Goal: Transaction & Acquisition: Purchase product/service

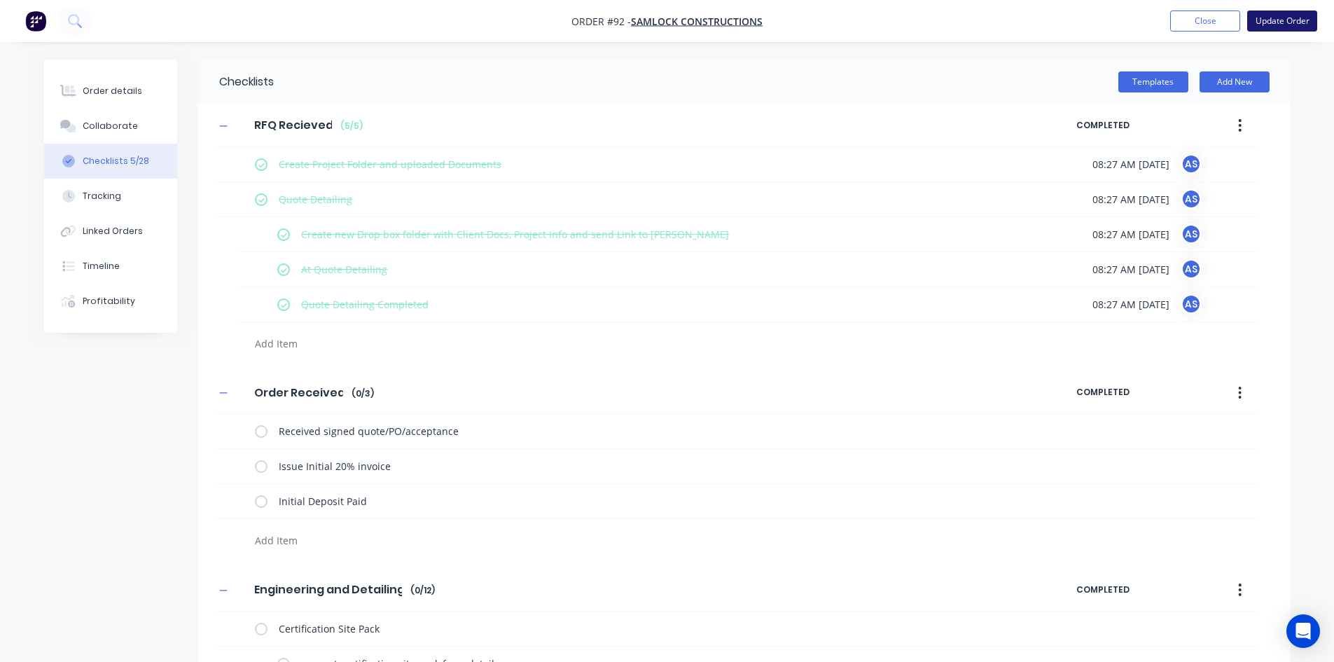
click at [1065, 22] on button "Update Order" at bounding box center [1282, 21] width 70 height 21
type textarea "x"
click at [118, 99] on button "Order details" at bounding box center [110, 91] width 133 height 35
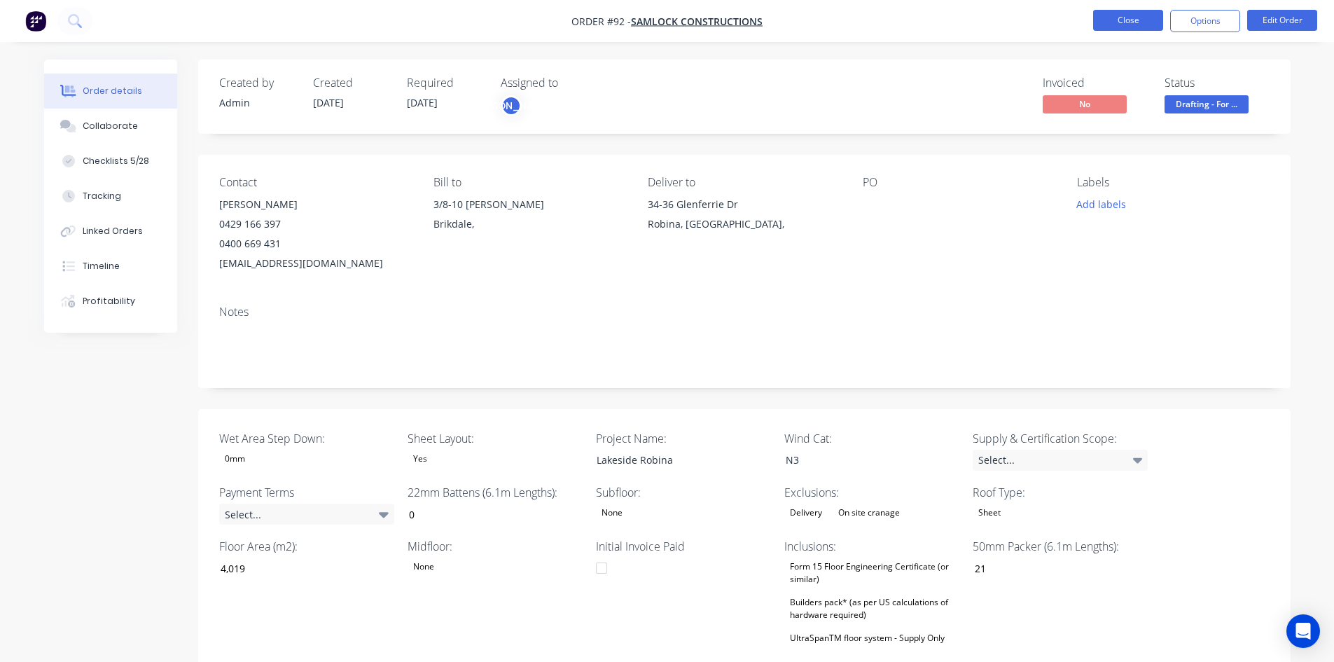
click at [1065, 27] on button "Close" at bounding box center [1128, 20] width 70 height 21
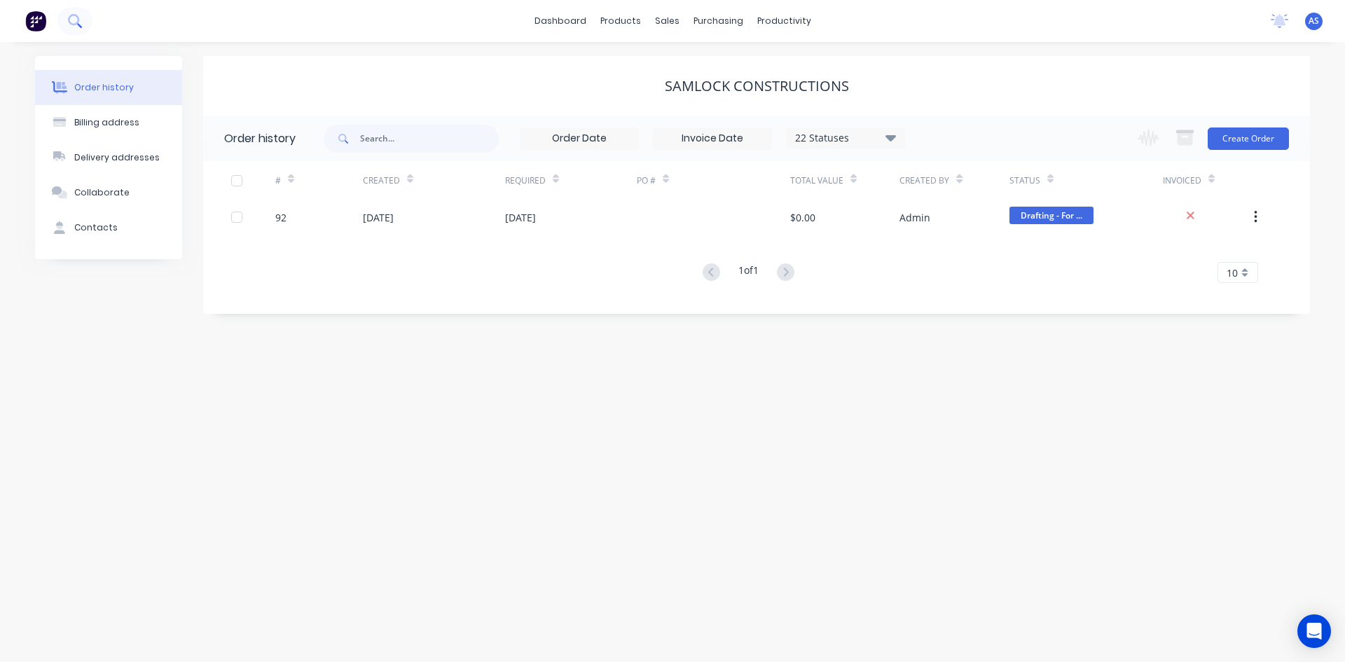
click at [76, 17] on icon at bounding box center [74, 20] width 13 height 13
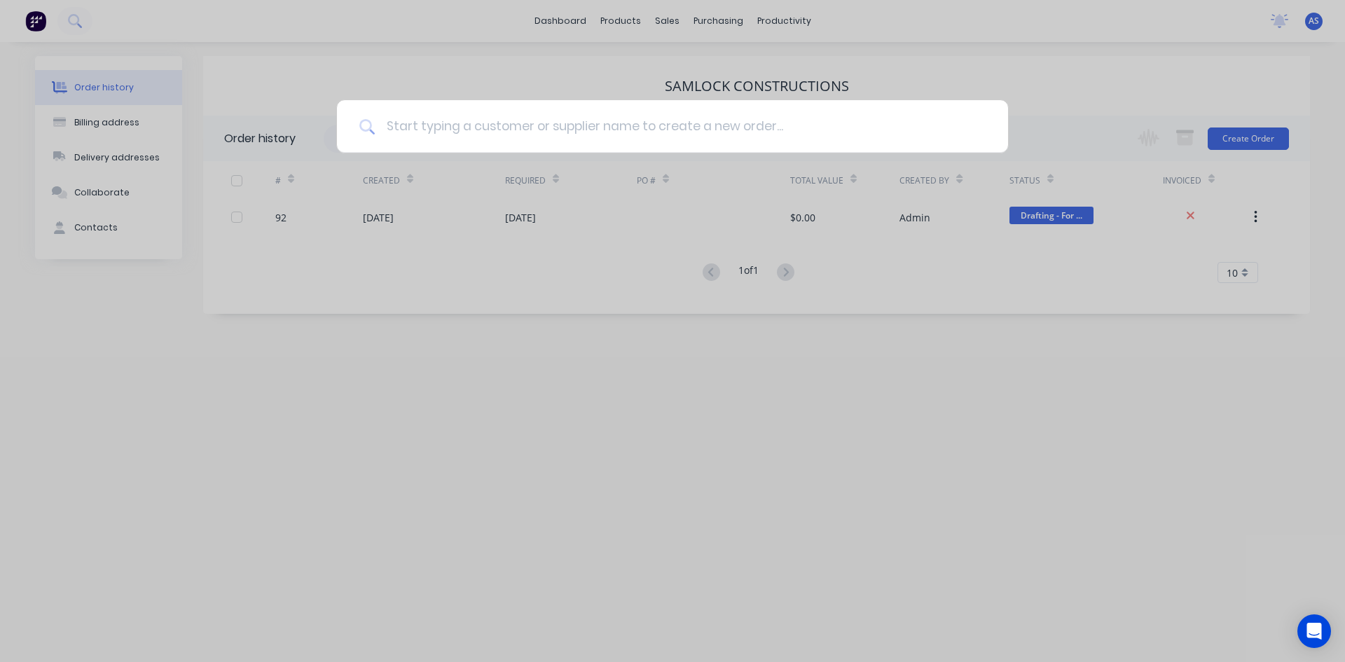
click at [398, 116] on input at bounding box center [680, 126] width 611 height 53
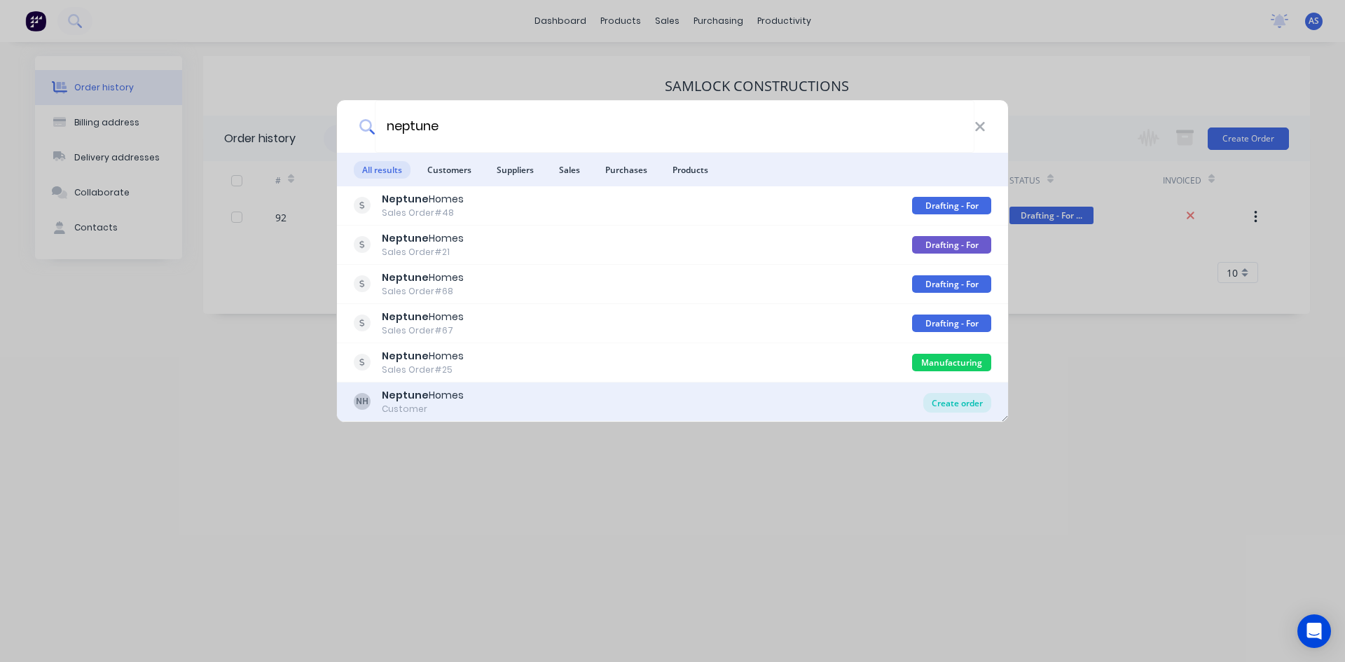
type input "neptune"
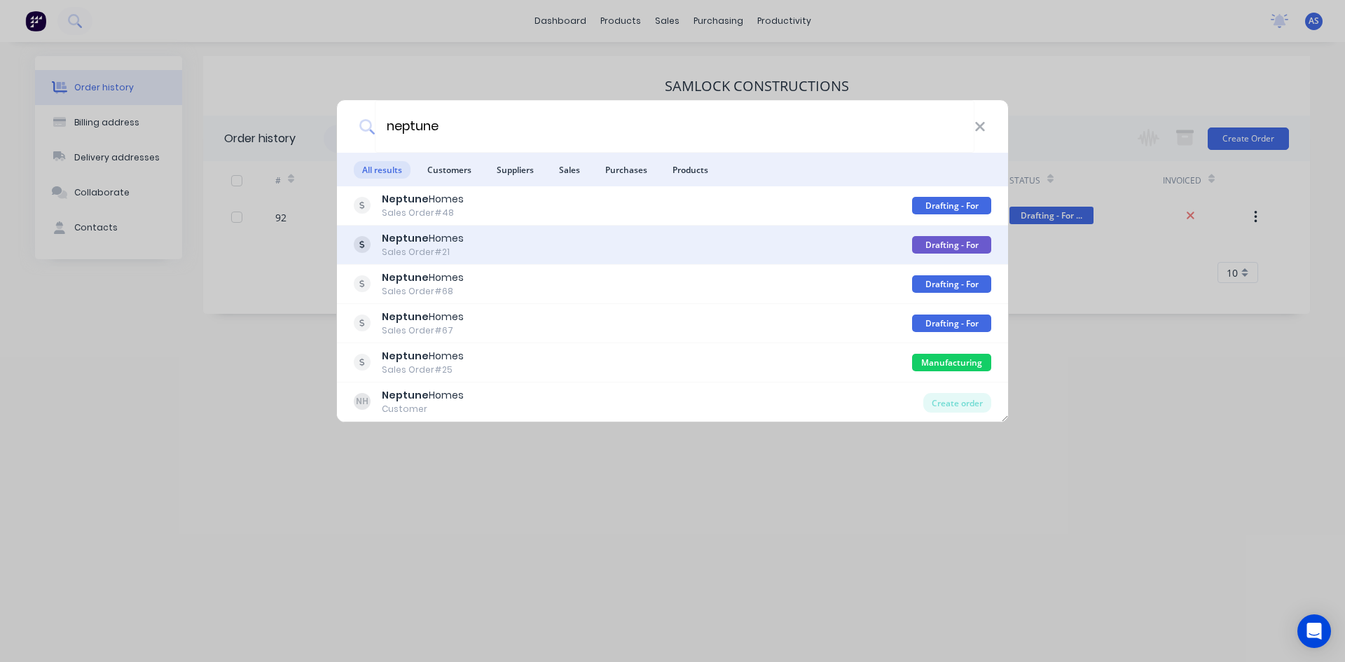
click at [953, 242] on div "Drafting - For Manufacturing" at bounding box center [951, 245] width 79 height 18
click at [955, 243] on div "Drafting - For Manufacturing" at bounding box center [951, 245] width 79 height 18
click at [943, 243] on div "Drafting - For Manufacturing" at bounding box center [951, 245] width 79 height 18
click at [408, 239] on b "Neptune" at bounding box center [405, 238] width 47 height 14
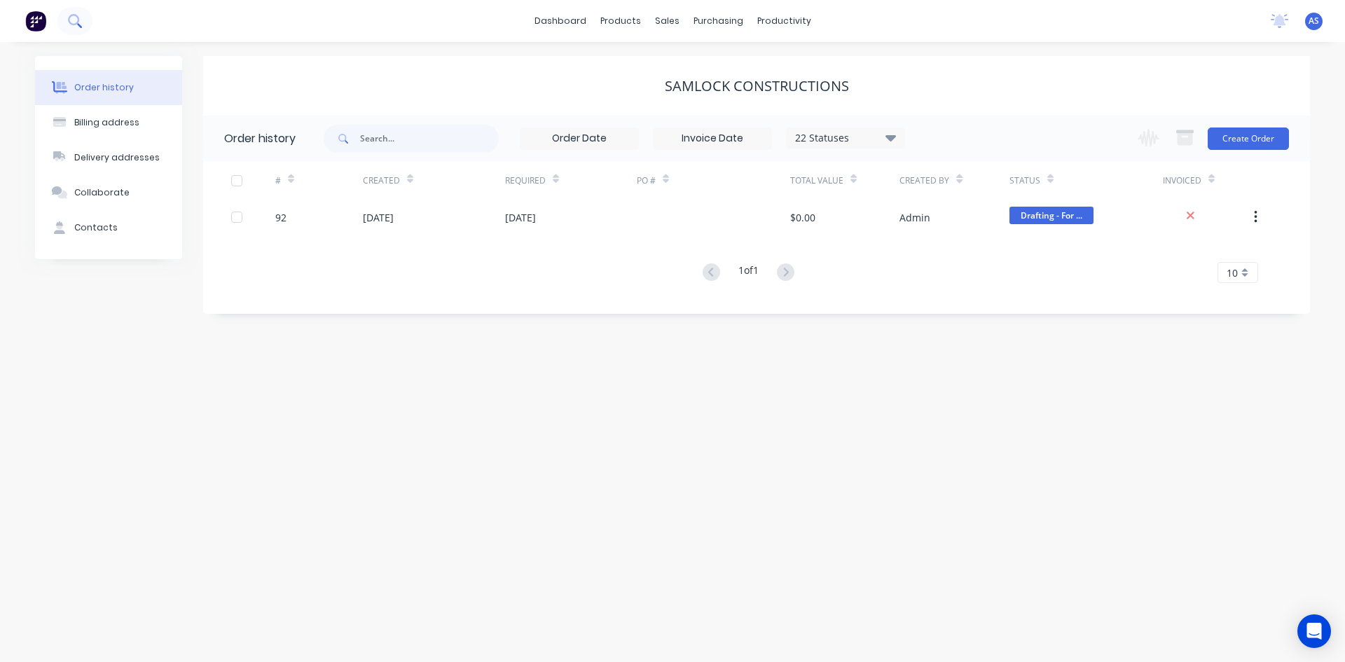
click at [79, 20] on icon at bounding box center [74, 20] width 13 height 13
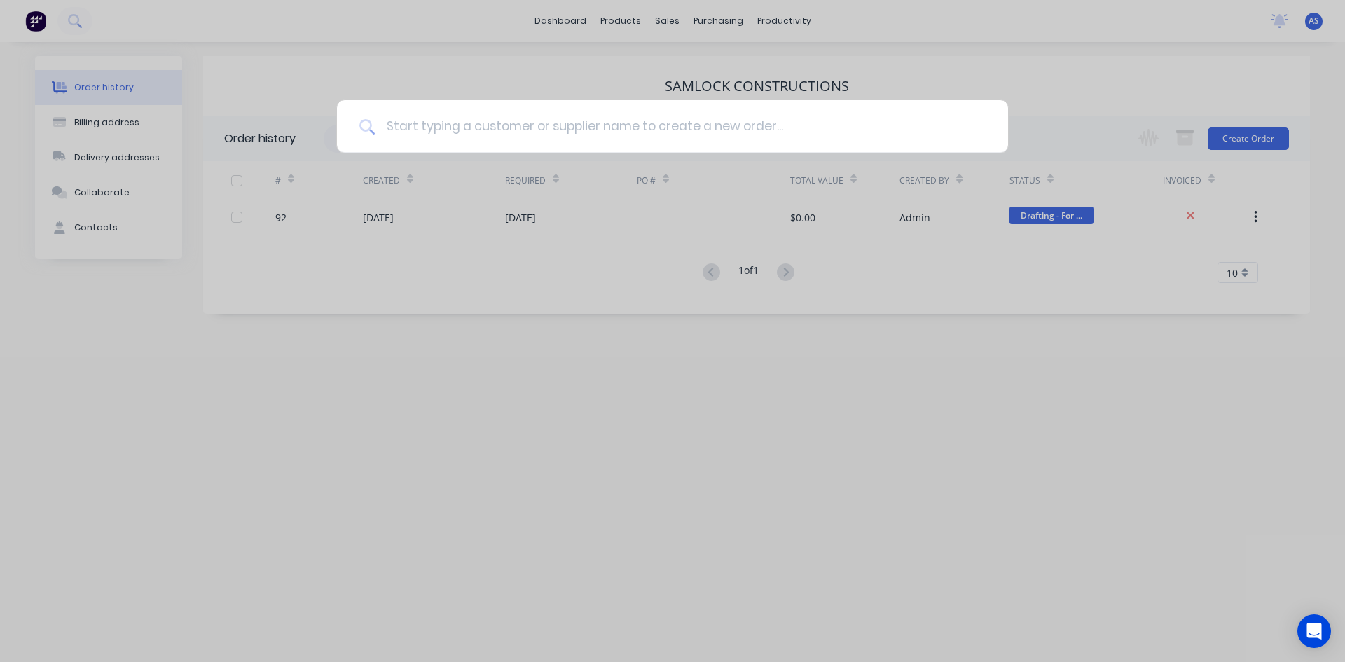
click at [417, 116] on input at bounding box center [680, 126] width 611 height 53
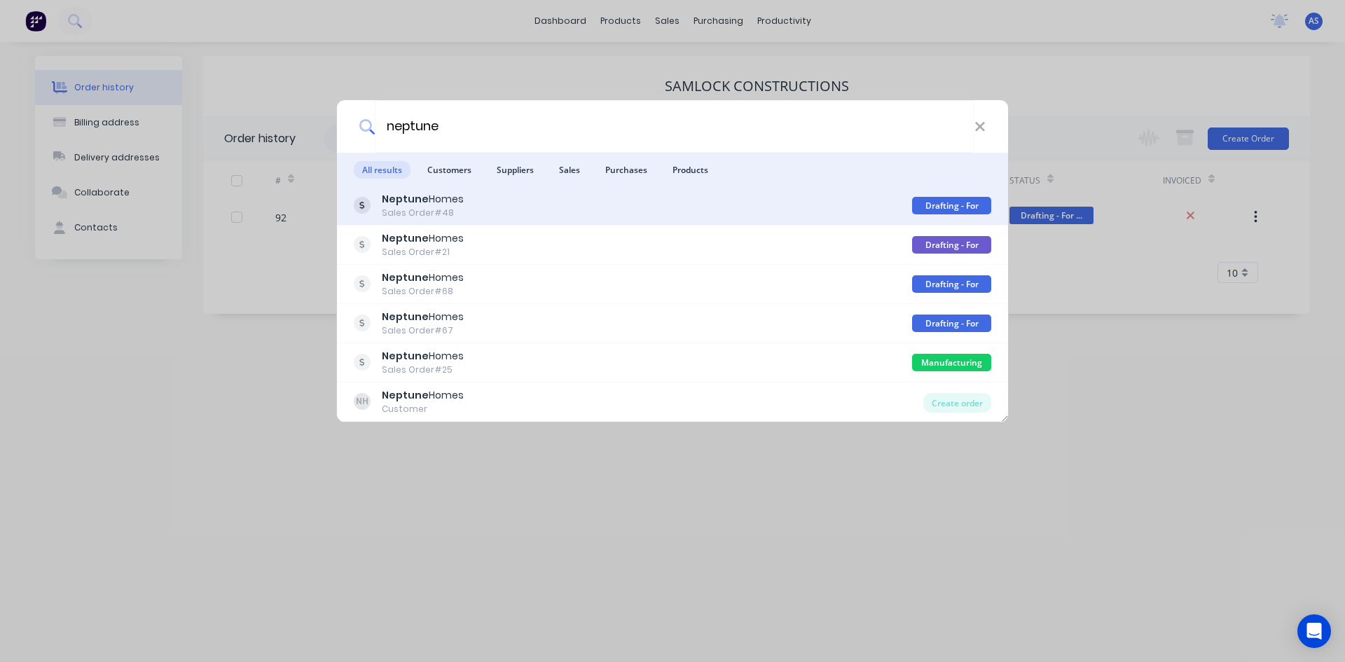
type input "neptune"
click at [939, 202] on div "Drafting - For Quote" at bounding box center [951, 206] width 79 height 18
click at [408, 198] on b "Neptune" at bounding box center [405, 199] width 47 height 14
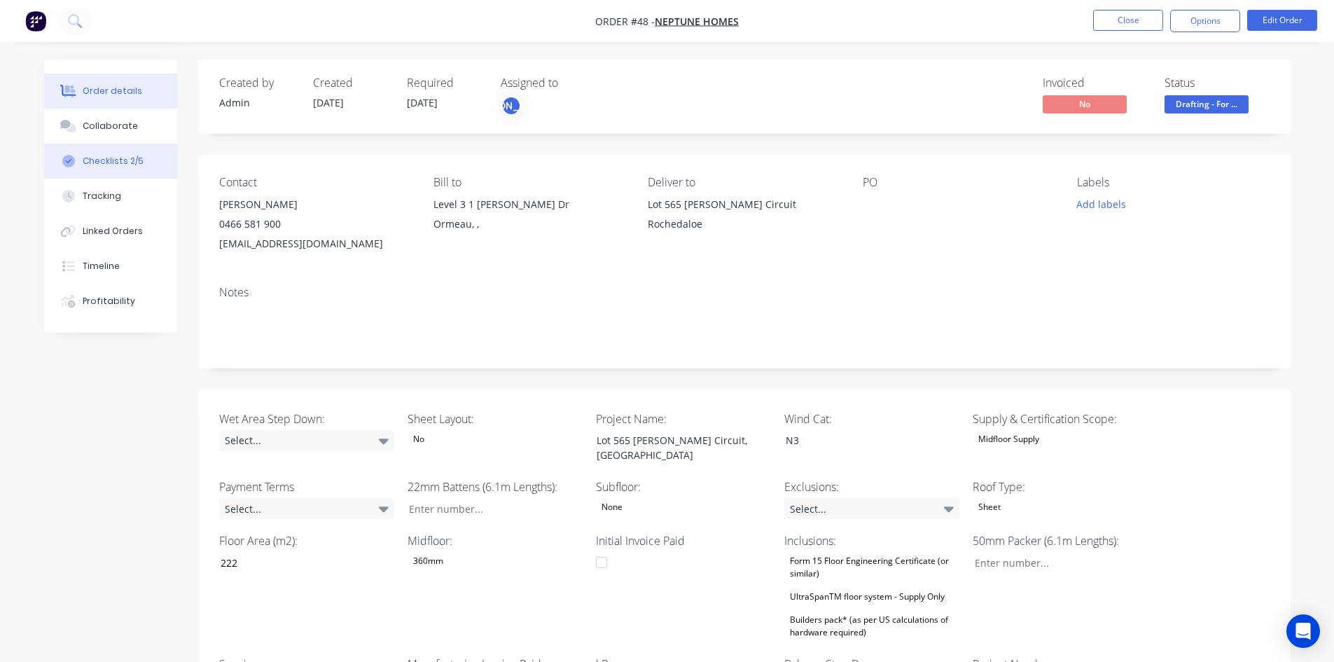
click at [130, 169] on button "Checklists 2/5" at bounding box center [110, 161] width 133 height 35
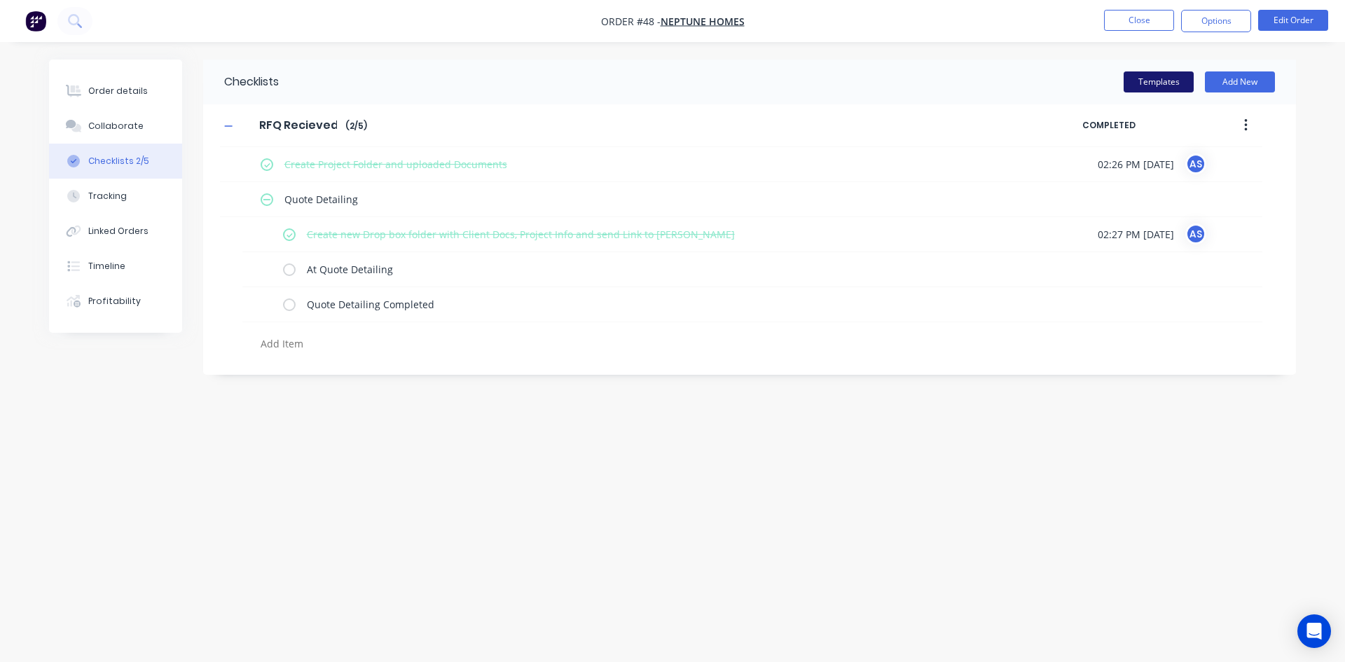
click at [1065, 80] on button "Templates" at bounding box center [1158, 81] width 70 height 21
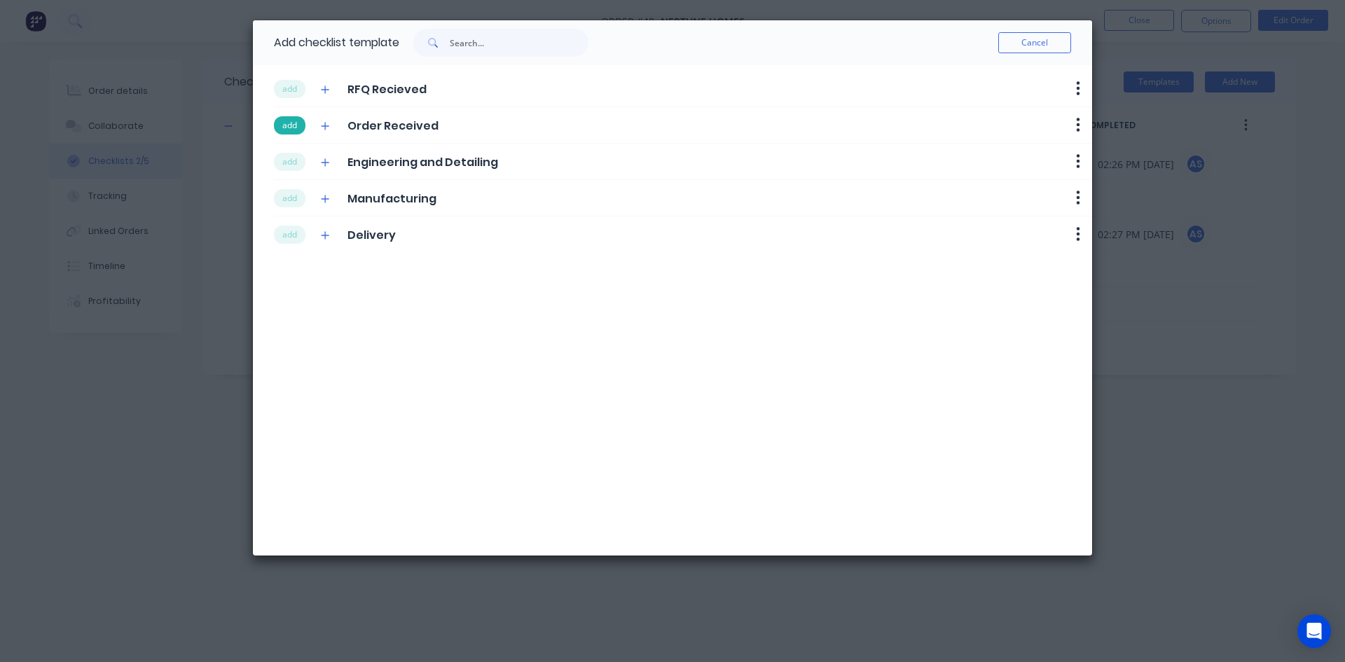
click at [293, 123] on button "add" at bounding box center [290, 125] width 32 height 18
type textarea "x"
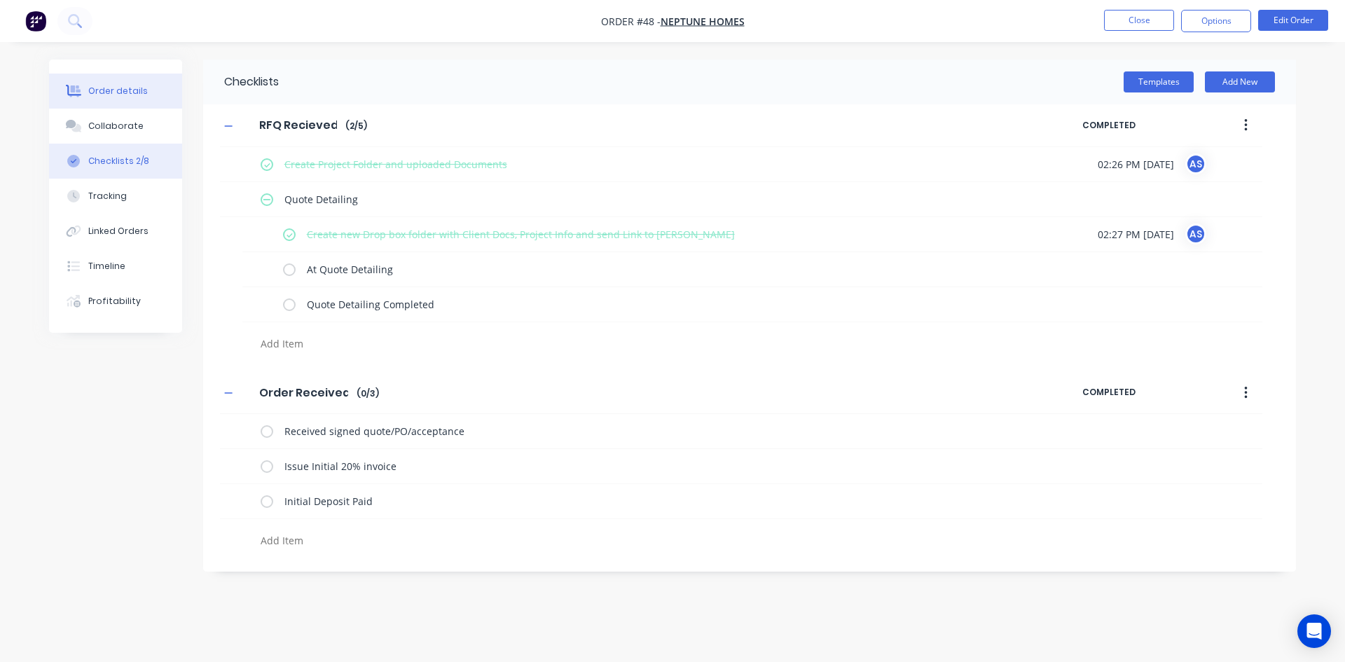
click at [122, 98] on button "Order details" at bounding box center [115, 91] width 133 height 35
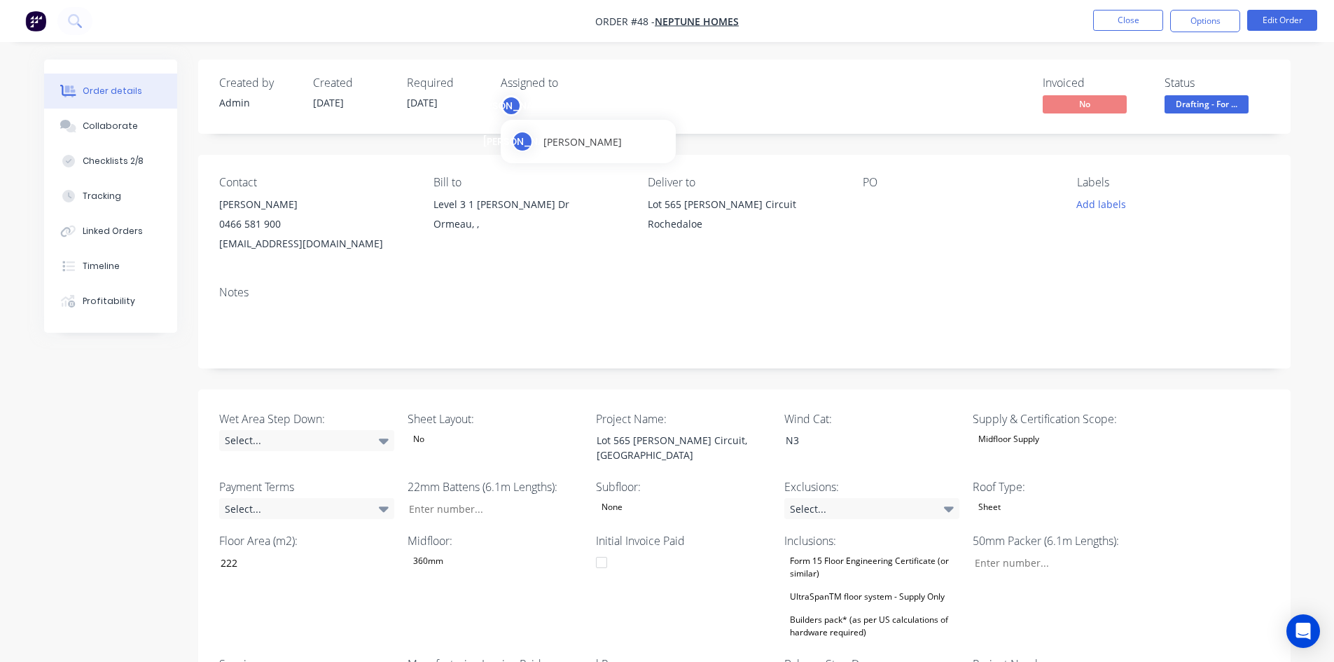
click at [517, 107] on div "[PERSON_NAME]" at bounding box center [511, 105] width 21 height 21
click at [321, 279] on div "Notes" at bounding box center [744, 322] width 1093 height 94
click at [260, 219] on div "0466 581 900" at bounding box center [315, 224] width 192 height 20
click at [1065, 23] on button "Edit Order" at bounding box center [1282, 20] width 70 height 21
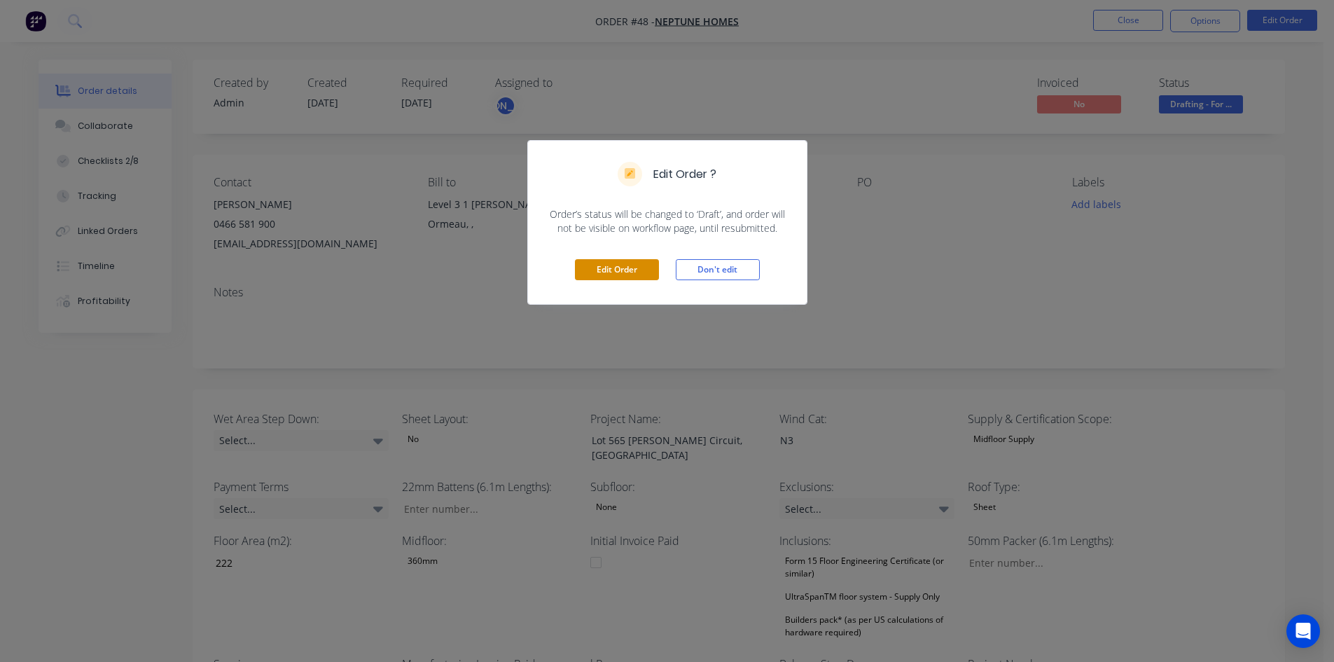
click at [604, 263] on button "Edit Order" at bounding box center [617, 269] width 84 height 21
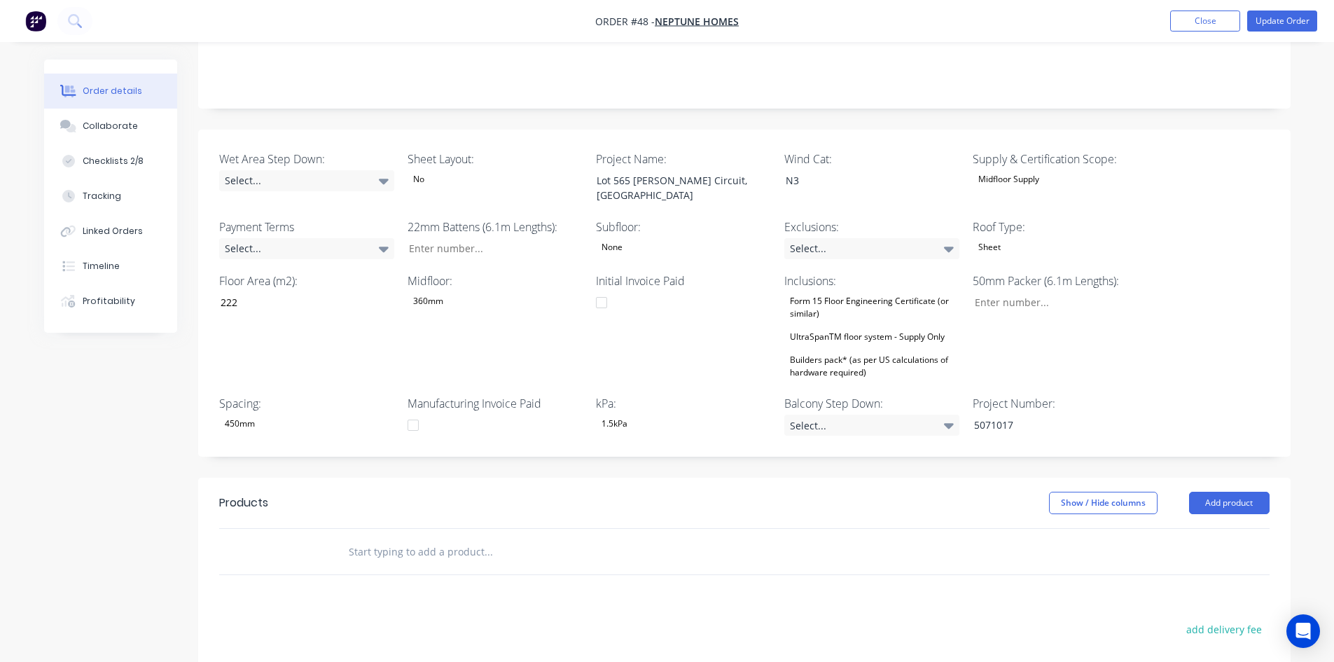
scroll to position [280, 0]
click at [838, 354] on div "Builders pack* (as per US calculations of hardware required)" at bounding box center [871, 368] width 175 height 31
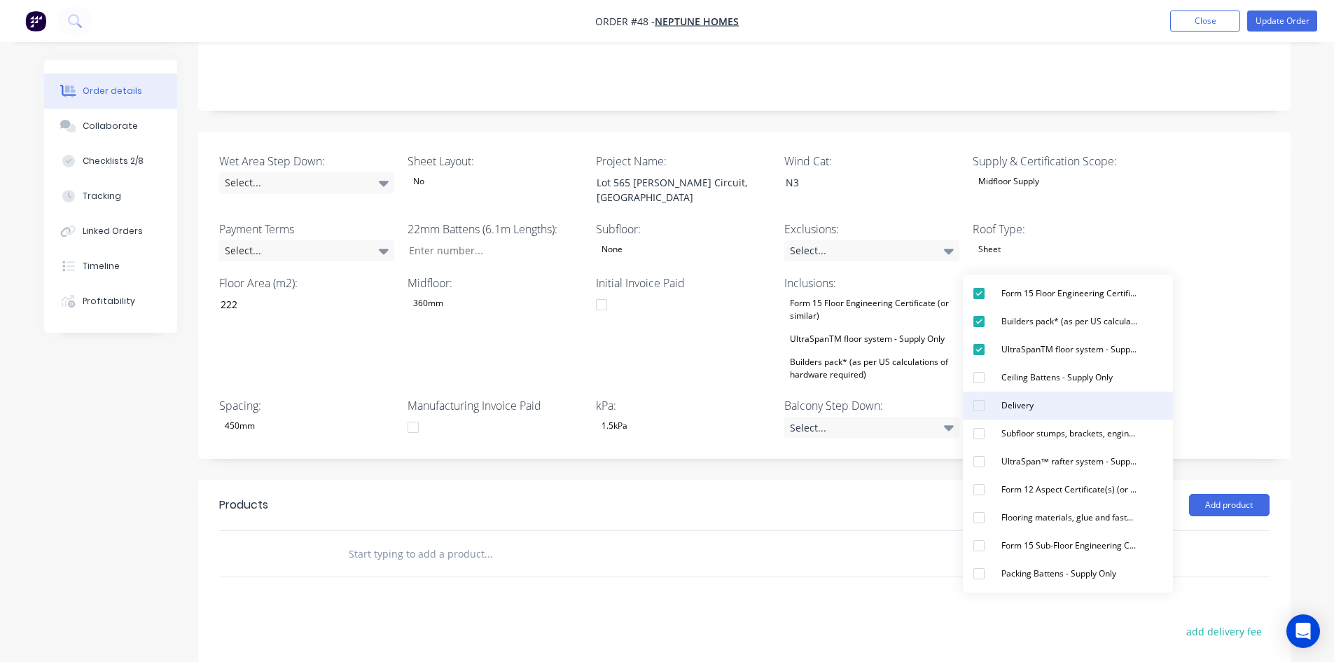
click at [1026, 399] on div "Delivery" at bounding box center [1017, 405] width 43 height 18
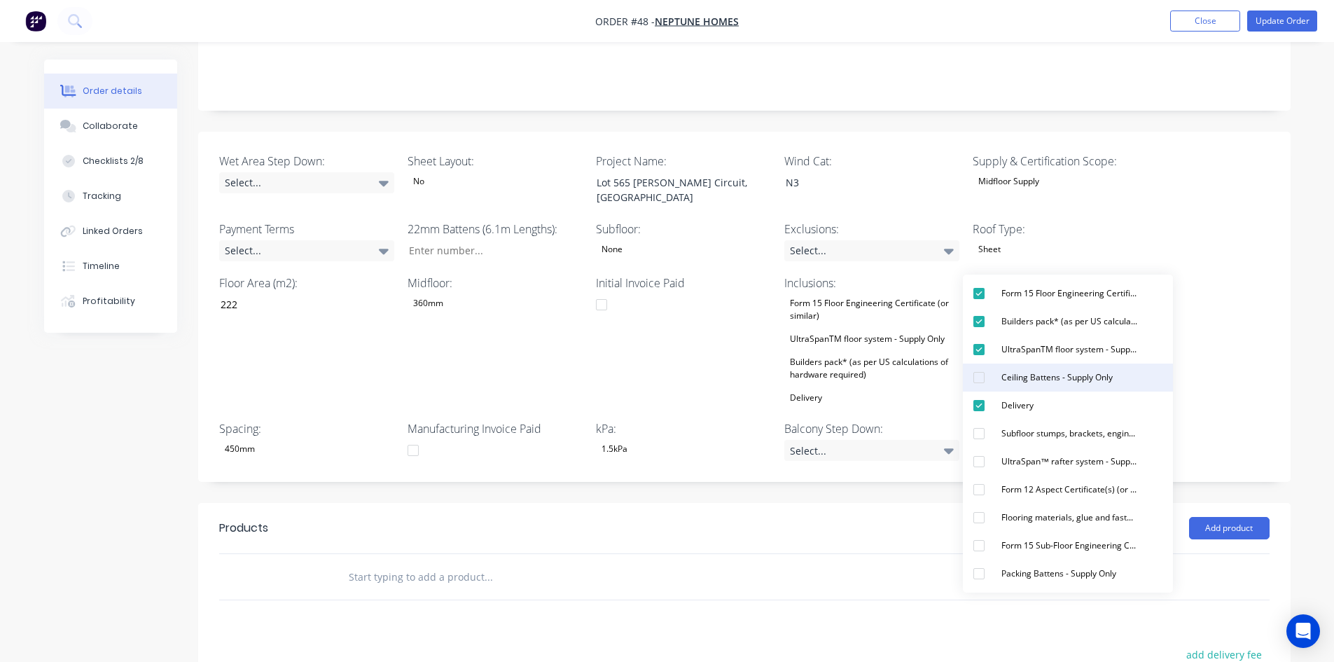
click at [1025, 377] on div "Ceiling Battens - Supply Only" at bounding box center [1057, 377] width 123 height 18
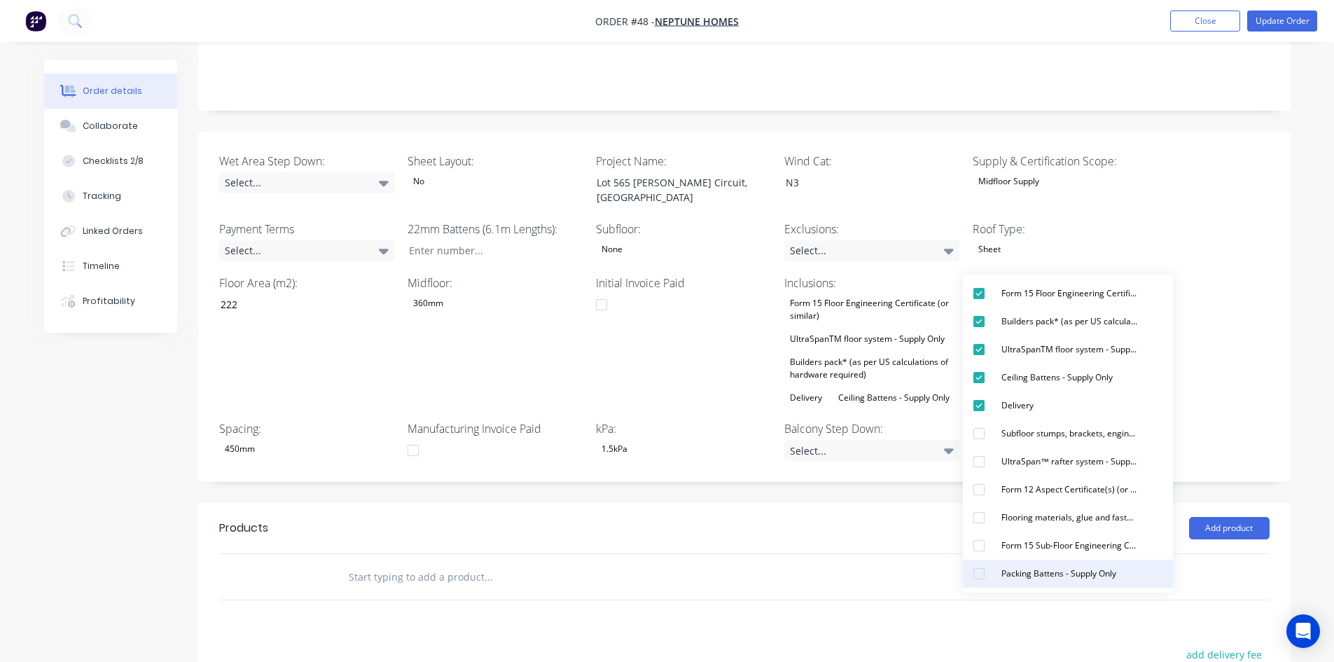
click at [1027, 511] on div "Packing Battens - Supply Only" at bounding box center [1059, 573] width 126 height 18
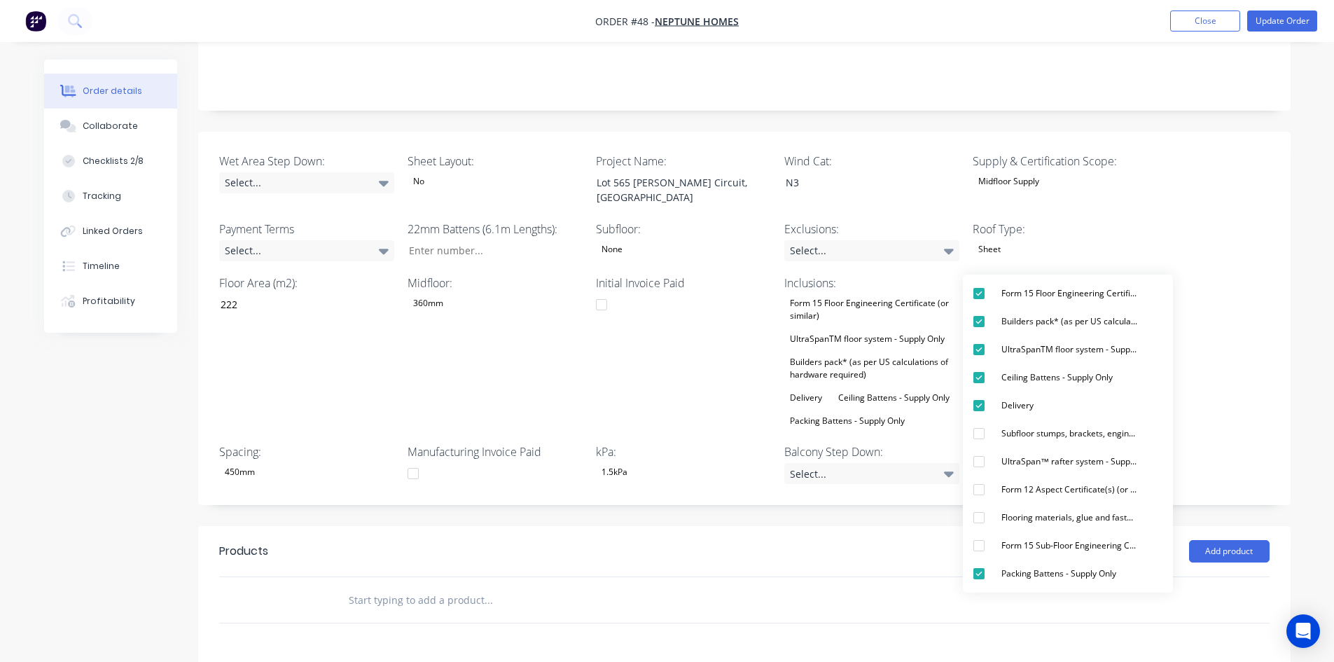
click at [539, 396] on div "Midfloor: 360mm" at bounding box center [495, 352] width 175 height 155
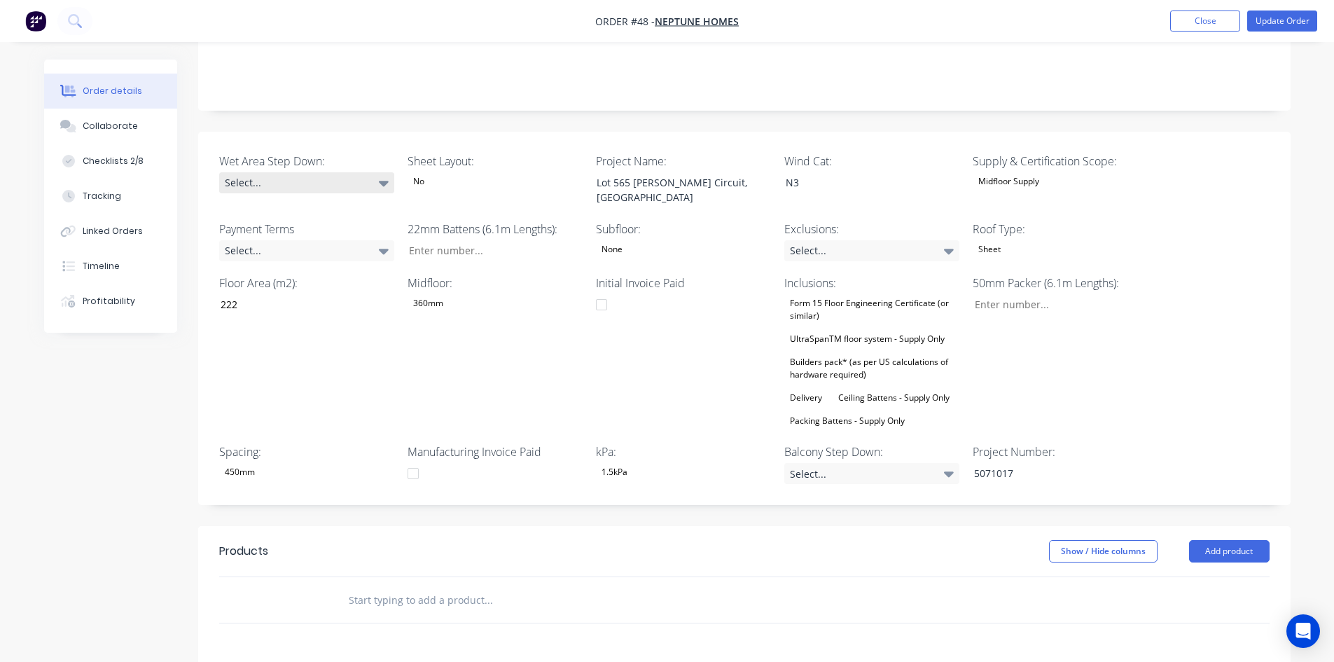
click at [244, 172] on div "Select..." at bounding box center [306, 182] width 175 height 21
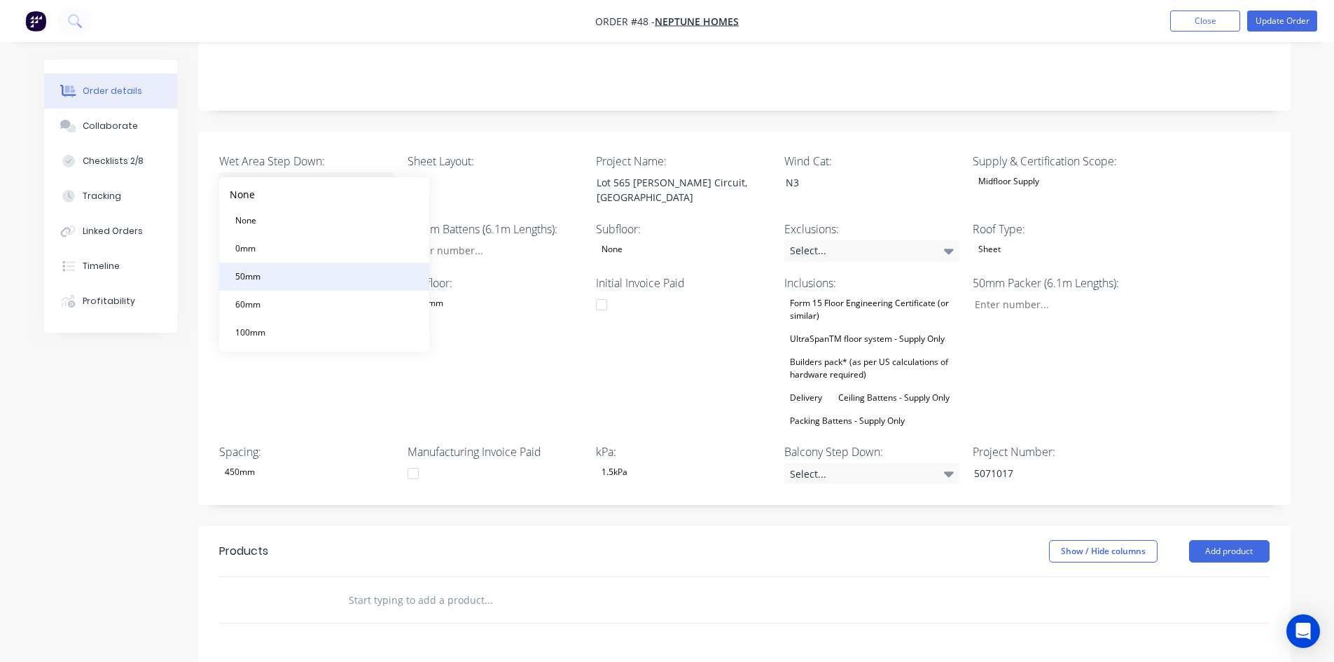
click at [279, 286] on button "50mm" at bounding box center [324, 277] width 210 height 28
click at [866, 463] on div "Select..." at bounding box center [871, 473] width 175 height 21
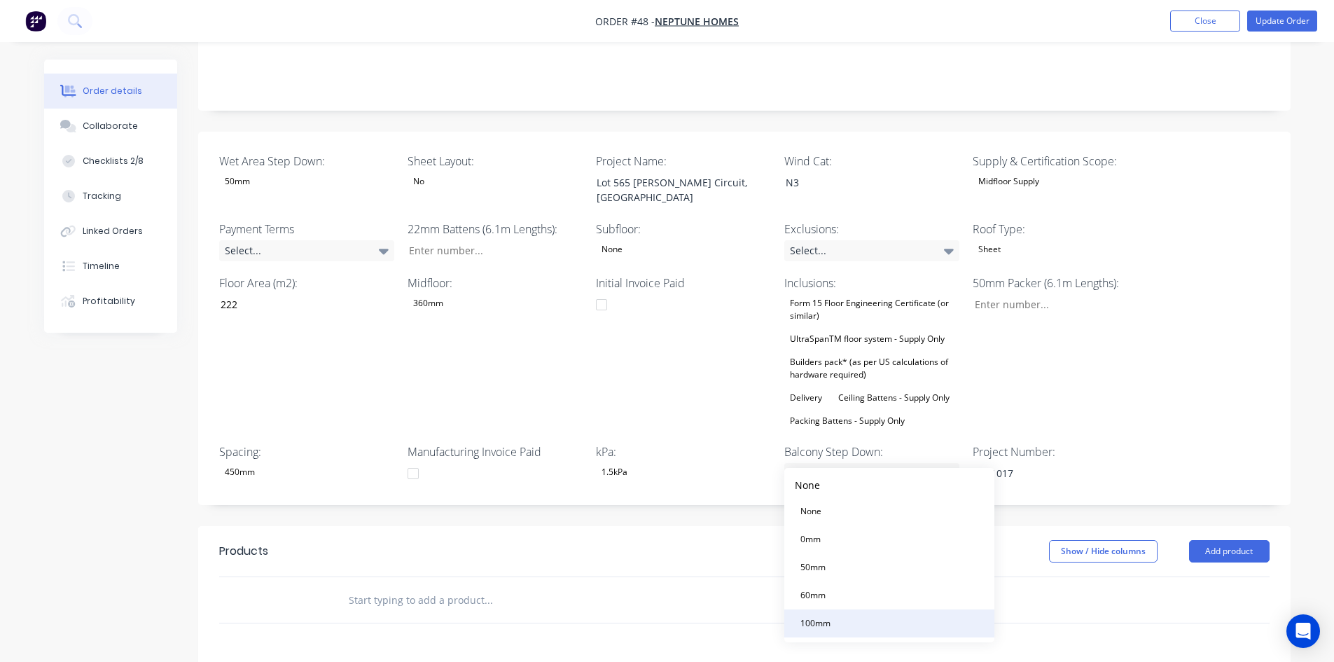
click at [836, 511] on div "100mm" at bounding box center [815, 623] width 41 height 18
click at [859, 240] on div "Select..." at bounding box center [871, 250] width 175 height 21
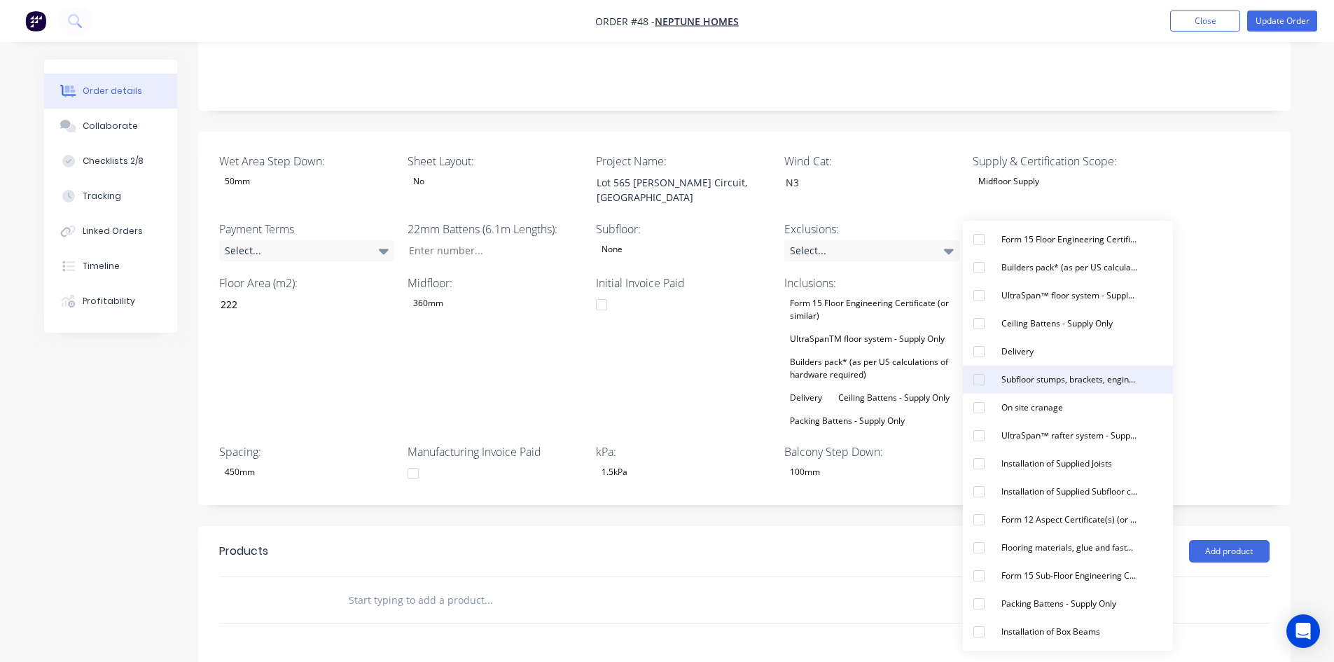
click at [1018, 376] on div "Subfloor stumps, brackets, engineering and materials - Supply Only" at bounding box center [1069, 379] width 147 height 18
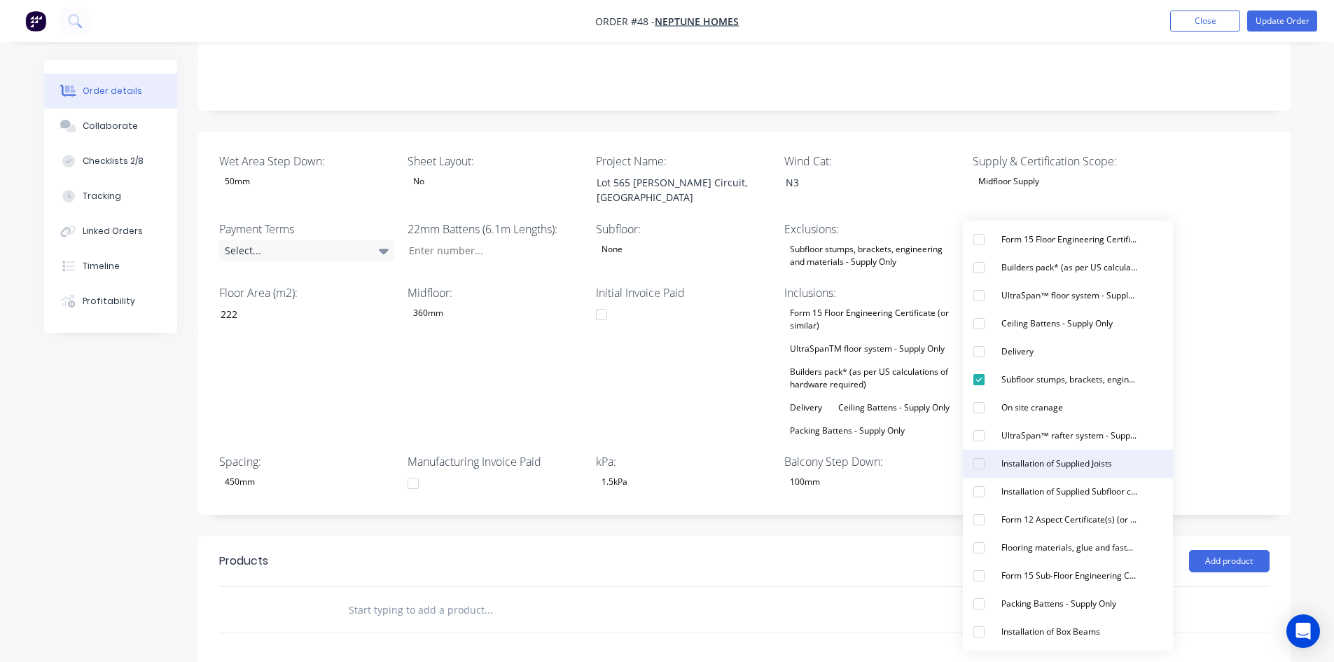
click at [1029, 472] on div "Installation of Supplied Joists" at bounding box center [1057, 464] width 122 height 18
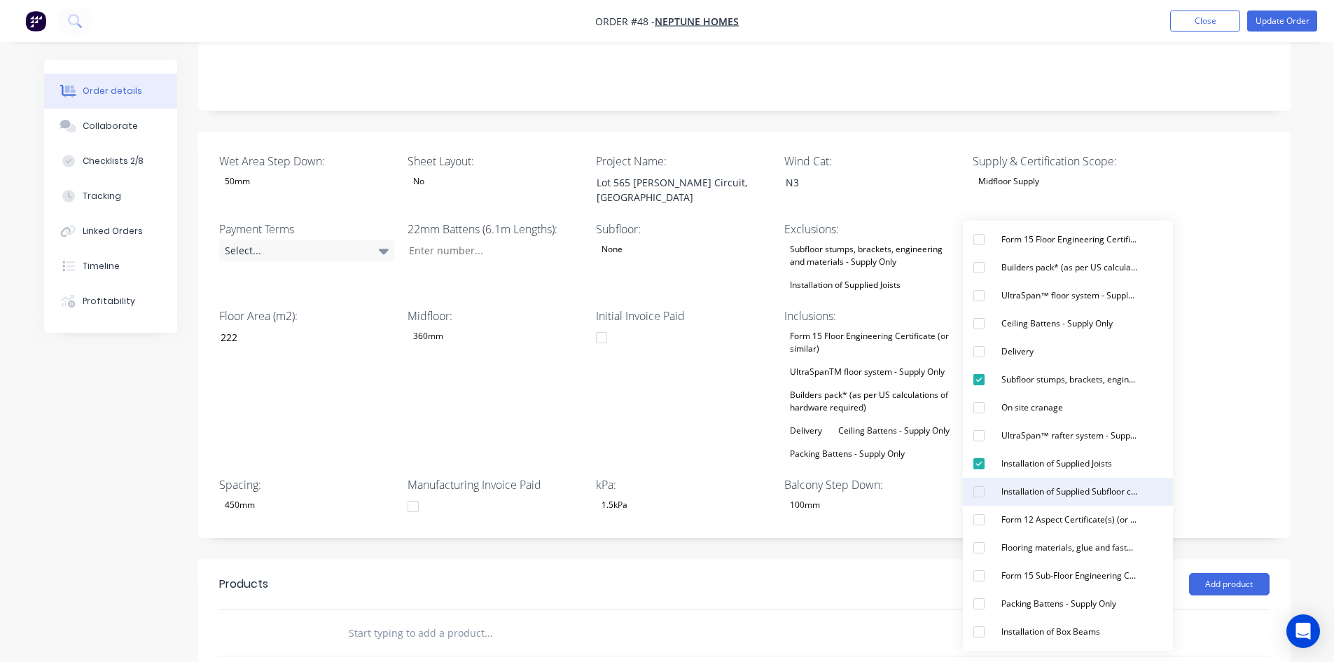
click at [1032, 483] on div "Installation of Supplied Subfloor connections, columns and bracing Items" at bounding box center [1069, 492] width 147 height 18
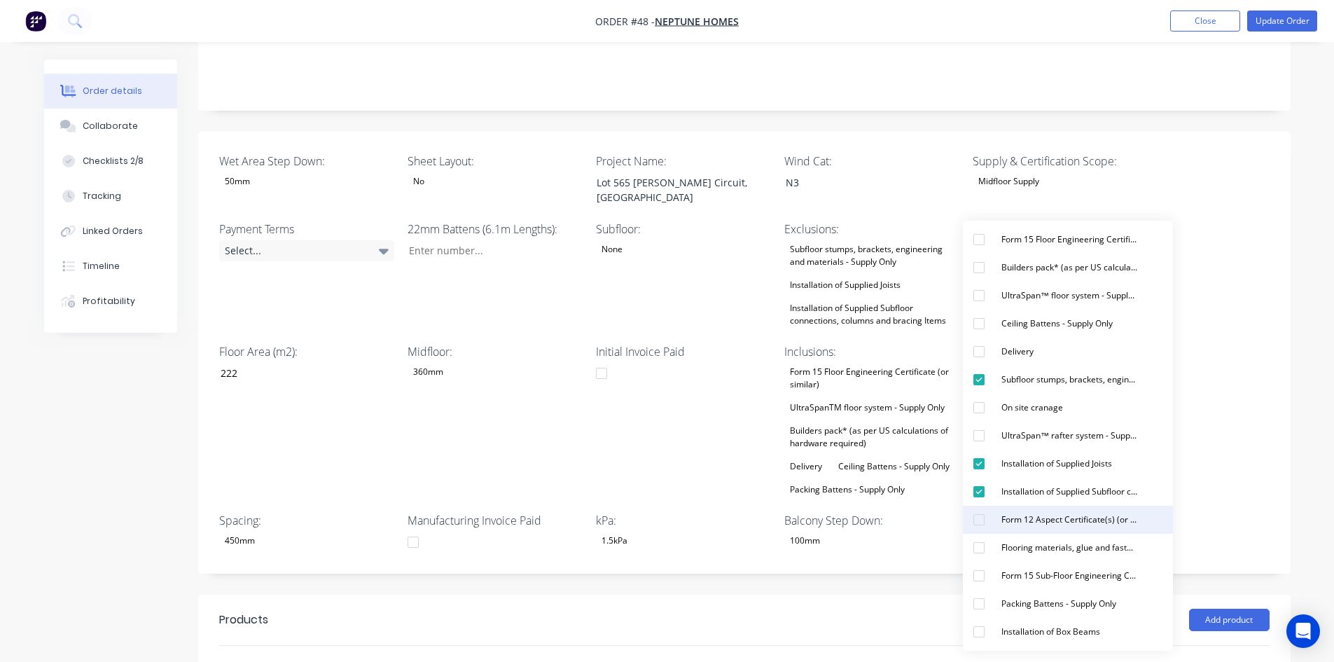
click at [1018, 511] on div "Form 12 Aspect Certificate(s) (or similar)" at bounding box center [1069, 520] width 147 height 18
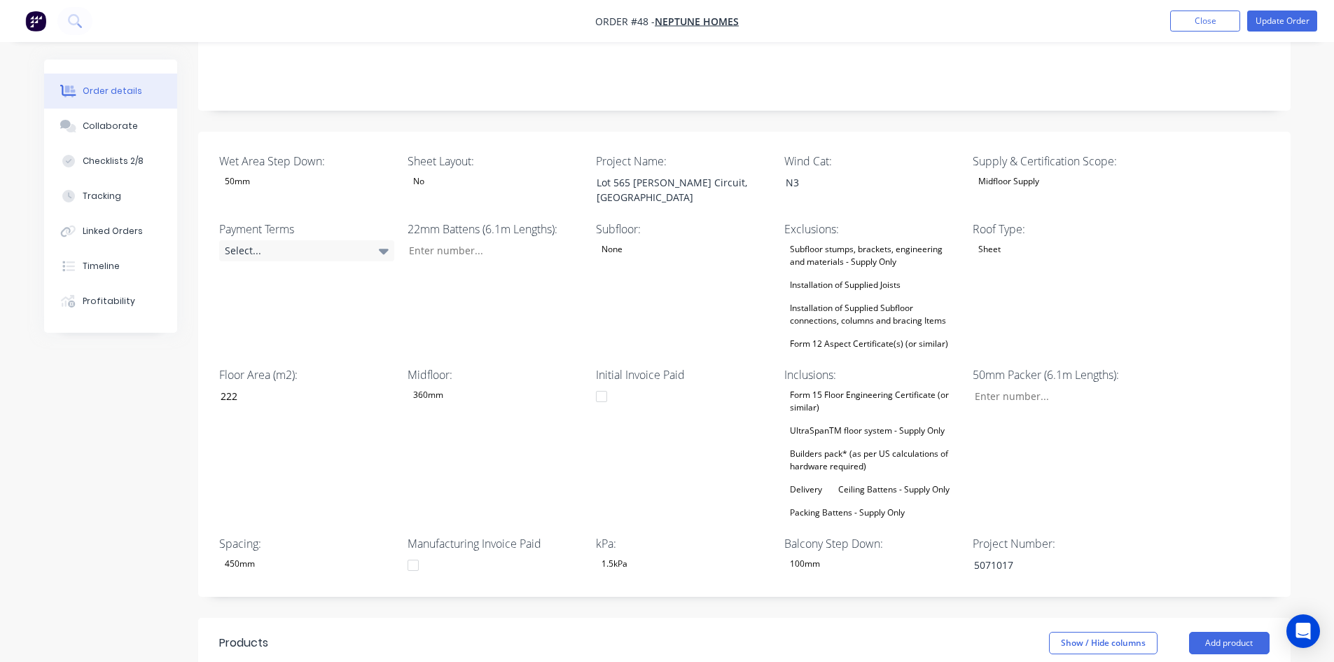
click at [746, 401] on div "Initial Invoice Paid" at bounding box center [683, 443] width 175 height 155
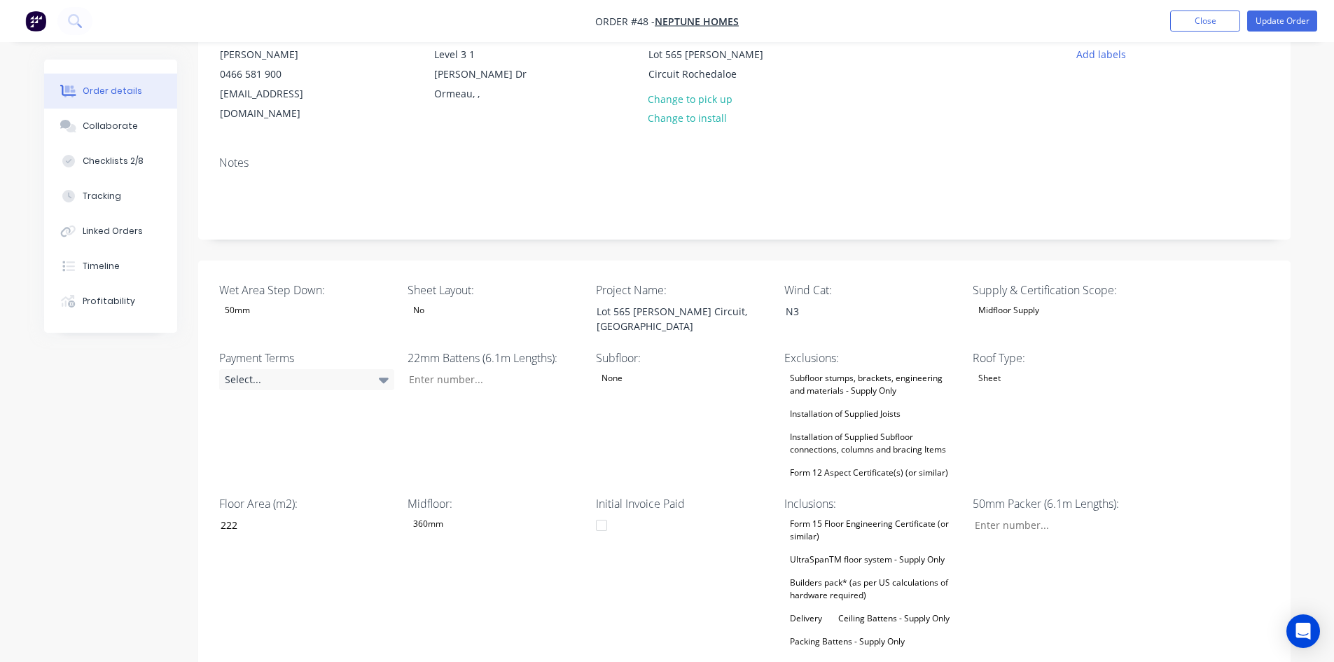
scroll to position [0, 0]
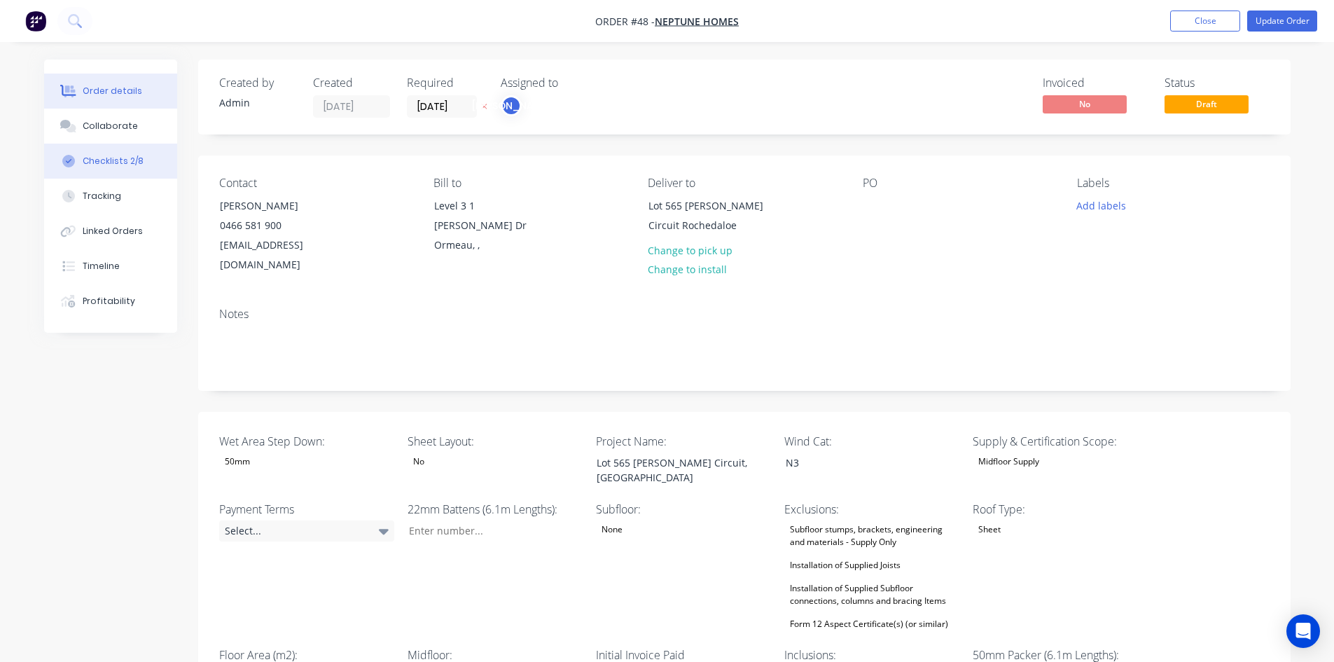
click at [113, 167] on div "Checklists 2/8" at bounding box center [113, 161] width 61 height 13
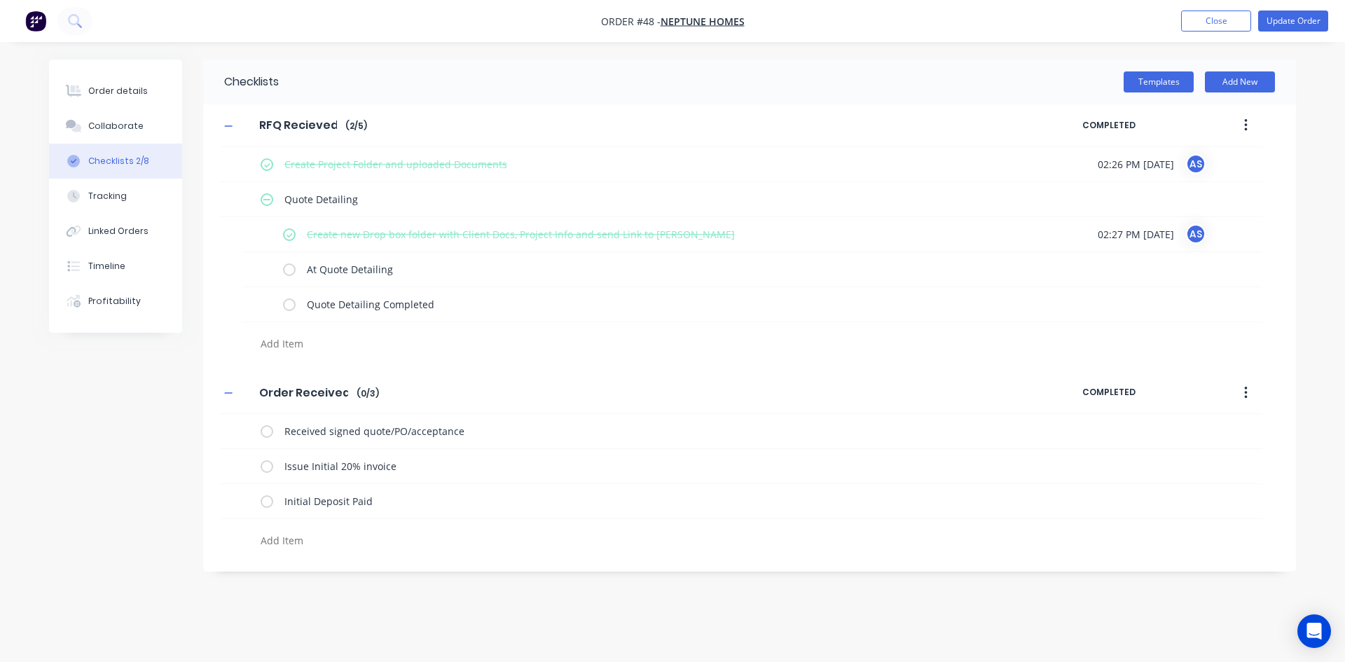
click at [1065, 390] on icon "button" at bounding box center [1246, 392] width 4 height 15
click at [1065, 452] on div "Delete" at bounding box center [1196, 458] width 108 height 20
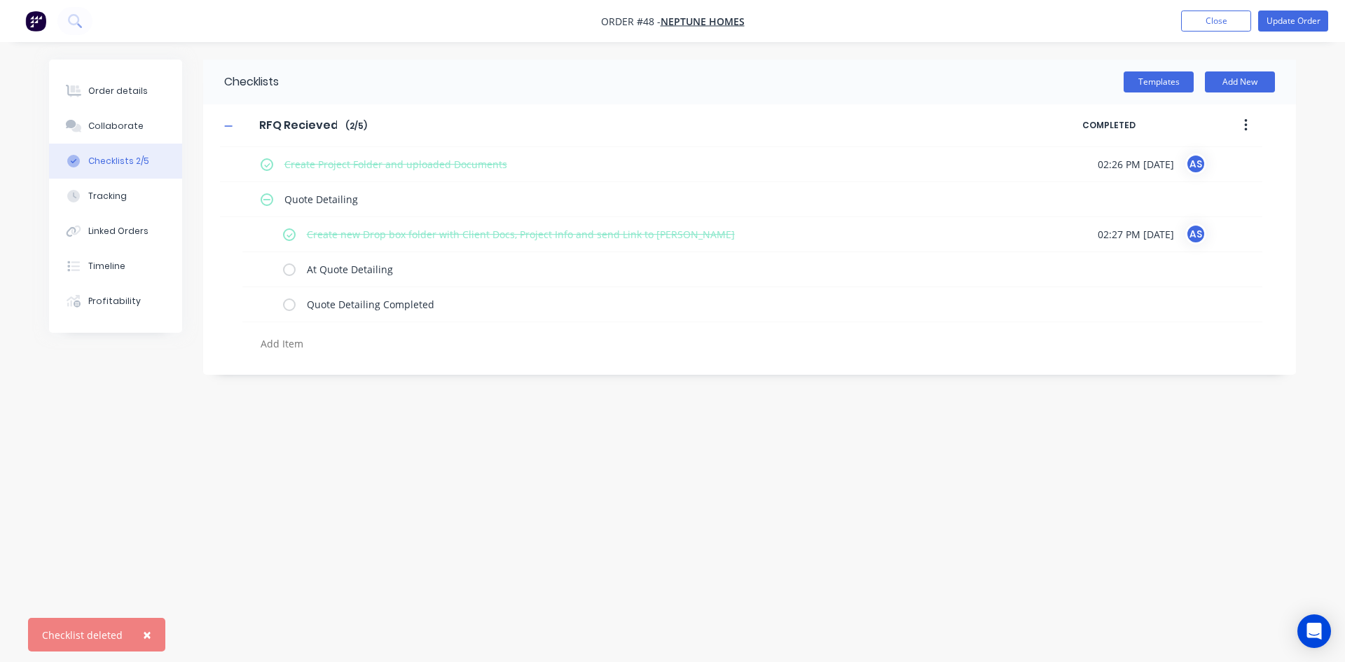
click at [1065, 123] on button "button" at bounding box center [1245, 125] width 33 height 25
click at [1065, 193] on div "Delete" at bounding box center [1196, 190] width 108 height 20
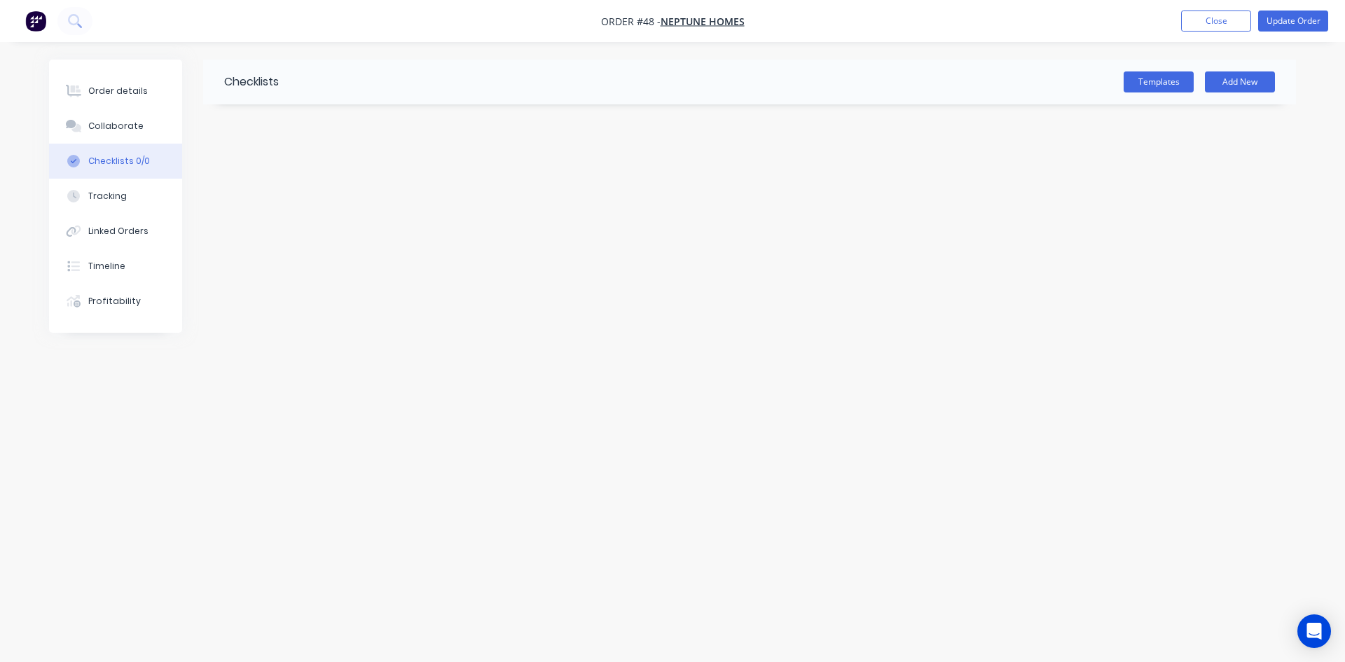
click at [686, 403] on div "Checklists Templates Add New" at bounding box center [672, 305] width 1247 height 490
click at [1065, 88] on button "Templates" at bounding box center [1158, 81] width 70 height 21
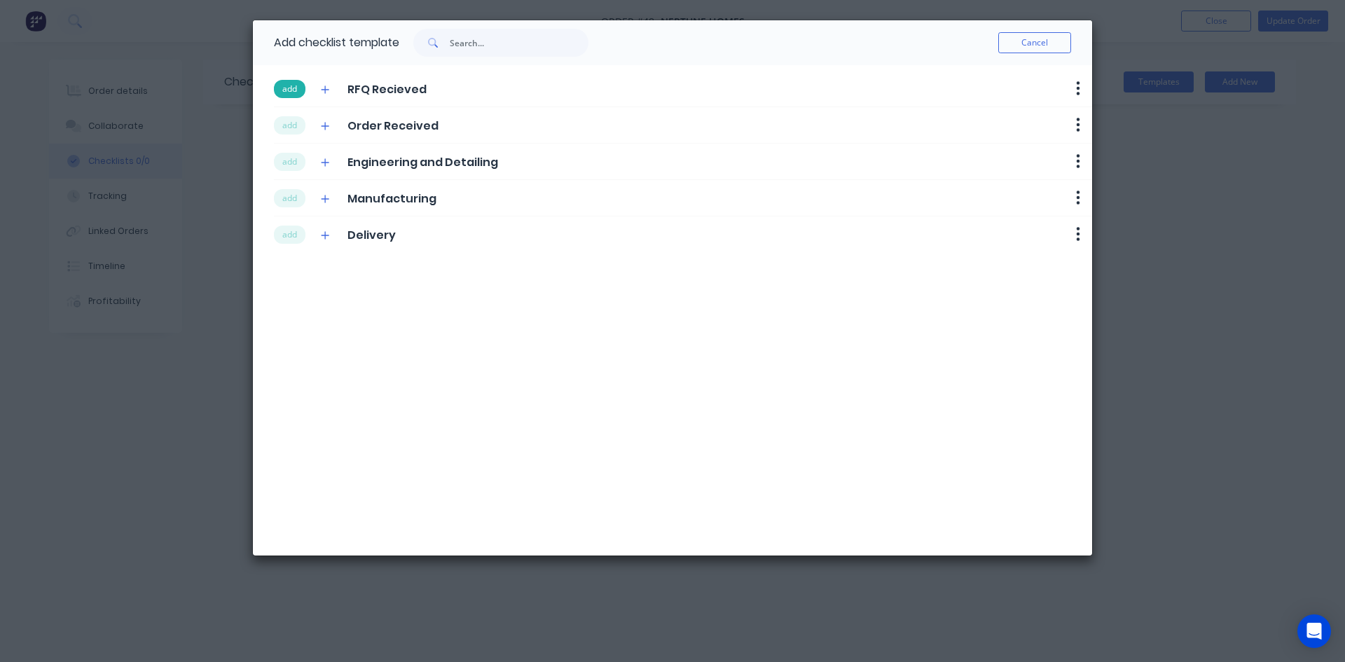
click at [291, 97] on button "add" at bounding box center [290, 89] width 32 height 18
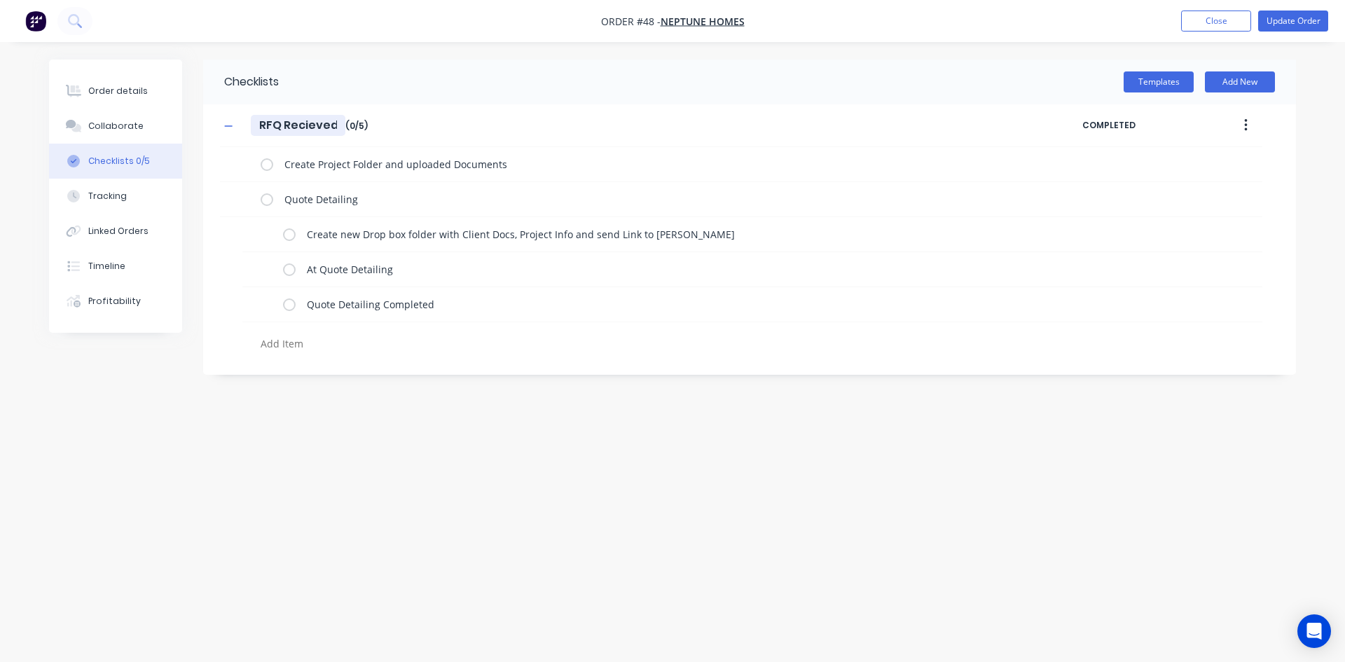
click at [289, 124] on input "RFQ Recieved" at bounding box center [298, 125] width 95 height 21
click at [1065, 87] on button "Templates" at bounding box center [1158, 81] width 70 height 21
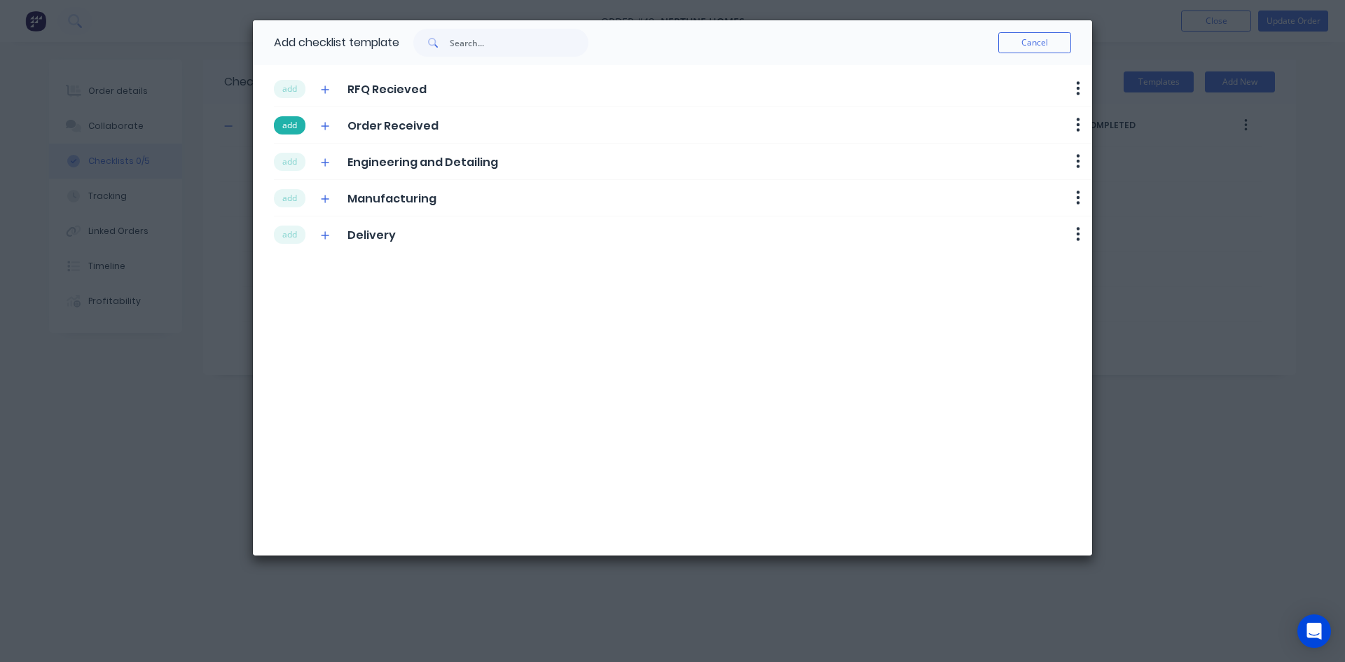
click at [297, 125] on button "add" at bounding box center [290, 125] width 32 height 18
click at [293, 165] on button "add" at bounding box center [290, 162] width 32 height 18
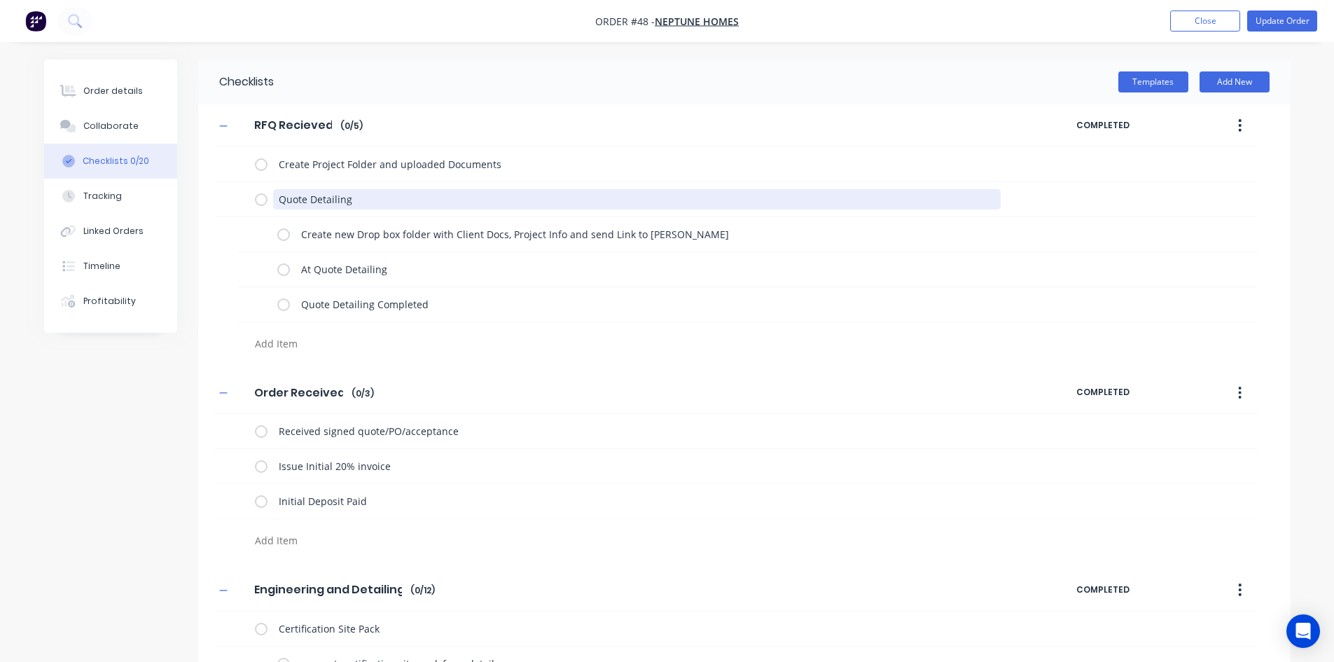
click at [293, 195] on textarea "Quote Detailing" at bounding box center [637, 199] width 728 height 20
click at [1065, 78] on button "Templates" at bounding box center [1153, 81] width 70 height 21
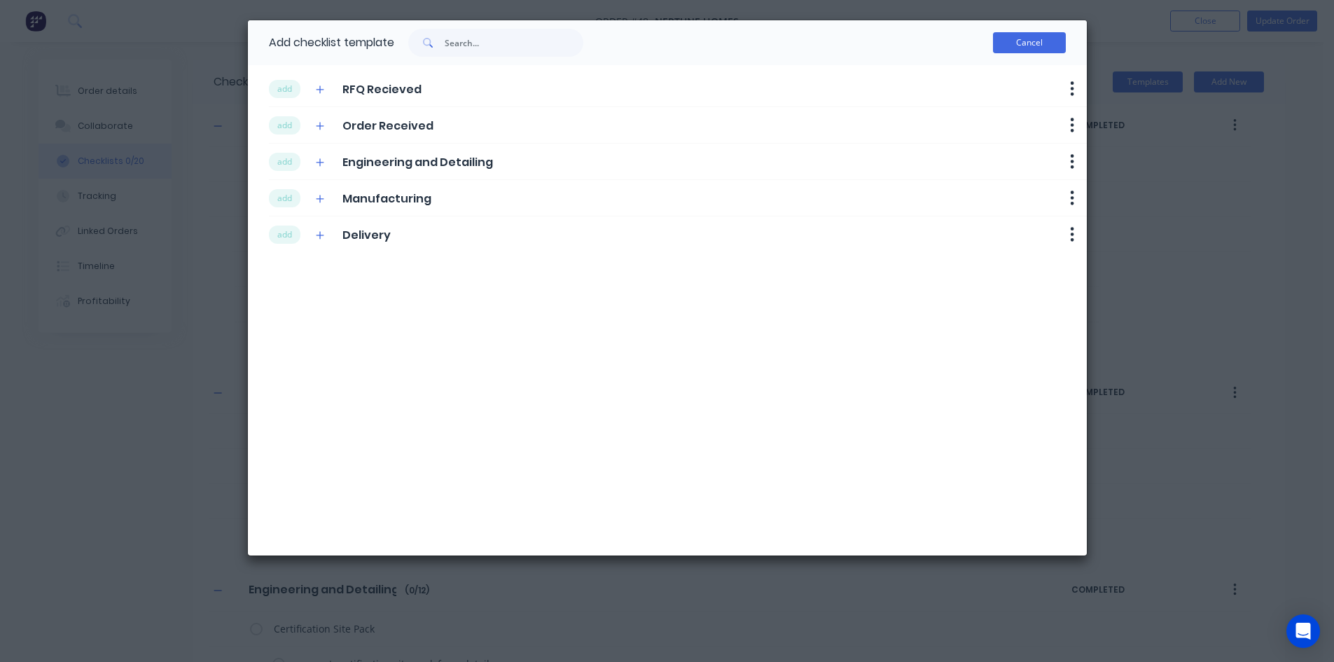
click at [1024, 46] on button "Cancel" at bounding box center [1029, 42] width 73 height 21
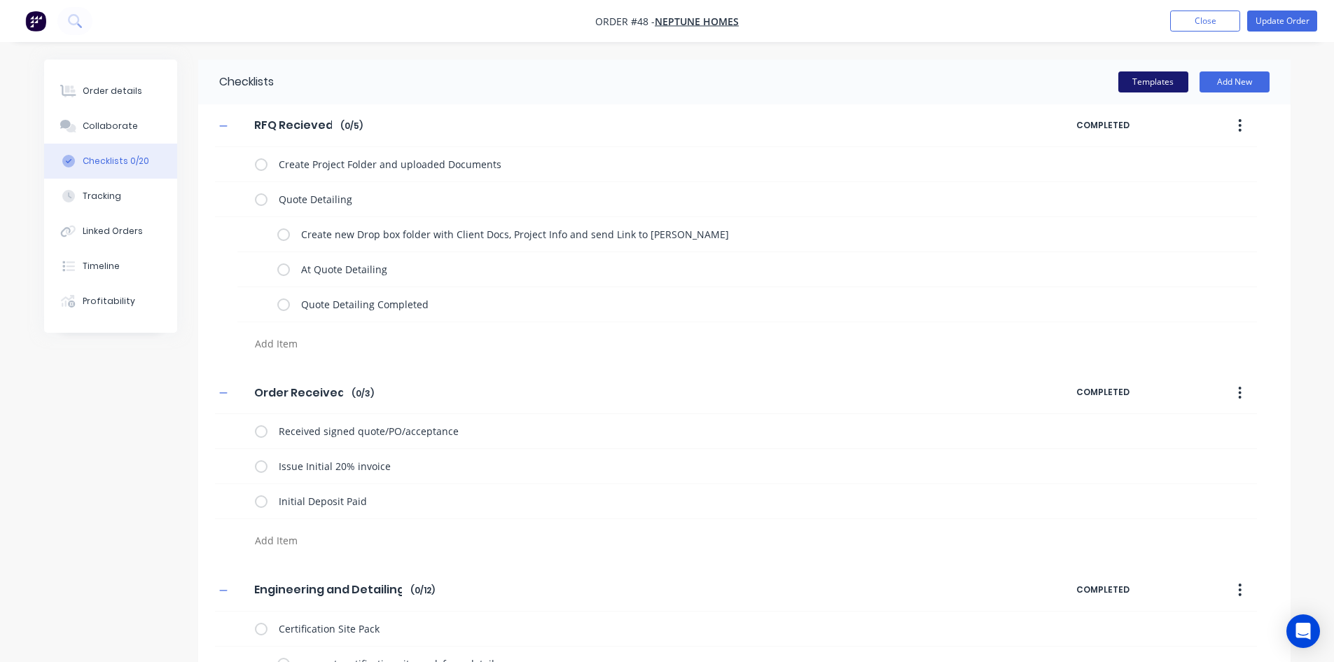
click at [1065, 80] on button "Templates" at bounding box center [1153, 81] width 70 height 21
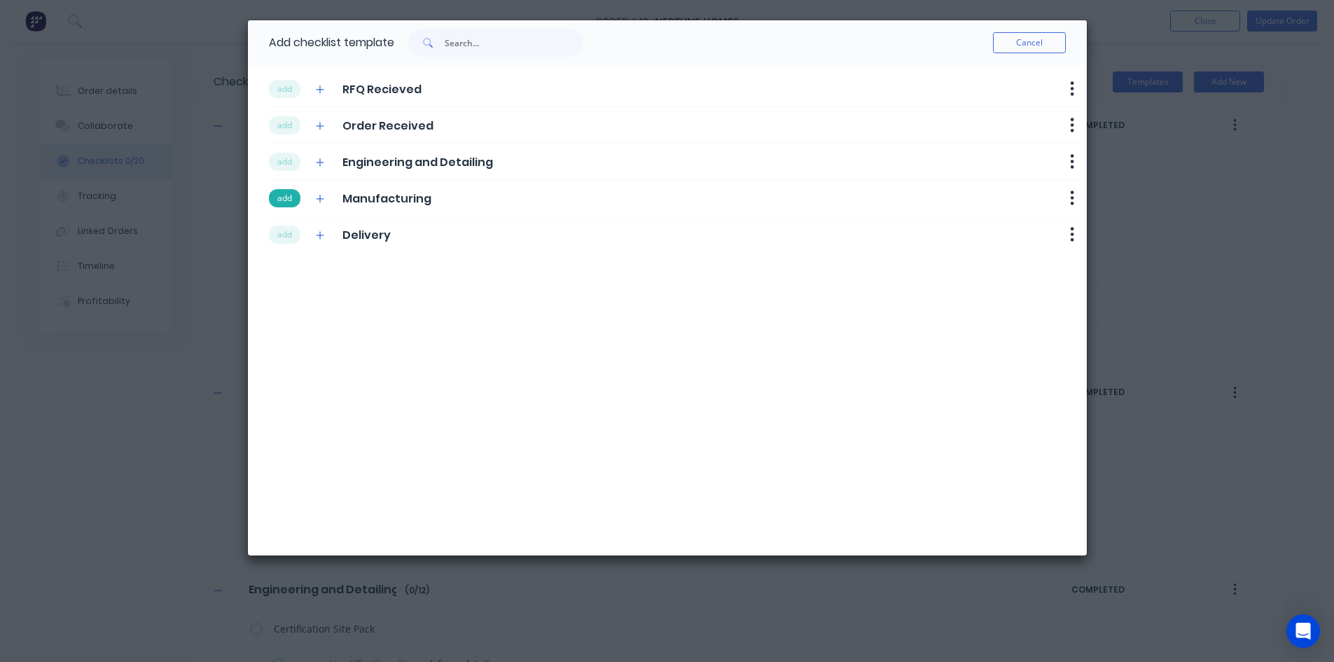
click at [288, 203] on button "add" at bounding box center [285, 198] width 32 height 18
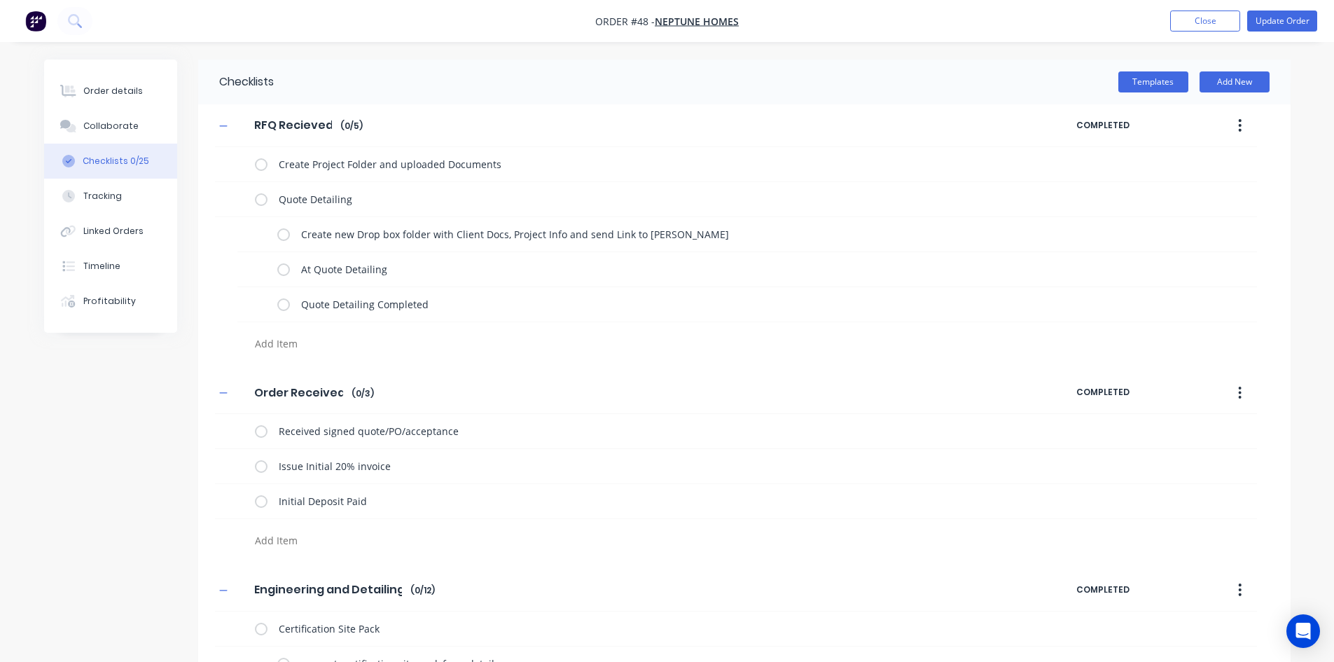
click at [283, 233] on label at bounding box center [283, 234] width 13 height 15
click at [0, 0] on input "checkbox" at bounding box center [0, 0] width 0 height 0
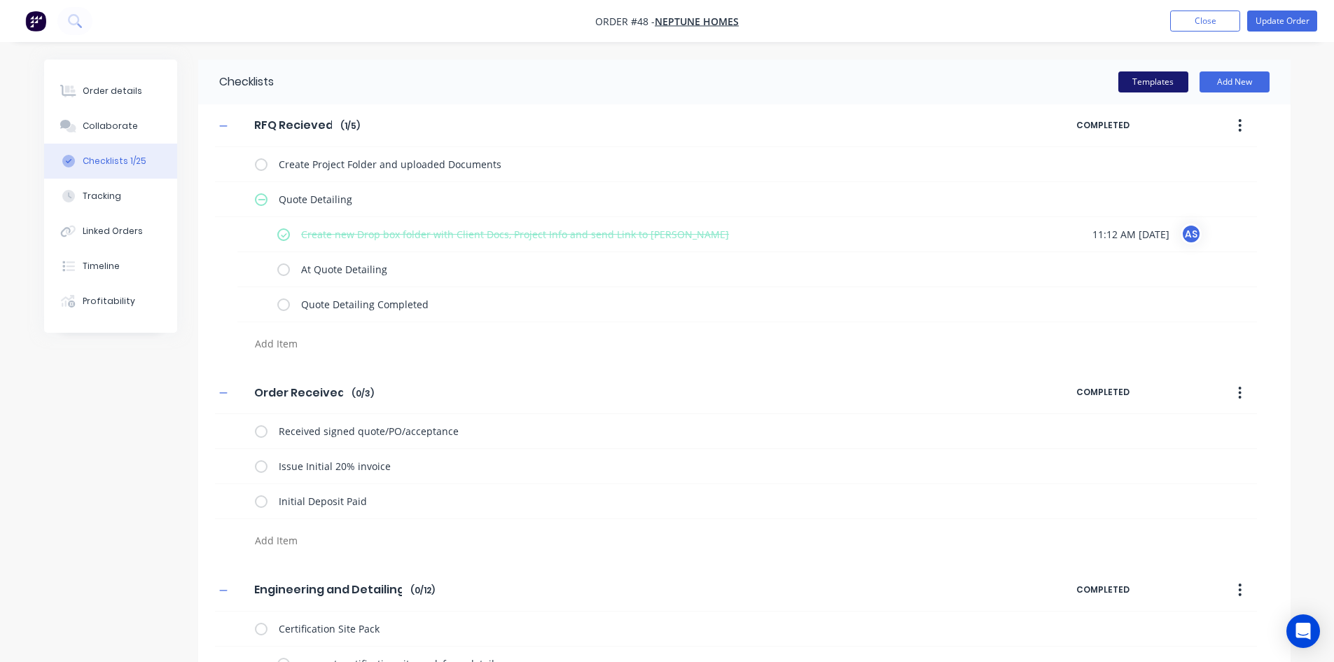
click at [1065, 86] on button "Templates" at bounding box center [1153, 81] width 70 height 21
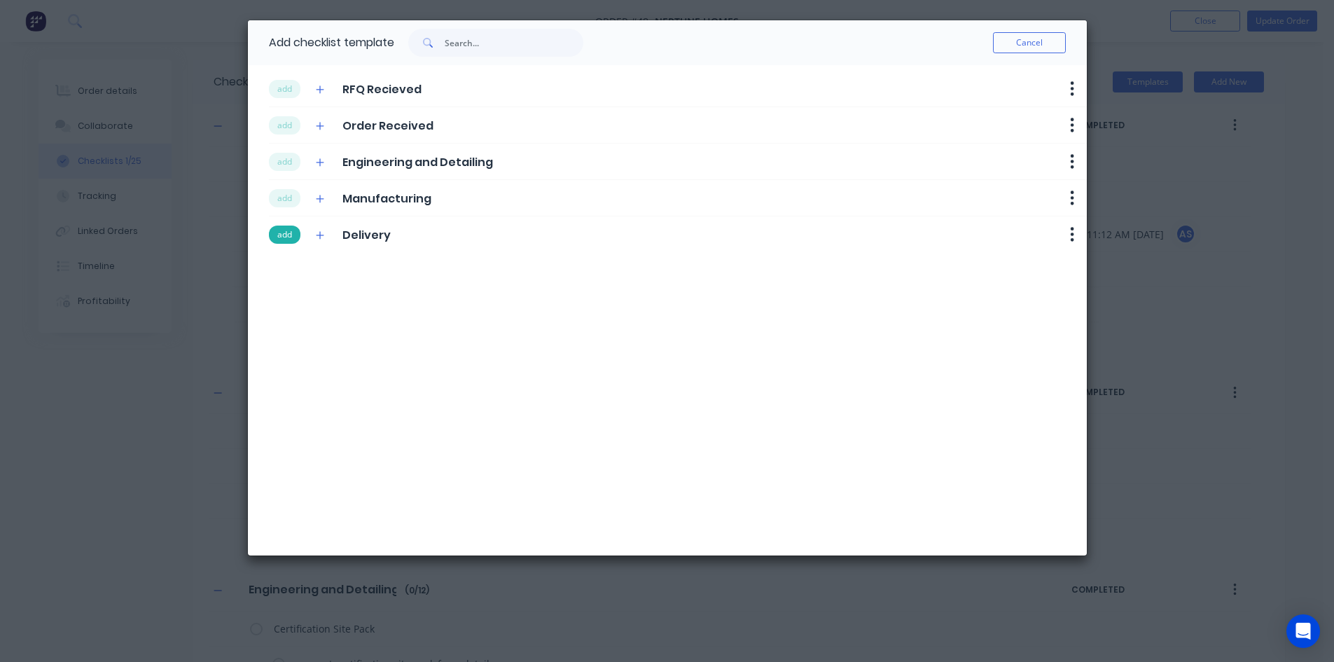
click at [277, 233] on button "add" at bounding box center [285, 235] width 32 height 18
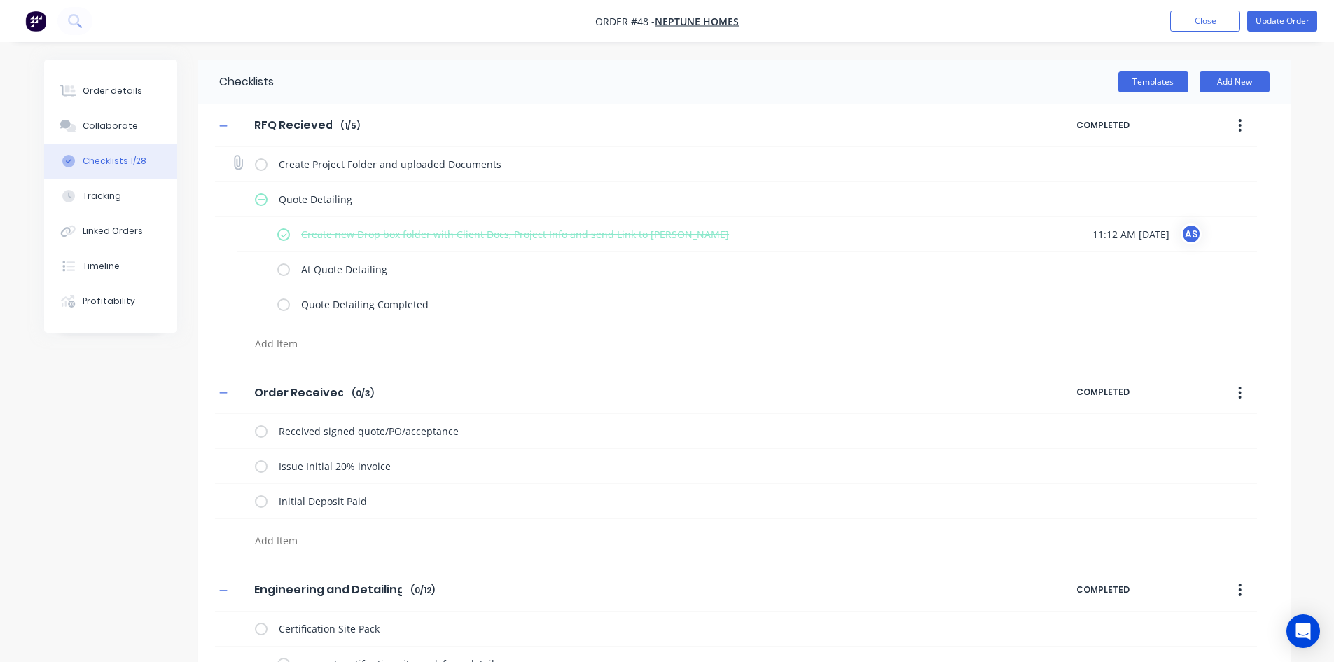
click at [259, 159] on label at bounding box center [261, 164] width 13 height 15
click at [0, 0] on input "checkbox" at bounding box center [0, 0] width 0 height 0
click at [279, 271] on label at bounding box center [283, 269] width 13 height 15
click at [0, 0] on input "checkbox" at bounding box center [0, 0] width 0 height 0
click at [283, 306] on label at bounding box center [283, 304] width 13 height 15
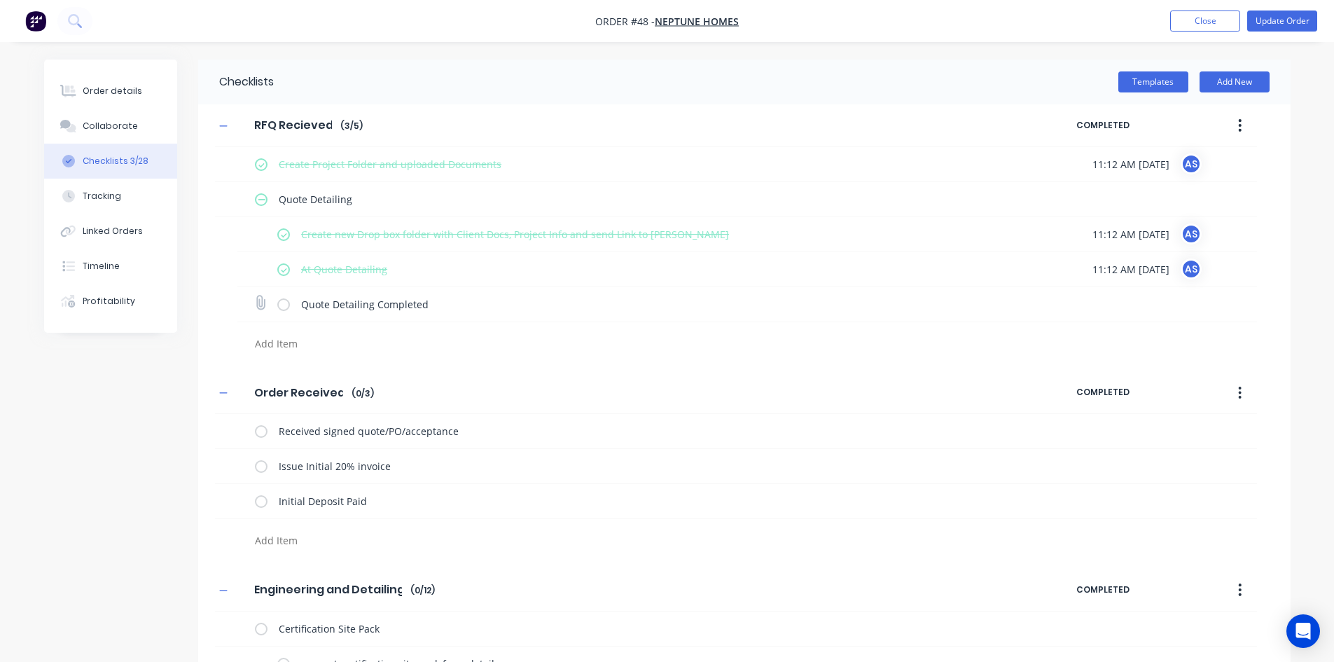
click at [0, 0] on input "checkbox" at bounding box center [0, 0] width 0 height 0
click at [264, 430] on label at bounding box center [261, 431] width 13 height 15
click at [0, 0] on input "checkbox" at bounding box center [0, 0] width 0 height 0
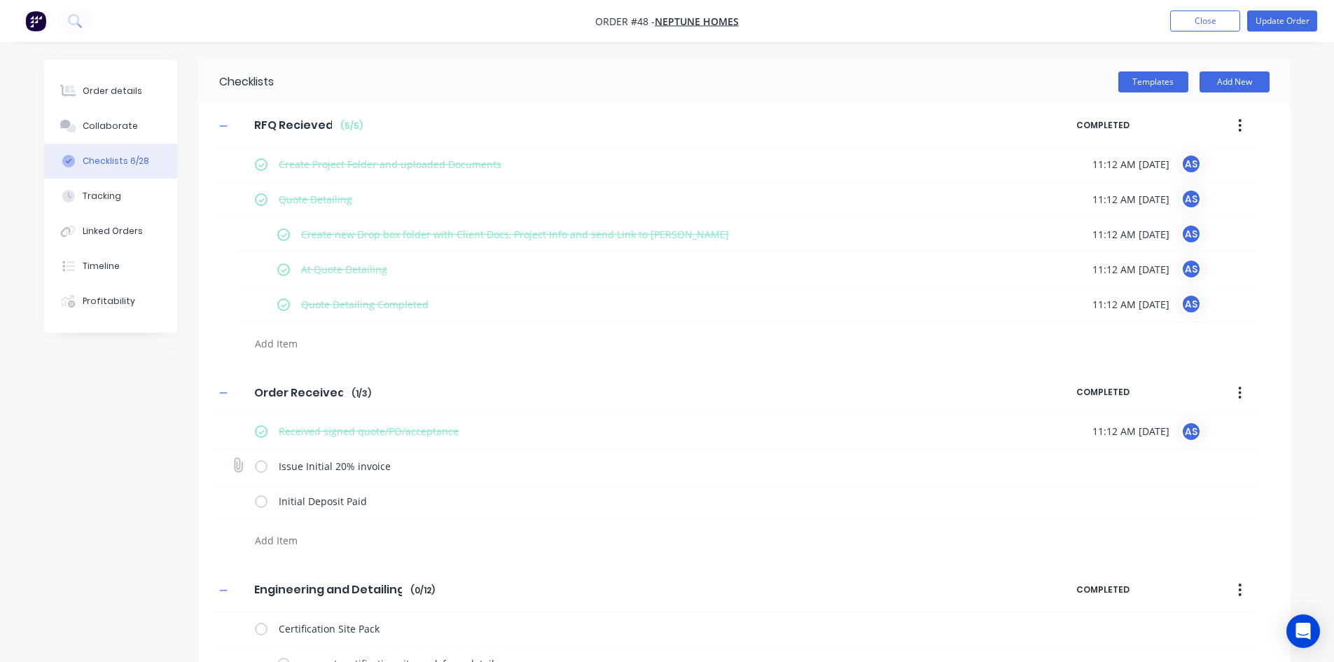
click at [262, 466] on label at bounding box center [261, 466] width 13 height 15
click at [0, 0] on input "checkbox" at bounding box center [0, 0] width 0 height 0
click at [261, 495] on label at bounding box center [261, 501] width 13 height 15
click at [0, 0] on input "checkbox" at bounding box center [0, 0] width 0 height 0
click at [261, 495] on label at bounding box center [261, 501] width 13 height 15
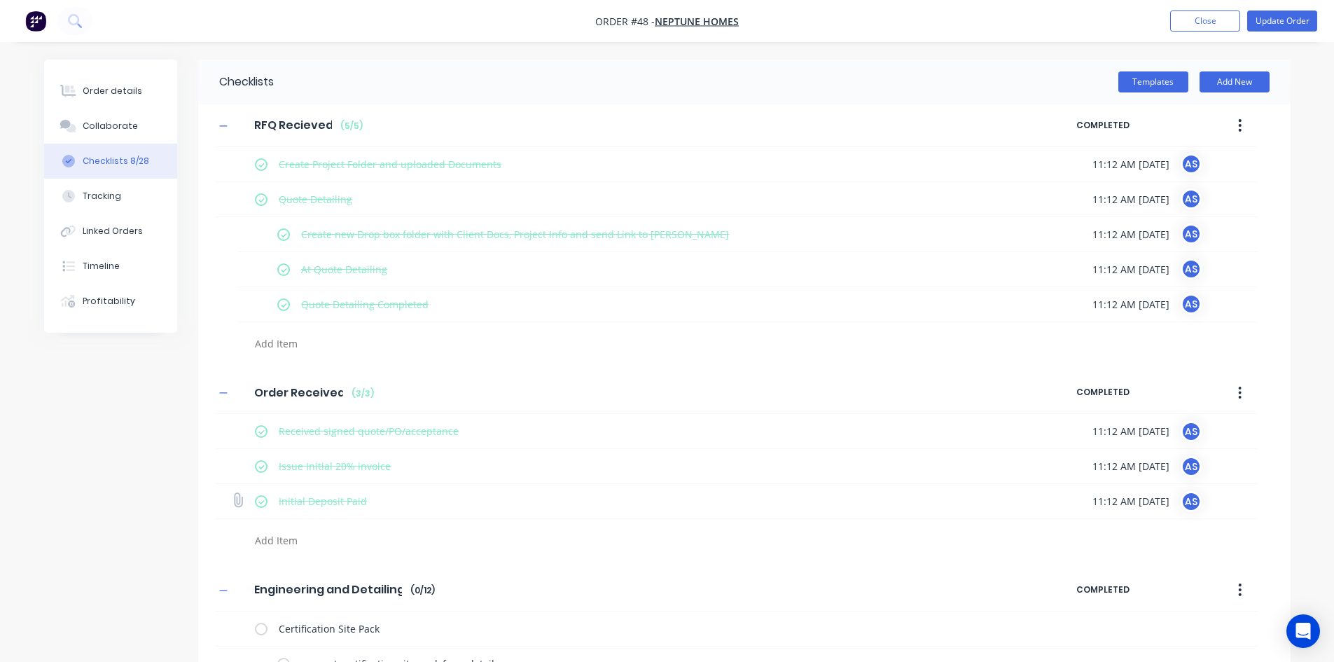
click at [0, 0] on input "checkbox" at bounding box center [0, 0] width 0 height 0
click at [1065, 11] on button "Close" at bounding box center [1205, 21] width 70 height 21
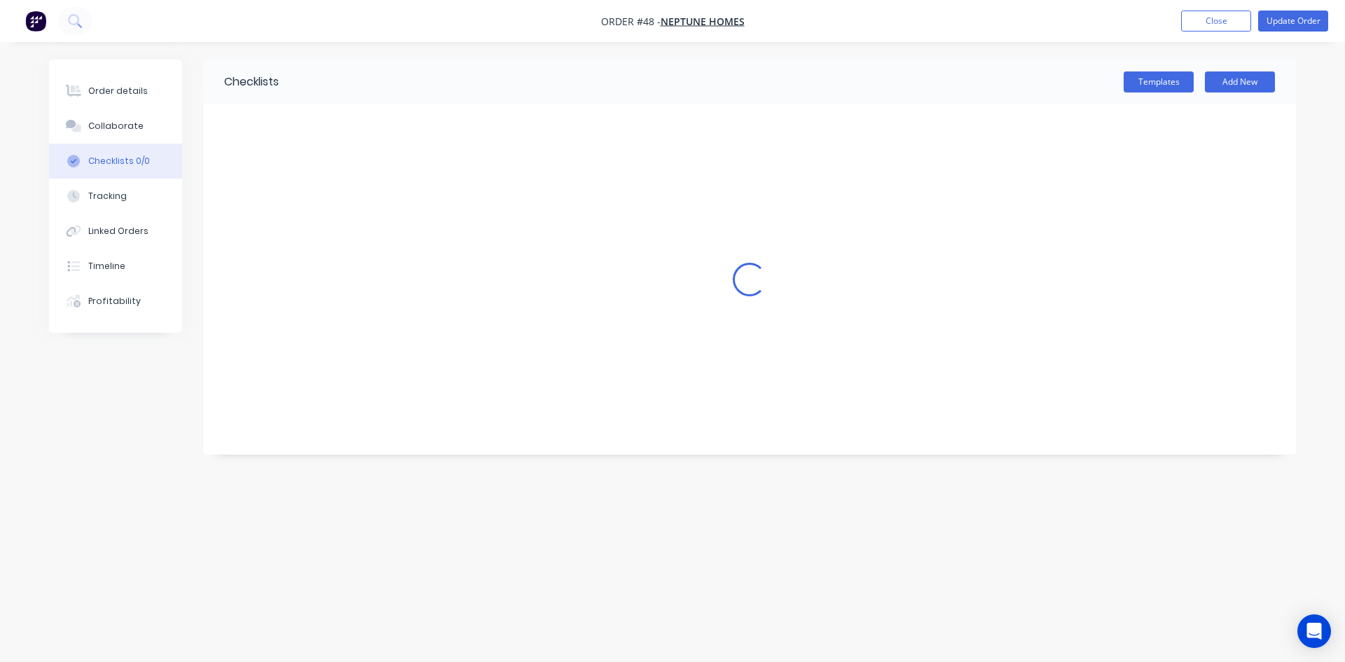
type textarea "x"
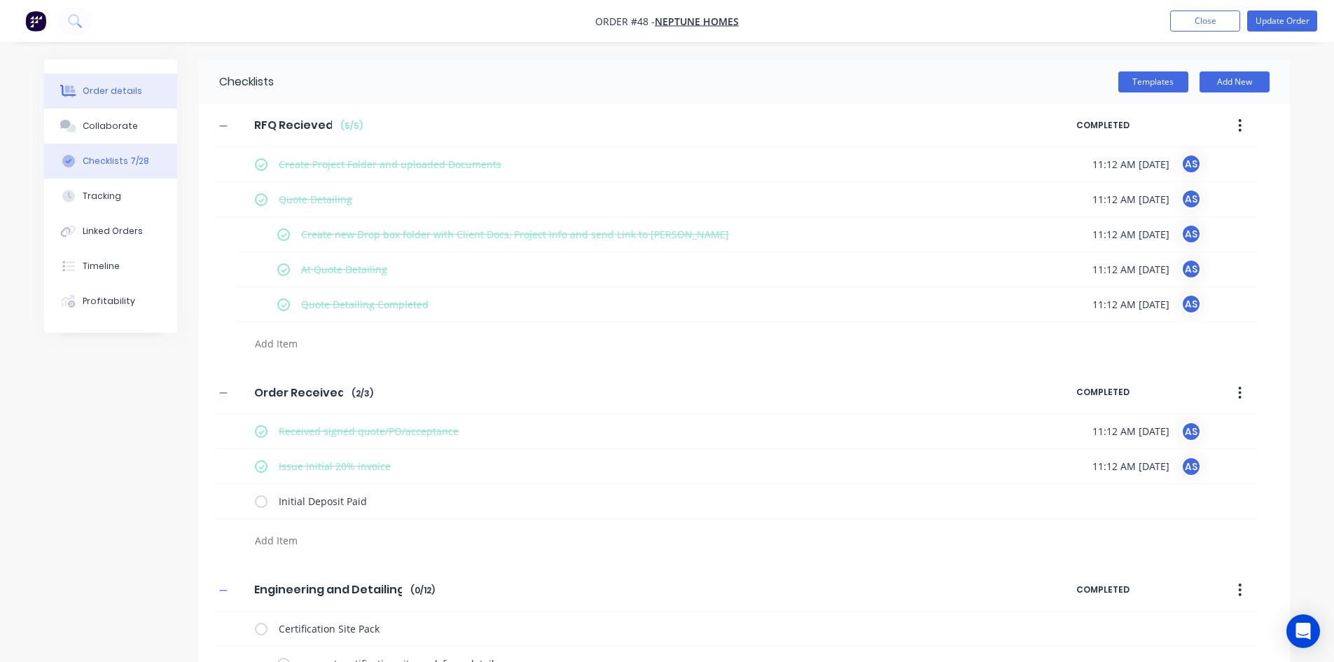
click at [125, 95] on div "Order details" at bounding box center [113, 91] width 60 height 13
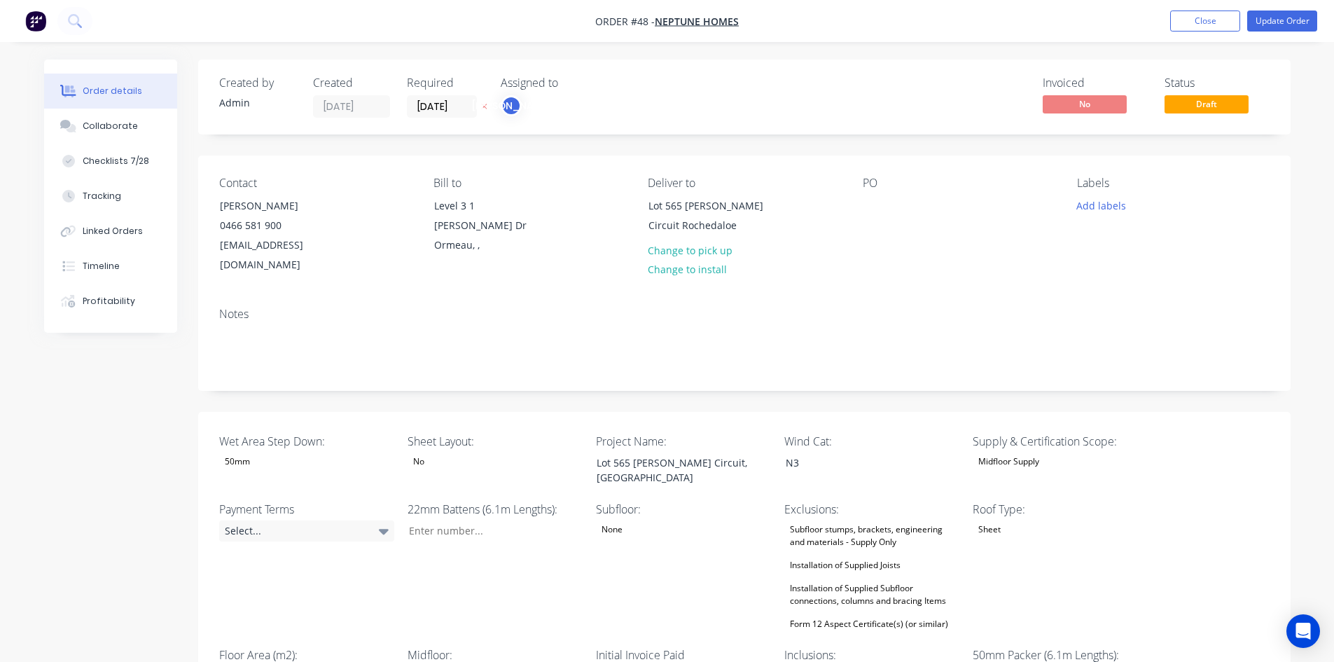
type input "222"
click at [1065, 15] on button "Update Order" at bounding box center [1282, 21] width 70 height 21
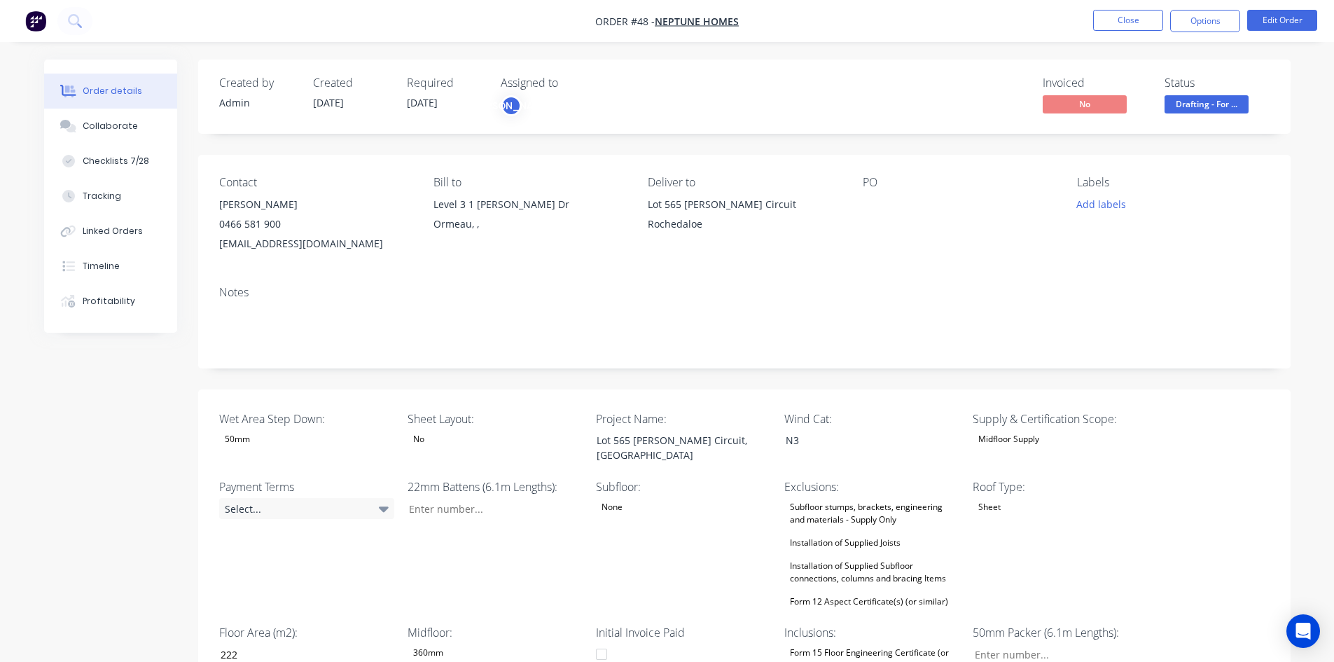
click at [36, 18] on img "button" at bounding box center [35, 21] width 21 height 21
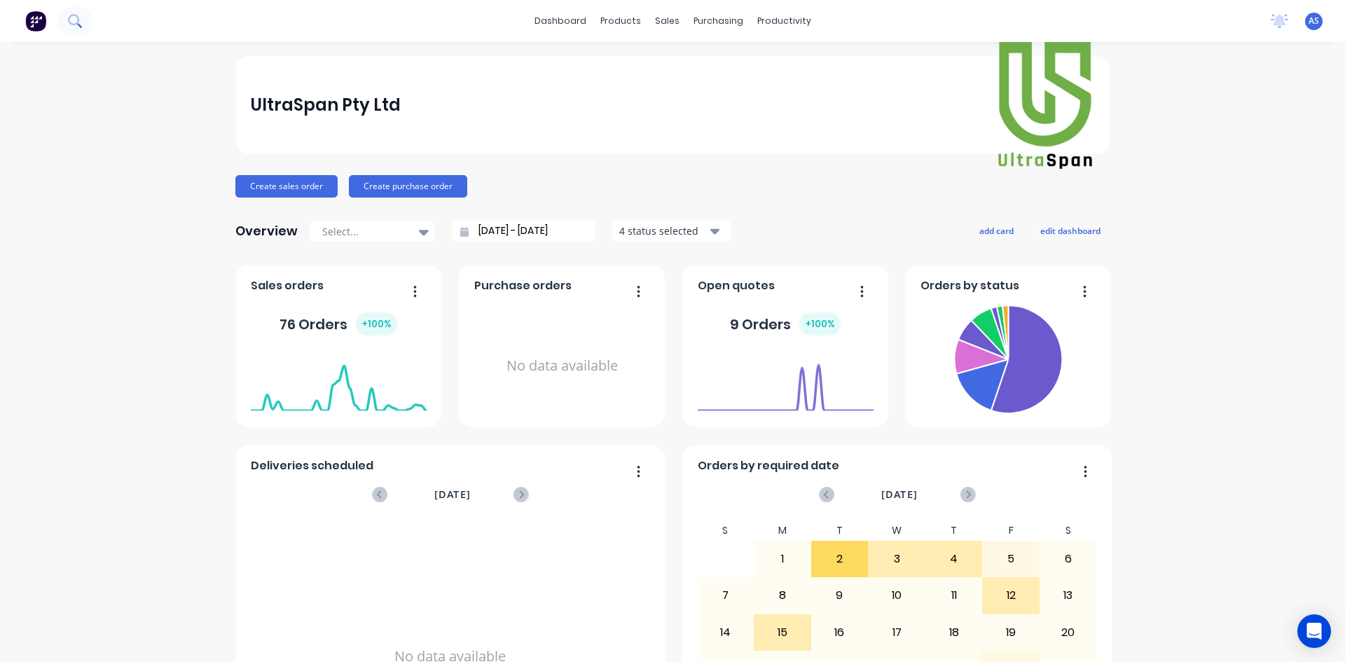
click at [69, 24] on icon at bounding box center [74, 20] width 13 height 13
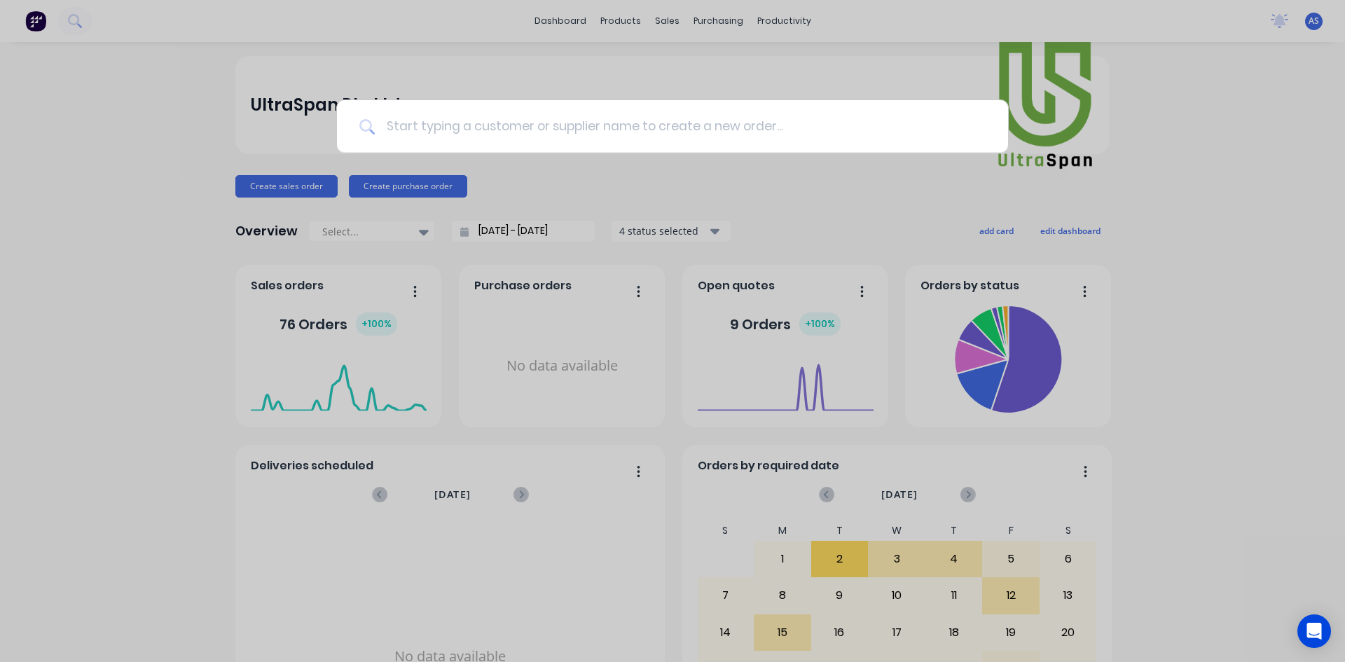
click at [459, 134] on input at bounding box center [680, 126] width 611 height 53
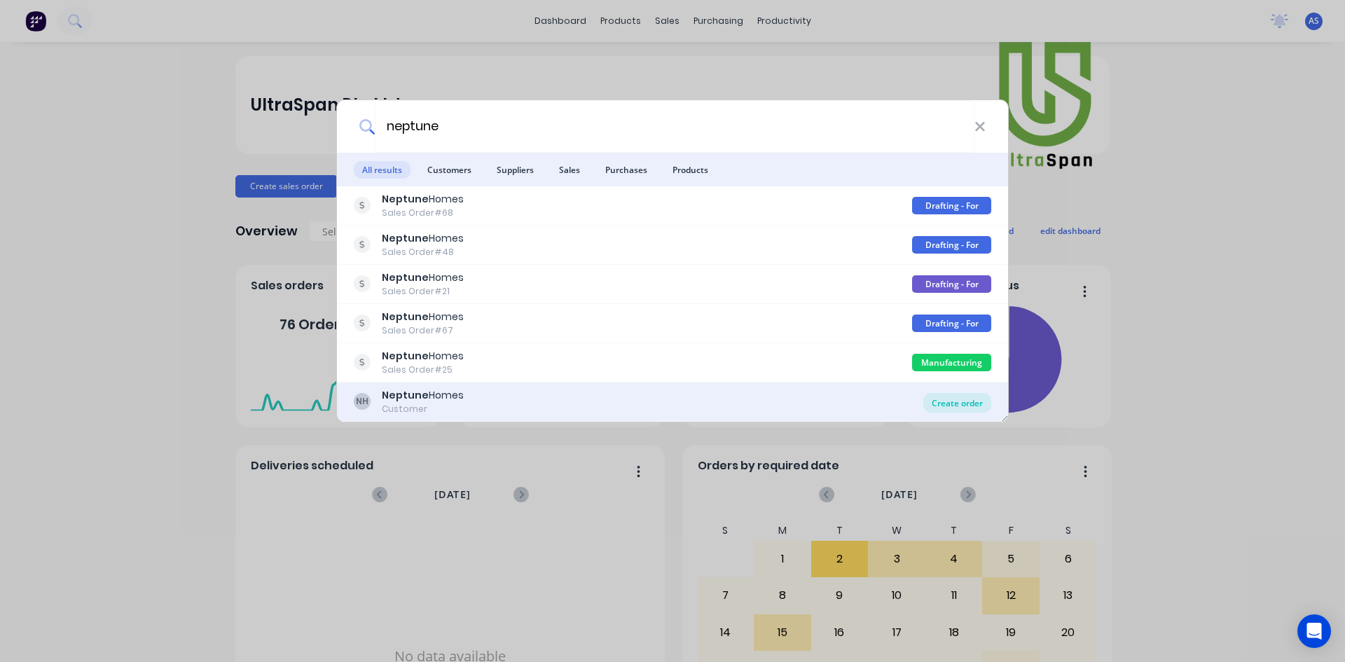
type input "neptune"
click at [955, 407] on div "Create order" at bounding box center [957, 403] width 68 height 20
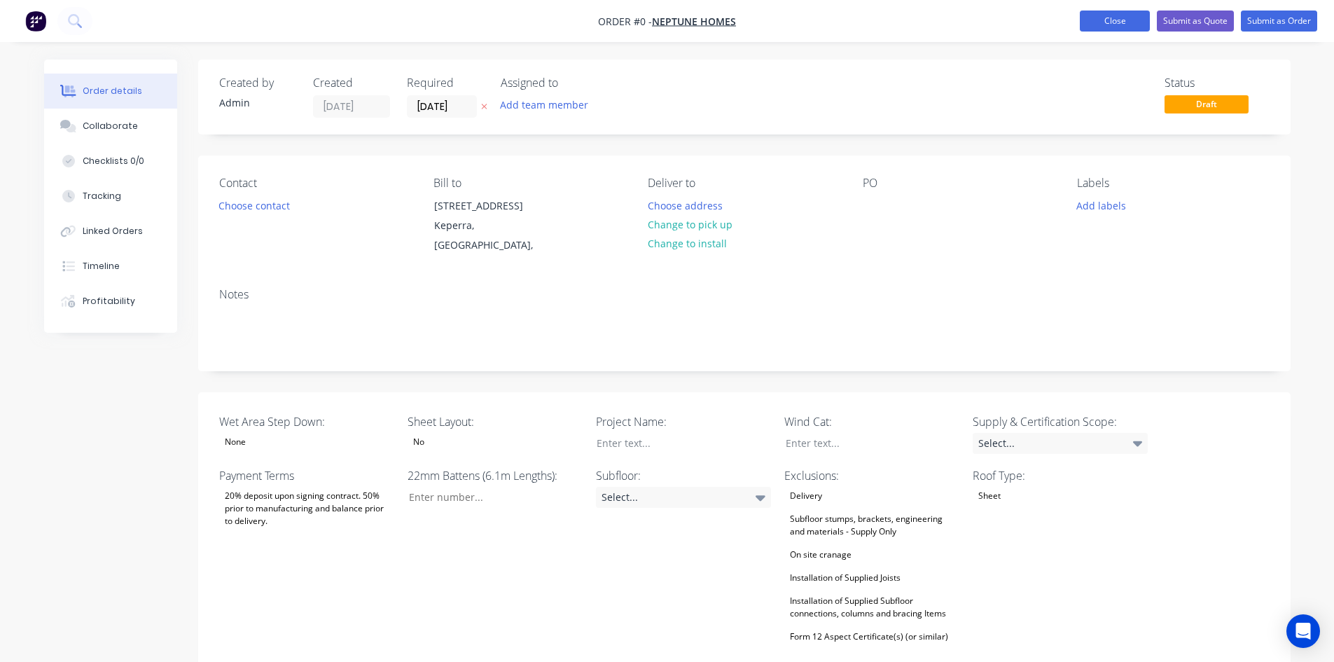
click at [1065, 14] on button "Close" at bounding box center [1115, 21] width 70 height 21
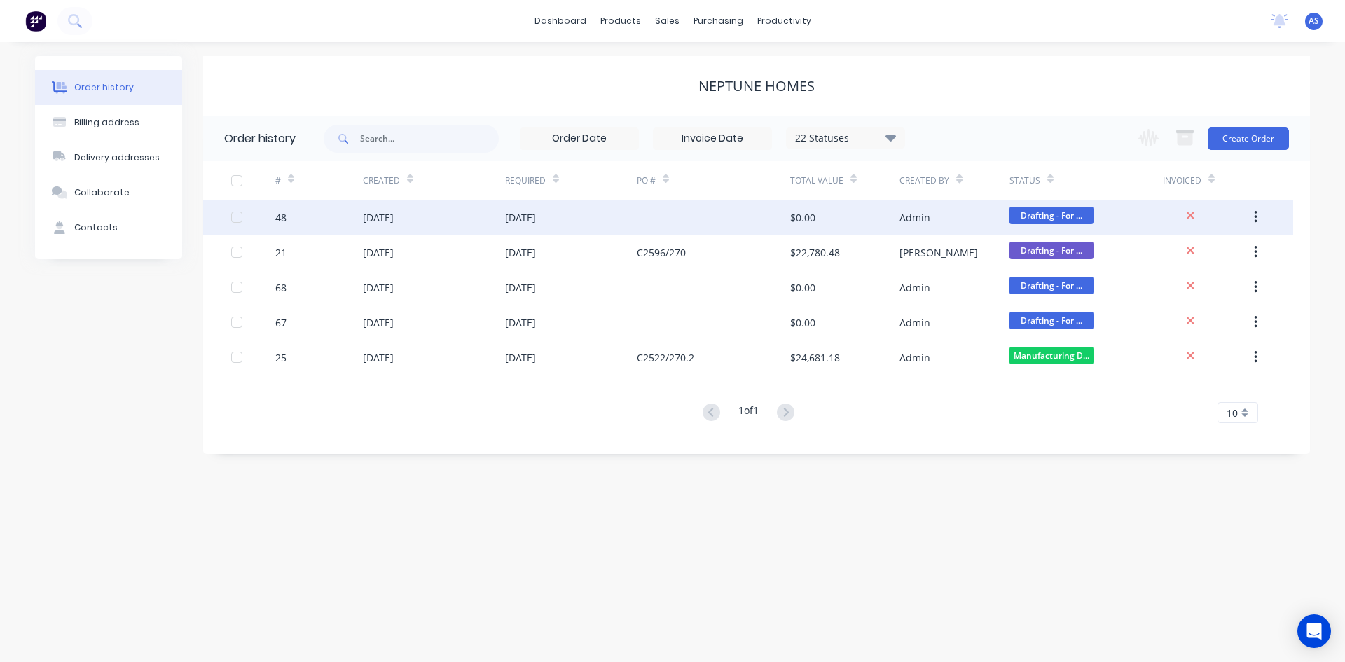
click at [572, 220] on div "[DATE]" at bounding box center [571, 217] width 132 height 35
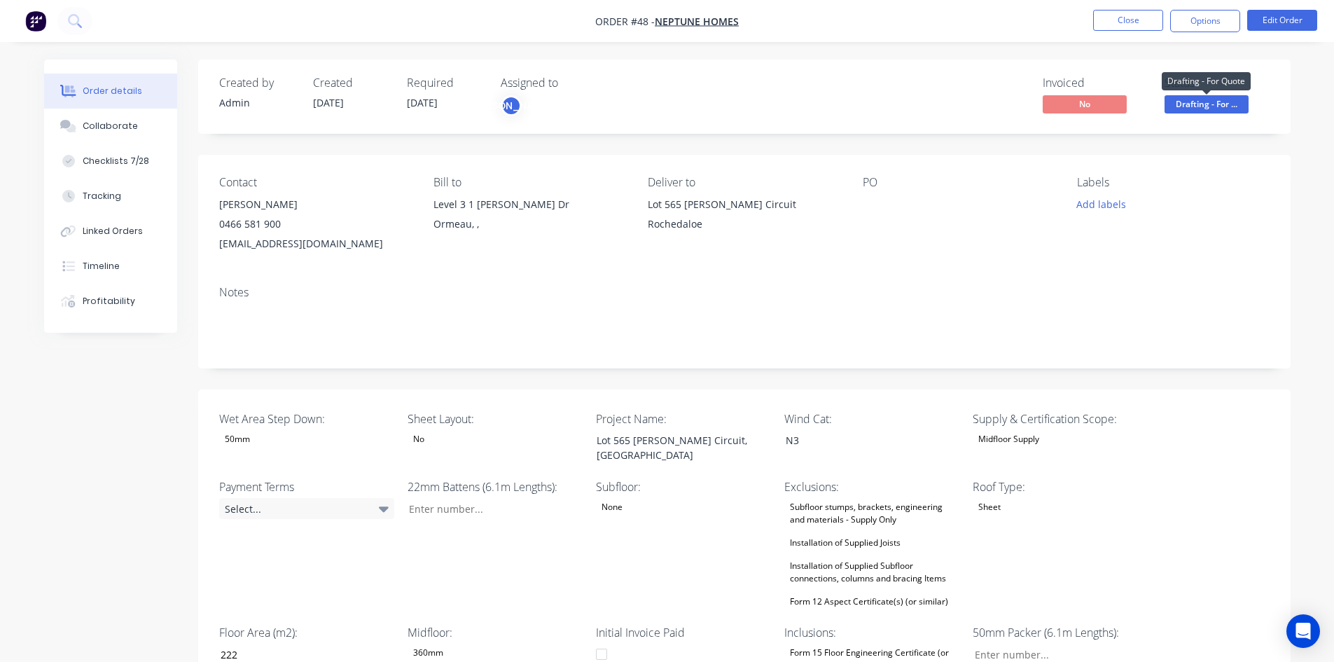
click at [1065, 106] on span "Drafting - For ..." at bounding box center [1207, 104] width 84 height 18
click at [40, 10] on button "button" at bounding box center [35, 21] width 29 height 22
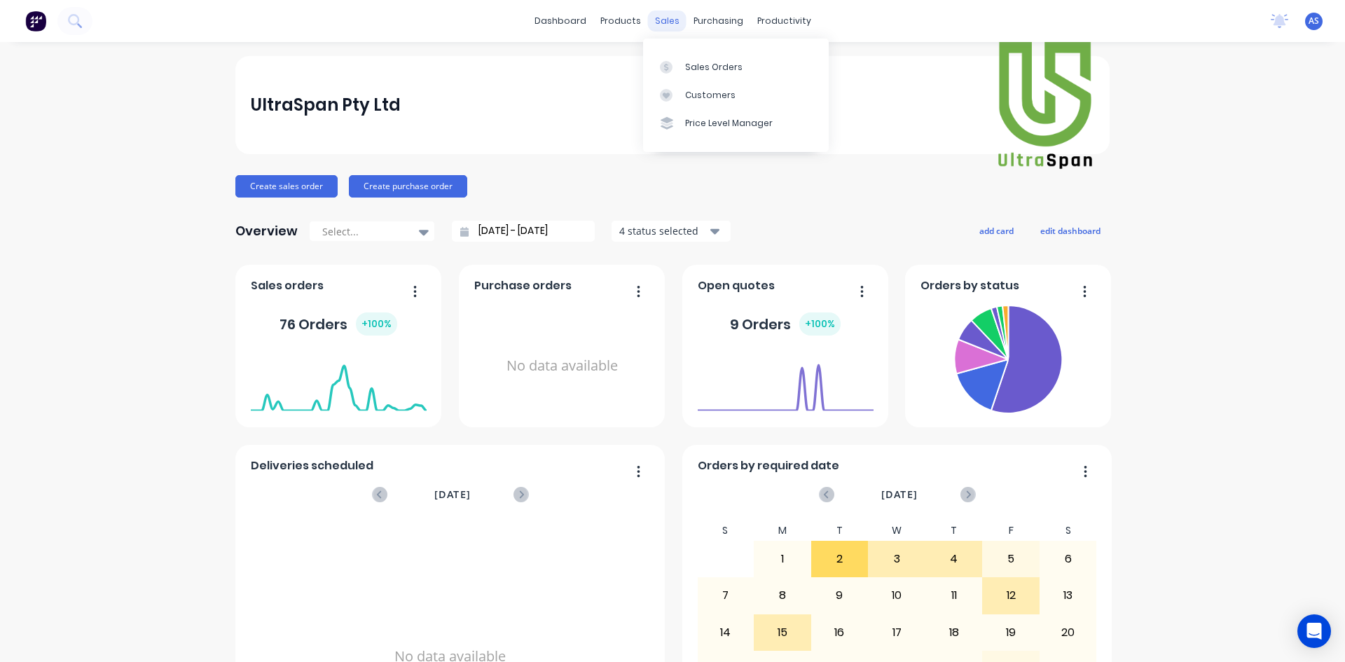
click at [666, 25] on div "sales" at bounding box center [667, 21] width 39 height 21
click at [677, 70] on div at bounding box center [670, 67] width 21 height 13
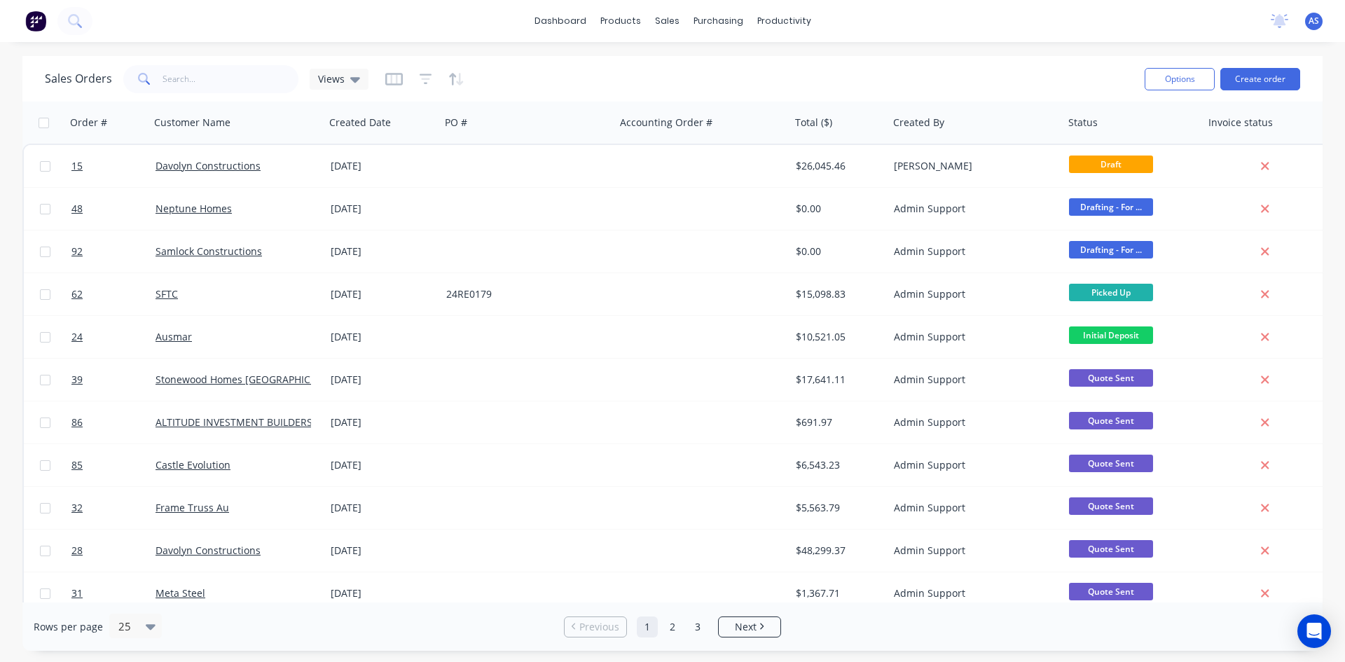
click at [431, 78] on div at bounding box center [424, 79] width 79 height 22
click at [429, 78] on icon "button" at bounding box center [426, 79] width 13 height 14
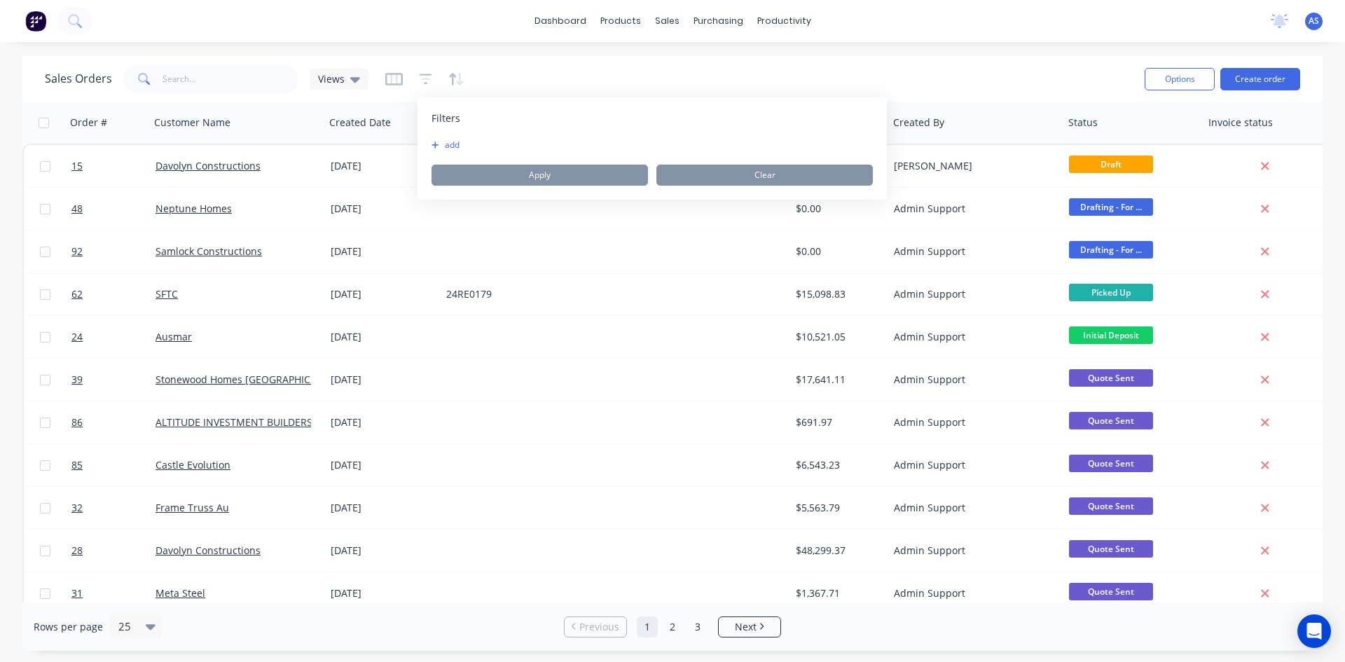
click at [446, 148] on button "add" at bounding box center [448, 144] width 35 height 11
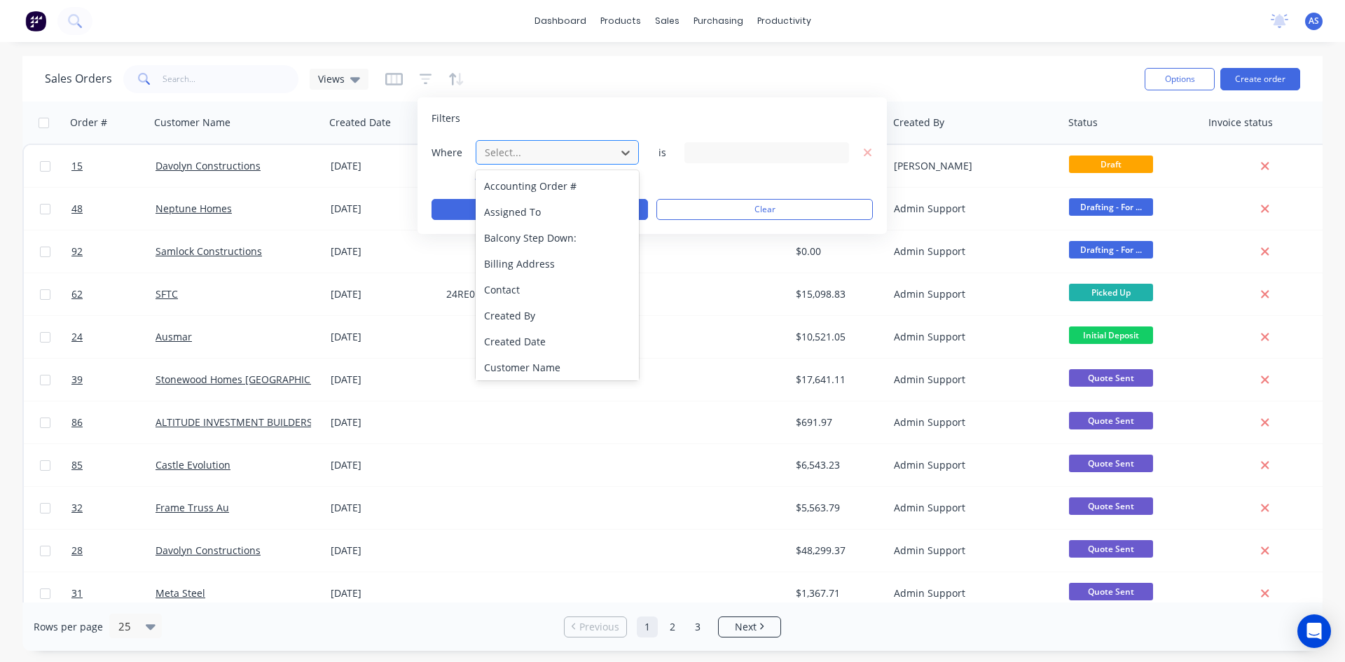
click at [527, 146] on div at bounding box center [545, 153] width 125 height 18
type input "sta"
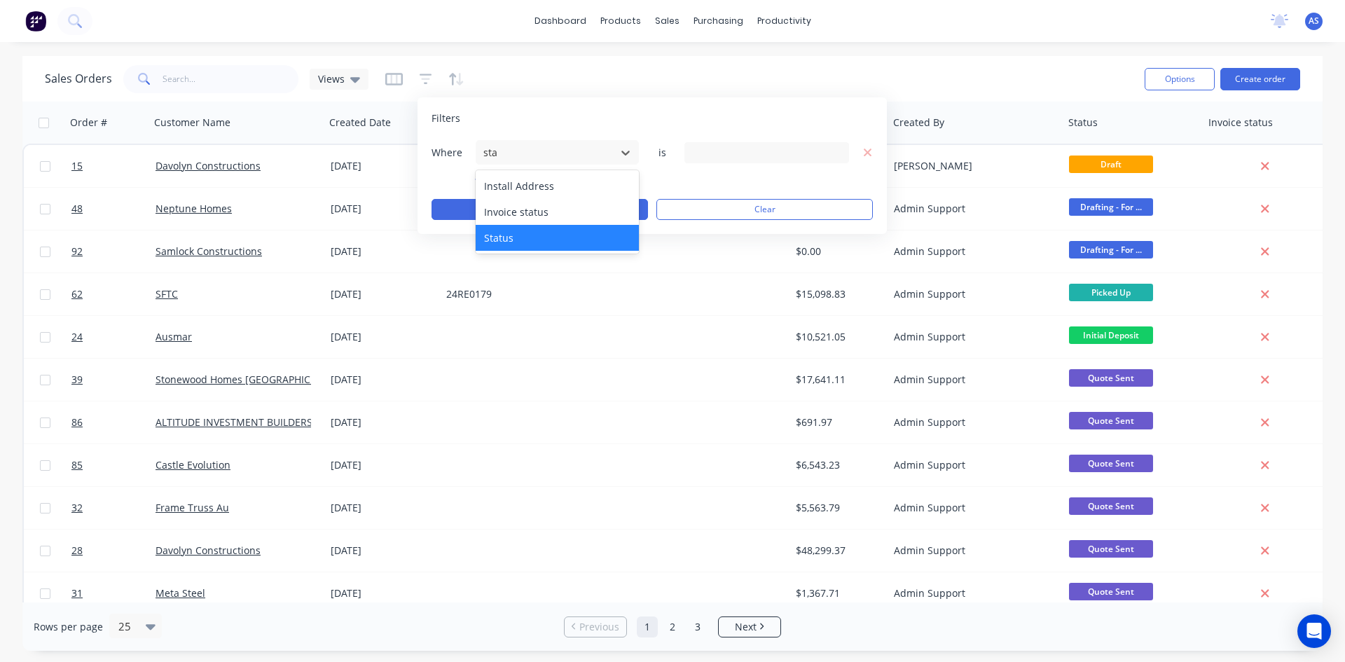
click at [532, 235] on div "Status" at bounding box center [557, 238] width 163 height 26
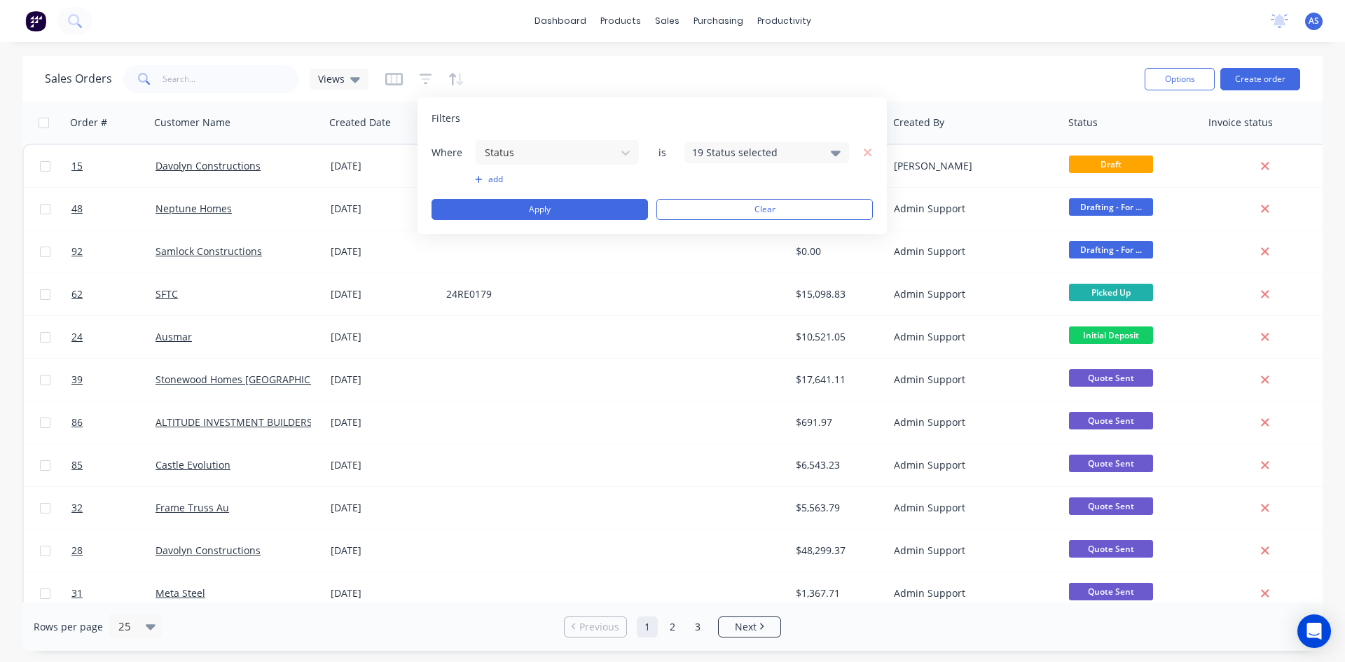
click at [747, 152] on div "19 Status selected" at bounding box center [755, 152] width 127 height 15
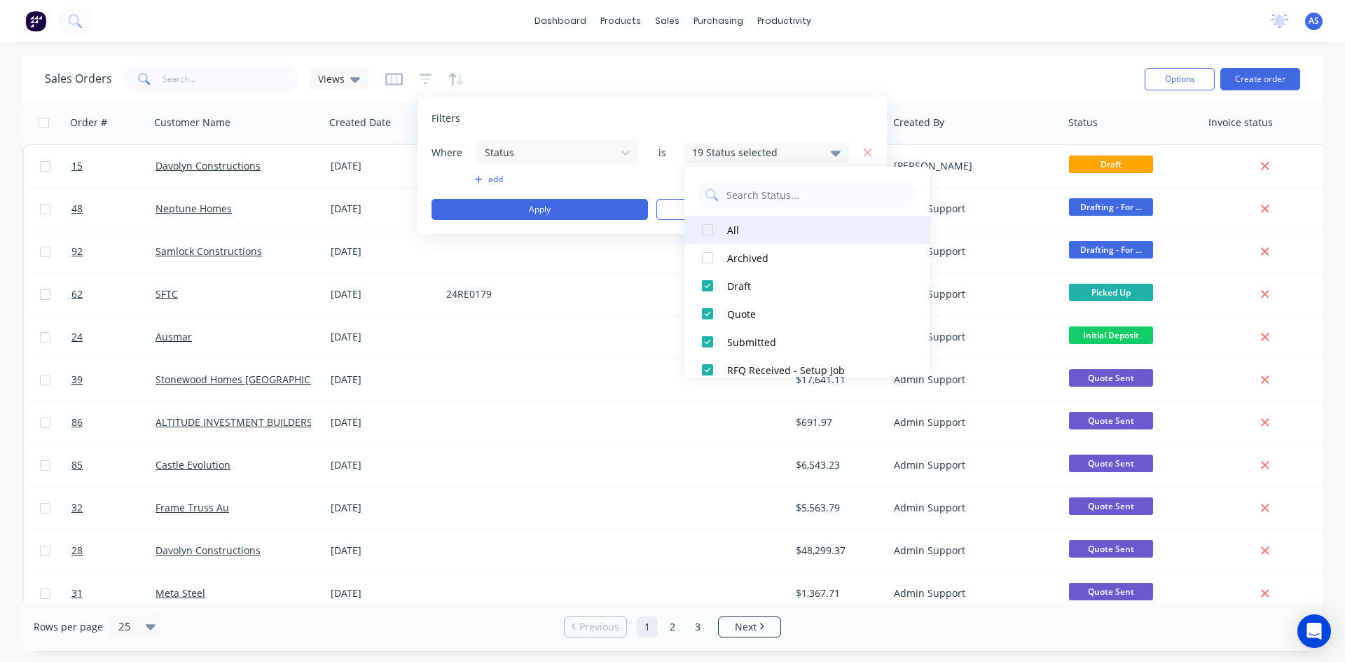
click at [712, 228] on div at bounding box center [707, 230] width 28 height 28
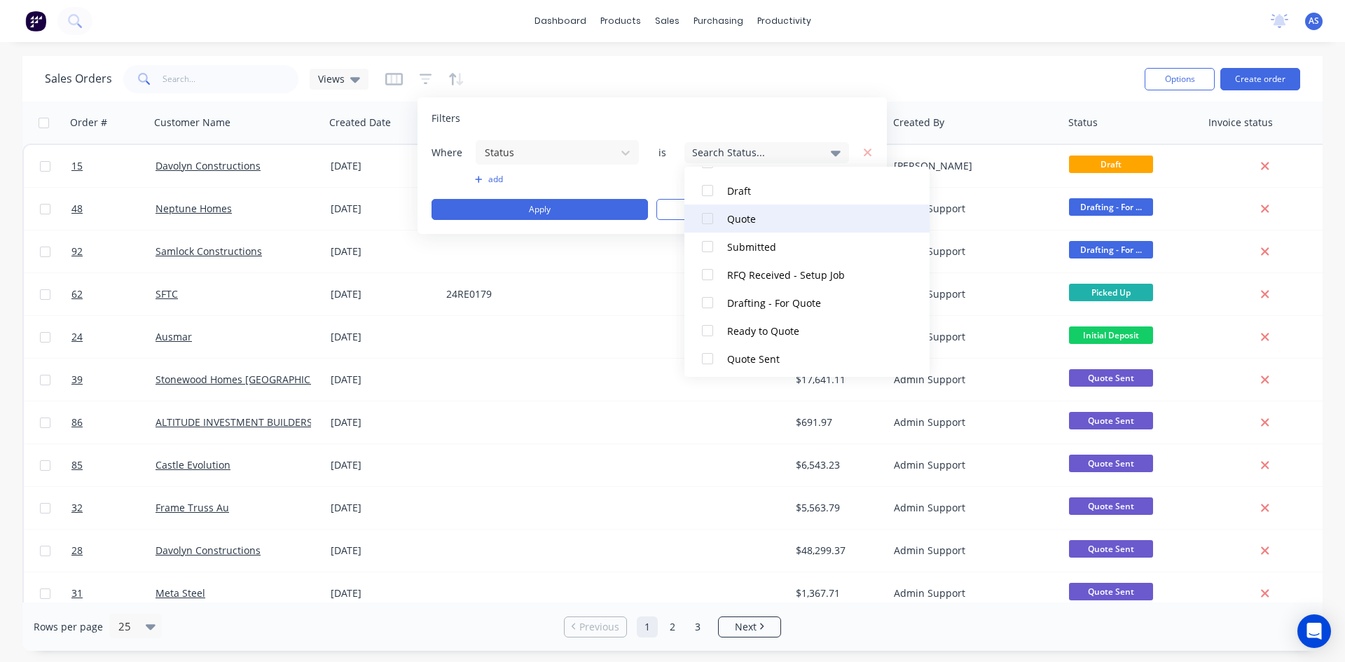
scroll to position [140, 0]
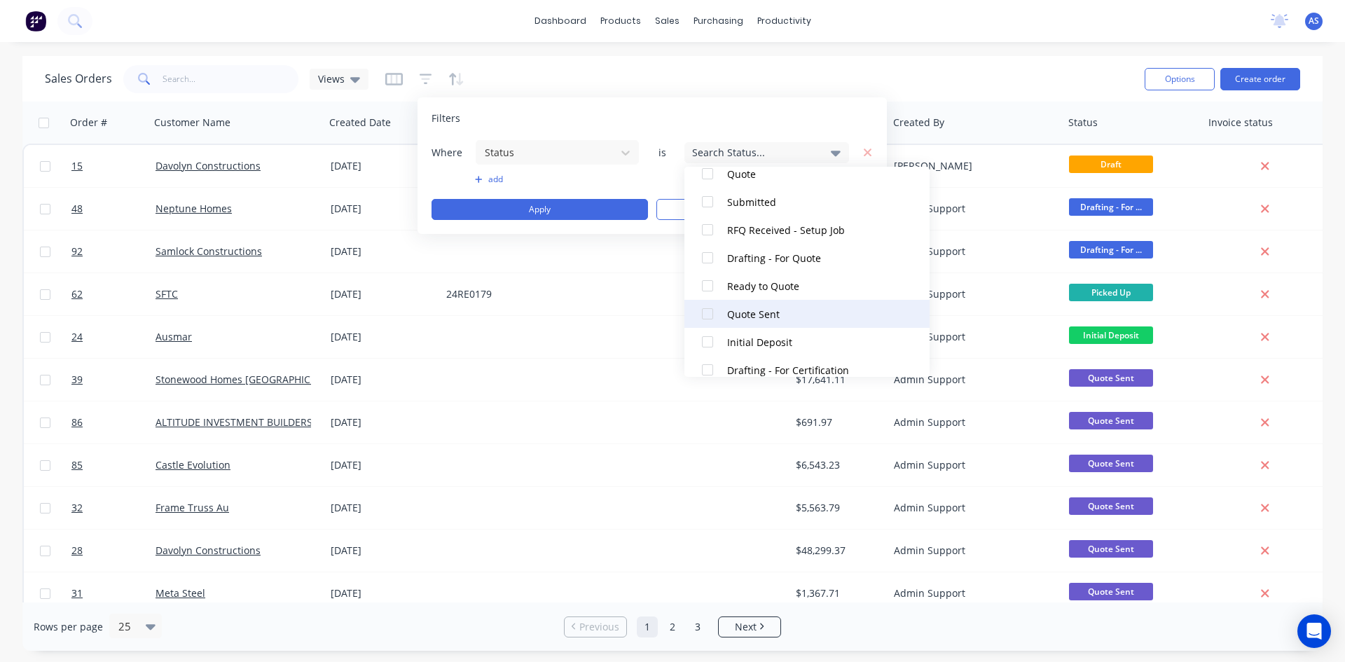
click at [777, 310] on div "Quote Sent" at bounding box center [811, 314] width 168 height 15
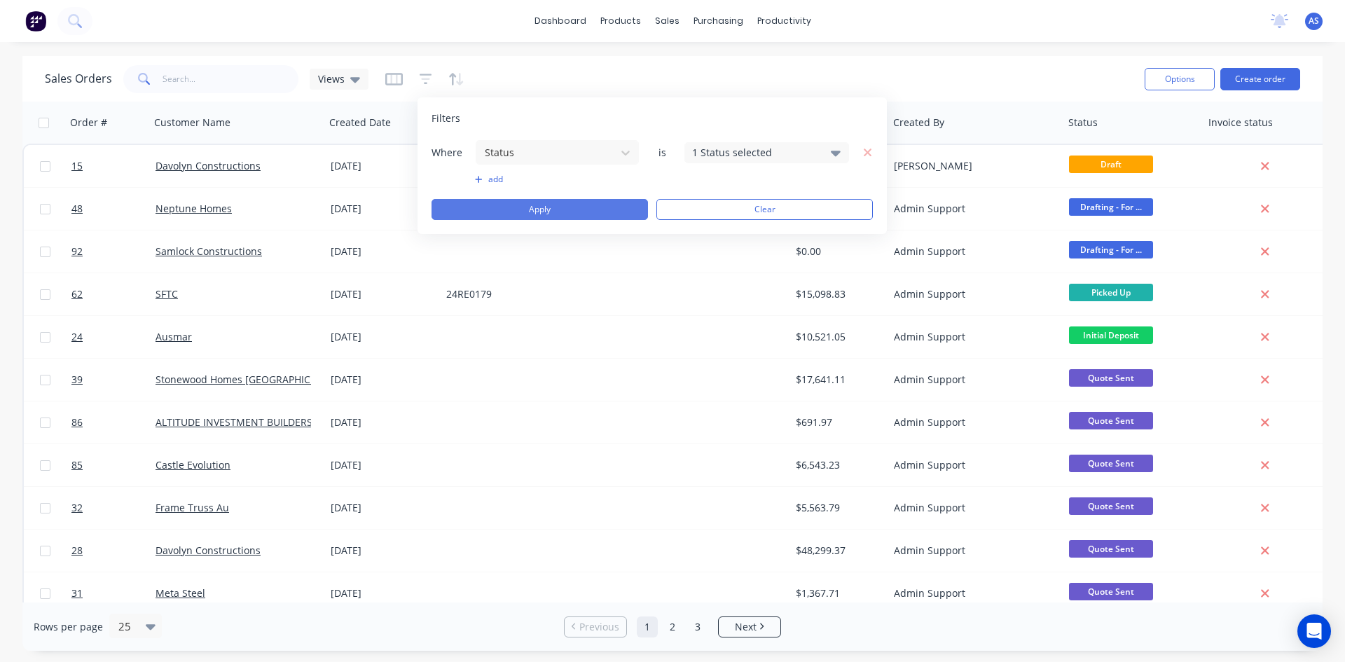
click at [592, 203] on button "Apply" at bounding box center [539, 209] width 216 height 21
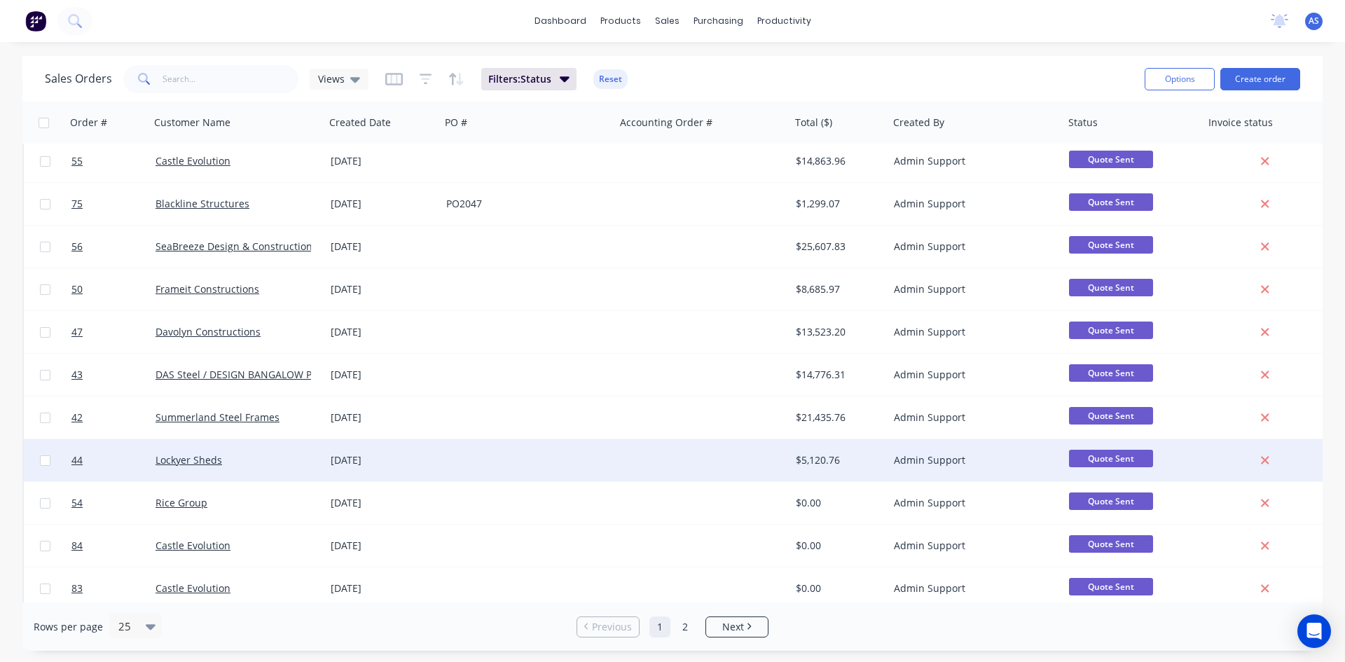
scroll to position [616, 0]
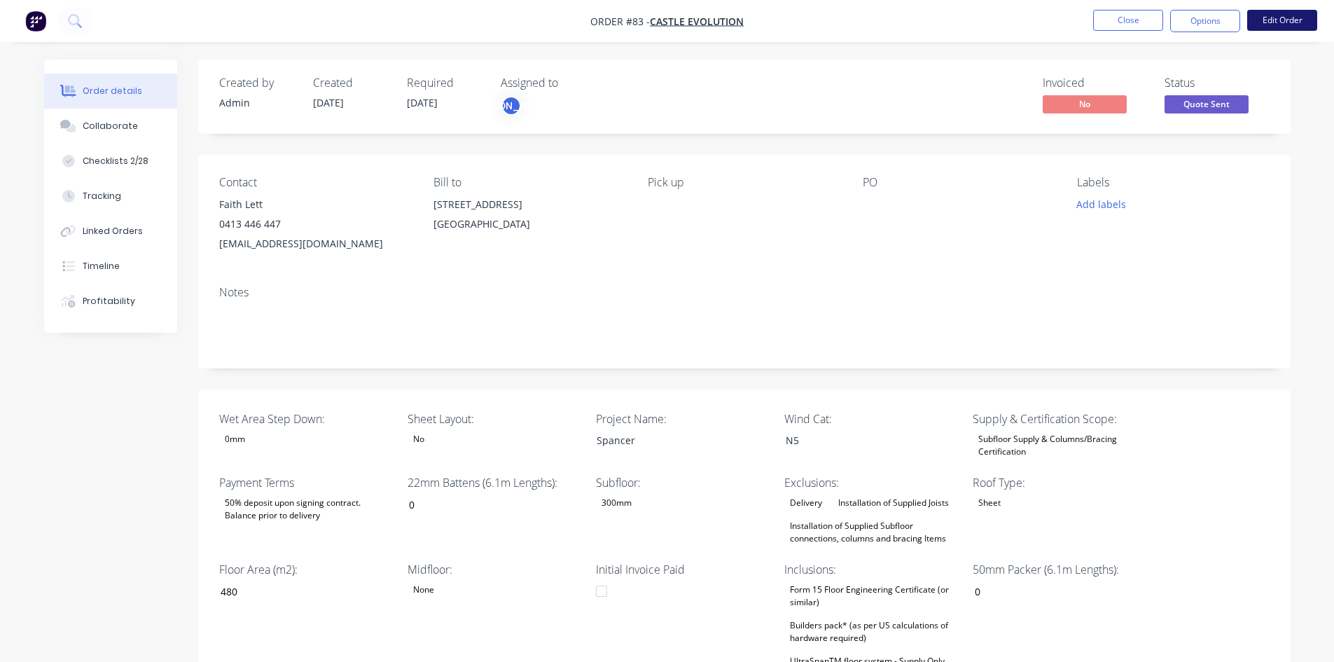
click at [1277, 25] on button "Edit Order" at bounding box center [1282, 20] width 70 height 21
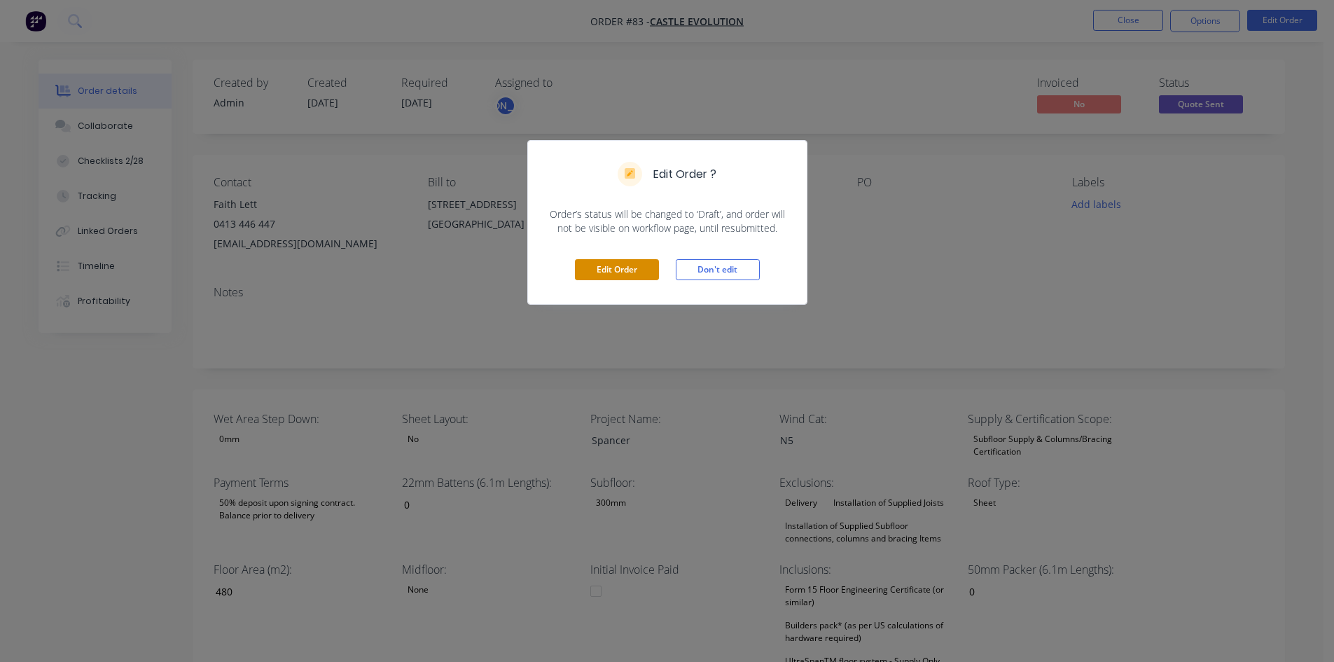
click at [654, 272] on button "Edit Order" at bounding box center [617, 269] width 84 height 21
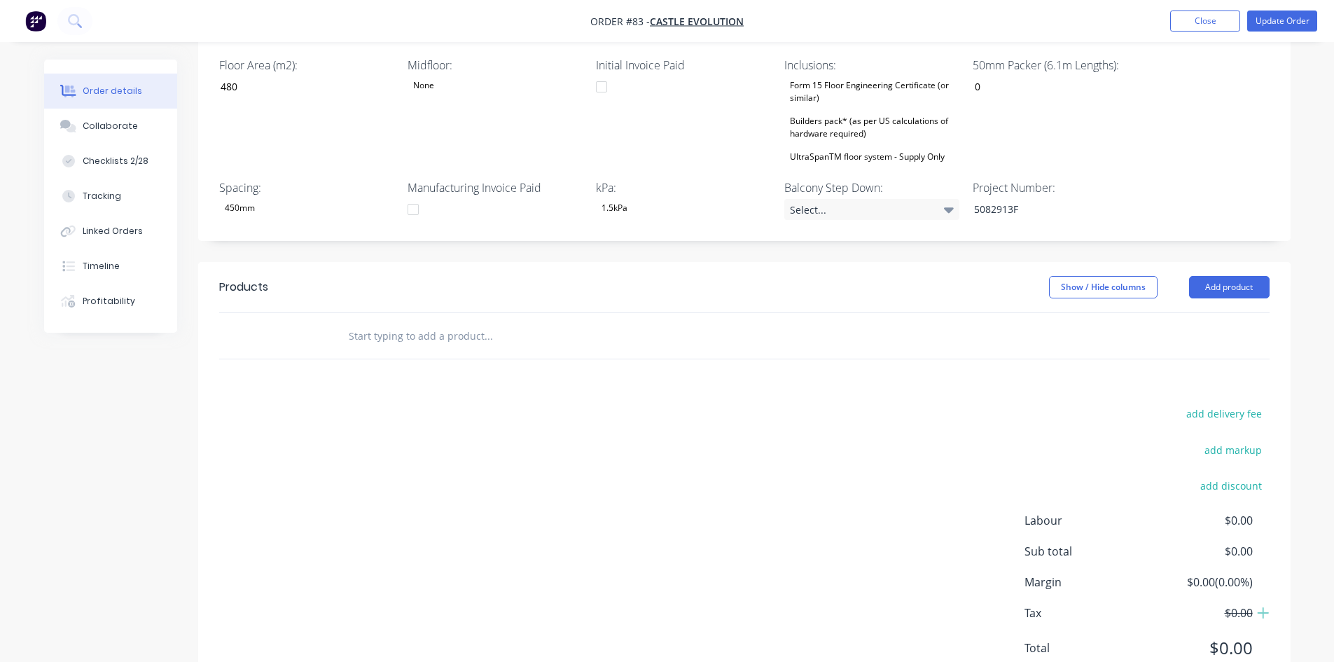
scroll to position [560, 0]
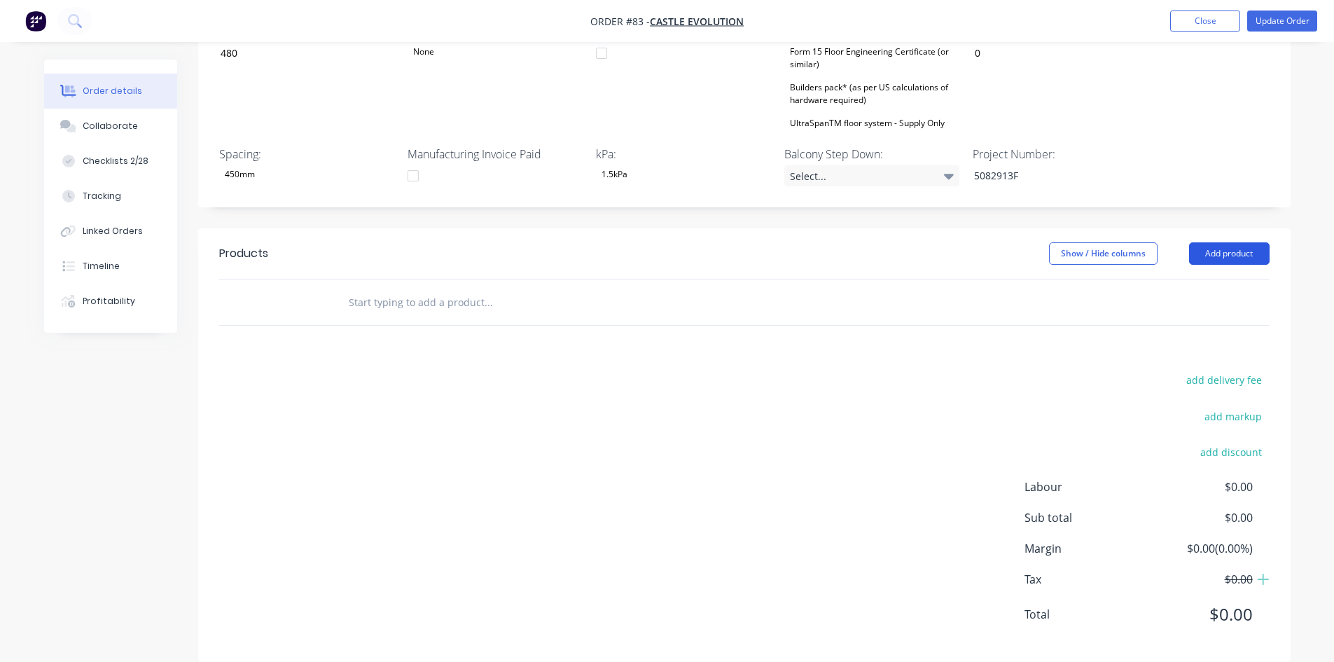
click at [1210, 242] on button "Add product" at bounding box center [1229, 253] width 81 height 22
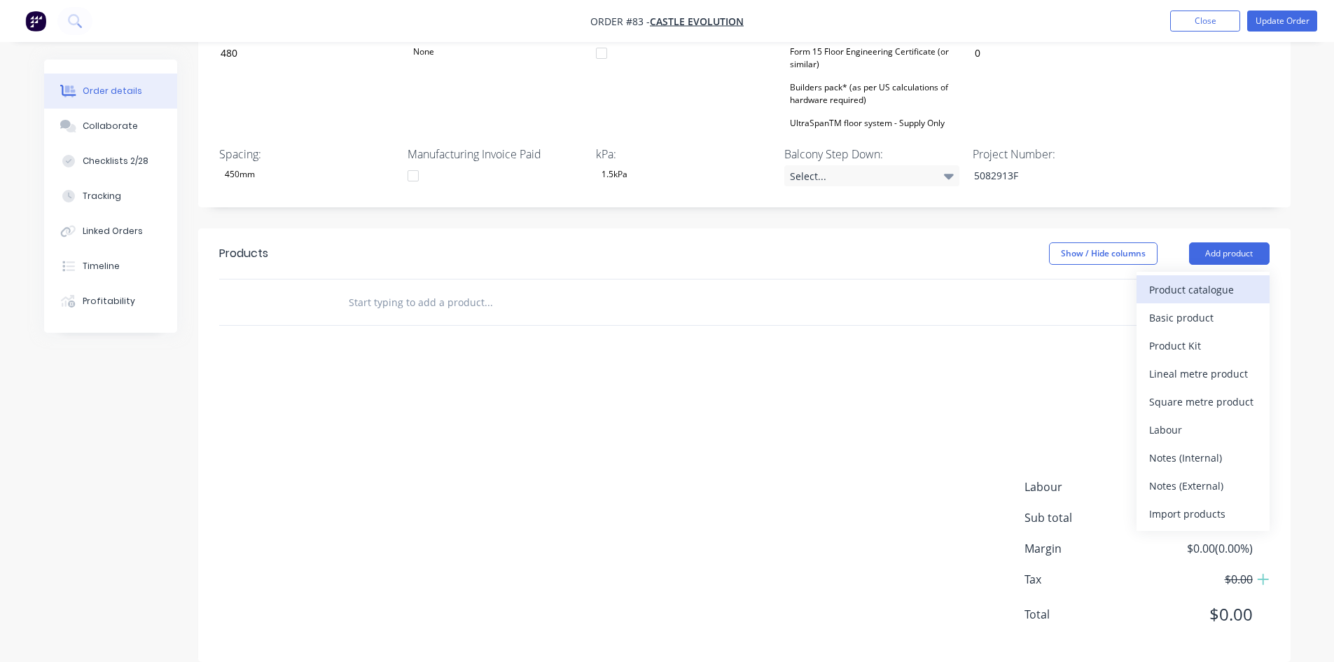
click at [1151, 279] on div "Product catalogue" at bounding box center [1203, 289] width 108 height 20
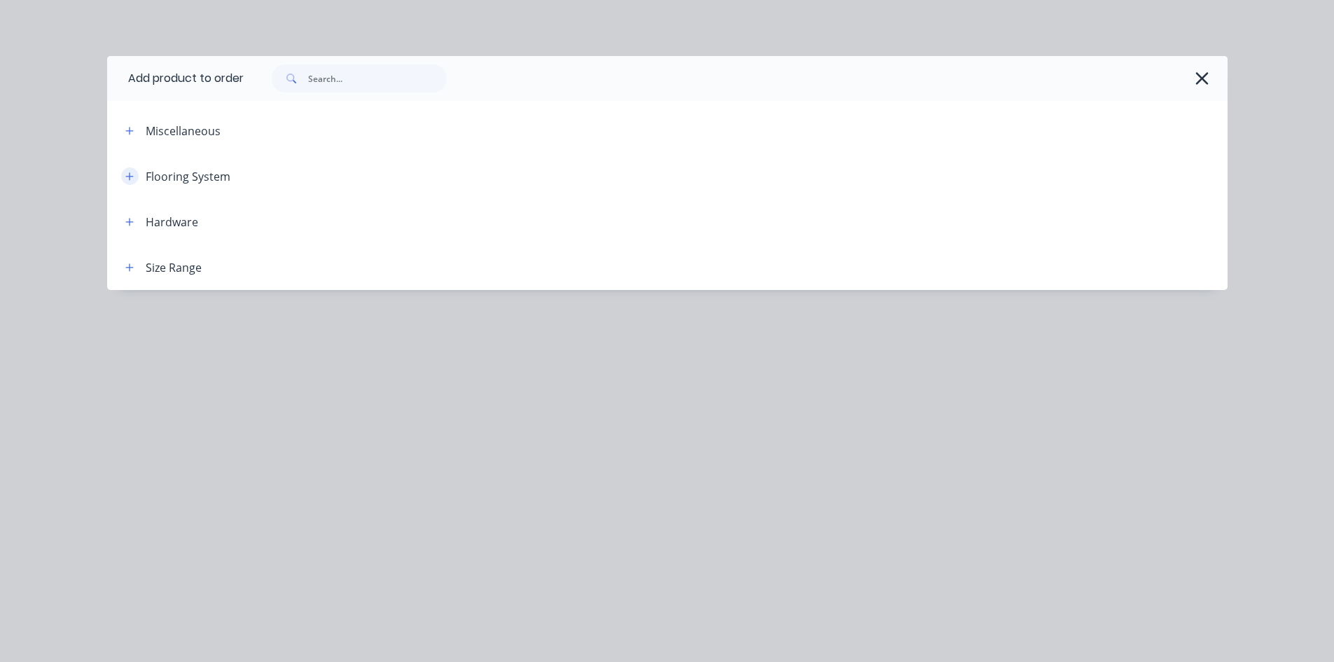
click at [137, 180] on button "button" at bounding box center [130, 176] width 18 height 18
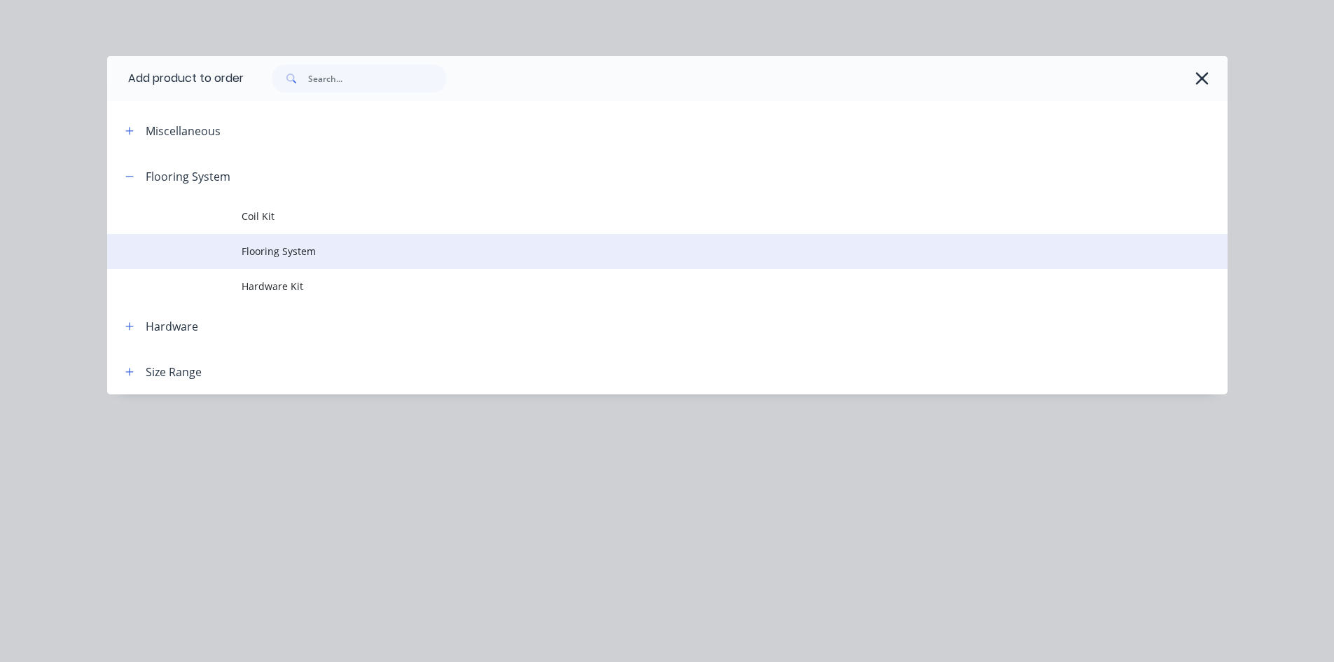
click at [270, 249] on span "Flooring System" at bounding box center [636, 251] width 789 height 15
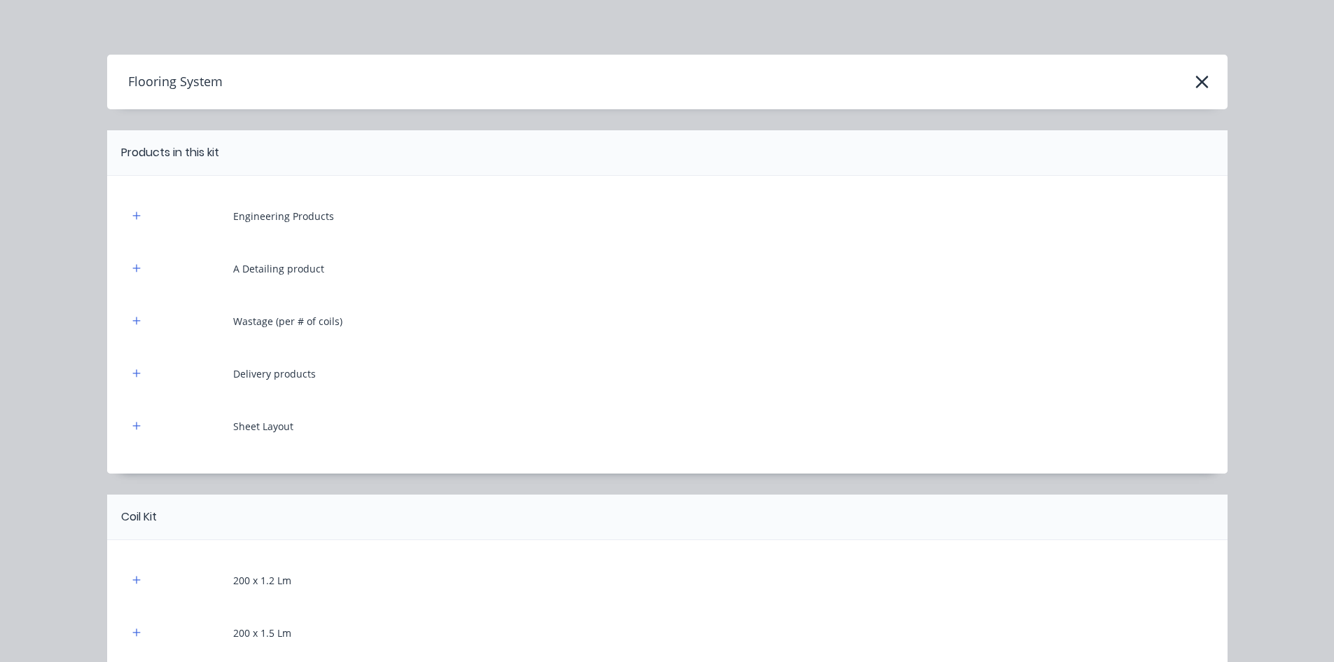
scroll to position [0, 0]
click at [1196, 79] on icon "button" at bounding box center [1202, 84] width 15 height 20
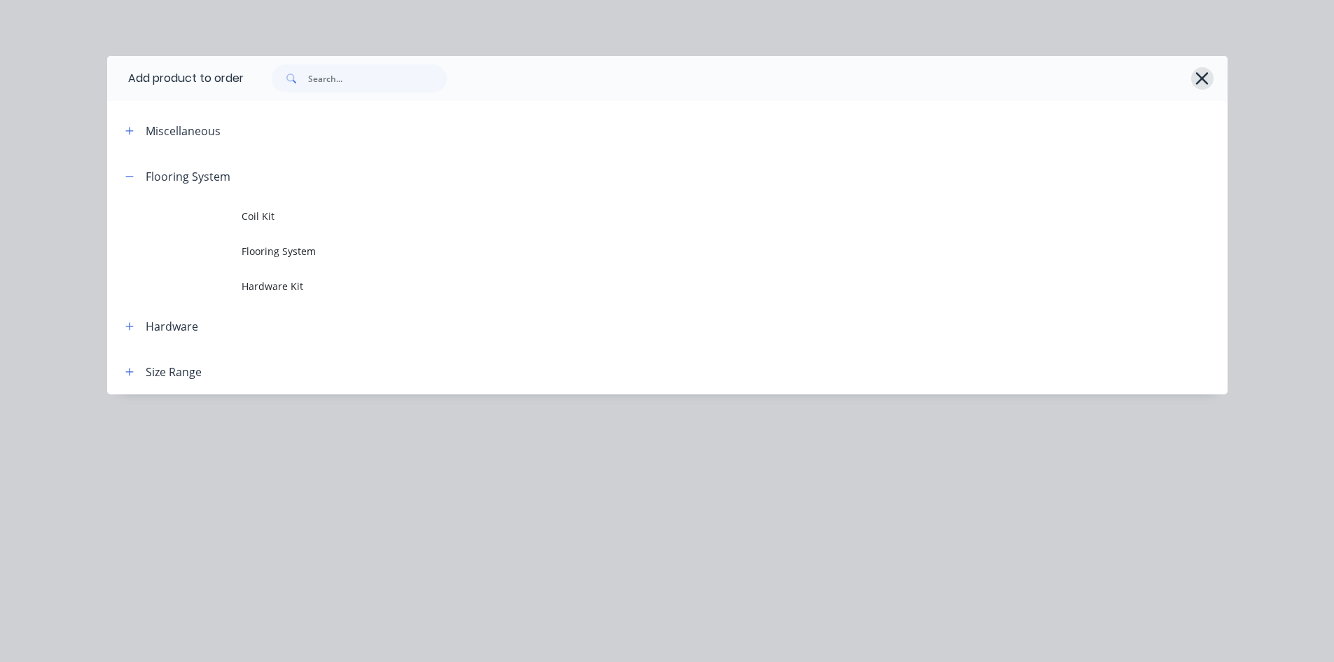
click at [1208, 76] on icon "button" at bounding box center [1202, 79] width 15 height 20
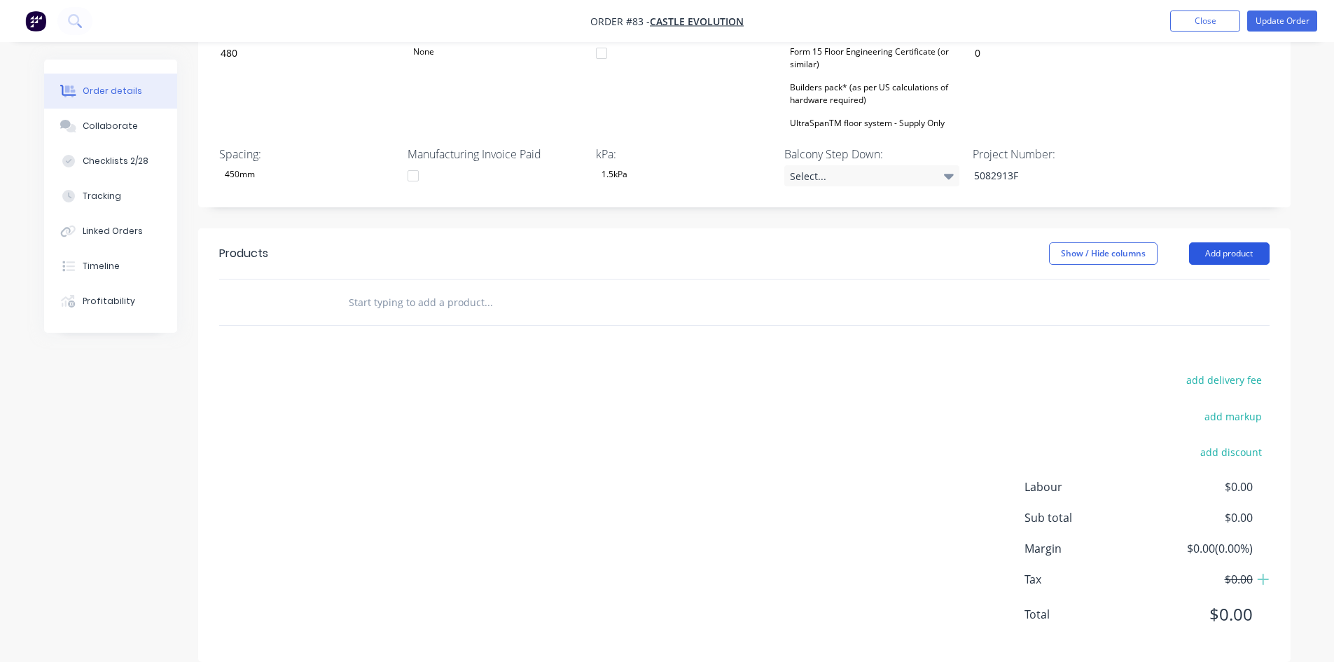
click at [1198, 242] on button "Add product" at bounding box center [1229, 253] width 81 height 22
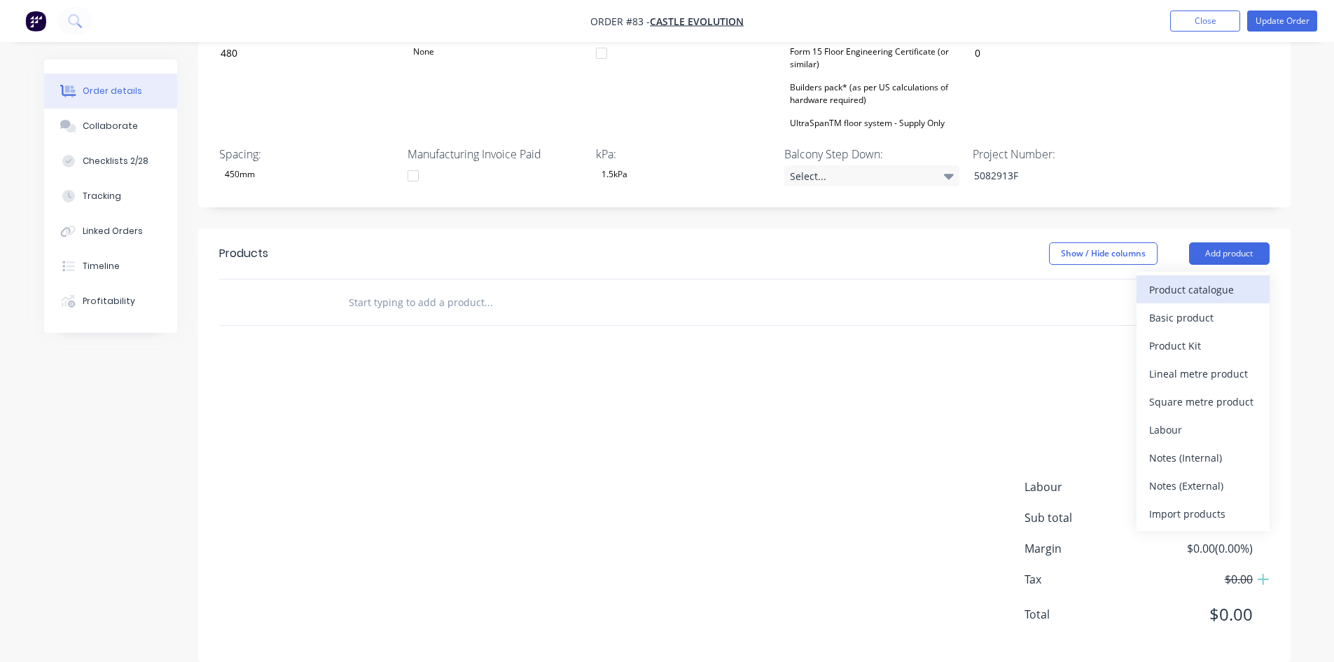
click at [1195, 279] on div "Product catalogue" at bounding box center [1203, 289] width 108 height 20
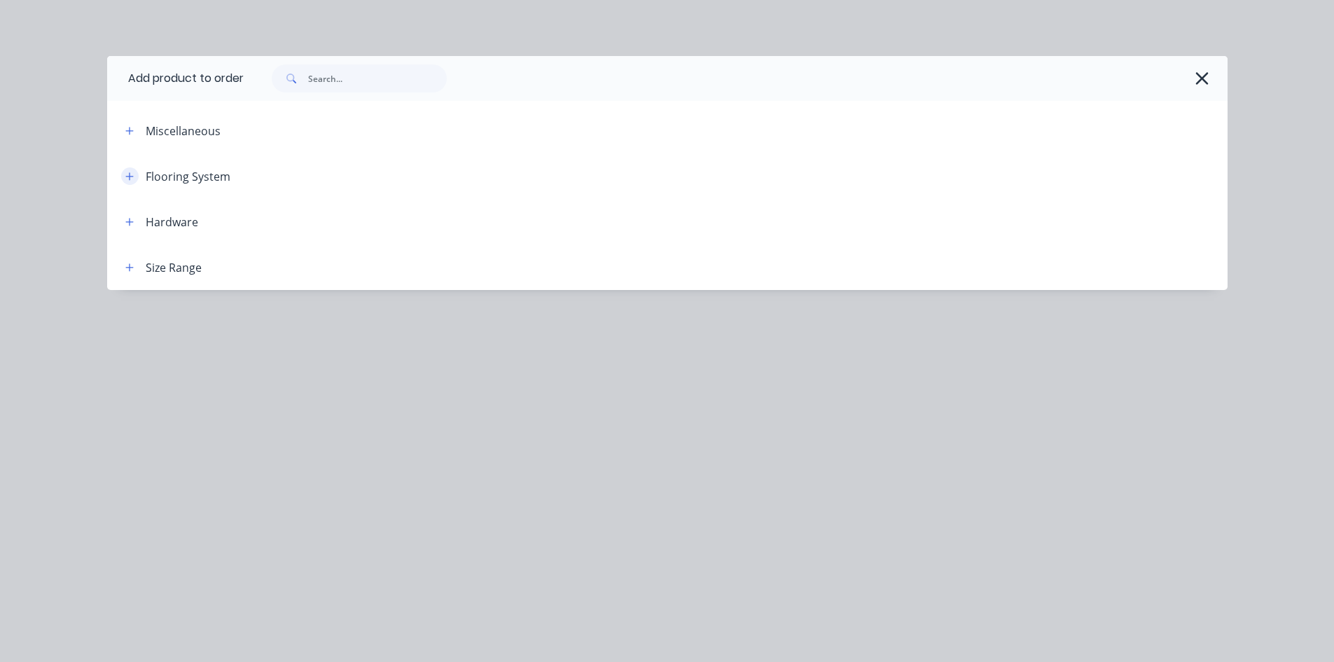
click at [134, 176] on icon "button" at bounding box center [129, 177] width 8 height 10
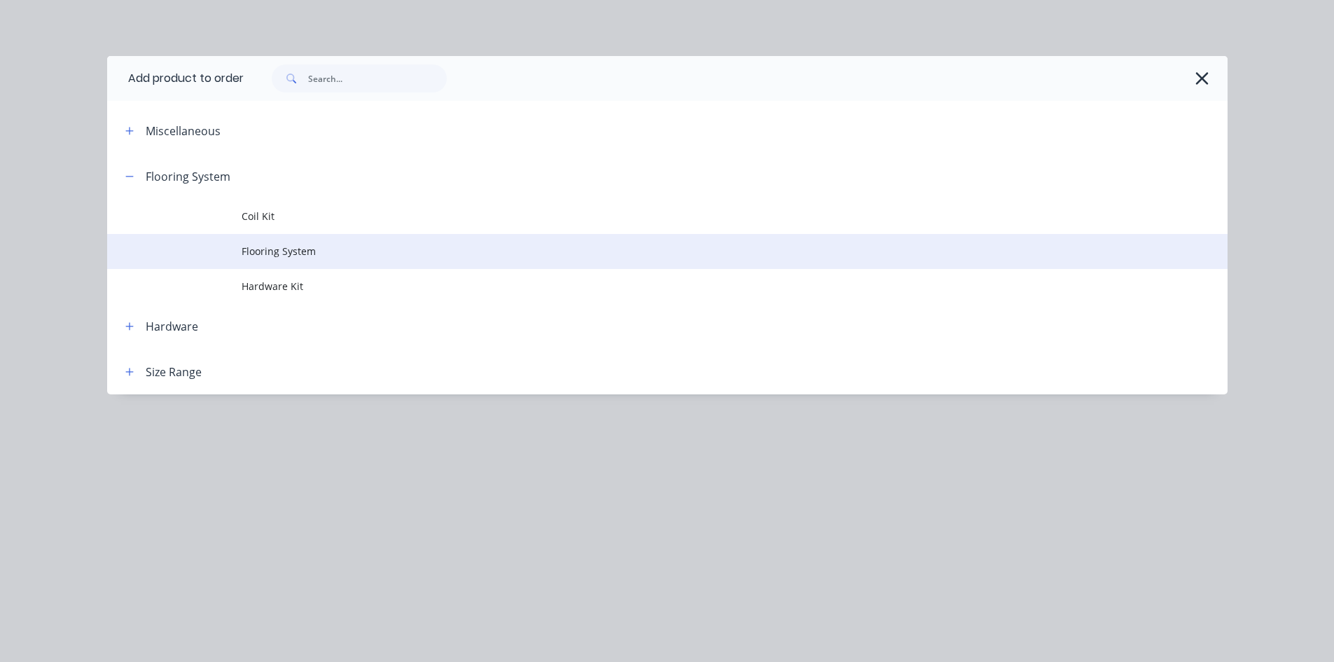
click at [263, 257] on span "Flooring System" at bounding box center [636, 251] width 789 height 15
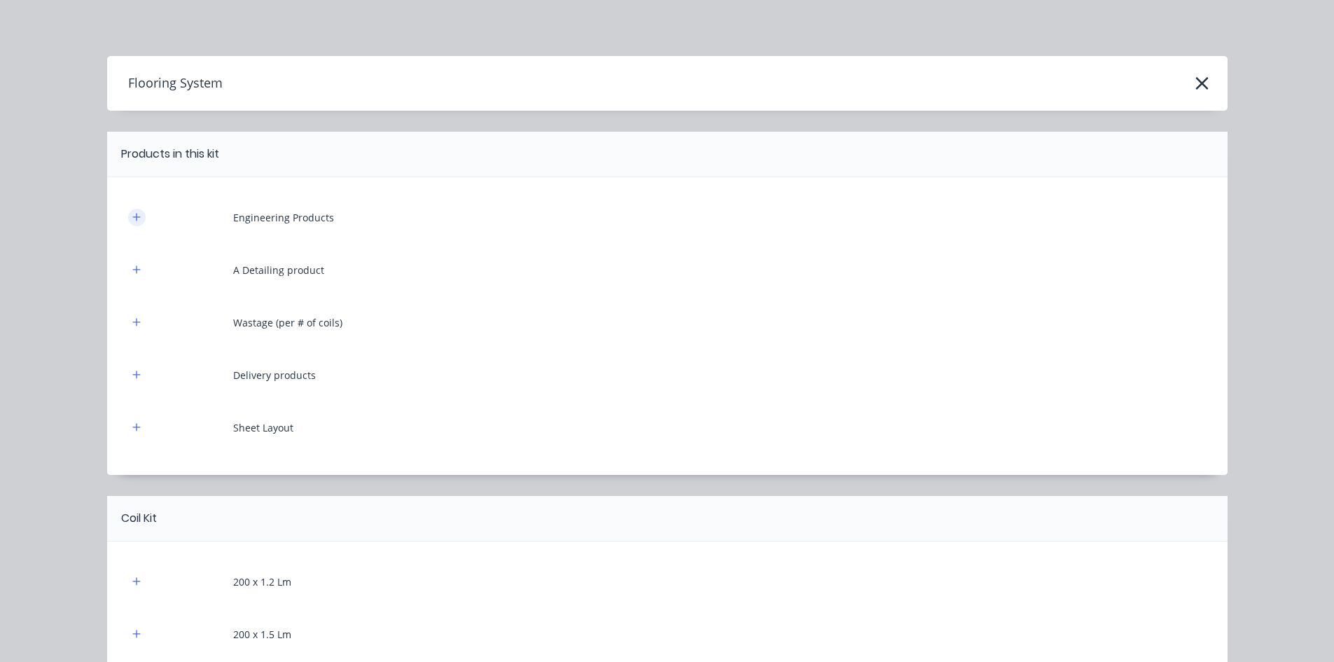
click at [133, 216] on icon "button" at bounding box center [136, 217] width 8 height 10
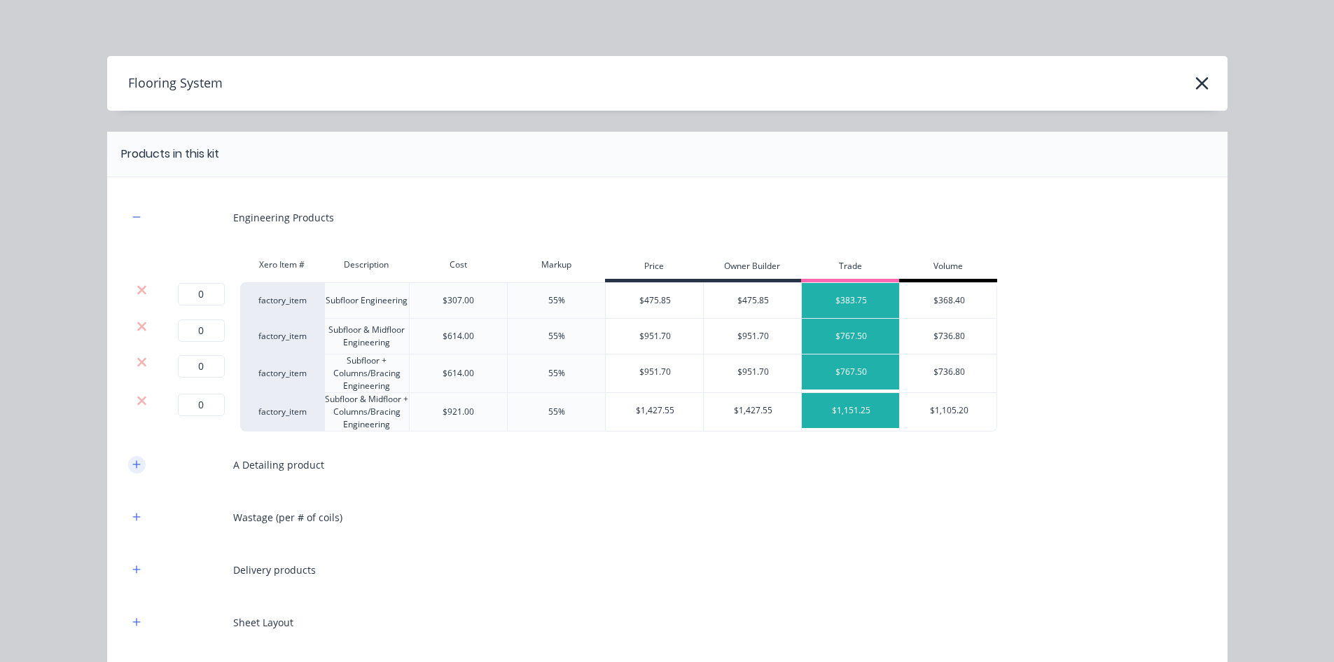
click at [133, 466] on icon "button" at bounding box center [136, 464] width 8 height 10
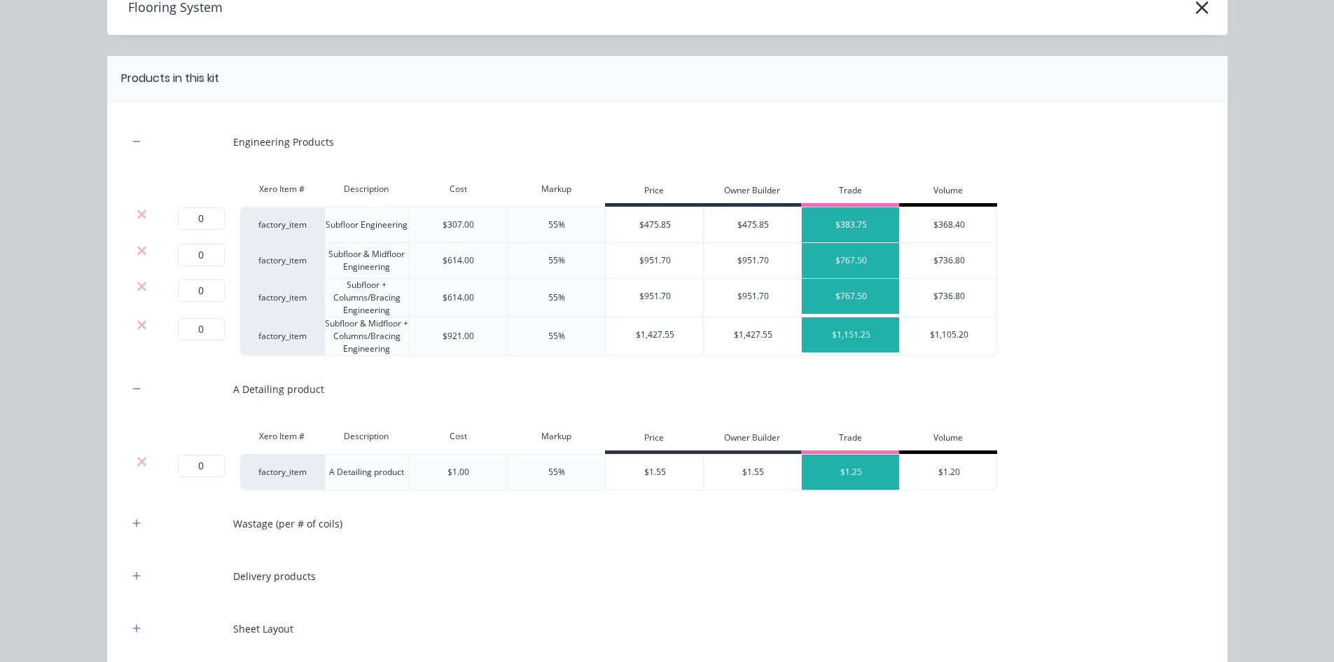
scroll to position [280, 0]
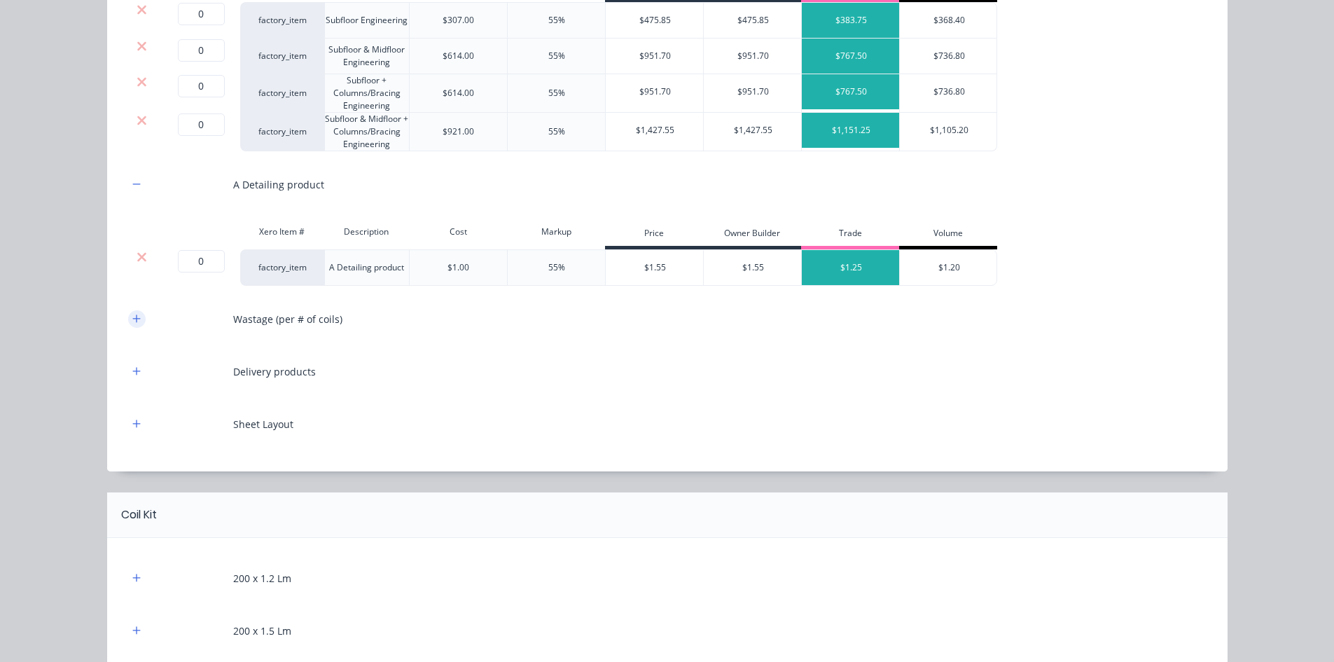
click at [128, 312] on button "button" at bounding box center [137, 319] width 18 height 18
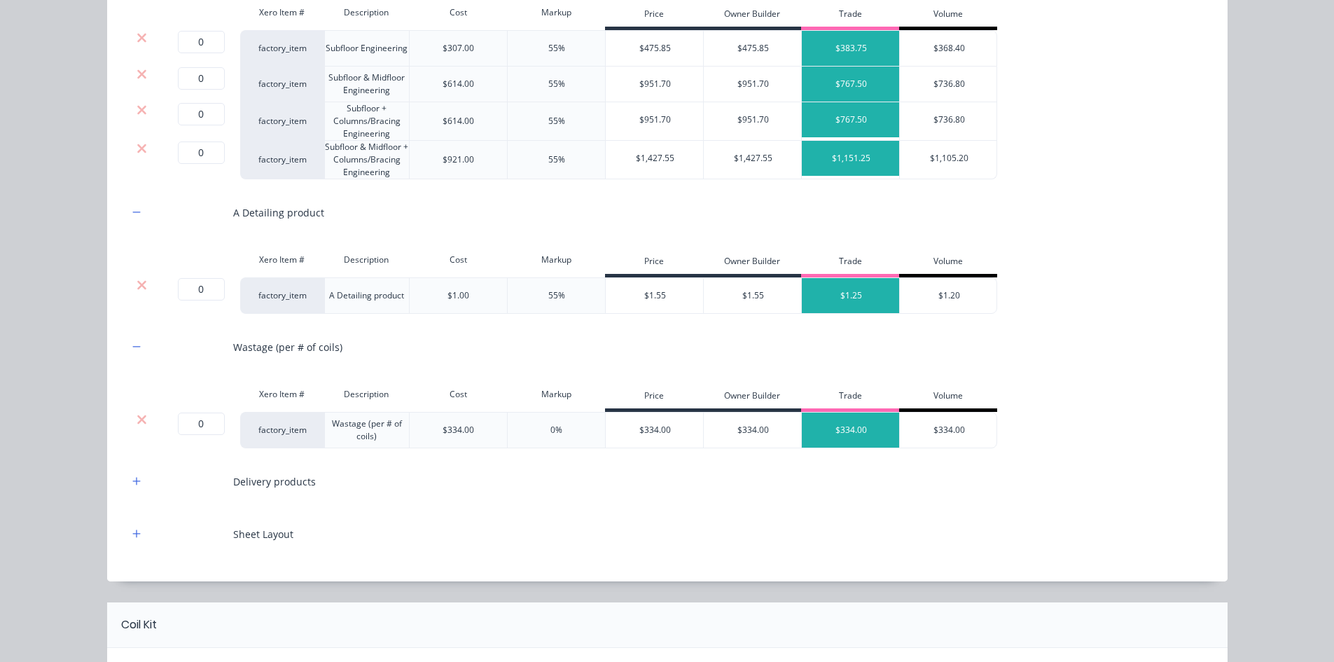
scroll to position [0, 0]
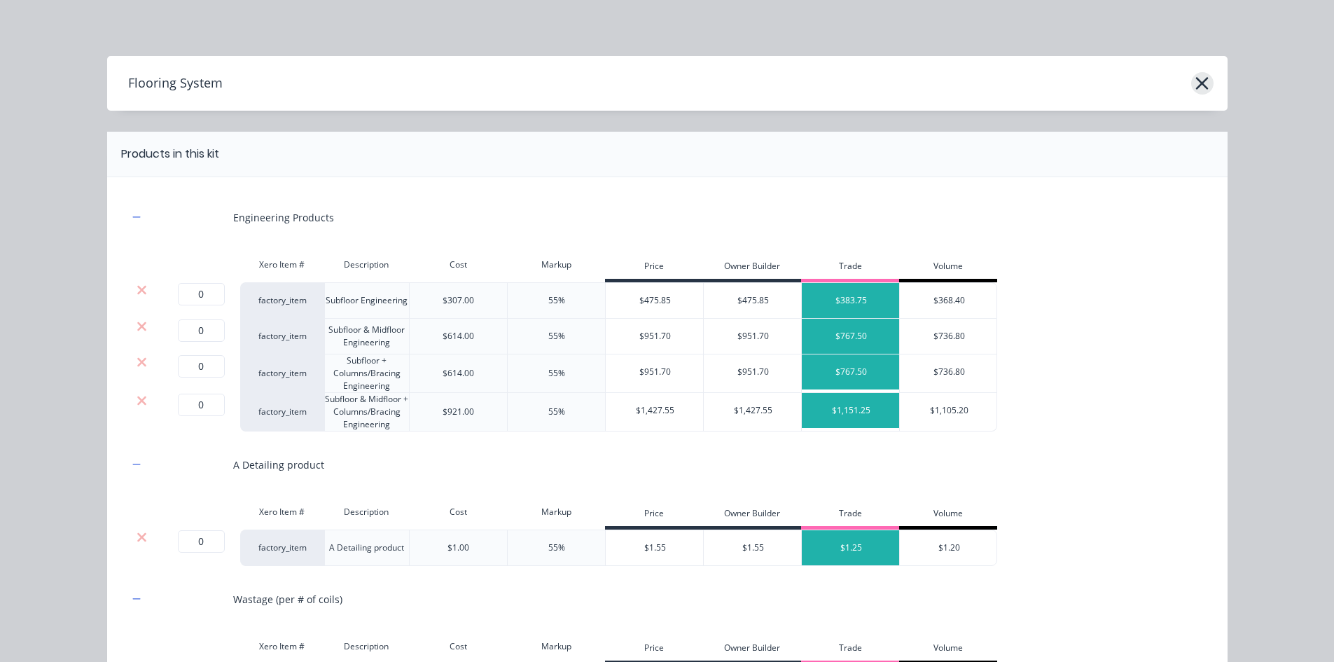
click at [1200, 88] on icon "button" at bounding box center [1202, 84] width 15 height 20
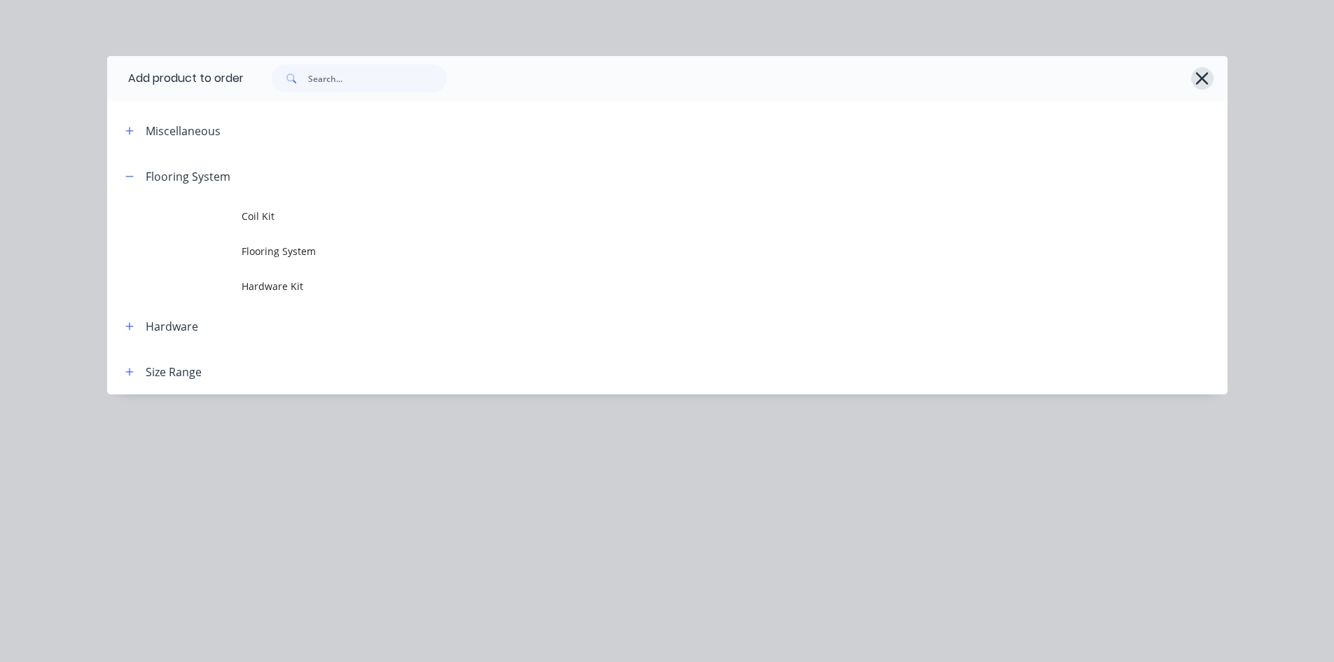
click at [1200, 85] on icon "button" at bounding box center [1202, 79] width 15 height 20
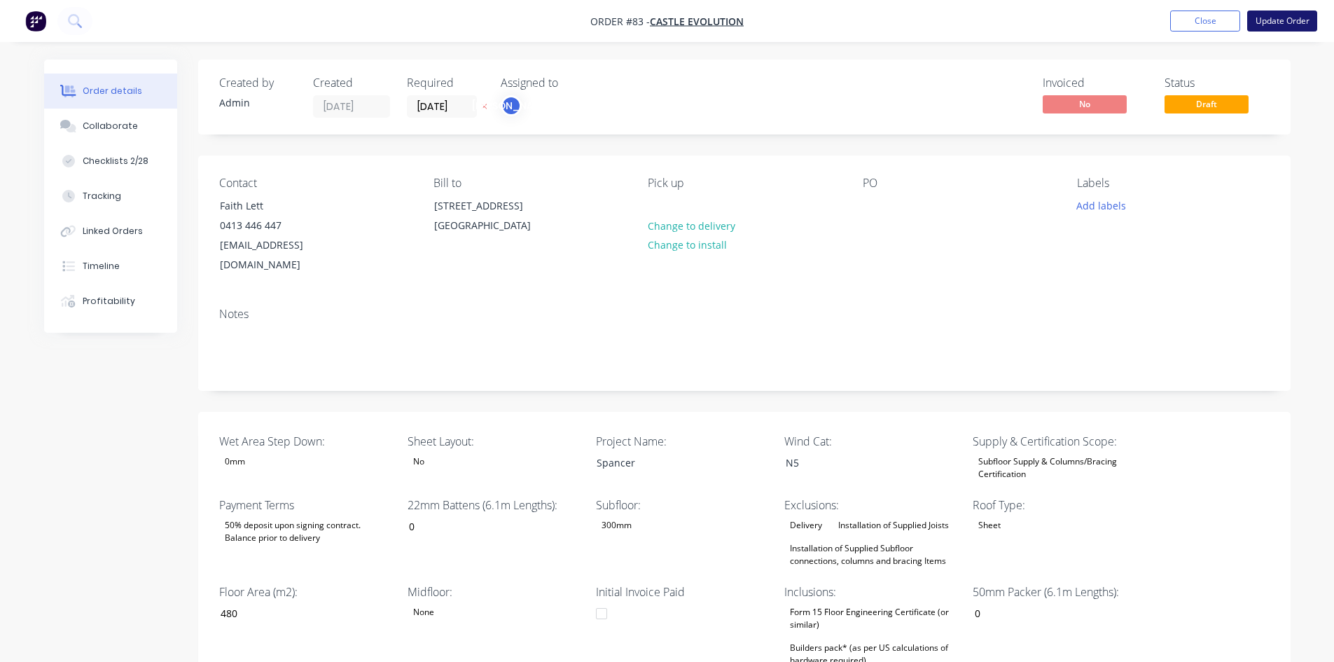
click at [1283, 15] on button "Update Order" at bounding box center [1282, 21] width 70 height 21
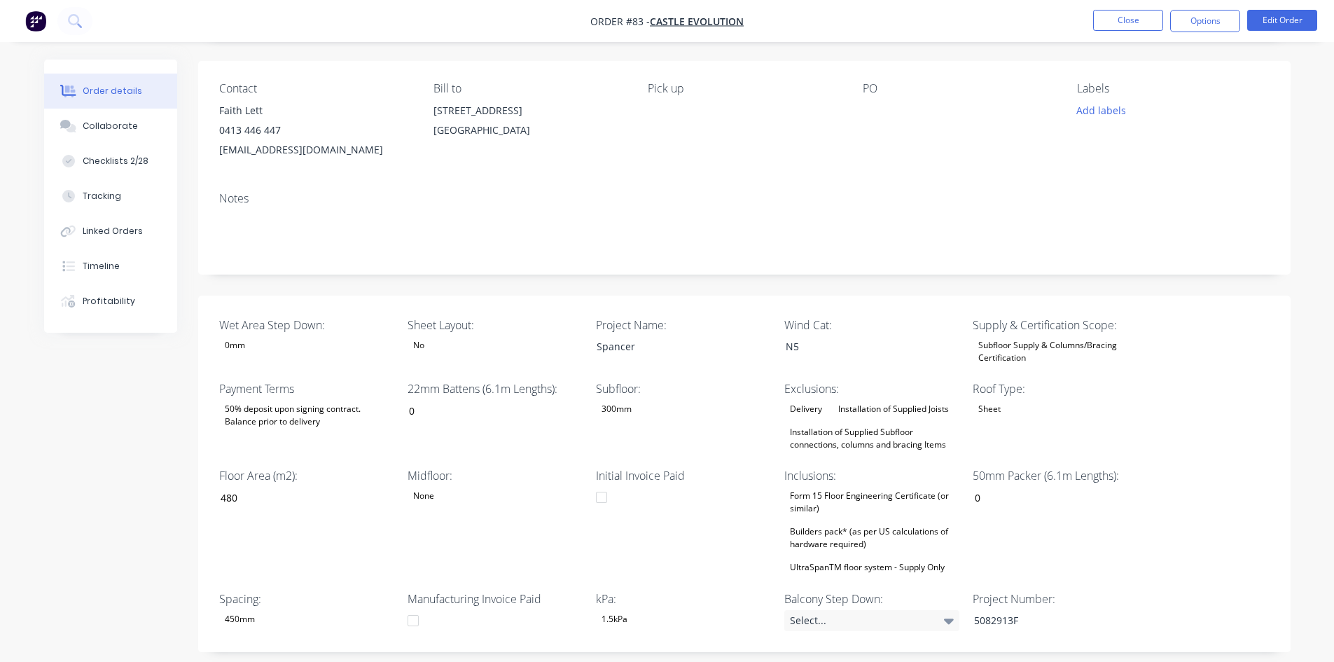
scroll to position [53, 0]
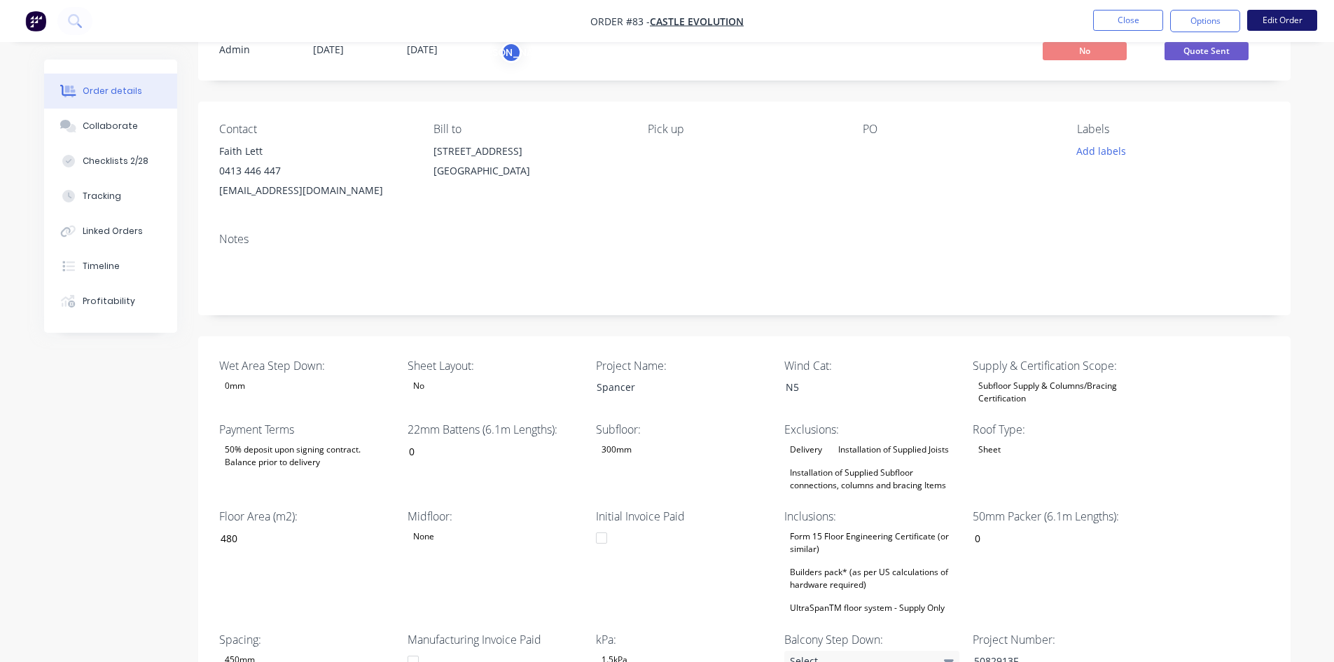
click at [1305, 19] on button "Edit Order" at bounding box center [1282, 20] width 70 height 21
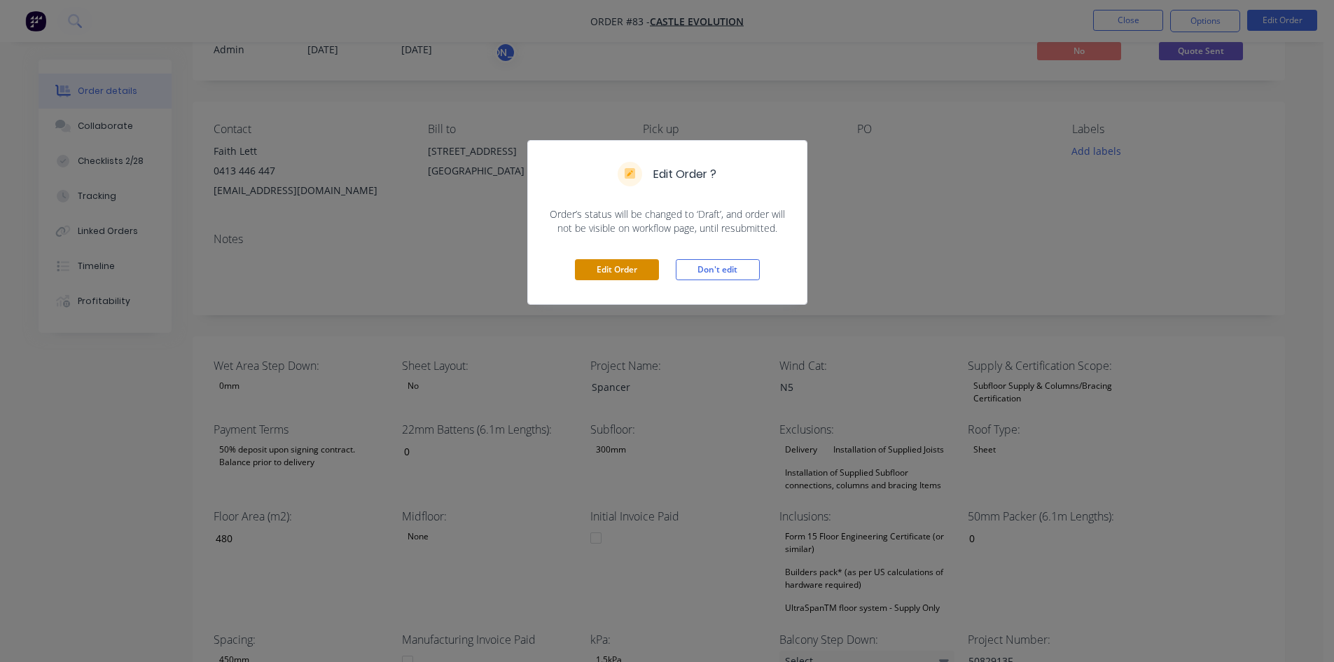
click at [608, 263] on button "Edit Order" at bounding box center [617, 269] width 84 height 21
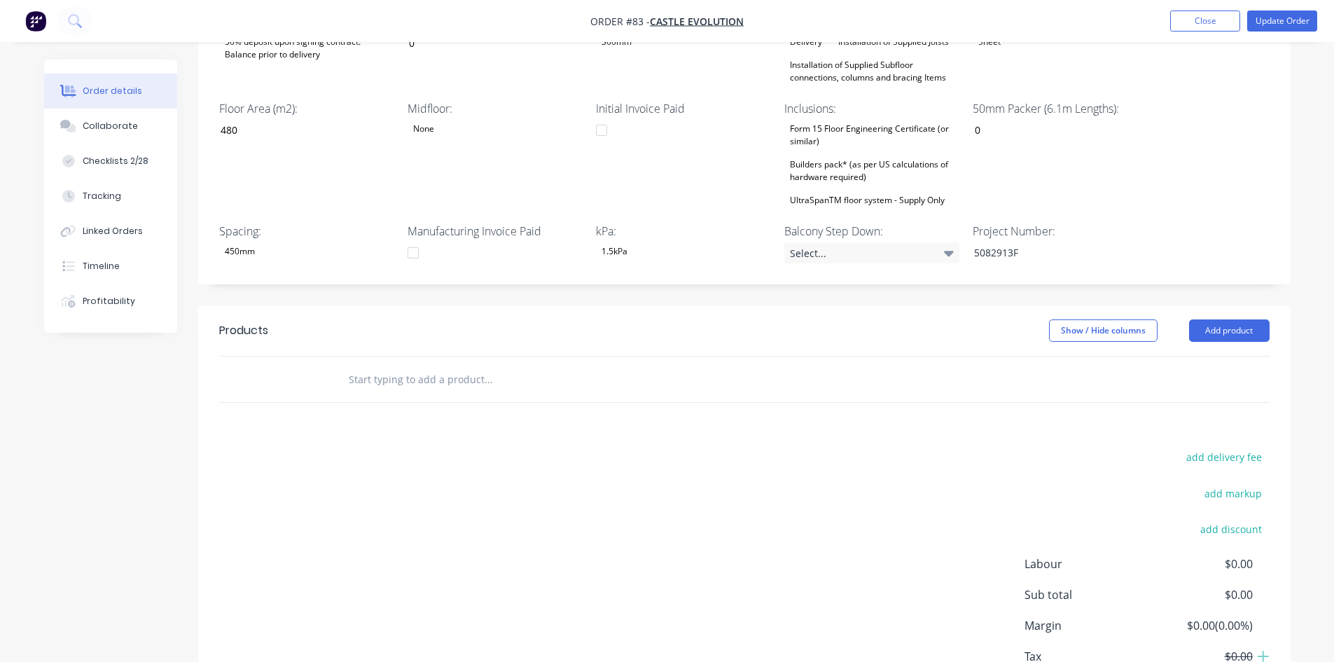
scroll to position [562, 0]
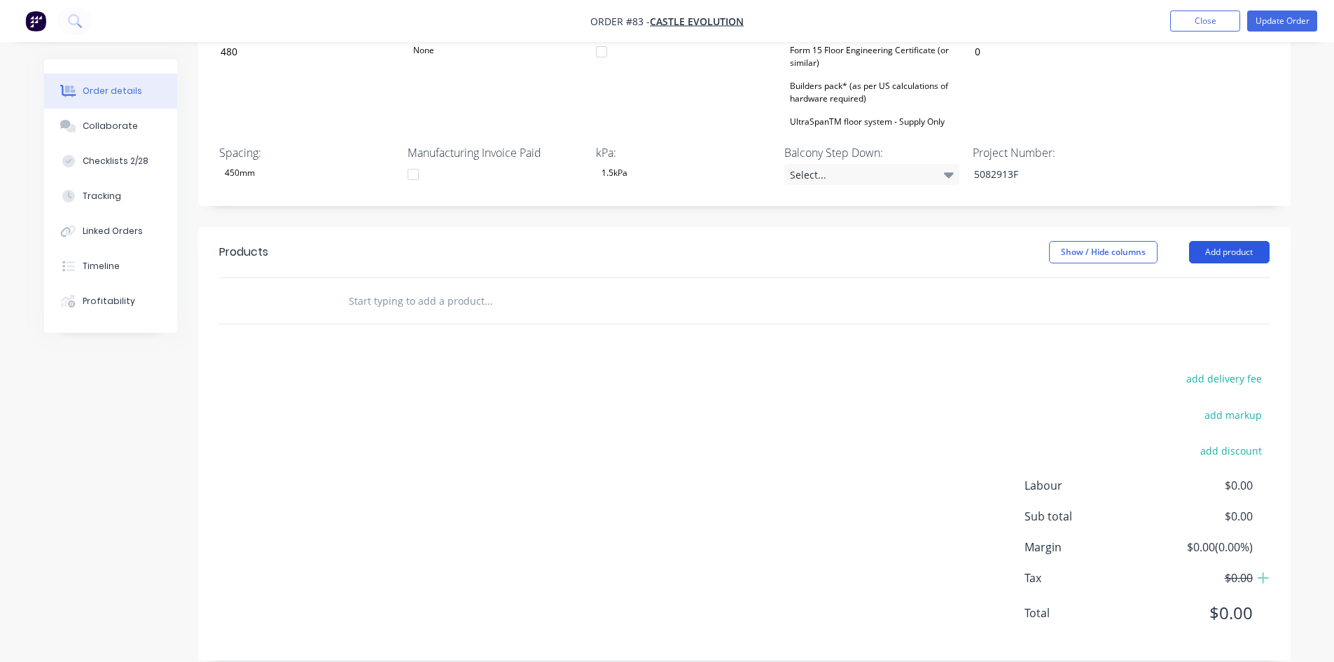
click at [1214, 241] on button "Add product" at bounding box center [1229, 252] width 81 height 22
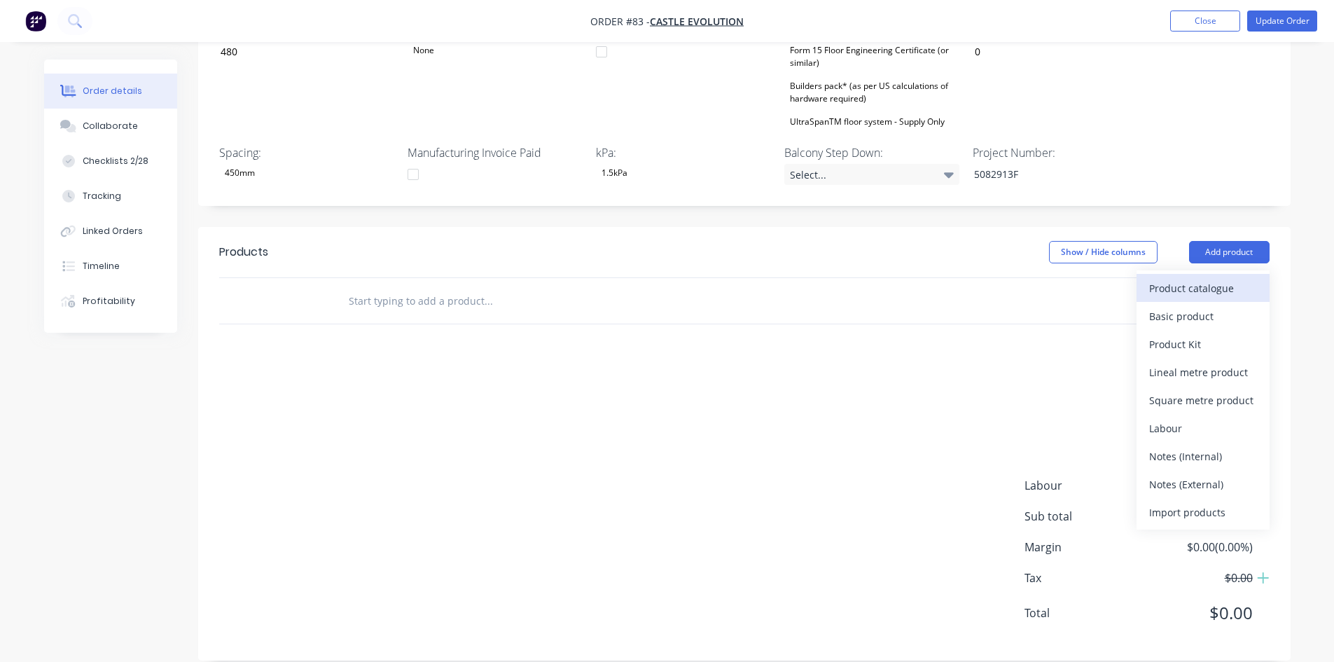
click at [1191, 278] on div "Product catalogue" at bounding box center [1203, 288] width 108 height 20
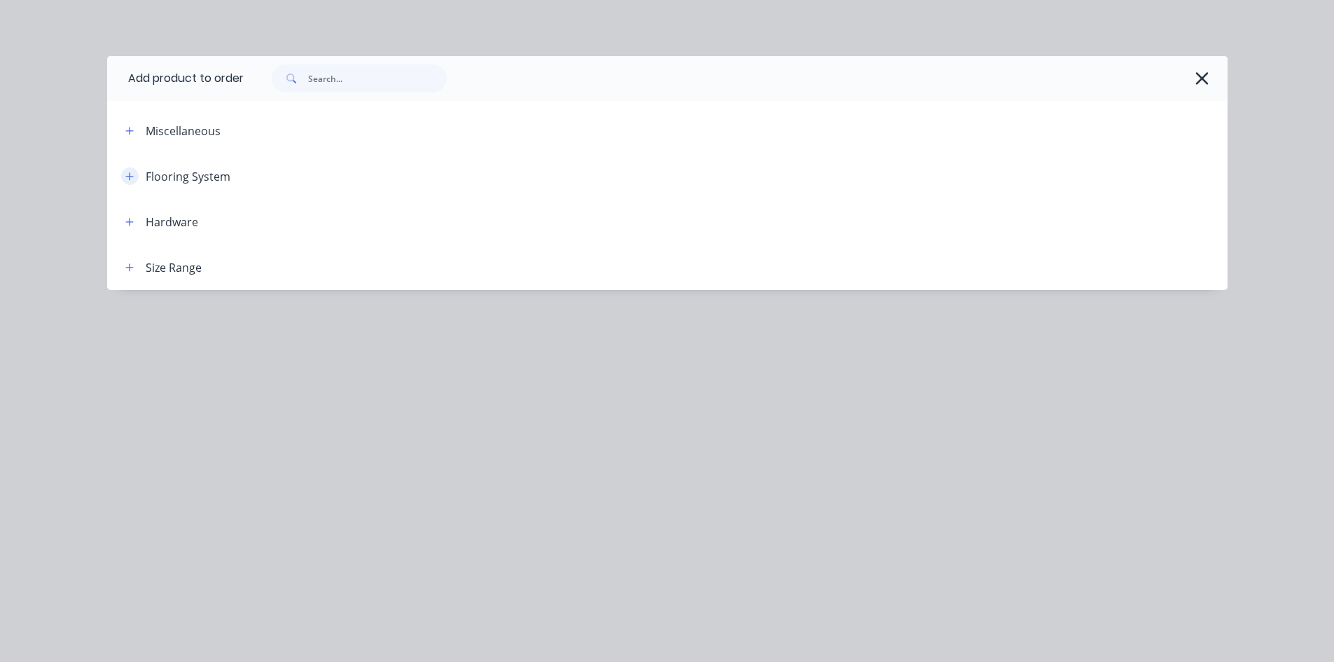
click at [123, 175] on button "button" at bounding box center [130, 176] width 18 height 18
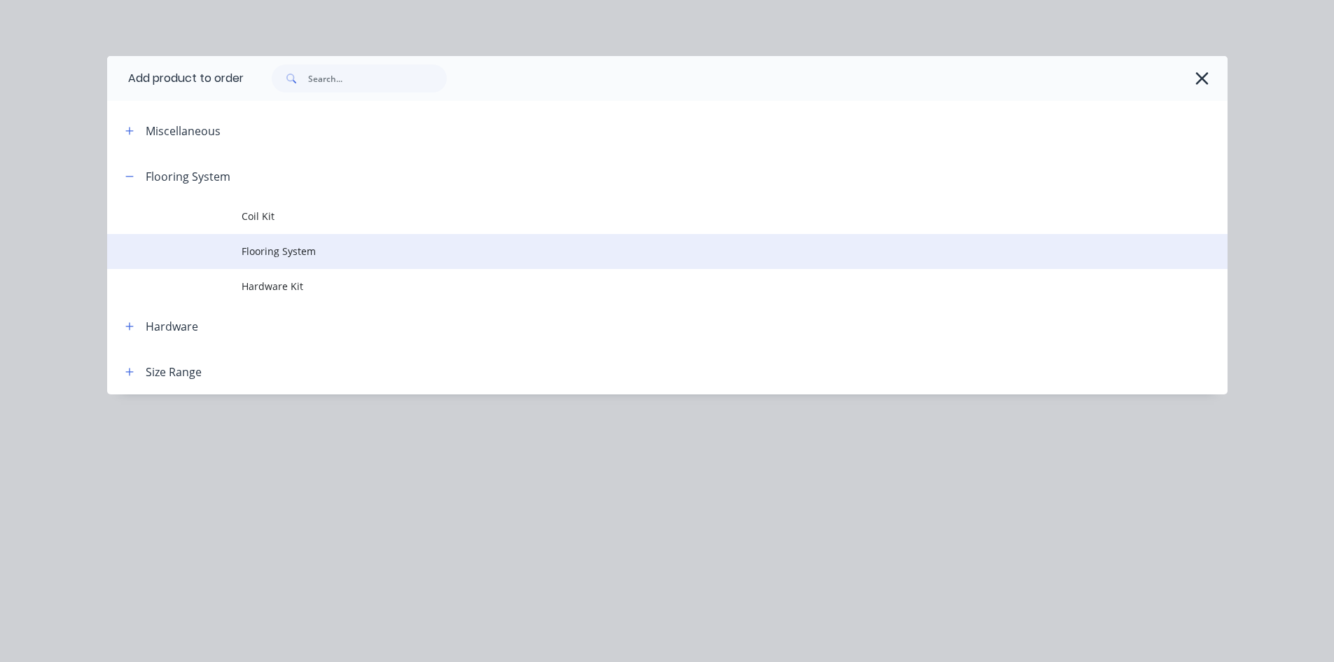
click at [282, 245] on span "Flooring System" at bounding box center [636, 251] width 789 height 15
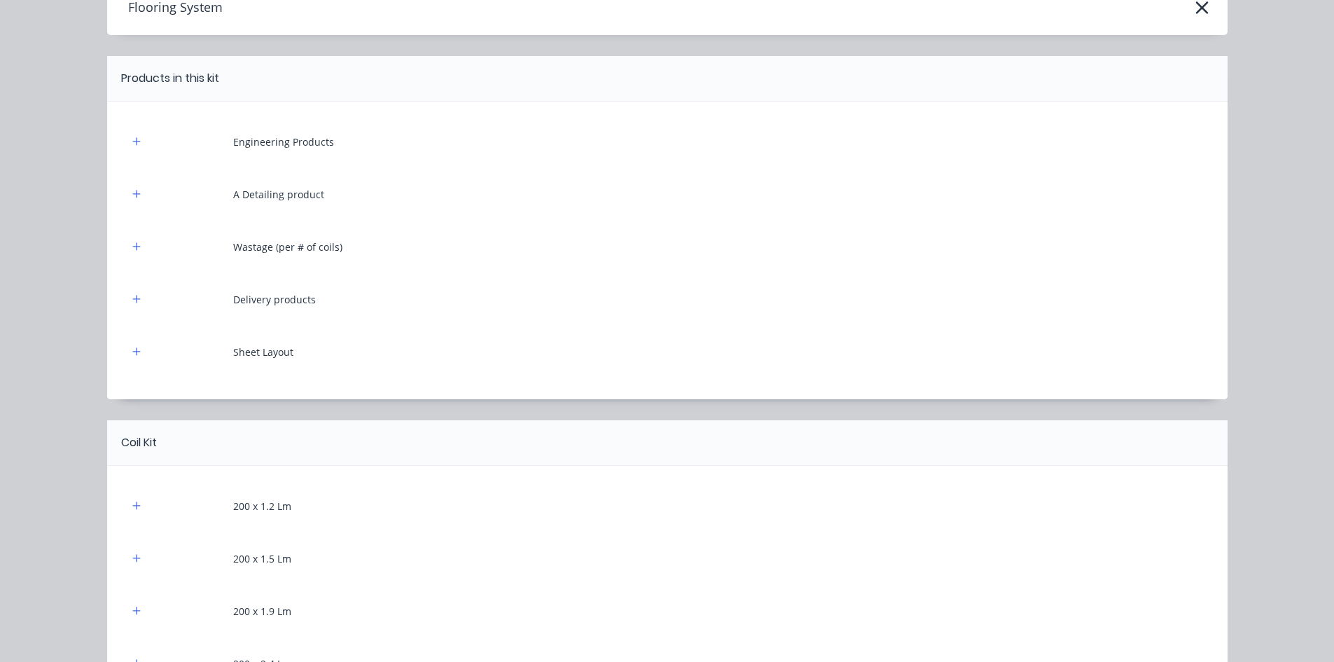
scroll to position [70, 0]
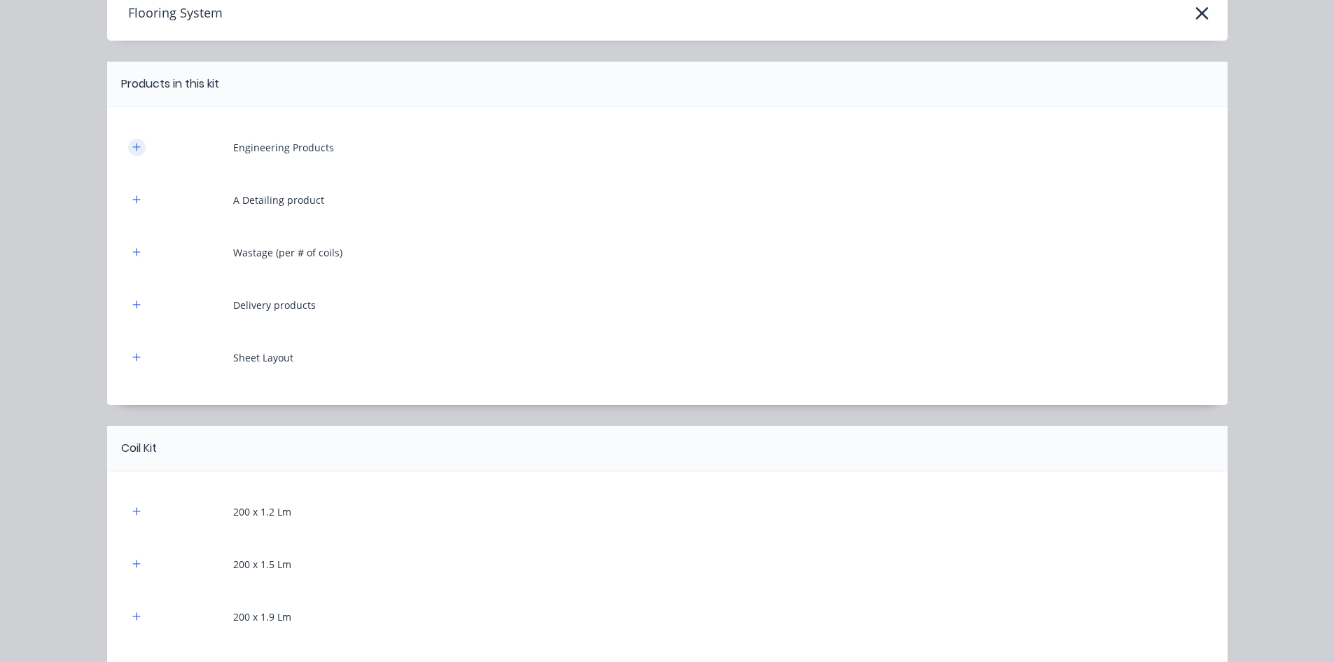
click at [132, 146] on icon "button" at bounding box center [136, 147] width 8 height 10
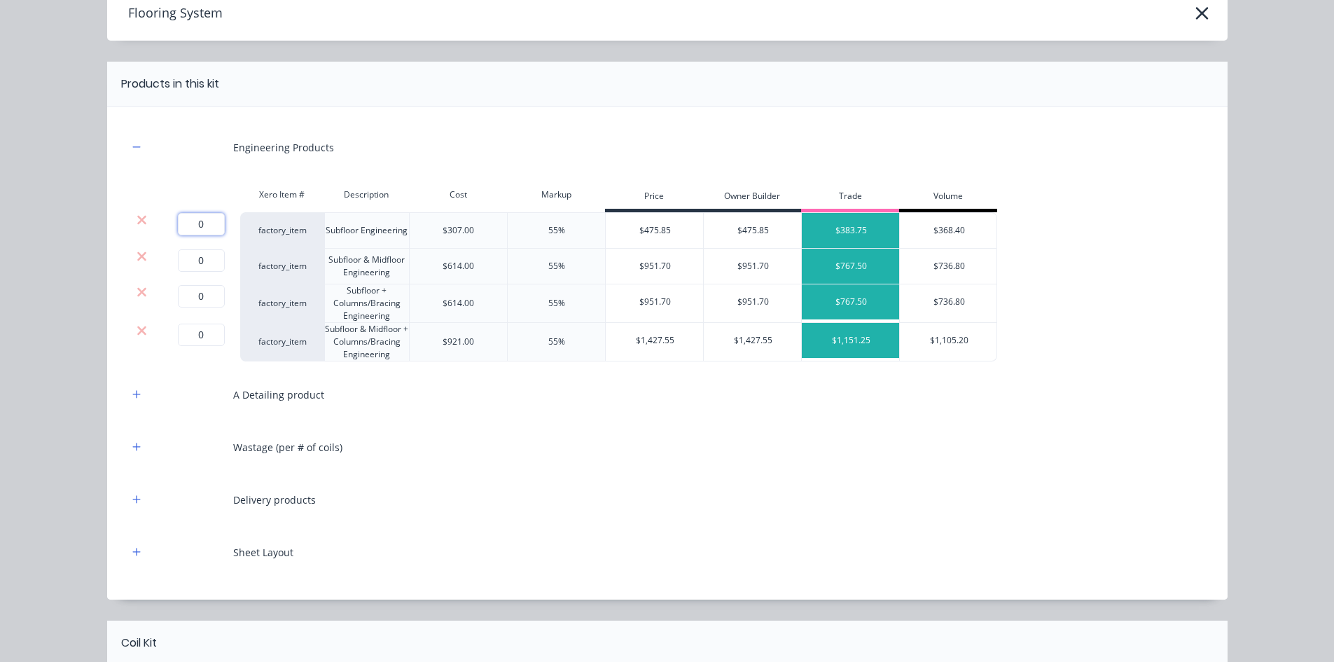
click at [202, 224] on input "0" at bounding box center [201, 224] width 47 height 22
type input "1"
click at [137, 261] on icon at bounding box center [142, 256] width 11 height 14
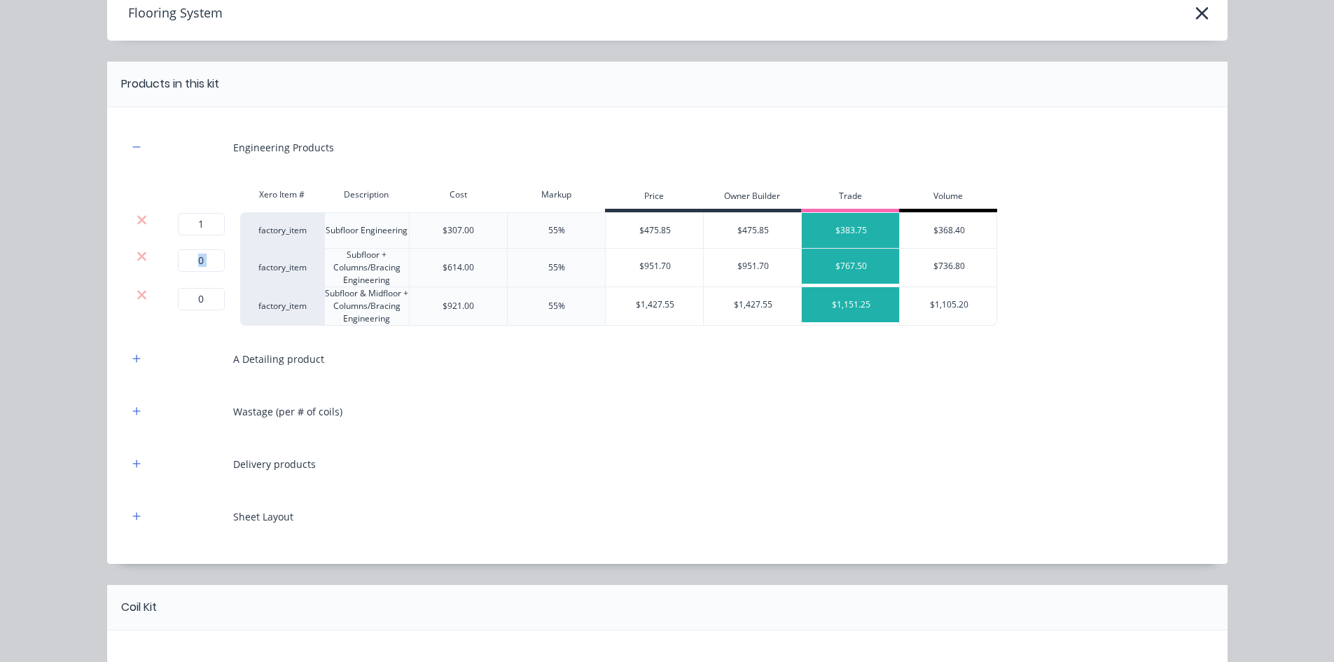
click at [137, 261] on icon at bounding box center [142, 256] width 11 height 14
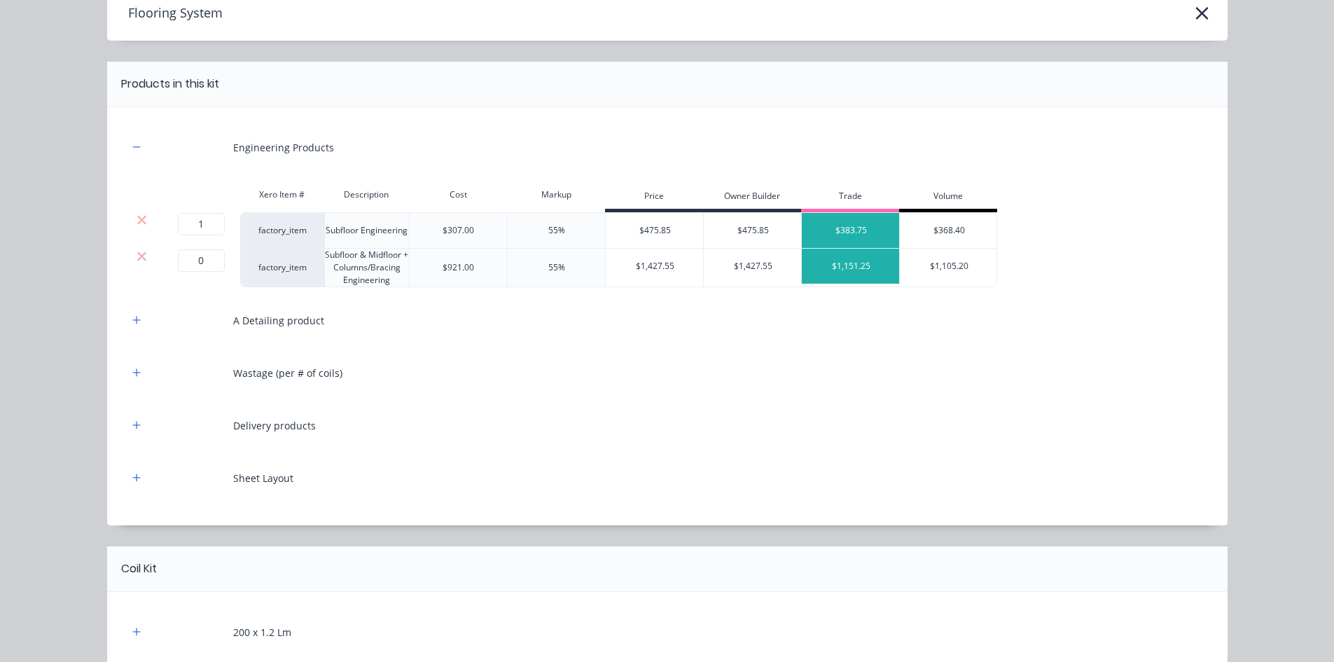
click at [137, 261] on icon at bounding box center [142, 256] width 11 height 14
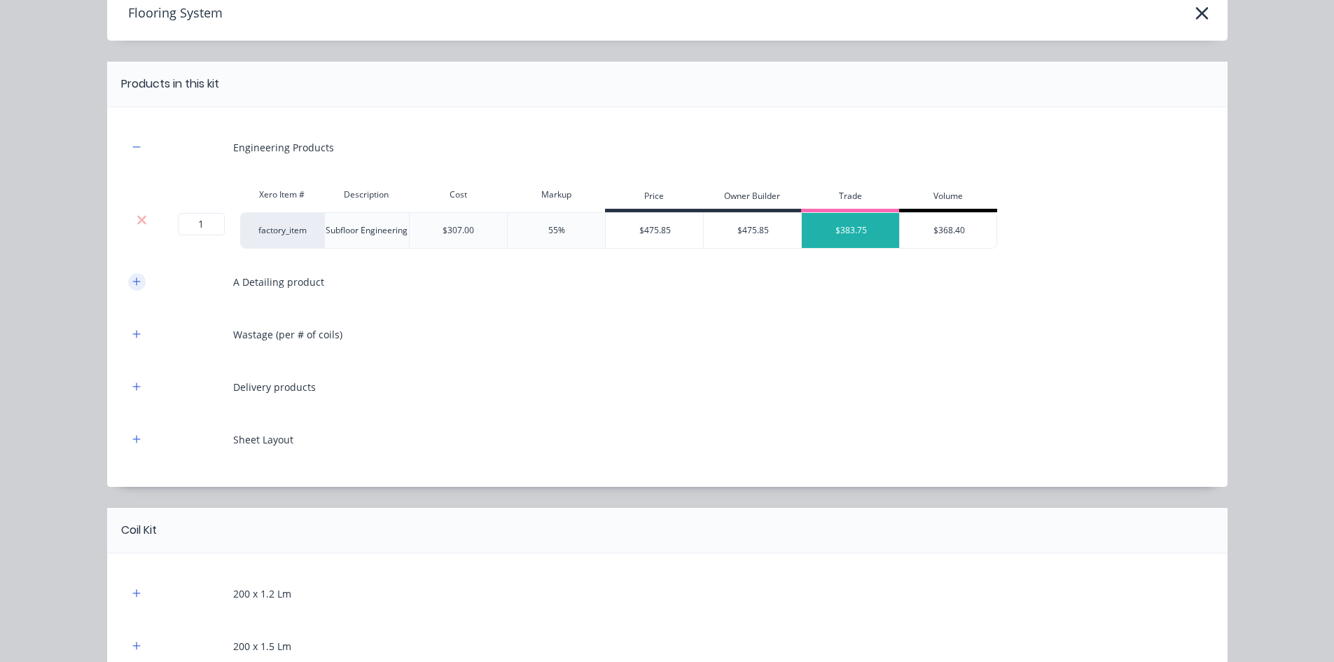
click at [132, 279] on icon "button" at bounding box center [136, 282] width 8 height 10
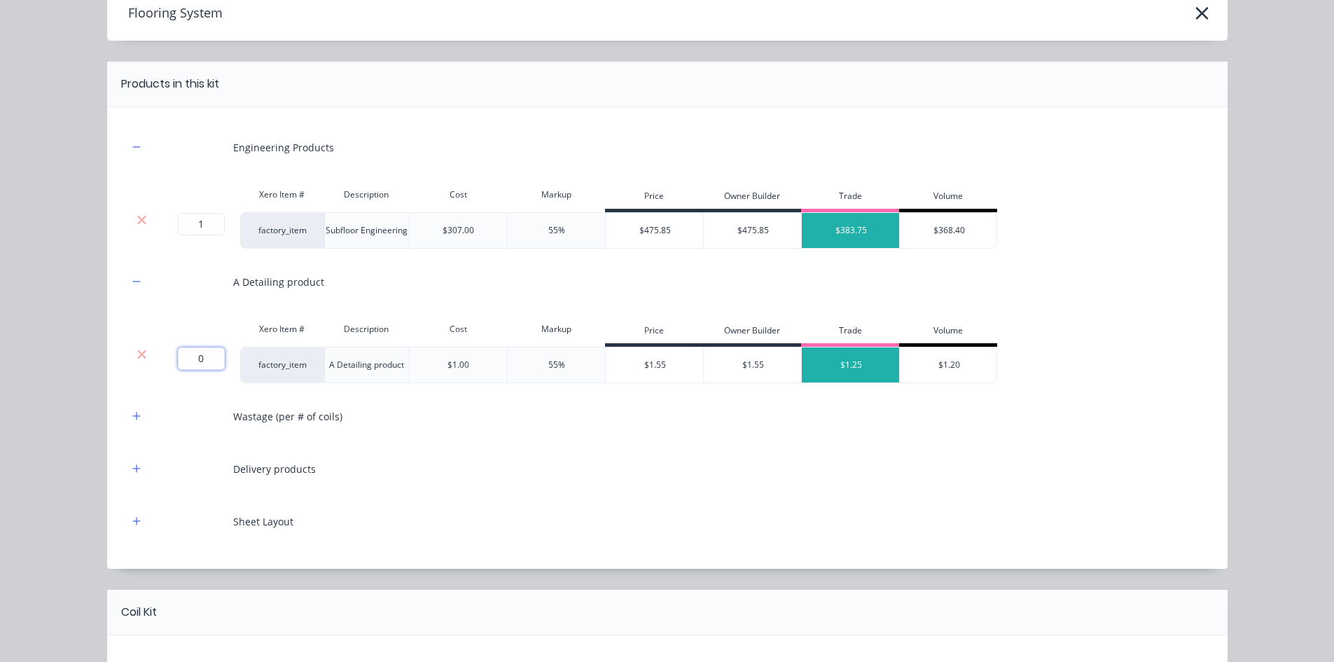
click at [203, 354] on input "0" at bounding box center [201, 358] width 47 height 22
type input "2"
type input "528"
click at [85, 324] on div "Flooring System Products in this kit Engineering Products Xero Item # Descripti…" at bounding box center [667, 331] width 1334 height 662
click at [132, 420] on icon "button" at bounding box center [136, 416] width 8 height 8
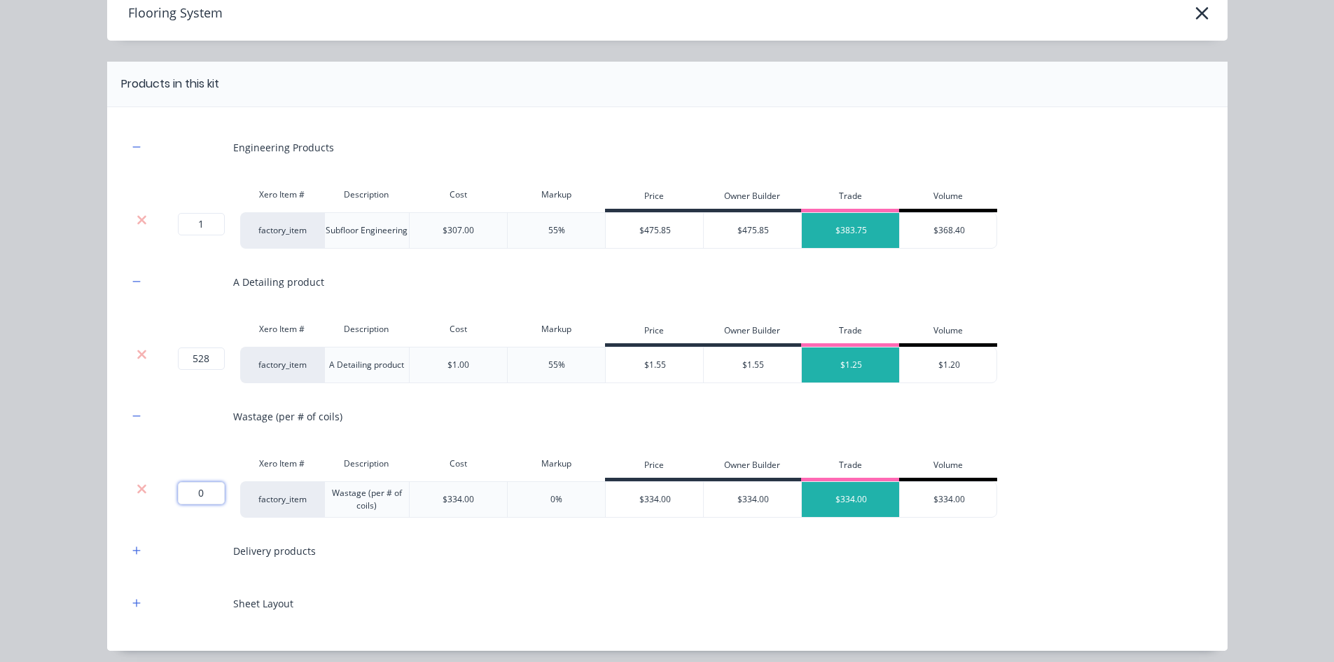
click at [201, 497] on input "0" at bounding box center [201, 493] width 47 height 22
type input "2"
click at [30, 476] on div "Flooring System Products in this kit Engineering Products Xero Item # Descripti…" at bounding box center [667, 331] width 1334 height 662
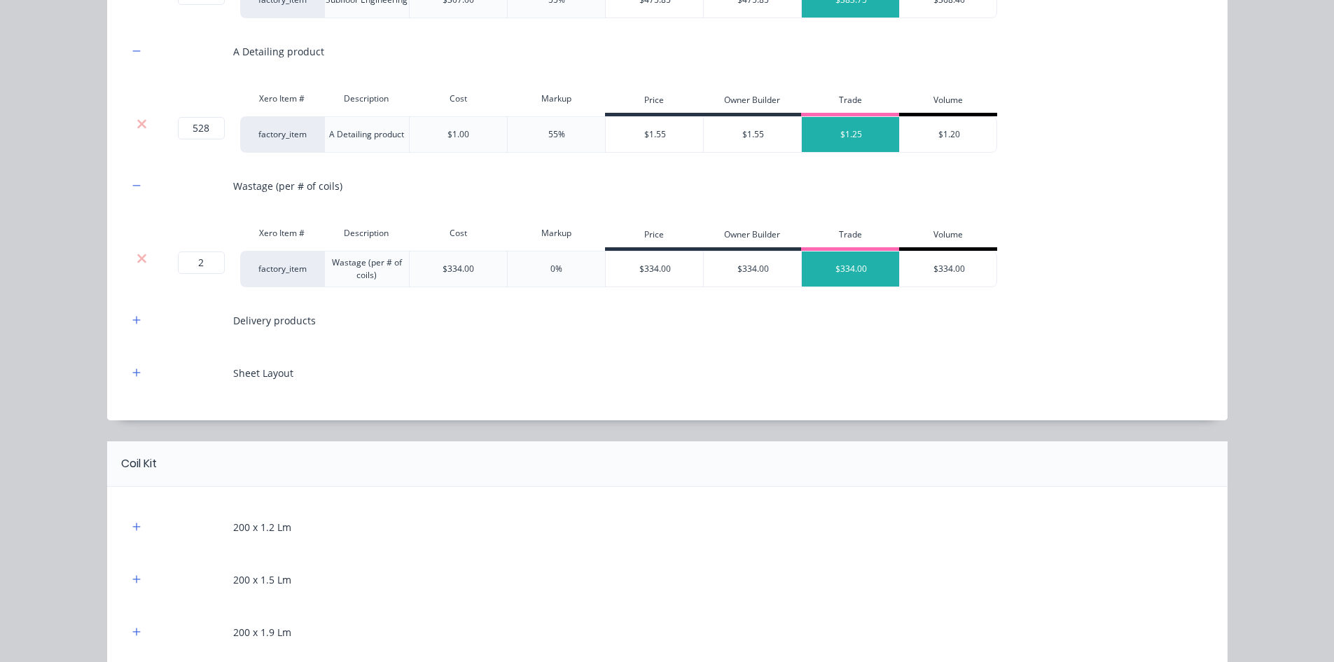
scroll to position [350, 0]
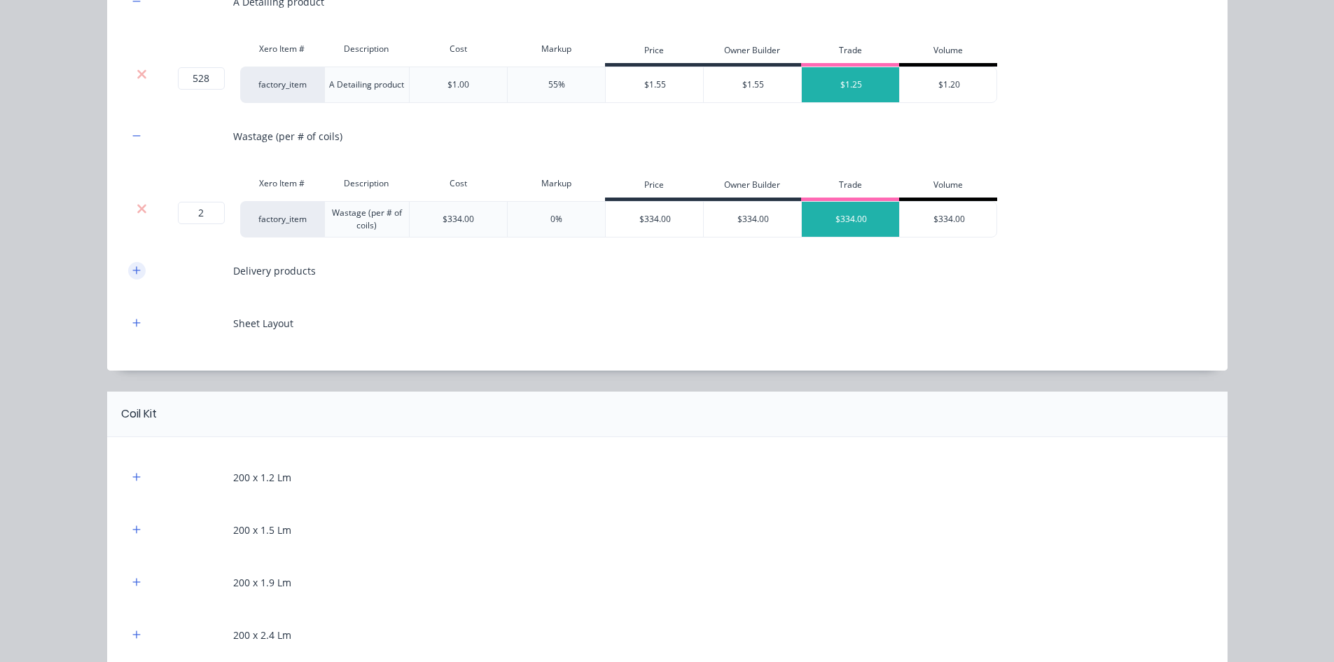
click at [132, 268] on icon "button" at bounding box center [136, 270] width 8 height 8
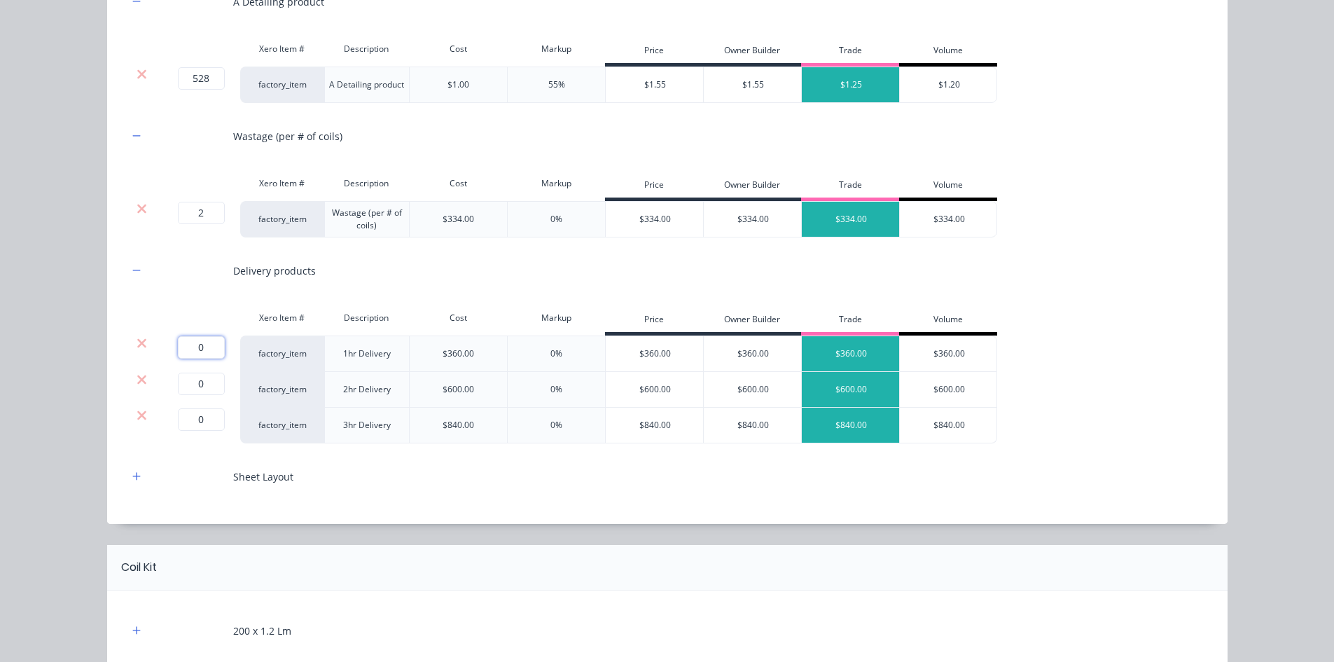
click at [212, 350] on input "0" at bounding box center [201, 347] width 47 height 22
type input "1"
click at [60, 353] on div "Flooring System Products in this kit Engineering Products Xero Item # Descripti…" at bounding box center [667, 331] width 1334 height 662
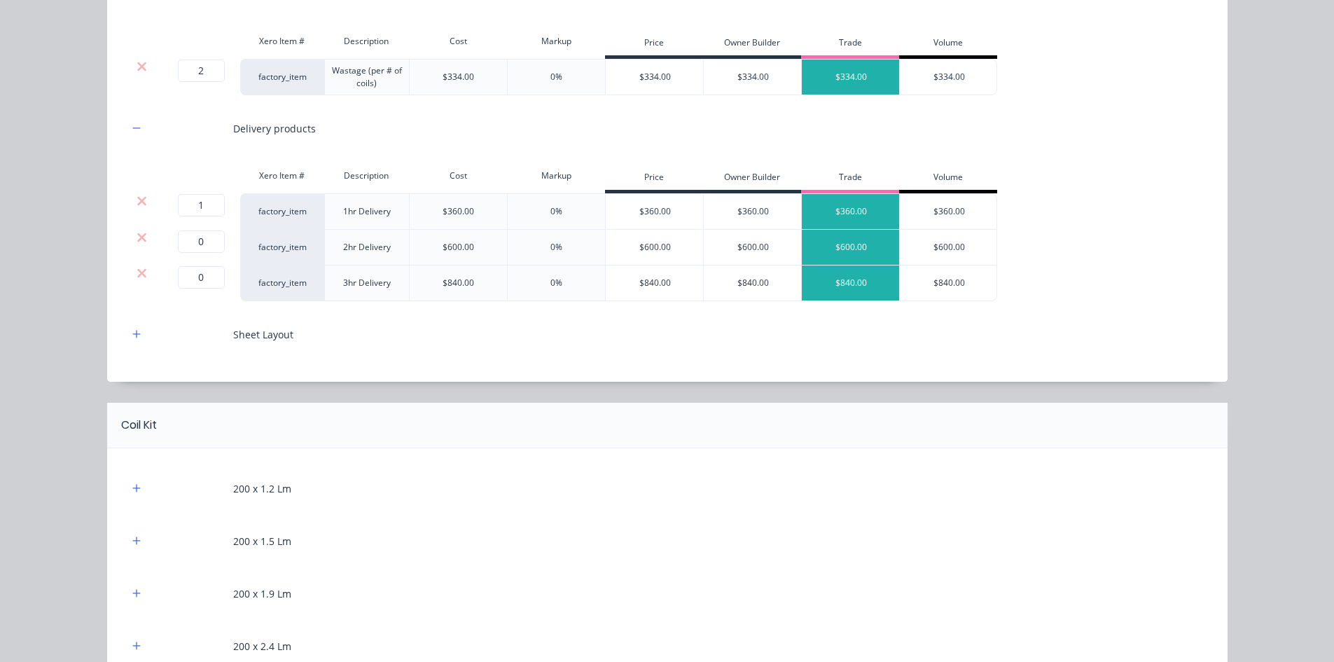
scroll to position [560, 0]
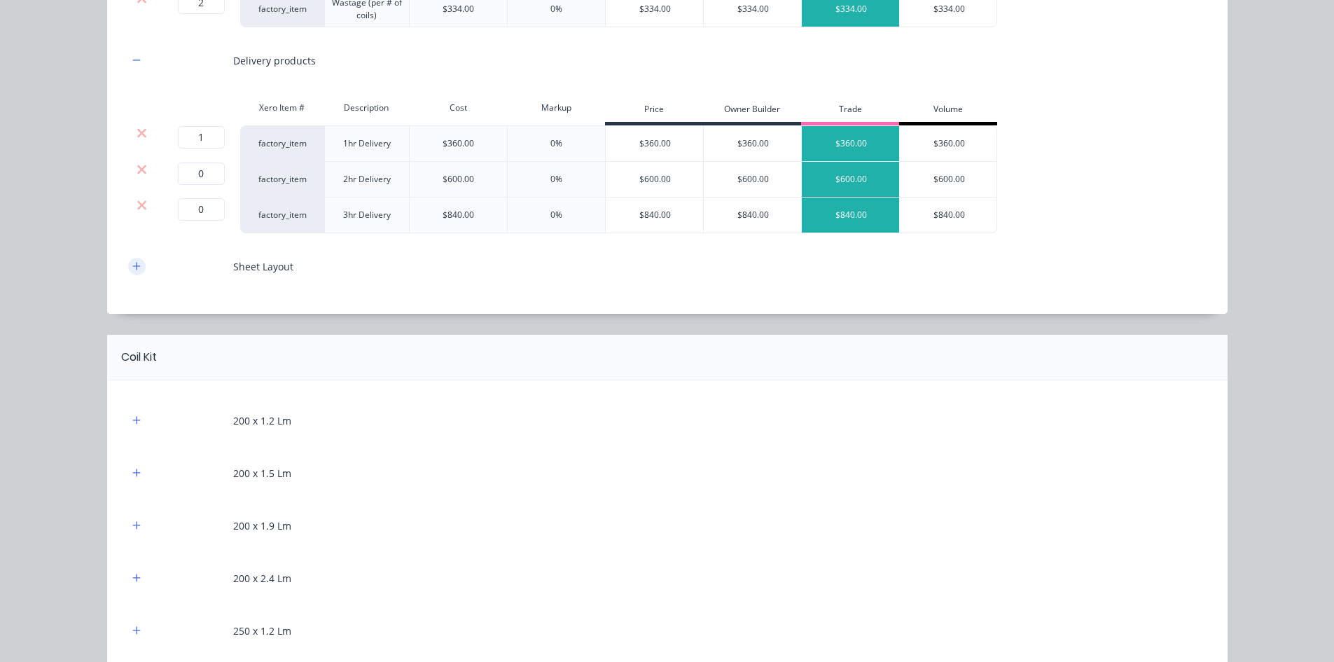
click at [132, 268] on icon "button" at bounding box center [136, 266] width 8 height 10
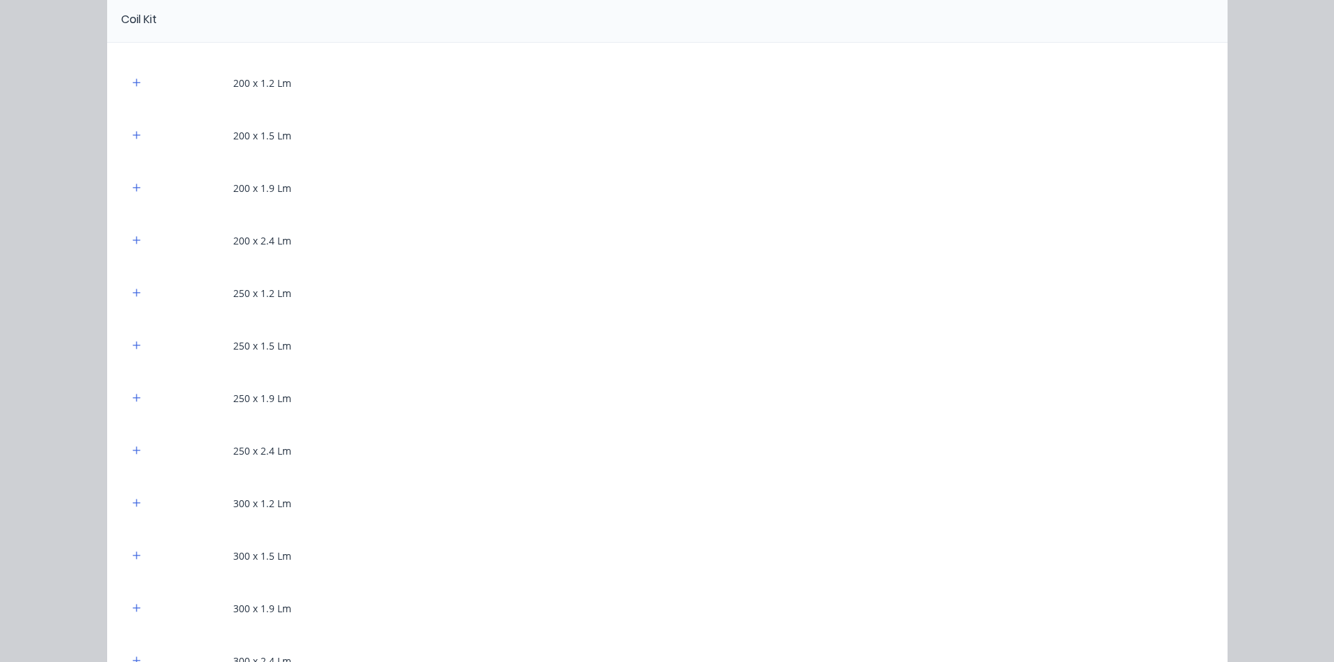
scroll to position [981, 0]
click at [135, 293] on icon "button" at bounding box center [136, 292] width 8 height 10
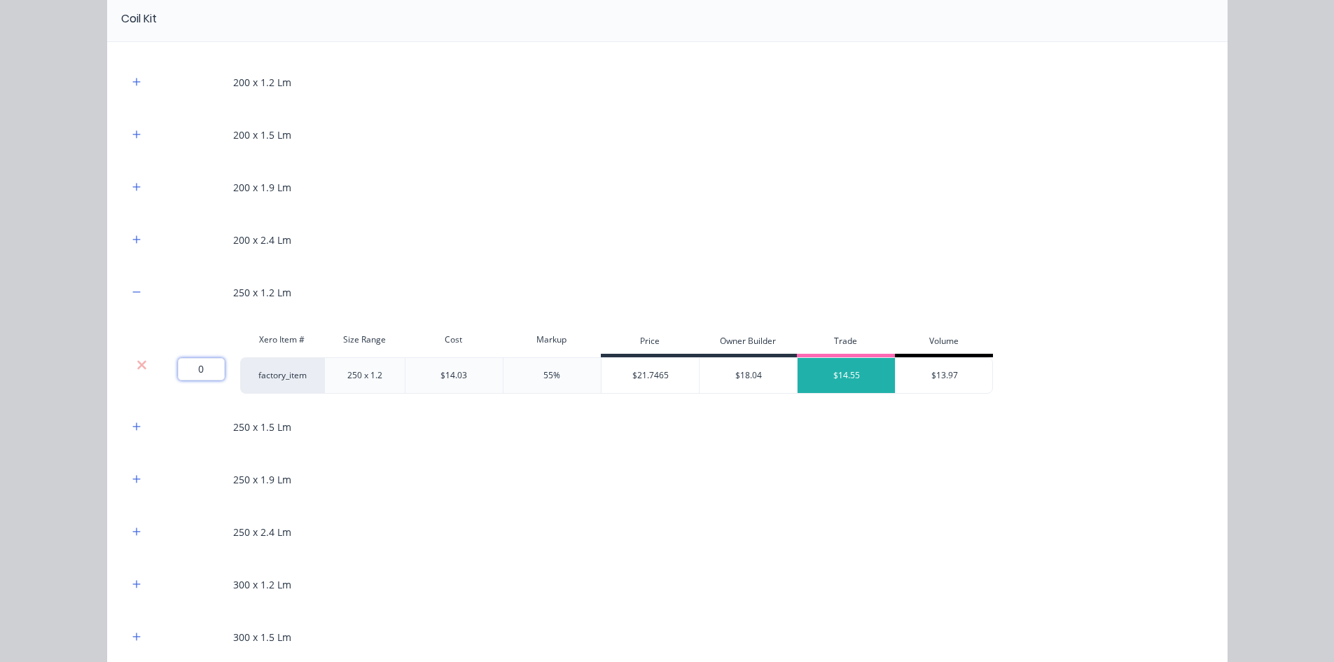
click at [193, 373] on input "0" at bounding box center [201, 369] width 47 height 22
type input "192"
click at [97, 356] on div "Flooring System Products in this kit Engineering Products Xero Item # Descripti…" at bounding box center [667, 331] width 1334 height 662
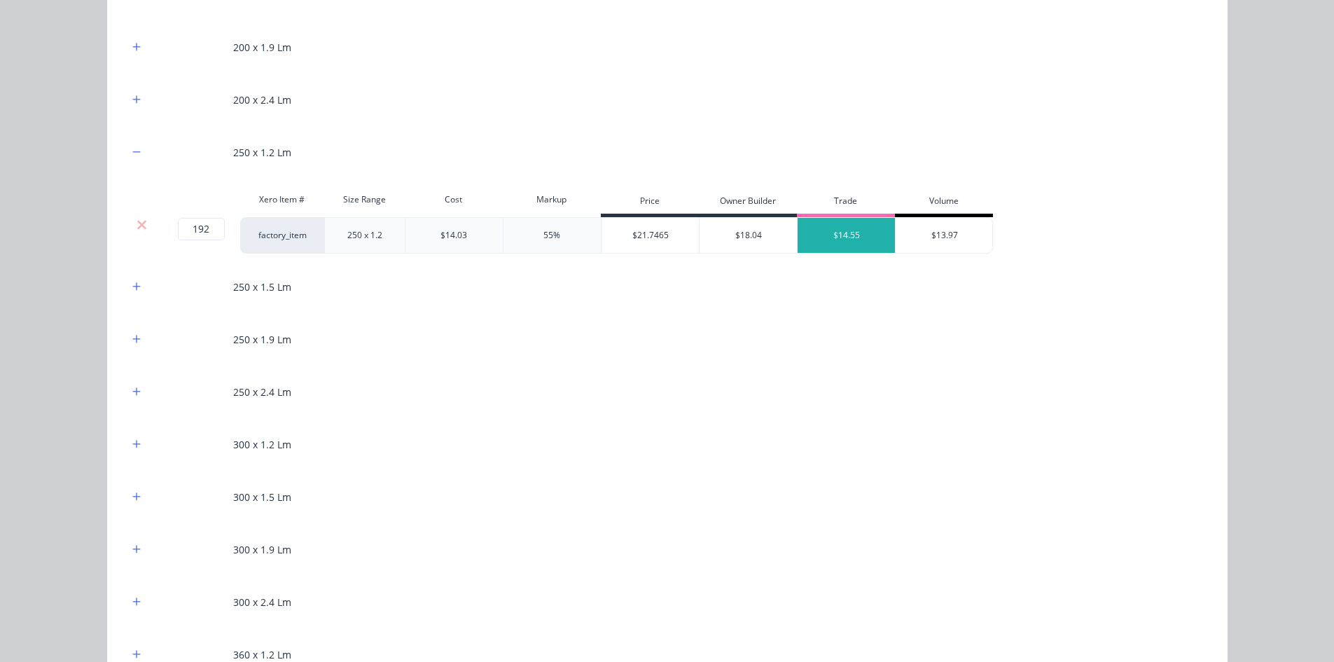
scroll to position [1191, 0]
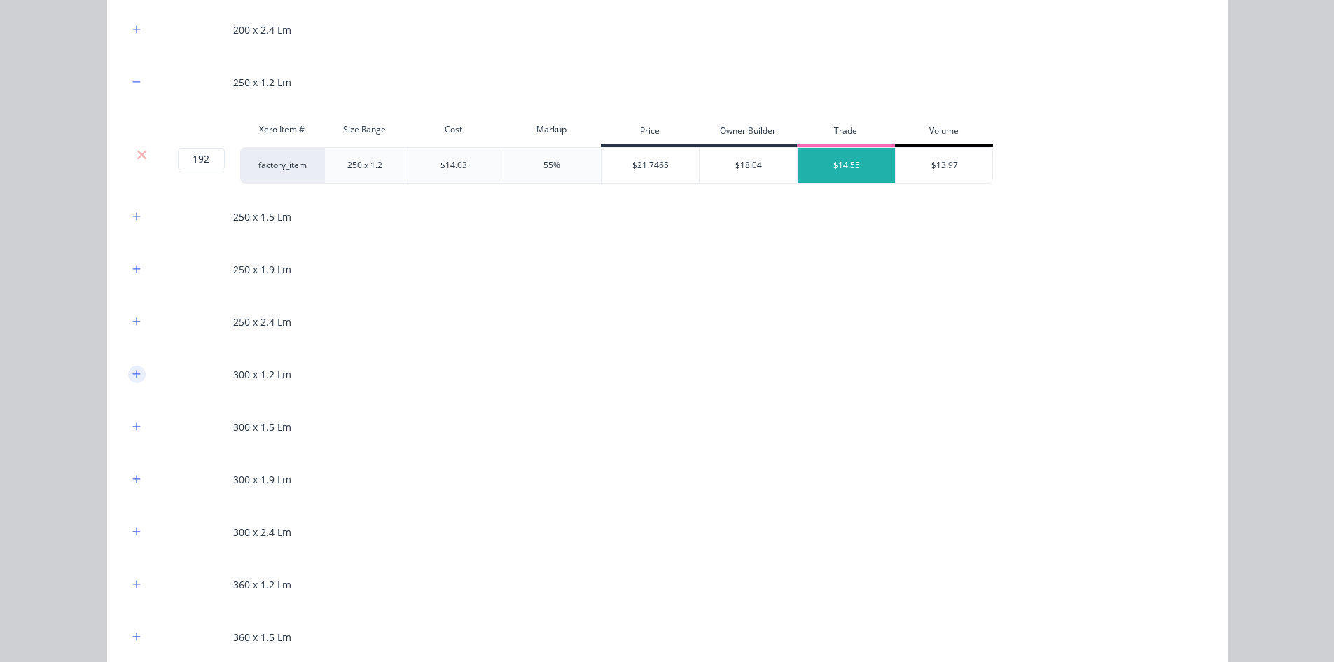
click at [132, 375] on icon "button" at bounding box center [136, 374] width 8 height 8
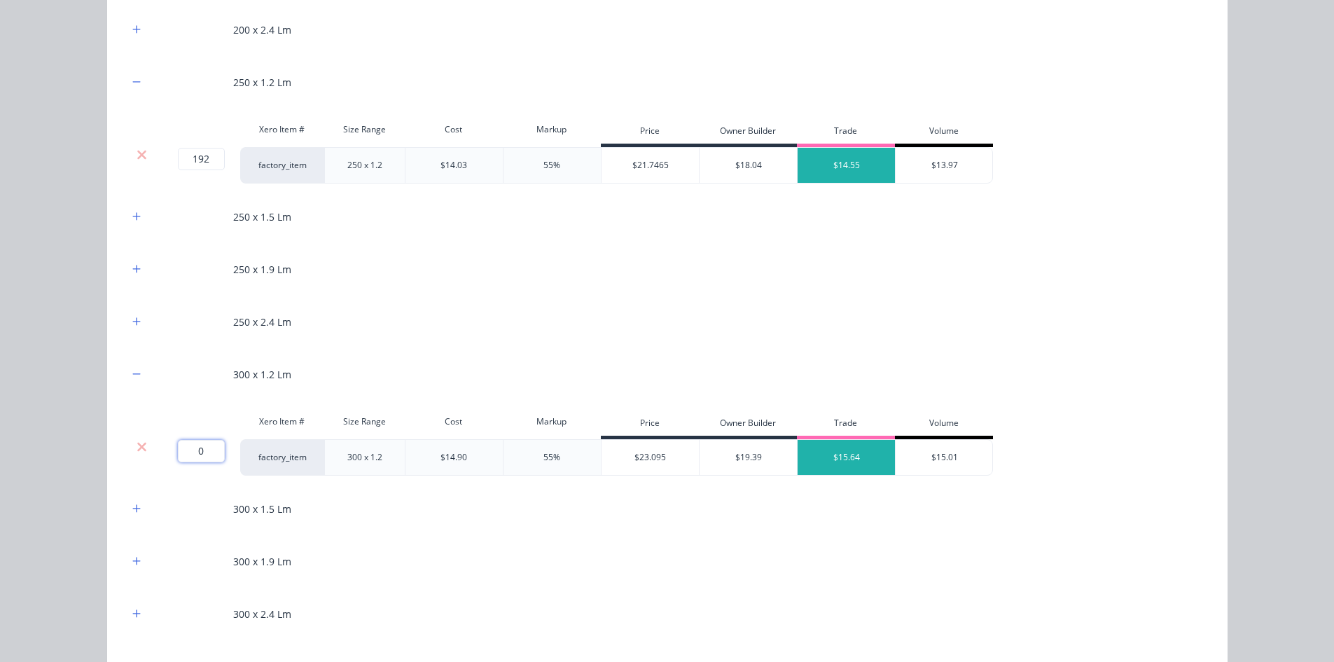
click at [198, 443] on input "0" at bounding box center [201, 451] width 47 height 22
type input "360"
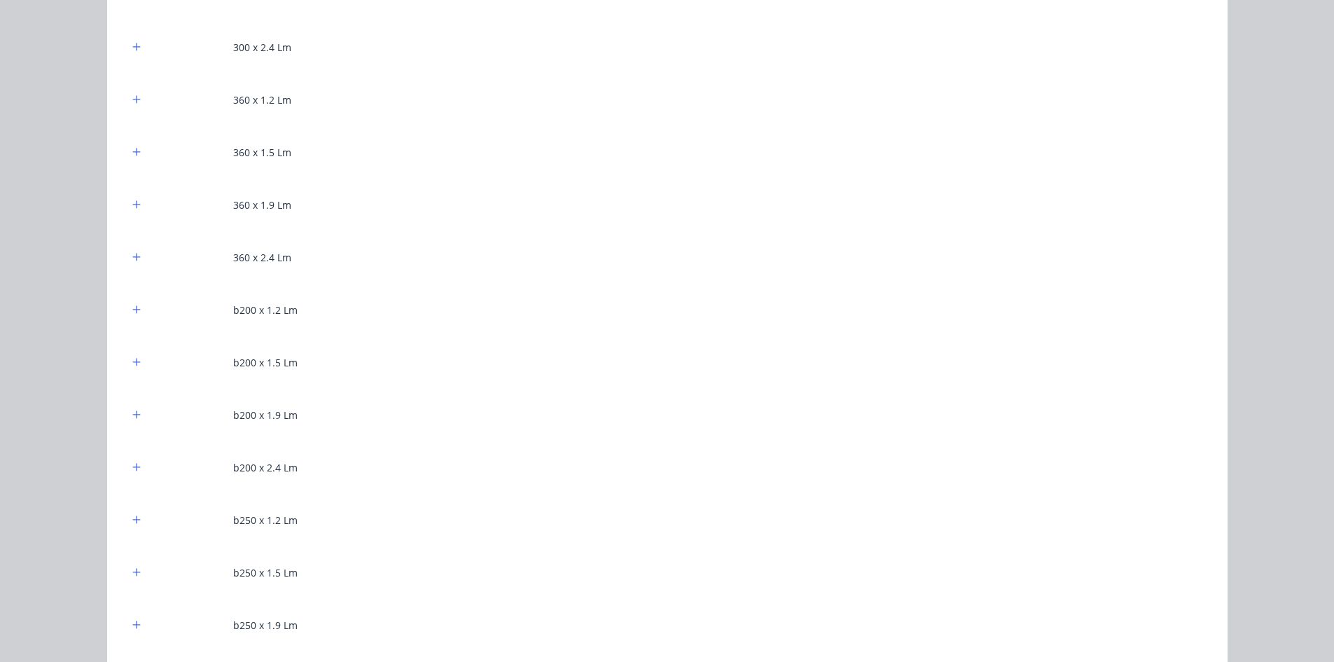
scroll to position [2031, 0]
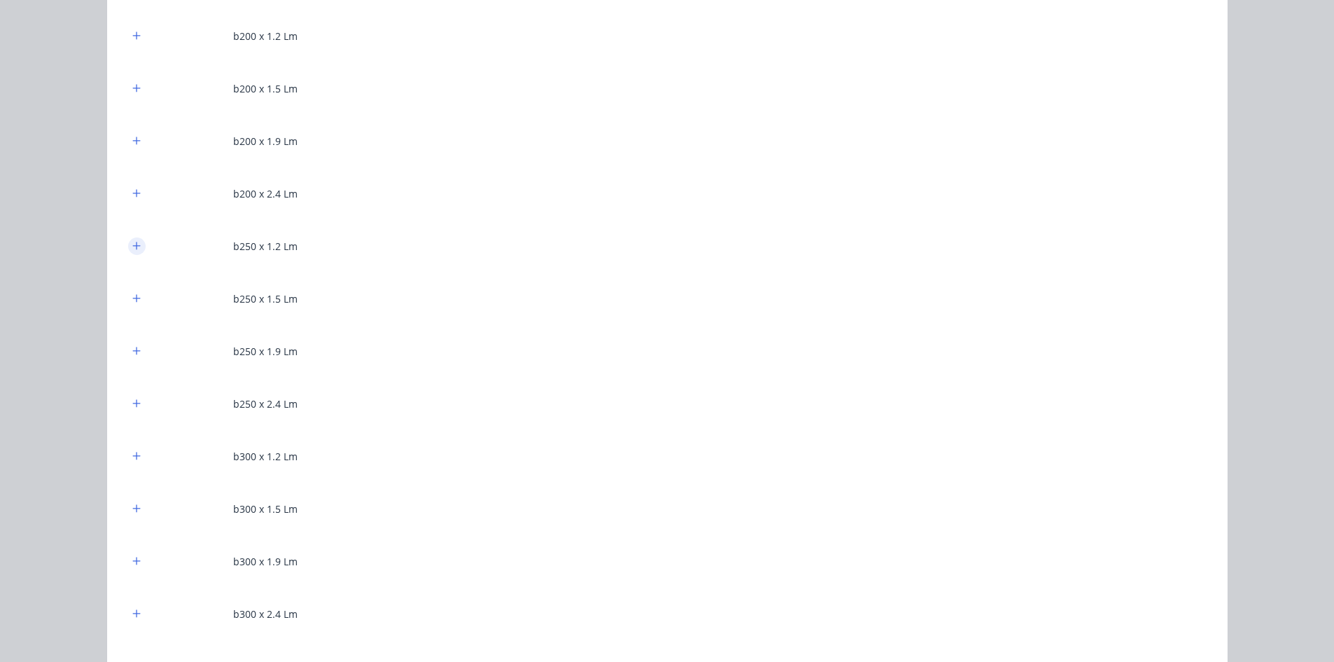
click at [132, 247] on icon "button" at bounding box center [136, 246] width 8 height 10
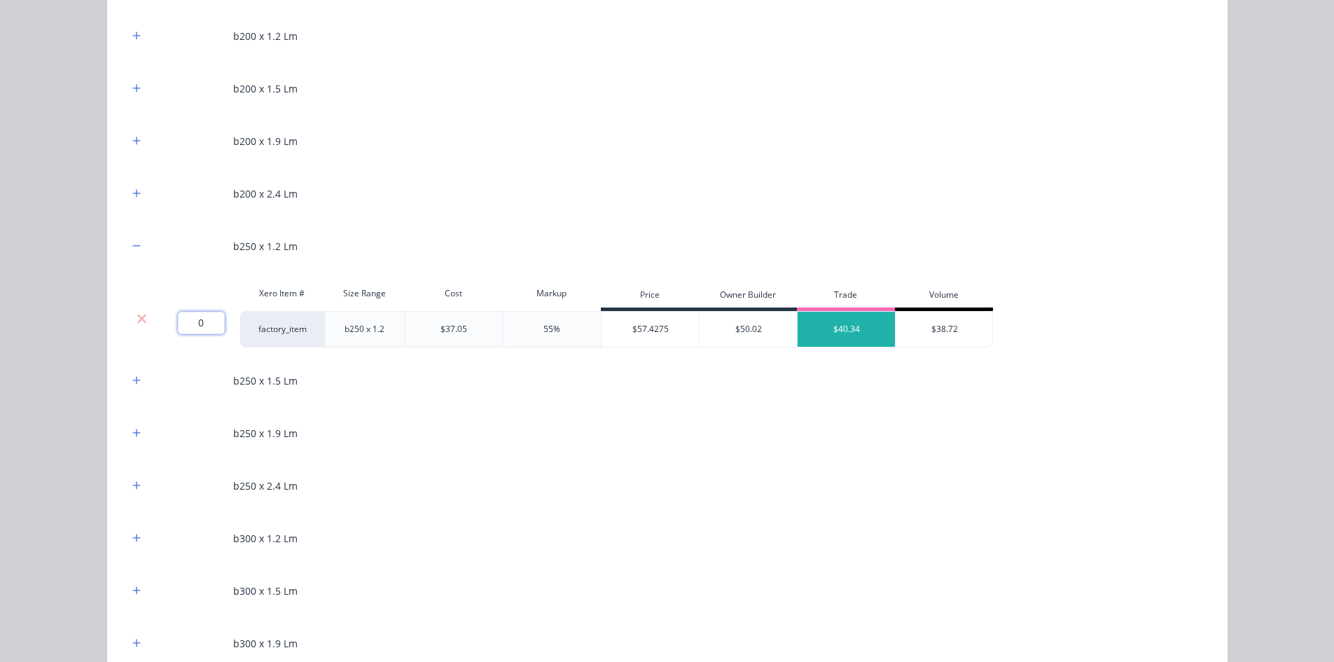
click at [181, 321] on input "0" at bounding box center [201, 323] width 47 height 22
type input "16"
click at [86, 297] on div "Flooring System Products in this kit Engineering Products Xero Item # Descripti…" at bounding box center [667, 331] width 1334 height 662
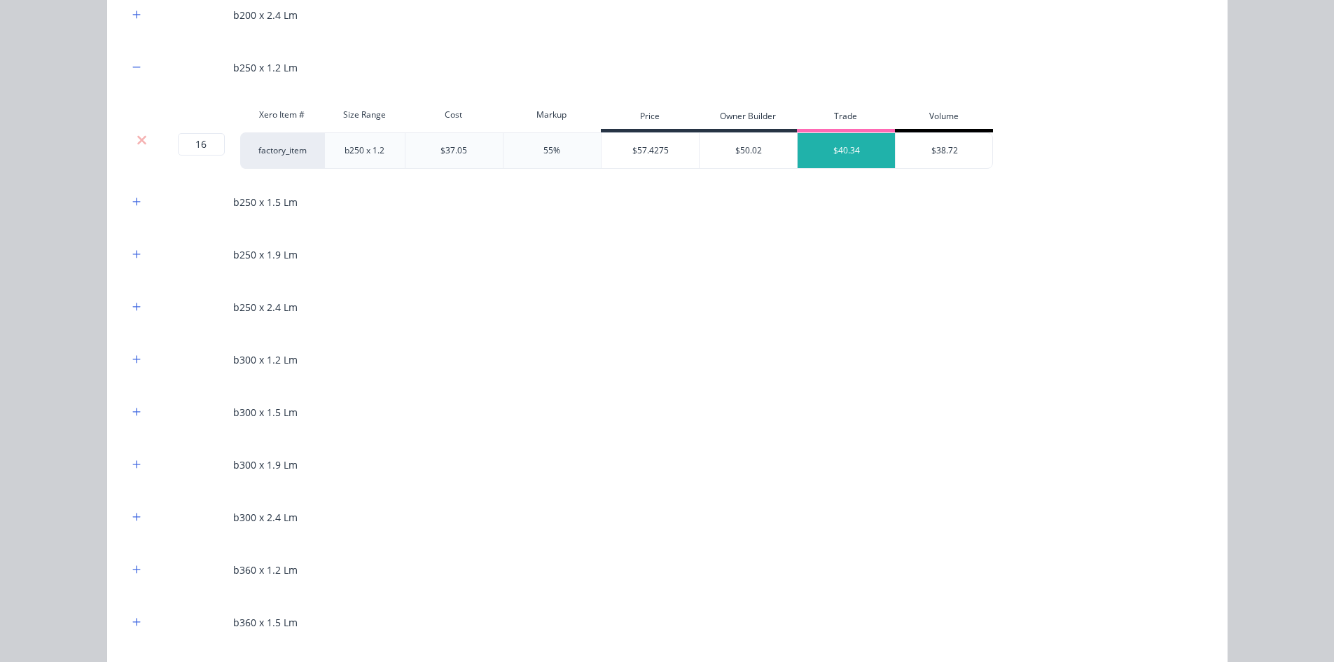
scroll to position [2241, 0]
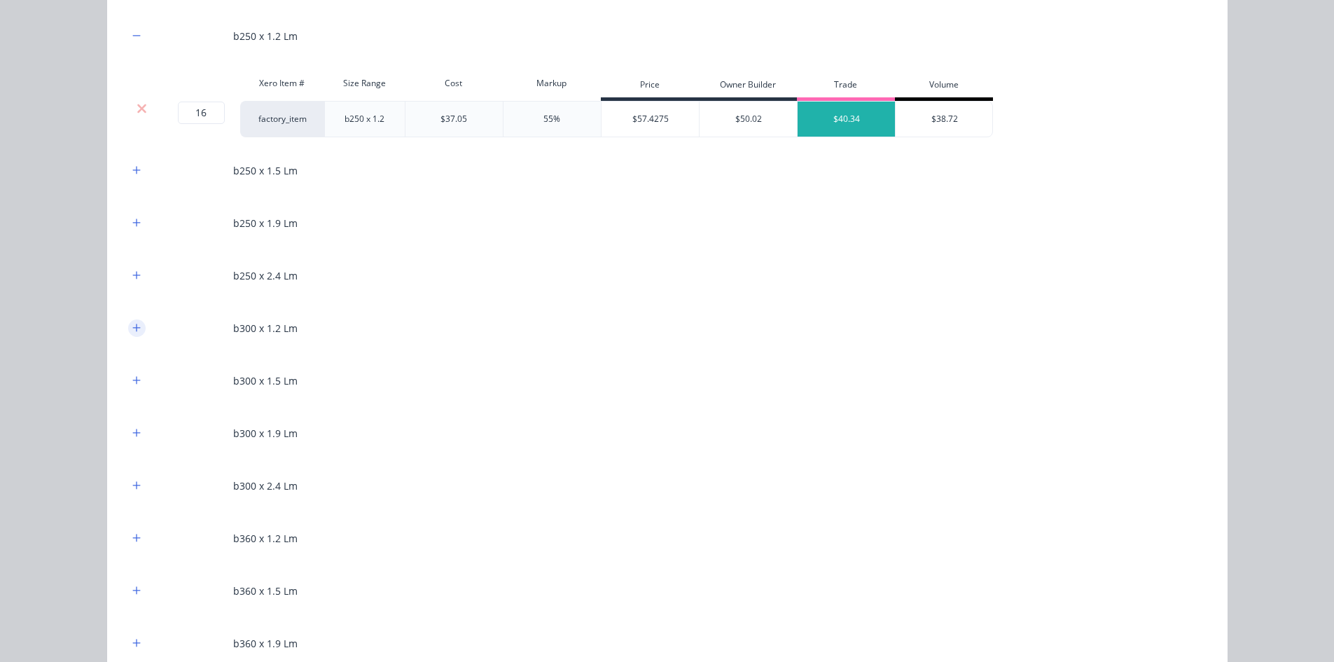
click at [132, 326] on icon "button" at bounding box center [136, 328] width 8 height 10
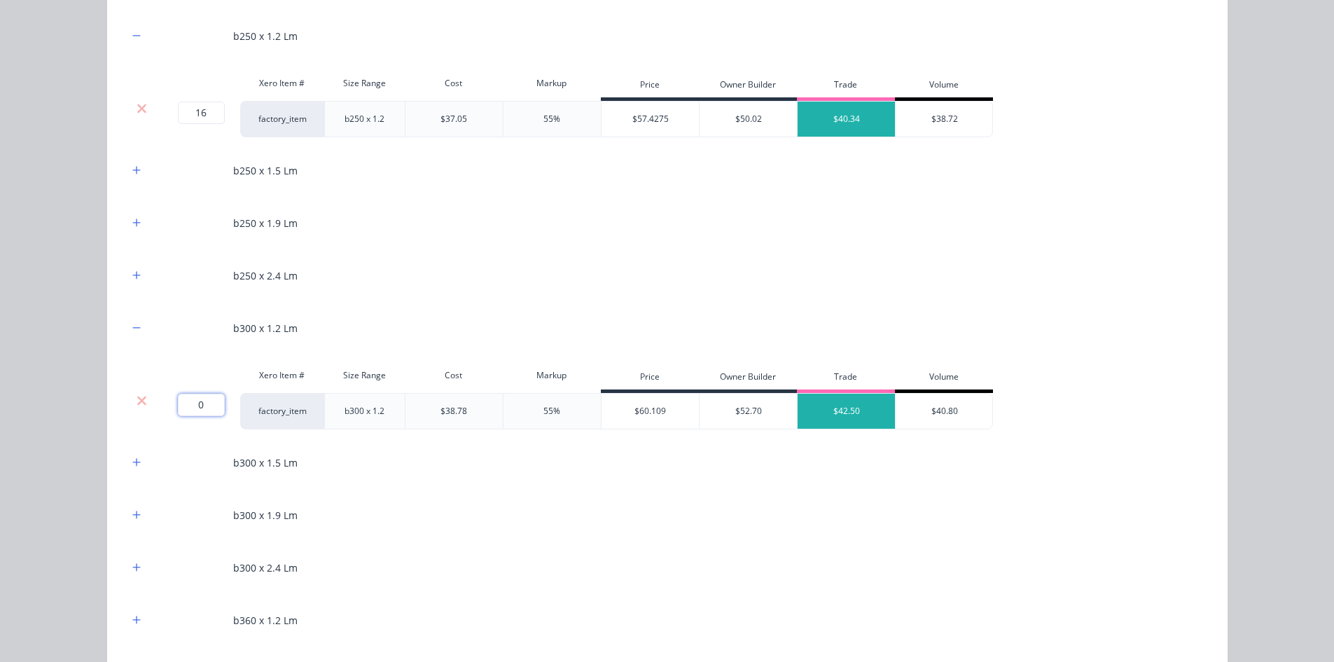
click at [191, 399] on input "0" at bounding box center [201, 405] width 47 height 22
type input "64"
click at [85, 361] on div "Flooring System Products in this kit Engineering Products Xero Item # Descripti…" at bounding box center [667, 331] width 1334 height 662
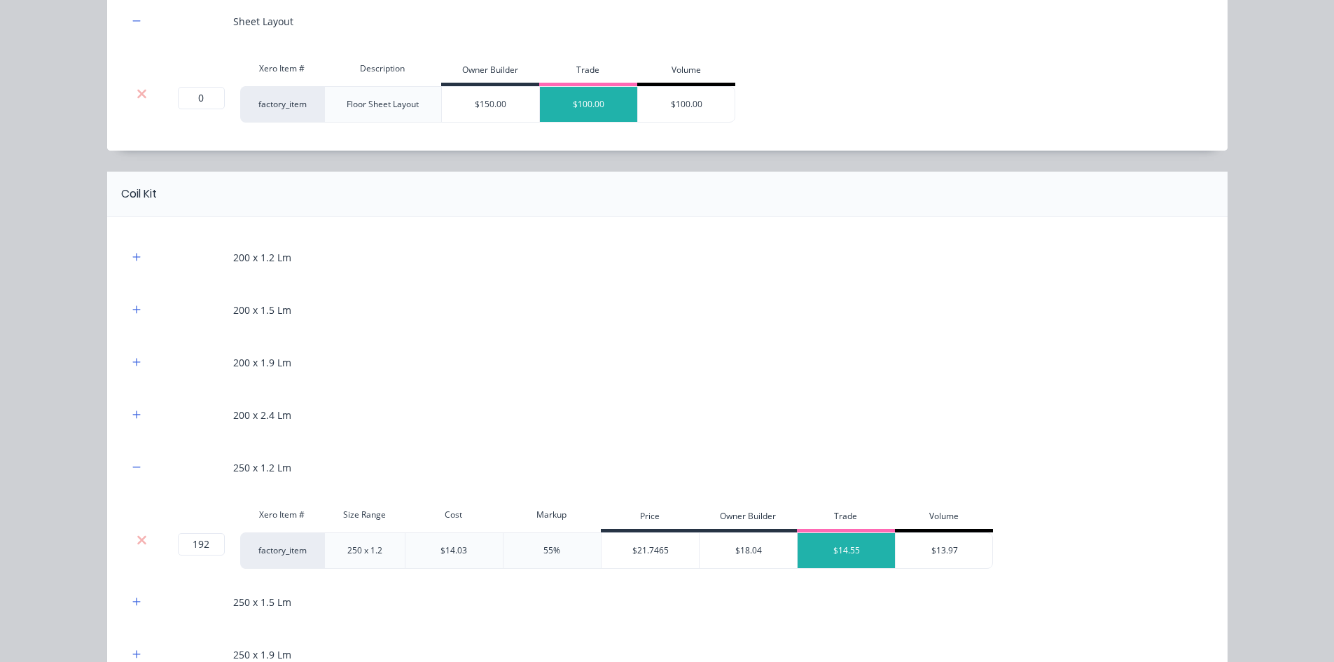
scroll to position [700, 0]
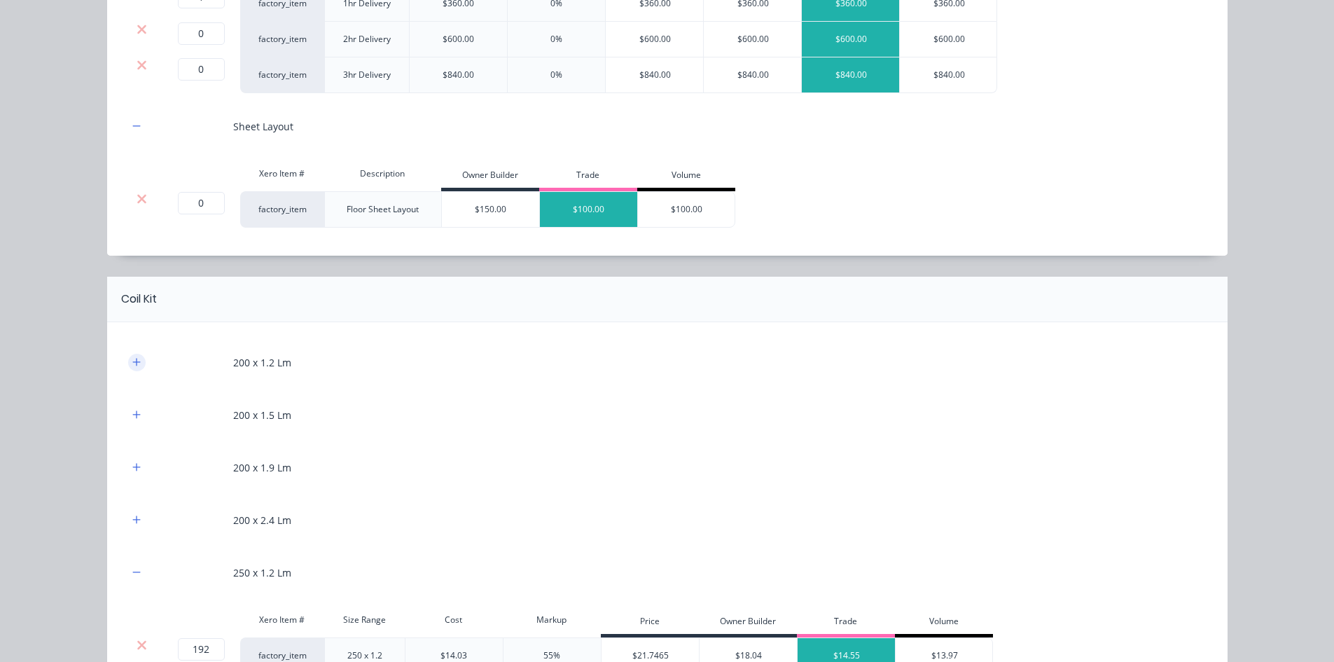
click at [134, 363] on icon "button" at bounding box center [136, 362] width 8 height 10
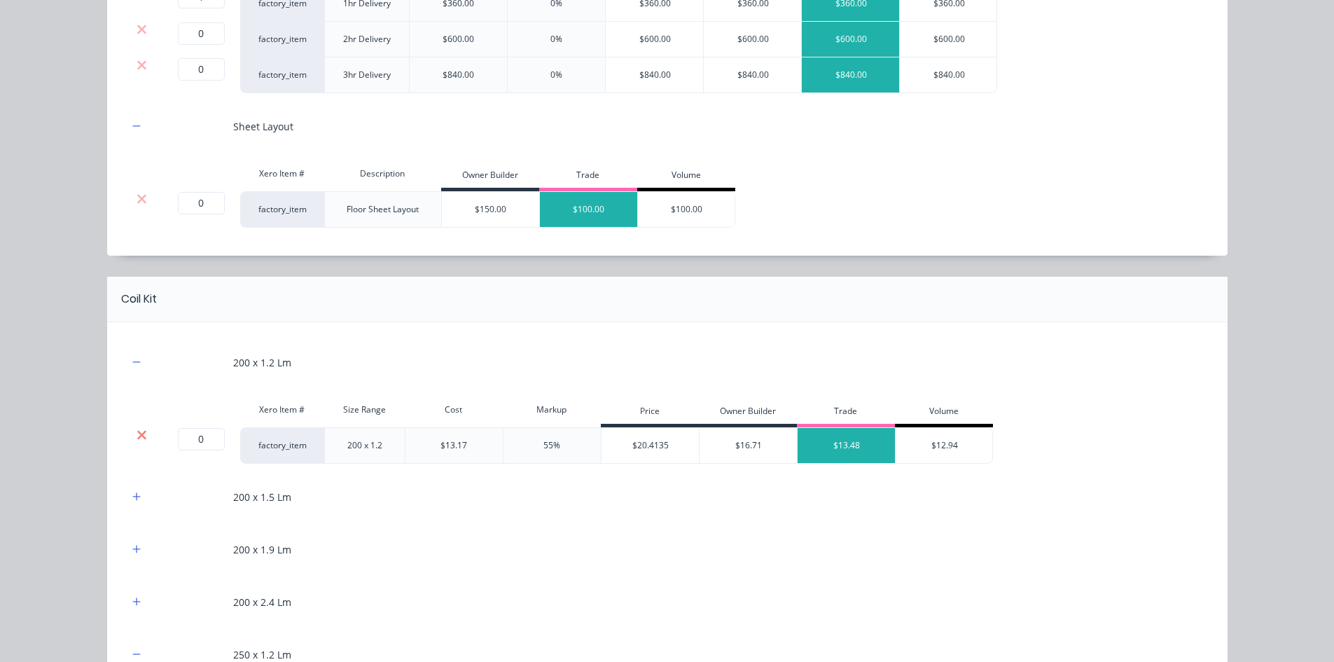
click at [137, 433] on icon at bounding box center [141, 434] width 9 height 9
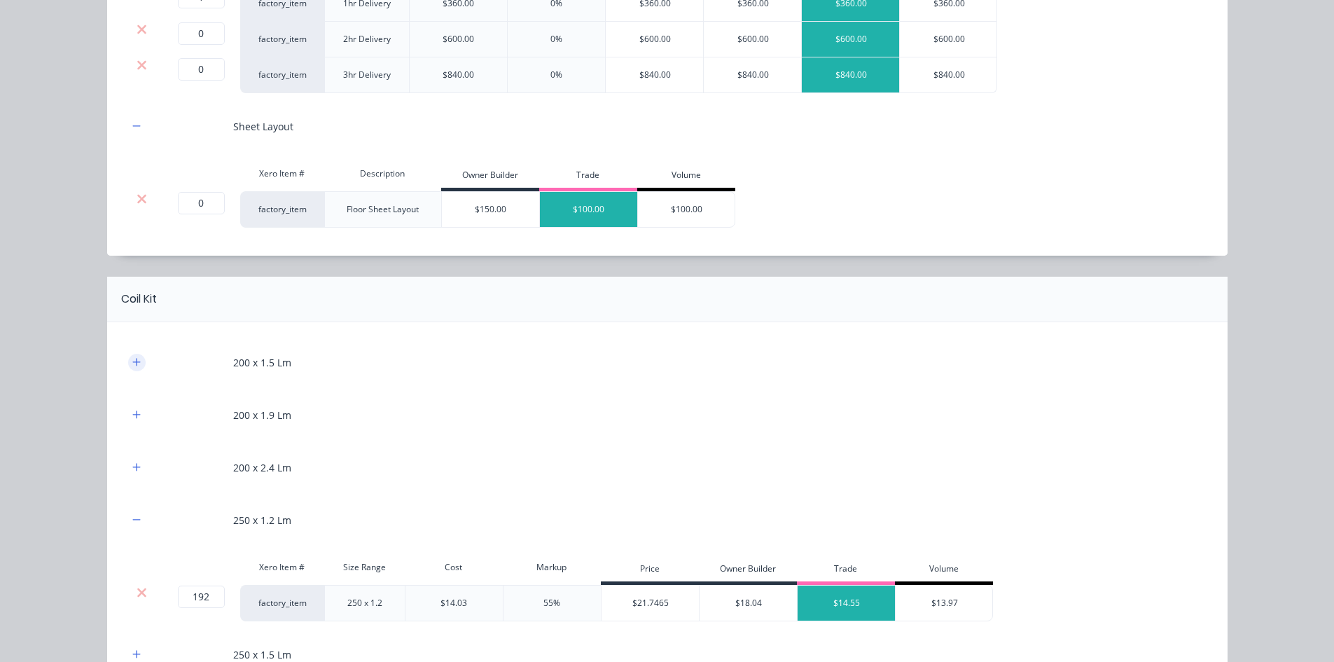
click at [134, 356] on button "button" at bounding box center [137, 363] width 18 height 18
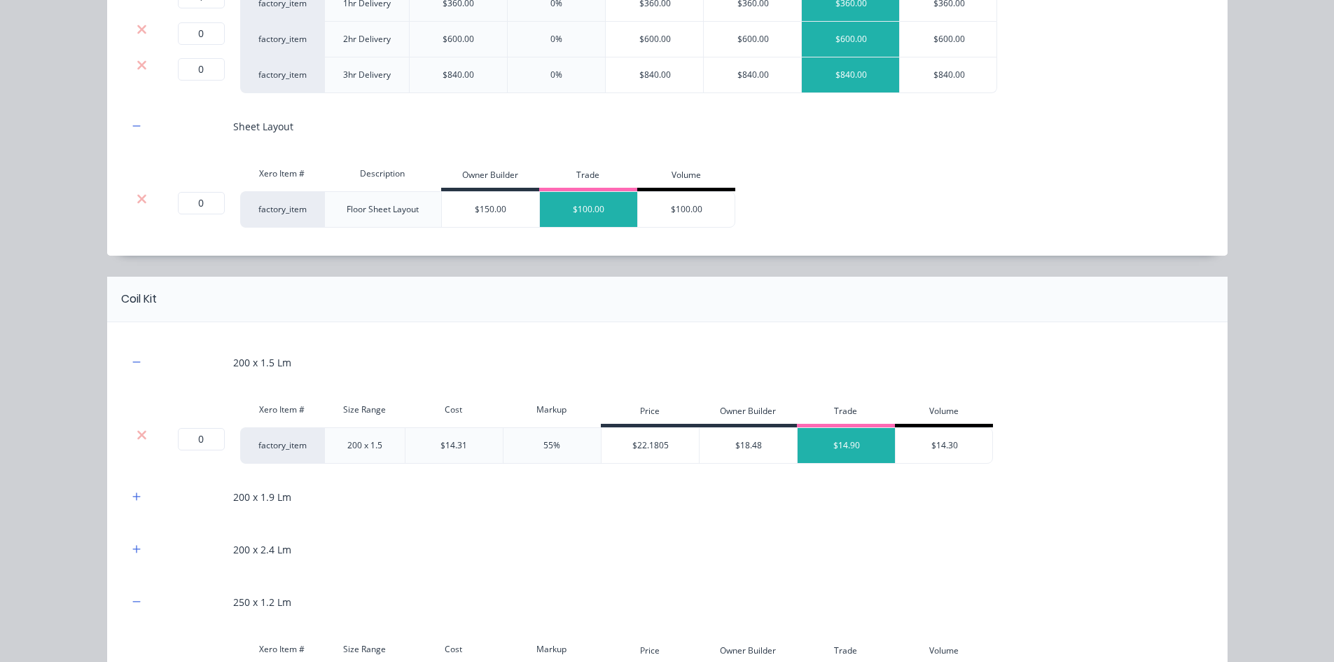
click at [139, 426] on div "Xero Item # Size Range Cost Markup Price Owner Builder Trade Volume 0 0 ? facto…" at bounding box center [667, 430] width 1079 height 68
click at [137, 437] on icon at bounding box center [142, 435] width 11 height 14
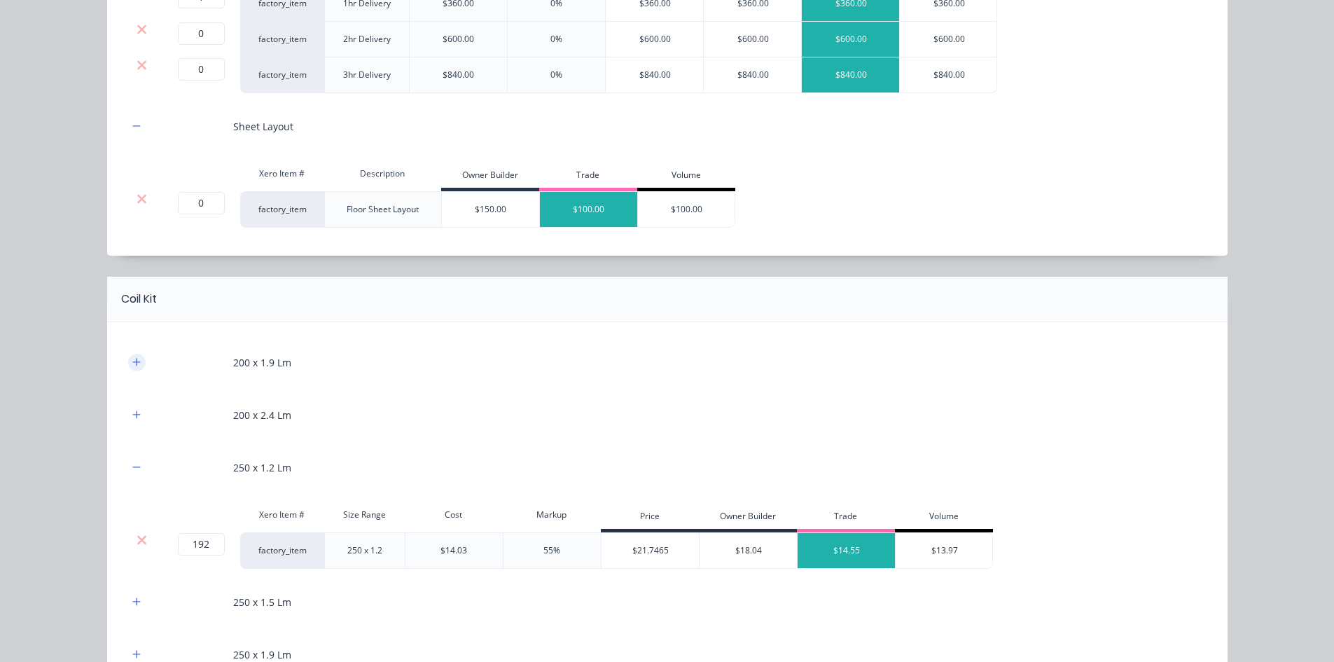
click at [134, 359] on icon "button" at bounding box center [136, 362] width 8 height 10
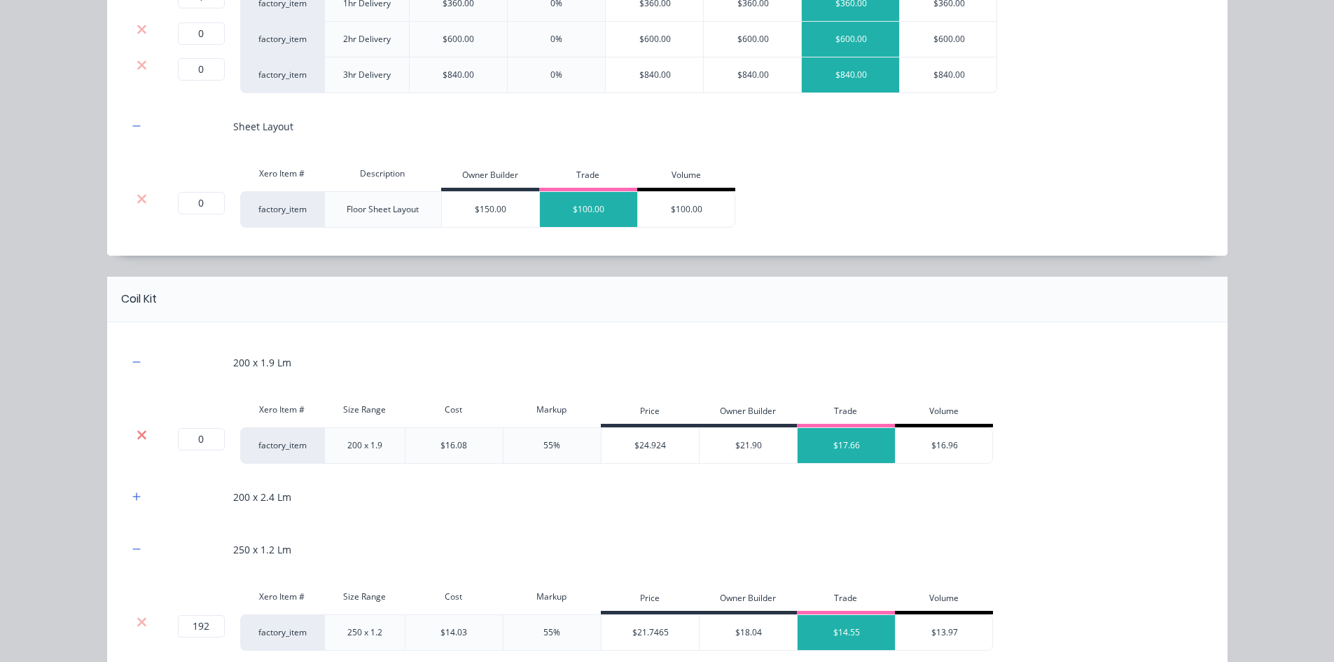
click at [137, 437] on icon at bounding box center [142, 435] width 11 height 14
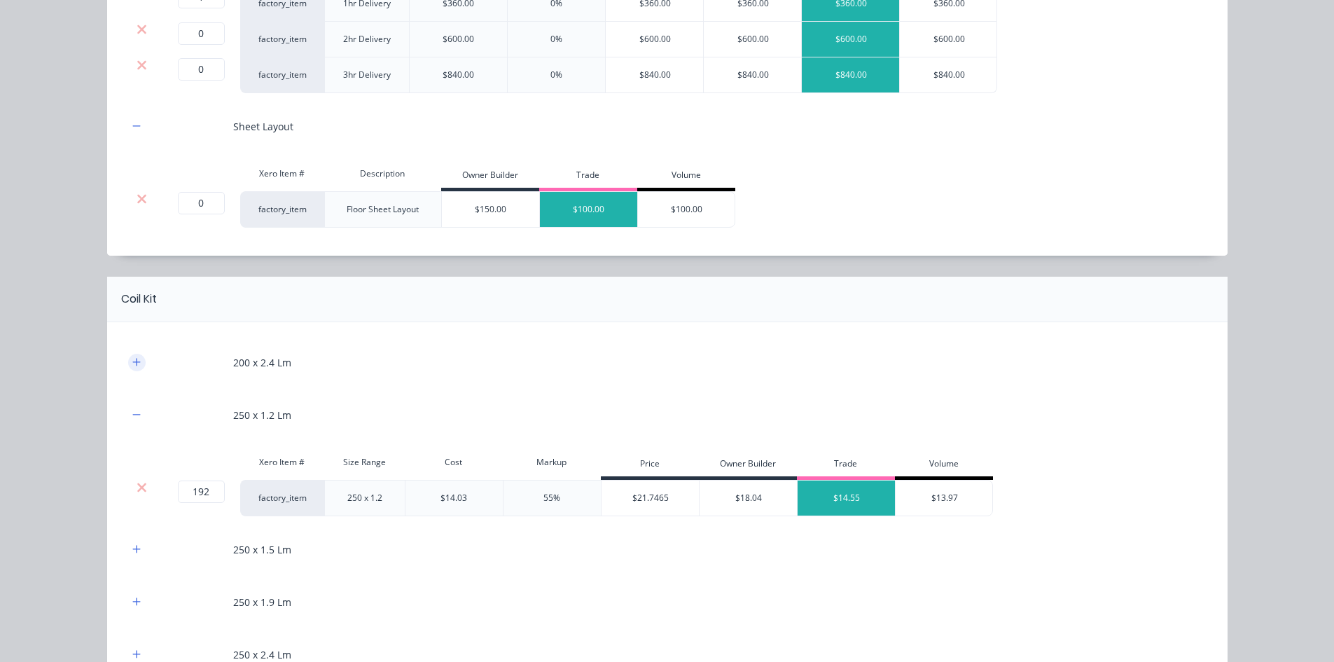
click at [132, 359] on icon "button" at bounding box center [136, 362] width 8 height 10
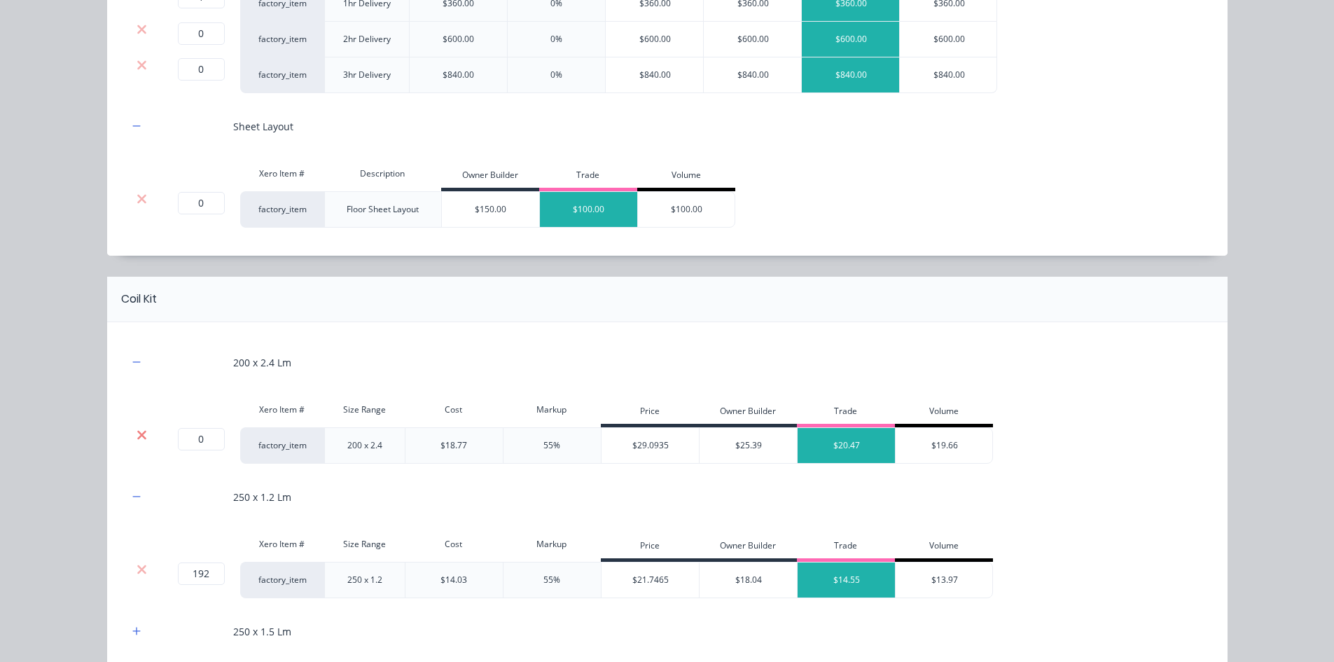
click at [137, 433] on icon at bounding box center [142, 435] width 11 height 14
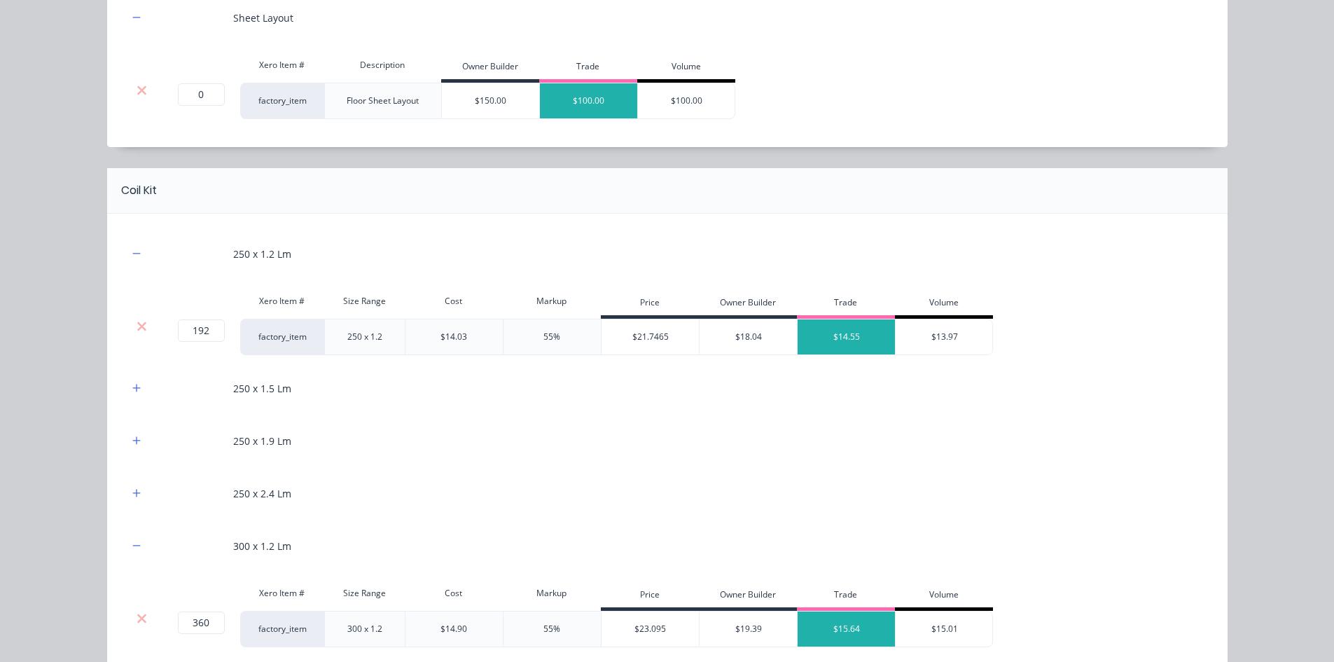
scroll to position [840, 0]
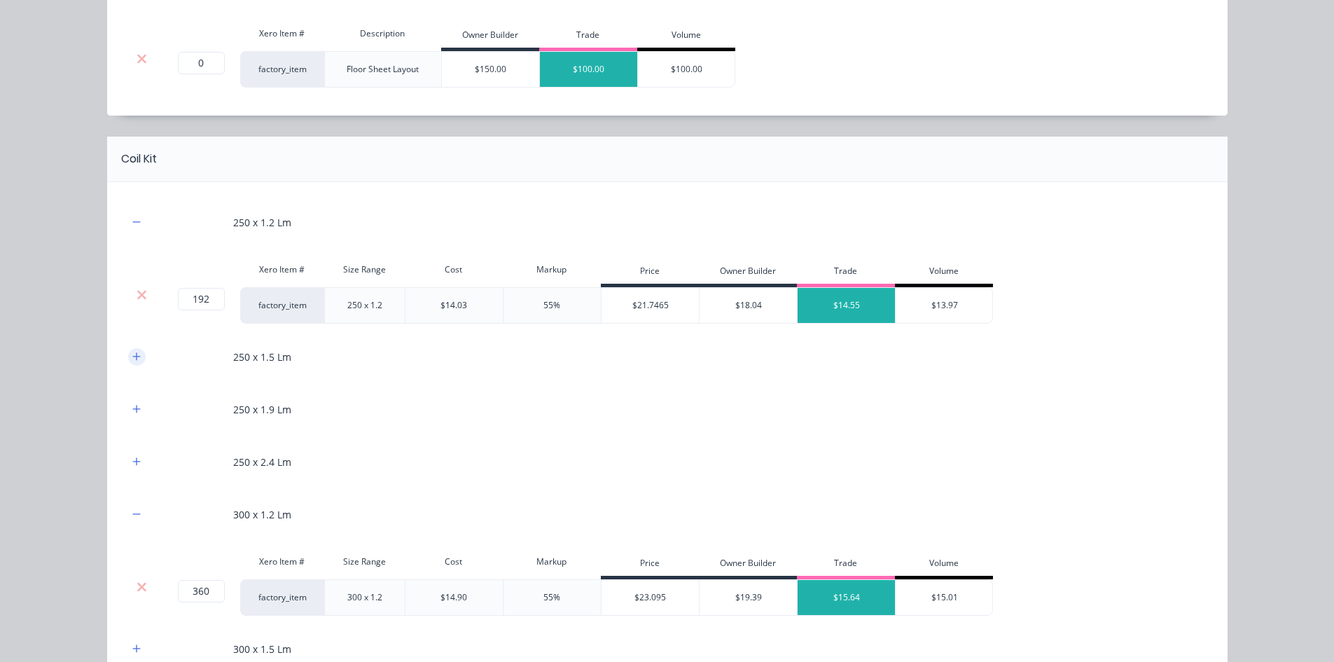
click at [133, 348] on button "button" at bounding box center [137, 357] width 18 height 18
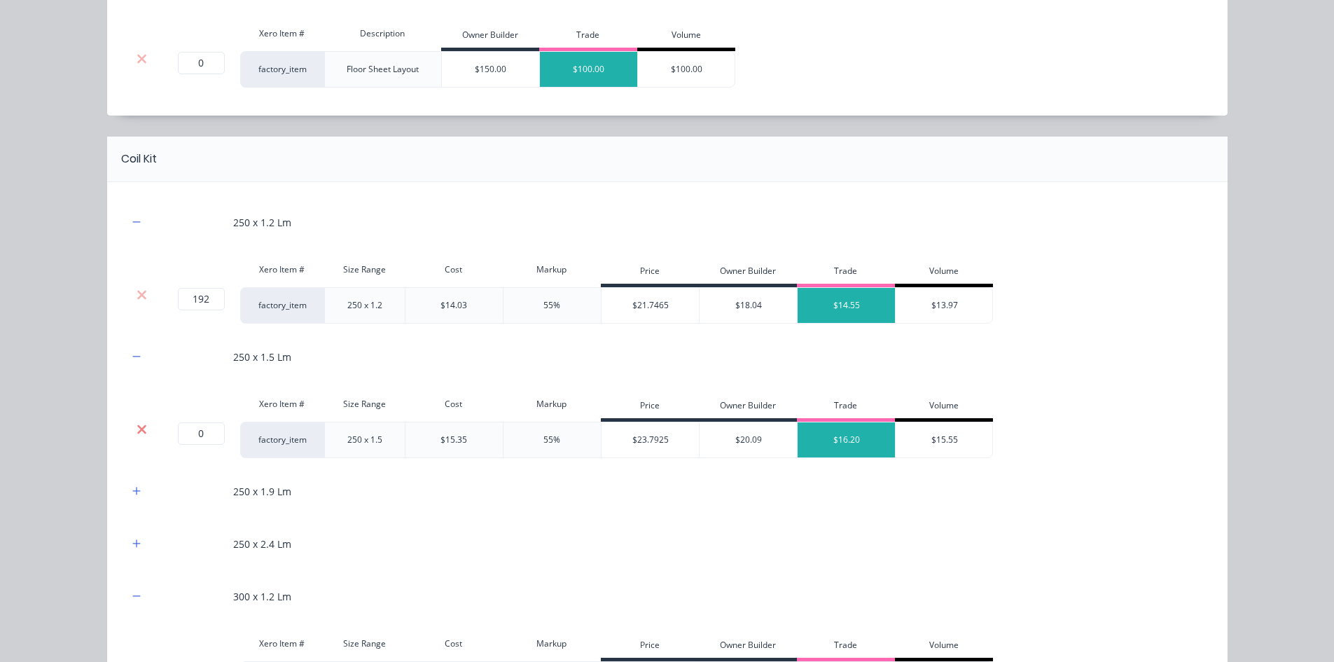
click at [141, 427] on icon at bounding box center [142, 429] width 11 height 14
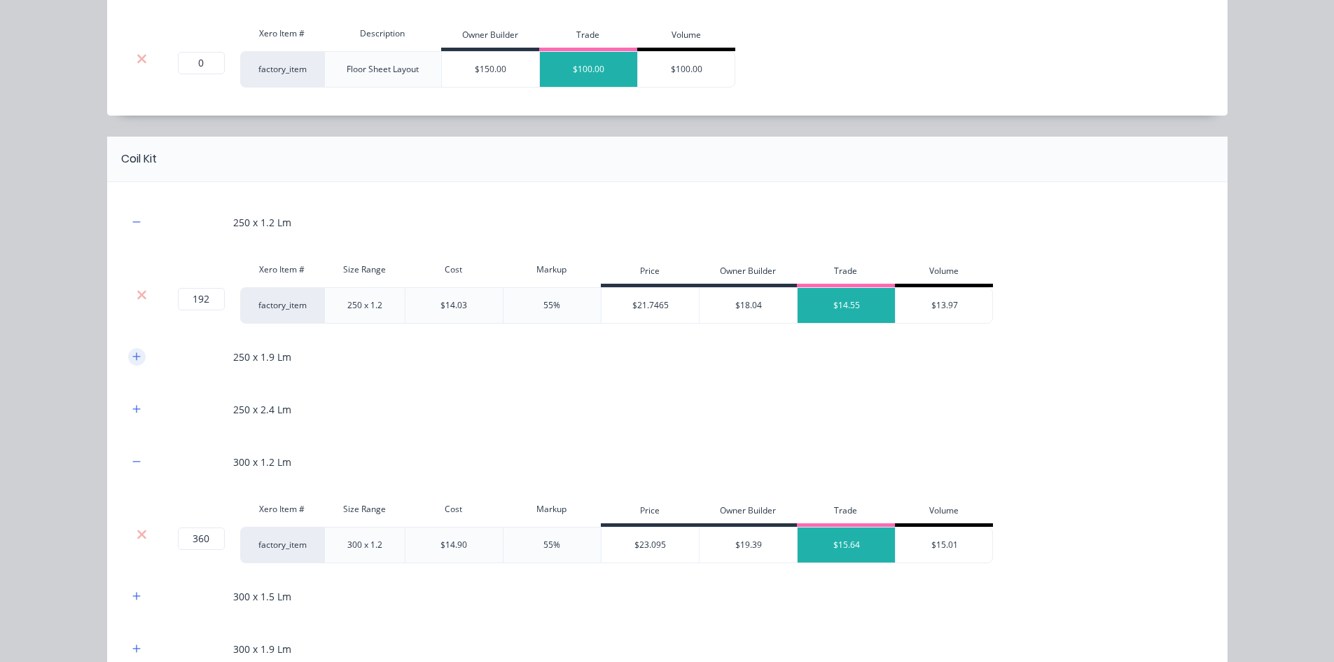
click at [133, 354] on icon "button" at bounding box center [136, 357] width 8 height 10
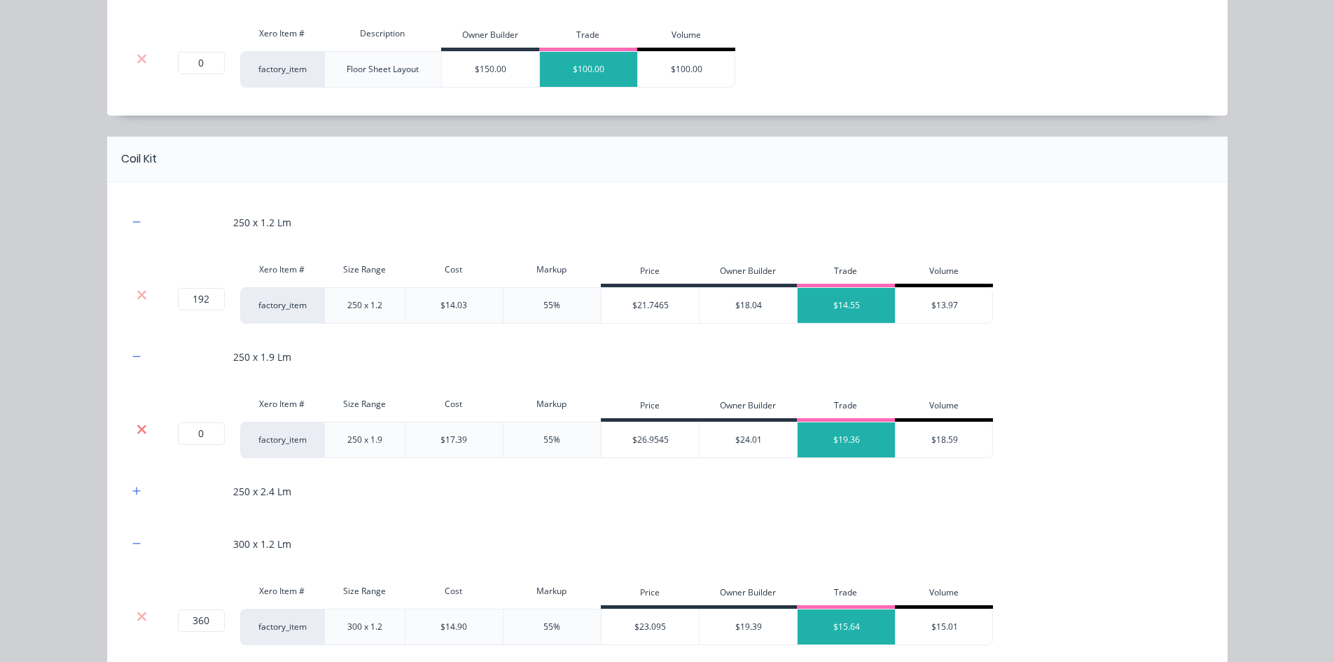
click at [139, 425] on icon at bounding box center [142, 429] width 11 height 14
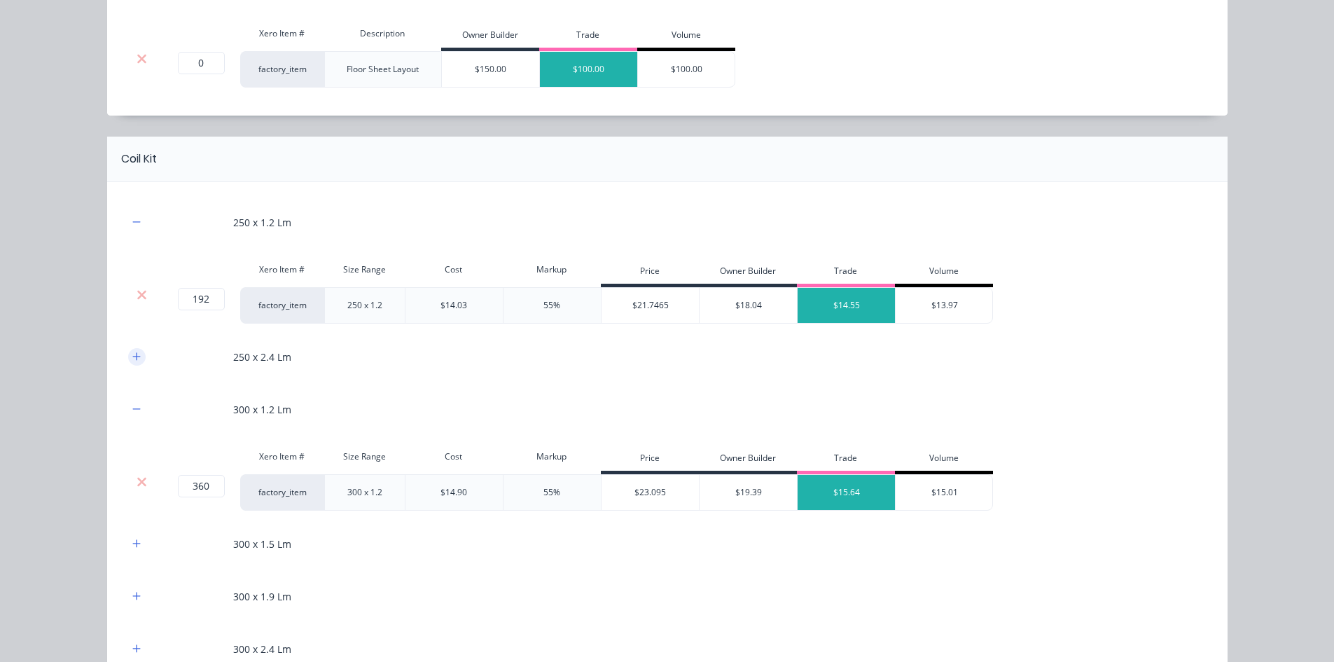
click at [137, 354] on button "button" at bounding box center [137, 357] width 18 height 18
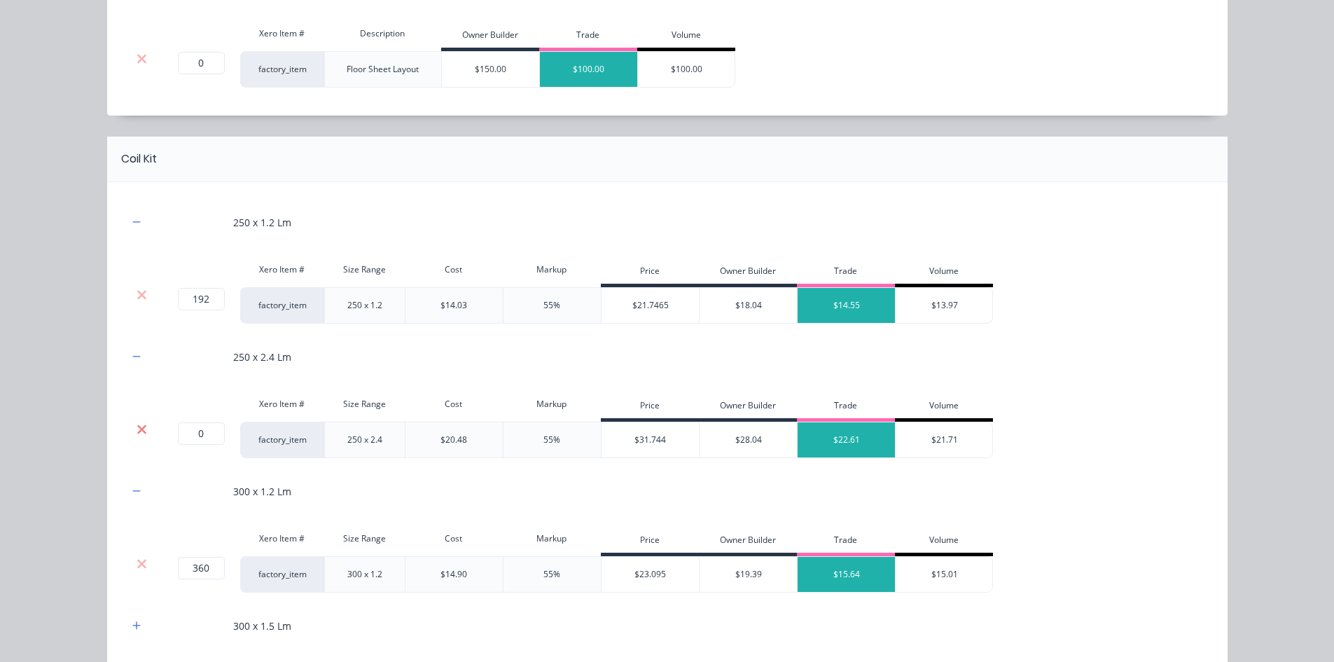
click at [138, 424] on icon at bounding box center [142, 429] width 11 height 14
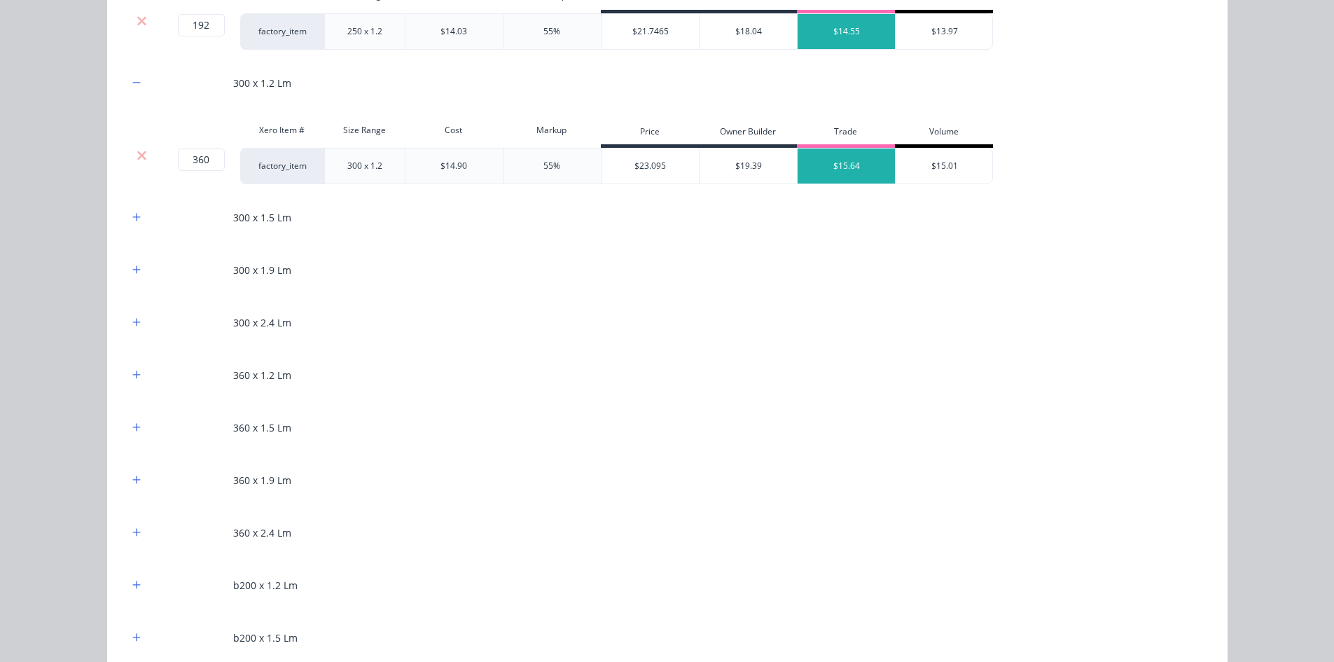
scroll to position [1121, 0]
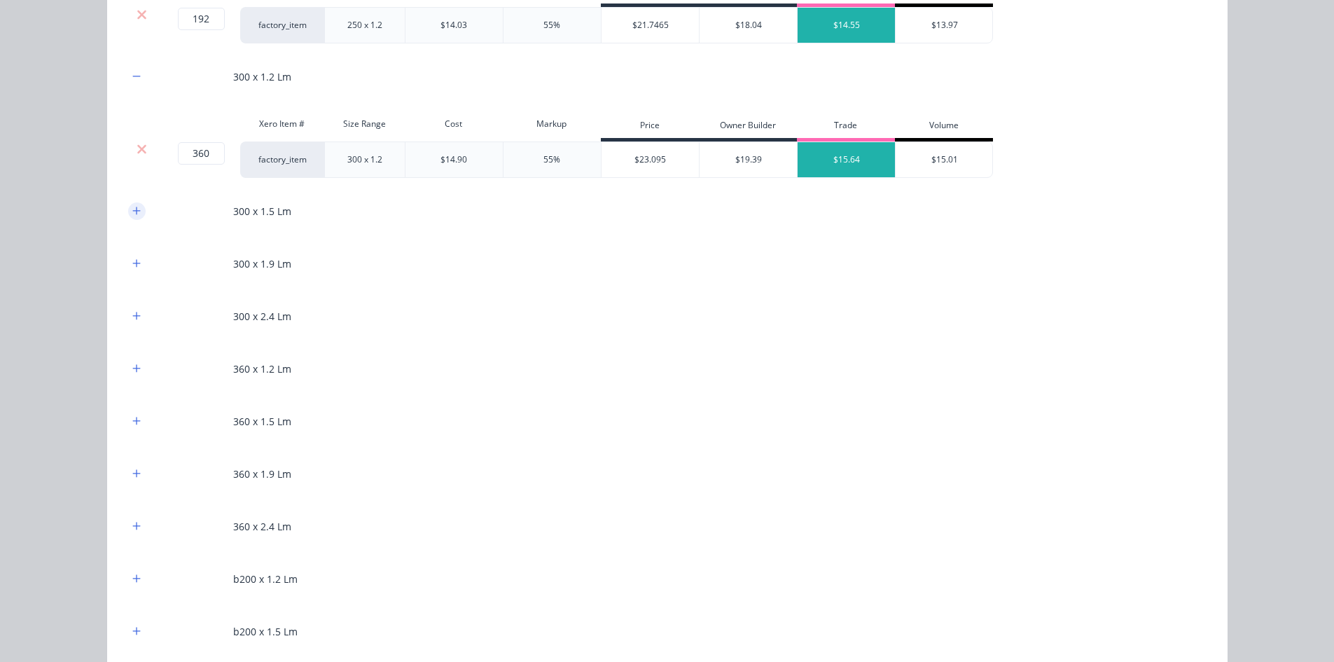
click at [137, 213] on button "button" at bounding box center [137, 211] width 18 height 18
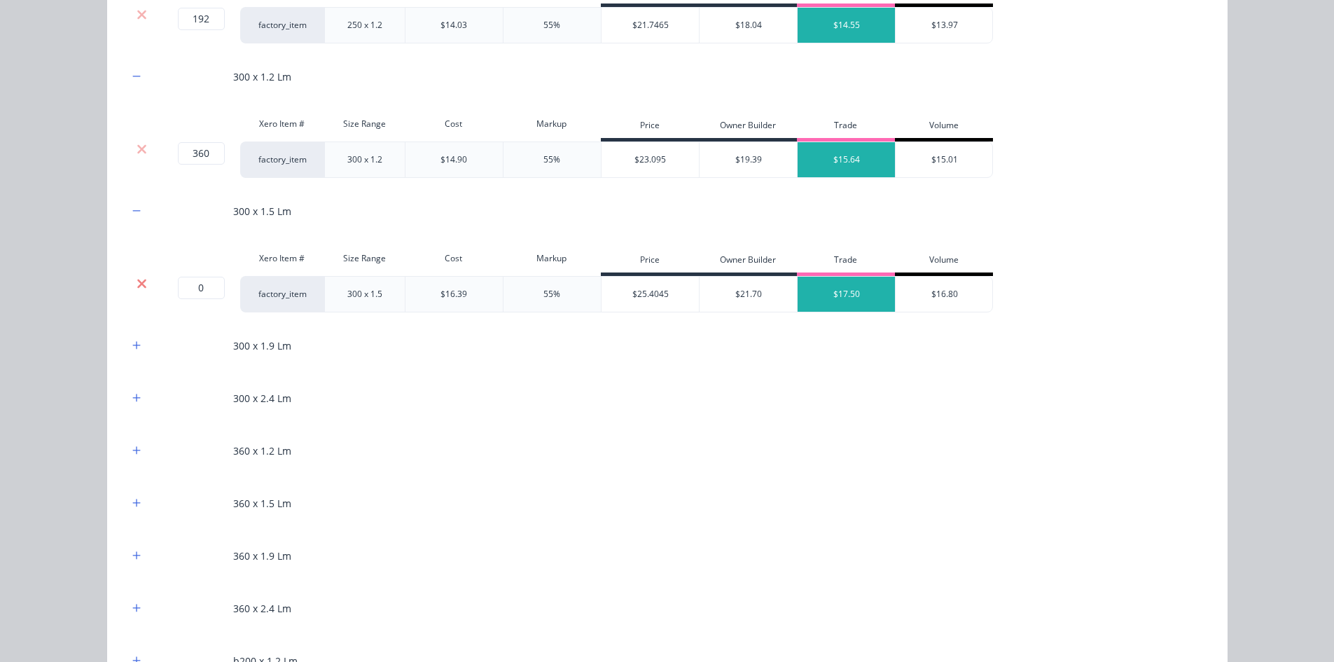
click at [137, 282] on icon at bounding box center [142, 284] width 11 height 14
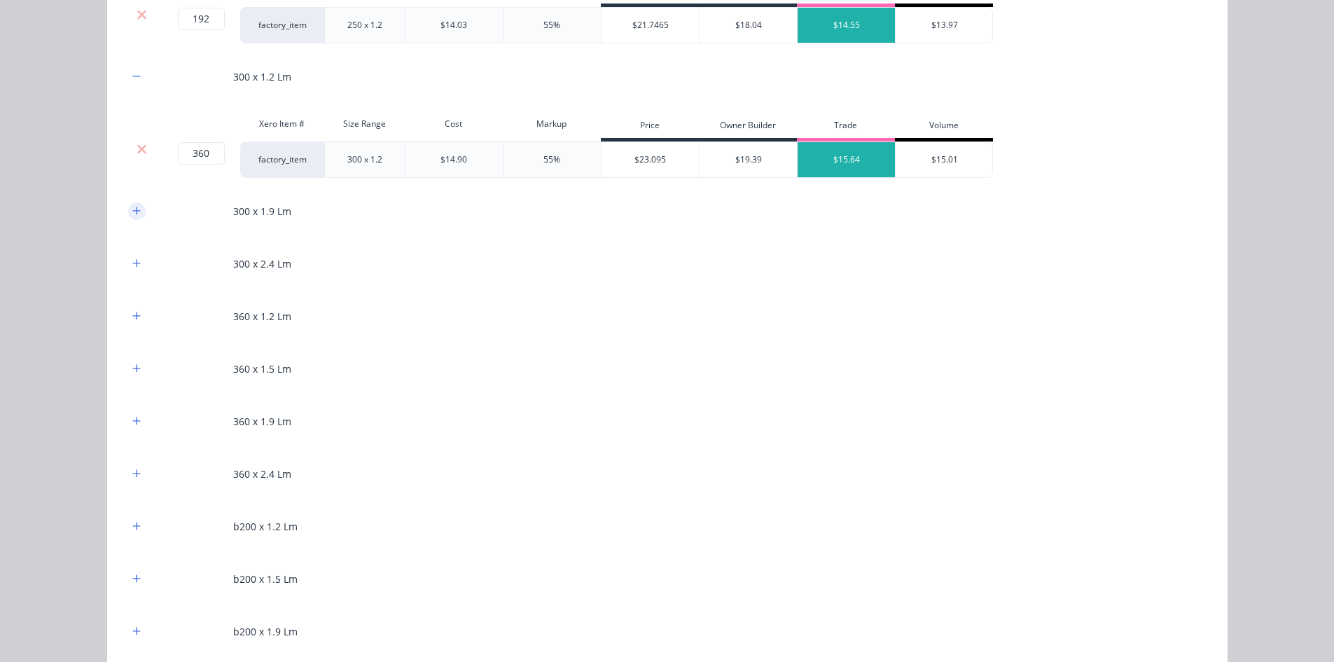
click at [133, 212] on icon "button" at bounding box center [136, 211] width 8 height 10
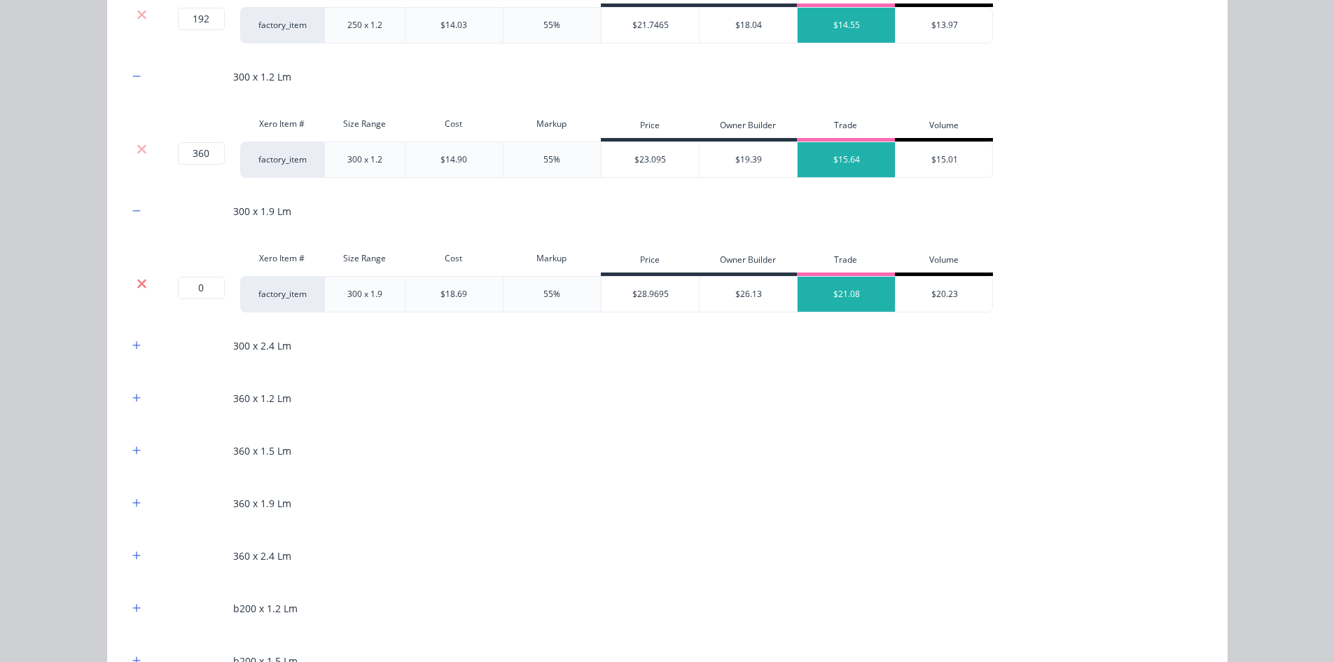
click at [137, 286] on icon at bounding box center [142, 284] width 11 height 14
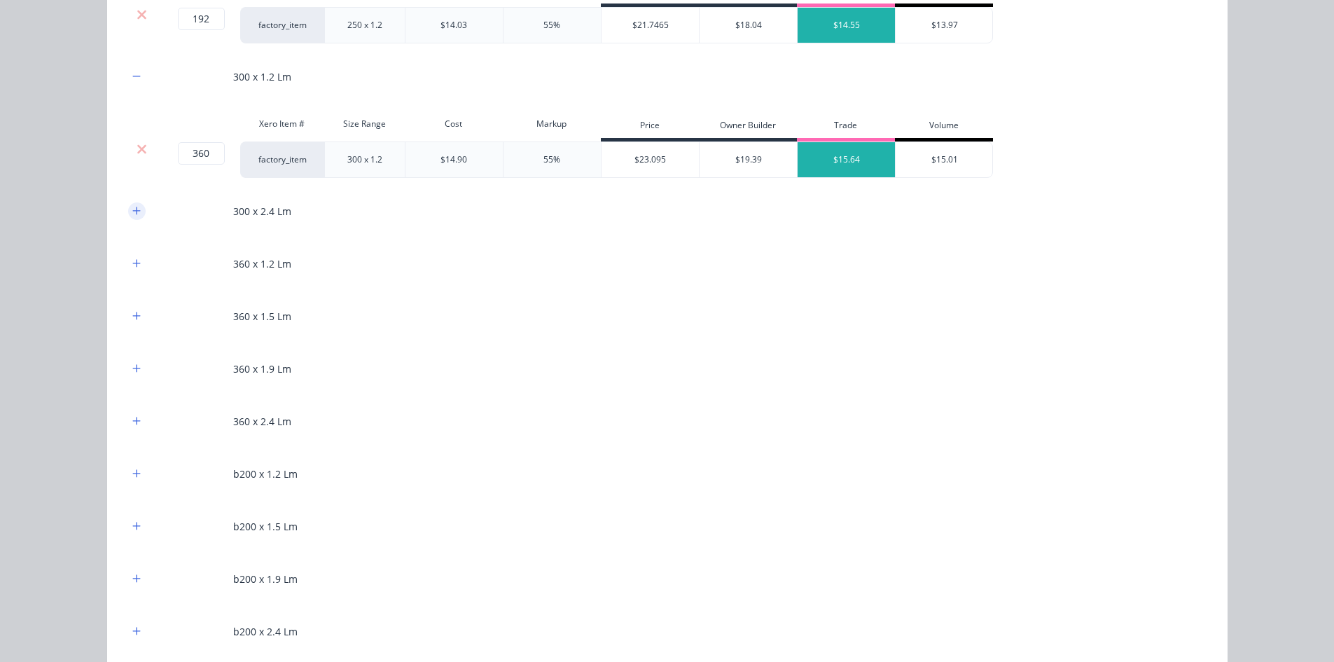
click at [133, 213] on icon "button" at bounding box center [136, 211] width 8 height 10
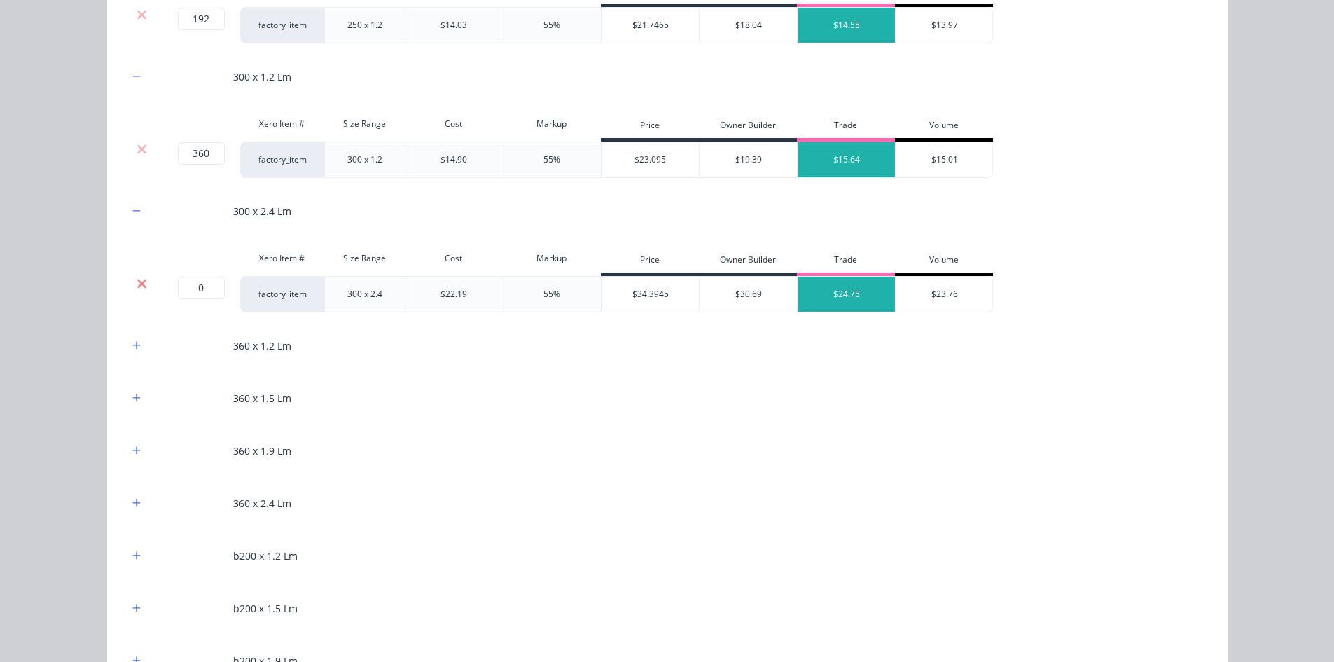
click at [138, 288] on icon at bounding box center [142, 284] width 11 height 14
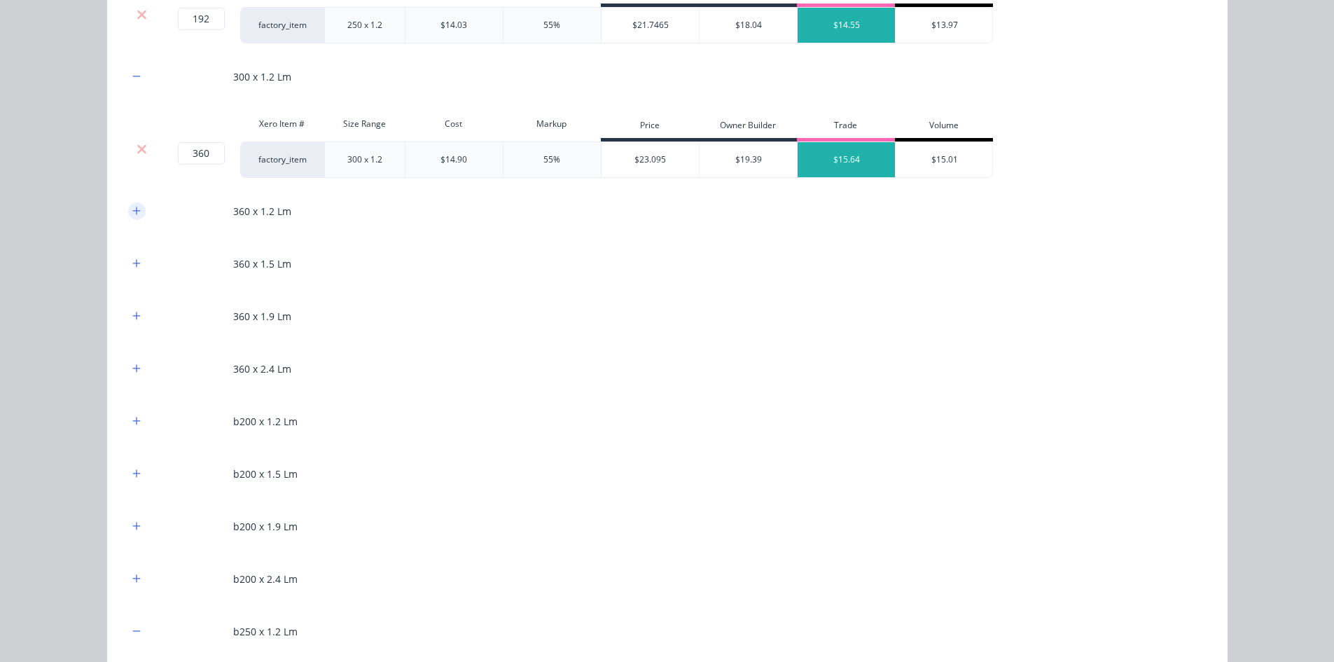
click at [132, 219] on button "button" at bounding box center [137, 211] width 18 height 18
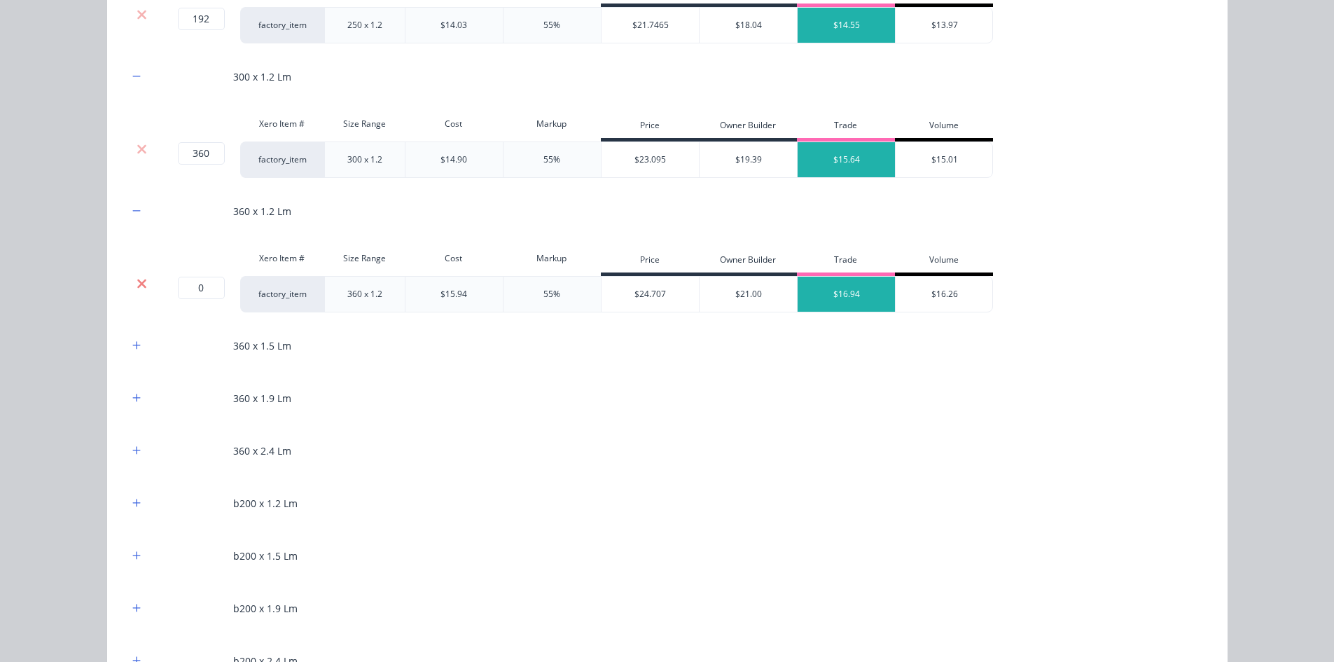
click at [137, 283] on icon at bounding box center [141, 283] width 9 height 9
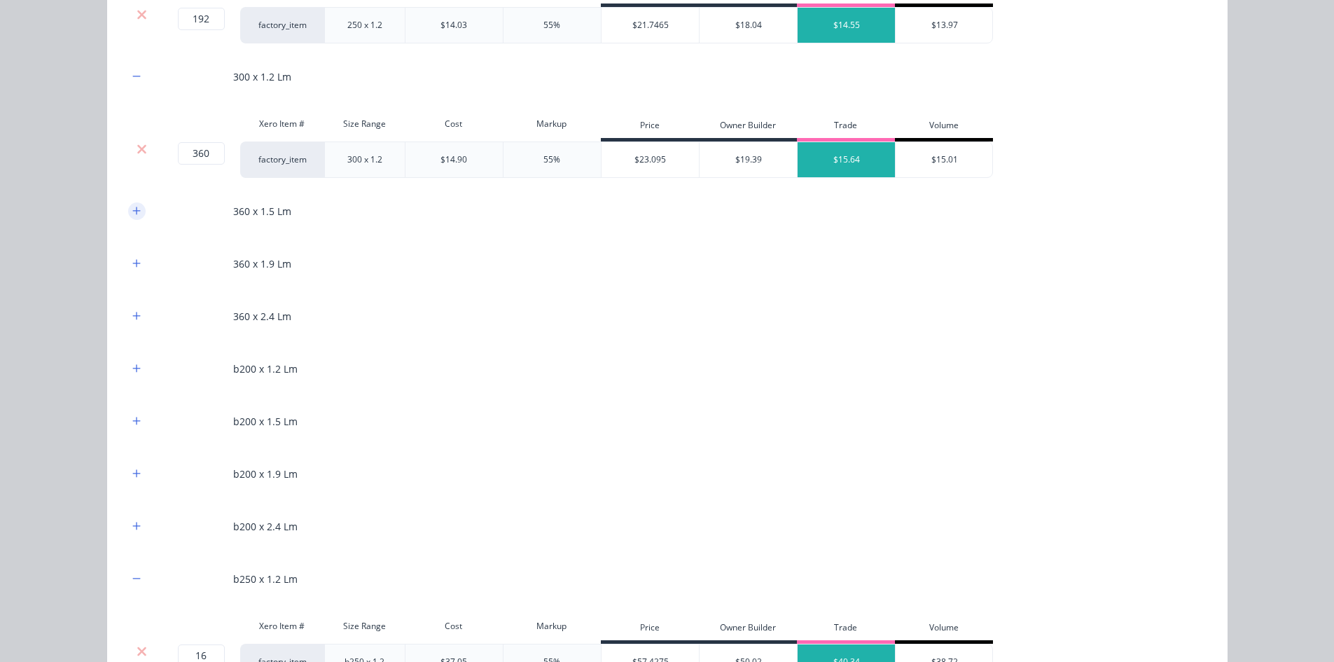
click at [134, 212] on icon "button" at bounding box center [136, 211] width 8 height 10
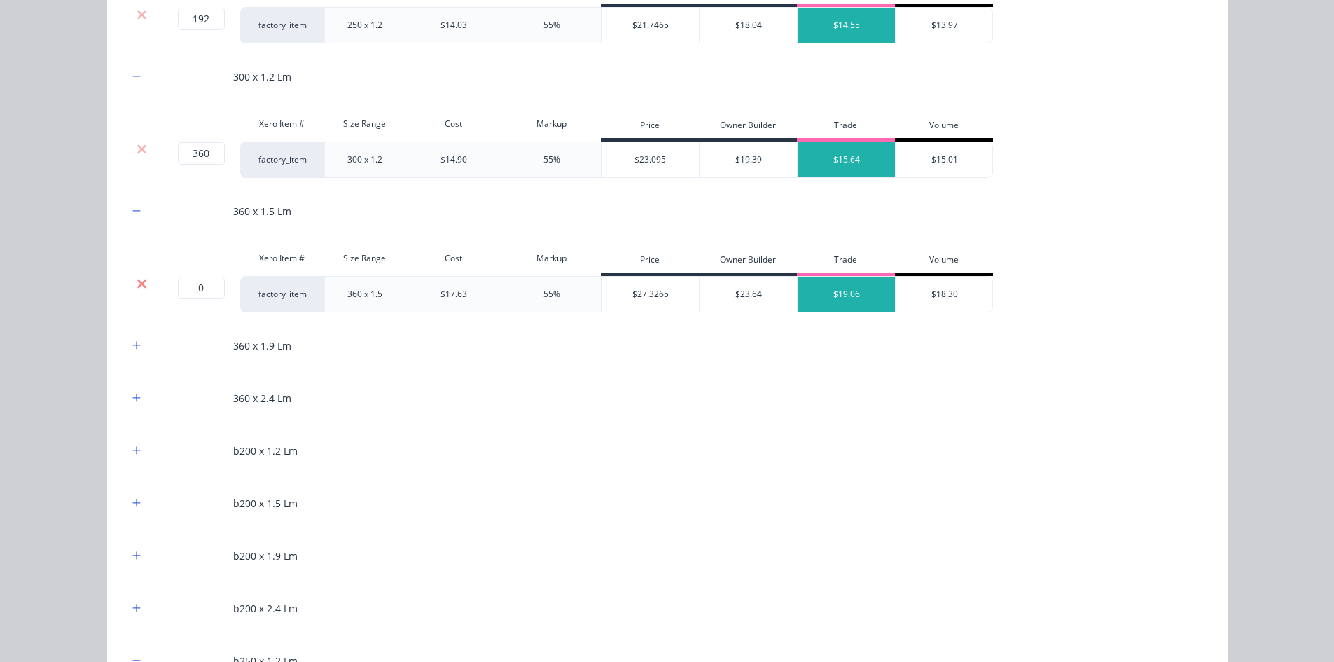
click at [137, 284] on icon at bounding box center [141, 283] width 9 height 9
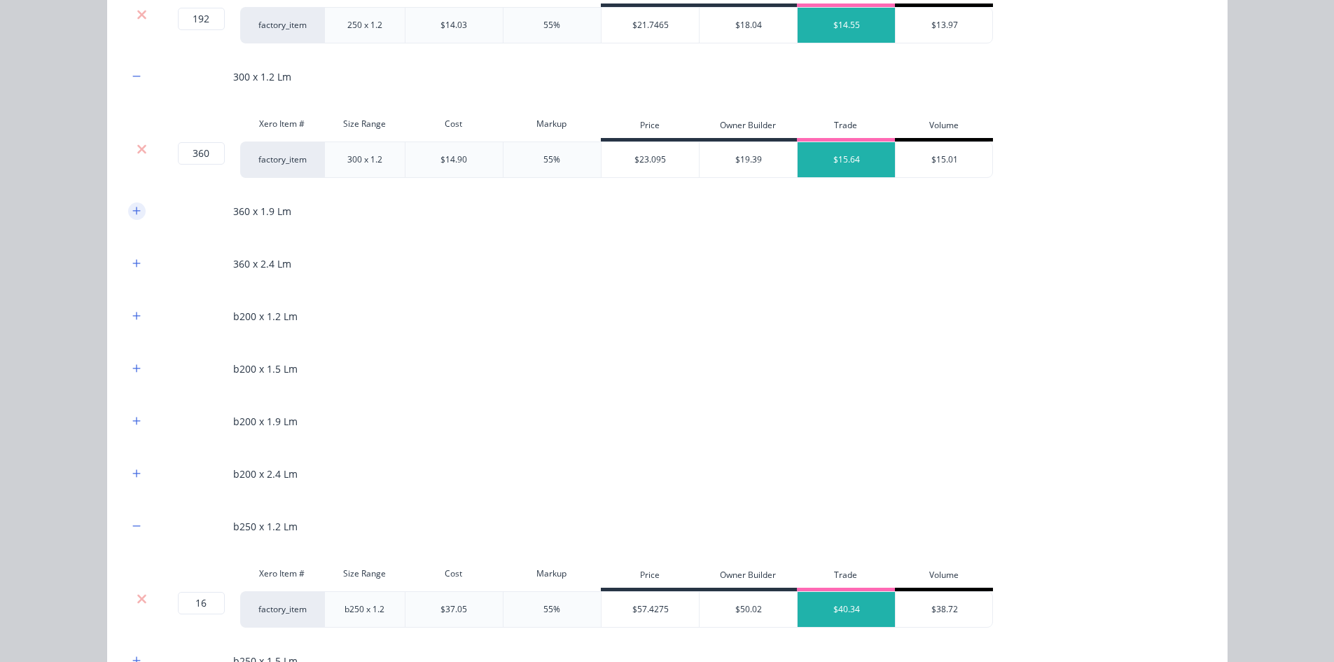
click at [134, 205] on button "button" at bounding box center [137, 211] width 18 height 18
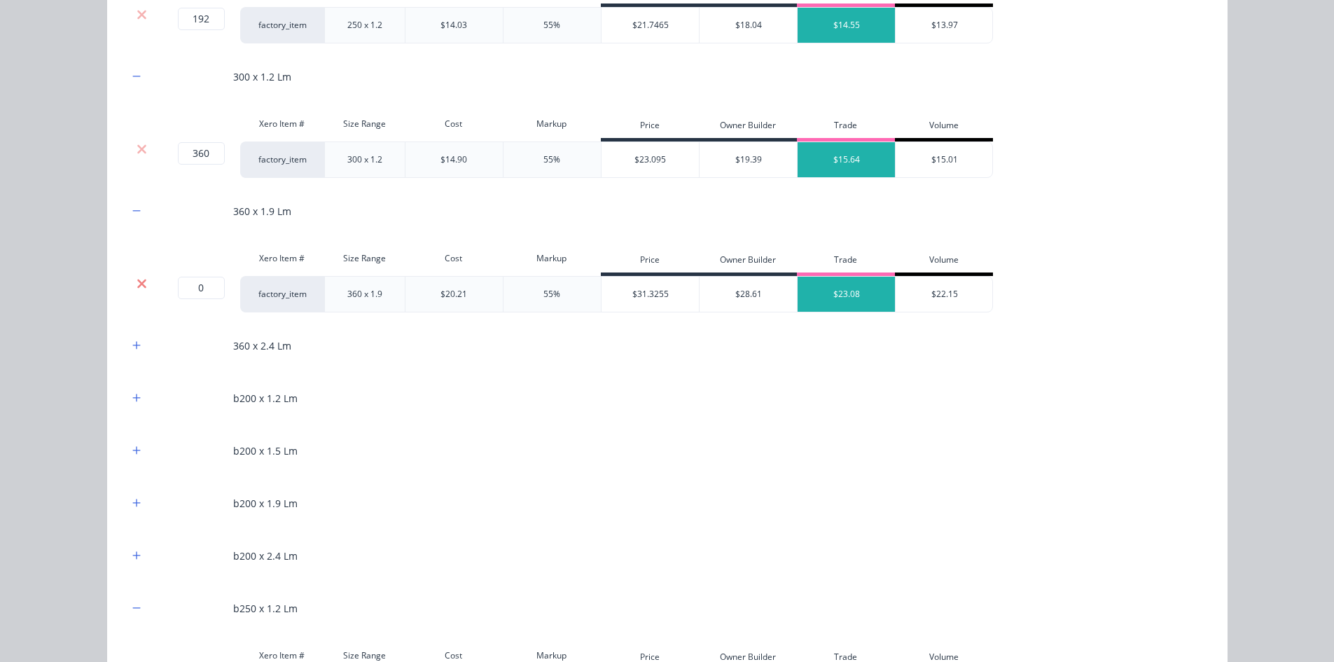
click at [137, 282] on icon at bounding box center [141, 283] width 9 height 9
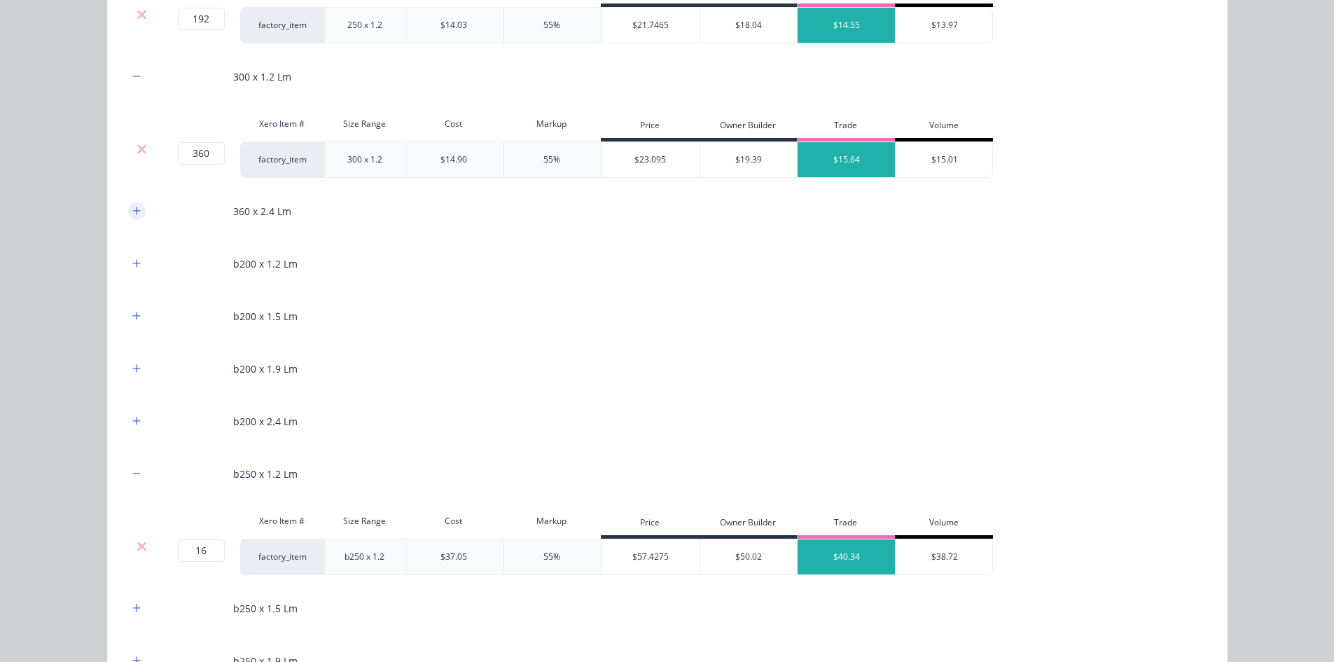
click at [133, 209] on icon "button" at bounding box center [136, 211] width 8 height 10
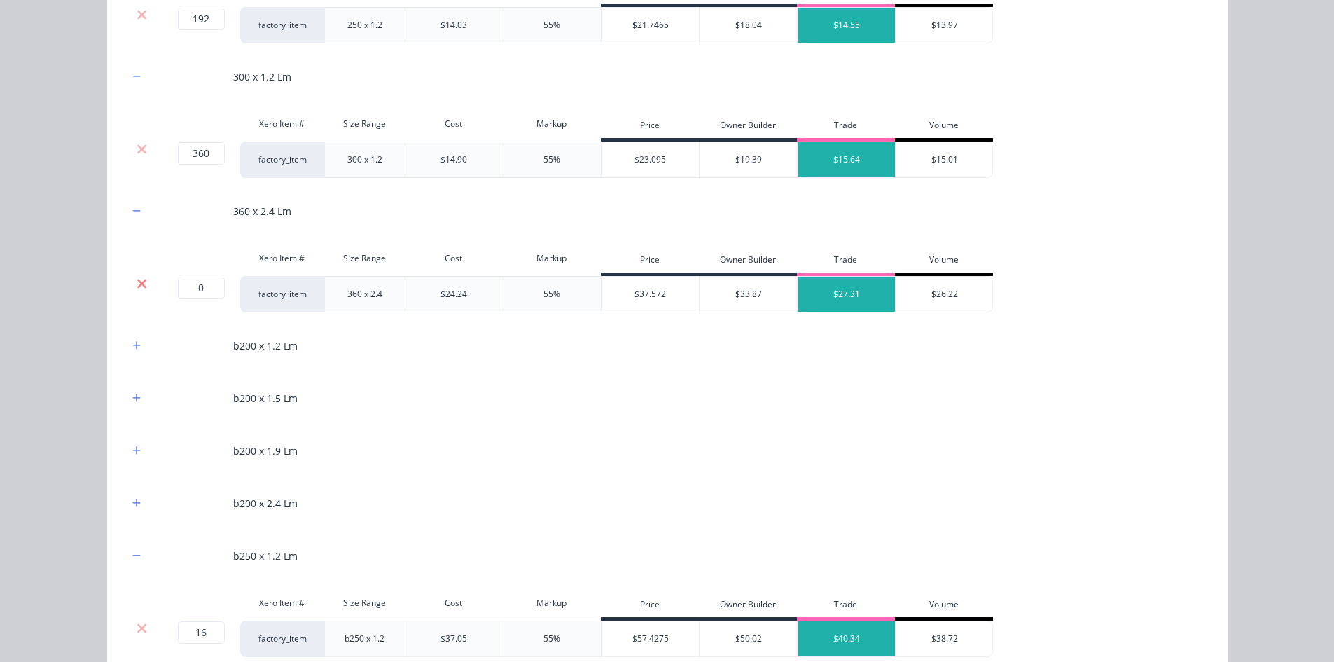
click at [137, 281] on icon at bounding box center [142, 284] width 11 height 14
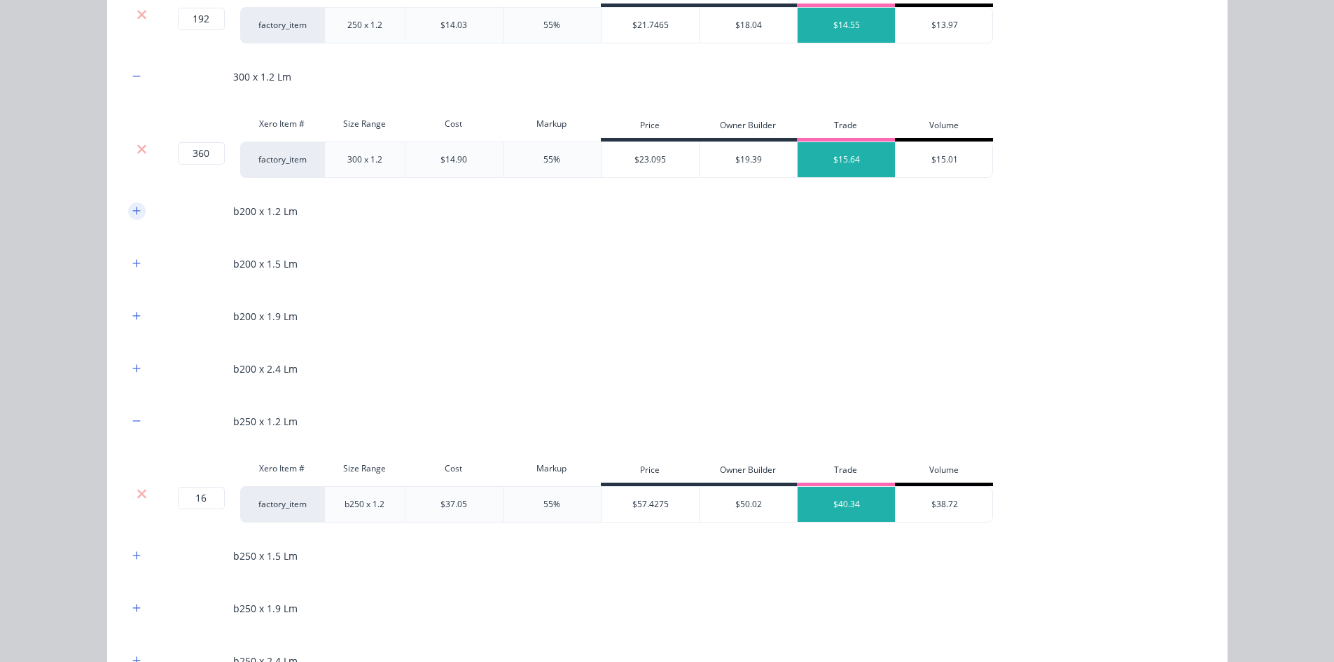
click at [136, 209] on button "button" at bounding box center [137, 211] width 18 height 18
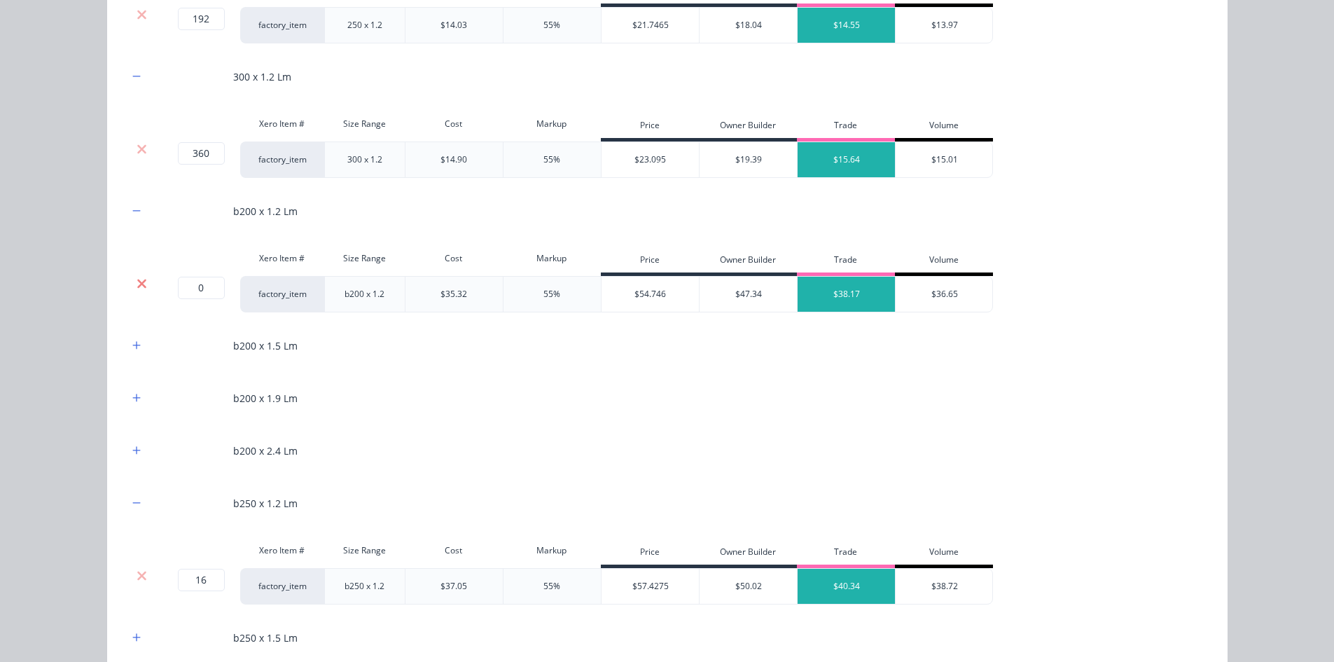
click at [139, 282] on icon at bounding box center [141, 283] width 9 height 9
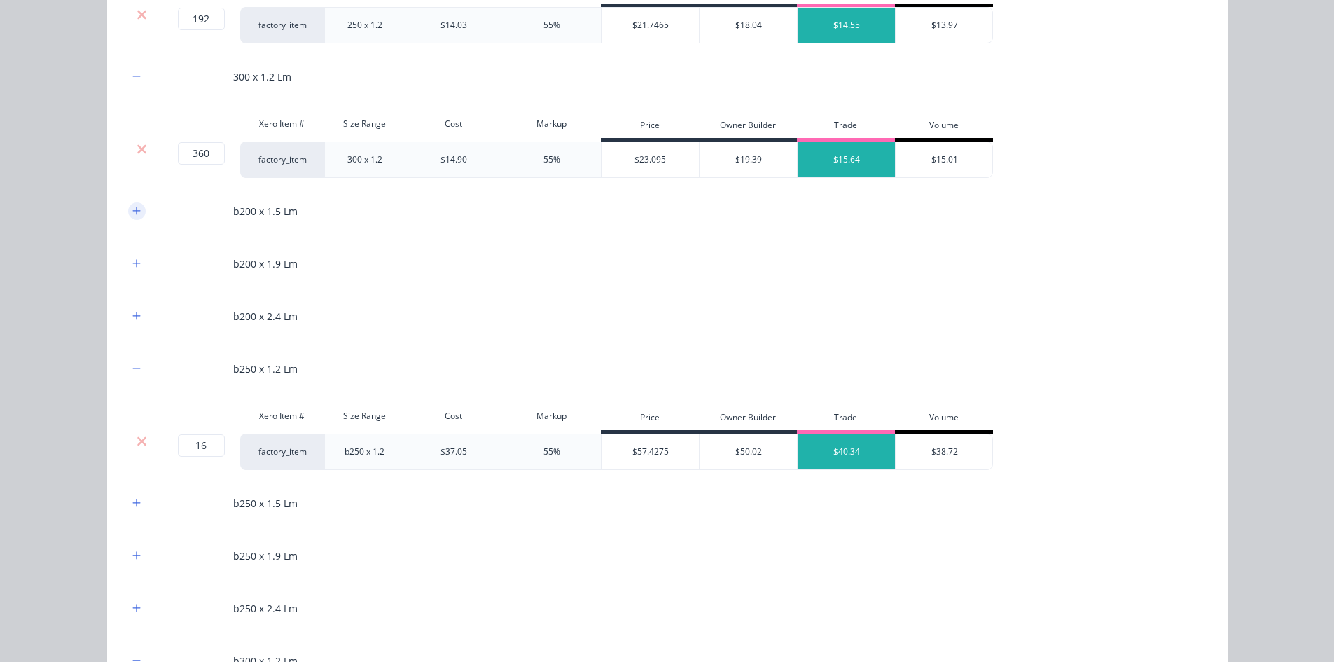
click at [132, 209] on icon "button" at bounding box center [136, 211] width 8 height 10
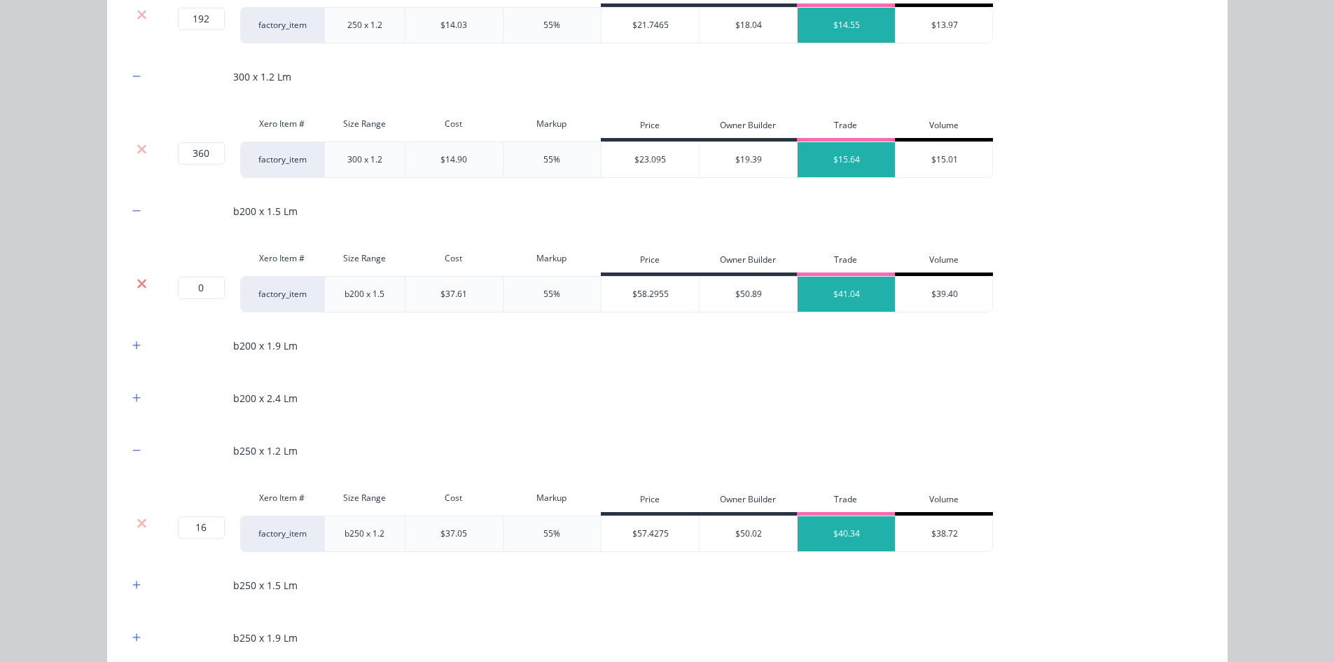
drag, startPoint x: 134, startPoint y: 285, endPoint x: 135, endPoint y: 237, distance: 47.6
click at [137, 284] on icon at bounding box center [142, 284] width 11 height 14
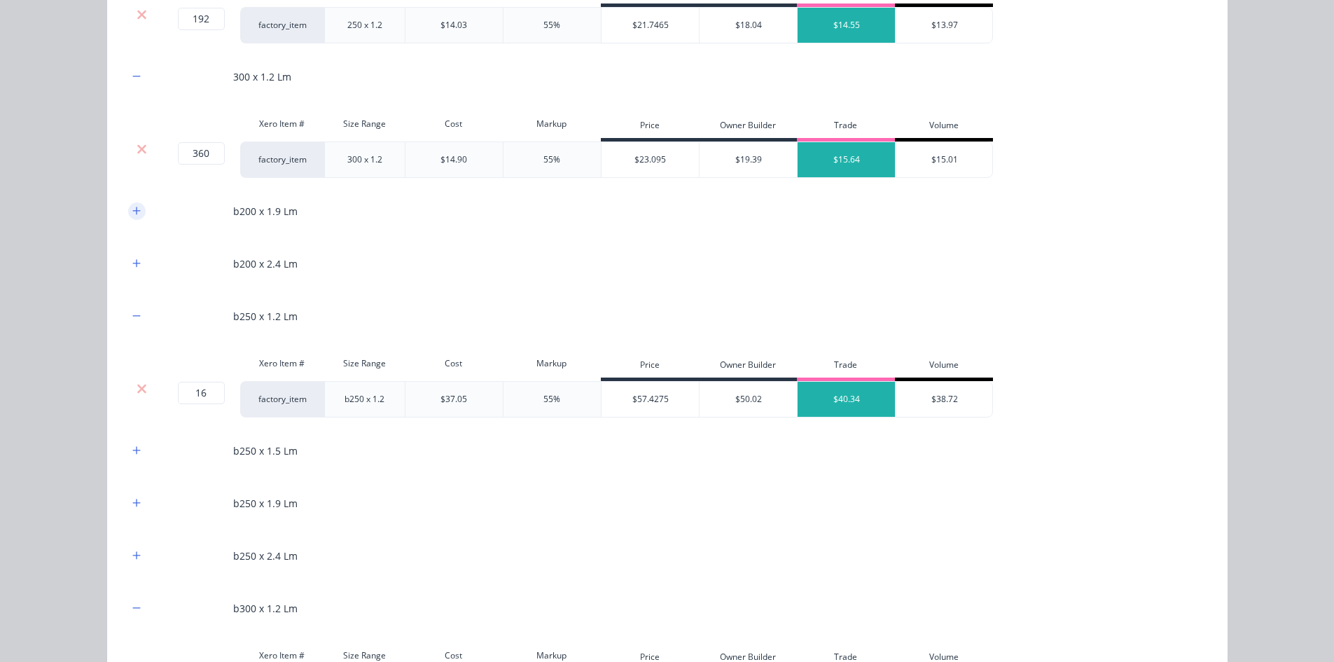
click at [132, 216] on icon "button" at bounding box center [136, 211] width 8 height 10
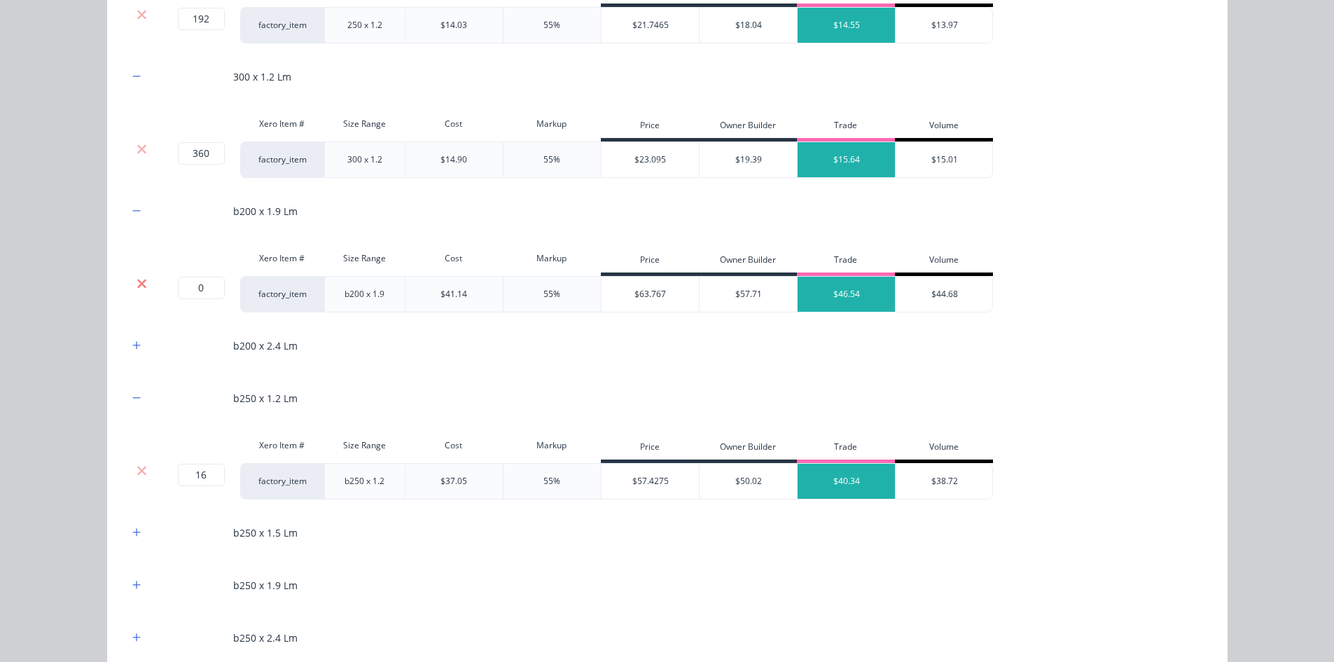
click at [139, 281] on icon at bounding box center [141, 283] width 9 height 9
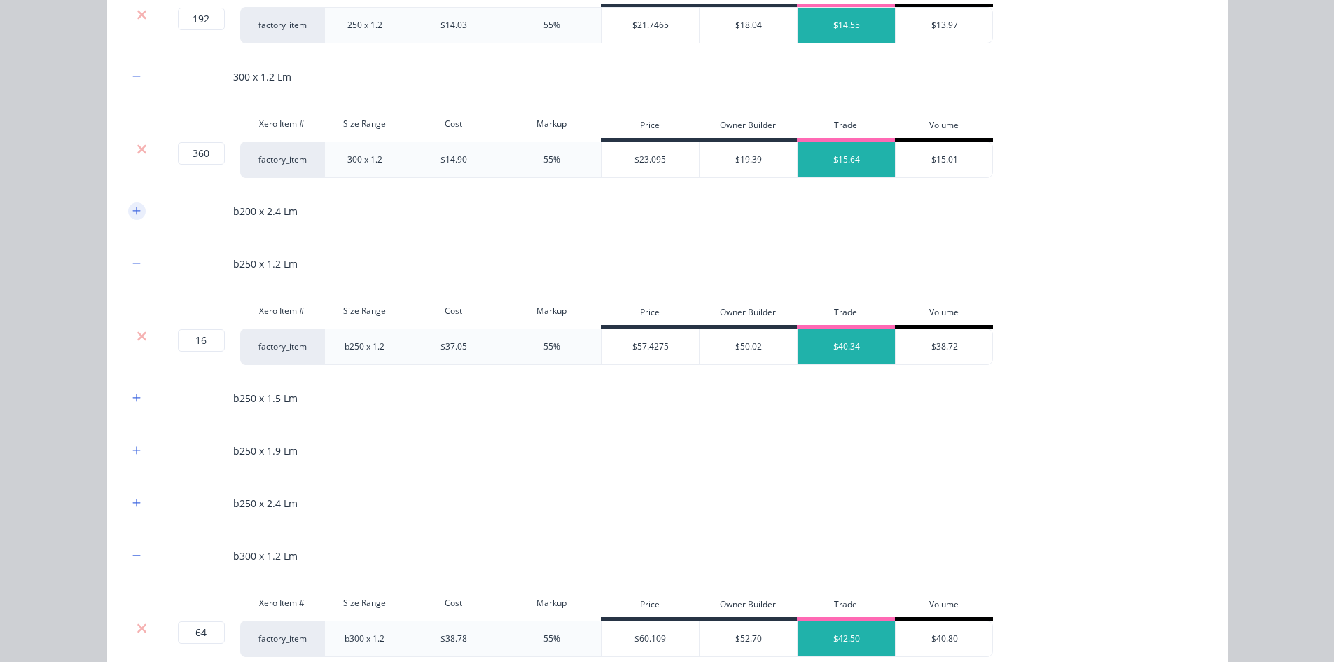
click at [133, 207] on icon "button" at bounding box center [136, 211] width 8 height 10
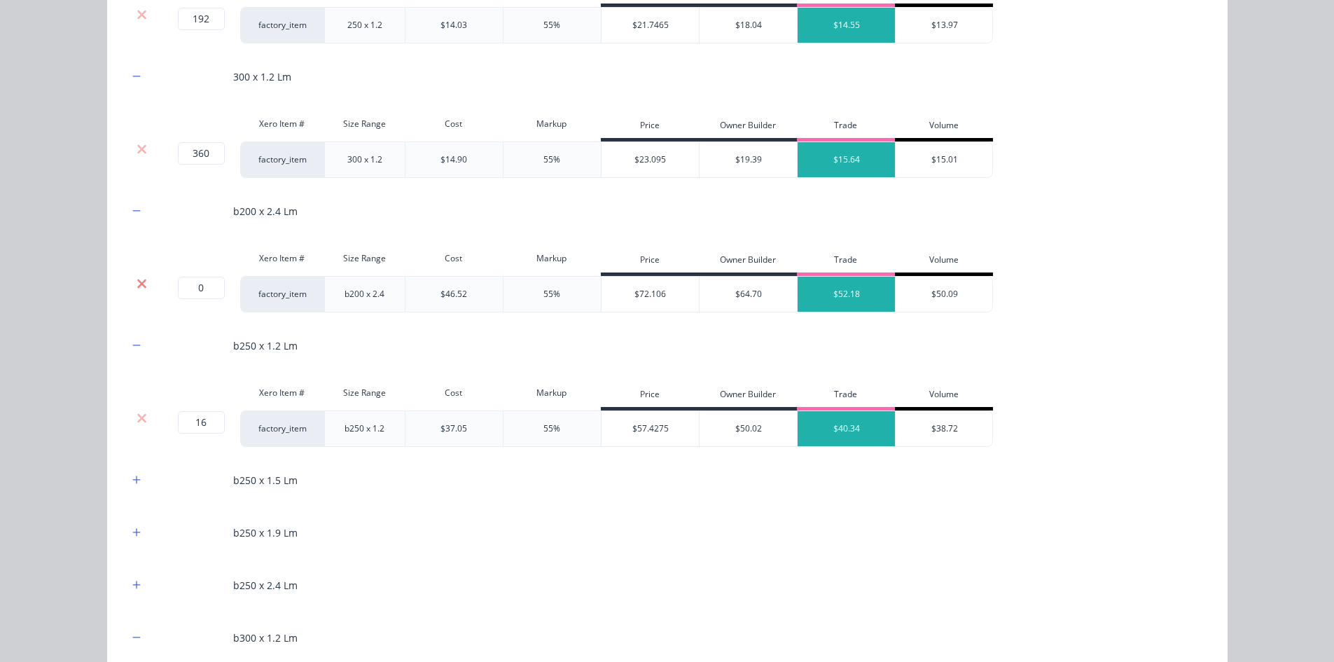
click at [139, 279] on icon at bounding box center [142, 284] width 11 height 14
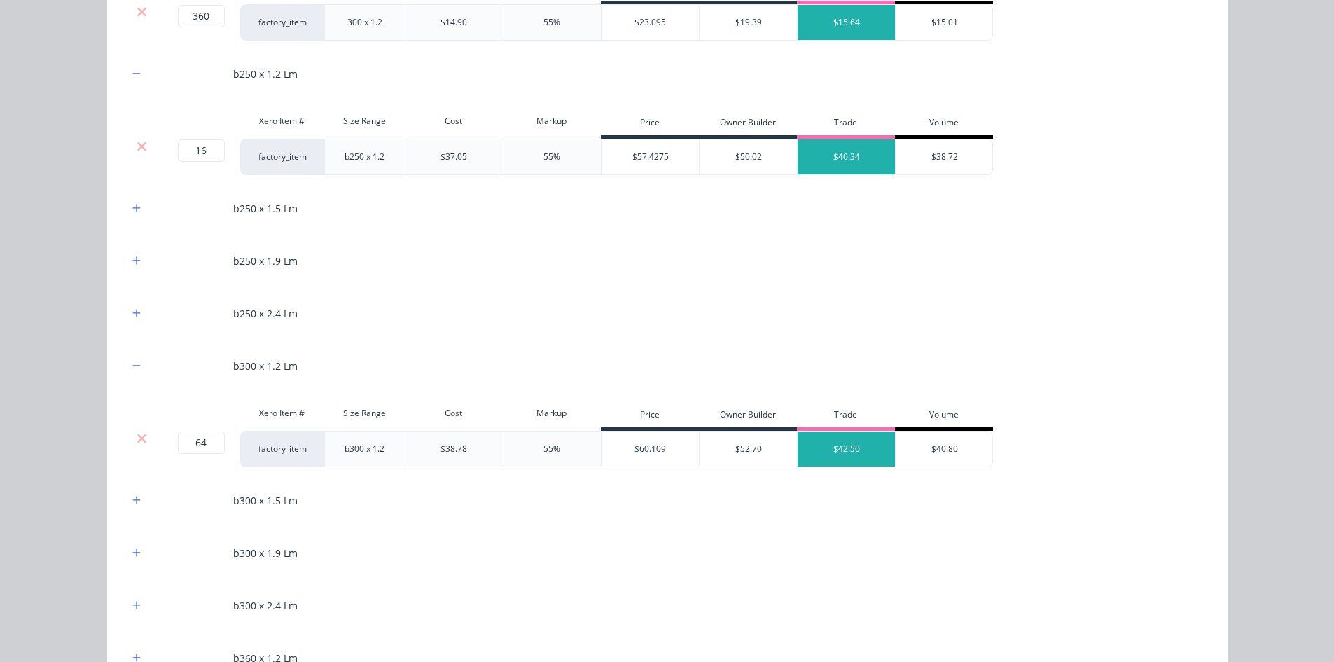
scroll to position [1261, 0]
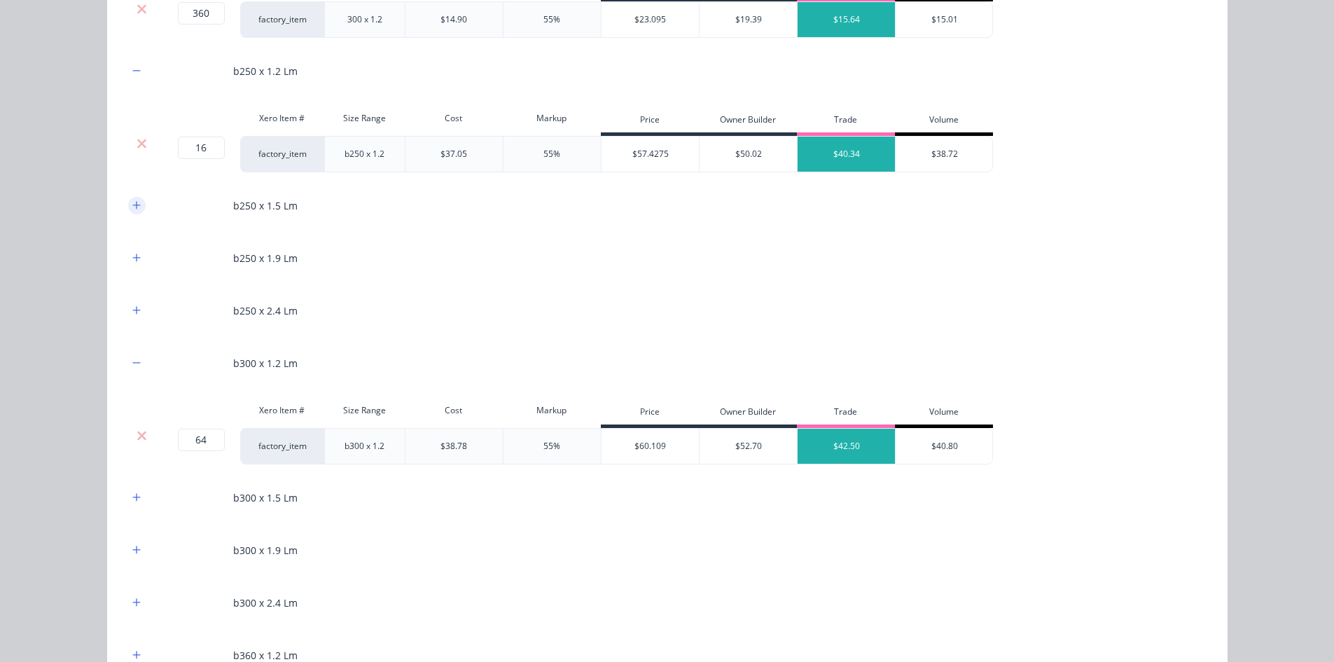
click at [132, 205] on icon "button" at bounding box center [136, 205] width 8 height 10
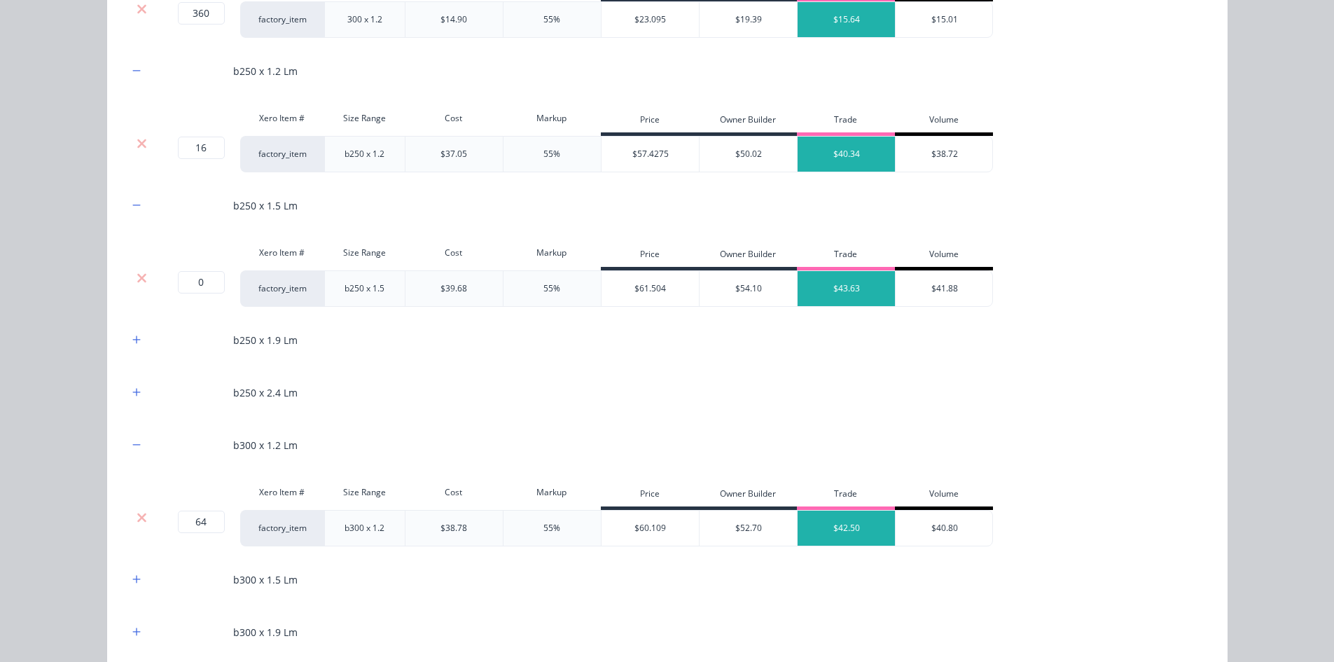
drag, startPoint x: 136, startPoint y: 279, endPoint x: 132, endPoint y: 239, distance: 40.8
click at [137, 278] on icon at bounding box center [141, 277] width 9 height 9
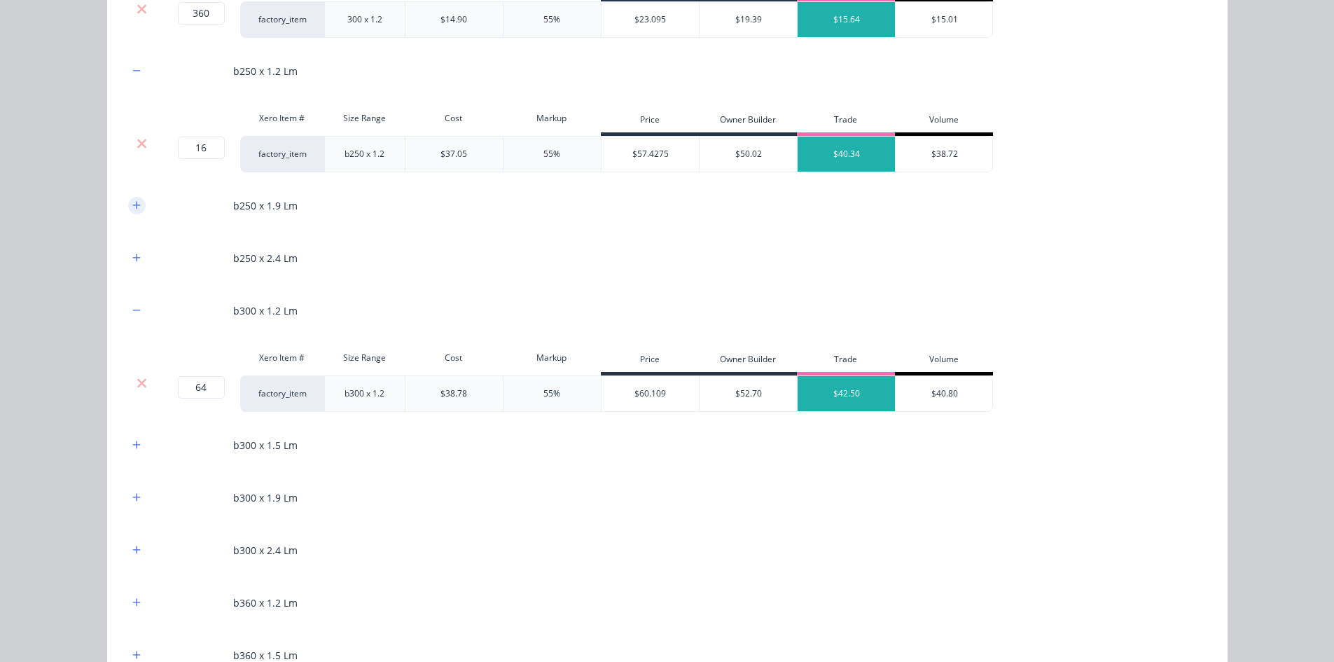
click at [132, 211] on button "button" at bounding box center [137, 206] width 18 height 18
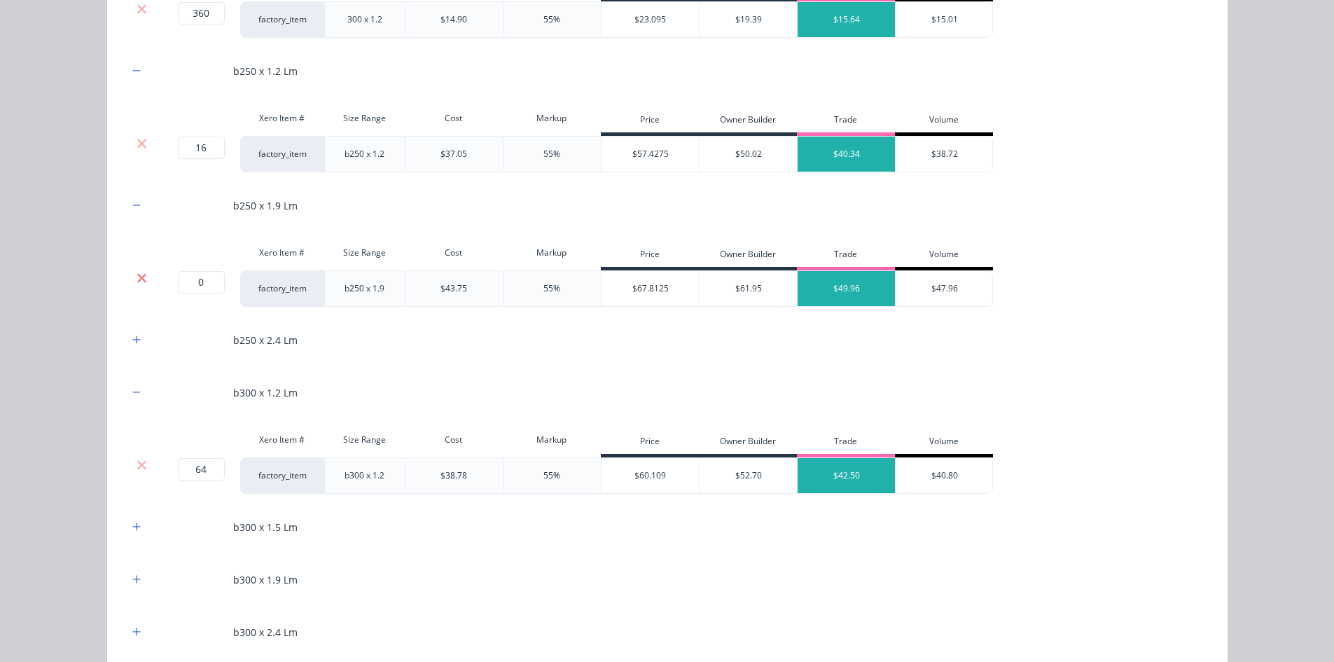
click at [139, 277] on icon at bounding box center [141, 277] width 9 height 9
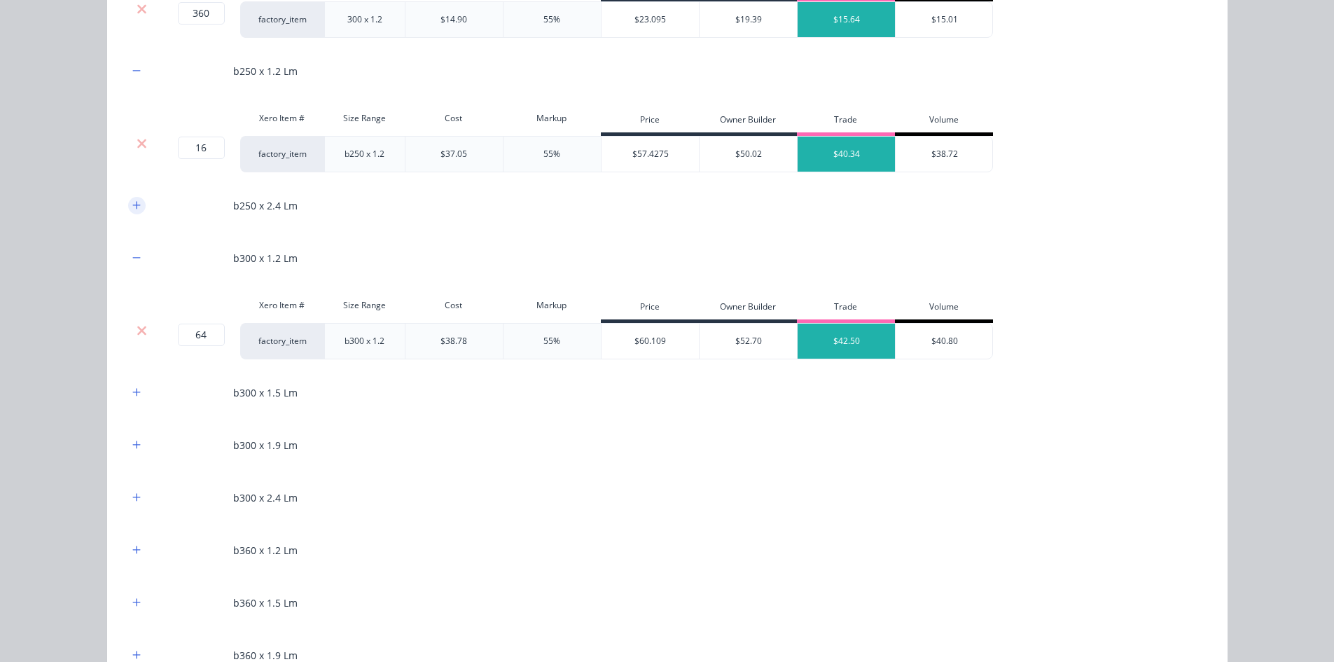
click at [137, 204] on button "button" at bounding box center [137, 206] width 18 height 18
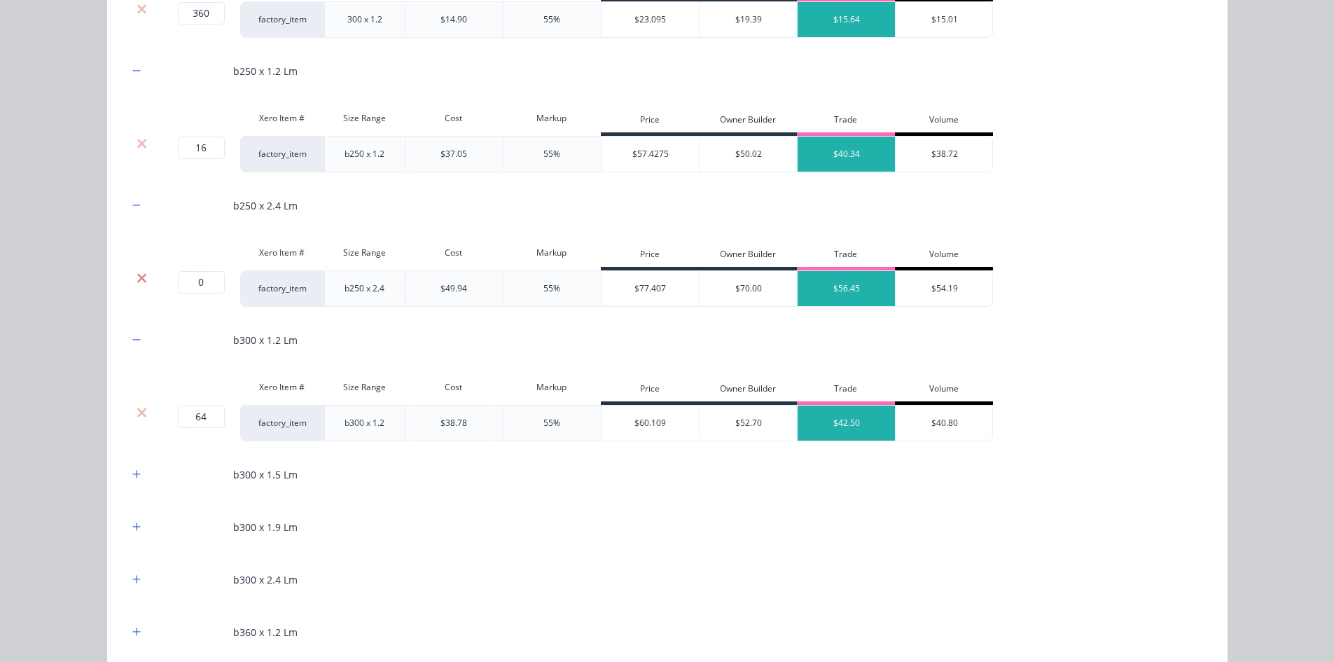
click at [137, 279] on icon at bounding box center [141, 277] width 9 height 9
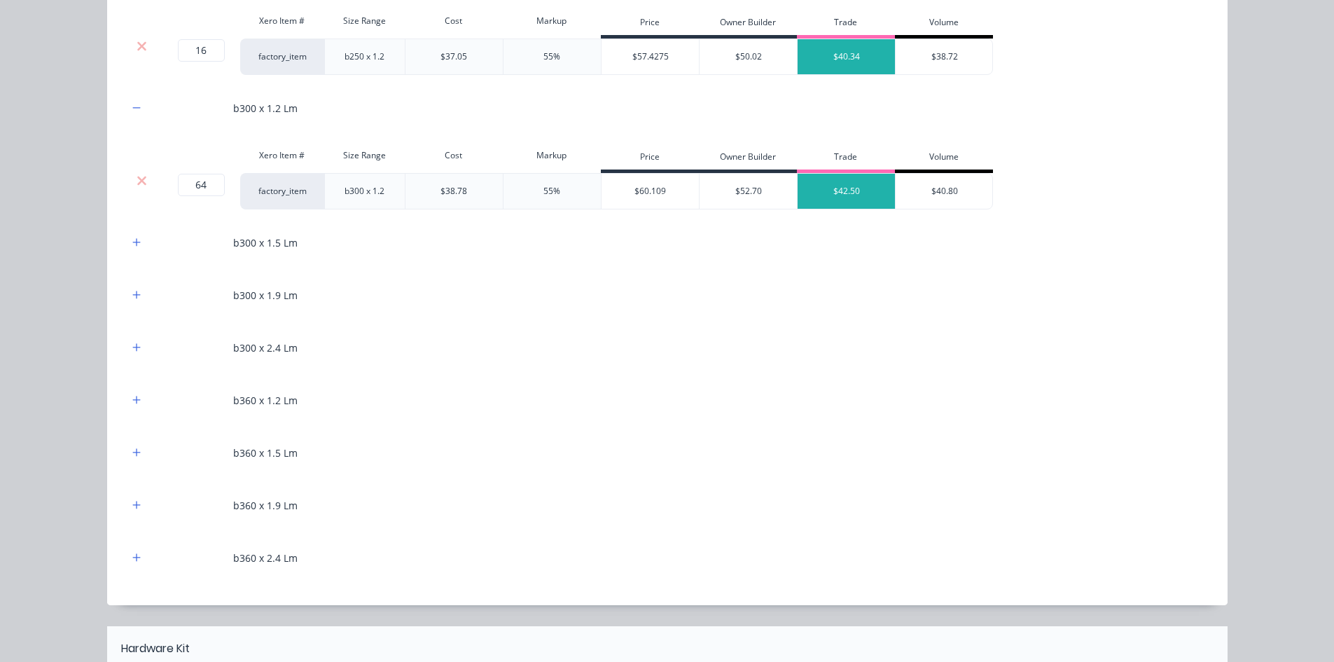
scroll to position [1401, 0]
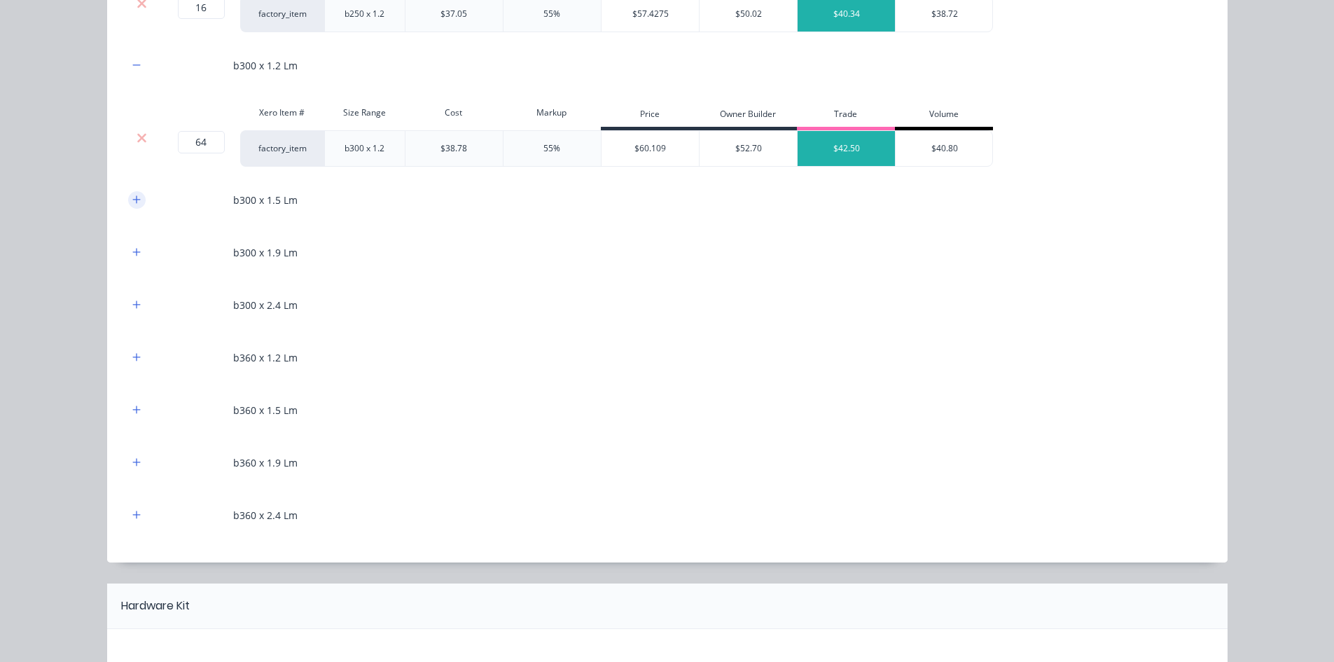
click at [134, 197] on icon "button" at bounding box center [136, 200] width 8 height 10
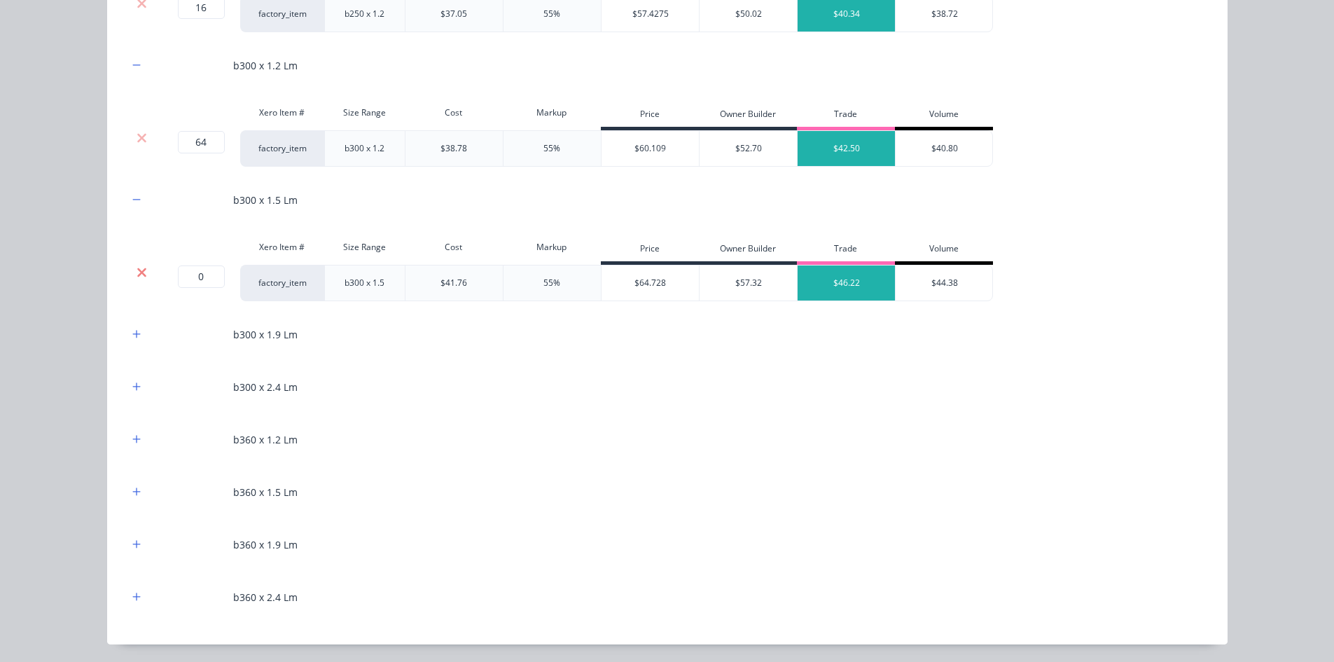
click at [139, 270] on icon at bounding box center [141, 272] width 9 height 9
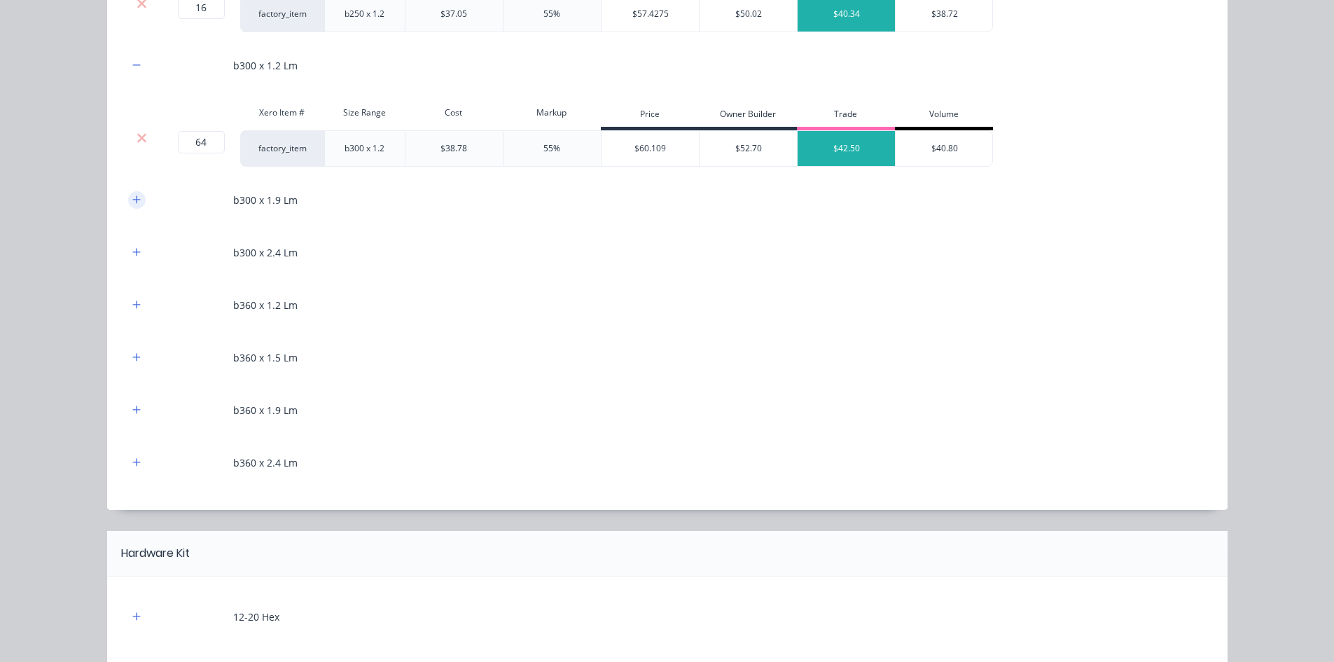
click at [132, 202] on icon "button" at bounding box center [136, 199] width 8 height 8
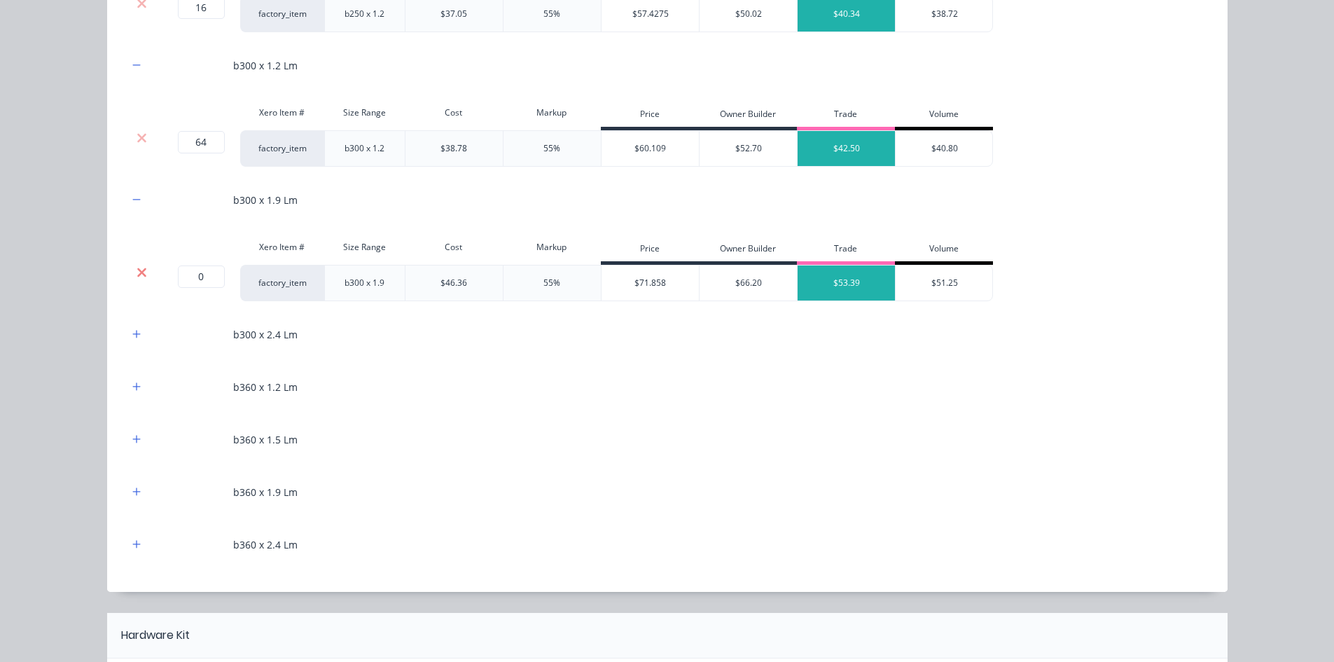
click at [137, 277] on icon at bounding box center [142, 272] width 11 height 14
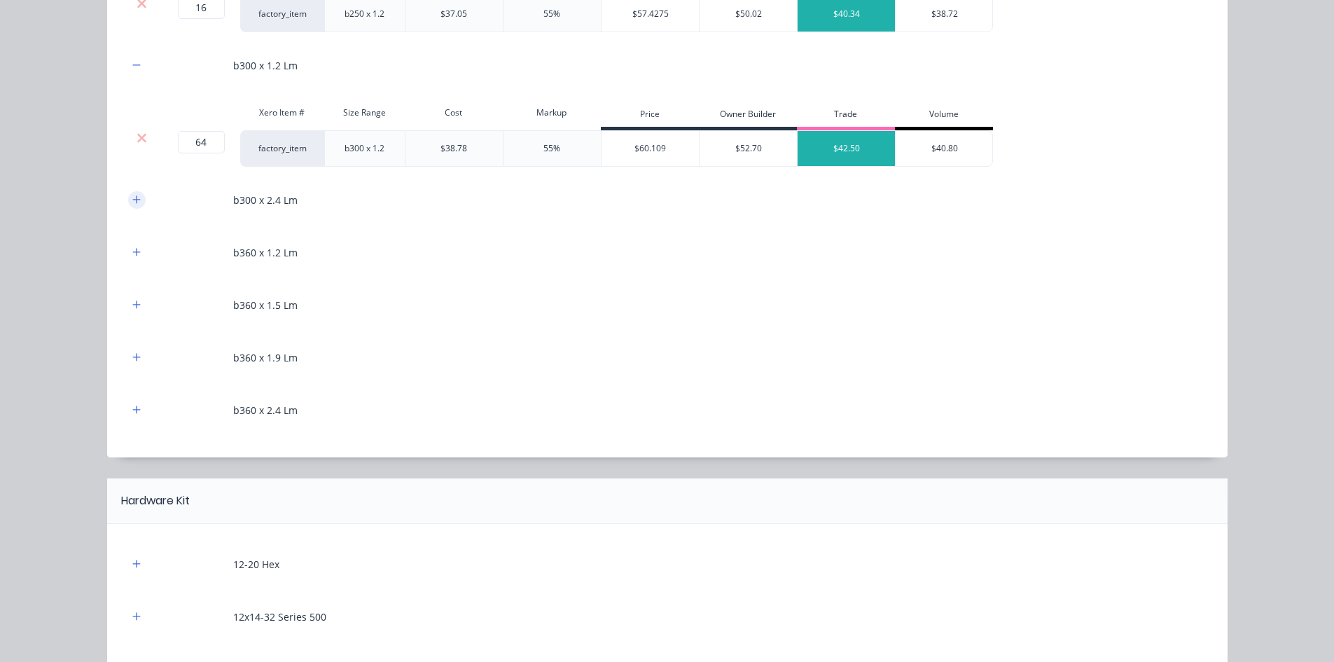
click at [137, 202] on button "button" at bounding box center [137, 200] width 18 height 18
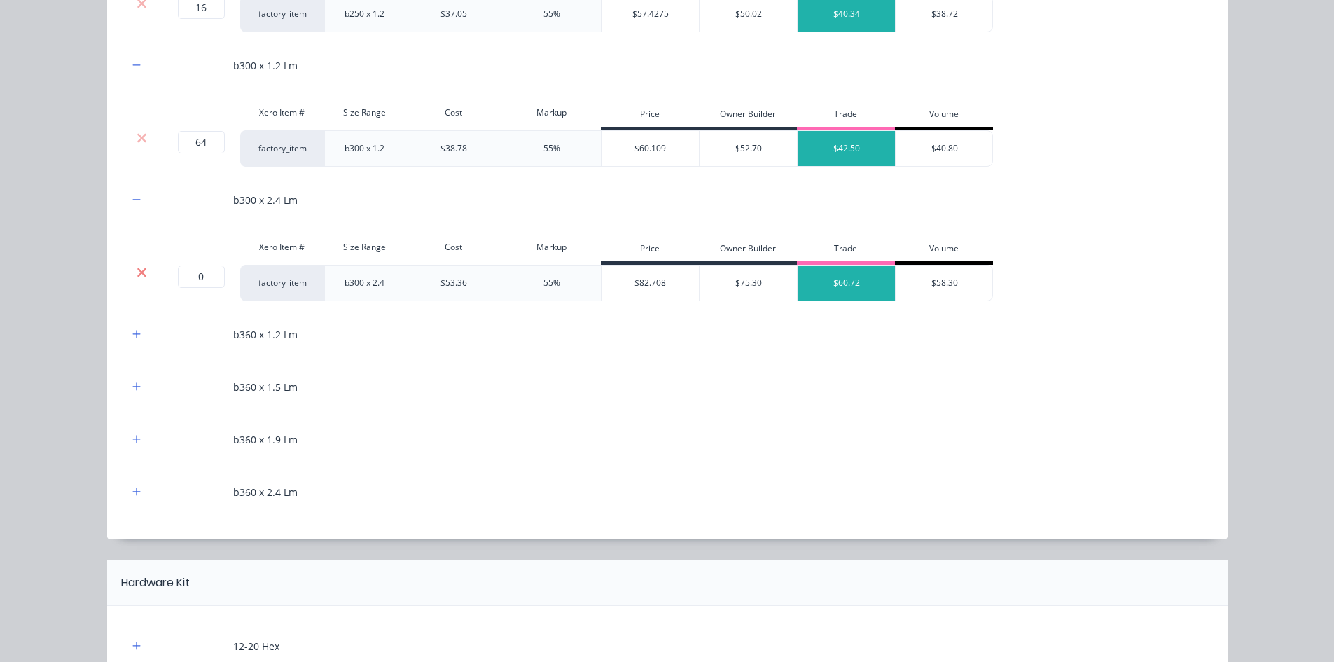
click at [137, 274] on icon at bounding box center [141, 272] width 9 height 9
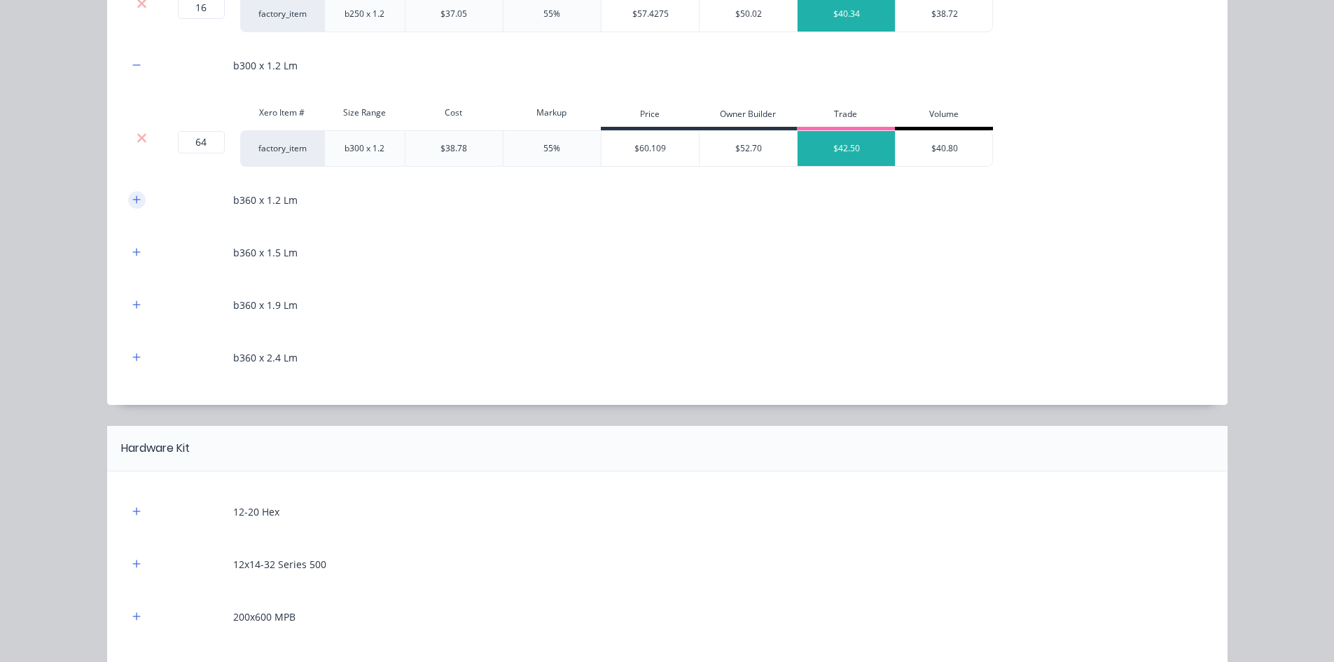
click at [133, 201] on icon "button" at bounding box center [136, 200] width 8 height 10
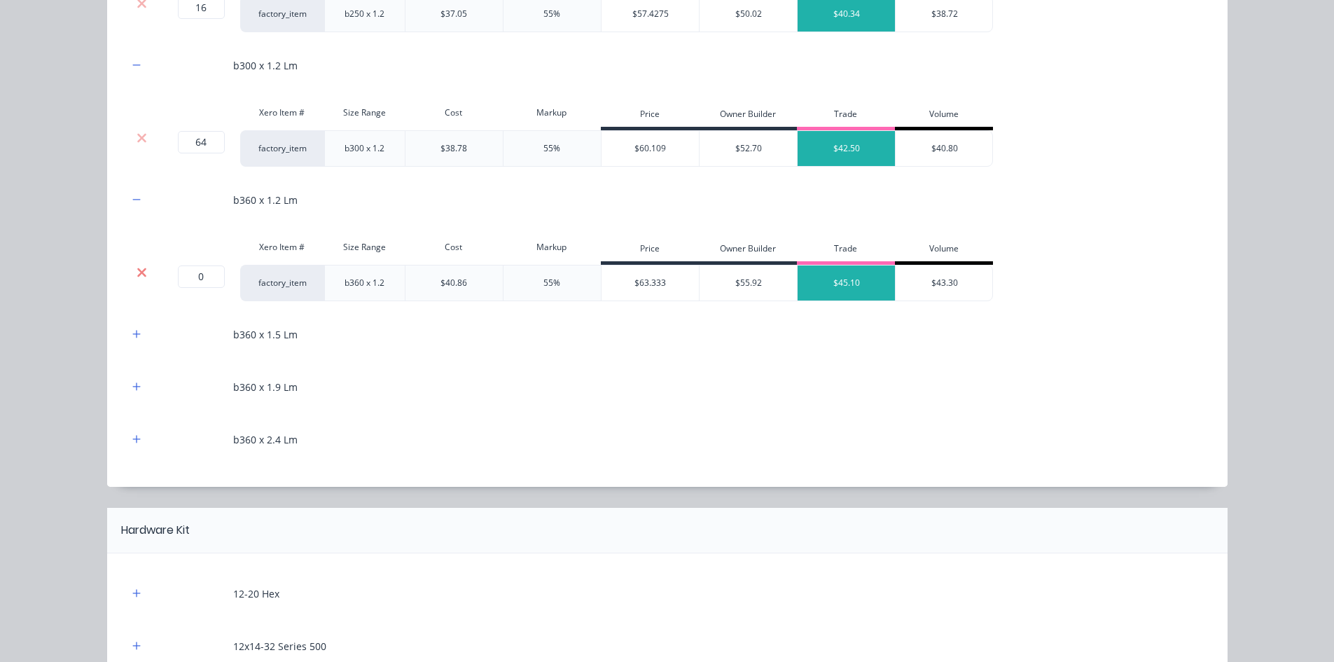
click at [137, 272] on icon at bounding box center [142, 272] width 11 height 14
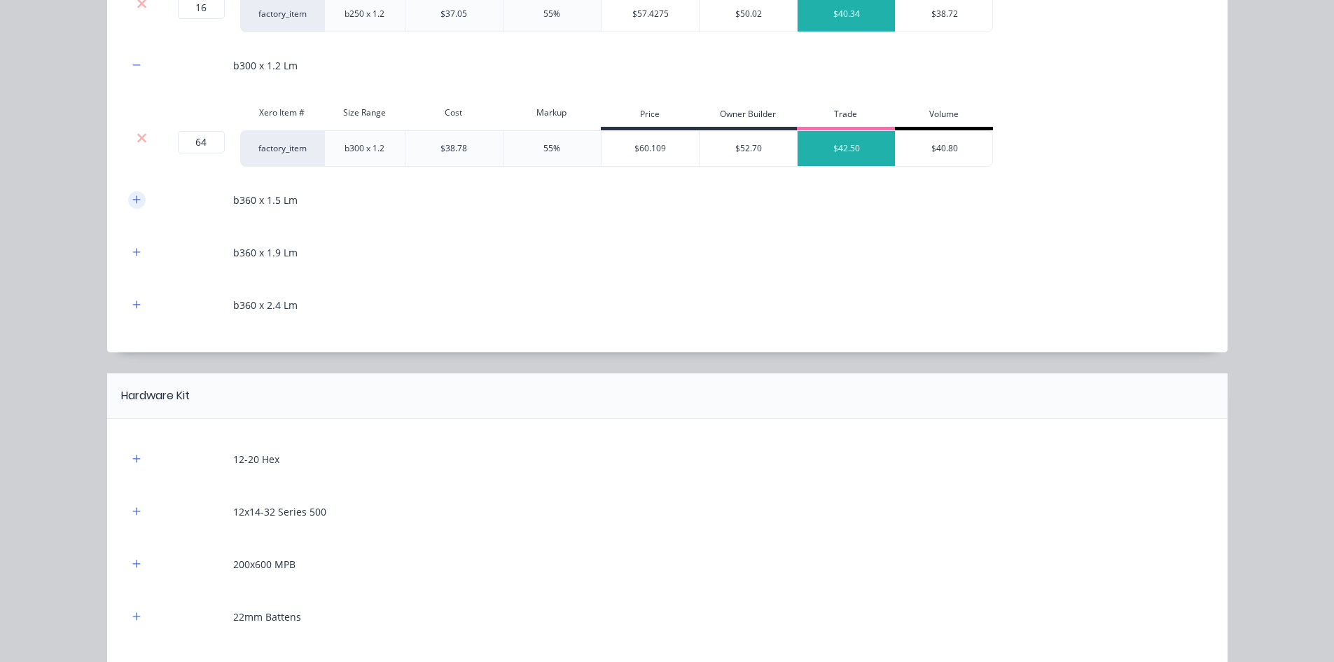
click at [132, 200] on icon "button" at bounding box center [136, 199] width 8 height 8
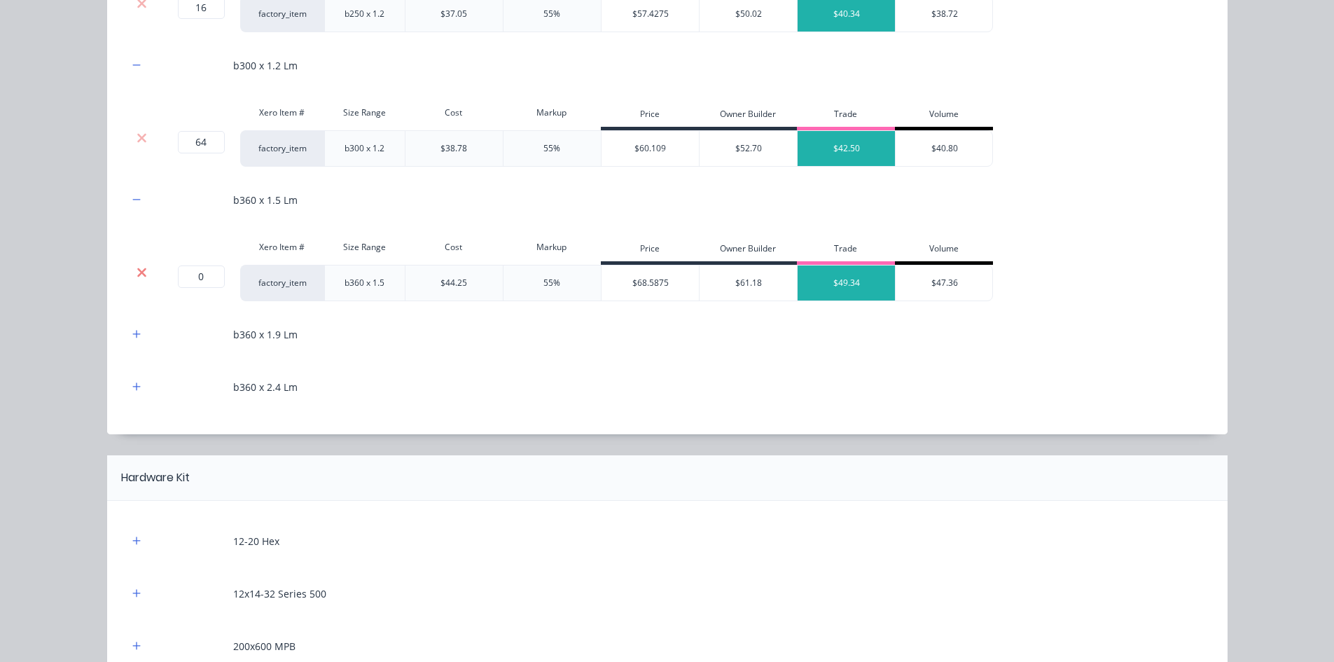
click at [137, 273] on icon at bounding box center [142, 272] width 11 height 14
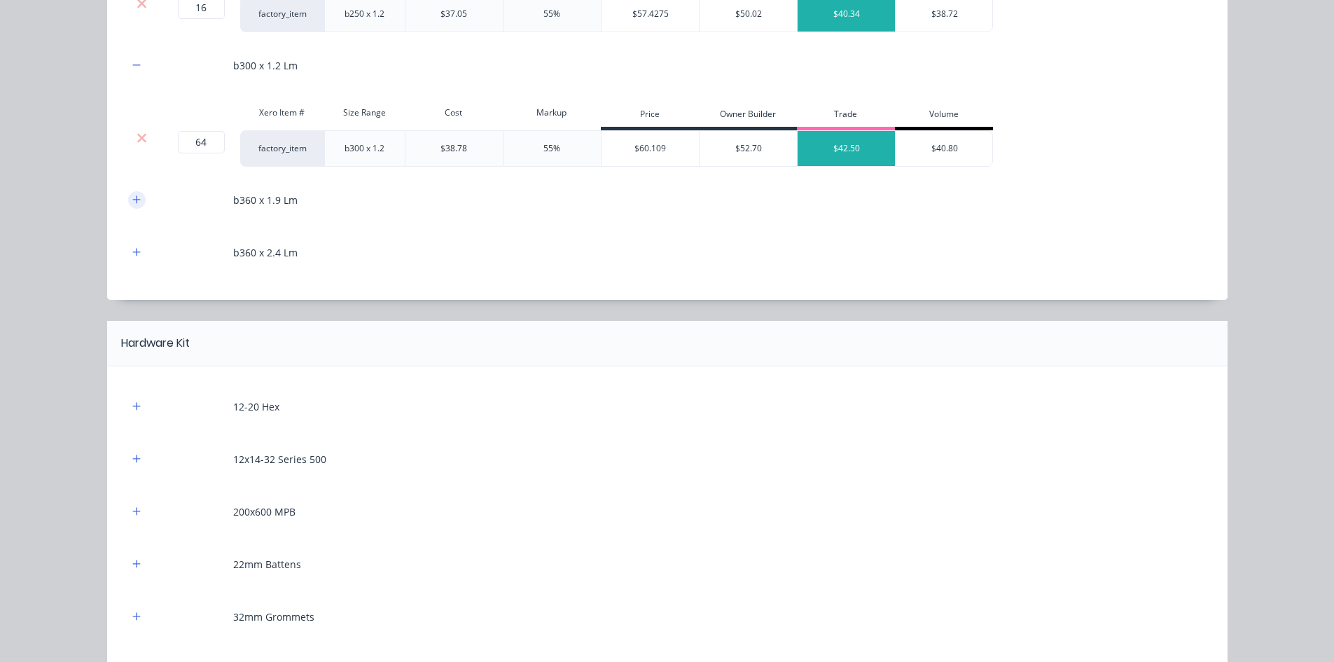
click at [132, 202] on icon "button" at bounding box center [136, 200] width 8 height 10
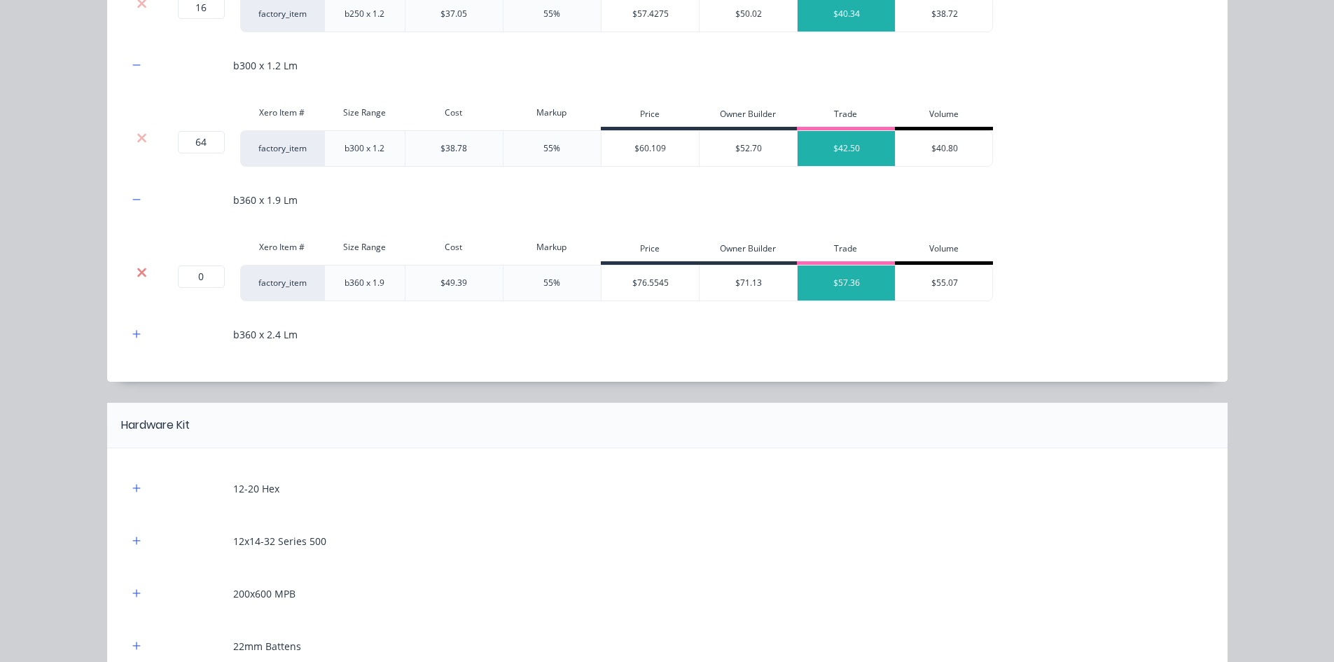
click at [137, 265] on icon at bounding box center [142, 272] width 11 height 14
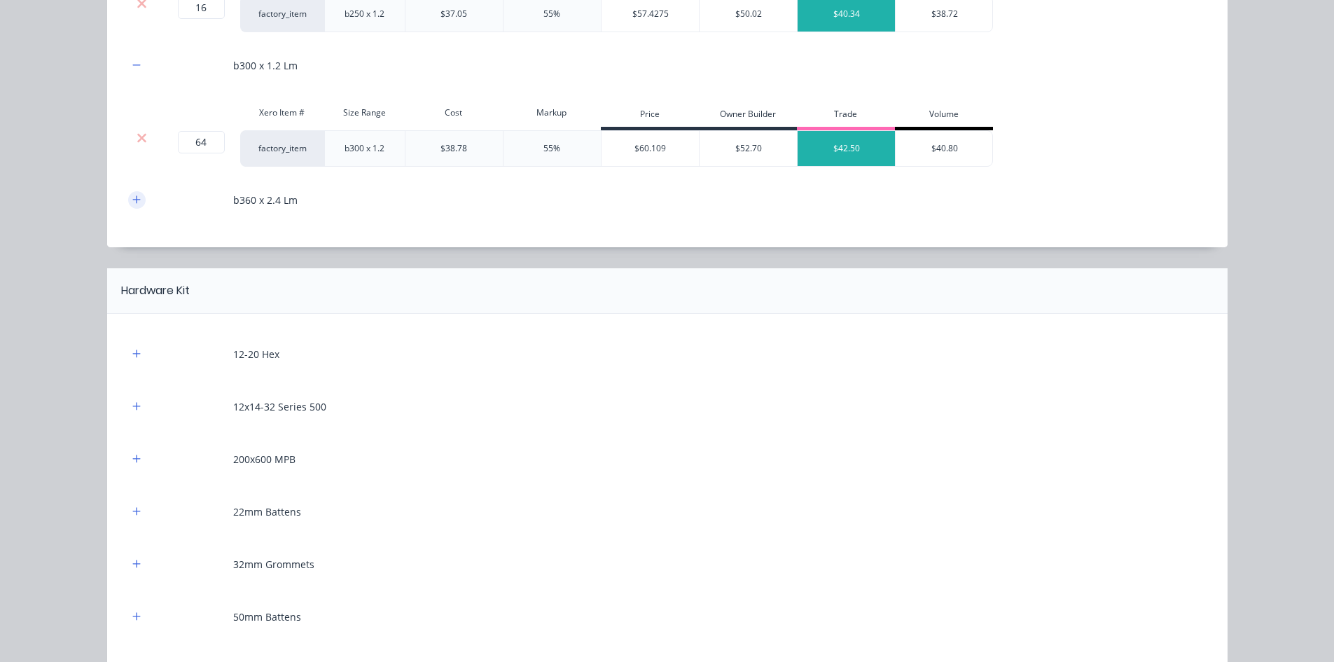
click at [130, 208] on button "button" at bounding box center [137, 200] width 18 height 18
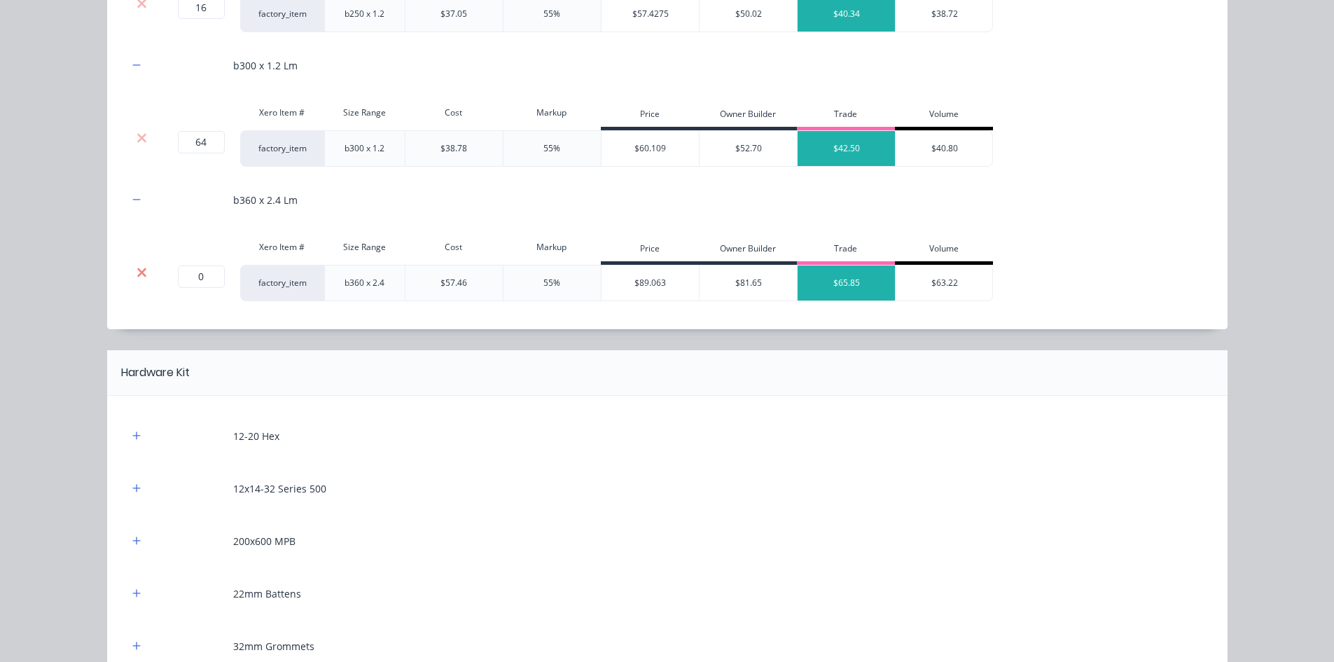
click at [139, 272] on icon at bounding box center [142, 272] width 11 height 14
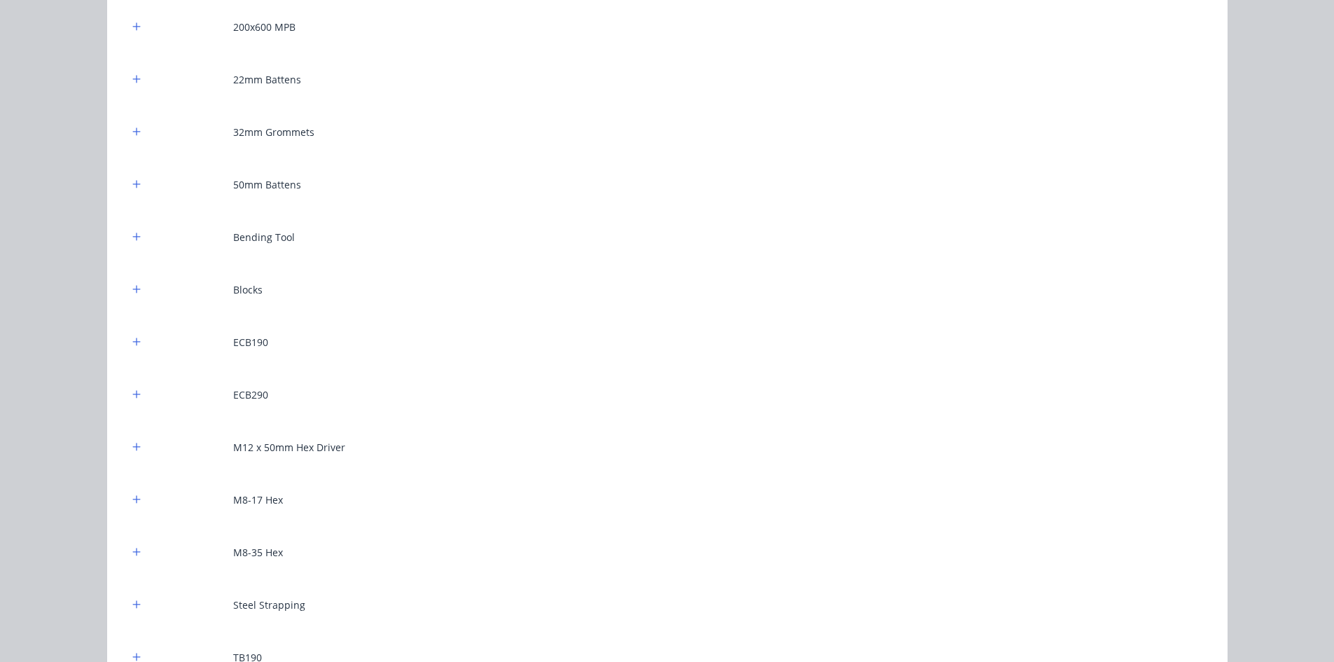
scroll to position [1821, 0]
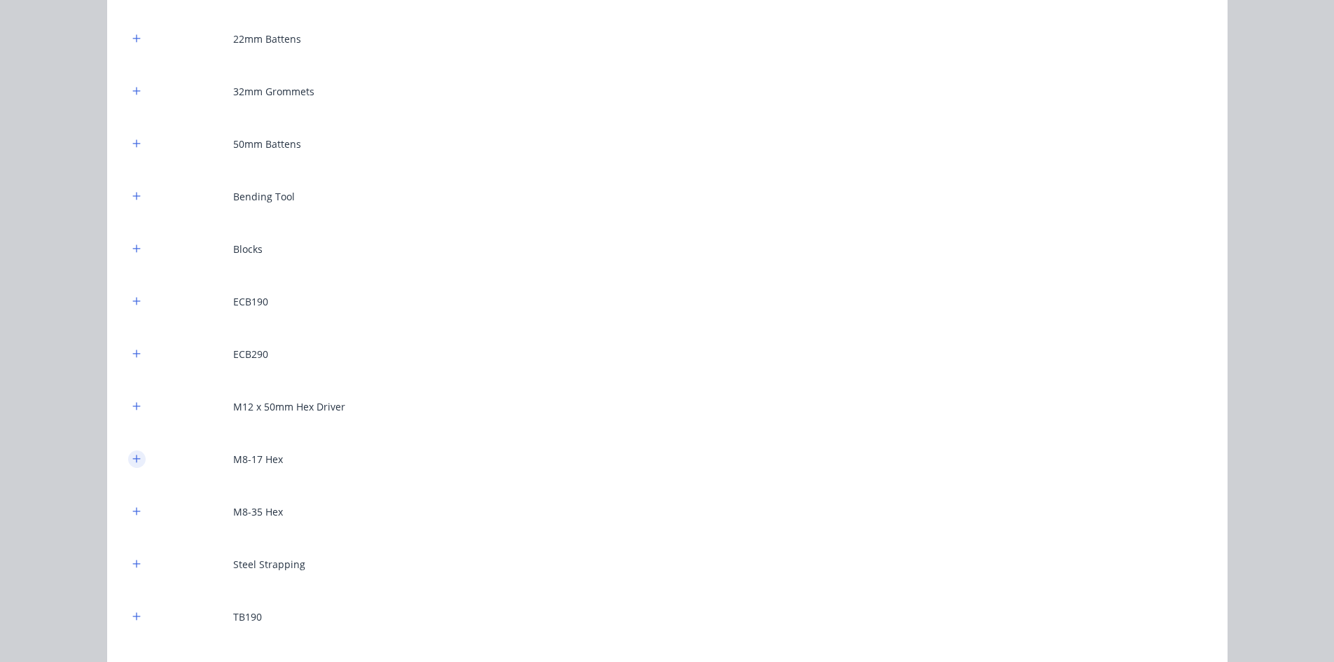
click at [128, 453] on button "button" at bounding box center [137, 459] width 18 height 18
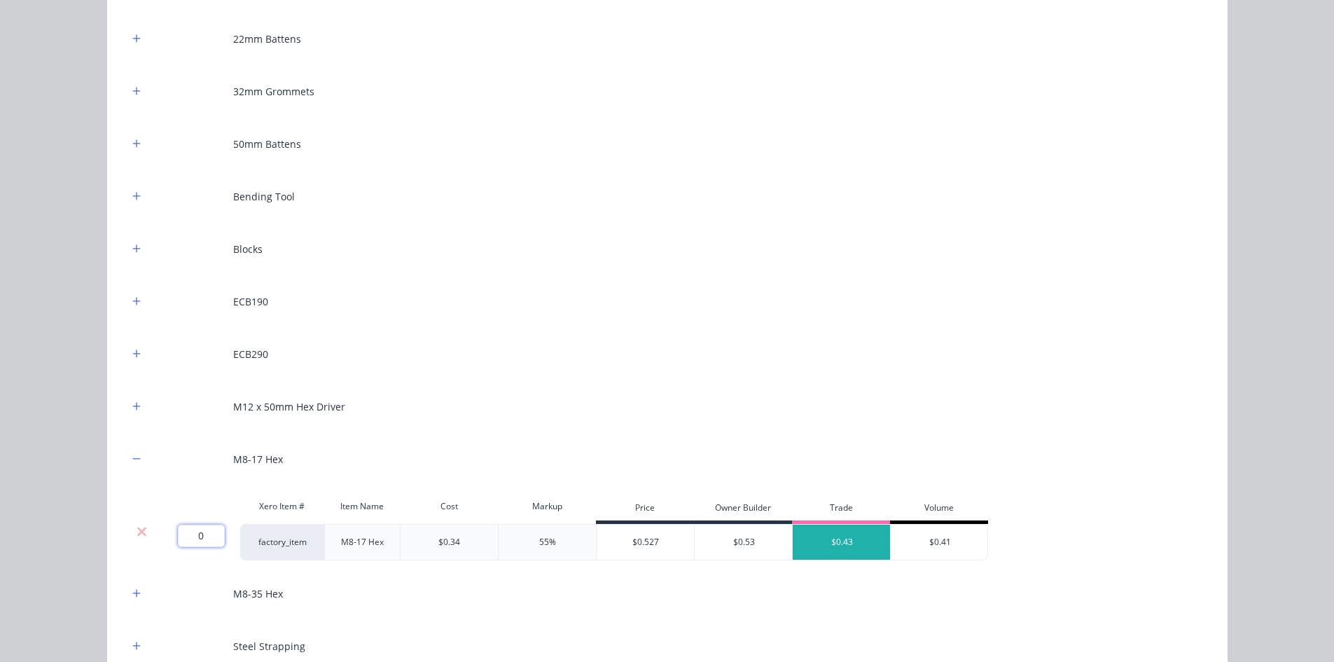
click at [194, 533] on input "0" at bounding box center [201, 536] width 47 height 22
type input "600"
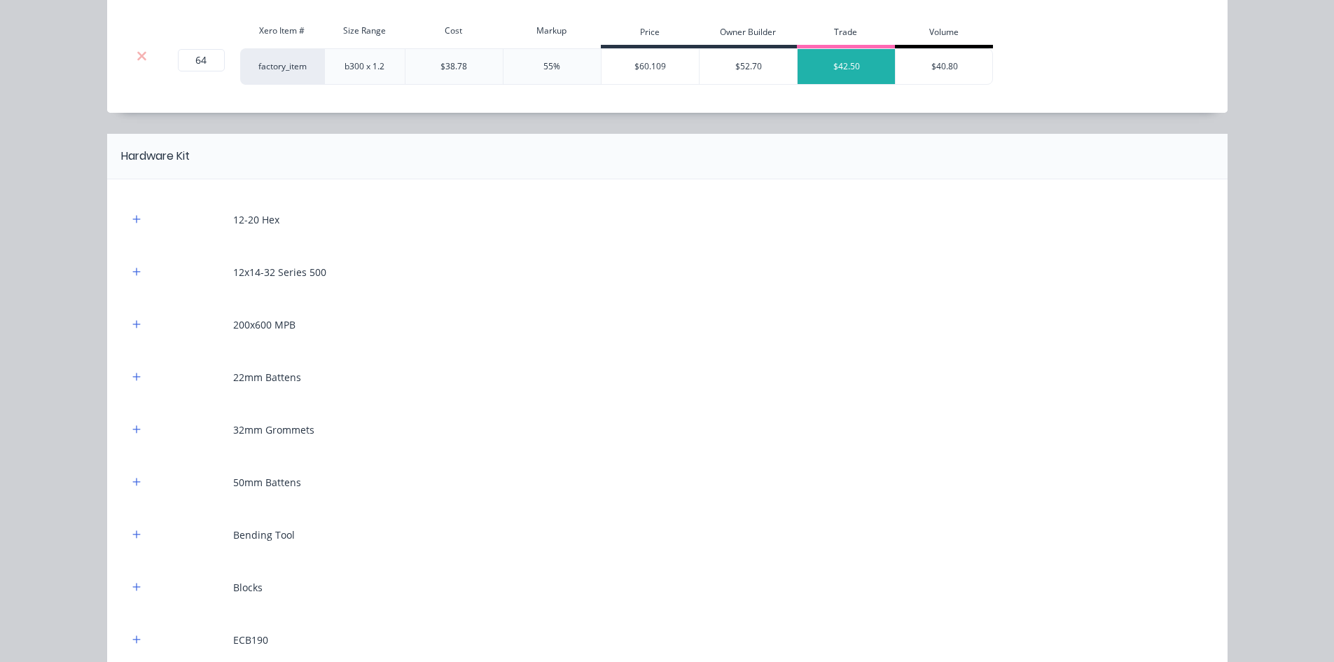
scroll to position [1401, 0]
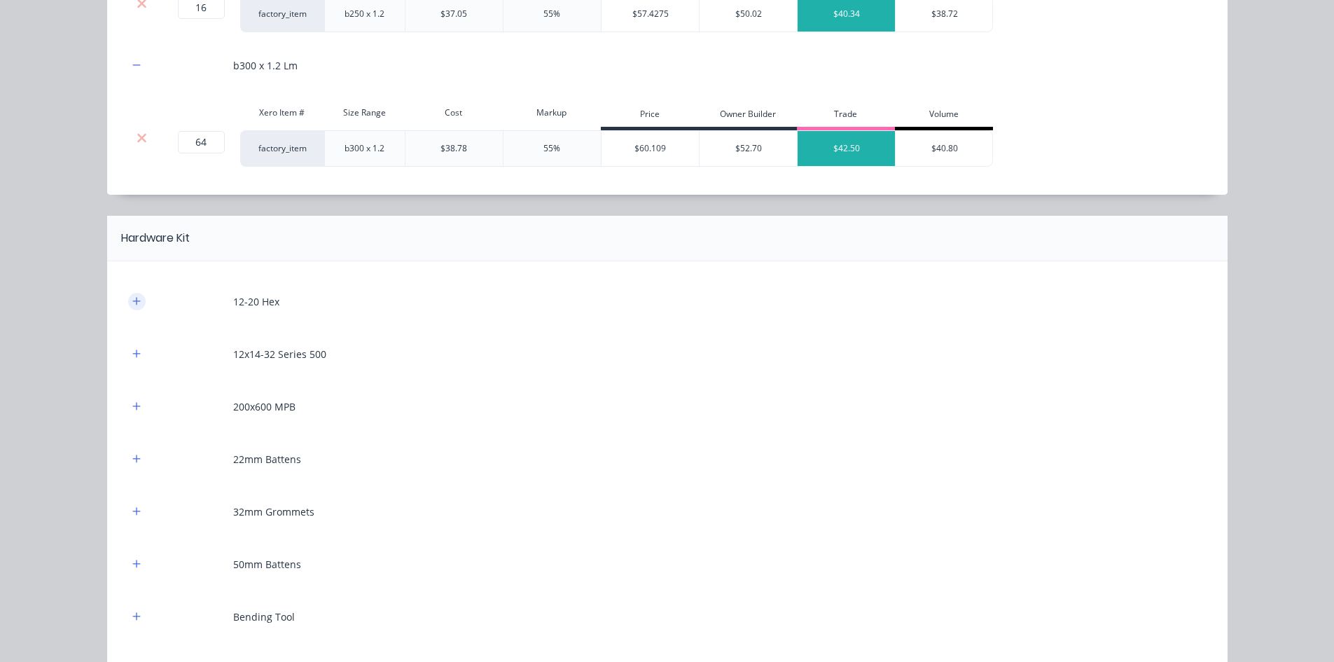
click at [132, 305] on icon "button" at bounding box center [136, 301] width 8 height 10
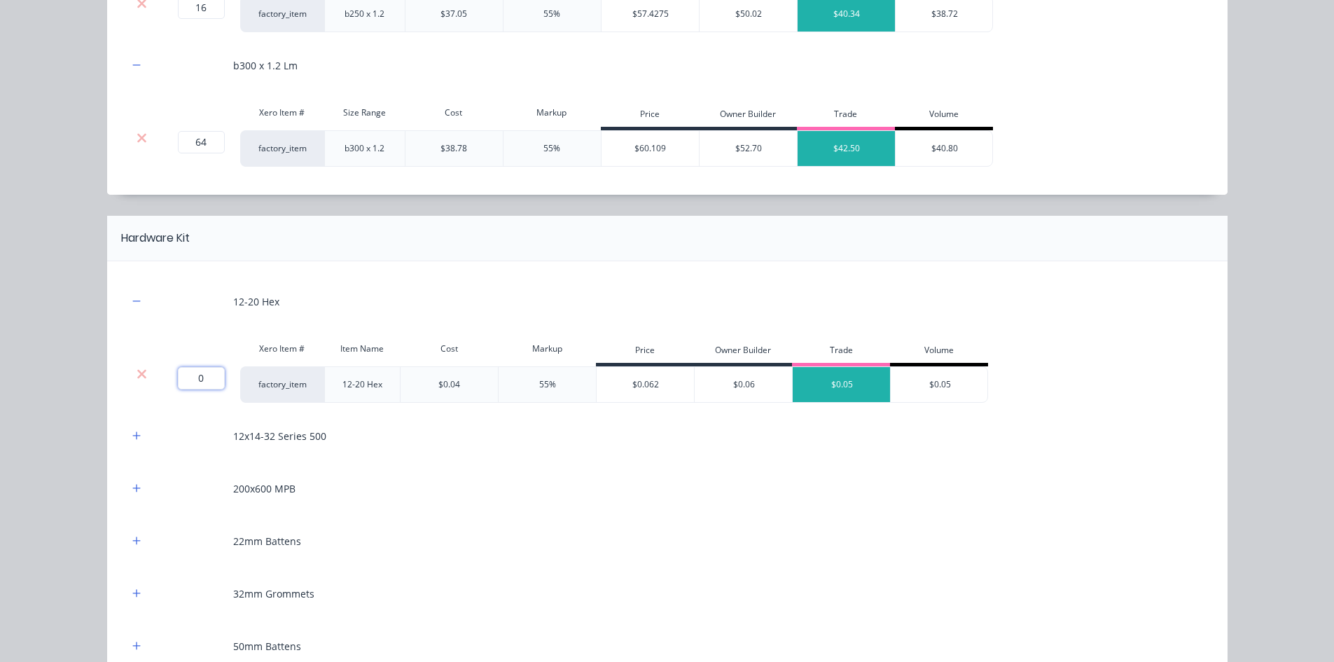
click at [197, 368] on input "0" at bounding box center [201, 378] width 47 height 22
type input "400"
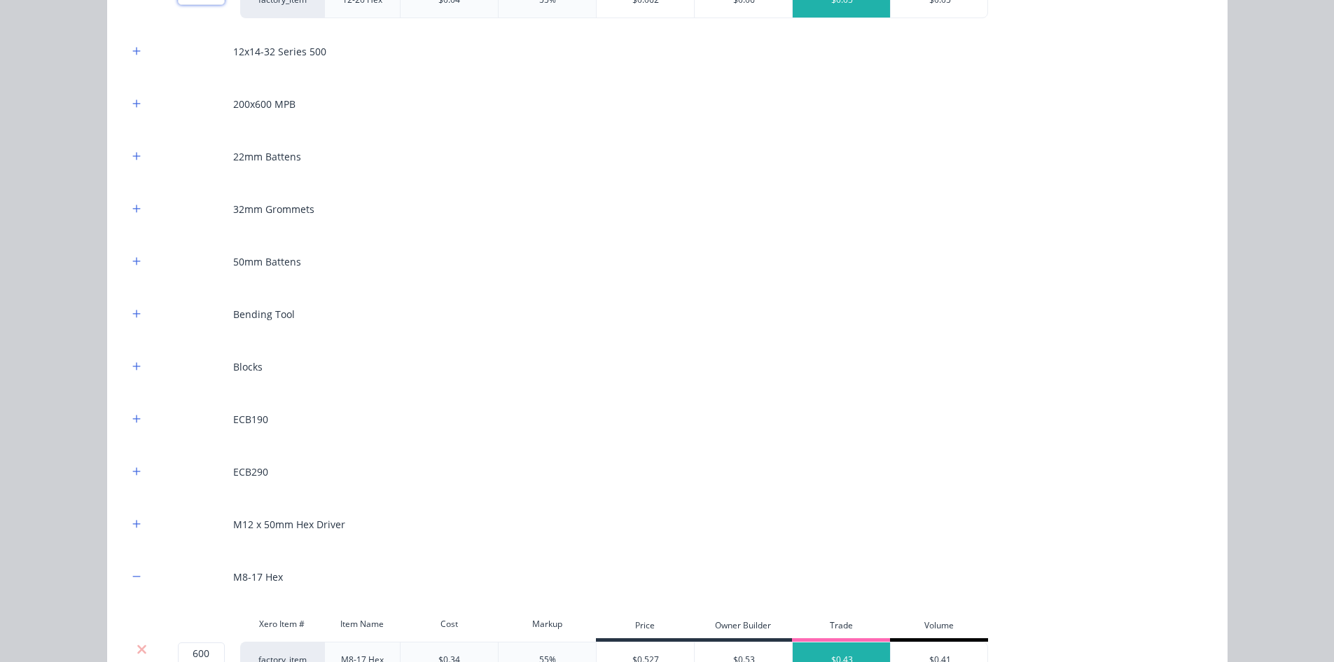
scroll to position [1821, 0]
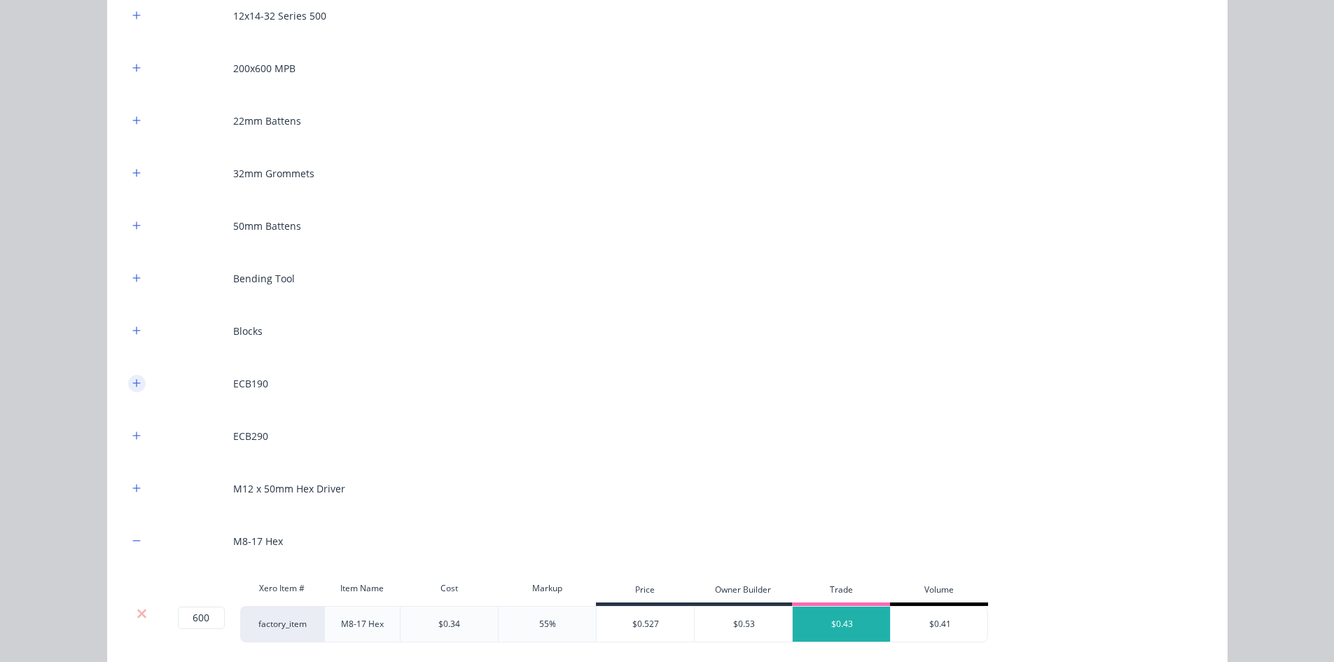
click at [132, 388] on icon "button" at bounding box center [136, 383] width 8 height 10
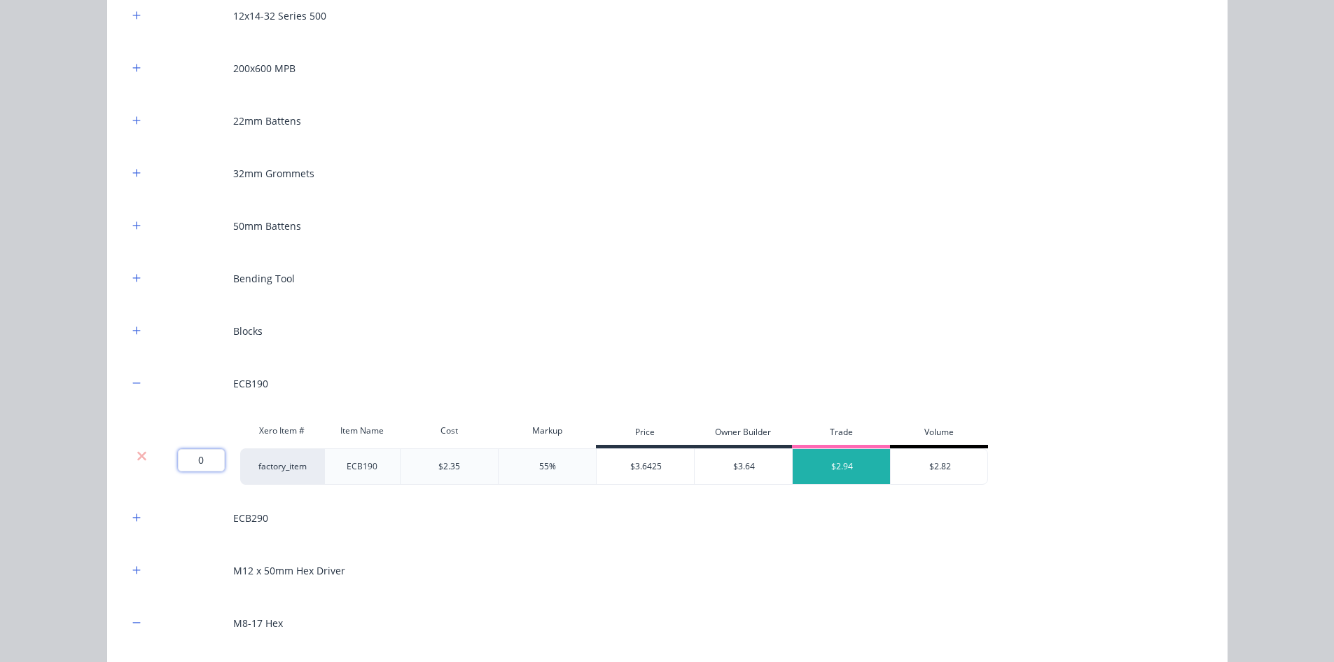
click at [183, 457] on input "0" at bounding box center [201, 460] width 47 height 22
type input "29"
click at [133, 515] on icon "button" at bounding box center [136, 518] width 8 height 10
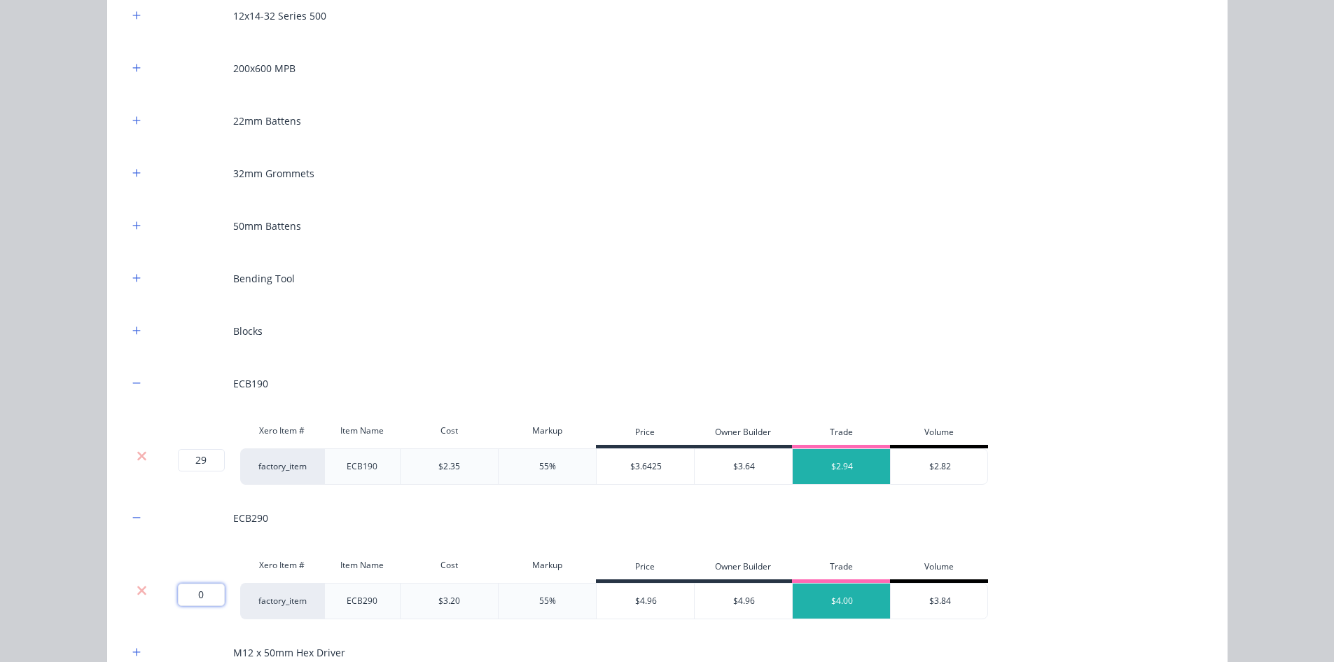
click at [209, 590] on input "0" at bounding box center [201, 594] width 47 height 22
type input "25"
click at [134, 282] on icon "button" at bounding box center [136, 278] width 8 height 10
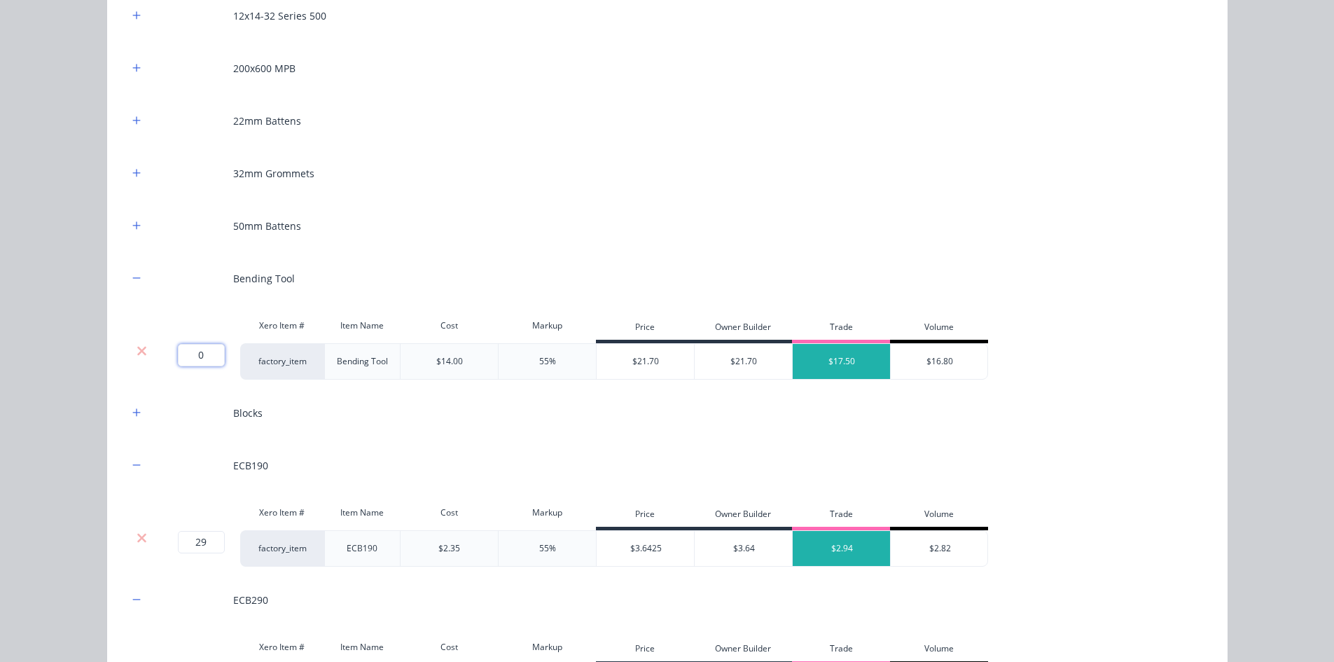
click at [193, 354] on input "0" at bounding box center [201, 355] width 47 height 22
type input "1"
click at [134, 120] on icon "button" at bounding box center [136, 121] width 8 height 10
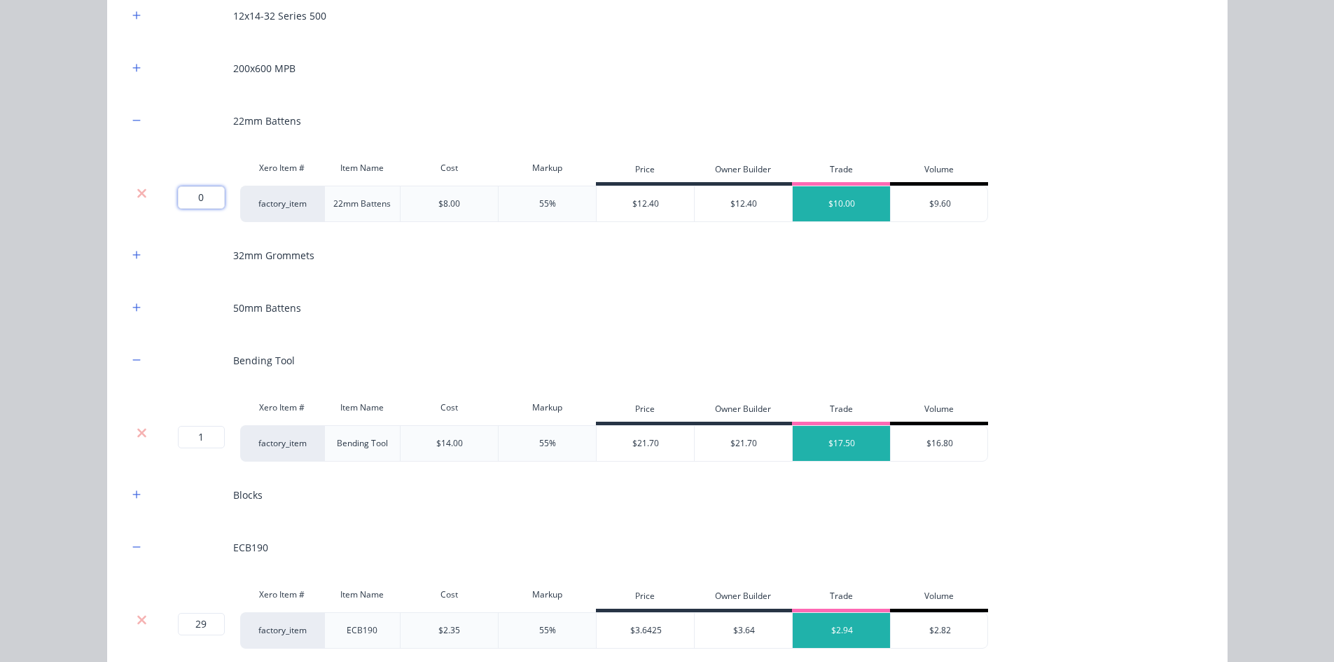
click at [200, 199] on input "0" at bounding box center [201, 197] width 47 height 22
type input "86"
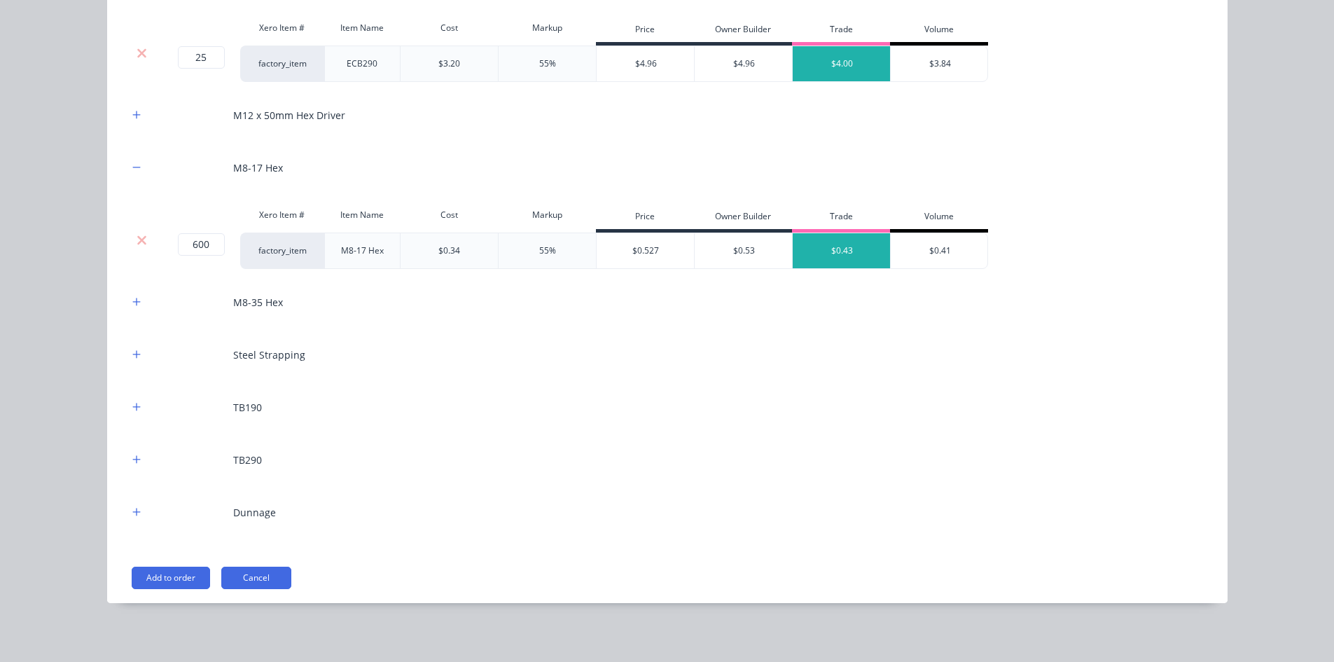
scroll to position [2525, 0]
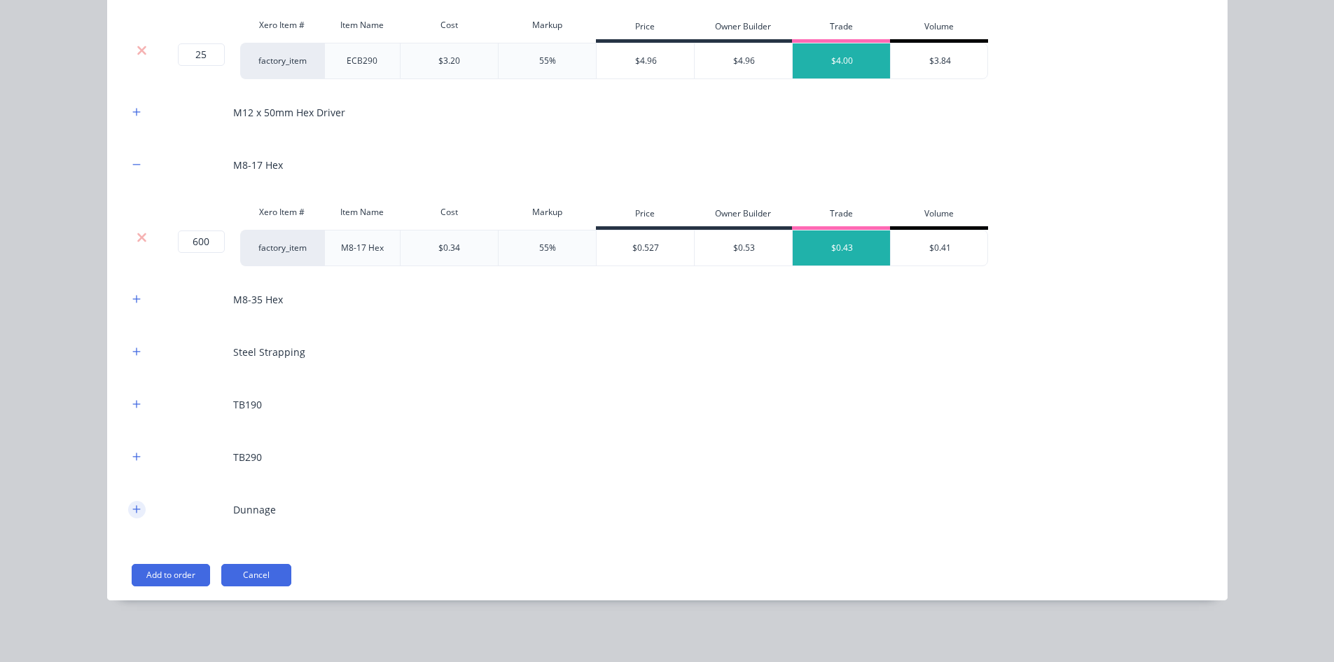
click at [128, 513] on button "button" at bounding box center [137, 510] width 18 height 18
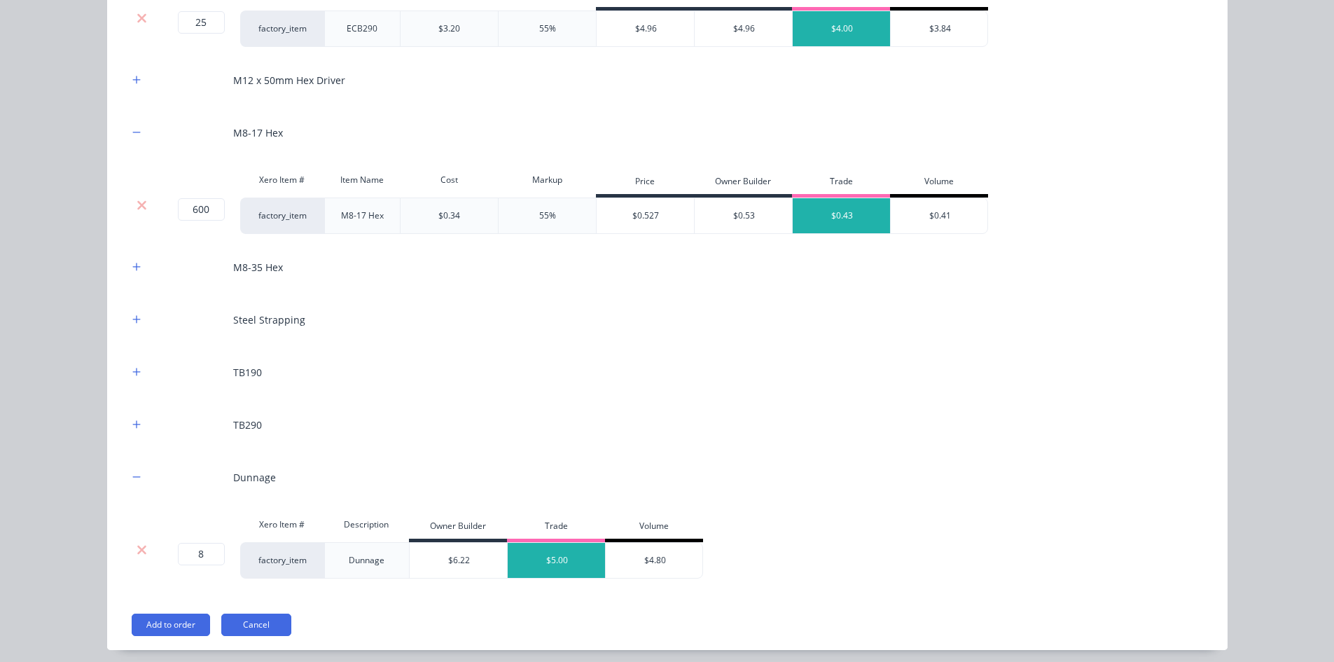
scroll to position [2595, 0]
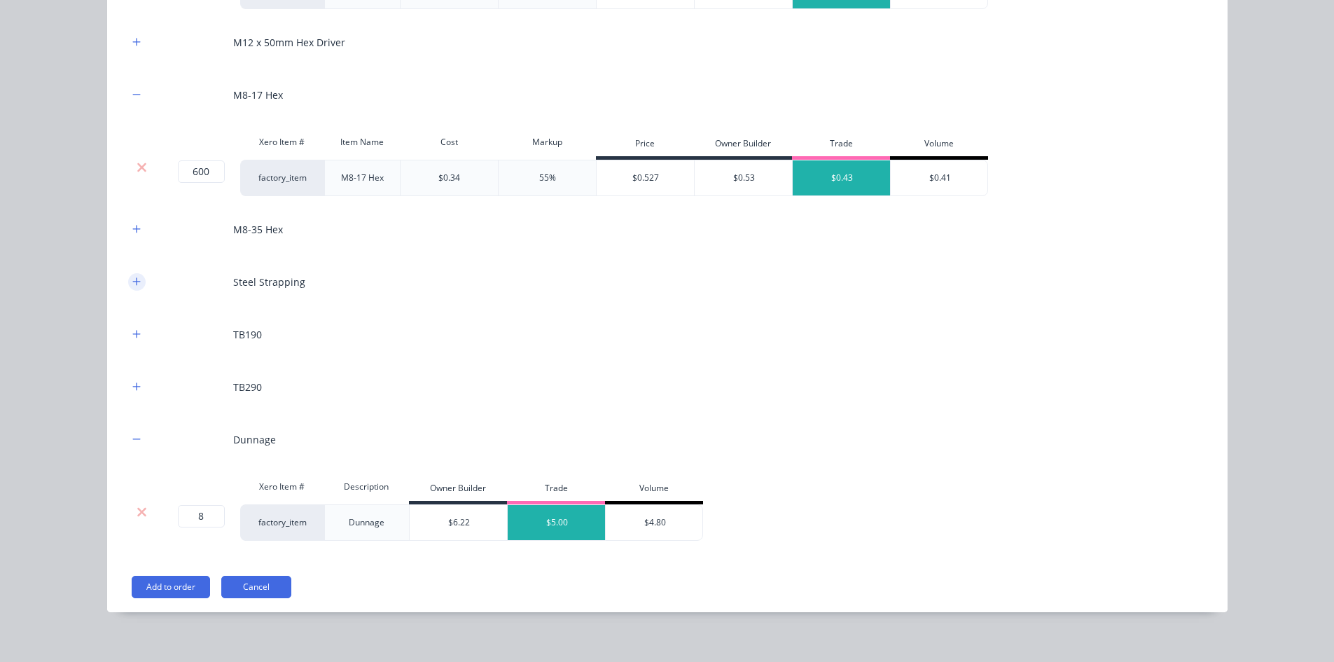
click at [132, 281] on icon "button" at bounding box center [136, 281] width 8 height 8
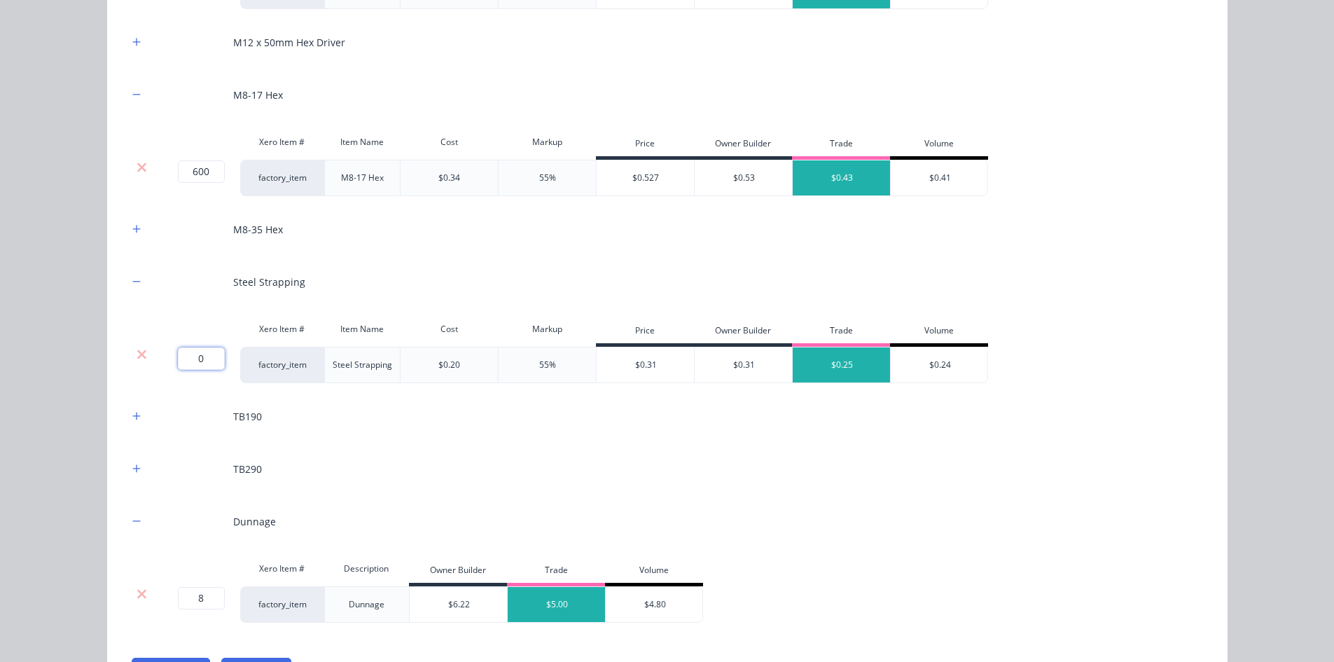
click at [205, 368] on input "0" at bounding box center [201, 358] width 47 height 22
type input "50"
click at [68, 277] on div "Flooring System Products in this kit Engineering Products Xero Item # Descripti…" at bounding box center [667, 331] width 1334 height 662
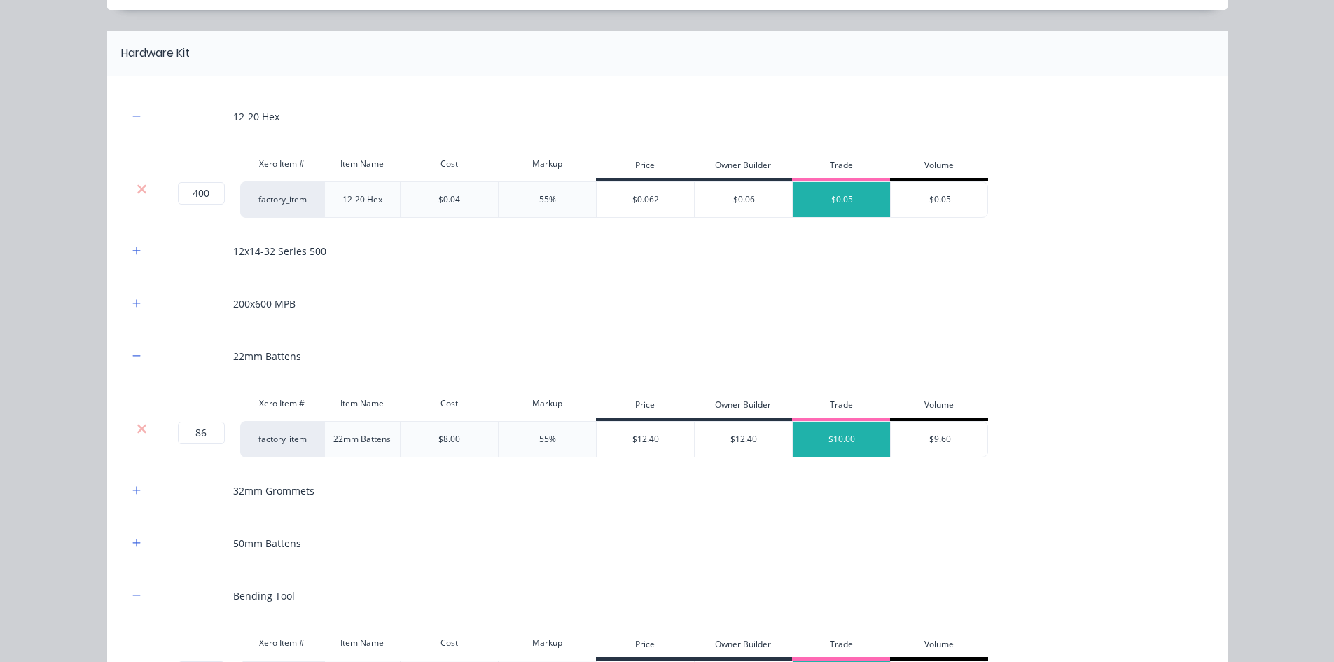
scroll to position [1614, 0]
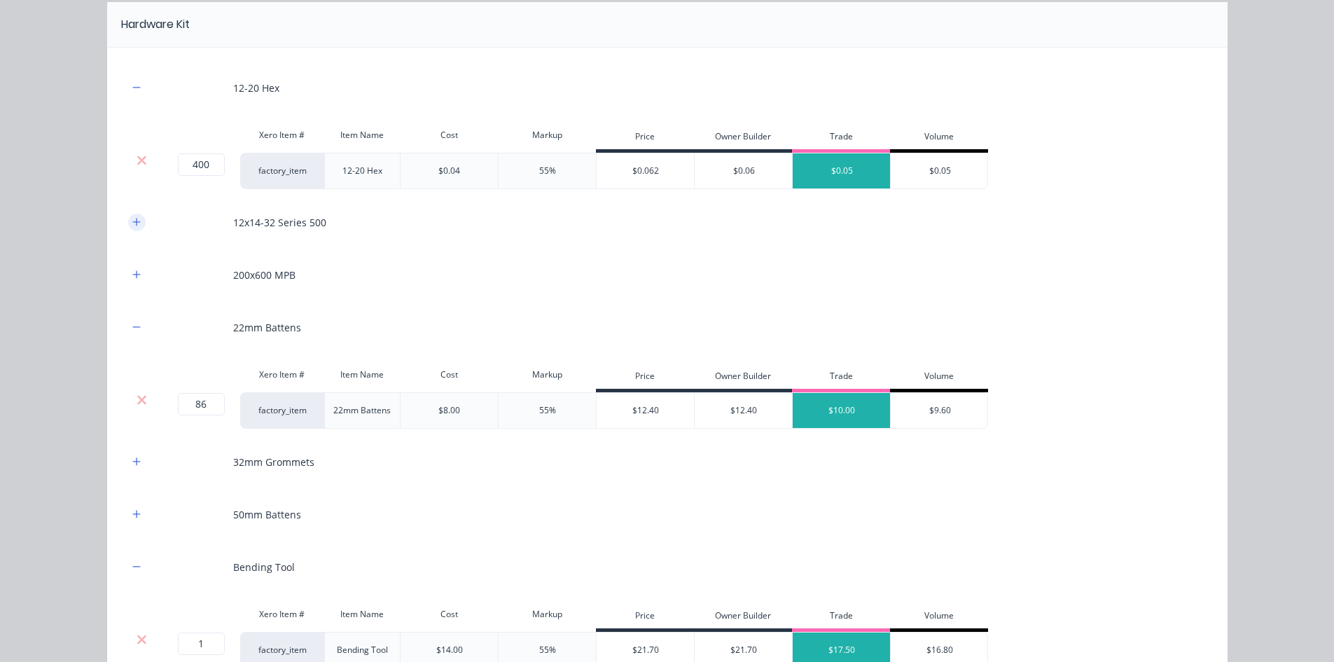
click at [128, 222] on button "button" at bounding box center [137, 223] width 18 height 18
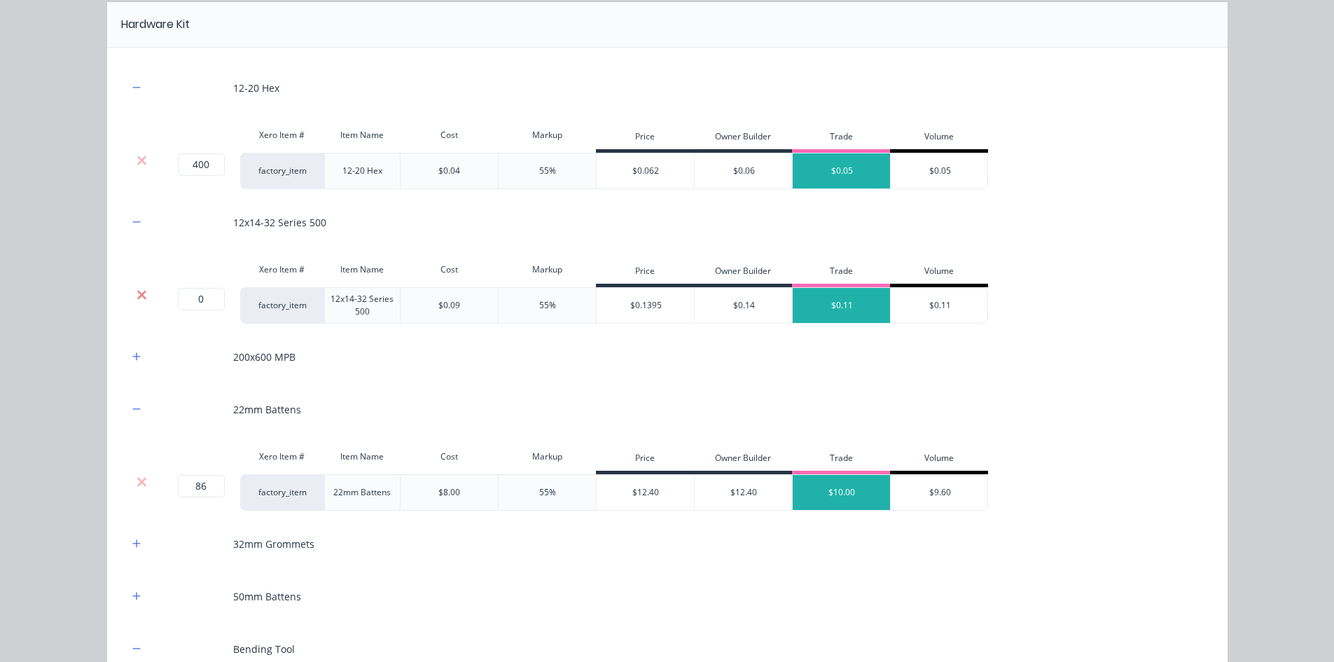
click at [137, 292] on icon at bounding box center [142, 295] width 11 height 14
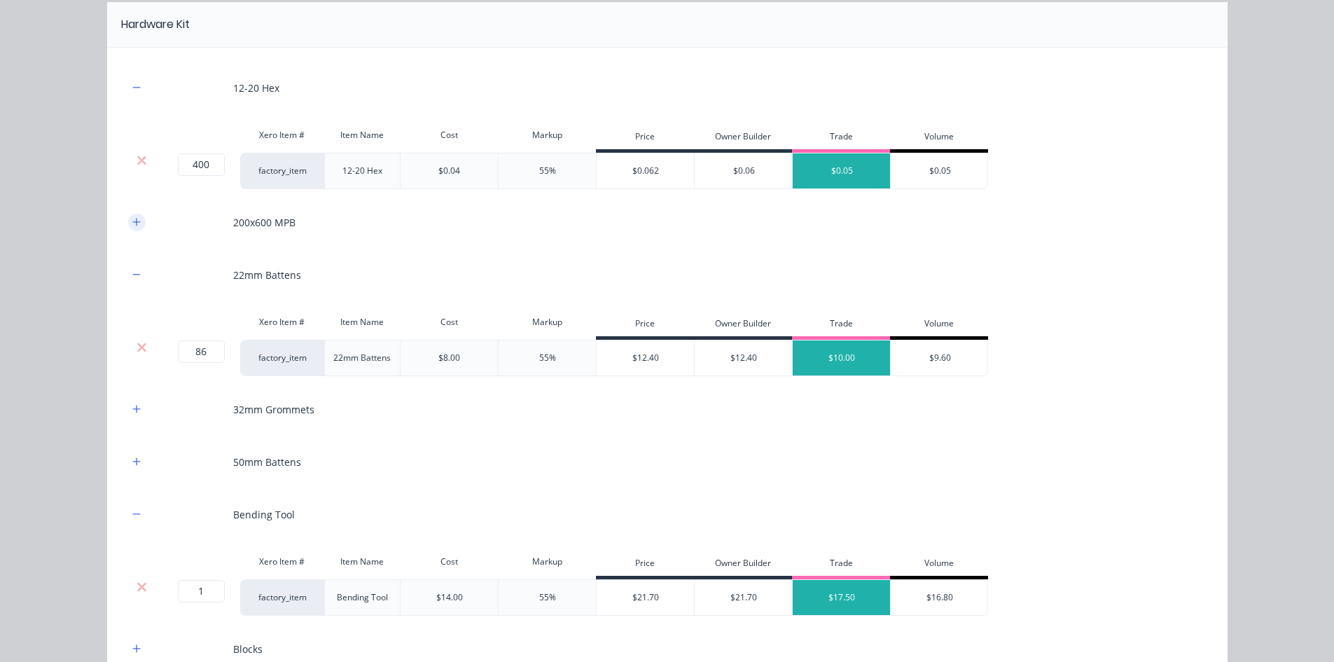
click at [132, 223] on icon "button" at bounding box center [136, 222] width 8 height 10
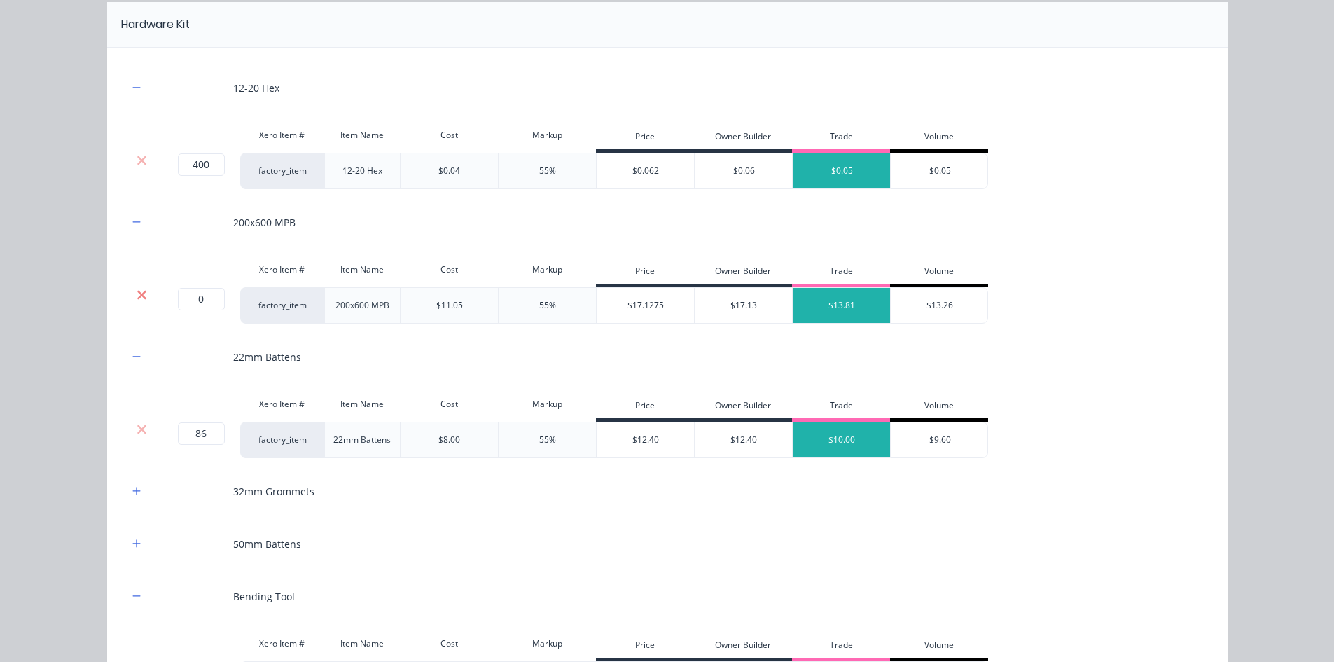
click at [139, 289] on icon at bounding box center [142, 295] width 11 height 14
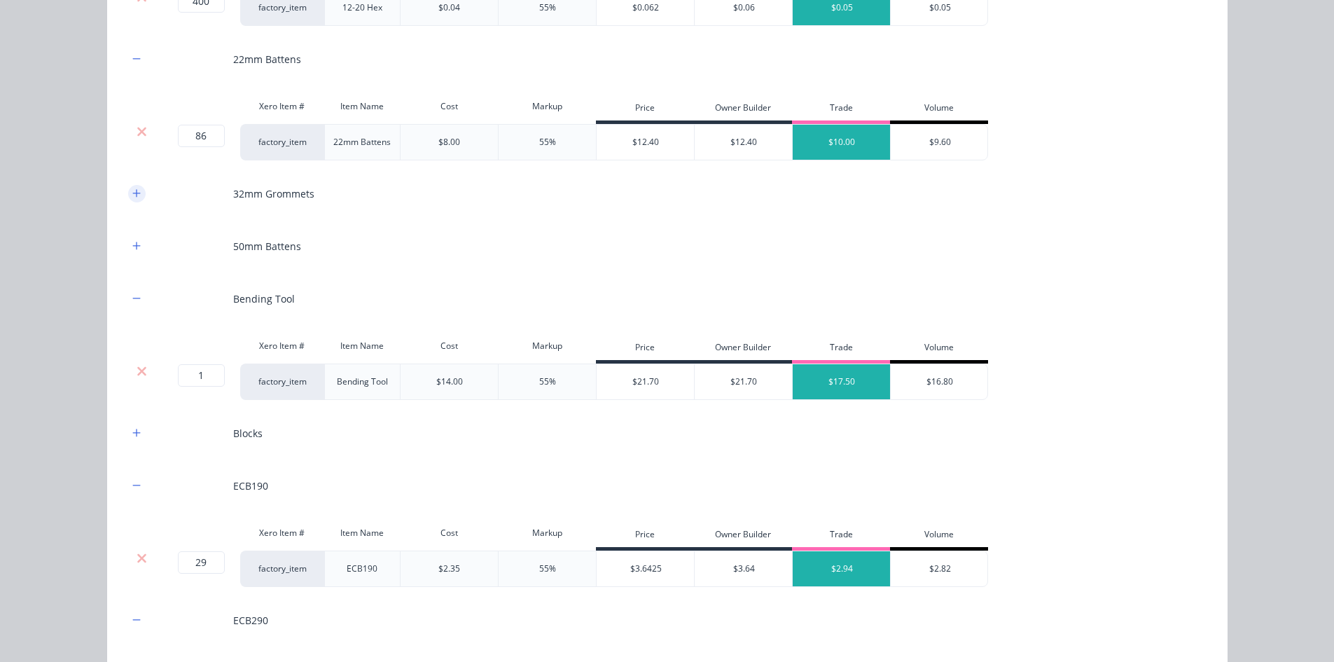
scroll to position [1895, 0]
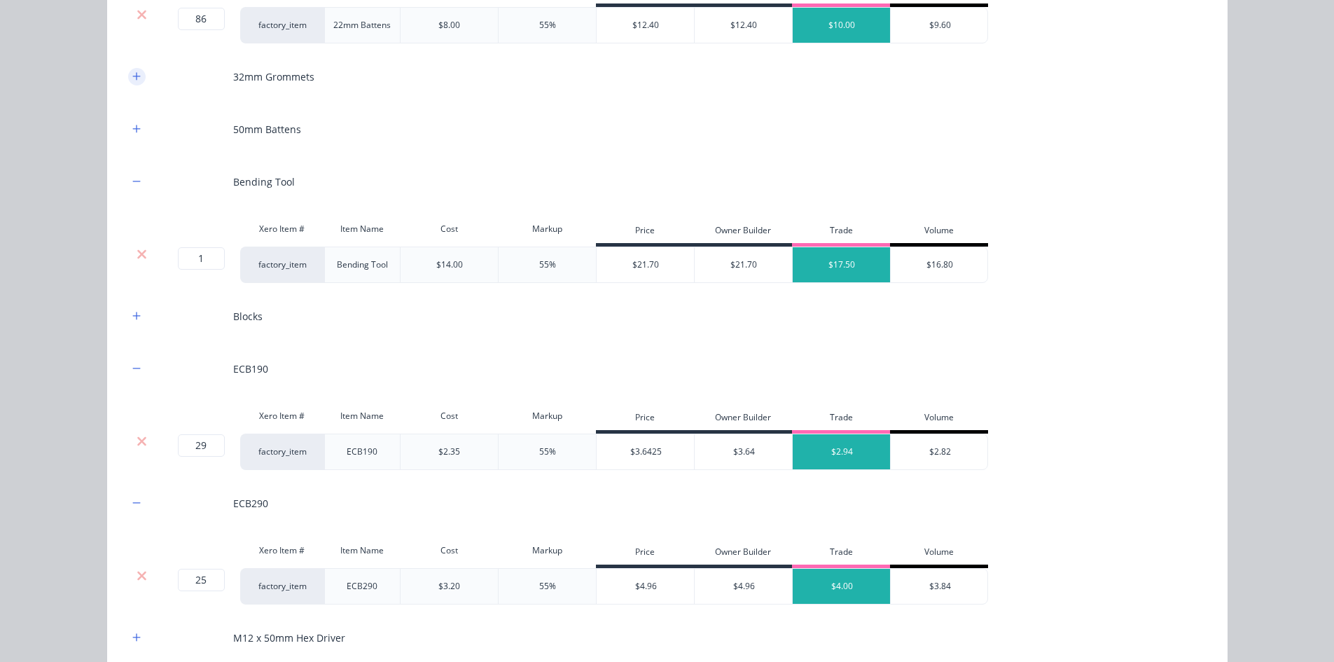
click at [137, 80] on button "button" at bounding box center [137, 77] width 18 height 18
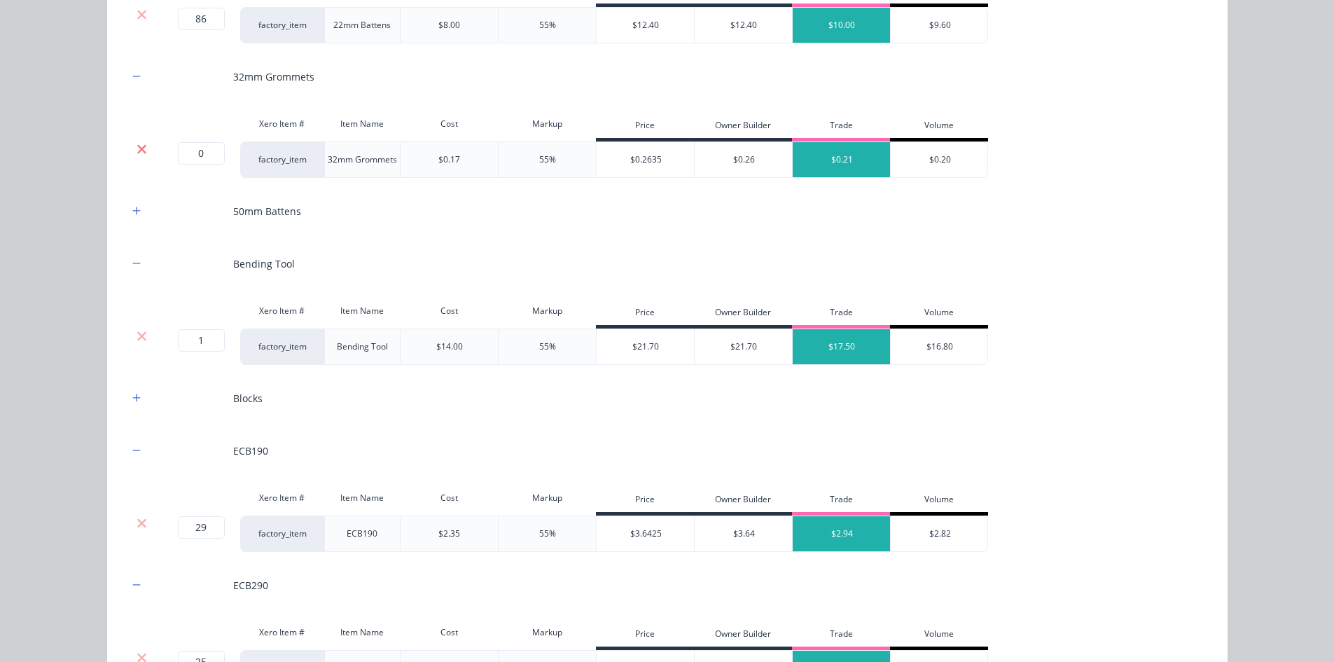
click at [138, 148] on icon at bounding box center [141, 148] width 9 height 9
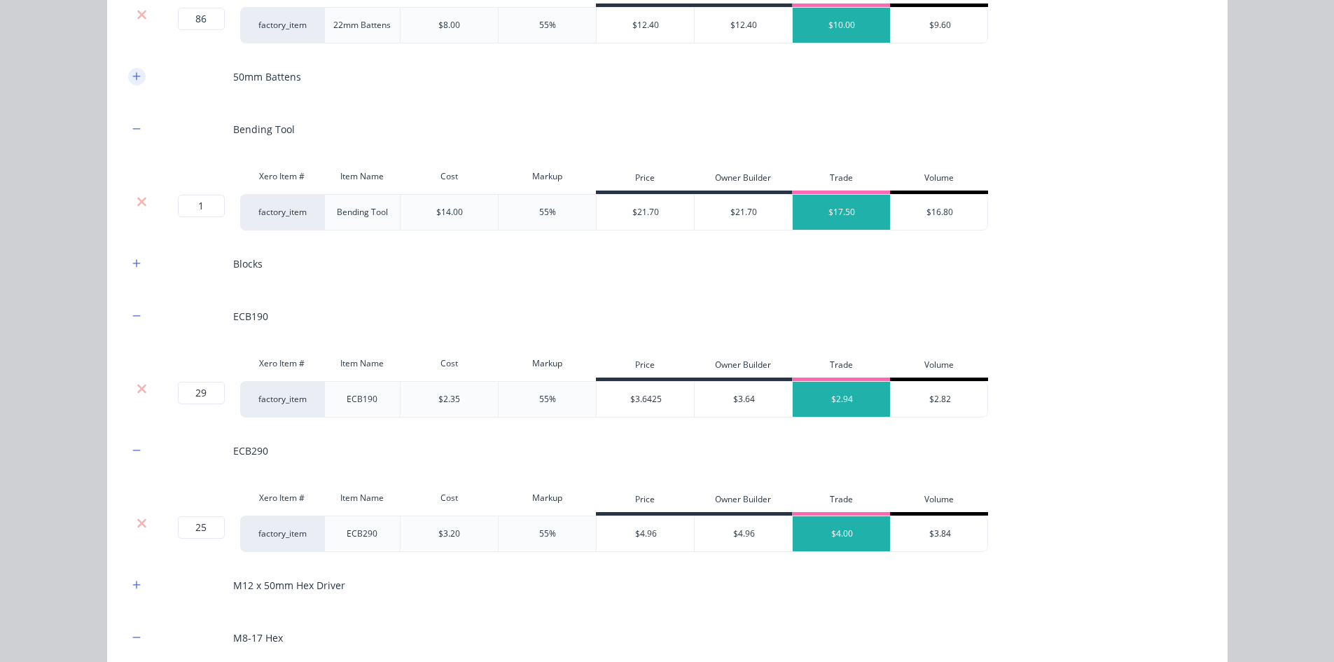
click at [132, 79] on icon "button" at bounding box center [136, 76] width 8 height 10
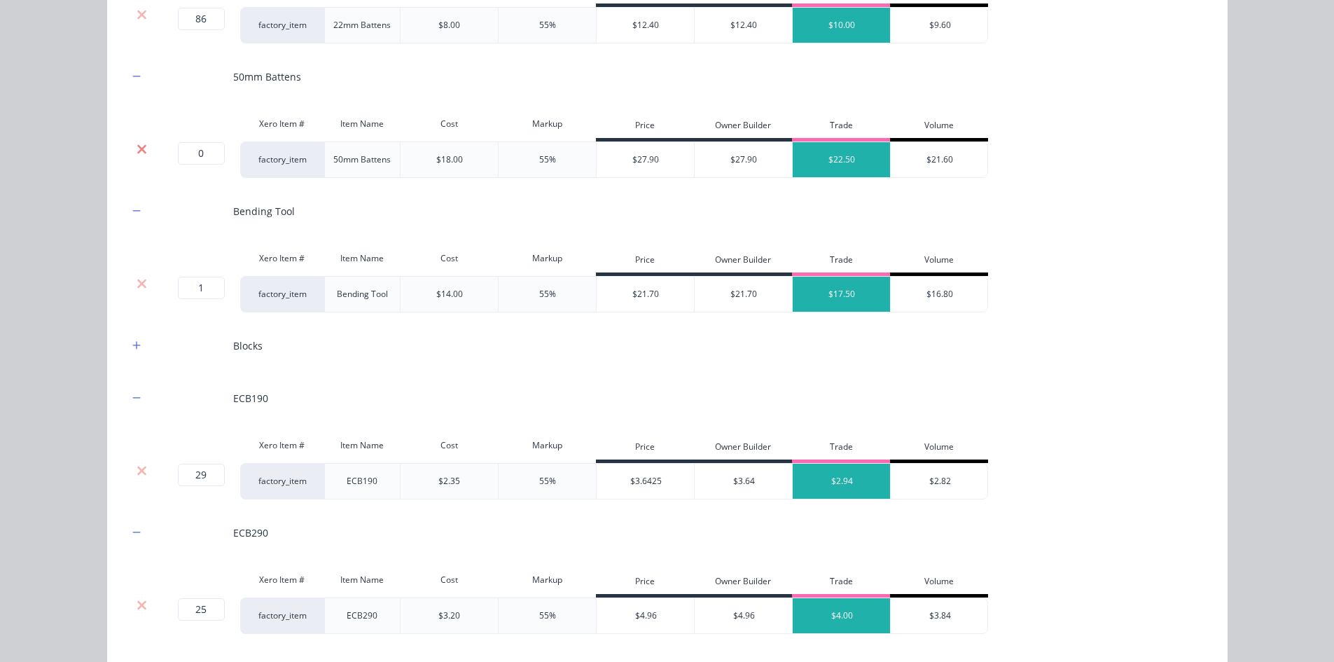
click at [138, 146] on icon at bounding box center [141, 148] width 9 height 9
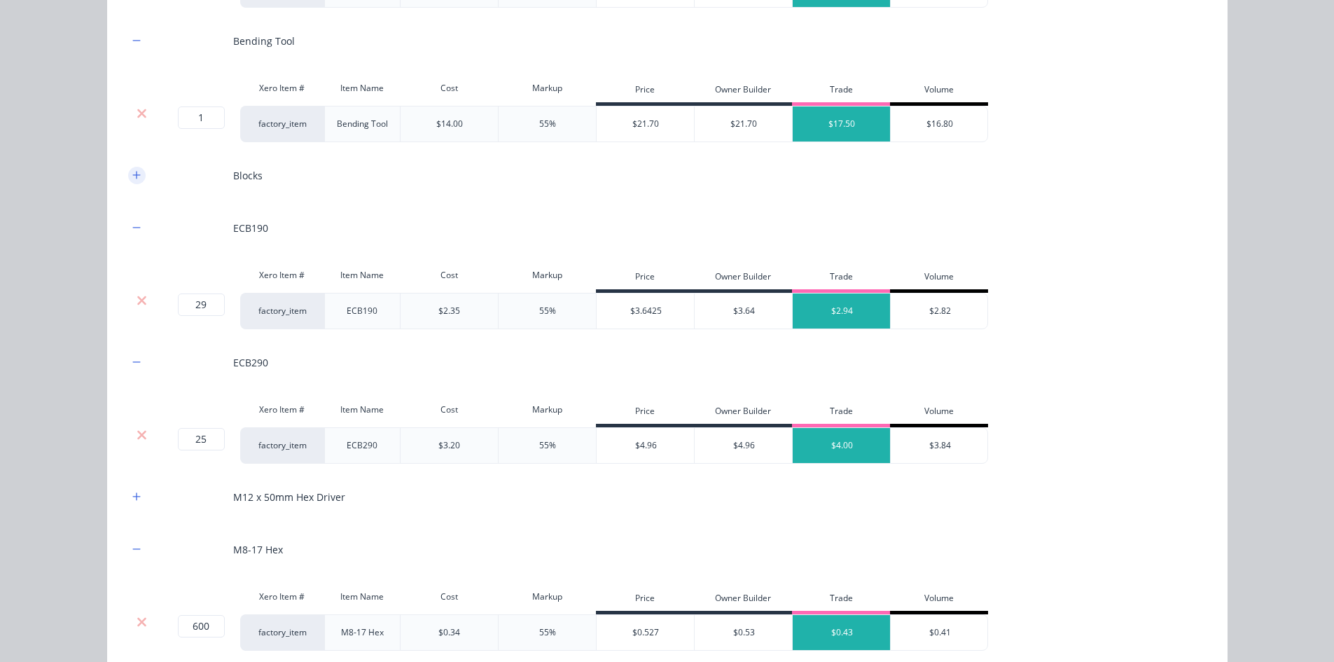
scroll to position [2035, 0]
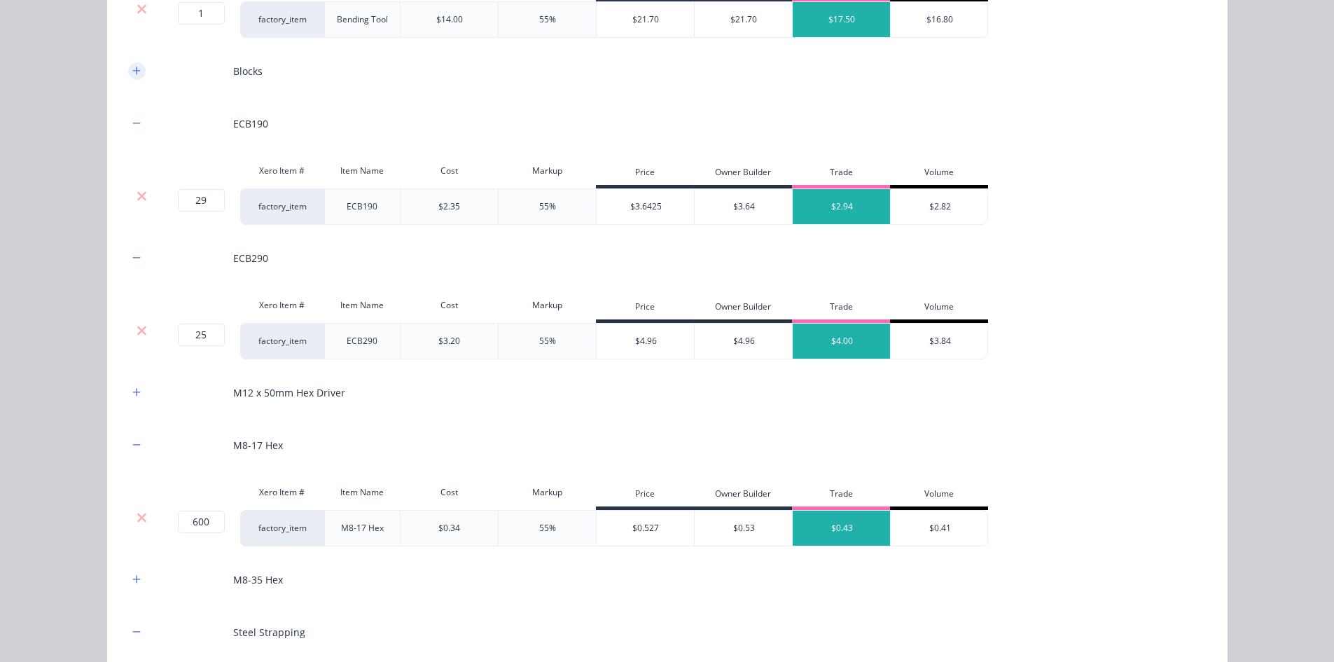
click at [132, 71] on icon "button" at bounding box center [136, 71] width 8 height 8
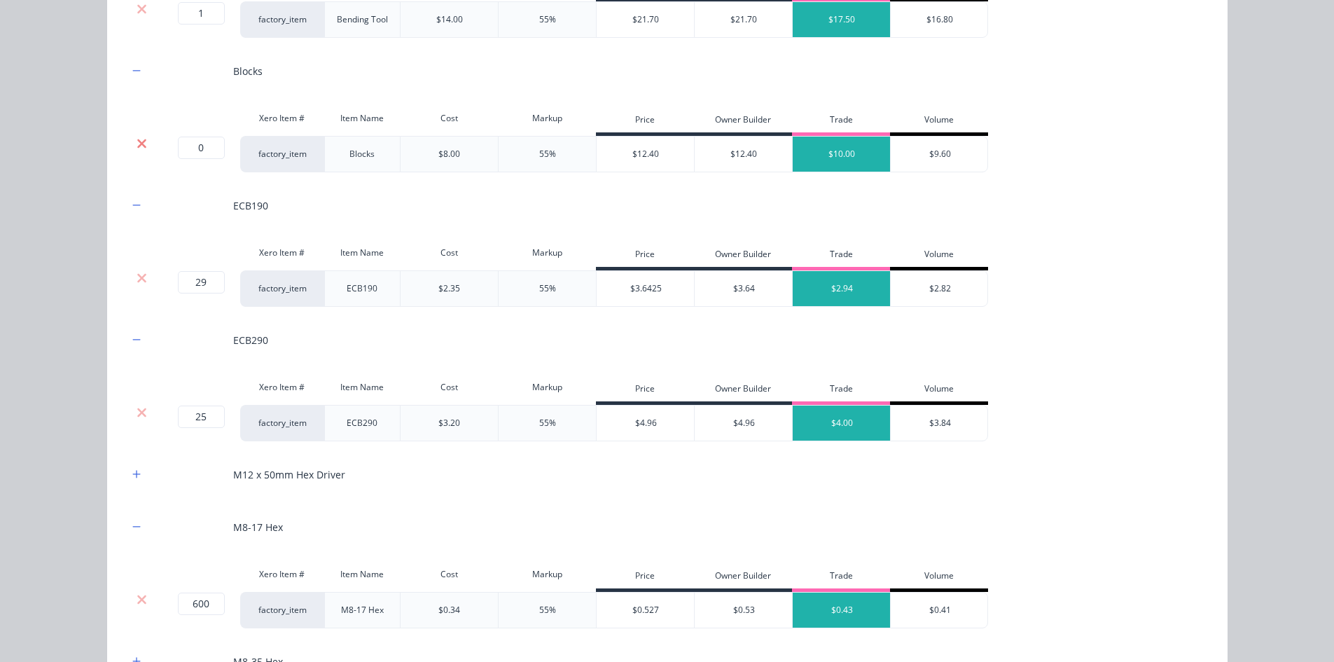
click at [137, 139] on icon at bounding box center [142, 144] width 11 height 14
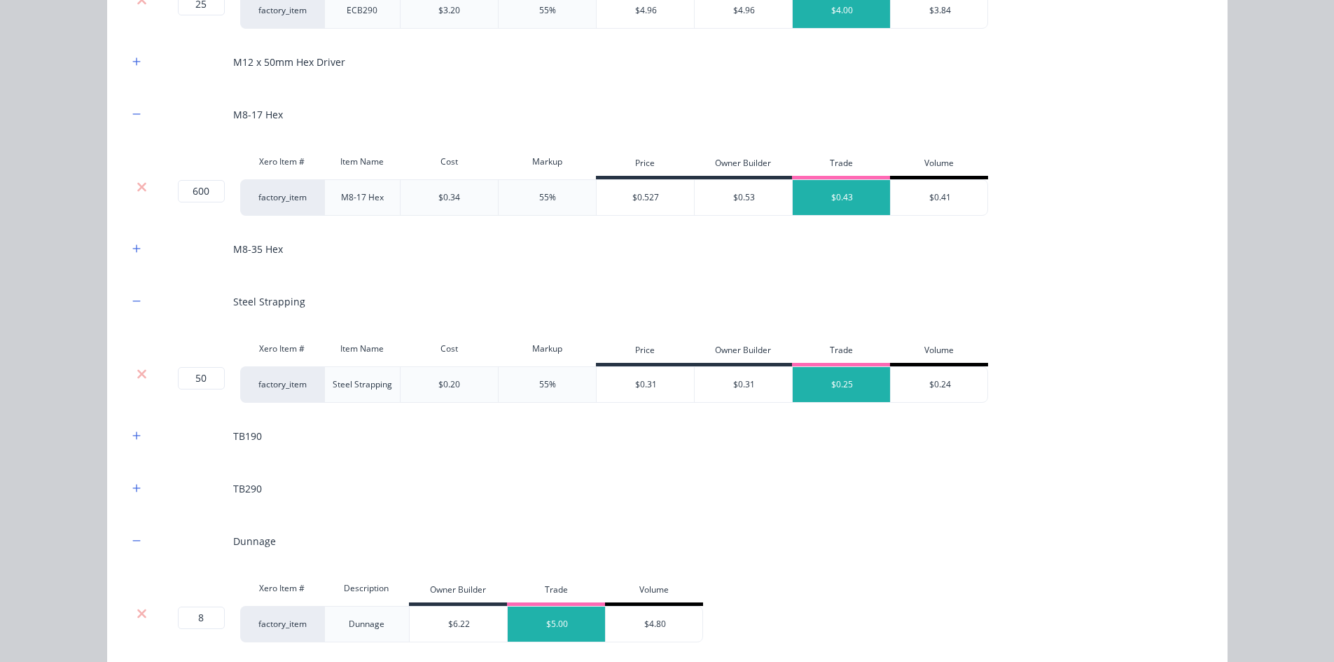
scroll to position [2315, 0]
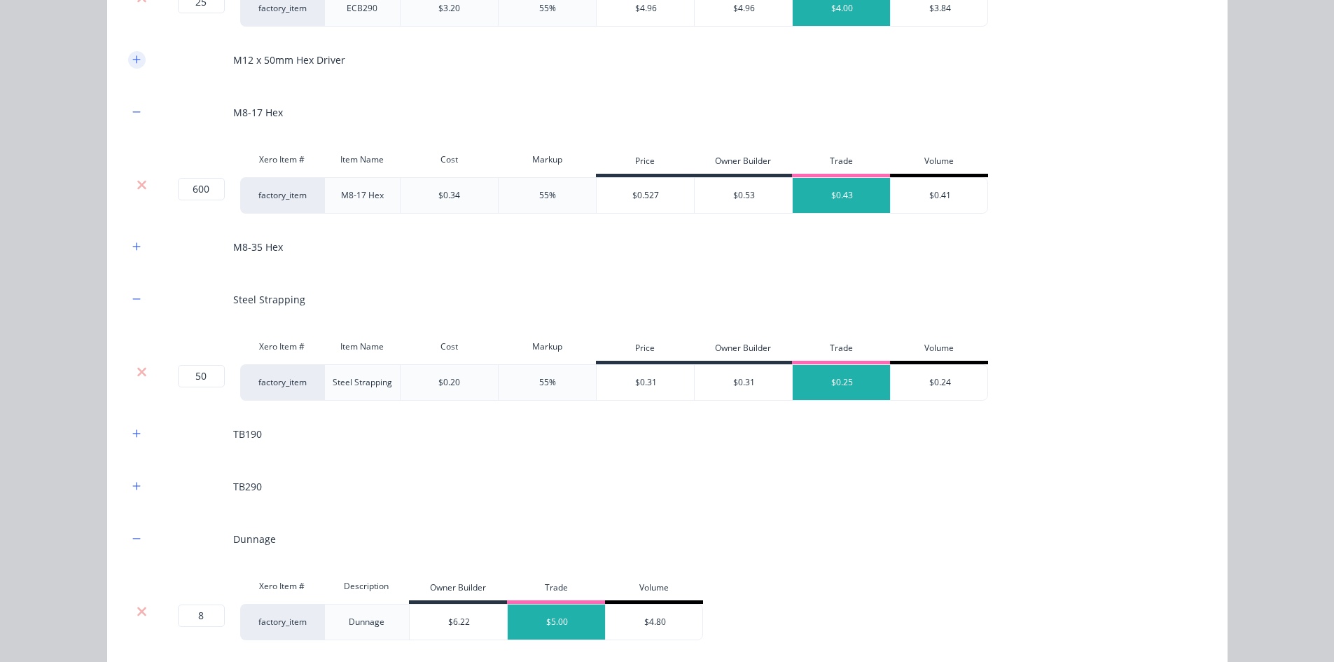
click at [132, 64] on icon "button" at bounding box center [136, 60] width 8 height 10
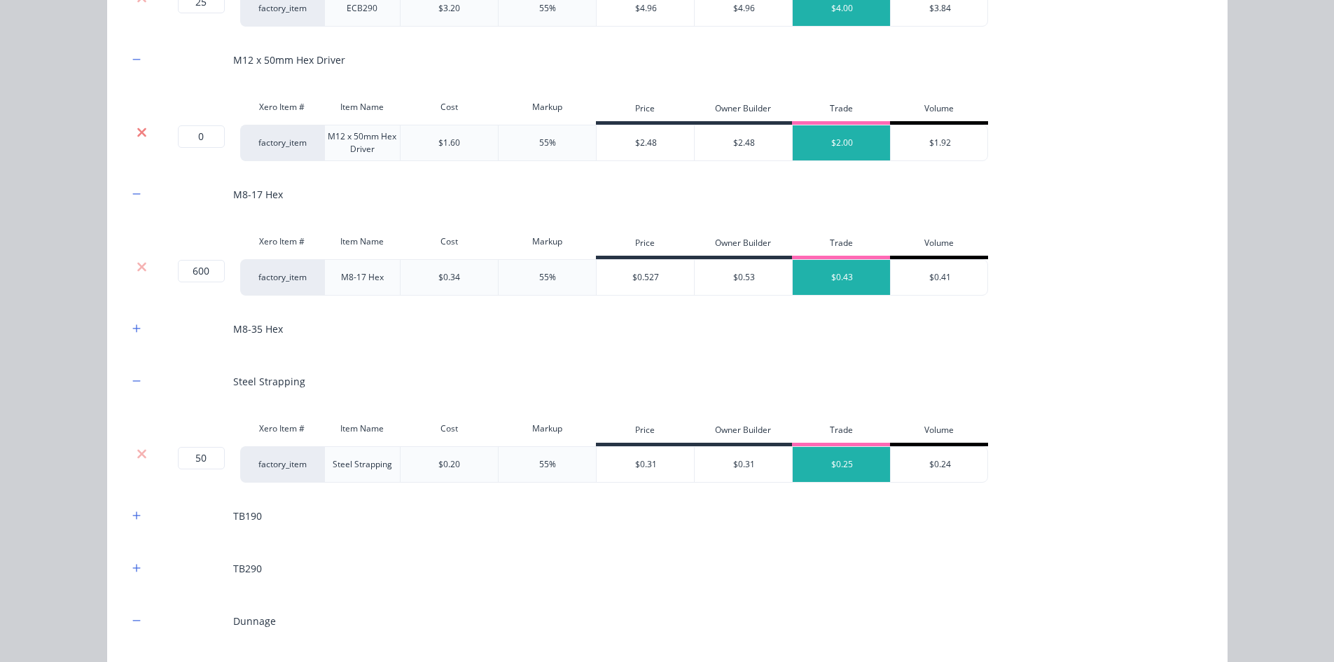
click at [140, 134] on icon at bounding box center [141, 131] width 9 height 9
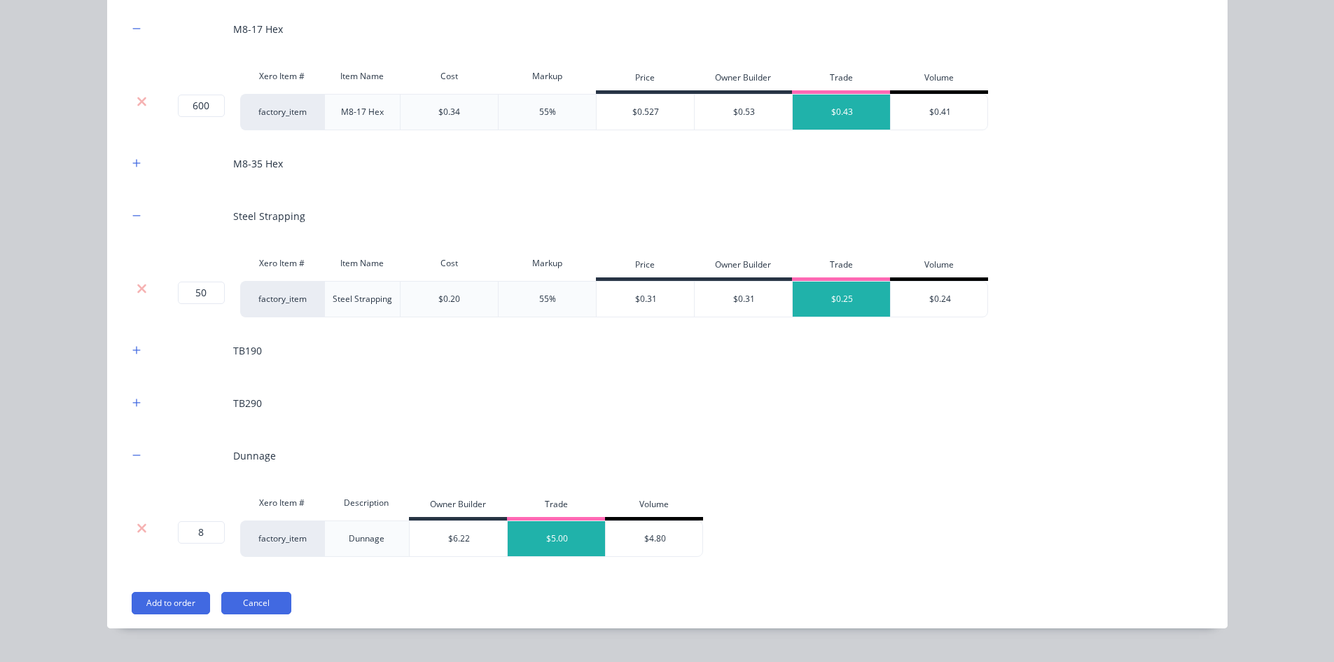
scroll to position [2374, 0]
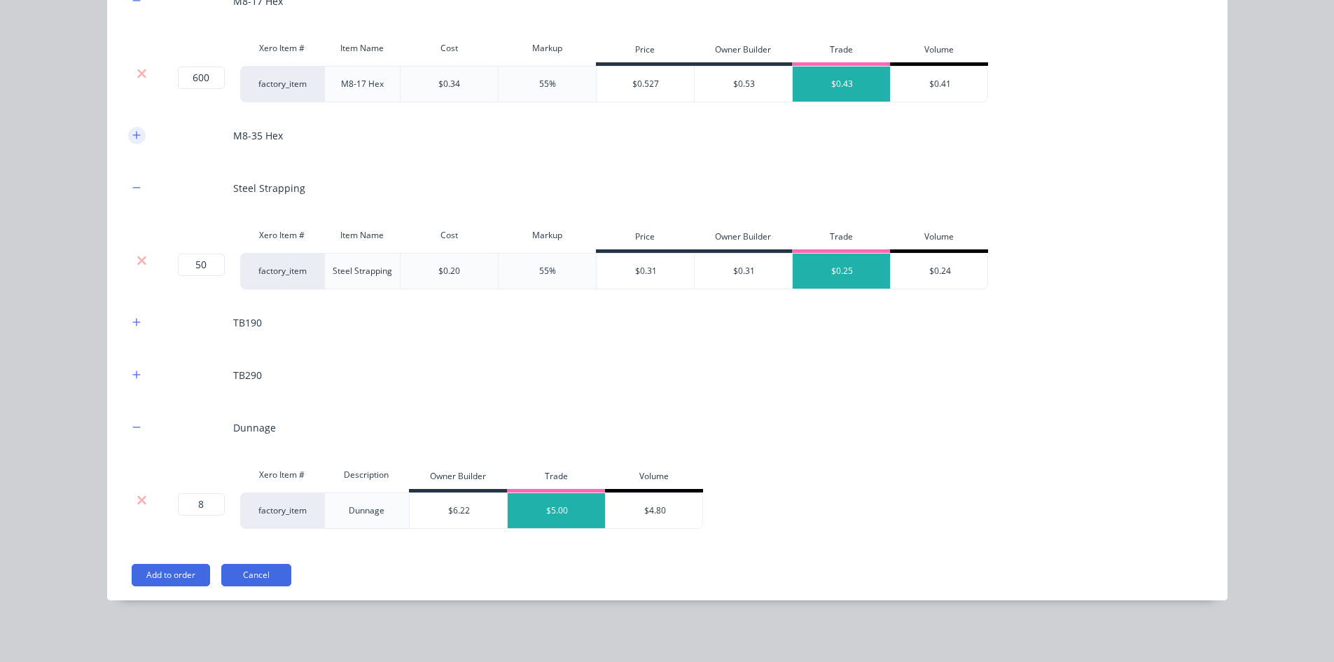
click at [132, 127] on button "button" at bounding box center [137, 136] width 18 height 18
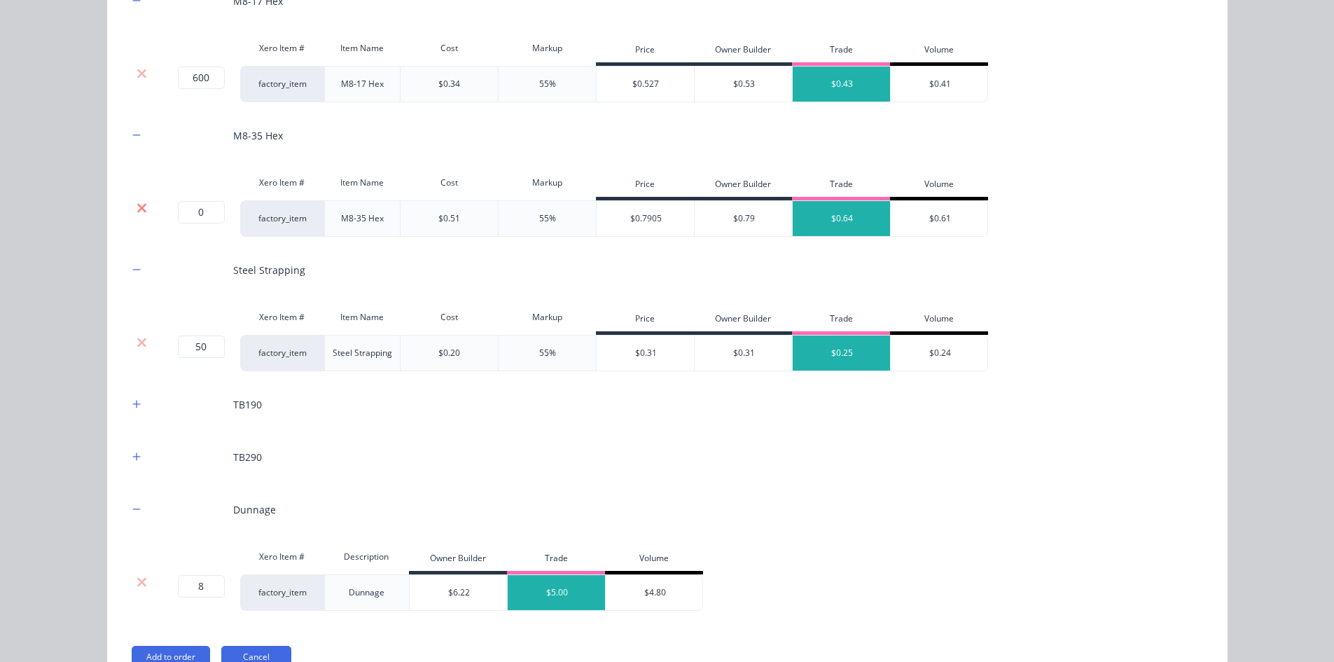
click at [140, 203] on icon at bounding box center [142, 208] width 11 height 14
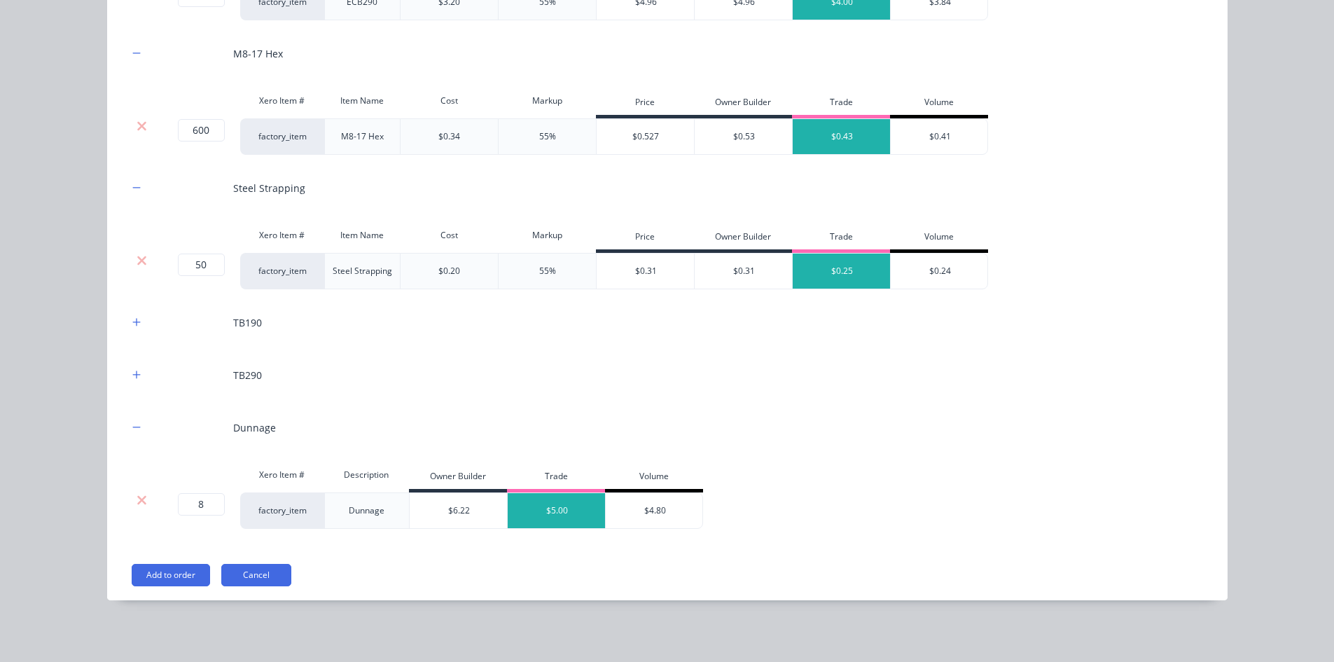
scroll to position [582, 0]
click at [132, 321] on icon "button" at bounding box center [136, 322] width 8 height 10
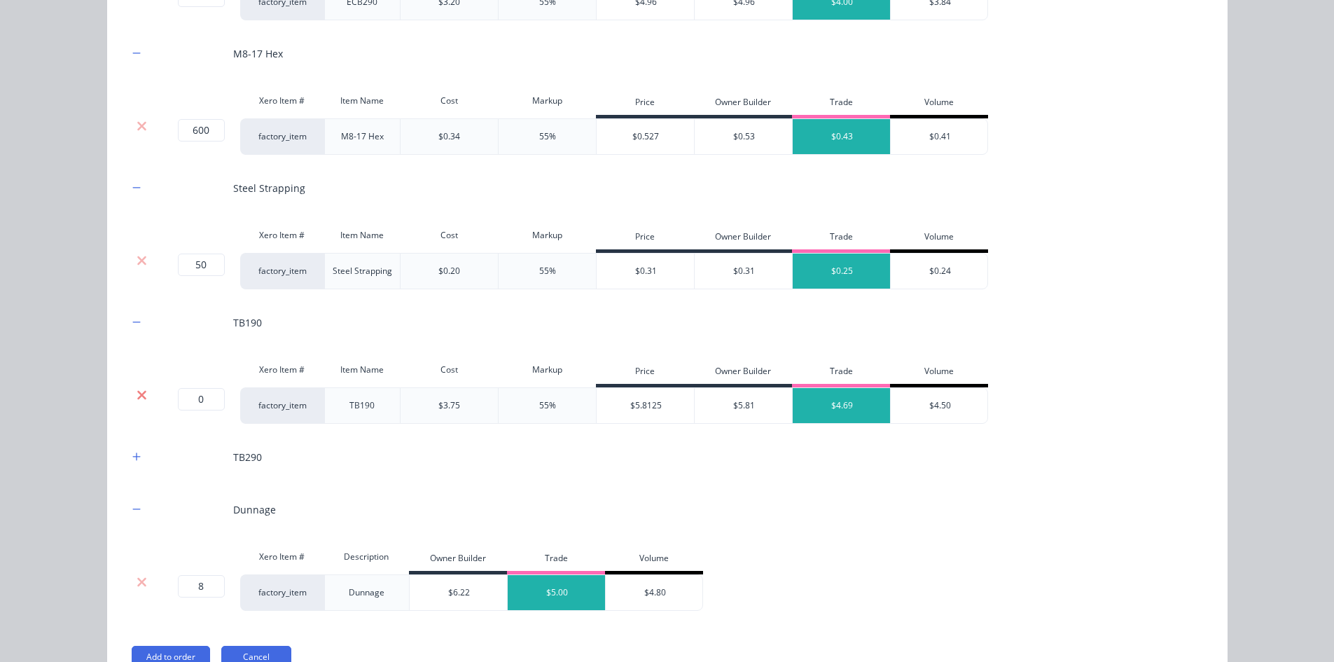
click at [141, 394] on icon at bounding box center [142, 395] width 11 height 14
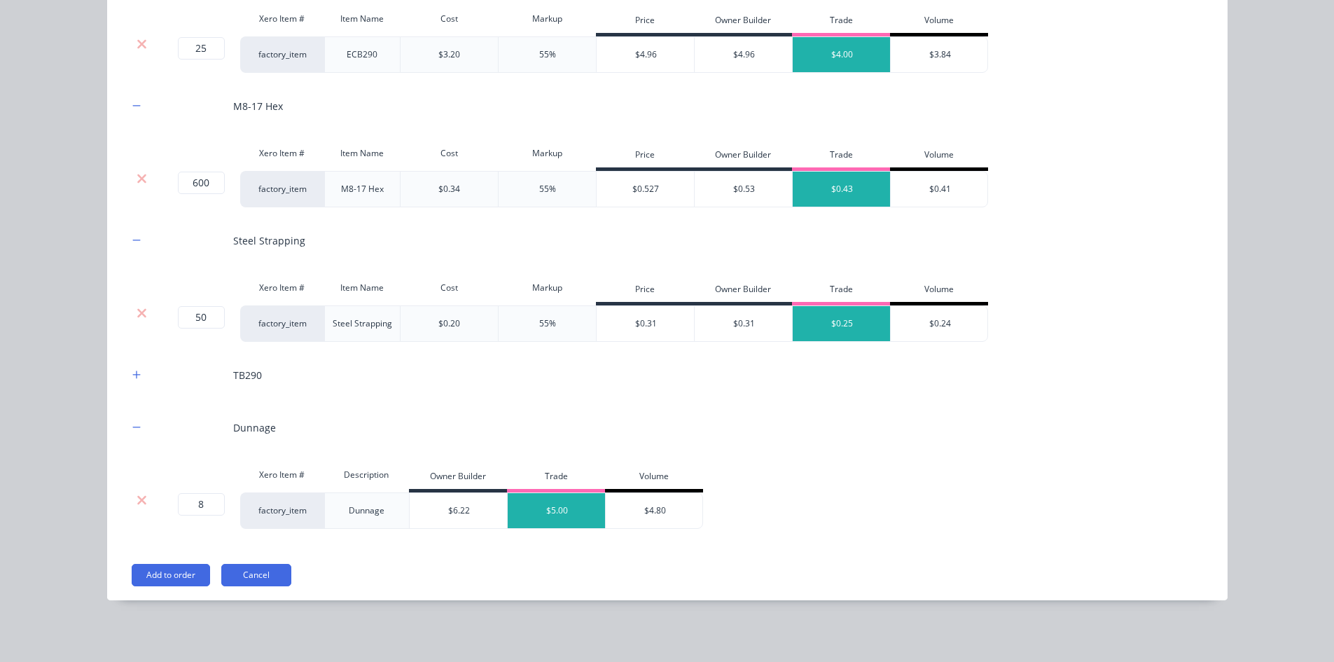
scroll to position [2269, 0]
click at [132, 371] on icon "button" at bounding box center [136, 374] width 8 height 8
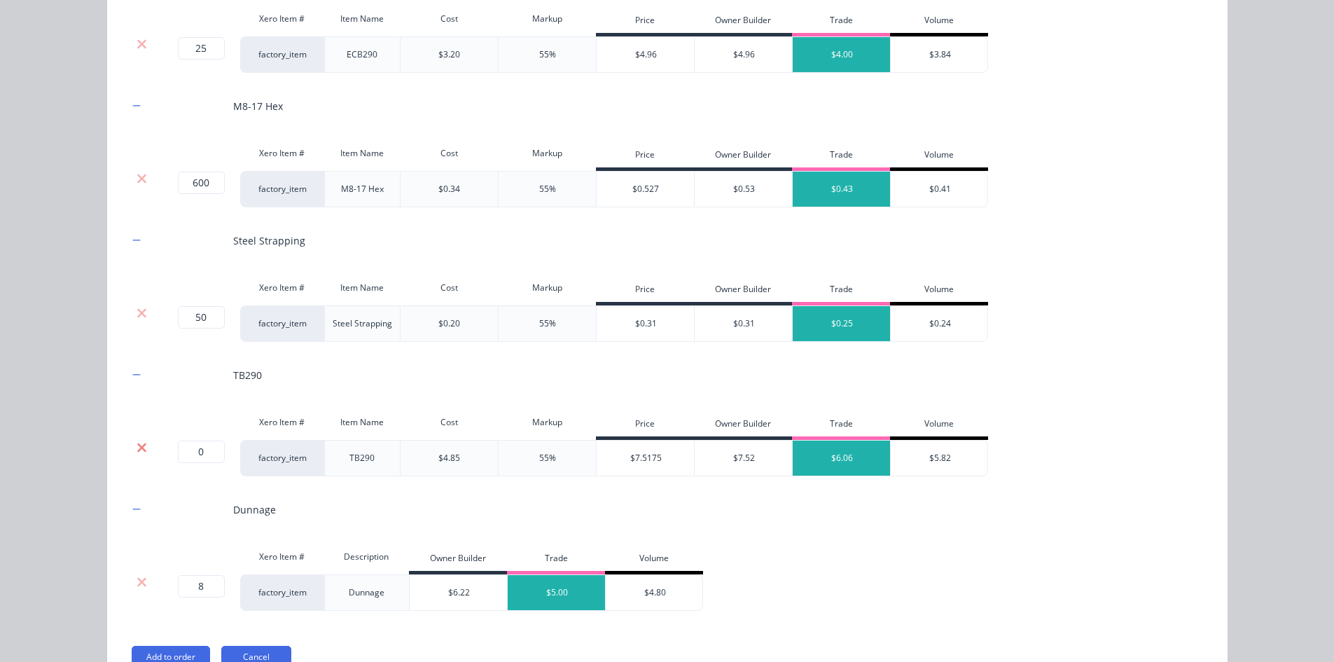
click at [140, 449] on icon at bounding box center [142, 448] width 11 height 14
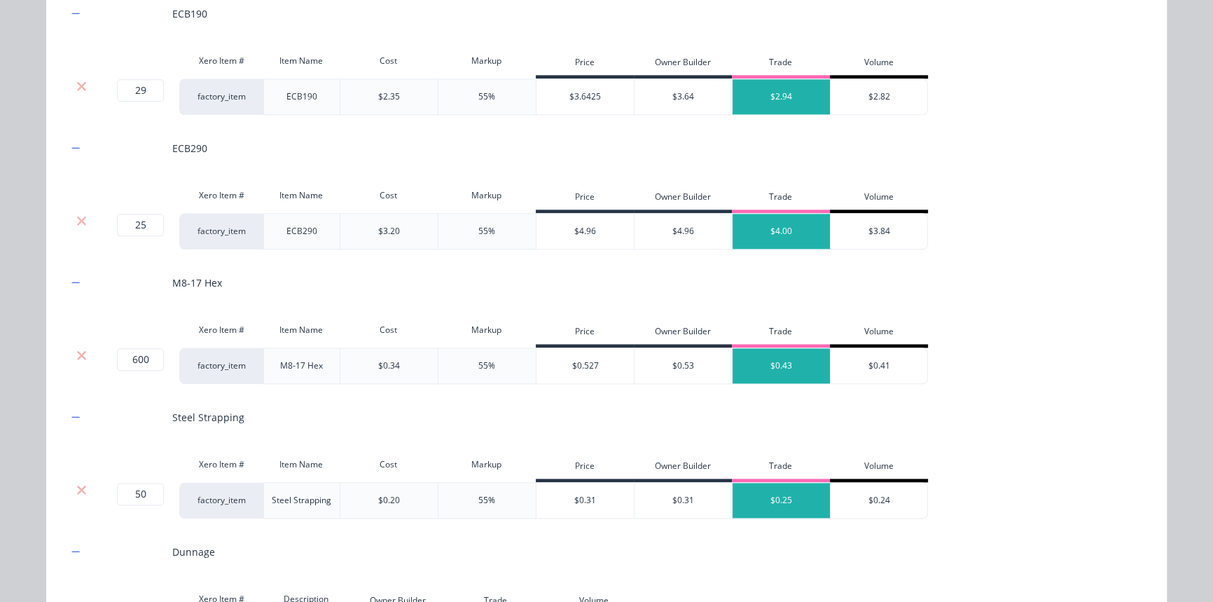
scroll to position [2273, 0]
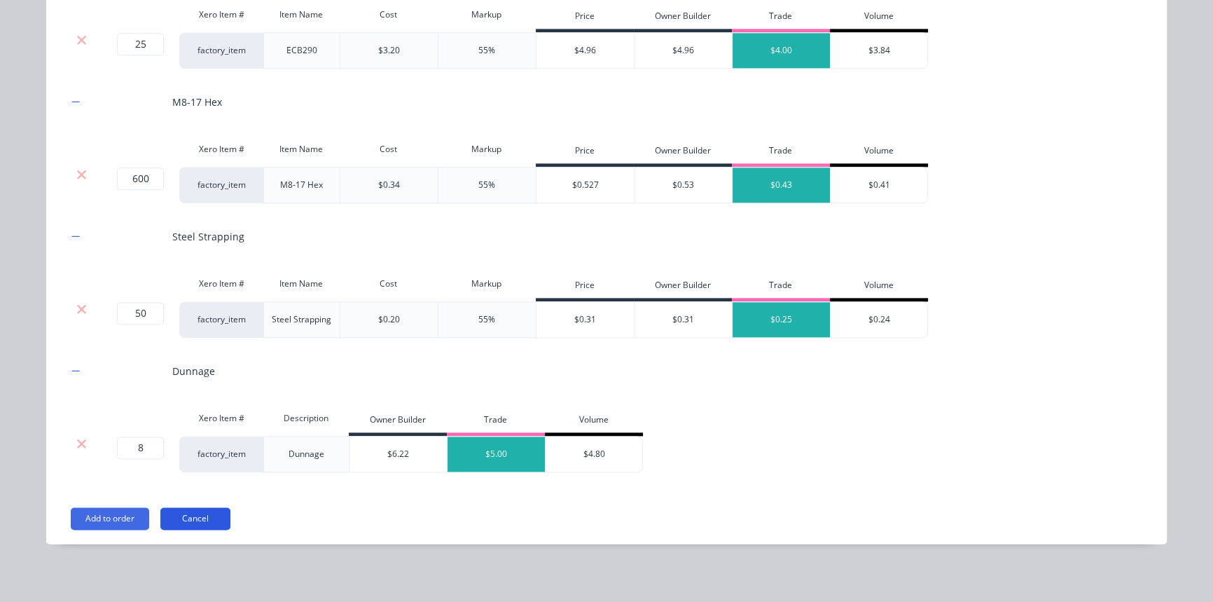
click at [168, 518] on button "Cancel" at bounding box center [195, 518] width 70 height 22
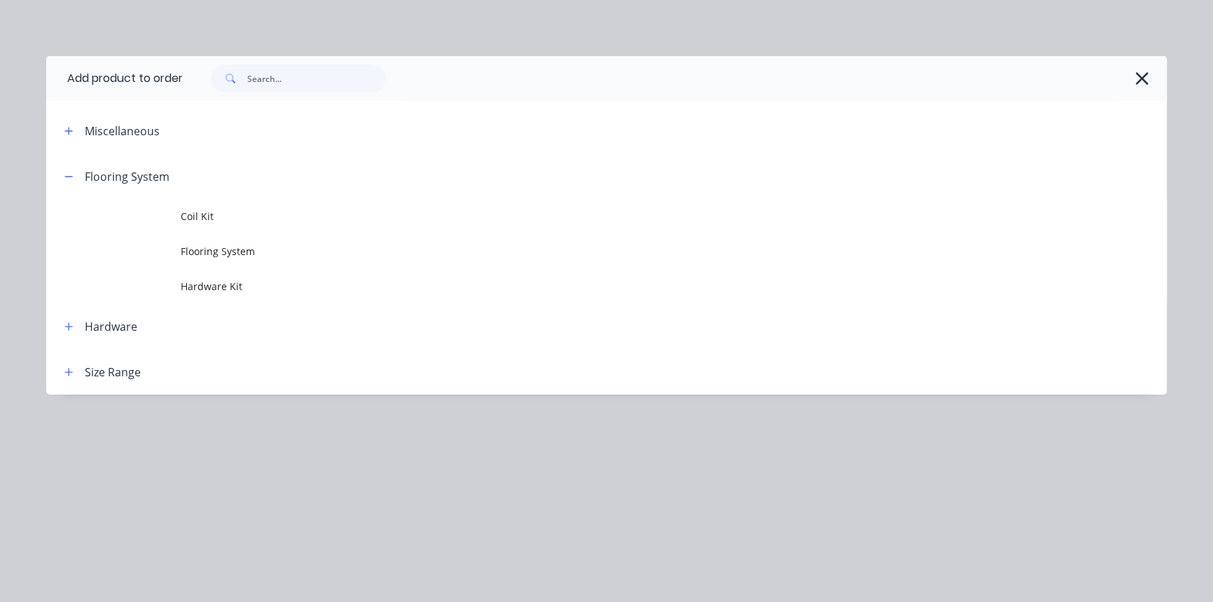
scroll to position [0, 0]
click at [1147, 86] on icon "button" at bounding box center [1142, 79] width 15 height 20
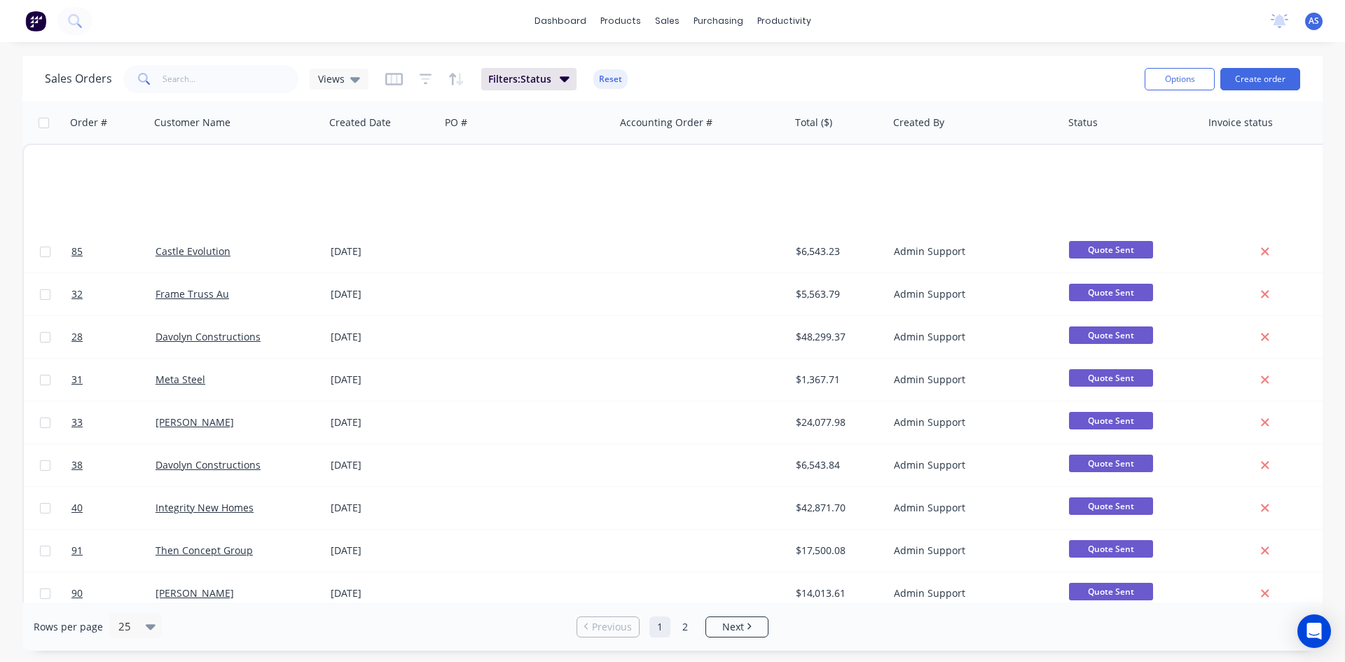
scroll to position [616, 0]
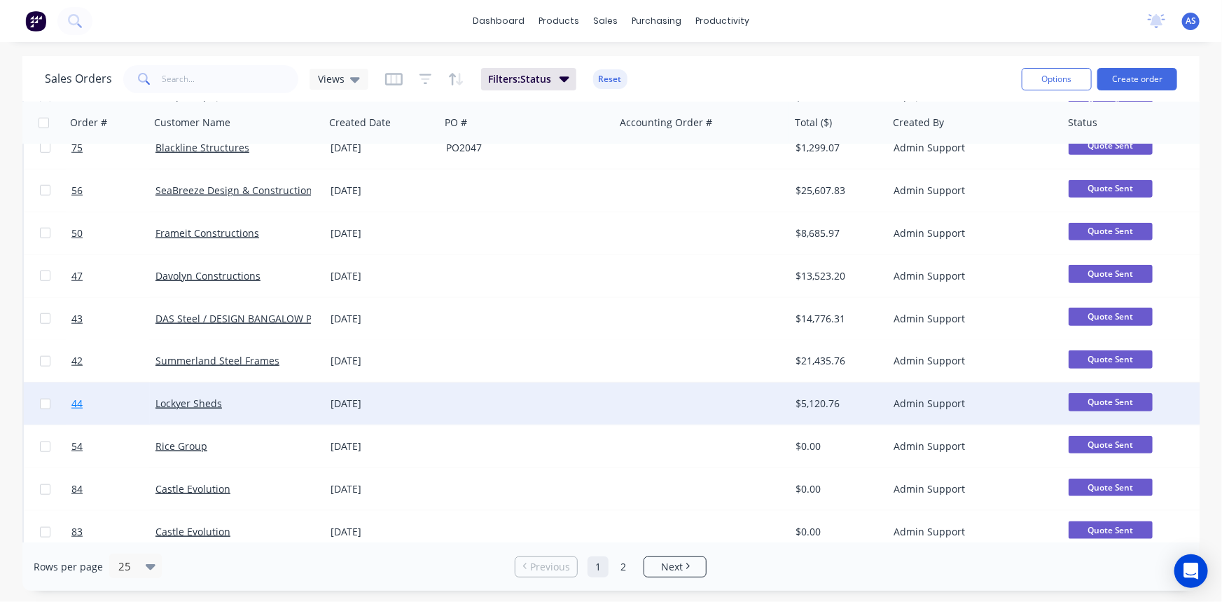
scroll to position [674, 0]
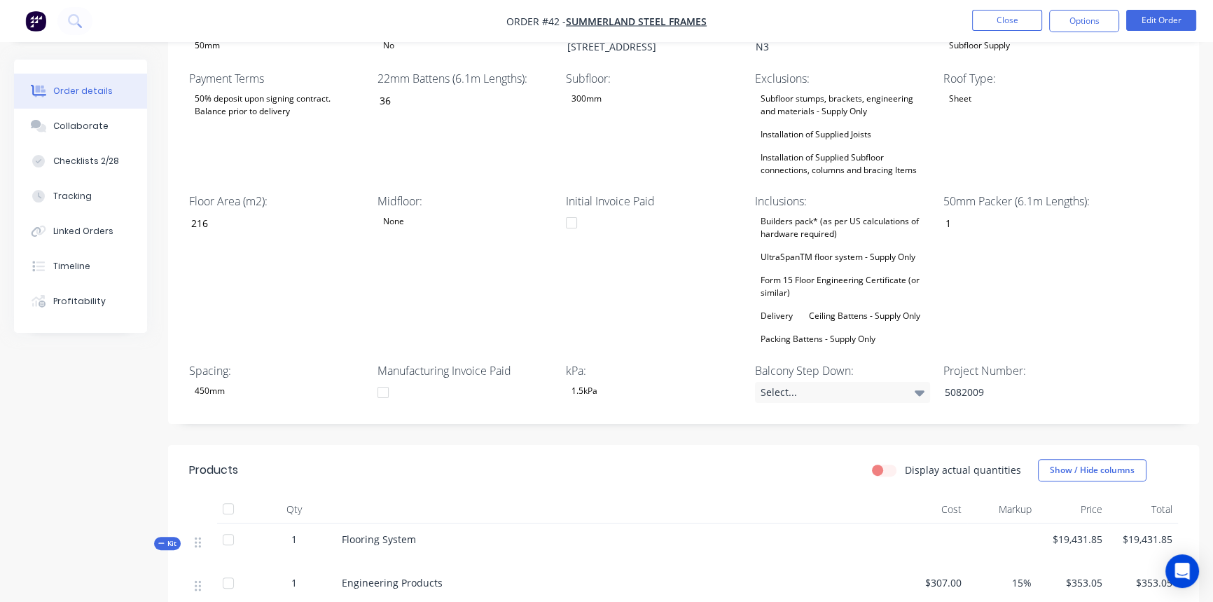
scroll to position [318, 0]
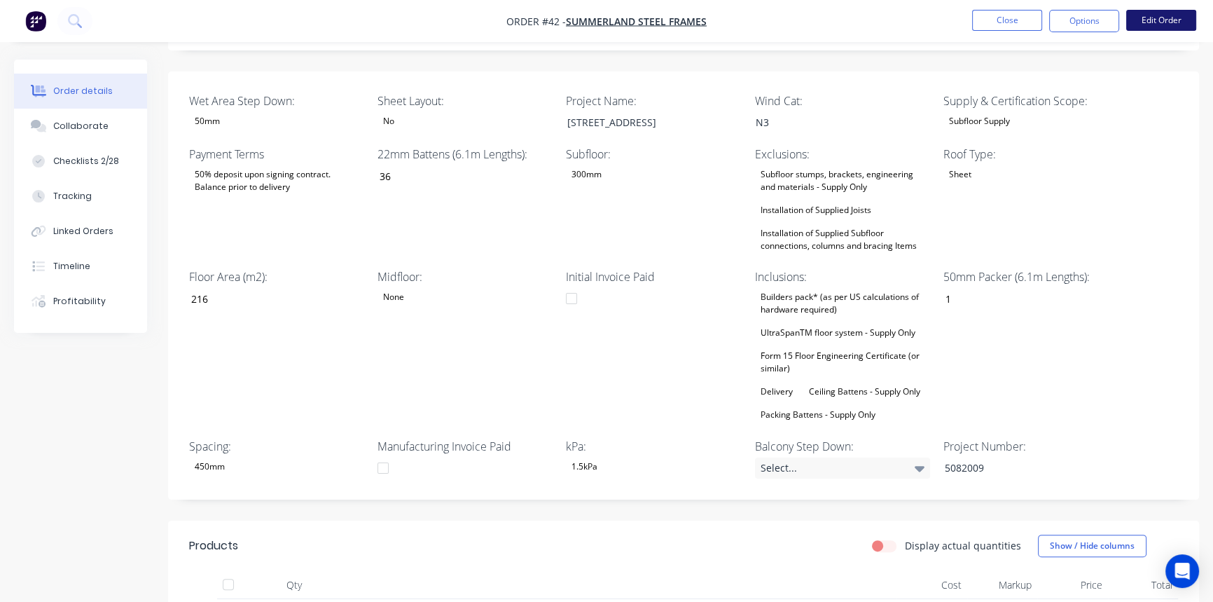
click at [1166, 29] on button "Edit Order" at bounding box center [1161, 20] width 70 height 21
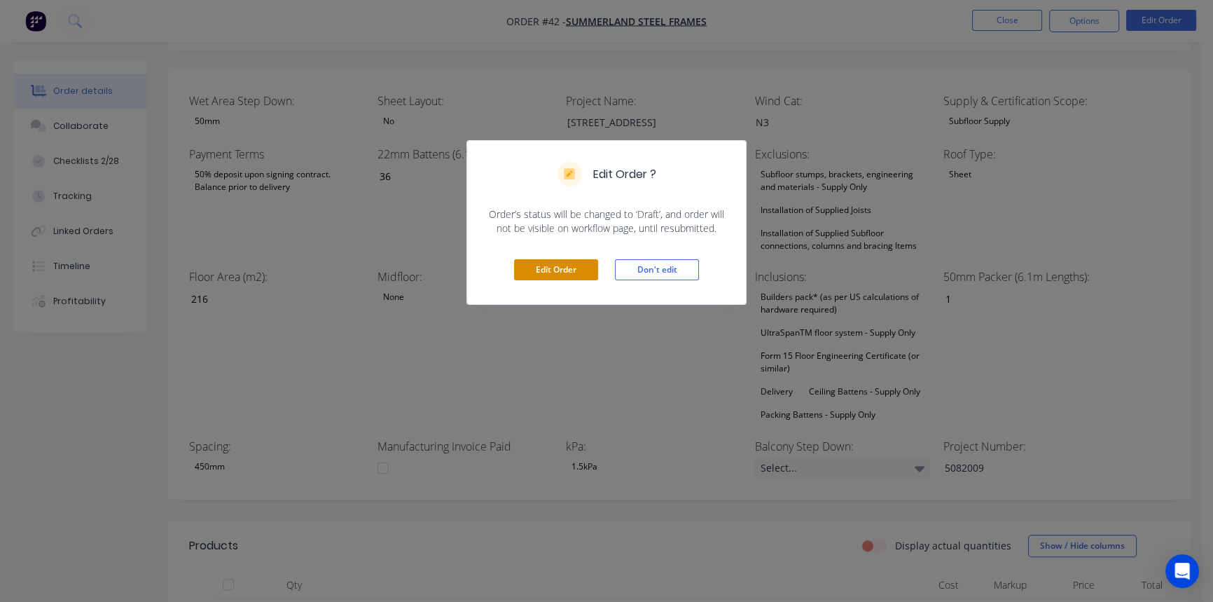
click at [526, 264] on button "Edit Order" at bounding box center [556, 269] width 84 height 21
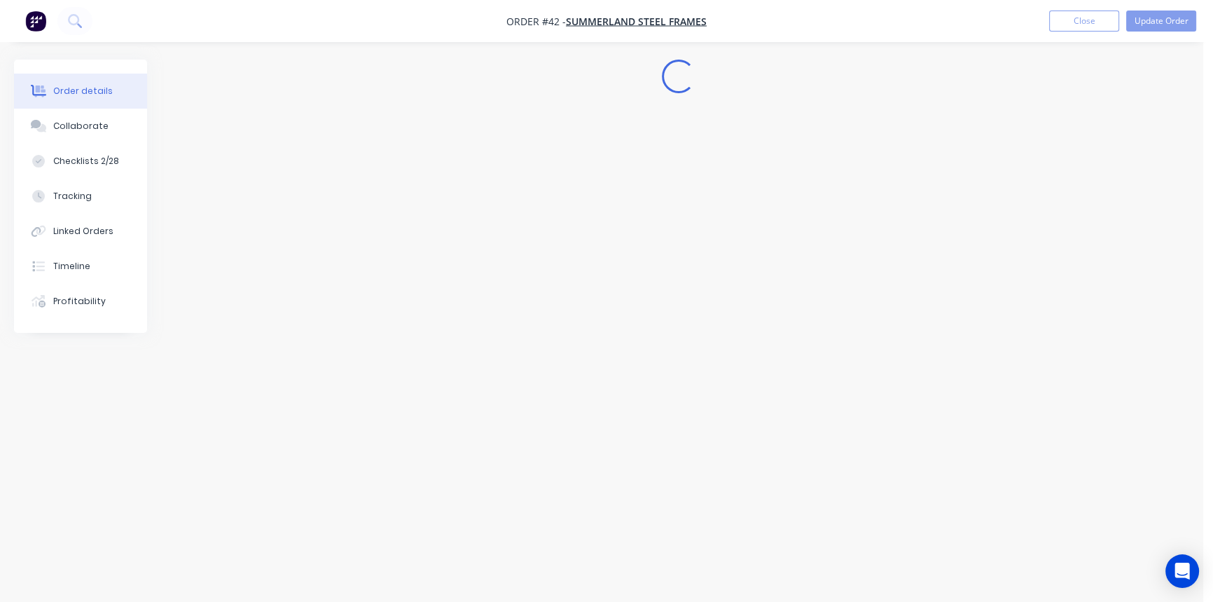
scroll to position [0, 0]
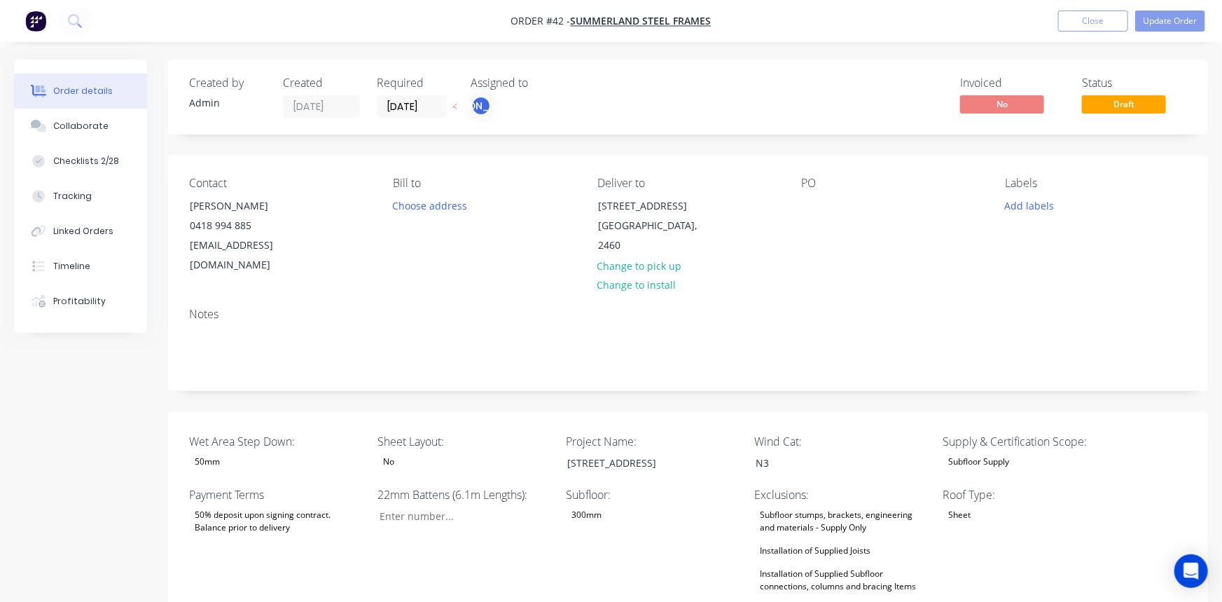
type input "36"
type input "216"
type input "1"
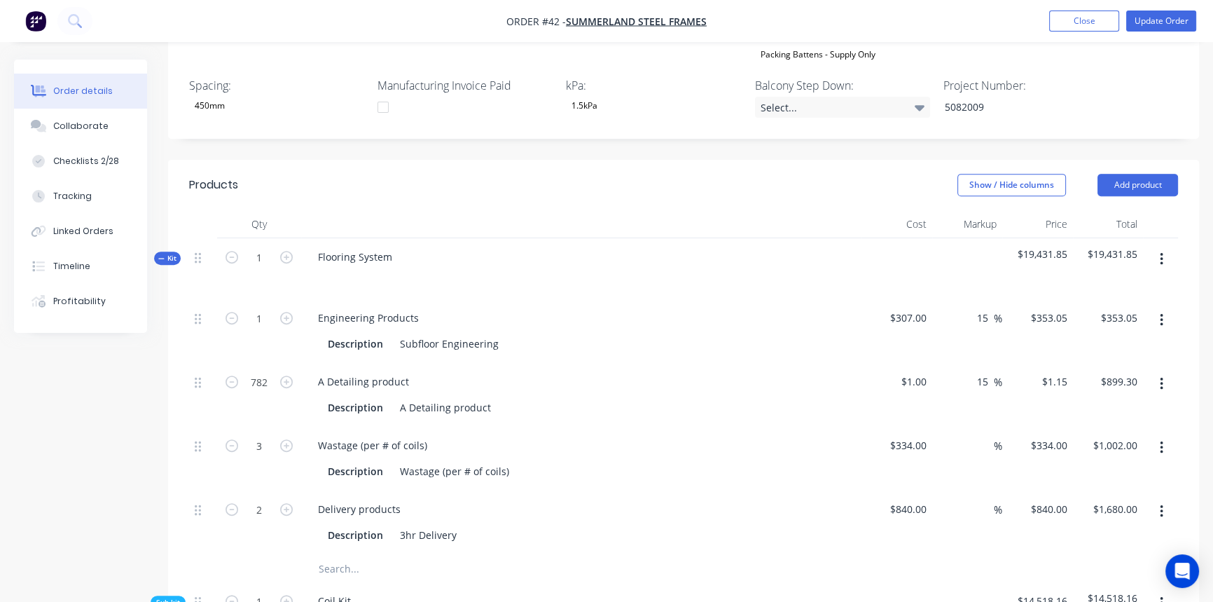
scroll to position [763, 0]
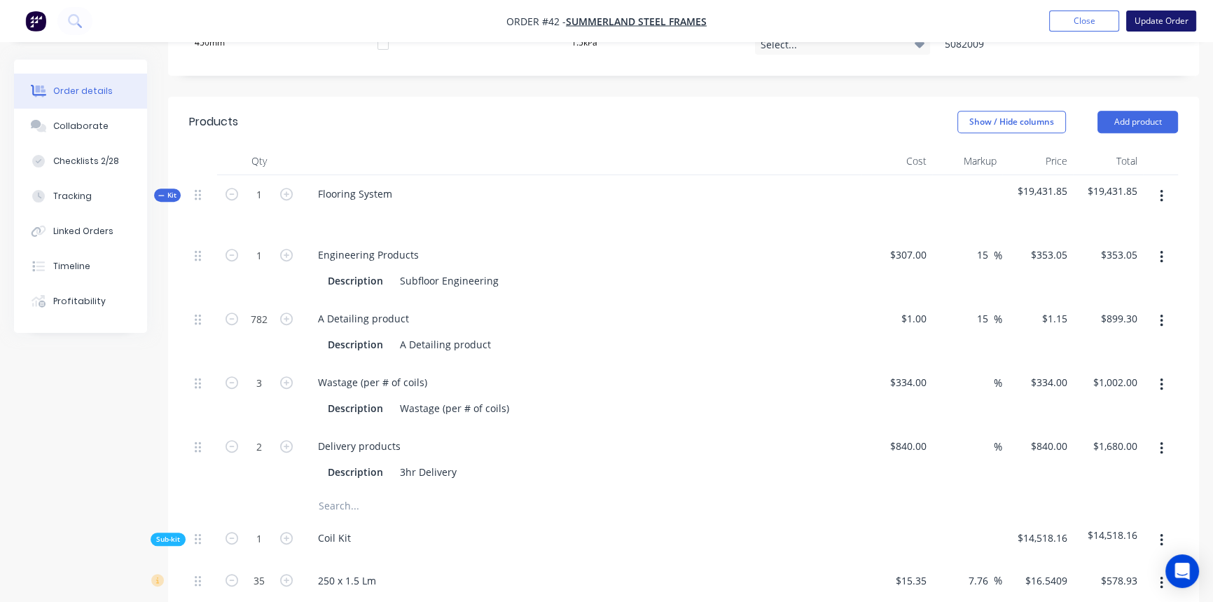
click at [1156, 13] on button "Update Order" at bounding box center [1161, 21] width 70 height 21
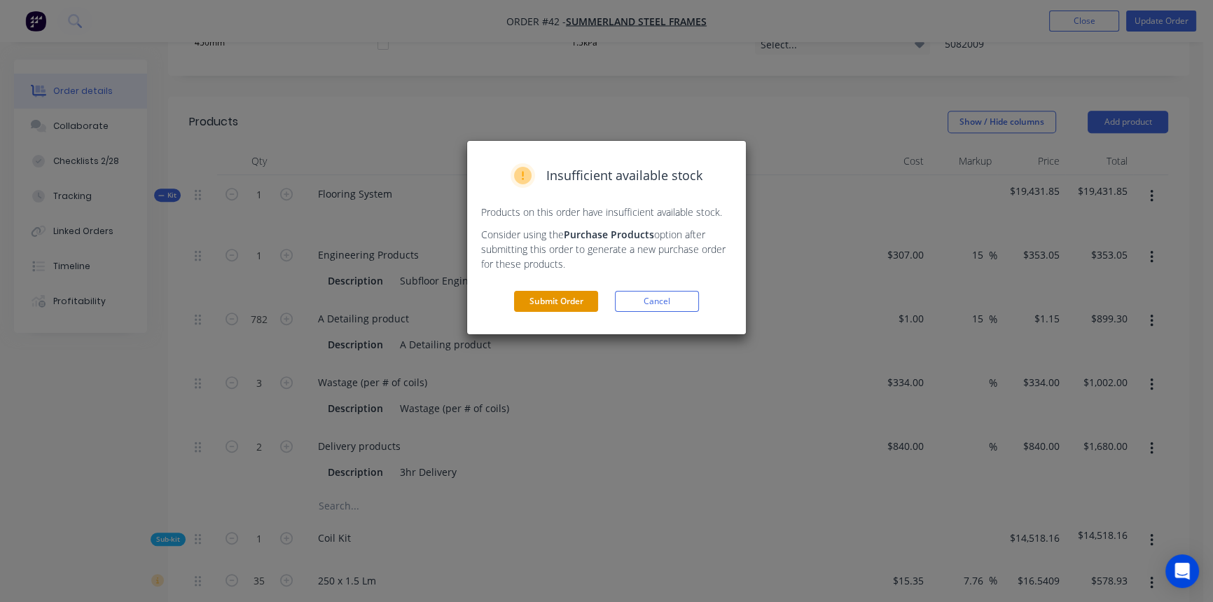
click at [586, 300] on button "Submit Order" at bounding box center [556, 301] width 84 height 21
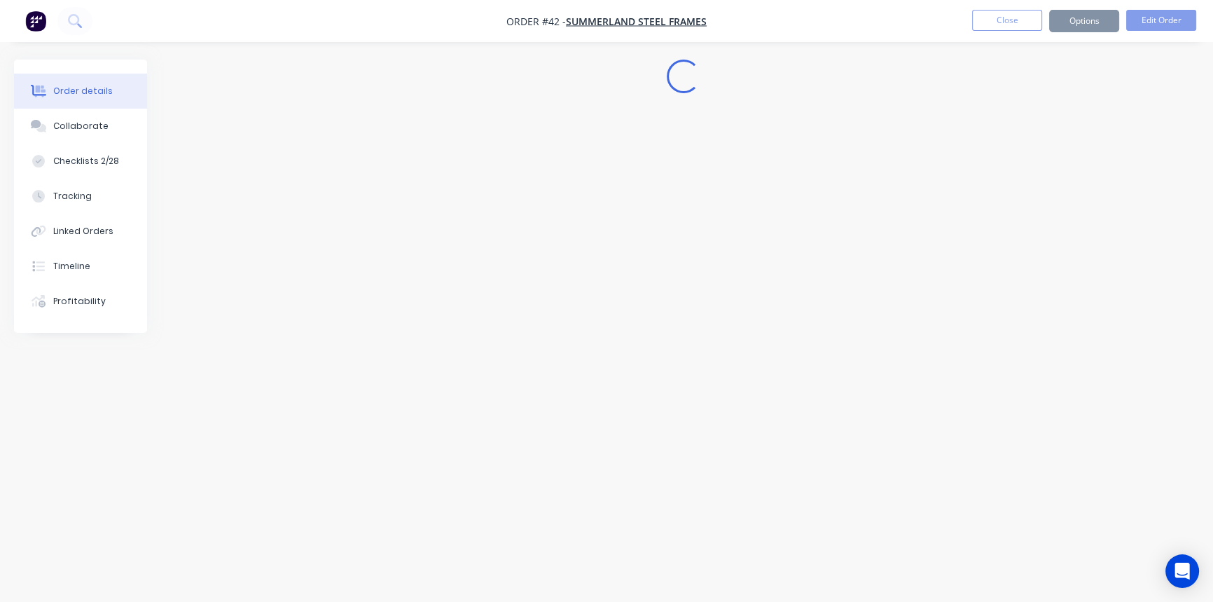
scroll to position [0, 0]
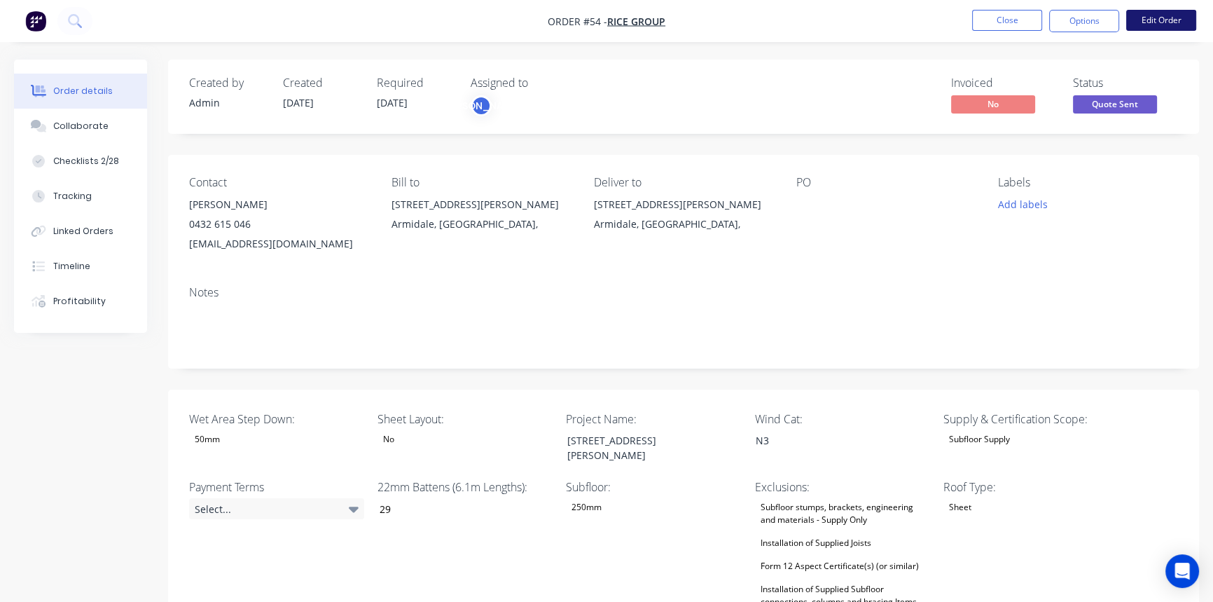
click at [1168, 28] on button "Edit Order" at bounding box center [1161, 20] width 70 height 21
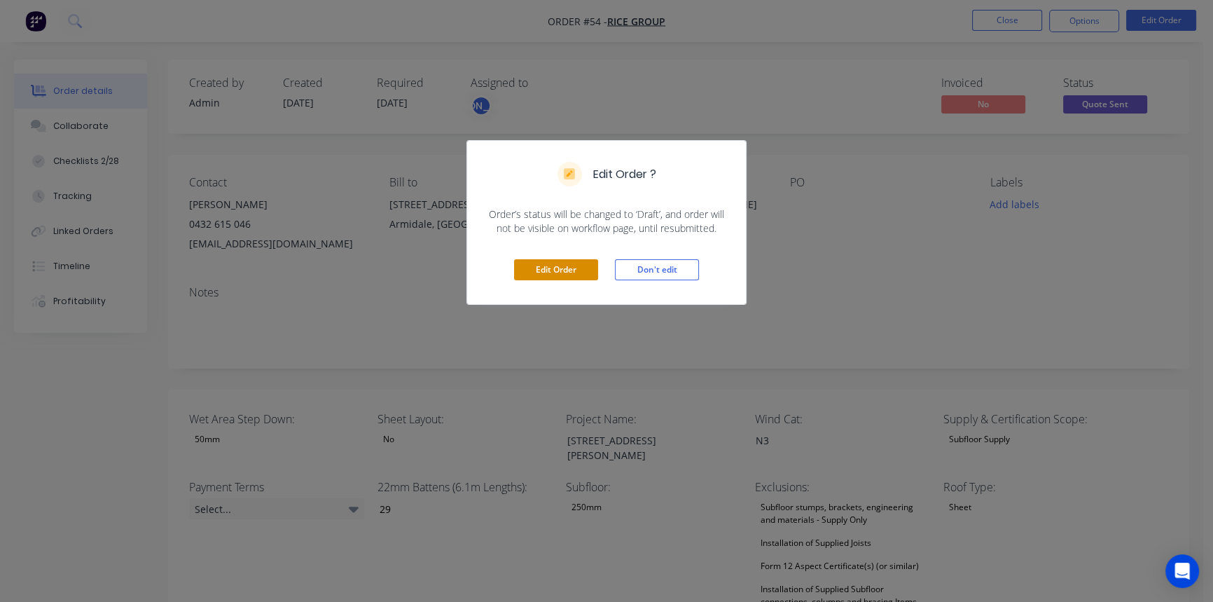
click at [582, 270] on button "Edit Order" at bounding box center [556, 269] width 84 height 21
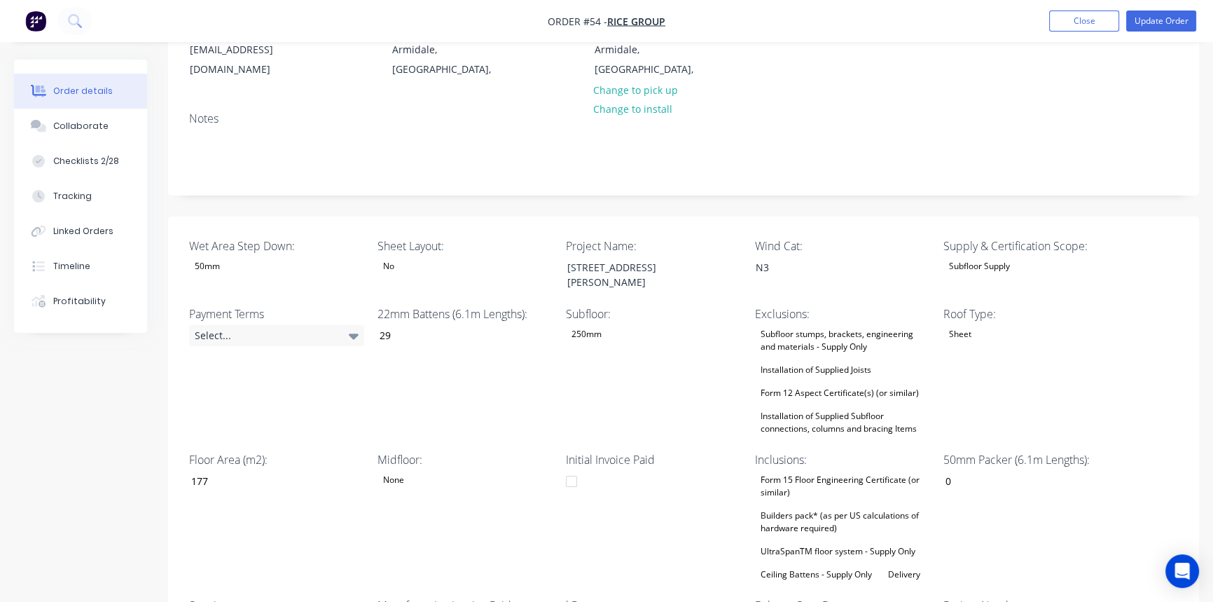
scroll to position [191, 0]
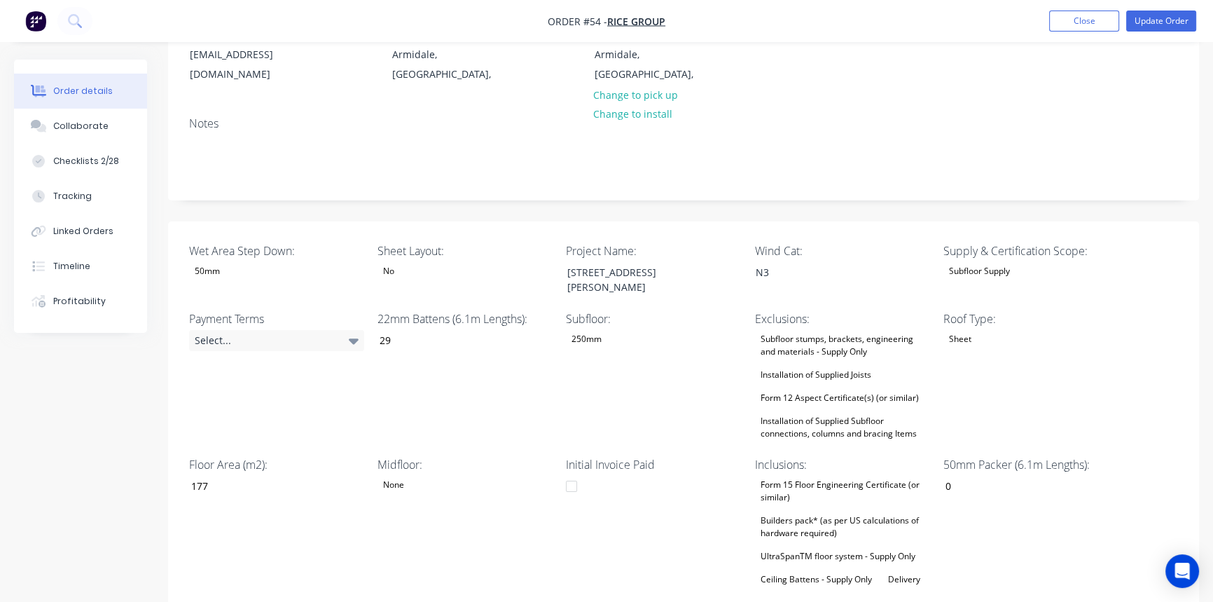
click at [235, 262] on div "50mm" at bounding box center [276, 271] width 175 height 18
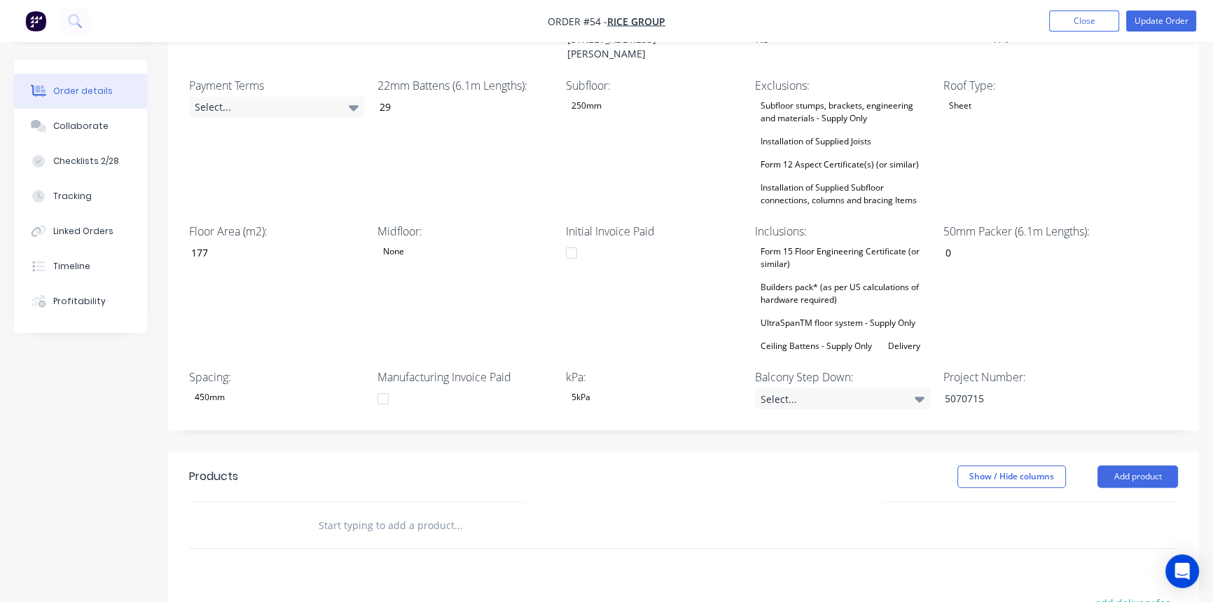
scroll to position [445, 0]
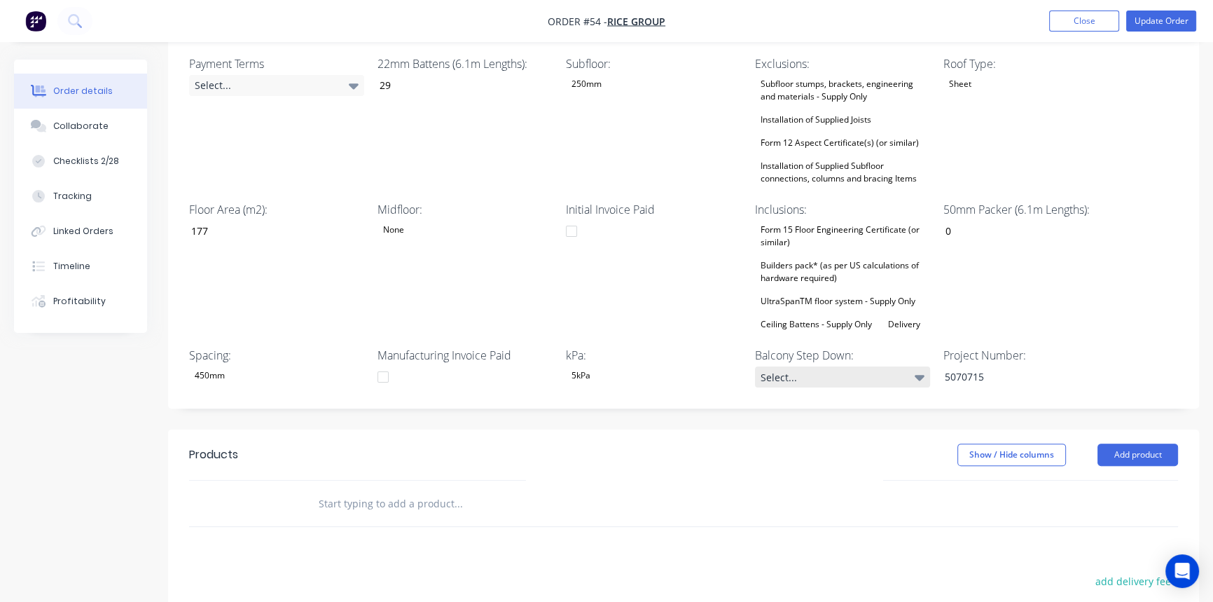
click at [796, 366] on div "Select..." at bounding box center [842, 376] width 175 height 21
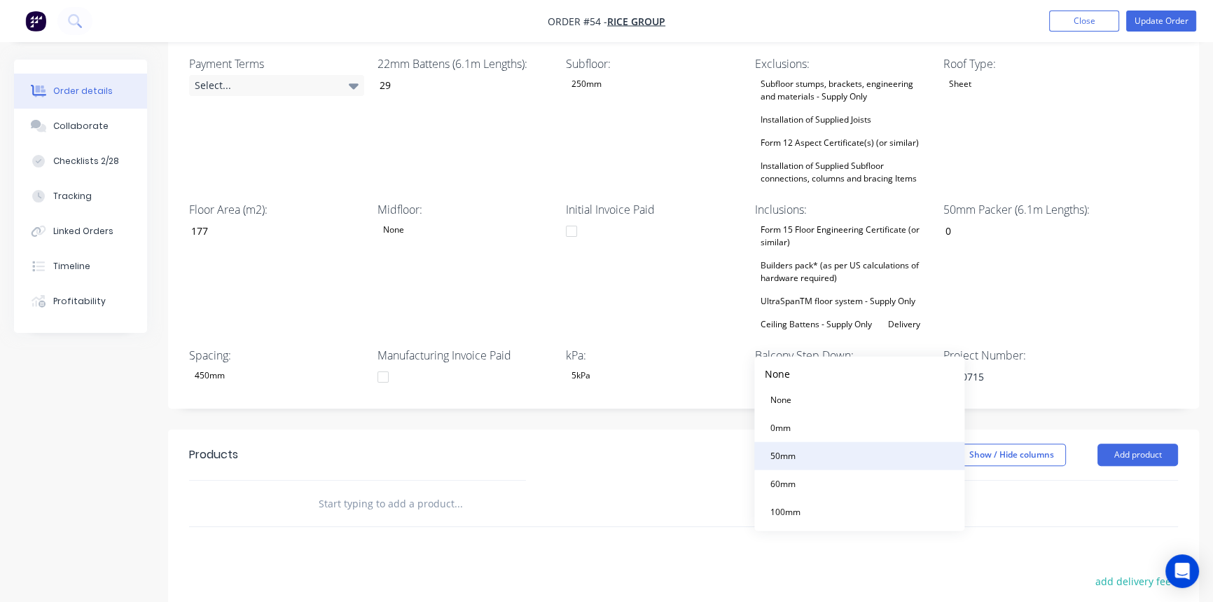
click at [794, 455] on div "50mm" at bounding box center [783, 456] width 36 height 18
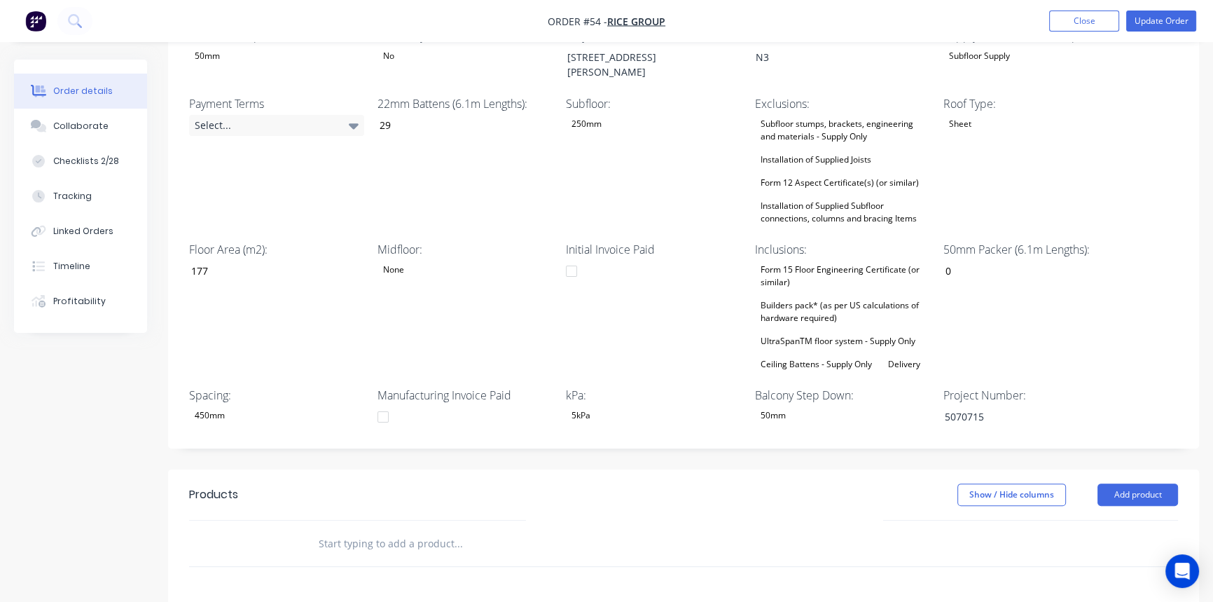
scroll to position [254, 0]
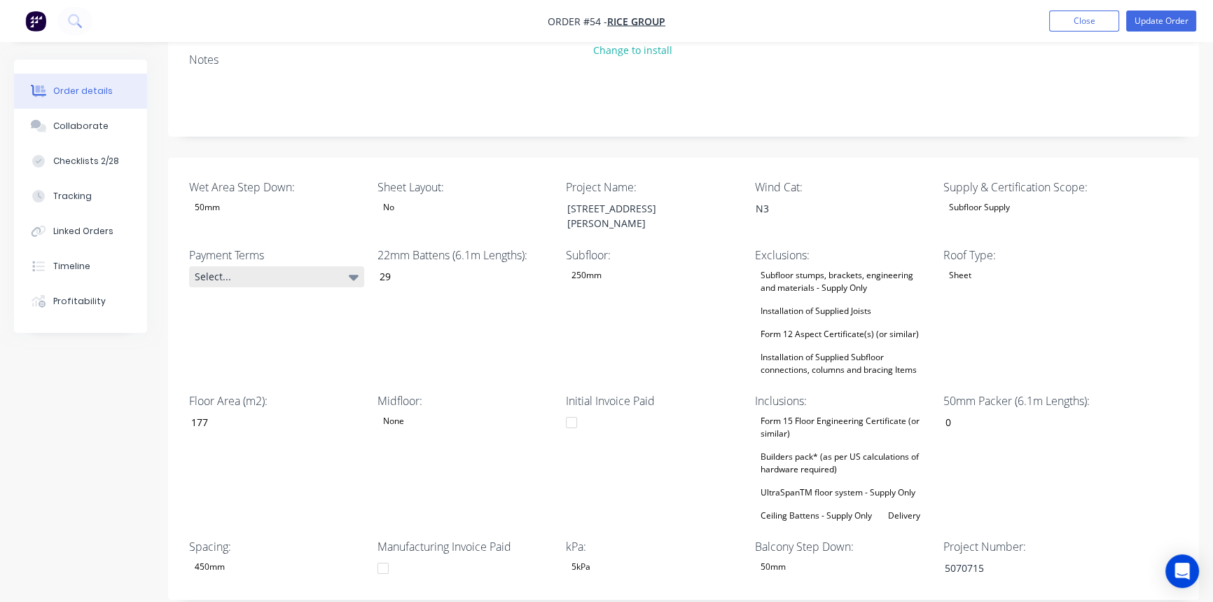
click at [248, 266] on div "Select..." at bounding box center [276, 276] width 175 height 21
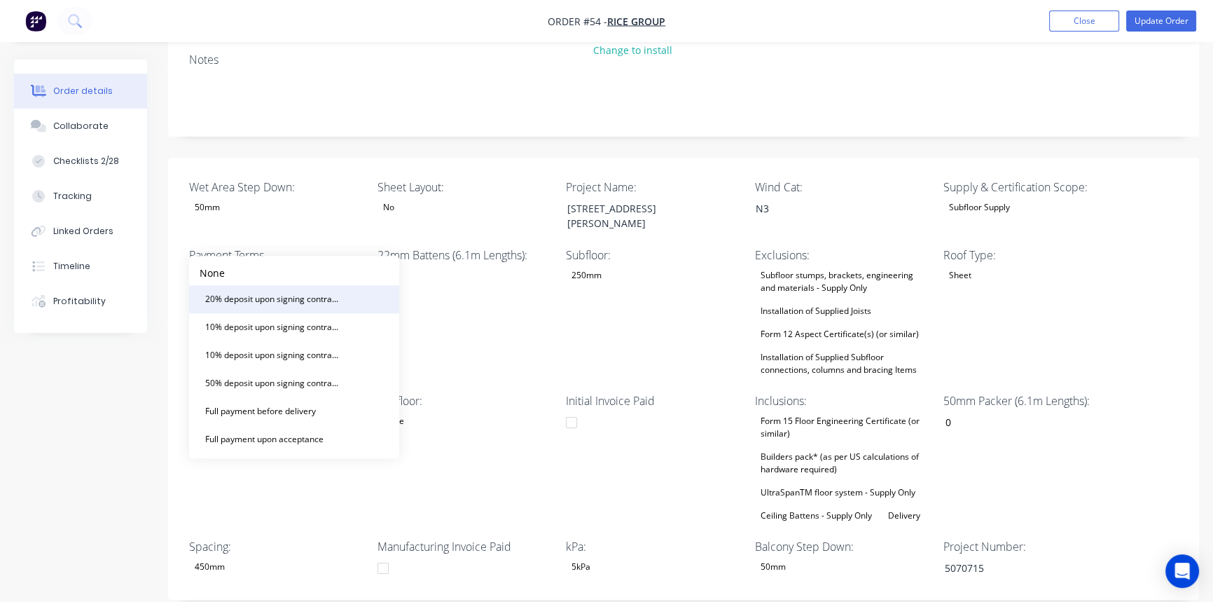
click at [265, 298] on div "20% deposit upon signing contract. 50% prior to manufacturing and balance prior…" at bounding box center [273, 299] width 147 height 18
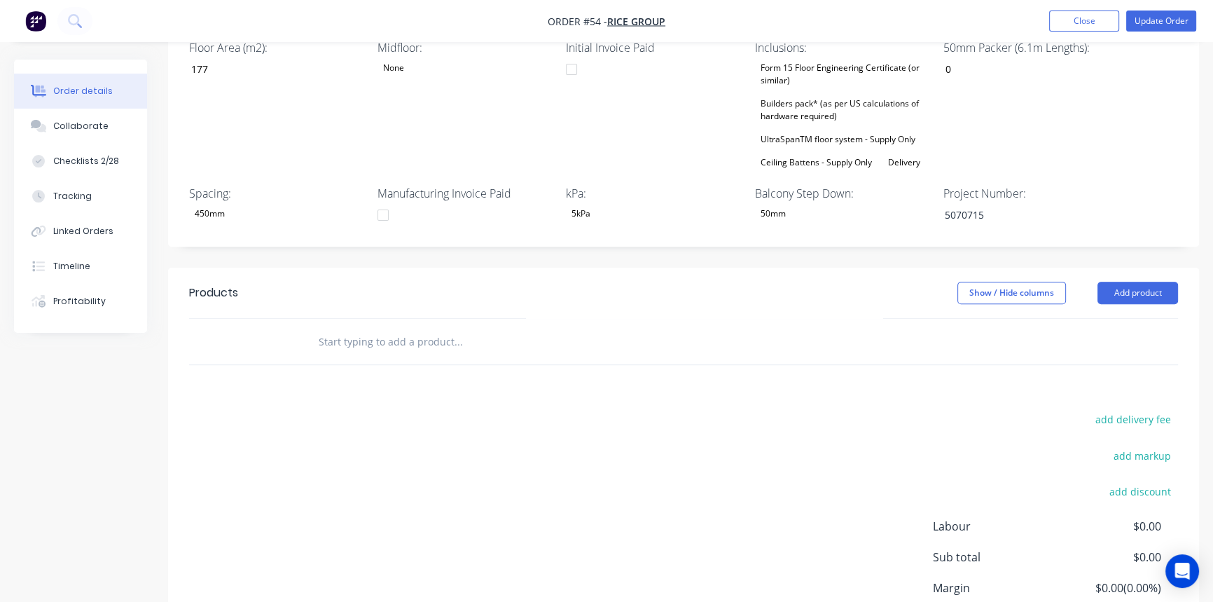
scroll to position [637, 0]
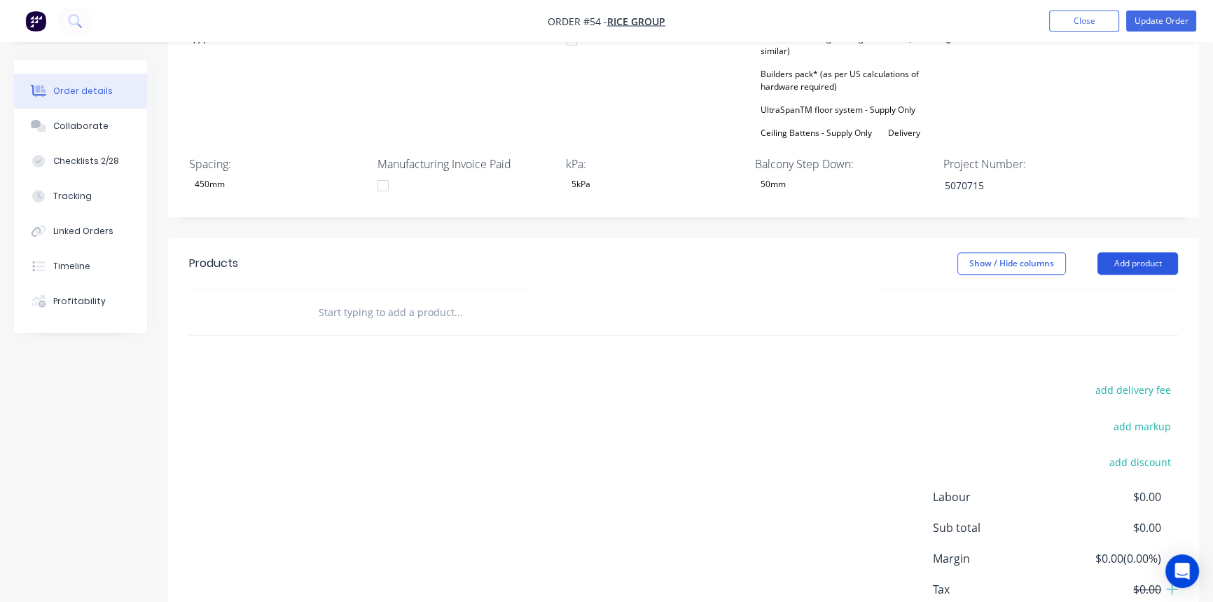
click at [1133, 252] on button "Add product" at bounding box center [1137, 263] width 81 height 22
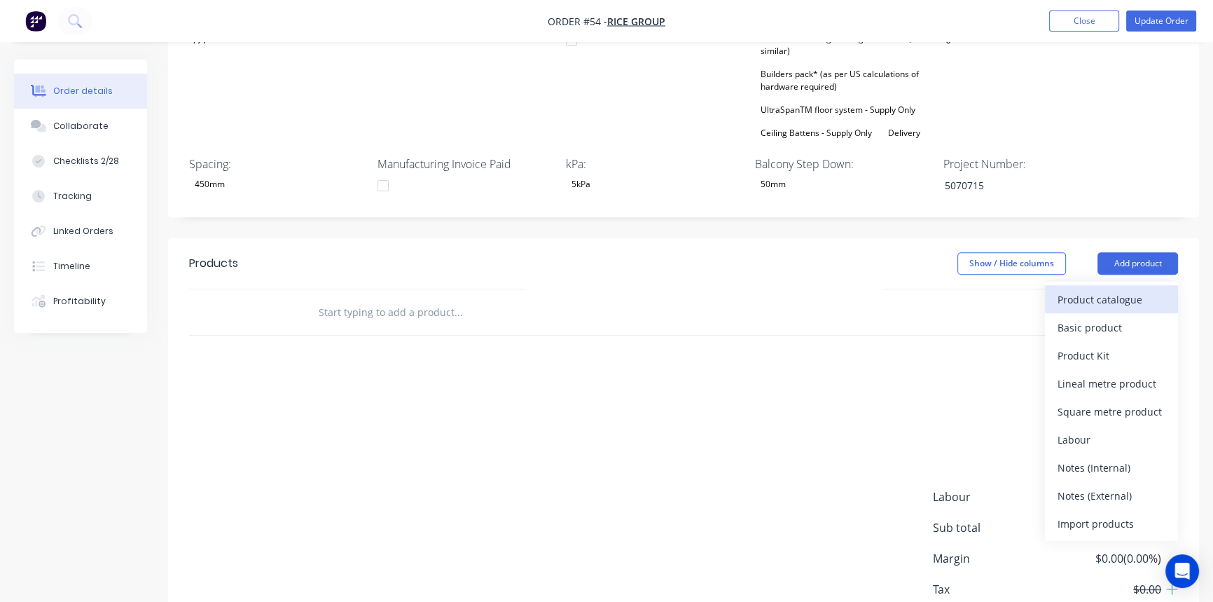
click at [1112, 289] on div "Product catalogue" at bounding box center [1112, 299] width 108 height 20
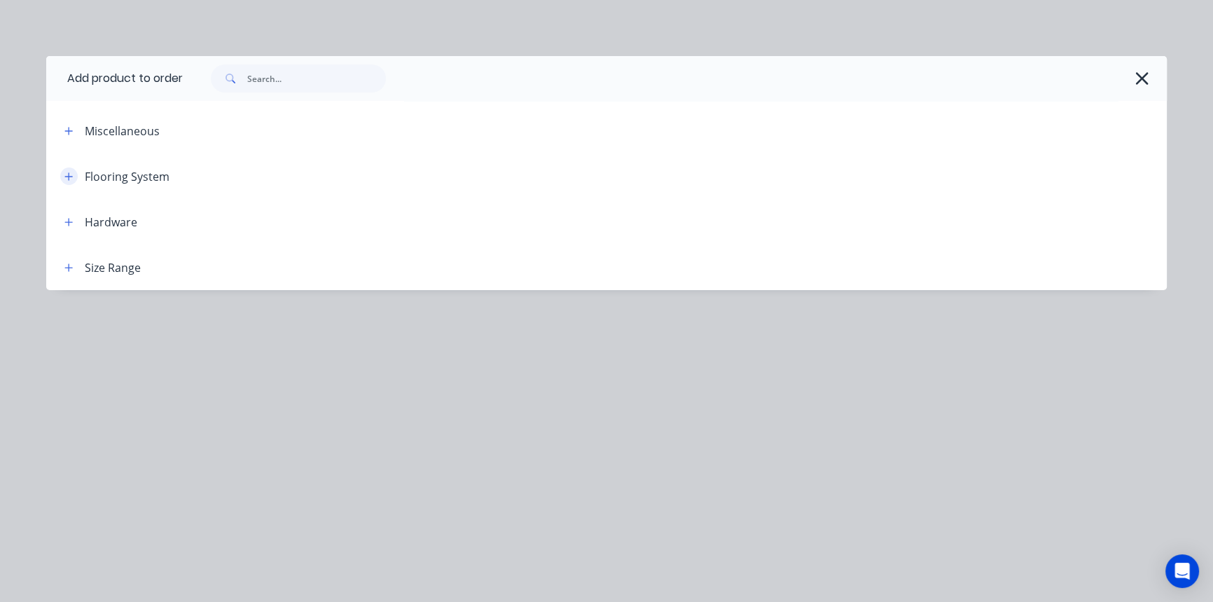
click at [71, 174] on icon "button" at bounding box center [68, 177] width 8 height 10
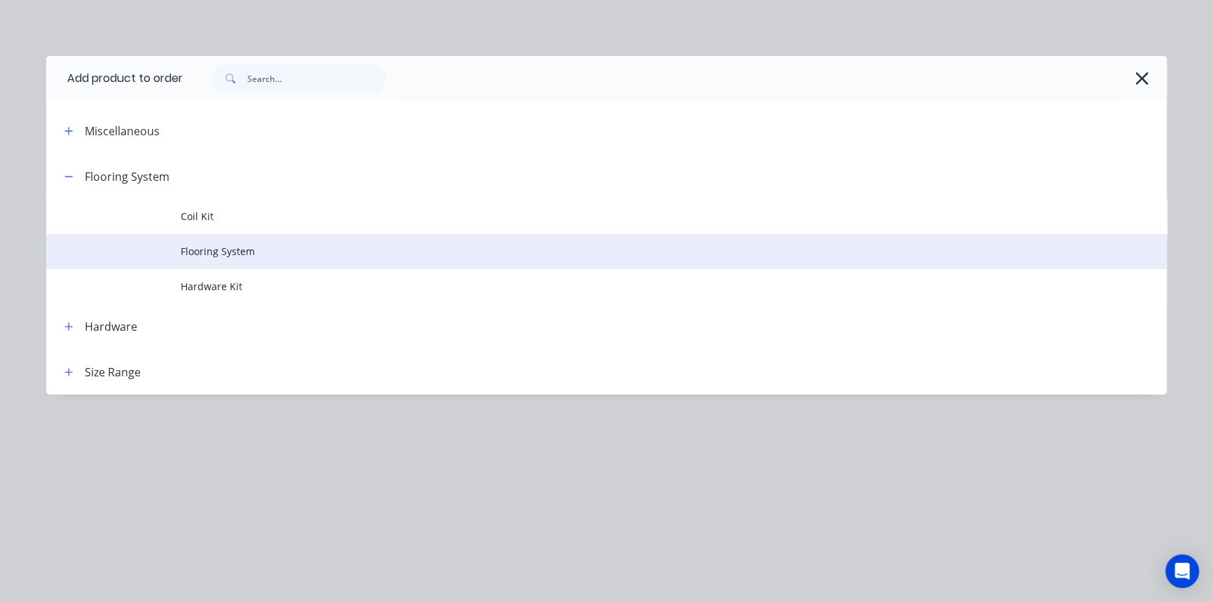
click at [238, 254] on span "Flooring System" at bounding box center [575, 251] width 789 height 15
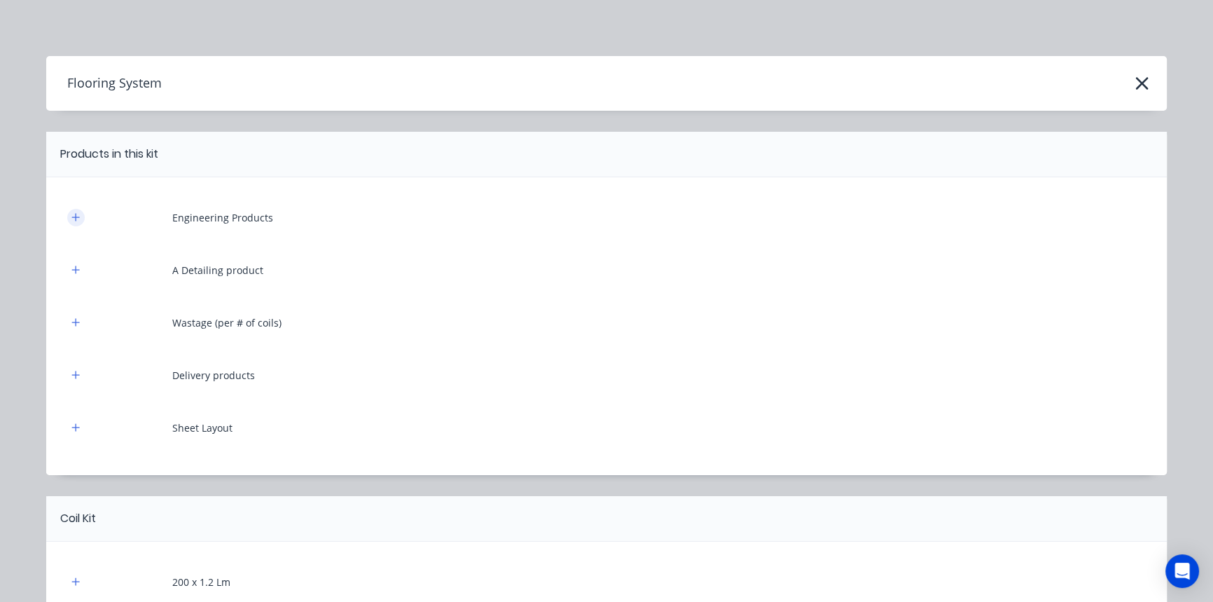
click at [72, 219] on icon "button" at bounding box center [76, 217] width 8 height 8
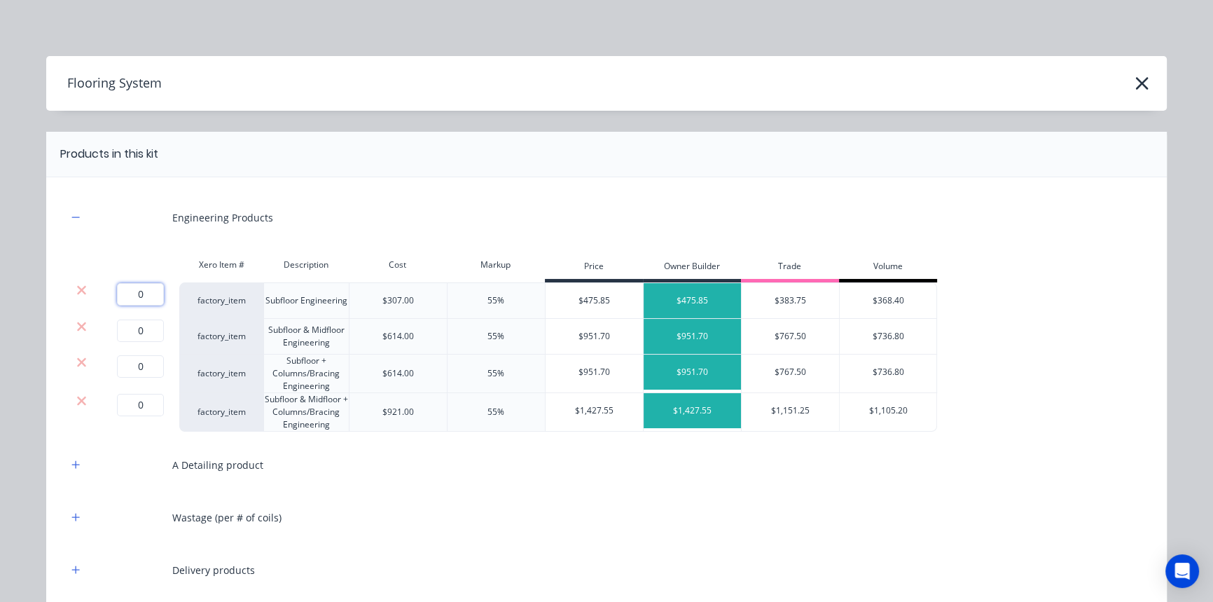
click at [152, 300] on input "0" at bounding box center [140, 294] width 47 height 22
type input "1"
click at [77, 322] on icon at bounding box center [81, 326] width 11 height 14
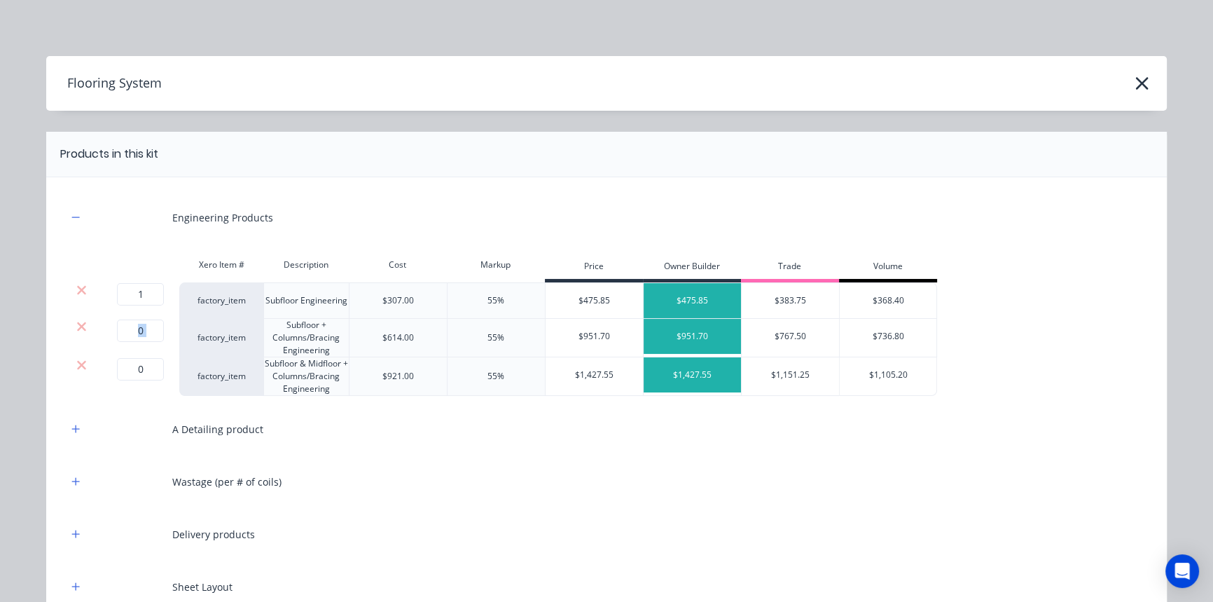
click at [77, 322] on icon at bounding box center [81, 326] width 11 height 14
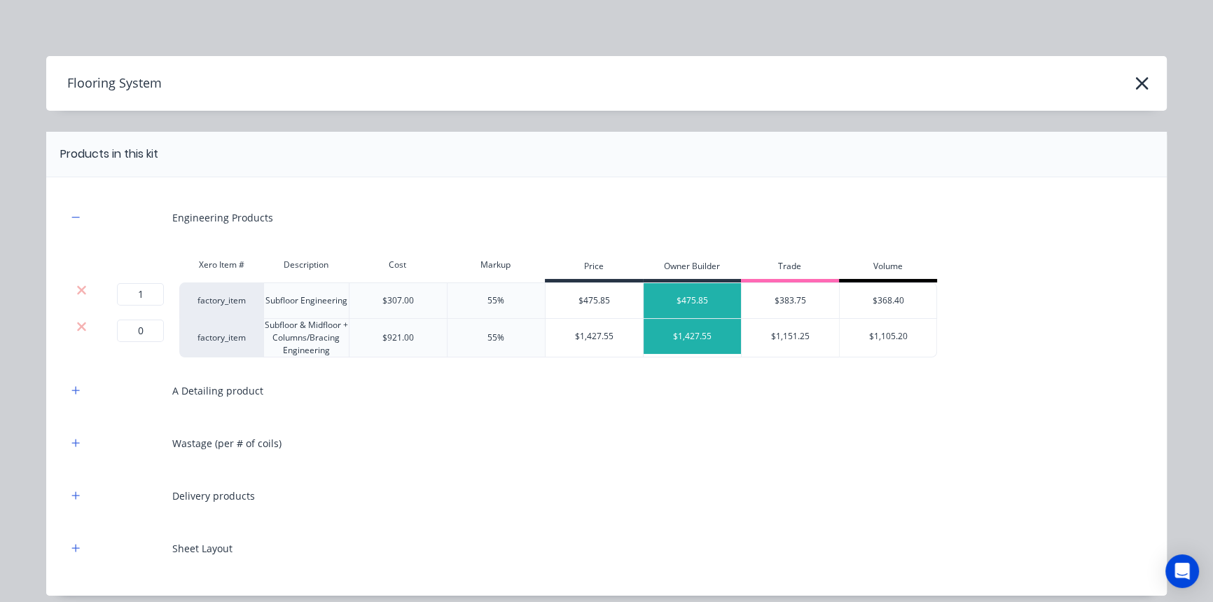
click at [77, 322] on icon at bounding box center [81, 326] width 11 height 14
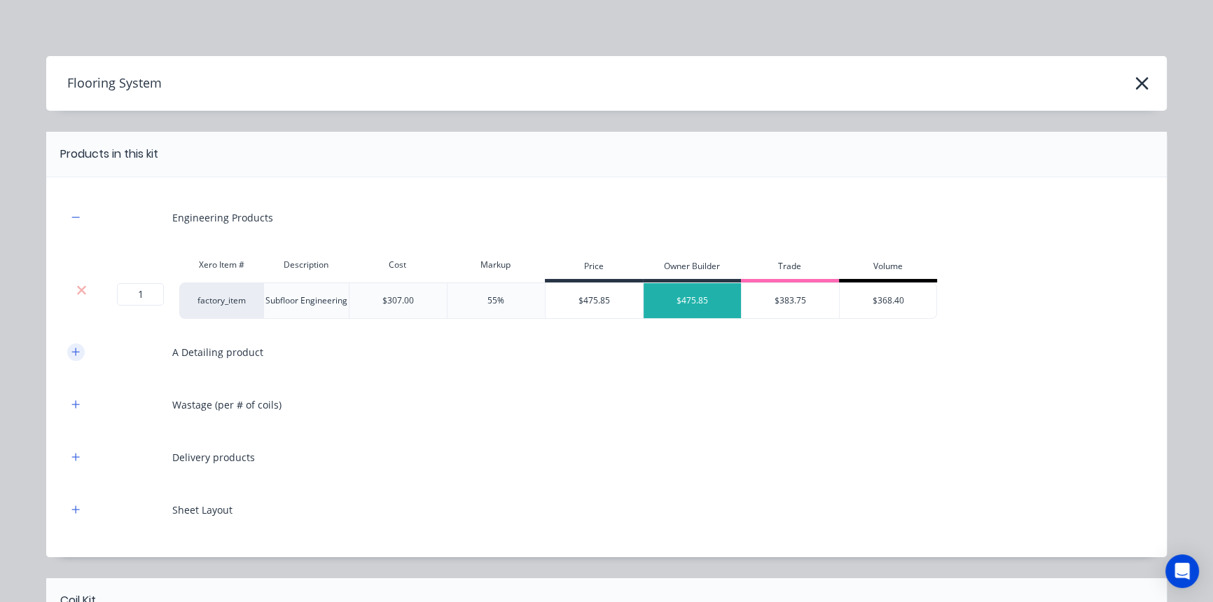
click at [72, 353] on icon "button" at bounding box center [76, 351] width 8 height 8
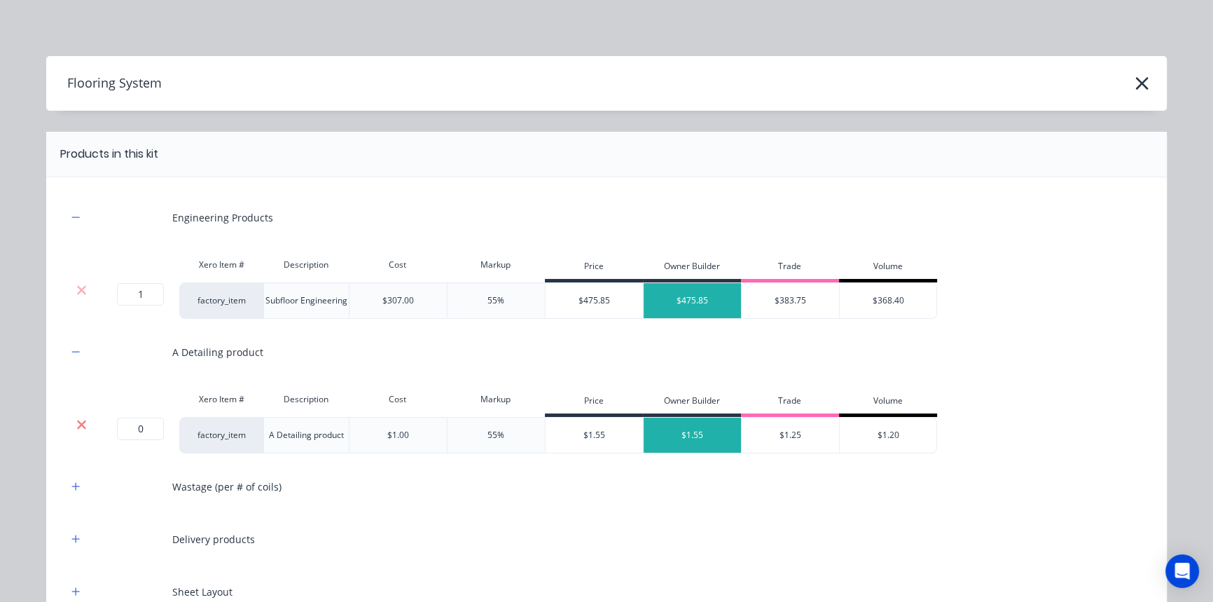
click at [76, 429] on icon at bounding box center [81, 424] width 11 height 14
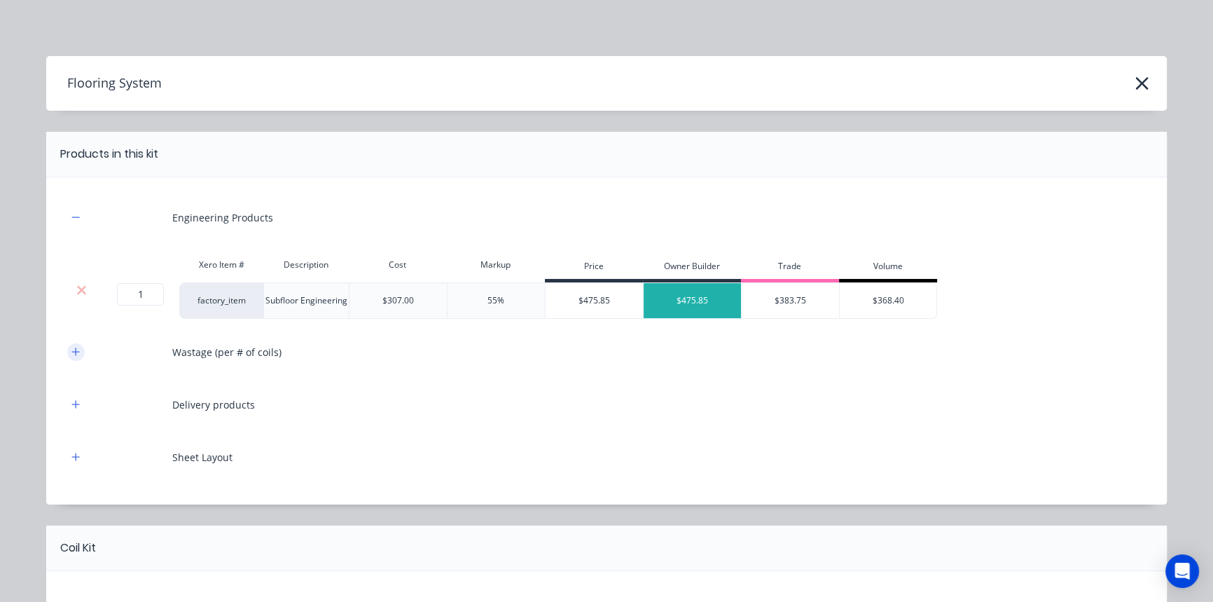
click at [71, 345] on button "button" at bounding box center [76, 352] width 18 height 18
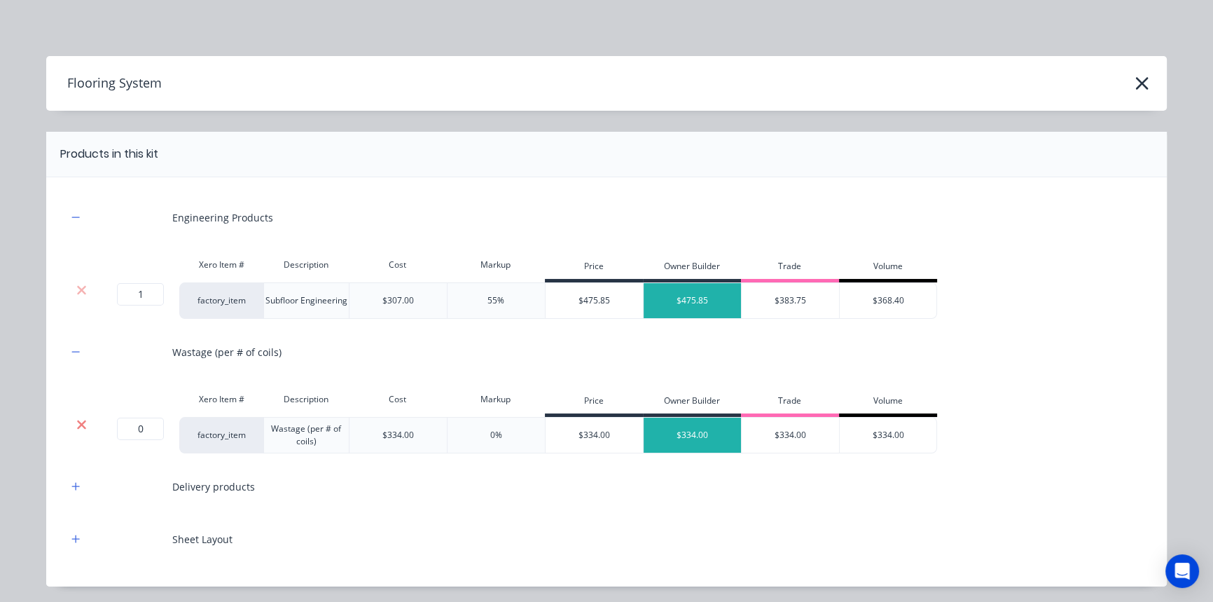
click at [76, 418] on icon at bounding box center [81, 424] width 11 height 14
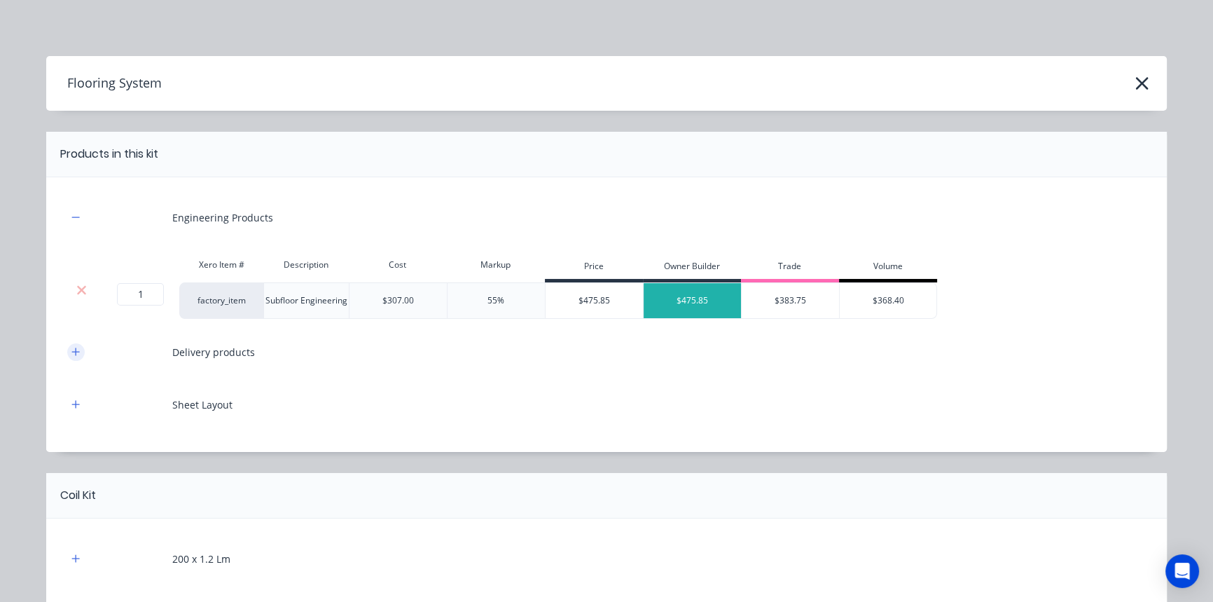
click at [72, 352] on icon "button" at bounding box center [76, 351] width 8 height 8
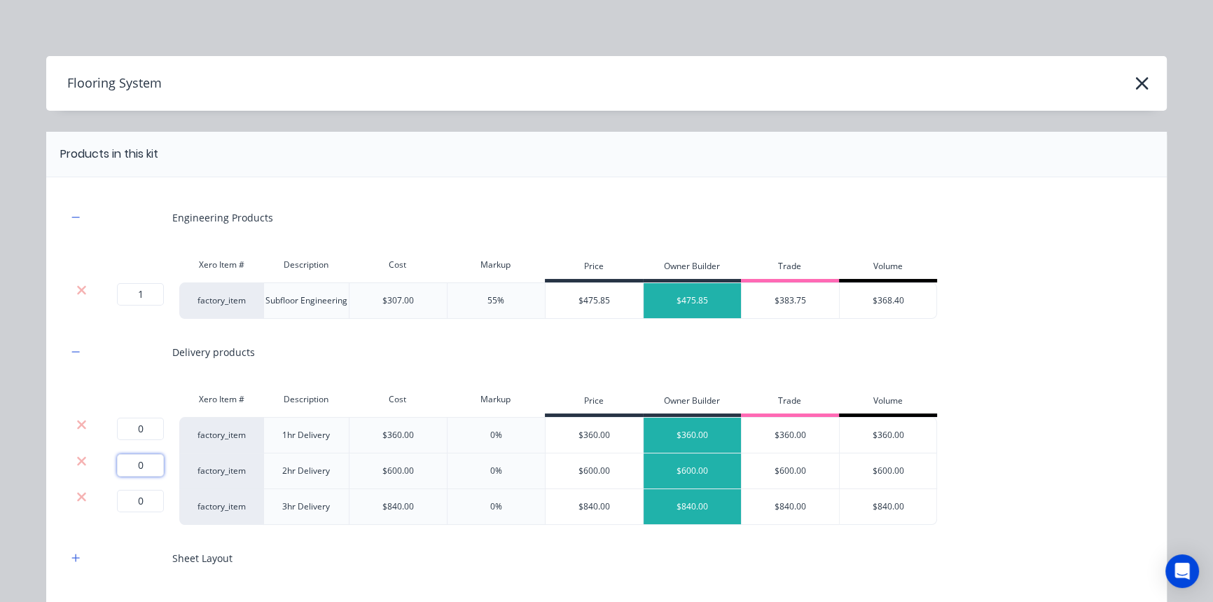
click at [136, 459] on input "0" at bounding box center [140, 465] width 47 height 22
type input "1"
click at [76, 420] on icon at bounding box center [81, 424] width 11 height 14
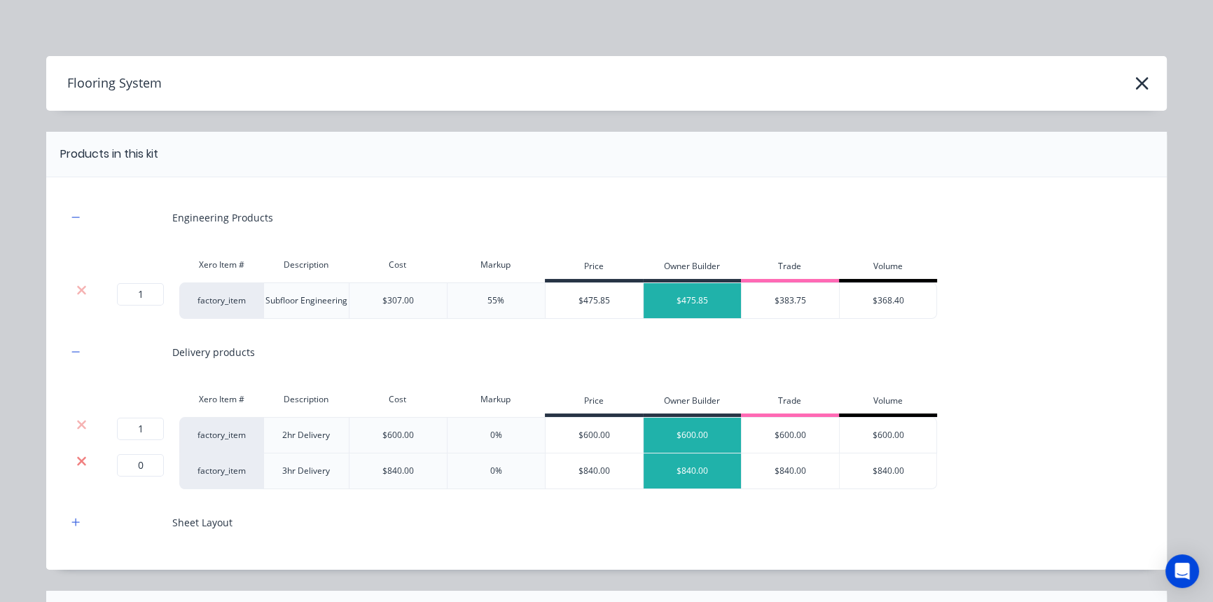
click at [77, 458] on icon at bounding box center [81, 460] width 9 height 9
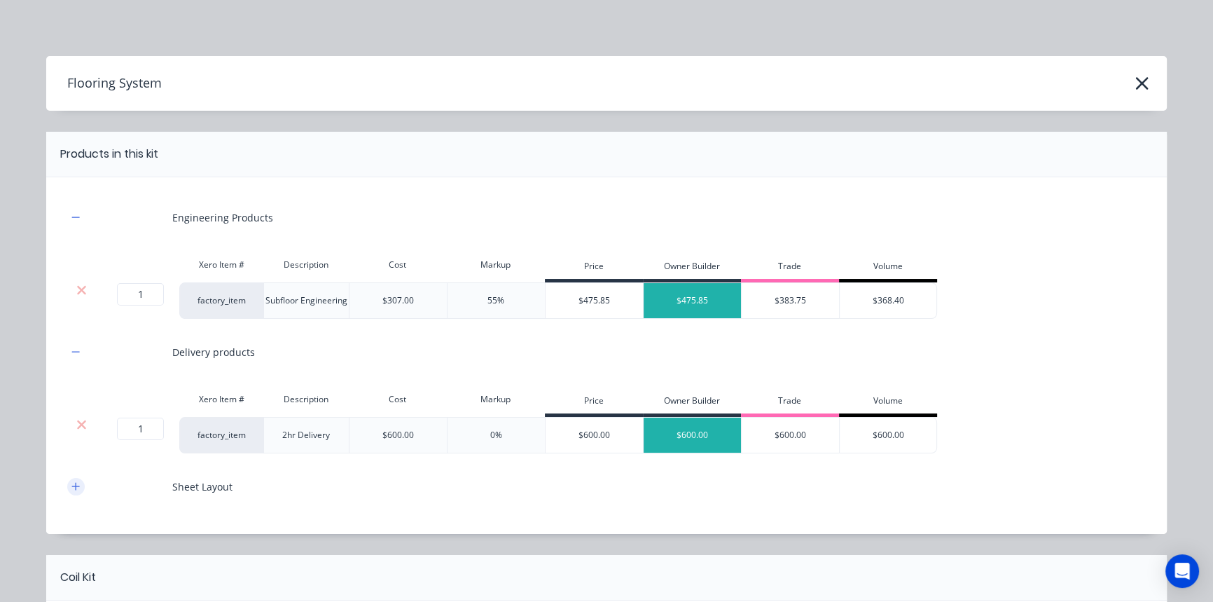
click at [78, 487] on button "button" at bounding box center [76, 487] width 18 height 18
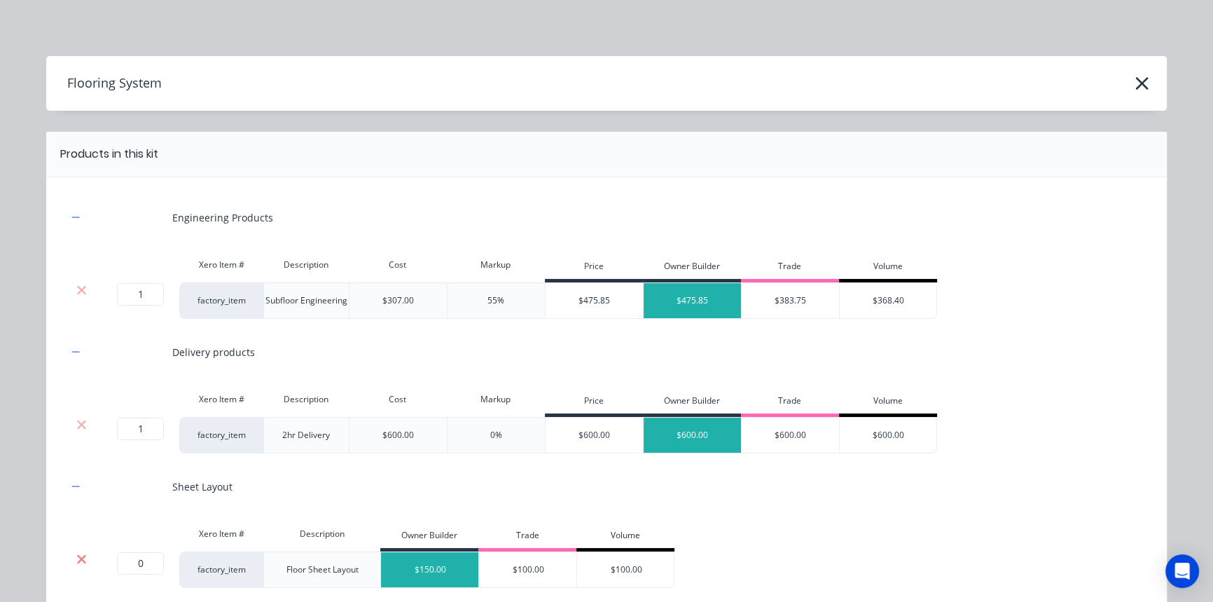
click at [76, 554] on icon at bounding box center [81, 559] width 11 height 14
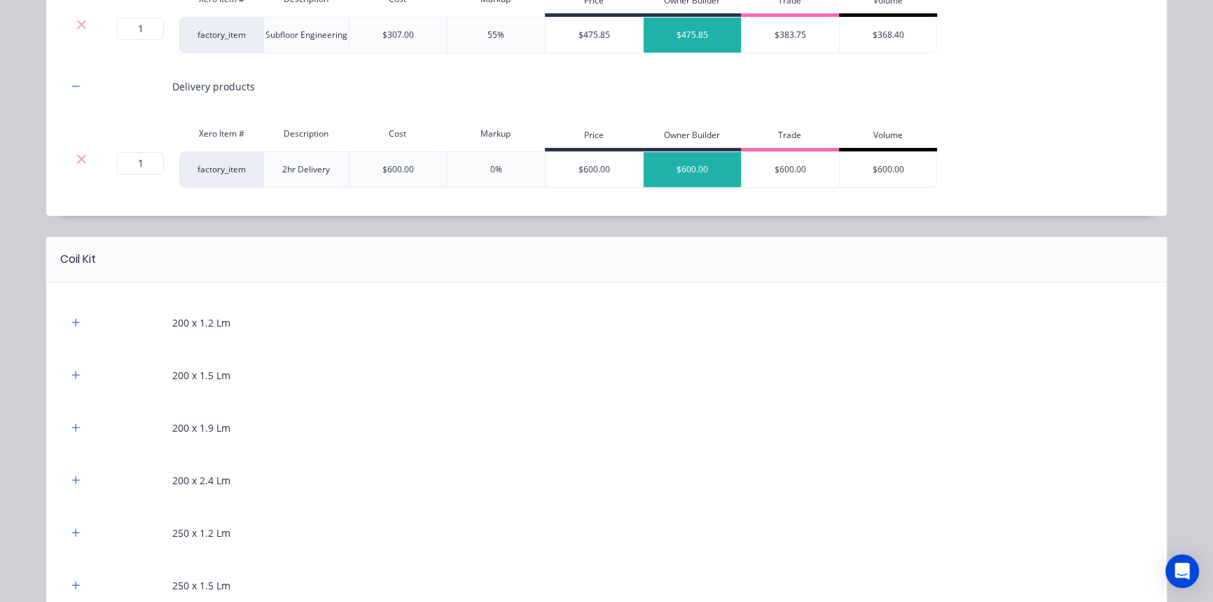
scroll to position [382, 0]
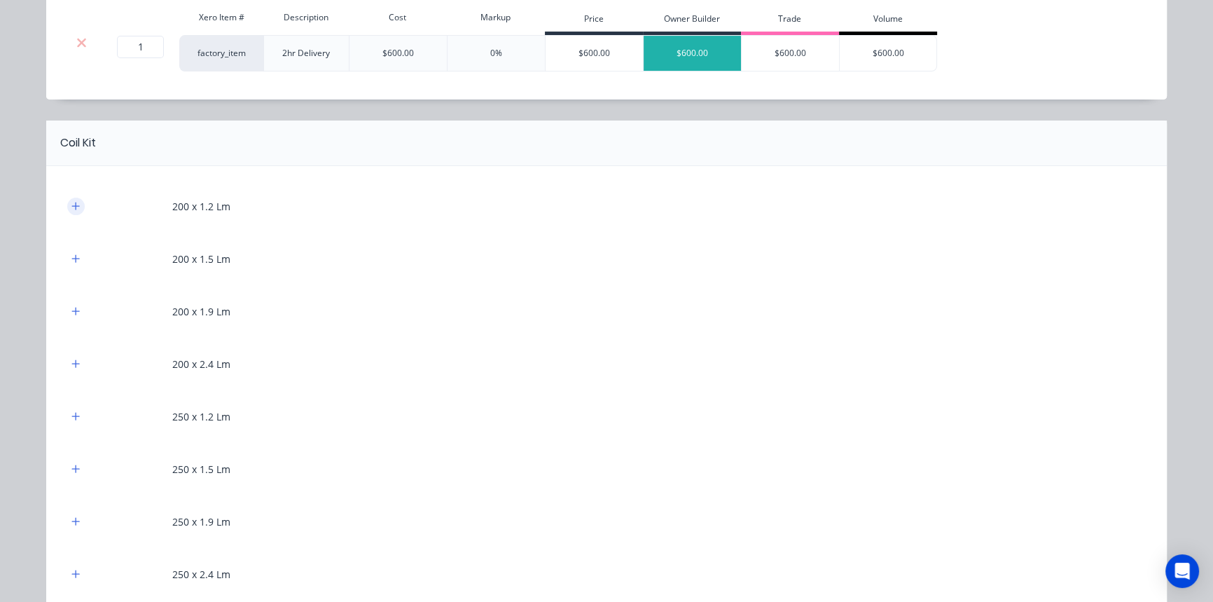
click at [76, 208] on button "button" at bounding box center [76, 207] width 18 height 18
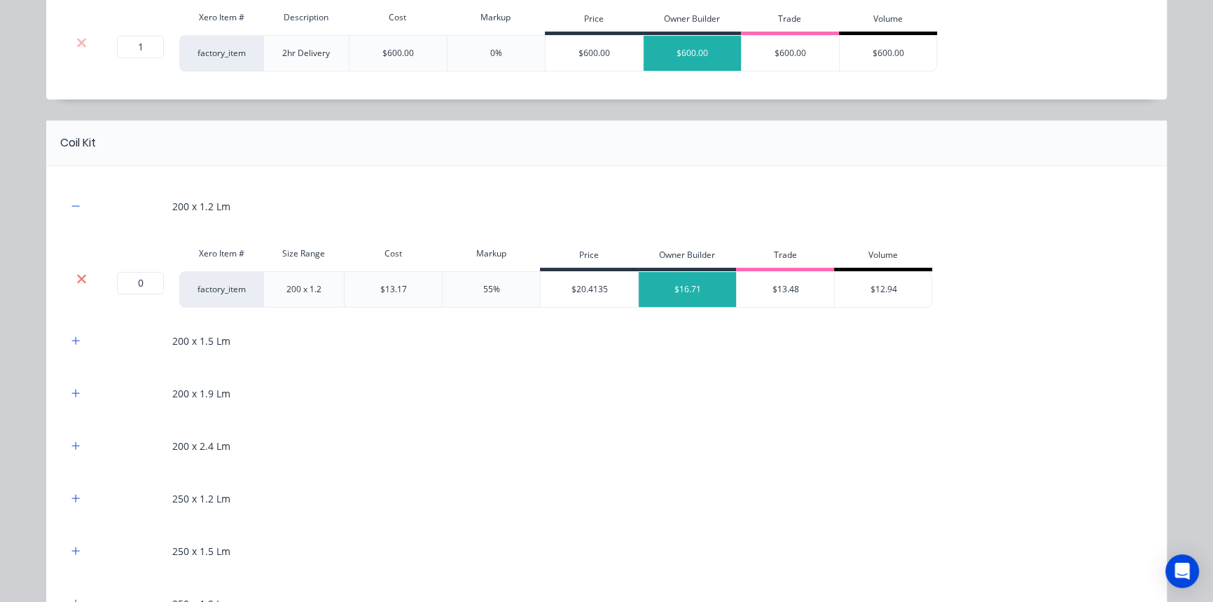
click at [77, 276] on icon at bounding box center [81, 278] width 9 height 9
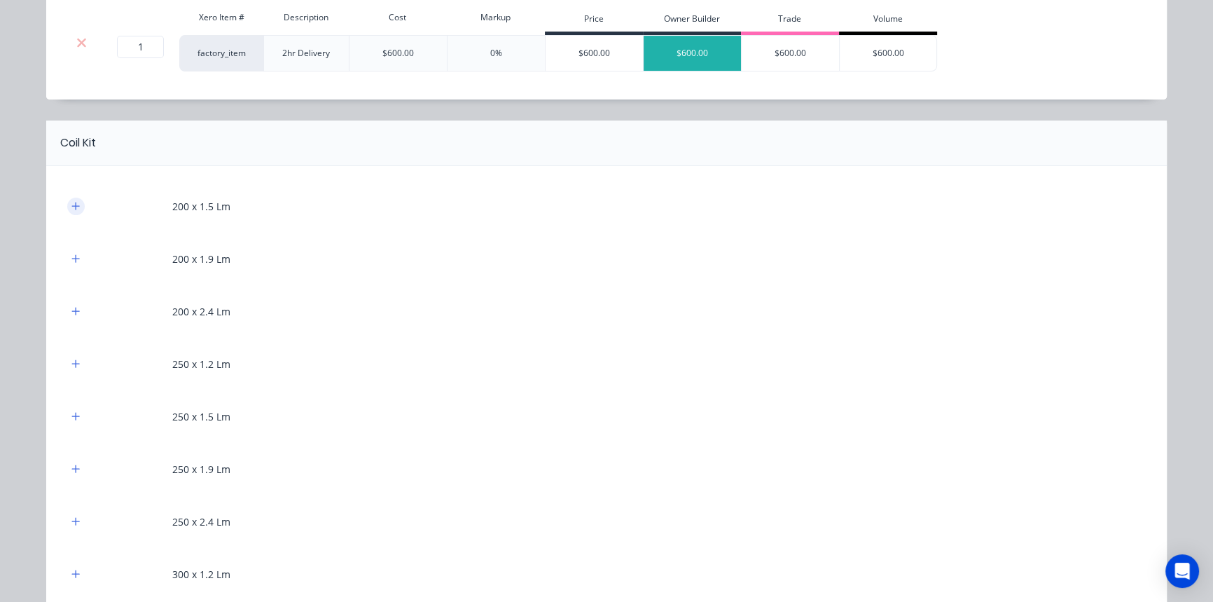
click at [71, 209] on icon "button" at bounding box center [75, 206] width 8 height 10
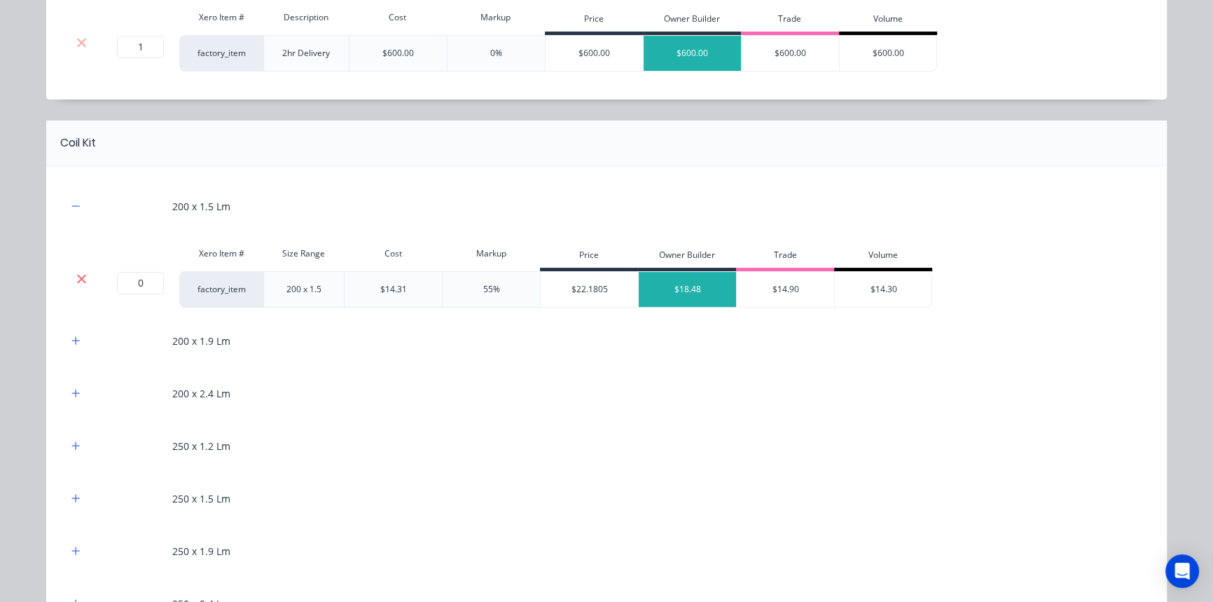
click at [77, 279] on icon at bounding box center [81, 278] width 9 height 9
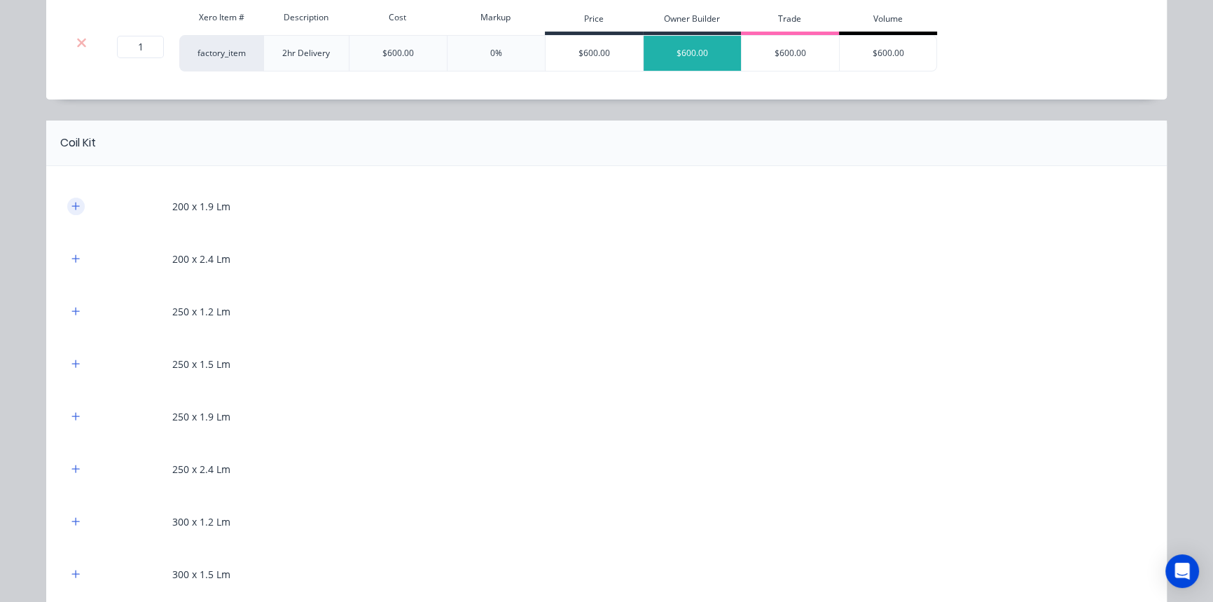
click at [72, 210] on button "button" at bounding box center [76, 207] width 18 height 18
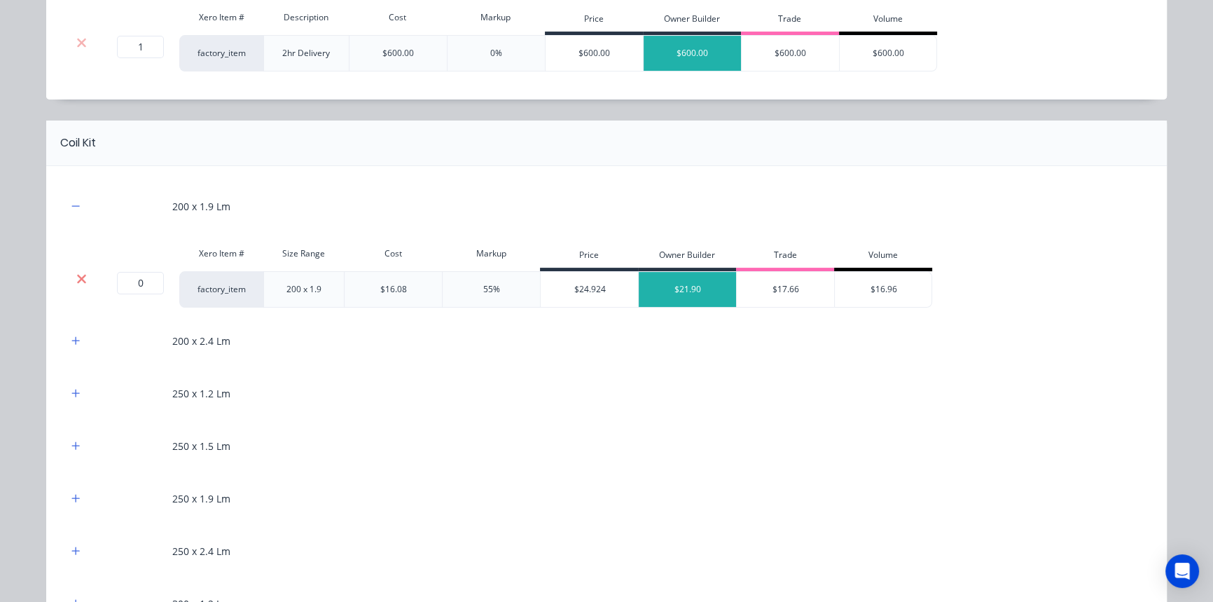
click at [76, 284] on icon at bounding box center [81, 279] width 11 height 14
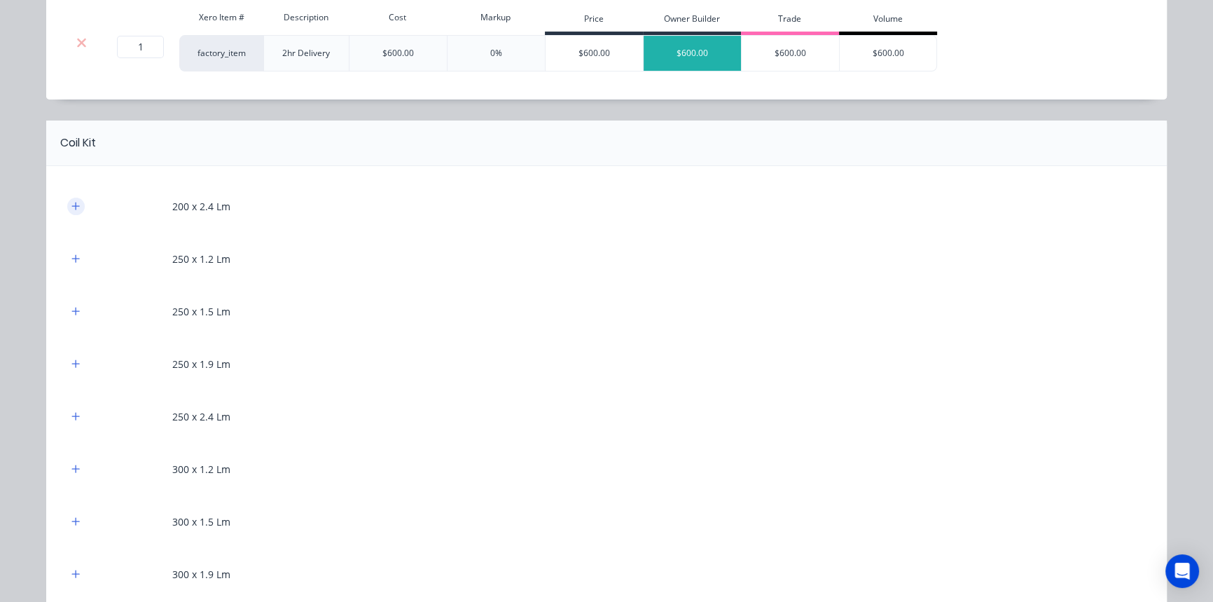
click at [73, 204] on icon "button" at bounding box center [75, 206] width 8 height 10
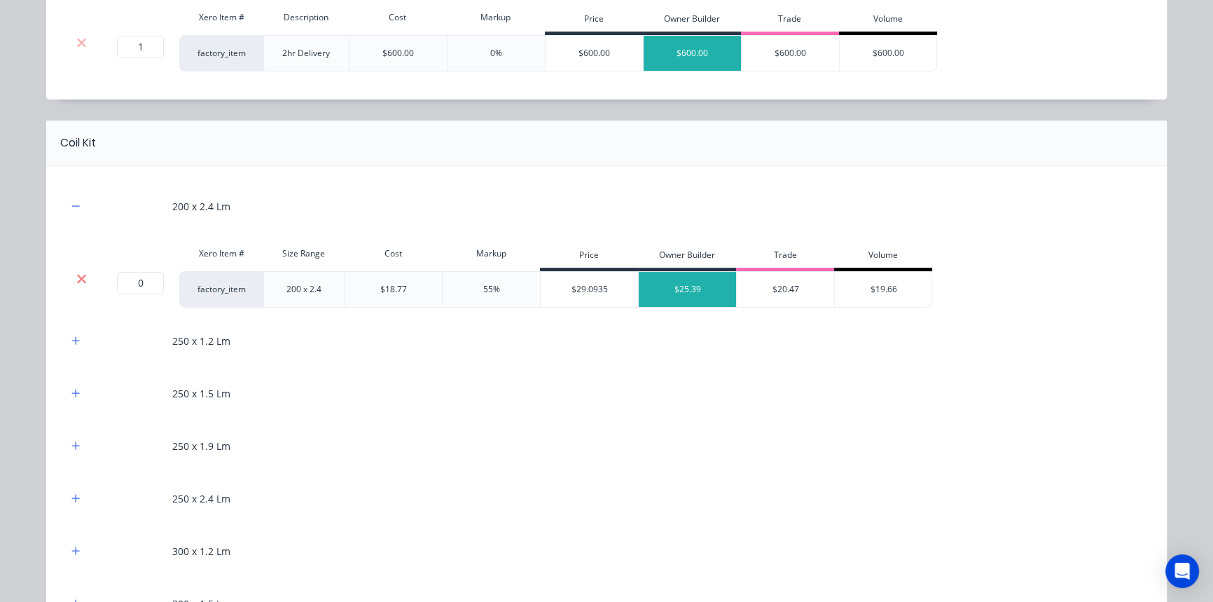
click at [80, 277] on icon at bounding box center [81, 279] width 11 height 14
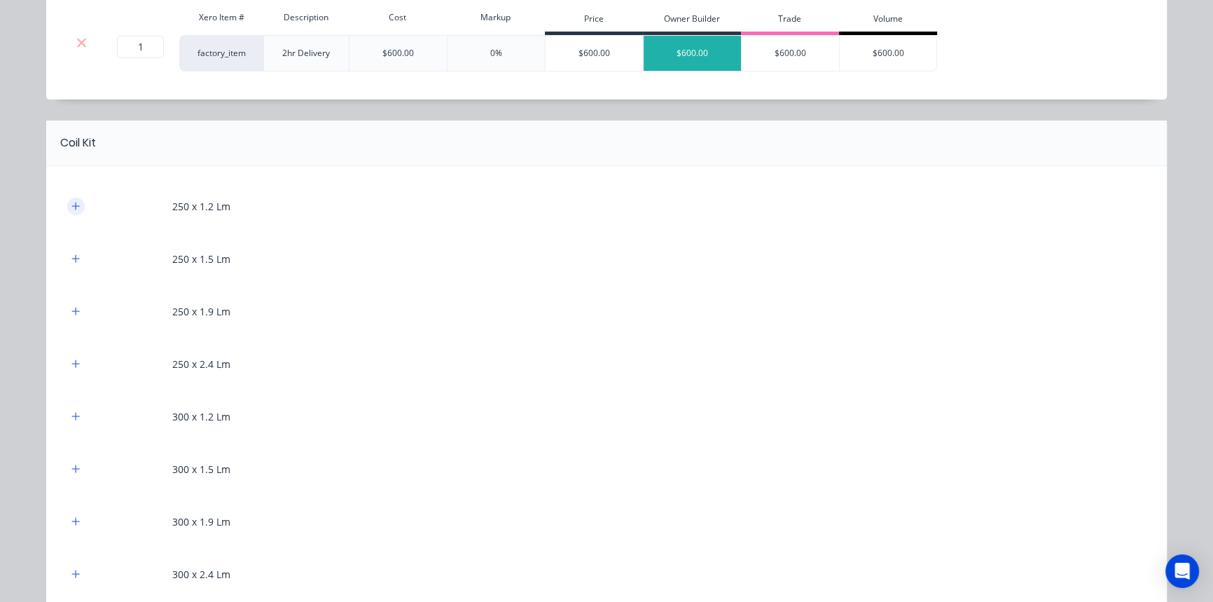
click at [72, 209] on icon "button" at bounding box center [76, 206] width 8 height 8
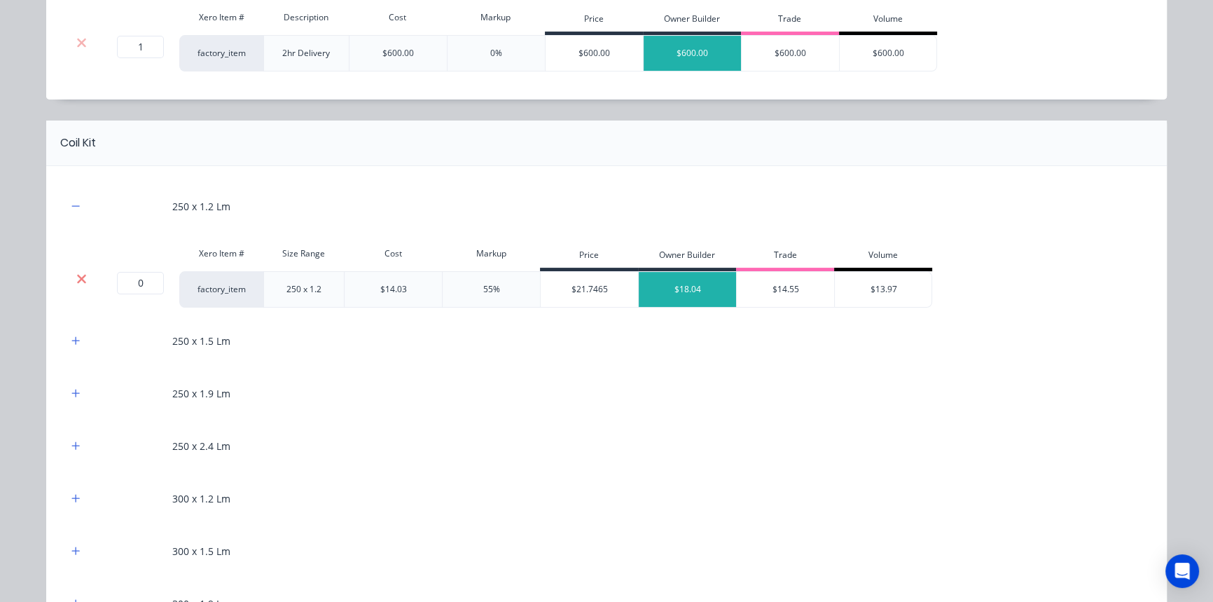
click at [77, 279] on icon at bounding box center [81, 278] width 9 height 9
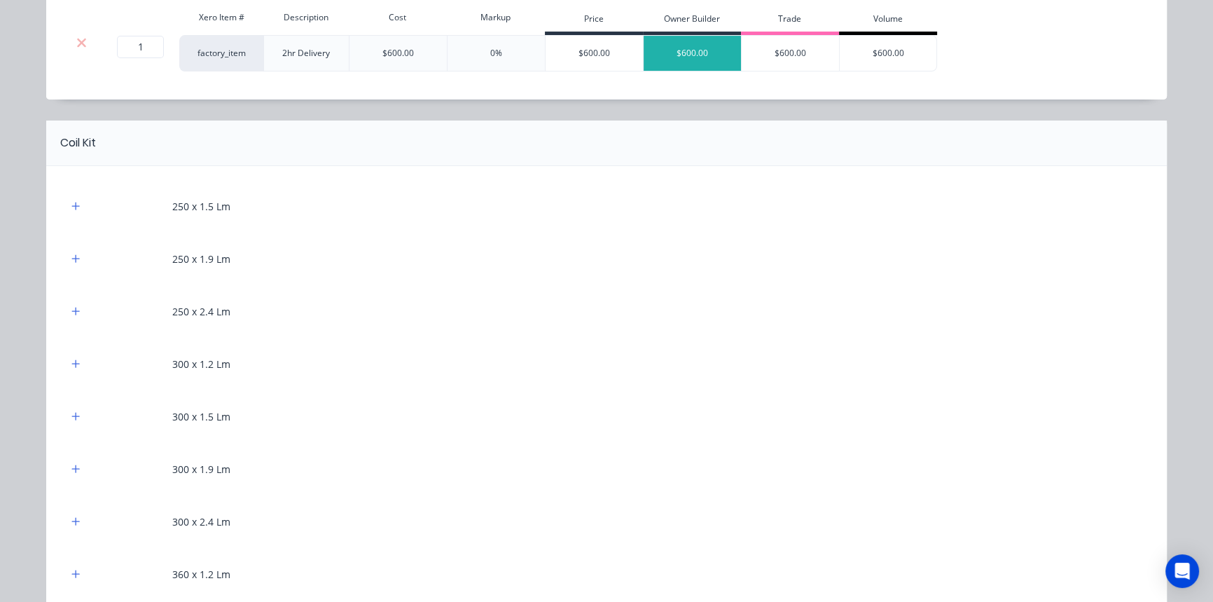
click at [76, 215] on div "250 x 1.5 Lm" at bounding box center [606, 206] width 1079 height 39
click at [74, 205] on icon "button" at bounding box center [76, 206] width 8 height 8
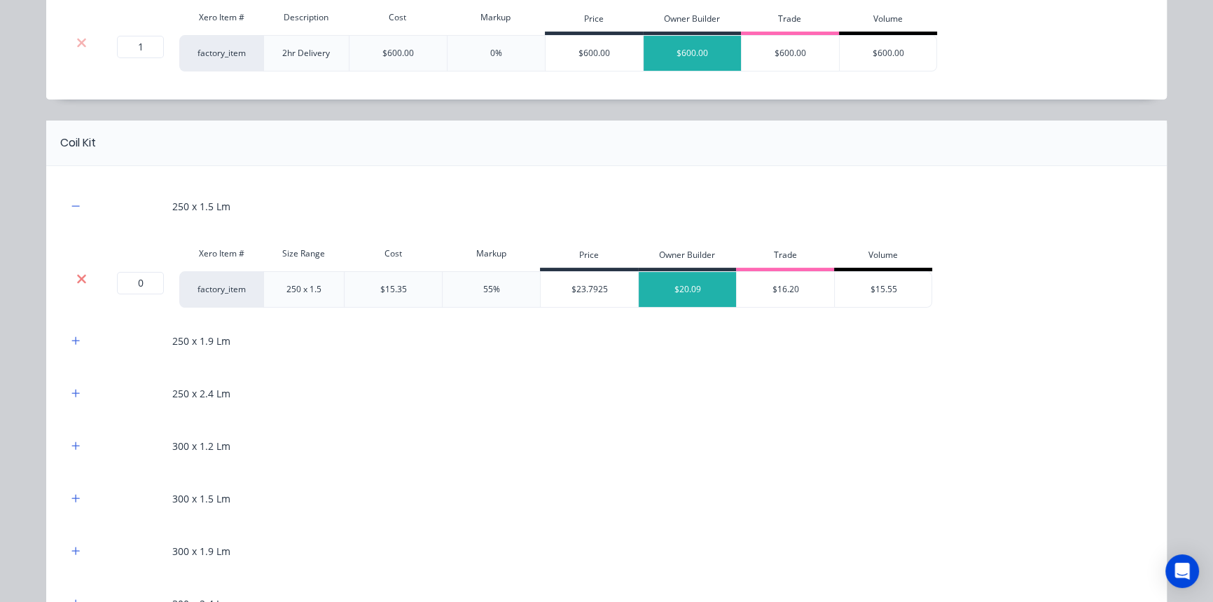
click at [76, 273] on icon at bounding box center [81, 279] width 11 height 14
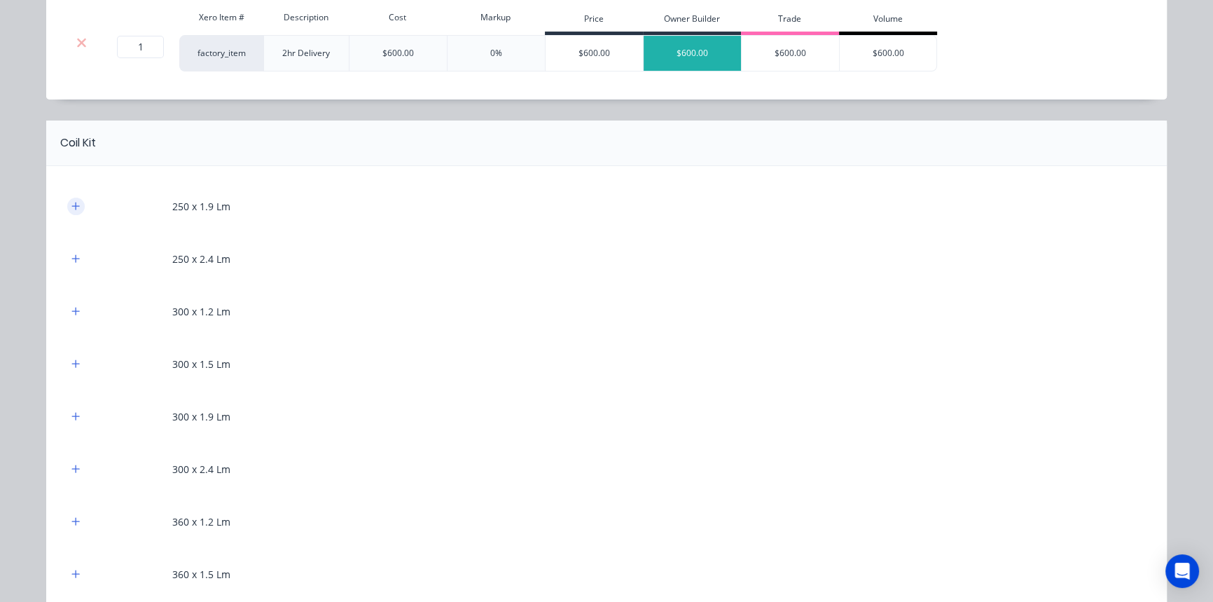
drag, startPoint x: 71, startPoint y: 202, endPoint x: 73, endPoint y: 237, distance: 35.1
click at [72, 204] on icon "button" at bounding box center [76, 206] width 8 height 8
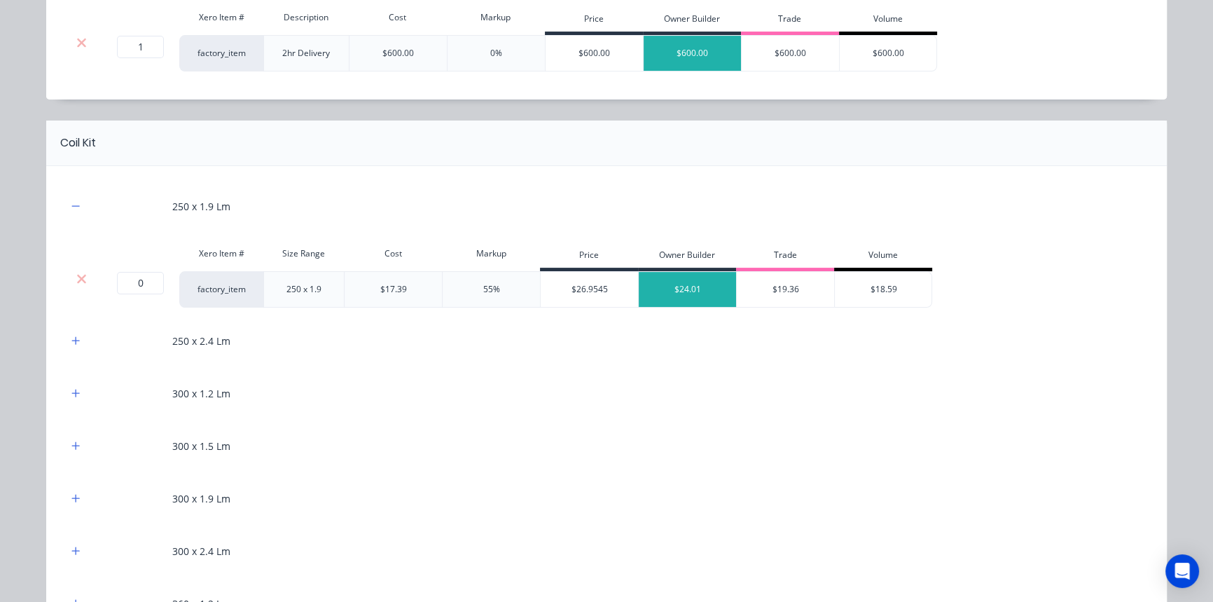
click at [76, 273] on icon at bounding box center [81, 279] width 11 height 14
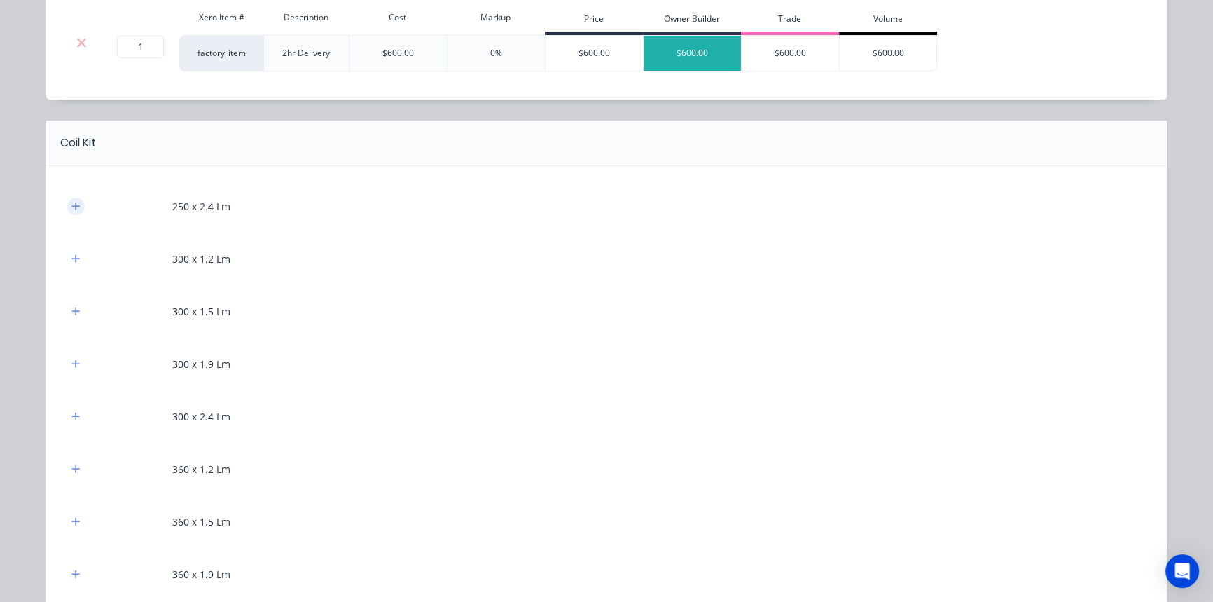
click at [72, 207] on icon "button" at bounding box center [75, 206] width 8 height 10
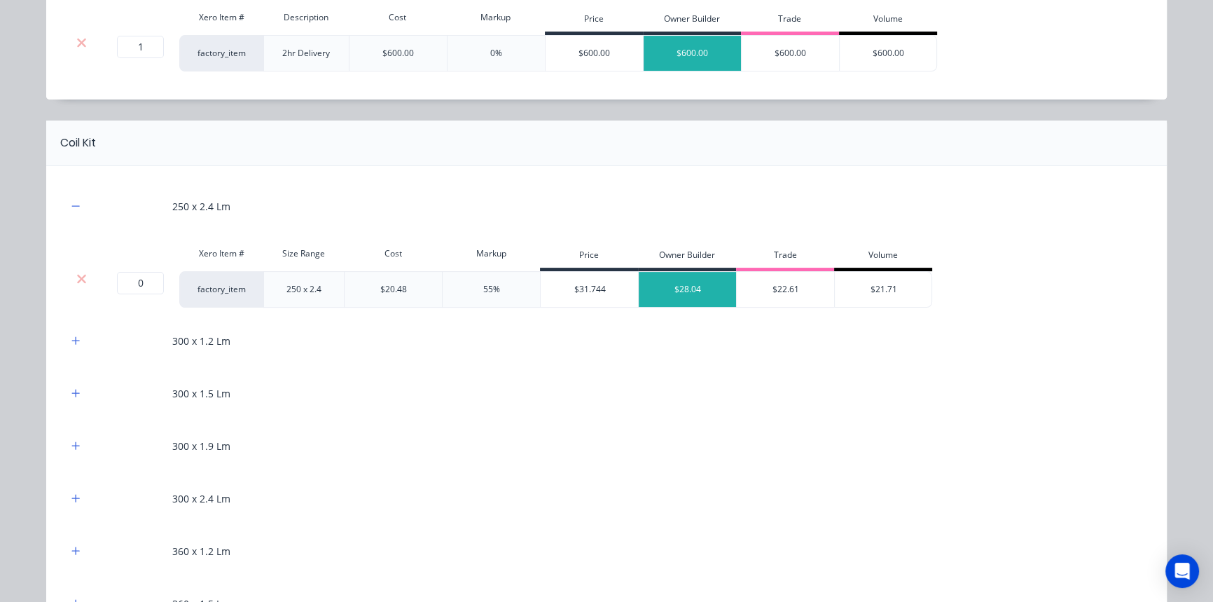
click at [77, 279] on icon at bounding box center [81, 278] width 9 height 9
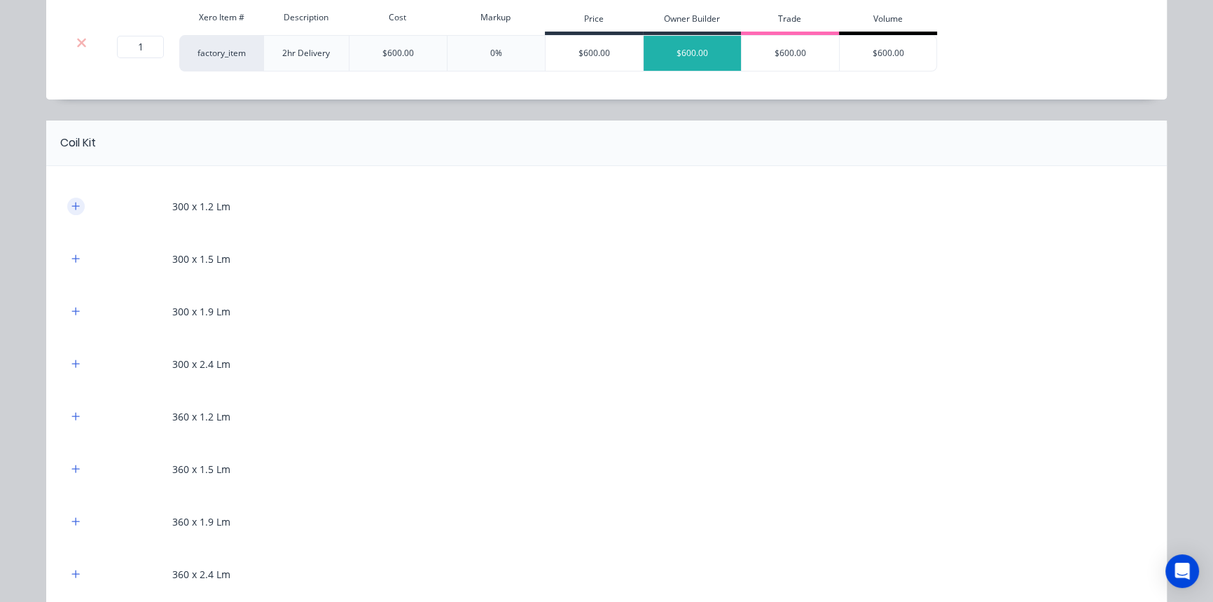
click at [74, 209] on icon "button" at bounding box center [75, 206] width 8 height 10
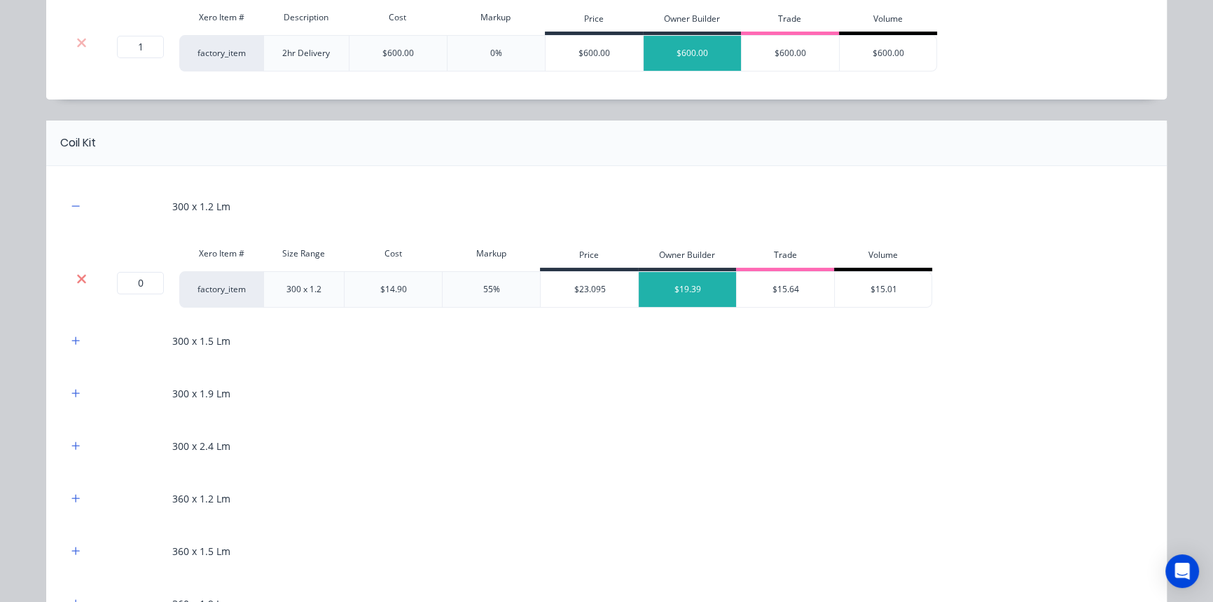
click at [76, 275] on icon at bounding box center [81, 279] width 11 height 14
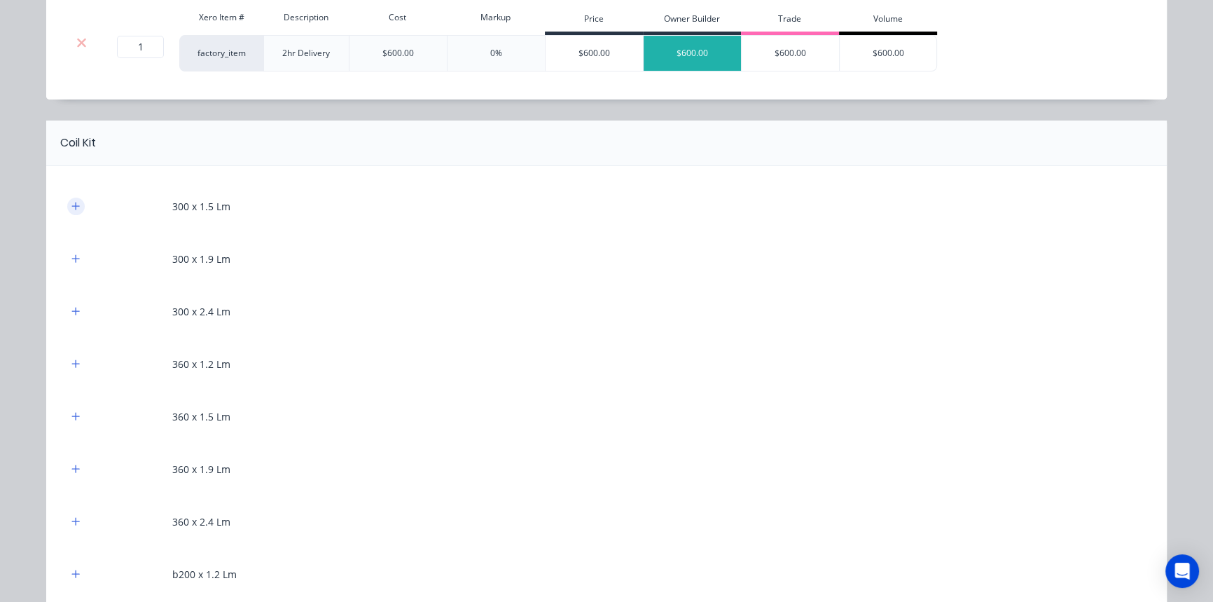
click at [70, 212] on button "button" at bounding box center [76, 207] width 18 height 18
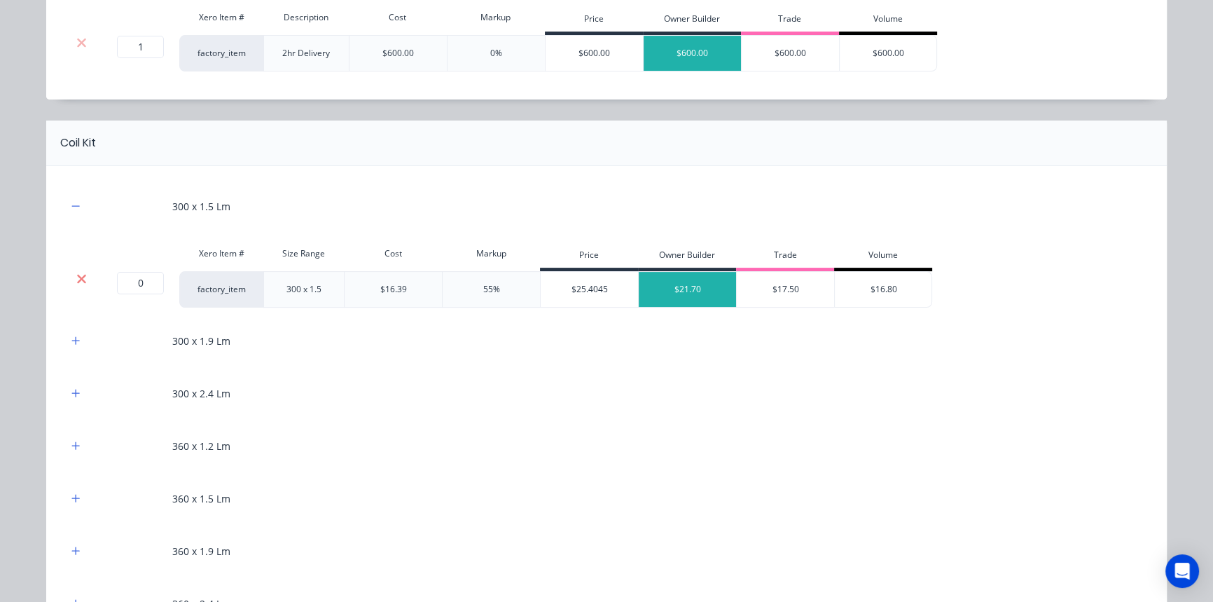
click at [76, 280] on icon at bounding box center [81, 279] width 11 height 14
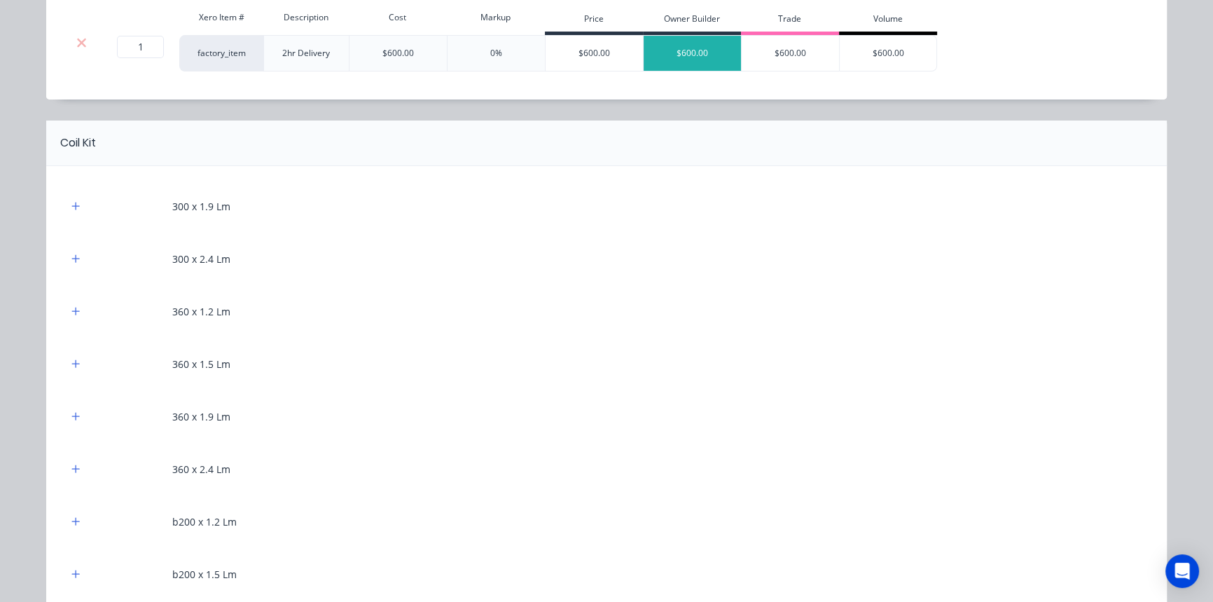
click at [71, 212] on button "button" at bounding box center [76, 207] width 18 height 18
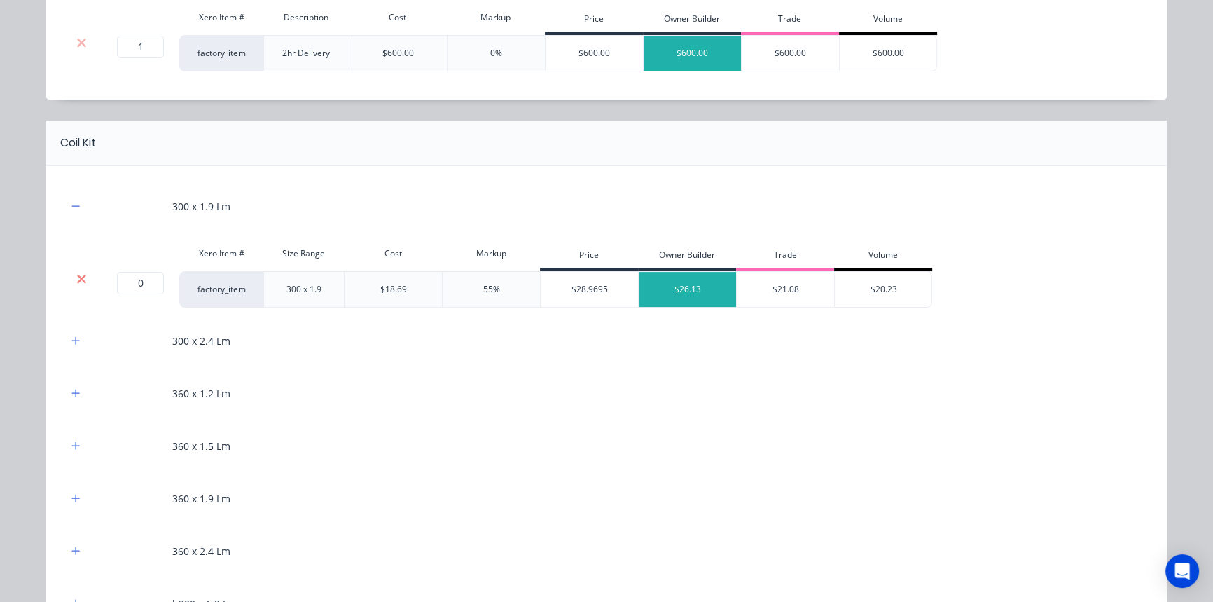
click at [77, 276] on icon at bounding box center [81, 278] width 9 height 9
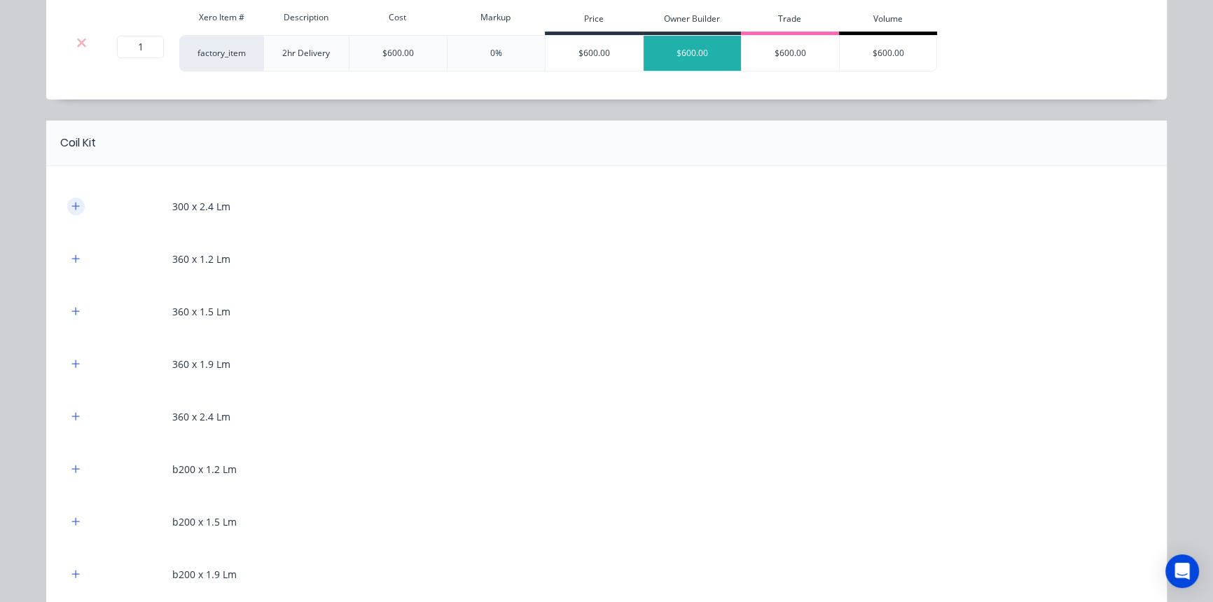
click at [70, 210] on button "button" at bounding box center [76, 207] width 18 height 18
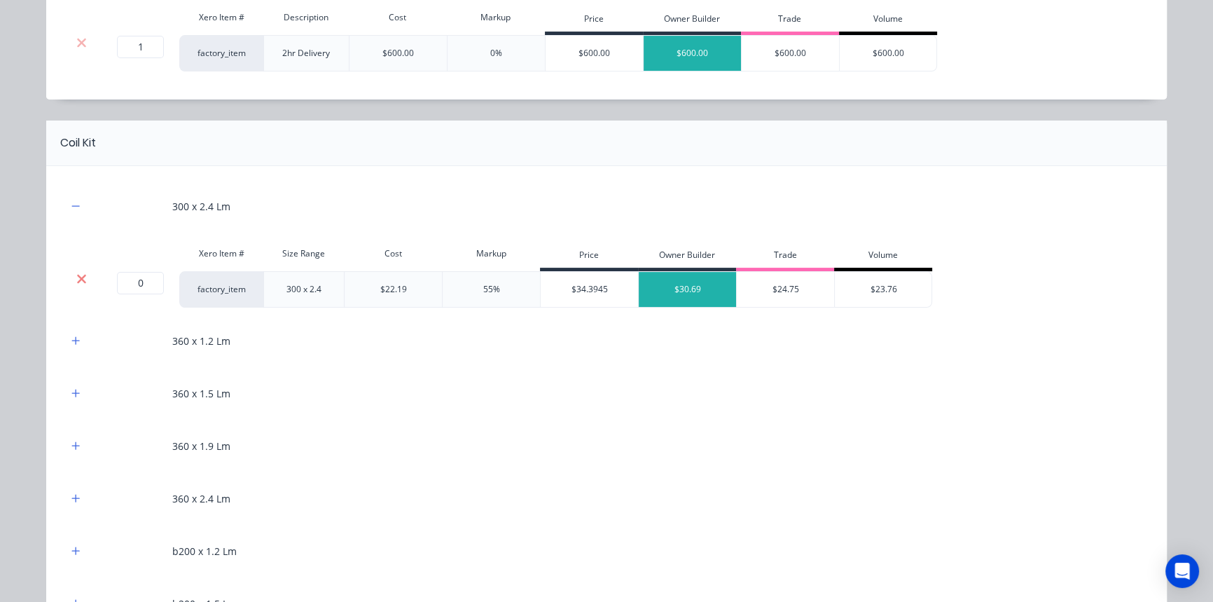
click at [78, 273] on icon at bounding box center [81, 279] width 11 height 14
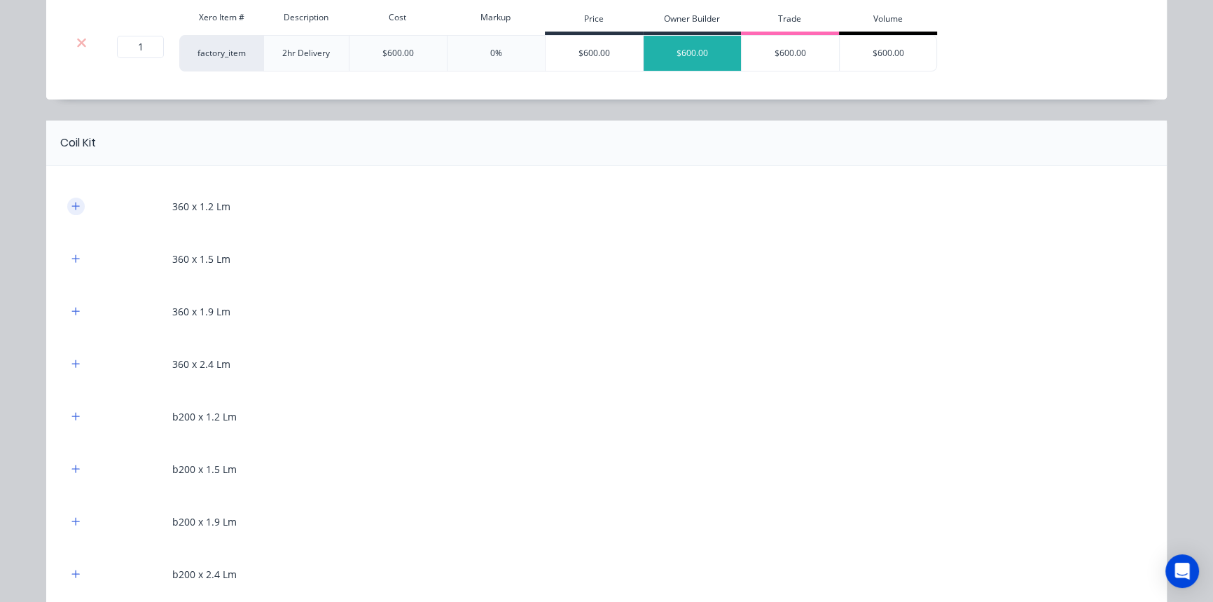
click at [71, 201] on icon "button" at bounding box center [75, 206] width 8 height 10
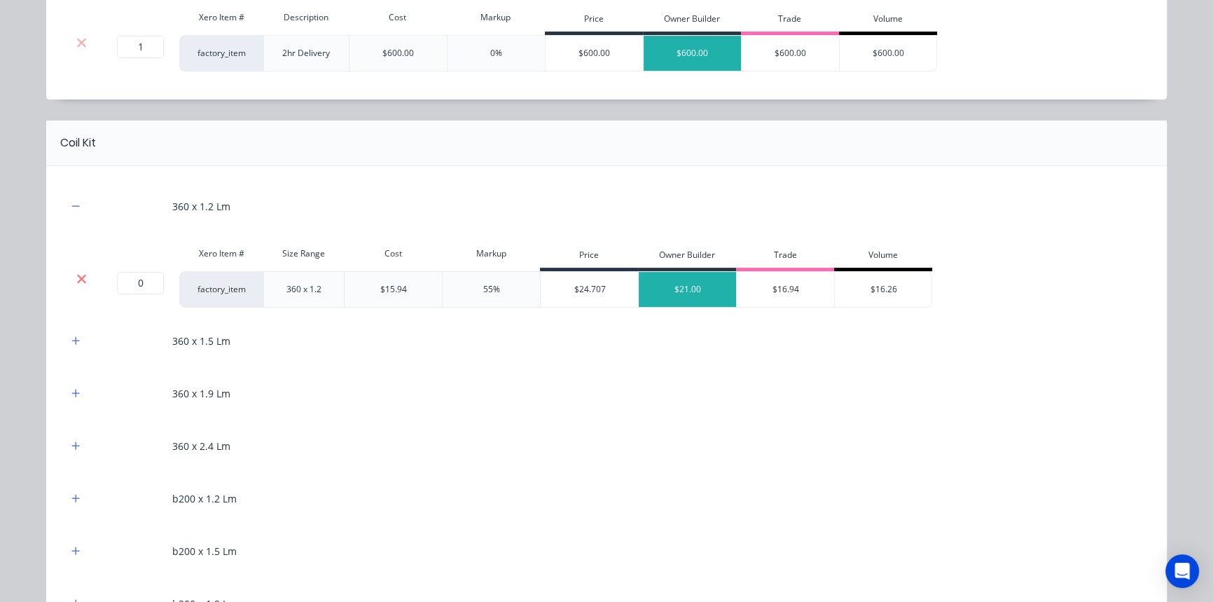
click at [76, 275] on icon at bounding box center [81, 279] width 11 height 14
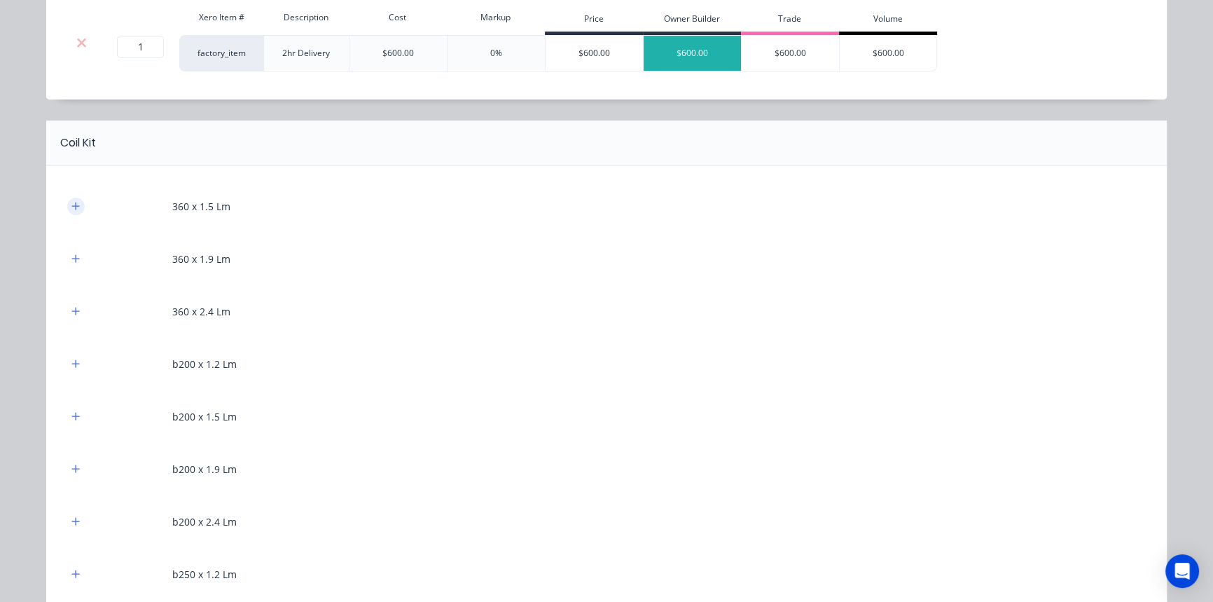
click at [72, 205] on icon "button" at bounding box center [76, 206] width 8 height 8
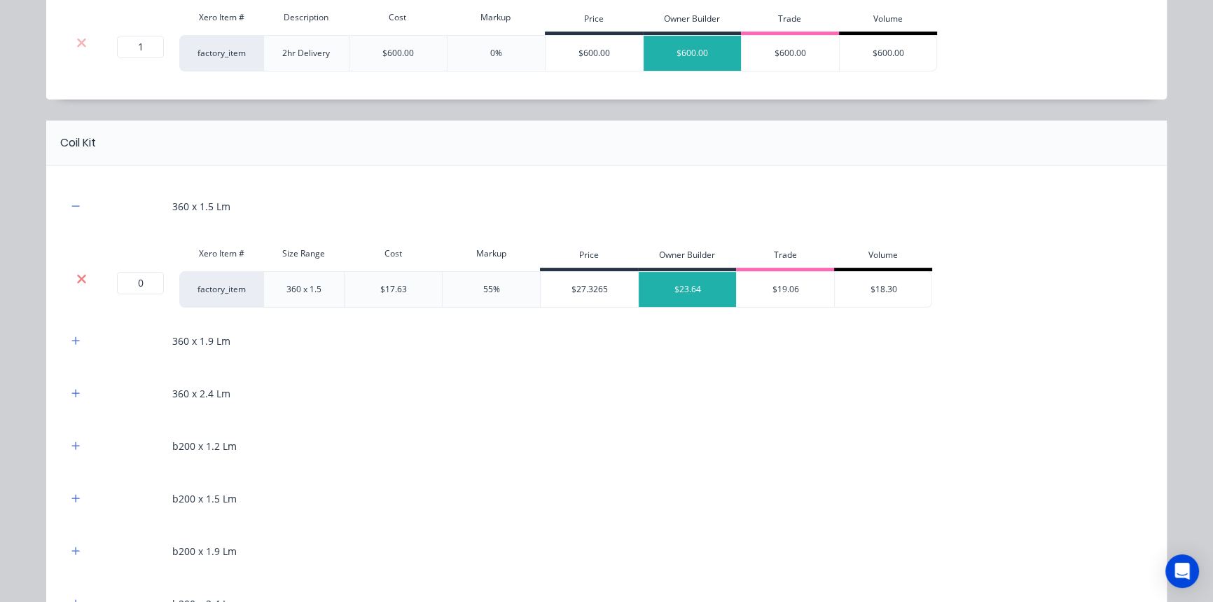
click at [79, 275] on icon at bounding box center [81, 278] width 9 height 9
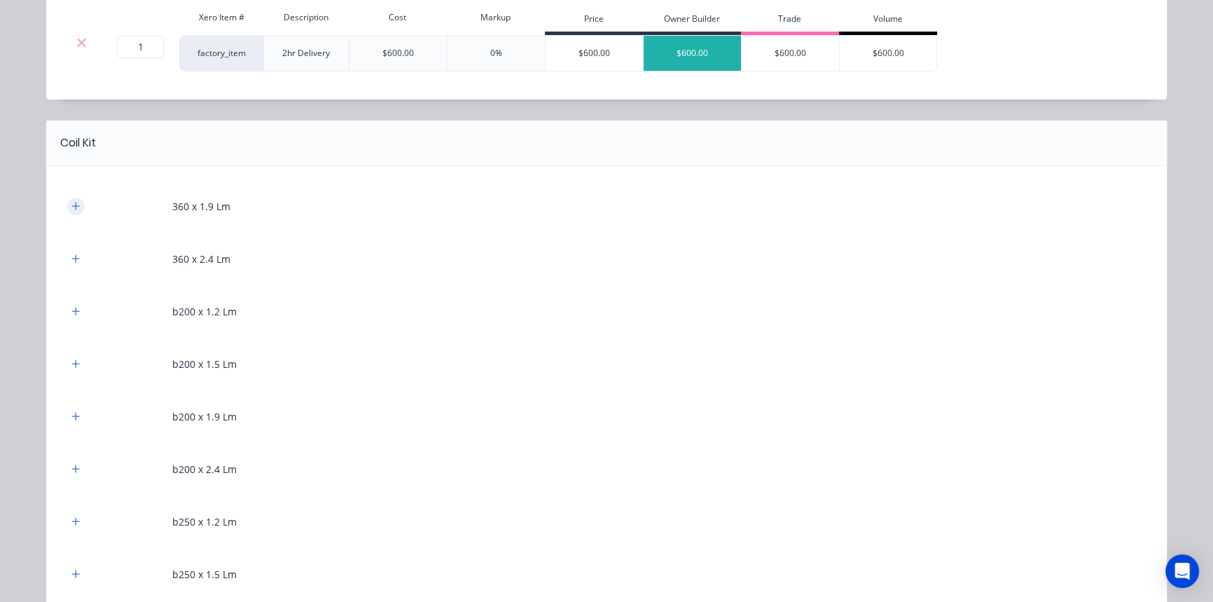
click at [71, 204] on icon "button" at bounding box center [75, 206] width 8 height 10
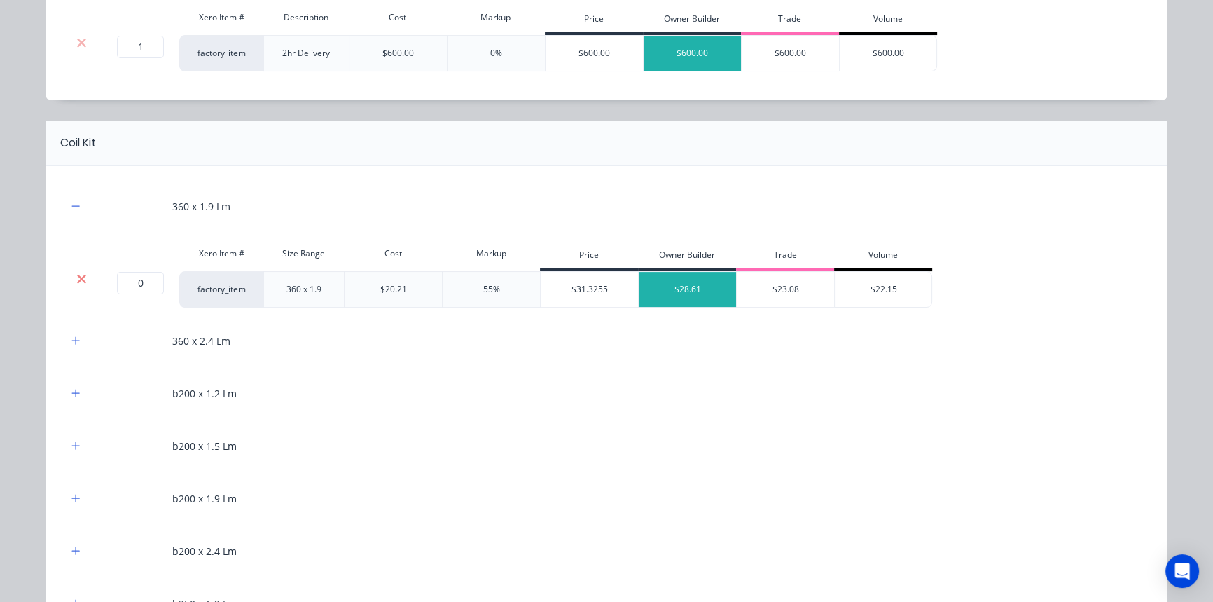
click at [78, 274] on icon at bounding box center [81, 279] width 11 height 14
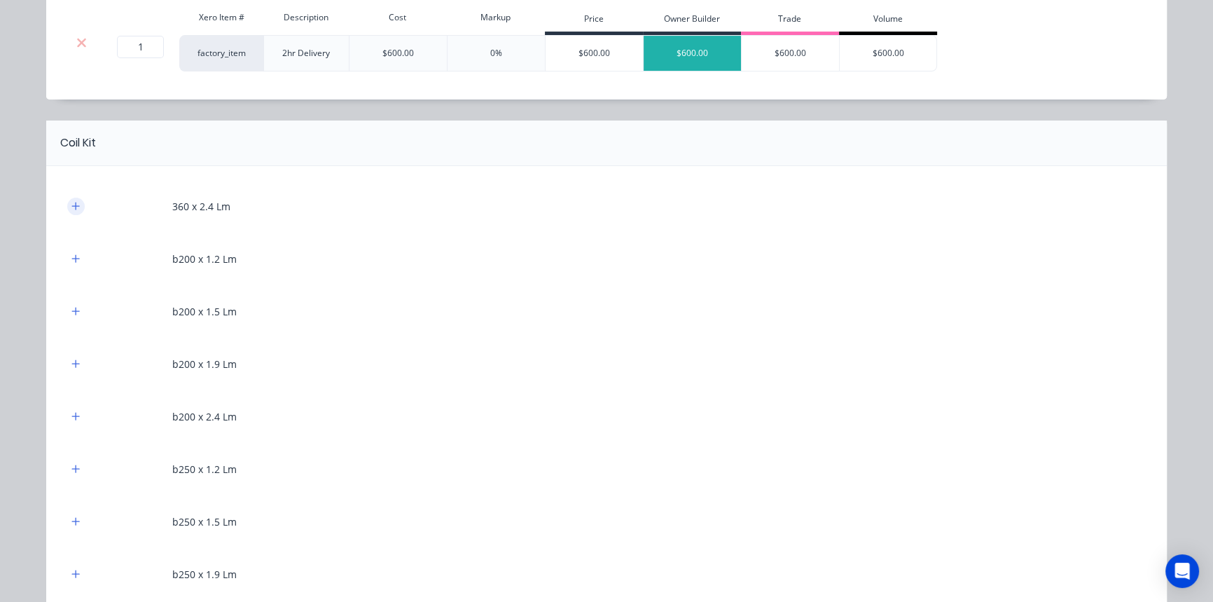
click at [71, 203] on icon "button" at bounding box center [75, 206] width 8 height 10
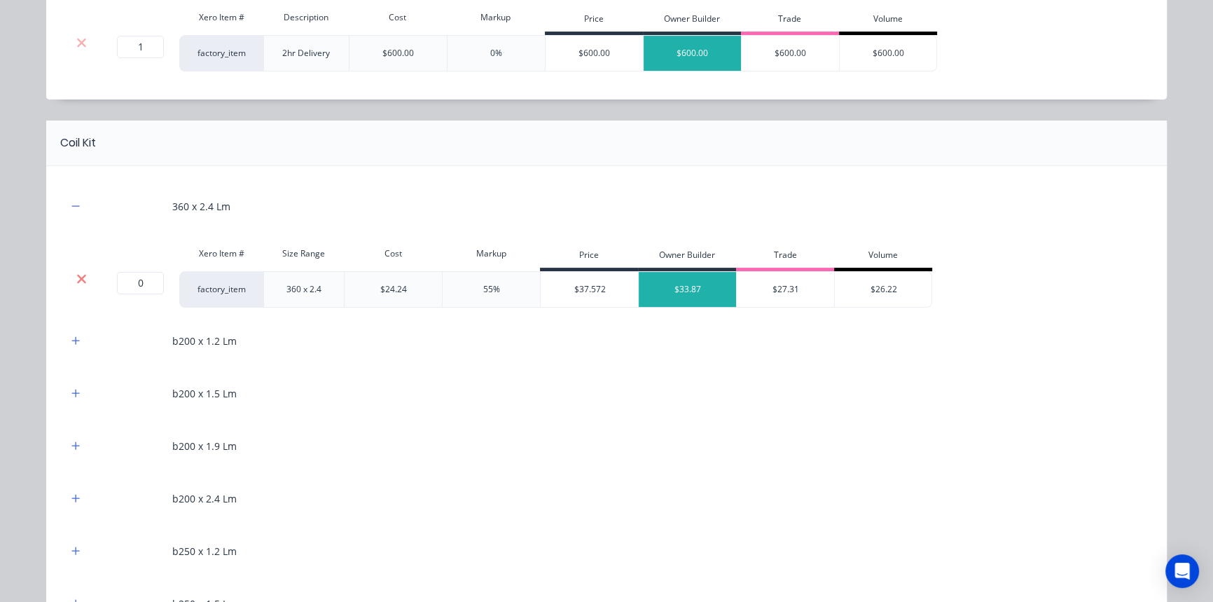
click at [76, 272] on icon at bounding box center [81, 279] width 11 height 14
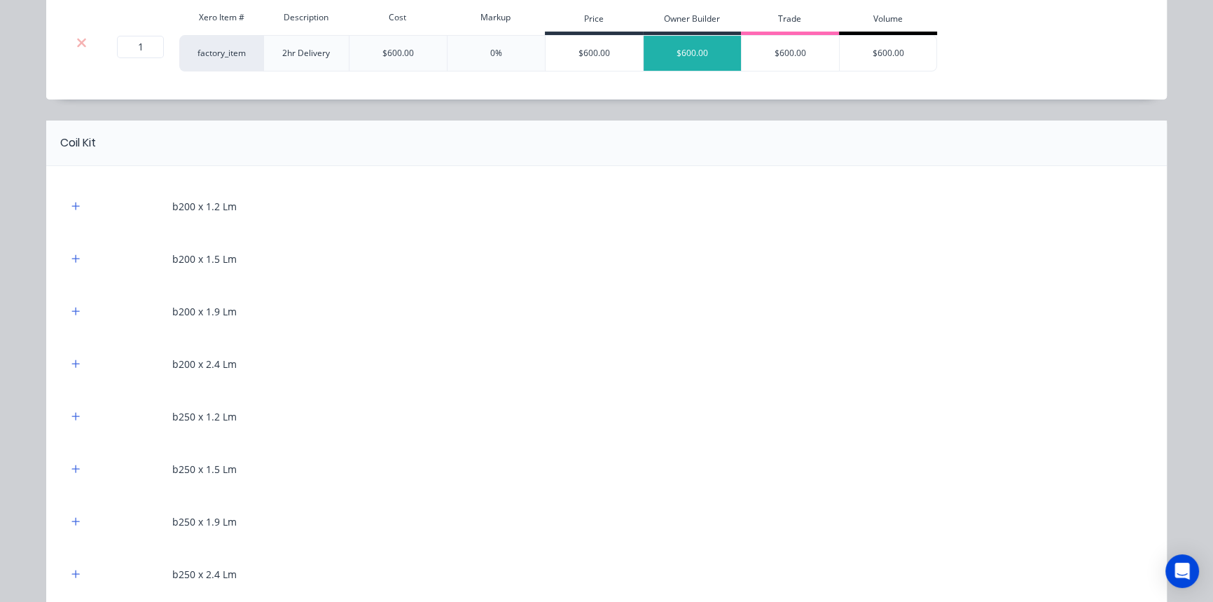
click at [67, 198] on div at bounding box center [76, 207] width 18 height 18
click at [71, 209] on icon "button" at bounding box center [75, 206] width 8 height 10
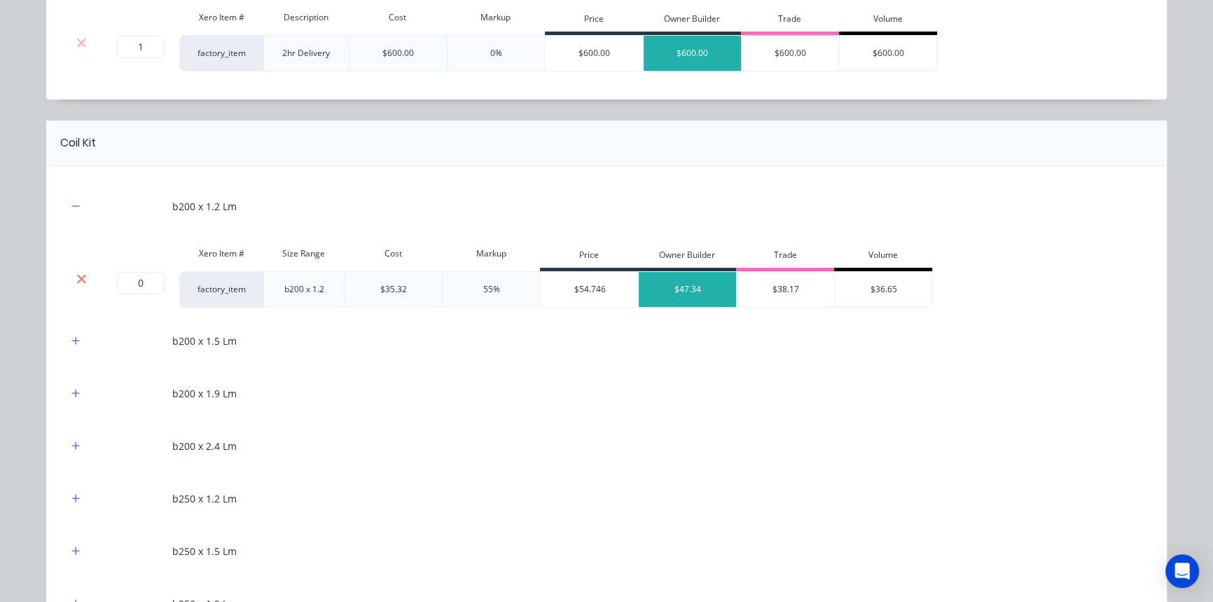
click at [79, 282] on icon at bounding box center [81, 279] width 11 height 14
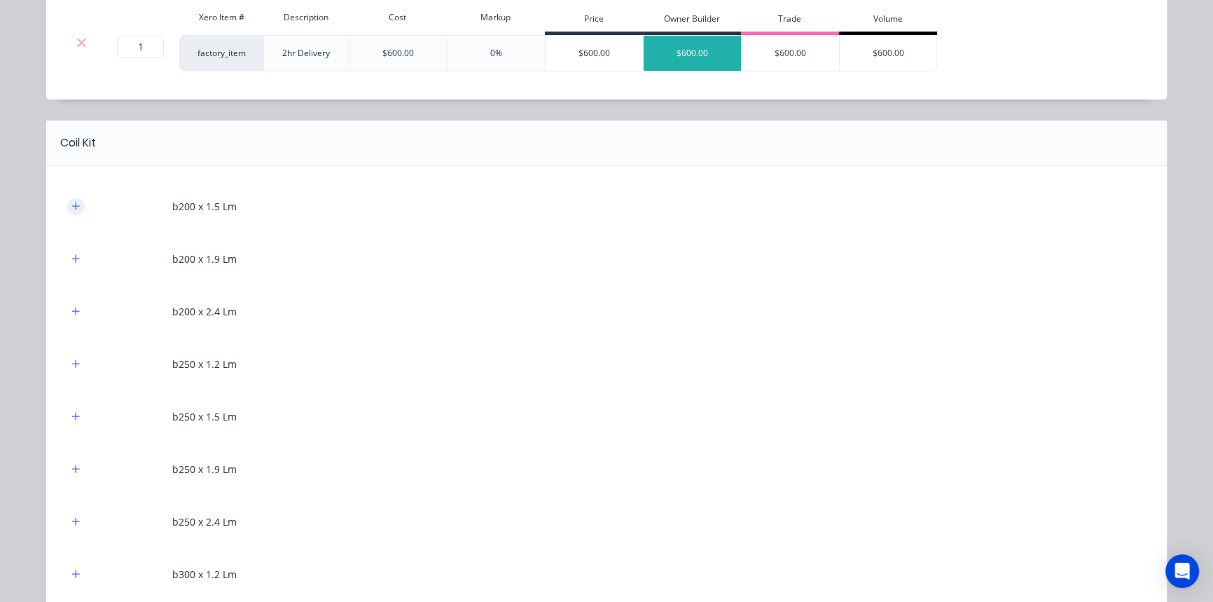
click at [67, 205] on button "button" at bounding box center [76, 207] width 18 height 18
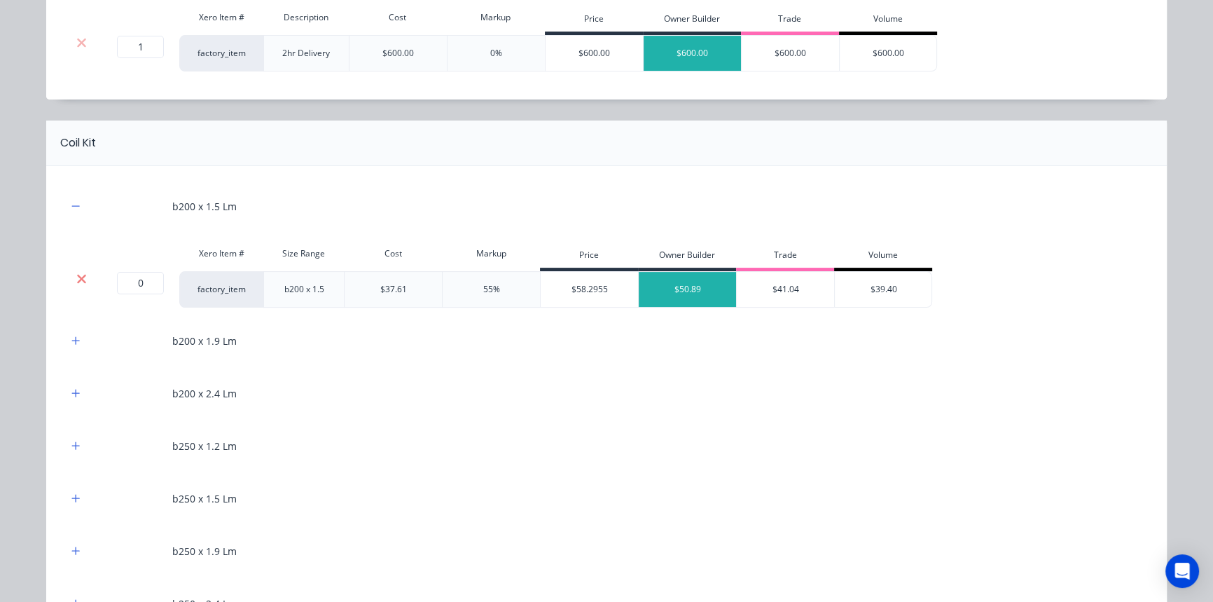
click at [76, 273] on icon at bounding box center [81, 279] width 11 height 14
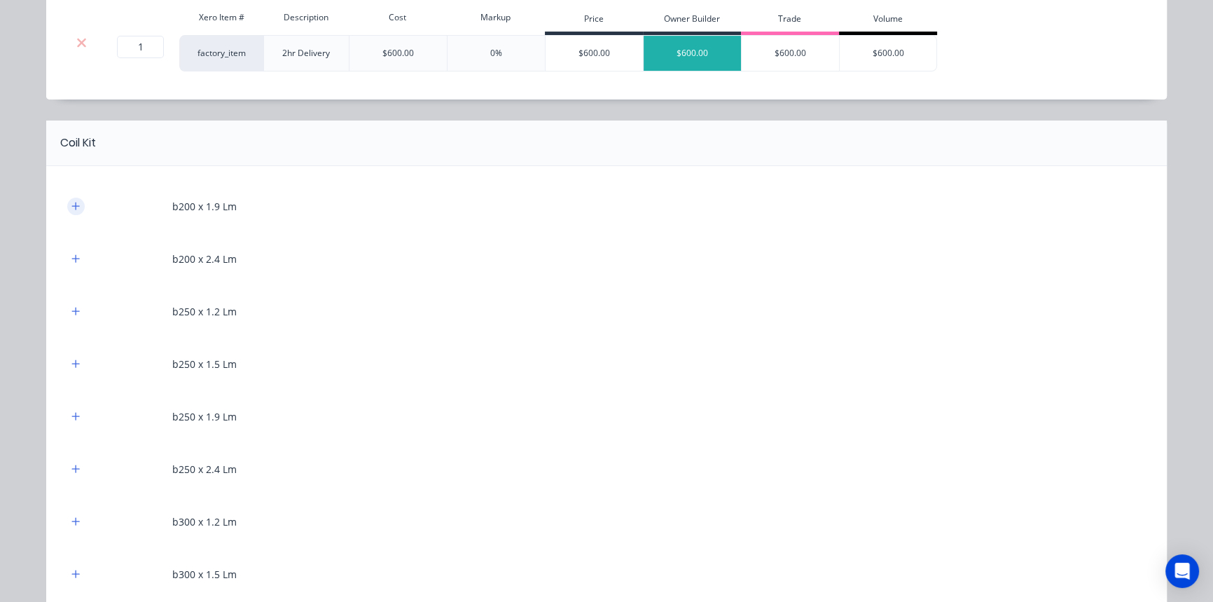
click at [71, 206] on icon "button" at bounding box center [75, 206] width 8 height 10
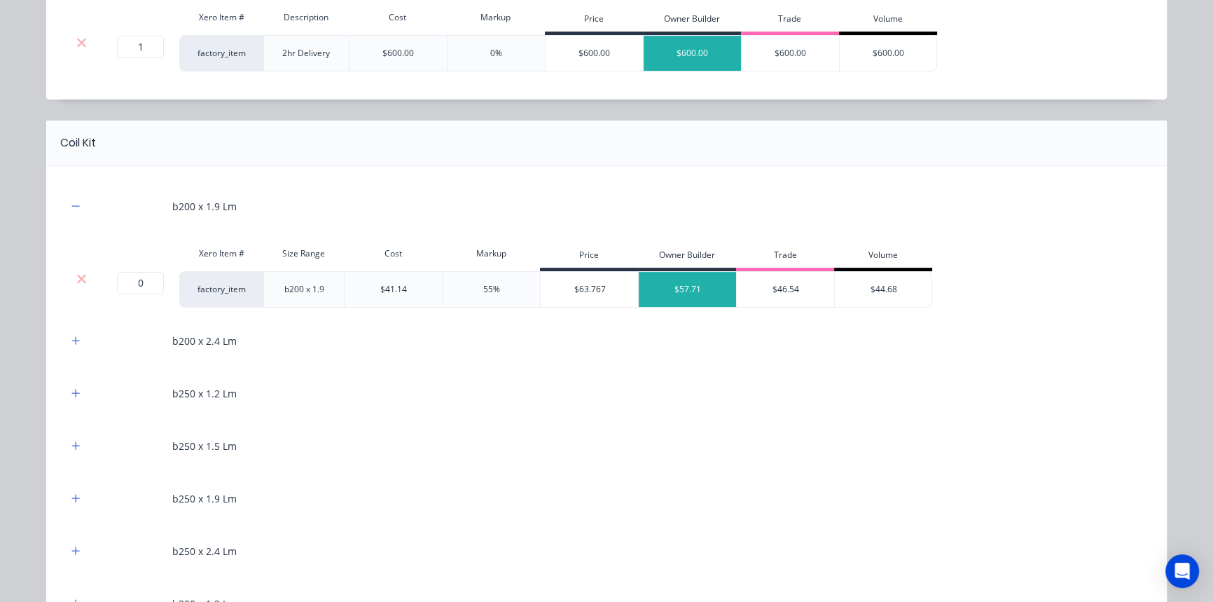
click at [81, 269] on div "Xero Item # Size Range Cost Markup Price Owner Builder Trade Volume" at bounding box center [499, 256] width 865 height 32
click at [76, 280] on icon at bounding box center [81, 279] width 11 height 14
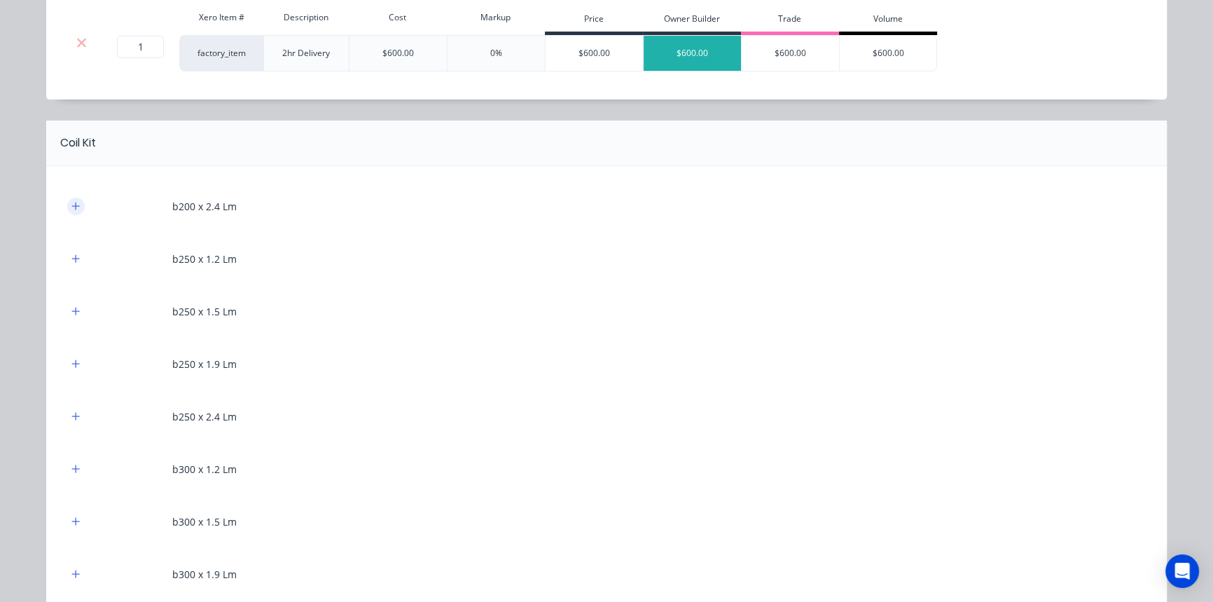
click at [67, 205] on button "button" at bounding box center [76, 207] width 18 height 18
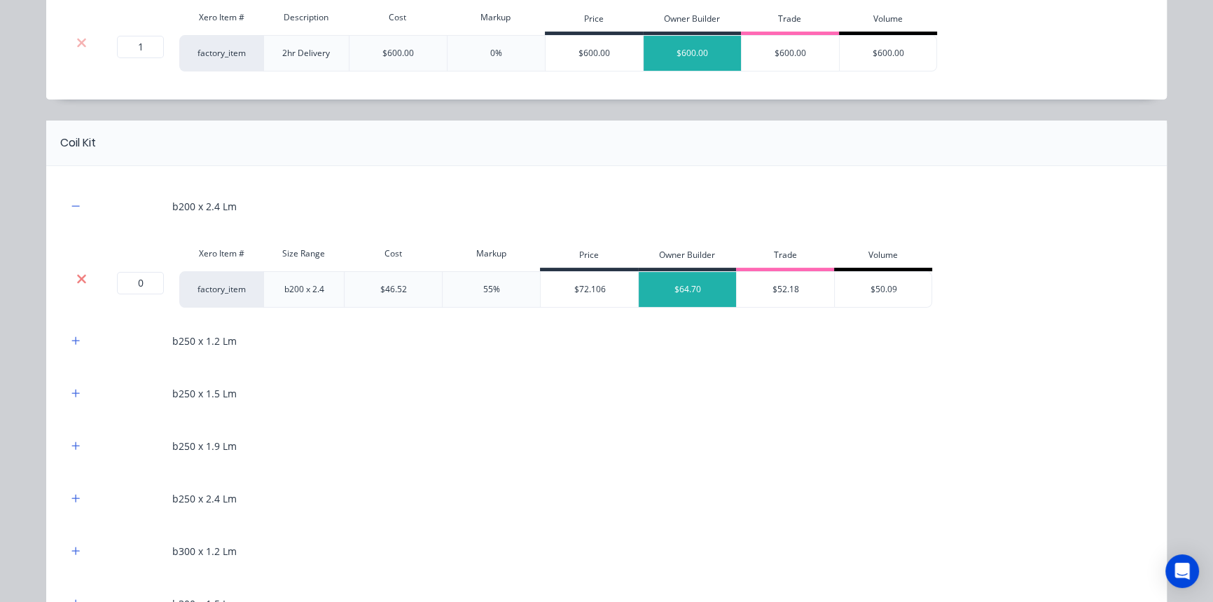
click at [76, 281] on icon at bounding box center [81, 279] width 11 height 14
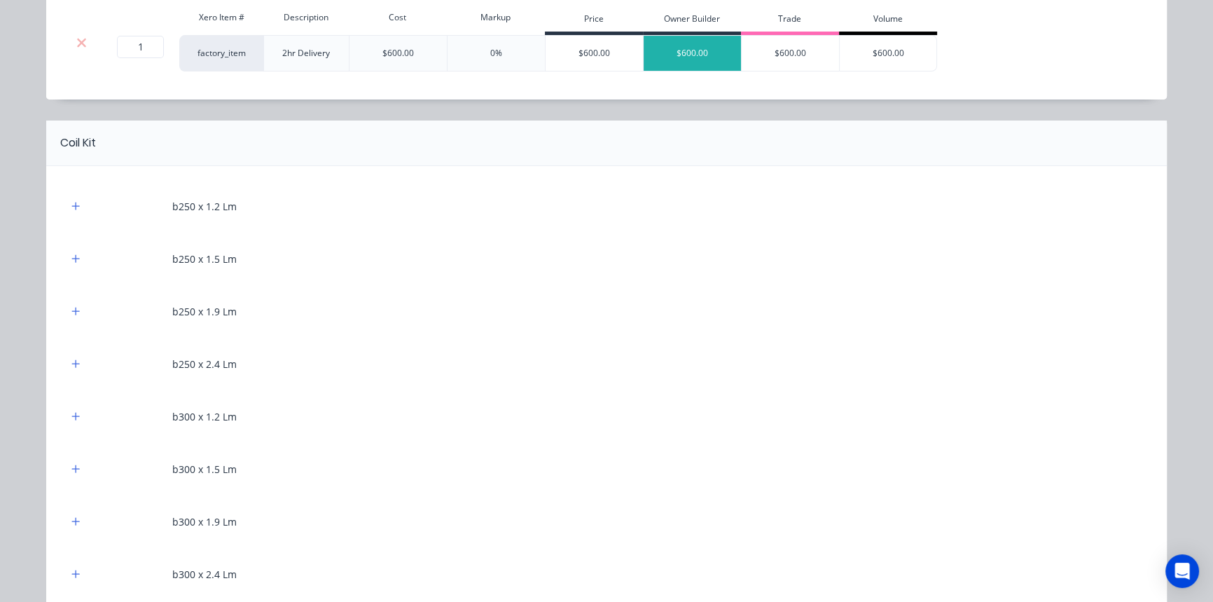
click at [76, 214] on div at bounding box center [76, 207] width 18 height 18
click at [71, 204] on icon "button" at bounding box center [75, 206] width 8 height 10
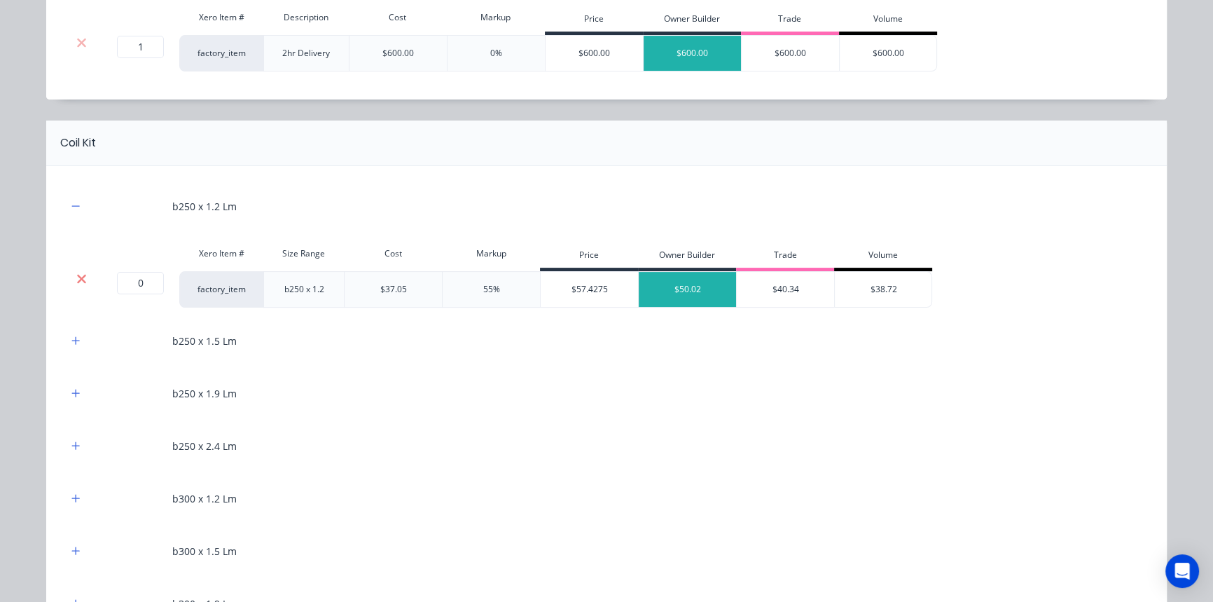
click at [76, 273] on icon at bounding box center [81, 279] width 11 height 14
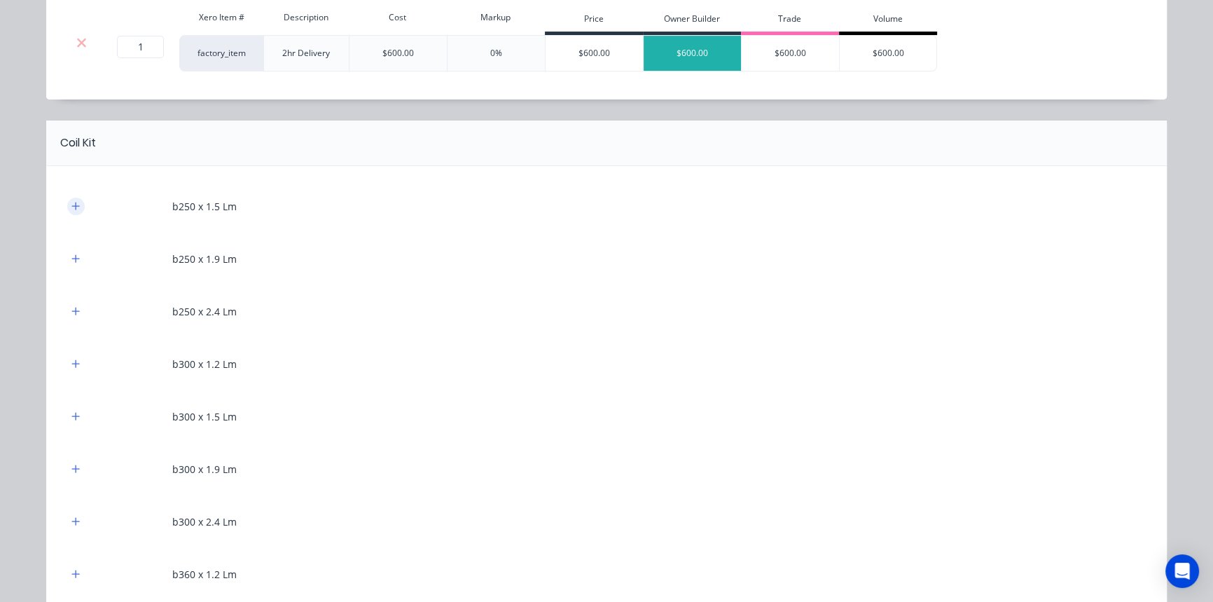
click at [71, 201] on icon "button" at bounding box center [75, 206] width 8 height 10
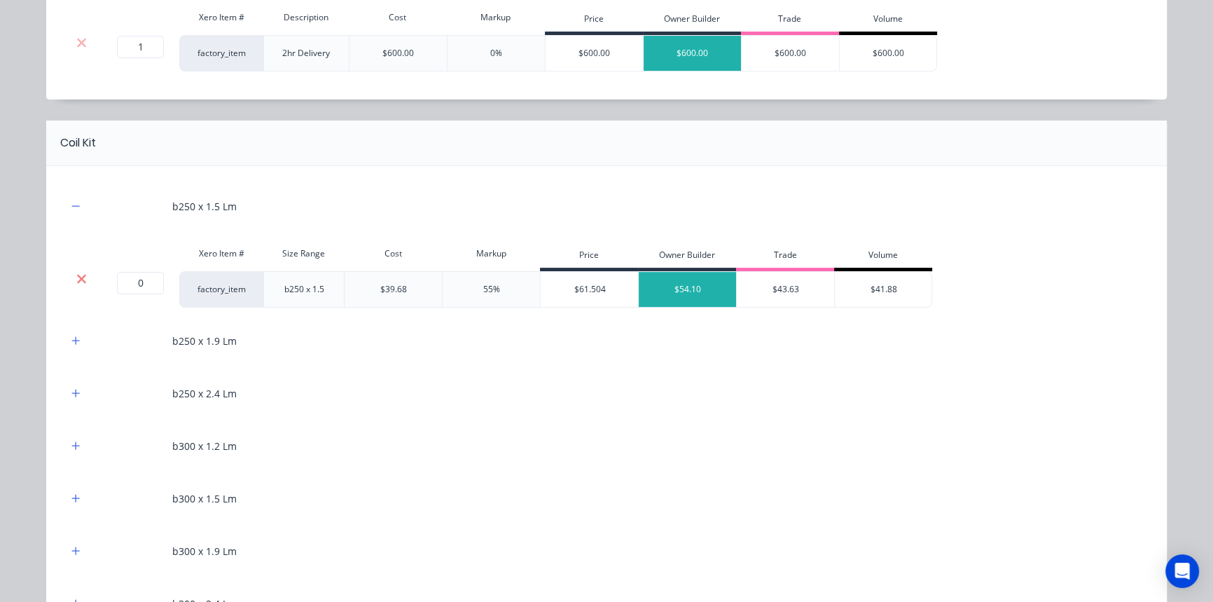
click at [76, 275] on icon at bounding box center [81, 279] width 11 height 14
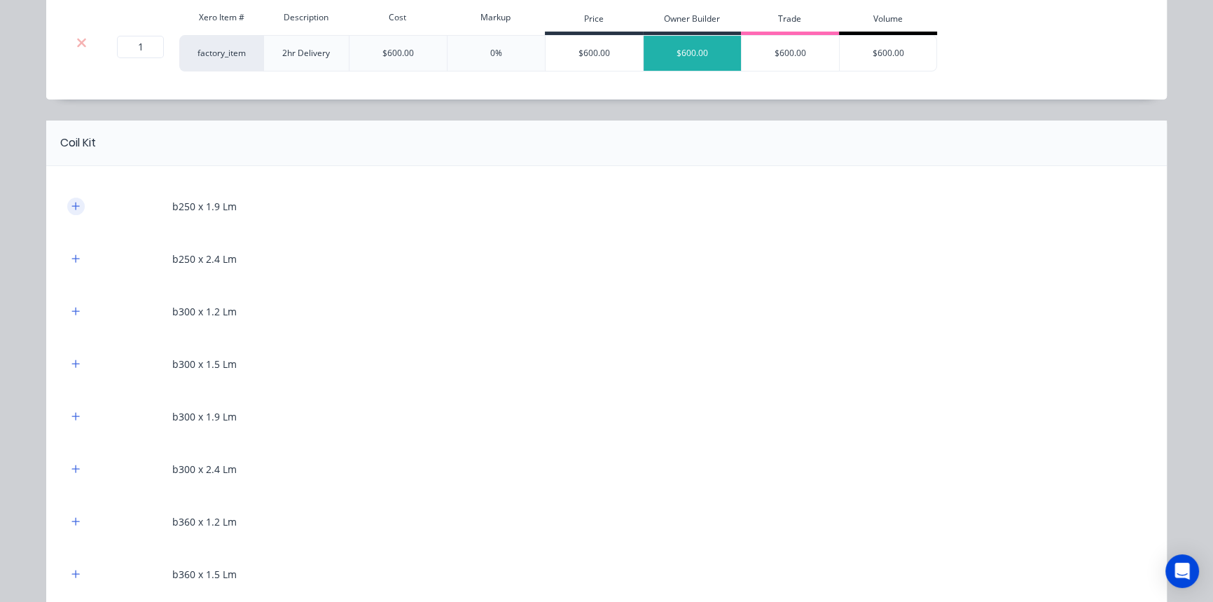
click at [72, 207] on icon "button" at bounding box center [75, 206] width 8 height 10
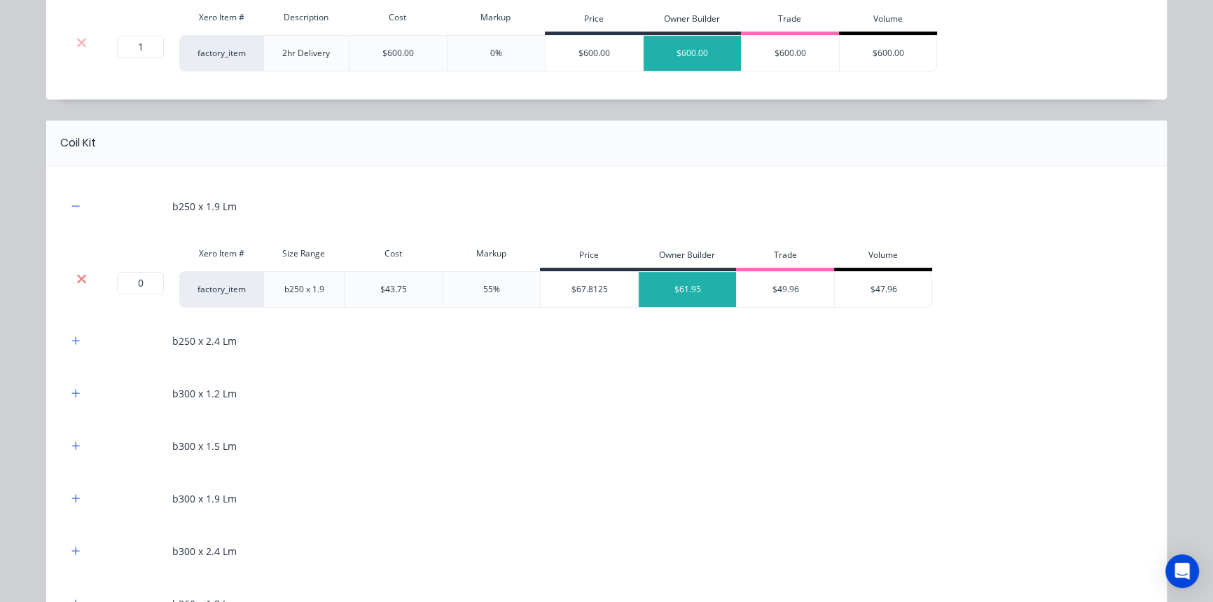
click at [77, 278] on icon at bounding box center [81, 278] width 9 height 9
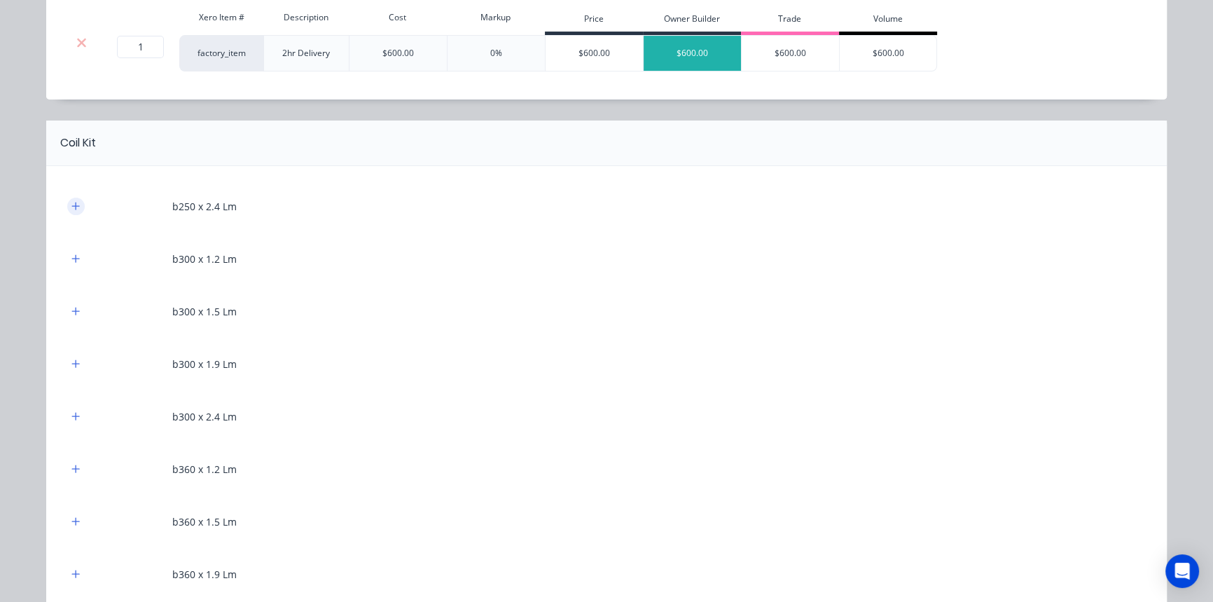
click at [76, 203] on button "button" at bounding box center [76, 207] width 18 height 18
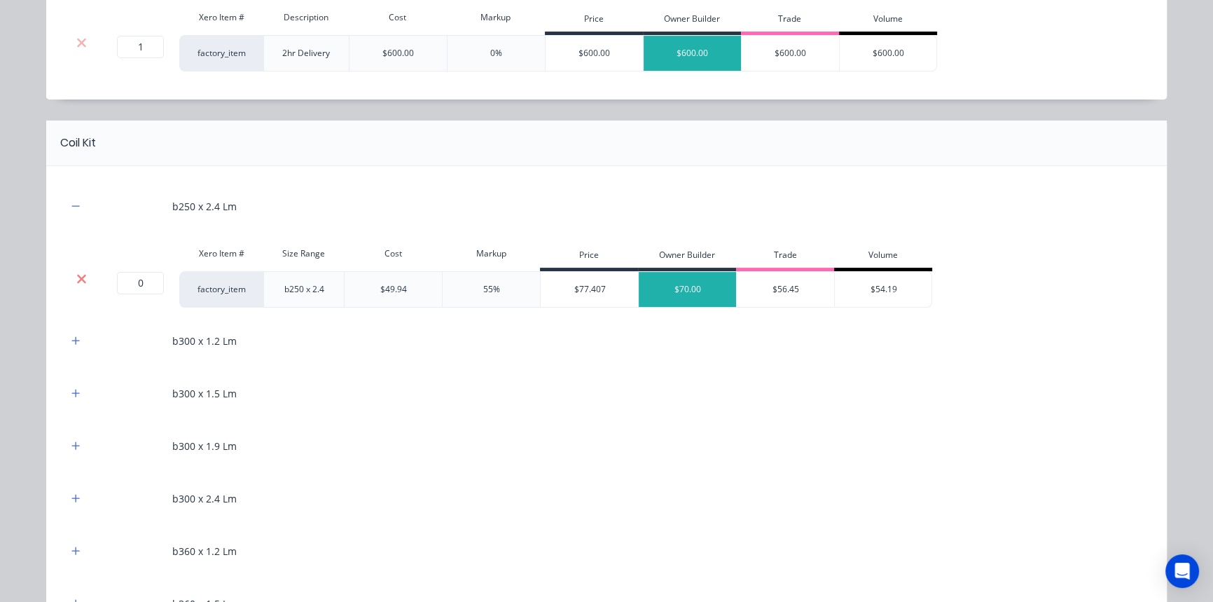
click at [80, 280] on icon at bounding box center [81, 279] width 11 height 14
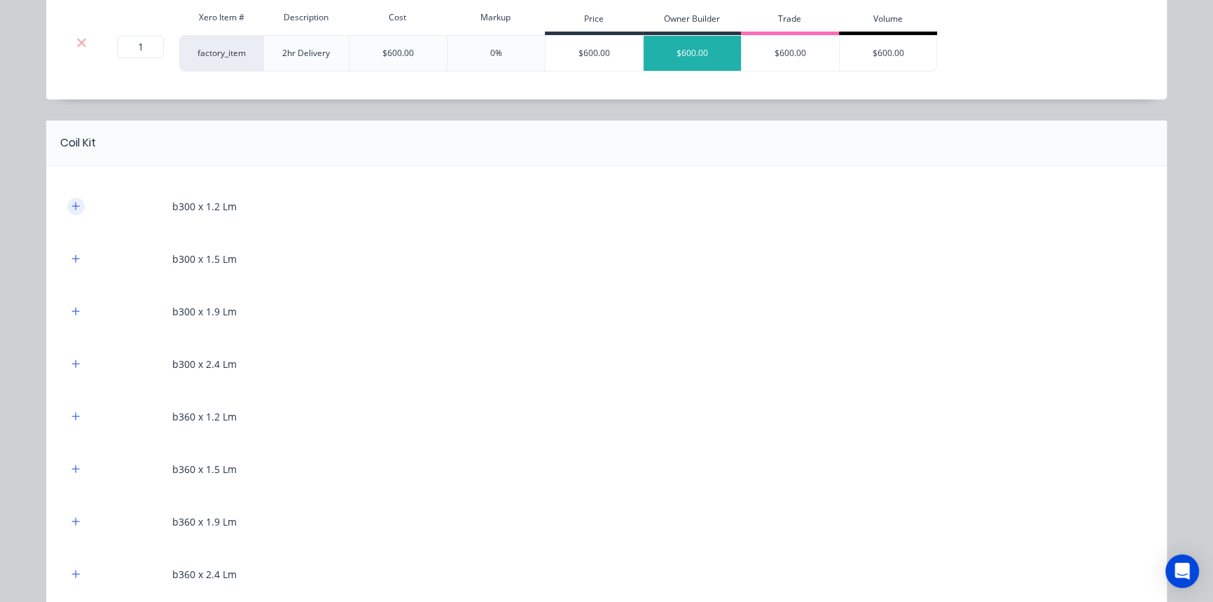
click at [72, 205] on icon "button" at bounding box center [76, 206] width 8 height 8
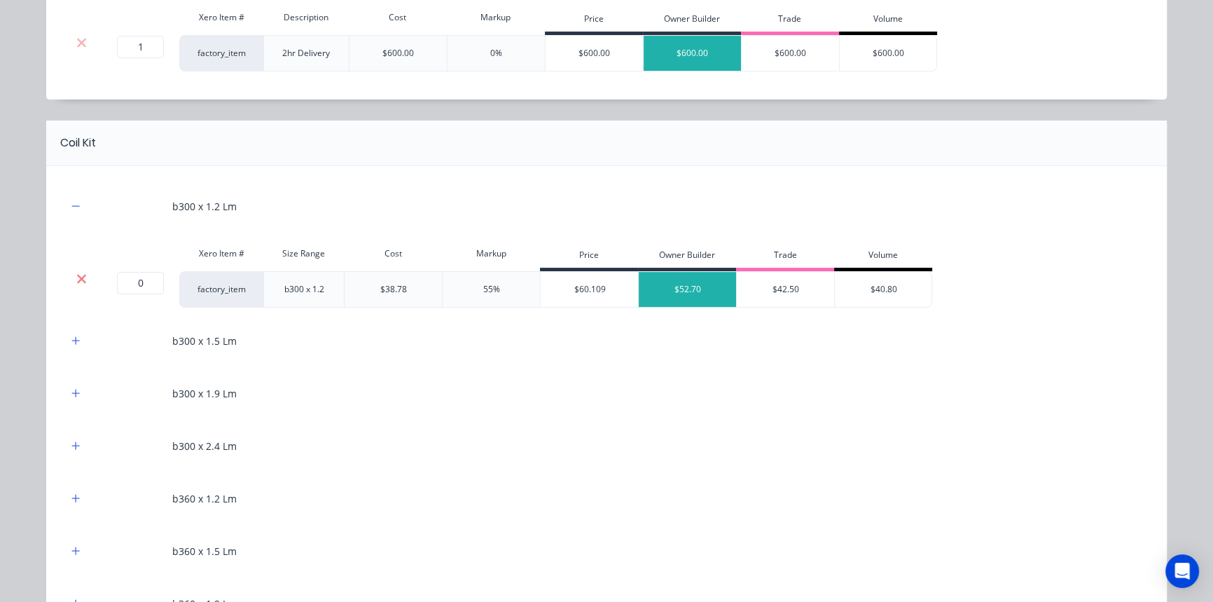
click at [76, 284] on icon at bounding box center [81, 279] width 11 height 14
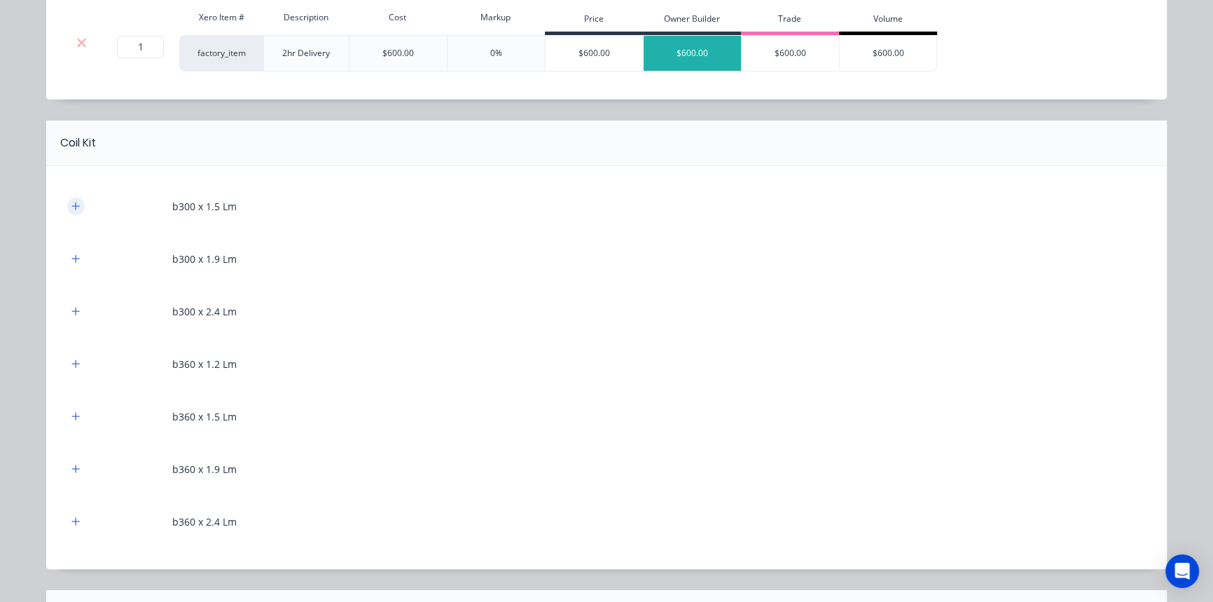
click at [71, 203] on icon "button" at bounding box center [75, 206] width 8 height 10
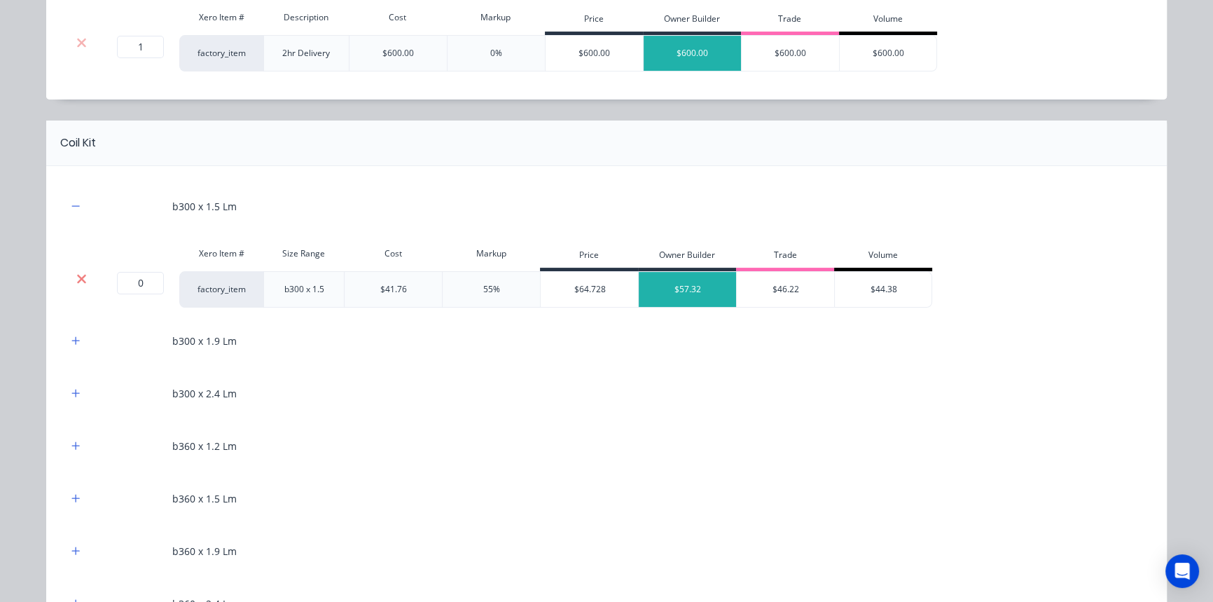
click at [76, 273] on icon at bounding box center [81, 279] width 11 height 14
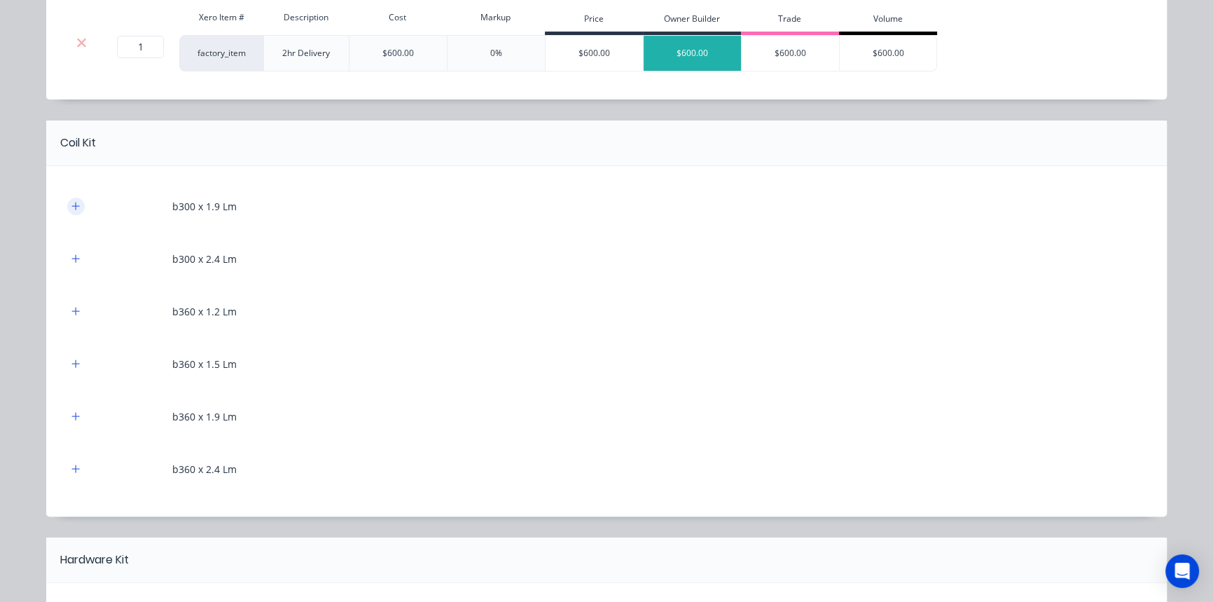
click at [71, 203] on icon "button" at bounding box center [75, 206] width 8 height 10
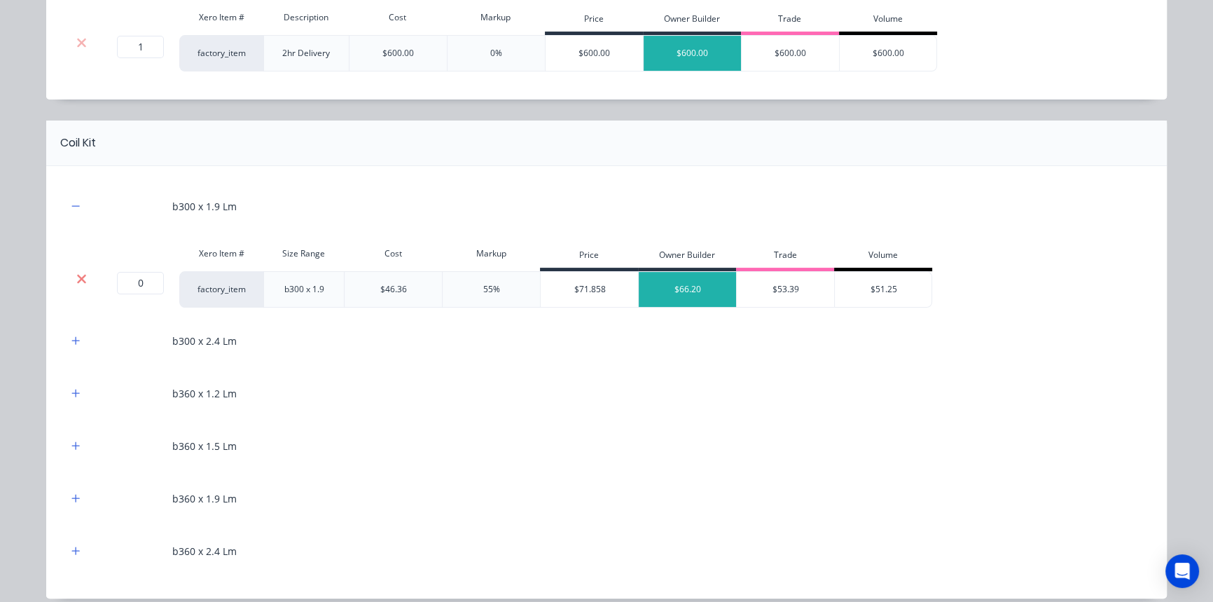
click at [77, 279] on icon at bounding box center [81, 278] width 9 height 9
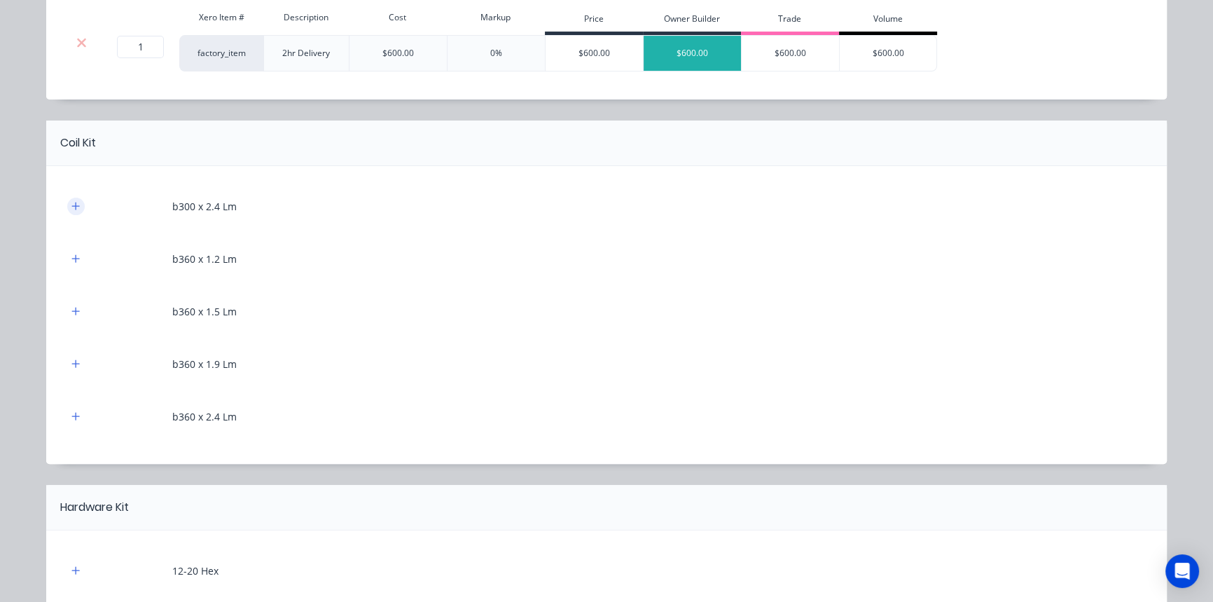
click at [74, 207] on icon "button" at bounding box center [75, 206] width 8 height 10
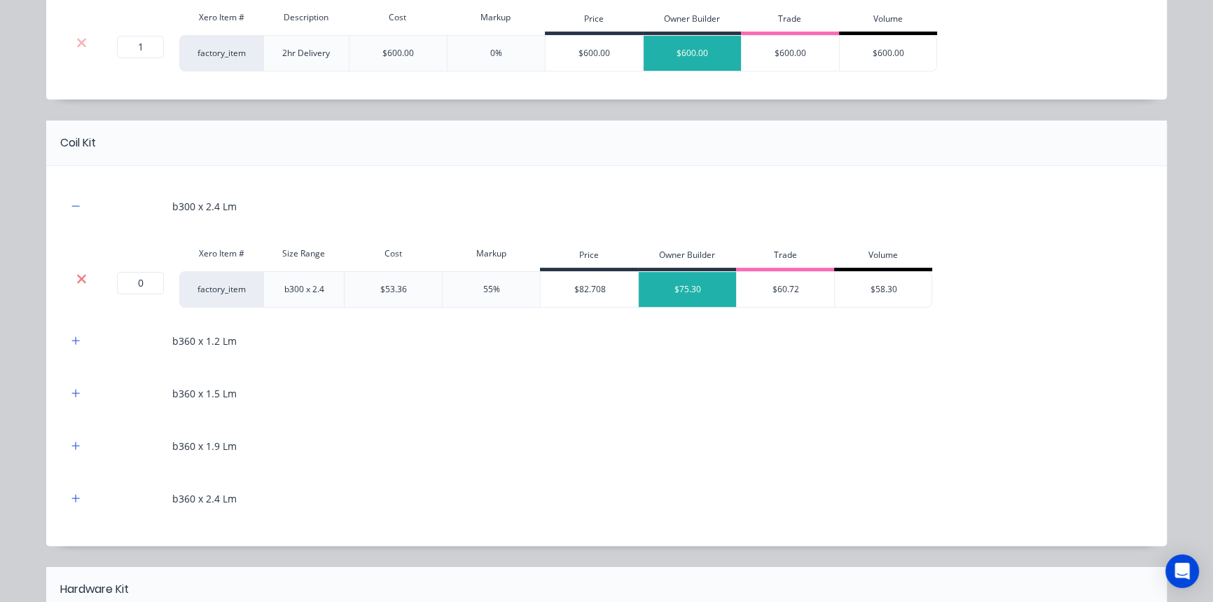
click at [77, 279] on icon at bounding box center [81, 278] width 9 height 9
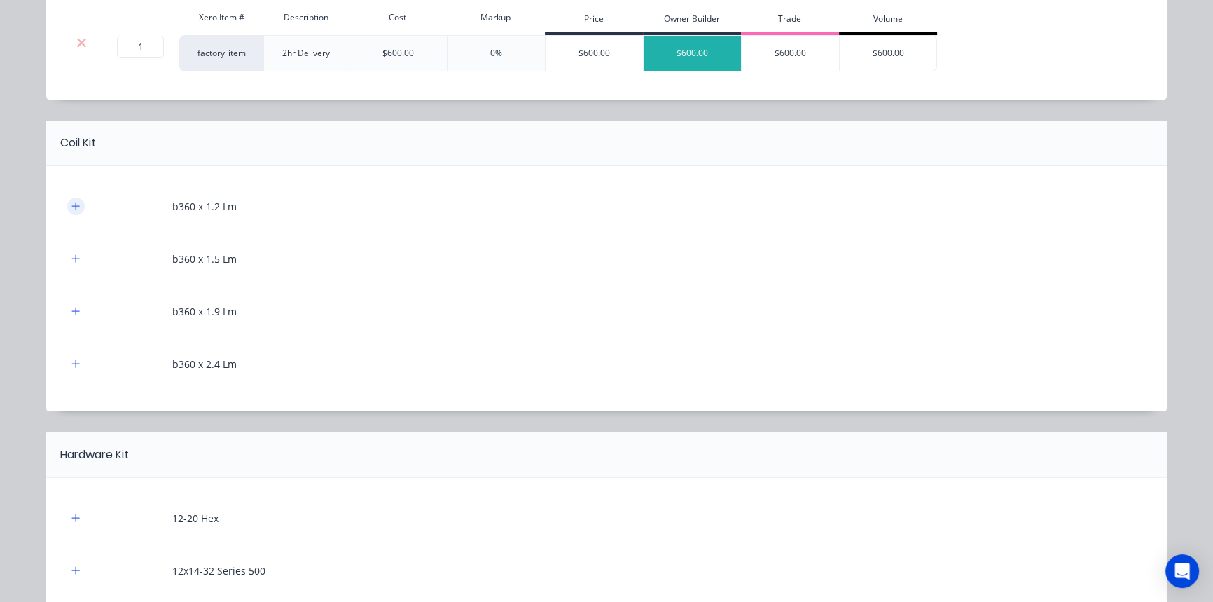
click at [69, 209] on button "button" at bounding box center [76, 207] width 18 height 18
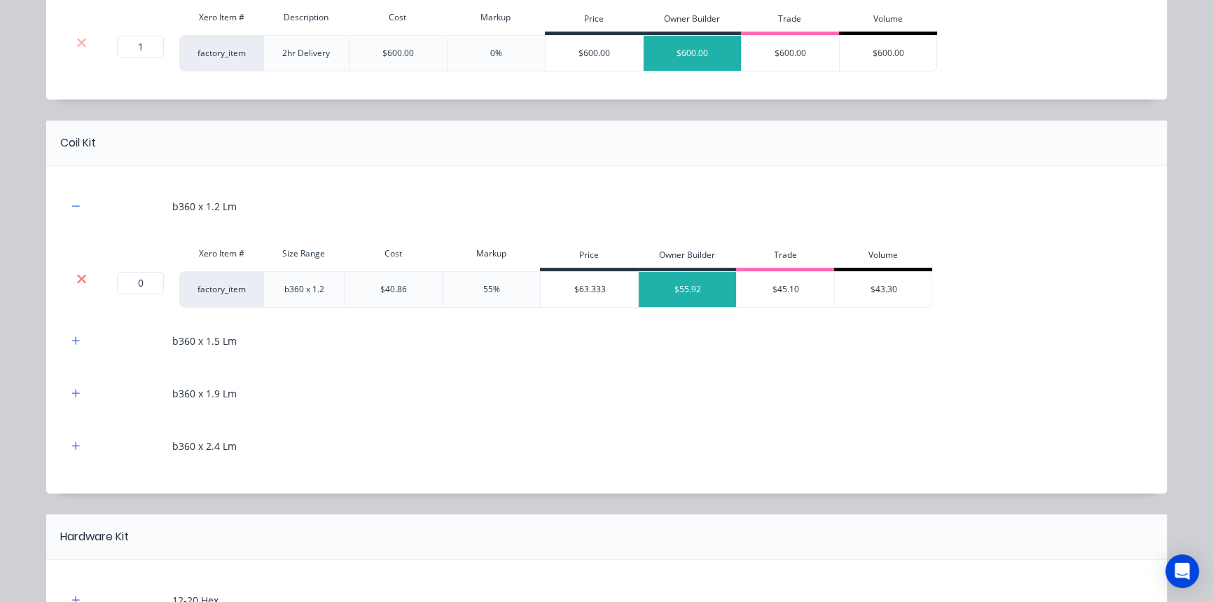
click at [77, 280] on icon at bounding box center [81, 278] width 9 height 9
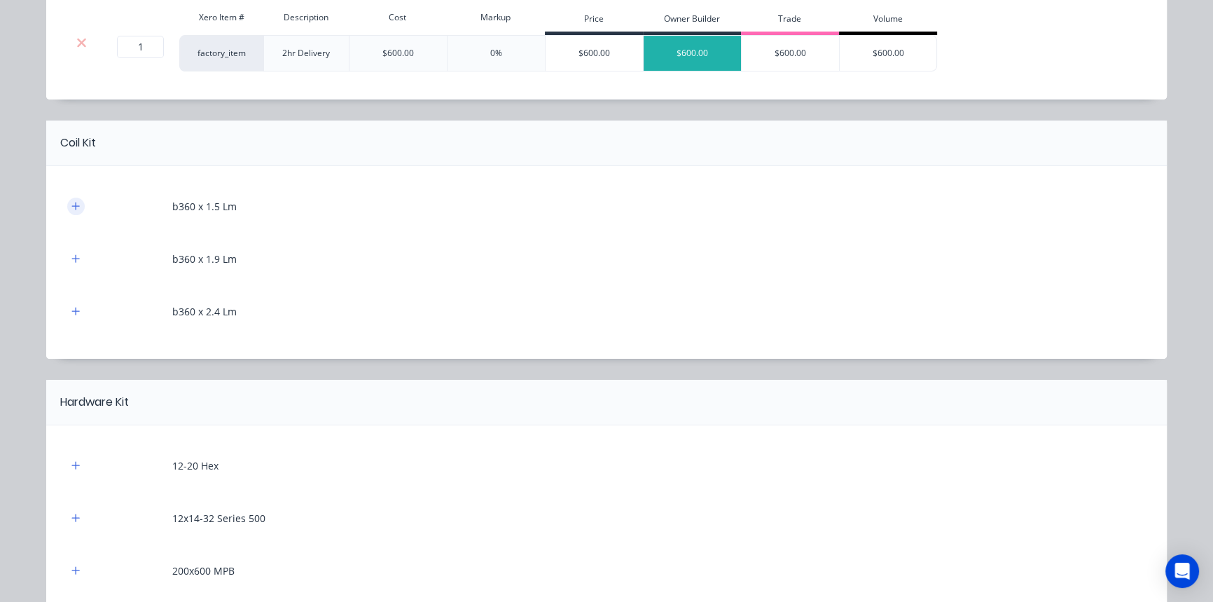
click at [74, 199] on button "button" at bounding box center [76, 207] width 18 height 18
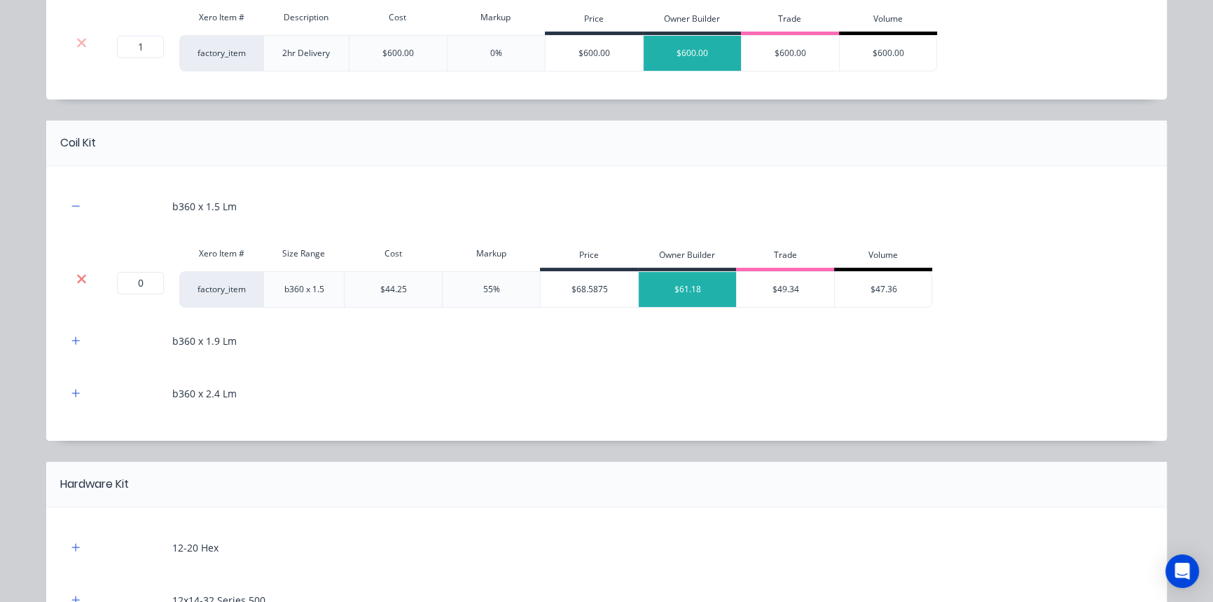
click at [77, 279] on icon at bounding box center [81, 278] width 9 height 9
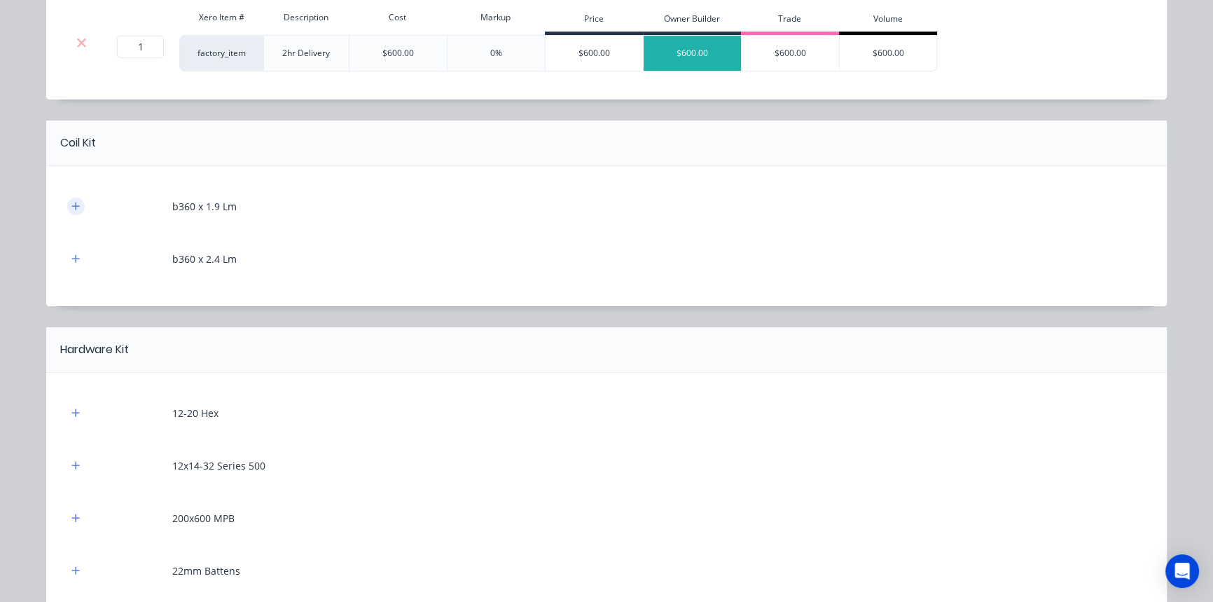
click at [72, 207] on icon "button" at bounding box center [76, 206] width 8 height 8
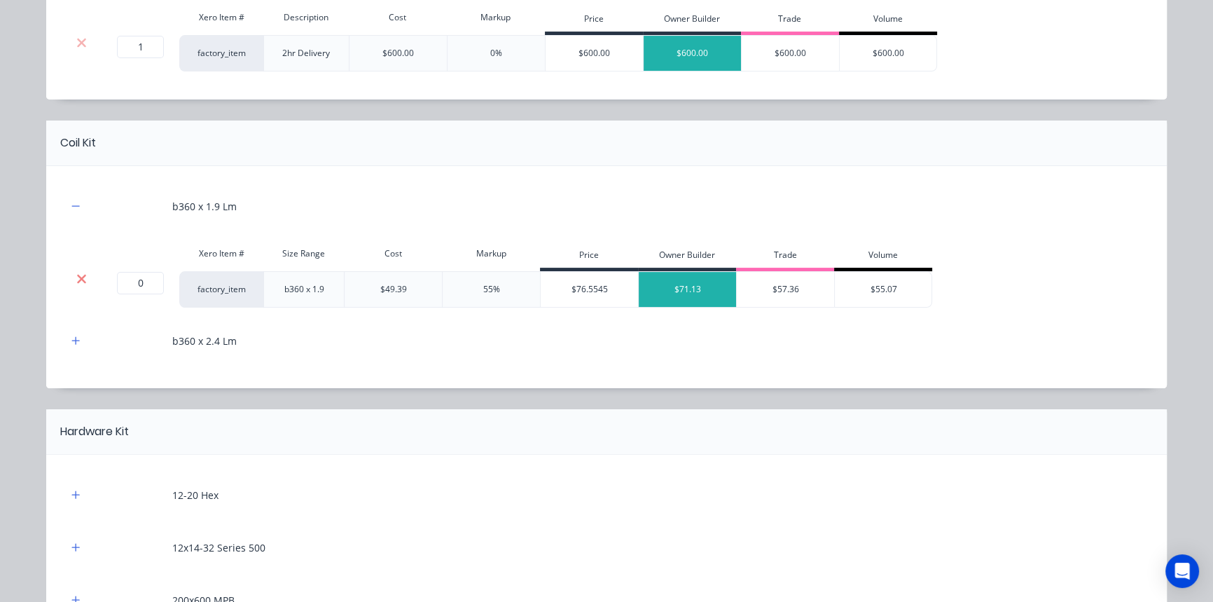
click at [77, 275] on icon at bounding box center [81, 278] width 9 height 9
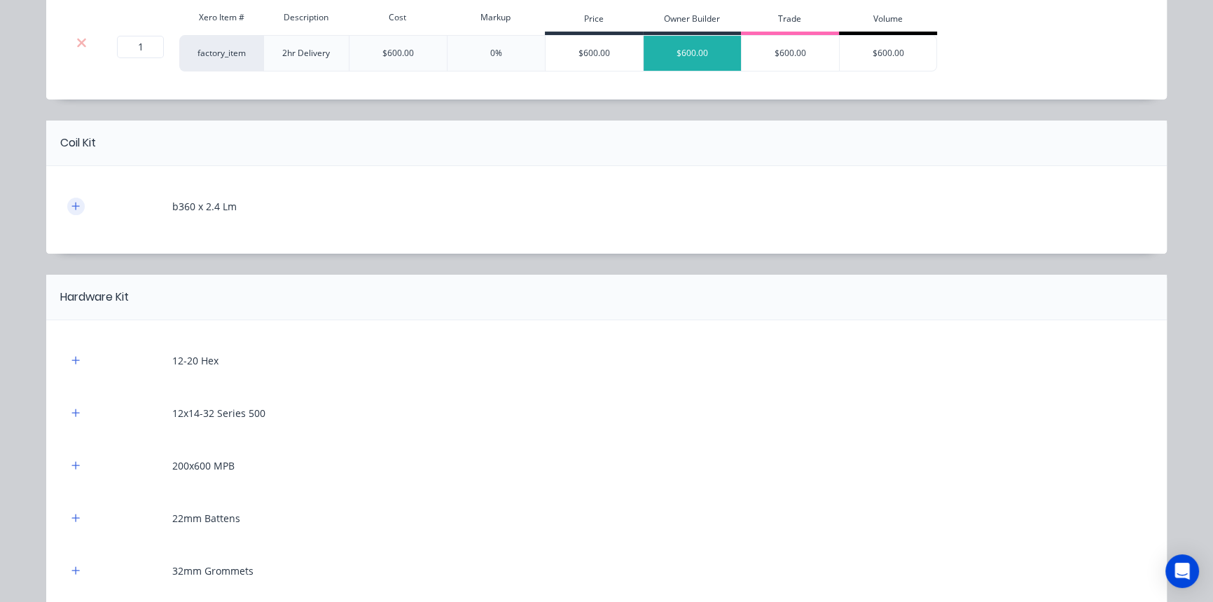
click at [71, 202] on icon "button" at bounding box center [75, 206] width 8 height 10
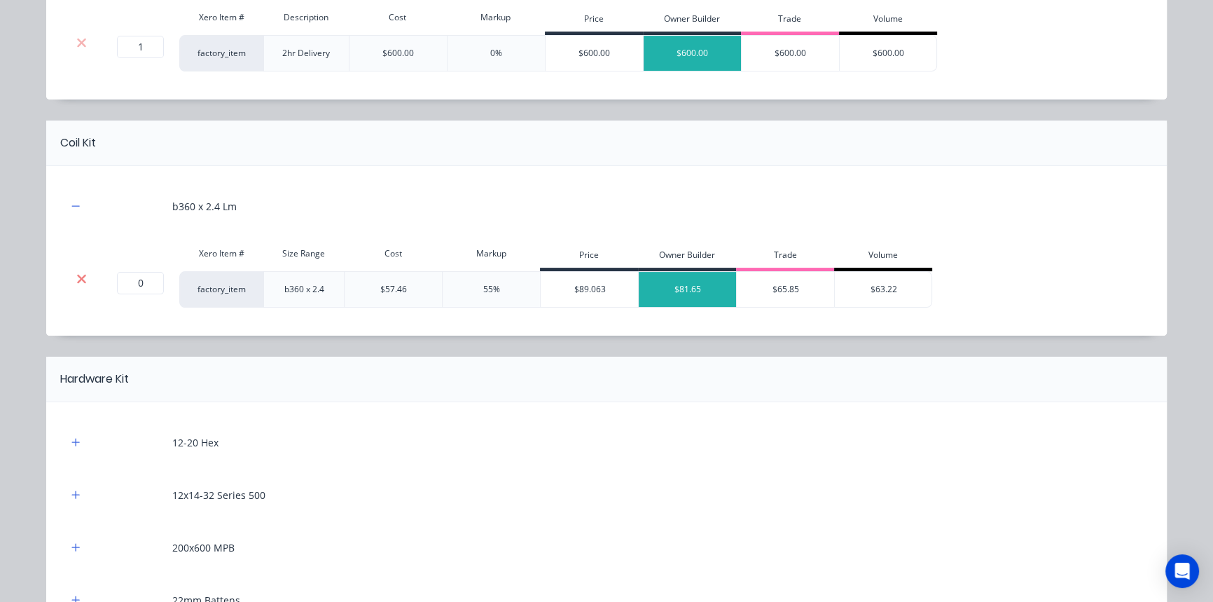
click at [76, 273] on icon at bounding box center [81, 279] width 11 height 14
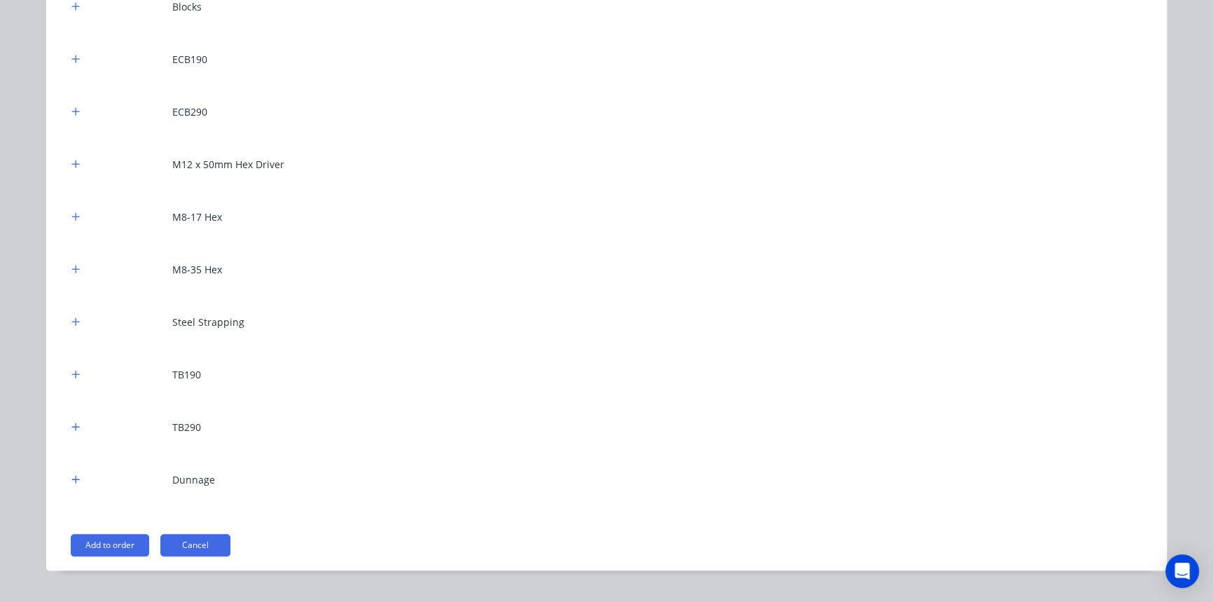
scroll to position [1079, 0]
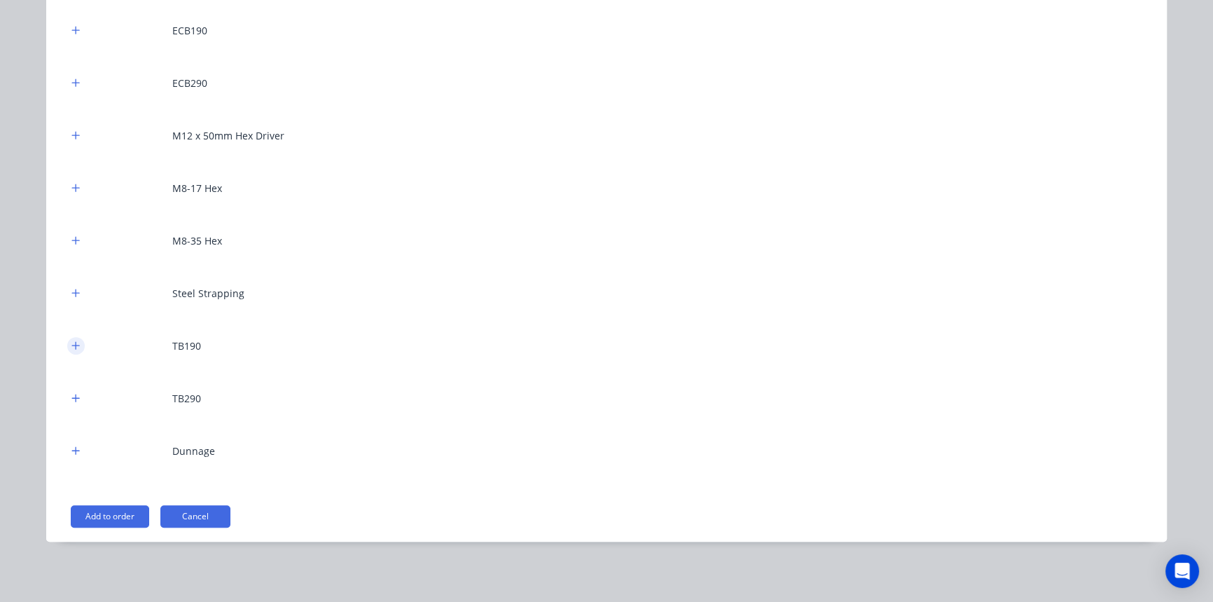
click at [71, 342] on icon "button" at bounding box center [75, 345] width 8 height 10
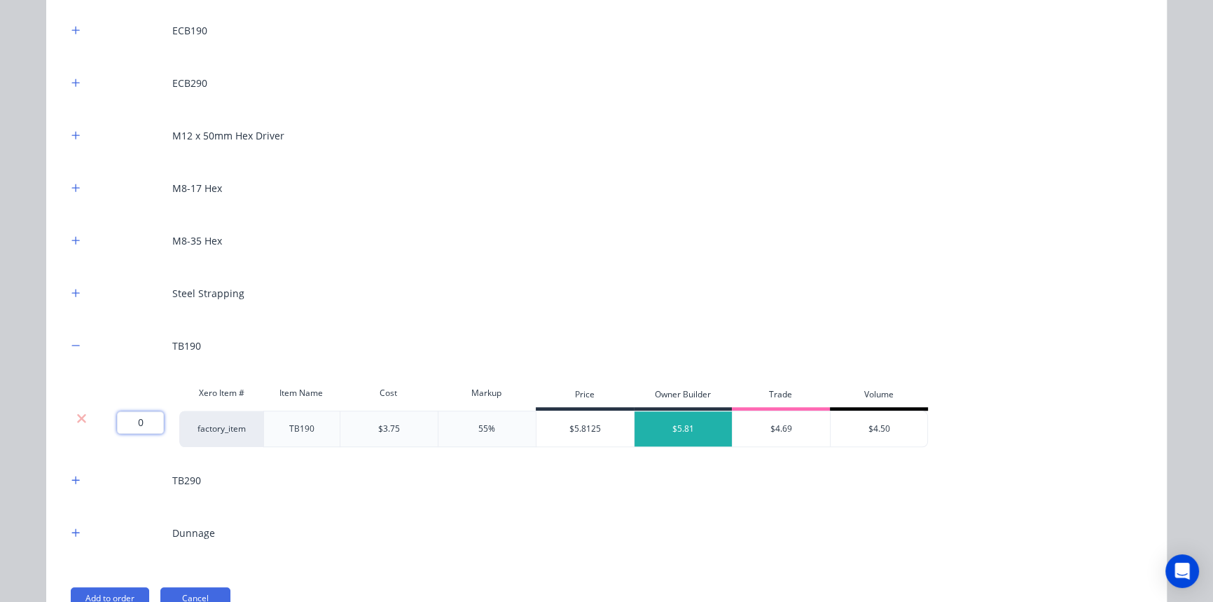
click at [121, 413] on input "0" at bounding box center [140, 422] width 47 height 22
type input "1"
click at [72, 478] on icon "button" at bounding box center [76, 480] width 8 height 8
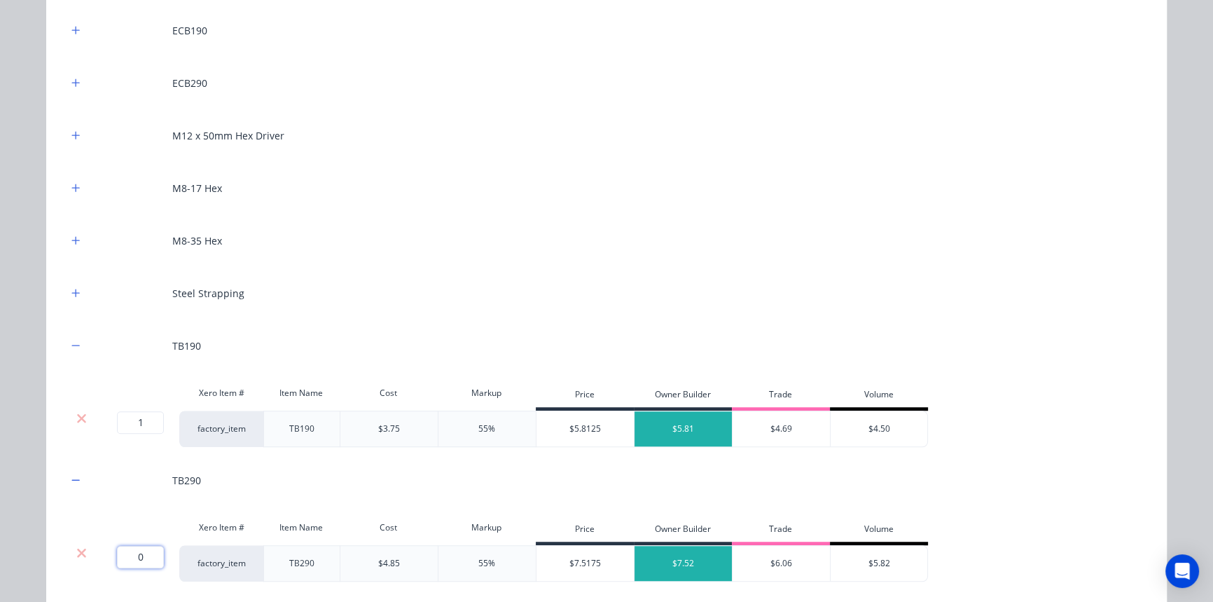
click at [126, 553] on input "0" at bounding box center [140, 557] width 47 height 22
type input "1"
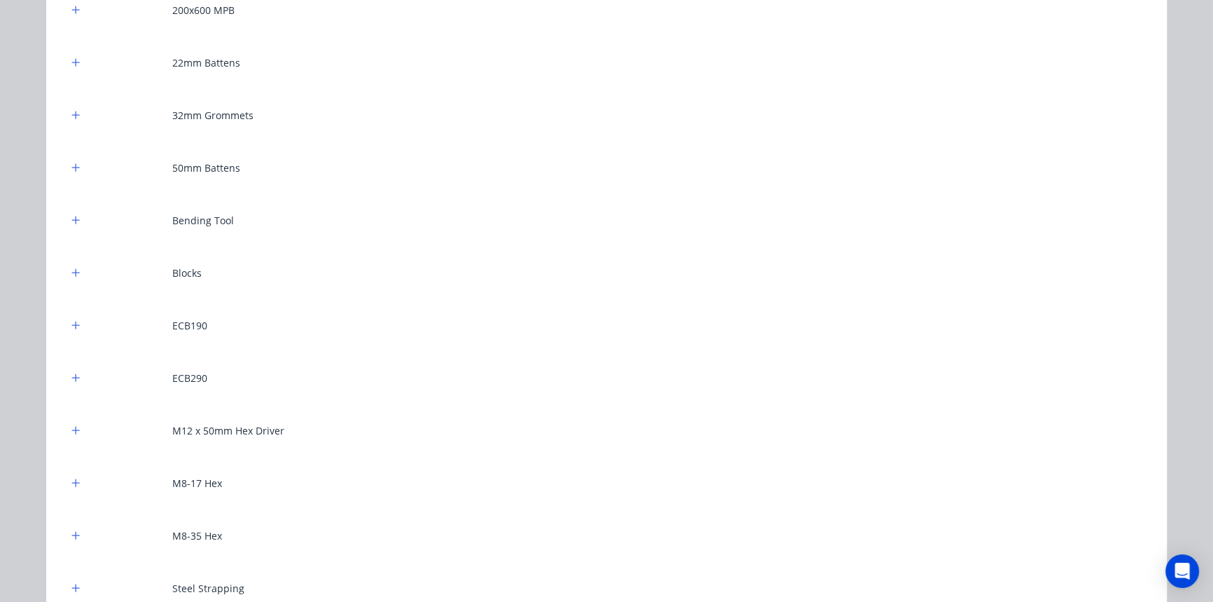
scroll to position [698, 0]
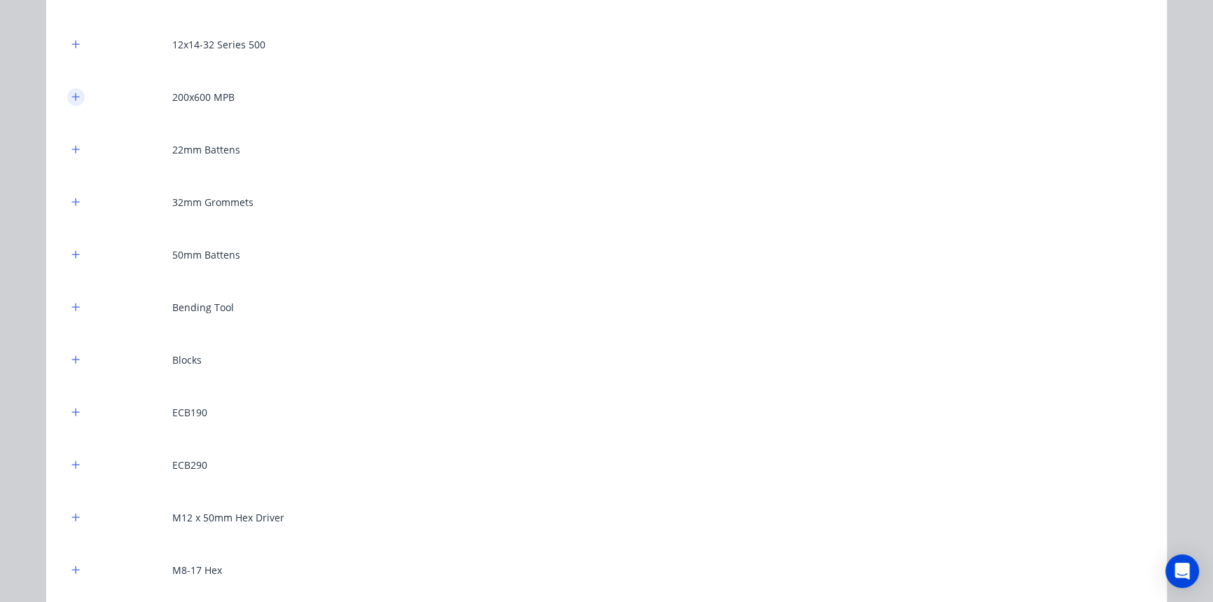
click at [79, 92] on button "button" at bounding box center [76, 97] width 18 height 18
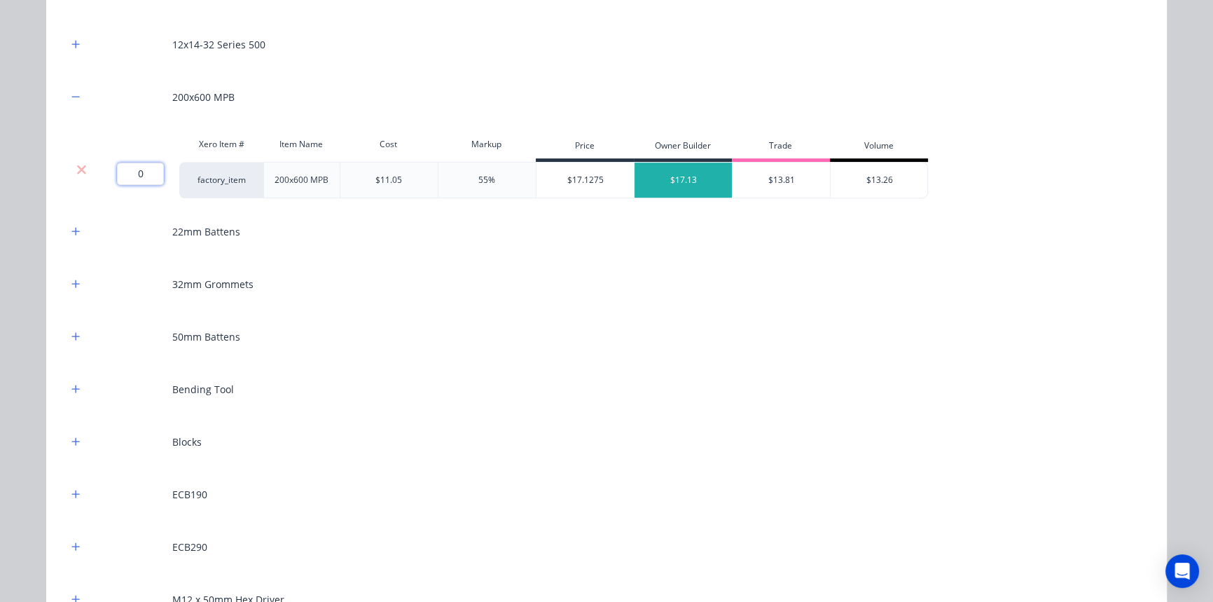
click at [133, 167] on input "0" at bounding box center [140, 173] width 47 height 22
type input "1"
click at [70, 445] on button "button" at bounding box center [76, 442] width 18 height 18
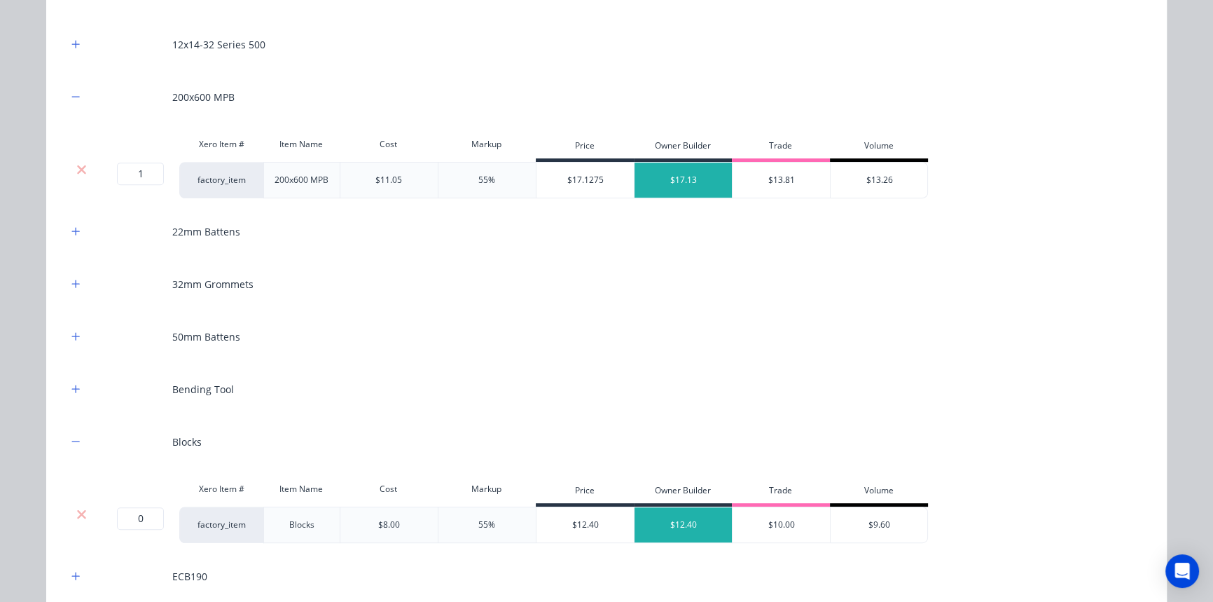
click at [142, 500] on div at bounding box center [137, 489] width 84 height 28
click at [142, 520] on input "0" at bounding box center [140, 518] width 47 height 22
type input "10"
click at [72, 390] on icon "button" at bounding box center [75, 389] width 8 height 10
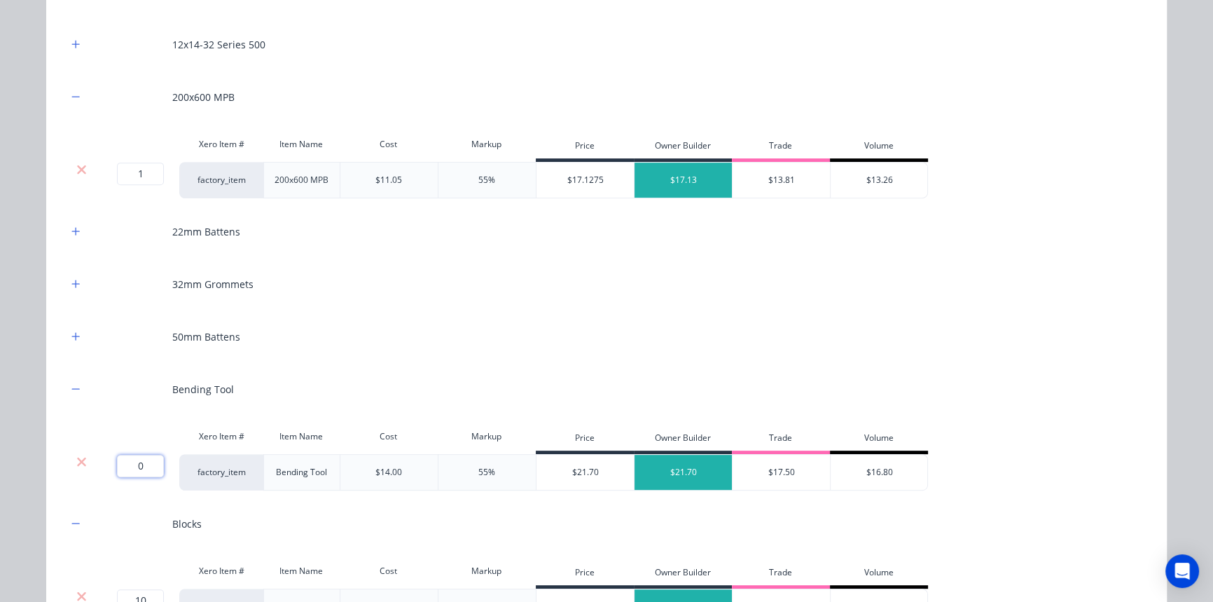
click at [141, 473] on input "0" at bounding box center [140, 466] width 47 height 22
type input "2"
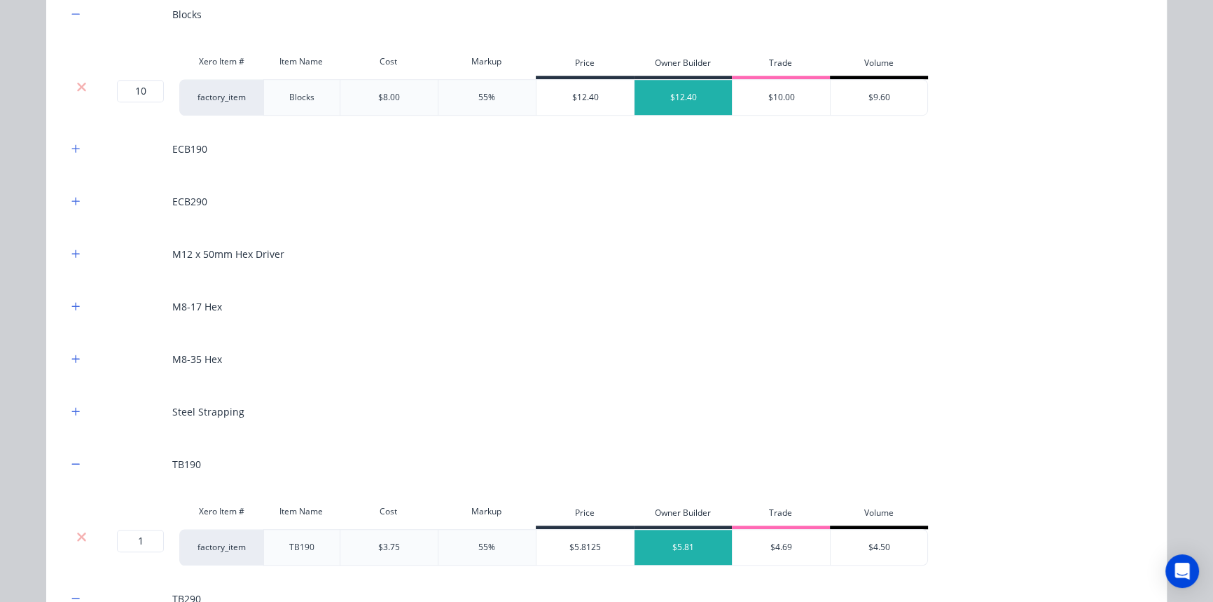
scroll to position [1488, 0]
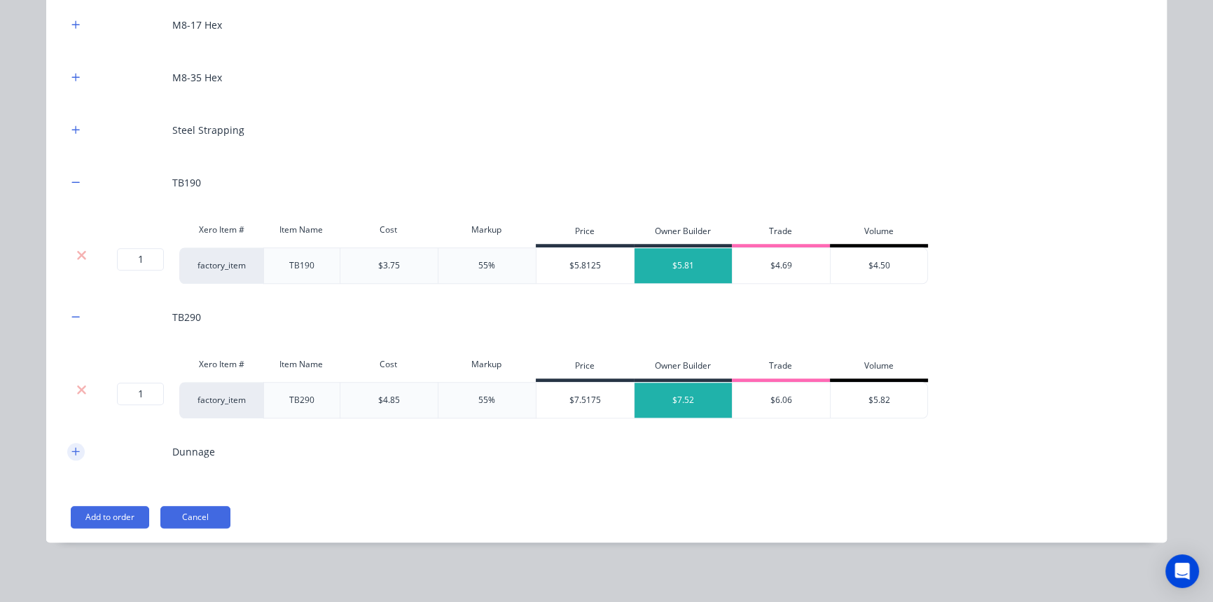
click at [71, 446] on icon "button" at bounding box center [75, 451] width 8 height 10
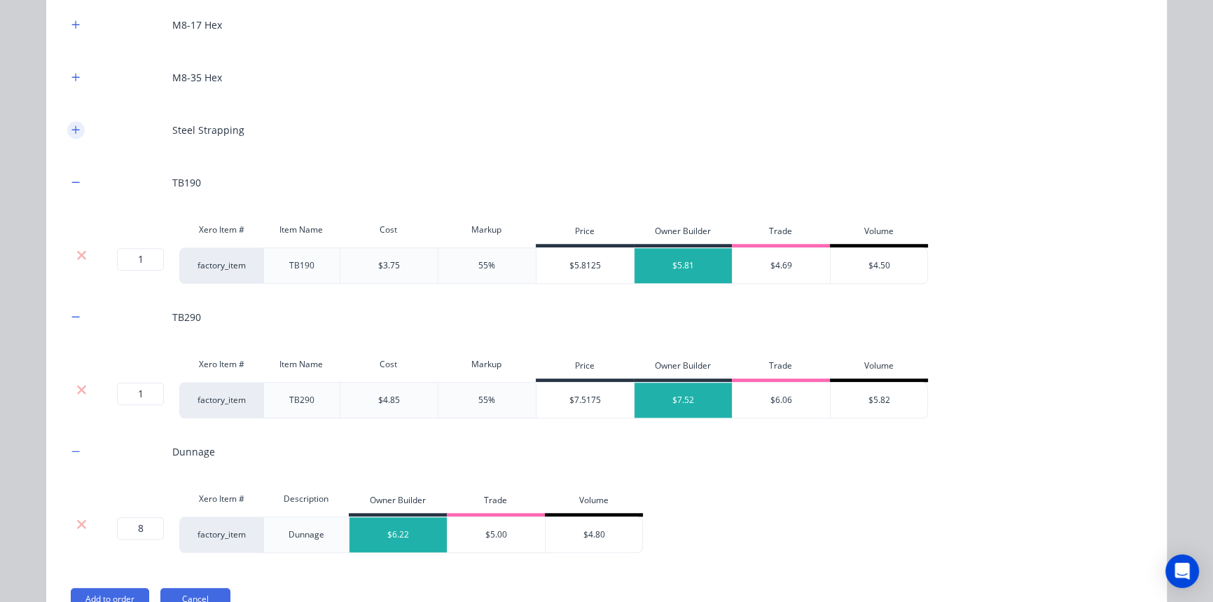
click at [76, 125] on button "button" at bounding box center [76, 130] width 18 height 18
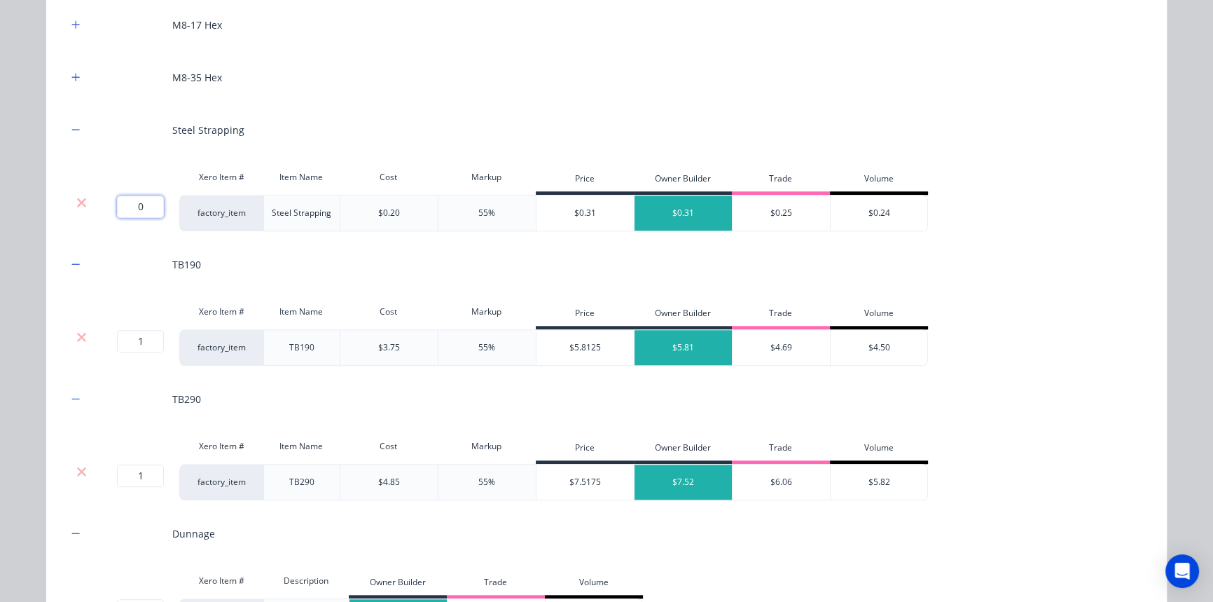
click at [143, 195] on input "0" at bounding box center [140, 206] width 47 height 22
type input "50"
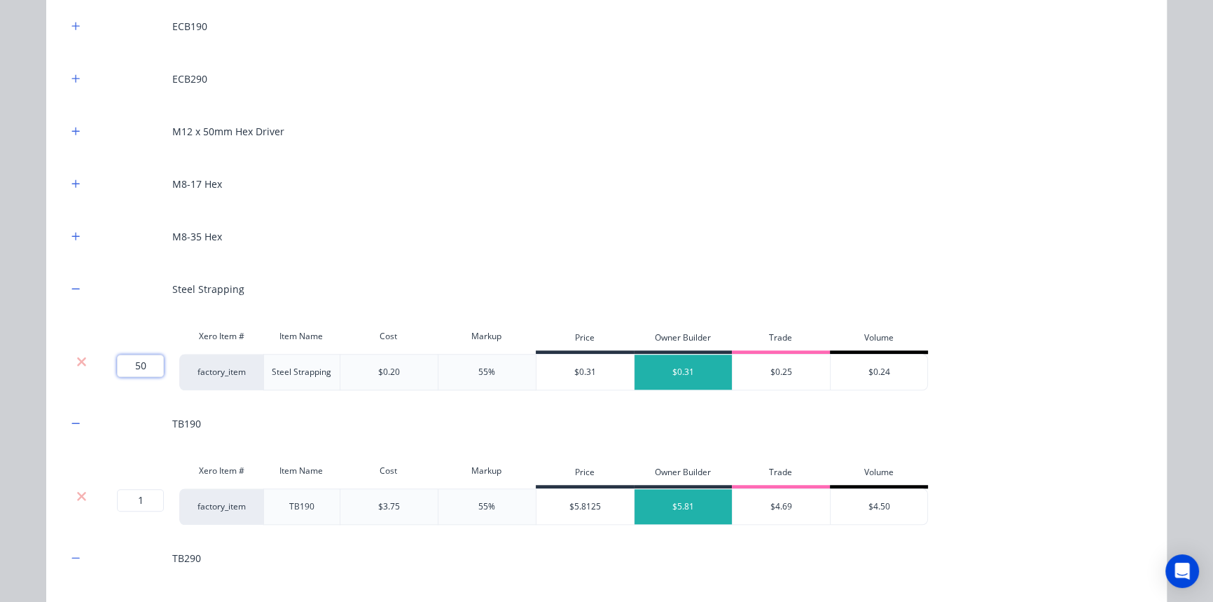
scroll to position [1297, 0]
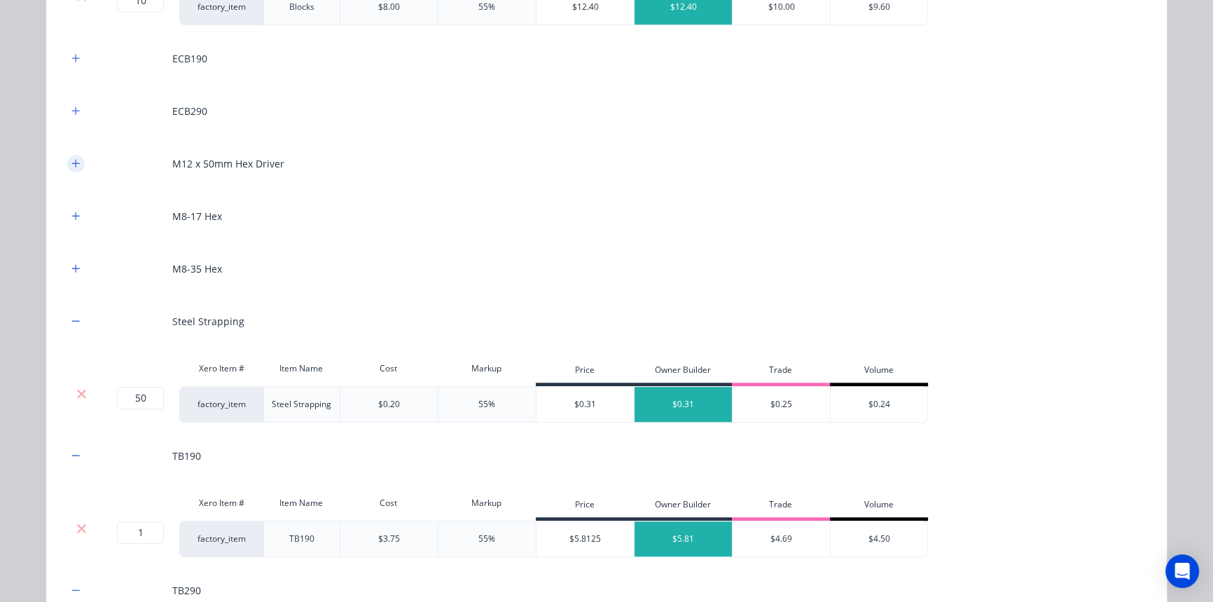
click at [74, 158] on icon "button" at bounding box center [75, 163] width 8 height 10
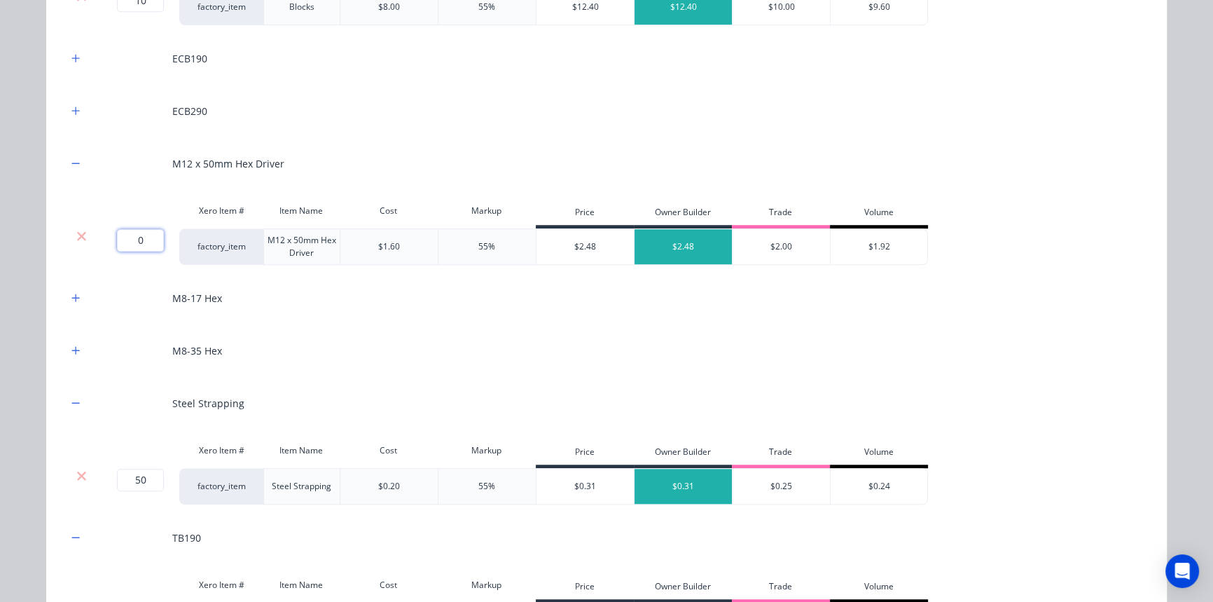
click at [139, 242] on input "0" at bounding box center [140, 240] width 47 height 22
type input "2"
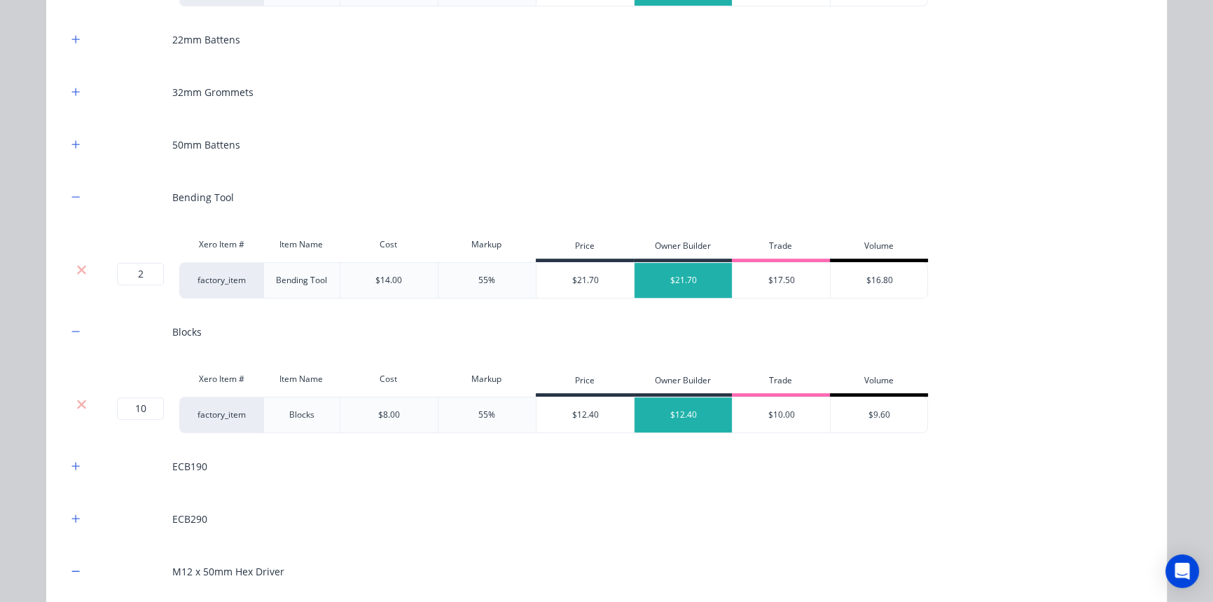
scroll to position [852, 0]
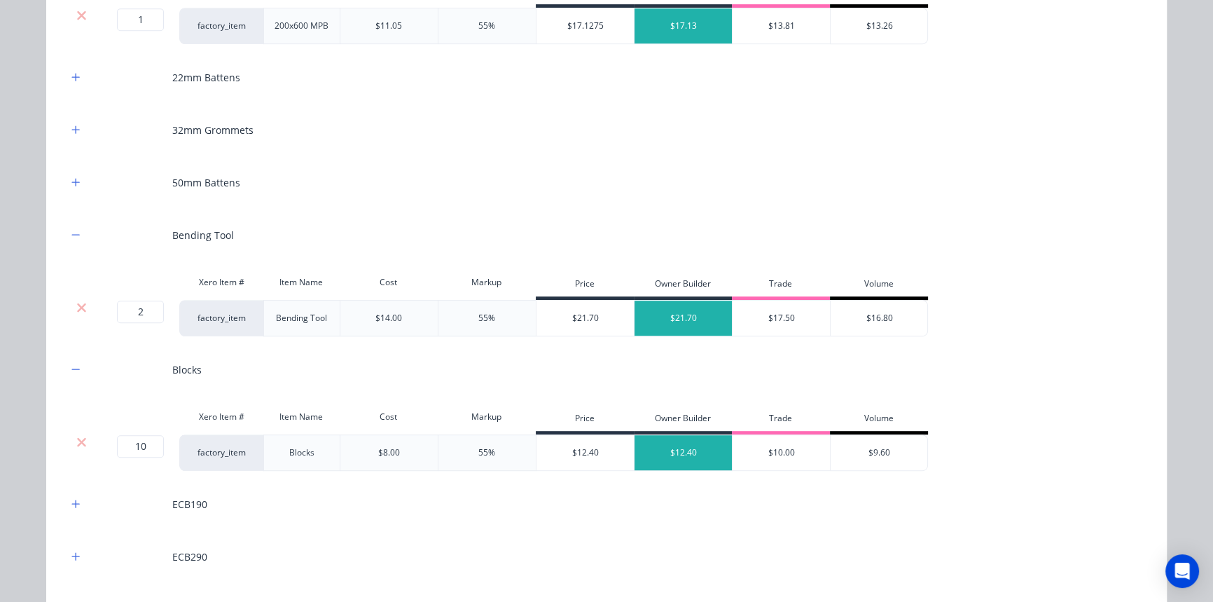
click at [71, 67] on div "22mm Battens" at bounding box center [606, 77] width 1079 height 39
click at [71, 76] on icon "button" at bounding box center [75, 77] width 8 height 10
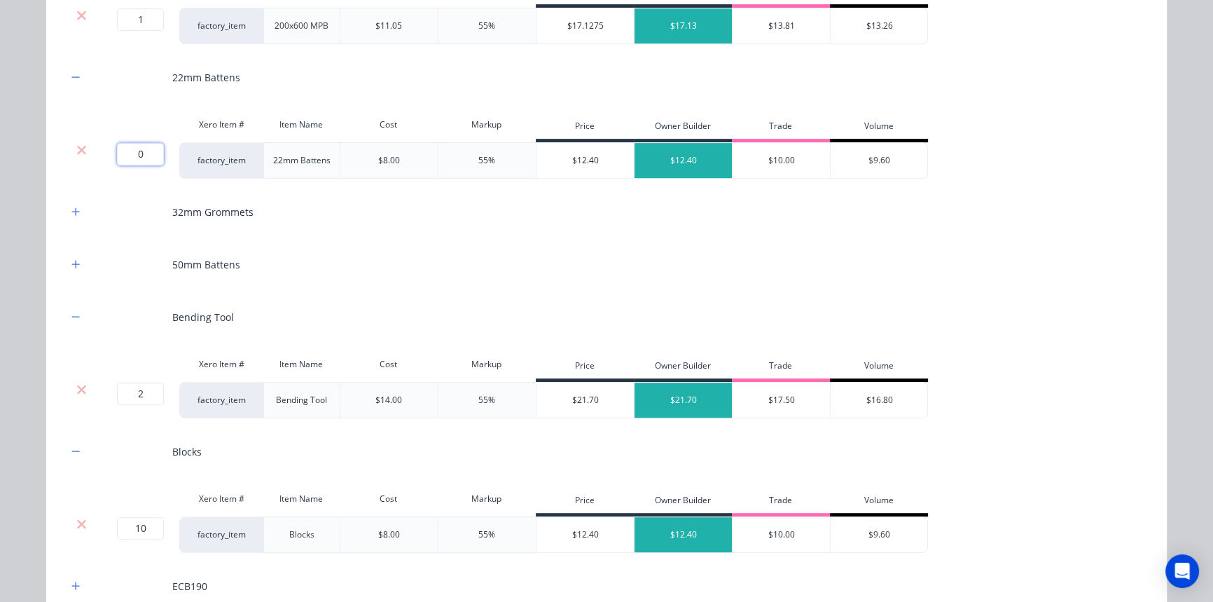
click at [146, 158] on input "0" at bounding box center [140, 154] width 47 height 22
type input "29"
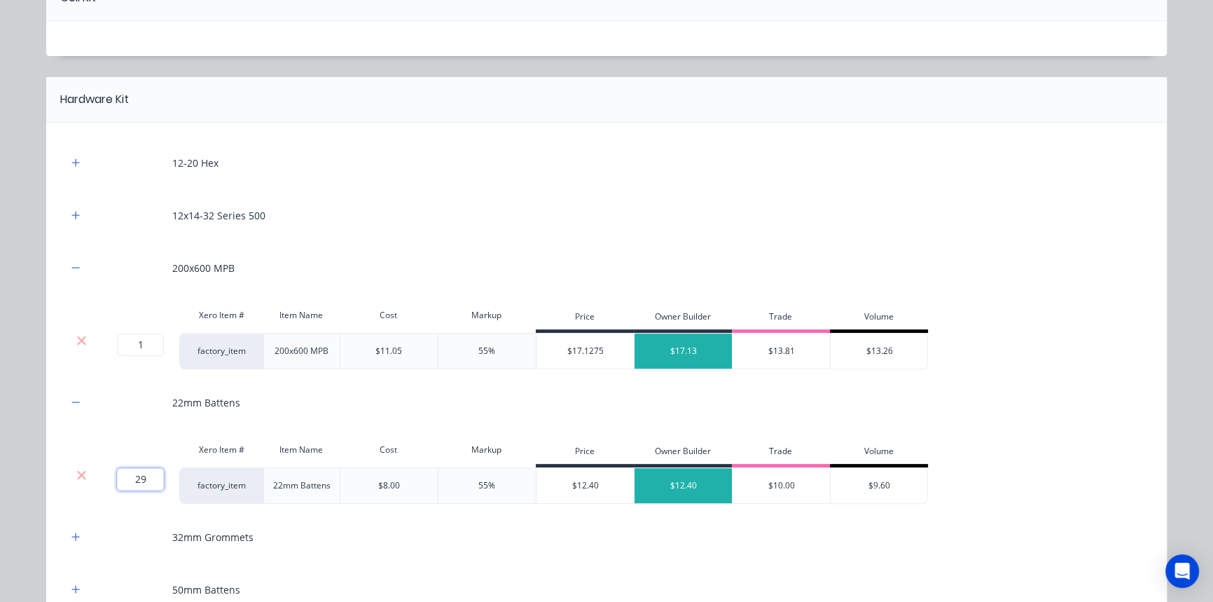
scroll to position [469, 0]
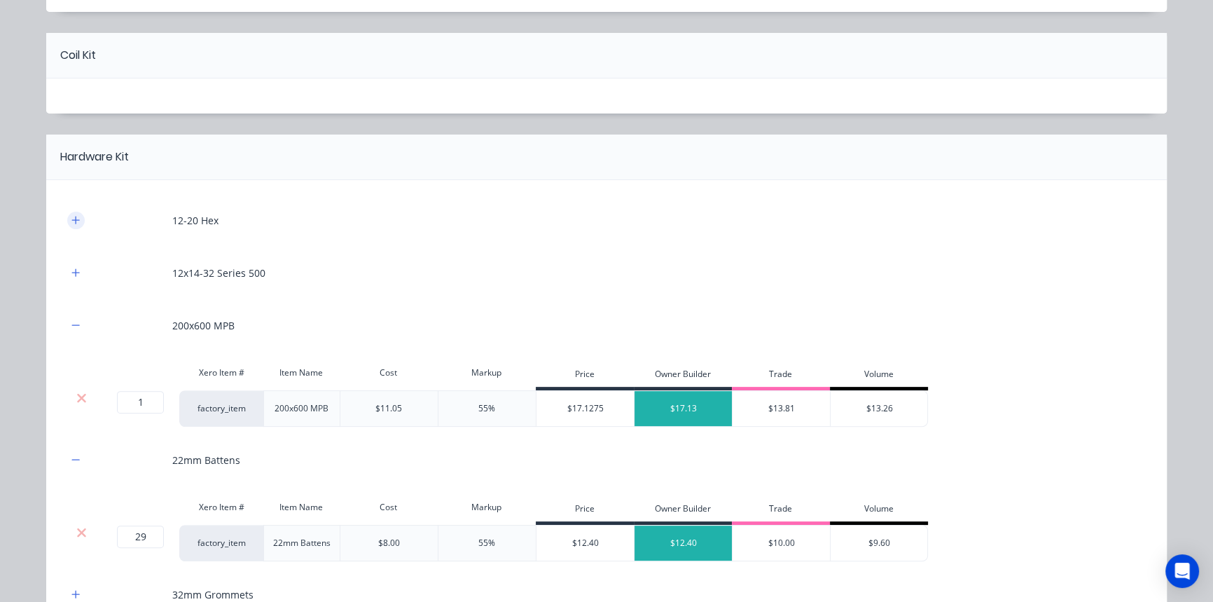
click at [76, 218] on button "button" at bounding box center [76, 221] width 18 height 18
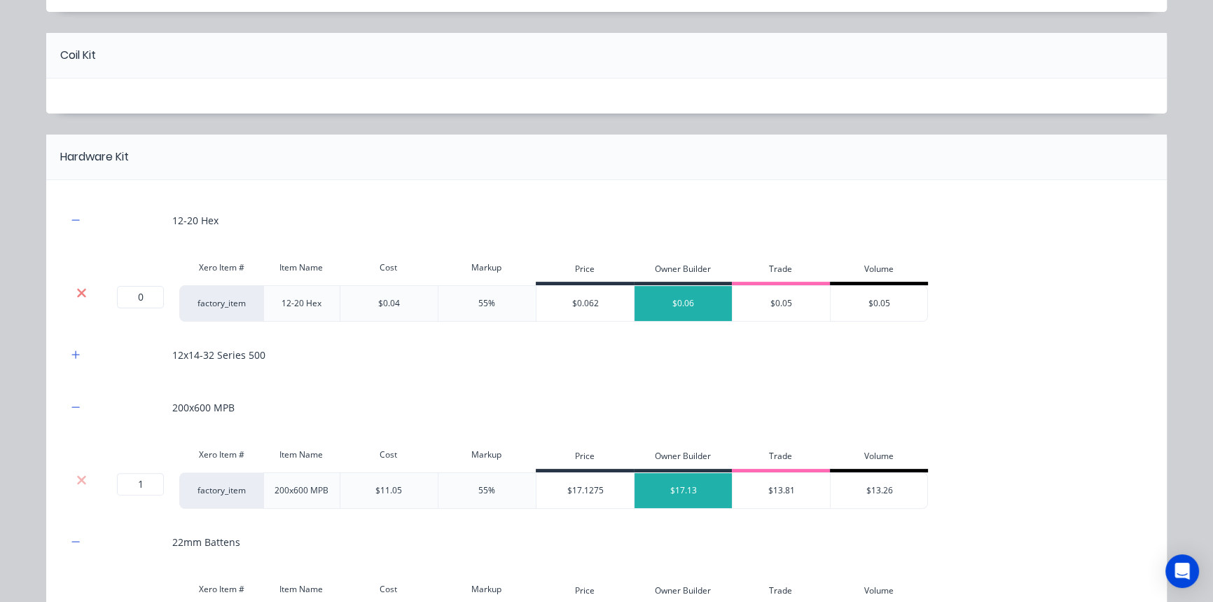
click at [78, 289] on icon at bounding box center [81, 292] width 9 height 9
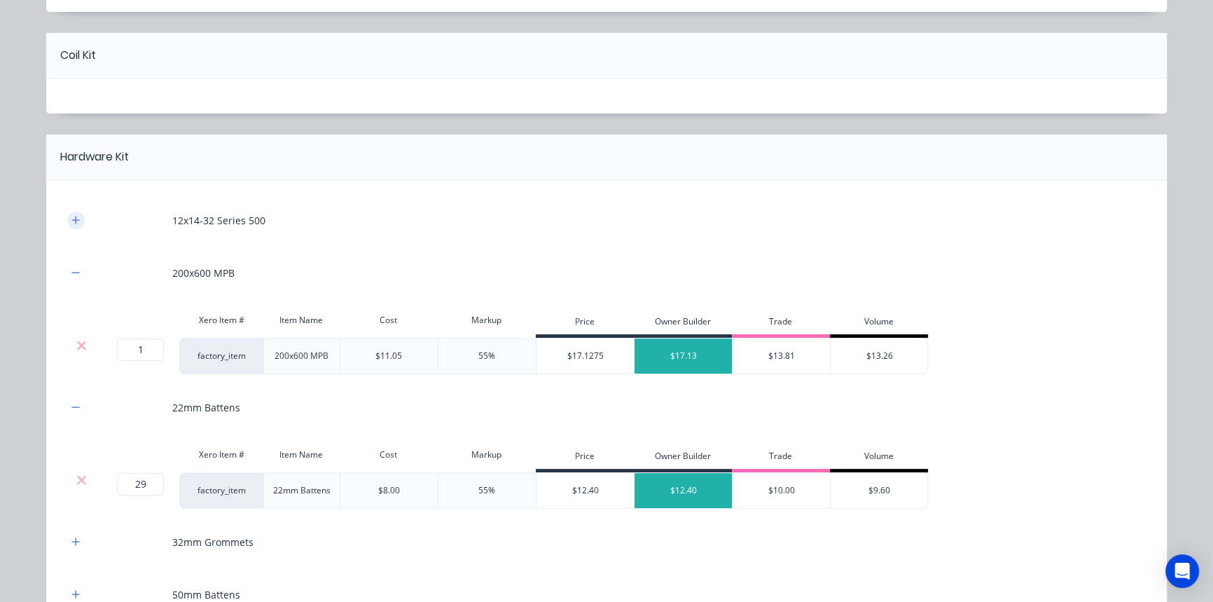
click at [71, 212] on button "button" at bounding box center [76, 221] width 18 height 18
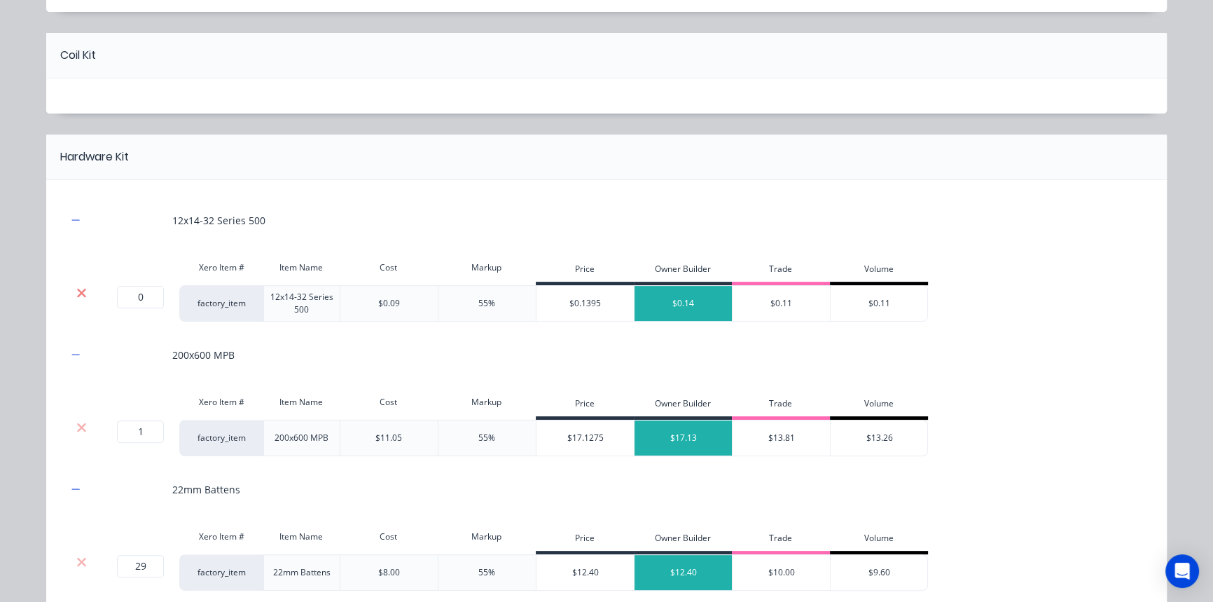
click at [77, 293] on icon at bounding box center [81, 292] width 9 height 9
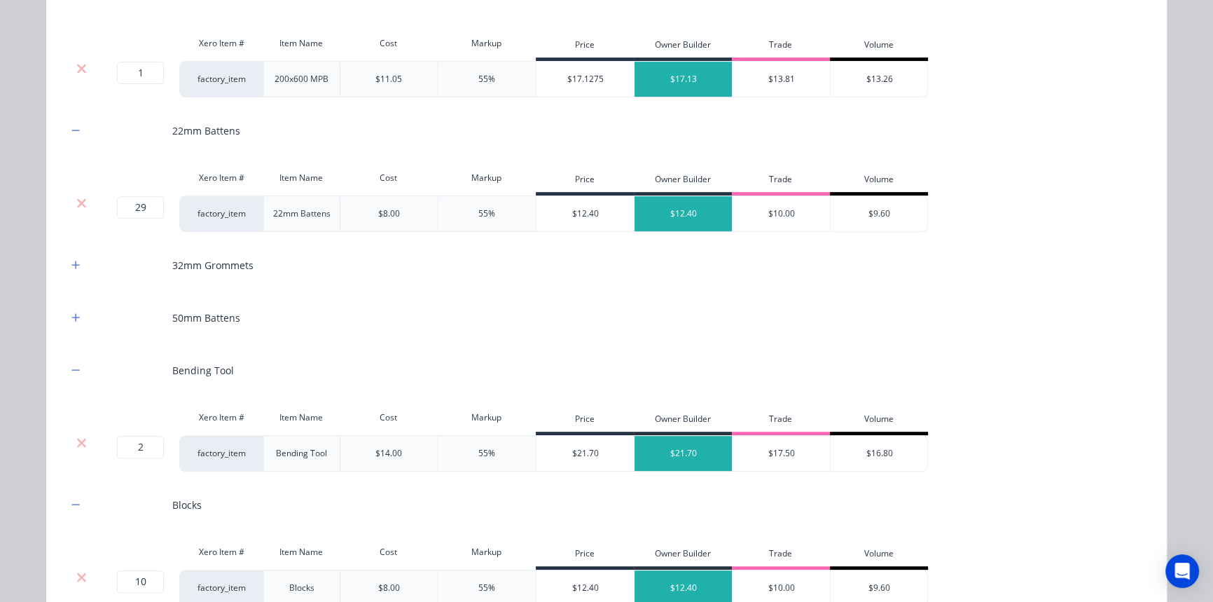
scroll to position [724, 0]
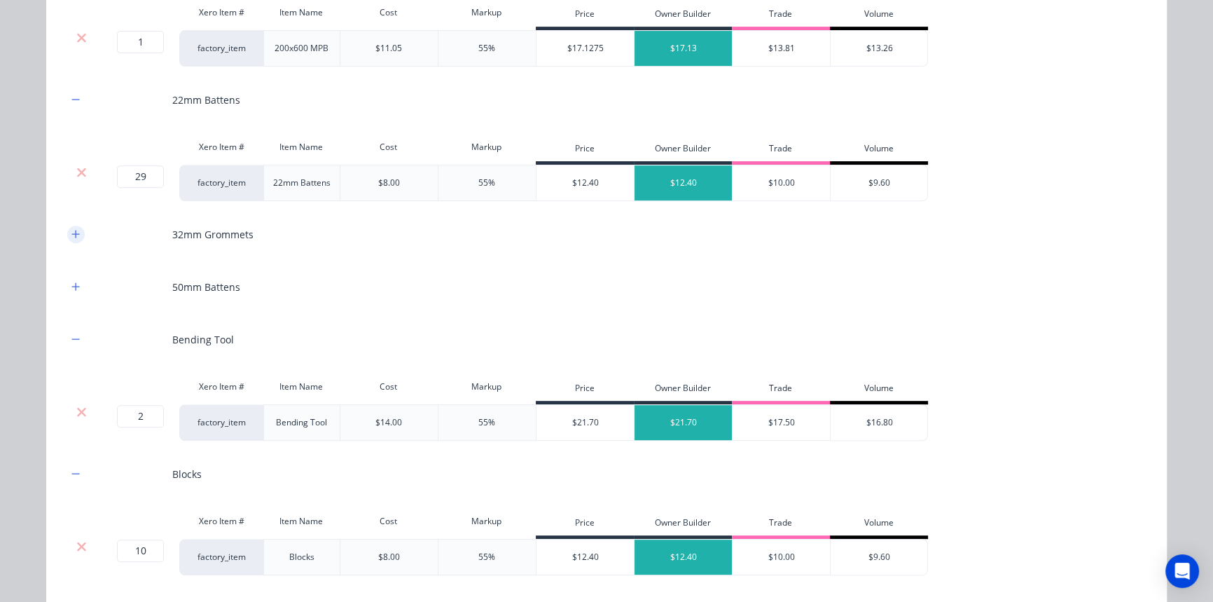
click at [73, 235] on icon "button" at bounding box center [75, 234] width 8 height 10
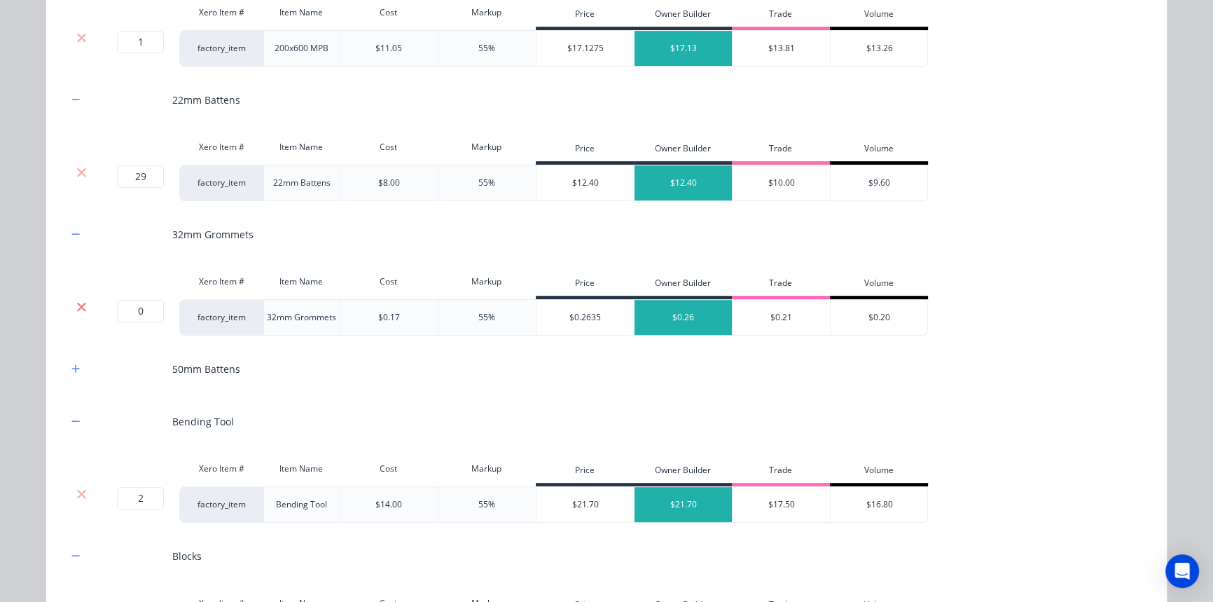
click at [77, 307] on icon at bounding box center [81, 306] width 9 height 9
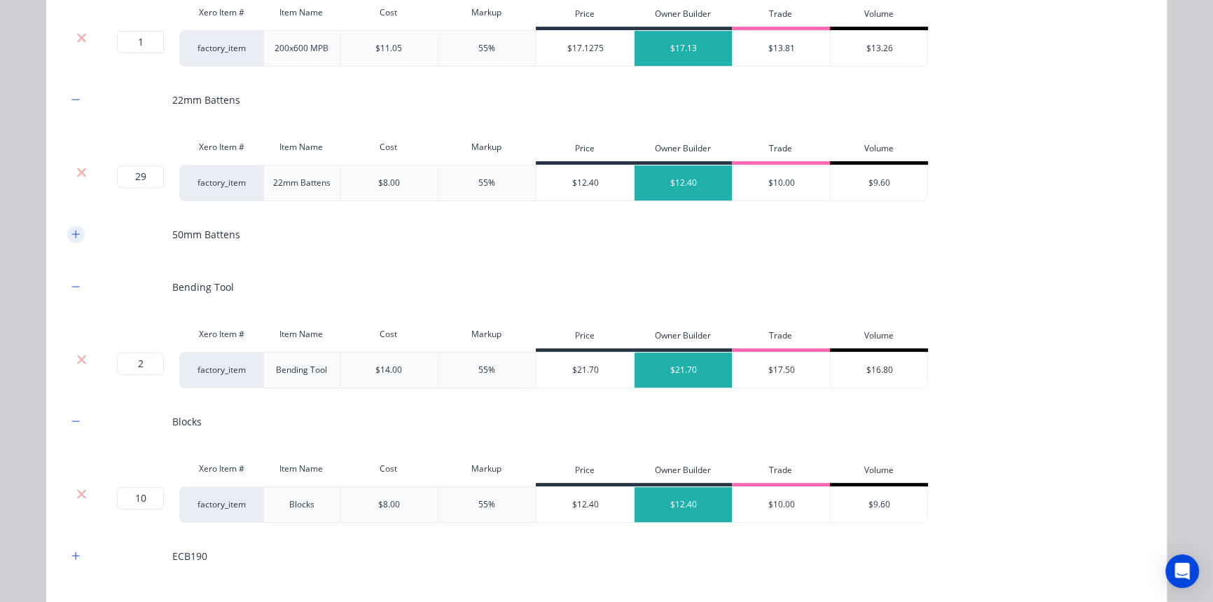
click at [71, 237] on icon "button" at bounding box center [75, 234] width 8 height 10
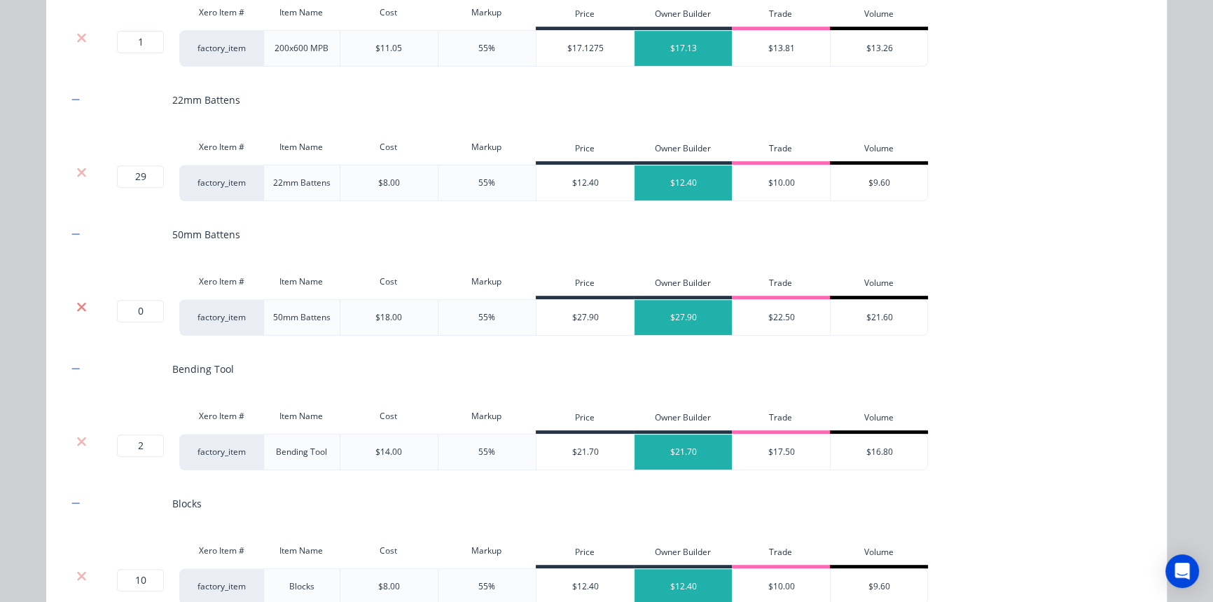
click at [81, 307] on icon at bounding box center [81, 307] width 11 height 14
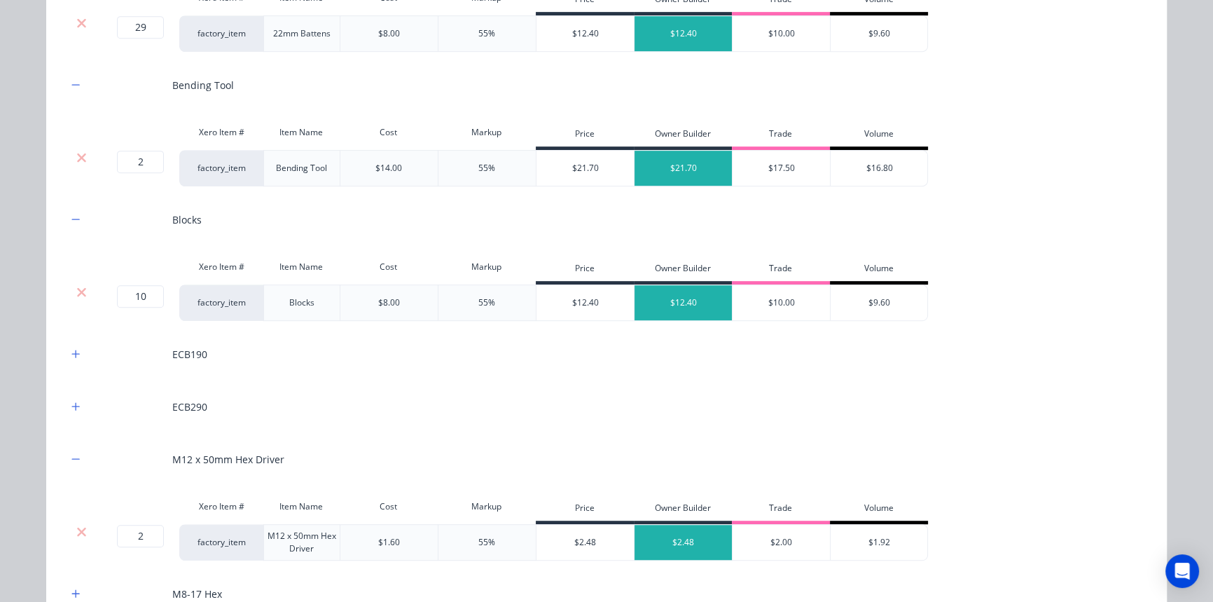
scroll to position [915, 0]
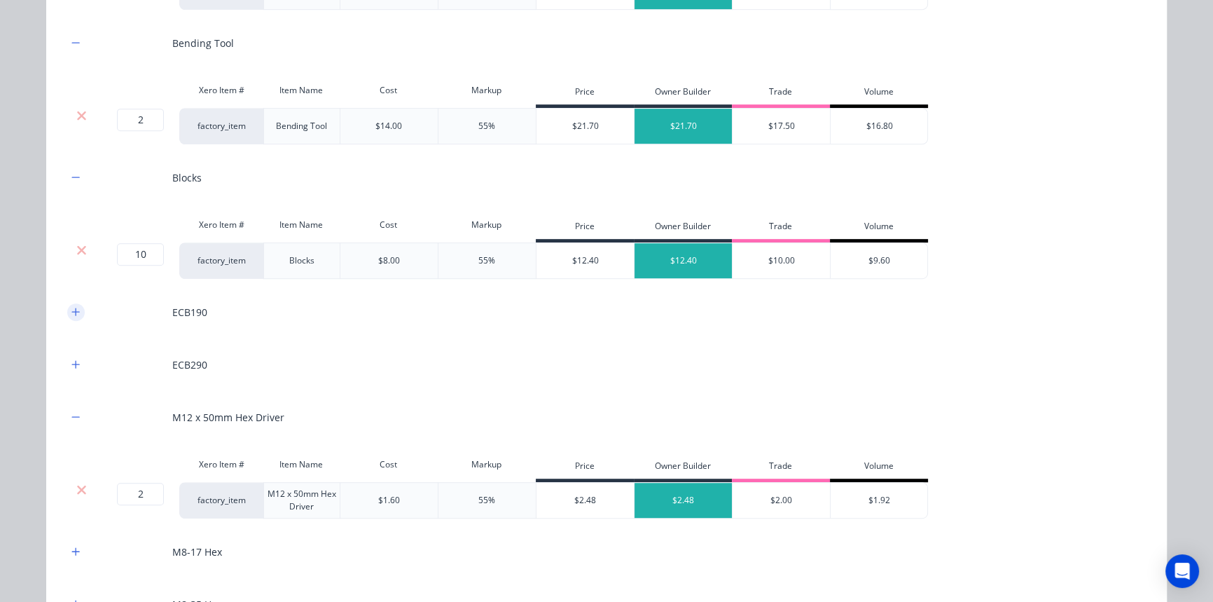
click at [73, 307] on icon "button" at bounding box center [75, 312] width 8 height 10
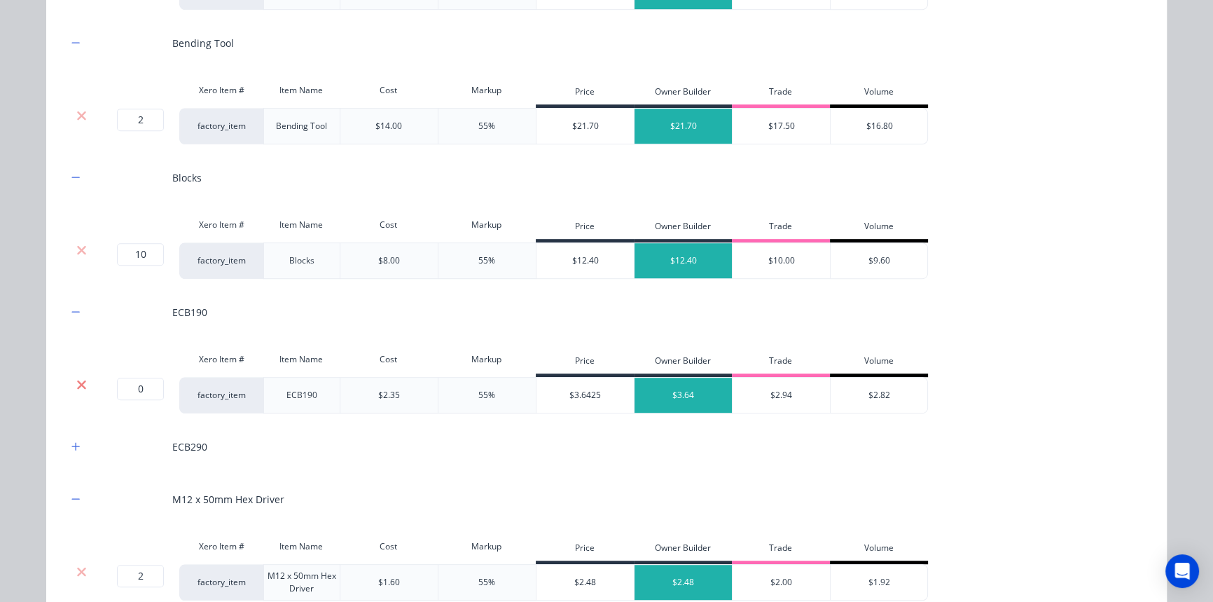
click at [81, 385] on icon at bounding box center [81, 384] width 11 height 14
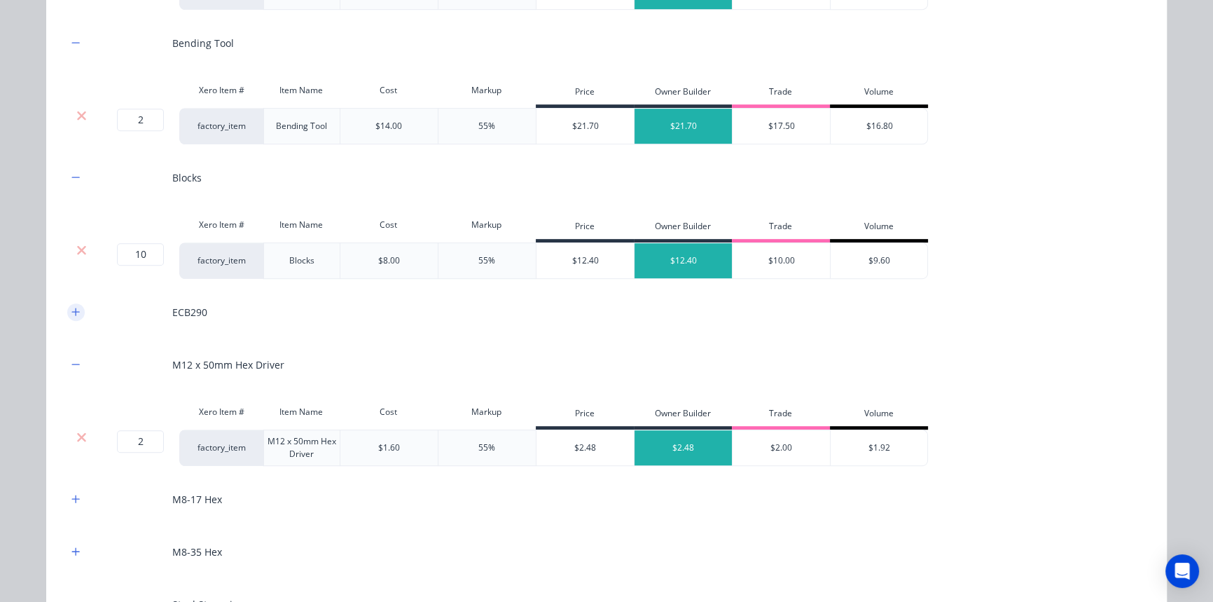
click at [67, 314] on button "button" at bounding box center [76, 312] width 18 height 18
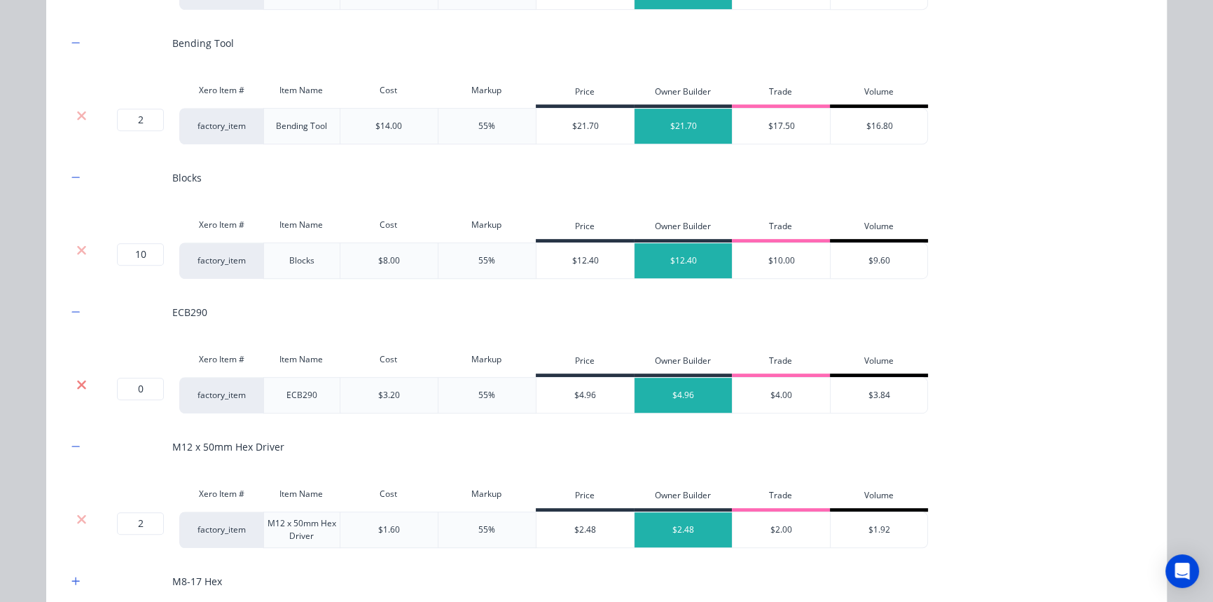
click at [76, 378] on icon at bounding box center [81, 384] width 11 height 14
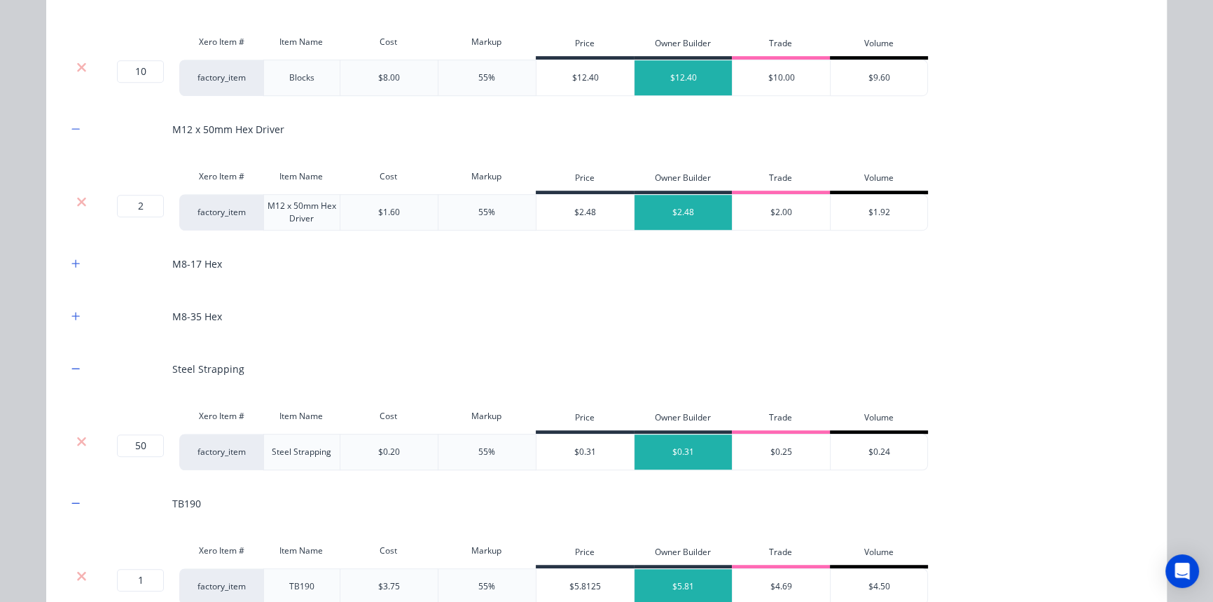
scroll to position [1107, 0]
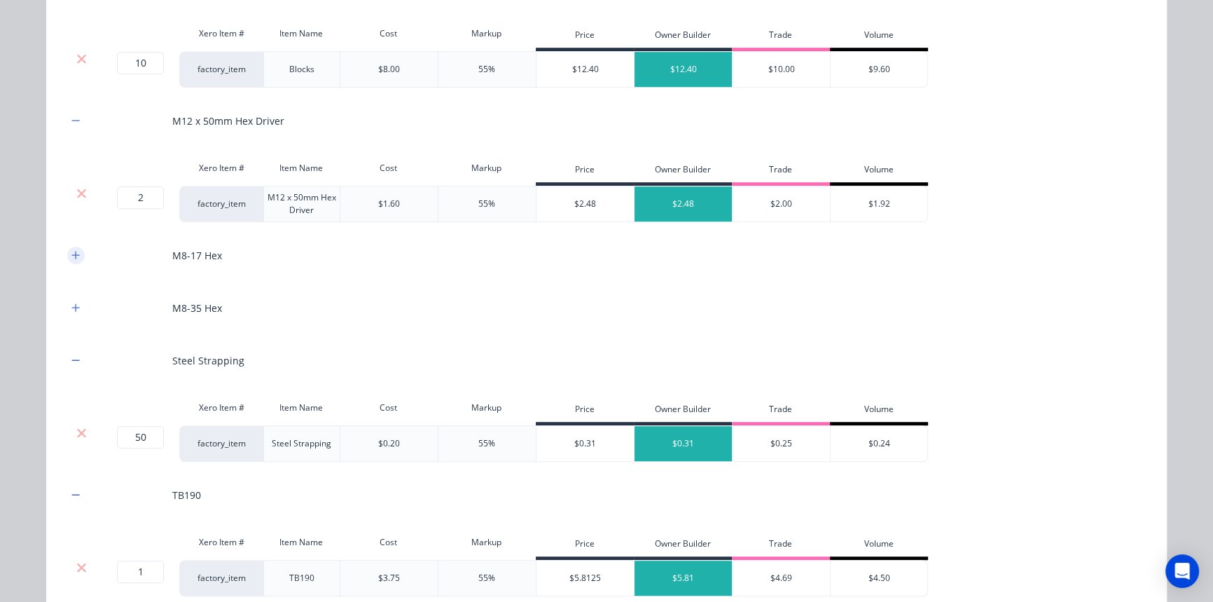
click at [71, 256] on icon "button" at bounding box center [75, 255] width 8 height 10
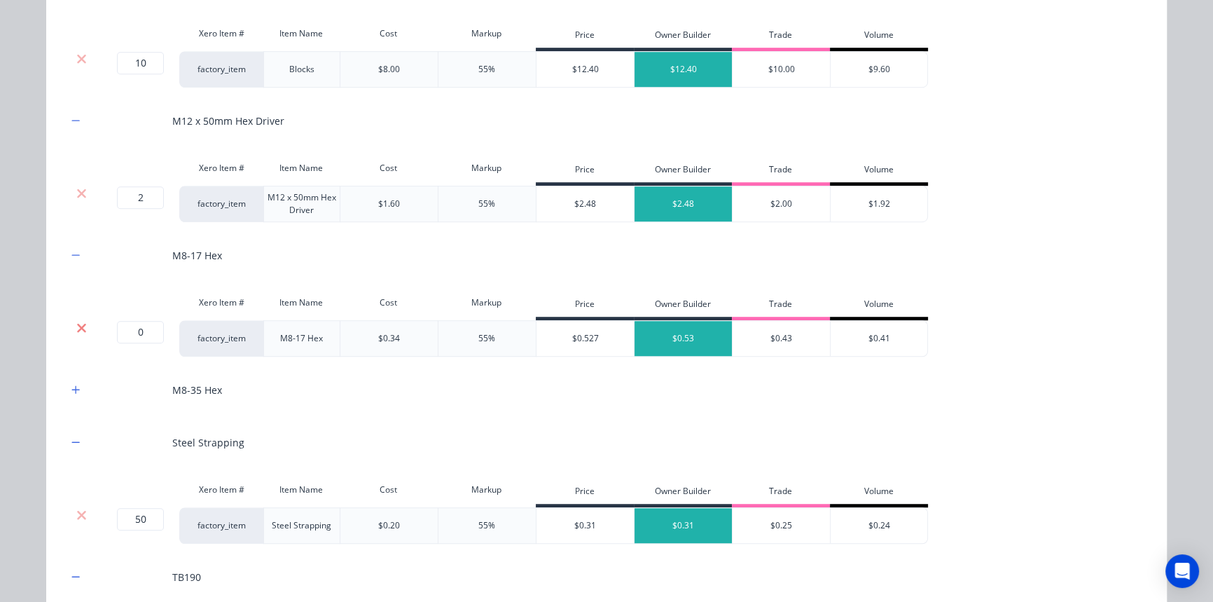
click at [76, 331] on icon at bounding box center [81, 328] width 11 height 14
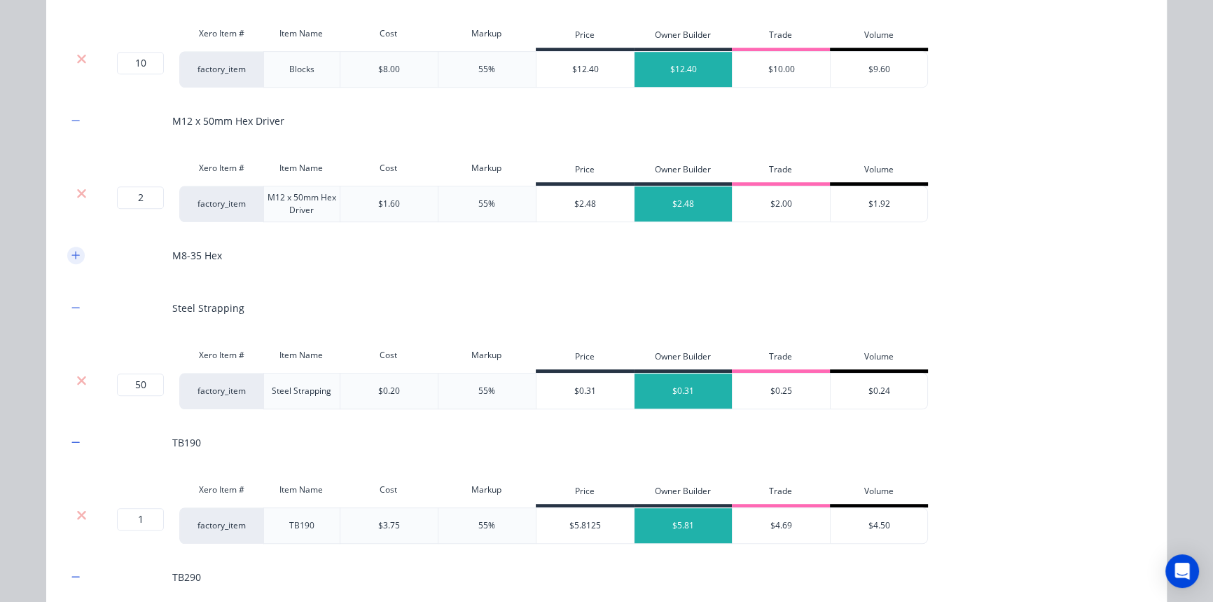
click at [76, 247] on button "button" at bounding box center [76, 256] width 18 height 18
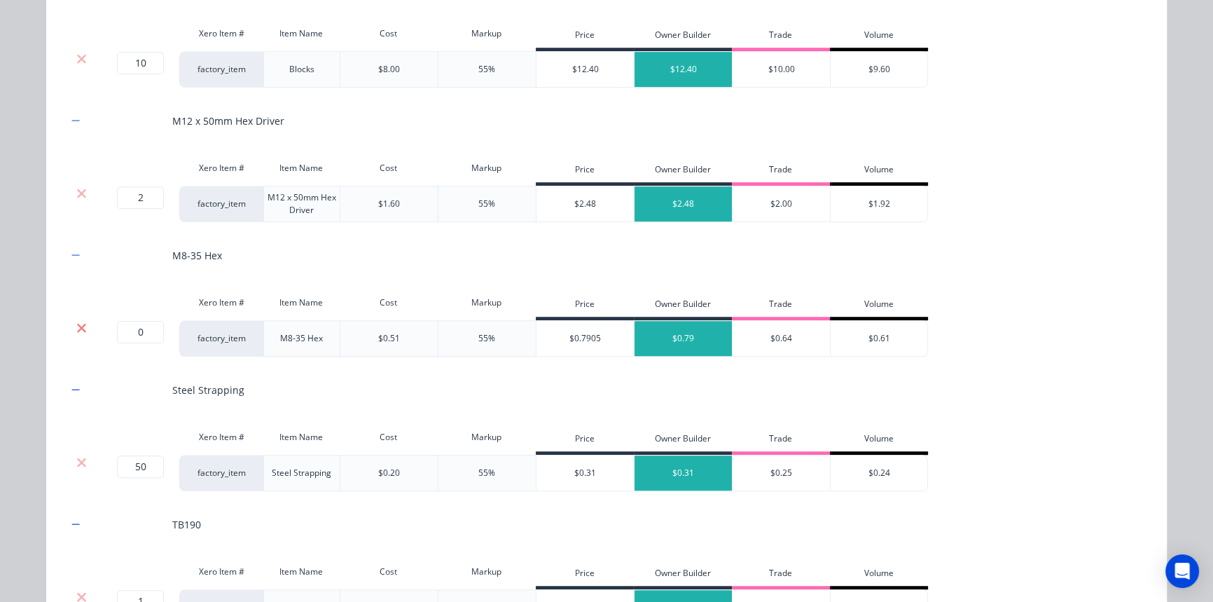
click at [76, 329] on icon at bounding box center [81, 328] width 11 height 14
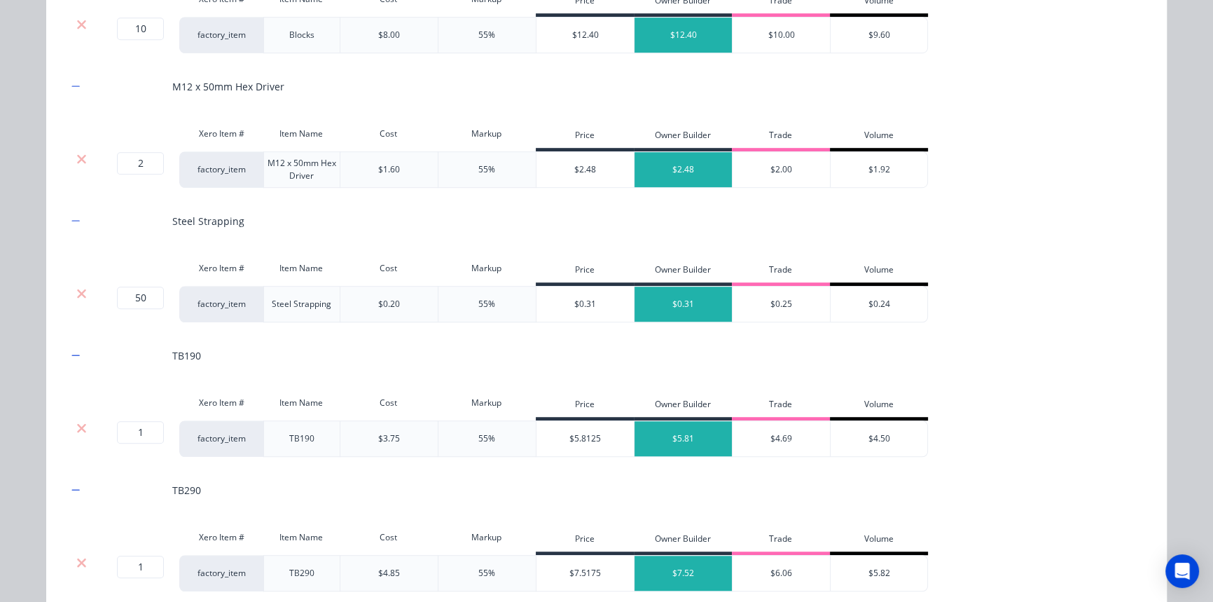
scroll to position [1395, 0]
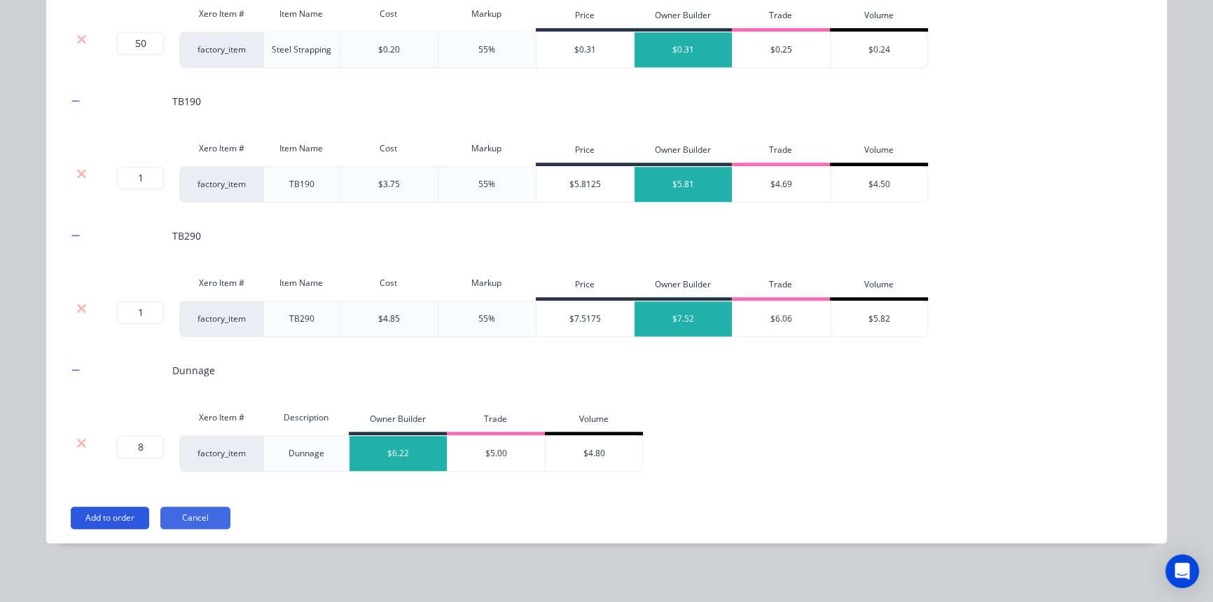
click at [103, 509] on button "Add to order" at bounding box center [110, 517] width 78 height 22
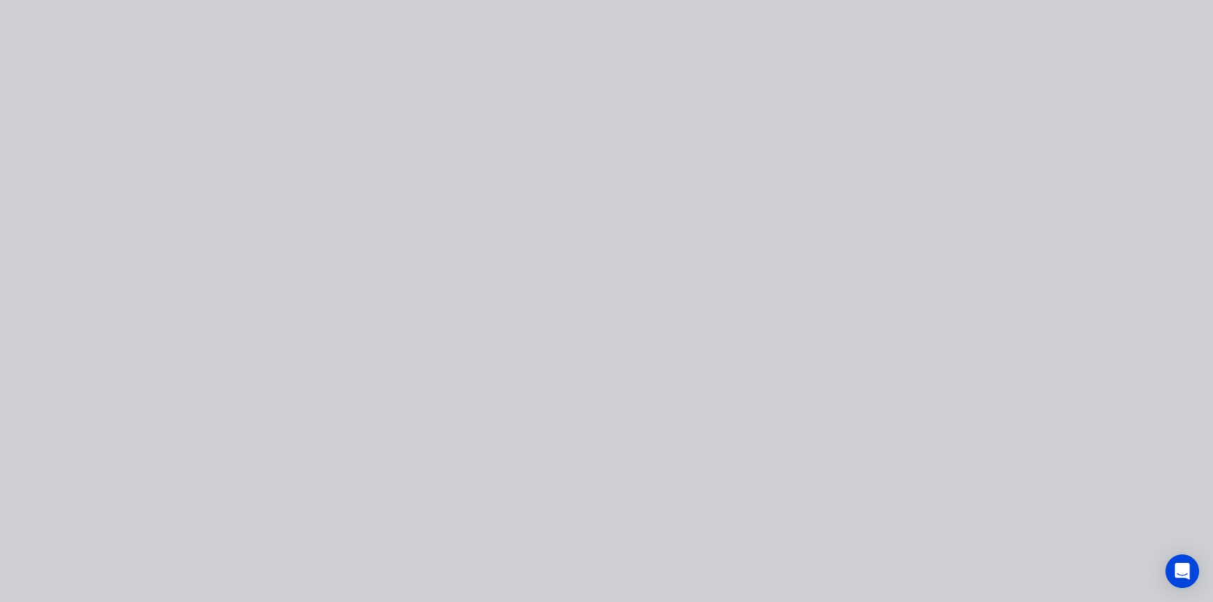
scroll to position [0, 0]
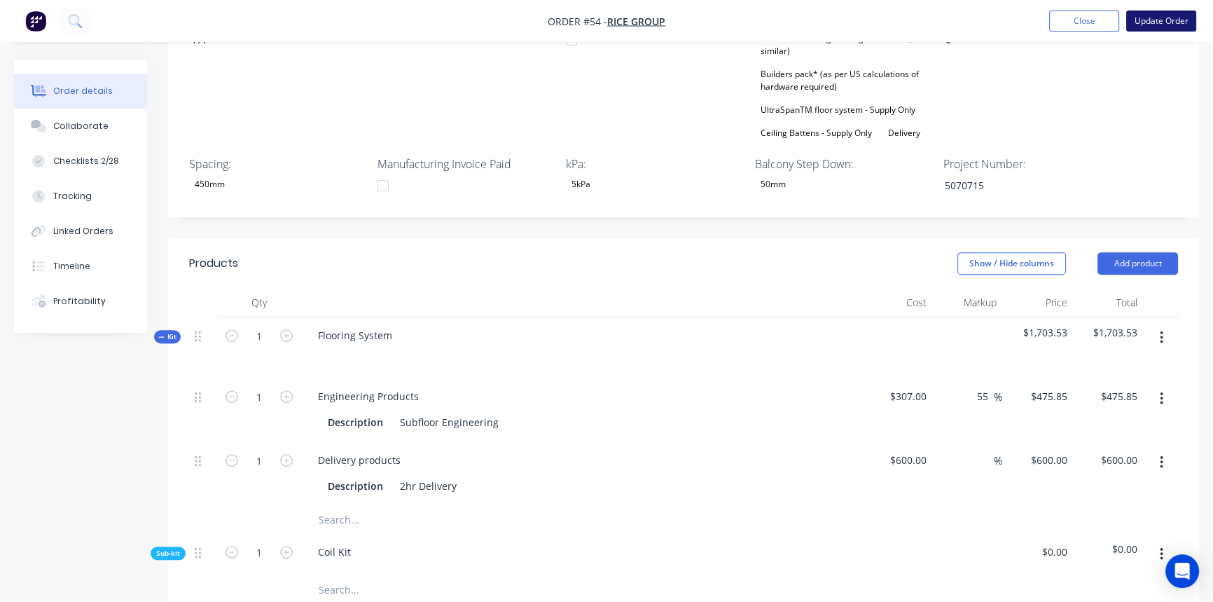
click at [1144, 20] on button "Update Order" at bounding box center [1161, 21] width 70 height 21
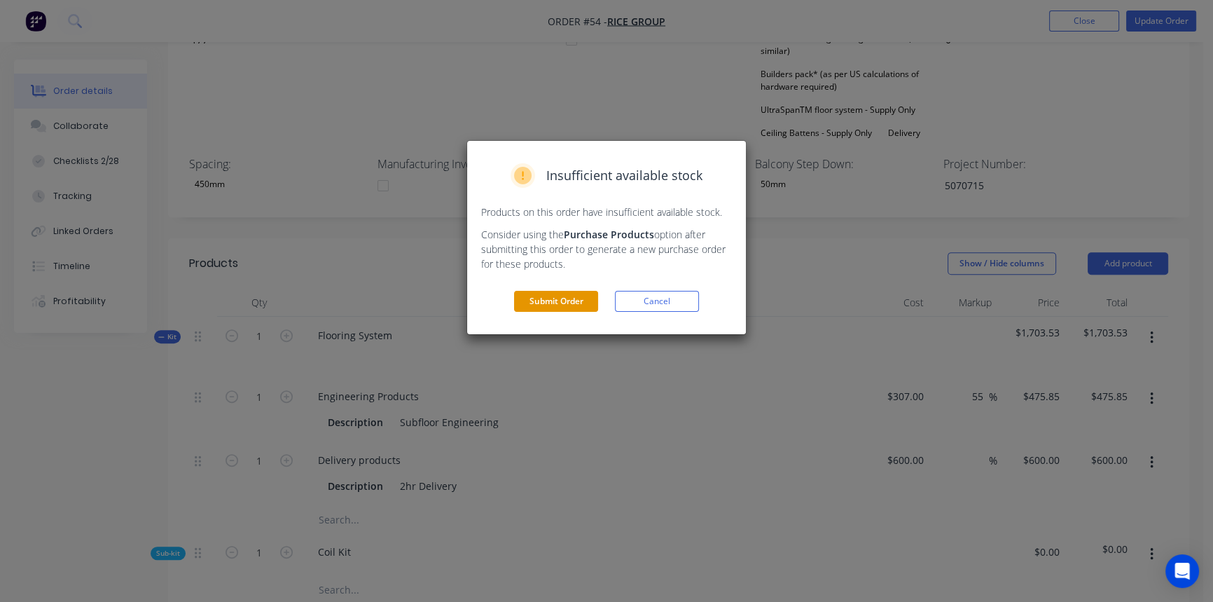
click at [539, 307] on button "Submit Order" at bounding box center [556, 301] width 84 height 21
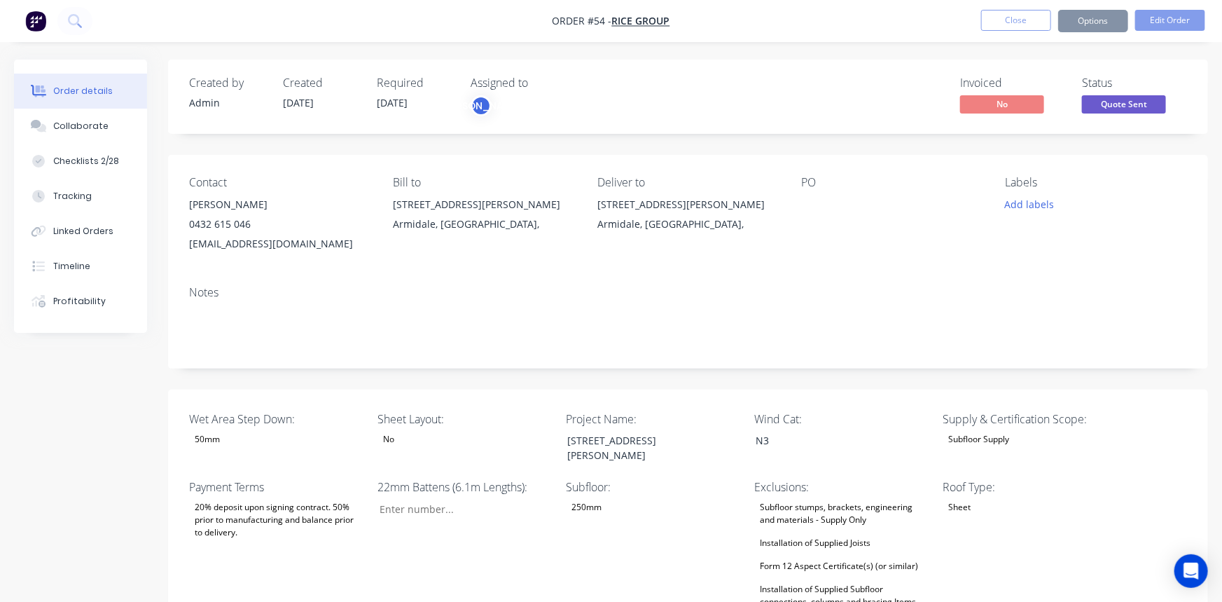
type input "29"
type input "177"
type input "0"
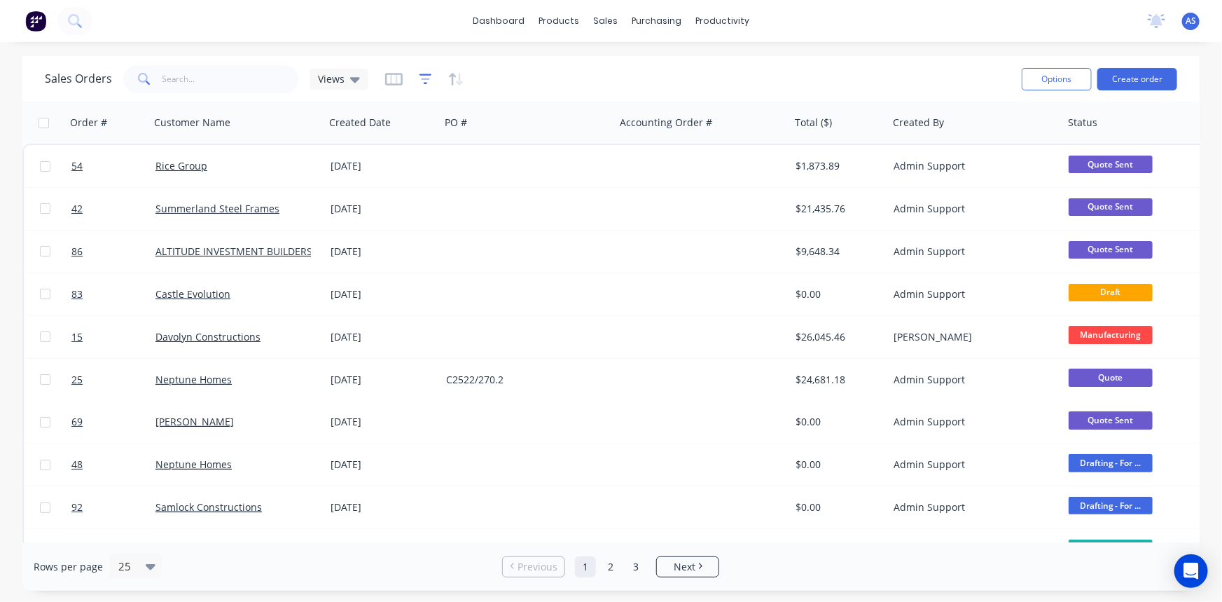
click at [427, 82] on icon "button" at bounding box center [426, 79] width 13 height 14
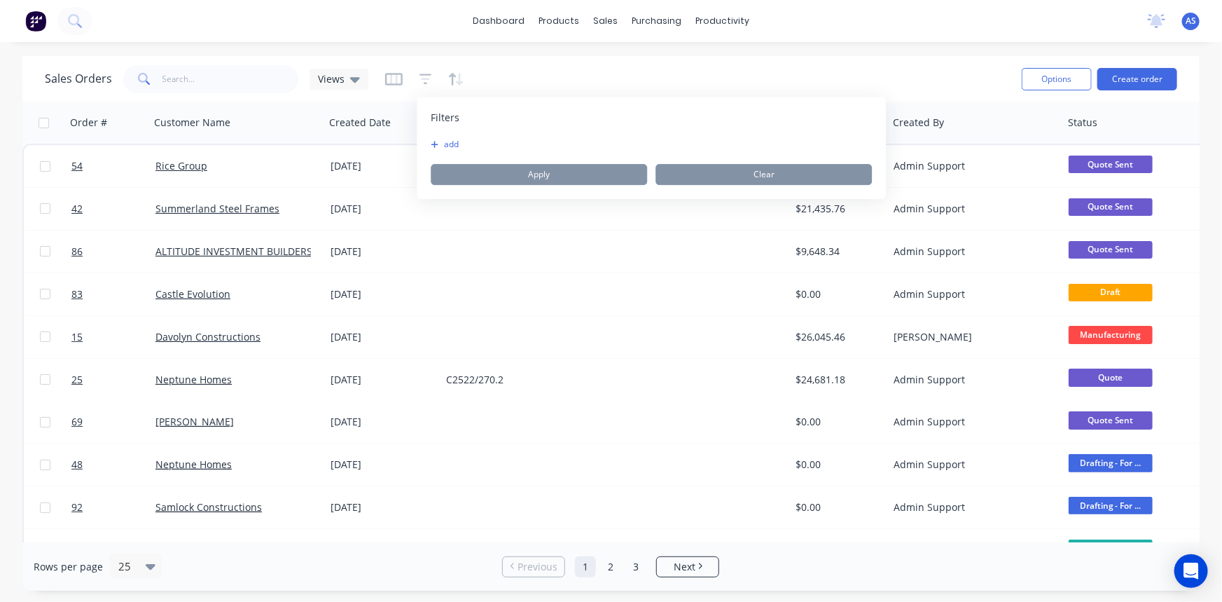
click at [448, 146] on button "add" at bounding box center [448, 144] width 35 height 11
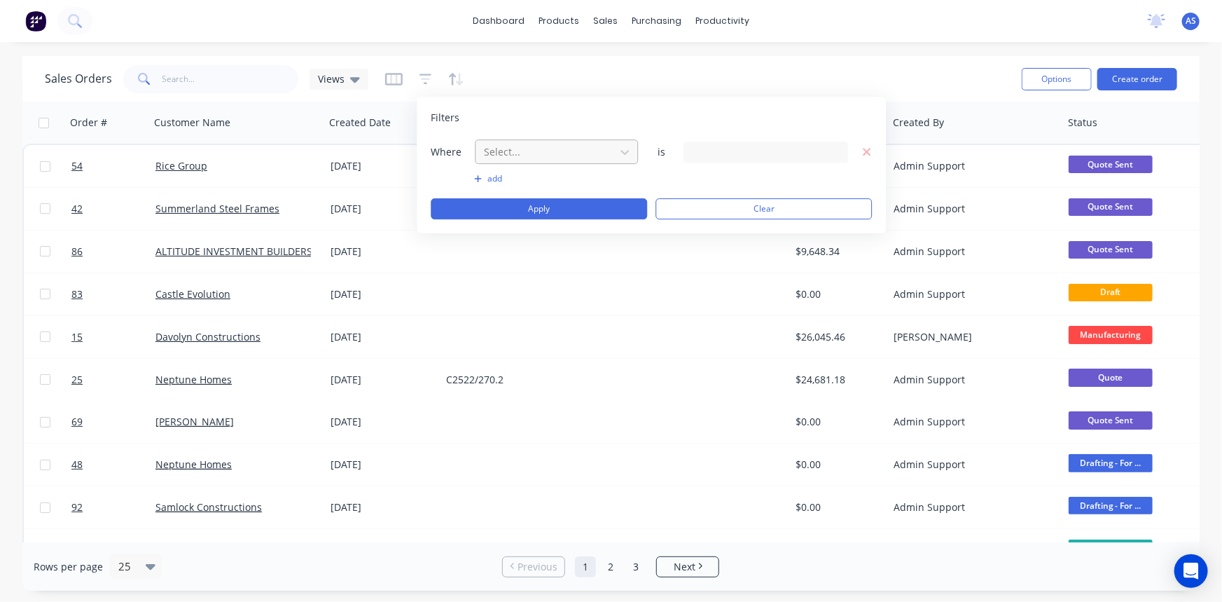
click at [515, 157] on div at bounding box center [545, 152] width 125 height 18
type input "stat"
click at [523, 212] on div "Status" at bounding box center [556, 211] width 163 height 26
click at [714, 155] on div "19 Status selected" at bounding box center [754, 151] width 127 height 15
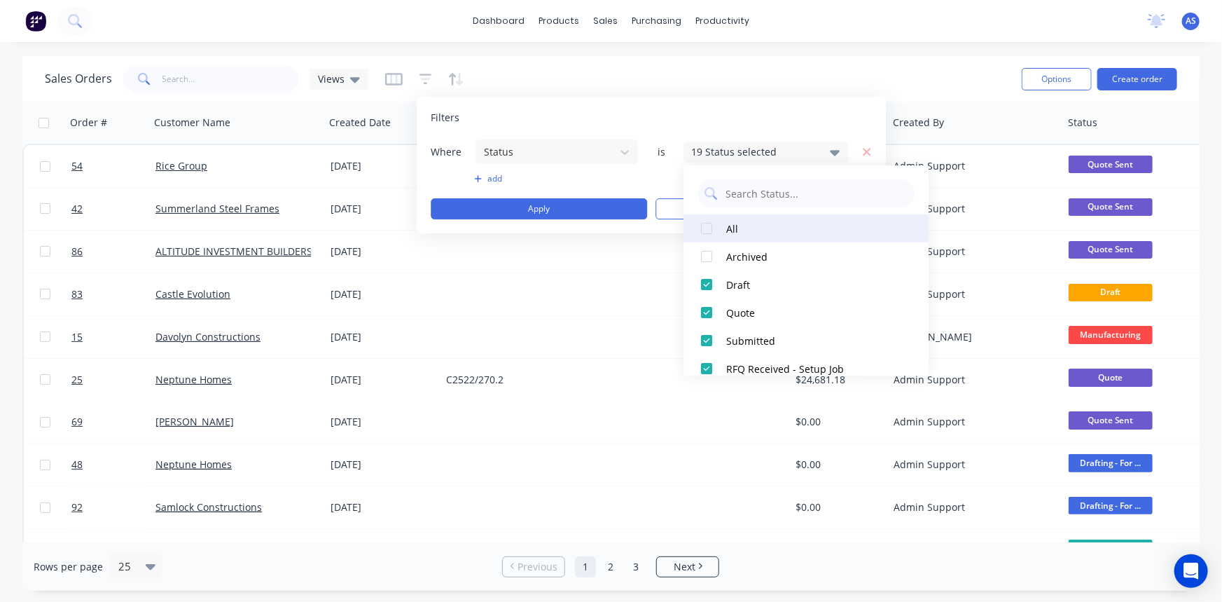
click at [707, 229] on div at bounding box center [707, 228] width 28 height 28
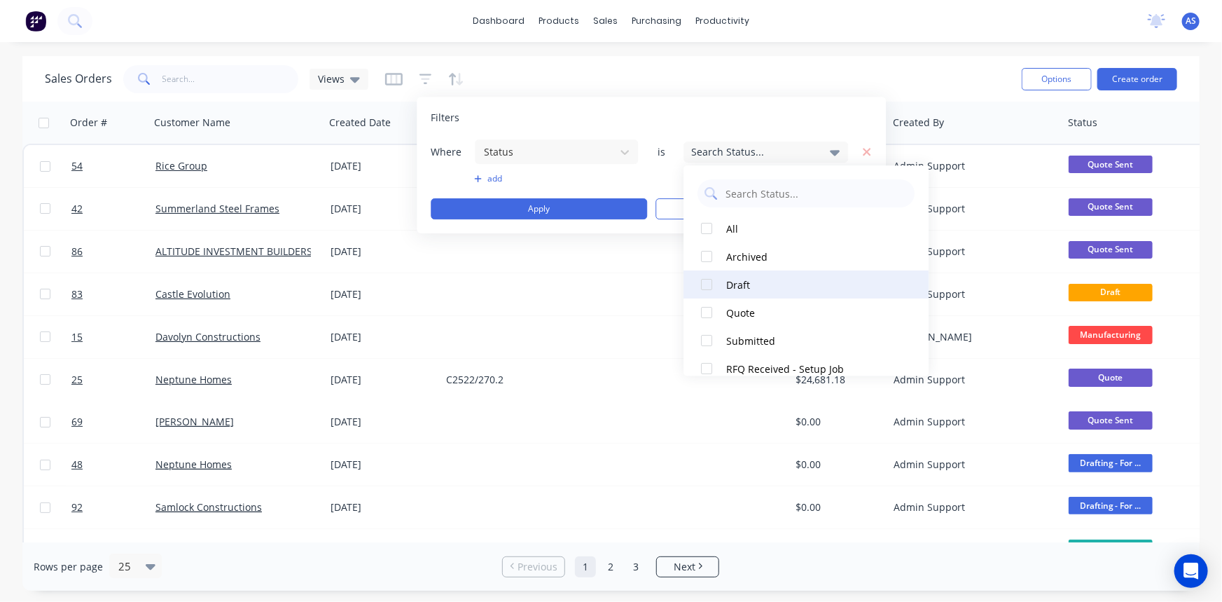
scroll to position [127, 0]
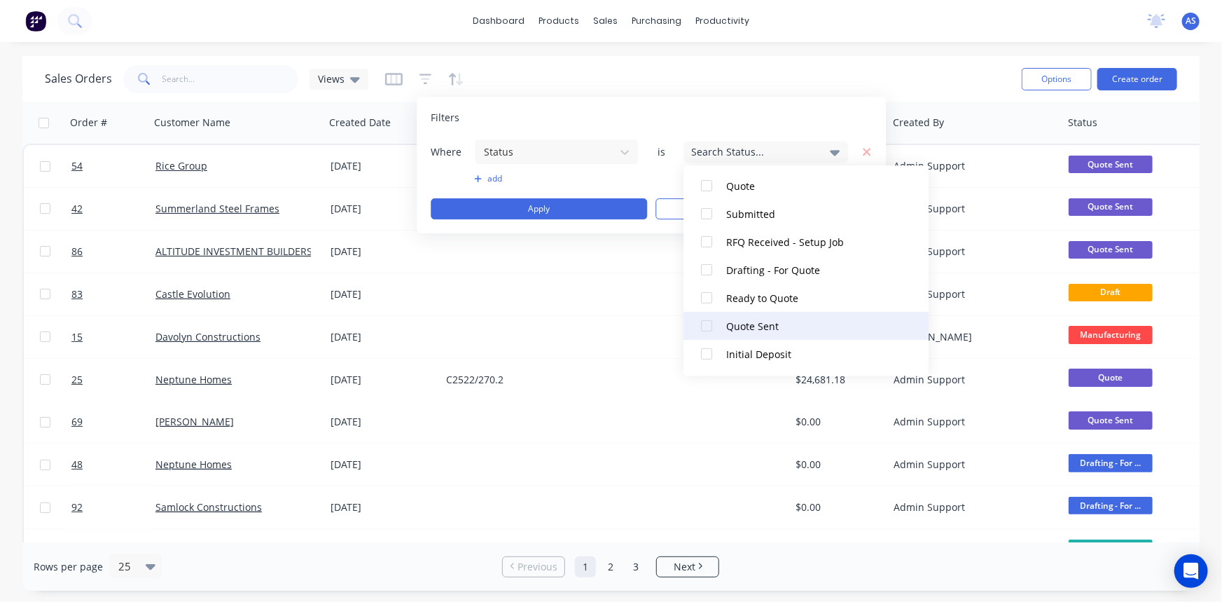
click at [709, 321] on div at bounding box center [707, 326] width 28 height 28
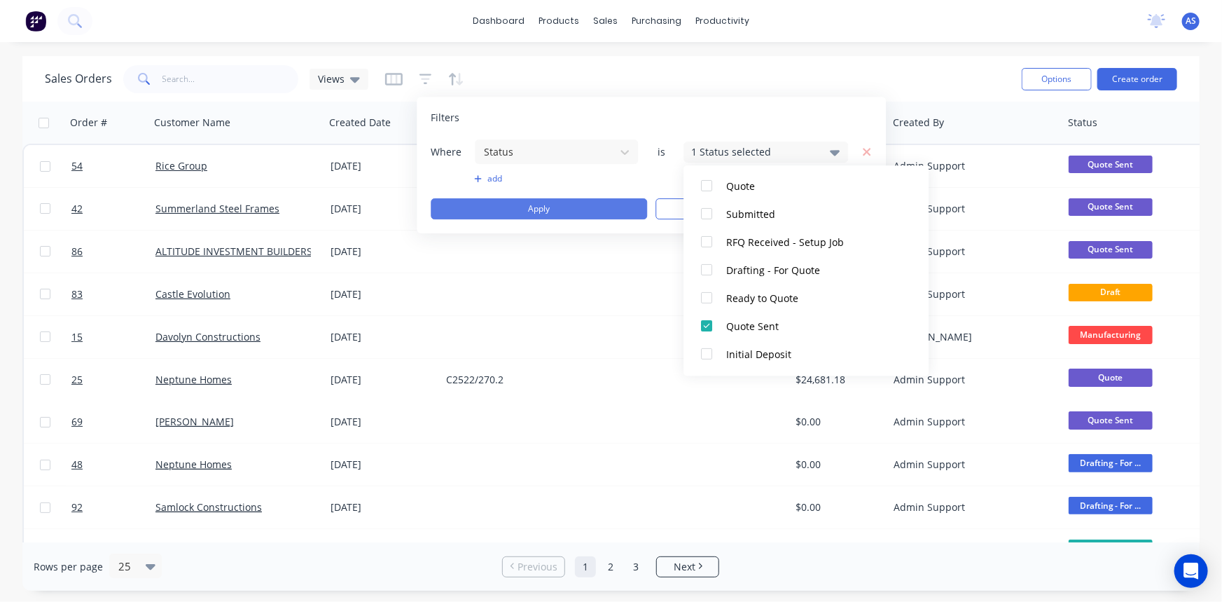
click at [574, 208] on button "Apply" at bounding box center [539, 208] width 216 height 21
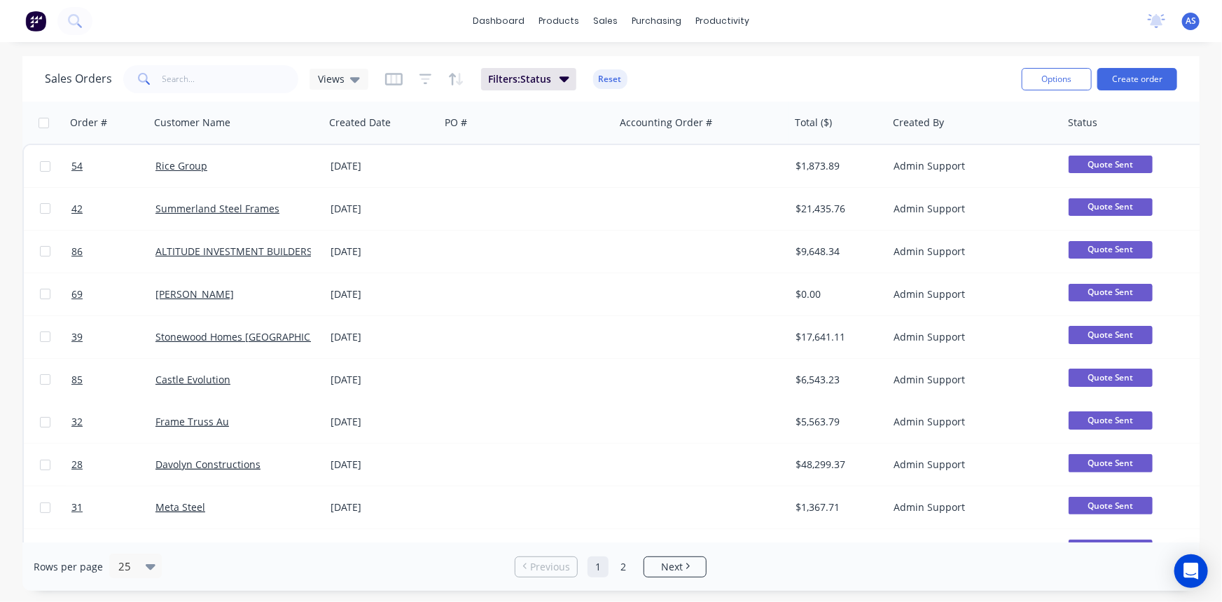
scroll to position [0, 0]
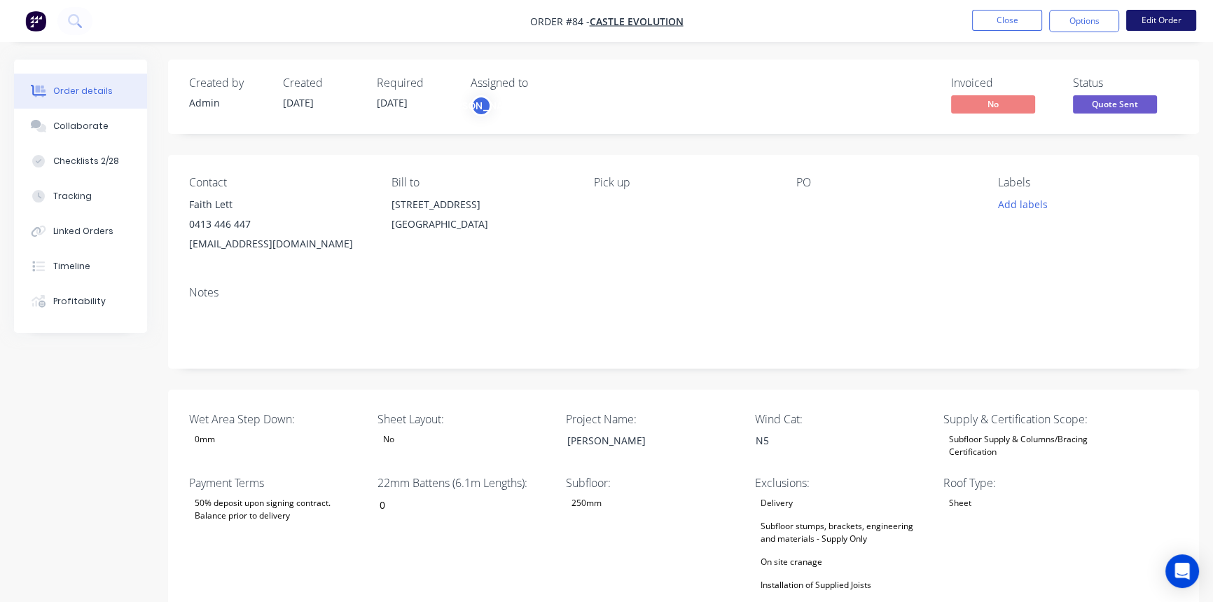
click at [1166, 20] on button "Edit Order" at bounding box center [1161, 20] width 70 height 21
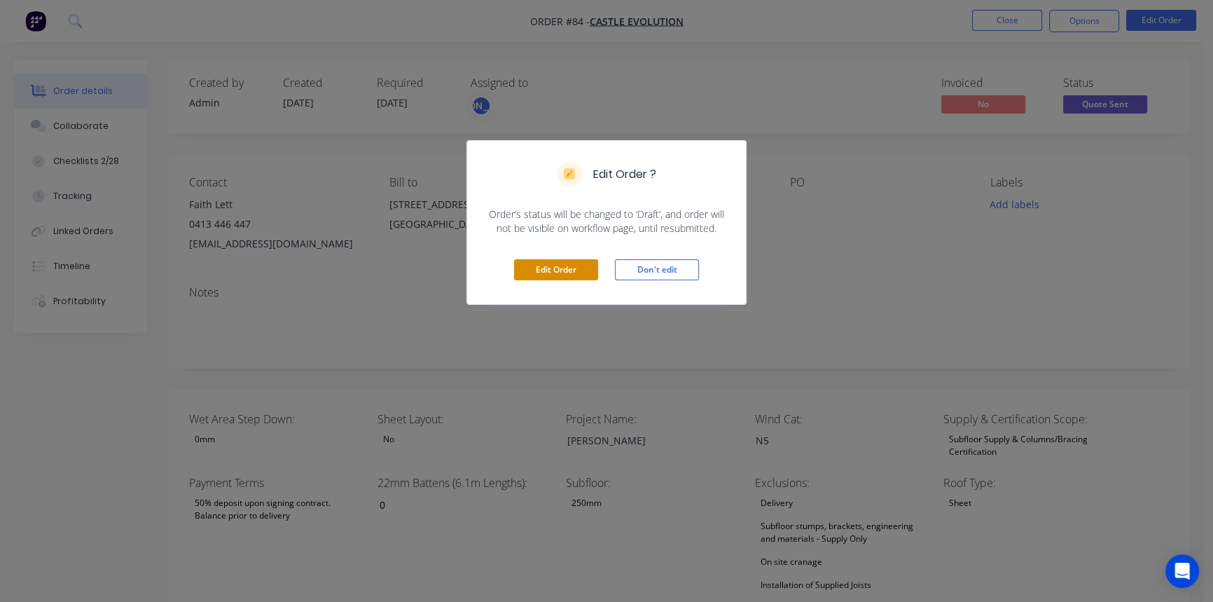
click at [581, 277] on button "Edit Order" at bounding box center [556, 269] width 84 height 21
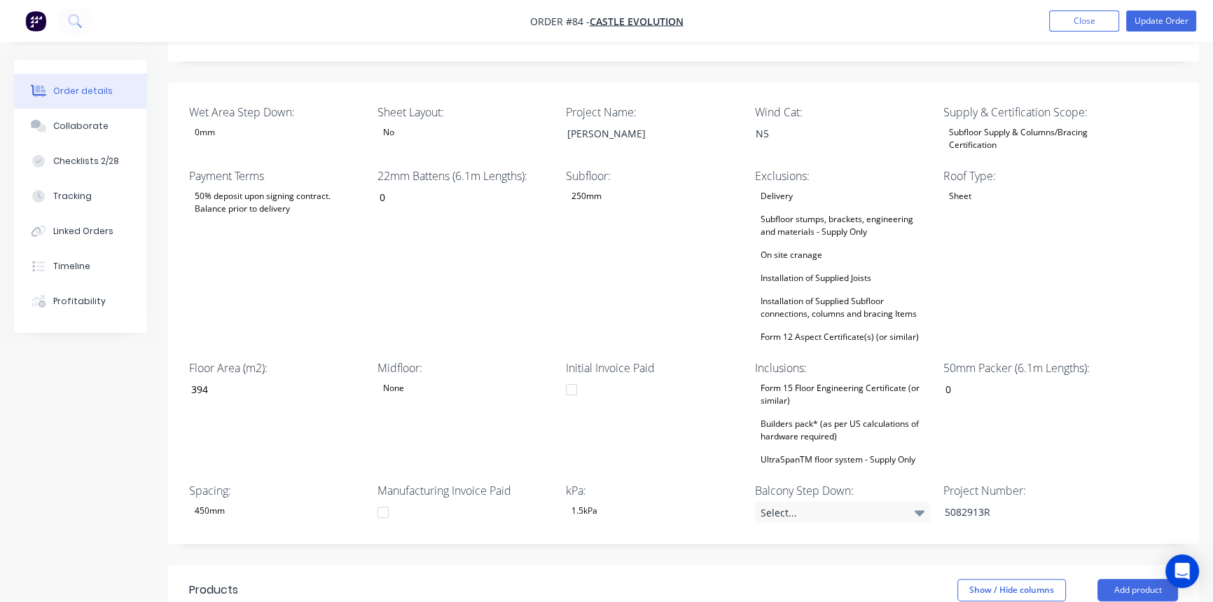
scroll to position [445, 0]
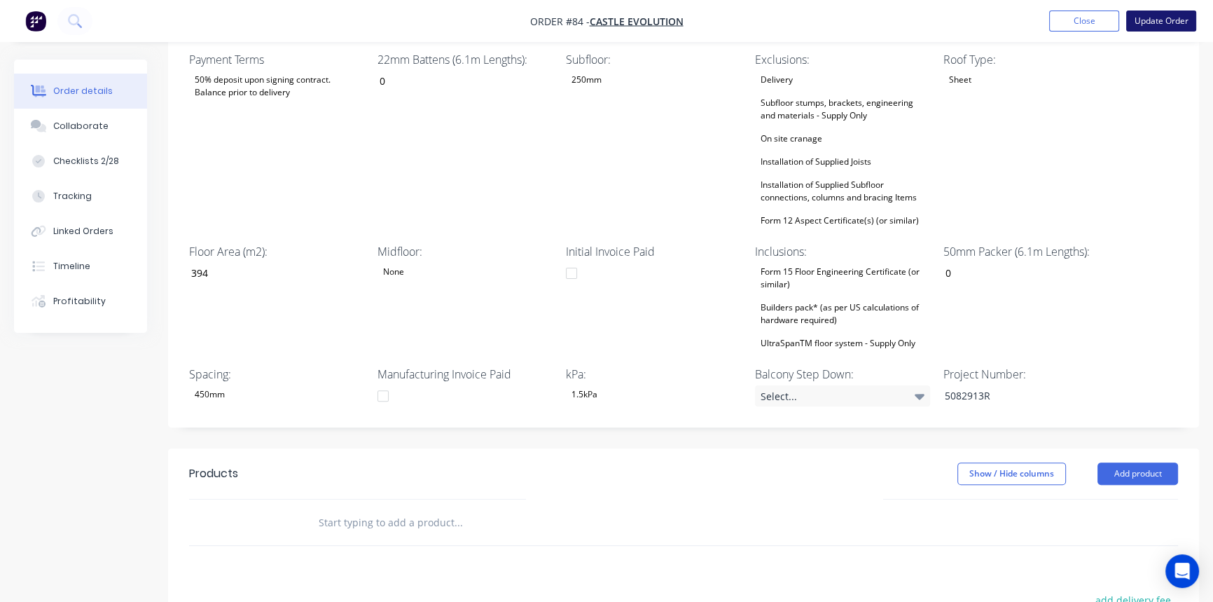
click at [1177, 17] on button "Update Order" at bounding box center [1161, 21] width 70 height 21
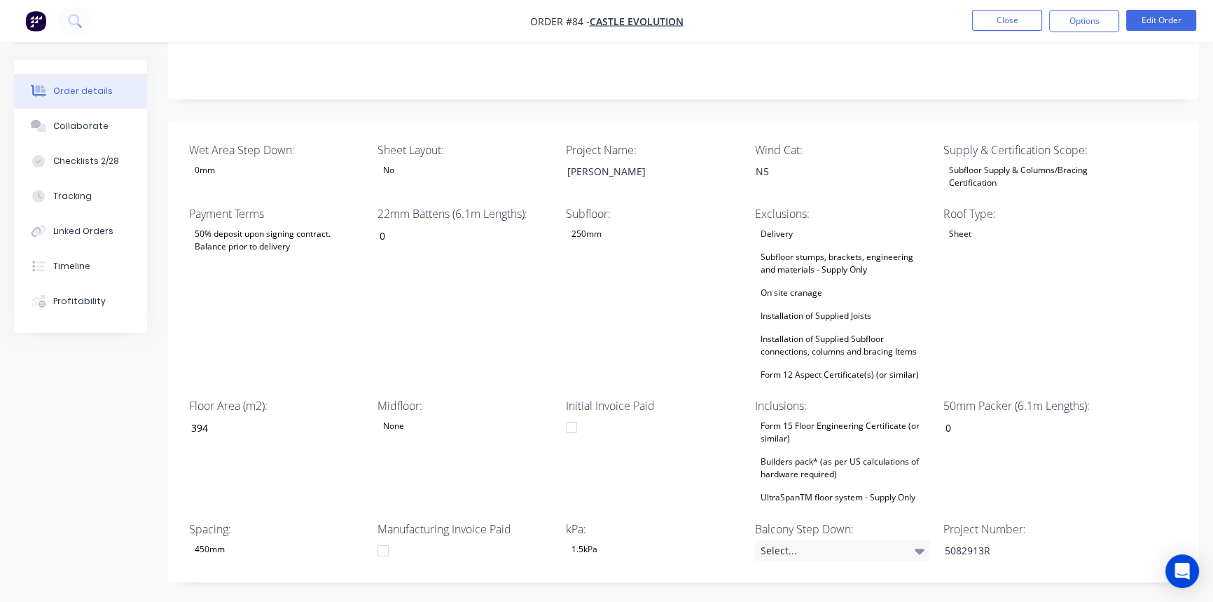
scroll to position [244, 0]
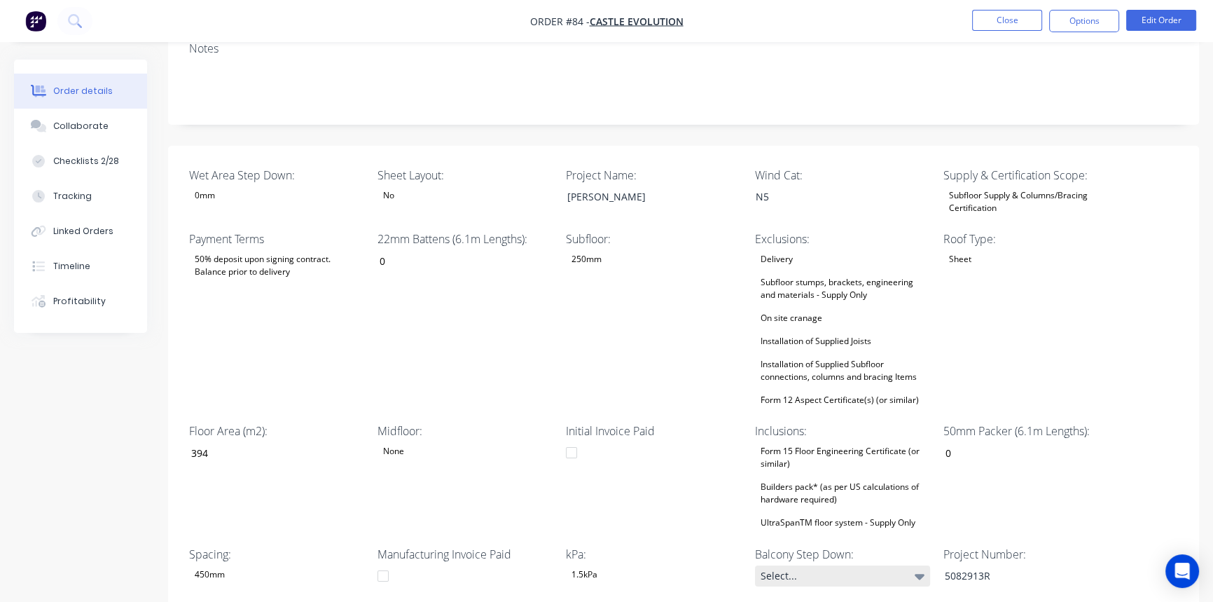
click at [880, 578] on div "Select..." at bounding box center [842, 575] width 175 height 21
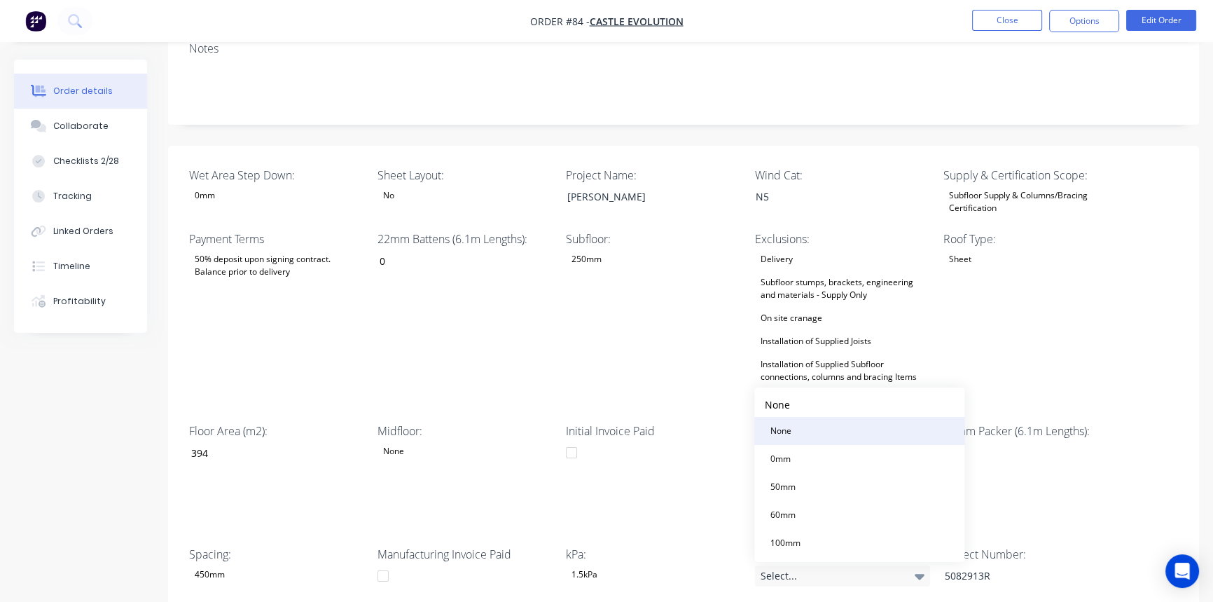
click at [801, 427] on button "None" at bounding box center [859, 431] width 210 height 28
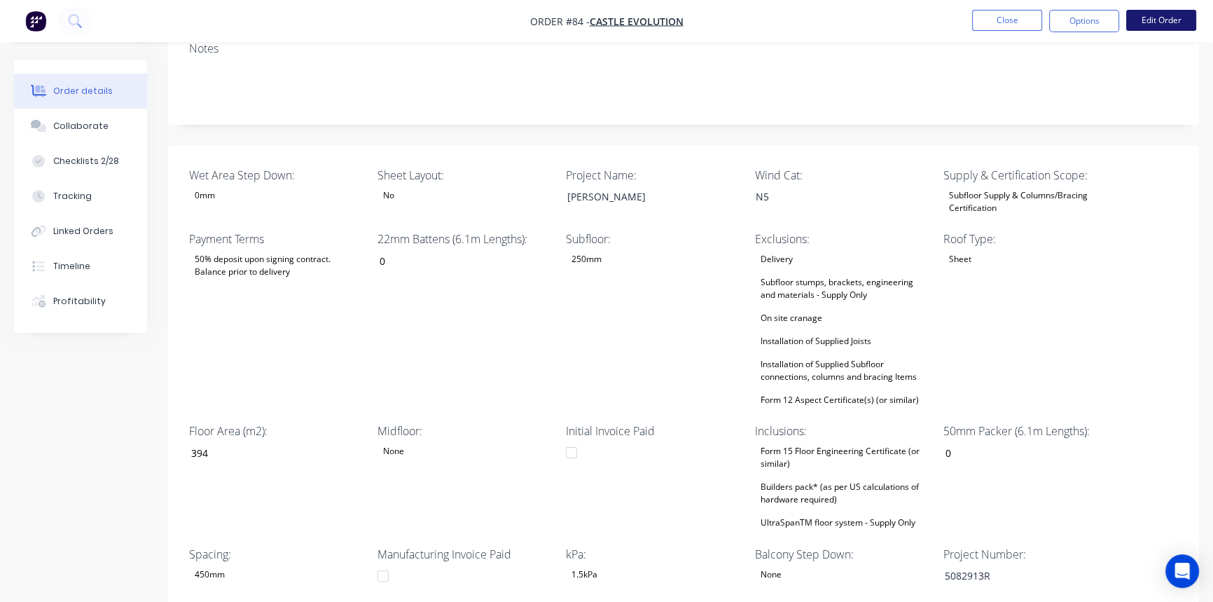
click at [1158, 25] on button "Edit Order" at bounding box center [1161, 20] width 70 height 21
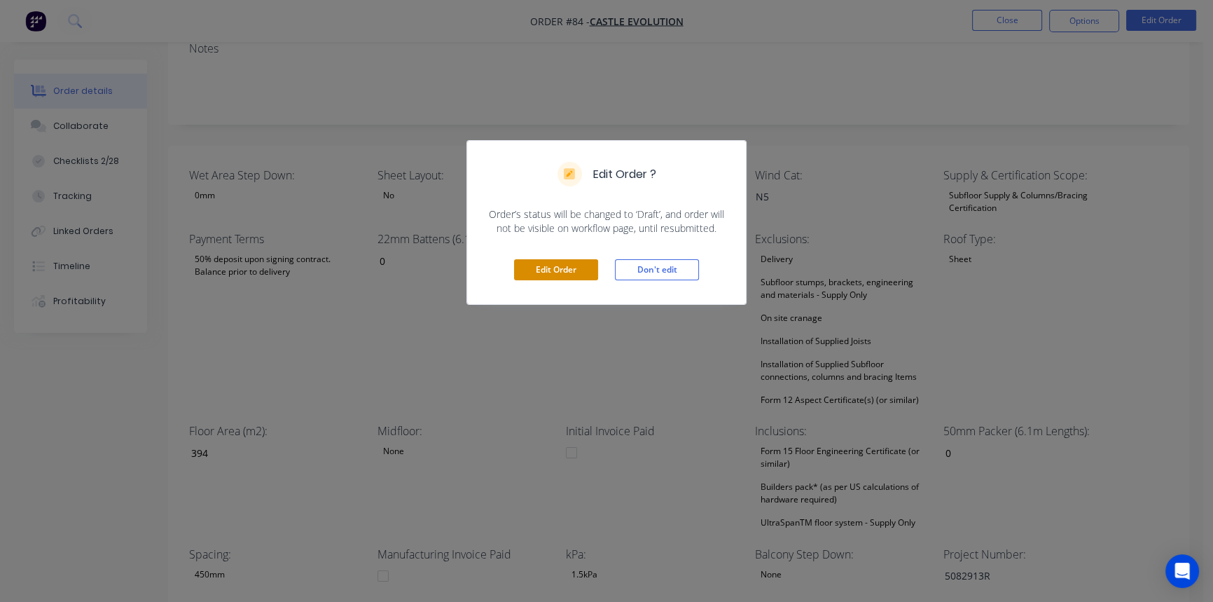
click at [568, 265] on button "Edit Order" at bounding box center [556, 269] width 84 height 21
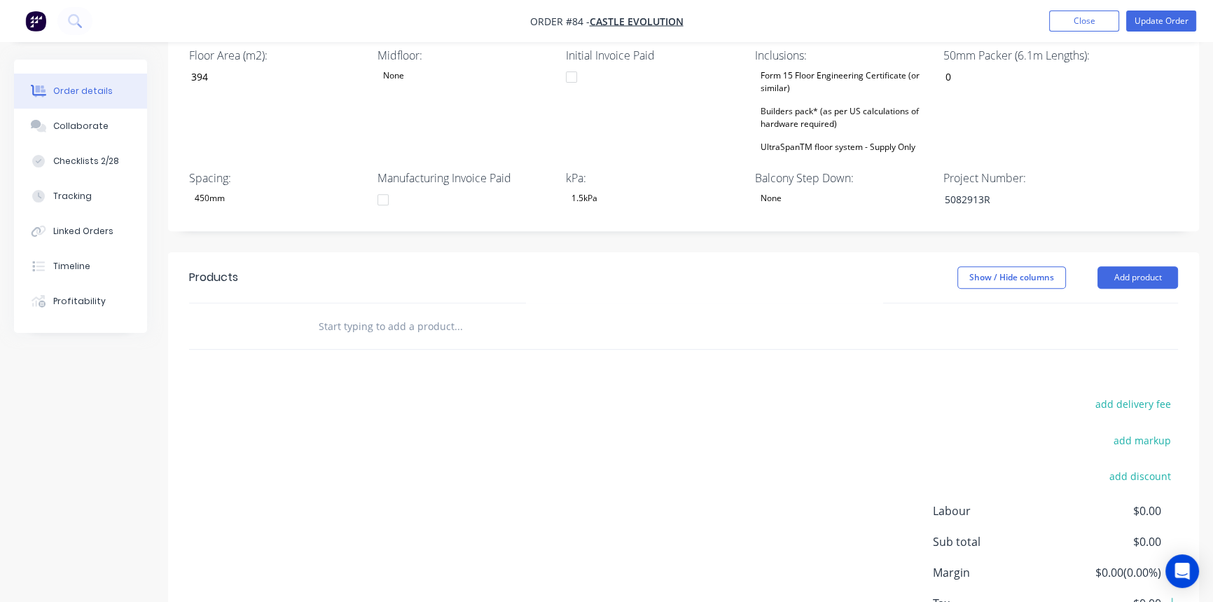
scroll to position [726, 0]
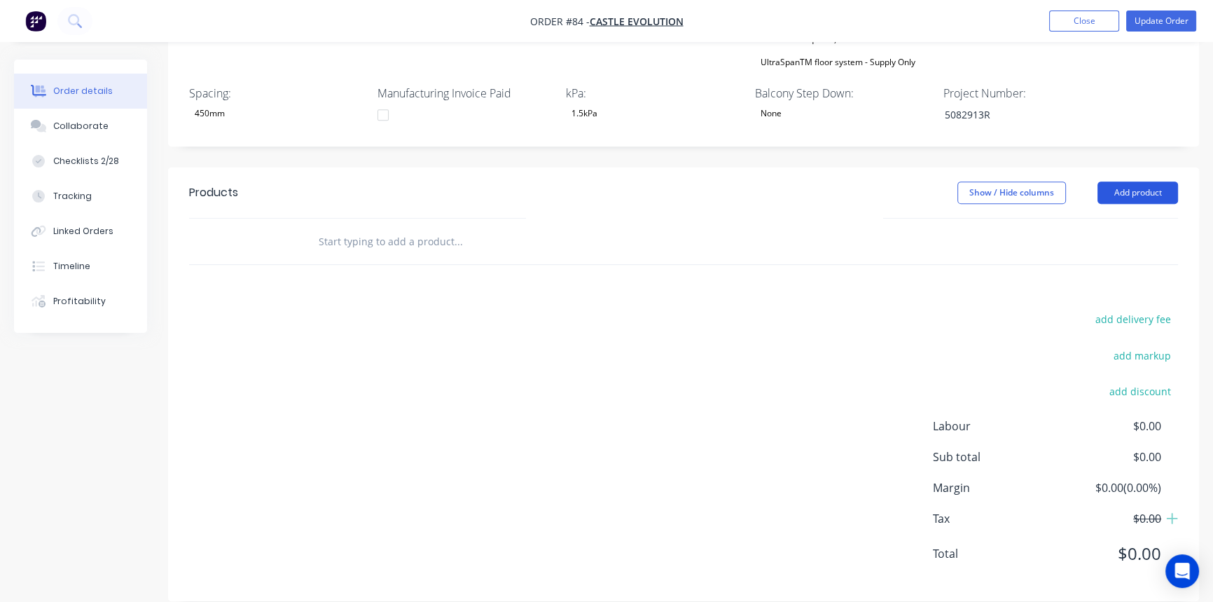
click at [1135, 182] on button "Add product" at bounding box center [1137, 192] width 81 height 22
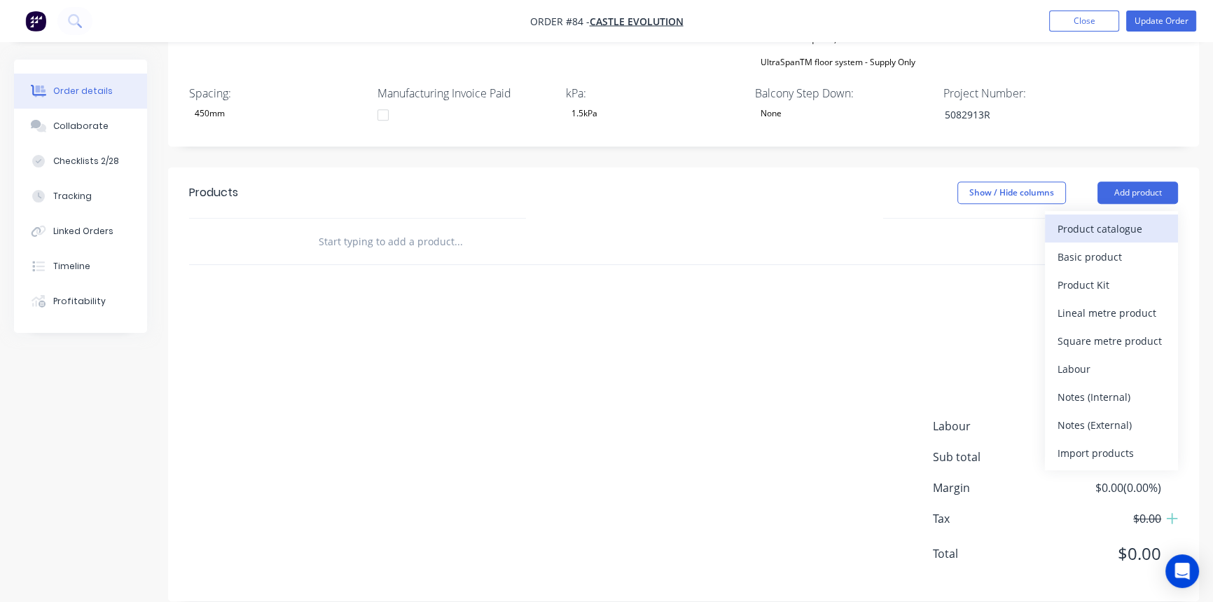
click at [1097, 219] on div "Product catalogue" at bounding box center [1112, 229] width 108 height 20
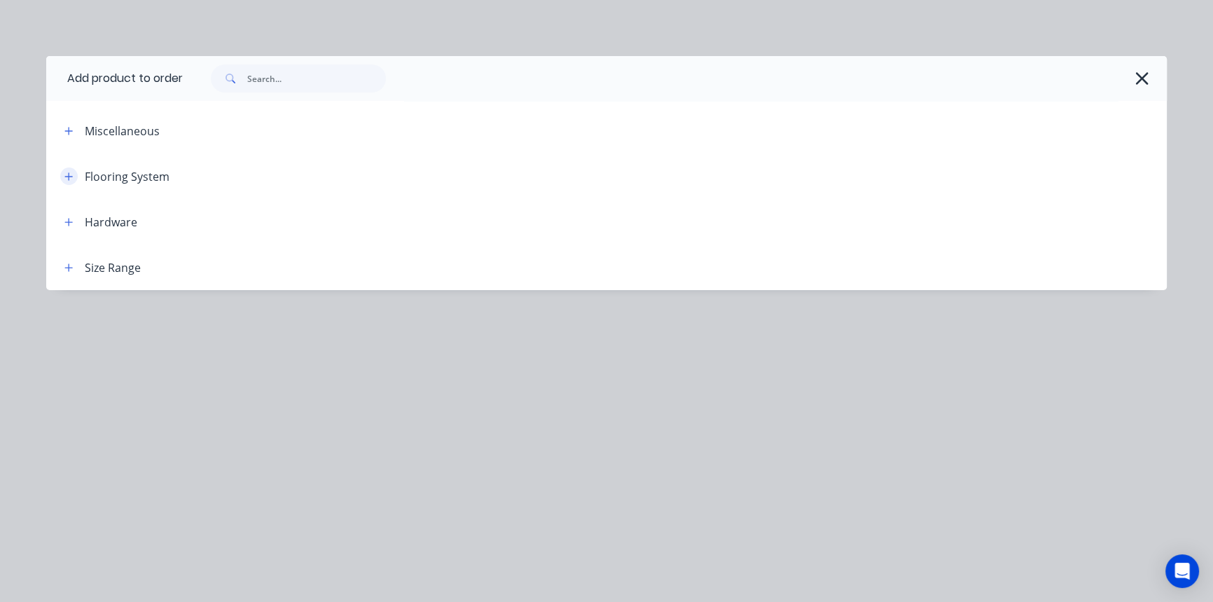
click at [71, 176] on icon "button" at bounding box center [69, 176] width 8 height 8
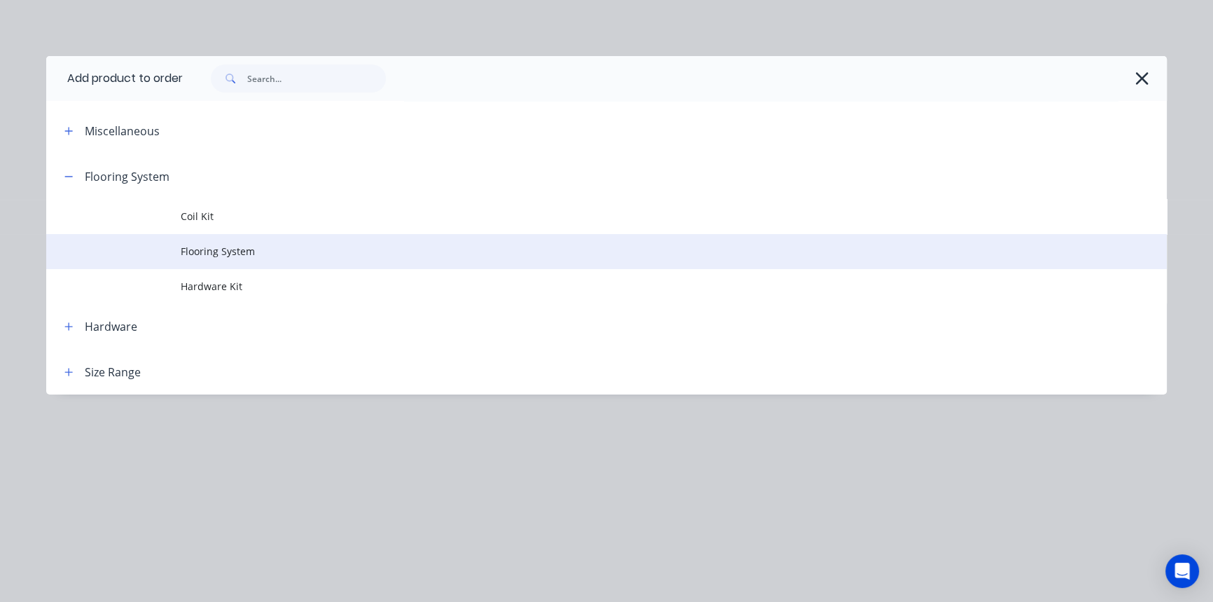
click at [228, 245] on span "Flooring System" at bounding box center [575, 251] width 789 height 15
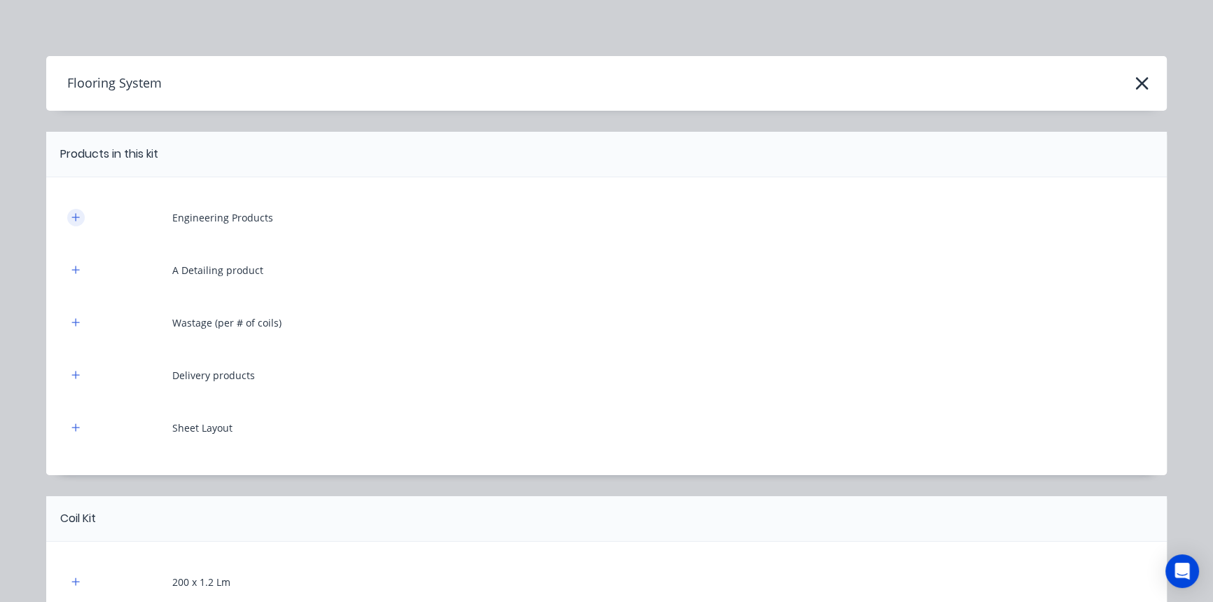
click at [71, 225] on button "button" at bounding box center [76, 218] width 18 height 18
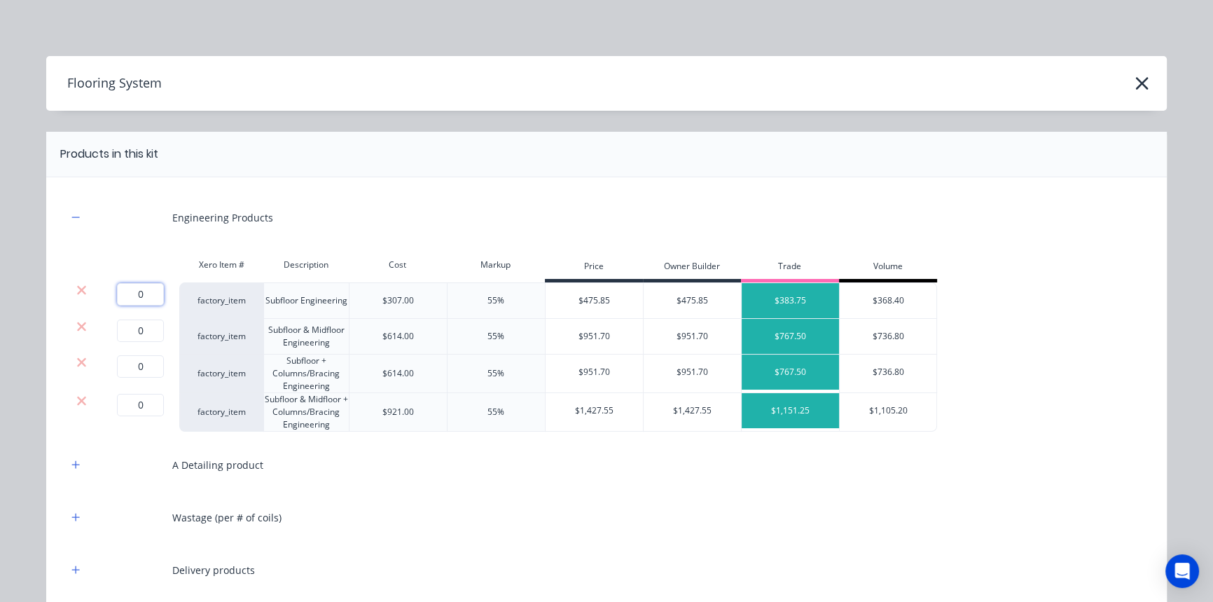
click at [148, 296] on input "0" at bounding box center [140, 294] width 47 height 22
type input "1"
click at [78, 326] on icon at bounding box center [81, 326] width 11 height 14
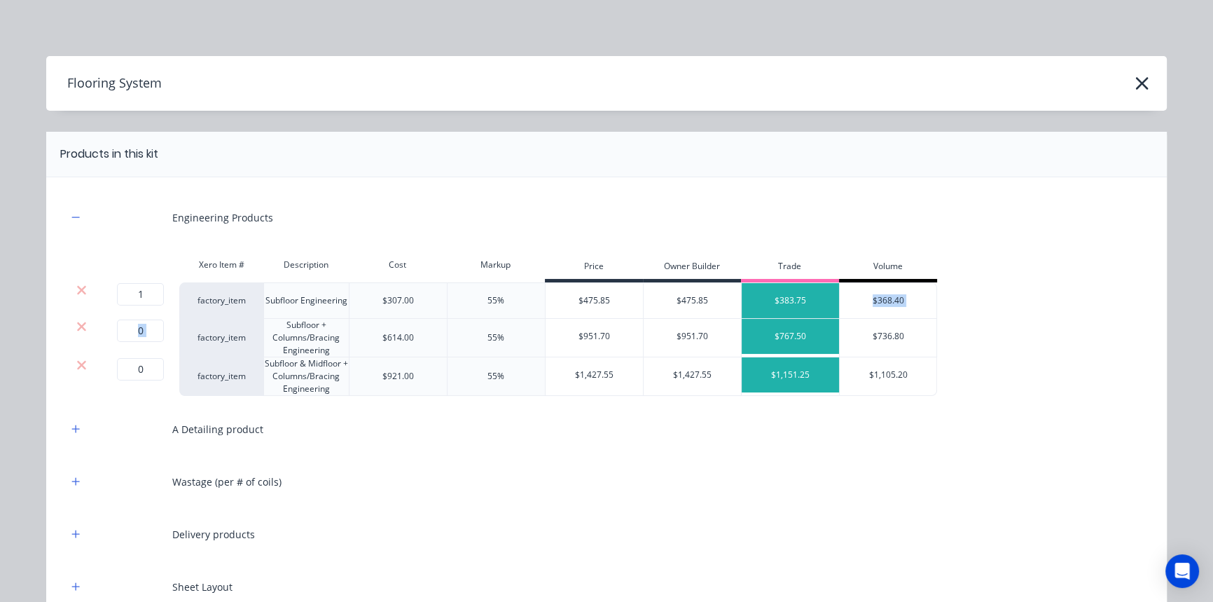
click at [78, 326] on icon at bounding box center [81, 326] width 11 height 14
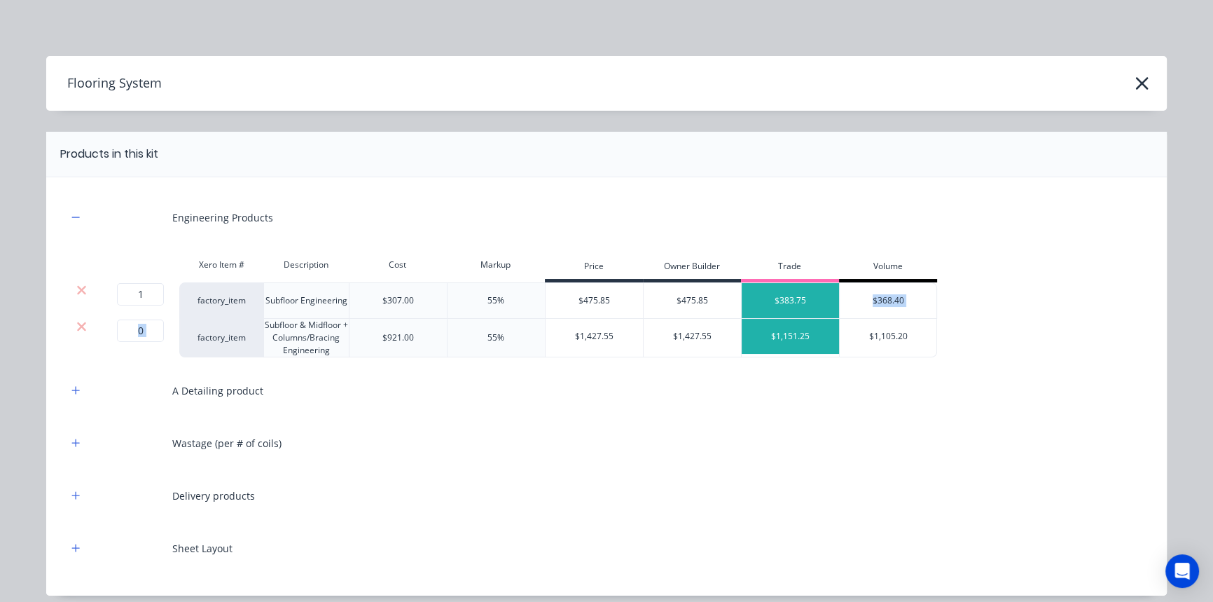
click at [78, 326] on icon at bounding box center [81, 326] width 11 height 14
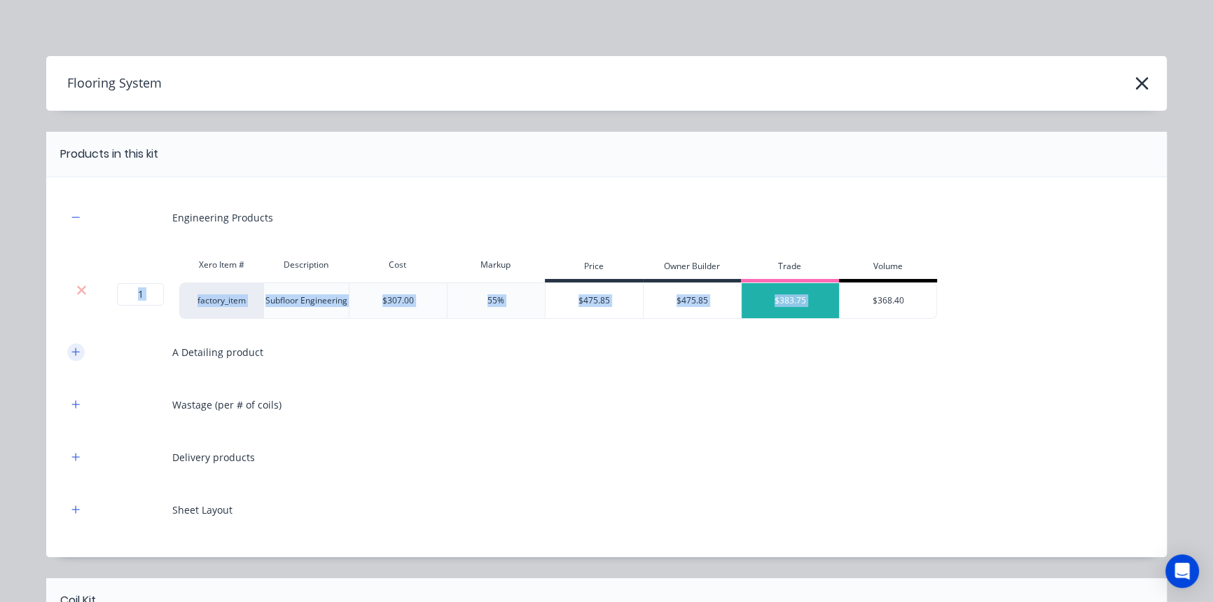
click at [73, 358] on button "button" at bounding box center [76, 352] width 18 height 18
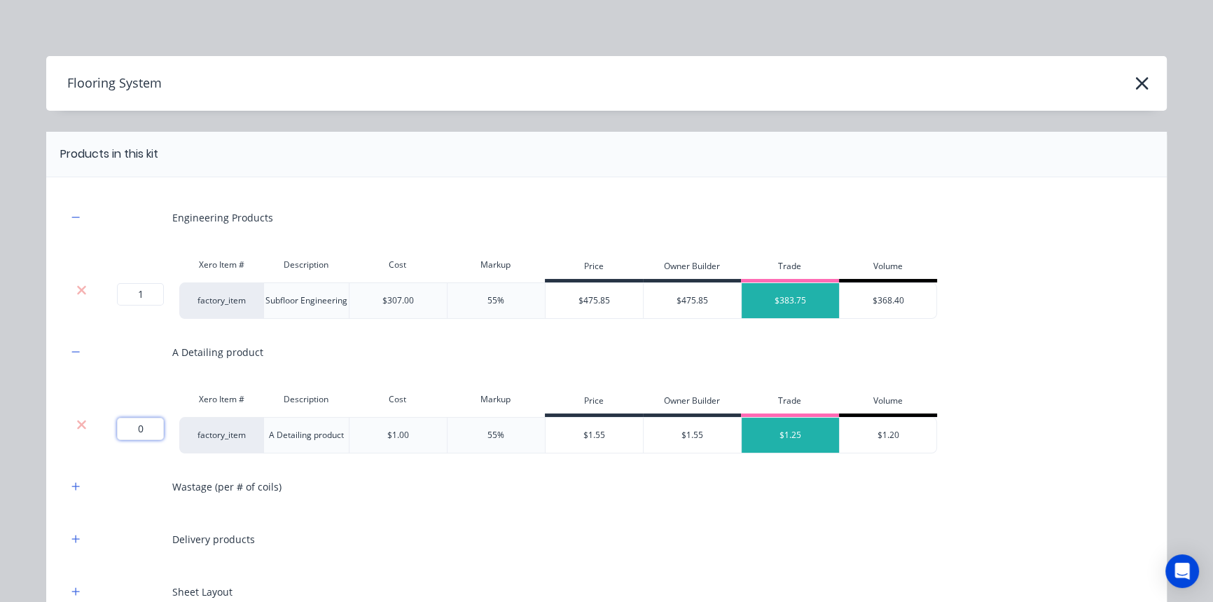
click at [133, 431] on input "0" at bounding box center [140, 428] width 47 height 22
type input "525"
drag, startPoint x: 75, startPoint y: 491, endPoint x: 98, endPoint y: 508, distance: 29.0
click at [74, 491] on button "button" at bounding box center [76, 487] width 18 height 18
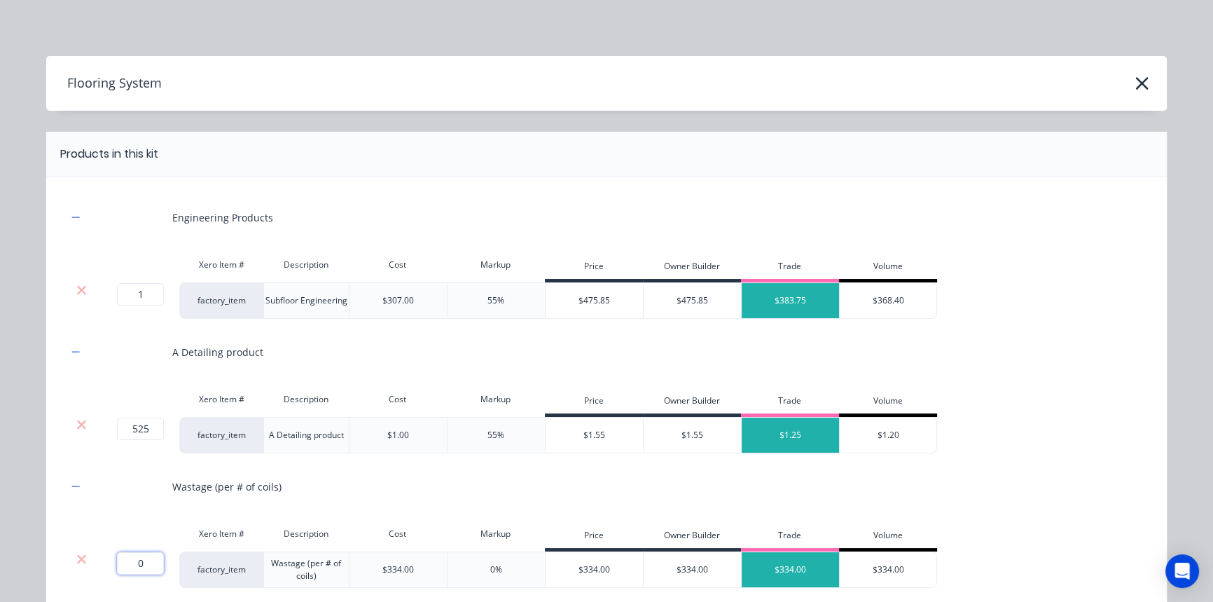
click at [132, 567] on input "0" at bounding box center [140, 563] width 47 height 22
type input "1"
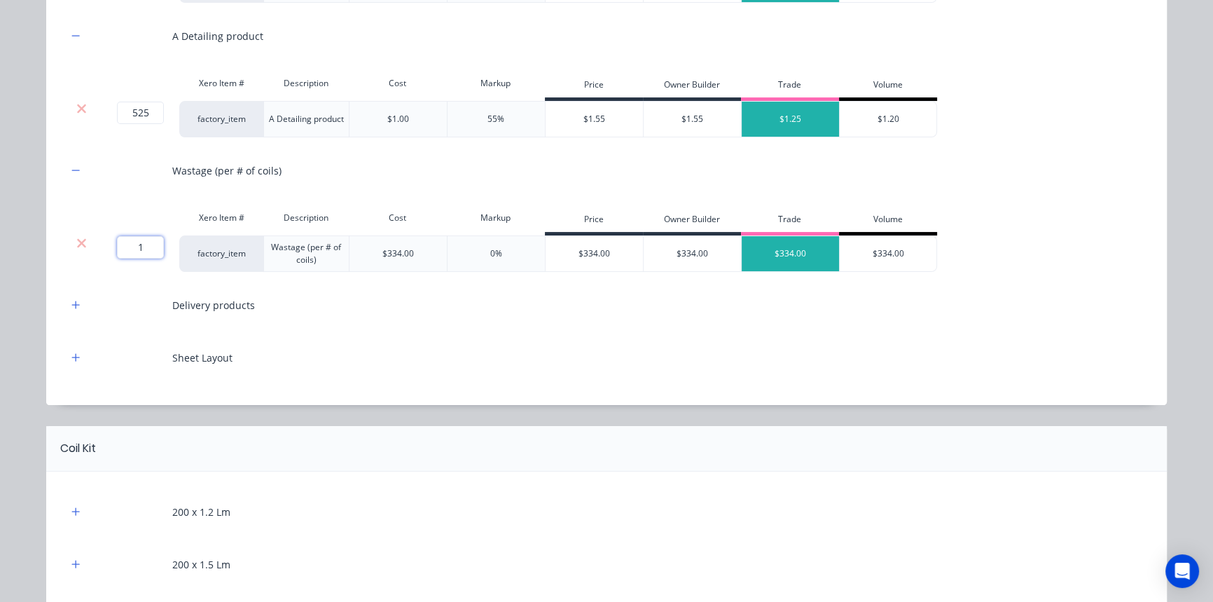
scroll to position [318, 0]
click at [71, 303] on icon "button" at bounding box center [75, 303] width 8 height 10
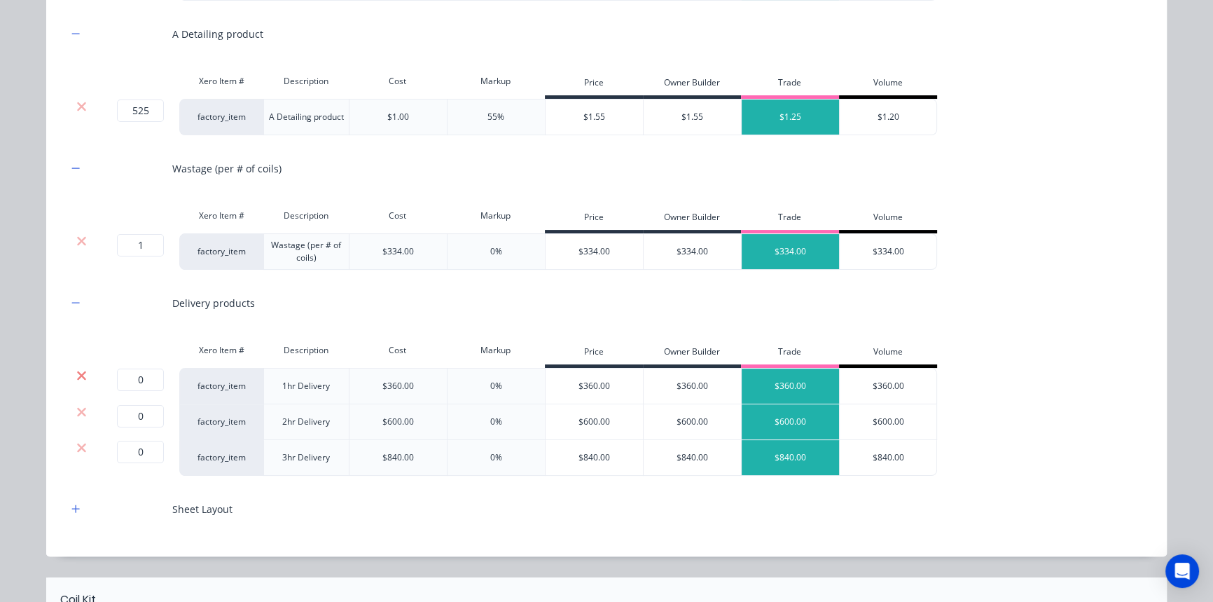
click at [78, 371] on icon at bounding box center [81, 374] width 9 height 9
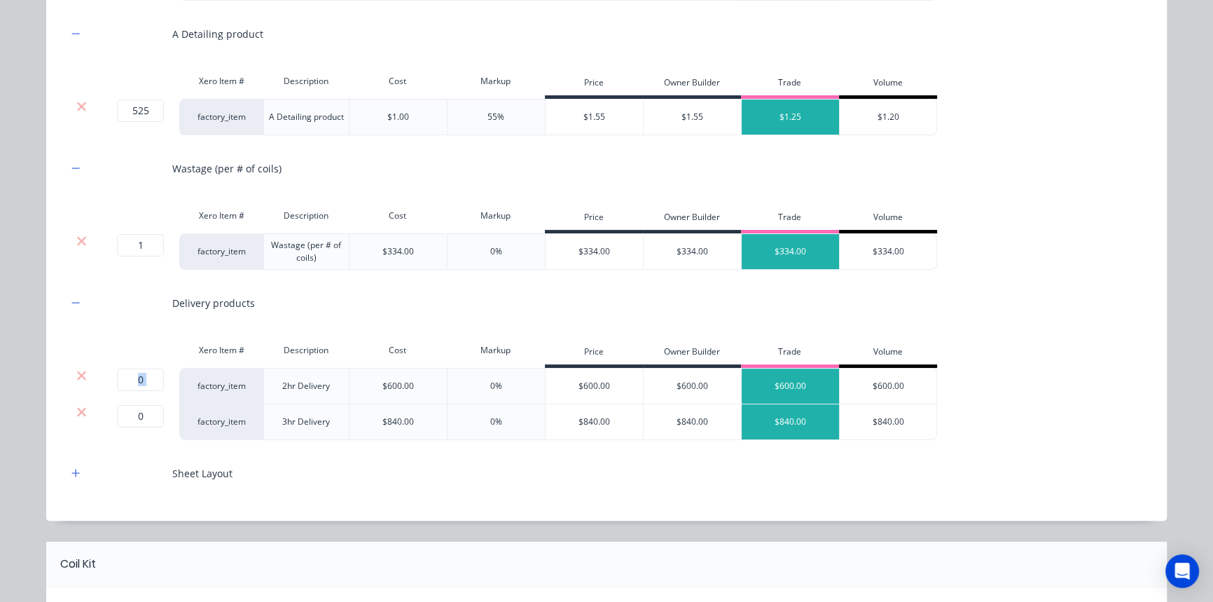
click at [78, 371] on icon at bounding box center [81, 374] width 9 height 9
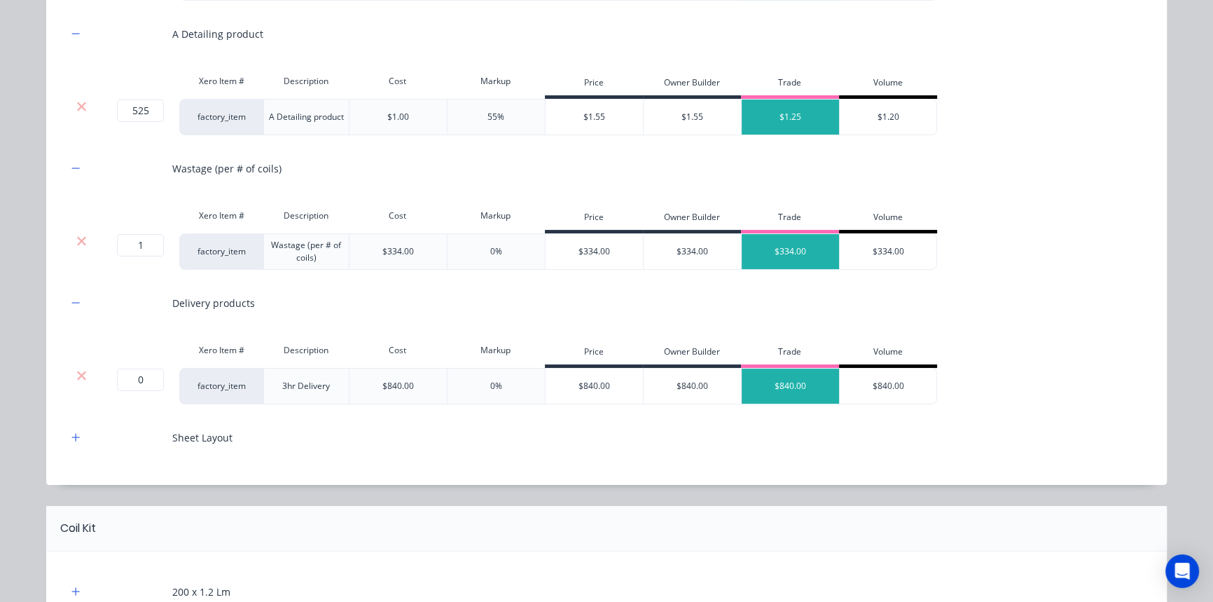
click at [78, 371] on icon at bounding box center [81, 374] width 9 height 9
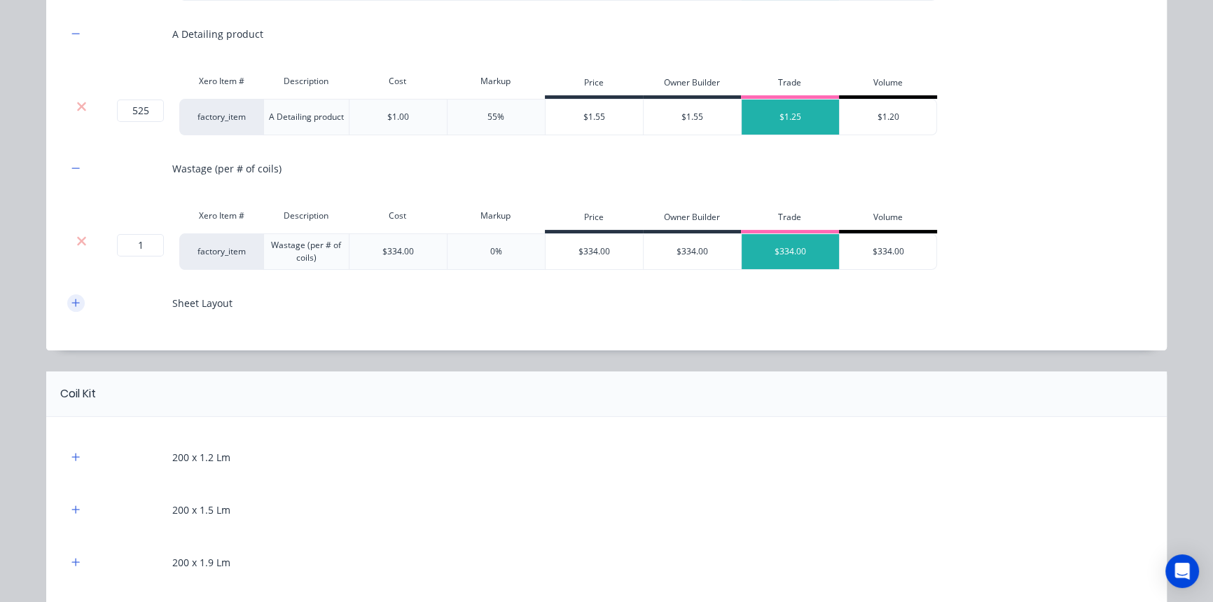
click at [74, 298] on icon "button" at bounding box center [75, 303] width 8 height 10
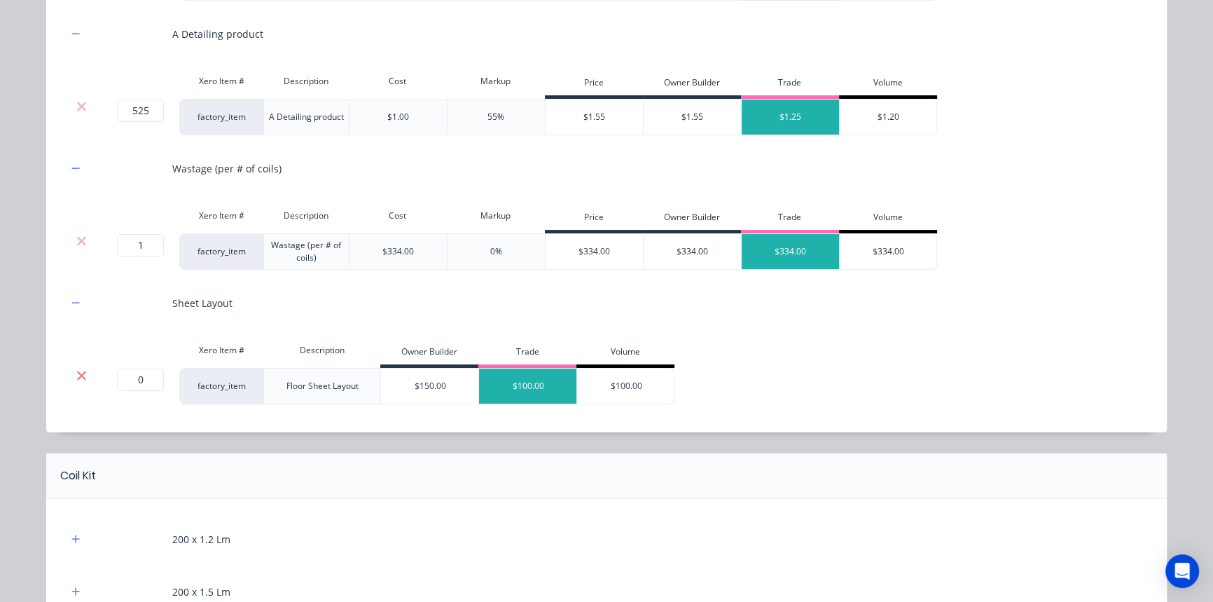
click at [79, 377] on icon at bounding box center [81, 374] width 9 height 9
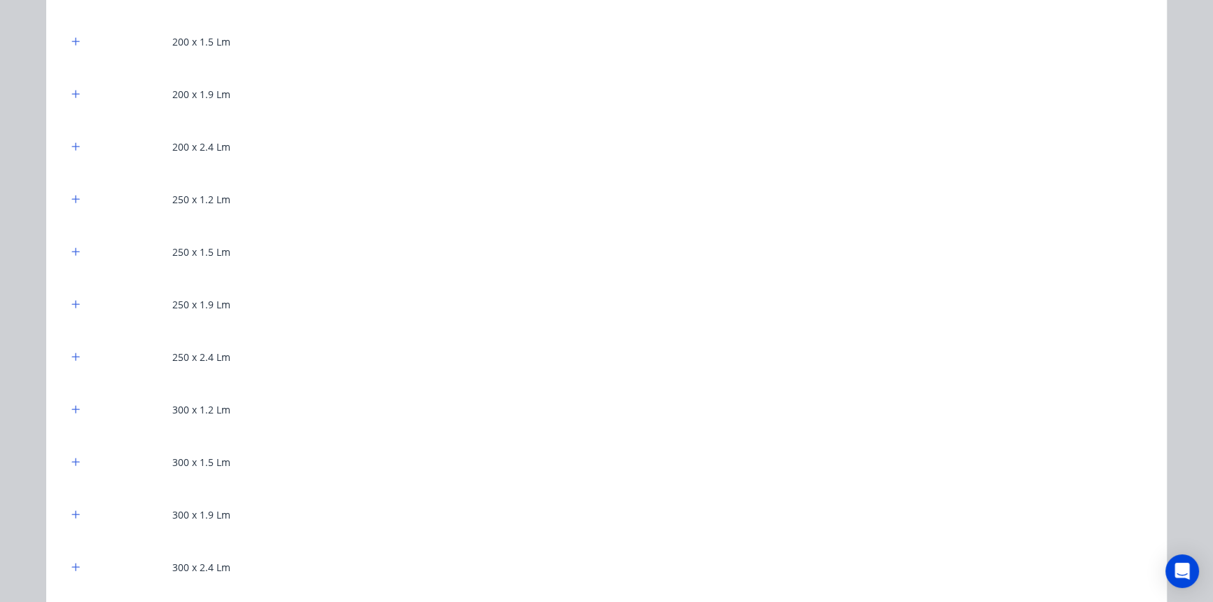
scroll to position [763, 0]
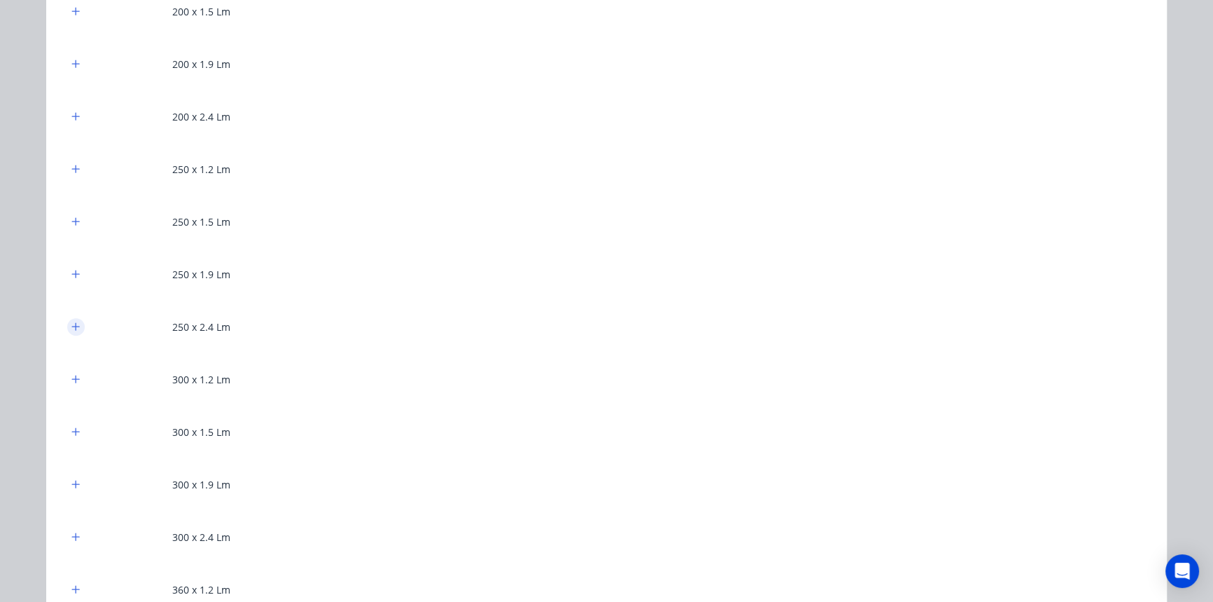
click at [72, 324] on icon "button" at bounding box center [75, 326] width 8 height 10
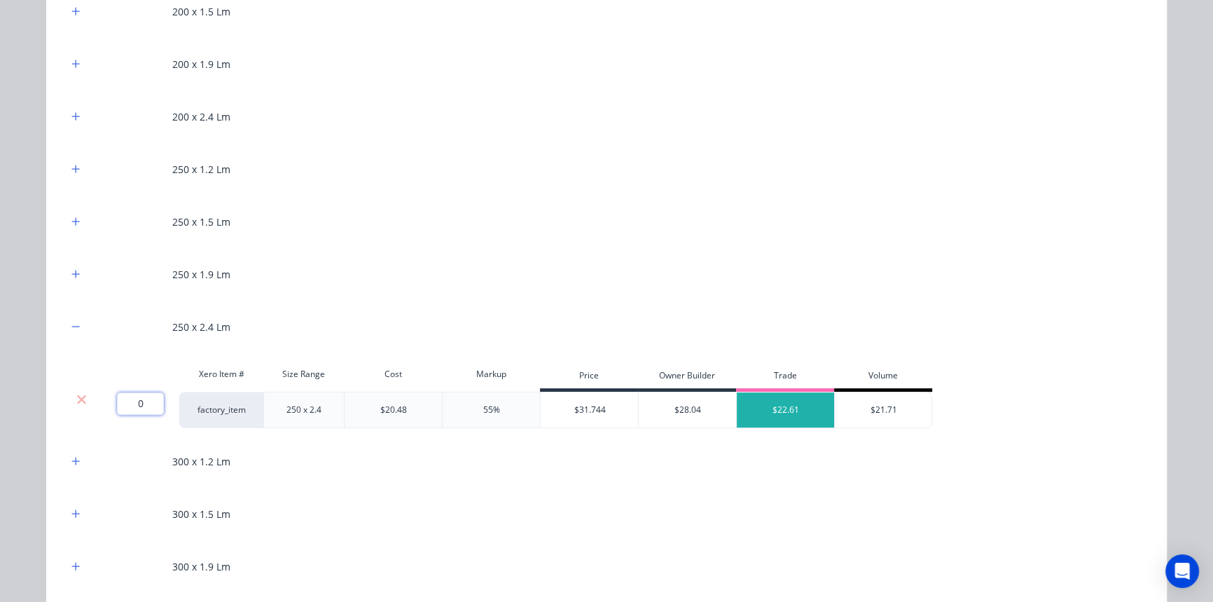
click at [132, 399] on input "0" at bounding box center [140, 403] width 47 height 22
type input "525"
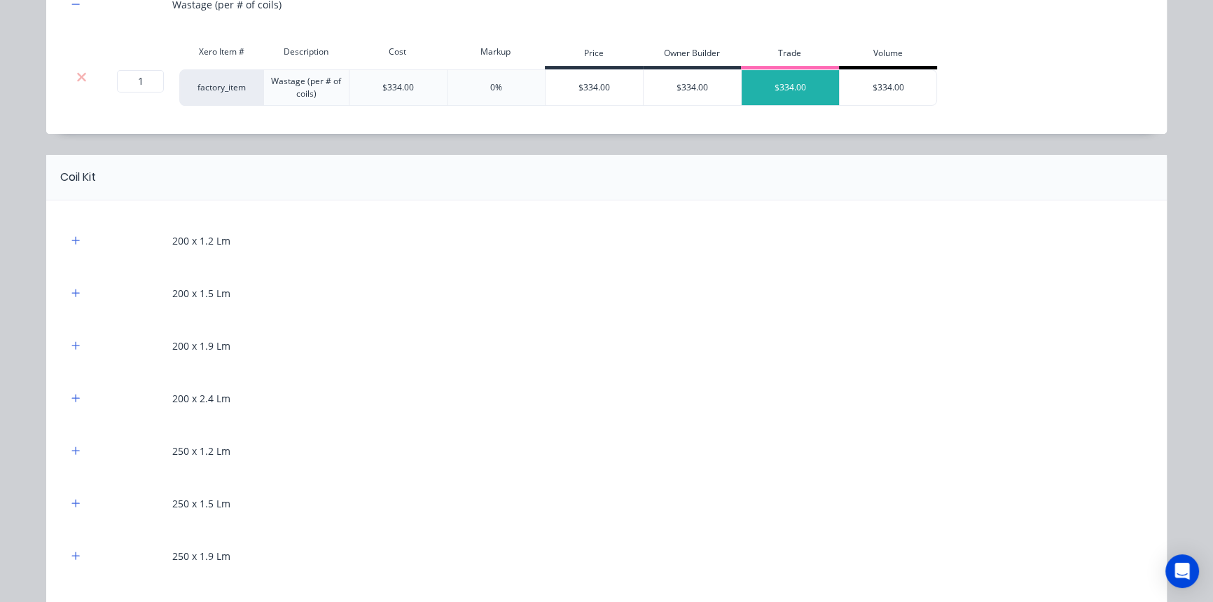
scroll to position [445, 0]
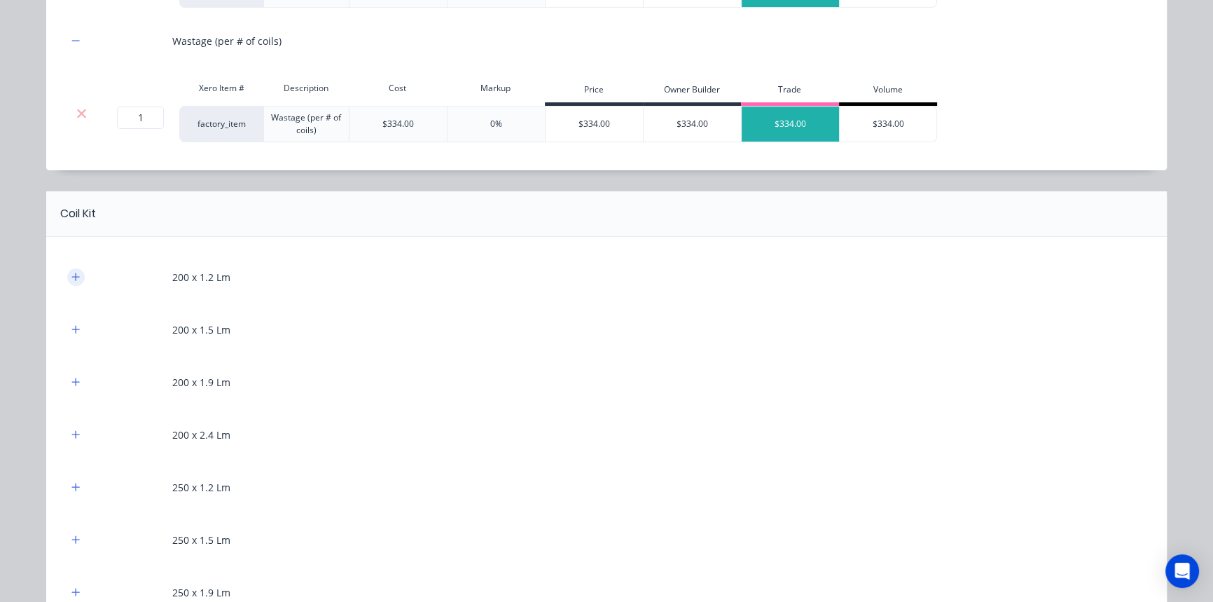
click at [72, 277] on icon "button" at bounding box center [75, 277] width 8 height 10
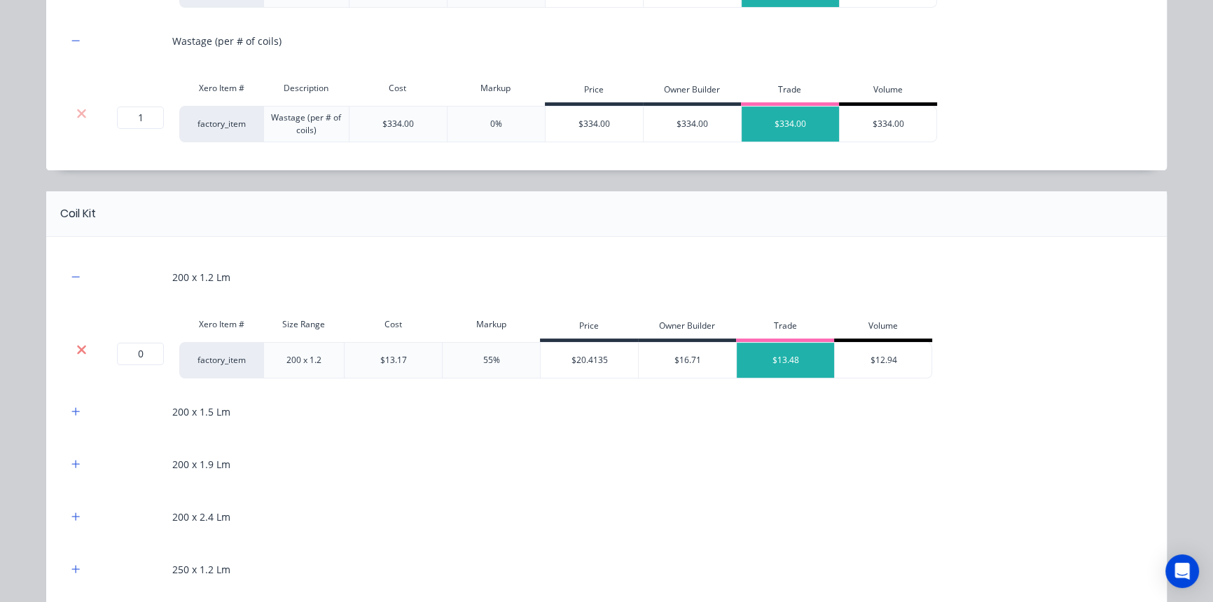
click at [77, 347] on icon at bounding box center [81, 349] width 9 height 9
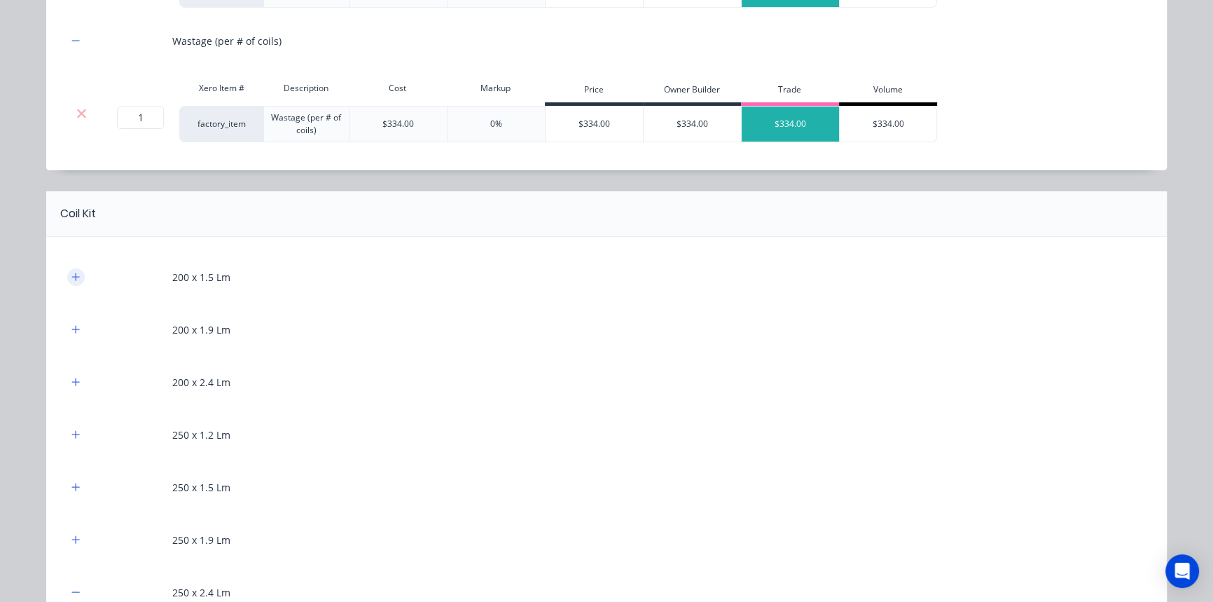
click at [72, 279] on icon "button" at bounding box center [76, 276] width 8 height 8
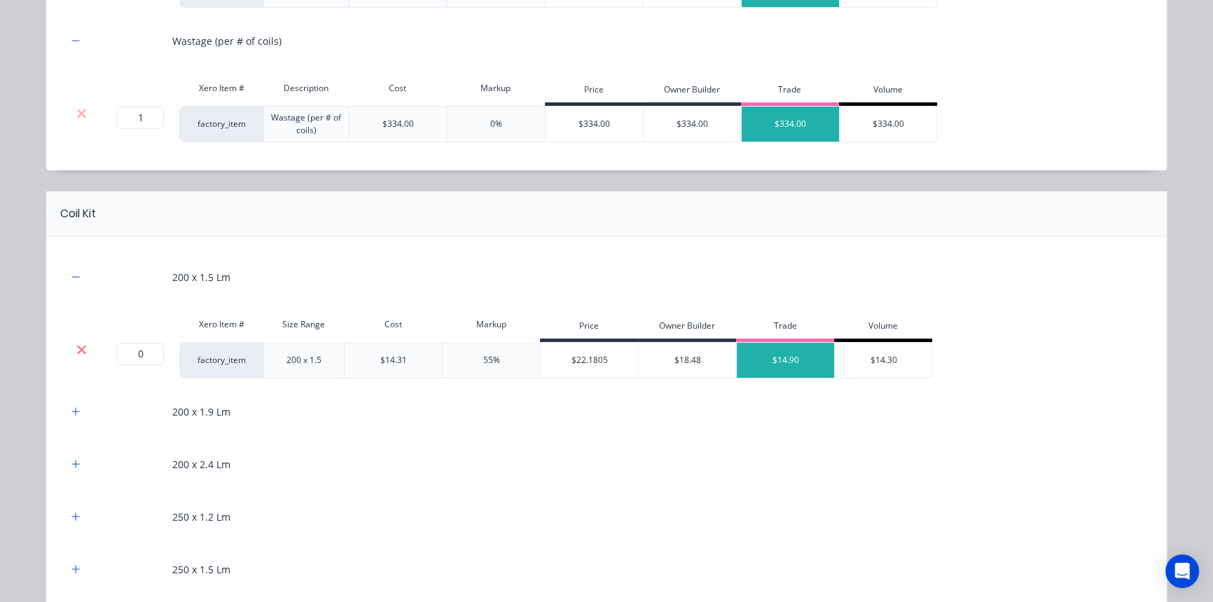
click at [77, 347] on icon at bounding box center [81, 349] width 9 height 9
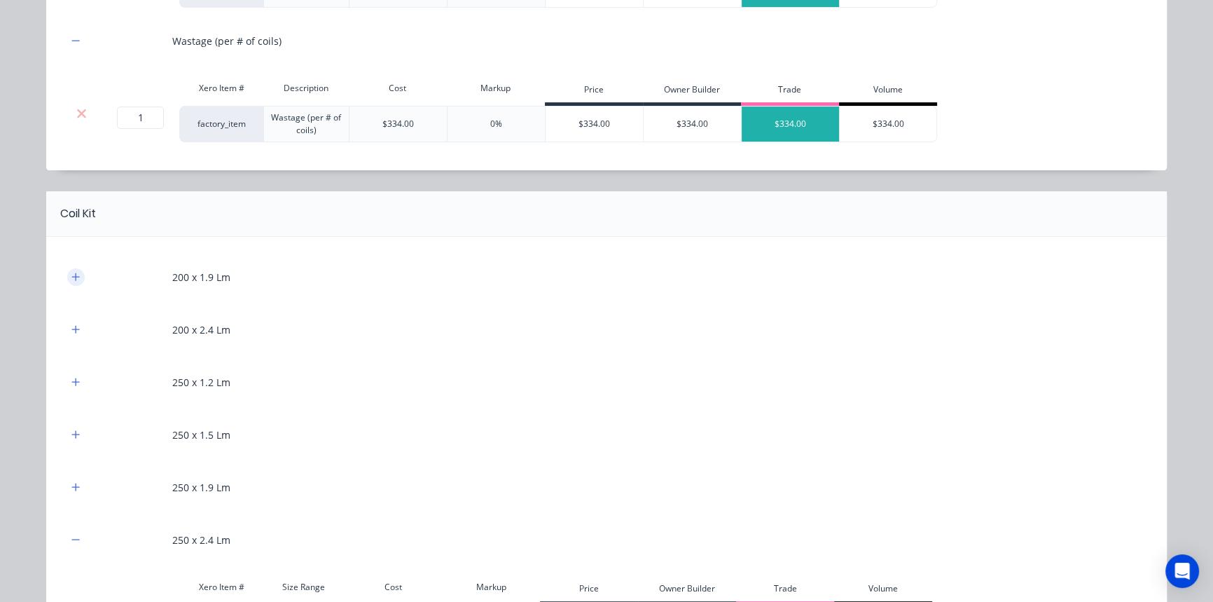
click at [76, 278] on button "button" at bounding box center [76, 277] width 18 height 18
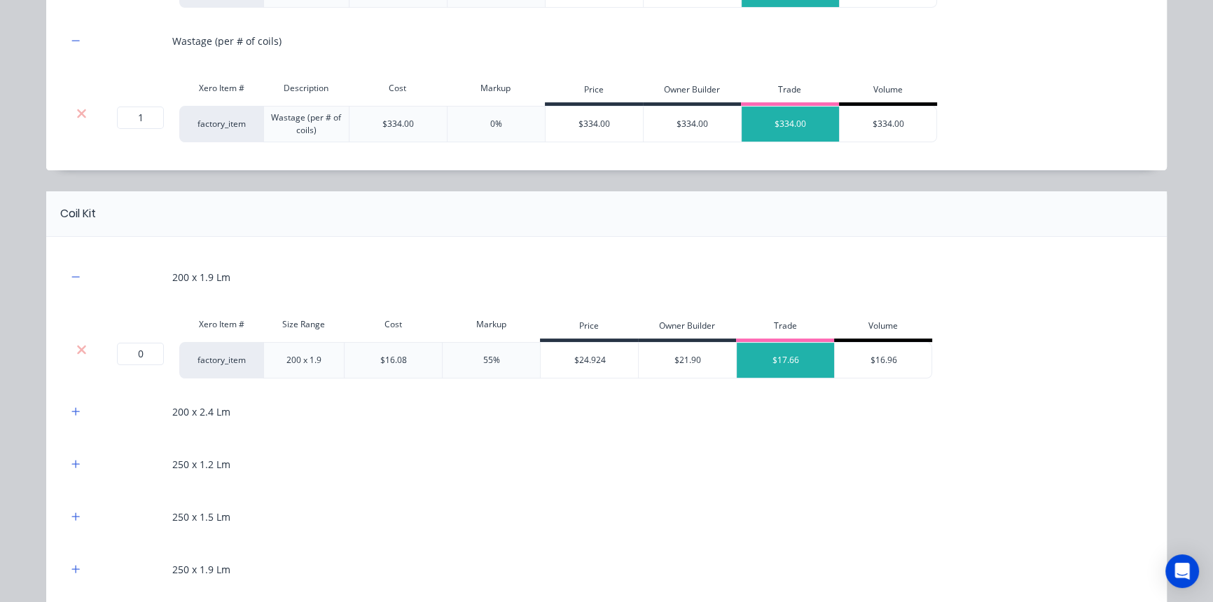
click at [83, 348] on div at bounding box center [81, 349] width 27 height 14
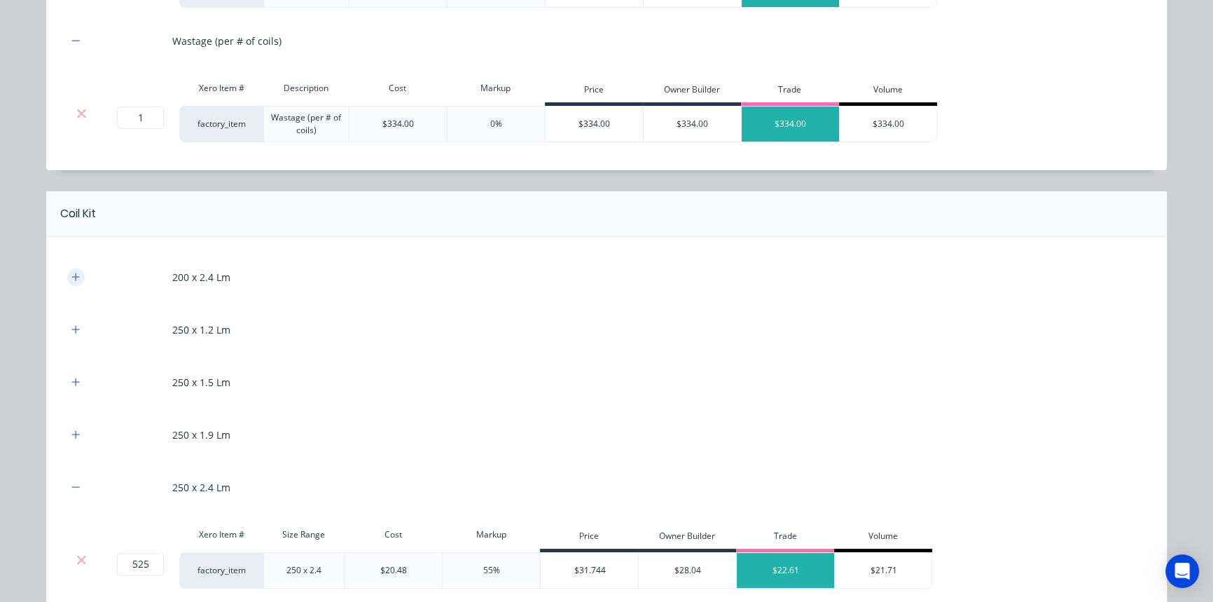
click at [76, 273] on button "button" at bounding box center [76, 277] width 18 height 18
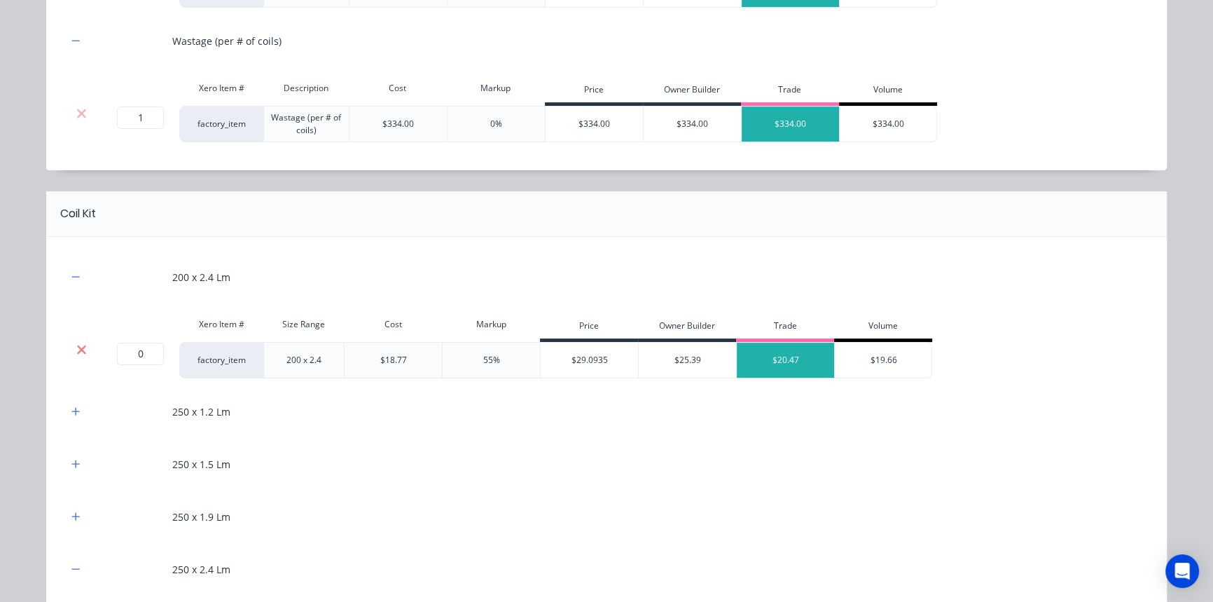
click at [77, 345] on icon at bounding box center [81, 349] width 11 height 14
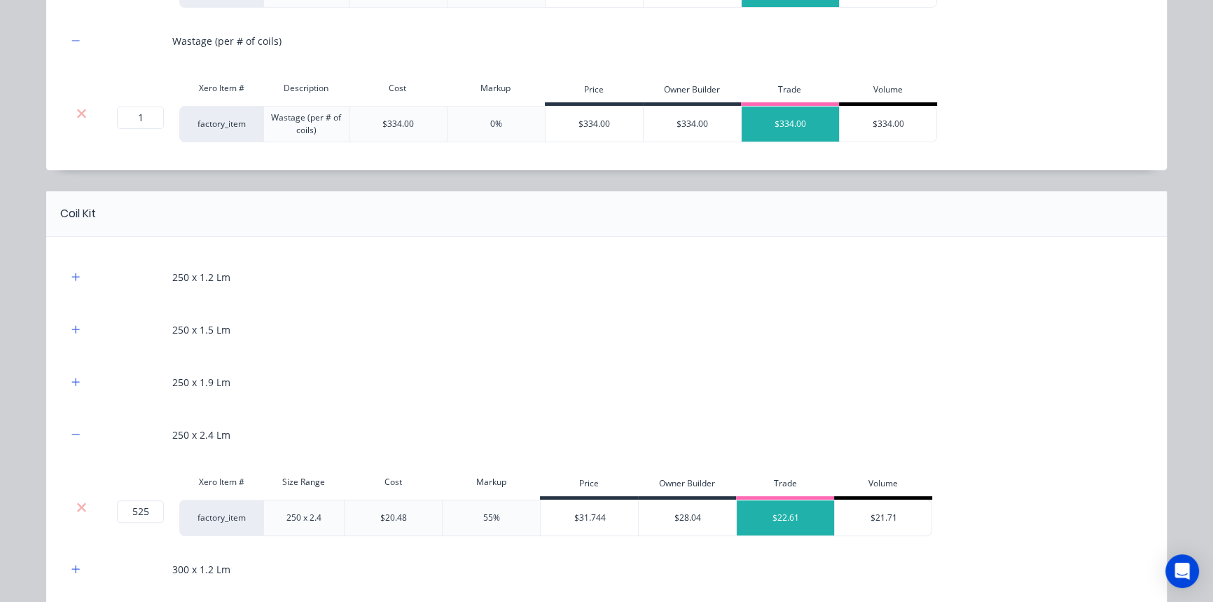
click at [72, 266] on div "250 x 1.2 Lm" at bounding box center [606, 277] width 1079 height 39
click at [74, 275] on icon "button" at bounding box center [76, 276] width 8 height 8
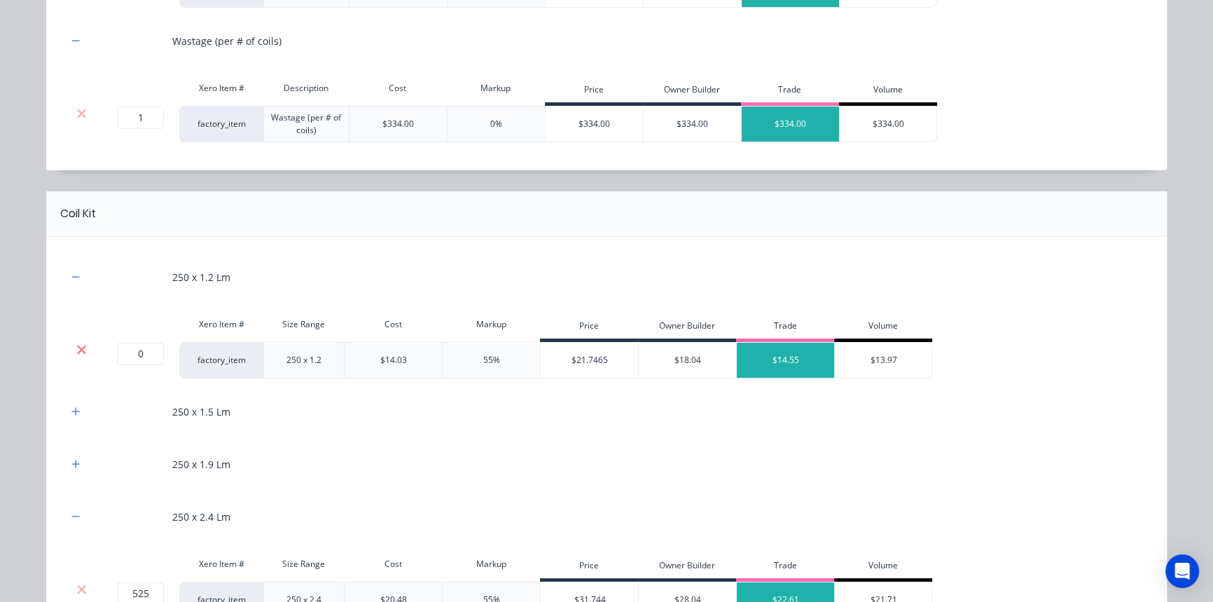
click at [76, 343] on icon at bounding box center [81, 349] width 11 height 14
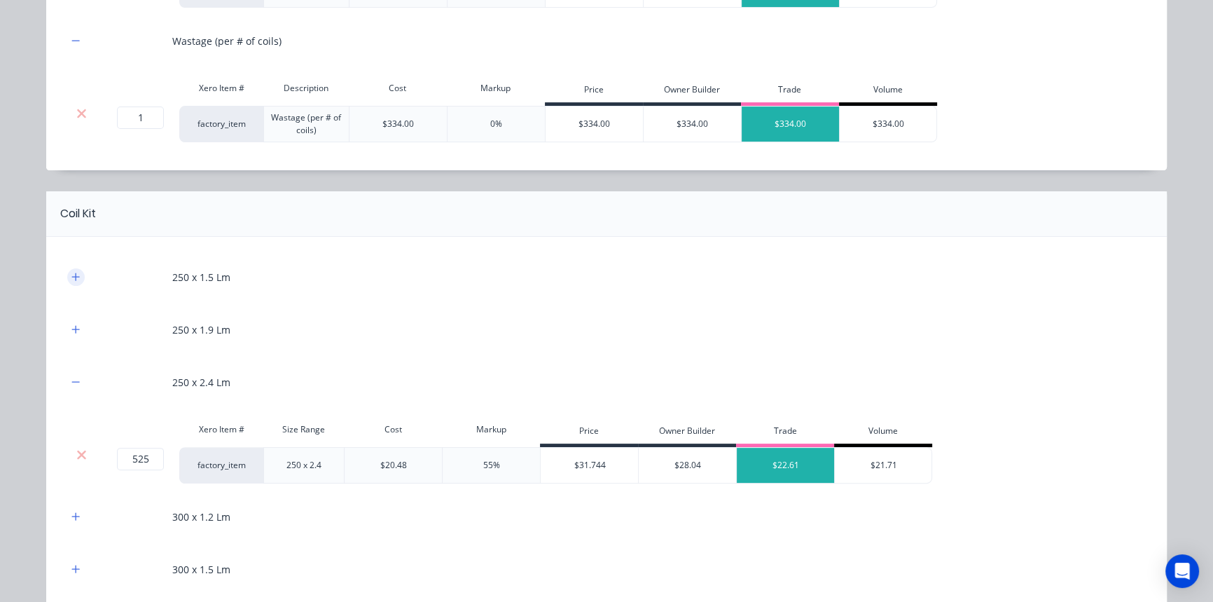
click at [73, 278] on icon "button" at bounding box center [75, 277] width 8 height 10
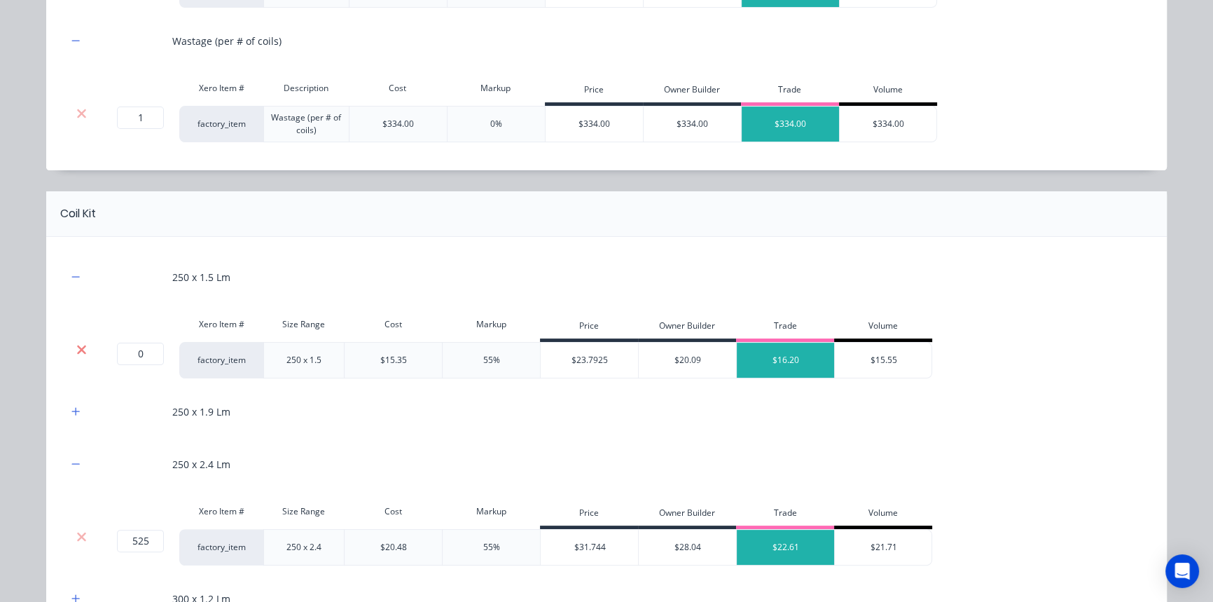
click at [78, 350] on icon at bounding box center [81, 349] width 9 height 9
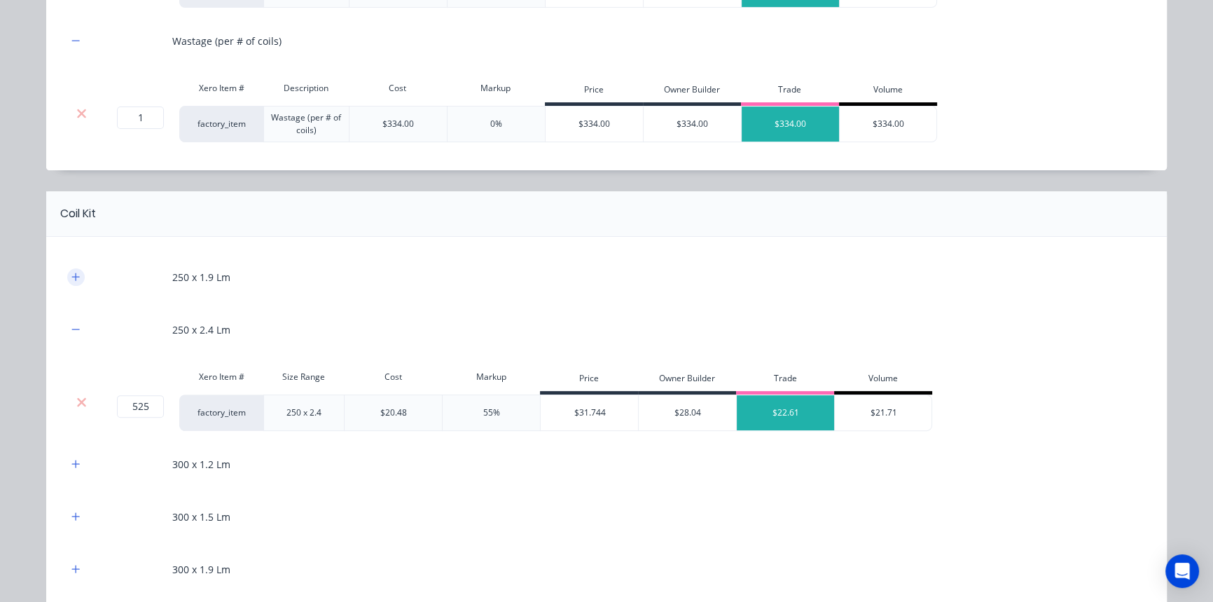
click at [71, 275] on icon "button" at bounding box center [75, 277] width 8 height 10
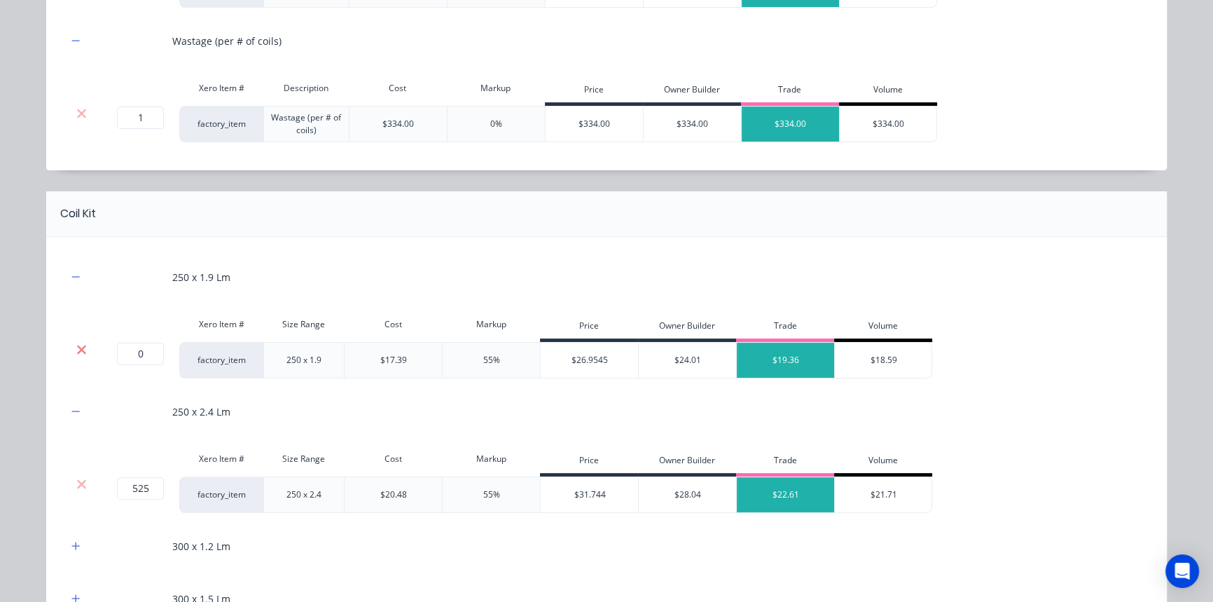
click at [76, 348] on icon at bounding box center [81, 349] width 11 height 14
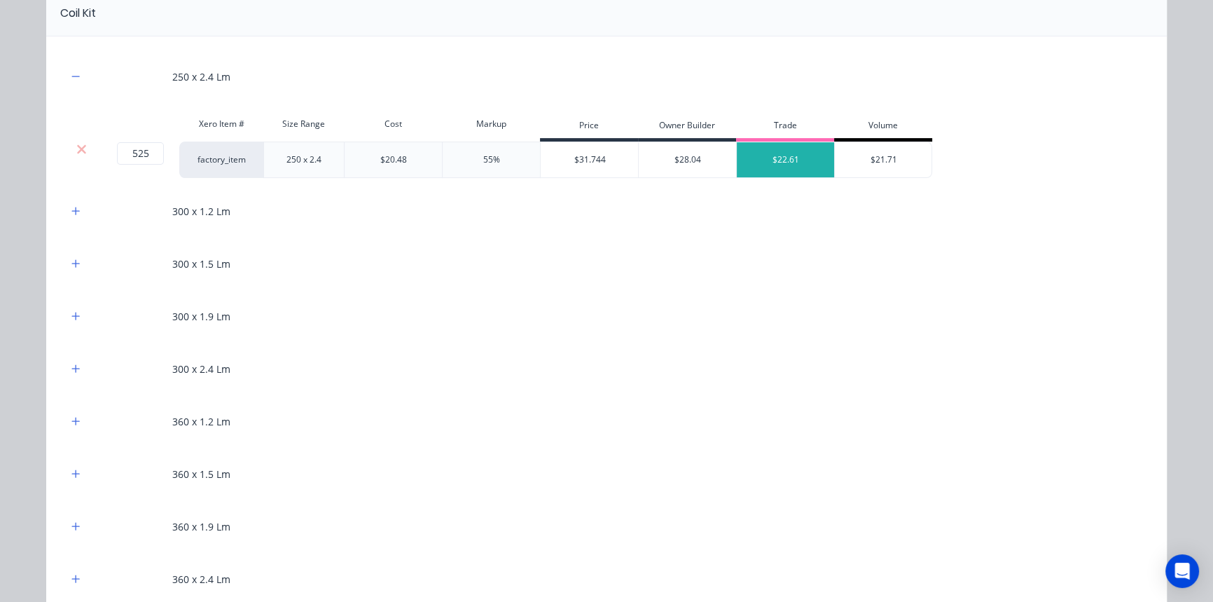
scroll to position [700, 0]
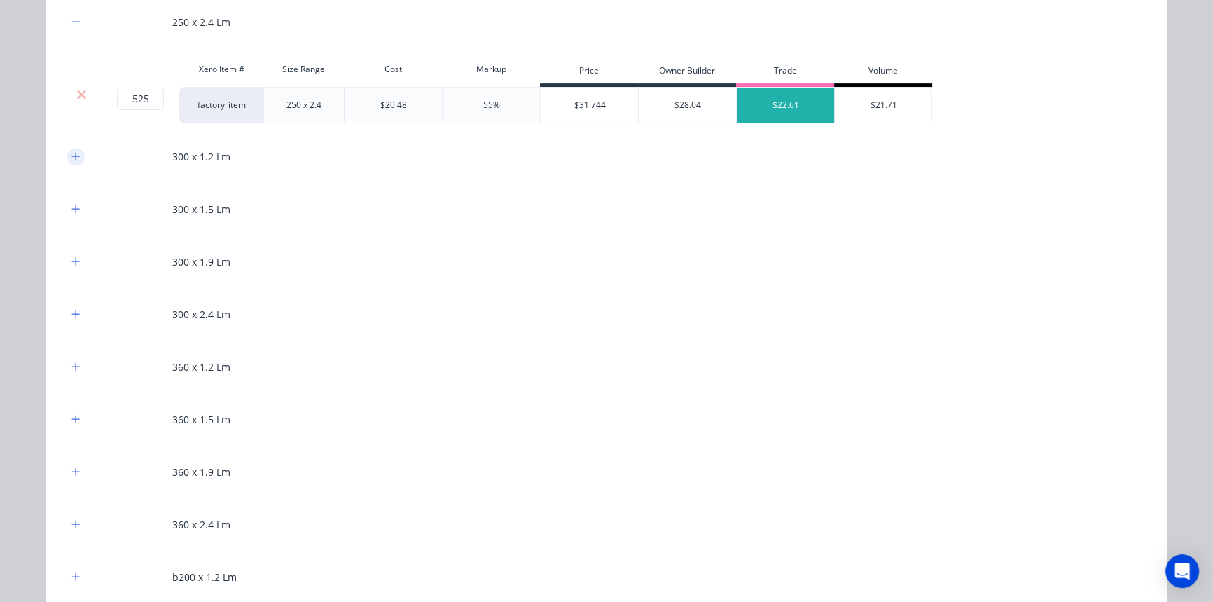
click at [67, 151] on button "button" at bounding box center [76, 157] width 18 height 18
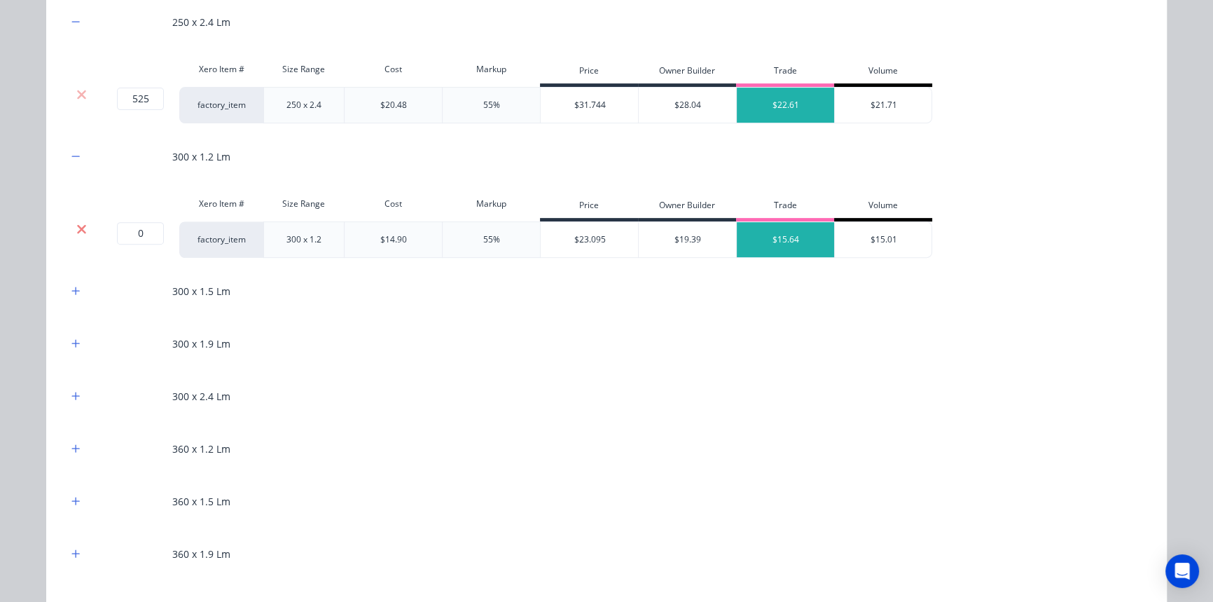
click at [77, 226] on icon at bounding box center [81, 228] width 9 height 9
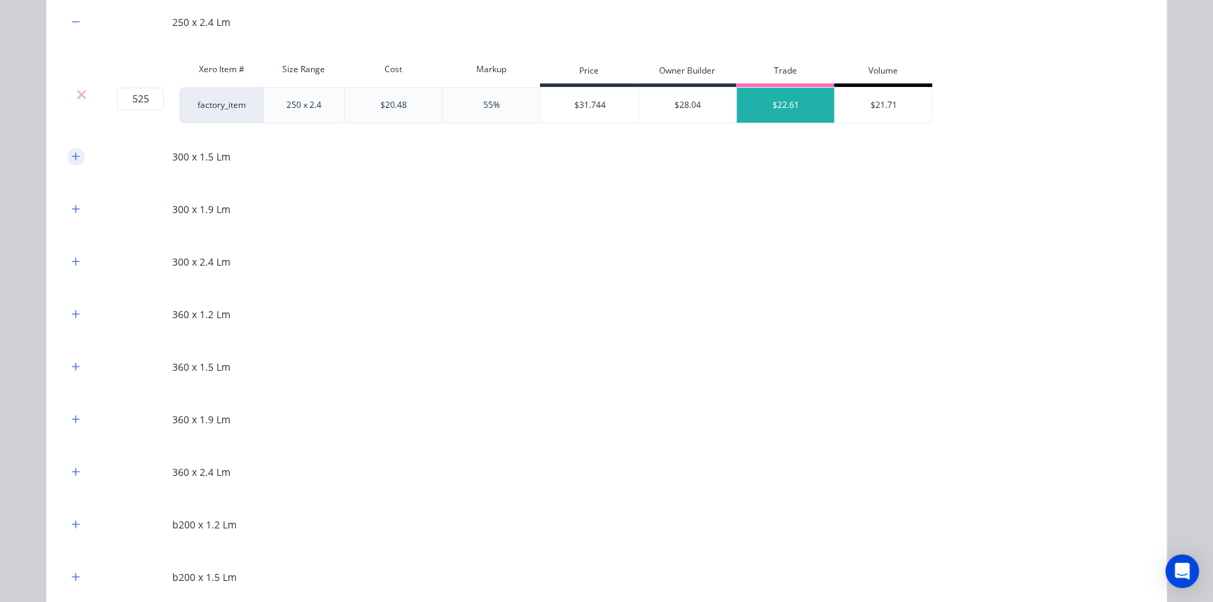
click at [72, 155] on icon "button" at bounding box center [76, 156] width 8 height 8
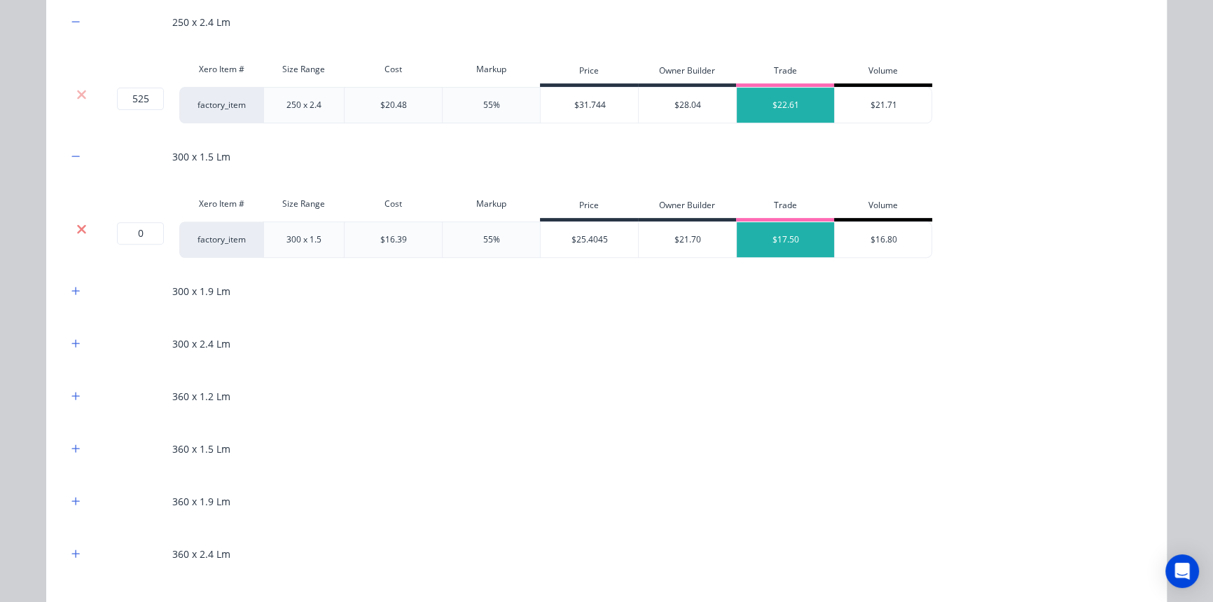
drag, startPoint x: 76, startPoint y: 224, endPoint x: 76, endPoint y: 180, distance: 44.1
click at [76, 223] on icon at bounding box center [81, 229] width 11 height 14
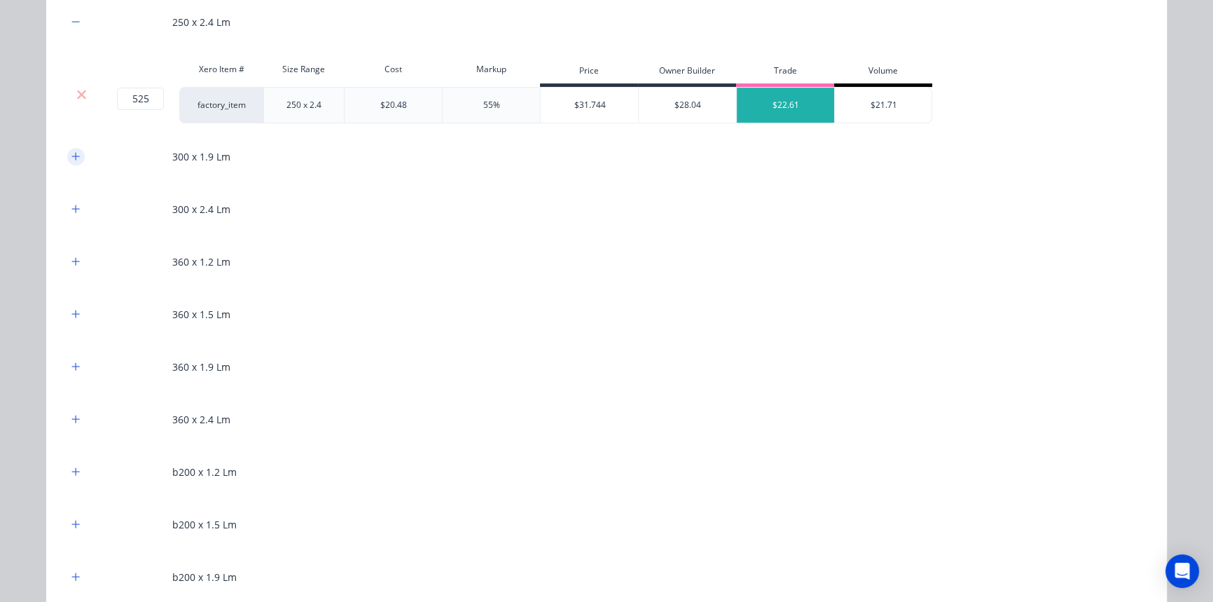
click at [73, 163] on button "button" at bounding box center [76, 157] width 18 height 18
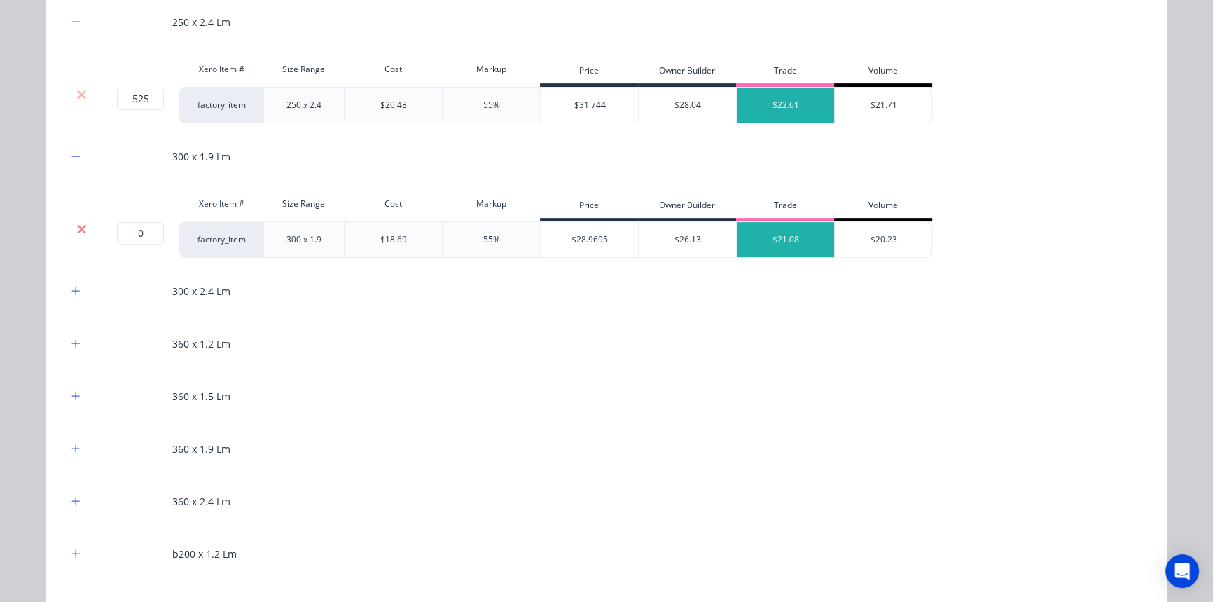
click at [78, 228] on icon at bounding box center [81, 229] width 11 height 14
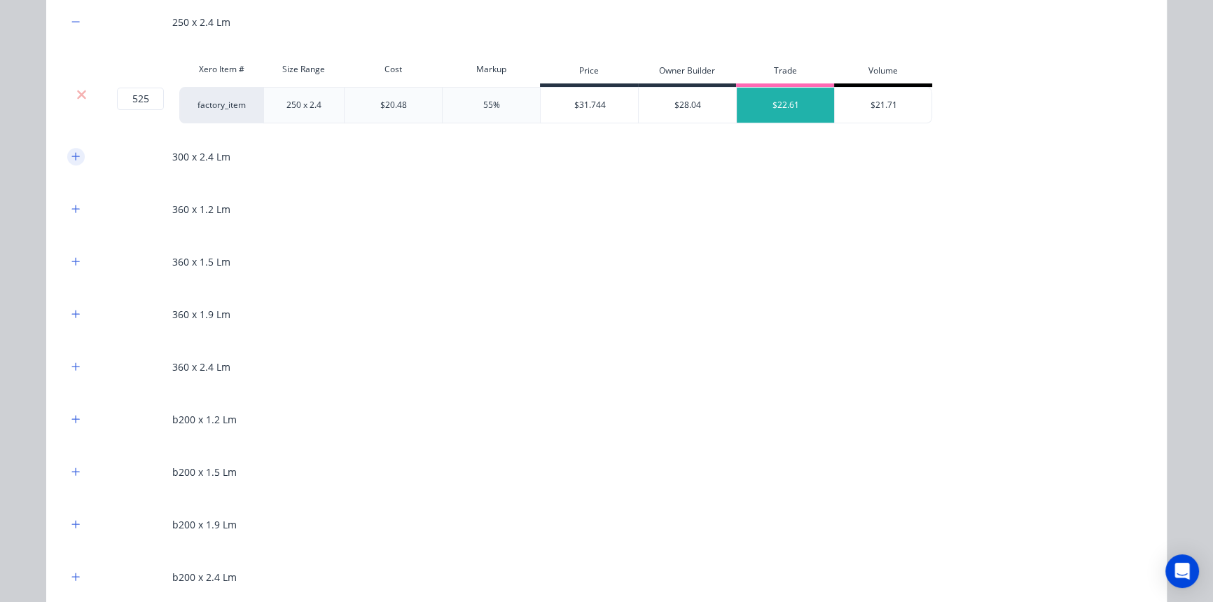
click at [76, 157] on button "button" at bounding box center [76, 157] width 18 height 18
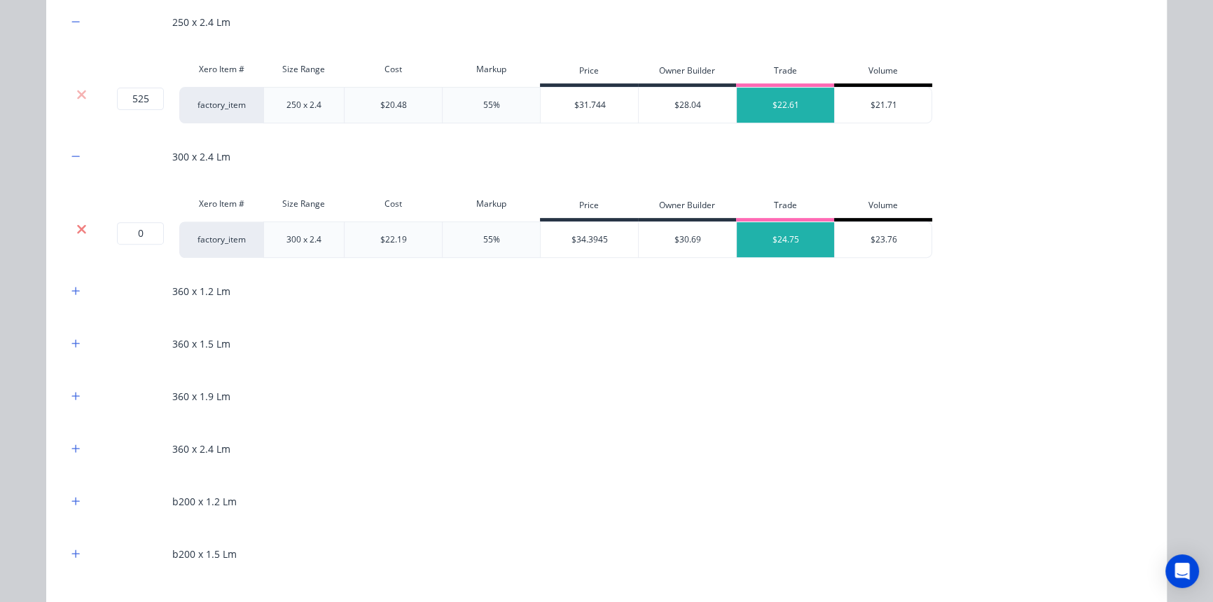
click at [77, 226] on icon at bounding box center [81, 228] width 9 height 9
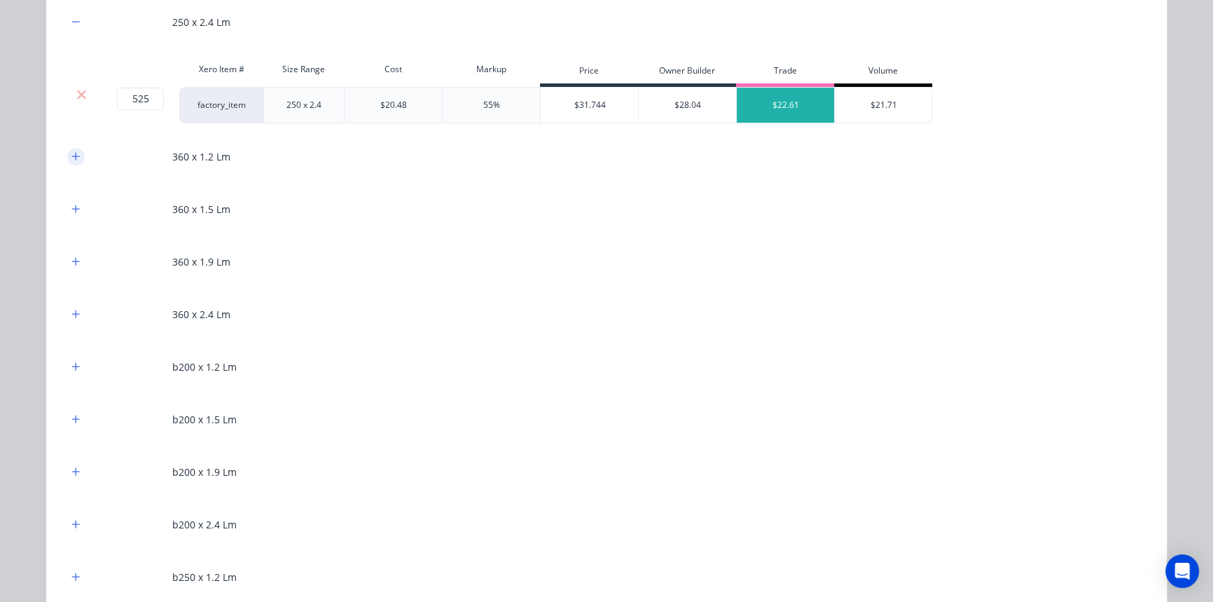
click at [76, 155] on button "button" at bounding box center [76, 157] width 18 height 18
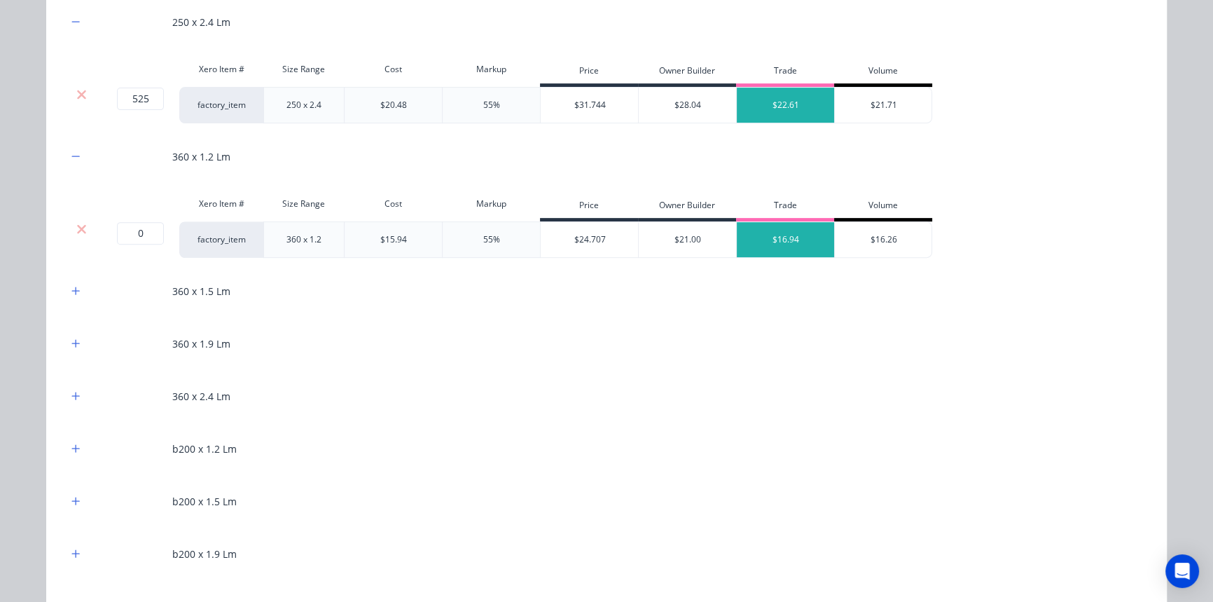
click at [83, 233] on div at bounding box center [81, 229] width 27 height 14
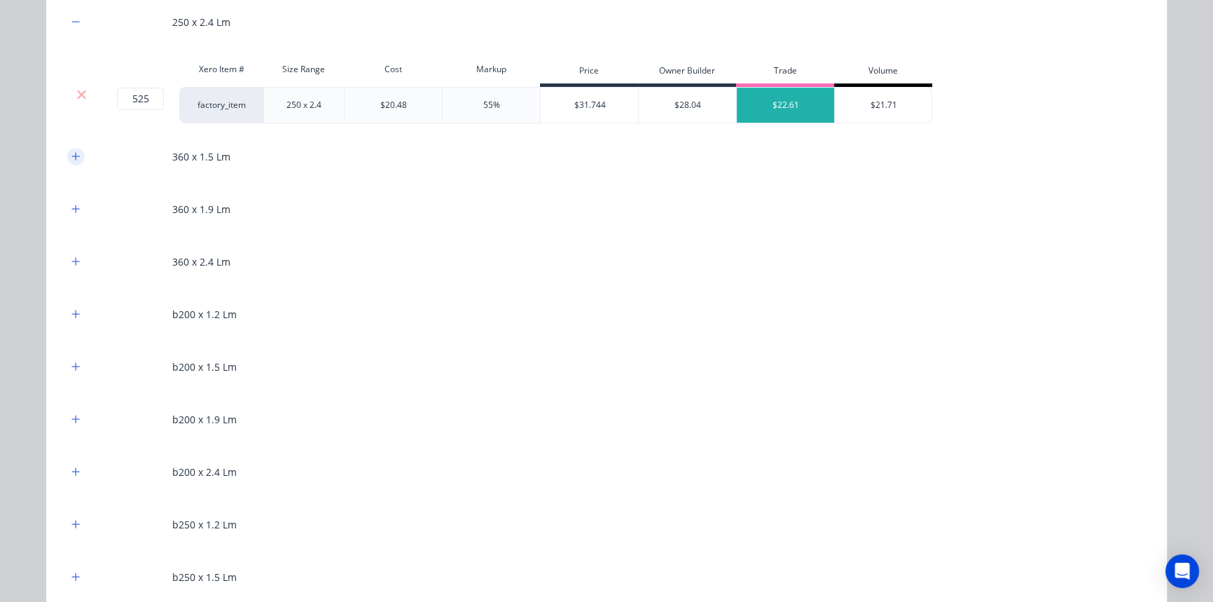
click at [73, 162] on button "button" at bounding box center [76, 157] width 18 height 18
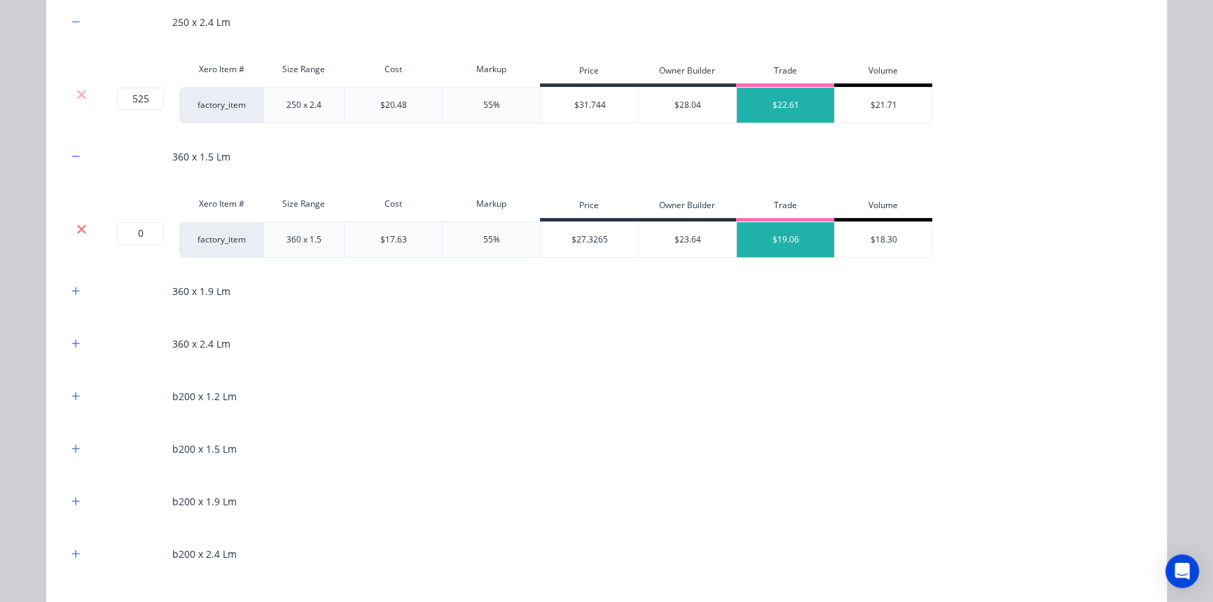
click at [76, 231] on icon at bounding box center [81, 229] width 11 height 14
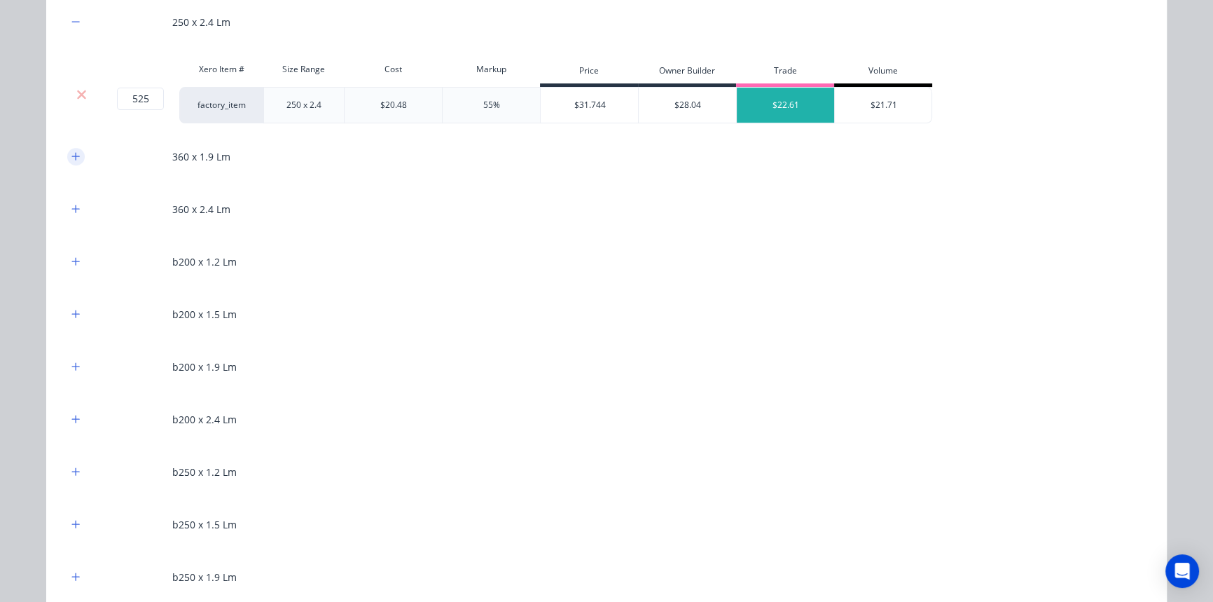
click at [71, 158] on icon "button" at bounding box center [75, 156] width 8 height 10
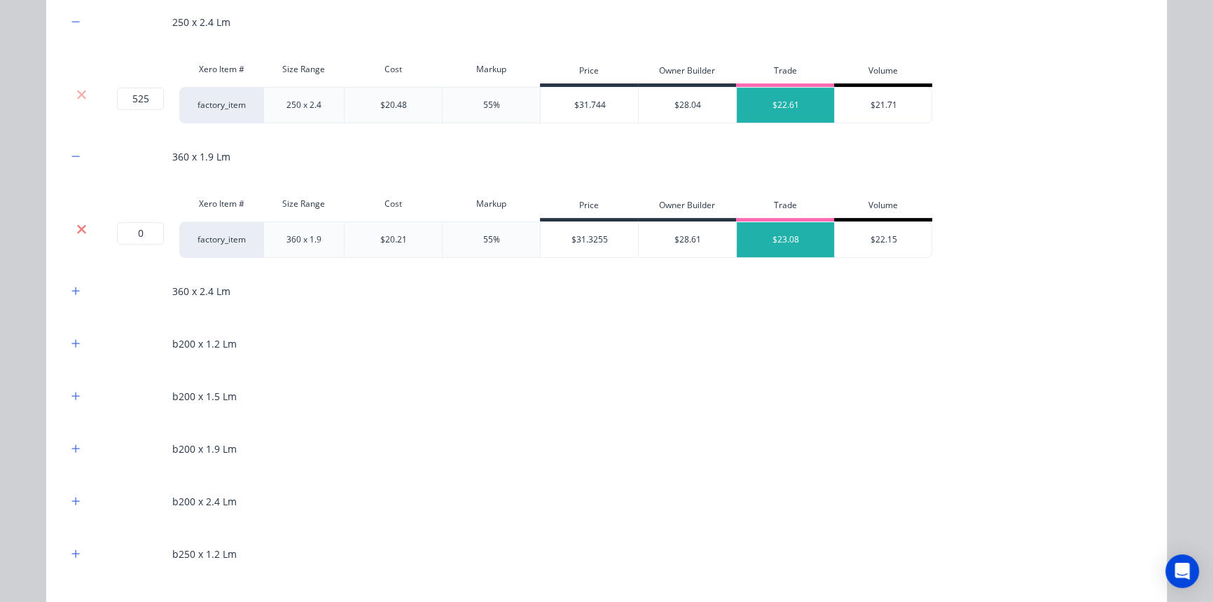
click at [76, 226] on icon at bounding box center [81, 229] width 11 height 14
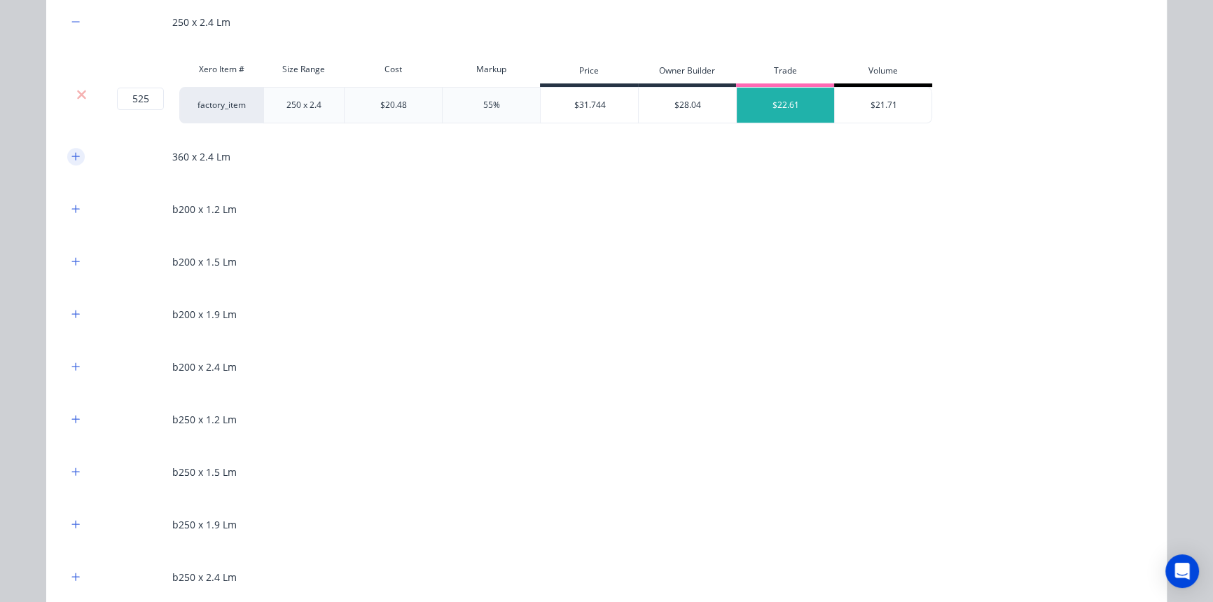
click at [71, 160] on icon "button" at bounding box center [75, 156] width 8 height 10
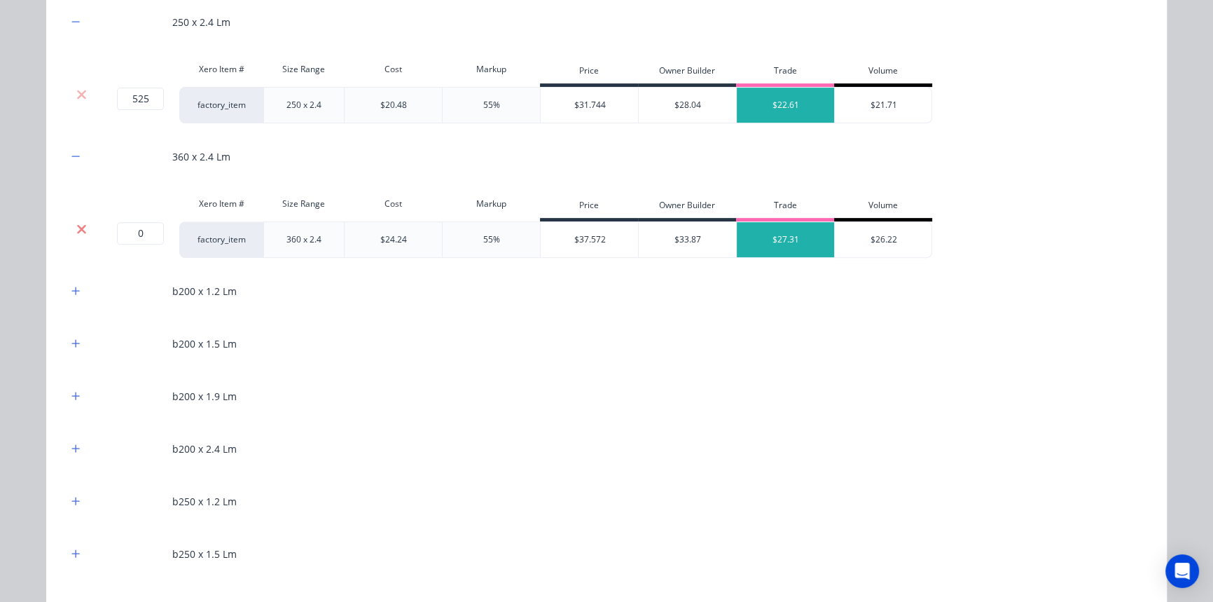
click at [77, 229] on icon at bounding box center [81, 228] width 9 height 9
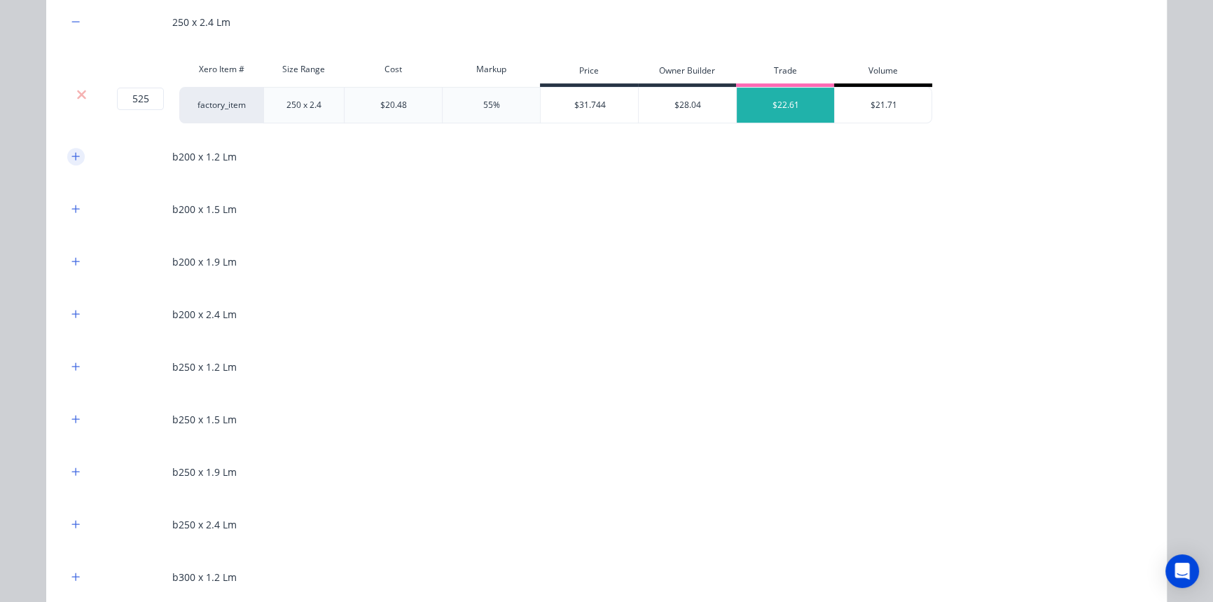
click at [74, 153] on icon "button" at bounding box center [75, 156] width 8 height 10
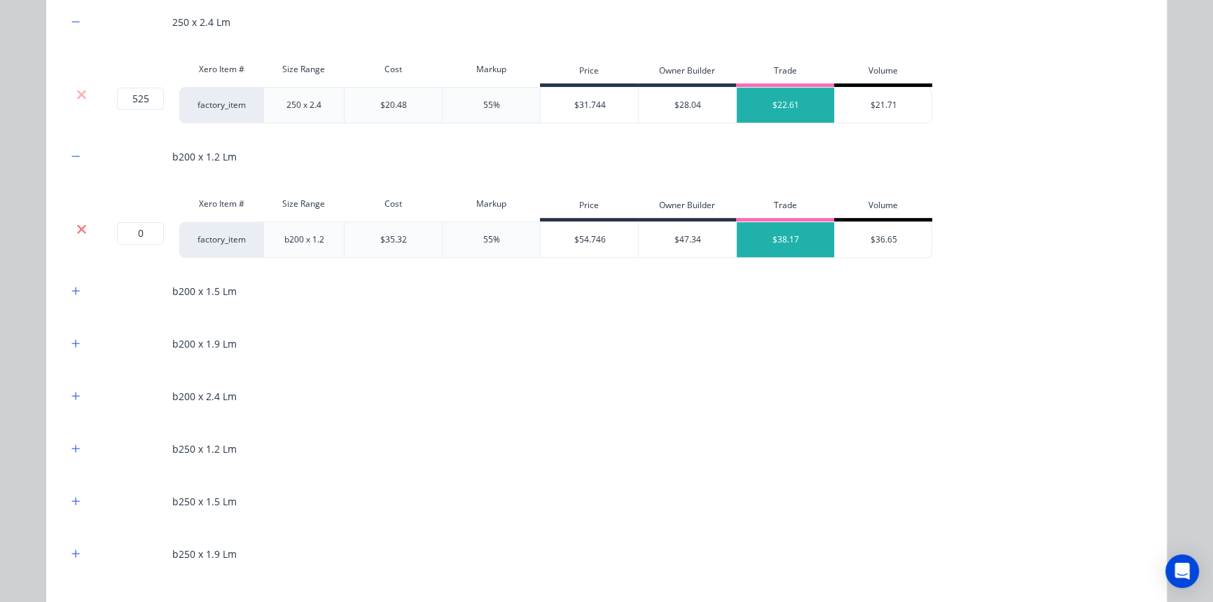
drag, startPoint x: 74, startPoint y: 223, endPoint x: 71, endPoint y: 200, distance: 22.5
click at [76, 222] on icon at bounding box center [81, 229] width 11 height 14
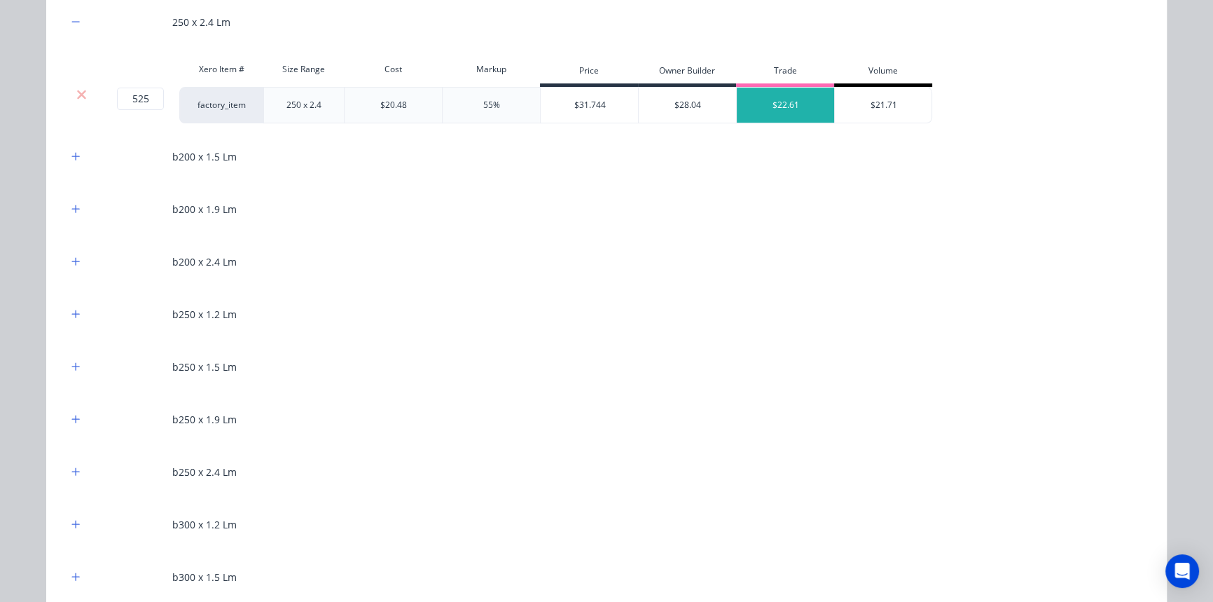
click at [71, 167] on div "b200 x 1.5 Lm" at bounding box center [606, 156] width 1079 height 39
click at [72, 154] on icon "button" at bounding box center [75, 156] width 8 height 10
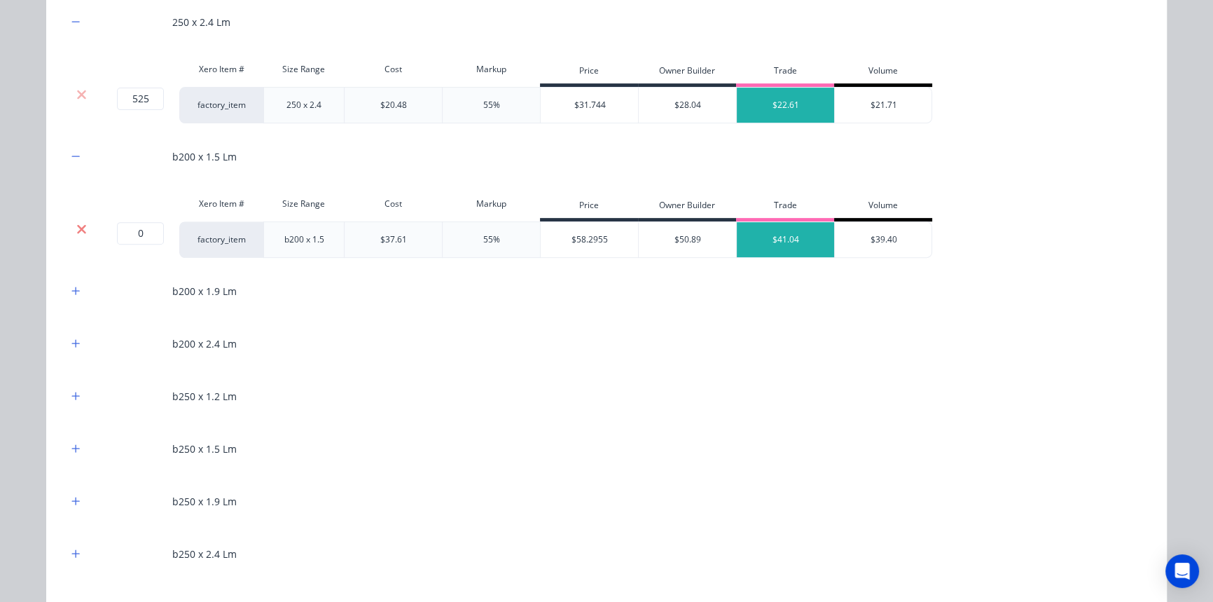
click at [77, 226] on icon at bounding box center [81, 228] width 9 height 9
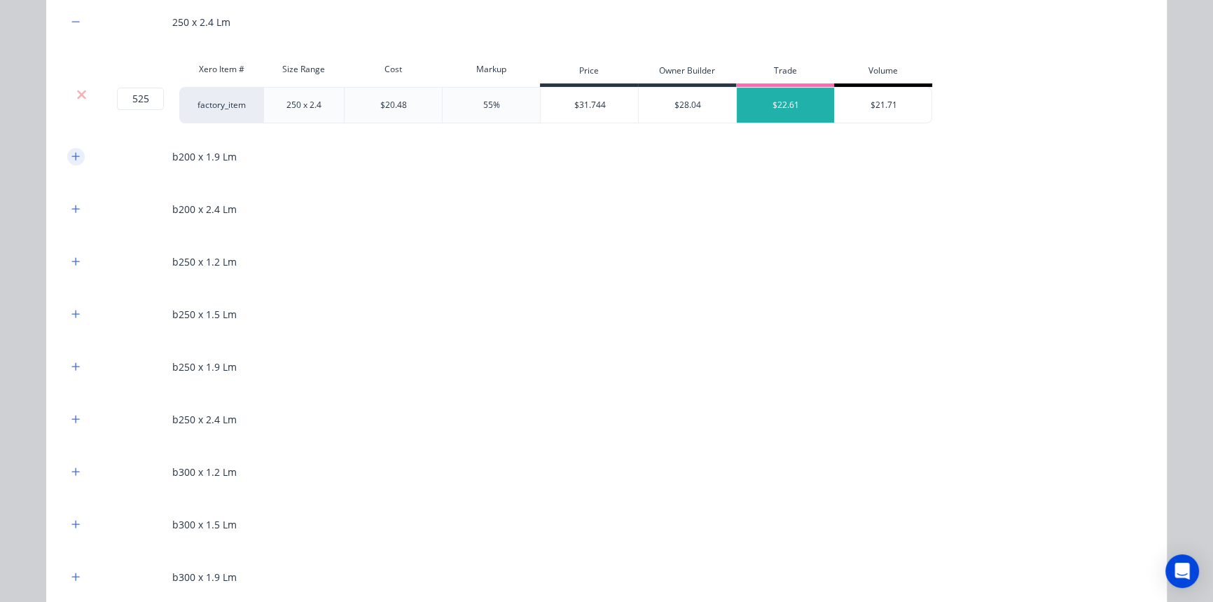
click at [73, 149] on button "button" at bounding box center [76, 157] width 18 height 18
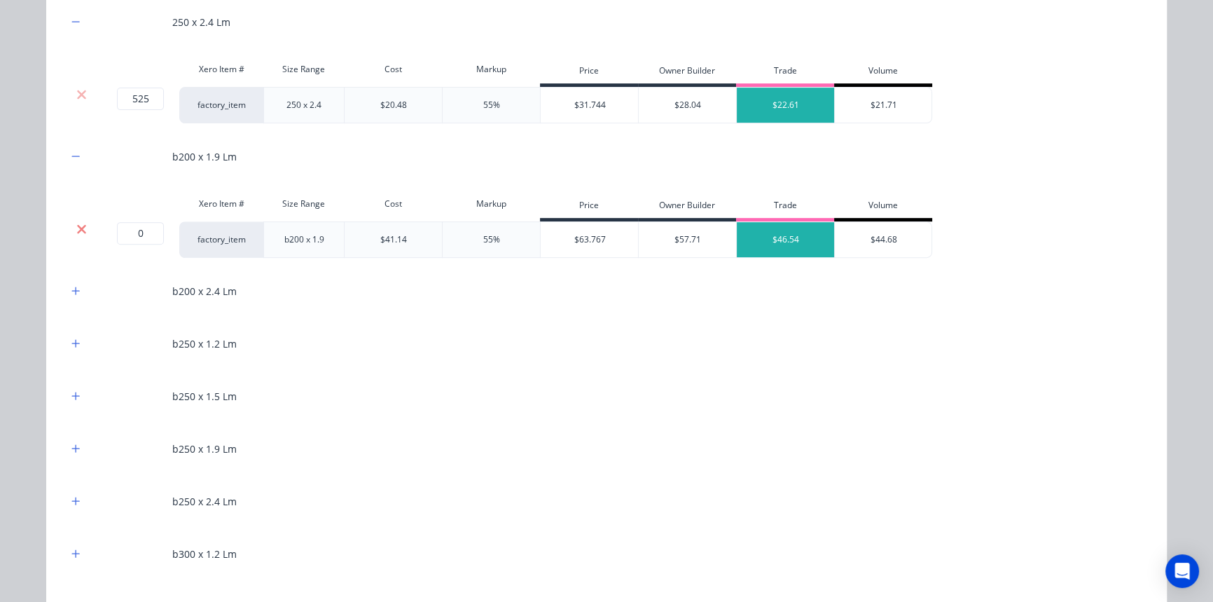
click at [78, 228] on icon at bounding box center [81, 229] width 11 height 14
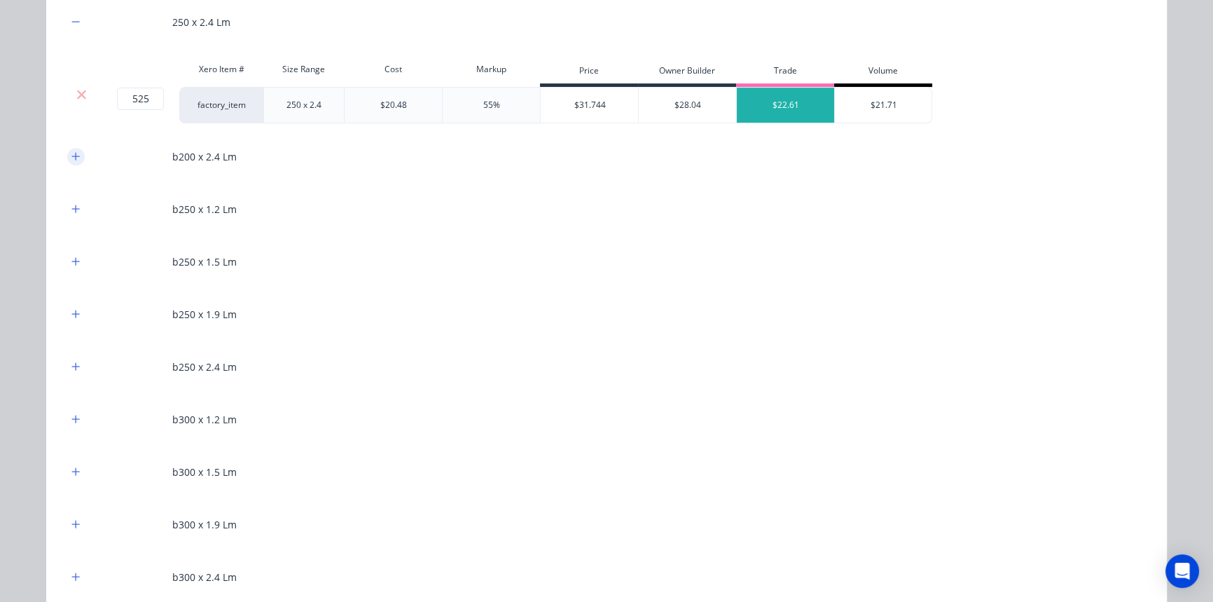
click at [72, 153] on icon "button" at bounding box center [75, 156] width 8 height 10
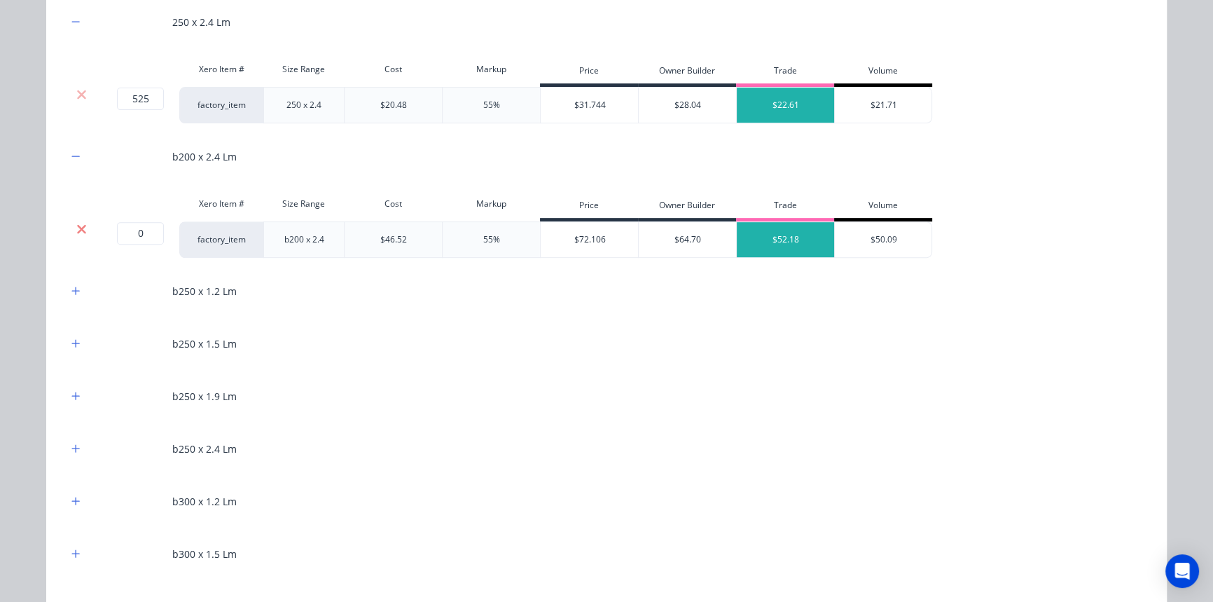
click at [77, 224] on icon at bounding box center [81, 229] width 11 height 14
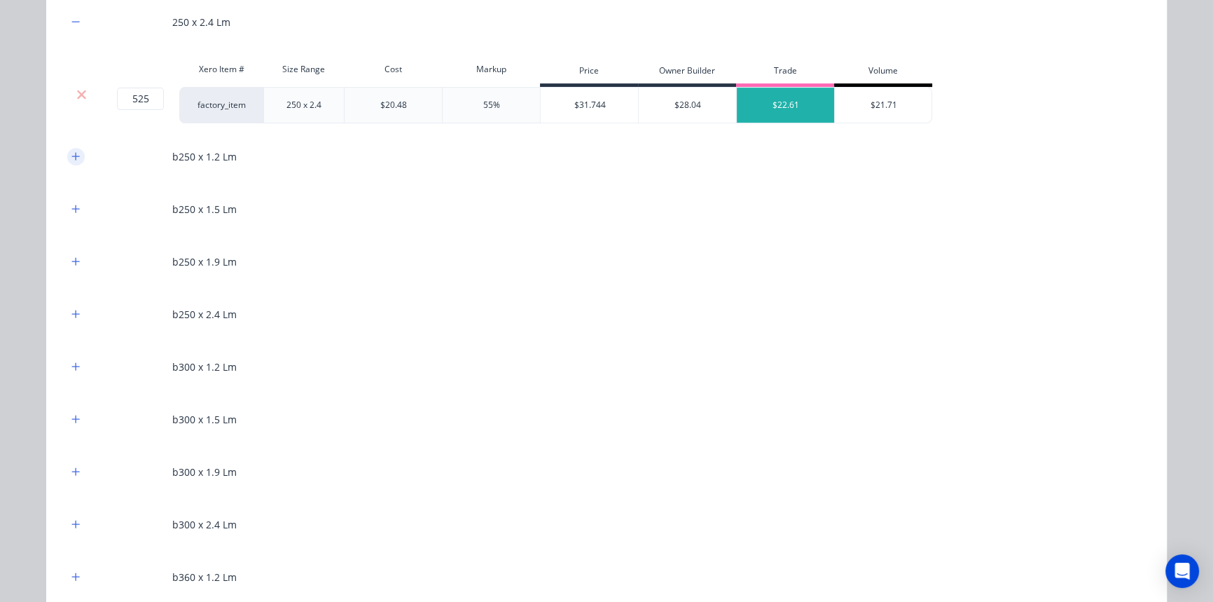
click at [76, 156] on button "button" at bounding box center [76, 157] width 18 height 18
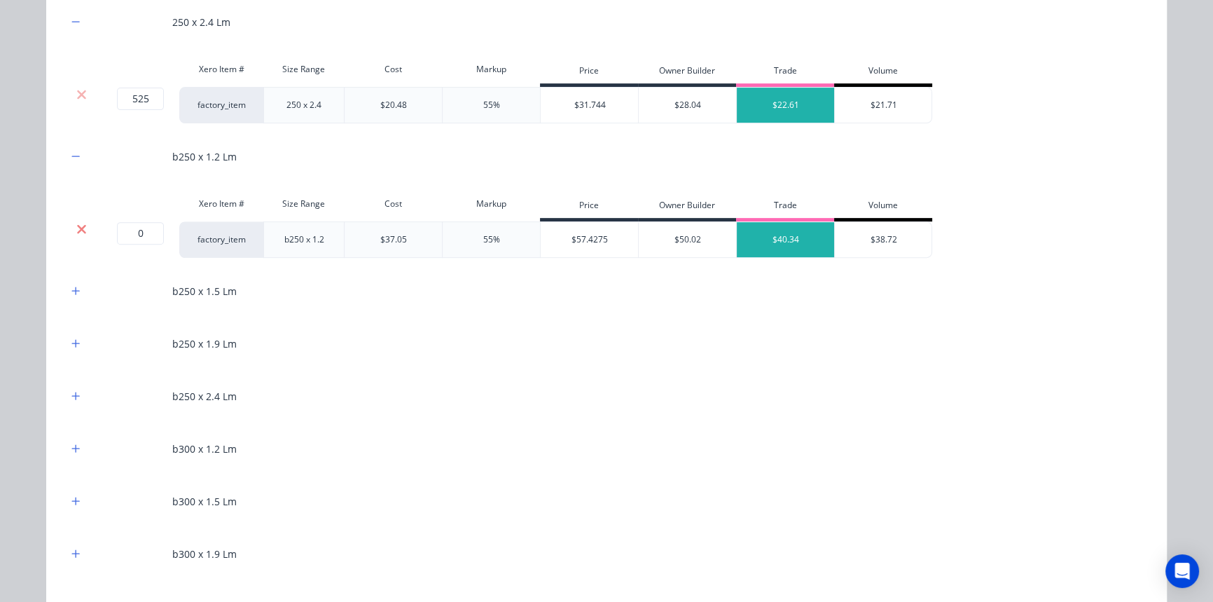
click at [77, 229] on icon at bounding box center [81, 228] width 9 height 9
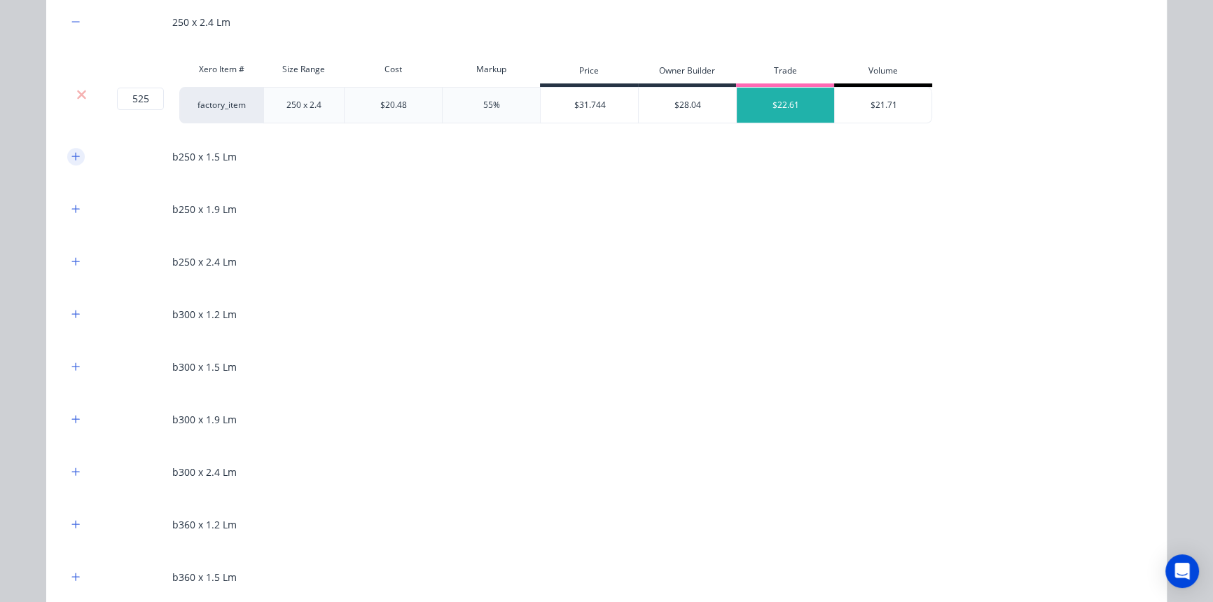
click at [73, 160] on icon "button" at bounding box center [75, 156] width 8 height 10
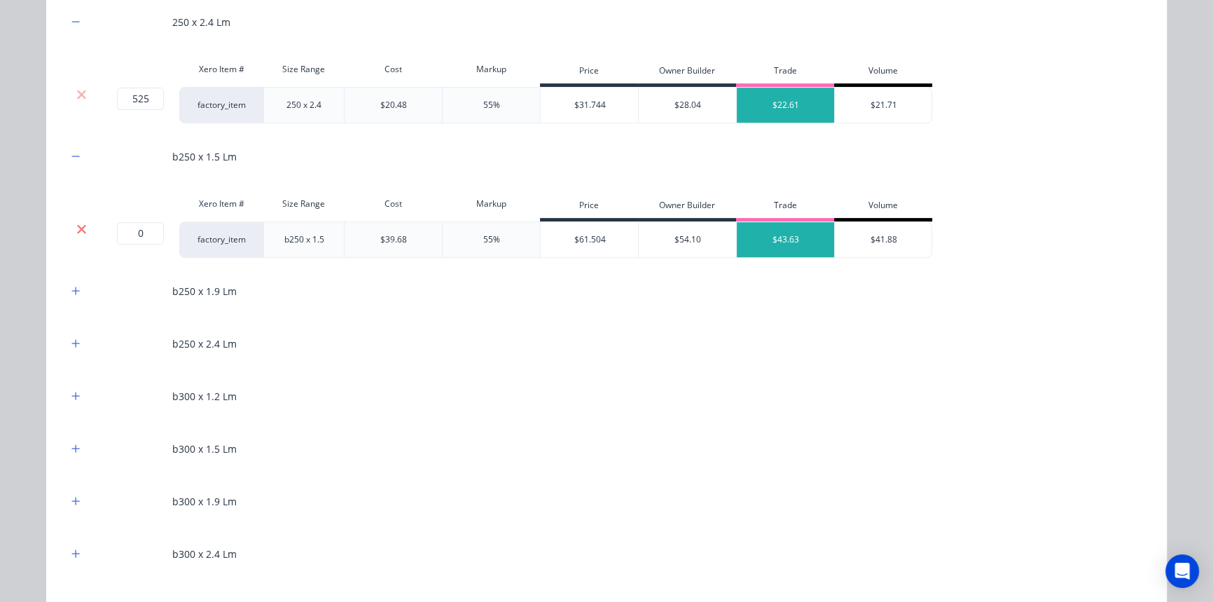
click at [76, 226] on icon at bounding box center [81, 229] width 11 height 14
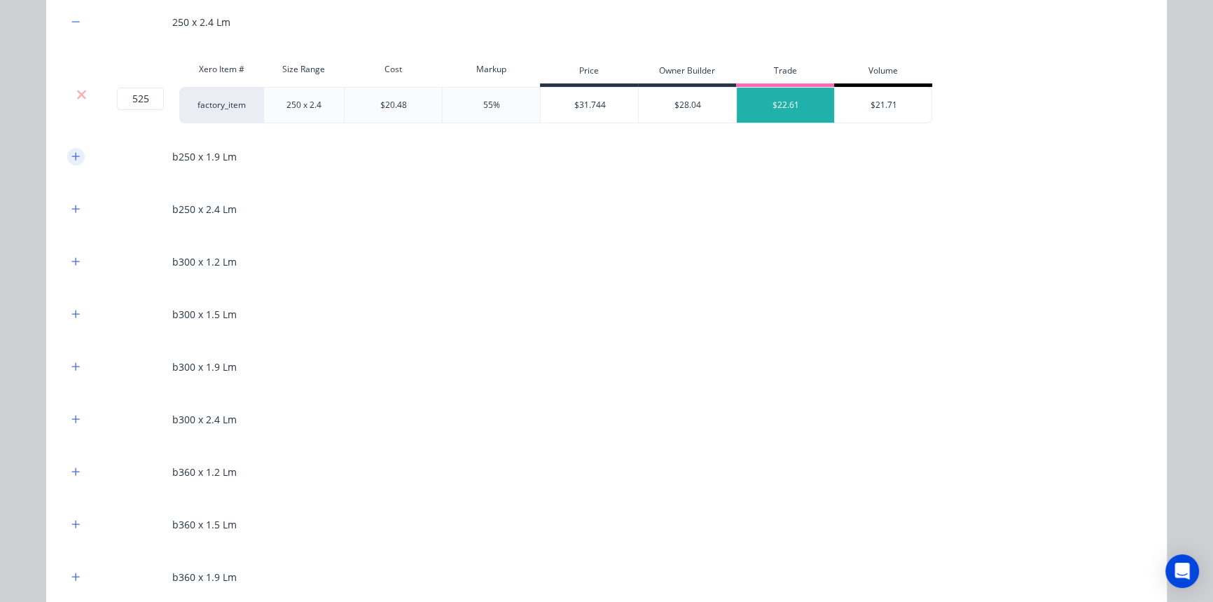
drag, startPoint x: 72, startPoint y: 154, endPoint x: 74, endPoint y: 183, distance: 28.7
click at [72, 155] on icon "button" at bounding box center [75, 156] width 8 height 10
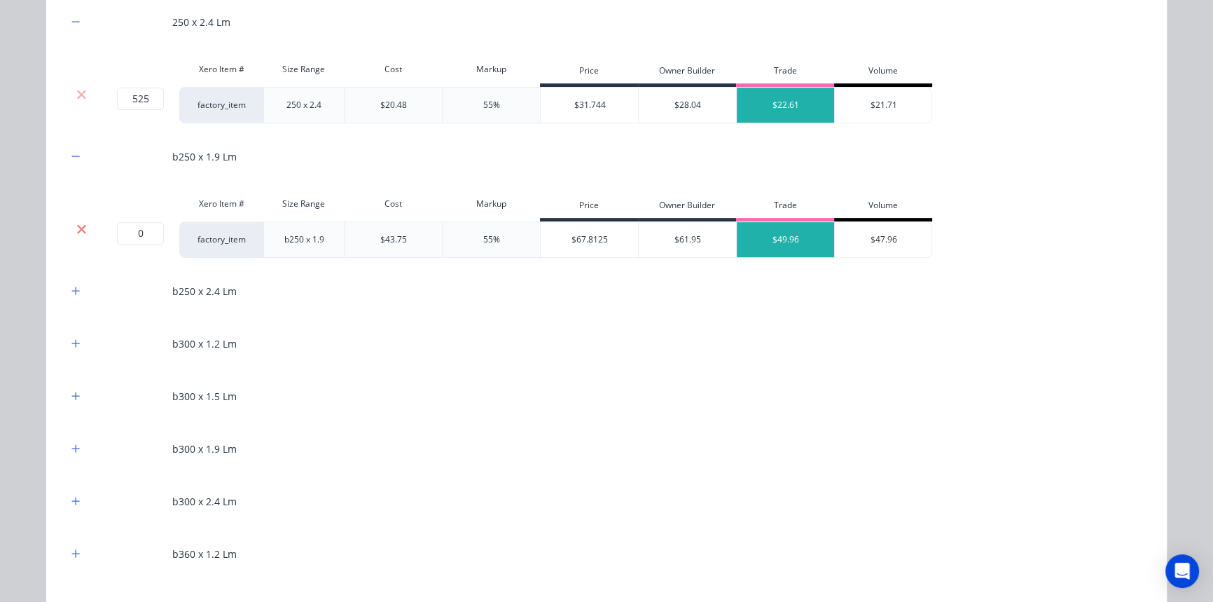
drag, startPoint x: 76, startPoint y: 230, endPoint x: 75, endPoint y: 216, distance: 14.8
click at [76, 230] on icon at bounding box center [81, 229] width 11 height 14
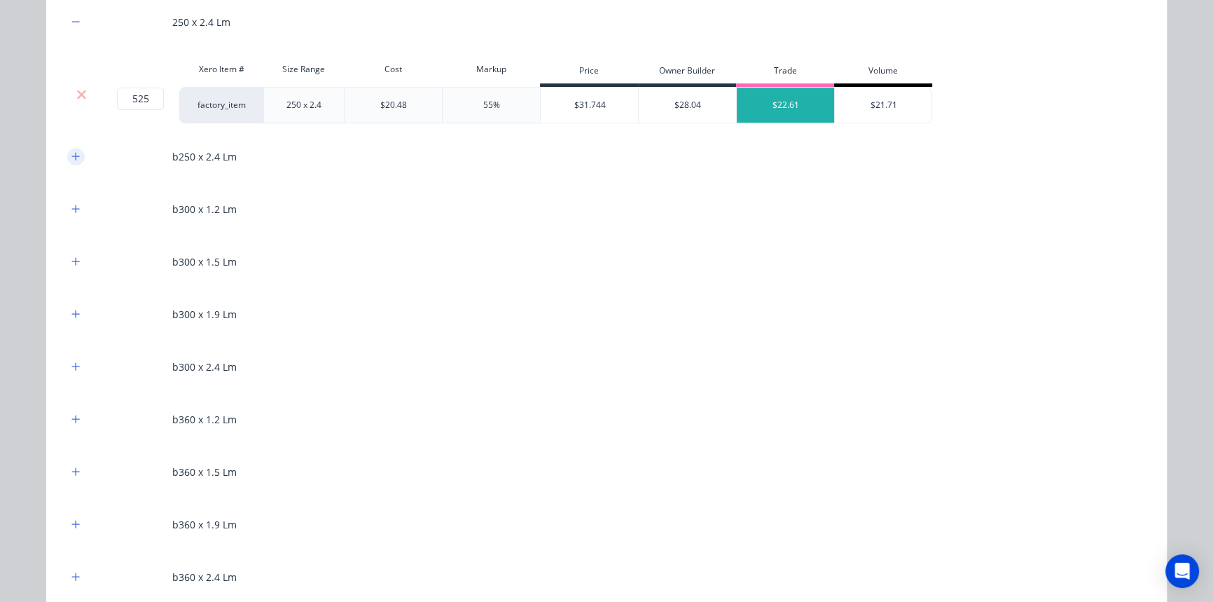
click at [71, 160] on button "button" at bounding box center [76, 157] width 18 height 18
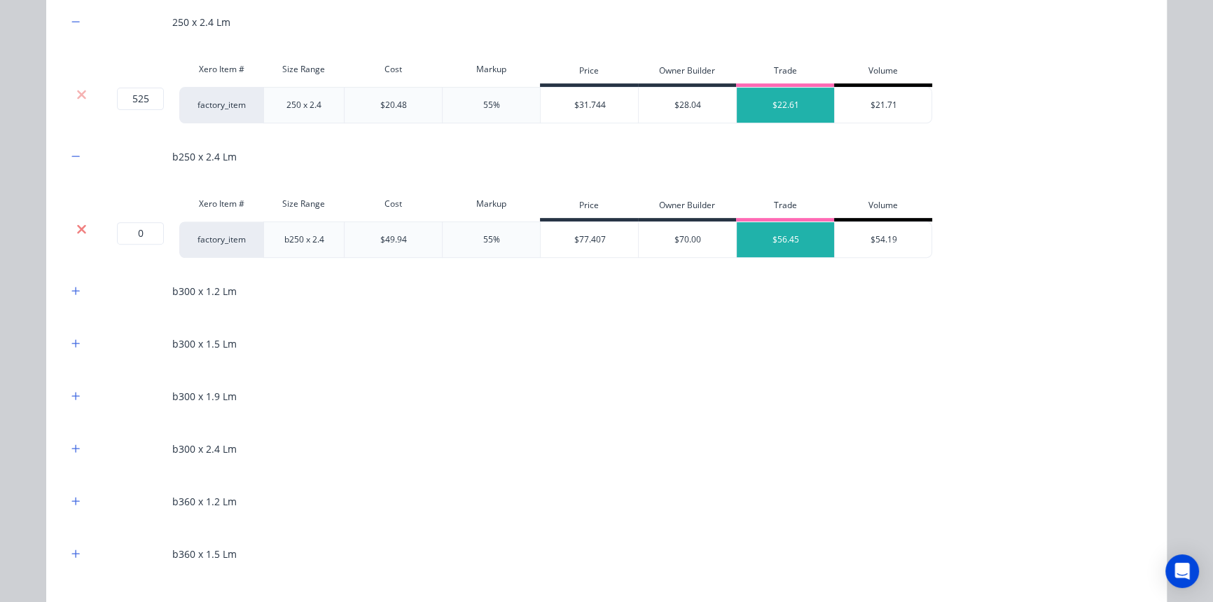
click at [76, 227] on icon at bounding box center [81, 229] width 11 height 14
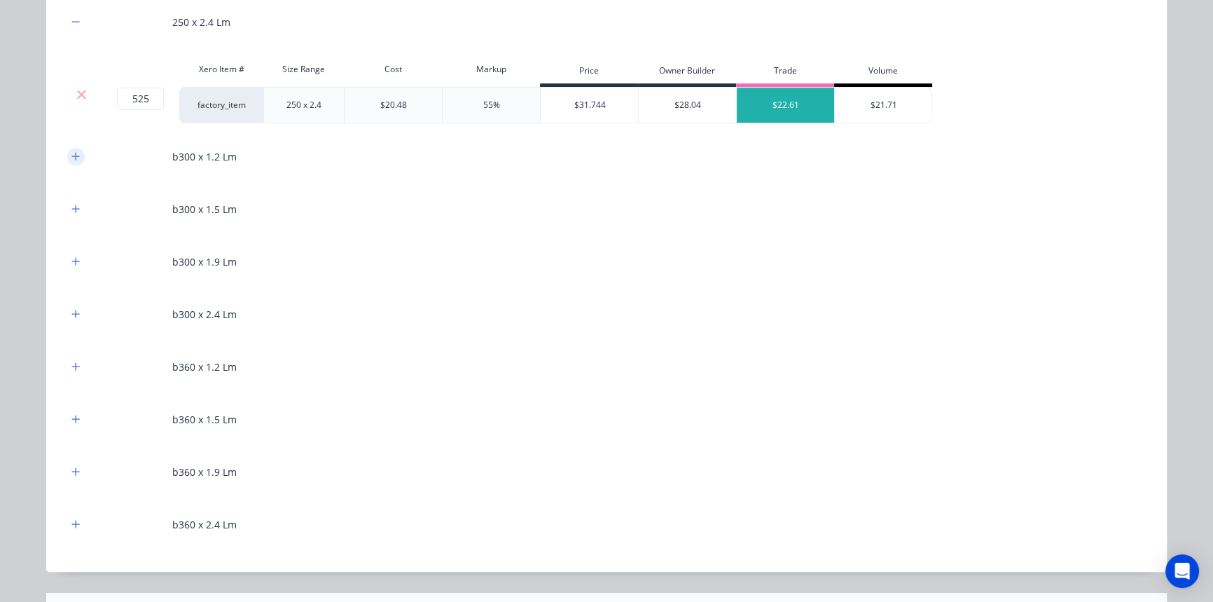
click at [75, 152] on icon "button" at bounding box center [75, 156] width 8 height 10
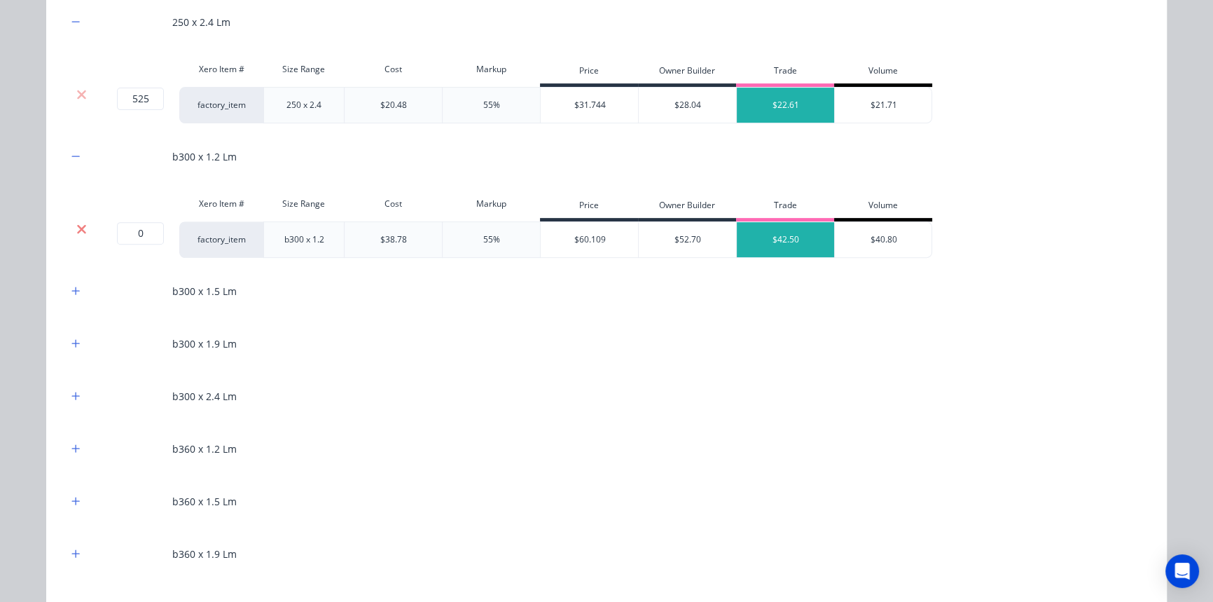
click at [77, 224] on icon at bounding box center [81, 229] width 11 height 14
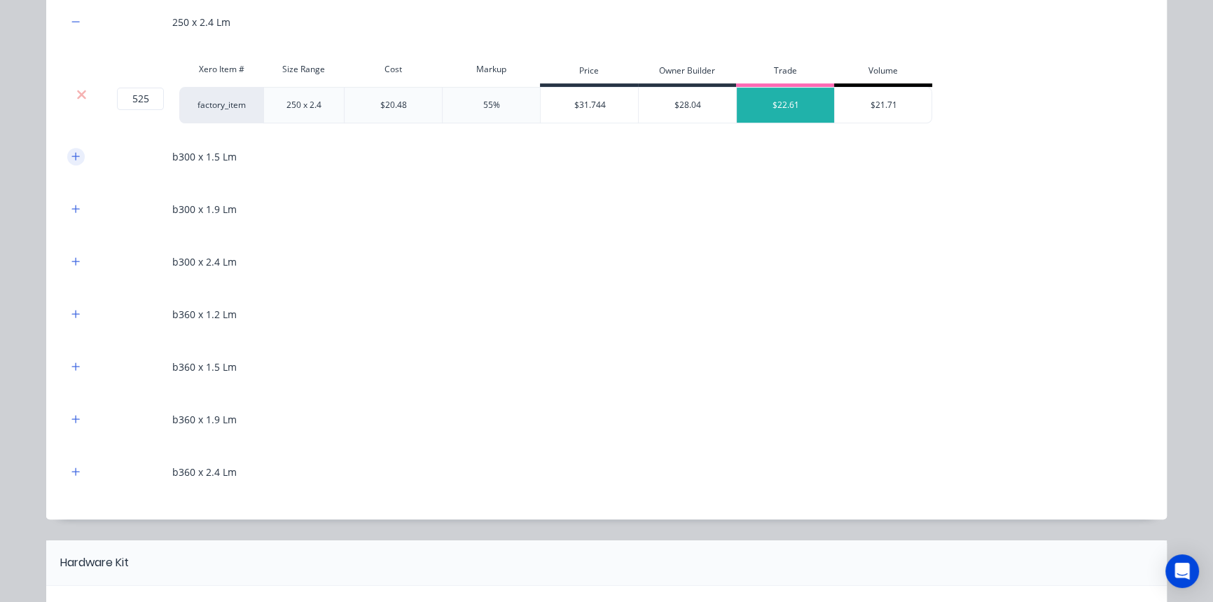
click at [78, 154] on button "button" at bounding box center [76, 157] width 18 height 18
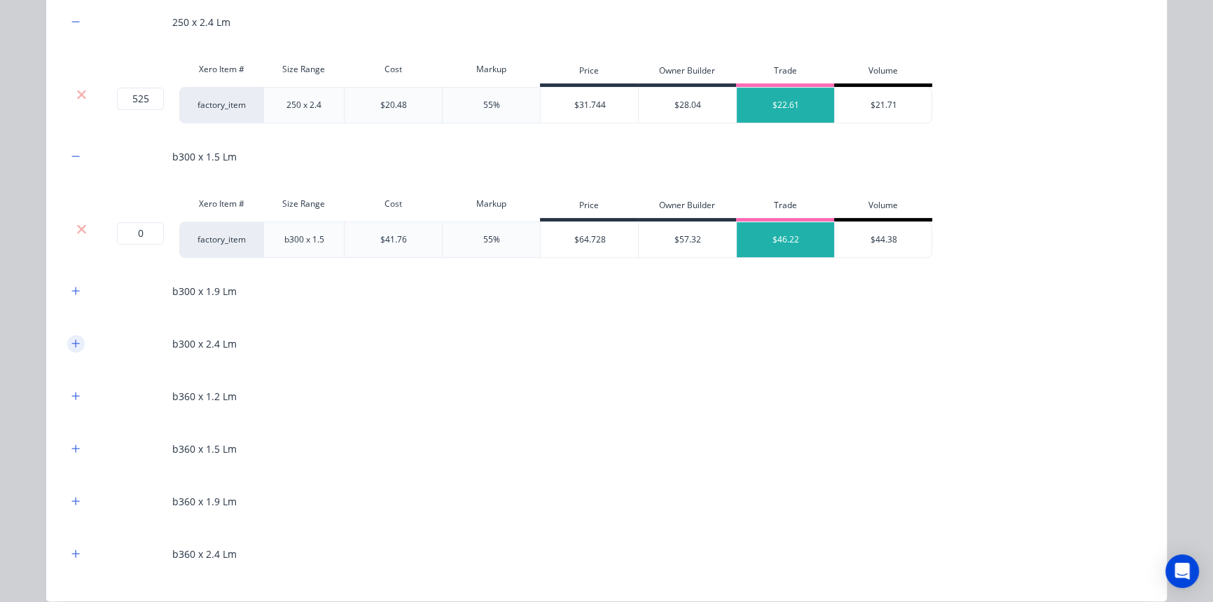
drag, startPoint x: 74, startPoint y: 226, endPoint x: 71, endPoint y: 205, distance: 21.3
click at [76, 223] on icon at bounding box center [81, 229] width 11 height 14
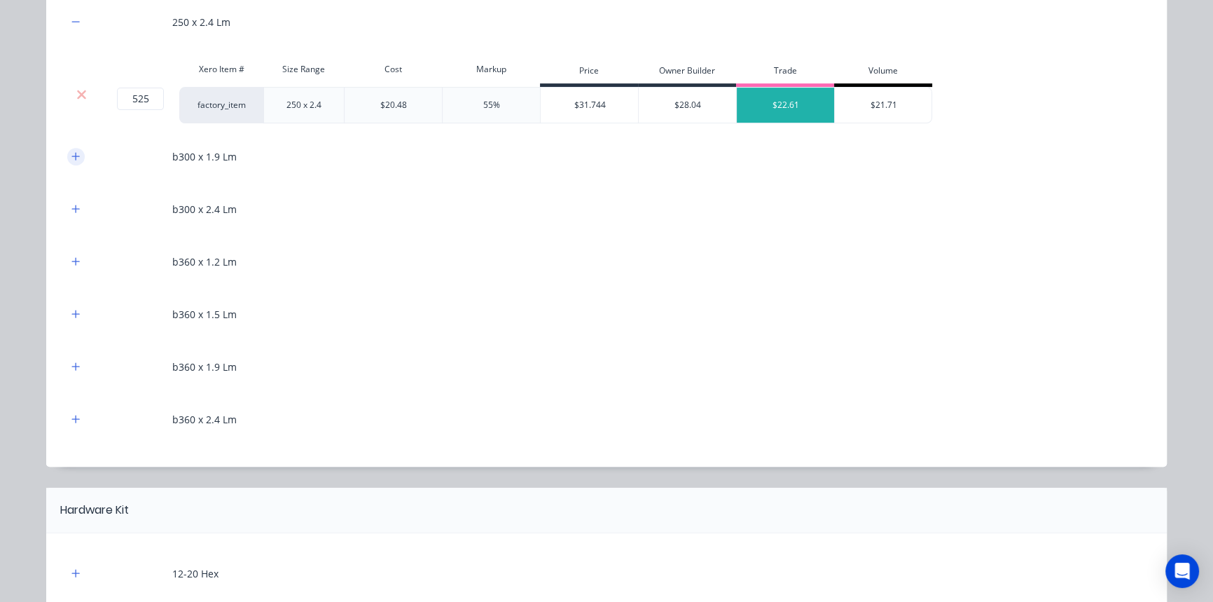
click at [70, 160] on button "button" at bounding box center [76, 157] width 18 height 18
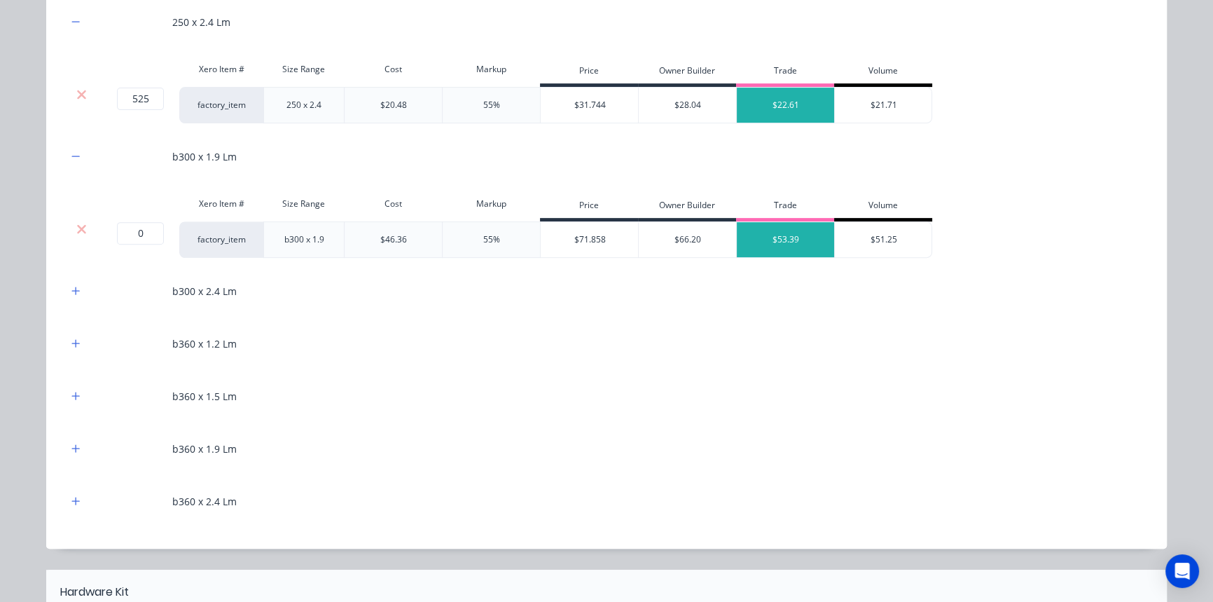
click at [78, 219] on div "Xero Item # Size Range Cost Markup Price Owner Builder Trade Volume" at bounding box center [499, 206] width 865 height 32
drag, startPoint x: 78, startPoint y: 228, endPoint x: 76, endPoint y: 200, distance: 27.4
click at [78, 226] on icon at bounding box center [81, 229] width 11 height 14
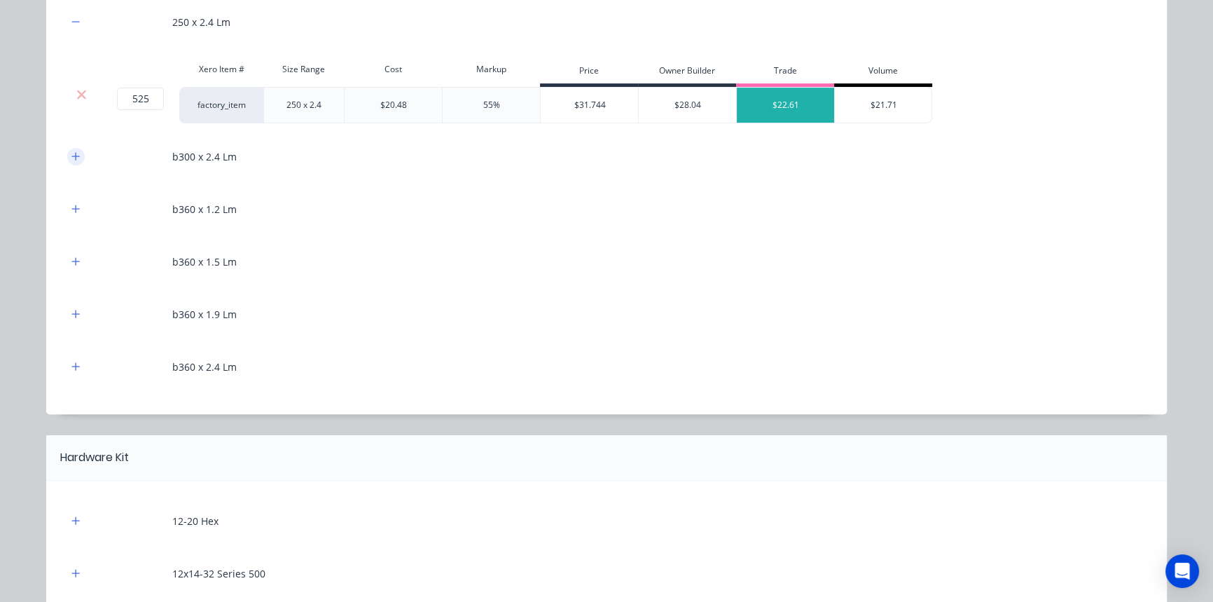
click at [72, 153] on icon "button" at bounding box center [76, 156] width 8 height 8
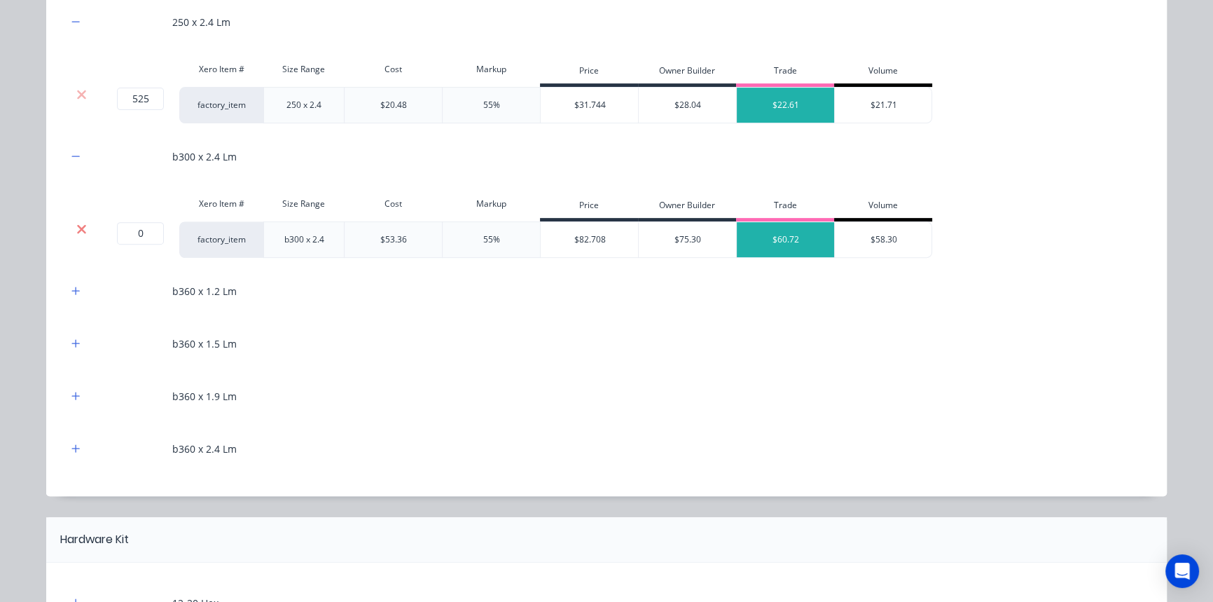
click at [77, 228] on icon at bounding box center [81, 228] width 9 height 9
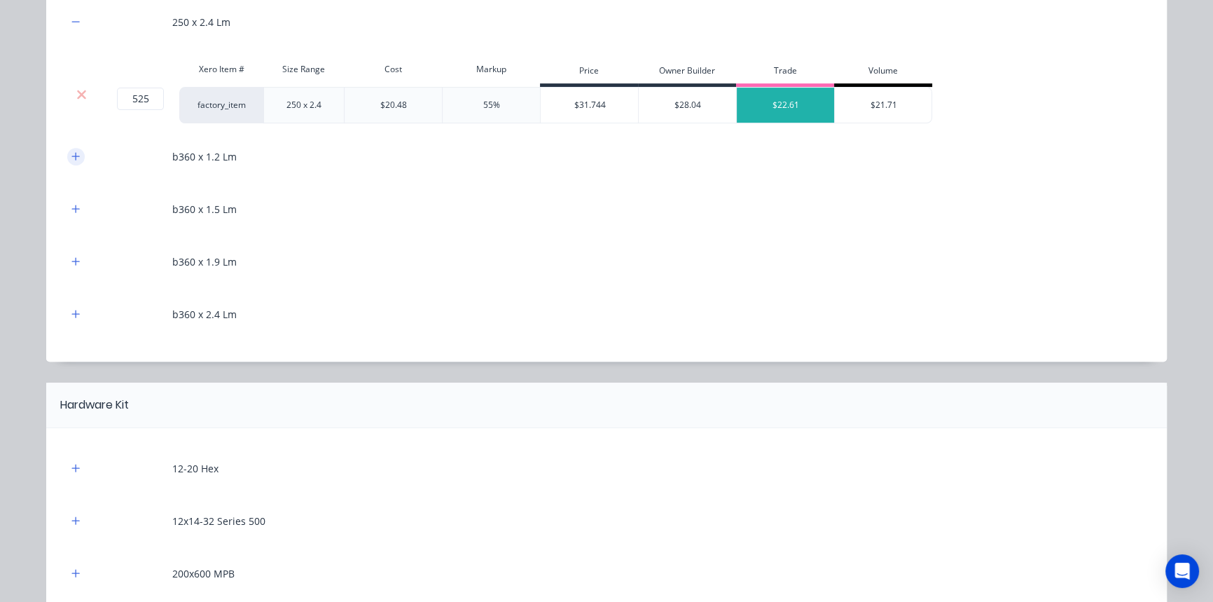
drag, startPoint x: 70, startPoint y: 153, endPoint x: 70, endPoint y: 167, distance: 14.7
click at [71, 153] on icon "button" at bounding box center [75, 156] width 8 height 10
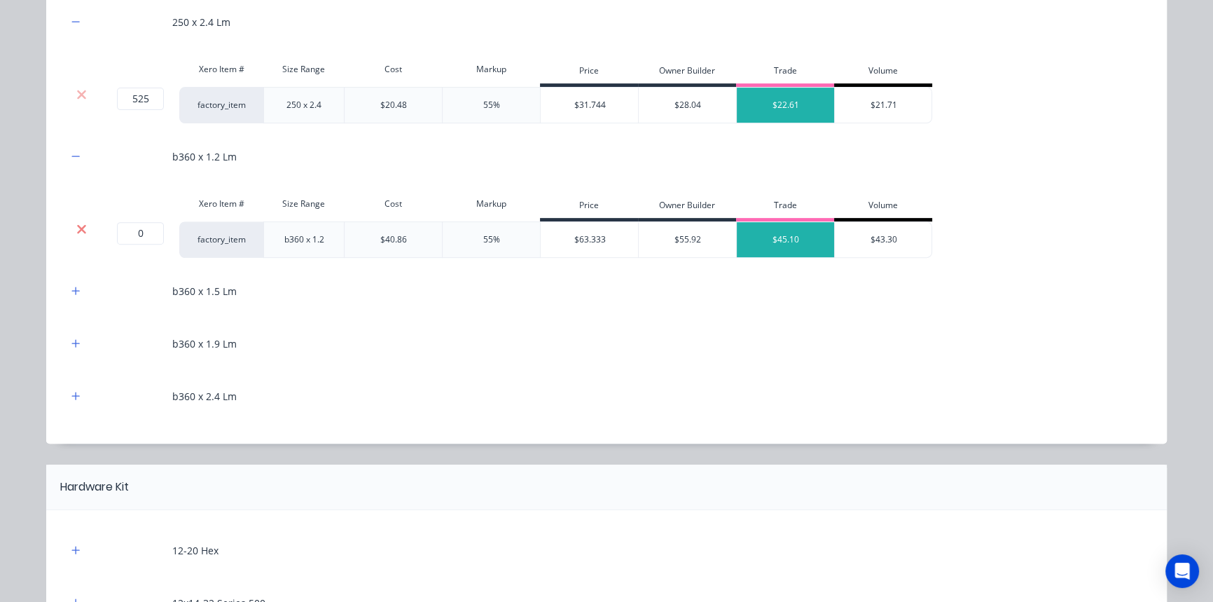
drag, startPoint x: 73, startPoint y: 224, endPoint x: 73, endPoint y: 176, distance: 48.3
click at [76, 223] on icon at bounding box center [81, 229] width 11 height 14
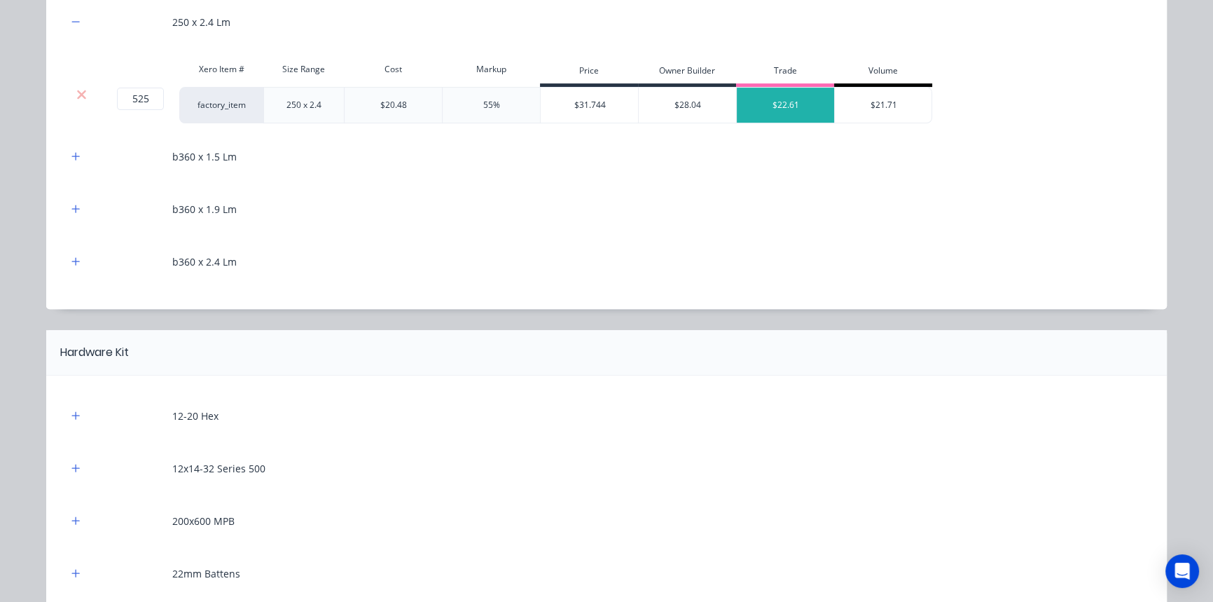
click at [73, 169] on div "b360 x 1.5 Lm" at bounding box center [606, 156] width 1079 height 39
click at [73, 158] on icon "button" at bounding box center [75, 156] width 8 height 10
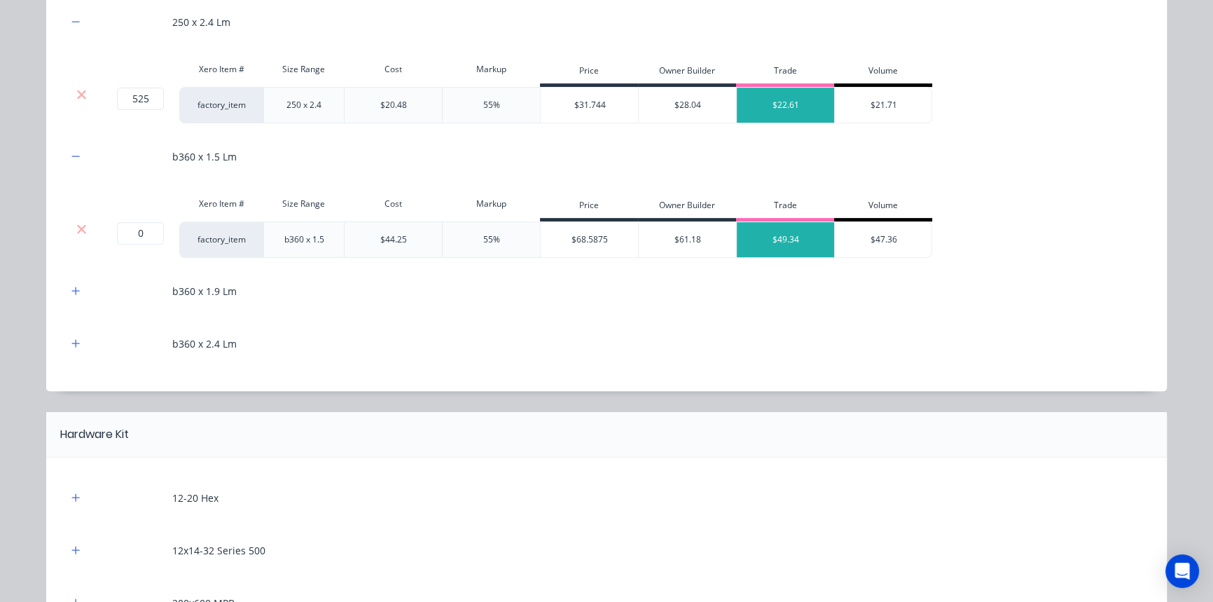
drag, startPoint x: 76, startPoint y: 226, endPoint x: 70, endPoint y: 180, distance: 46.0
click at [76, 224] on icon at bounding box center [81, 229] width 11 height 14
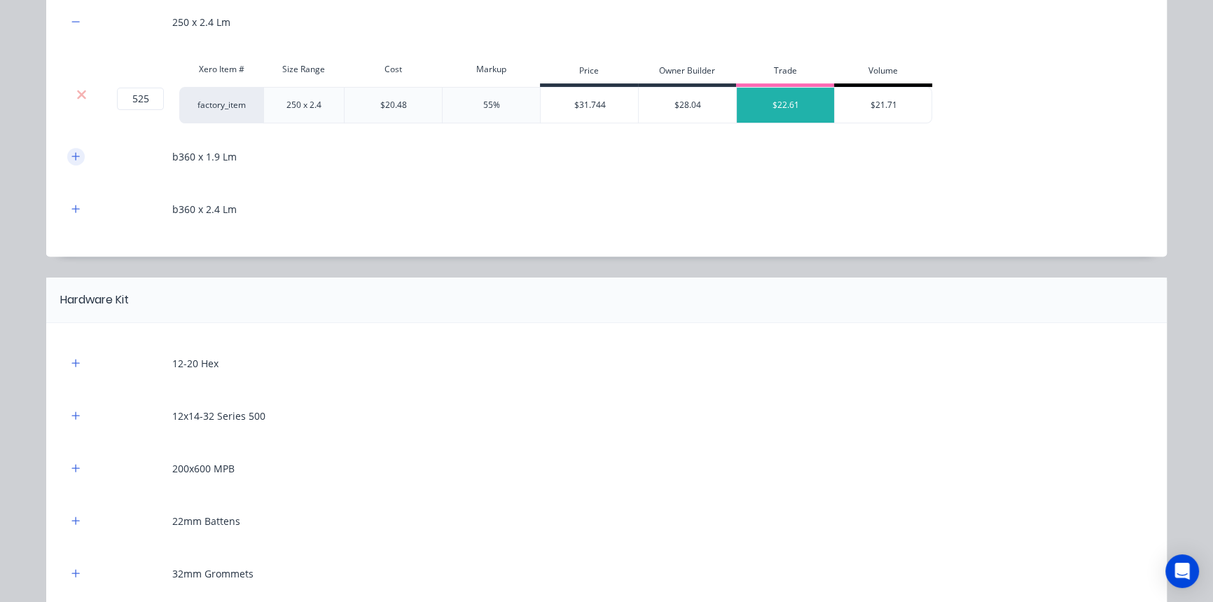
click at [70, 161] on button "button" at bounding box center [76, 157] width 18 height 18
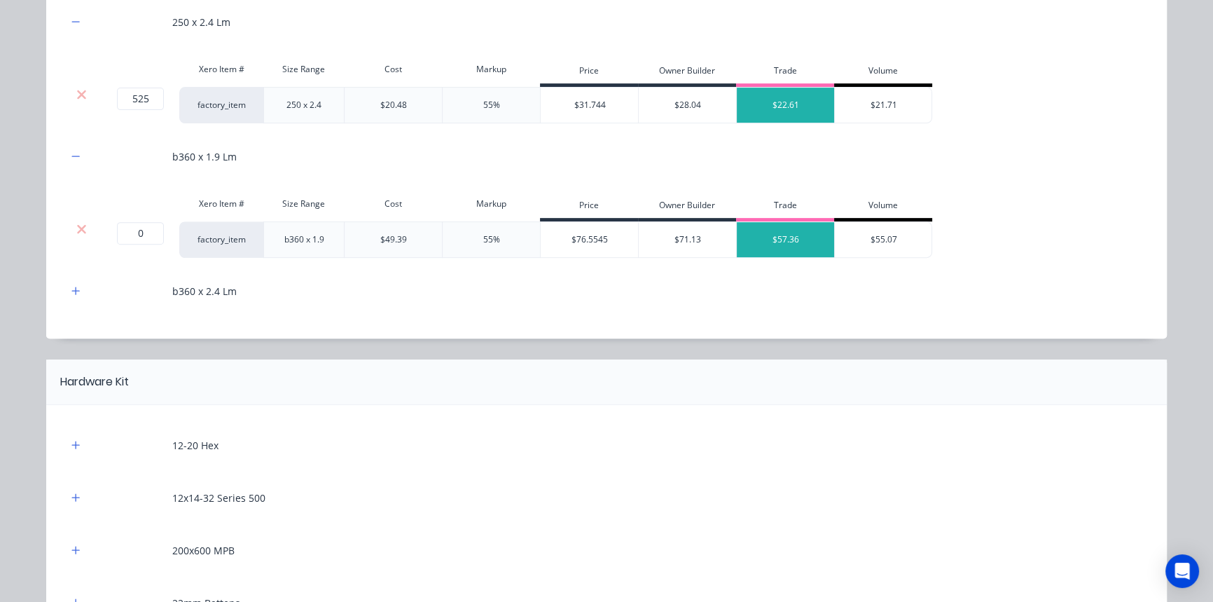
drag, startPoint x: 76, startPoint y: 231, endPoint x: 73, endPoint y: 211, distance: 20.6
click at [76, 228] on icon at bounding box center [81, 229] width 11 height 14
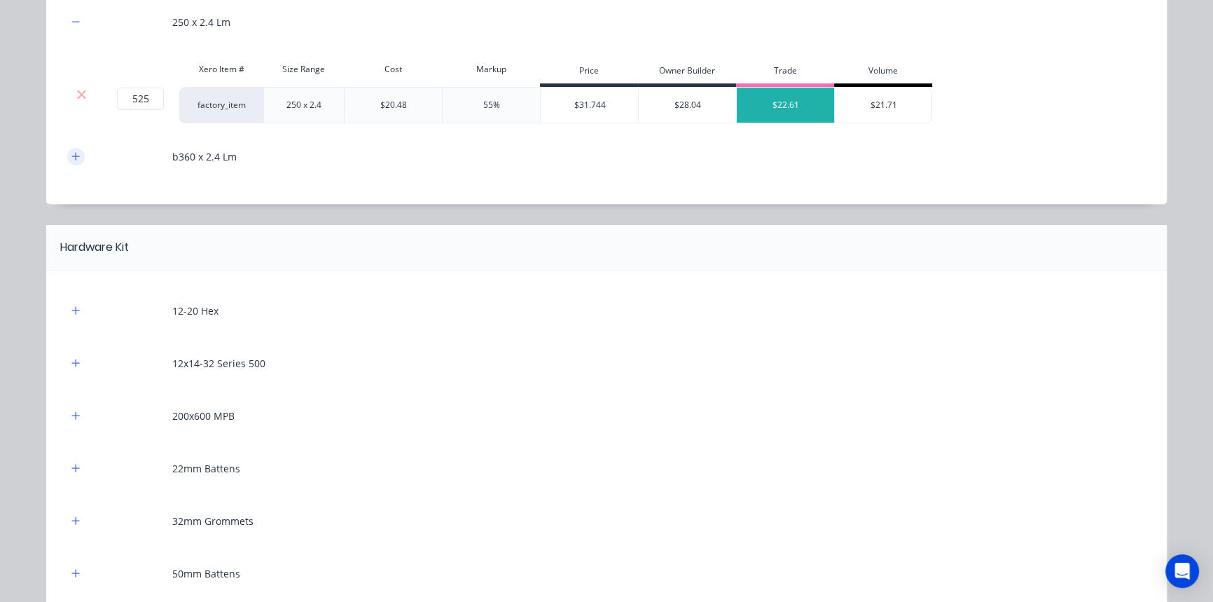
click at [70, 162] on button "button" at bounding box center [76, 157] width 18 height 18
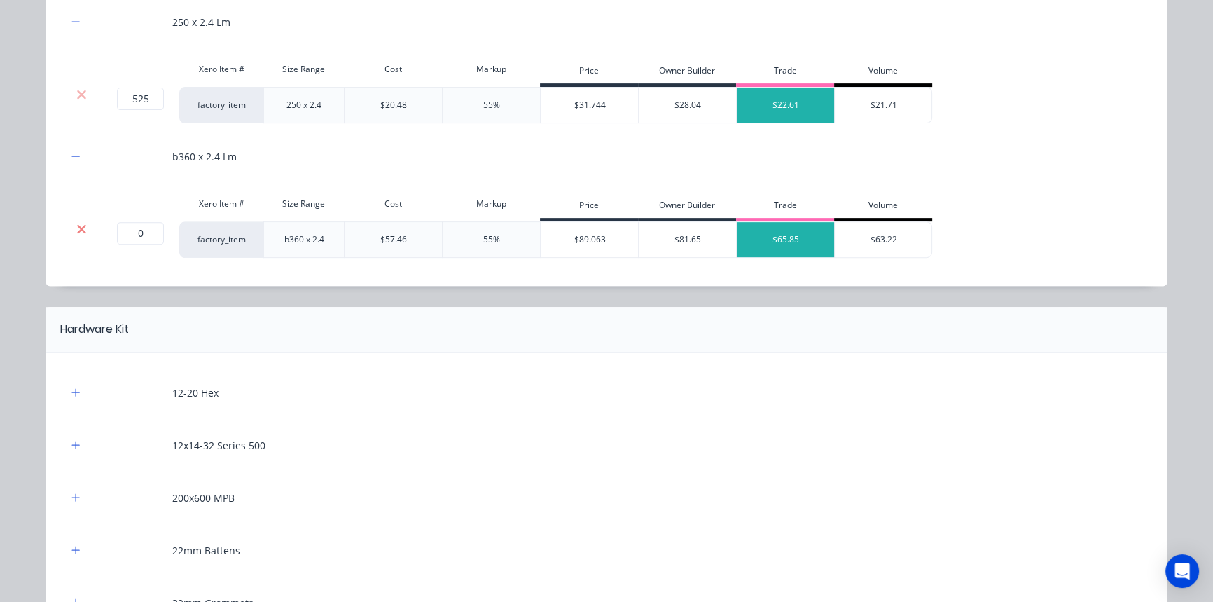
click at [76, 223] on icon at bounding box center [81, 229] width 11 height 14
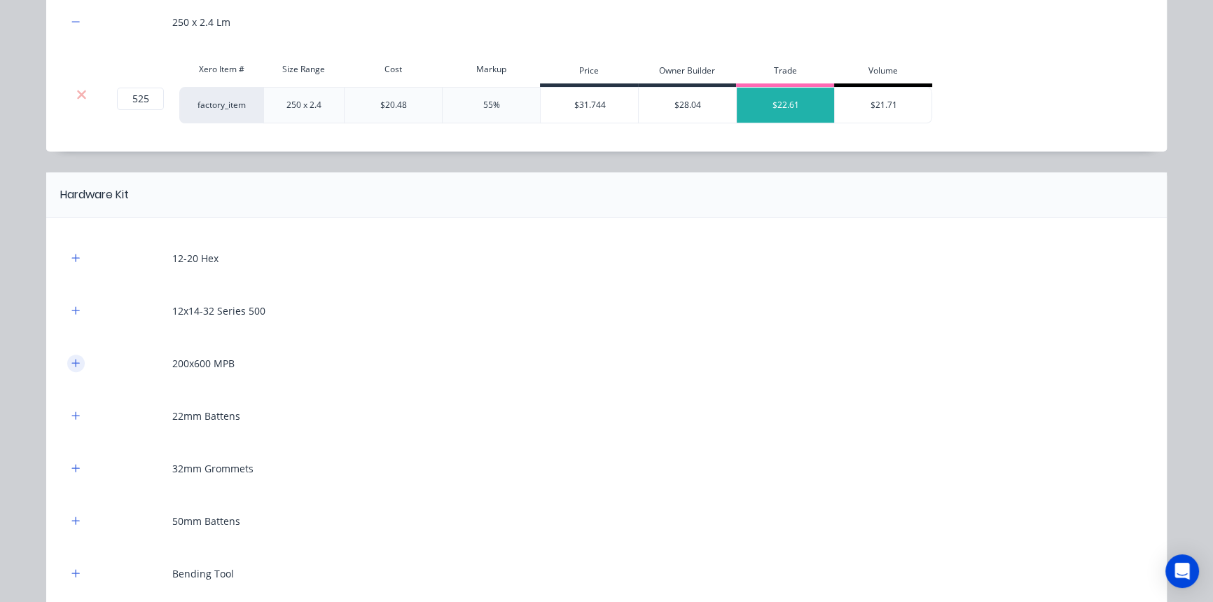
click at [71, 360] on icon "button" at bounding box center [75, 363] width 8 height 10
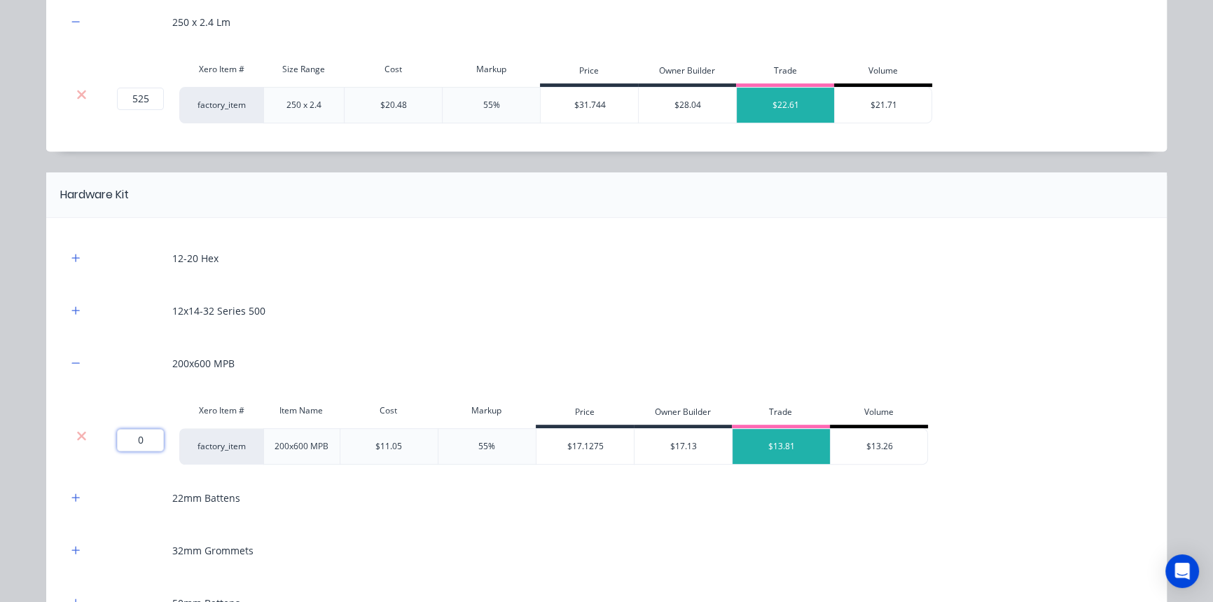
click at [135, 432] on input "0" at bounding box center [140, 440] width 47 height 22
type input "6"
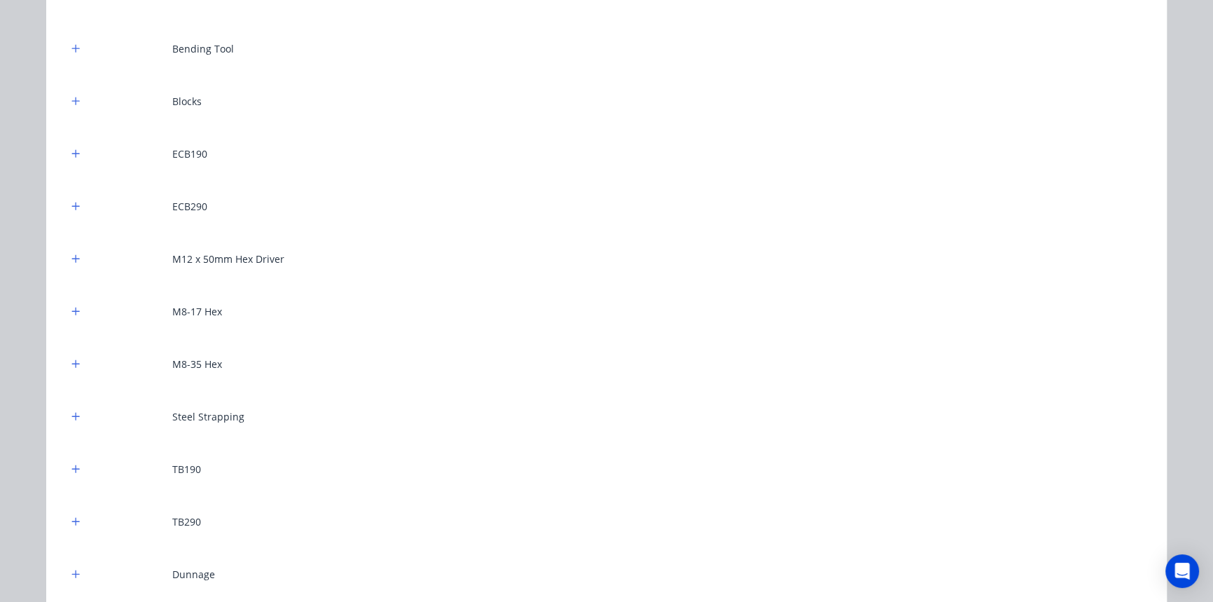
scroll to position [1337, 0]
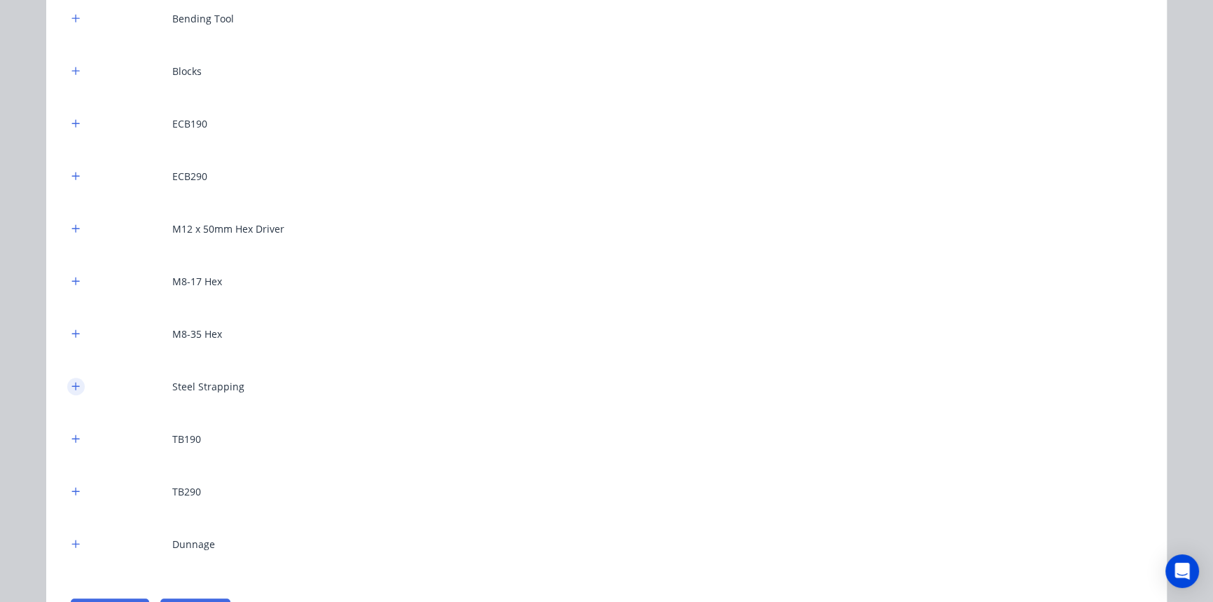
click at [76, 385] on button "button" at bounding box center [76, 386] width 18 height 18
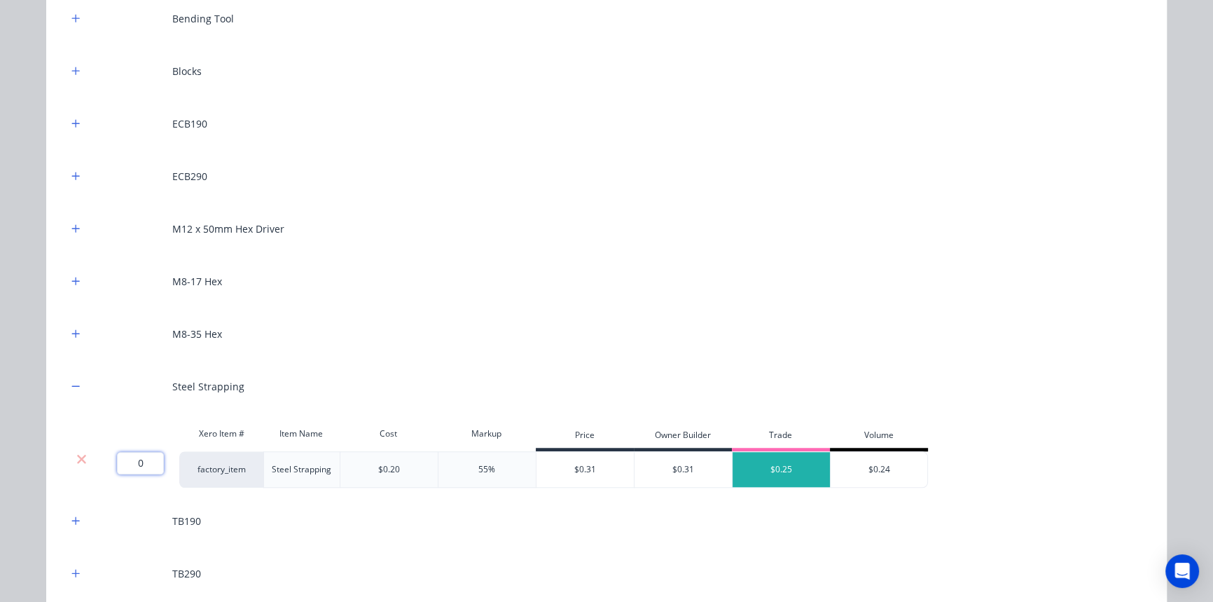
click at [126, 468] on input "0" at bounding box center [140, 463] width 47 height 22
type input "50"
click at [72, 224] on icon "button" at bounding box center [76, 228] width 8 height 8
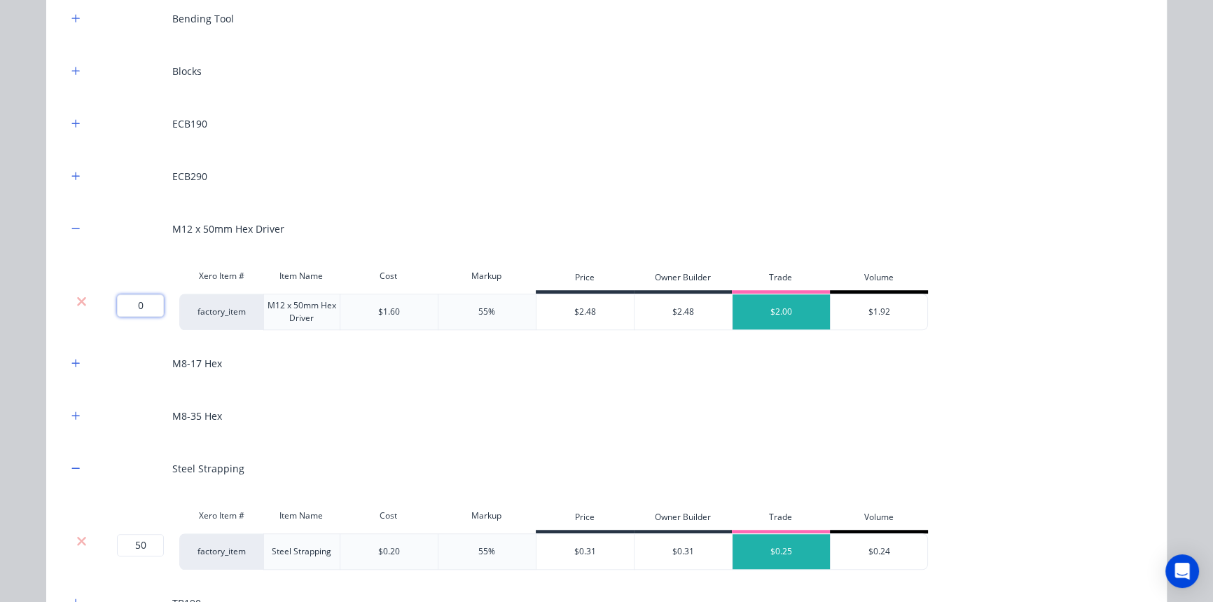
click at [140, 302] on input "0" at bounding box center [140, 305] width 47 height 22
type input "2"
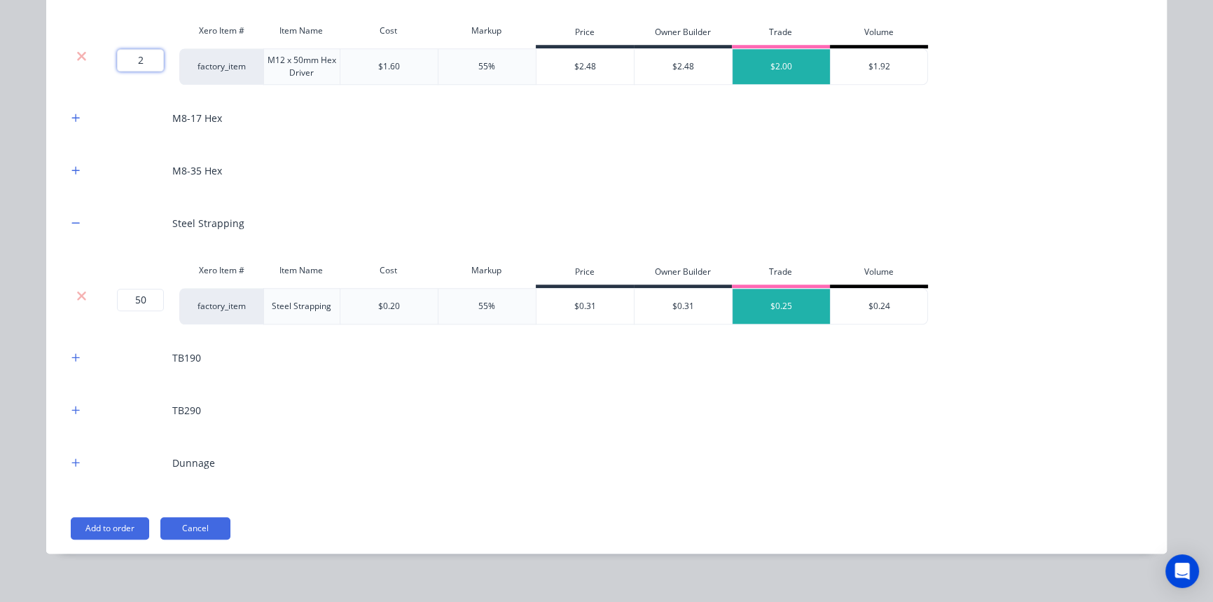
scroll to position [1593, 0]
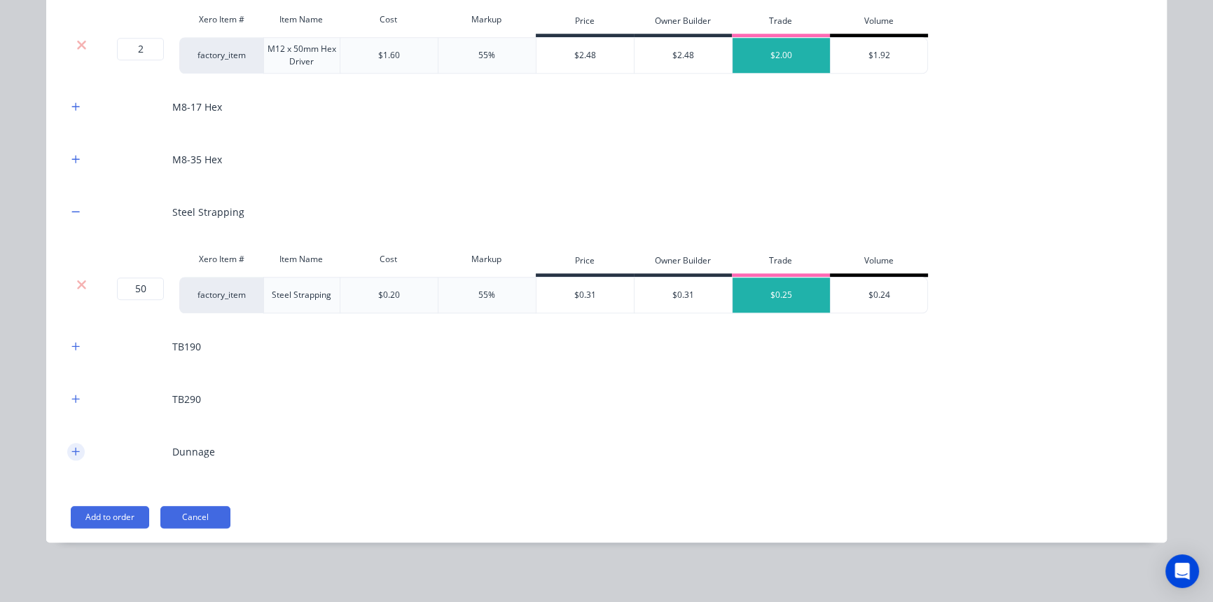
click at [72, 448] on icon "button" at bounding box center [76, 451] width 8 height 8
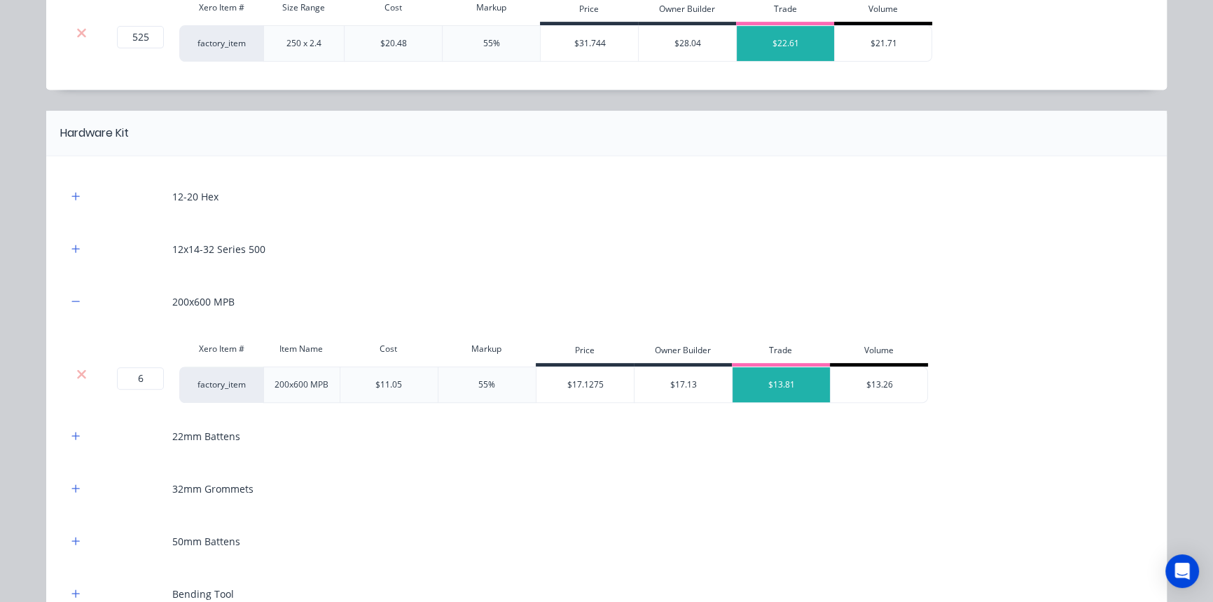
scroll to position [766, 0]
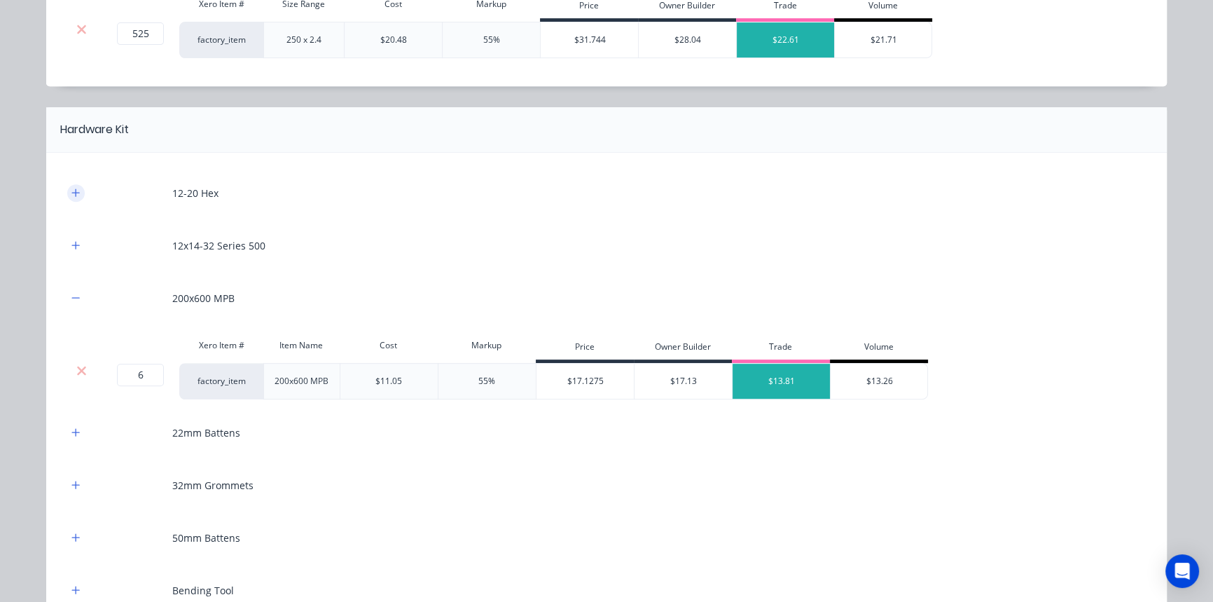
click at [67, 188] on button "button" at bounding box center [76, 193] width 18 height 18
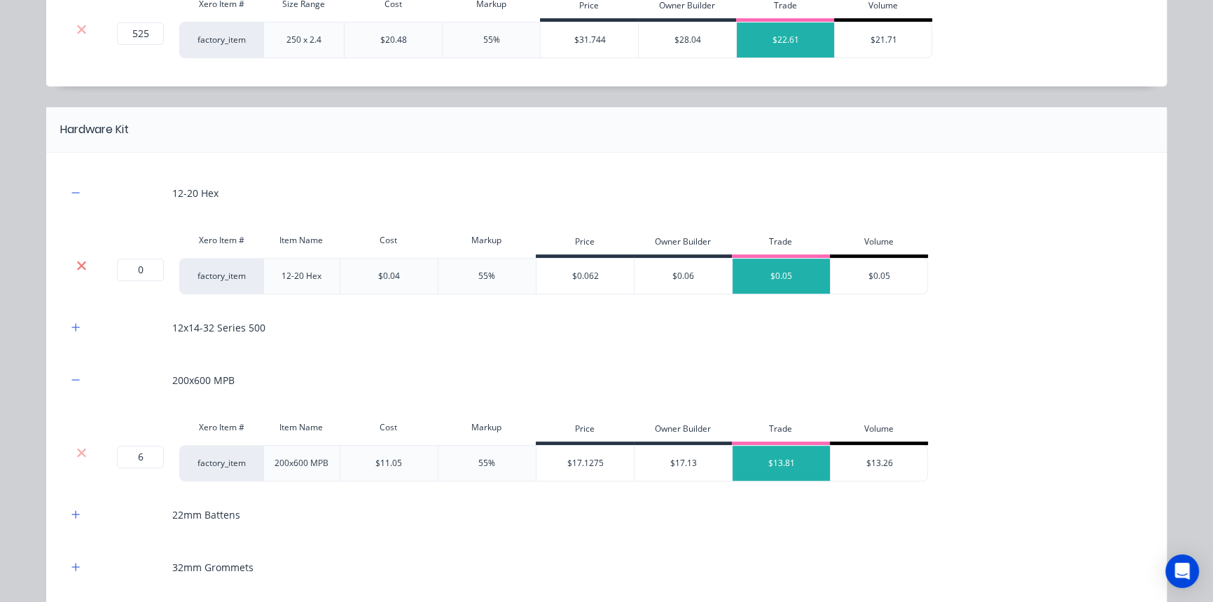
click at [76, 267] on icon at bounding box center [81, 265] width 11 height 14
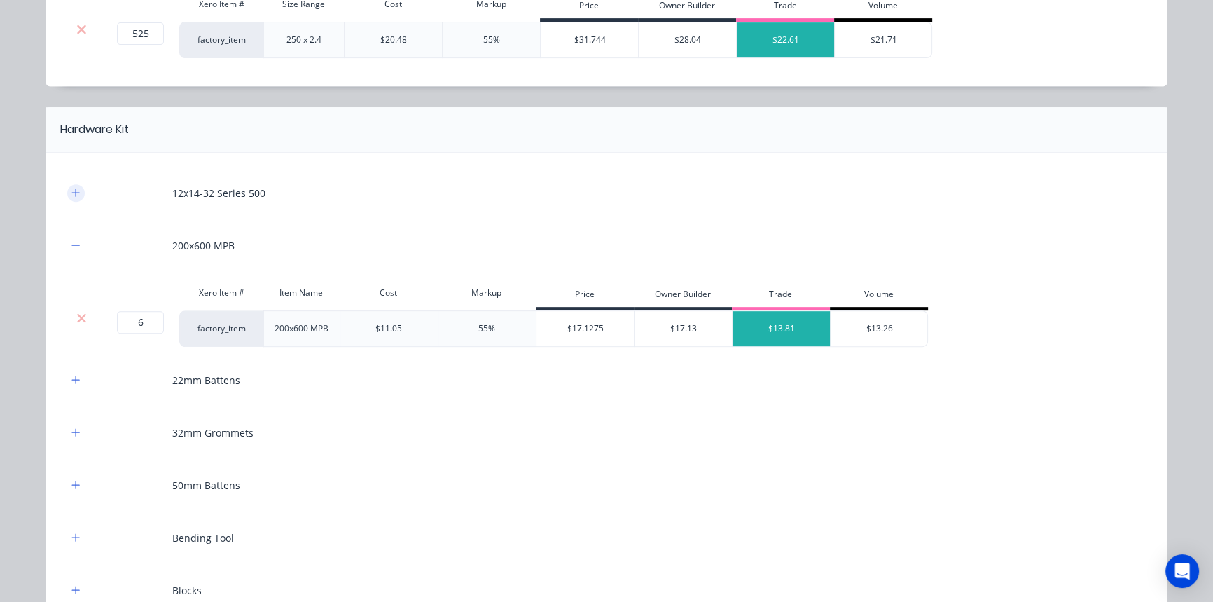
click at [77, 187] on button "button" at bounding box center [76, 193] width 18 height 18
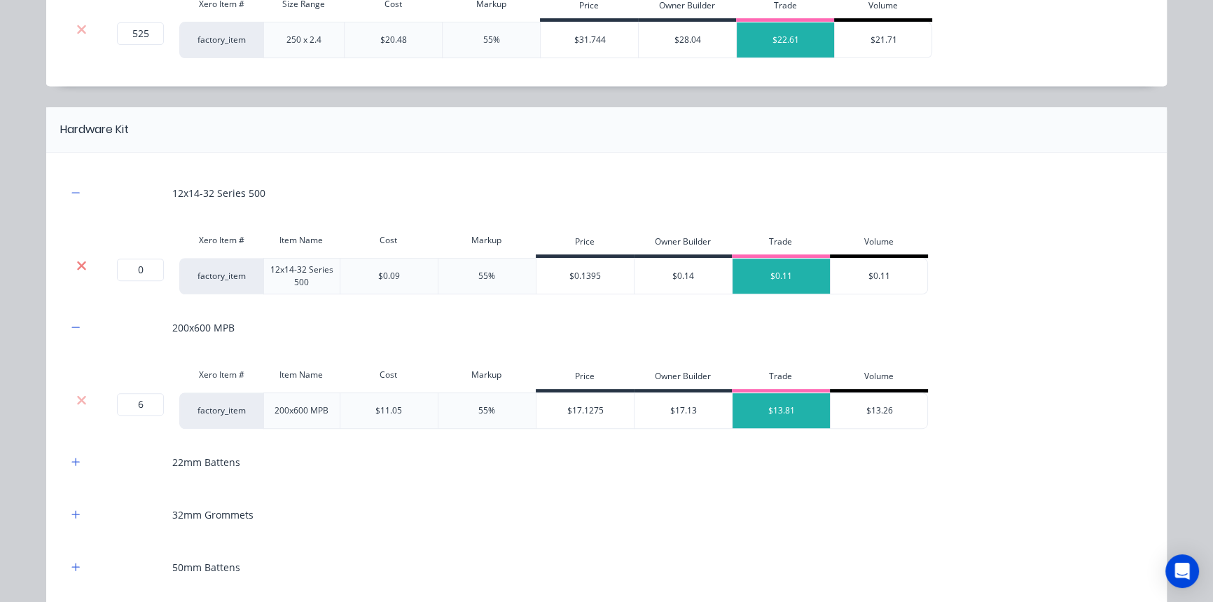
click at [77, 265] on icon at bounding box center [81, 265] width 9 height 9
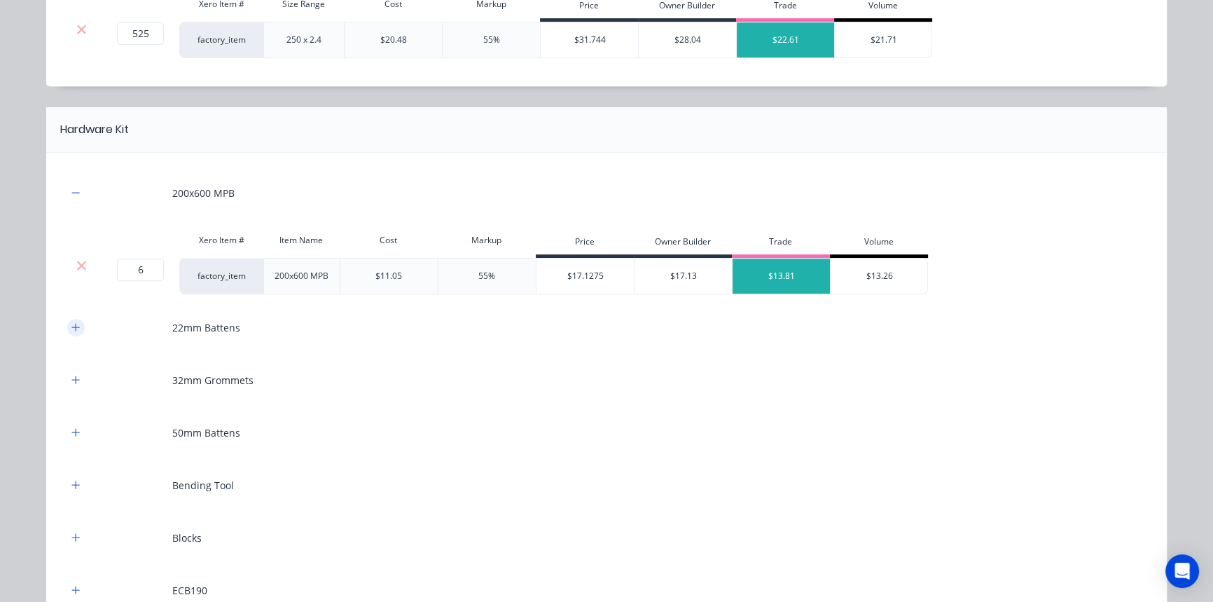
click at [71, 323] on icon "button" at bounding box center [75, 327] width 8 height 10
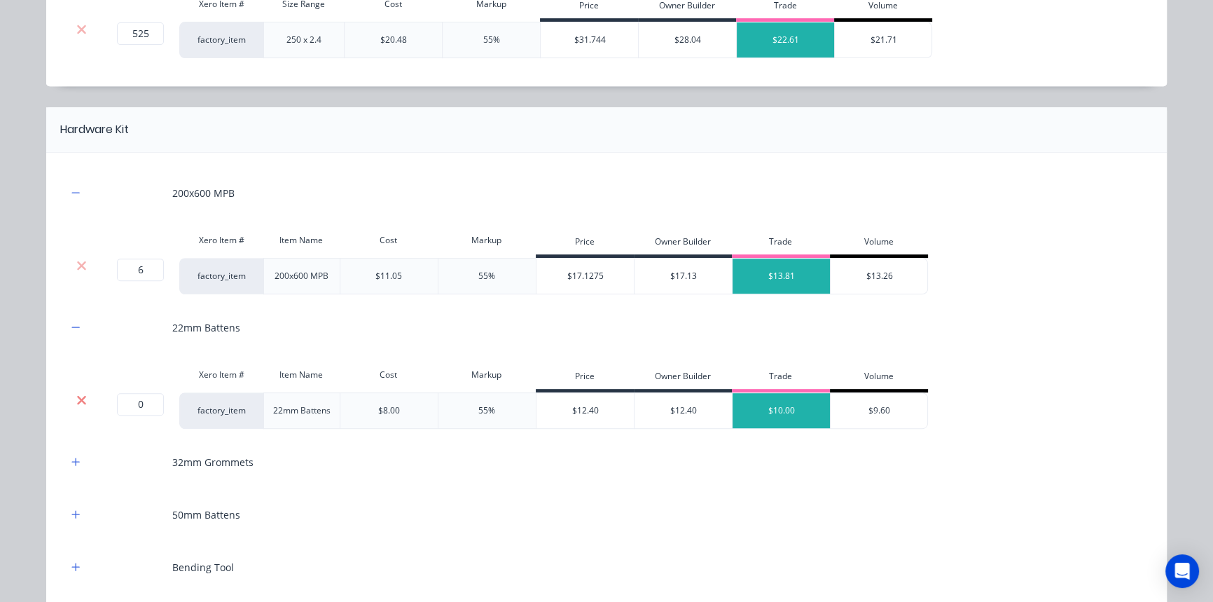
click at [79, 403] on icon at bounding box center [81, 400] width 11 height 14
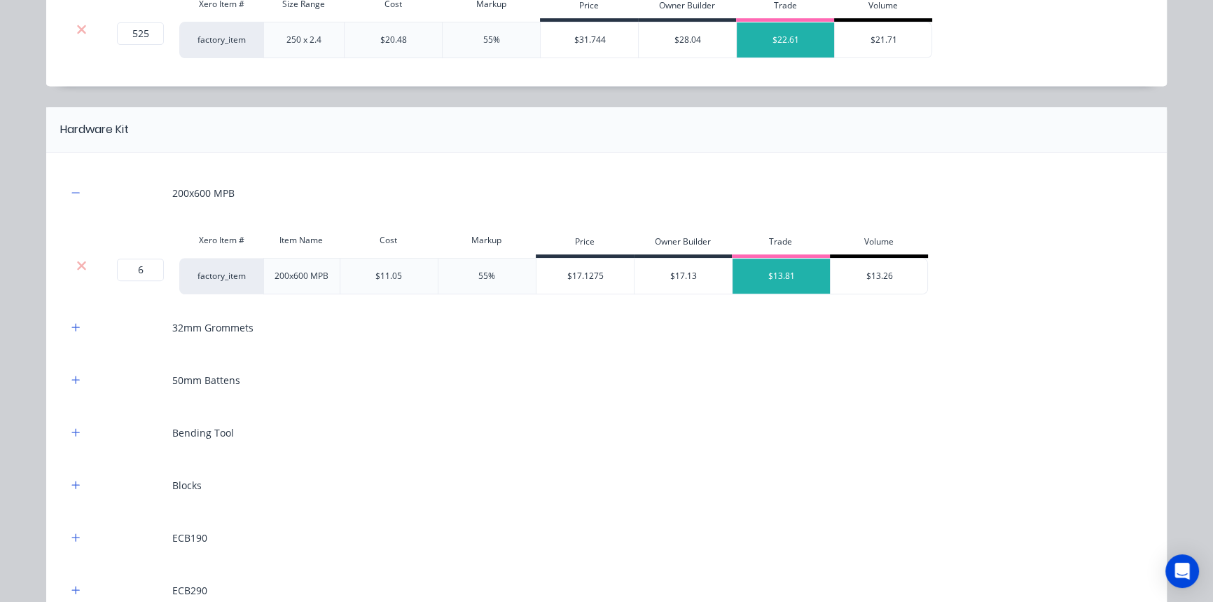
click at [68, 335] on div "32mm Grommets" at bounding box center [606, 327] width 1079 height 39
click at [73, 326] on icon "button" at bounding box center [76, 327] width 8 height 8
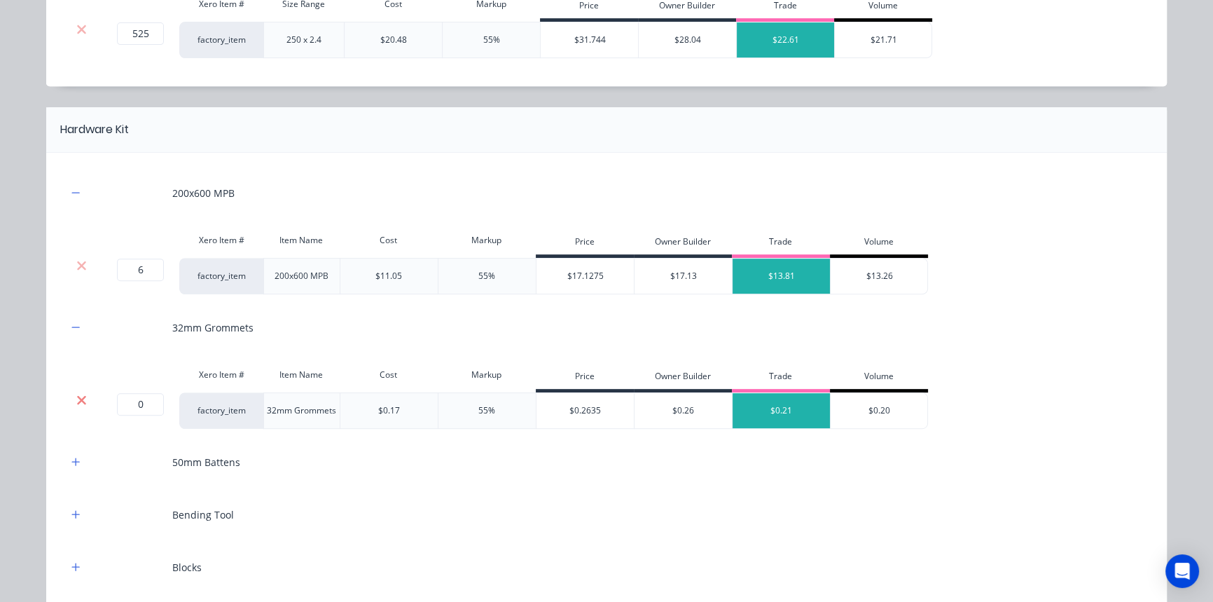
click at [79, 393] on icon at bounding box center [81, 400] width 11 height 14
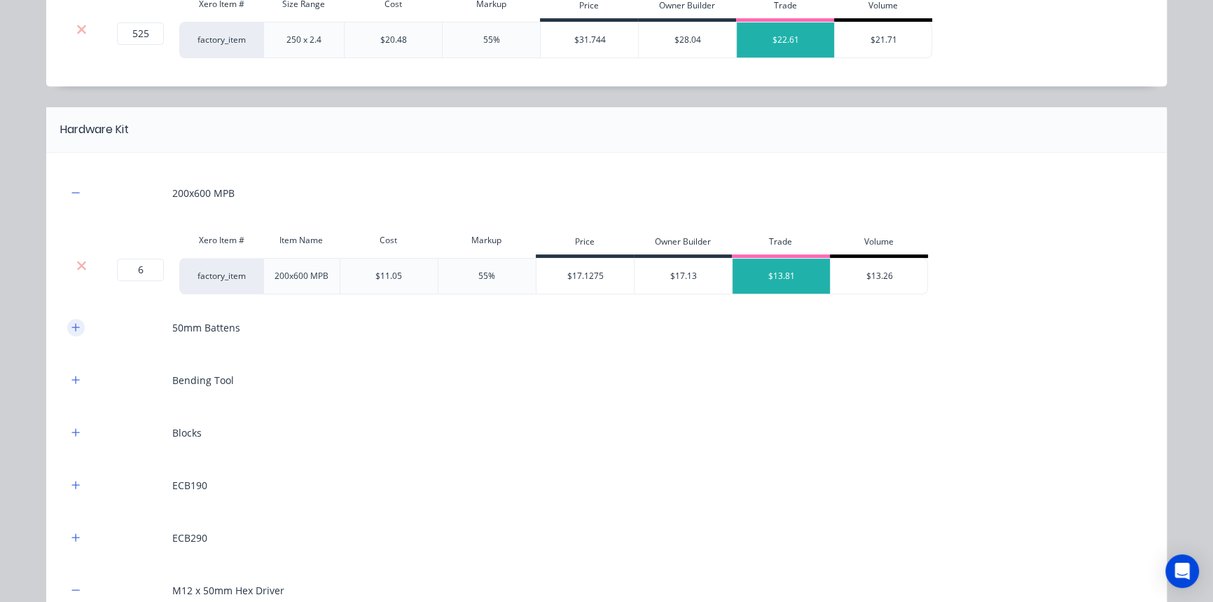
click at [70, 333] on div "50mm Battens" at bounding box center [606, 327] width 1079 height 39
click at [72, 328] on icon "button" at bounding box center [76, 327] width 8 height 8
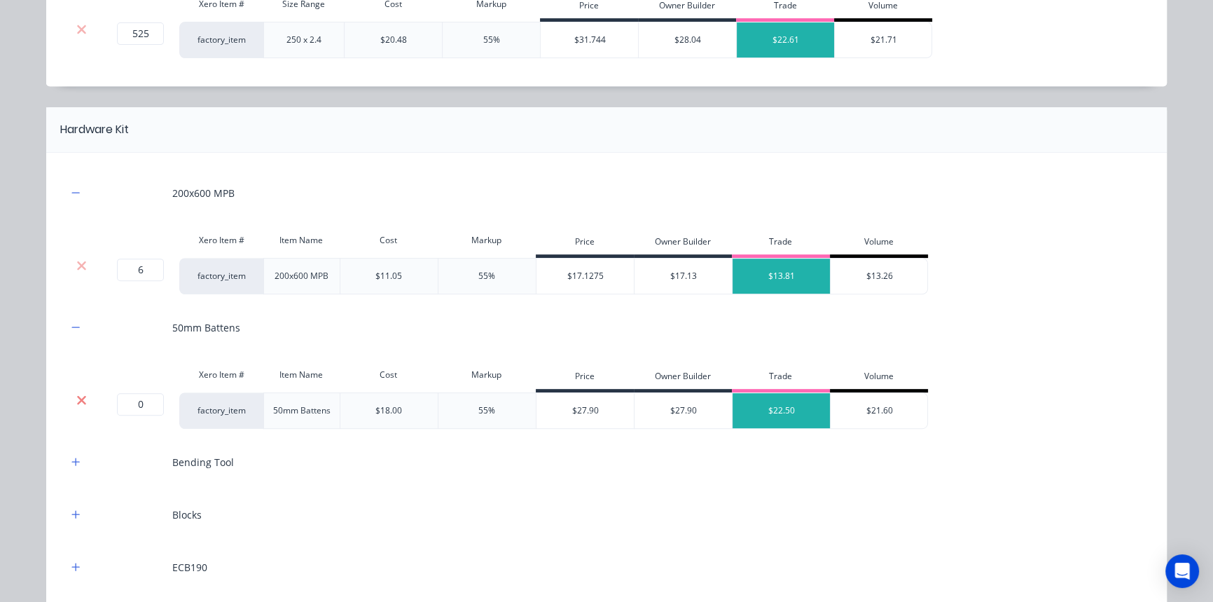
click at [78, 403] on icon at bounding box center [81, 400] width 11 height 14
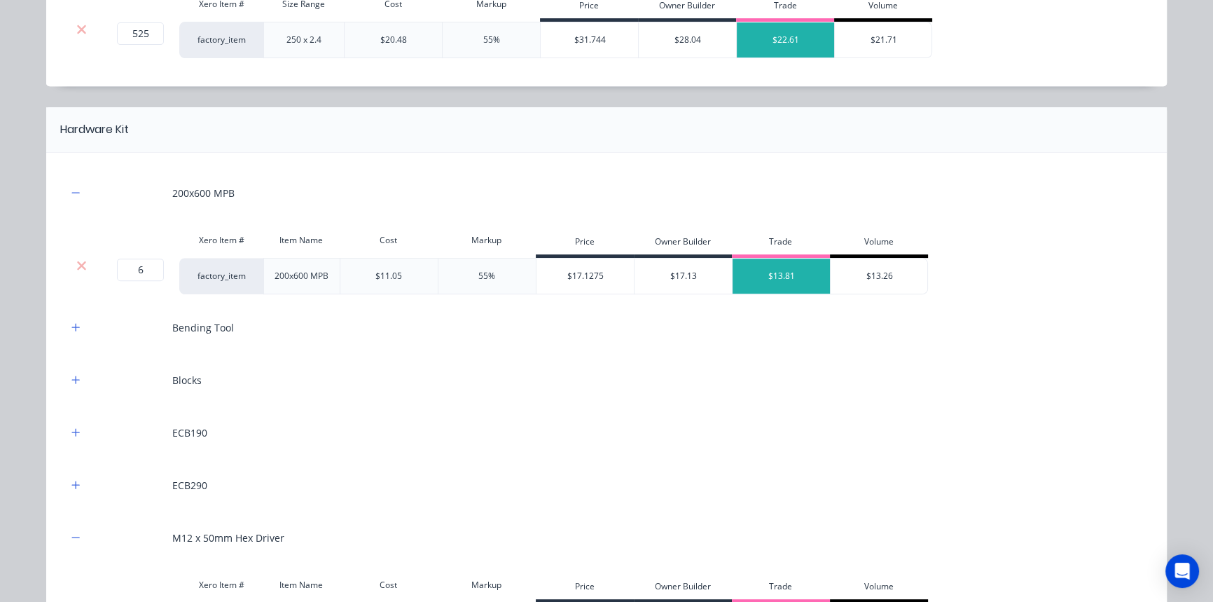
click at [74, 335] on div "Bending Tool" at bounding box center [606, 327] width 1079 height 39
click at [76, 326] on button "button" at bounding box center [76, 328] width 18 height 18
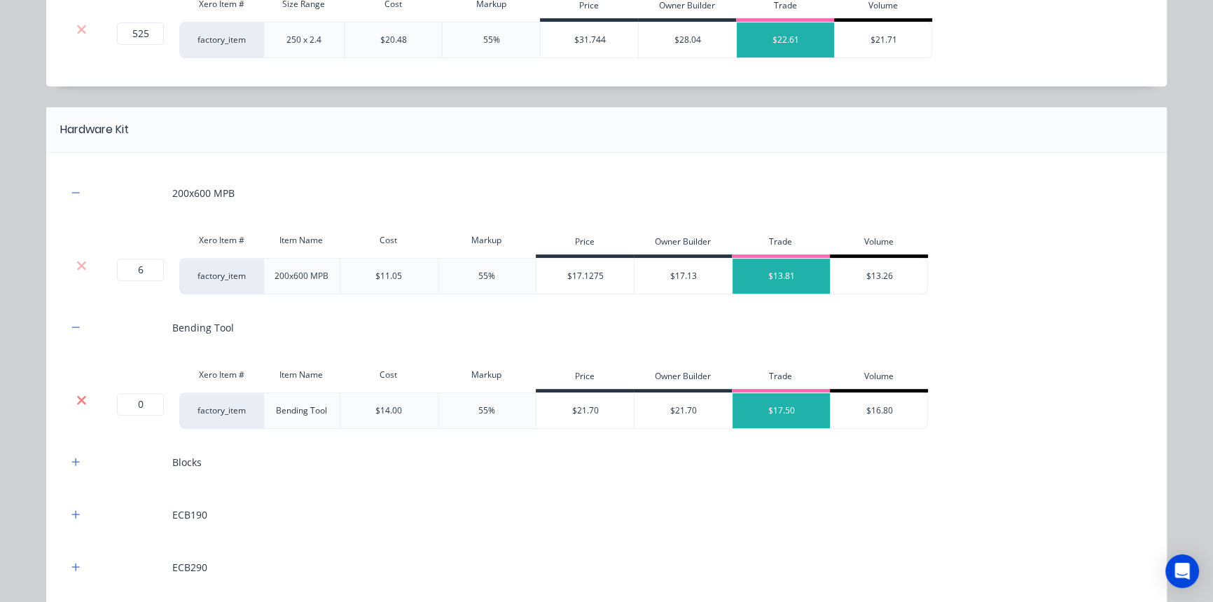
click at [77, 399] on icon at bounding box center [81, 399] width 9 height 9
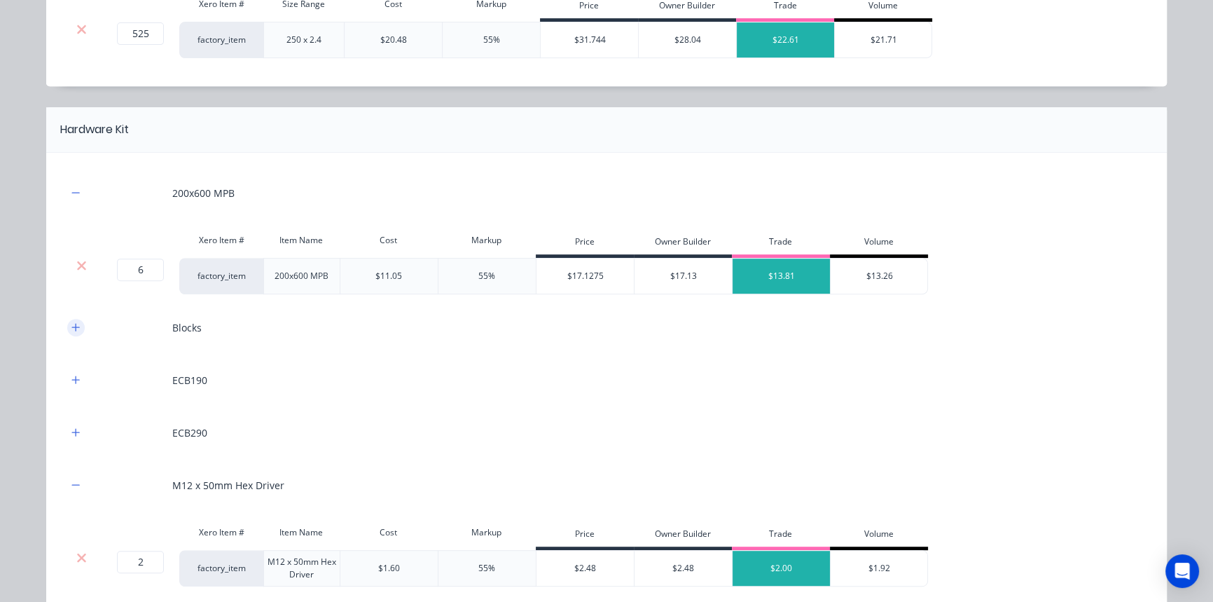
click at [74, 332] on button "button" at bounding box center [76, 328] width 18 height 18
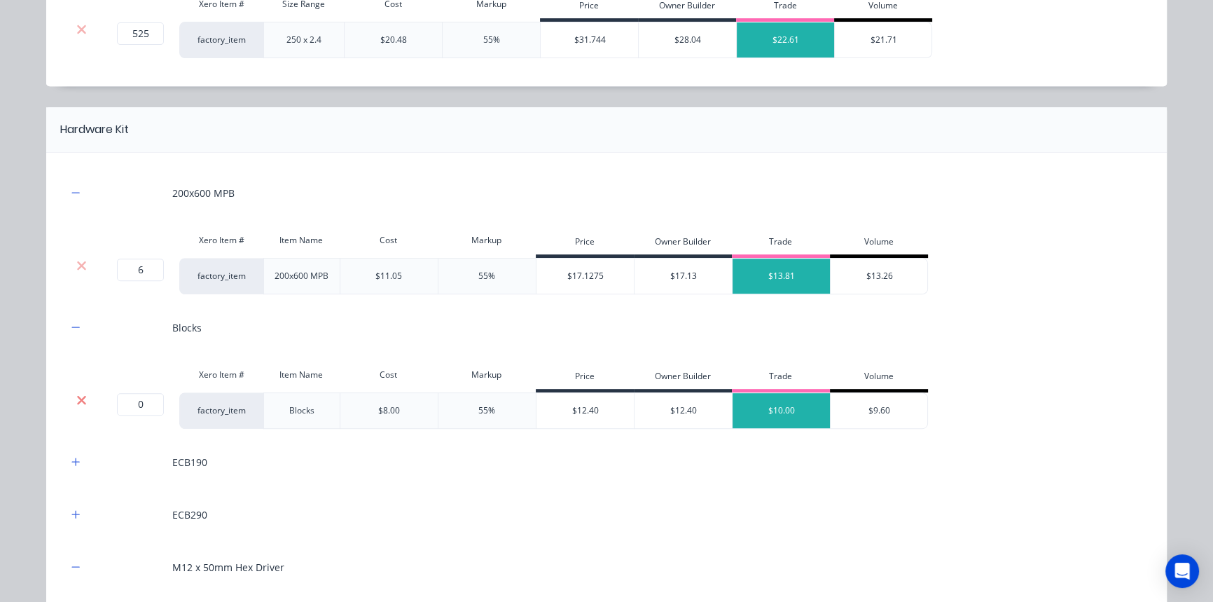
click at [77, 399] on icon at bounding box center [81, 399] width 9 height 9
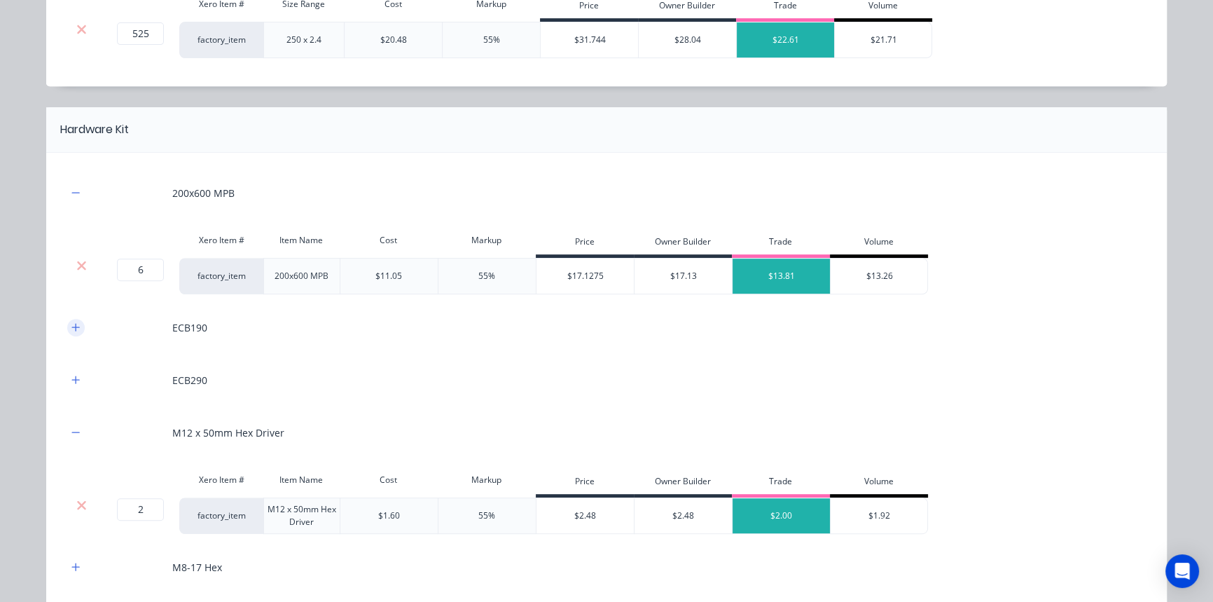
click at [73, 330] on icon "button" at bounding box center [75, 327] width 8 height 10
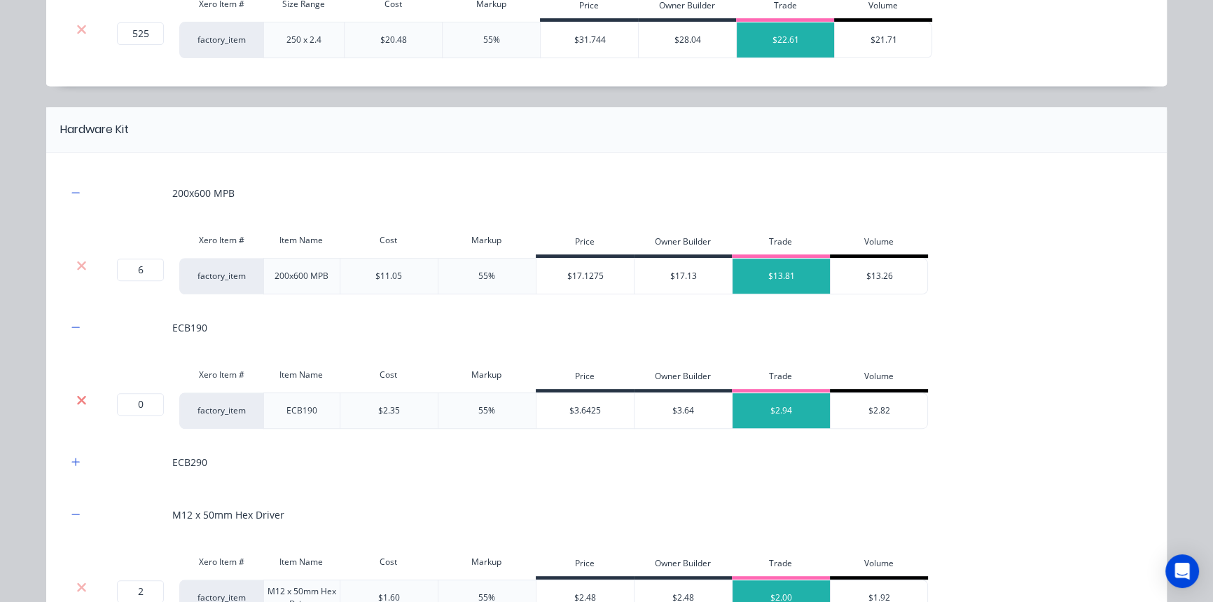
click at [78, 393] on icon at bounding box center [81, 400] width 11 height 14
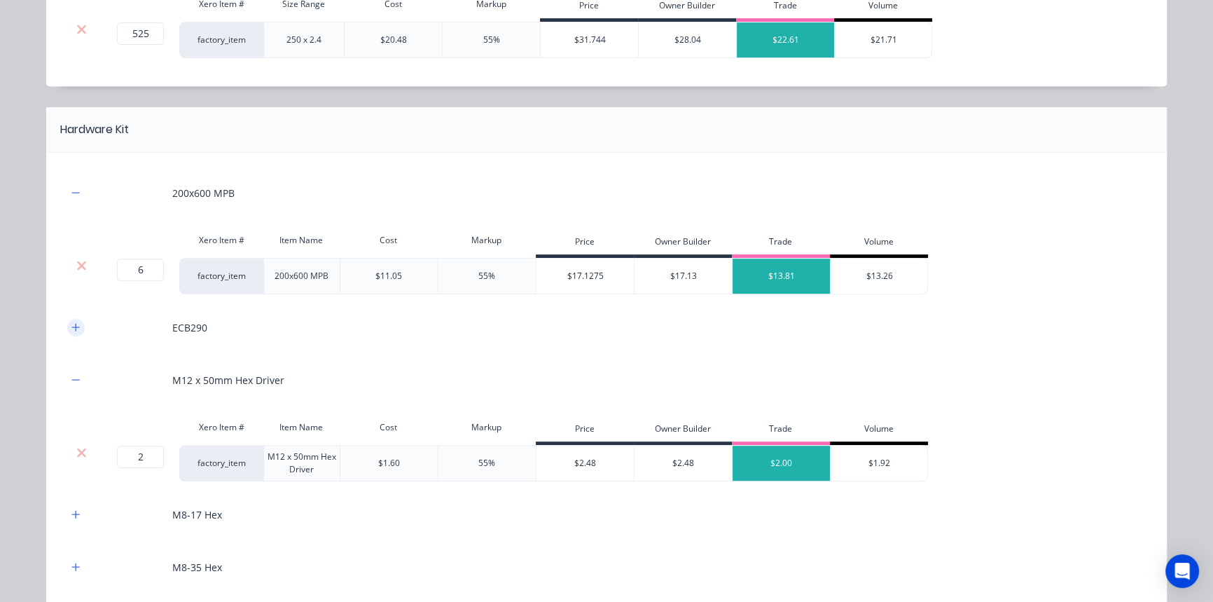
click at [72, 324] on icon "button" at bounding box center [75, 327] width 8 height 10
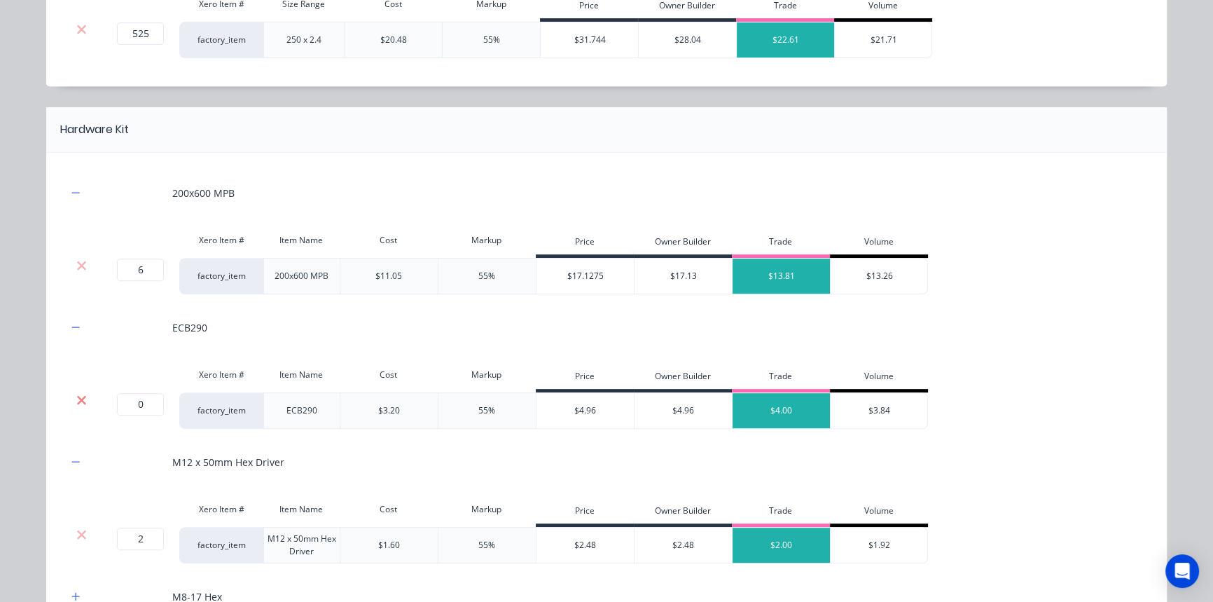
click at [78, 399] on icon at bounding box center [81, 400] width 11 height 14
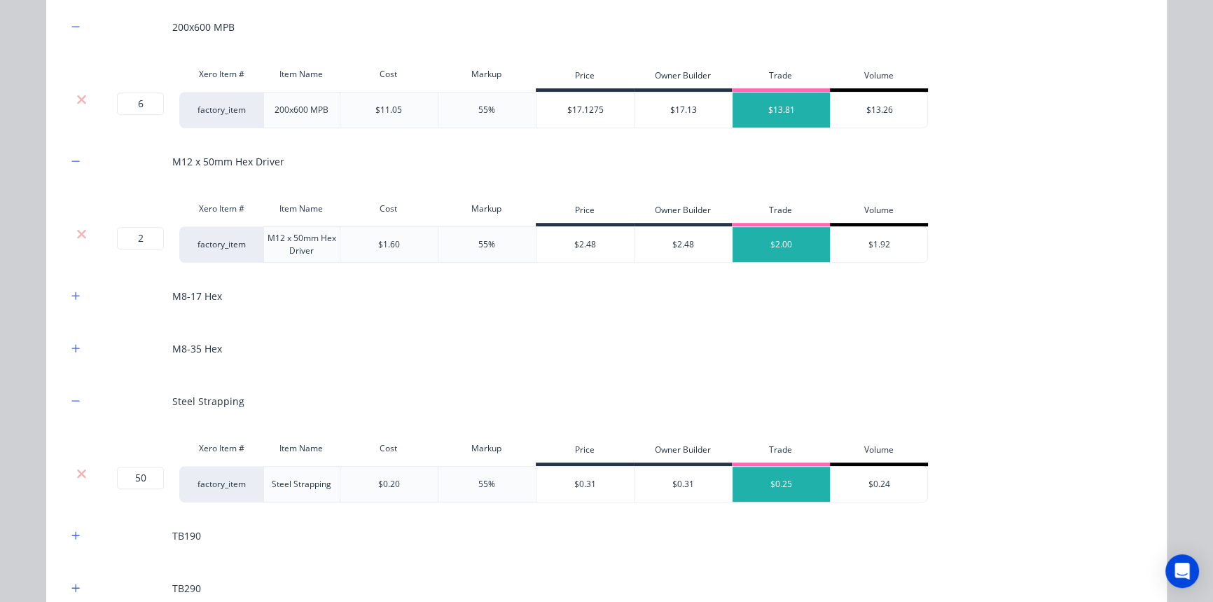
scroll to position [957, 0]
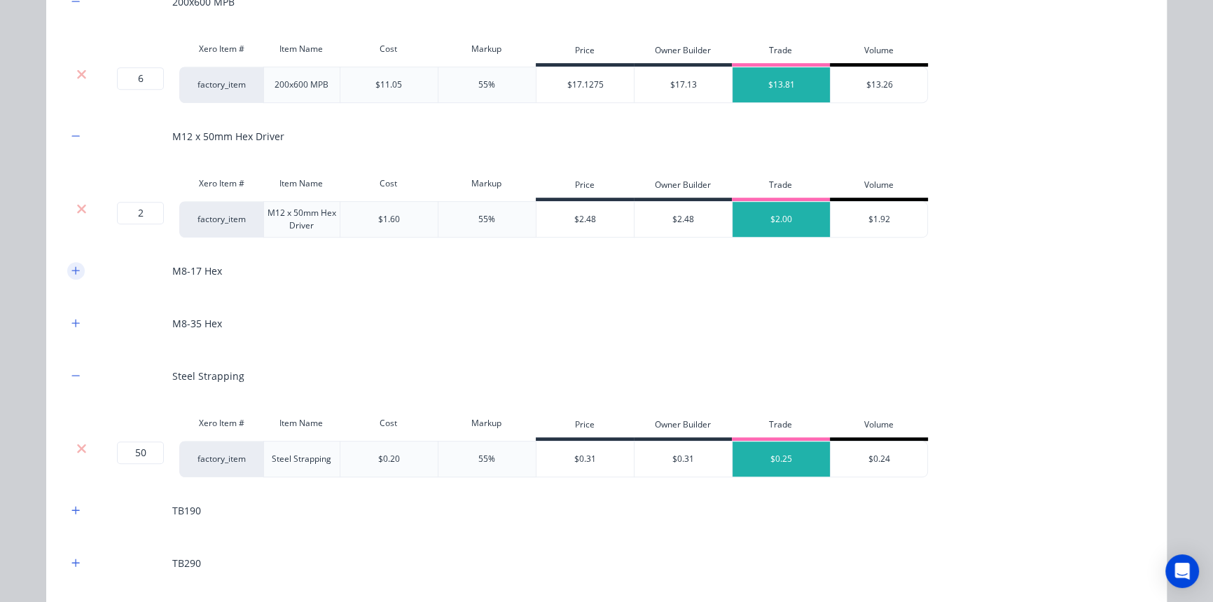
click at [76, 274] on button "button" at bounding box center [76, 271] width 18 height 18
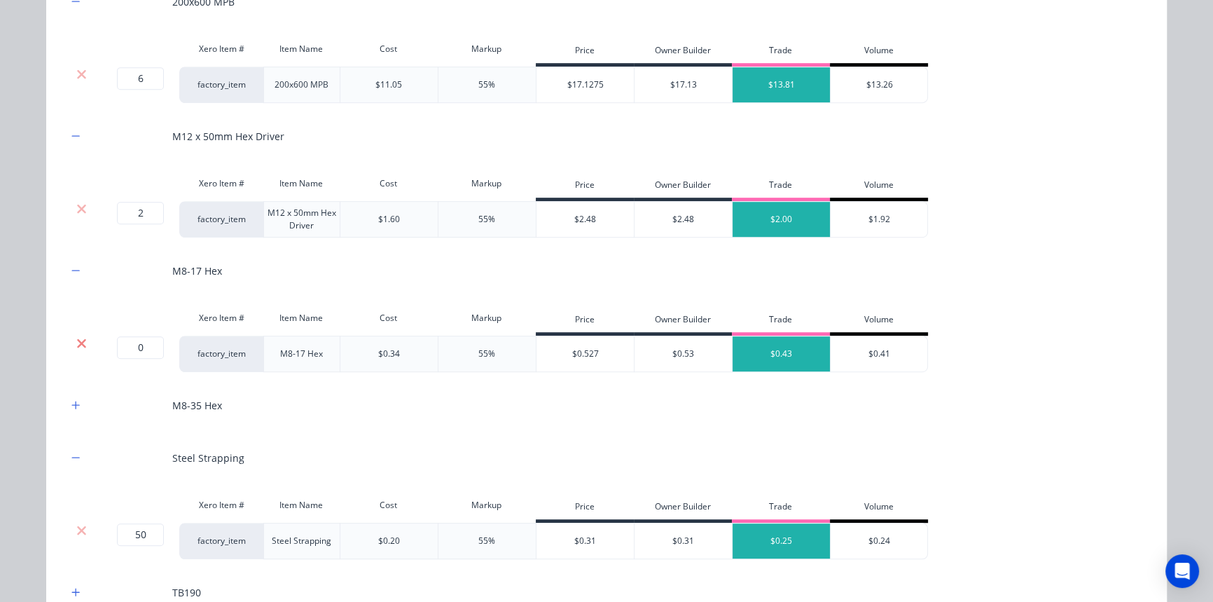
click at [79, 347] on icon at bounding box center [81, 343] width 11 height 14
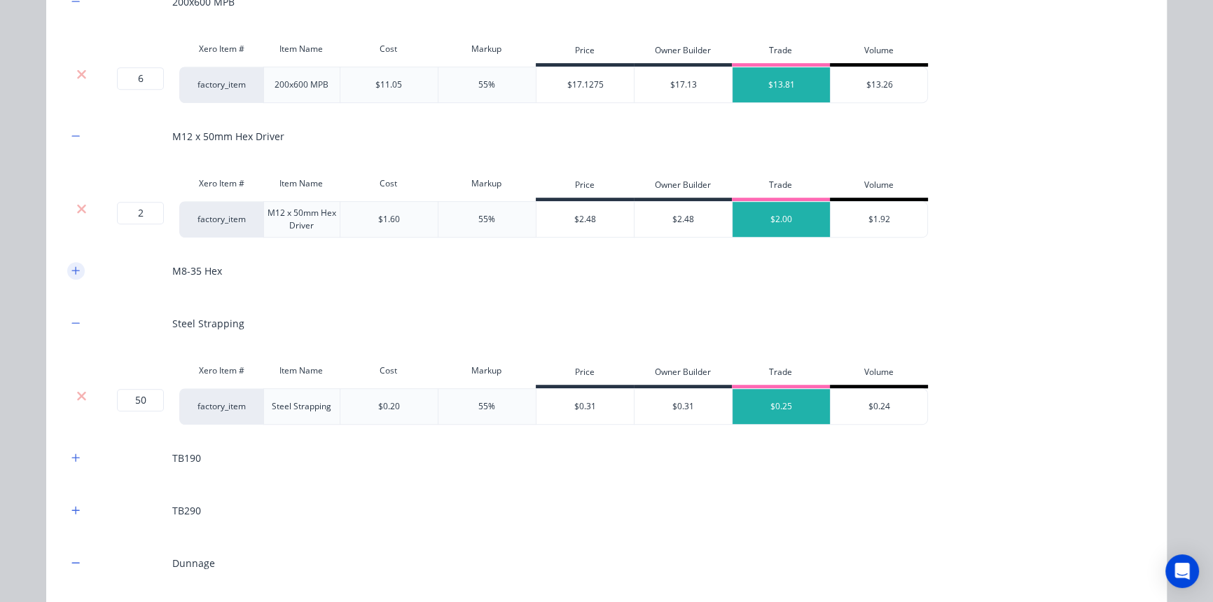
click at [71, 277] on button "button" at bounding box center [76, 271] width 18 height 18
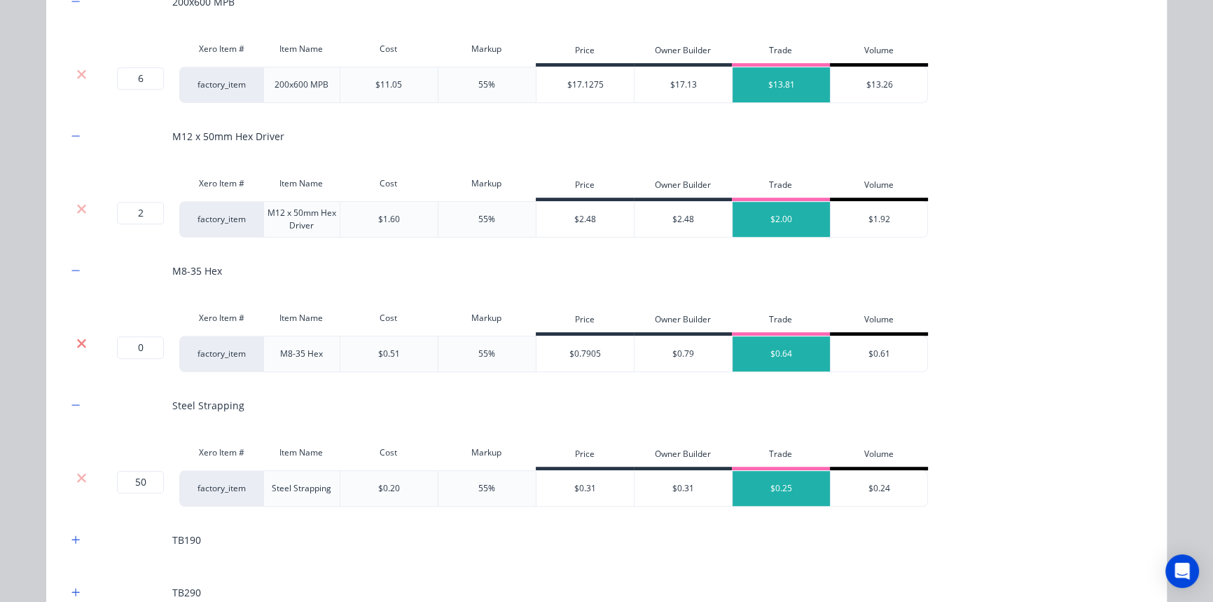
click at [77, 338] on icon at bounding box center [81, 343] width 11 height 14
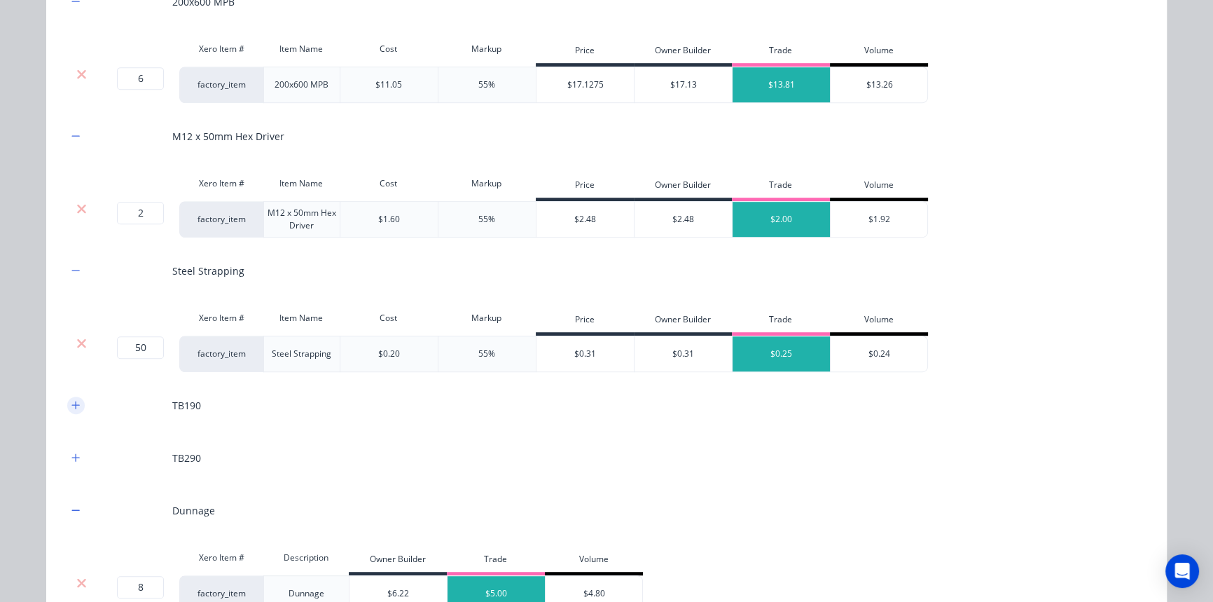
click at [71, 400] on icon "button" at bounding box center [75, 405] width 8 height 10
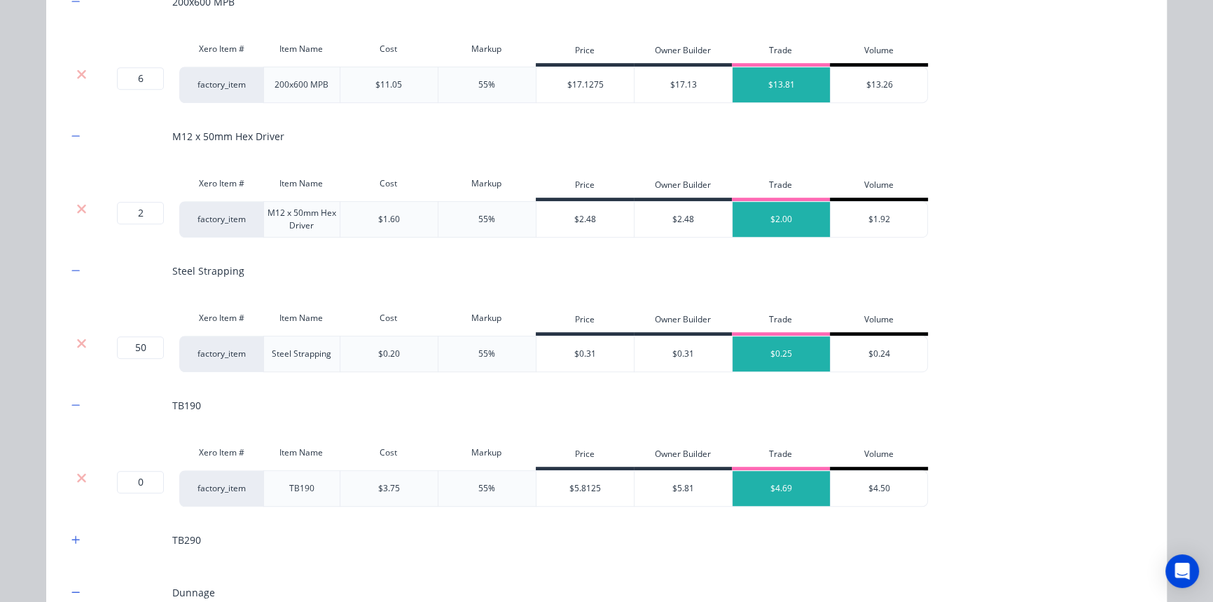
click at [74, 483] on div at bounding box center [81, 488] width 28 height 36
click at [76, 480] on icon at bounding box center [81, 478] width 11 height 14
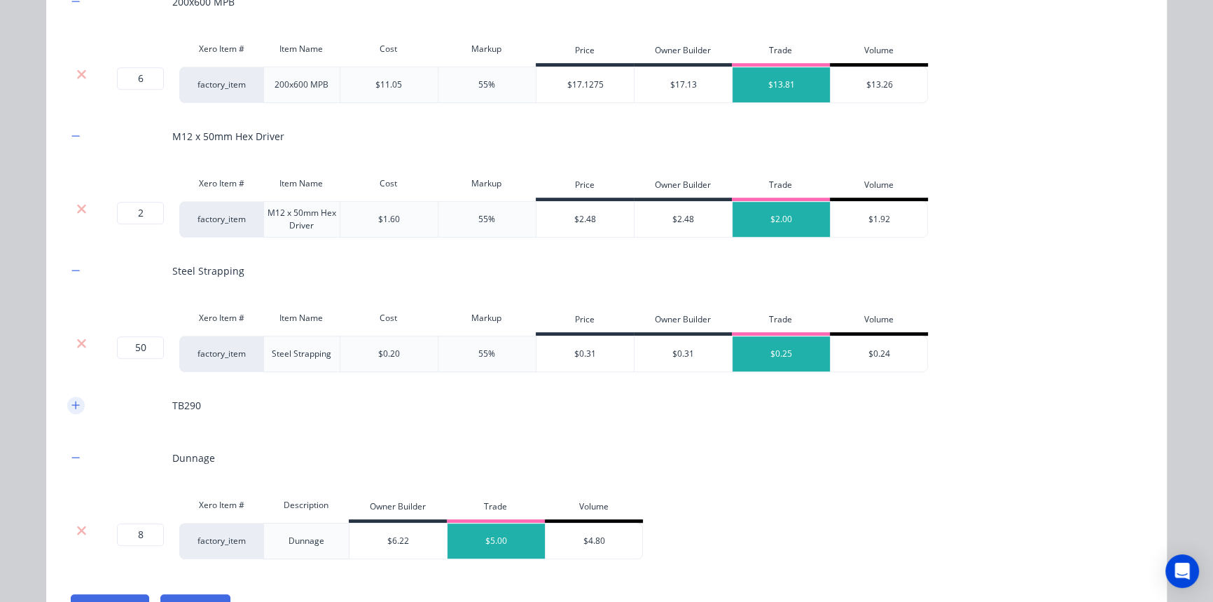
click at [76, 406] on button "button" at bounding box center [76, 405] width 18 height 18
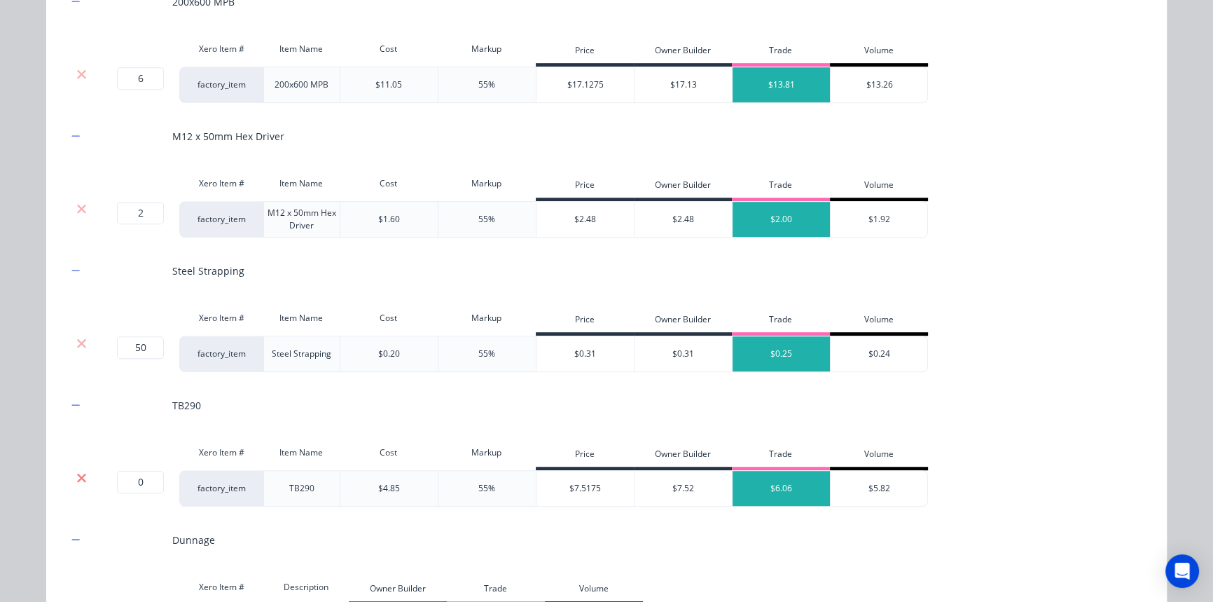
click at [78, 476] on icon at bounding box center [81, 478] width 11 height 14
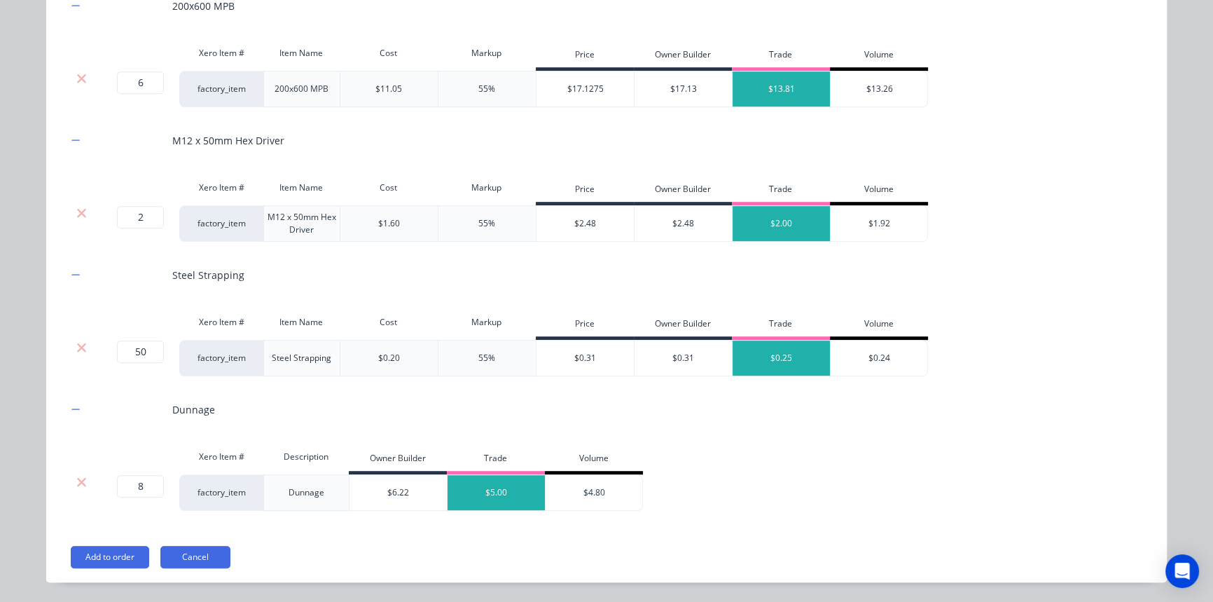
scroll to position [992, 0]
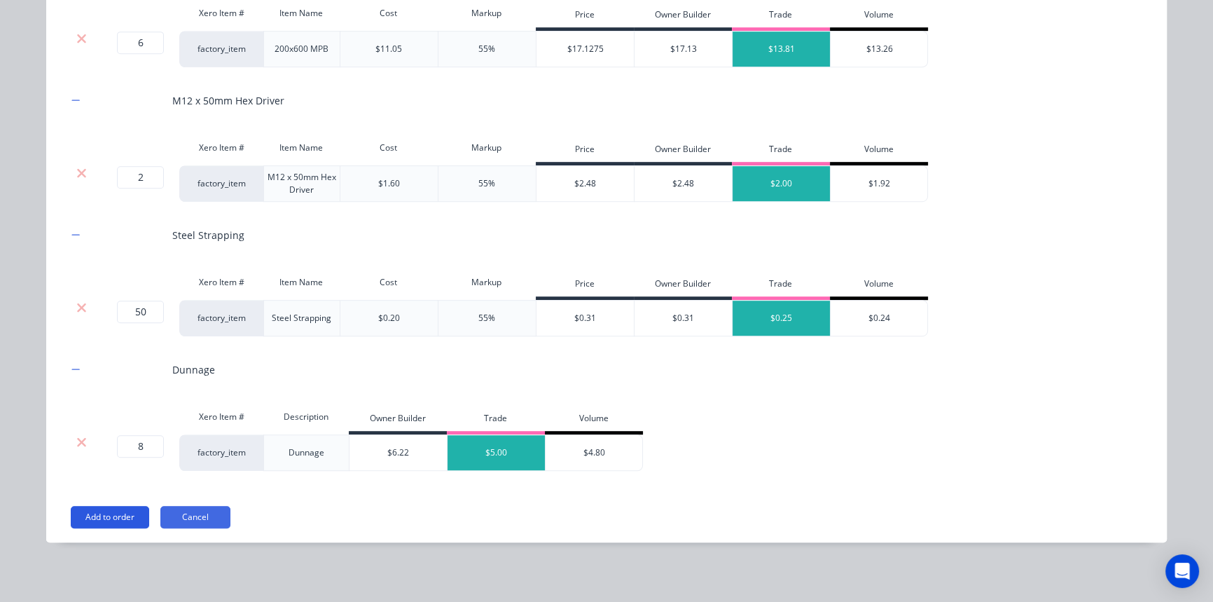
click at [103, 507] on button "Add to order" at bounding box center [110, 517] width 78 height 22
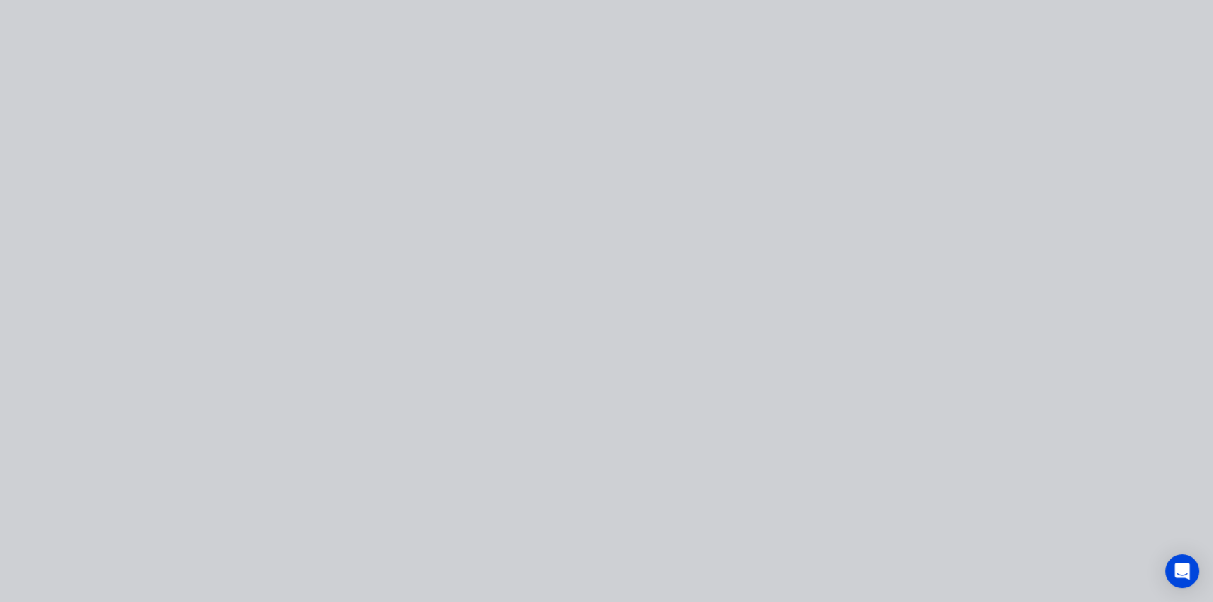
scroll to position [0, 0]
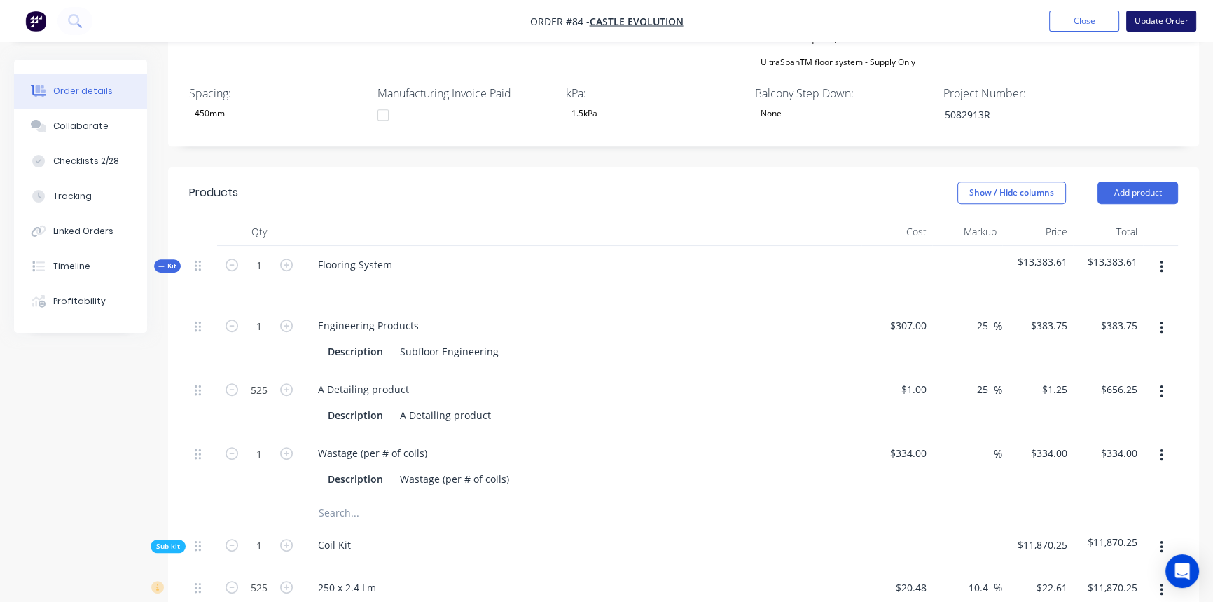
click at [1143, 27] on button "Update Order" at bounding box center [1161, 21] width 70 height 21
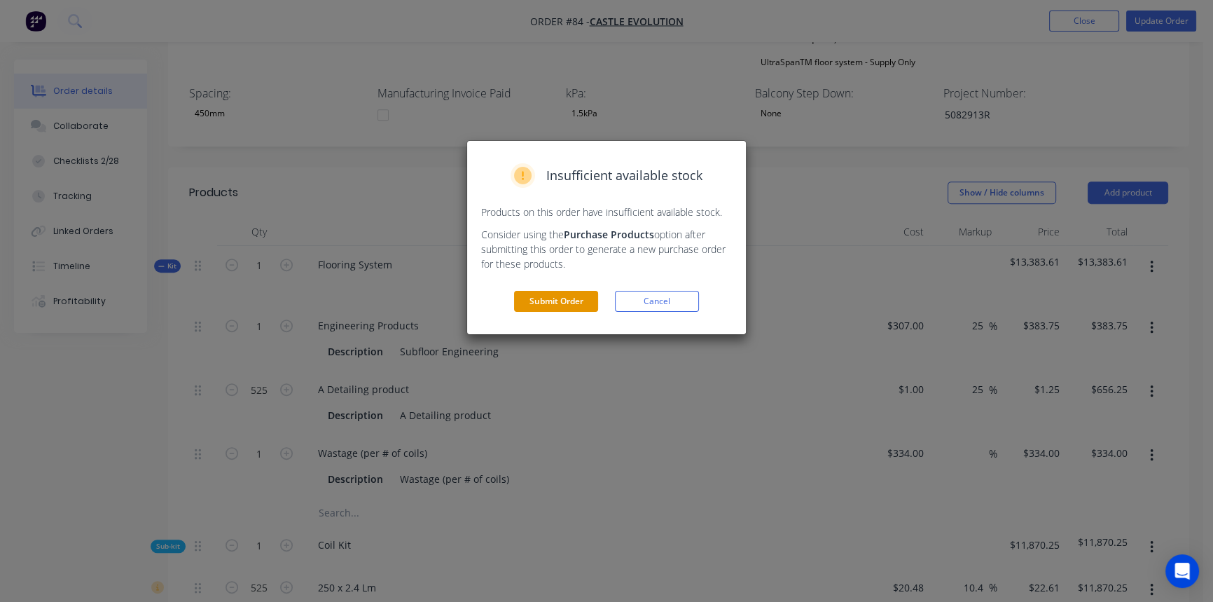
click at [540, 304] on button "Submit Order" at bounding box center [556, 301] width 84 height 21
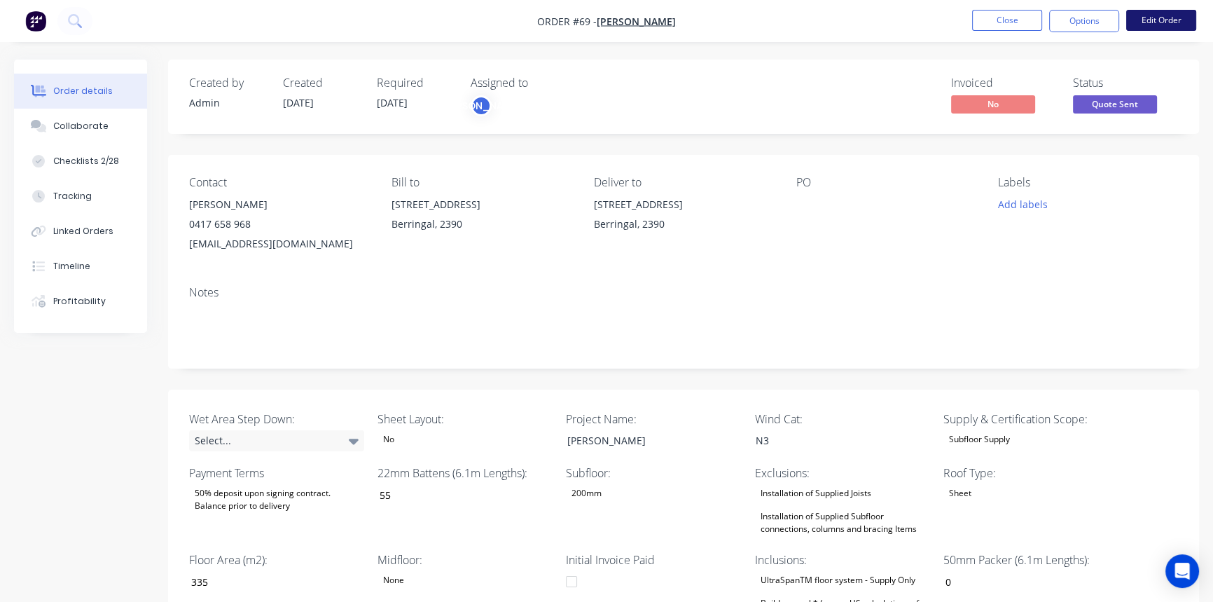
click at [1184, 11] on button "Edit Order" at bounding box center [1161, 20] width 70 height 21
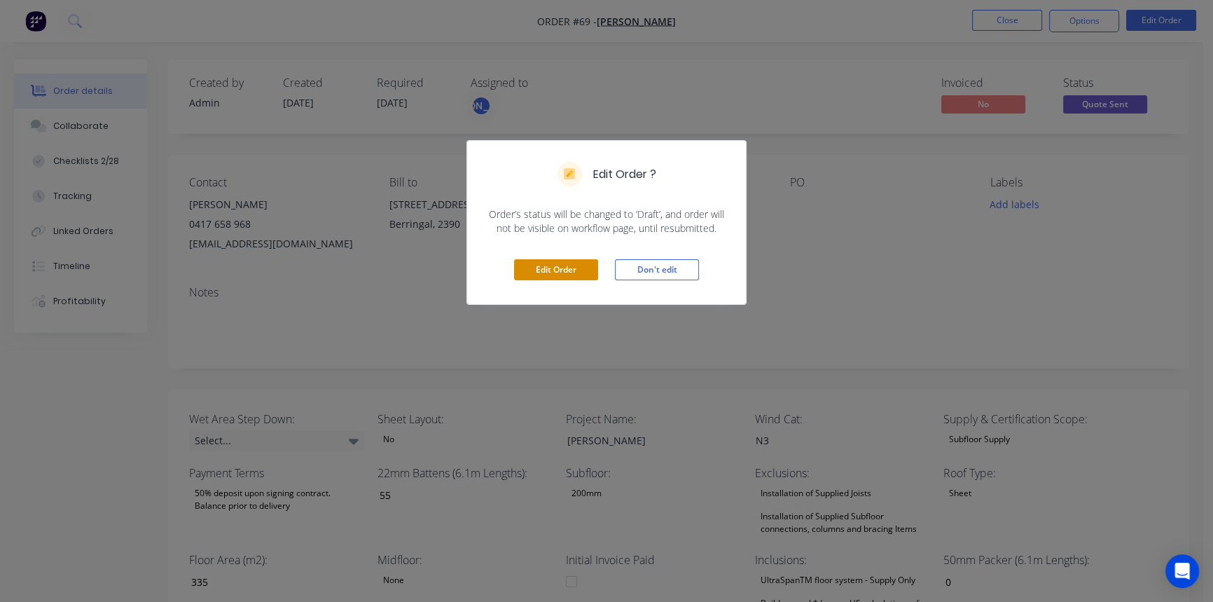
click at [535, 272] on button "Edit Order" at bounding box center [556, 269] width 84 height 21
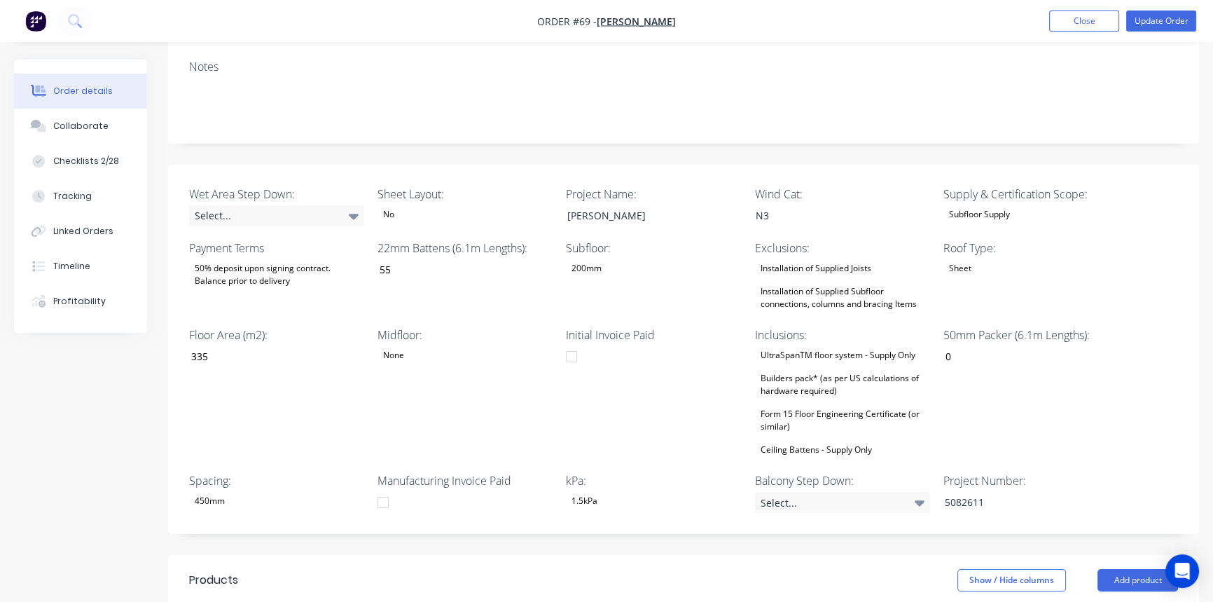
scroll to position [254, 0]
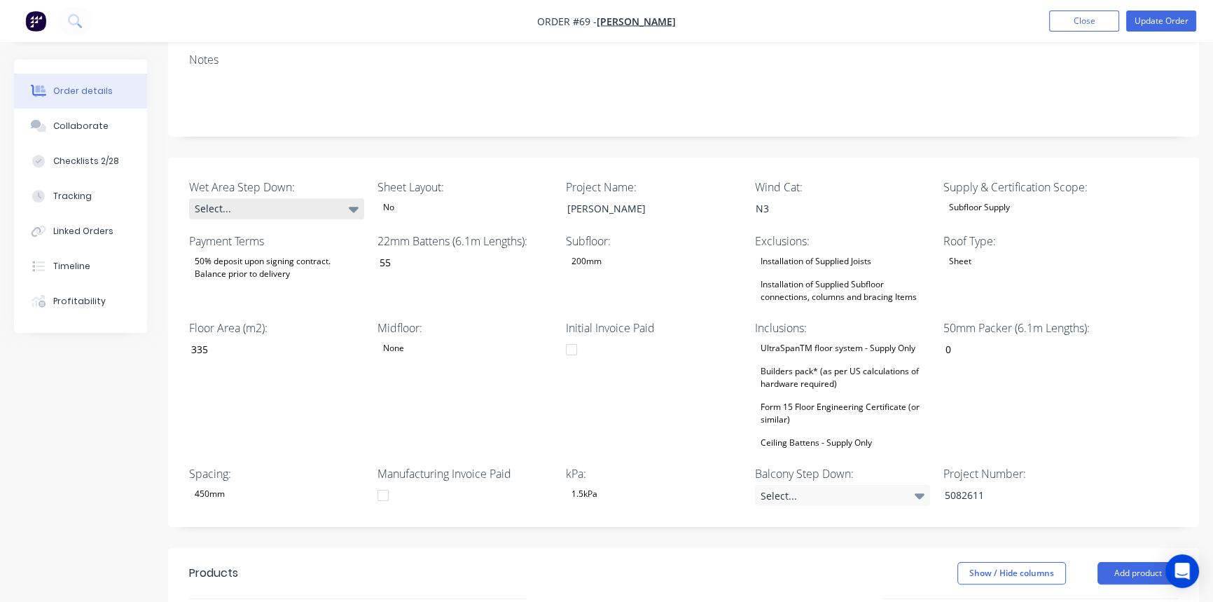
click at [335, 198] on div "Select..." at bounding box center [276, 208] width 175 height 21
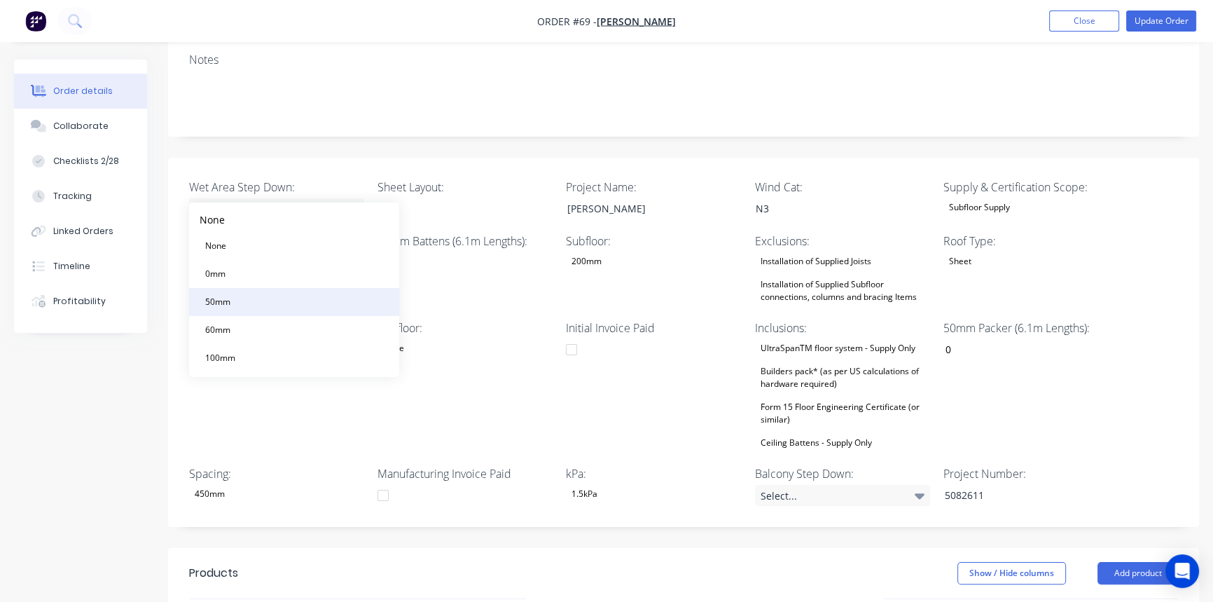
click at [278, 294] on button "50mm" at bounding box center [294, 302] width 210 height 28
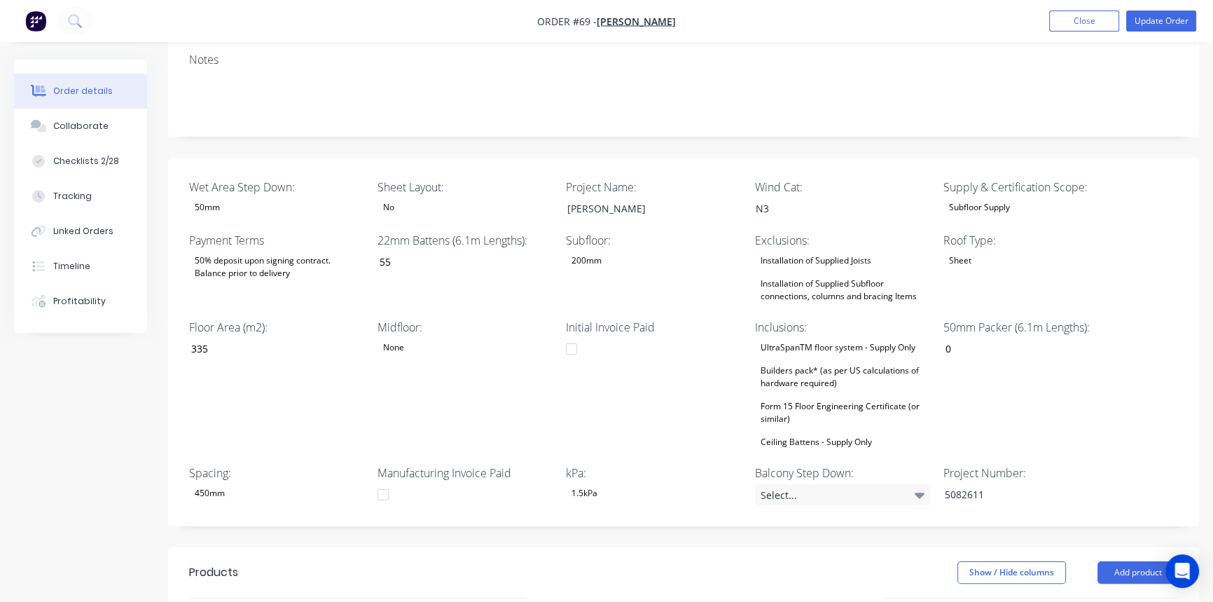
click at [812, 251] on div "Installation of Supplied Joists Installation of Supplied Subfloor connections, …" at bounding box center [842, 278] width 175 height 54
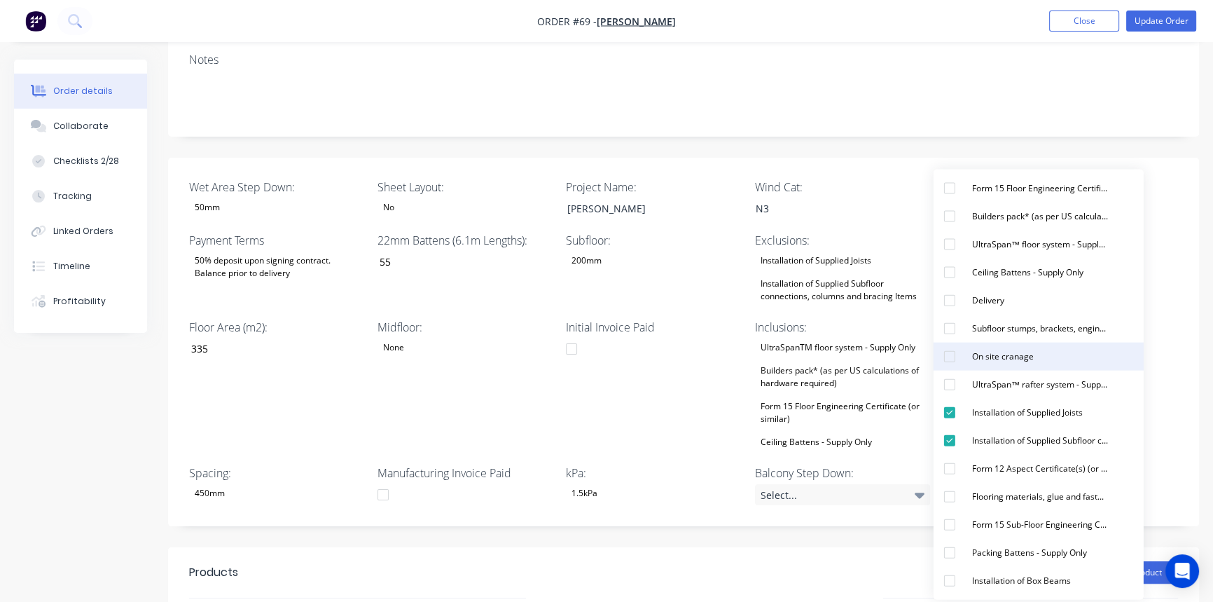
click at [1037, 361] on div "On site cranage" at bounding box center [1003, 356] width 73 height 18
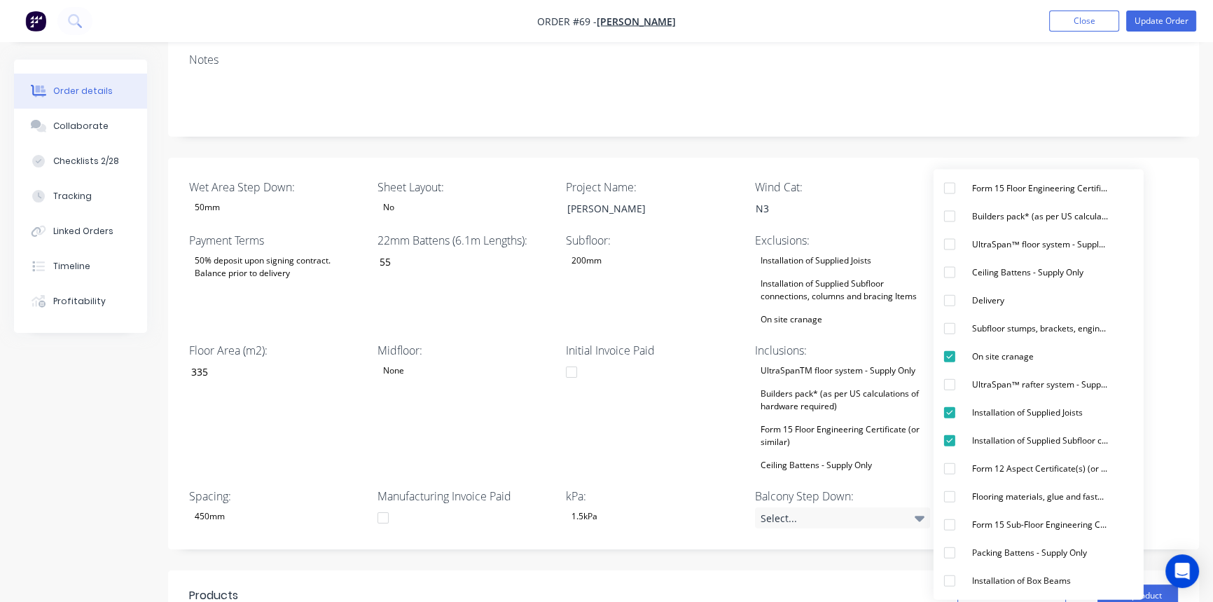
click at [672, 397] on div "Initial Invoice Paid" at bounding box center [653, 408] width 175 height 132
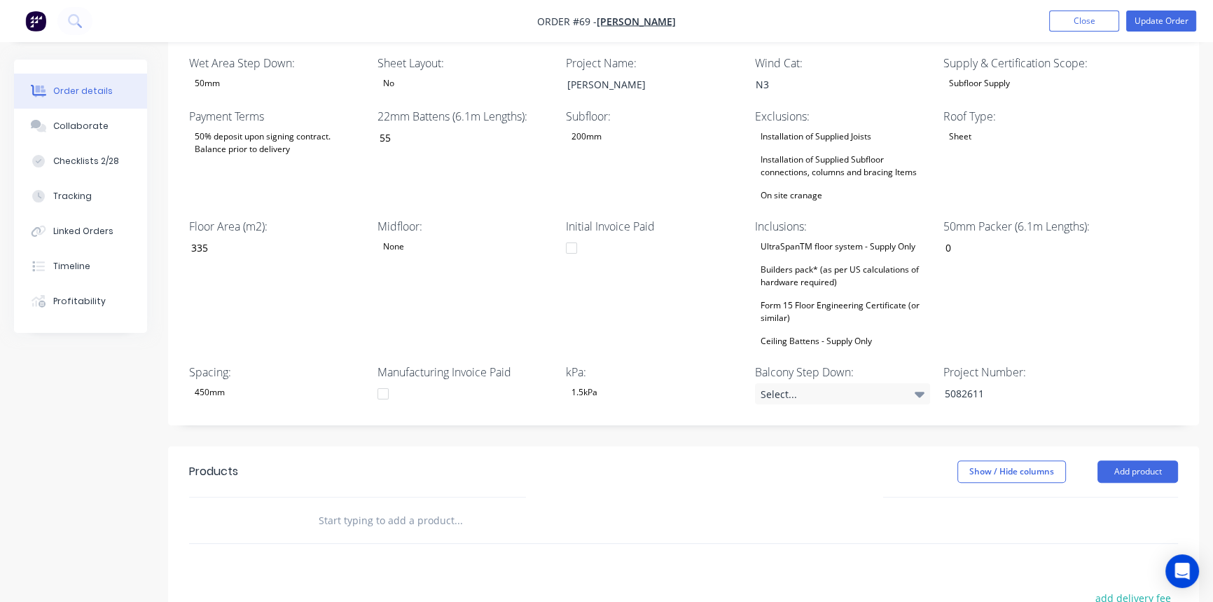
scroll to position [445, 0]
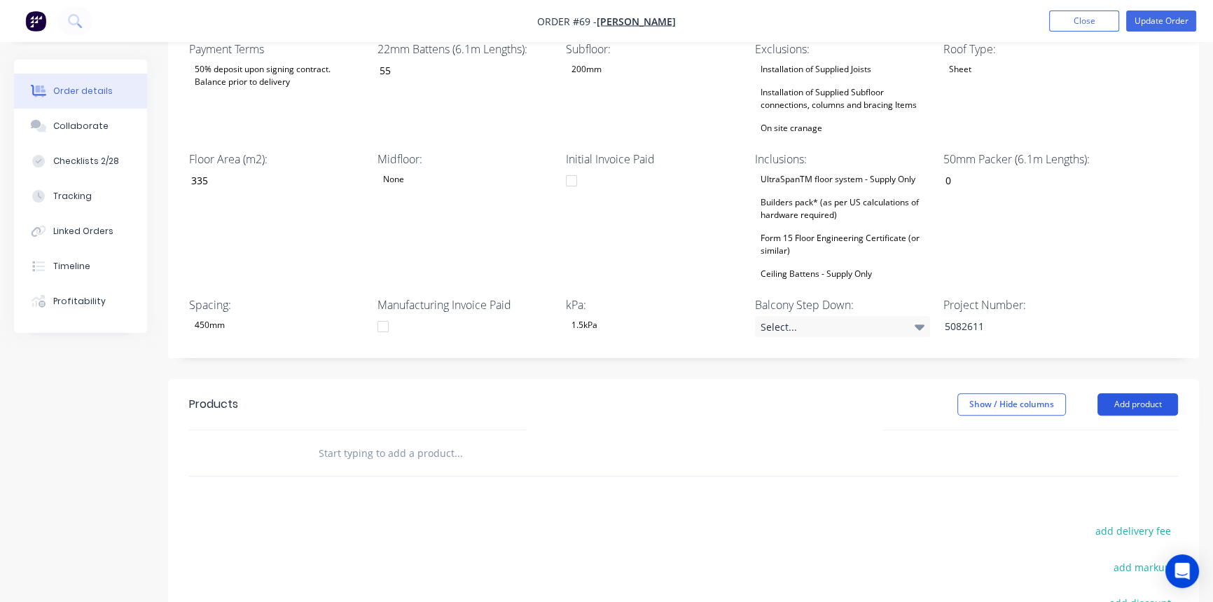
click at [1173, 393] on button "Add product" at bounding box center [1137, 404] width 81 height 22
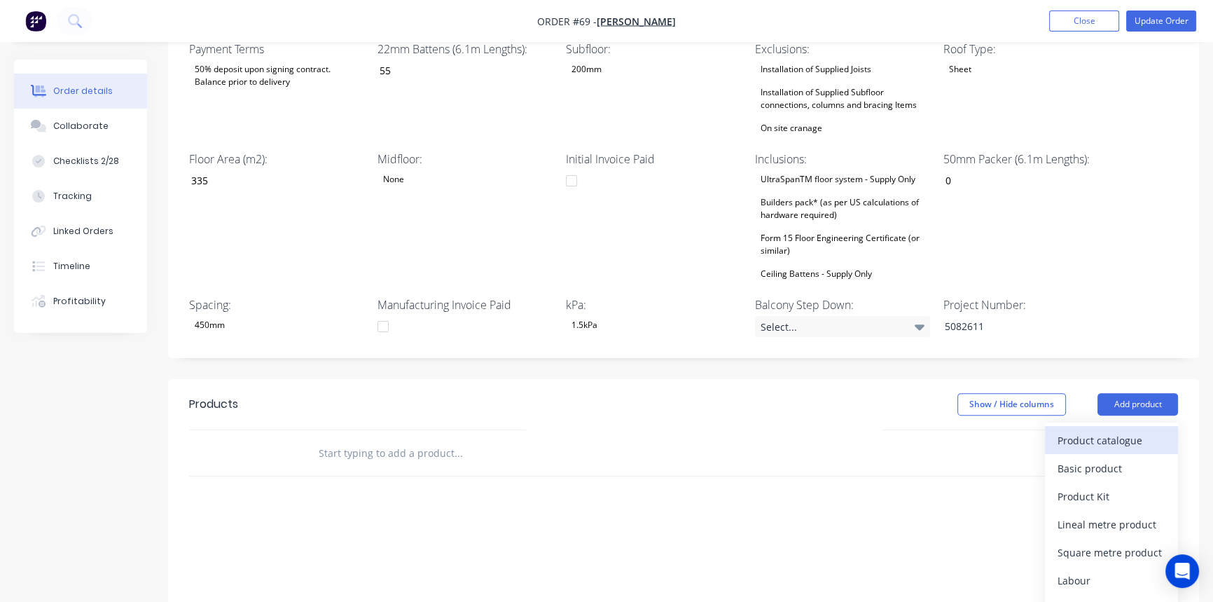
click at [1111, 430] on div "Product catalogue" at bounding box center [1112, 440] width 108 height 20
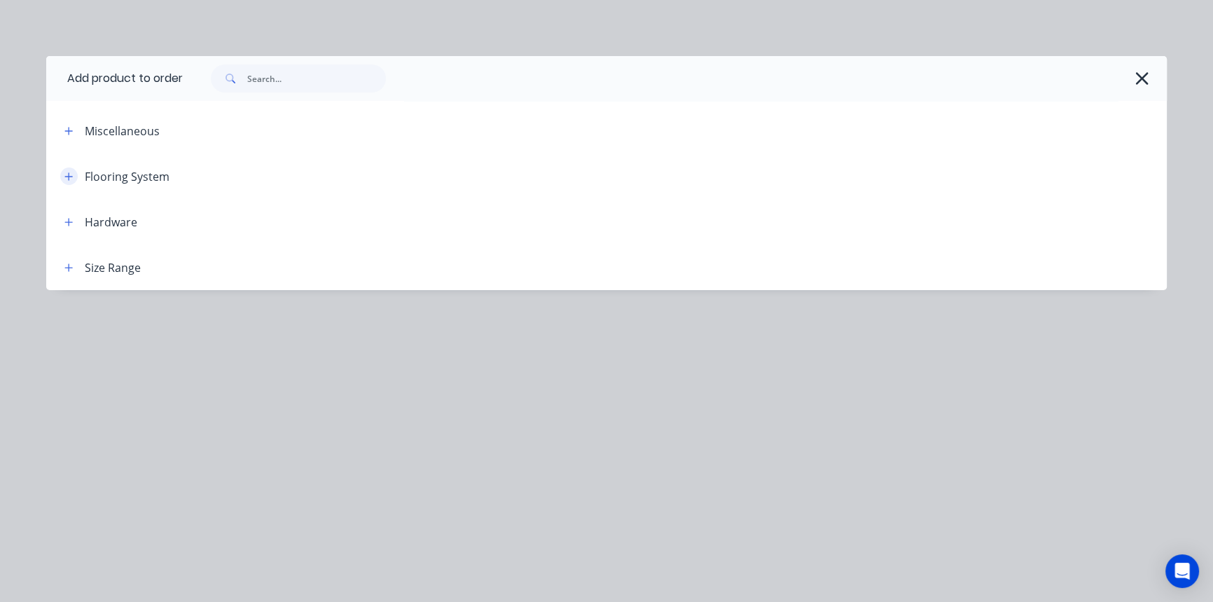
click at [68, 174] on icon "button" at bounding box center [68, 177] width 8 height 10
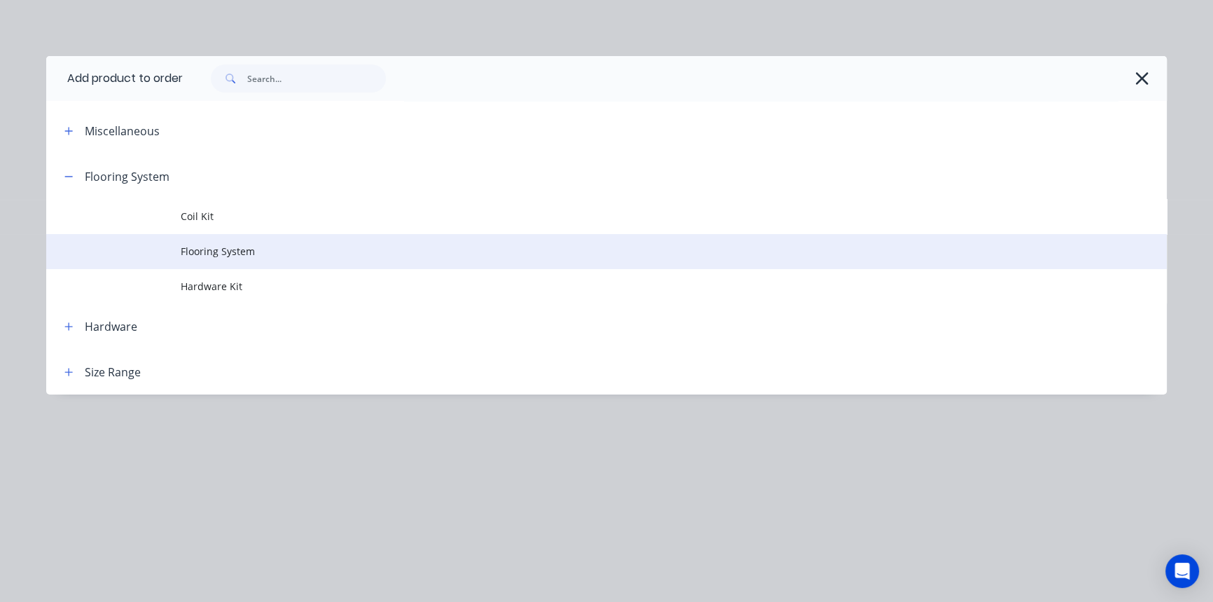
click at [210, 244] on span "Flooring System" at bounding box center [575, 251] width 789 height 15
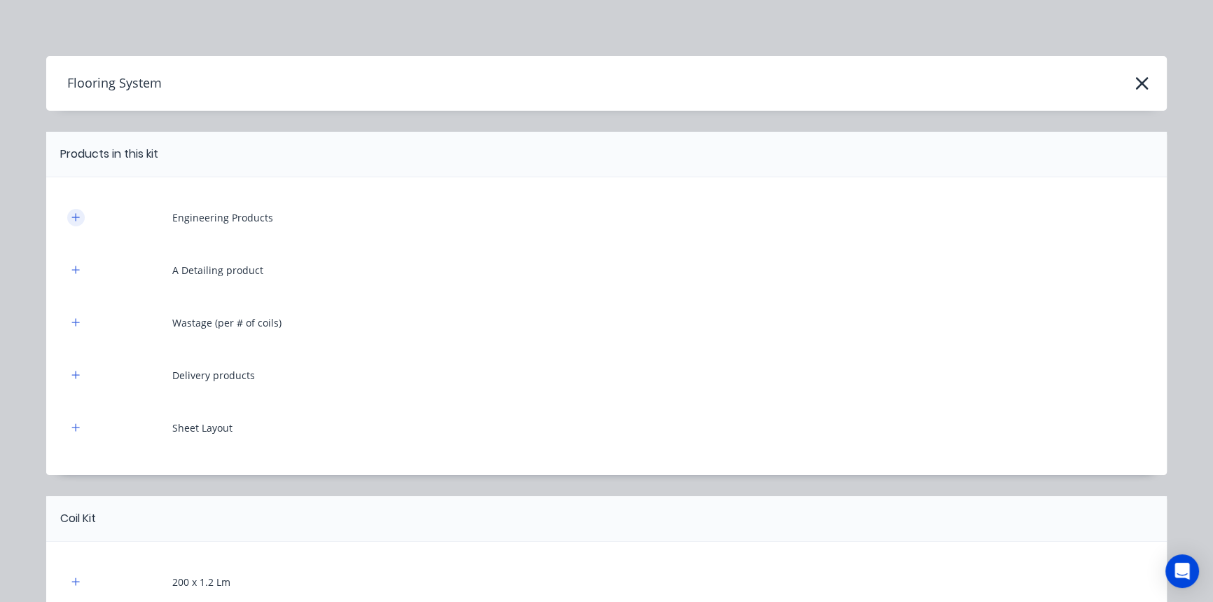
click at [74, 219] on icon "button" at bounding box center [75, 217] width 8 height 10
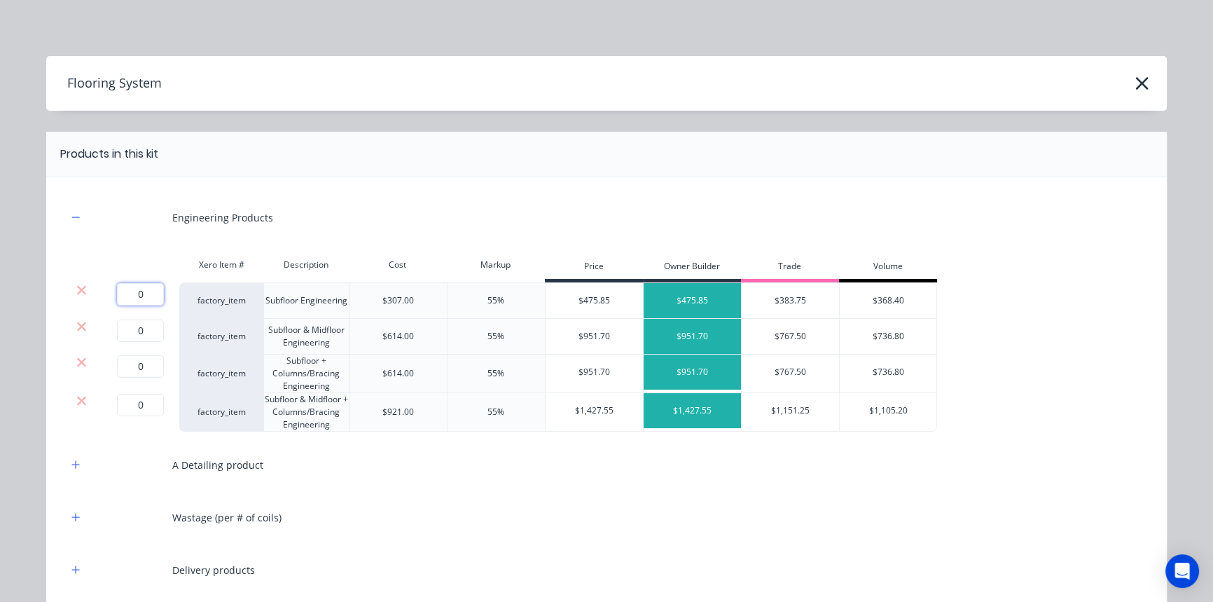
click at [151, 295] on input "0" at bounding box center [140, 294] width 47 height 22
click at [148, 296] on input "0" at bounding box center [140, 294] width 47 height 22
type input "1"
click at [78, 326] on icon at bounding box center [81, 326] width 11 height 14
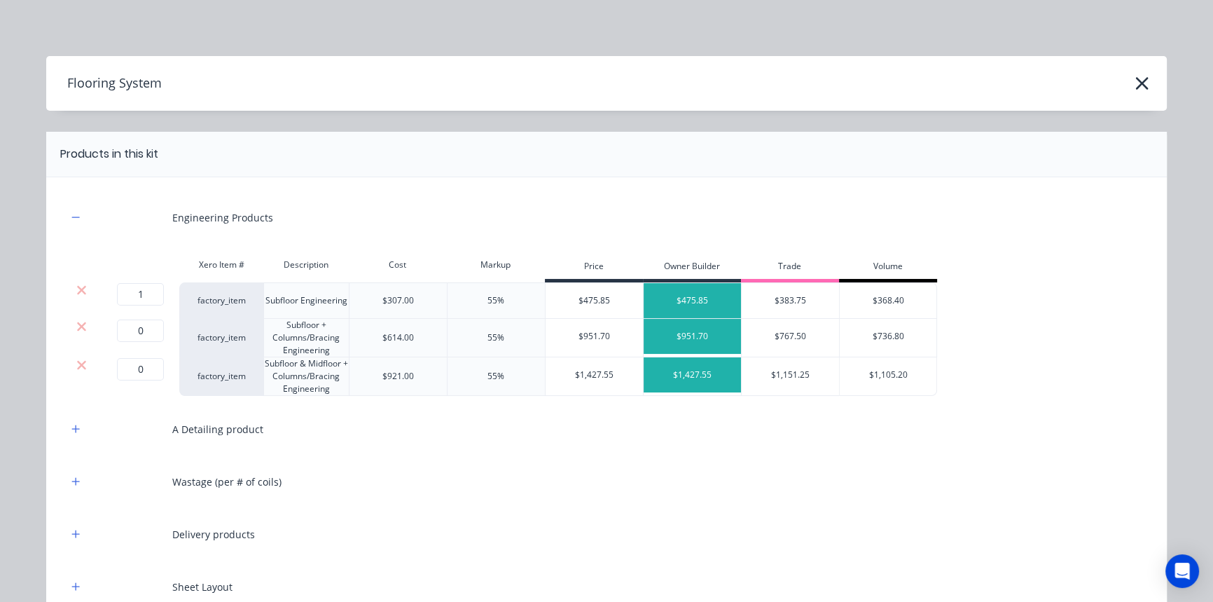
click at [78, 326] on icon at bounding box center [81, 326] width 11 height 14
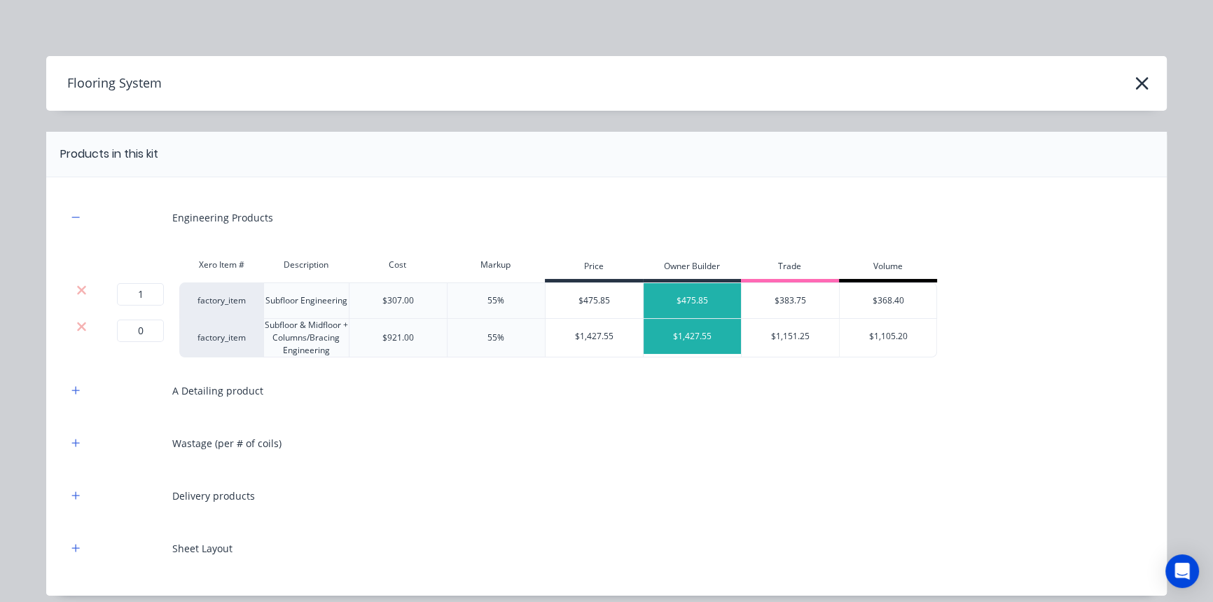
click at [78, 326] on icon at bounding box center [81, 326] width 11 height 14
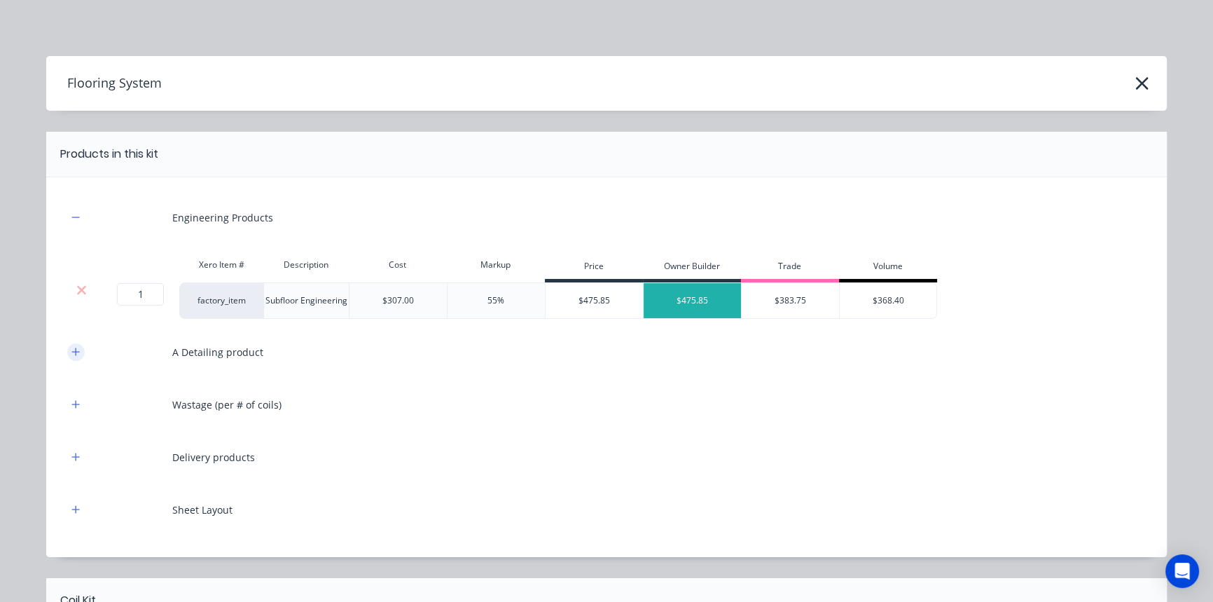
click at [71, 353] on icon "button" at bounding box center [75, 352] width 8 height 10
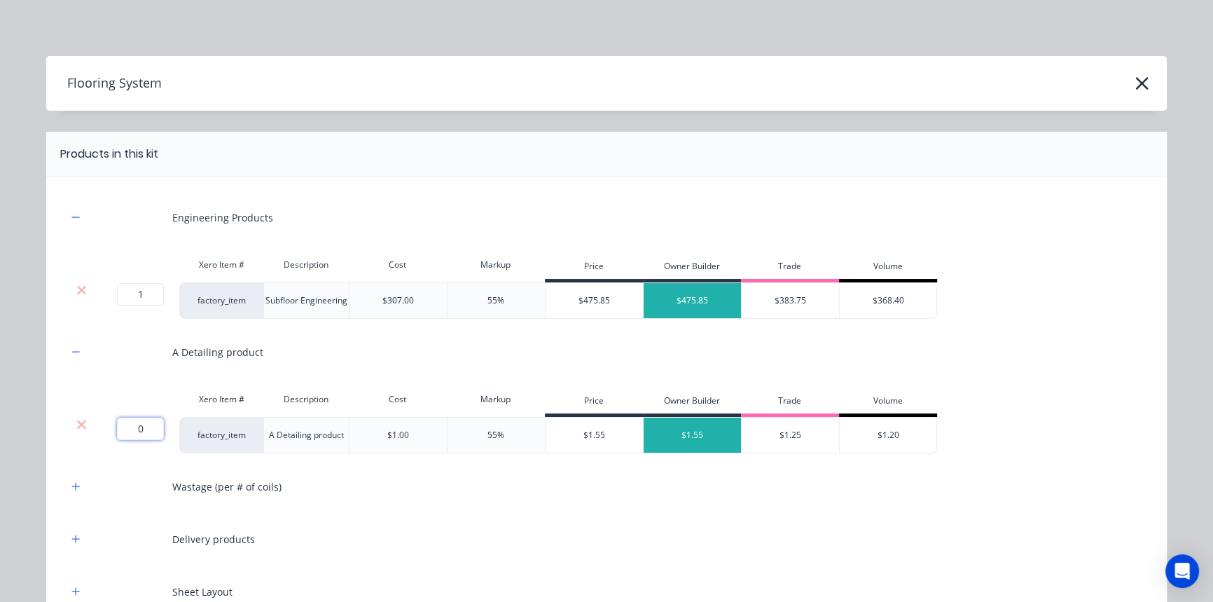
click at [134, 429] on input "0" at bounding box center [140, 428] width 47 height 22
type input "1549"
click at [72, 490] on icon "button" at bounding box center [76, 486] width 8 height 8
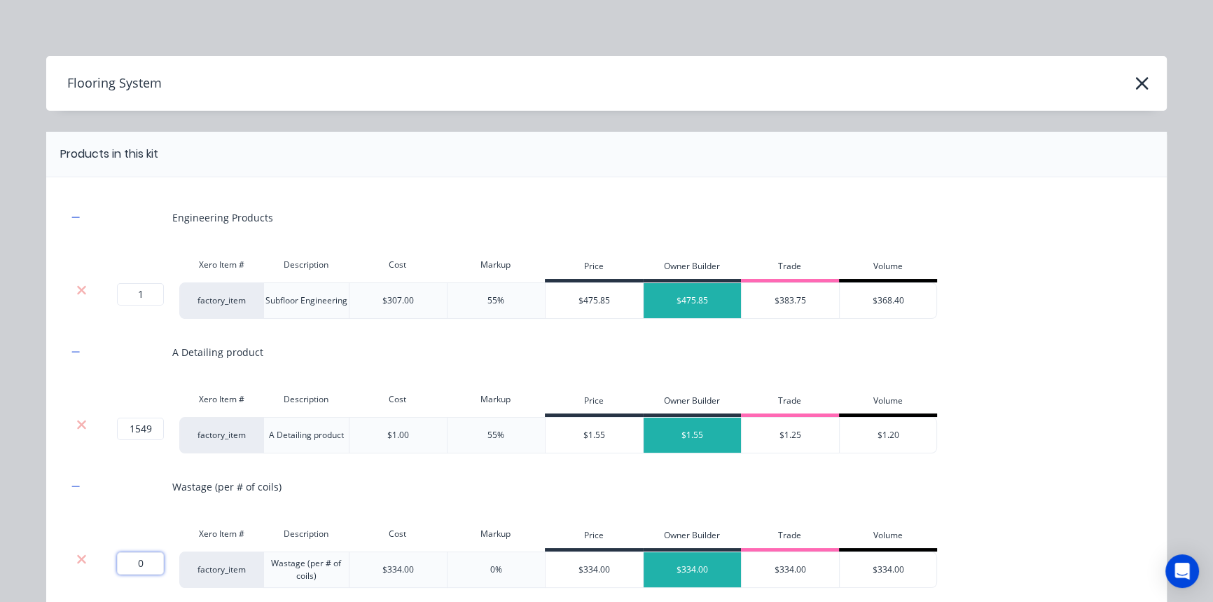
click at [141, 569] on input "0" at bounding box center [140, 563] width 47 height 22
type input "1"
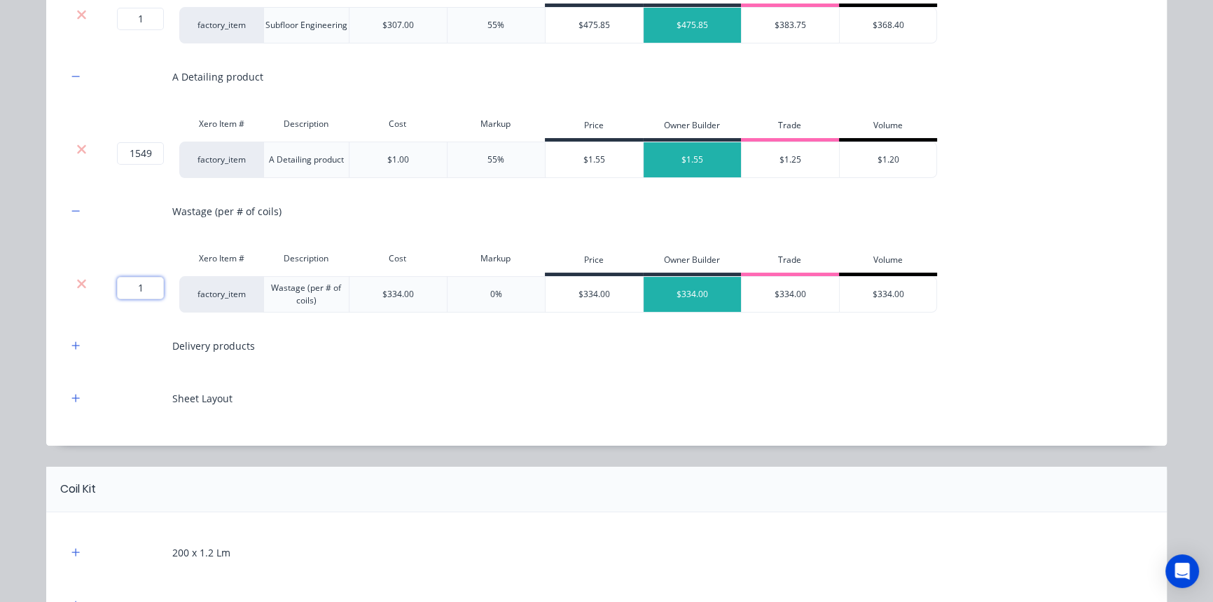
scroll to position [318, 0]
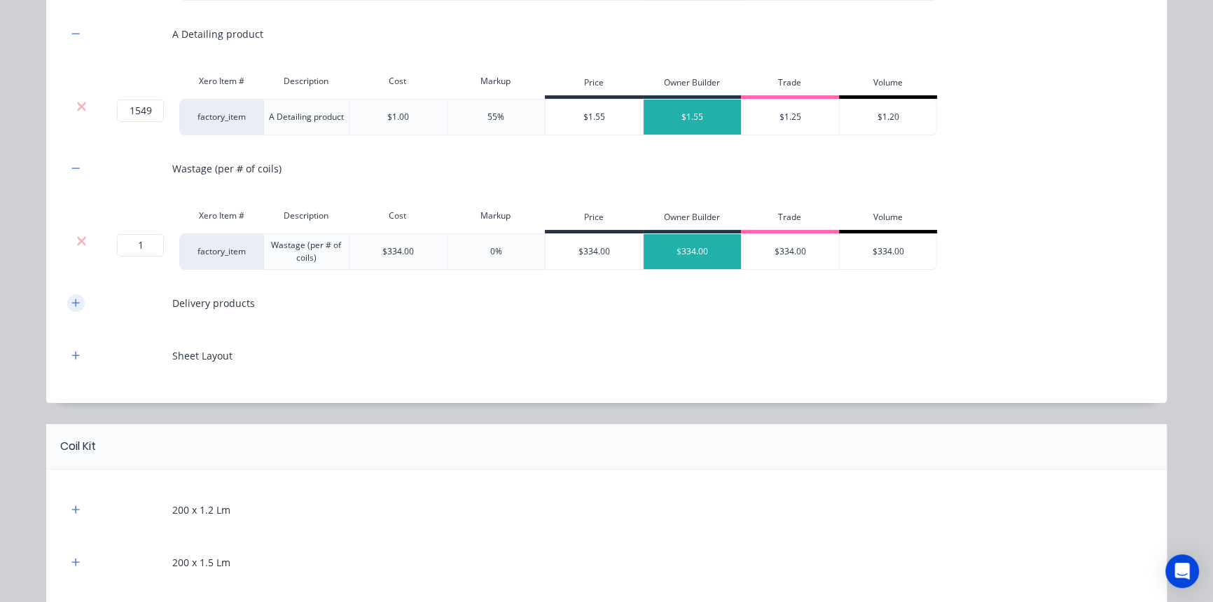
click at [71, 304] on icon "button" at bounding box center [75, 303] width 8 height 10
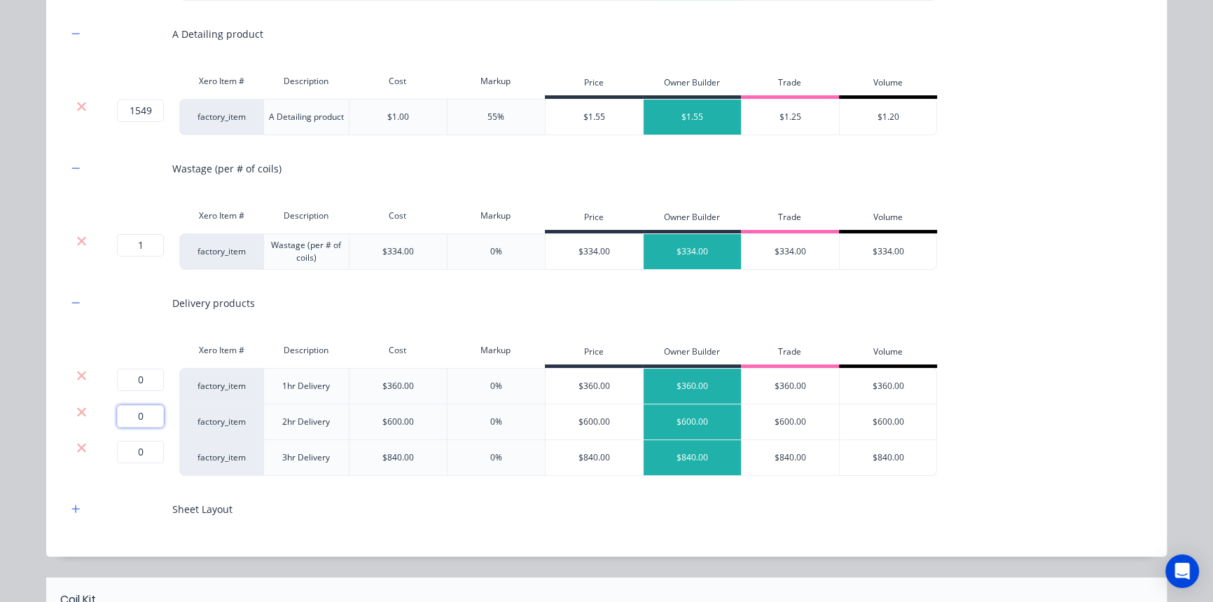
click at [129, 420] on input "0" at bounding box center [140, 416] width 47 height 22
type input "2"
click at [137, 448] on input "0" at bounding box center [140, 452] width 47 height 22
type input "2"
click at [78, 375] on icon at bounding box center [81, 374] width 9 height 9
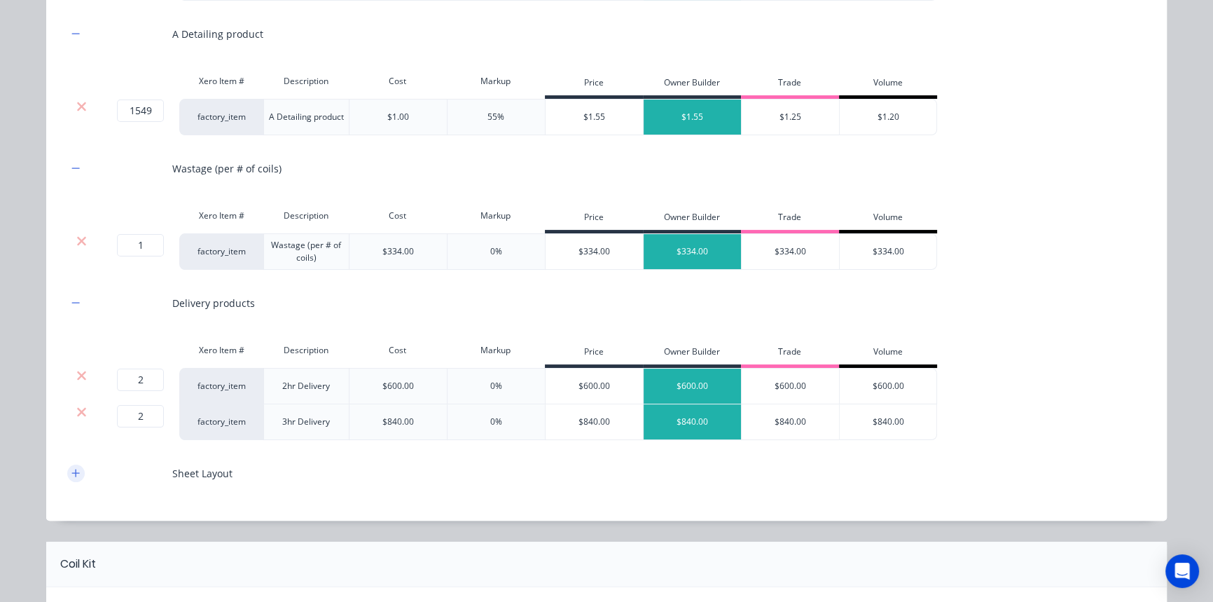
click at [71, 470] on icon "button" at bounding box center [75, 473] width 8 height 10
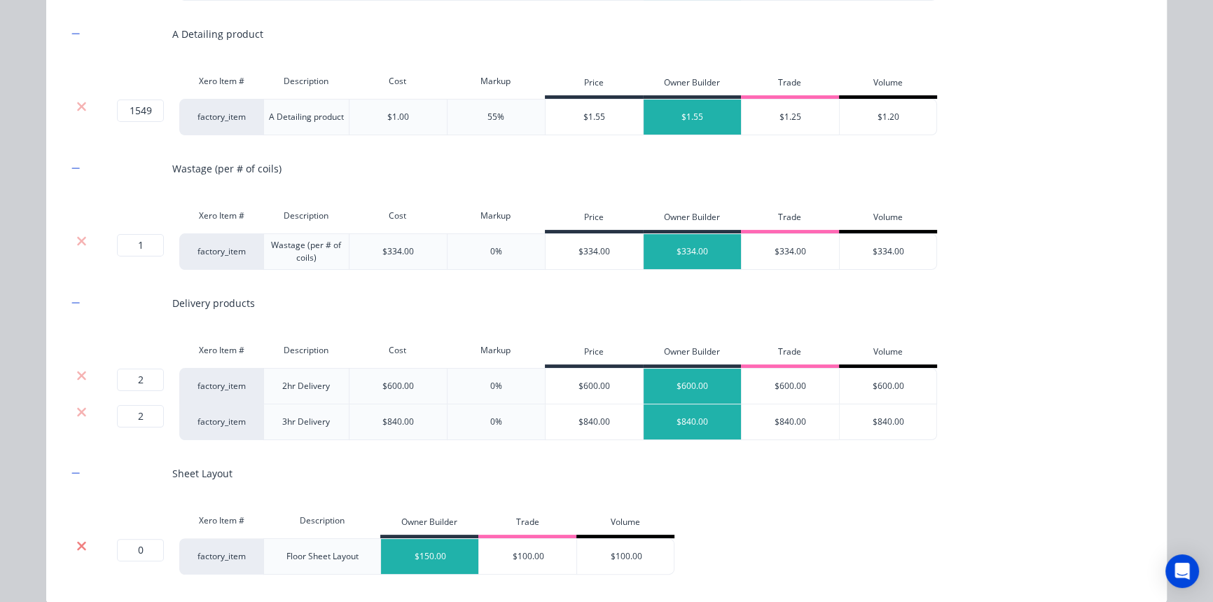
click at [77, 545] on icon at bounding box center [81, 545] width 9 height 9
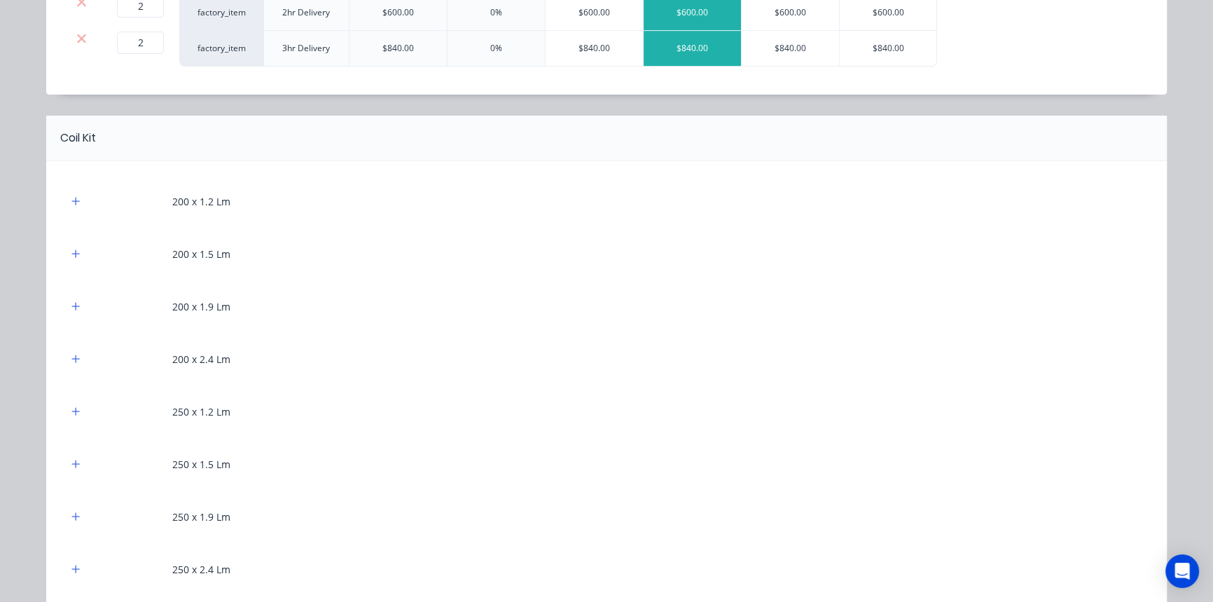
scroll to position [700, 0]
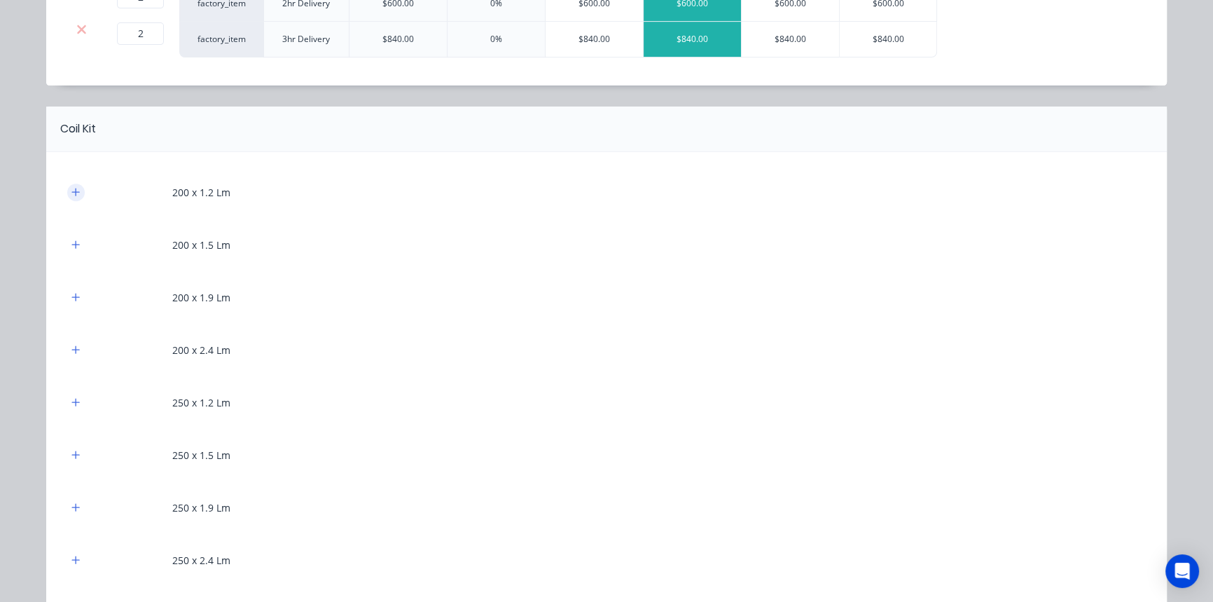
click at [71, 194] on icon "button" at bounding box center [75, 192] width 8 height 10
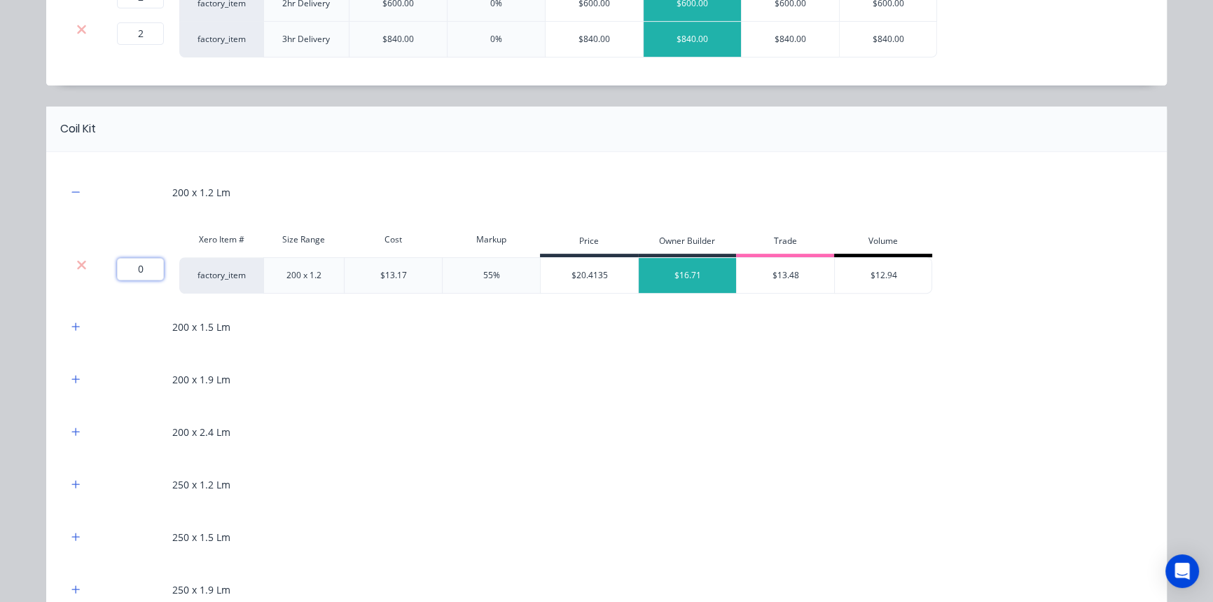
click at [141, 270] on input "0" at bounding box center [140, 269] width 47 height 22
type input "1157"
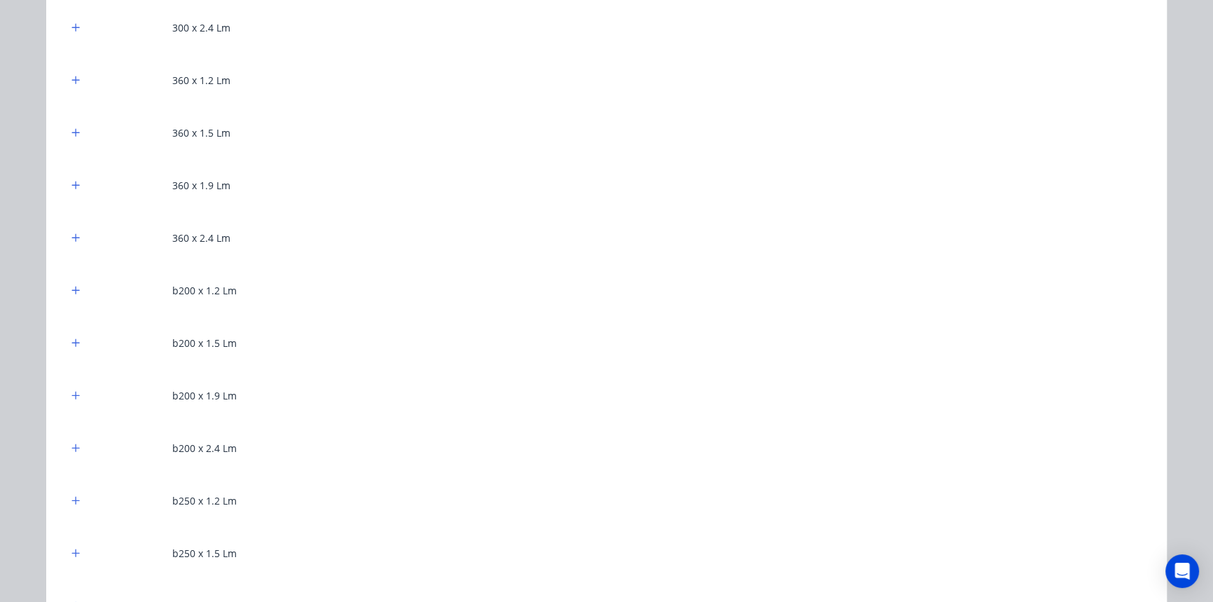
scroll to position [1528, 0]
click at [75, 335] on icon "button" at bounding box center [75, 340] width 8 height 10
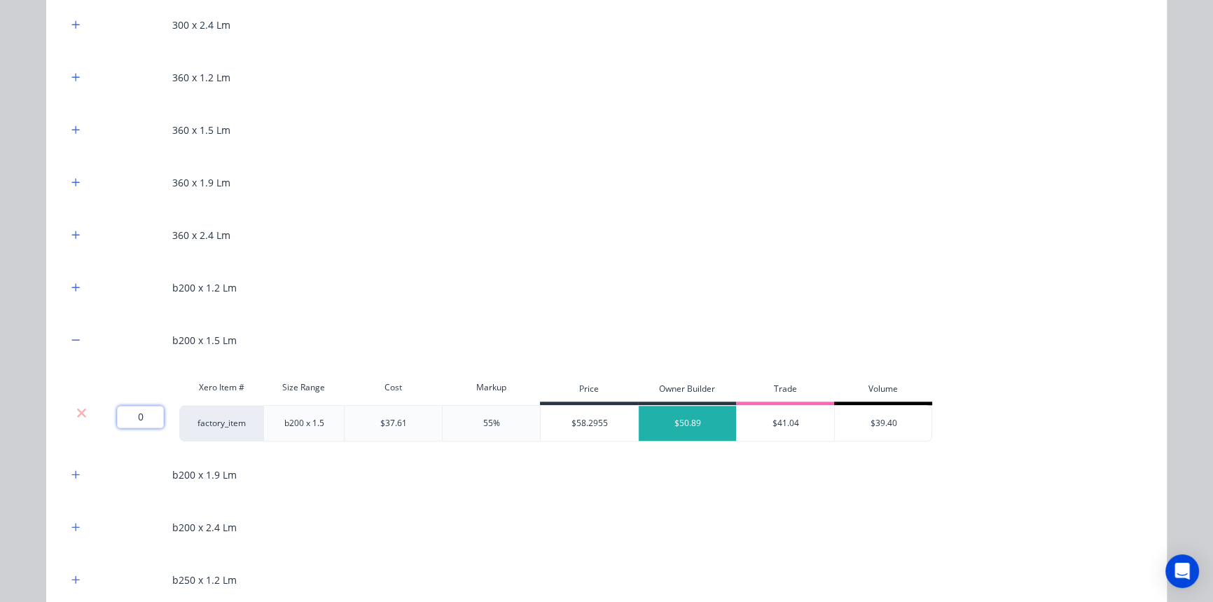
click at [138, 414] on input "0" at bounding box center [140, 417] width 47 height 22
type input "196"
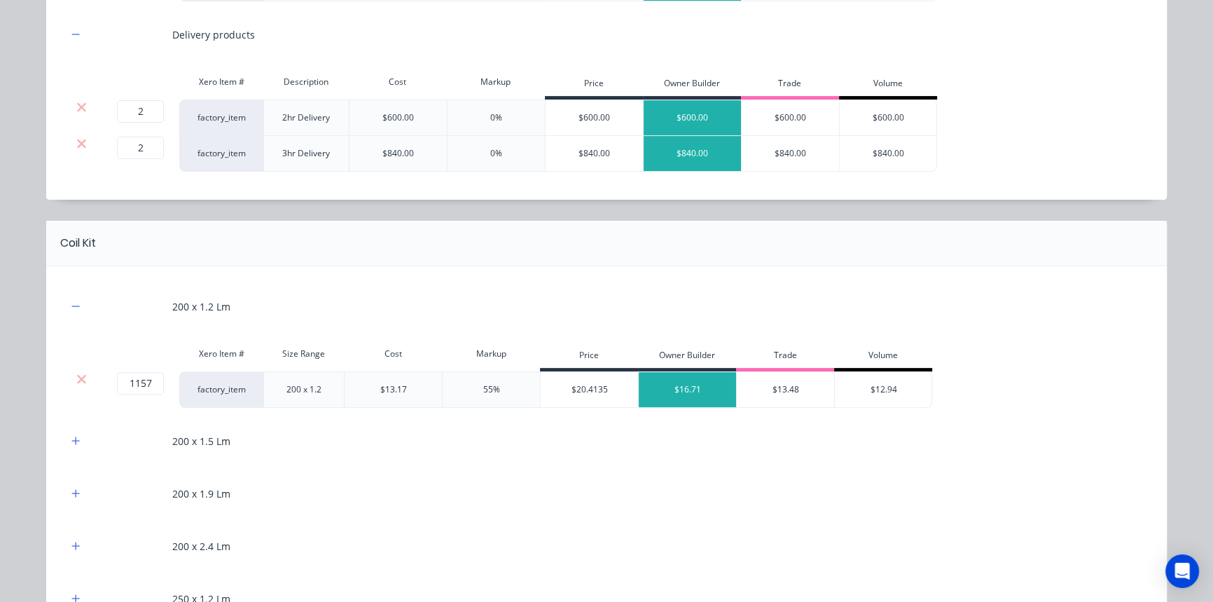
scroll to position [573, 0]
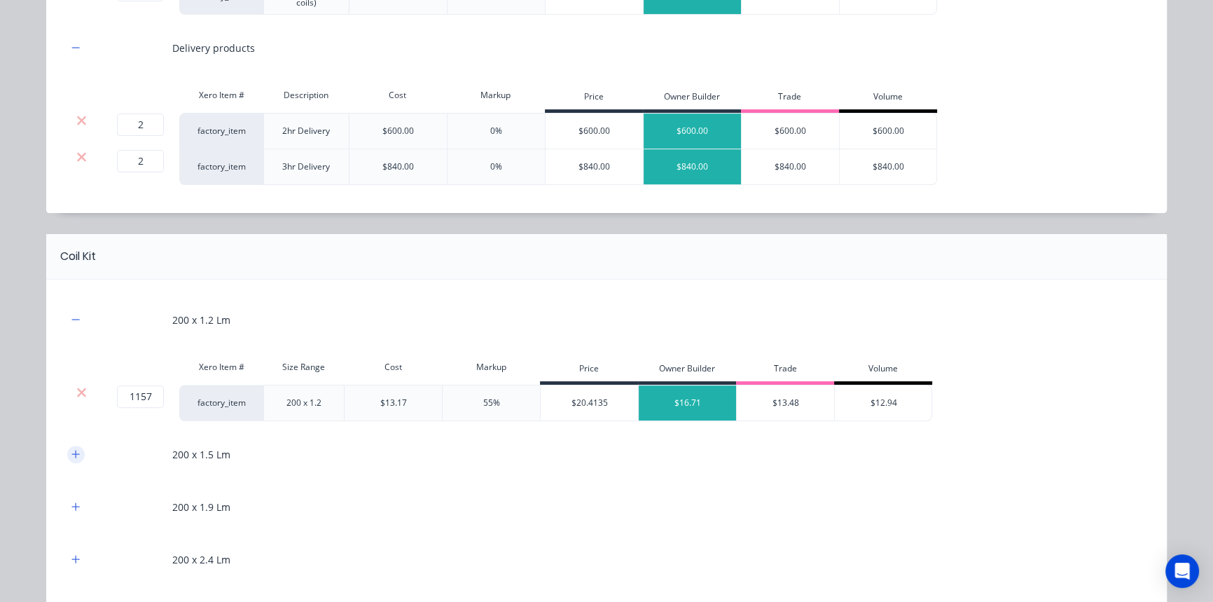
click at [74, 449] on icon "button" at bounding box center [75, 454] width 8 height 10
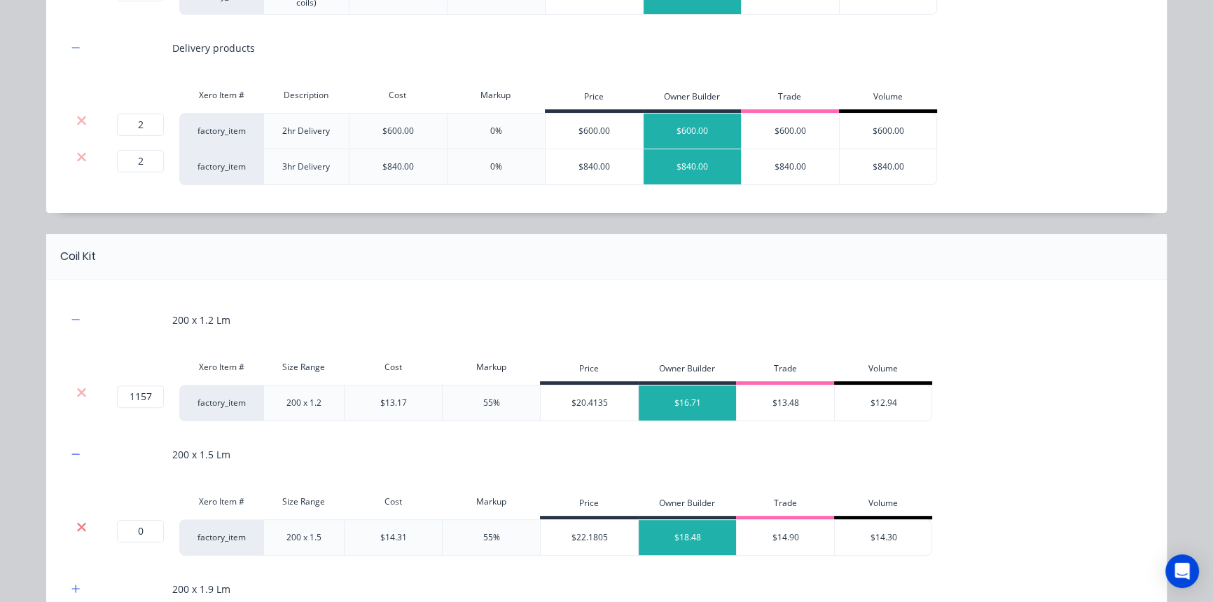
click at [77, 526] on icon at bounding box center [81, 526] width 9 height 9
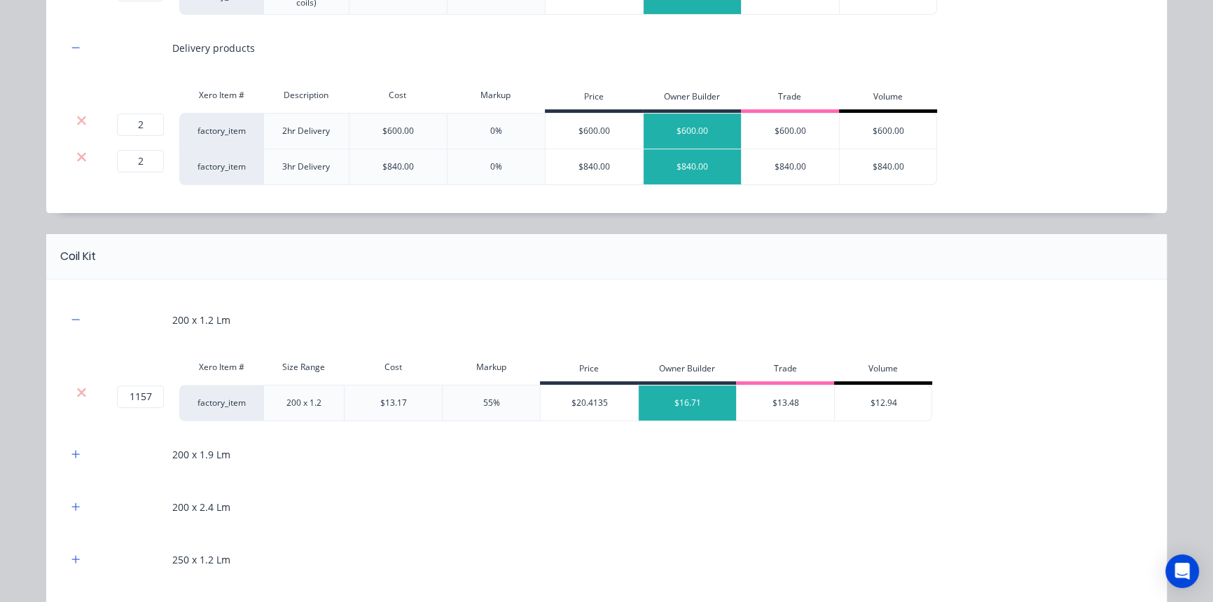
click at [68, 464] on div "200 x 1.9 Lm" at bounding box center [606, 454] width 1079 height 39
click at [74, 452] on icon "button" at bounding box center [76, 454] width 8 height 8
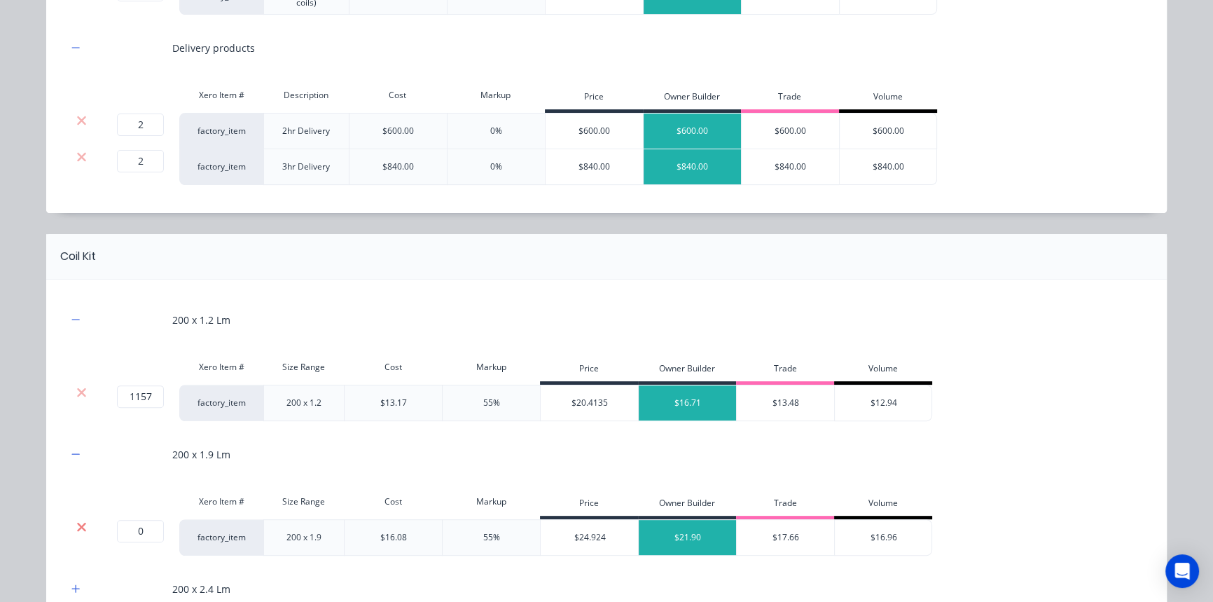
click at [79, 525] on icon at bounding box center [81, 527] width 11 height 14
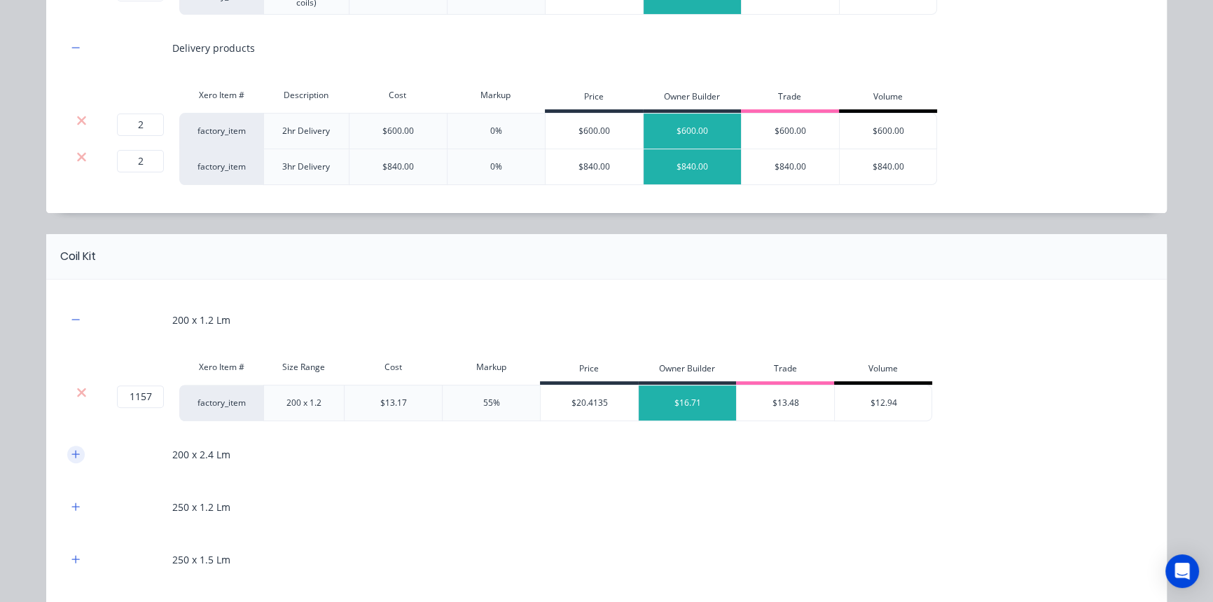
click at [71, 455] on icon "button" at bounding box center [75, 454] width 8 height 10
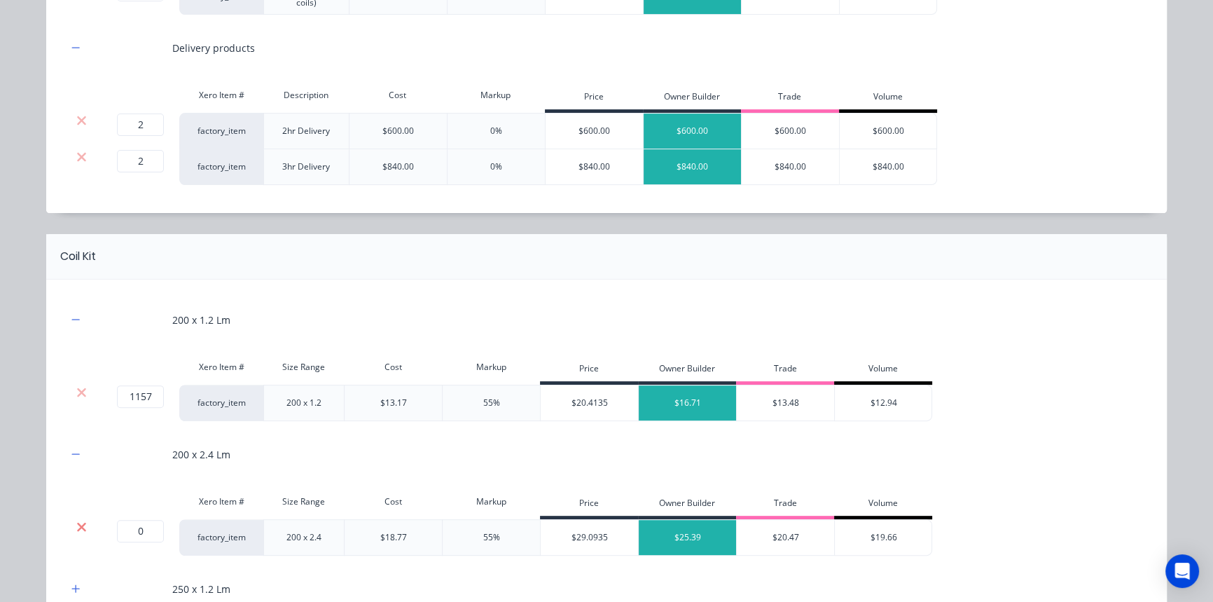
click at [81, 523] on icon at bounding box center [81, 527] width 11 height 14
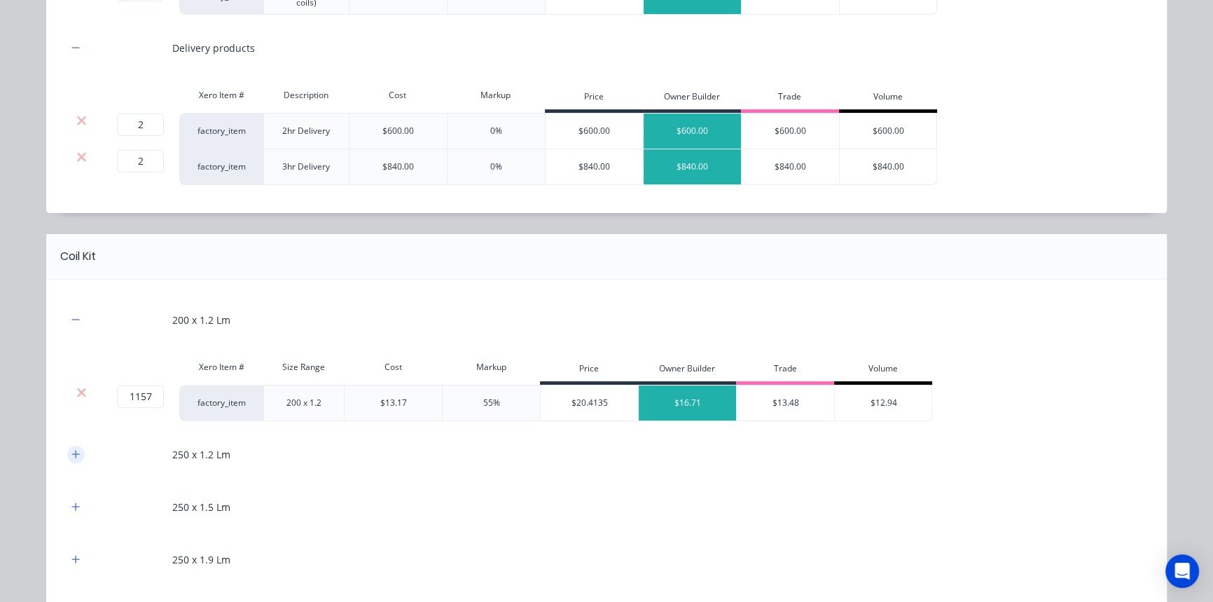
click at [73, 453] on icon "button" at bounding box center [76, 454] width 8 height 8
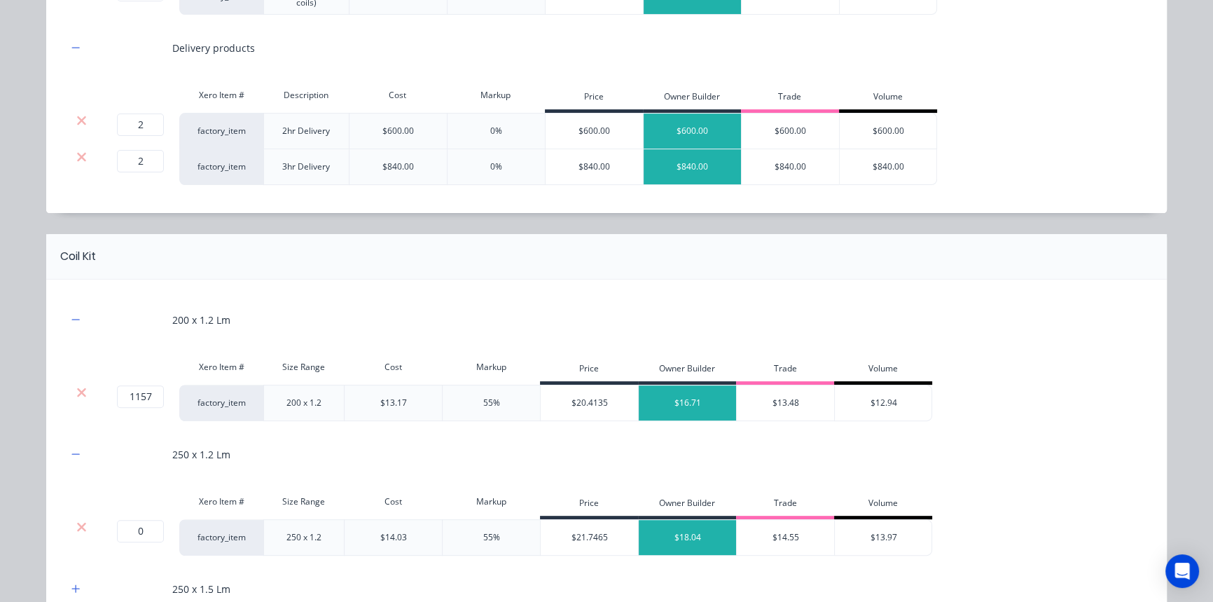
drag, startPoint x: 80, startPoint y: 527, endPoint x: 80, endPoint y: 490, distance: 37.8
click at [80, 527] on icon at bounding box center [81, 527] width 11 height 14
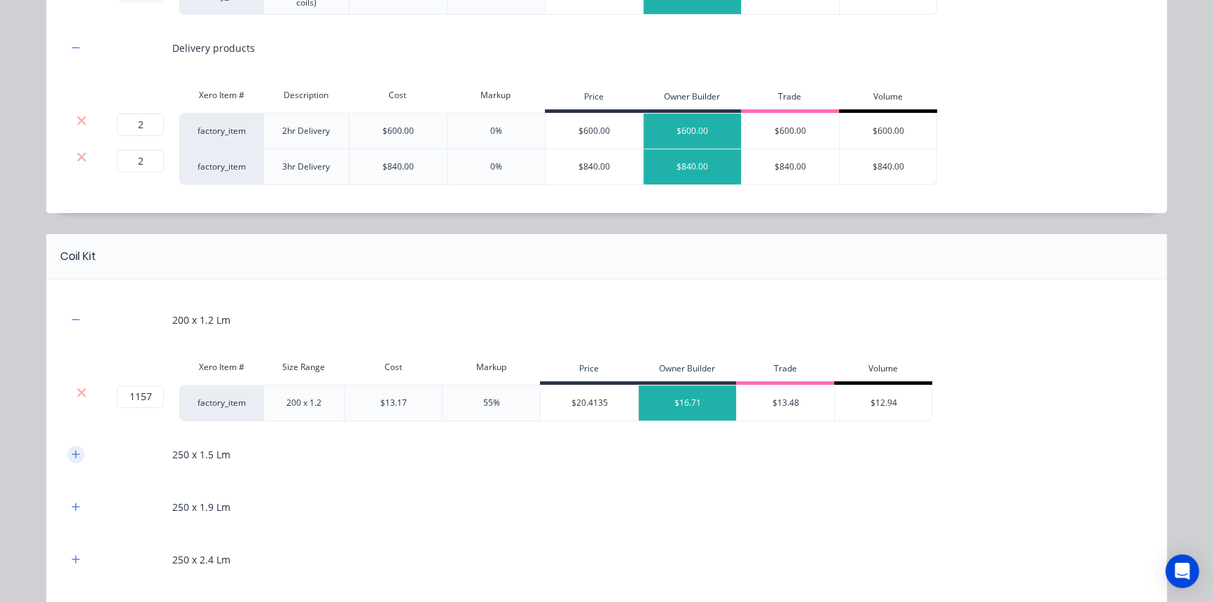
click at [75, 454] on icon "button" at bounding box center [75, 454] width 8 height 10
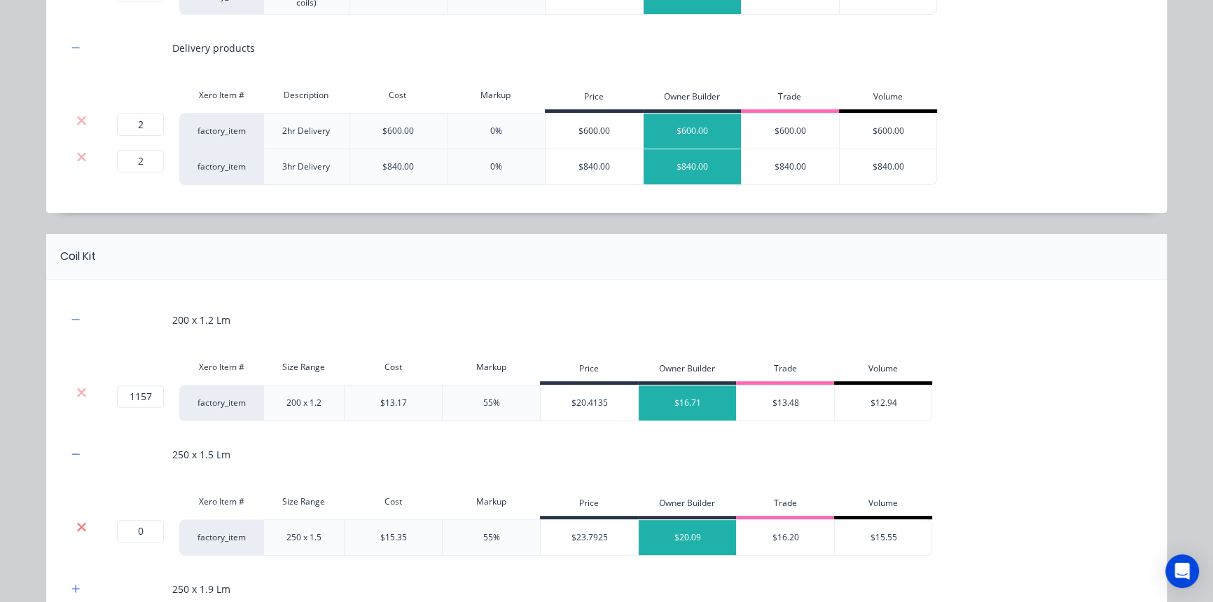
click at [81, 522] on icon at bounding box center [81, 527] width 11 height 14
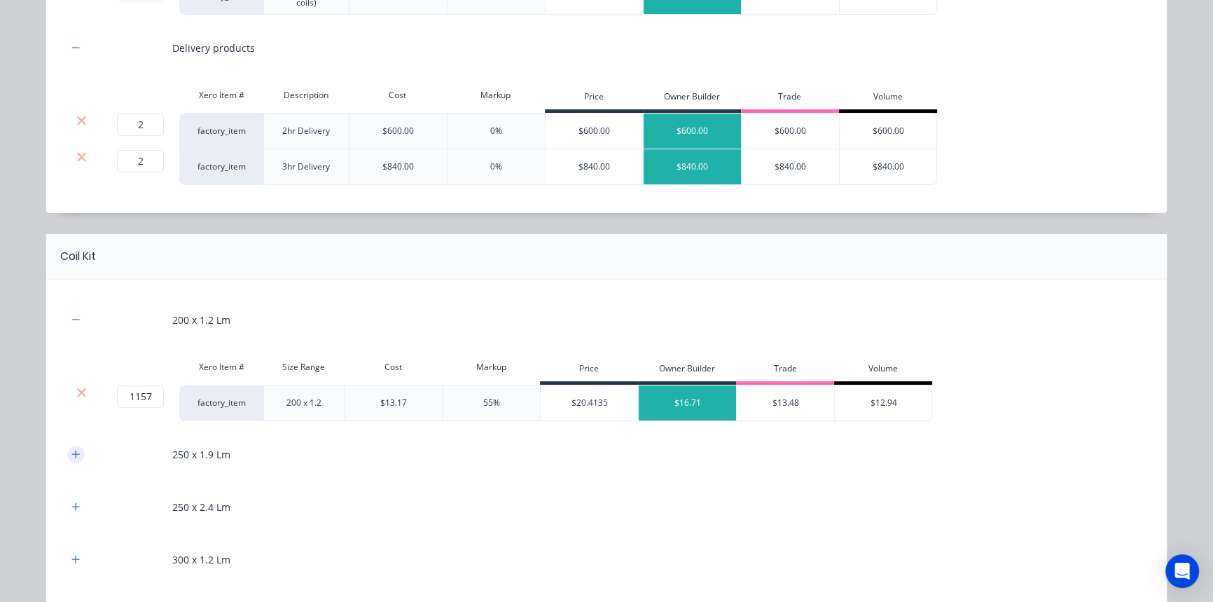
click at [75, 453] on icon "button" at bounding box center [75, 454] width 8 height 10
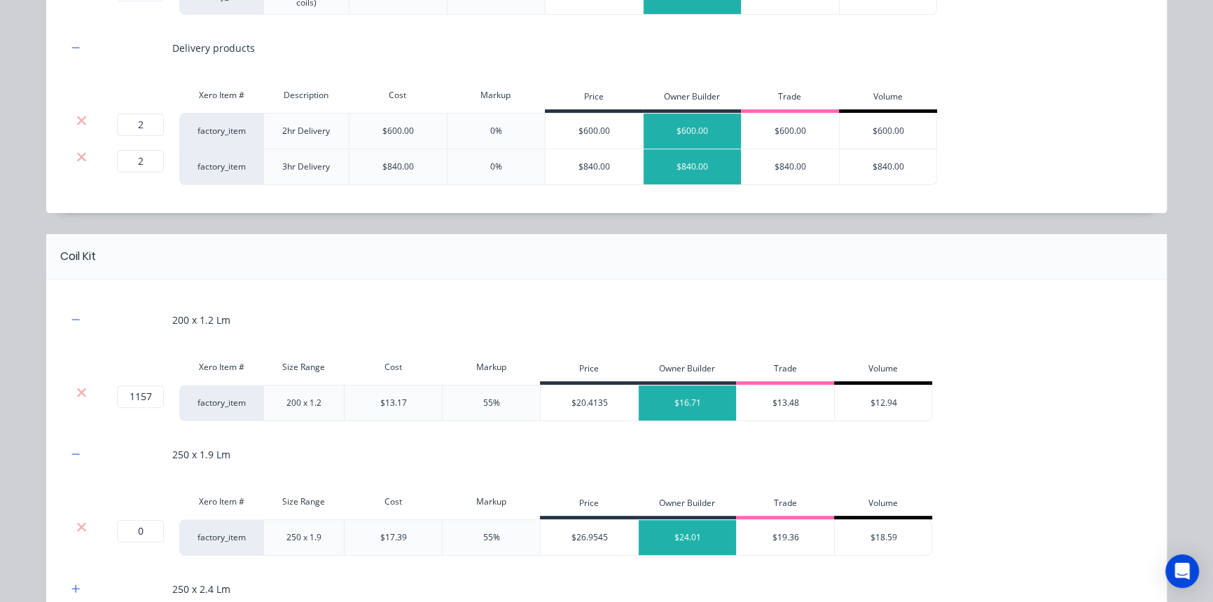
click at [82, 529] on div at bounding box center [81, 527] width 27 height 14
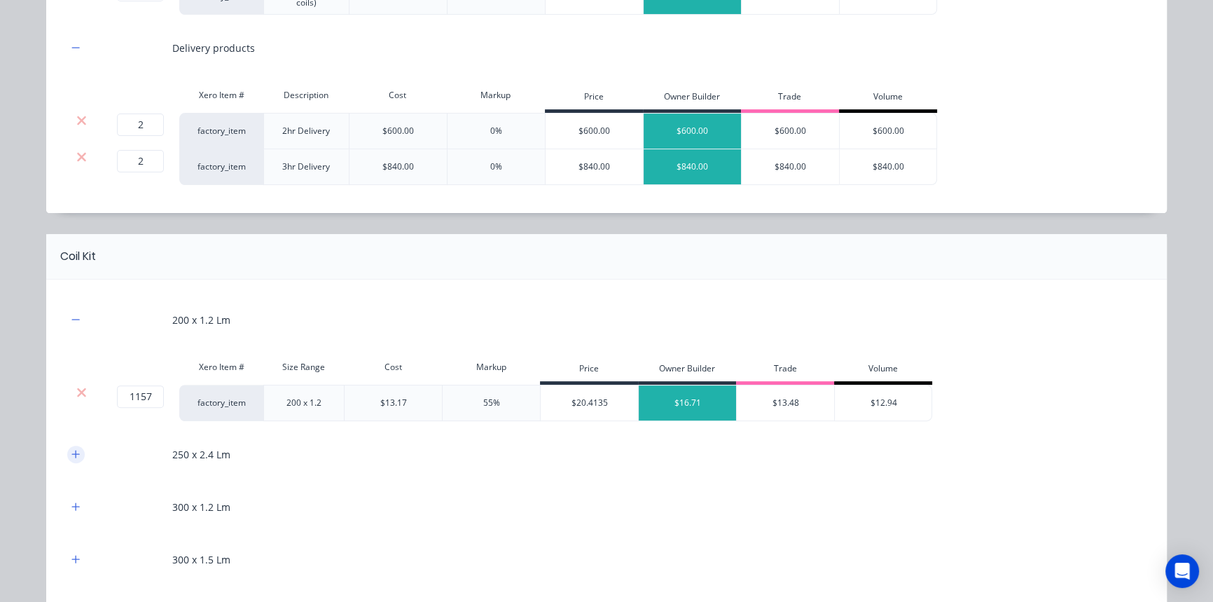
click at [71, 455] on icon "button" at bounding box center [75, 454] width 8 height 10
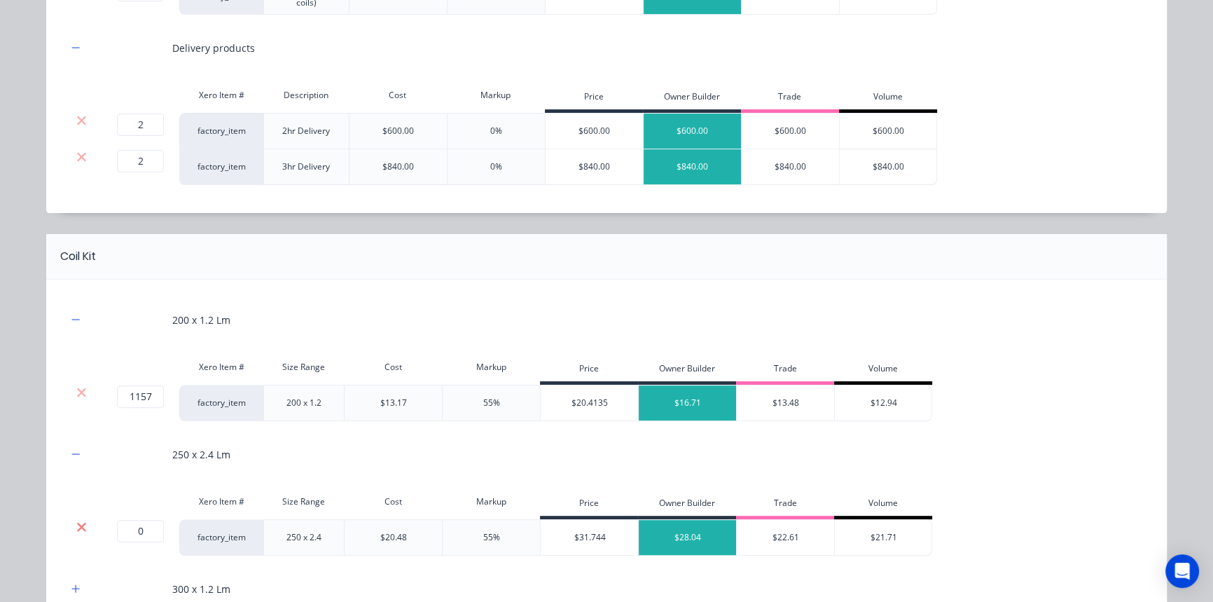
click at [76, 523] on icon at bounding box center [81, 527] width 11 height 14
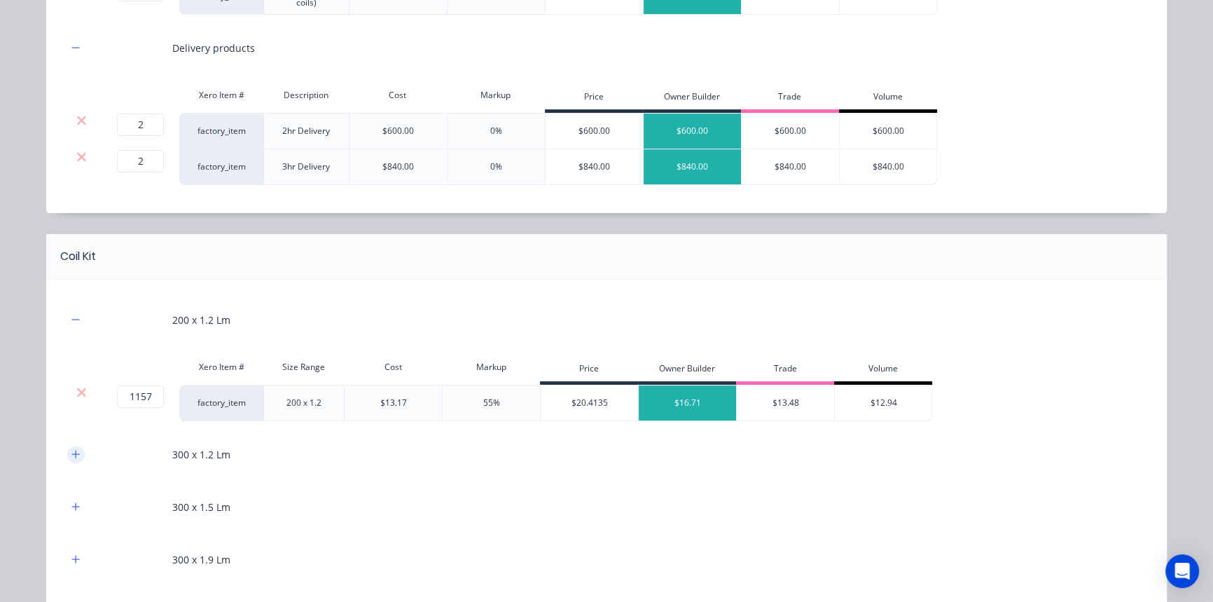
click at [73, 445] on button "button" at bounding box center [76, 454] width 18 height 18
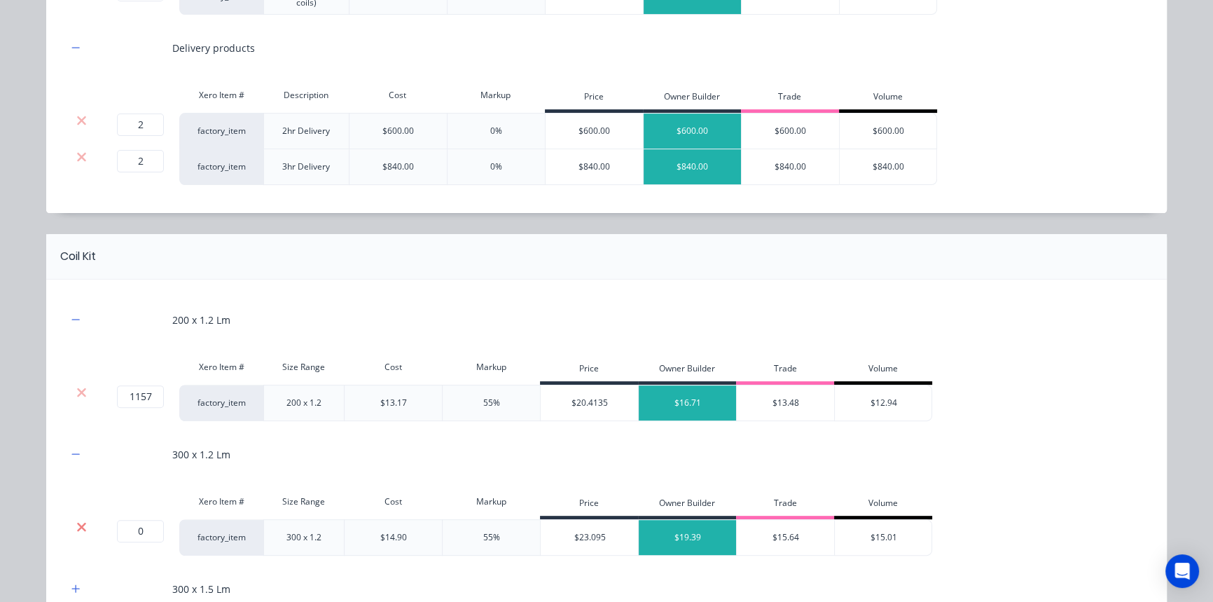
click at [76, 529] on icon at bounding box center [81, 527] width 11 height 14
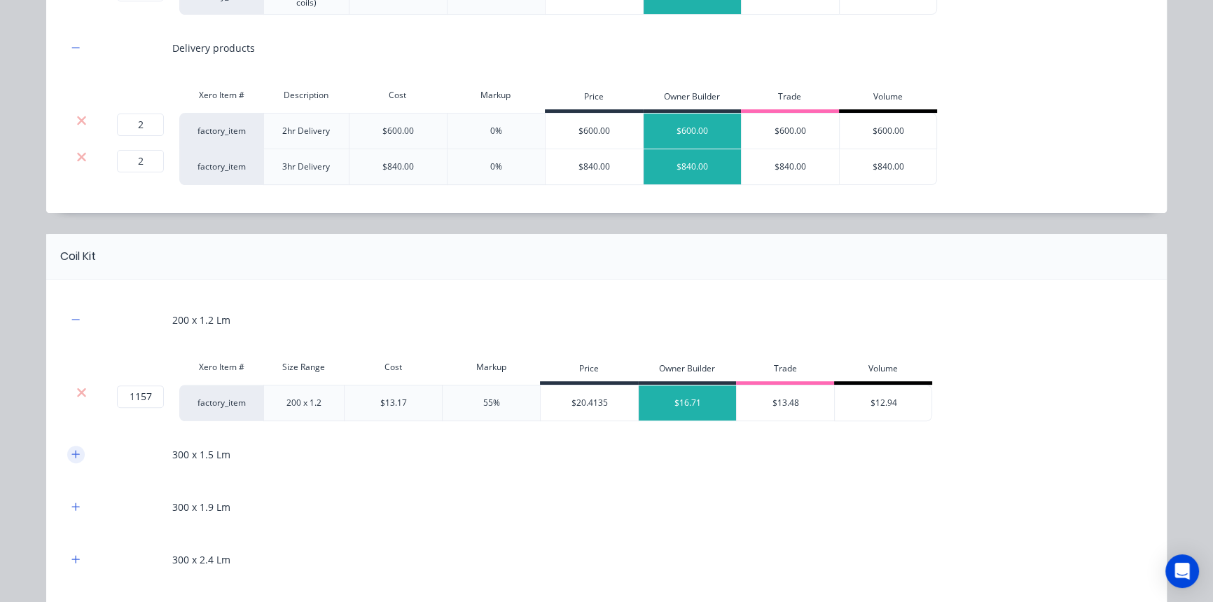
click at [72, 453] on icon "button" at bounding box center [76, 454] width 8 height 8
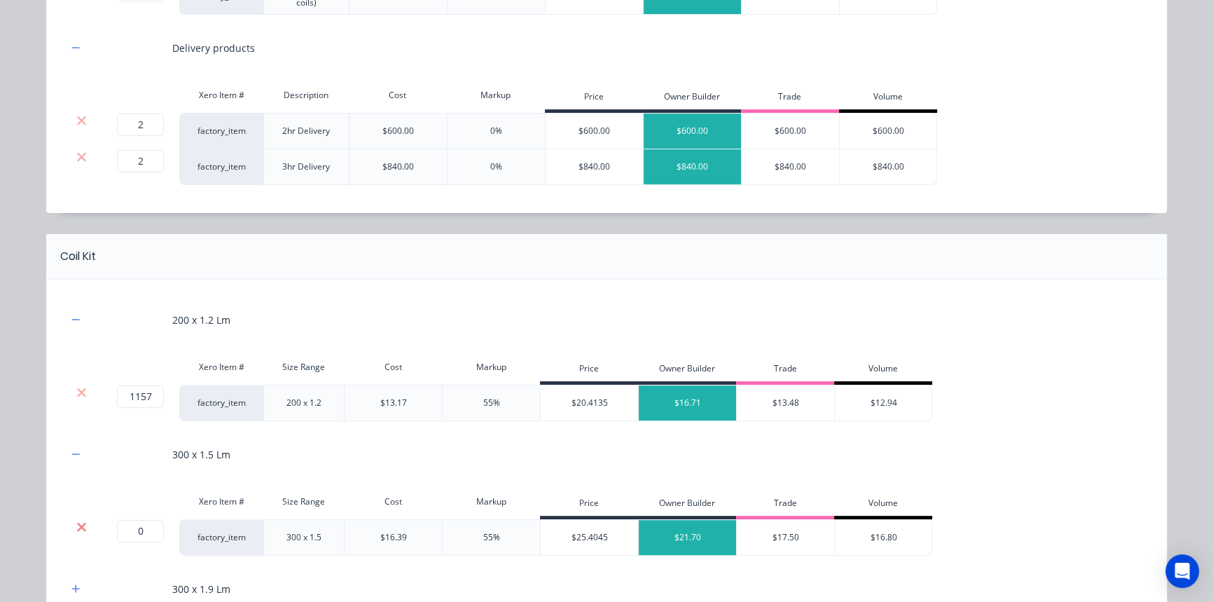
click at [76, 523] on icon at bounding box center [81, 527] width 11 height 14
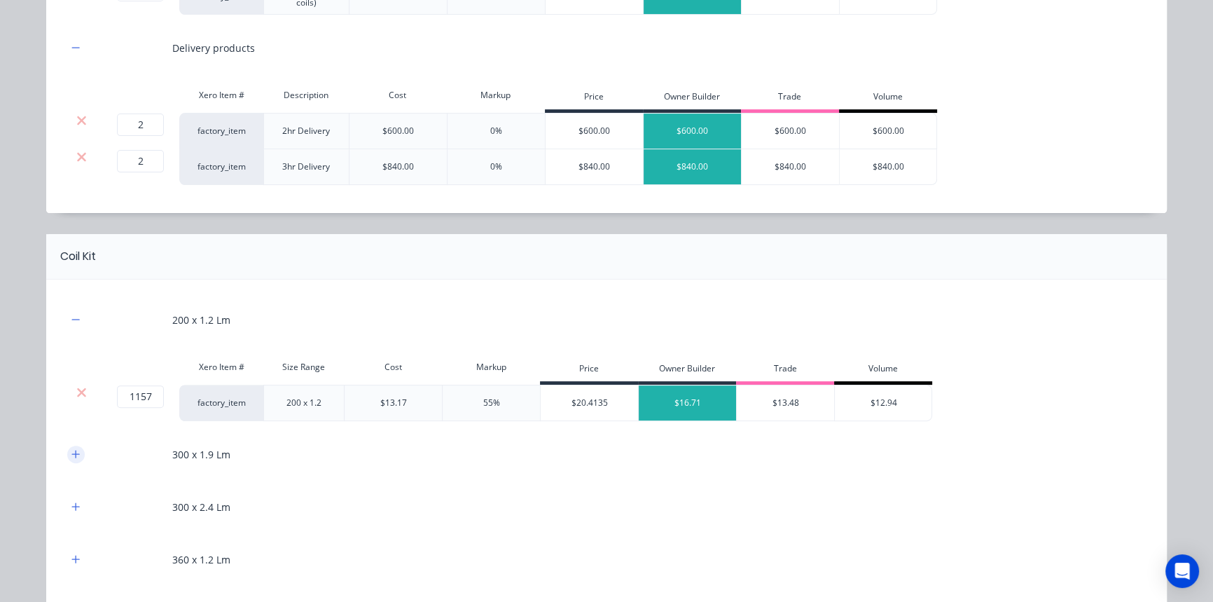
click at [73, 453] on icon "button" at bounding box center [76, 454] width 8 height 8
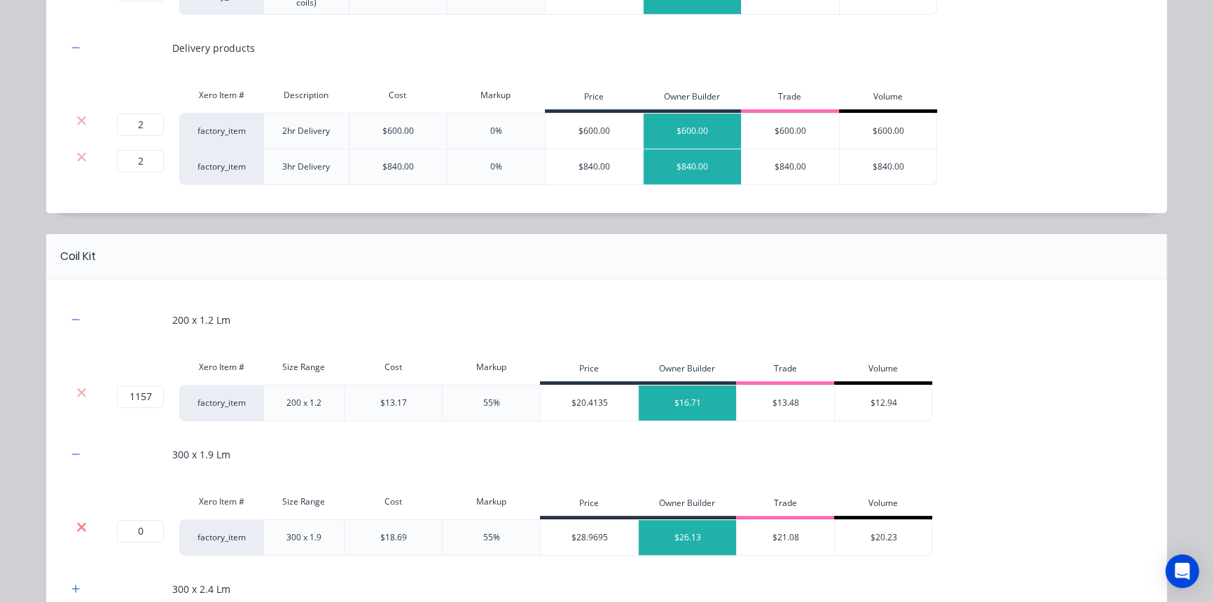
click at [76, 522] on icon at bounding box center [81, 527] width 11 height 14
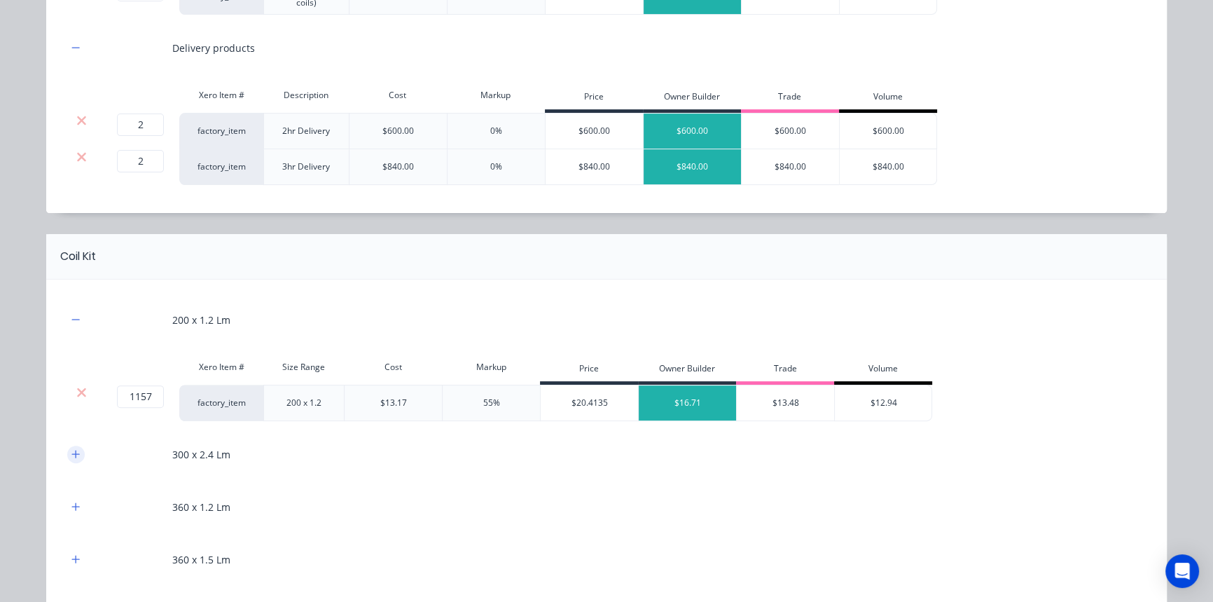
click at [71, 455] on icon "button" at bounding box center [75, 454] width 8 height 10
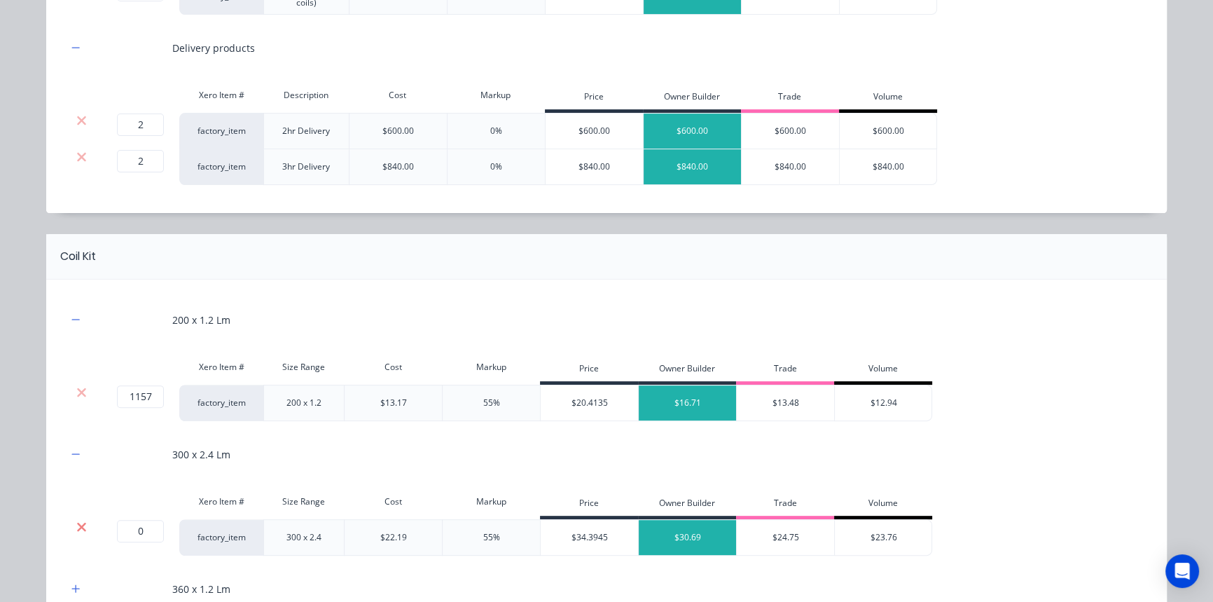
click at [76, 527] on icon at bounding box center [81, 527] width 11 height 14
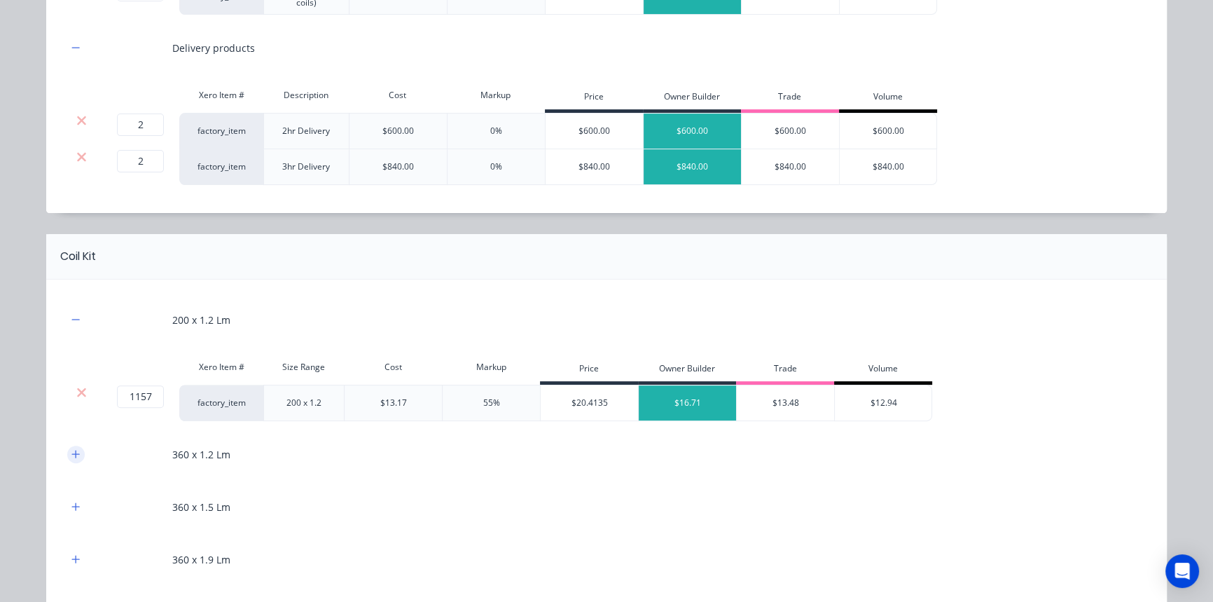
click at [76, 449] on button "button" at bounding box center [76, 454] width 18 height 18
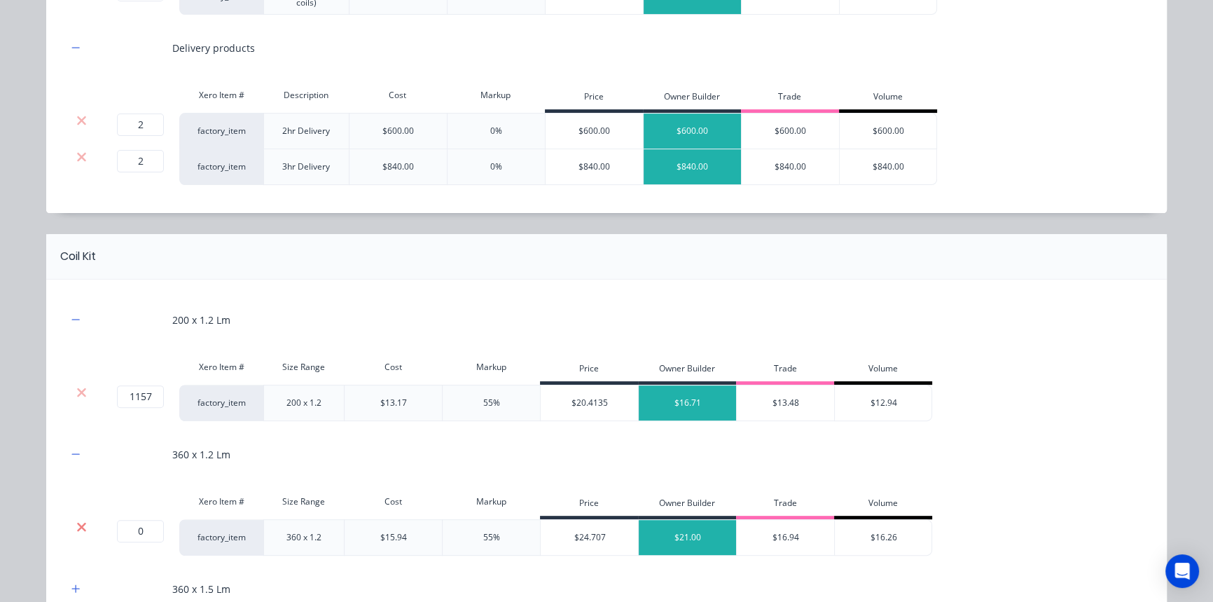
click at [76, 522] on icon at bounding box center [81, 527] width 11 height 14
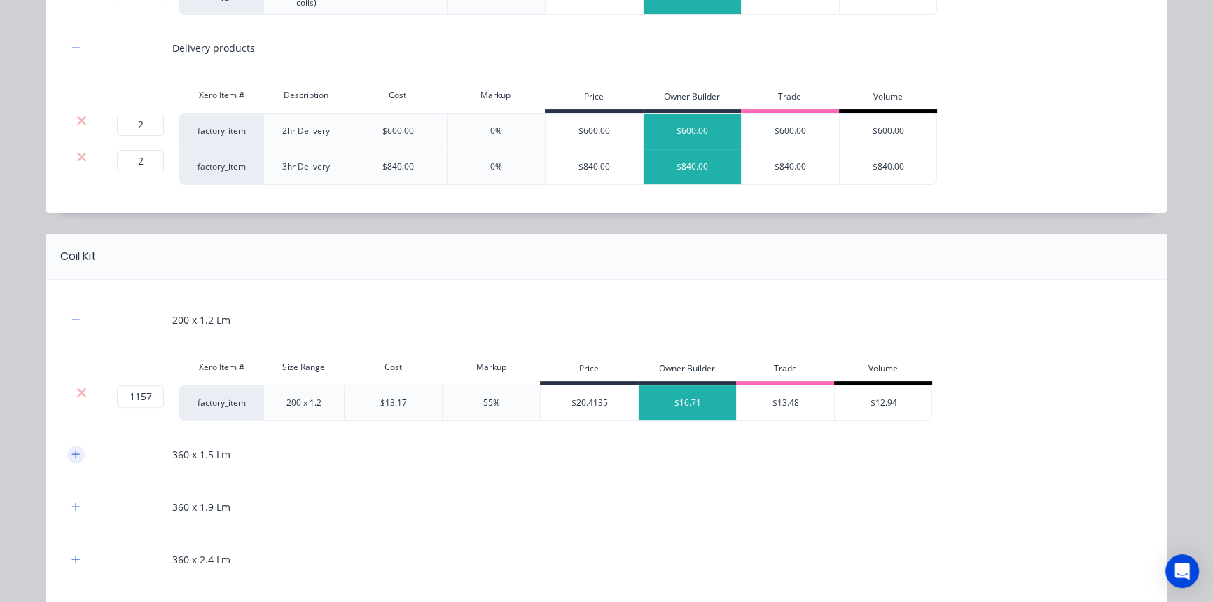
drag, startPoint x: 71, startPoint y: 445, endPoint x: 71, endPoint y: 459, distance: 14.7
click at [71, 446] on button "button" at bounding box center [76, 454] width 18 height 18
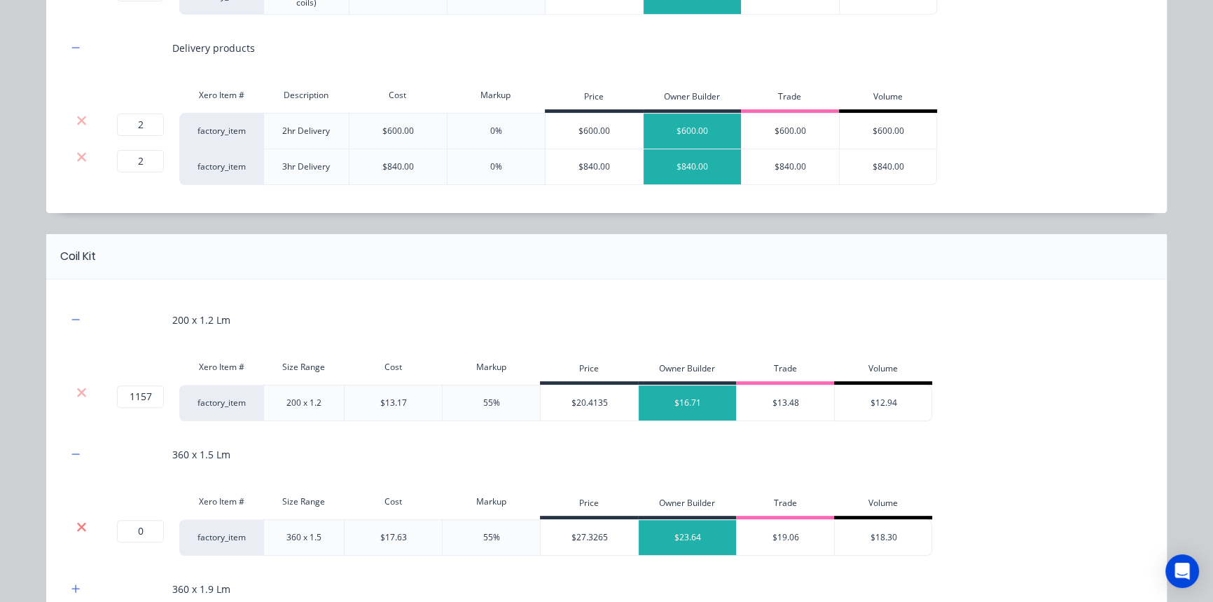
click at [77, 525] on icon at bounding box center [81, 526] width 9 height 9
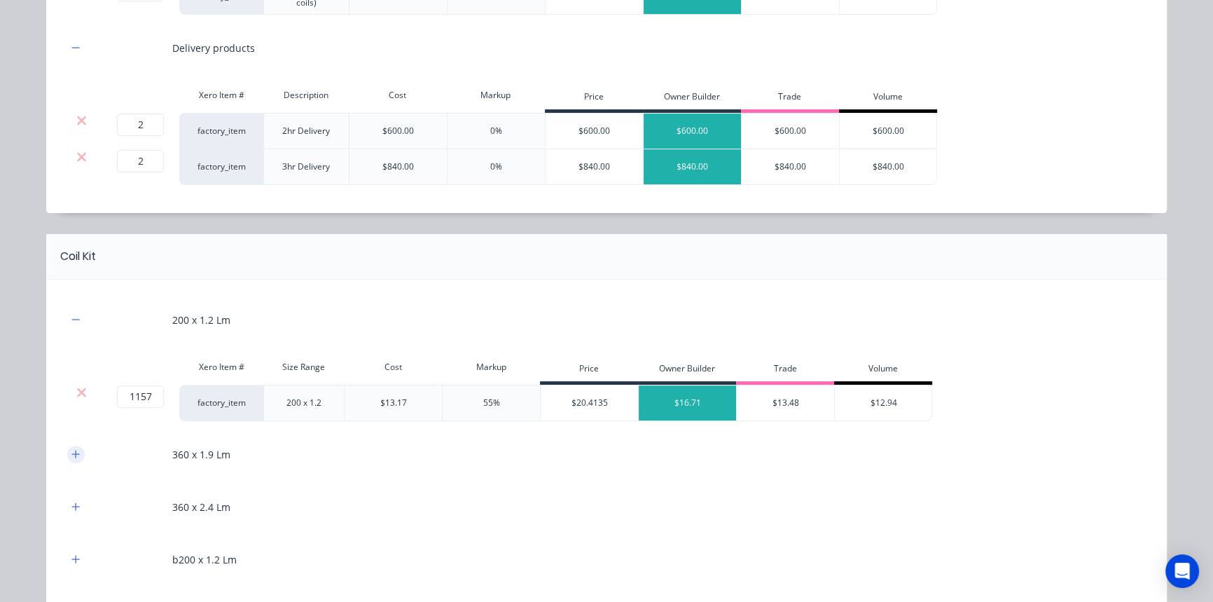
click at [71, 456] on icon "button" at bounding box center [75, 454] width 8 height 10
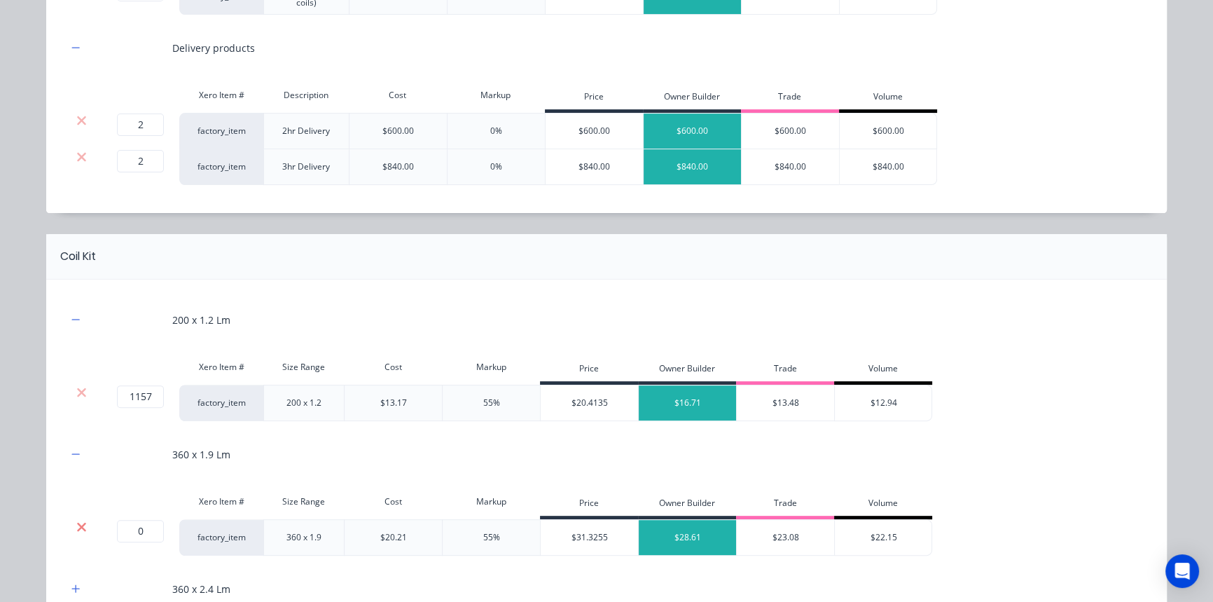
click at [79, 525] on icon at bounding box center [81, 527] width 11 height 14
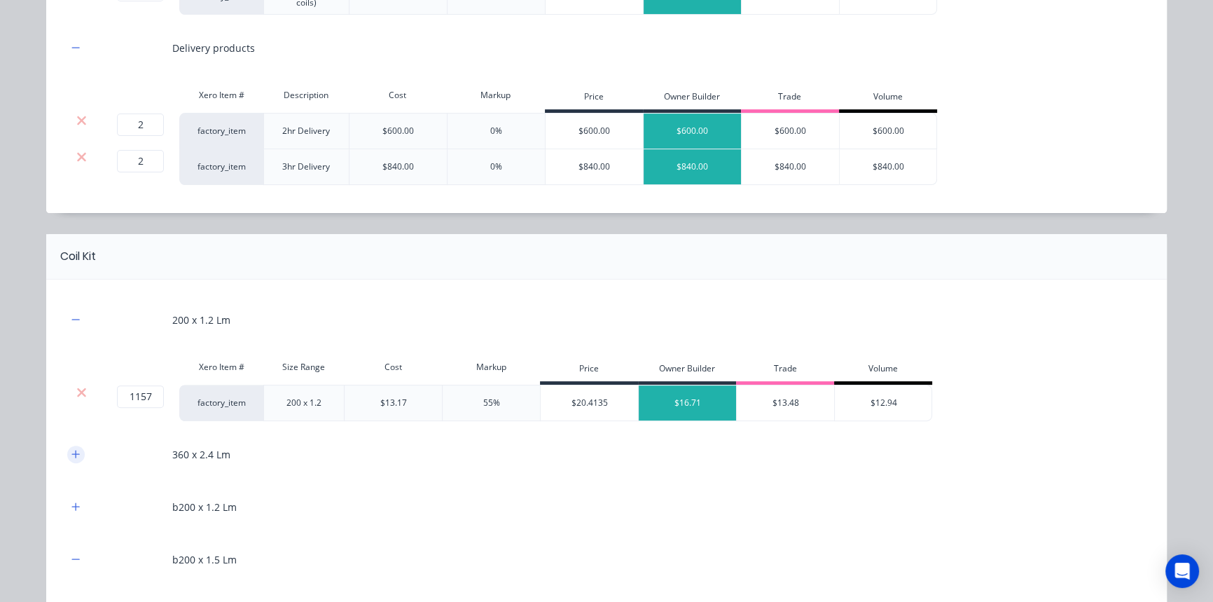
click at [76, 455] on button "button" at bounding box center [76, 454] width 18 height 18
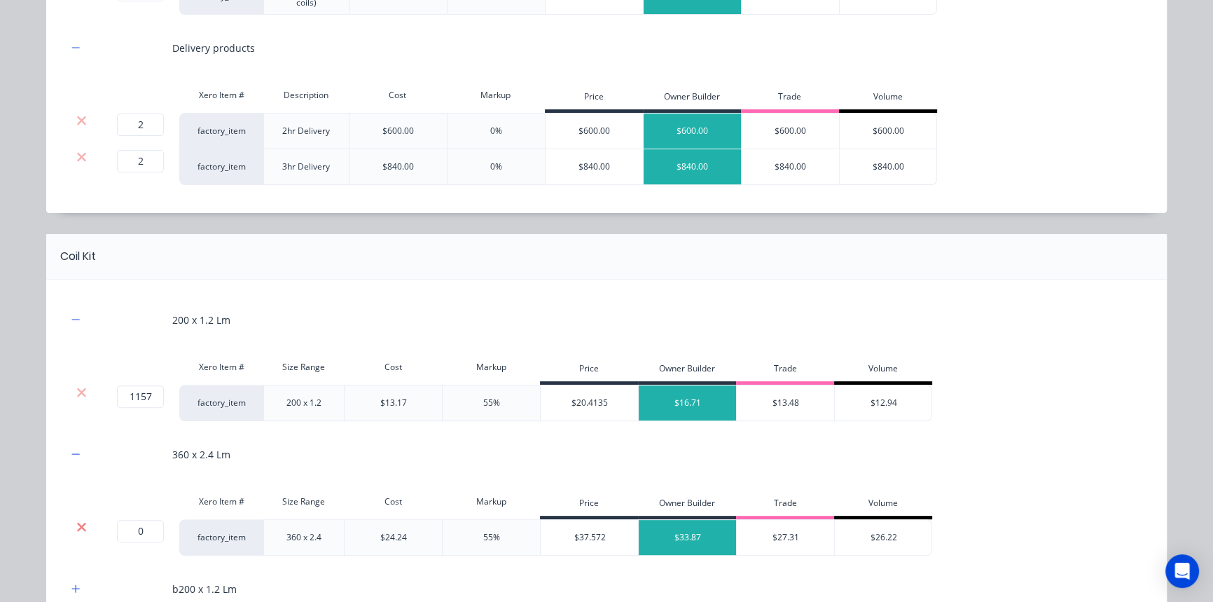
click at [78, 524] on icon at bounding box center [81, 526] width 9 height 9
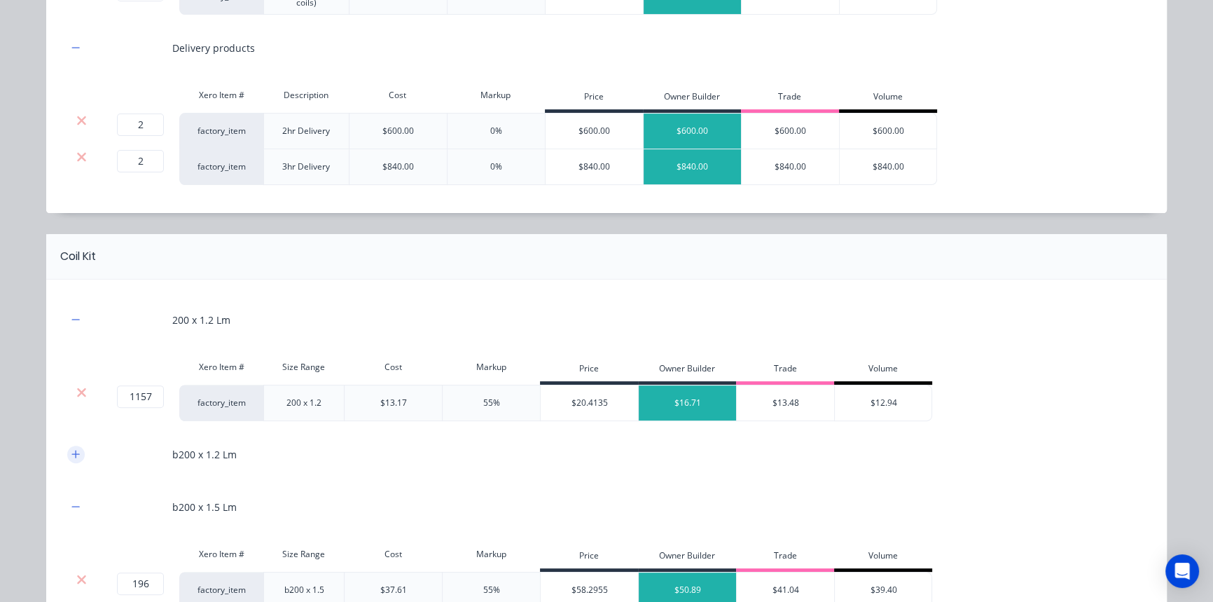
click at [78, 451] on button "button" at bounding box center [76, 454] width 18 height 18
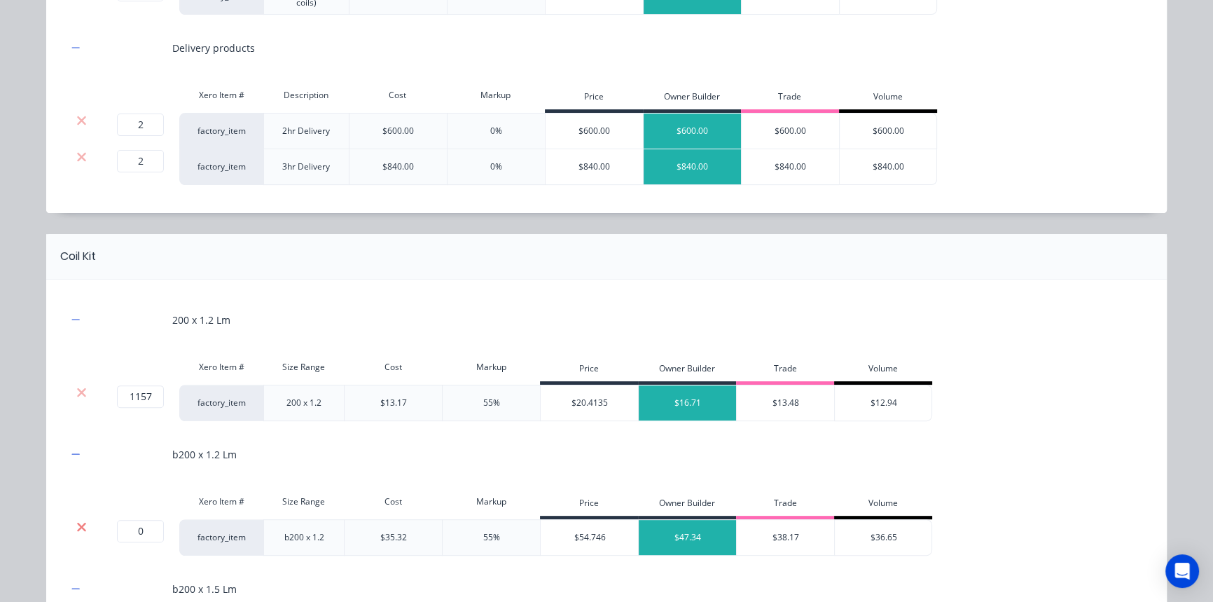
click at [79, 526] on icon at bounding box center [81, 527] width 11 height 14
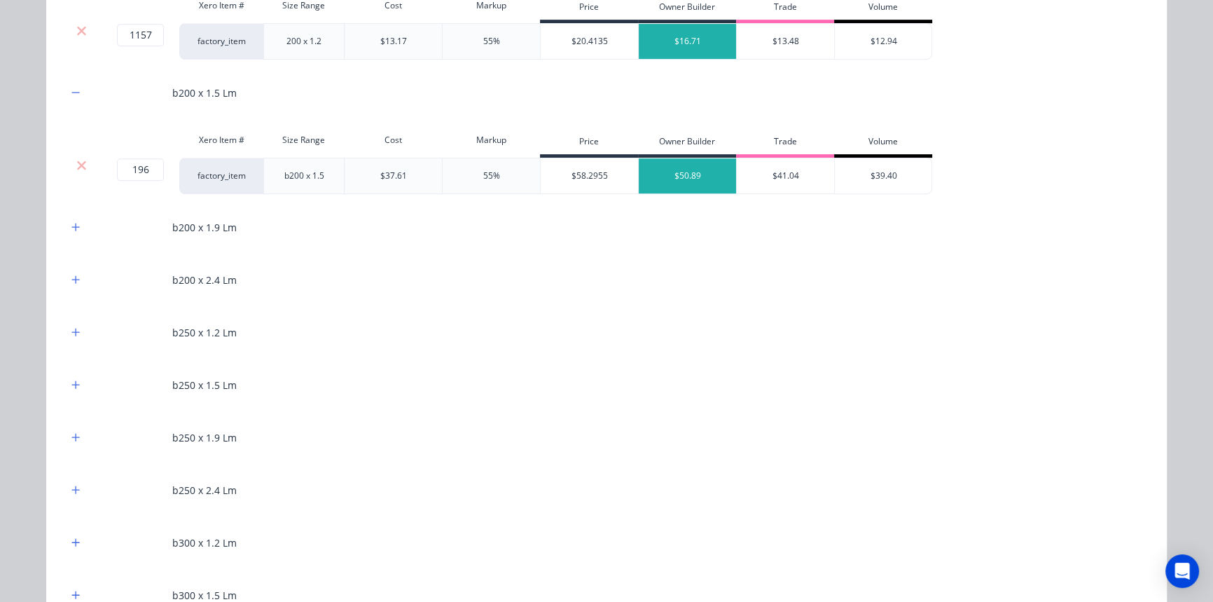
scroll to position [955, 0]
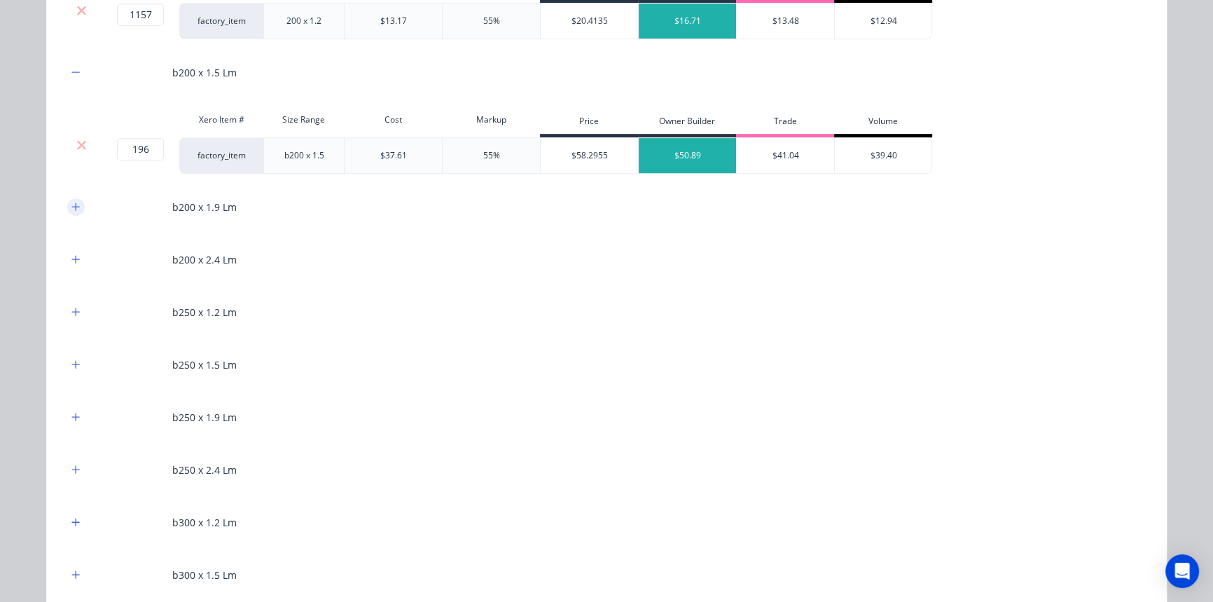
click at [72, 205] on icon "button" at bounding box center [76, 206] width 8 height 8
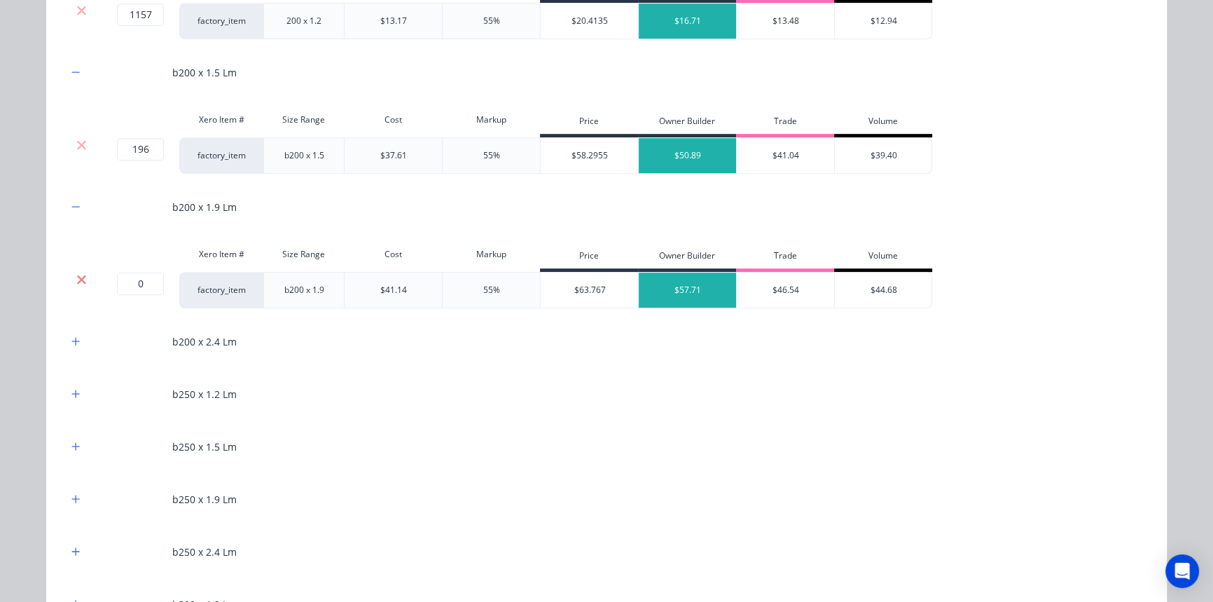
click at [77, 280] on icon at bounding box center [81, 279] width 9 height 9
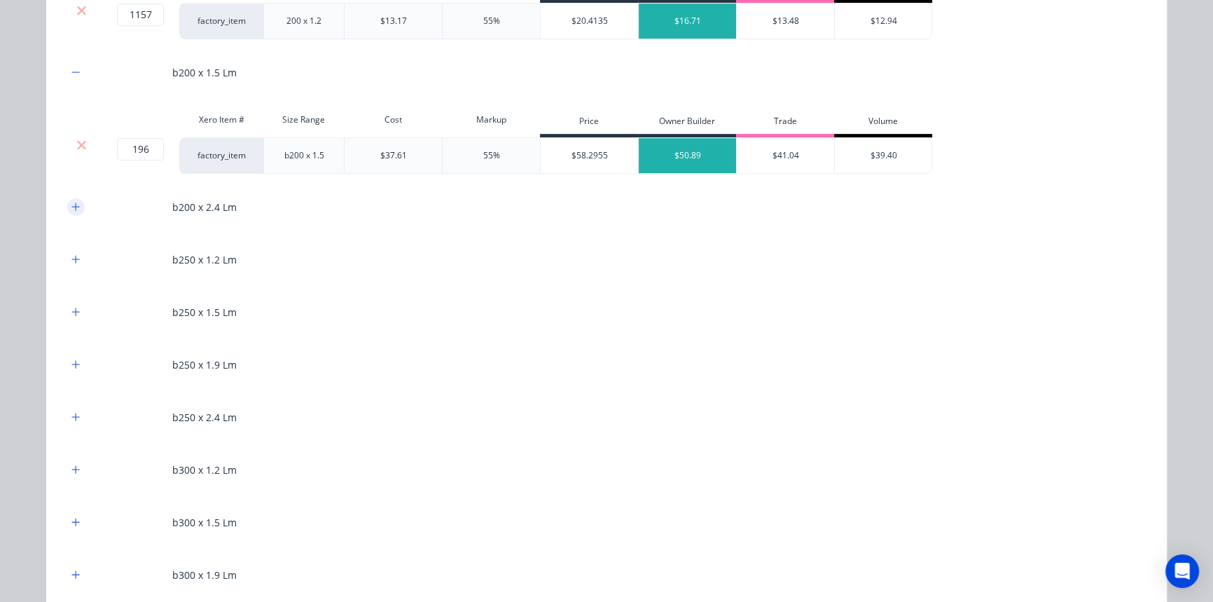
click at [75, 212] on button "button" at bounding box center [76, 207] width 18 height 18
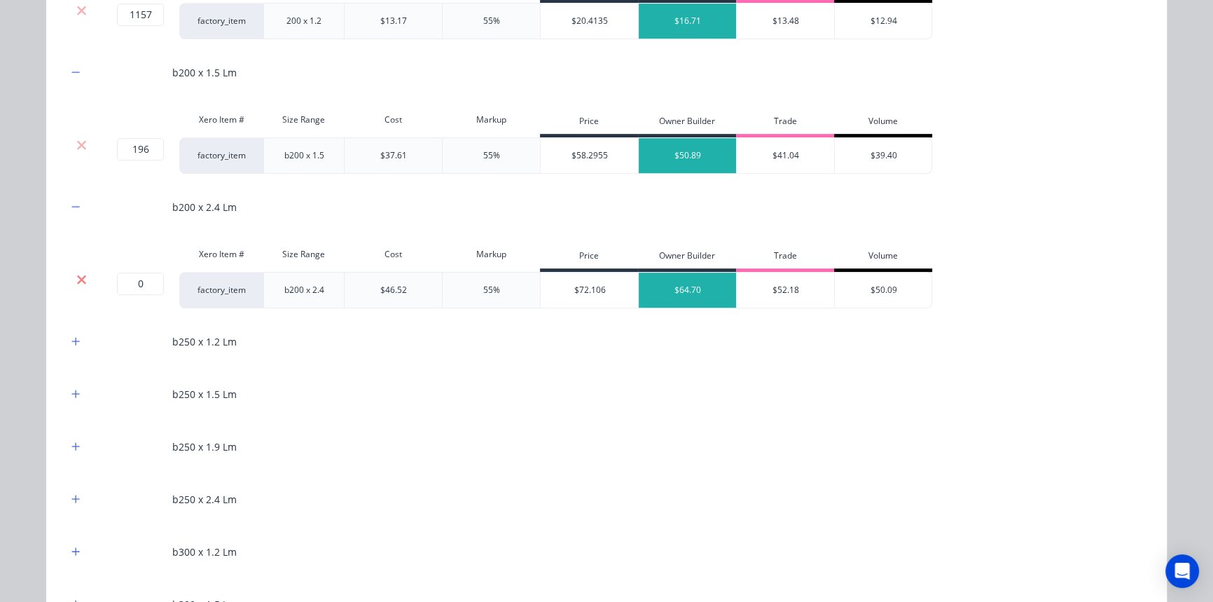
click at [76, 275] on icon at bounding box center [81, 279] width 11 height 14
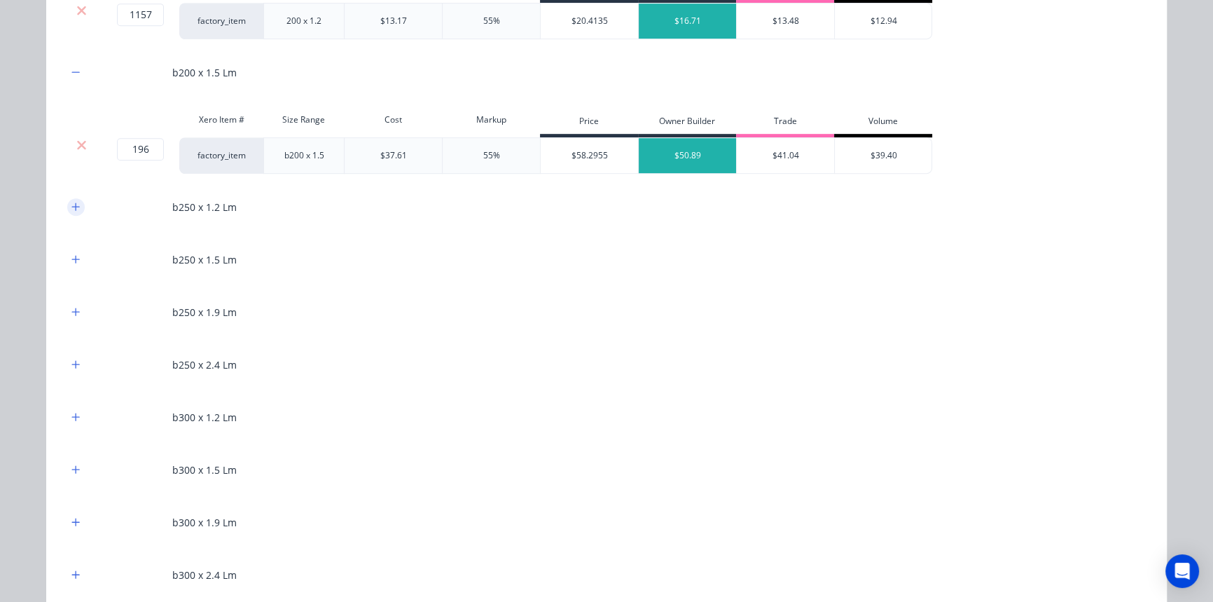
click at [71, 210] on icon "button" at bounding box center [75, 207] width 8 height 10
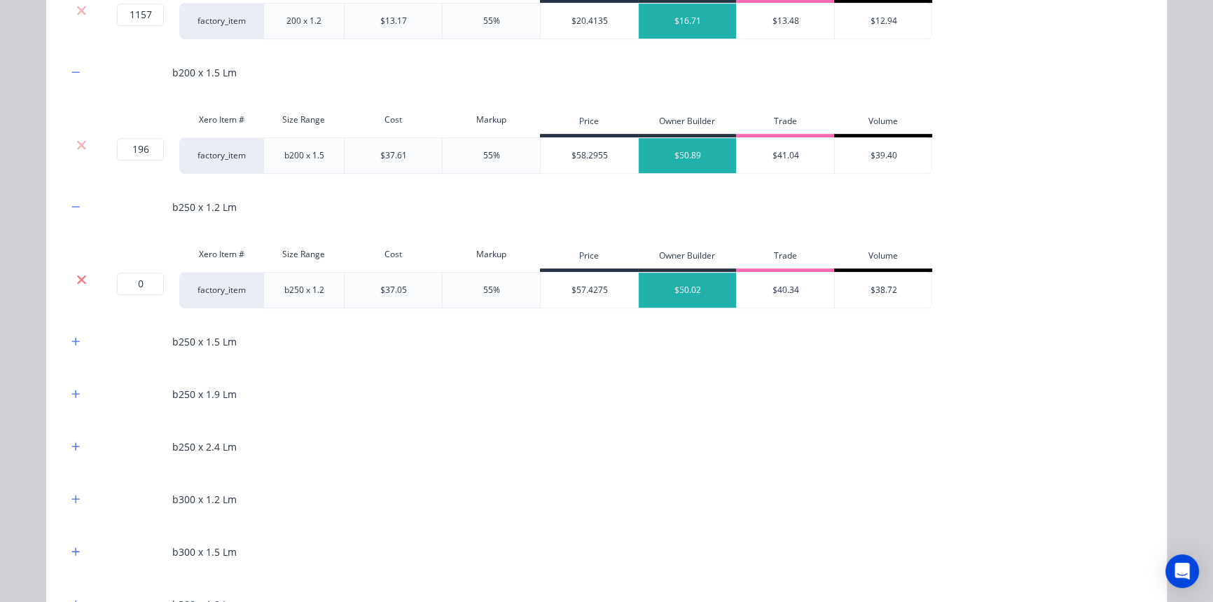
click at [78, 282] on icon at bounding box center [81, 279] width 11 height 14
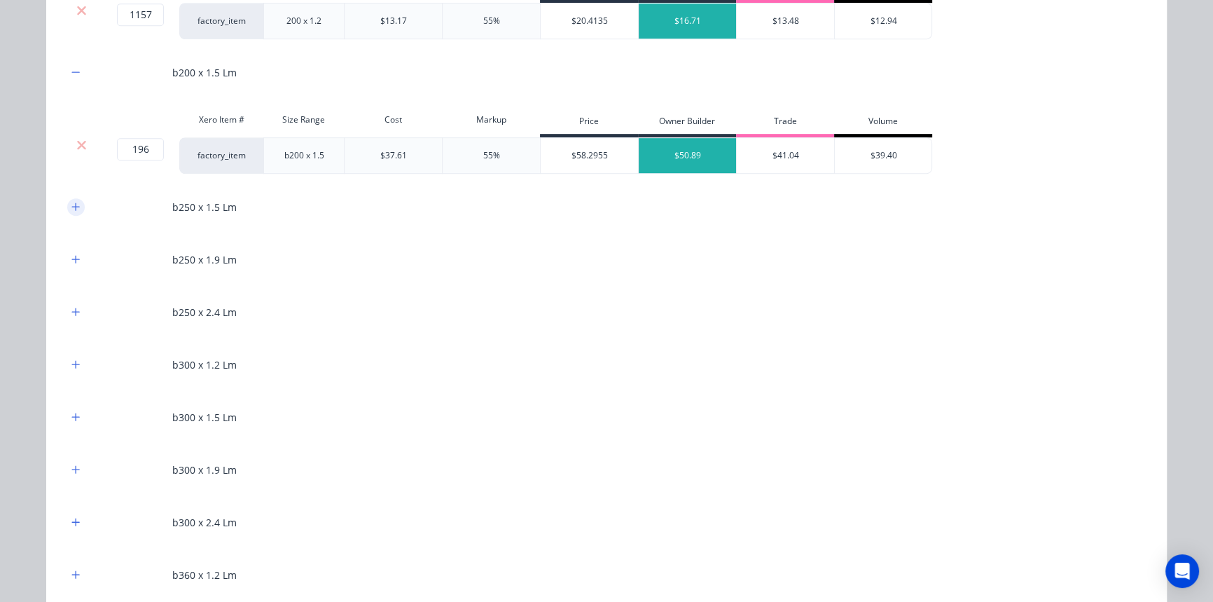
click at [76, 209] on button "button" at bounding box center [76, 207] width 18 height 18
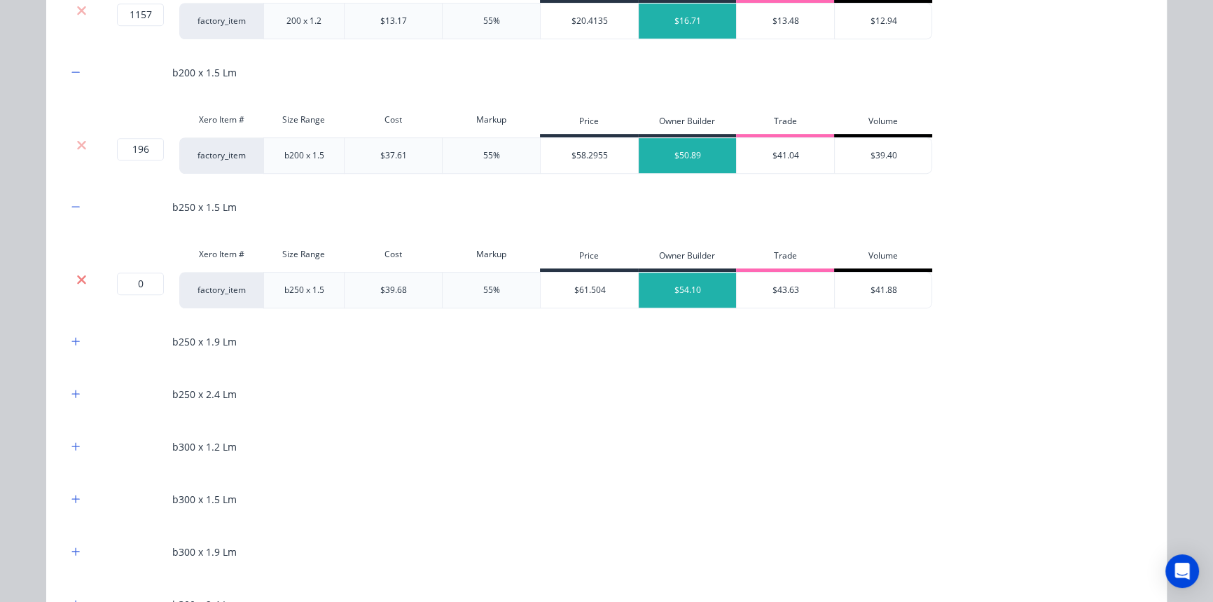
click at [76, 275] on icon at bounding box center [81, 279] width 11 height 14
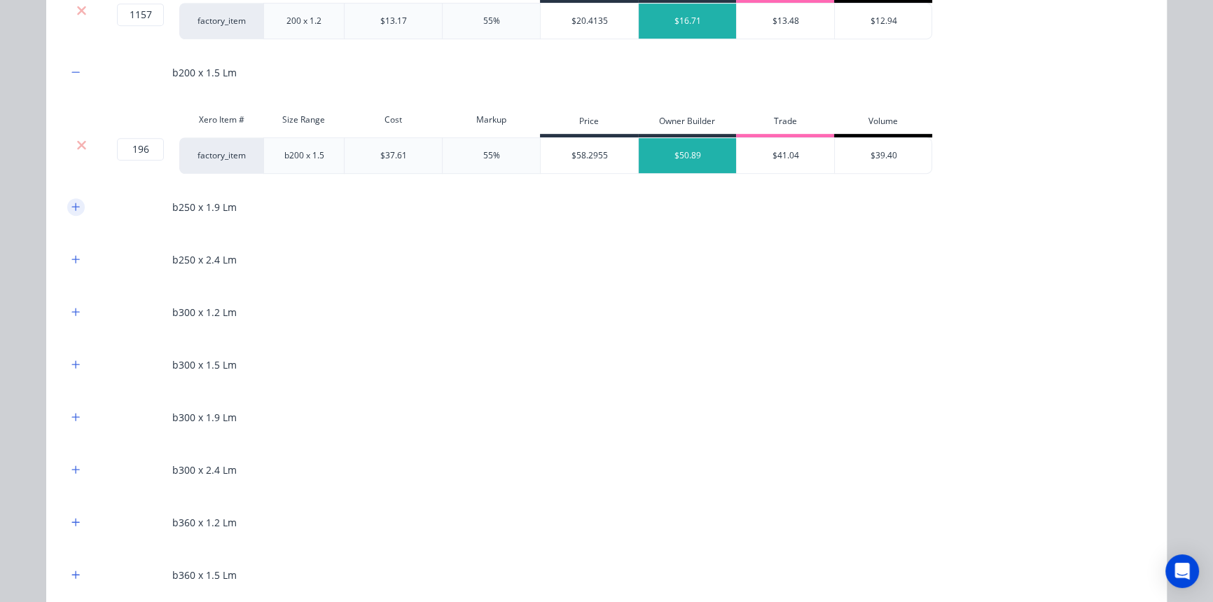
click at [74, 209] on icon "button" at bounding box center [75, 207] width 8 height 10
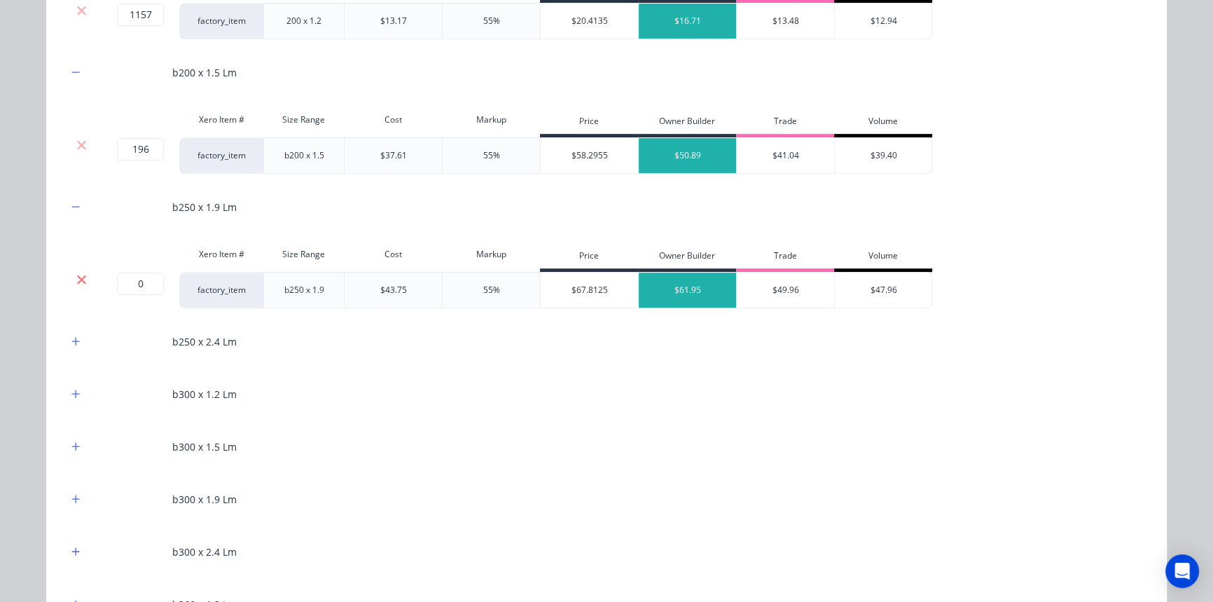
click at [78, 280] on icon at bounding box center [81, 279] width 9 height 9
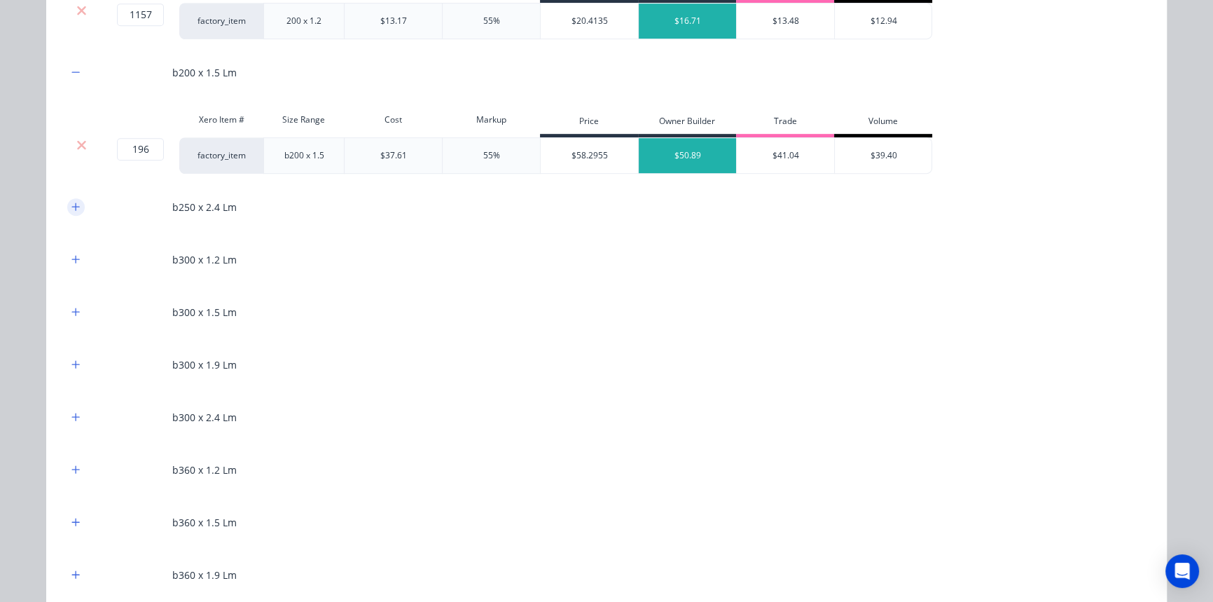
click at [74, 202] on icon "button" at bounding box center [75, 207] width 8 height 10
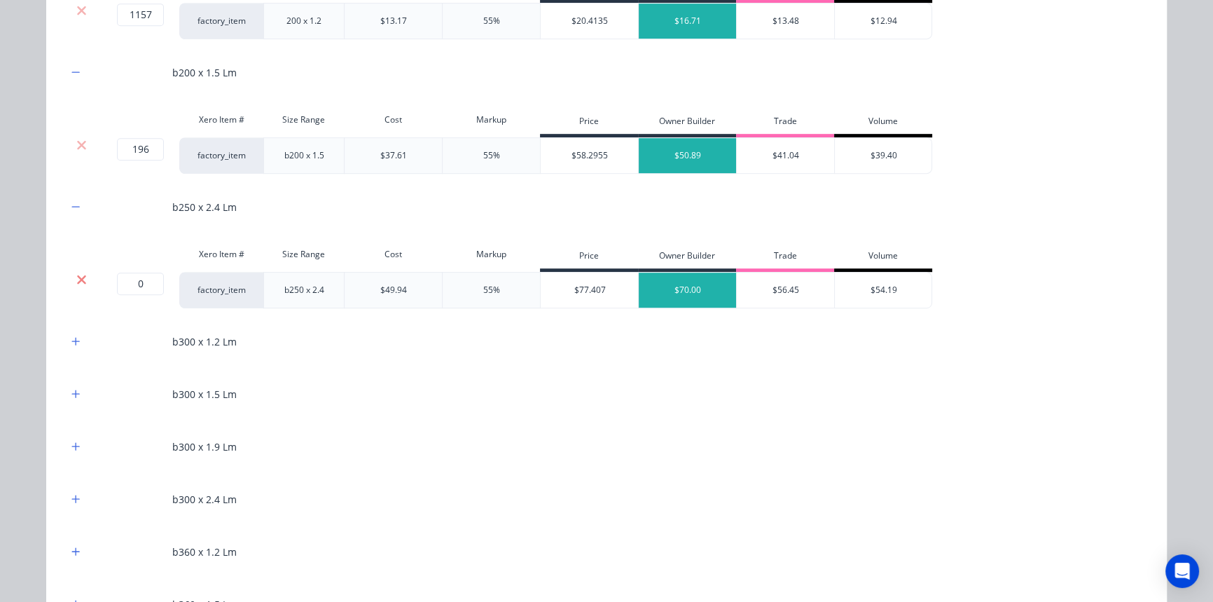
click at [76, 277] on icon at bounding box center [81, 279] width 11 height 14
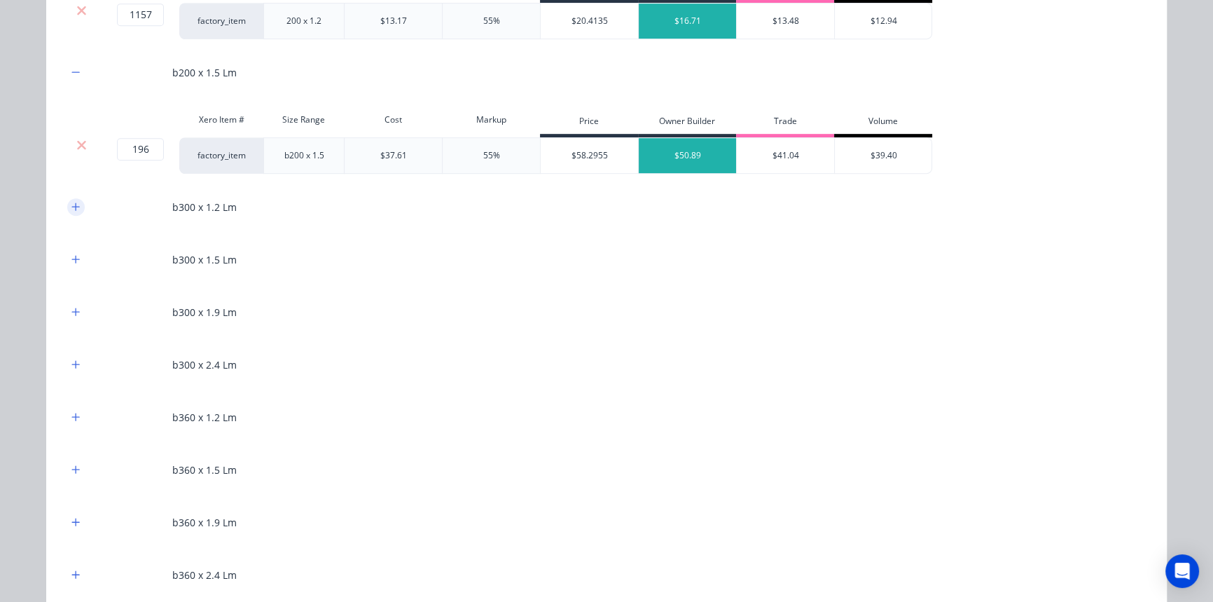
click at [72, 208] on icon "button" at bounding box center [75, 207] width 8 height 10
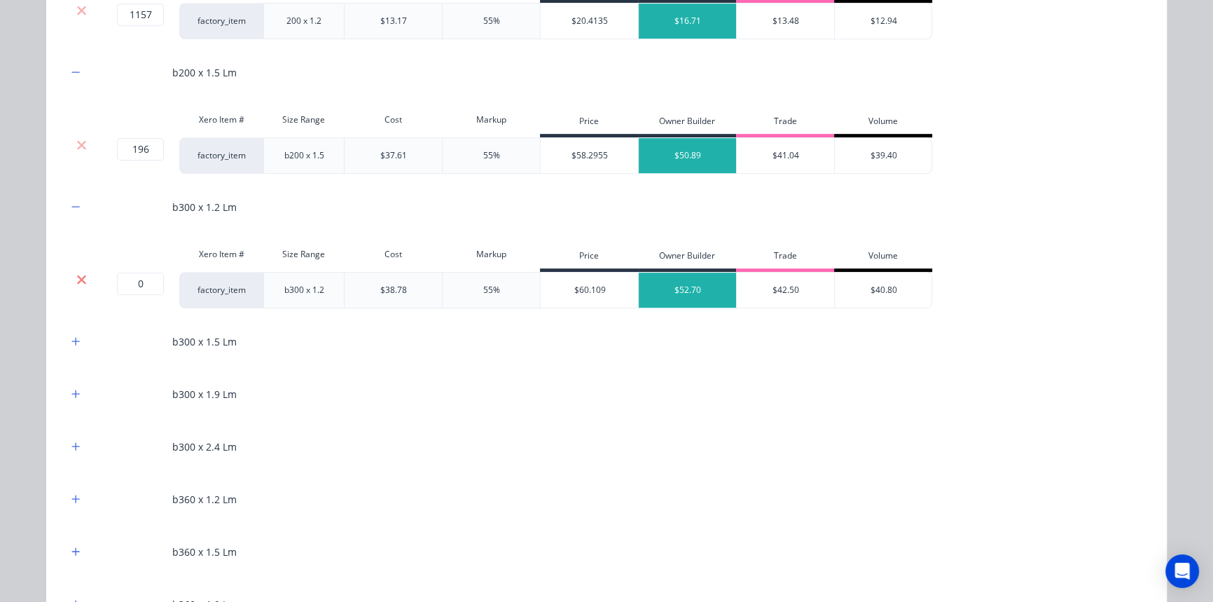
click at [76, 274] on icon at bounding box center [81, 279] width 11 height 14
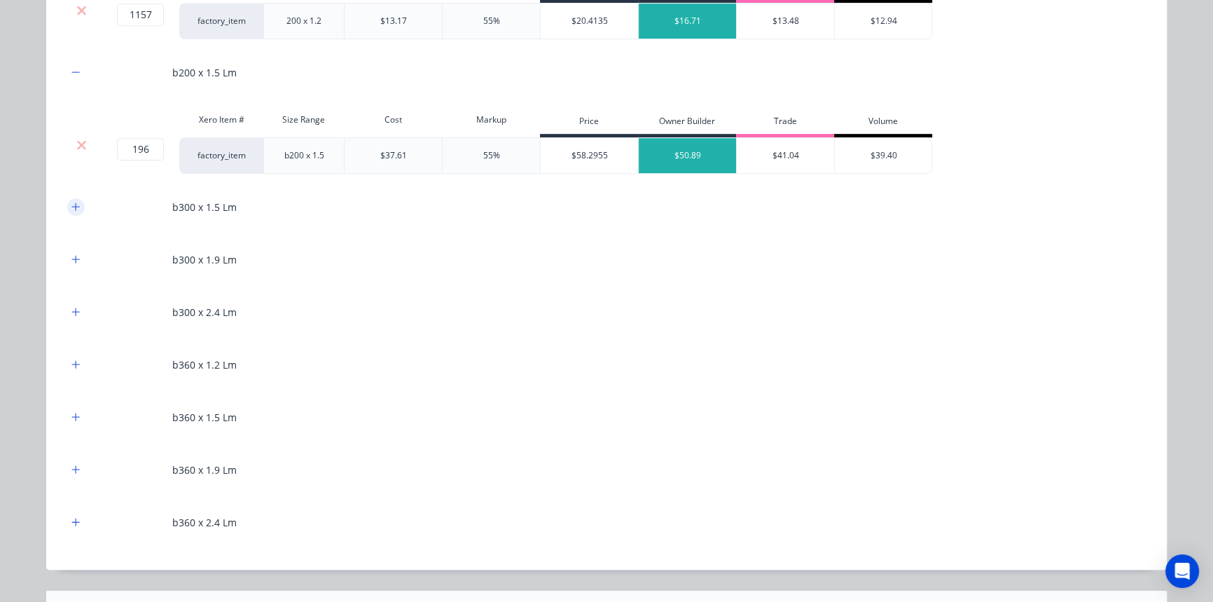
click at [71, 212] on button "button" at bounding box center [76, 207] width 18 height 18
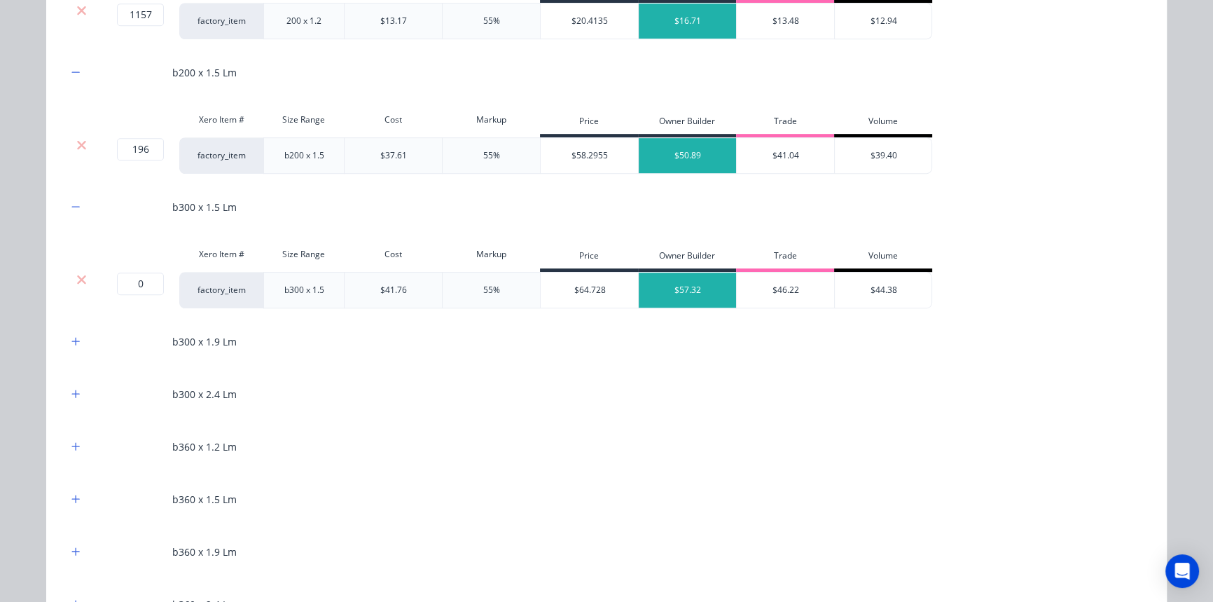
drag, startPoint x: 76, startPoint y: 271, endPoint x: 74, endPoint y: 239, distance: 32.3
click at [75, 266] on div "Xero Item # Size Range Cost Markup Price Owner Builder Trade Volume 0 0 ? facto…" at bounding box center [606, 274] width 1079 height 68
click at [76, 275] on icon at bounding box center [81, 279] width 11 height 14
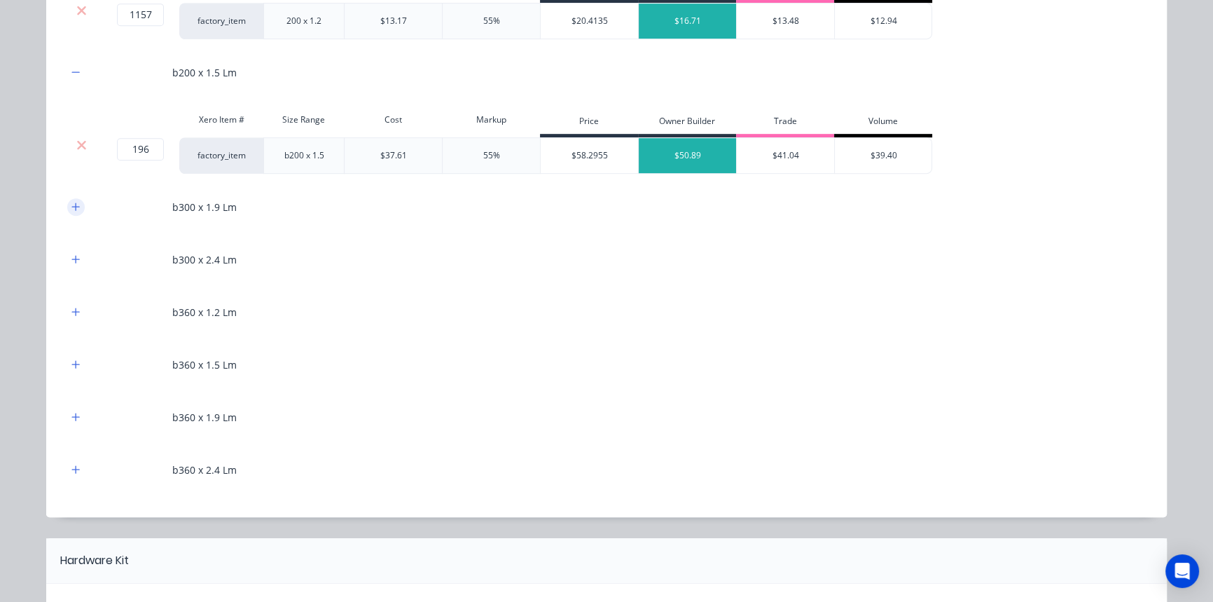
click at [72, 204] on icon "button" at bounding box center [75, 207] width 8 height 10
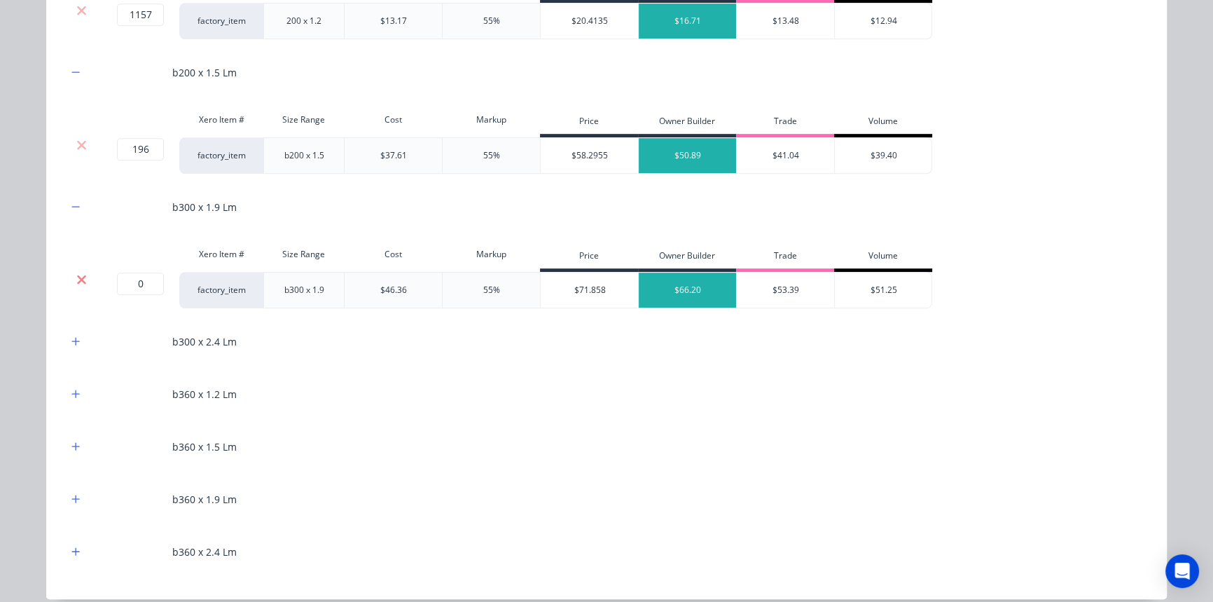
click at [76, 274] on icon at bounding box center [81, 279] width 11 height 14
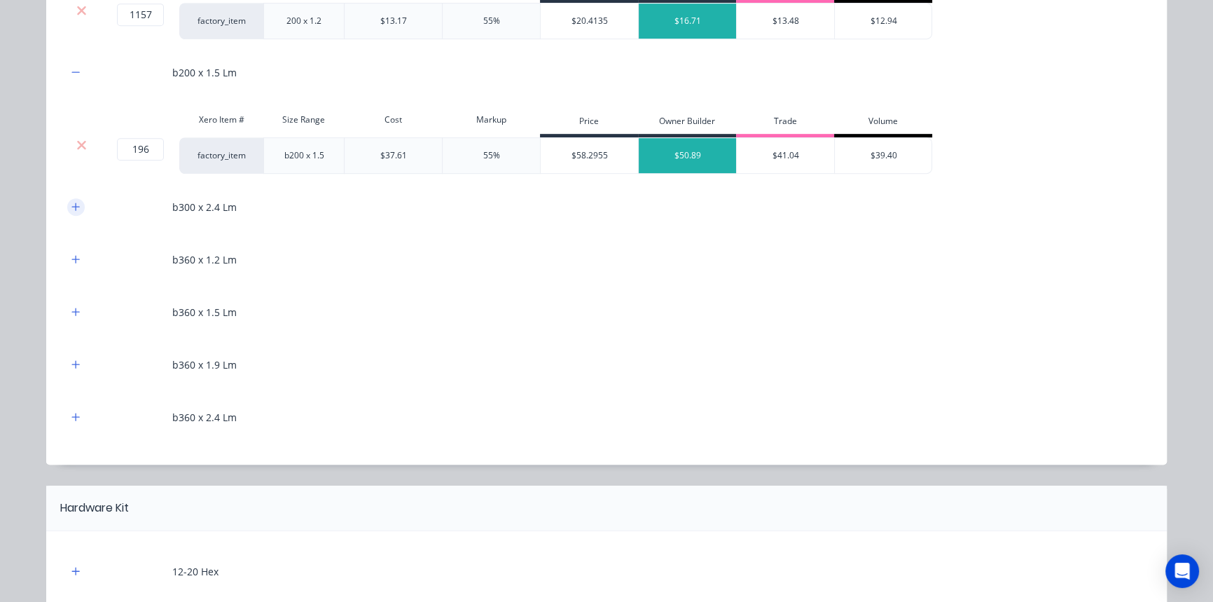
click at [71, 203] on icon "button" at bounding box center [75, 207] width 8 height 10
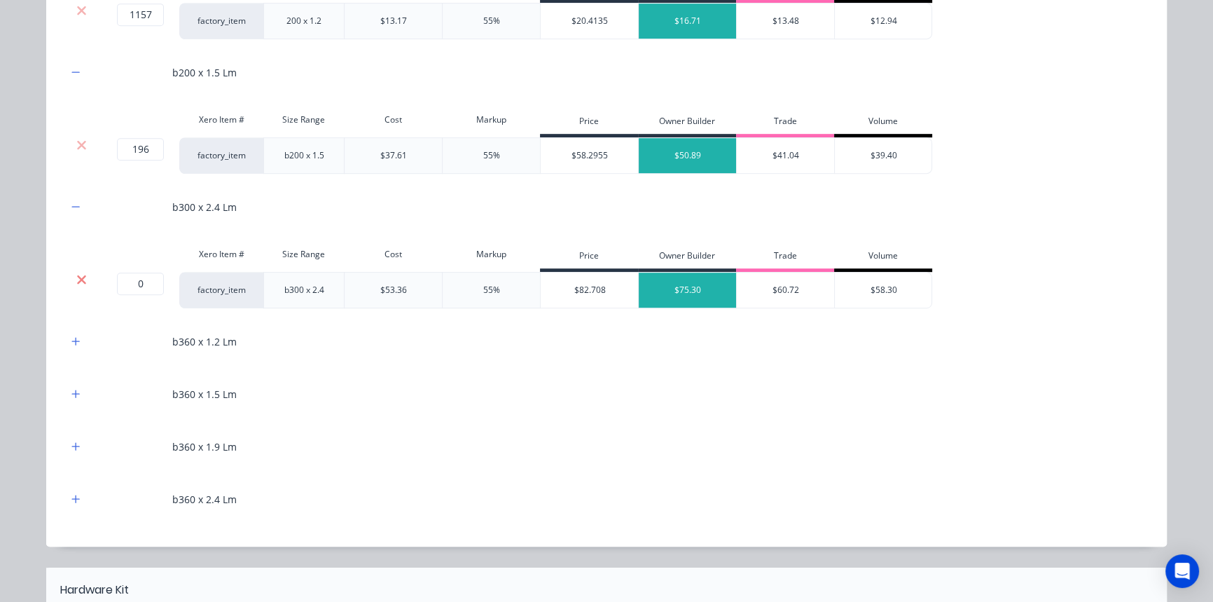
click at [76, 272] on icon at bounding box center [81, 279] width 11 height 14
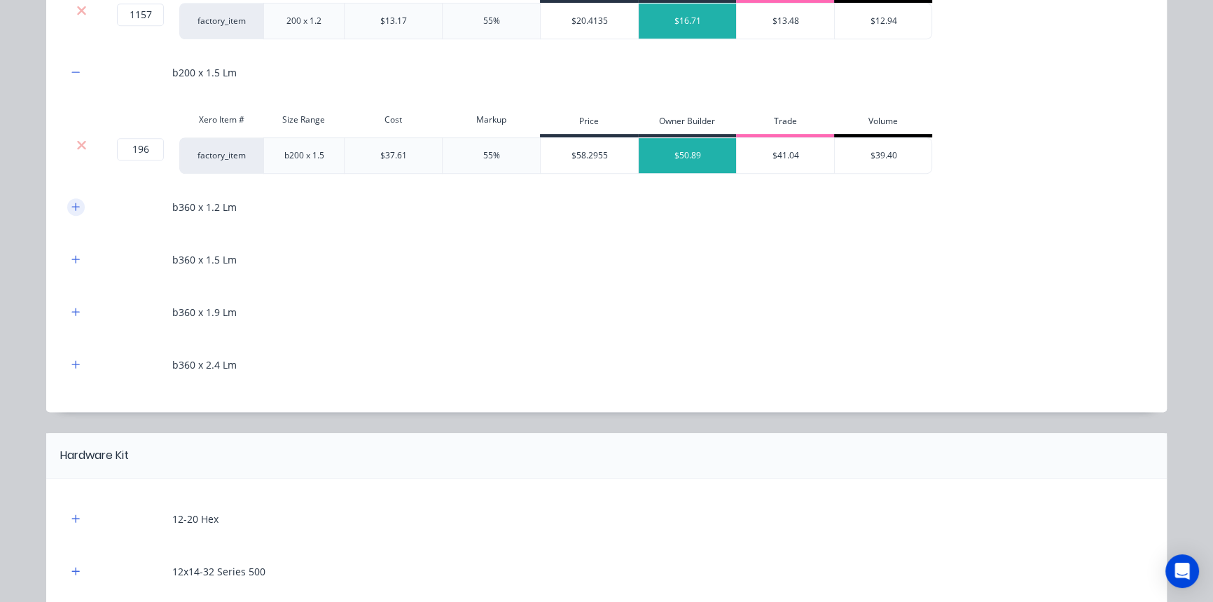
click at [71, 207] on icon "button" at bounding box center [75, 207] width 8 height 10
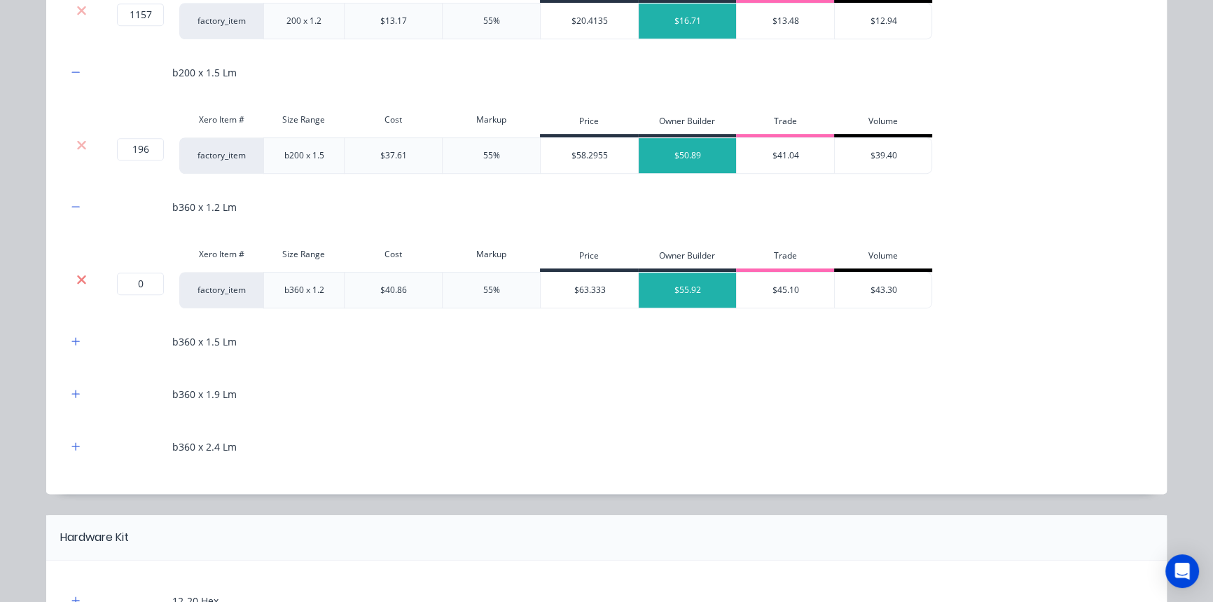
click at [78, 276] on icon at bounding box center [81, 279] width 9 height 9
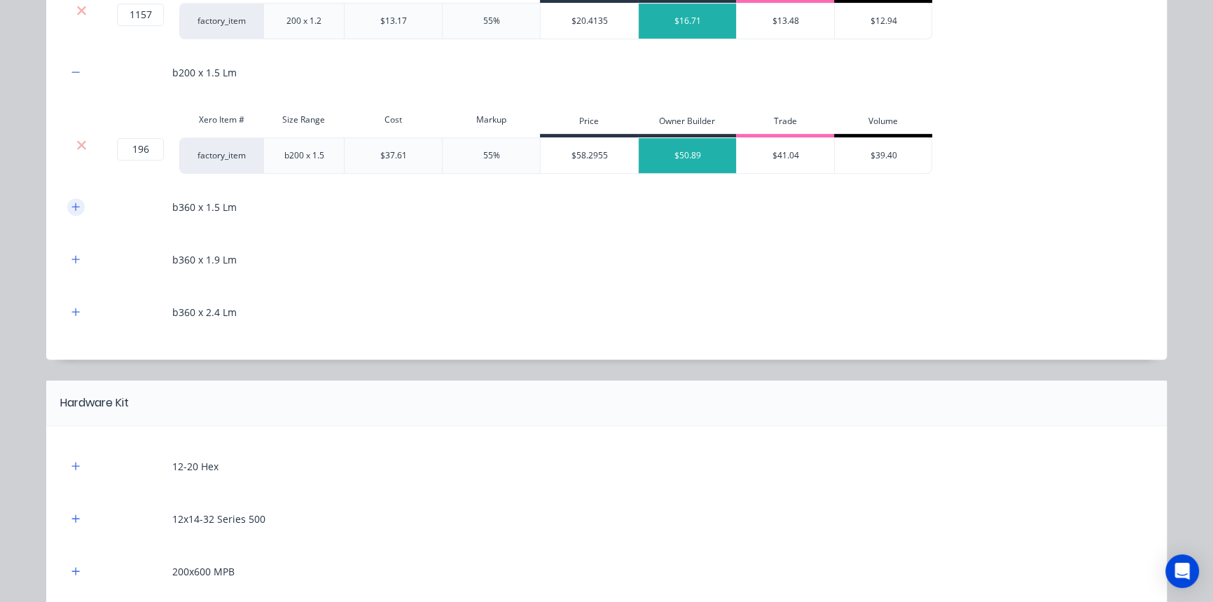
click at [72, 205] on icon "button" at bounding box center [76, 206] width 8 height 8
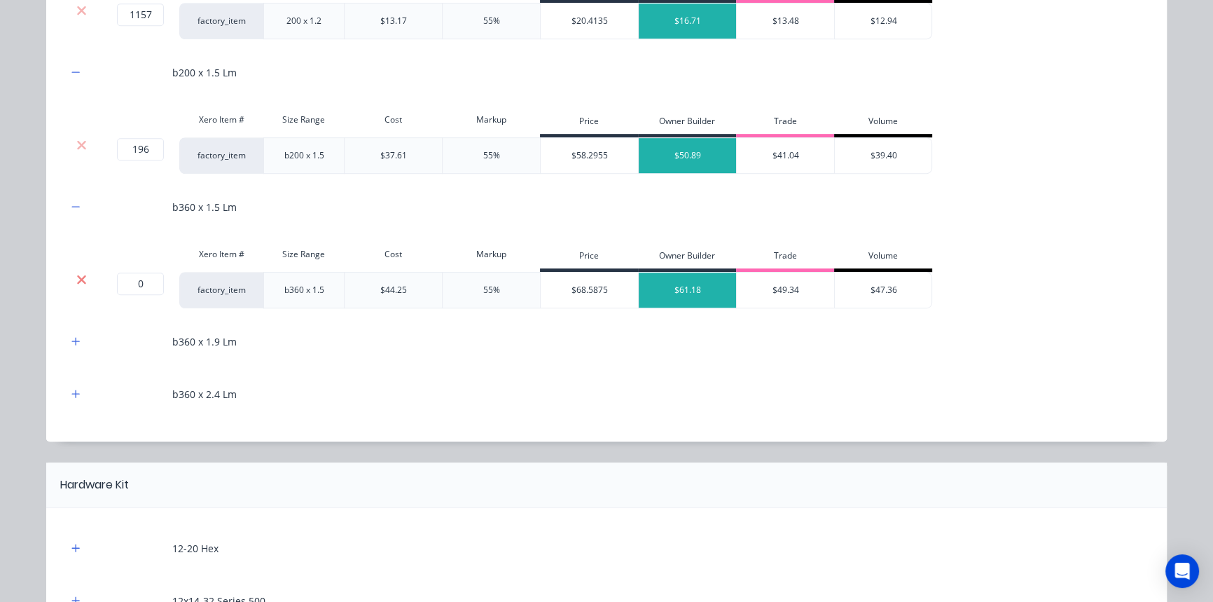
click at [78, 281] on icon at bounding box center [81, 279] width 11 height 14
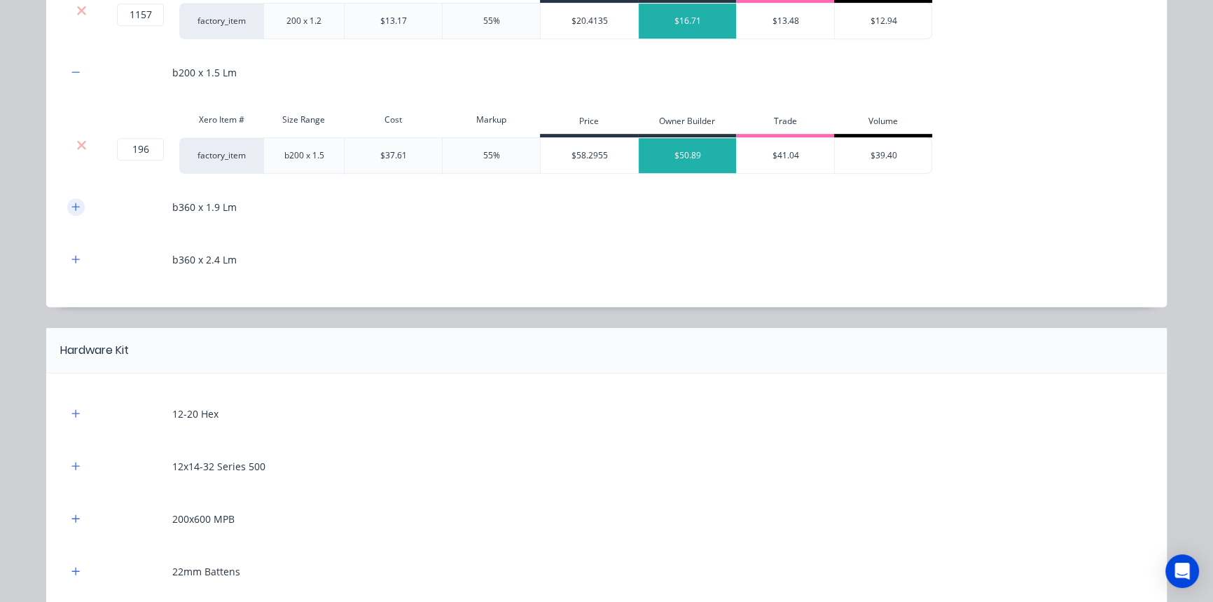
click at [71, 212] on button "button" at bounding box center [76, 207] width 18 height 18
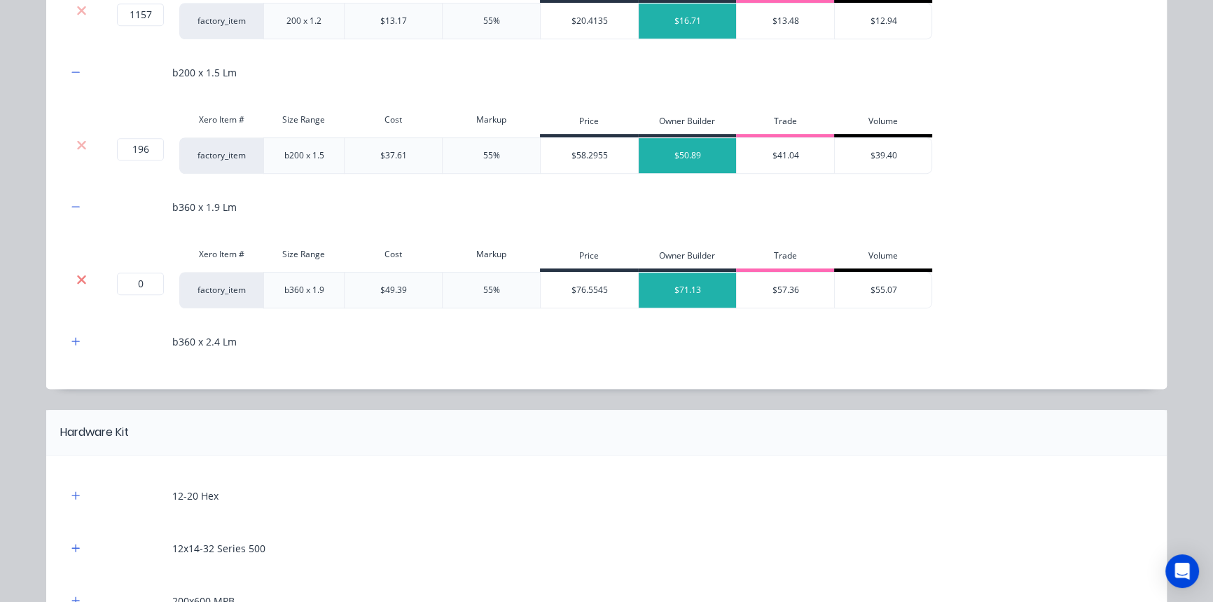
click at [80, 279] on icon at bounding box center [81, 279] width 11 height 14
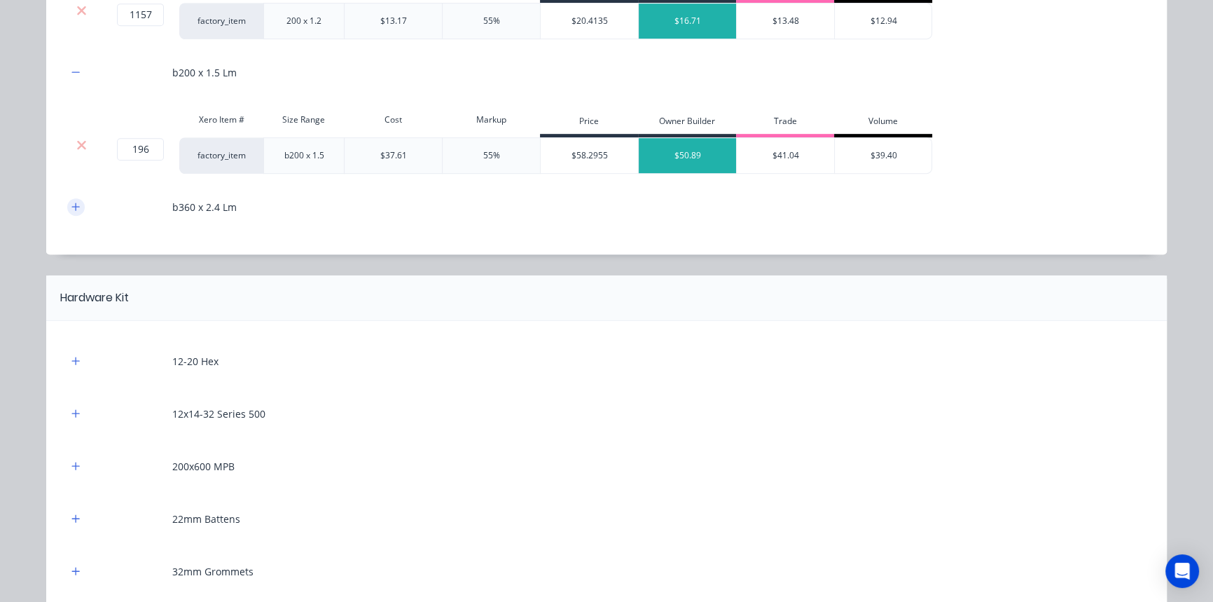
click at [73, 207] on icon "button" at bounding box center [75, 207] width 8 height 10
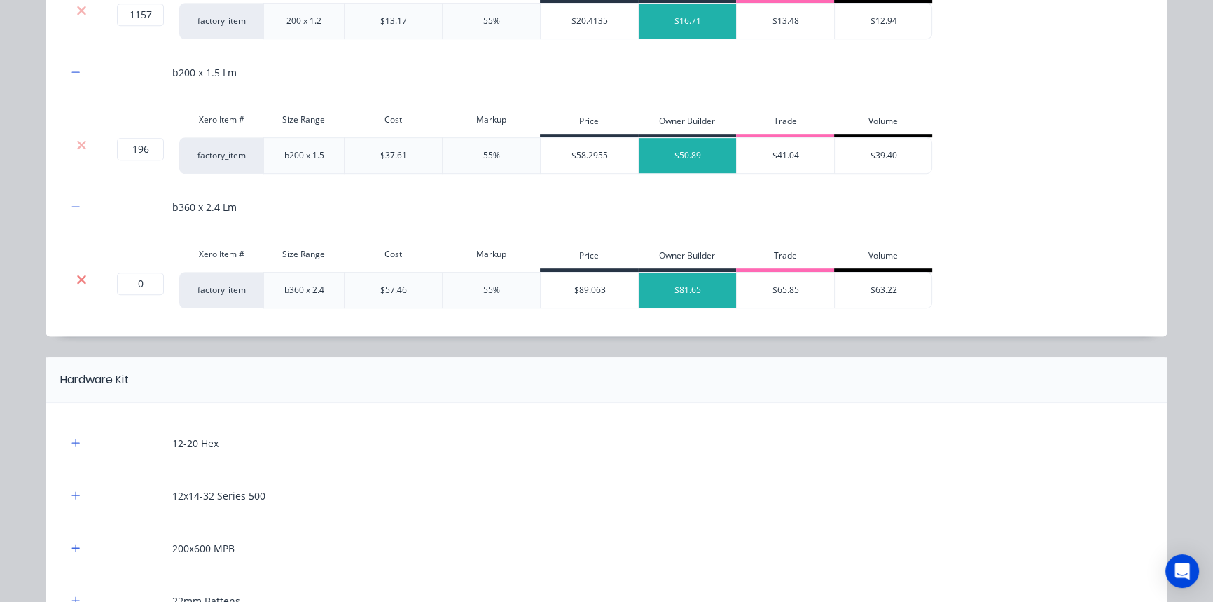
click at [76, 280] on icon at bounding box center [81, 279] width 11 height 14
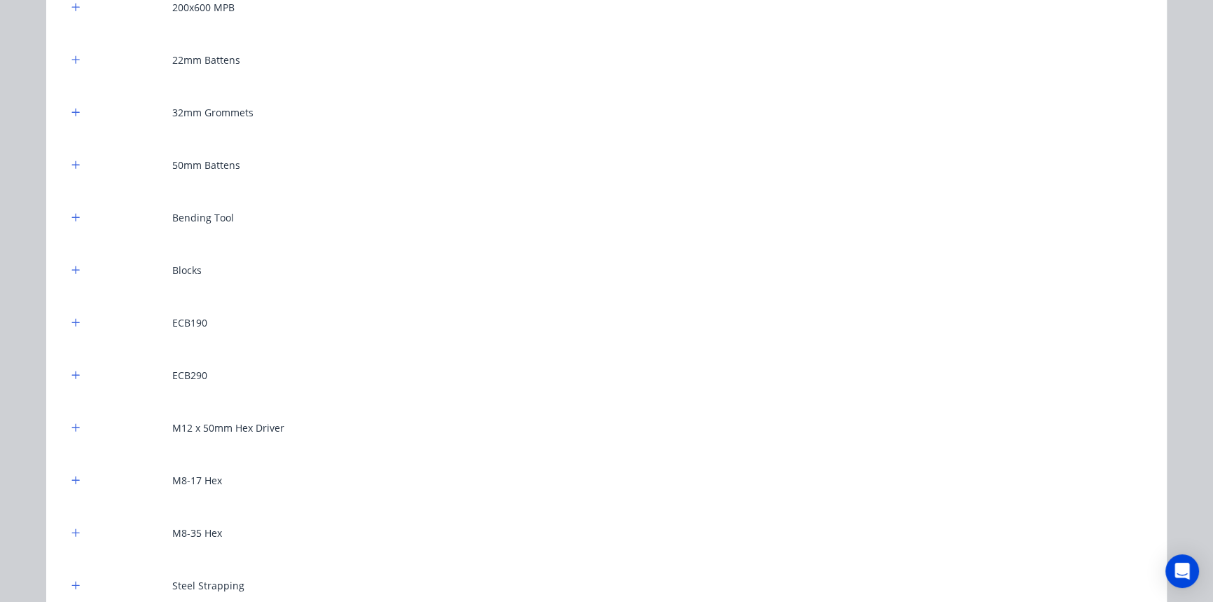
scroll to position [1401, 0]
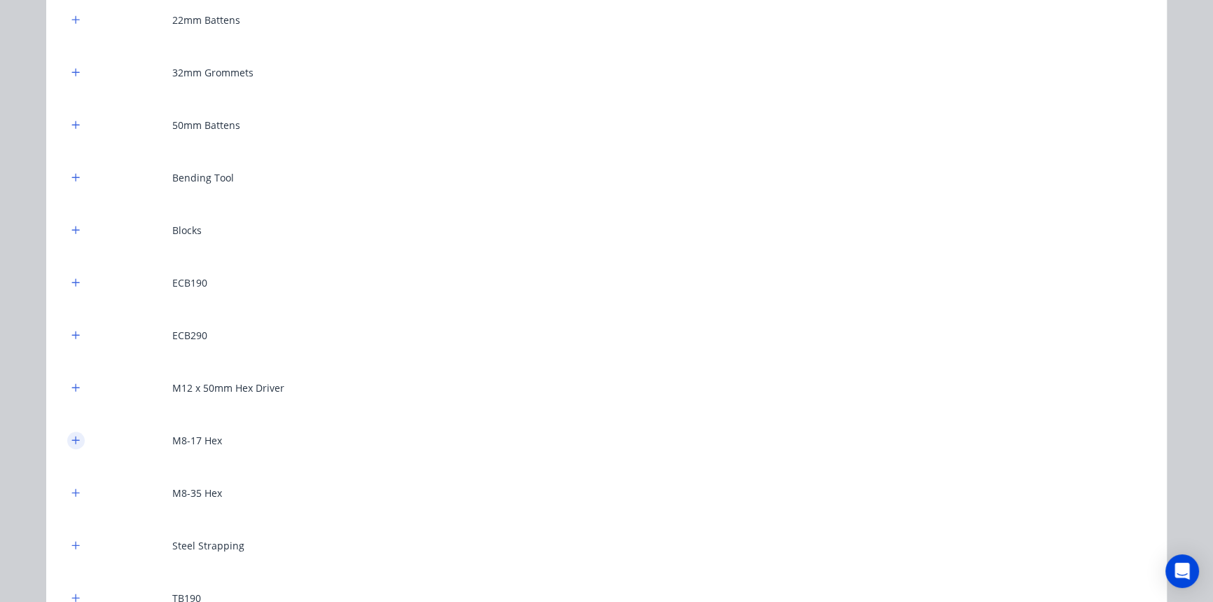
click at [67, 437] on button "button" at bounding box center [76, 440] width 18 height 18
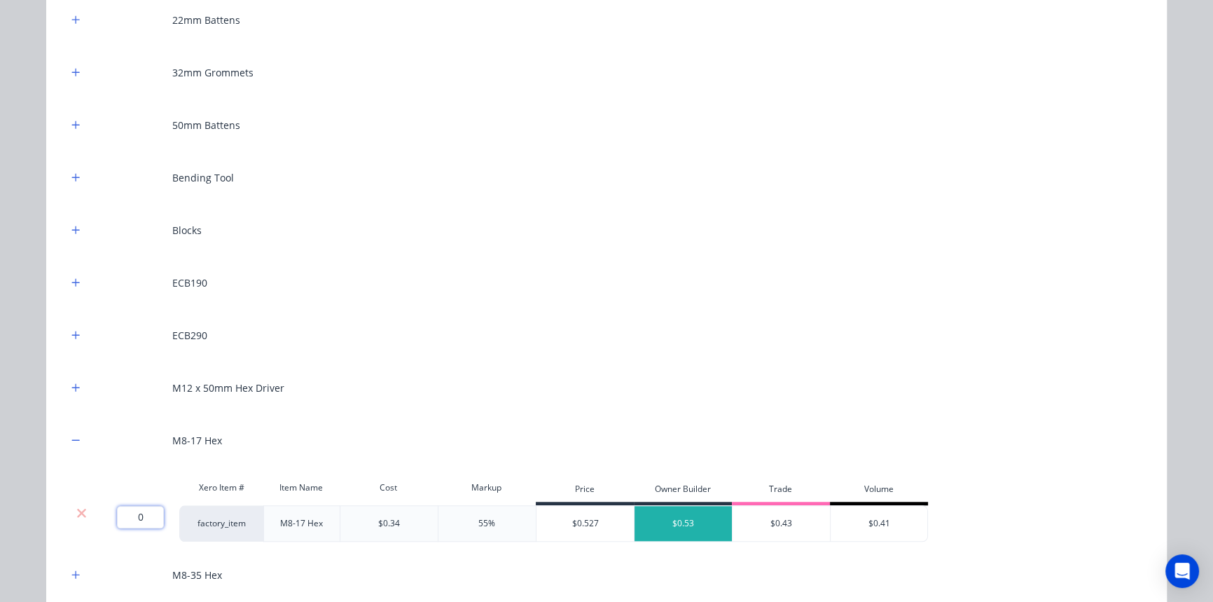
click at [140, 509] on input "0" at bounding box center [140, 517] width 47 height 22
type input "1000"
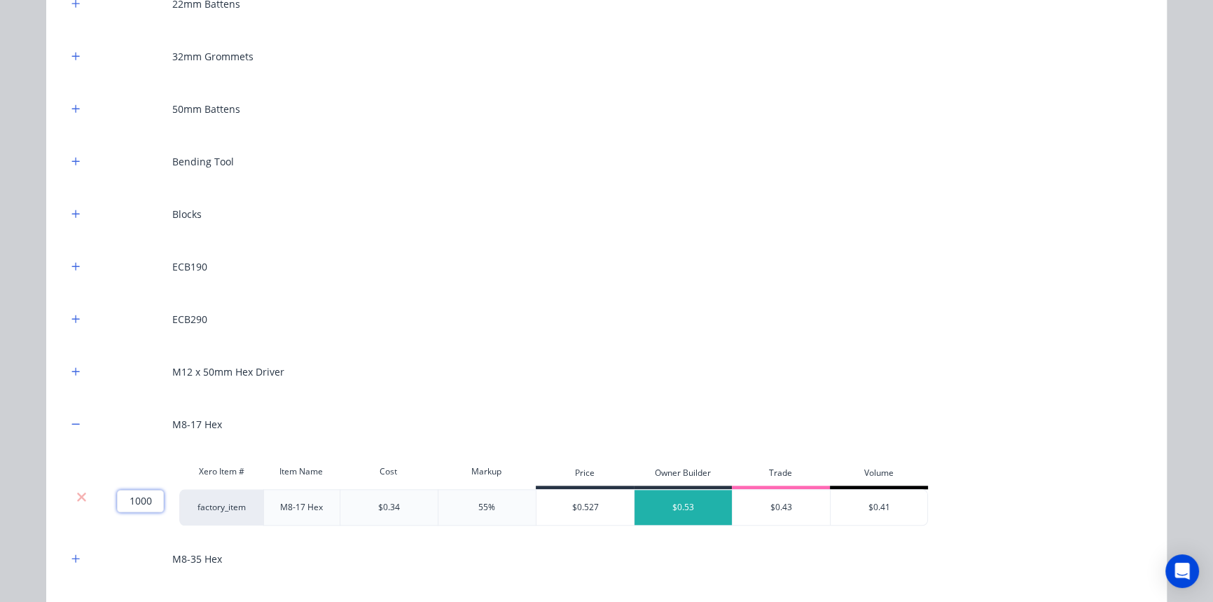
scroll to position [1415, 0]
click at [69, 259] on button "button" at bounding box center [76, 268] width 18 height 18
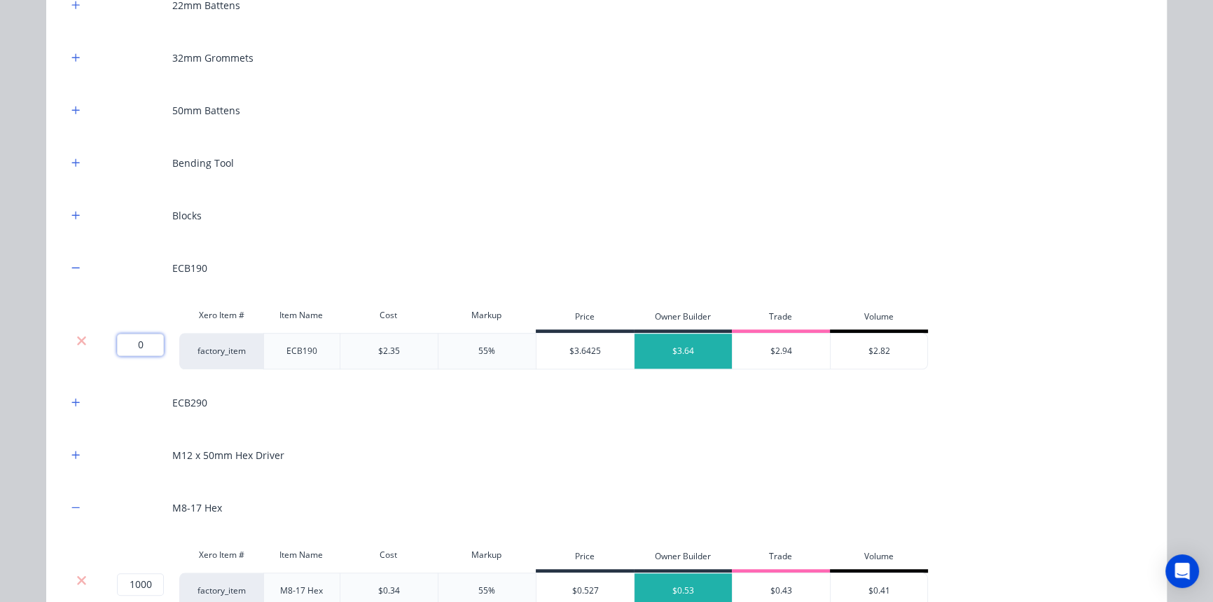
click at [133, 341] on input "0" at bounding box center [140, 344] width 47 height 22
type input "27"
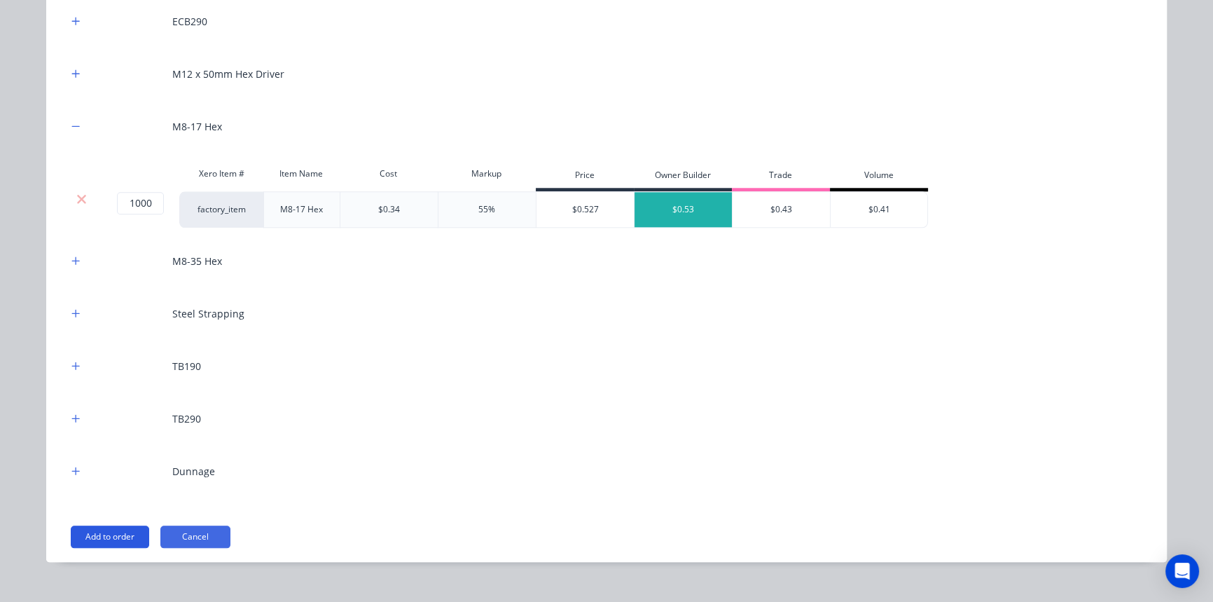
scroll to position [1798, 0]
click at [71, 366] on icon "button" at bounding box center [75, 364] width 8 height 10
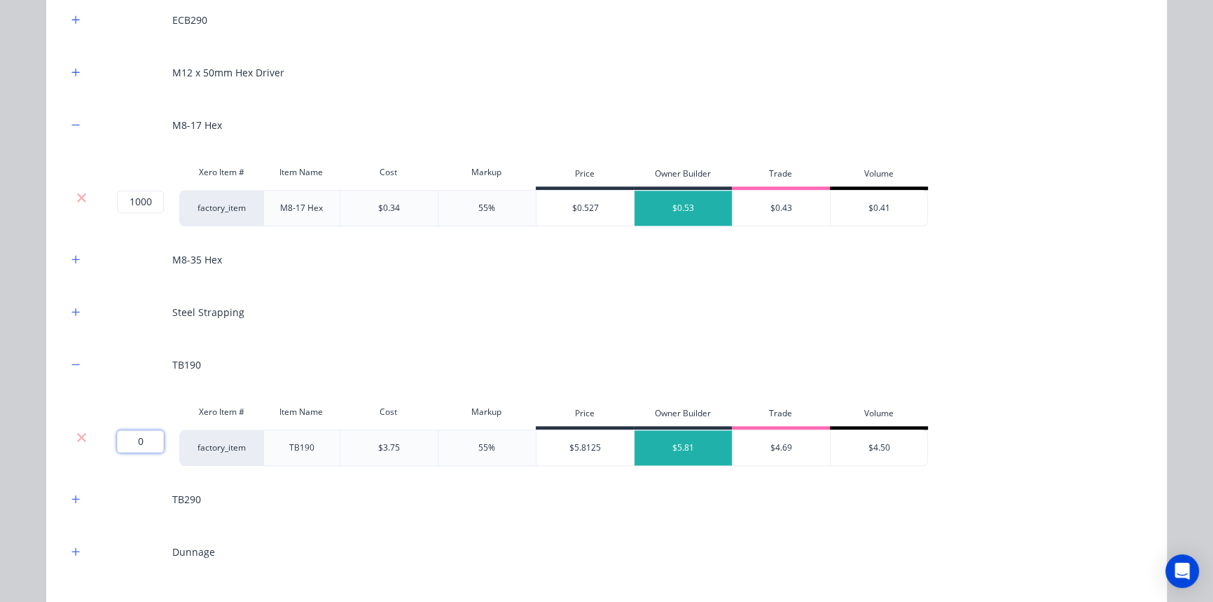
click at [134, 436] on input "0" at bounding box center [140, 441] width 47 height 22
type input "30"
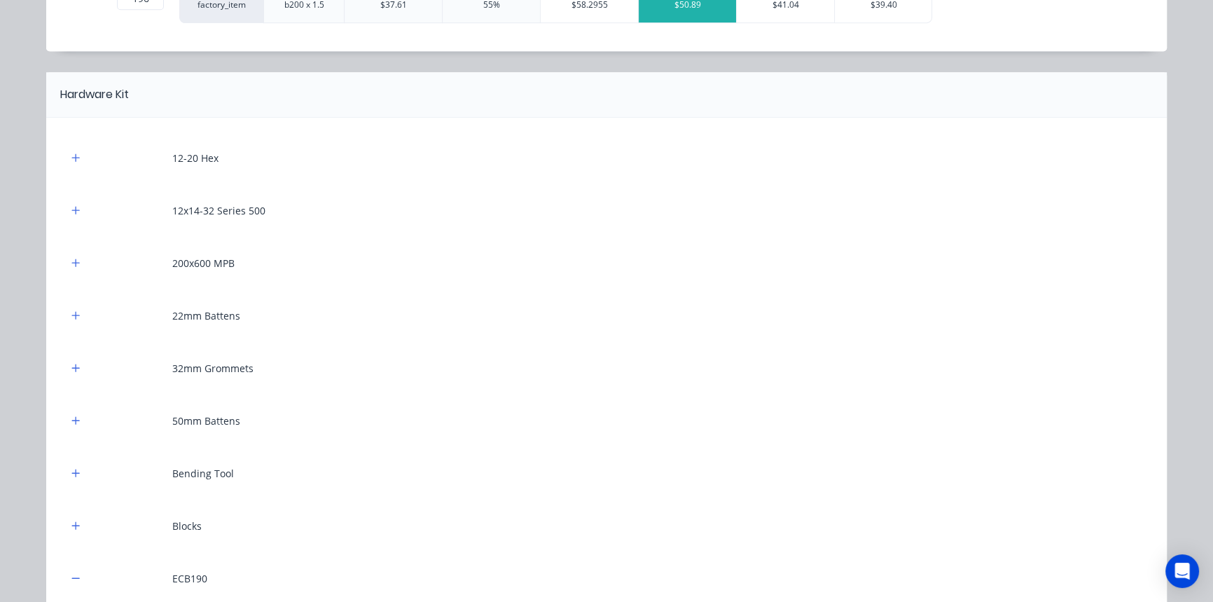
scroll to position [1097, 0]
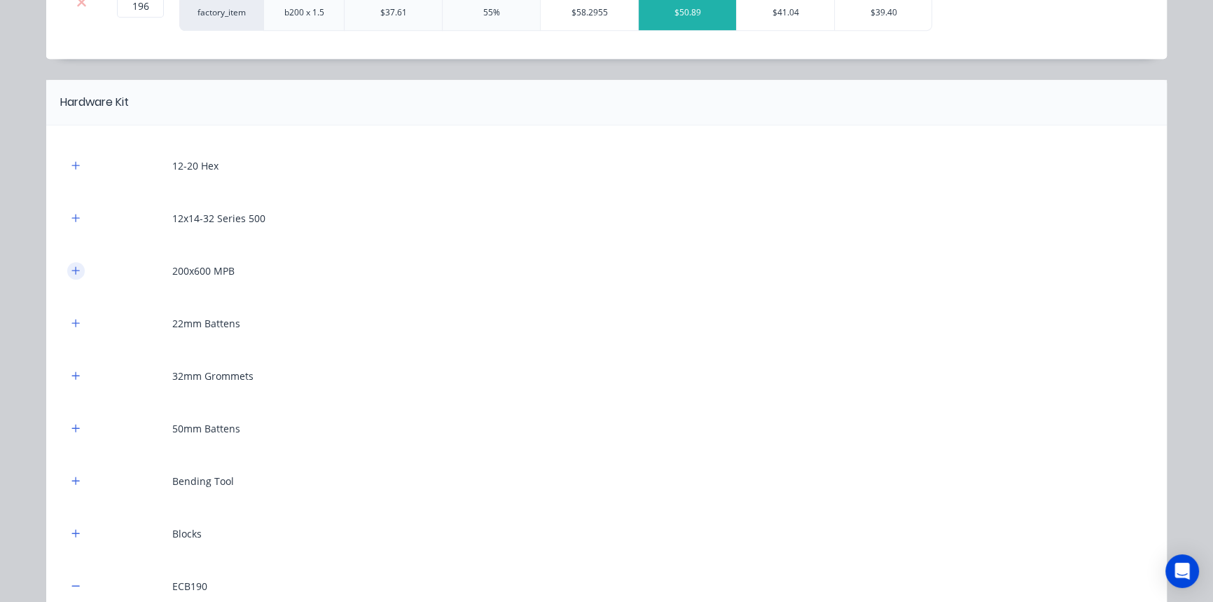
click at [73, 276] on button "button" at bounding box center [76, 271] width 18 height 18
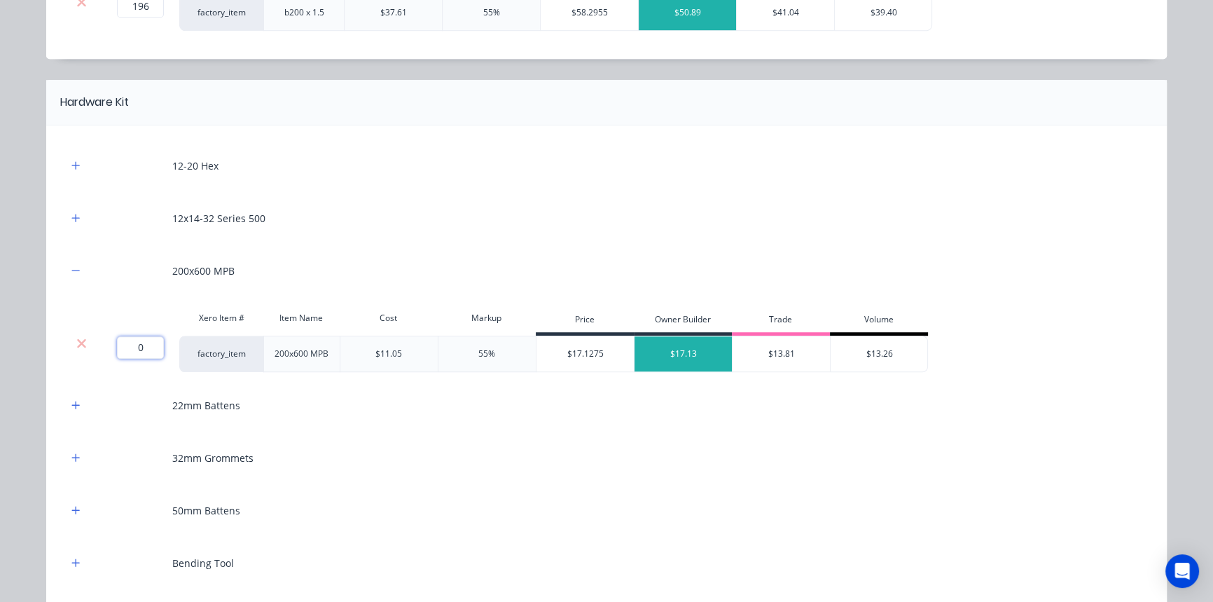
click at [138, 349] on input "0" at bounding box center [140, 347] width 47 height 22
type input "4"
click at [71, 560] on icon "button" at bounding box center [75, 562] width 8 height 10
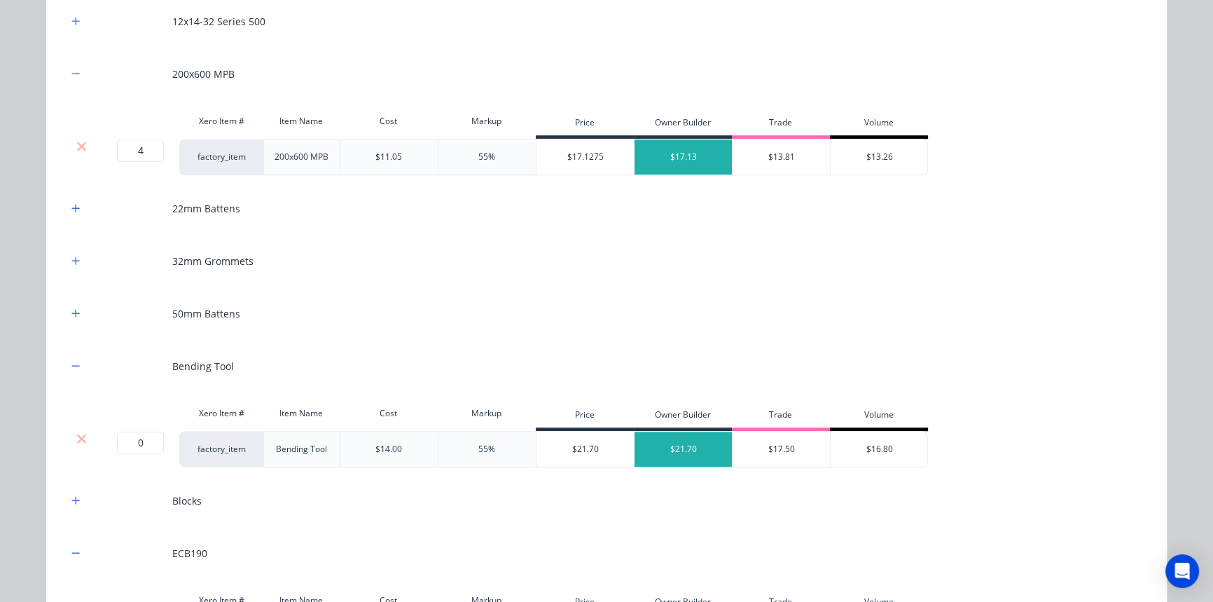
scroll to position [1352, 0]
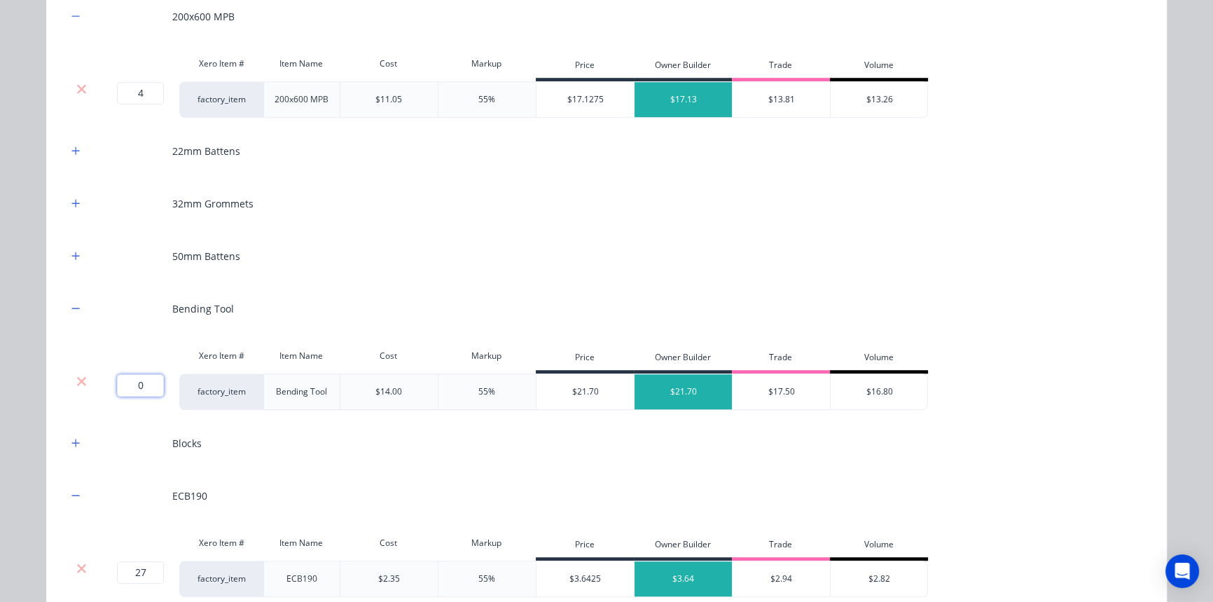
click at [134, 387] on input "0" at bounding box center [140, 385] width 47 height 22
type input "2"
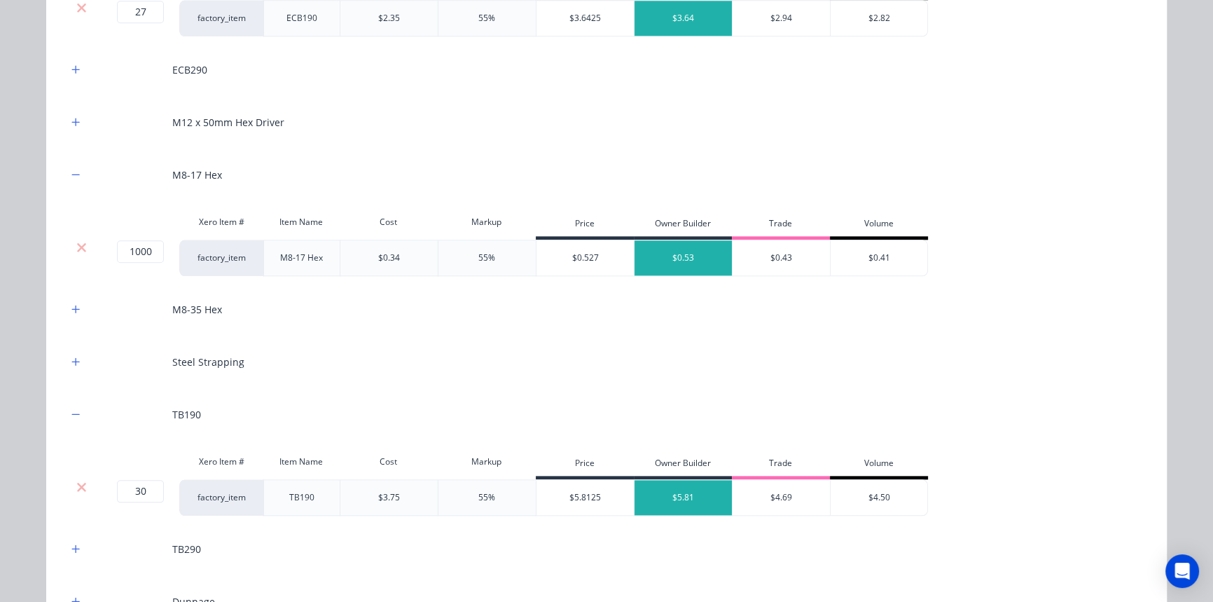
scroll to position [2052, 0]
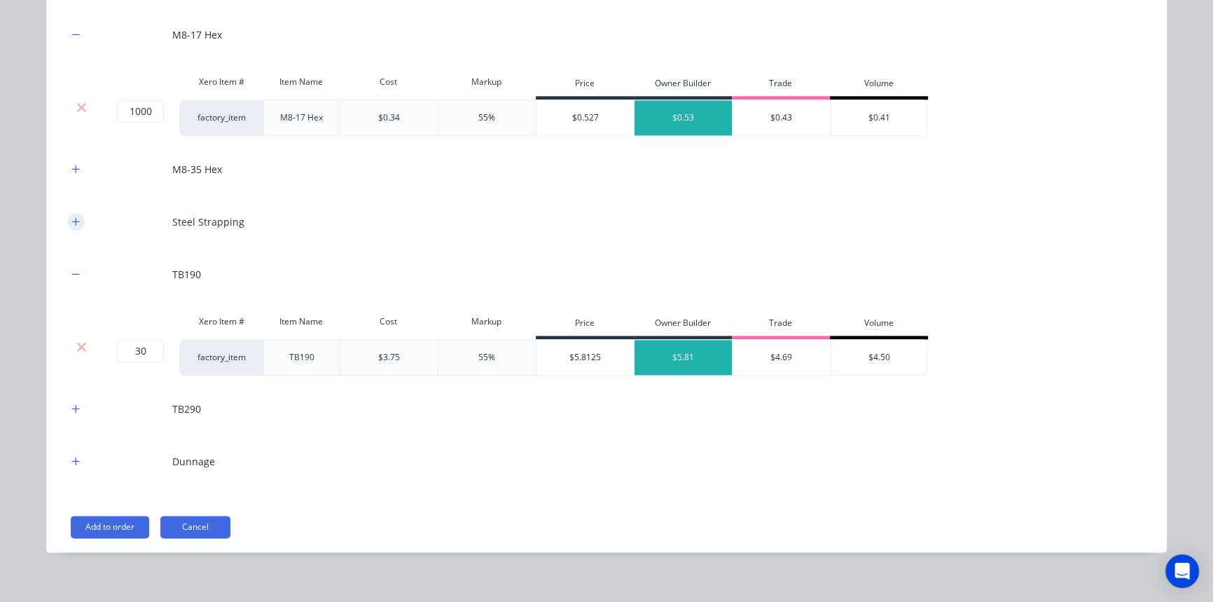
click at [67, 224] on button "button" at bounding box center [76, 222] width 18 height 18
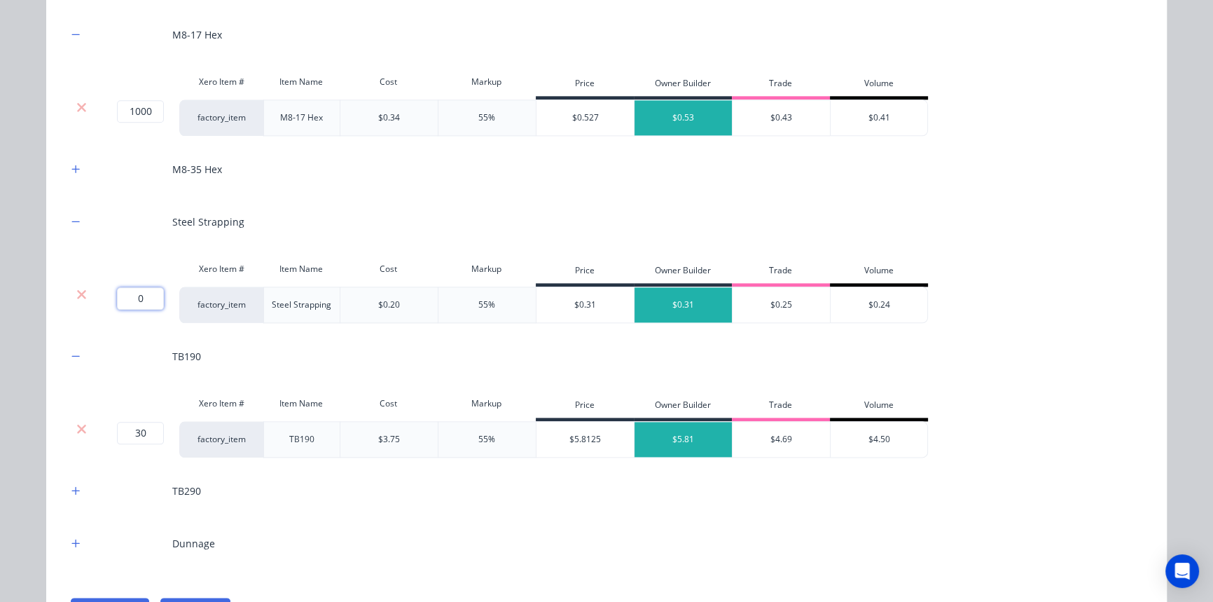
click at [140, 305] on input "0" at bounding box center [140, 298] width 47 height 22
type input "50"
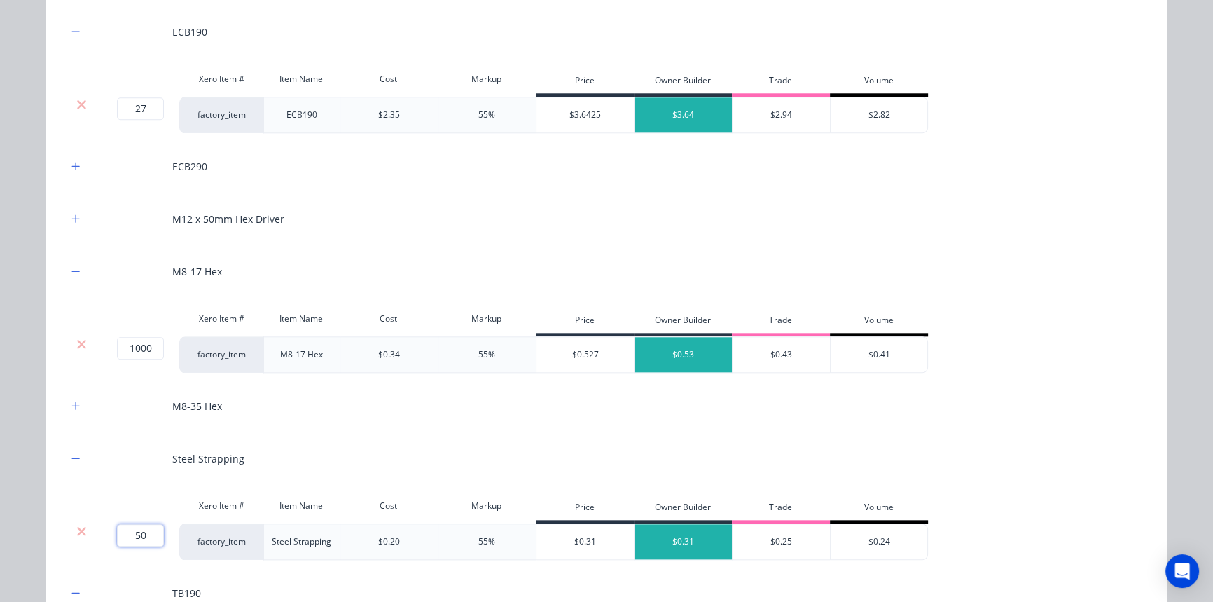
scroll to position [1798, 0]
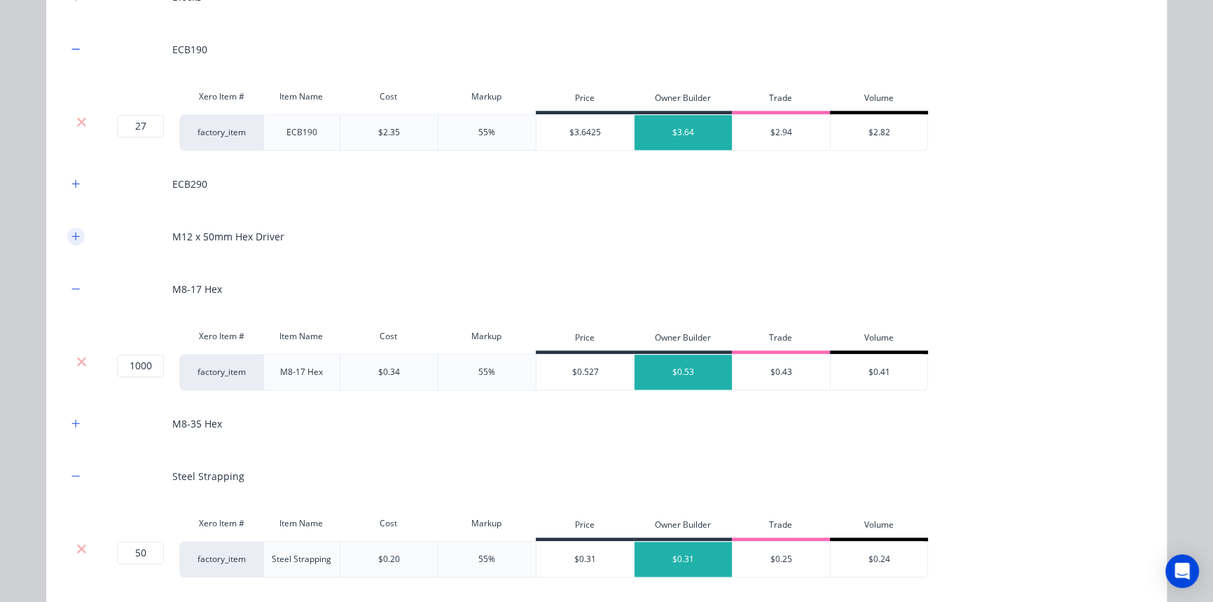
click at [77, 234] on button "button" at bounding box center [76, 237] width 18 height 18
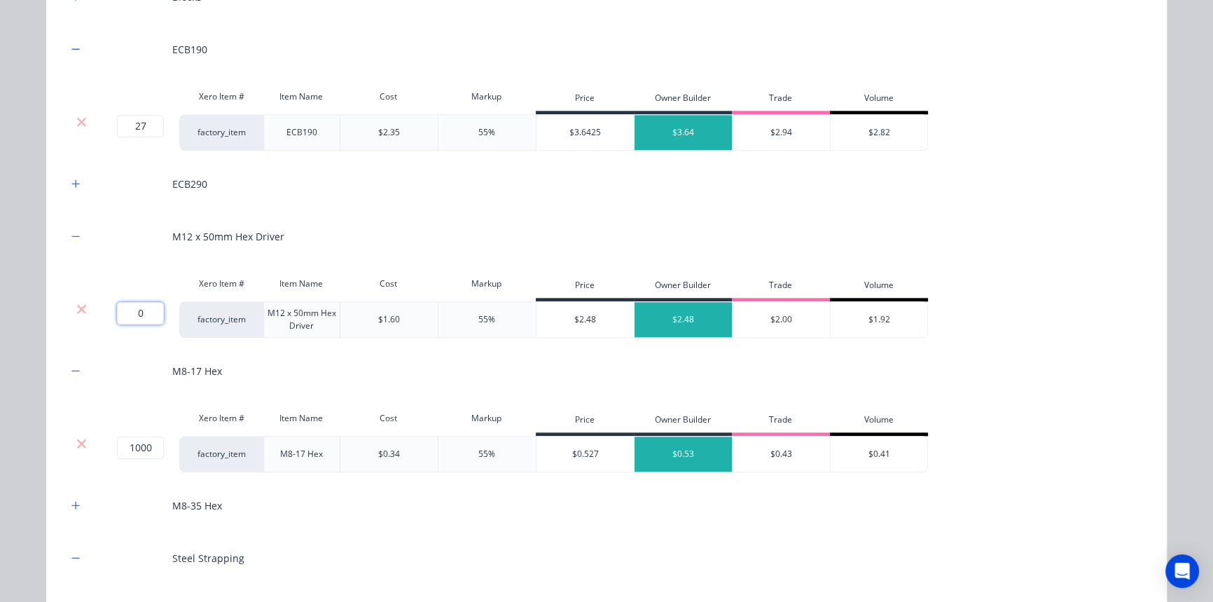
click at [126, 321] on input "0" at bounding box center [140, 313] width 47 height 22
type input "2"
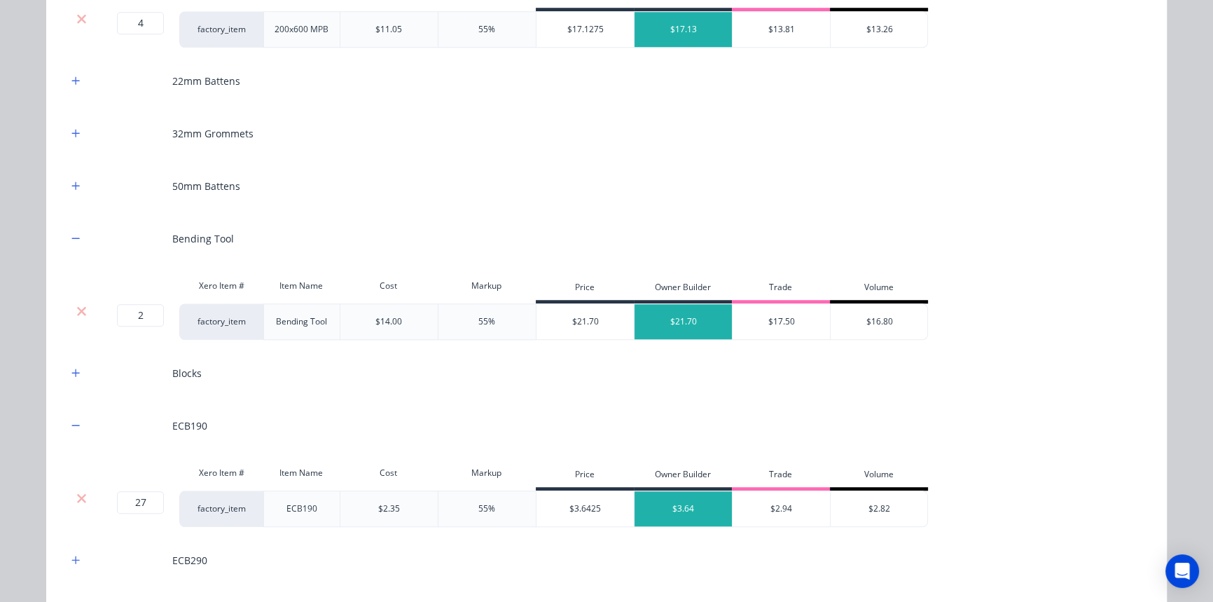
scroll to position [1415, 0]
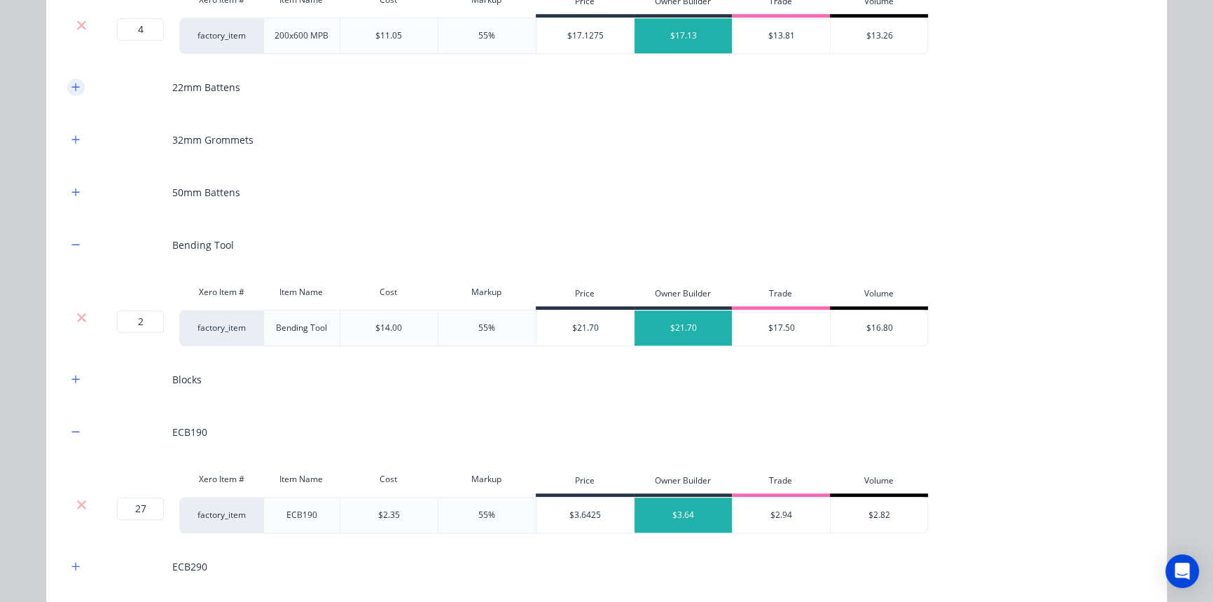
click at [71, 87] on icon "button" at bounding box center [75, 87] width 8 height 10
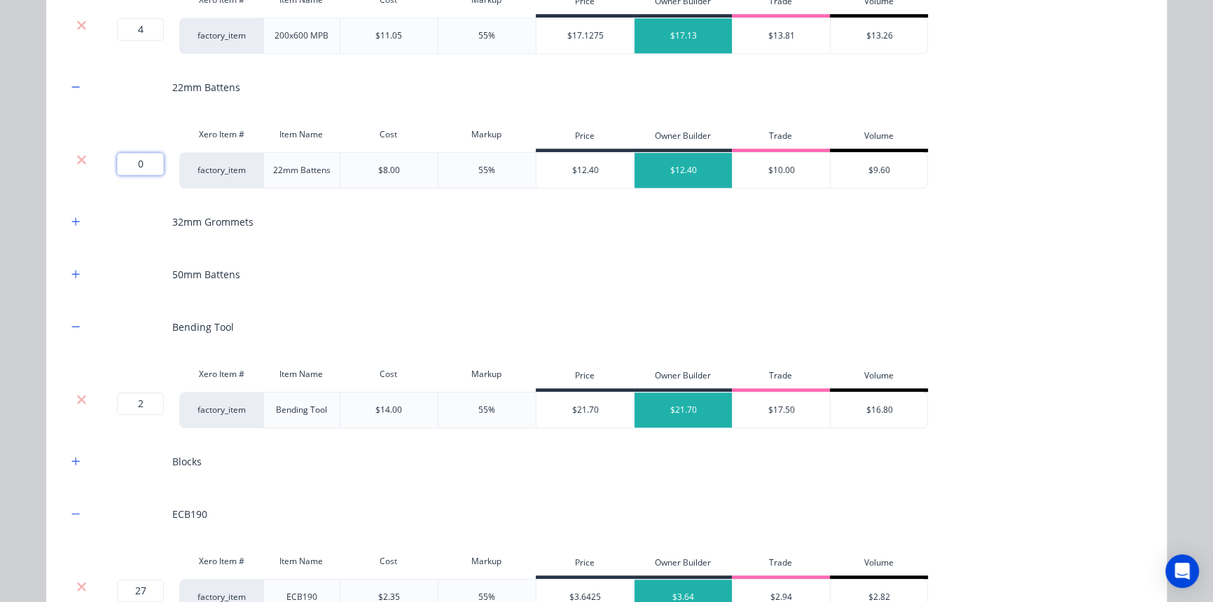
click at [142, 165] on input "0" at bounding box center [140, 164] width 47 height 22
type input "55"
click at [73, 269] on icon "button" at bounding box center [75, 274] width 8 height 10
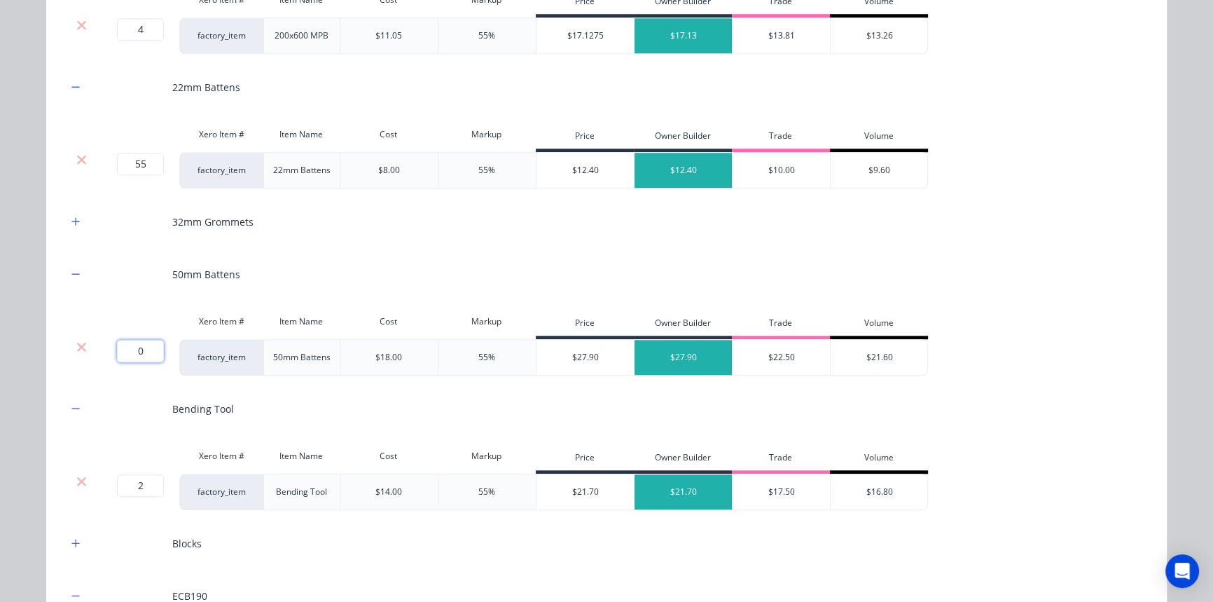
click at [146, 345] on input "0" at bounding box center [140, 351] width 47 height 22
type input "15"
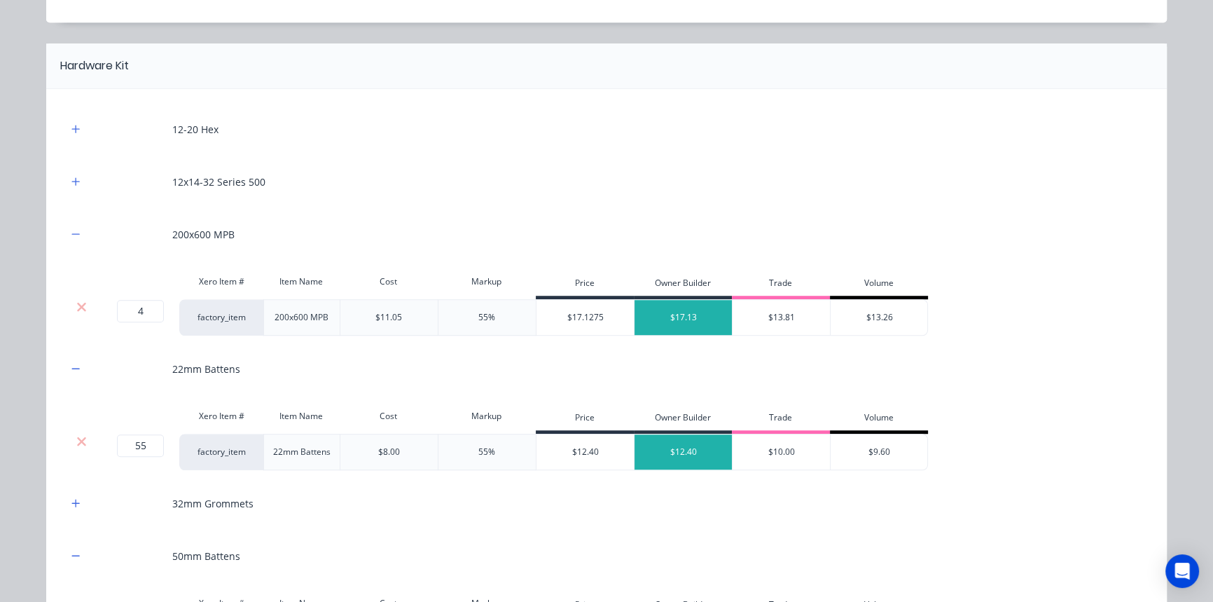
scroll to position [970, 0]
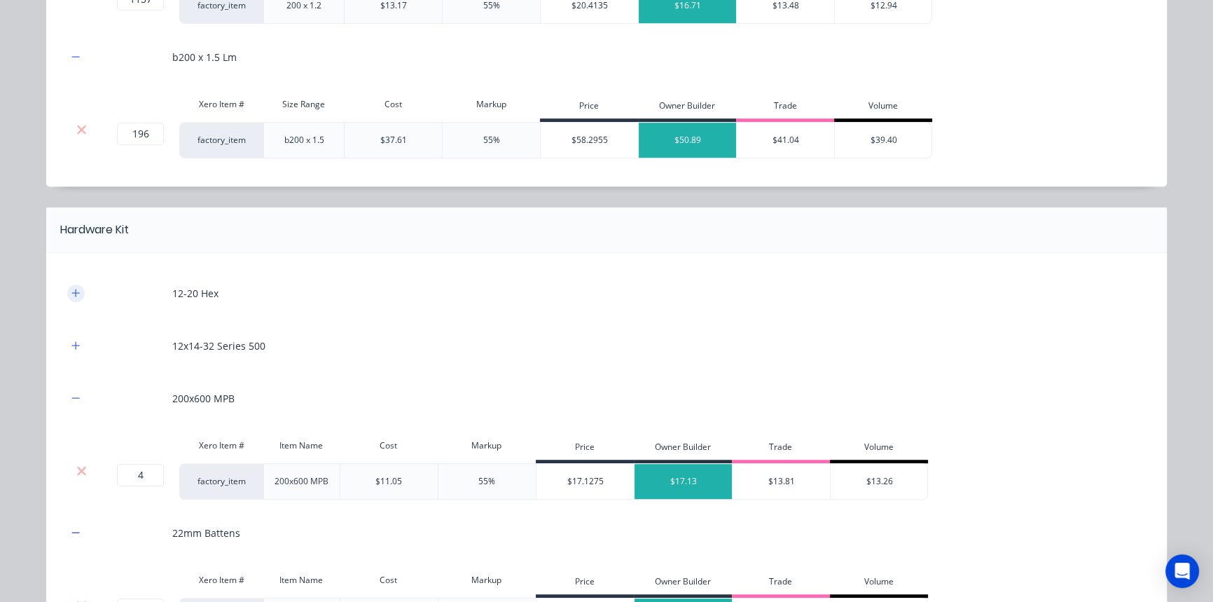
click at [71, 294] on icon "button" at bounding box center [75, 293] width 8 height 10
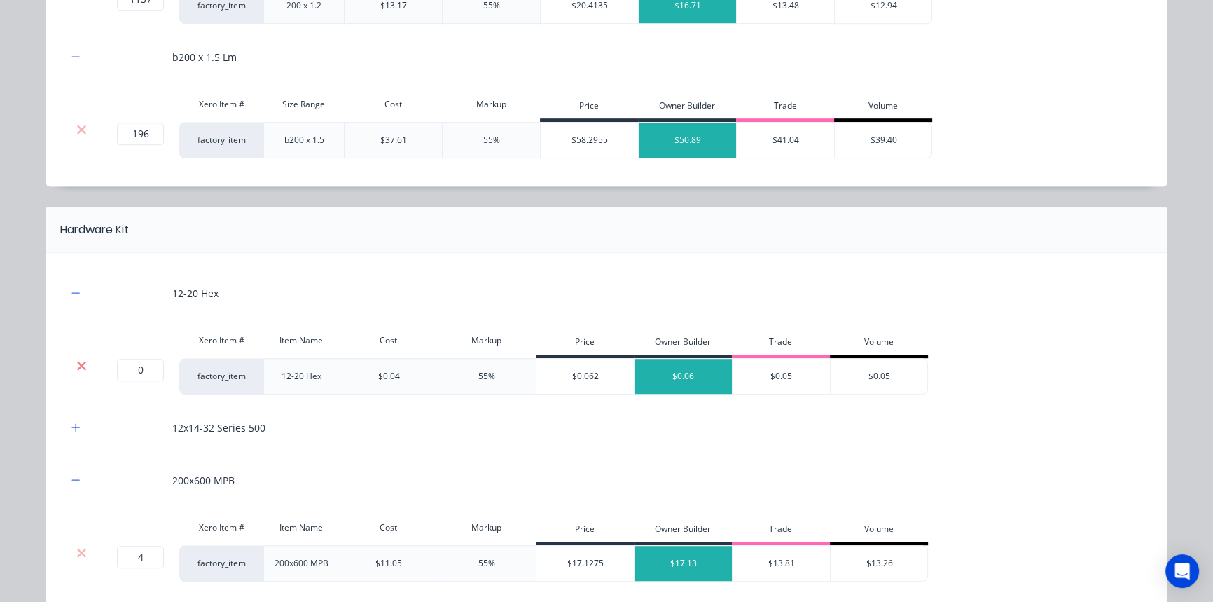
click at [77, 363] on icon at bounding box center [81, 365] width 9 height 9
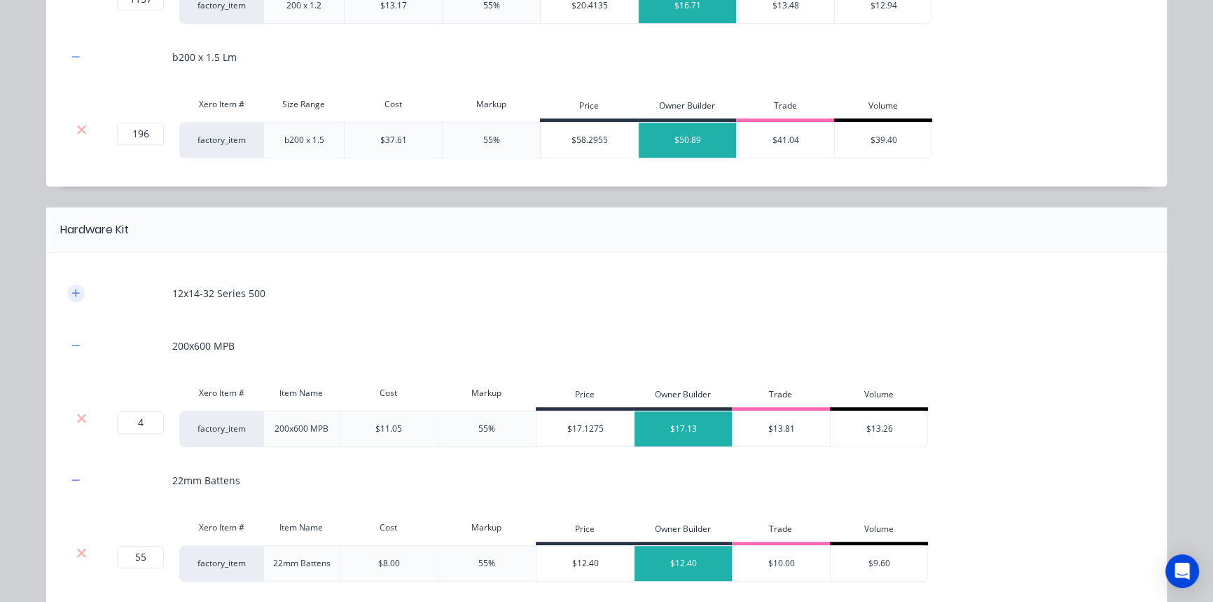
click at [71, 295] on icon "button" at bounding box center [75, 293] width 8 height 10
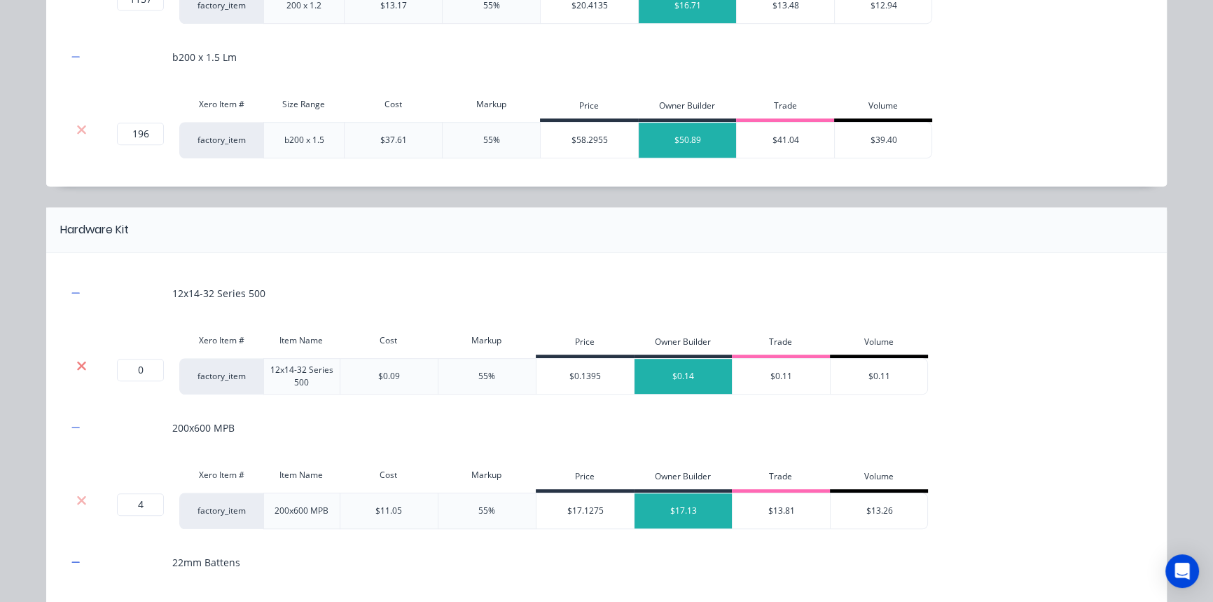
click at [76, 366] on icon at bounding box center [81, 366] width 11 height 14
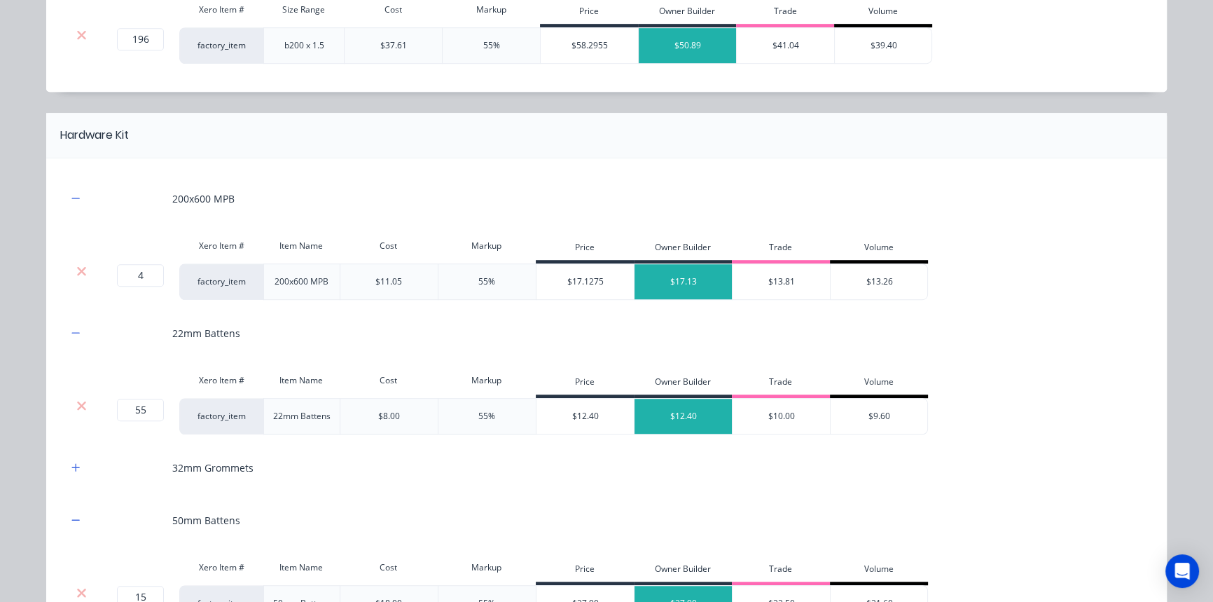
scroll to position [1161, 0]
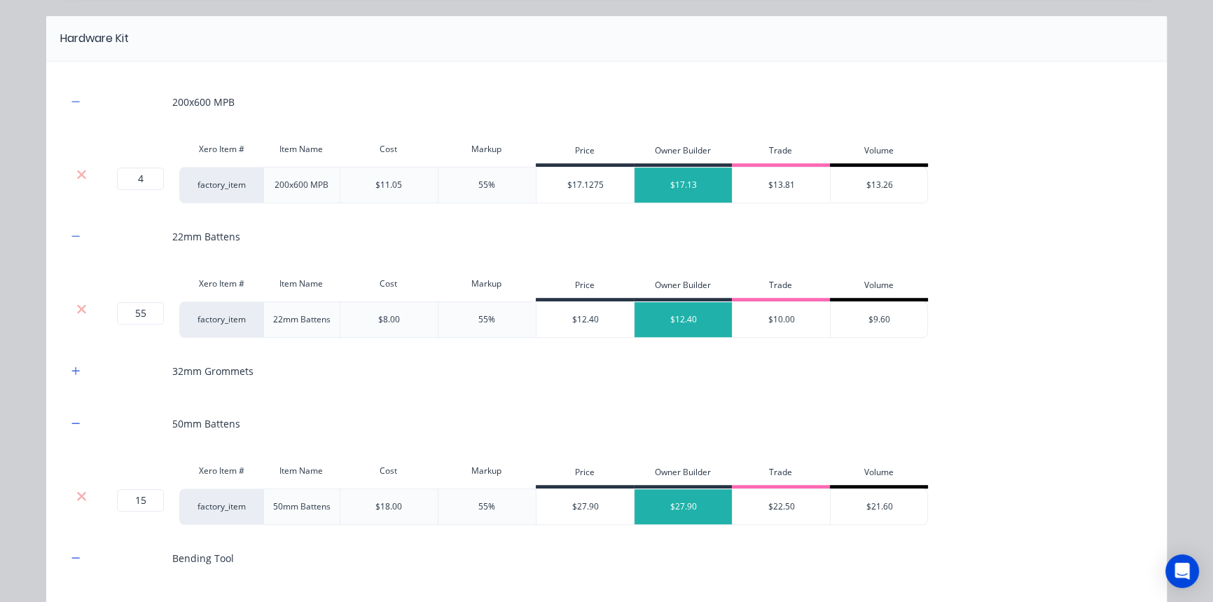
click at [76, 366] on button "button" at bounding box center [76, 371] width 18 height 18
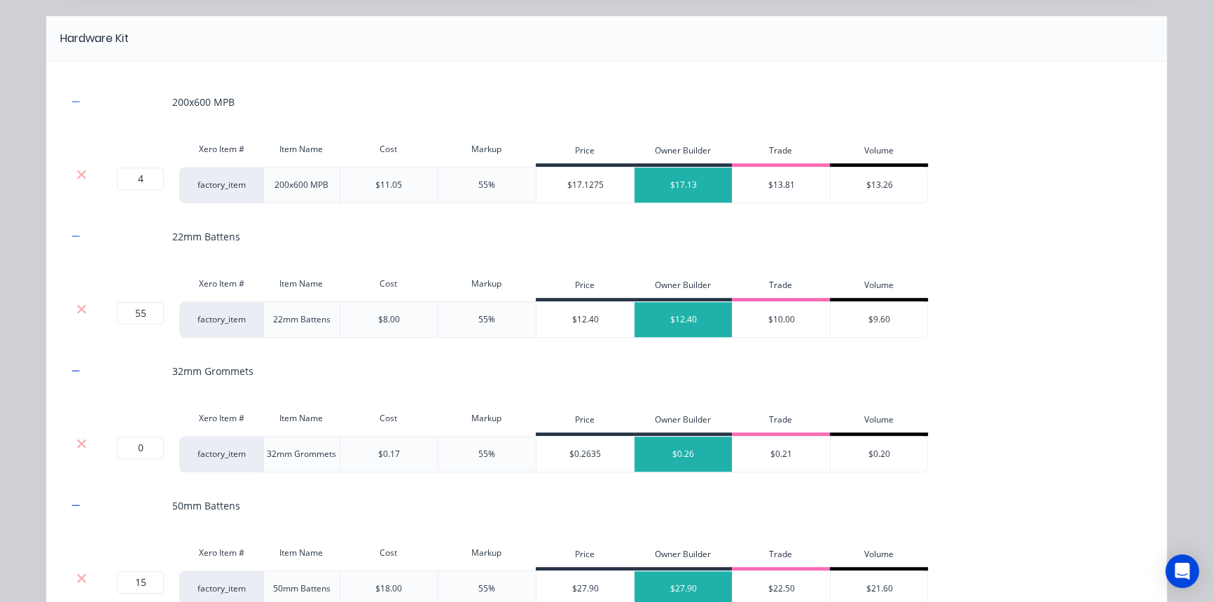
click at [75, 452] on div at bounding box center [81, 454] width 28 height 36
click at [76, 445] on icon at bounding box center [81, 443] width 11 height 14
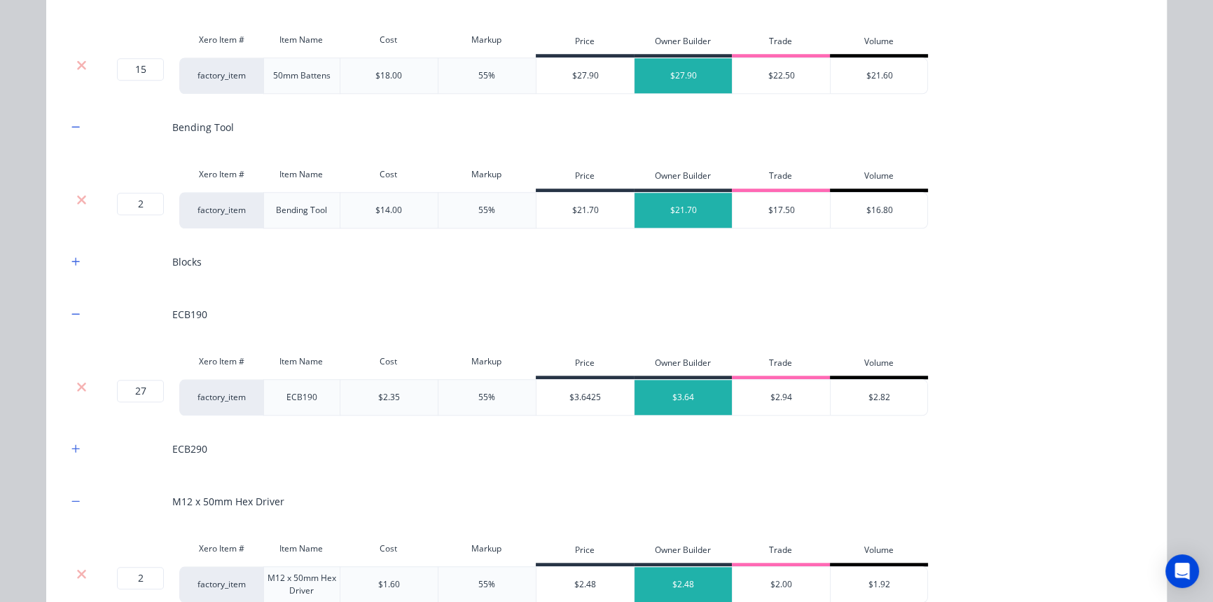
scroll to position [1543, 0]
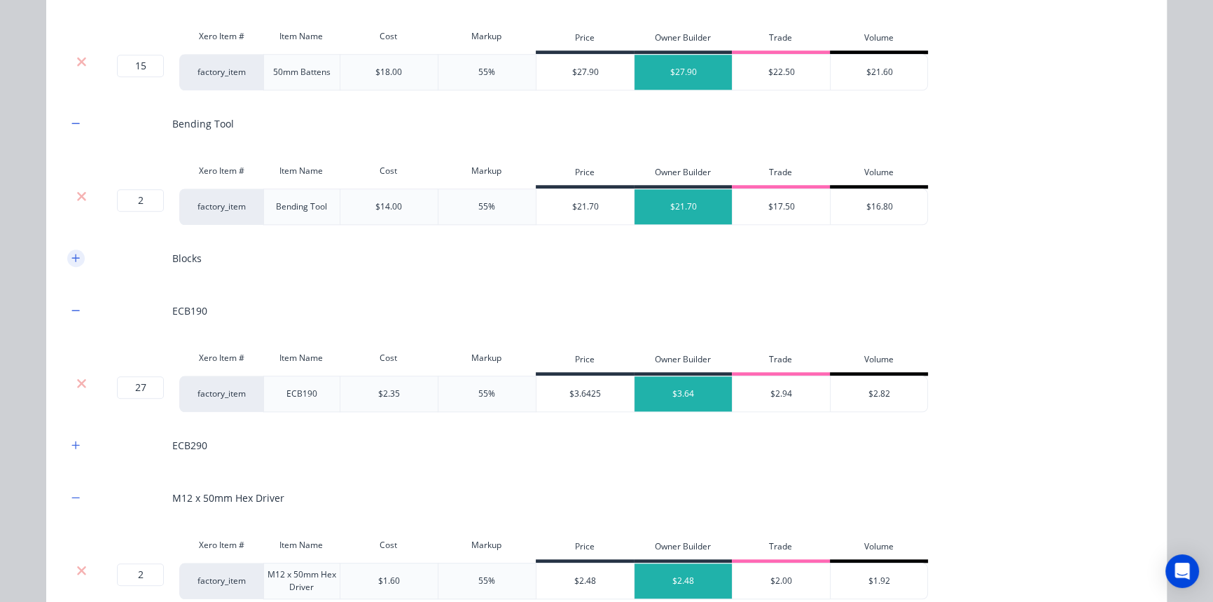
click at [71, 253] on icon "button" at bounding box center [75, 258] width 8 height 10
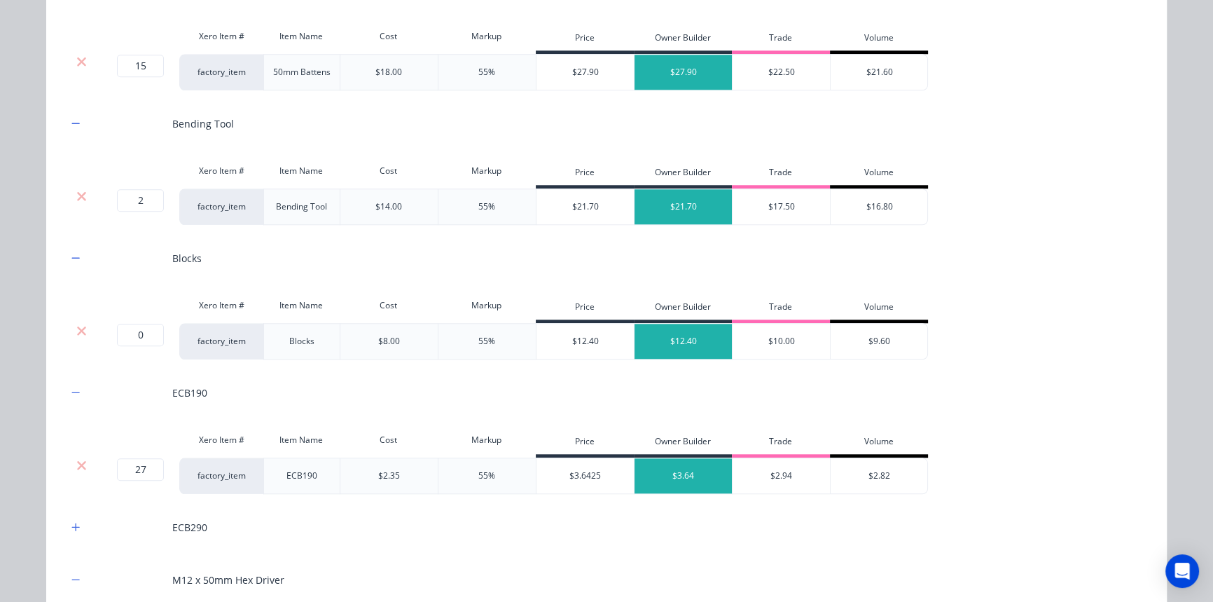
click at [76, 335] on div at bounding box center [81, 341] width 28 height 36
click at [76, 331] on icon at bounding box center [81, 331] width 11 height 14
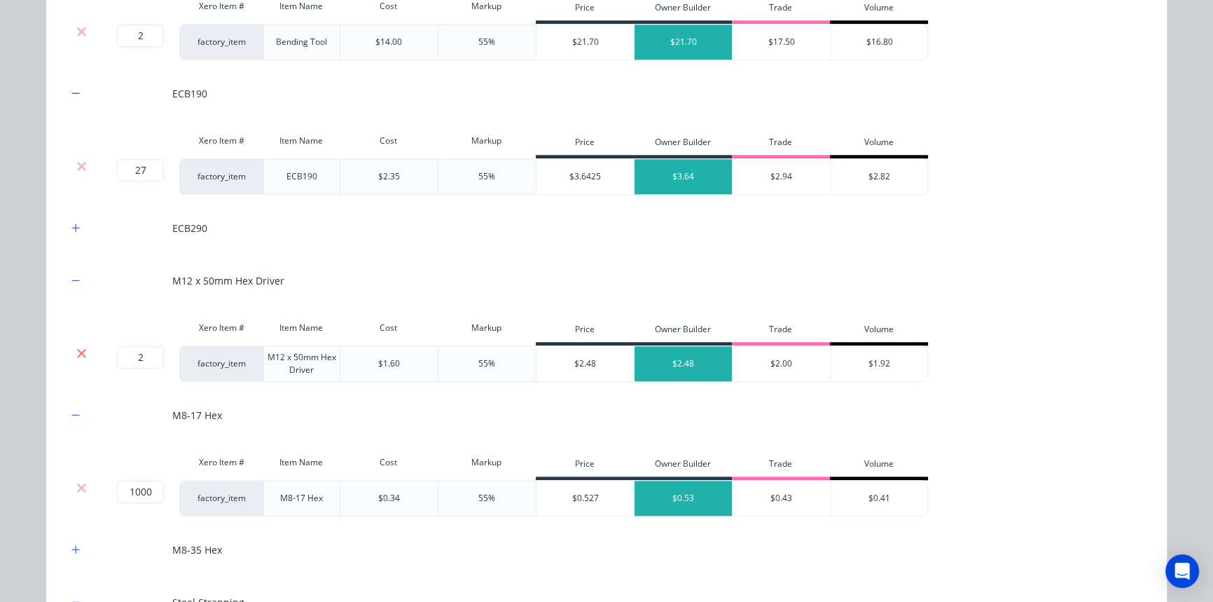
scroll to position [1734, 0]
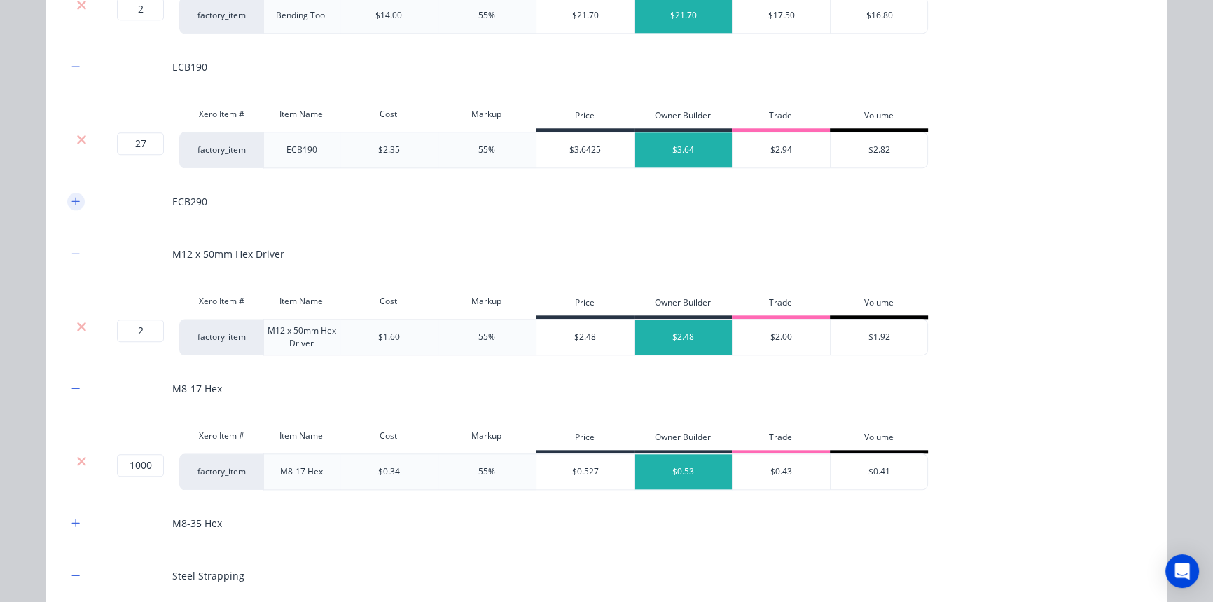
click at [73, 196] on icon "button" at bounding box center [75, 201] width 8 height 10
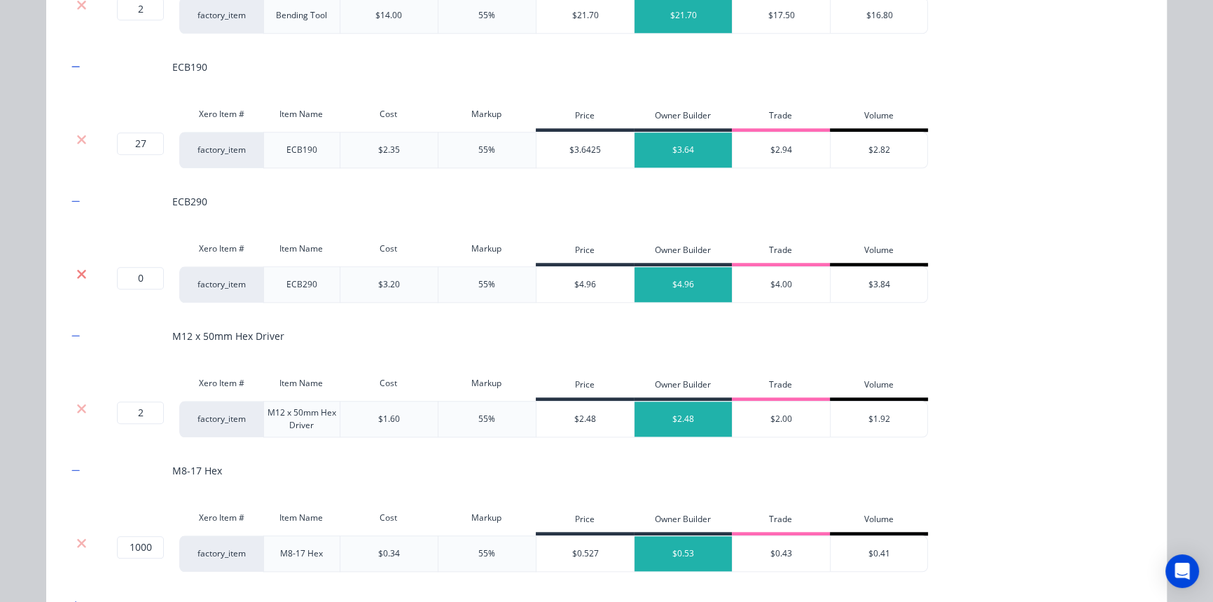
click at [76, 270] on icon at bounding box center [81, 274] width 11 height 14
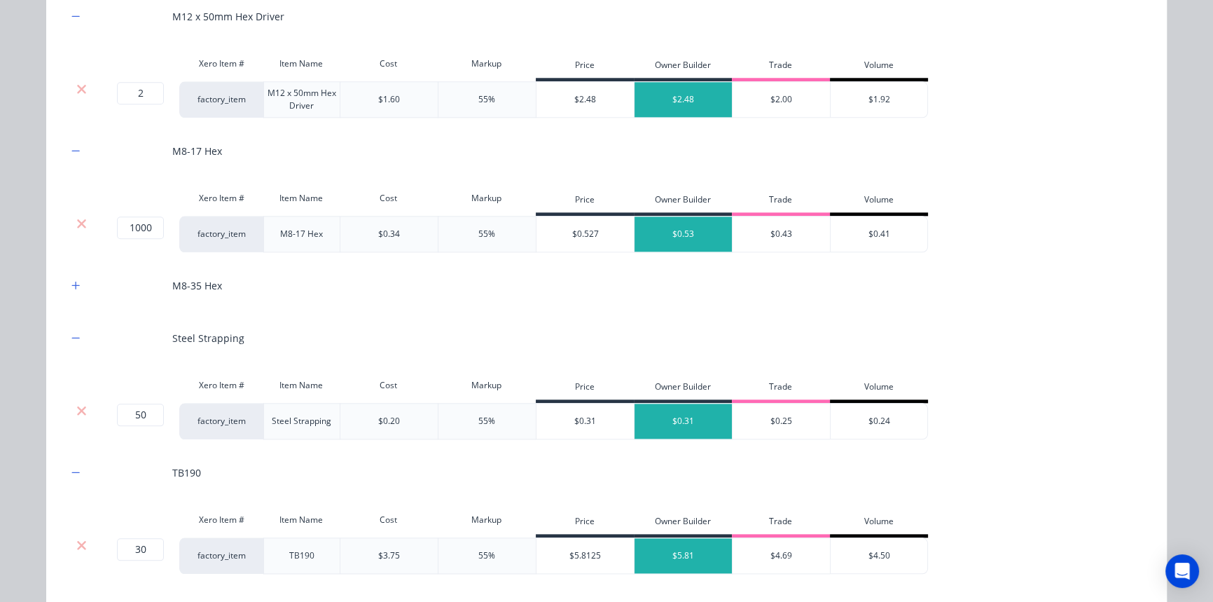
scroll to position [1989, 0]
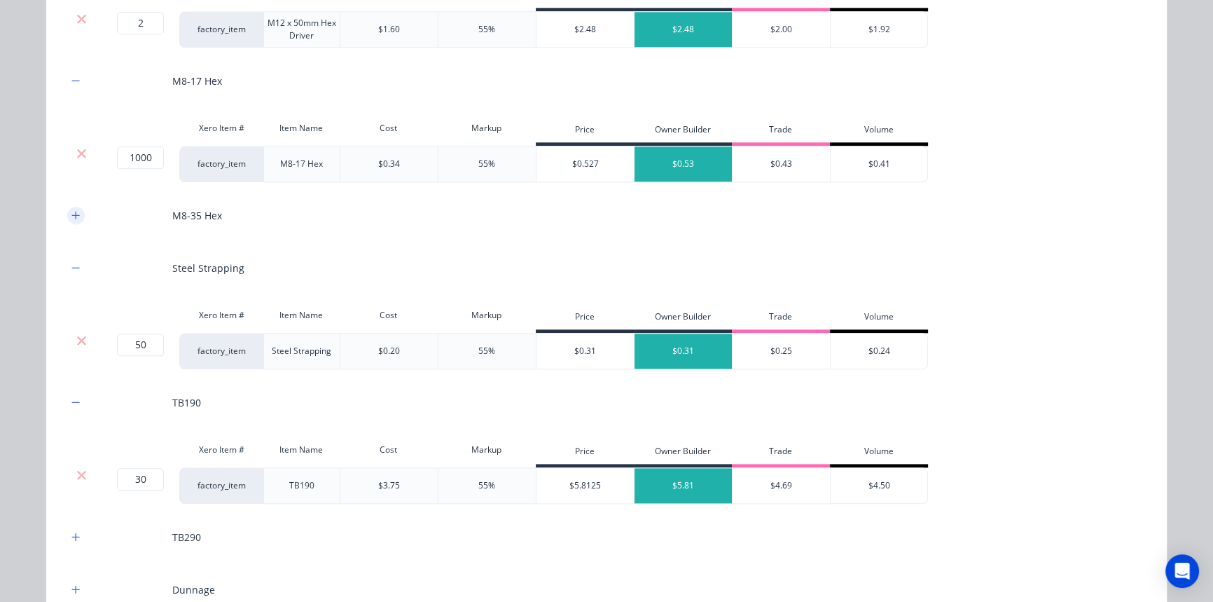
click at [71, 215] on icon "button" at bounding box center [75, 215] width 8 height 10
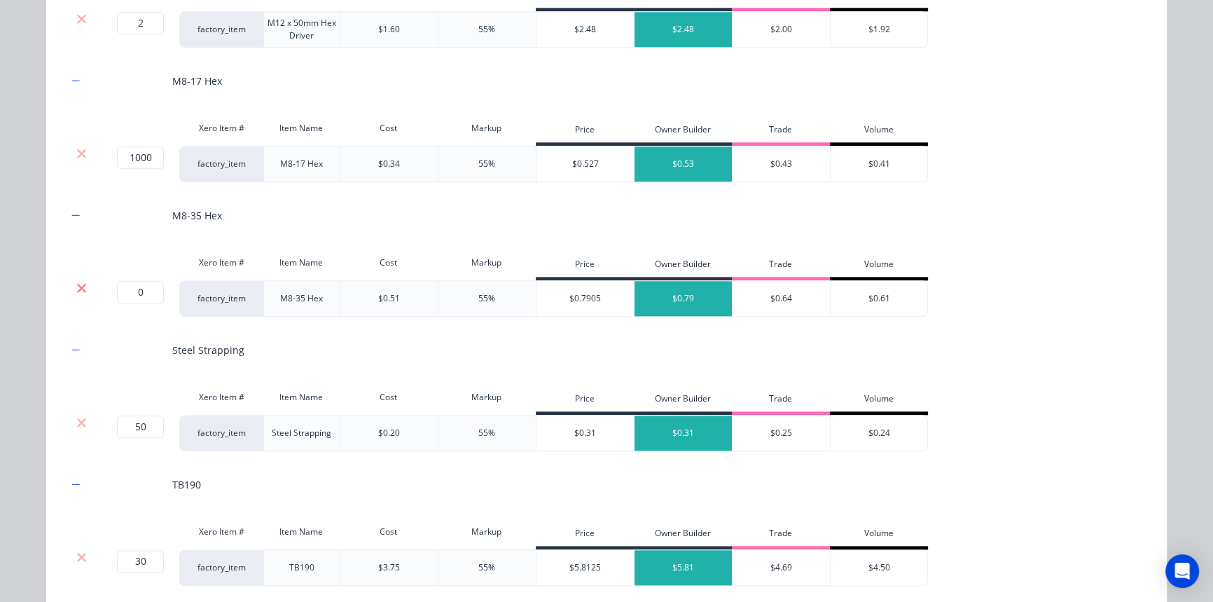
click at [81, 281] on icon at bounding box center [81, 288] width 11 height 14
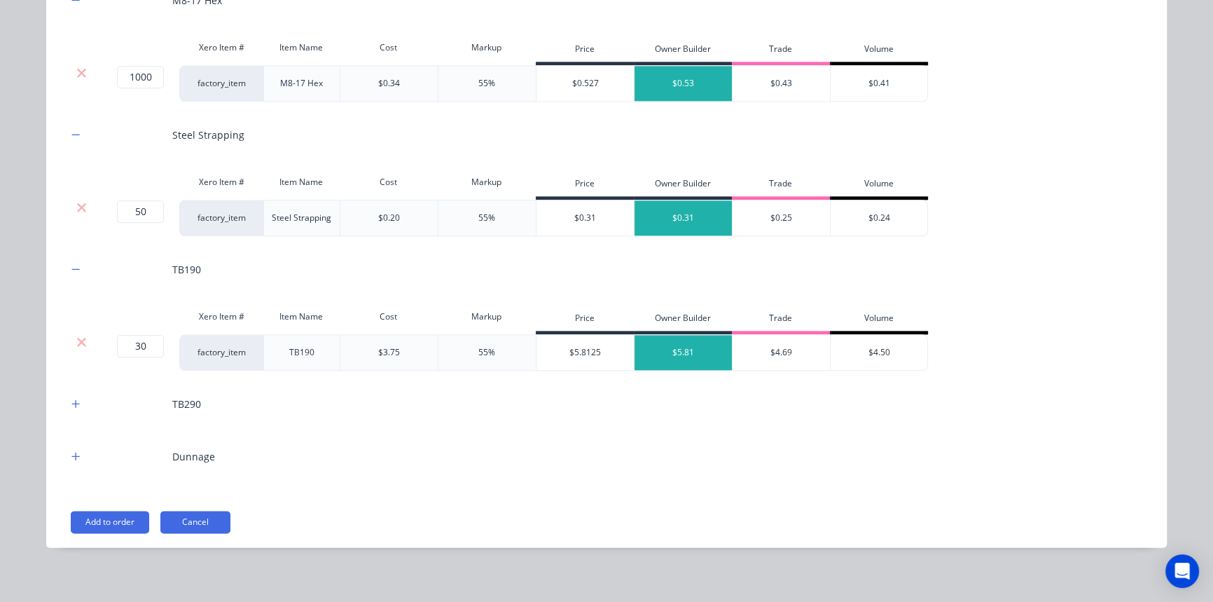
scroll to position [2073, 0]
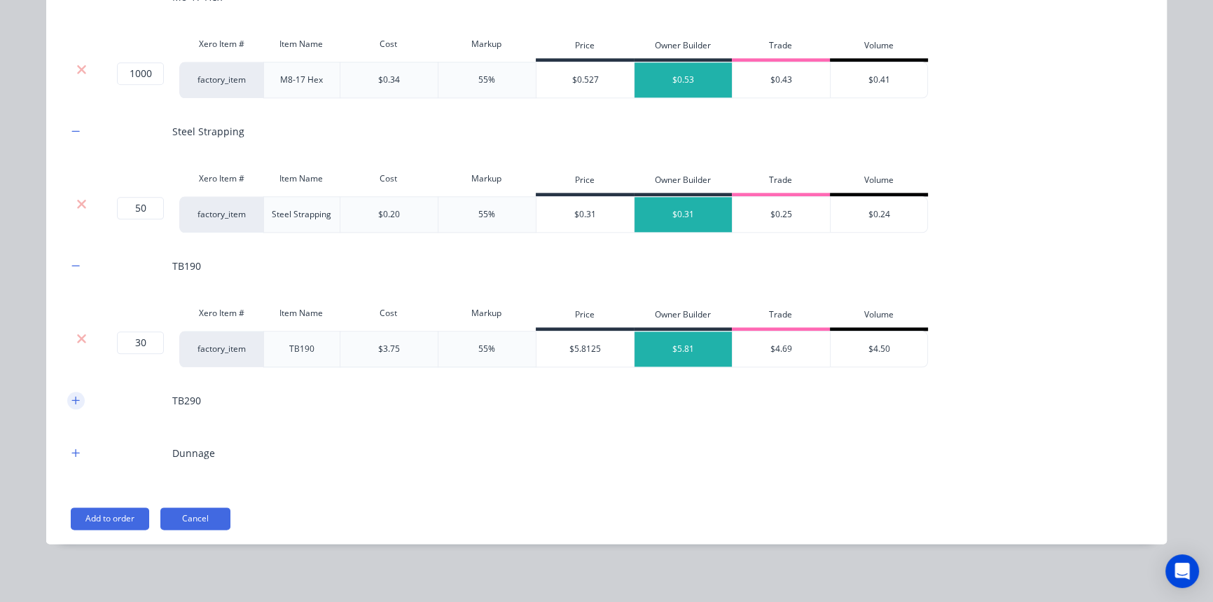
click at [72, 401] on icon "button" at bounding box center [75, 400] width 8 height 10
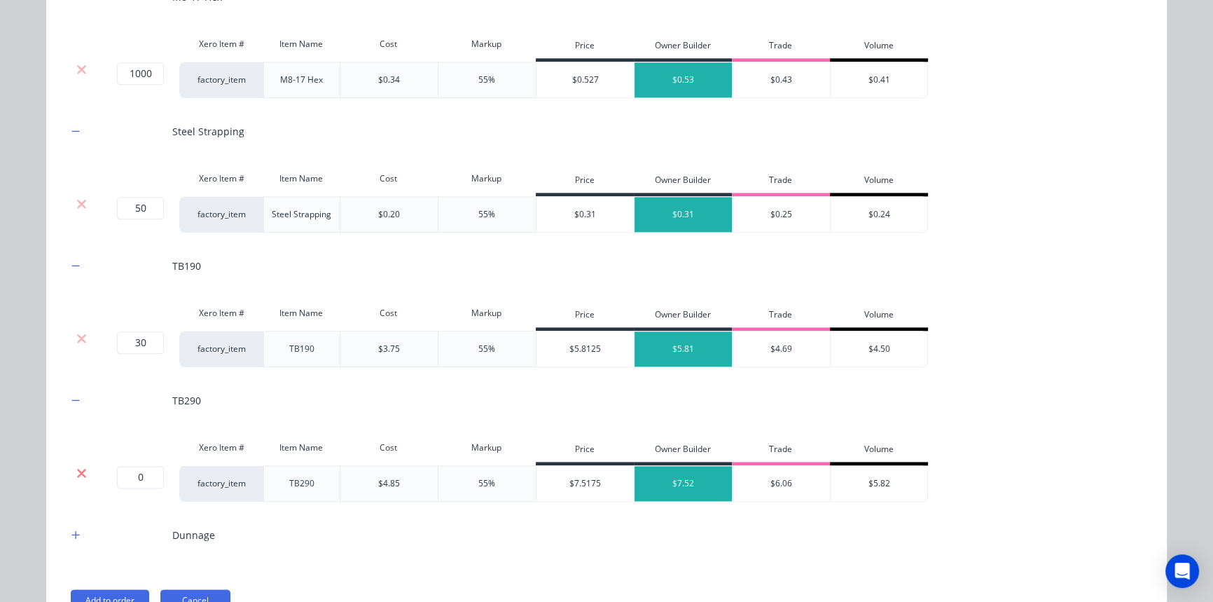
click at [76, 473] on icon at bounding box center [81, 473] width 11 height 14
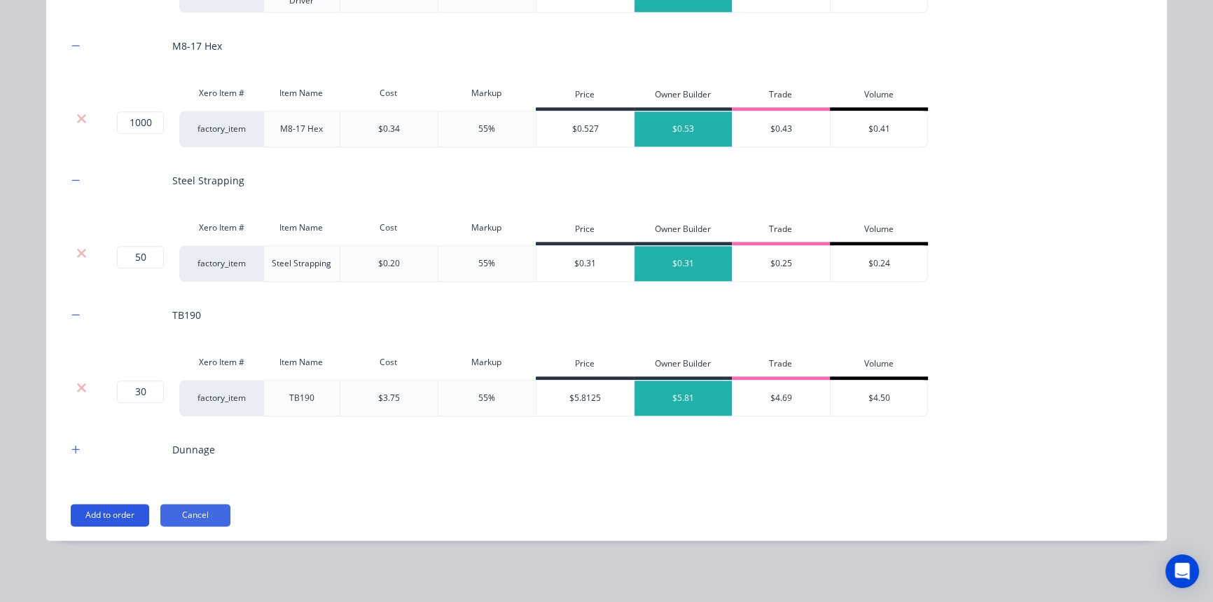
scroll to position [2021, 0]
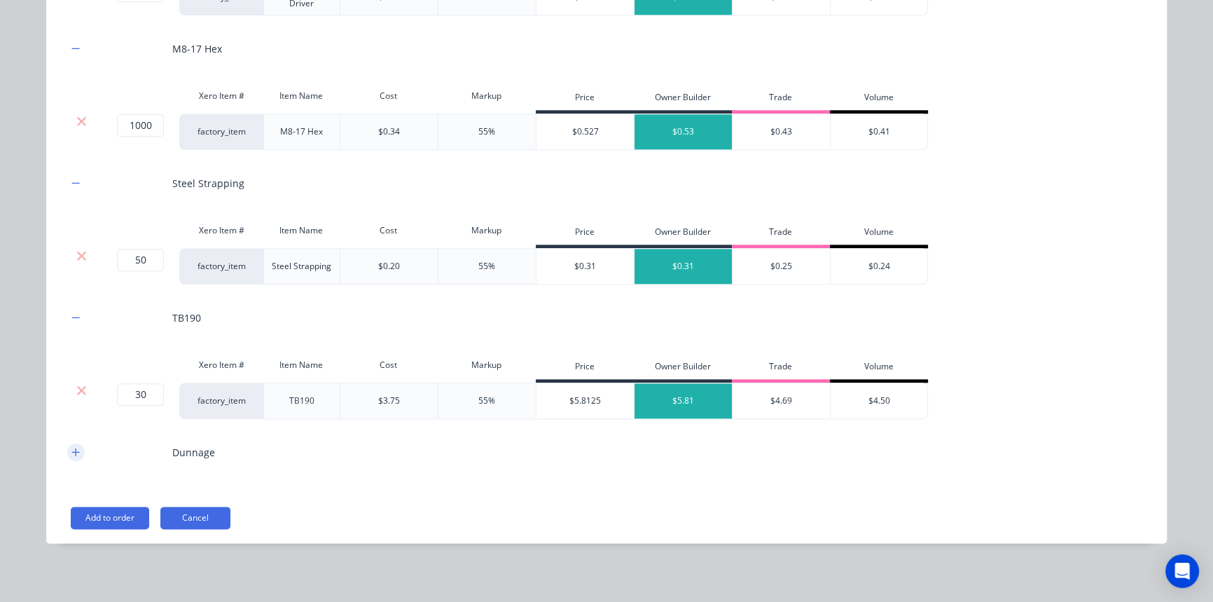
click at [70, 443] on button "button" at bounding box center [76, 452] width 18 height 18
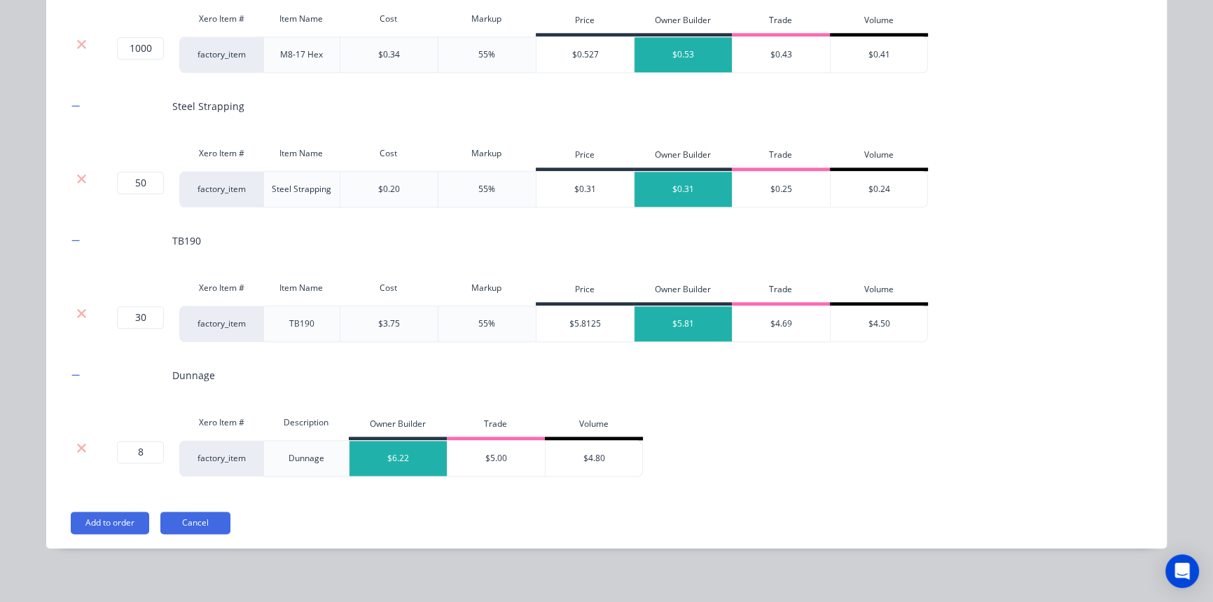
scroll to position [2103, 0]
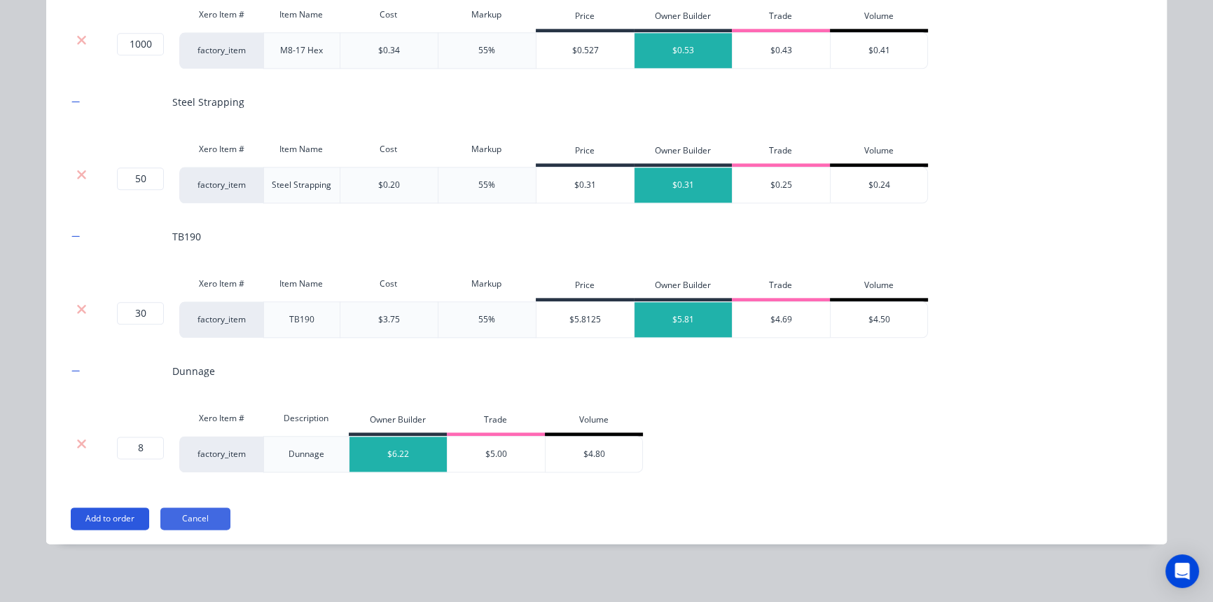
click at [127, 511] on button "Add to order" at bounding box center [110, 518] width 78 height 22
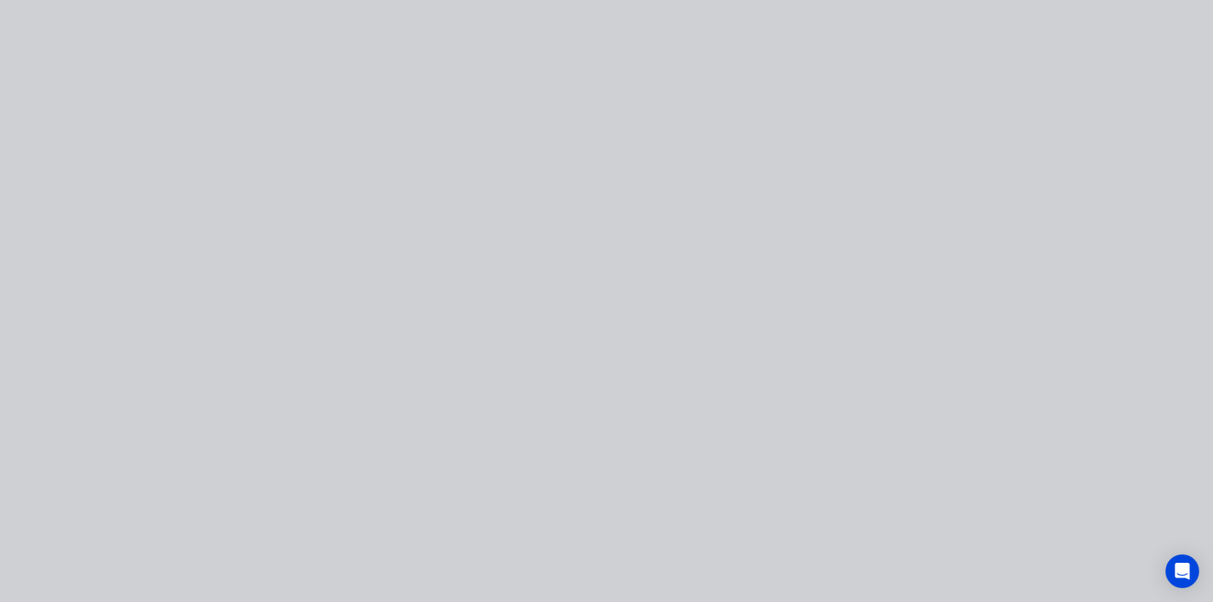
scroll to position [0, 0]
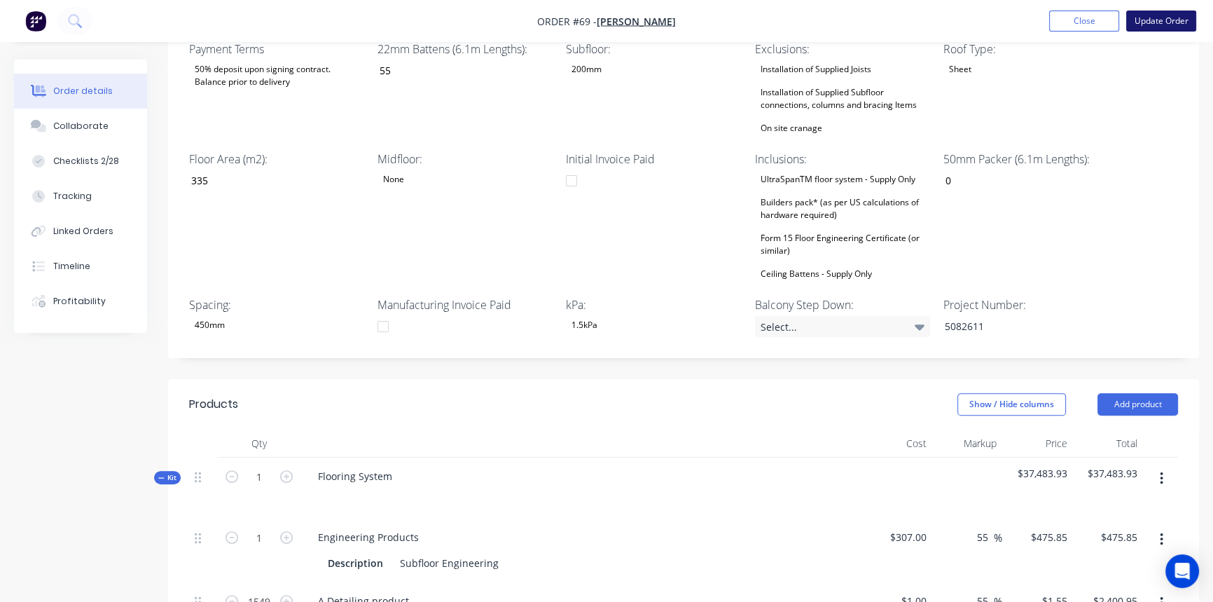
click at [1153, 15] on button "Update Order" at bounding box center [1161, 21] width 70 height 21
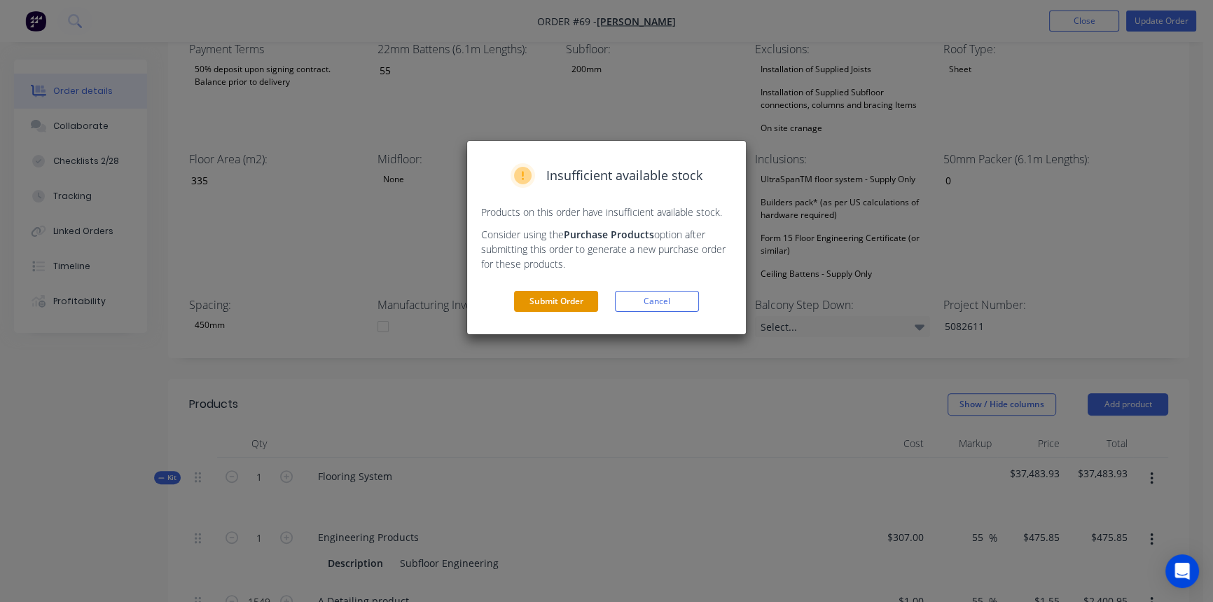
click at [534, 307] on button "Submit Order" at bounding box center [556, 301] width 84 height 21
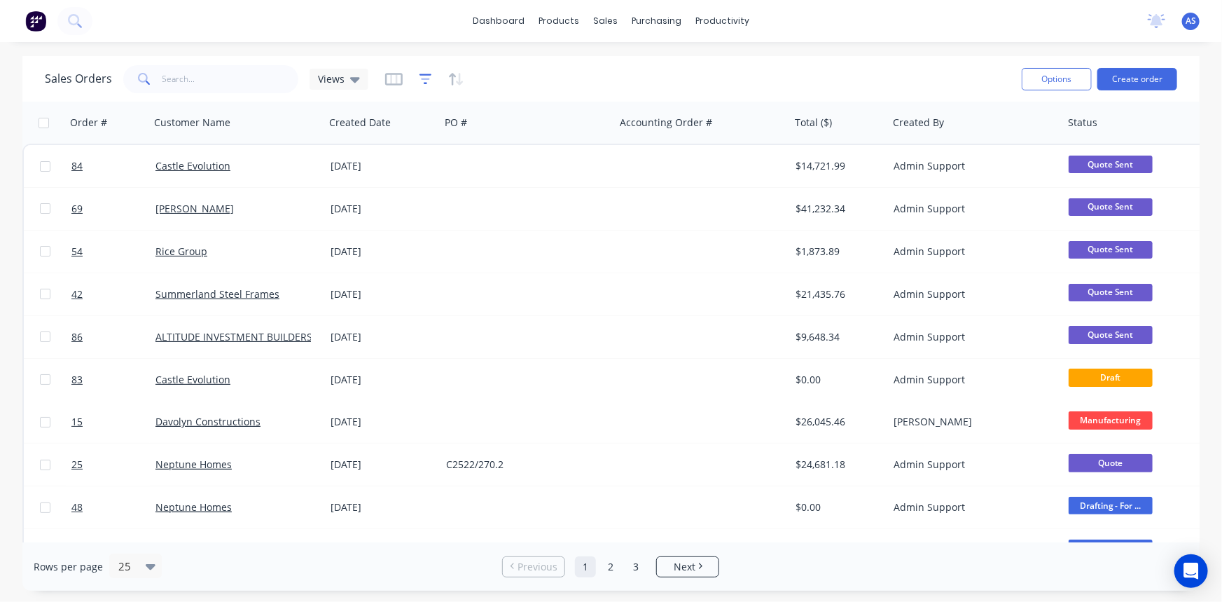
click at [426, 76] on icon "button" at bounding box center [426, 79] width 13 height 14
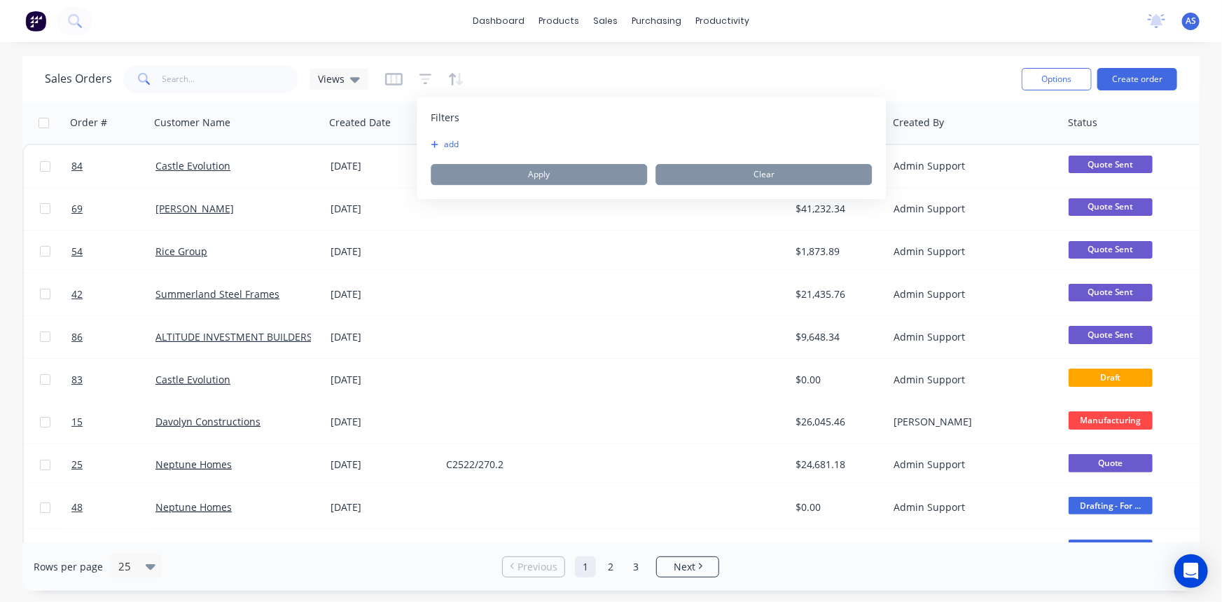
click at [441, 142] on button "add" at bounding box center [448, 144] width 35 height 11
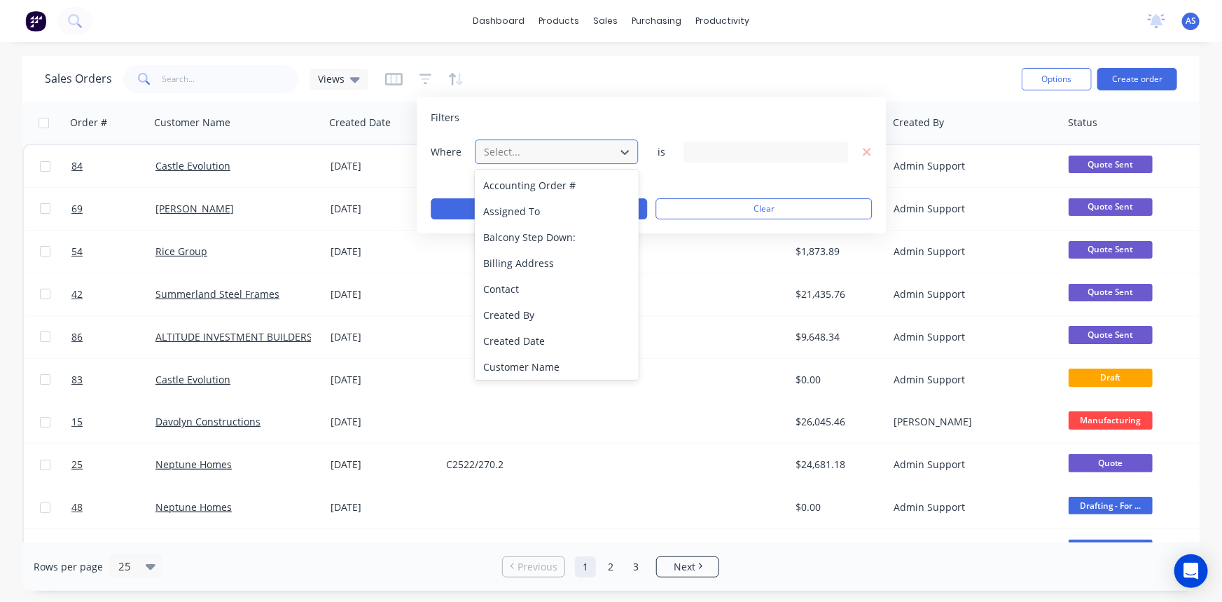
click at [517, 152] on div at bounding box center [545, 152] width 125 height 18
type input "stat"
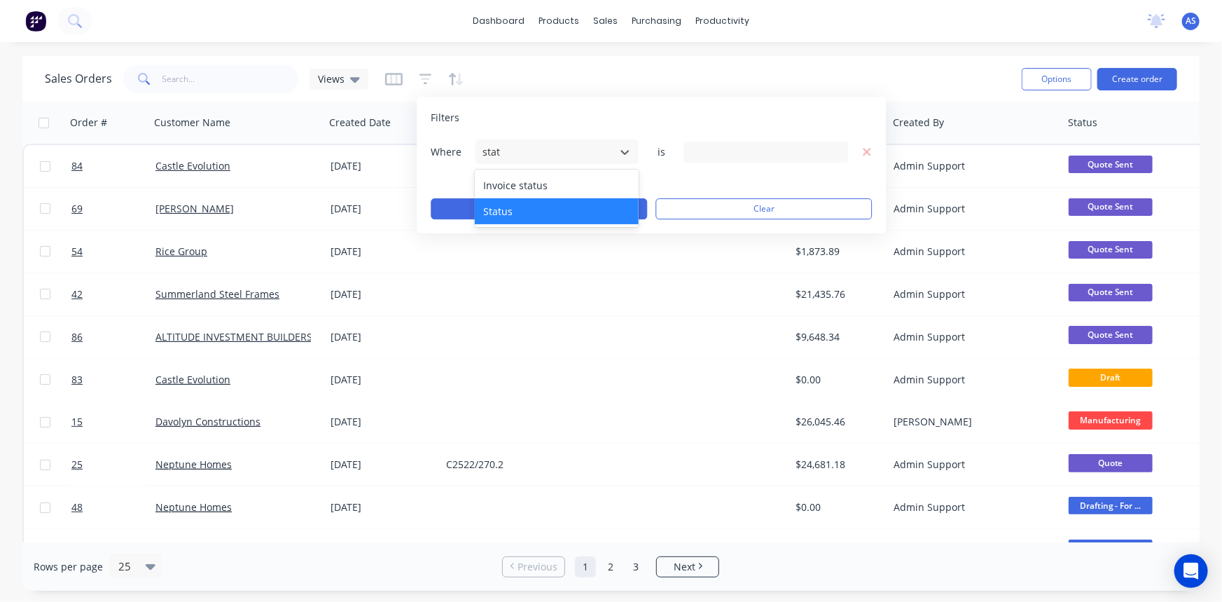
click at [529, 210] on div "Status" at bounding box center [556, 211] width 163 height 26
click at [728, 157] on div "19 Status selected" at bounding box center [754, 151] width 127 height 15
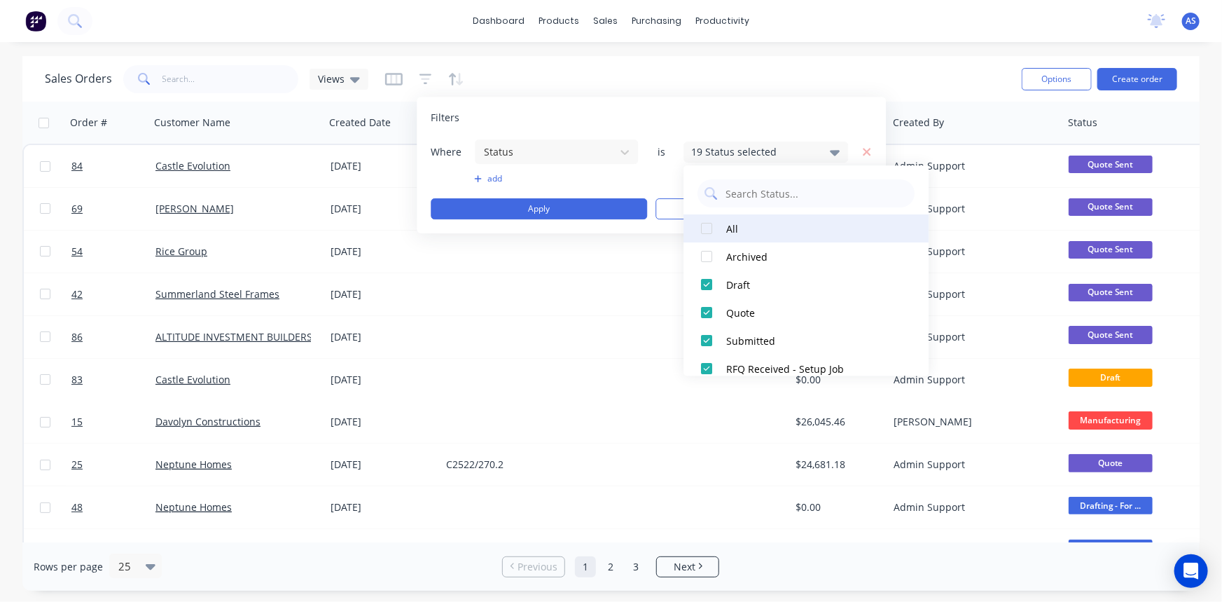
click at [709, 221] on div at bounding box center [707, 228] width 28 height 28
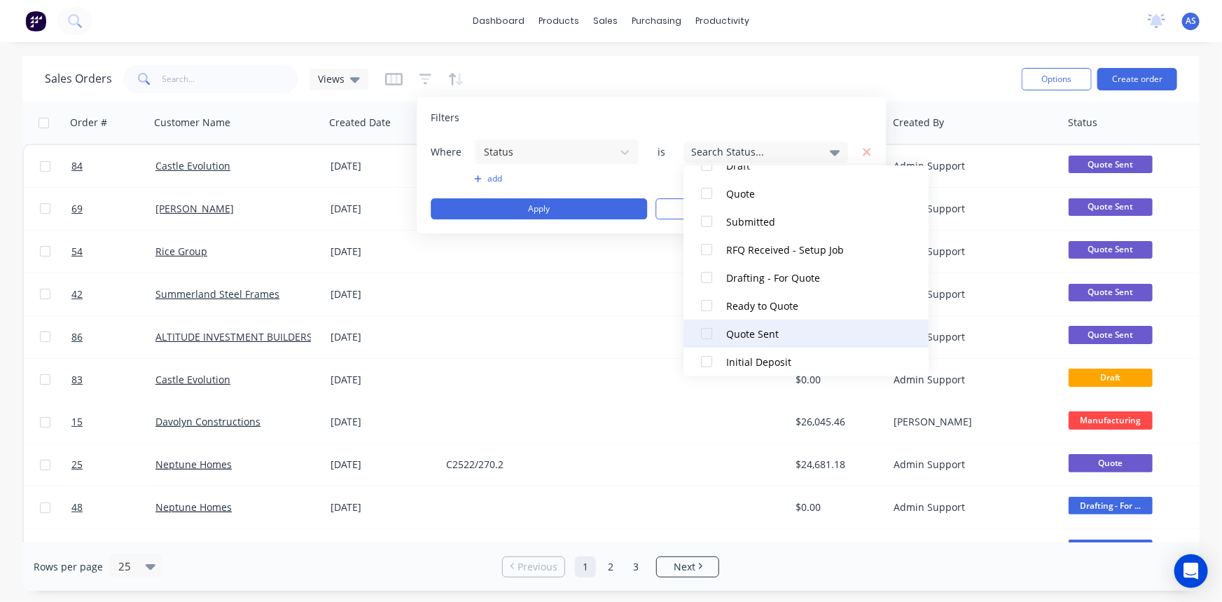
scroll to position [127, 0]
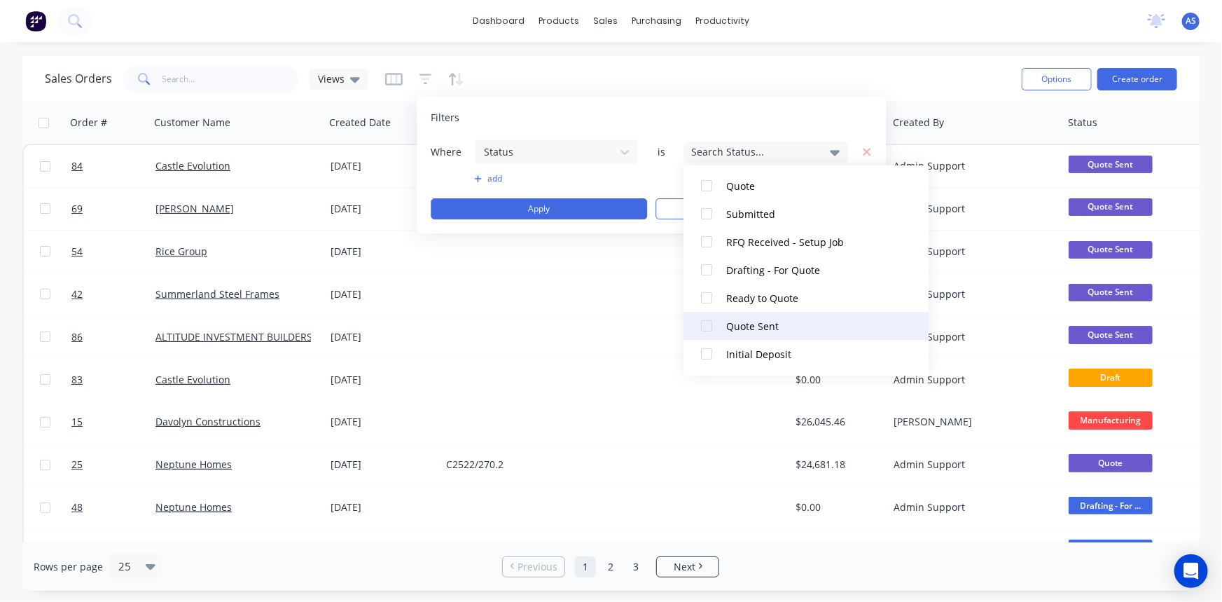
click at [757, 332] on div "Quote Sent" at bounding box center [810, 326] width 168 height 15
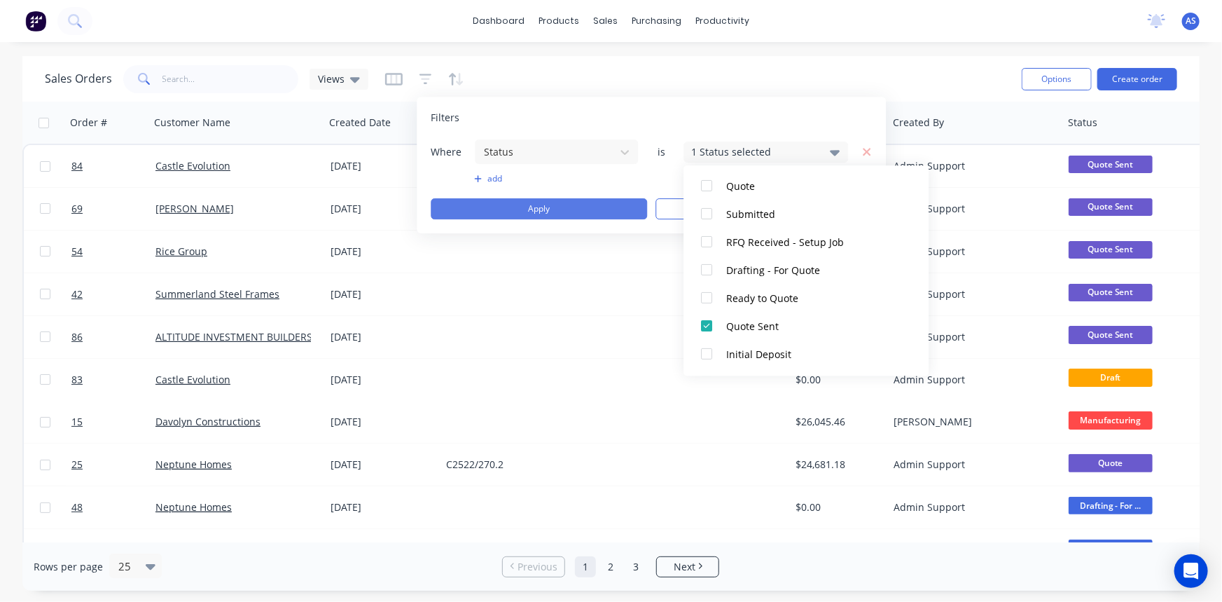
click at [522, 205] on button "Apply" at bounding box center [539, 208] width 216 height 21
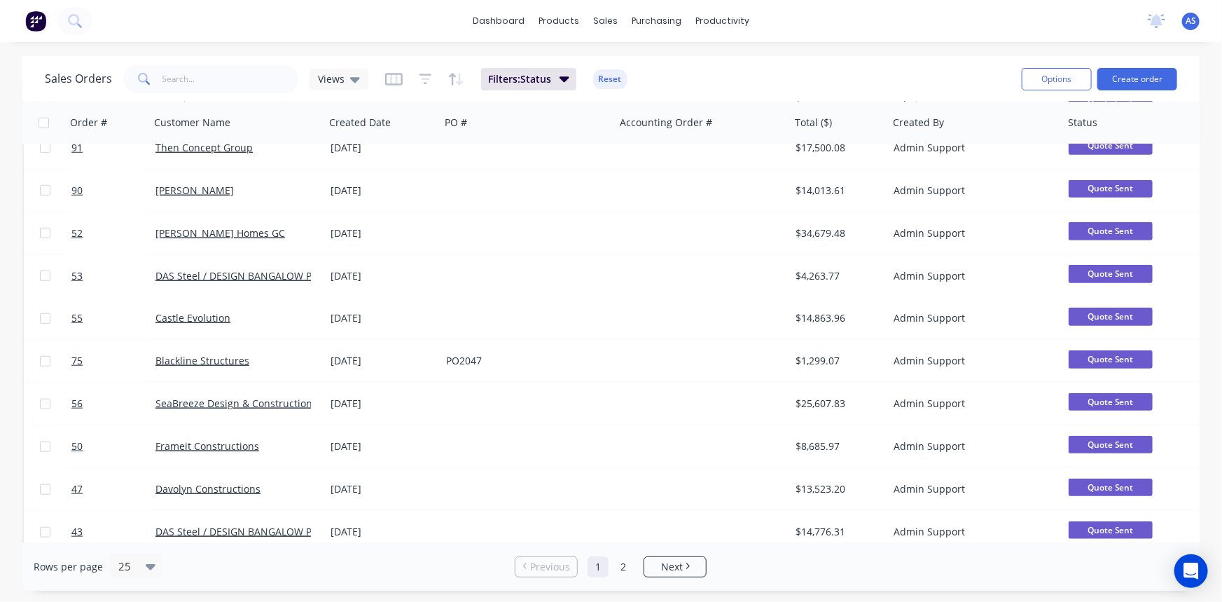
scroll to position [674, 0]
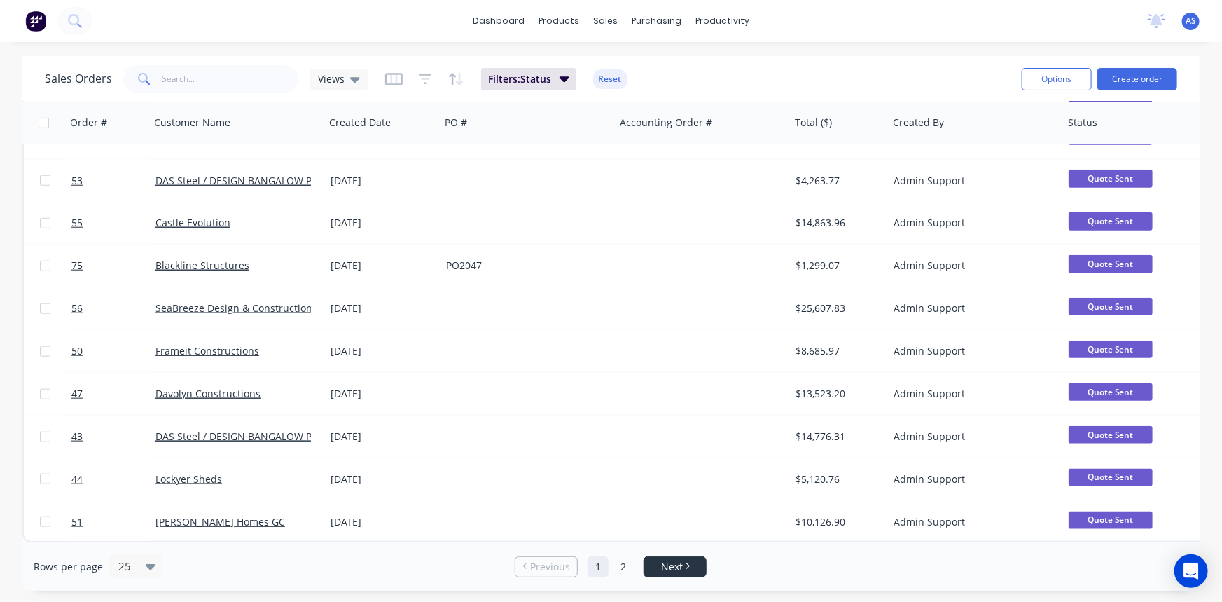
click at [665, 572] on span "Next" at bounding box center [672, 567] width 22 height 14
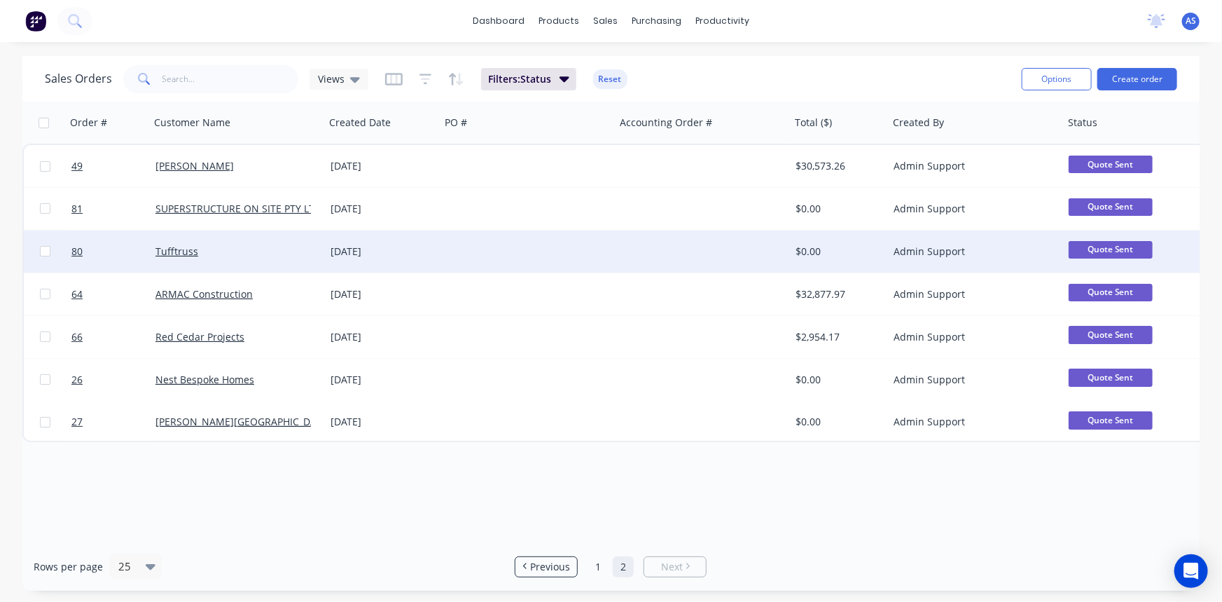
scroll to position [0, 0]
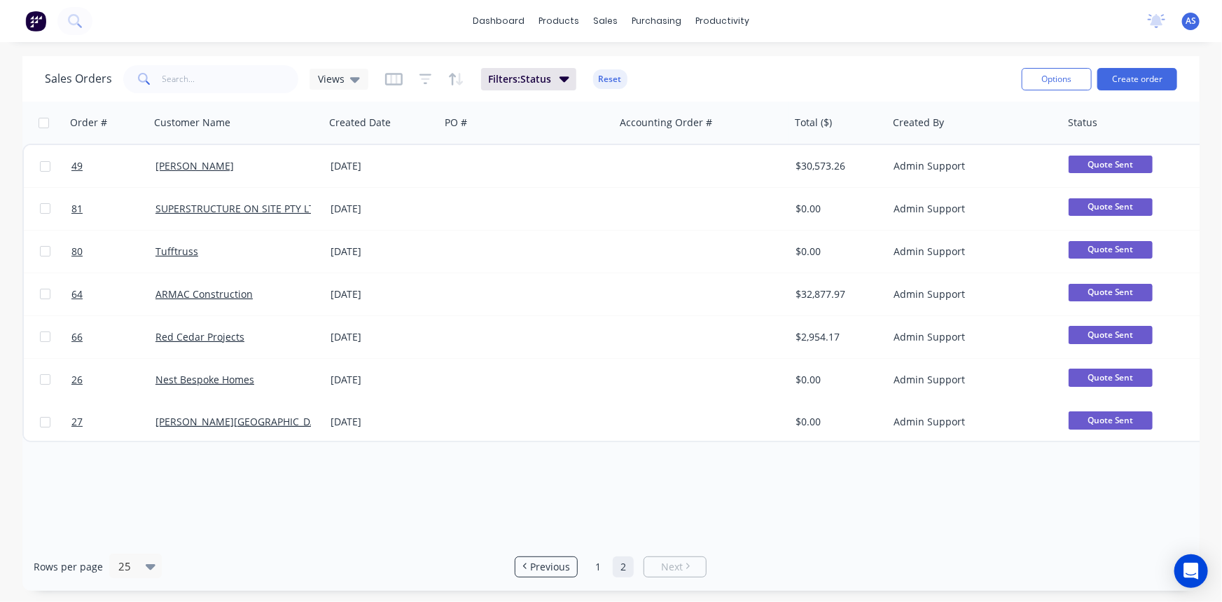
drag, startPoint x: 79, startPoint y: 377, endPoint x: 7, endPoint y: 483, distance: 127.4
click at [7, 483] on div "Sales Orders Views Filters: Status Reset Options Create order Order # Customer …" at bounding box center [611, 323] width 1222 height 534
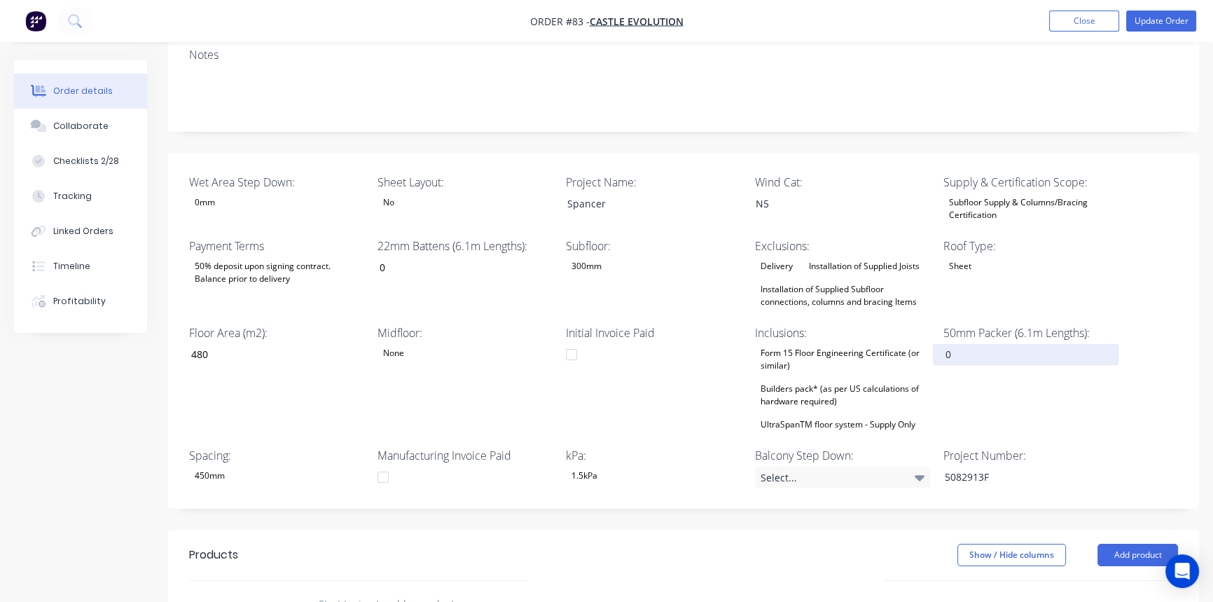
scroll to position [509, 0]
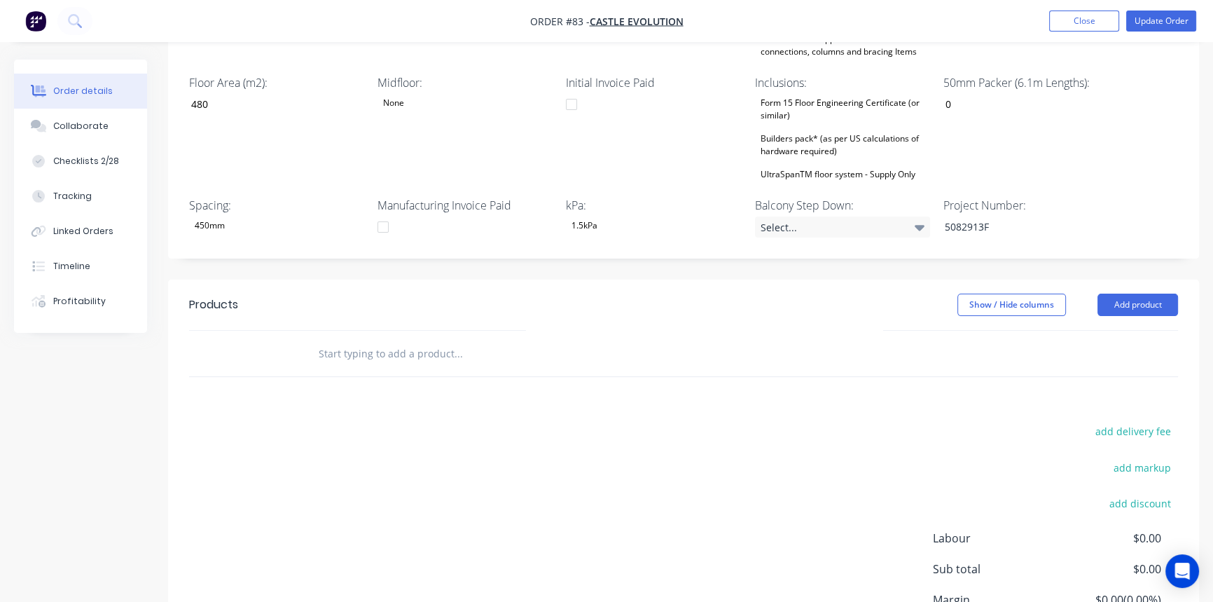
click at [1131, 279] on header "Products Show / Hide columns Add product" at bounding box center [683, 304] width 1031 height 50
click at [1131, 293] on button "Add product" at bounding box center [1137, 304] width 81 height 22
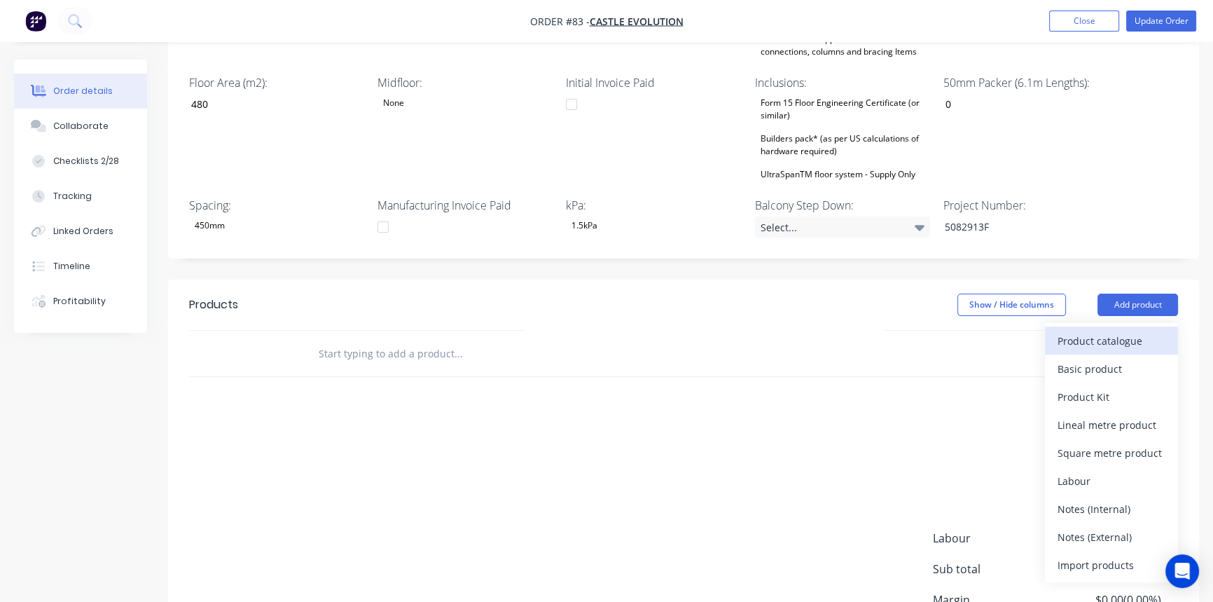
click at [1100, 331] on div "Product catalogue" at bounding box center [1112, 341] width 108 height 20
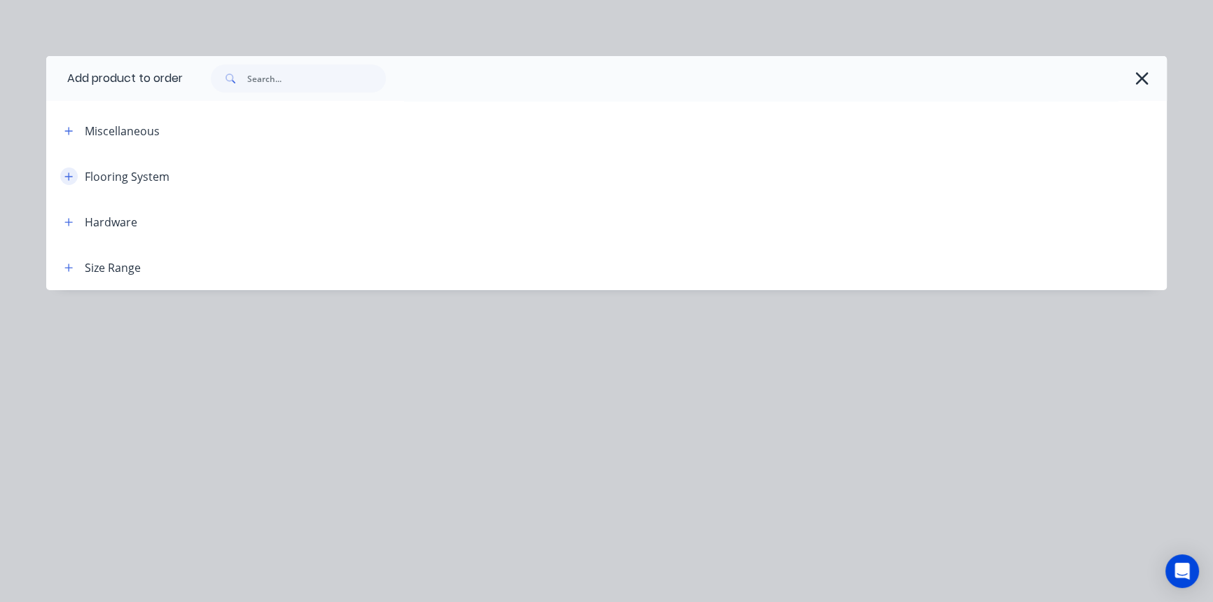
click at [67, 172] on icon "button" at bounding box center [68, 177] width 8 height 10
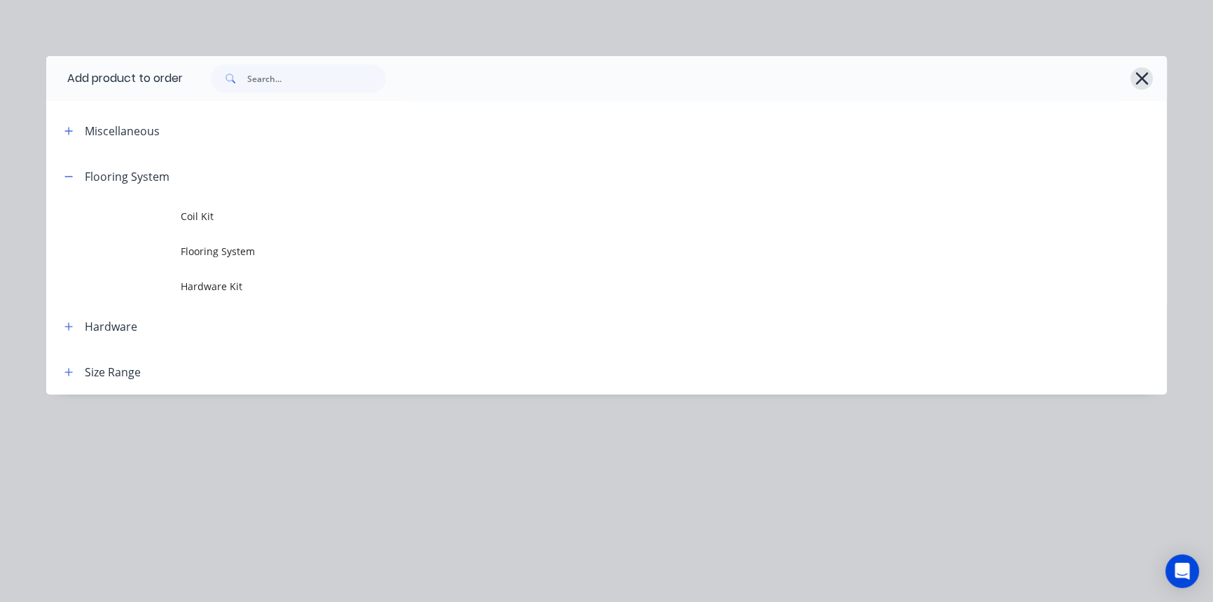
click at [1133, 78] on button "button" at bounding box center [1141, 78] width 22 height 22
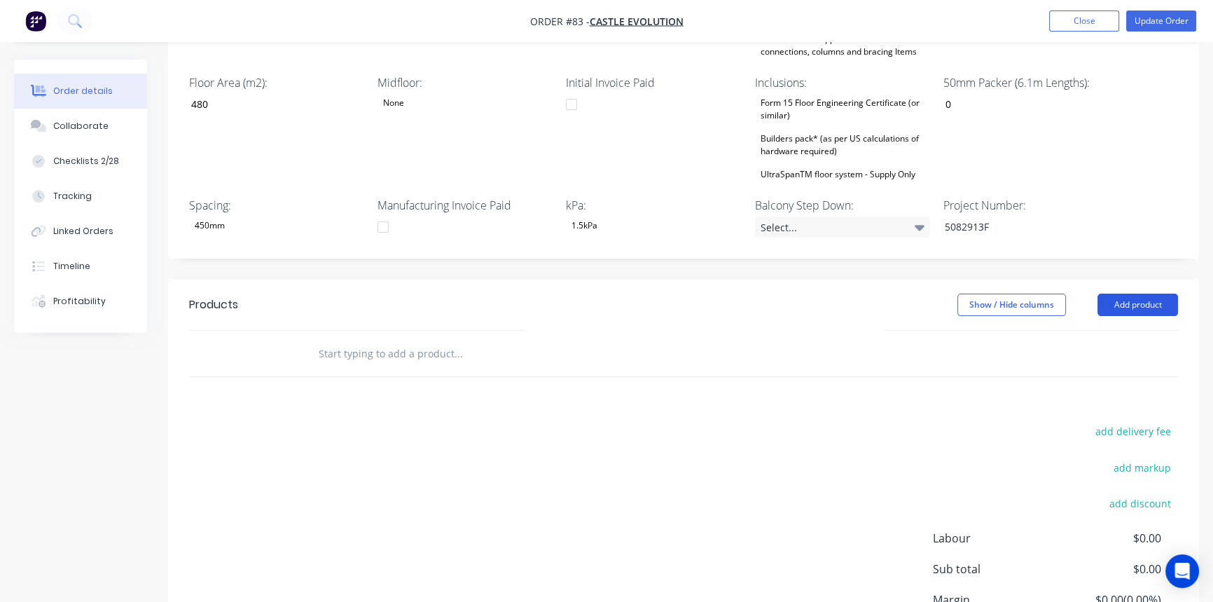
click at [1130, 293] on button "Add product" at bounding box center [1137, 304] width 81 height 22
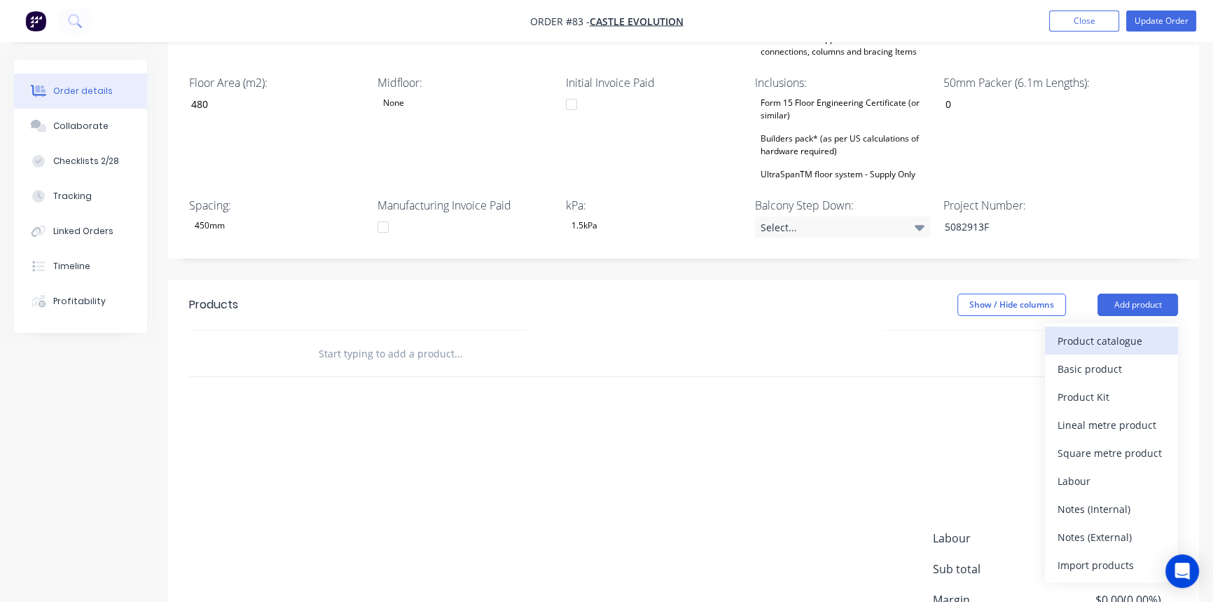
click at [1083, 331] on div "Product catalogue" at bounding box center [1112, 341] width 108 height 20
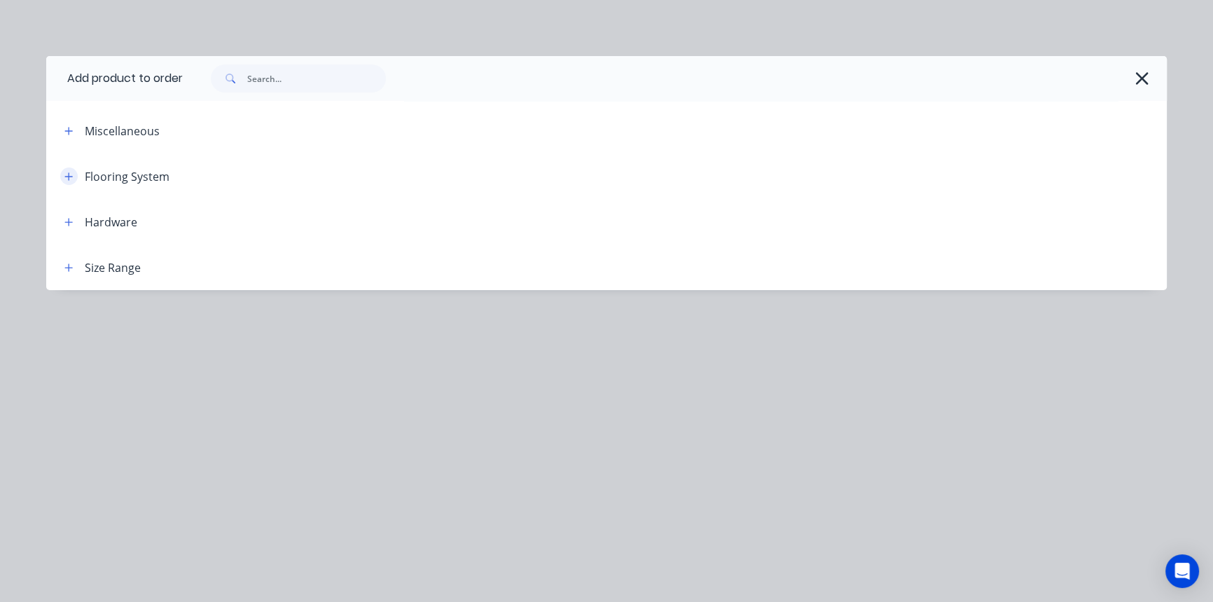
click at [69, 175] on icon "button" at bounding box center [69, 176] width 8 height 8
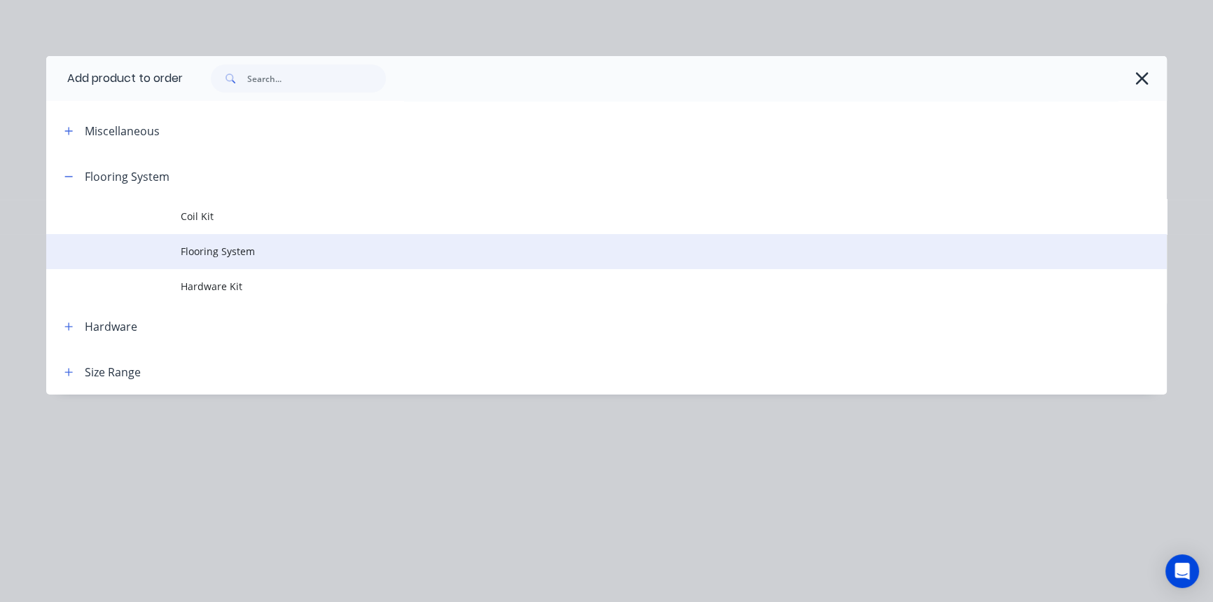
click at [216, 249] on span "Flooring System" at bounding box center [575, 251] width 789 height 15
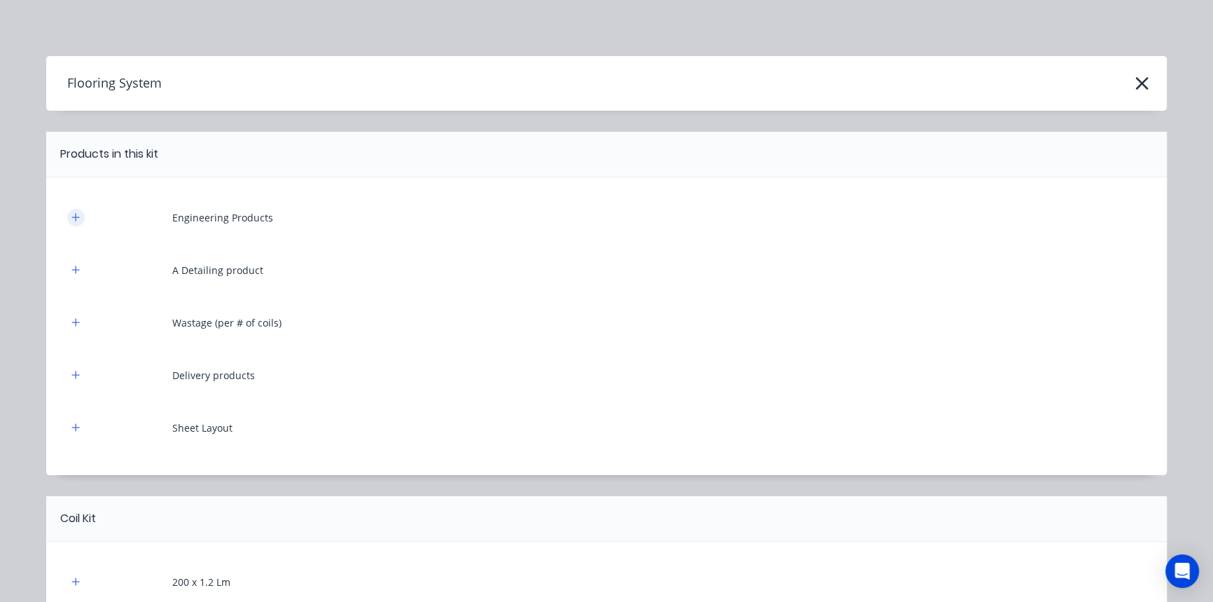
click at [69, 210] on button "button" at bounding box center [76, 218] width 18 height 18
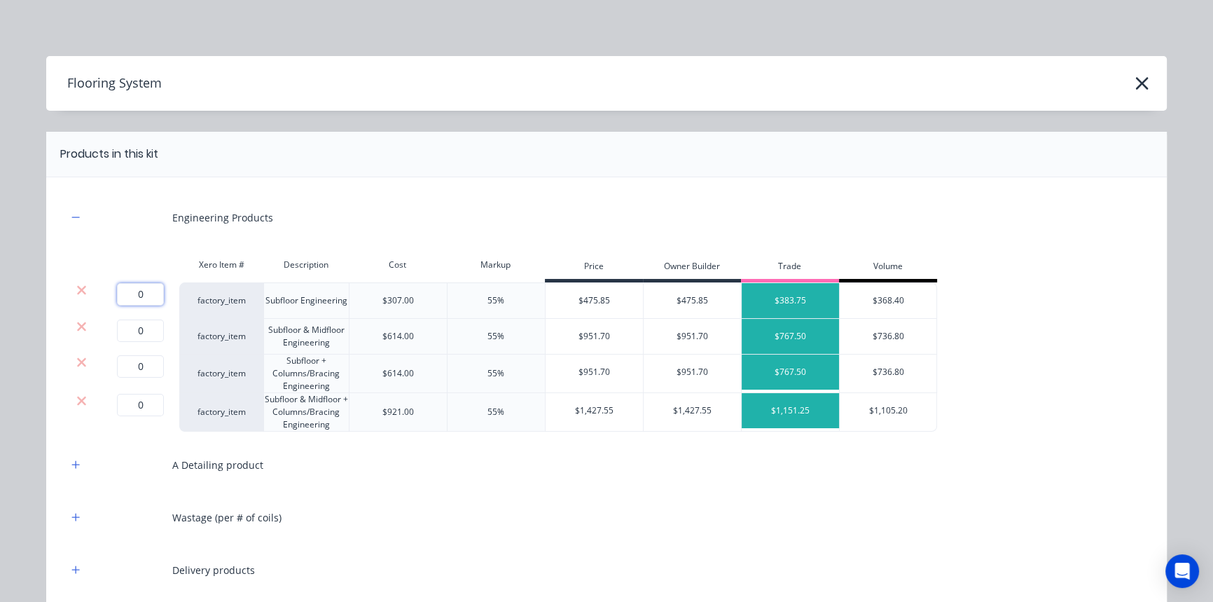
click at [145, 288] on input "0" at bounding box center [140, 294] width 47 height 22
type input "1"
click at [78, 328] on icon at bounding box center [81, 325] width 9 height 9
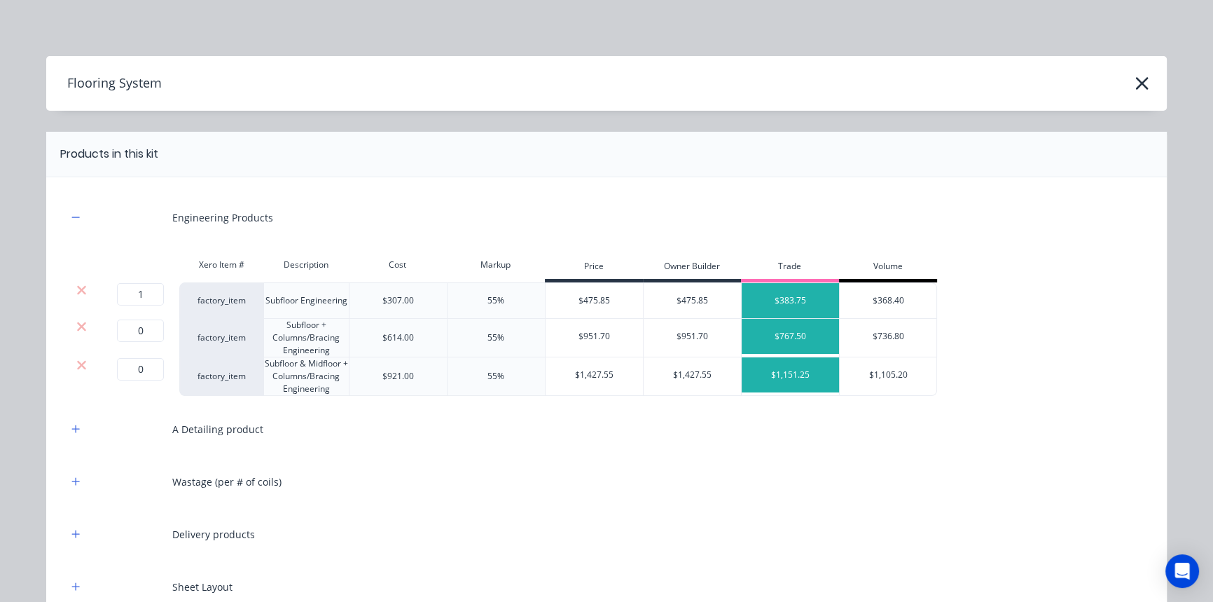
click at [78, 328] on icon at bounding box center [81, 325] width 9 height 9
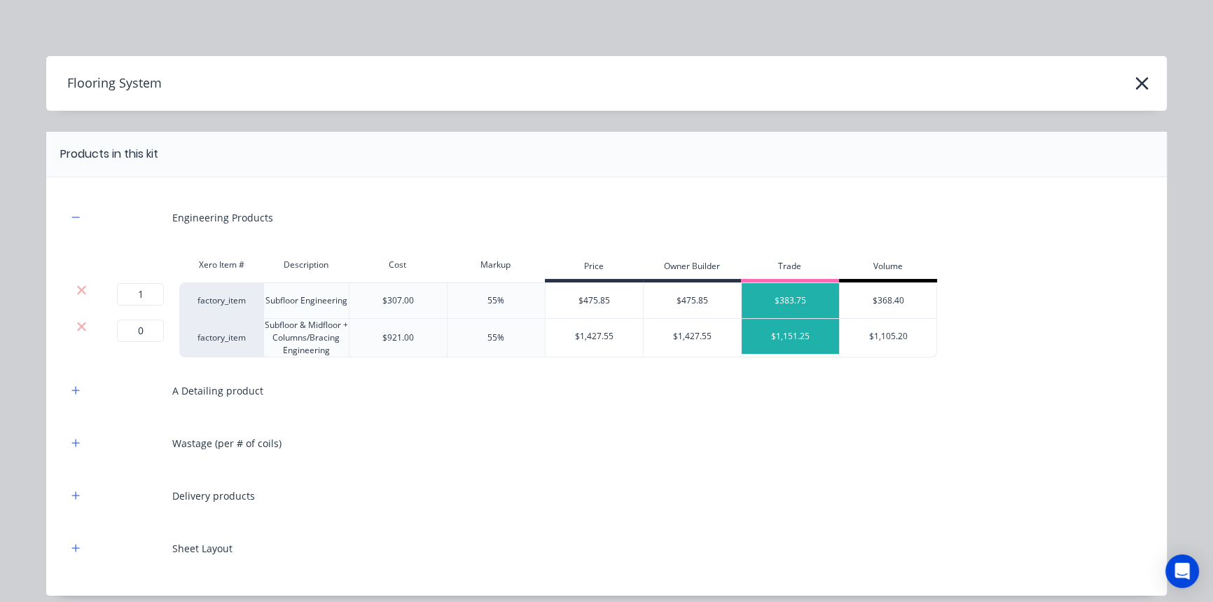
click at [78, 328] on icon at bounding box center [81, 325] width 9 height 9
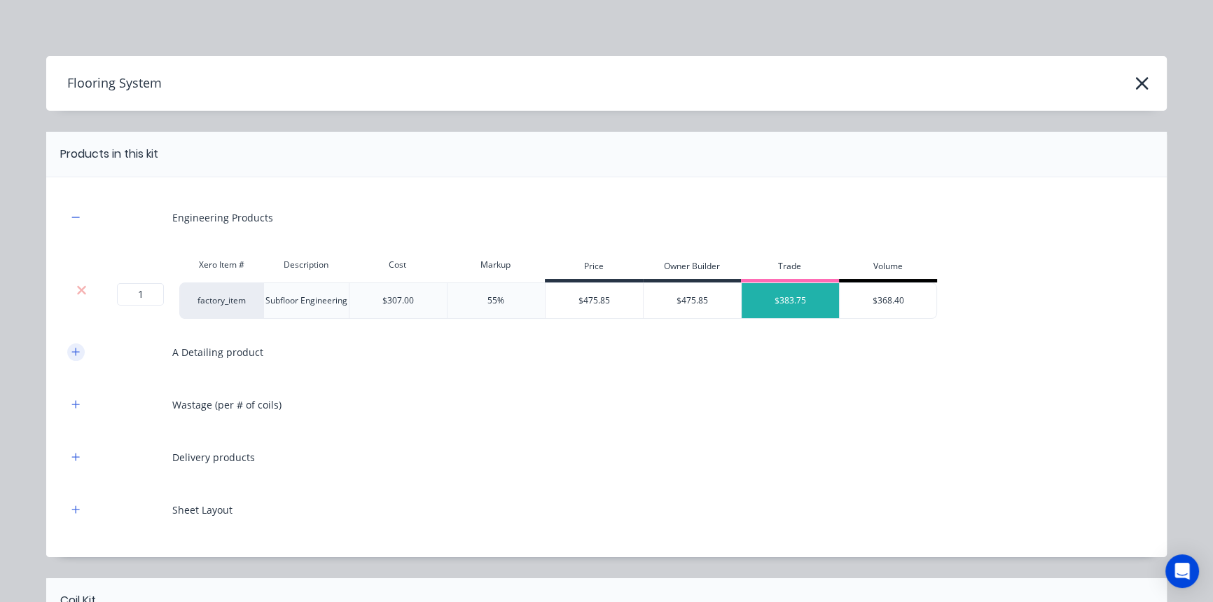
click at [74, 356] on button "button" at bounding box center [76, 352] width 18 height 18
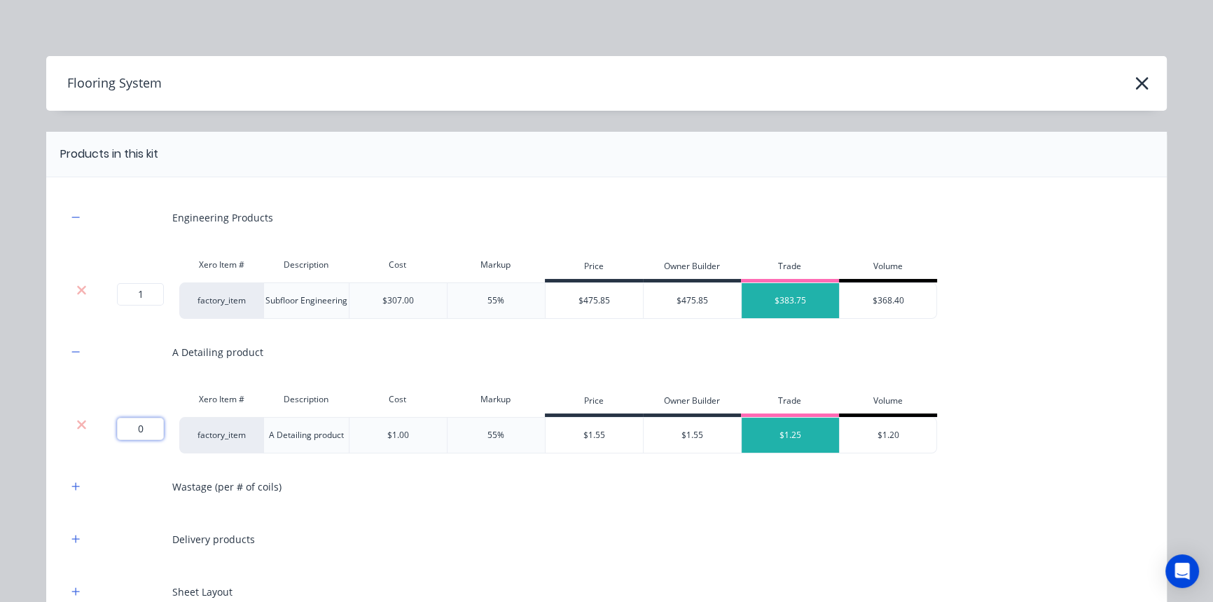
click at [125, 420] on input "0" at bounding box center [140, 428] width 47 height 22
click at [77, 426] on icon at bounding box center [81, 424] width 9 height 9
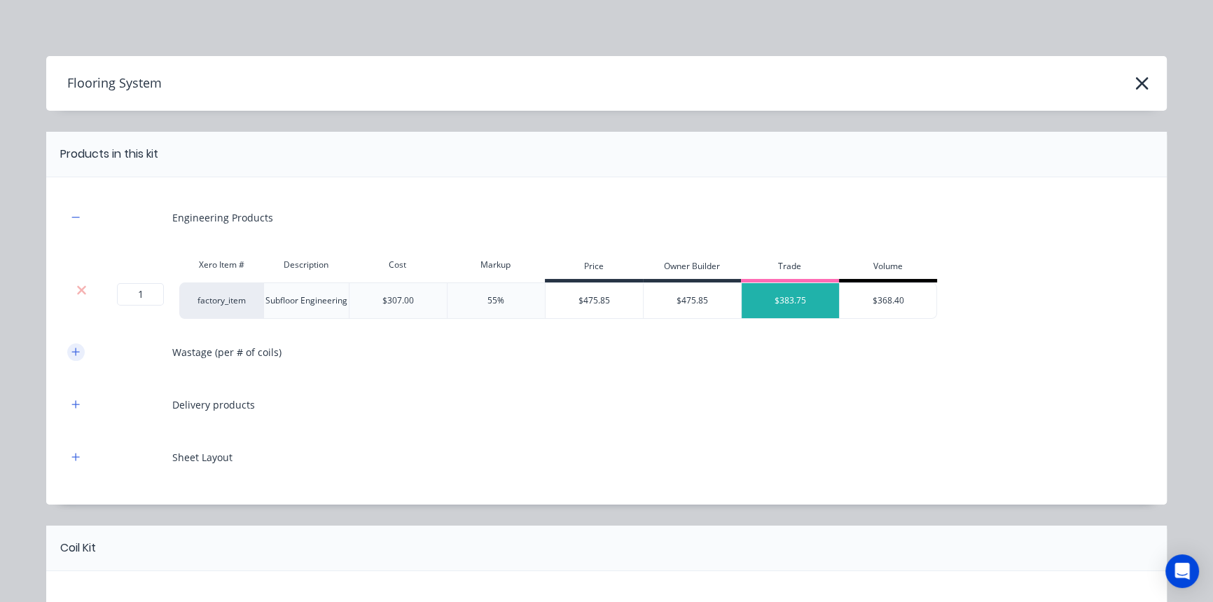
click at [74, 344] on button "button" at bounding box center [76, 352] width 18 height 18
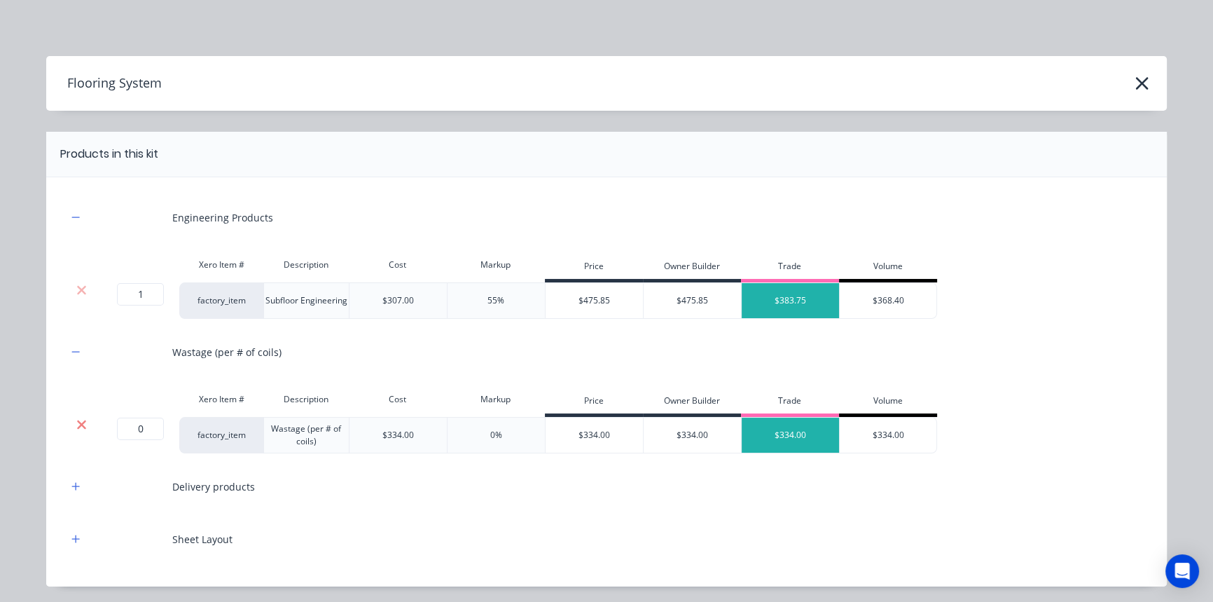
click at [78, 427] on icon at bounding box center [81, 424] width 9 height 9
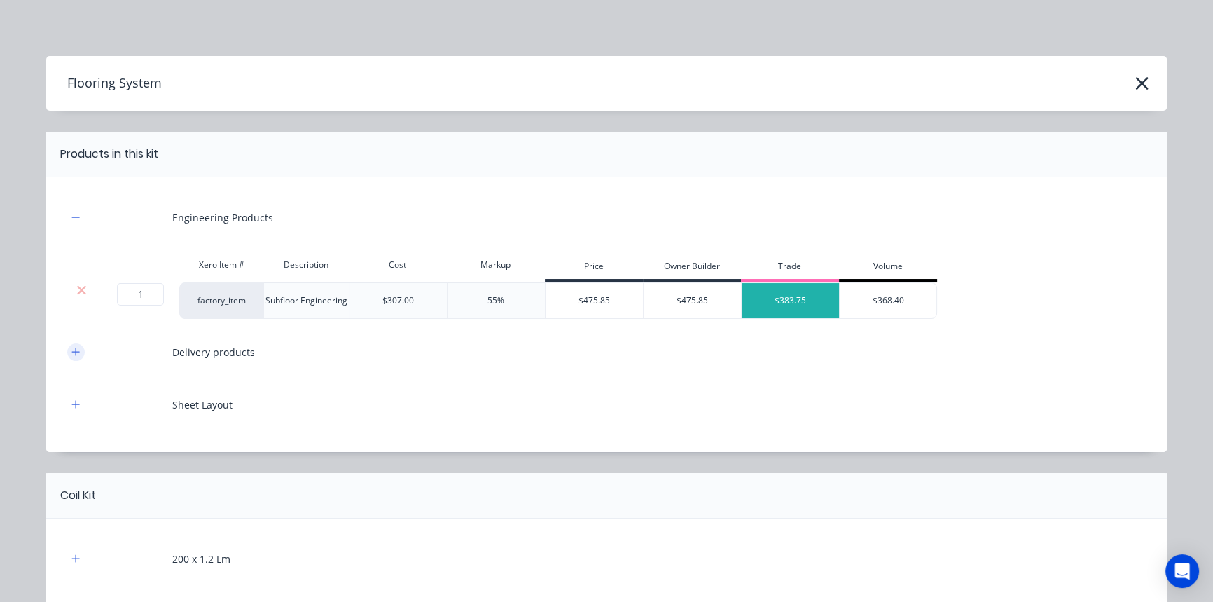
click at [67, 353] on button "button" at bounding box center [76, 352] width 18 height 18
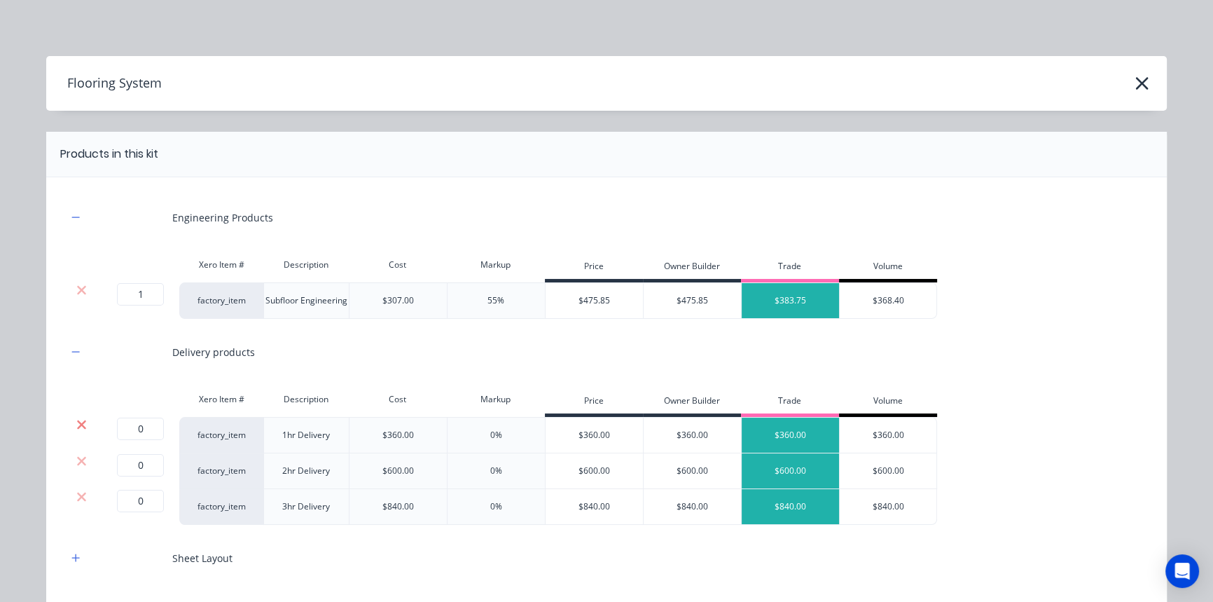
click at [81, 420] on icon at bounding box center [81, 424] width 11 height 14
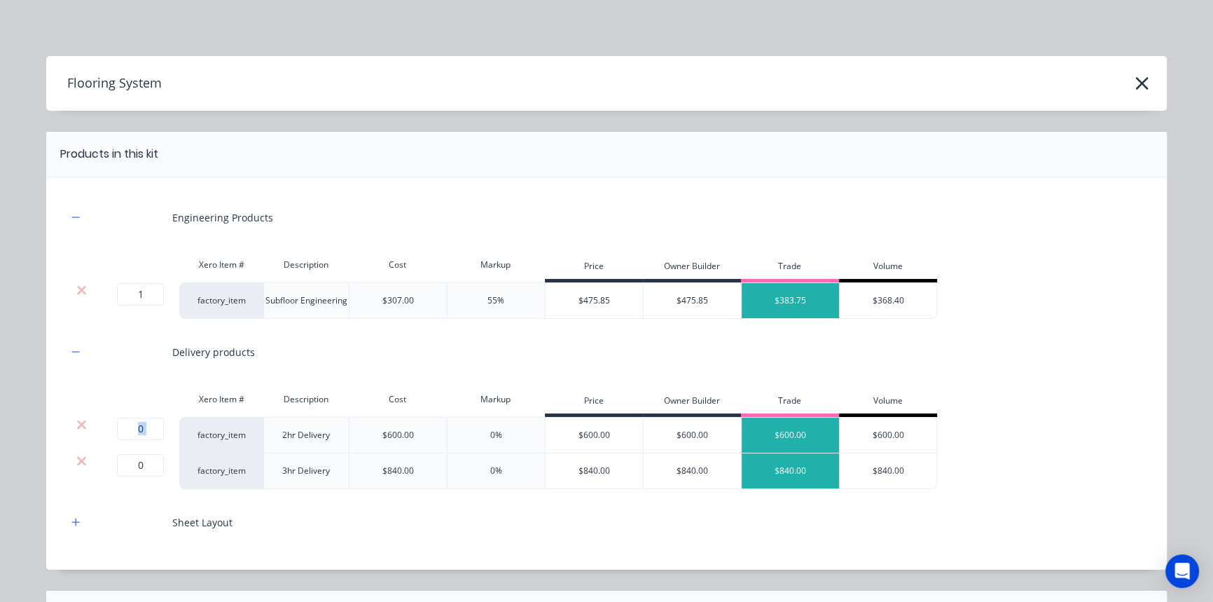
click at [81, 420] on icon at bounding box center [81, 424] width 11 height 14
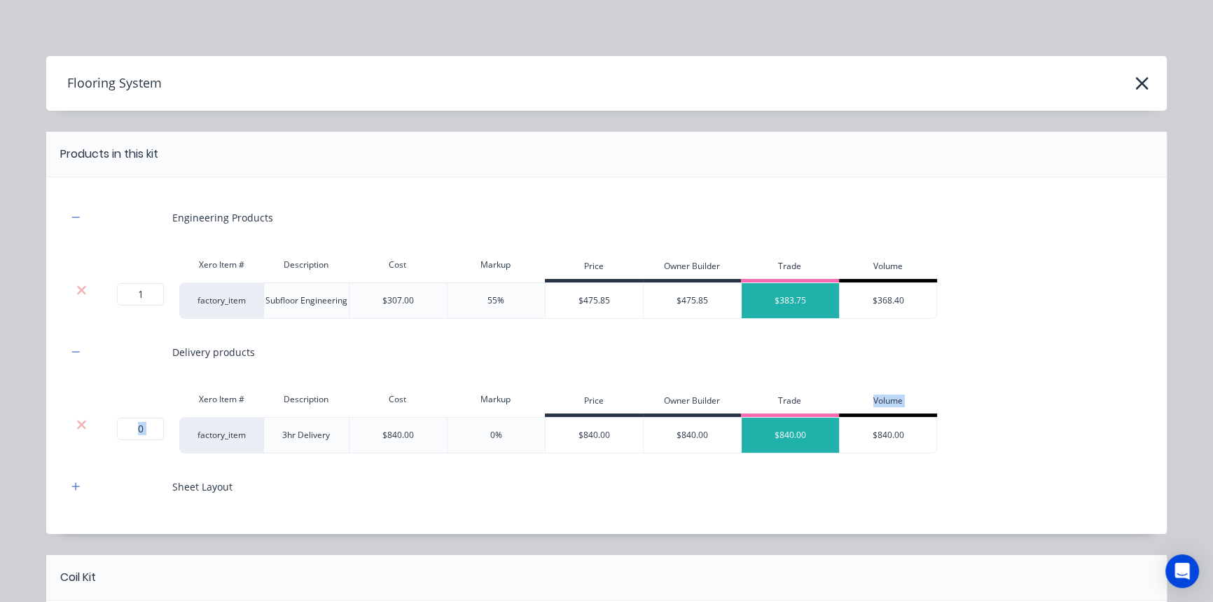
click at [81, 420] on icon at bounding box center [81, 424] width 11 height 14
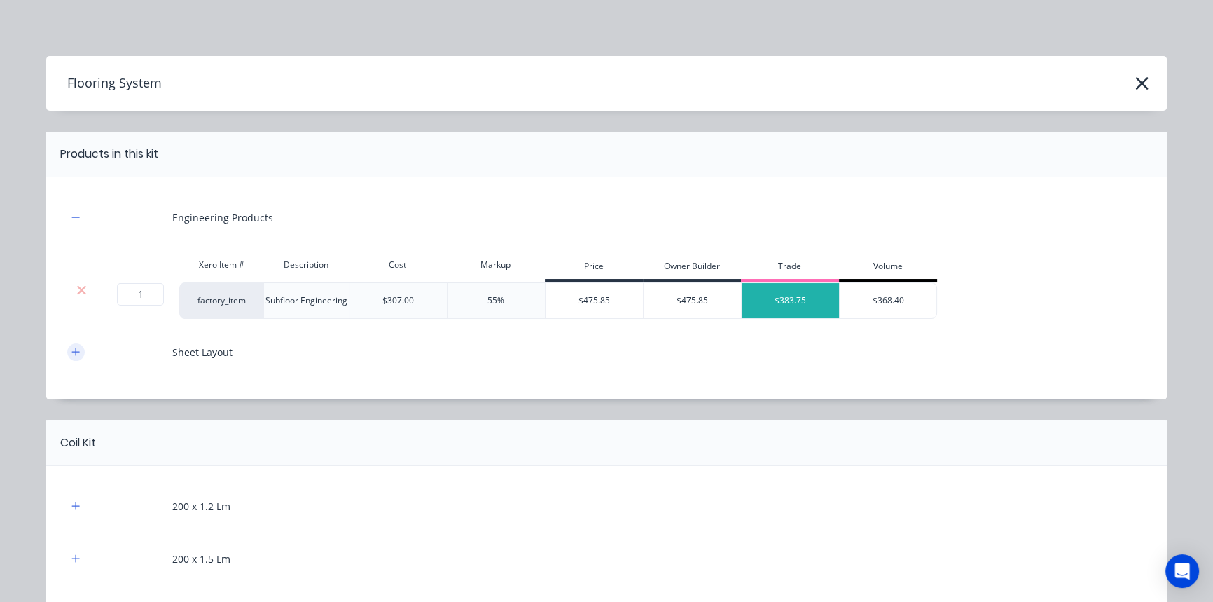
click at [72, 347] on icon "button" at bounding box center [75, 352] width 8 height 10
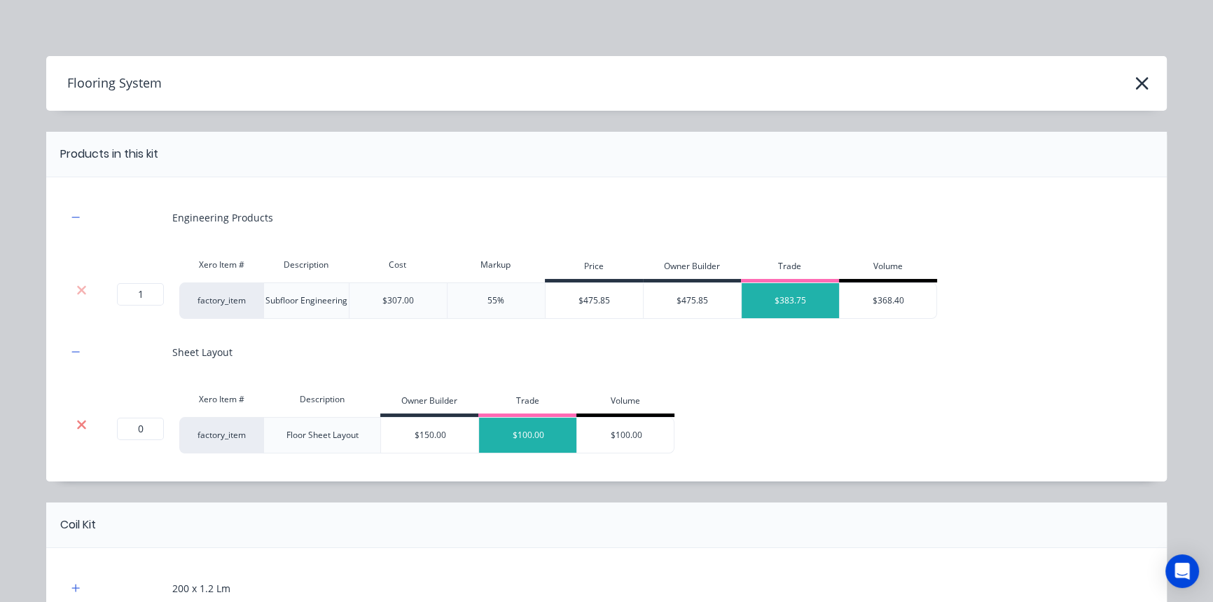
click at [77, 420] on icon at bounding box center [81, 424] width 11 height 14
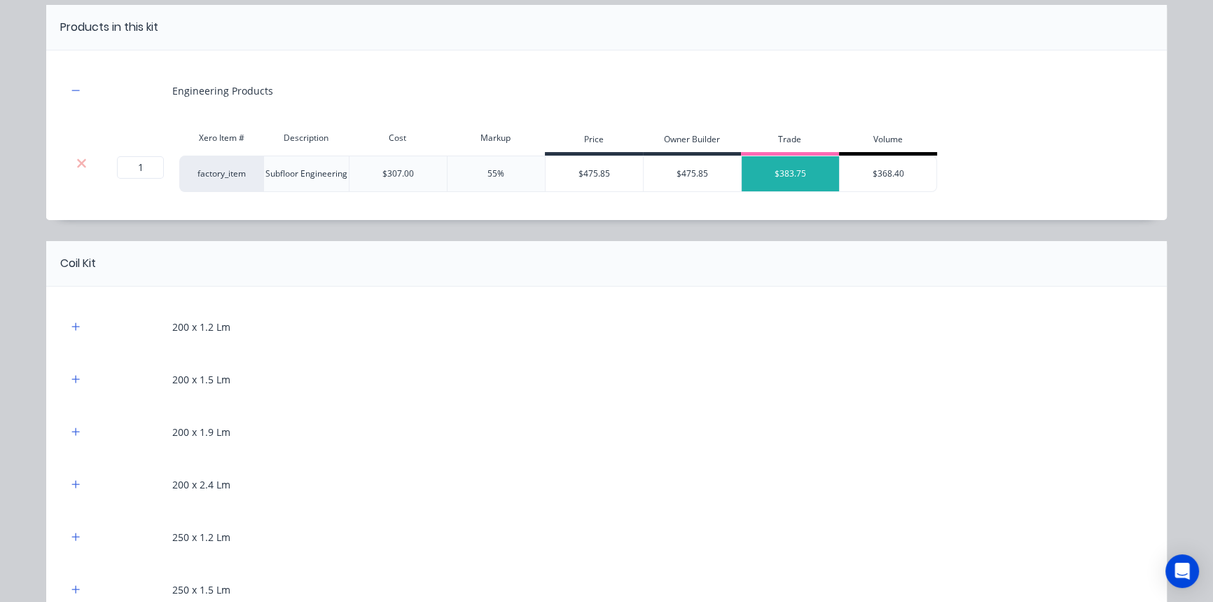
scroll to position [191, 0]
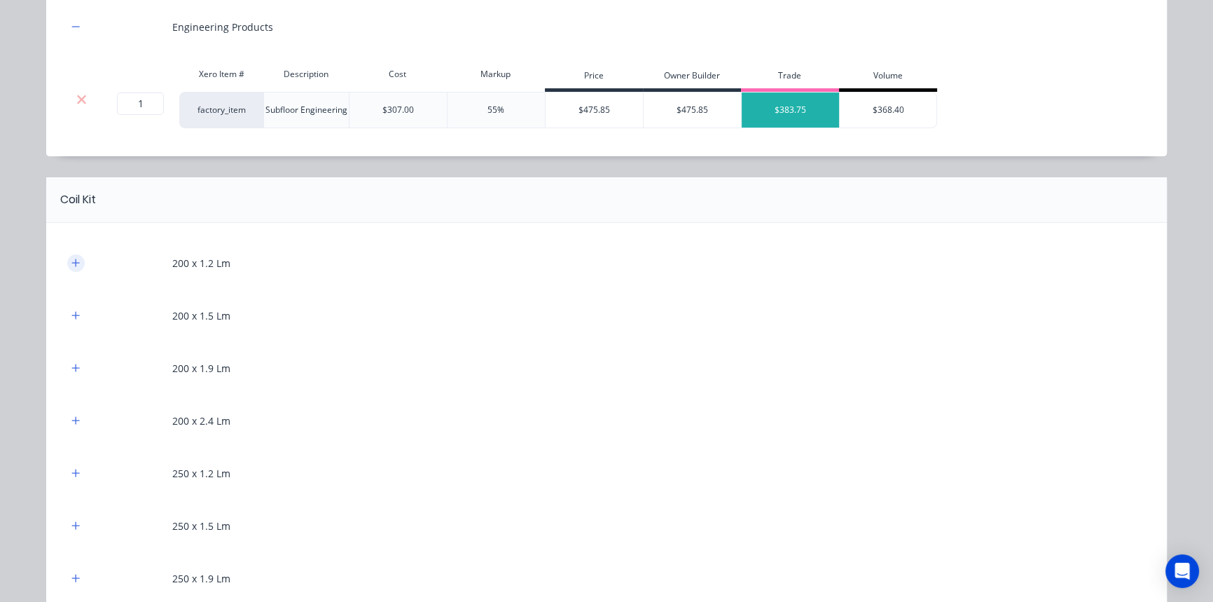
click at [71, 265] on icon "button" at bounding box center [75, 263] width 8 height 10
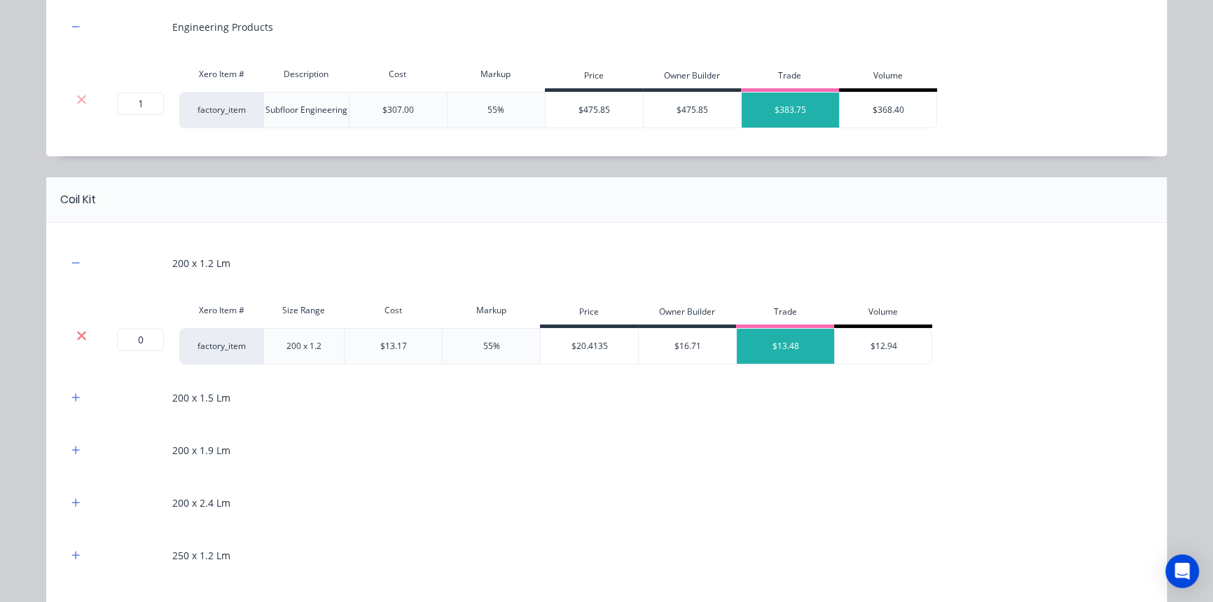
click at [77, 335] on icon at bounding box center [81, 335] width 9 height 9
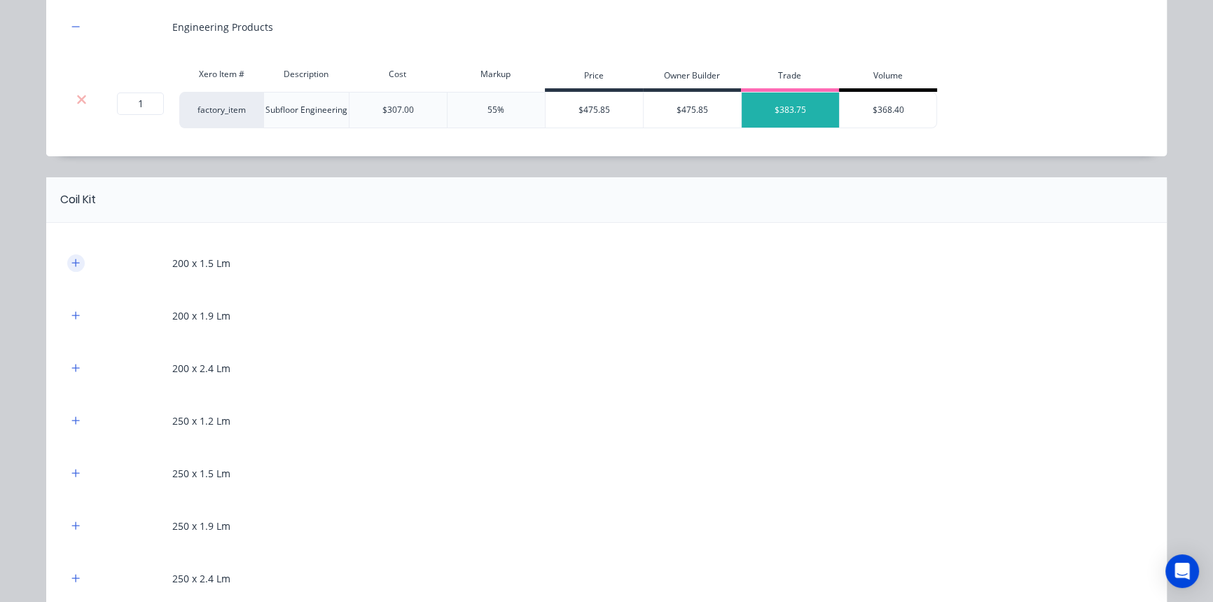
click at [72, 263] on icon "button" at bounding box center [75, 263] width 8 height 10
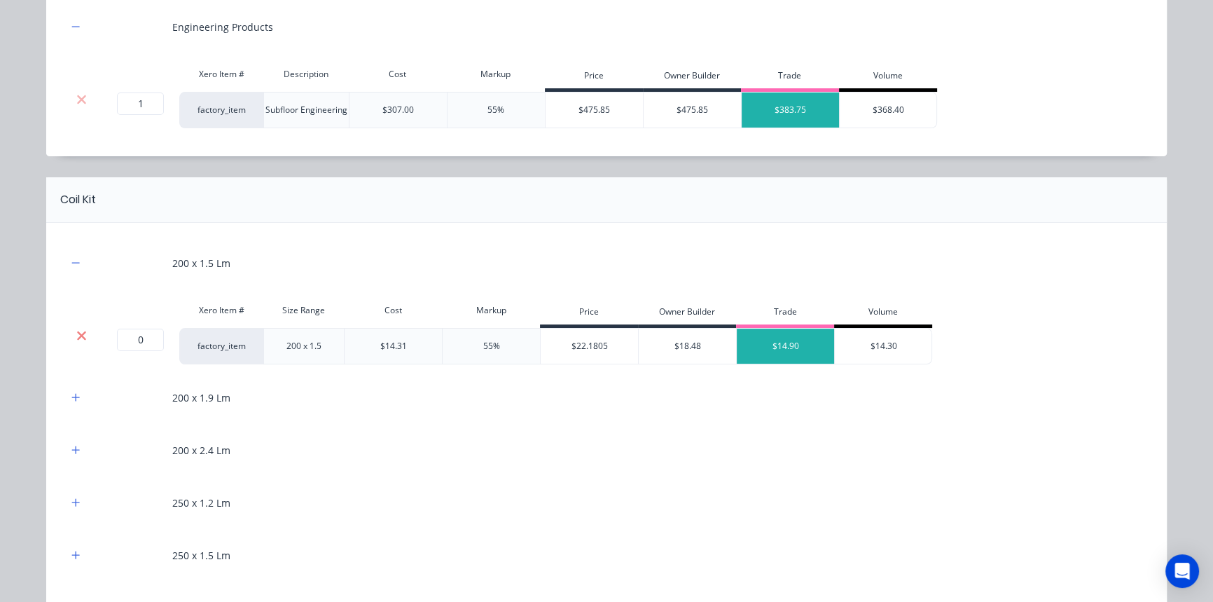
click at [76, 328] on icon at bounding box center [81, 335] width 11 height 14
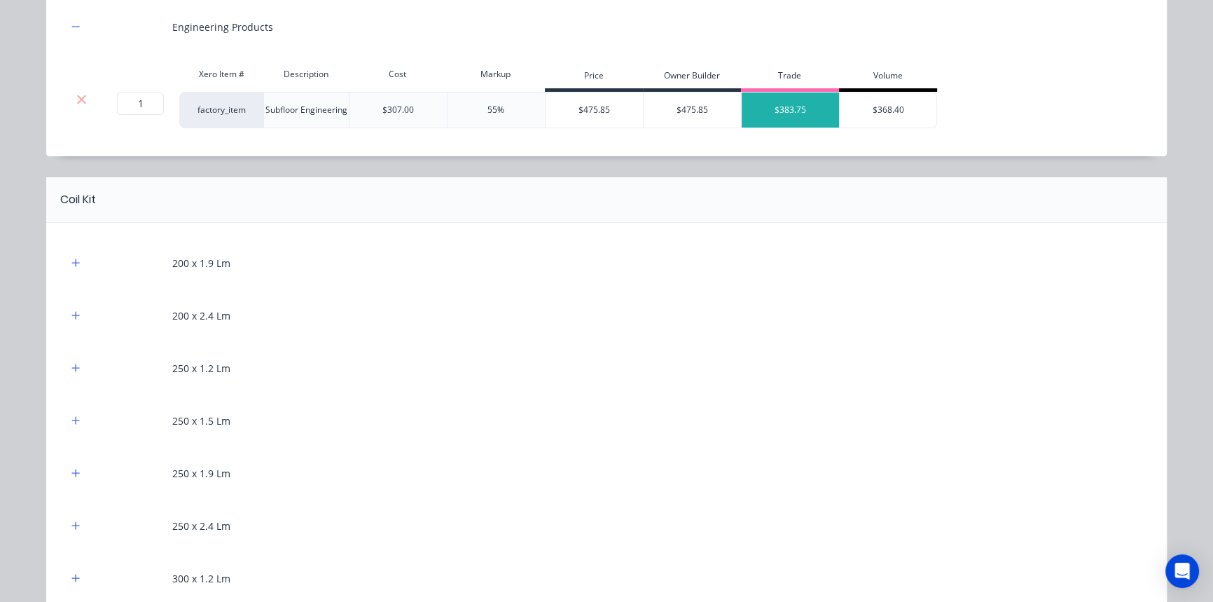
click at [70, 277] on div "200 x 1.9 Lm" at bounding box center [606, 263] width 1079 height 39
click at [71, 264] on icon "button" at bounding box center [75, 263] width 8 height 10
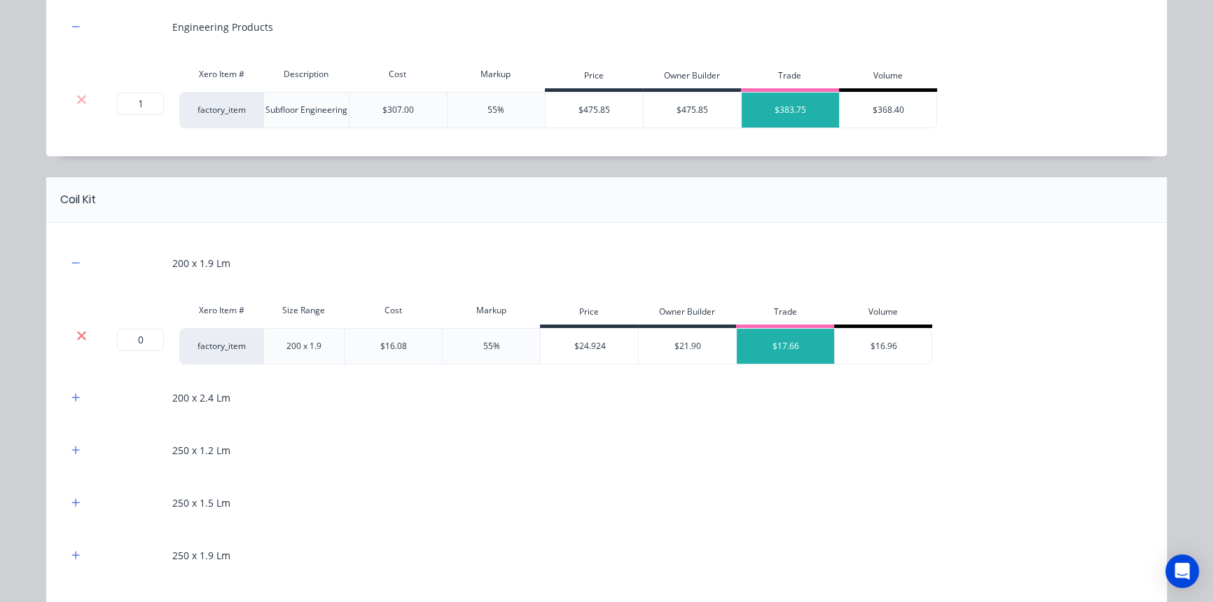
click at [77, 334] on icon at bounding box center [81, 335] width 9 height 9
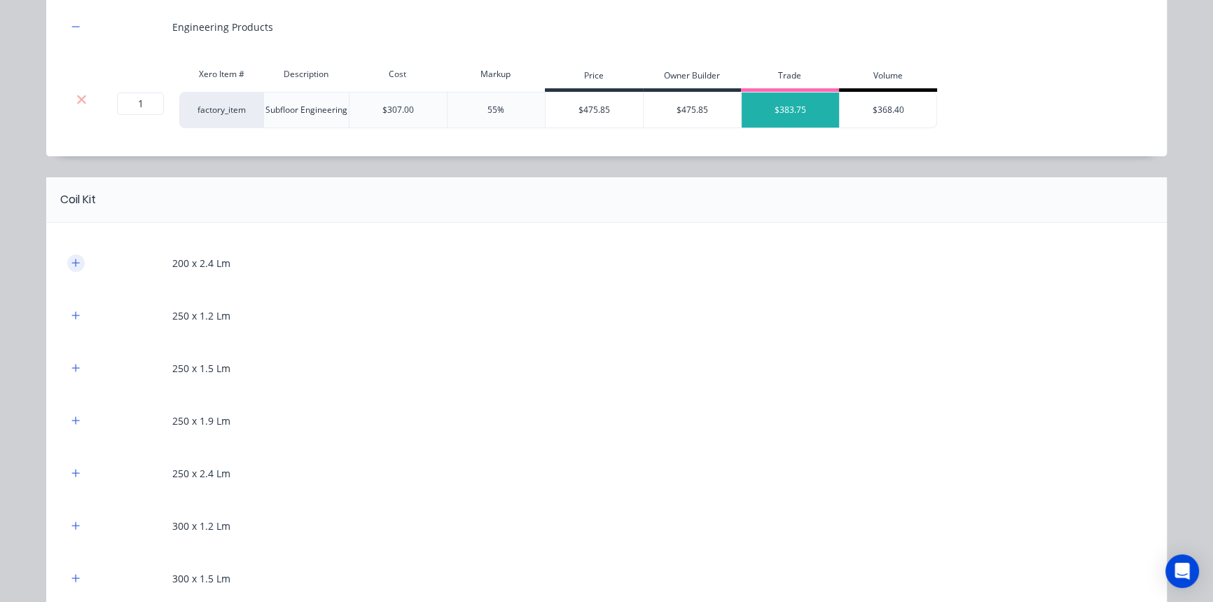
click at [72, 261] on icon "button" at bounding box center [76, 262] width 8 height 8
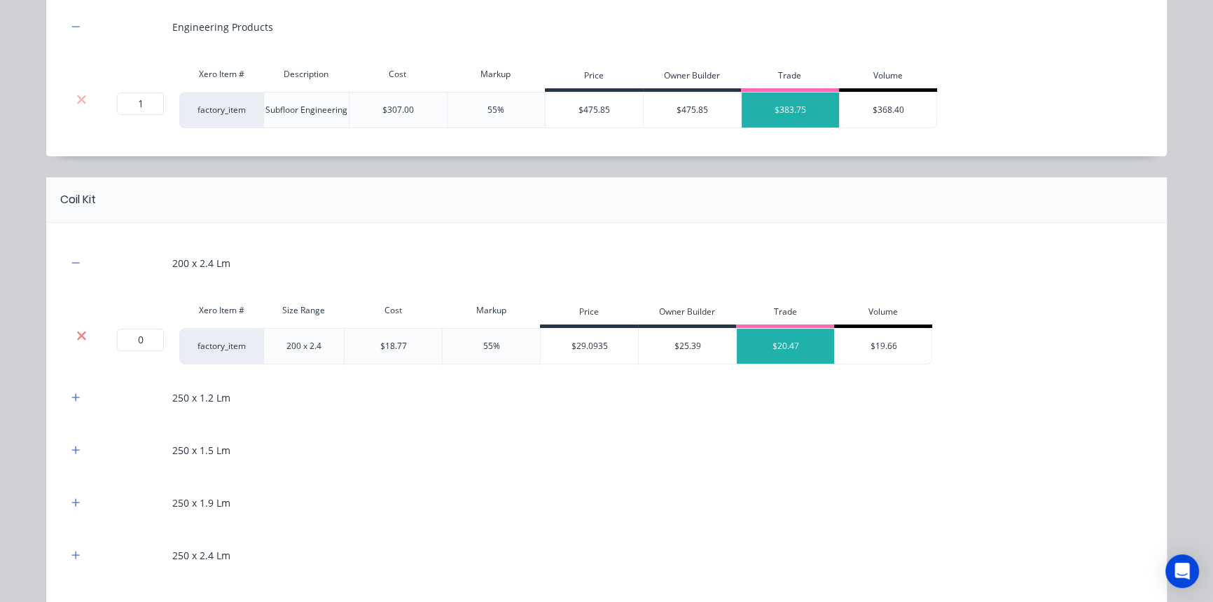
click at [77, 332] on icon at bounding box center [81, 335] width 9 height 9
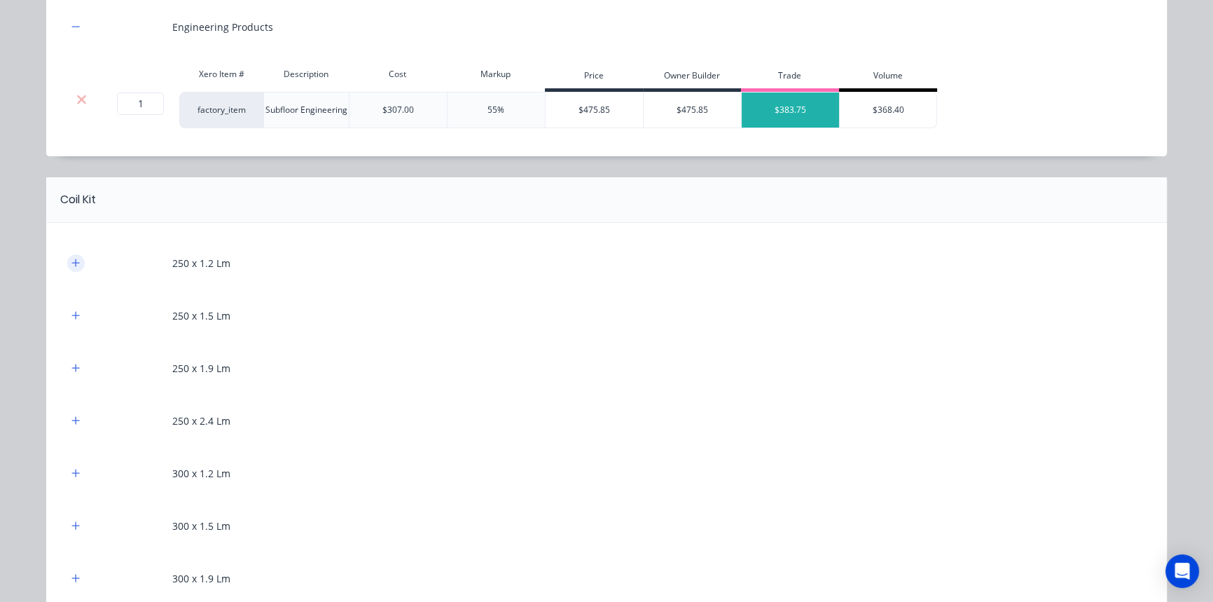
click at [71, 258] on icon "button" at bounding box center [75, 263] width 8 height 10
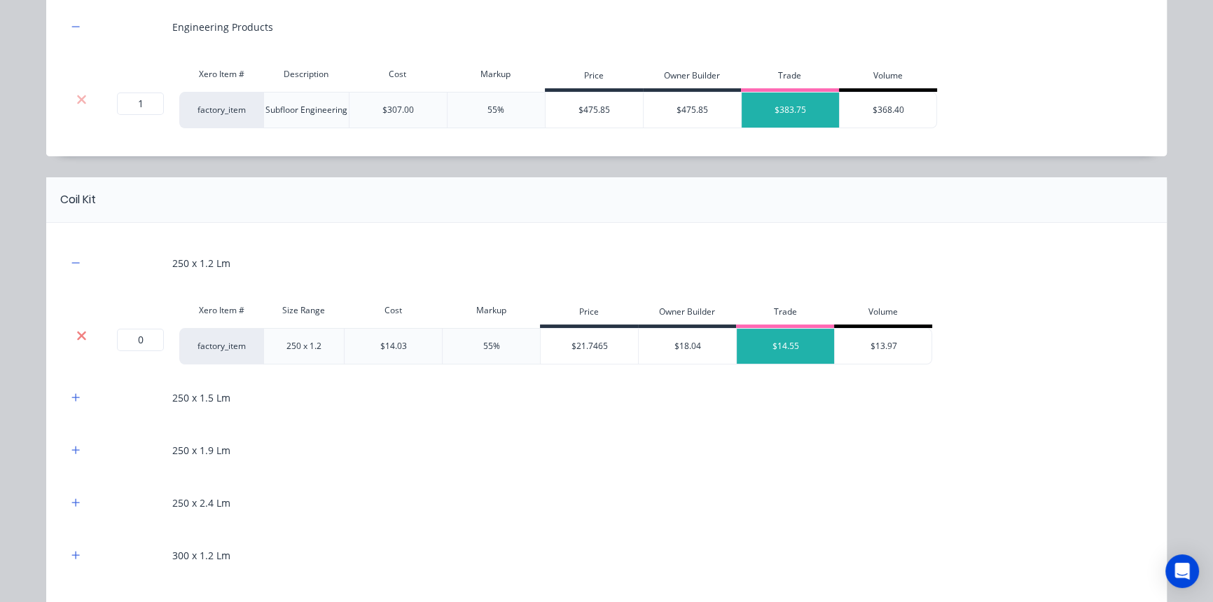
click at [78, 331] on icon at bounding box center [81, 335] width 11 height 14
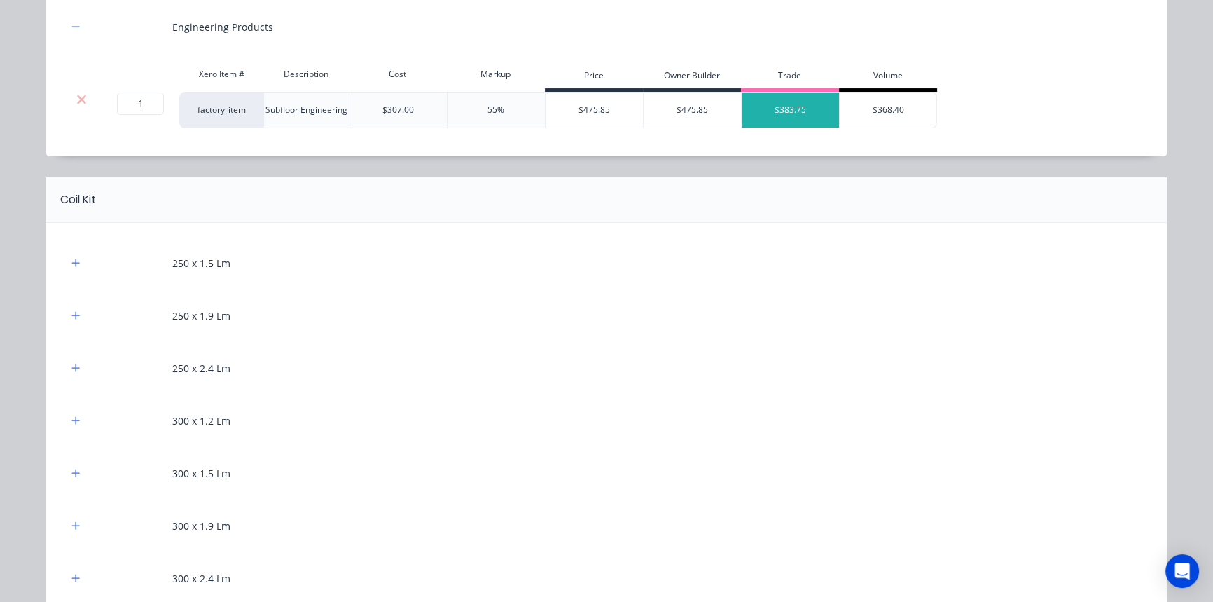
click at [67, 270] on div at bounding box center [76, 263] width 18 height 18
click at [72, 264] on icon "button" at bounding box center [76, 262] width 8 height 8
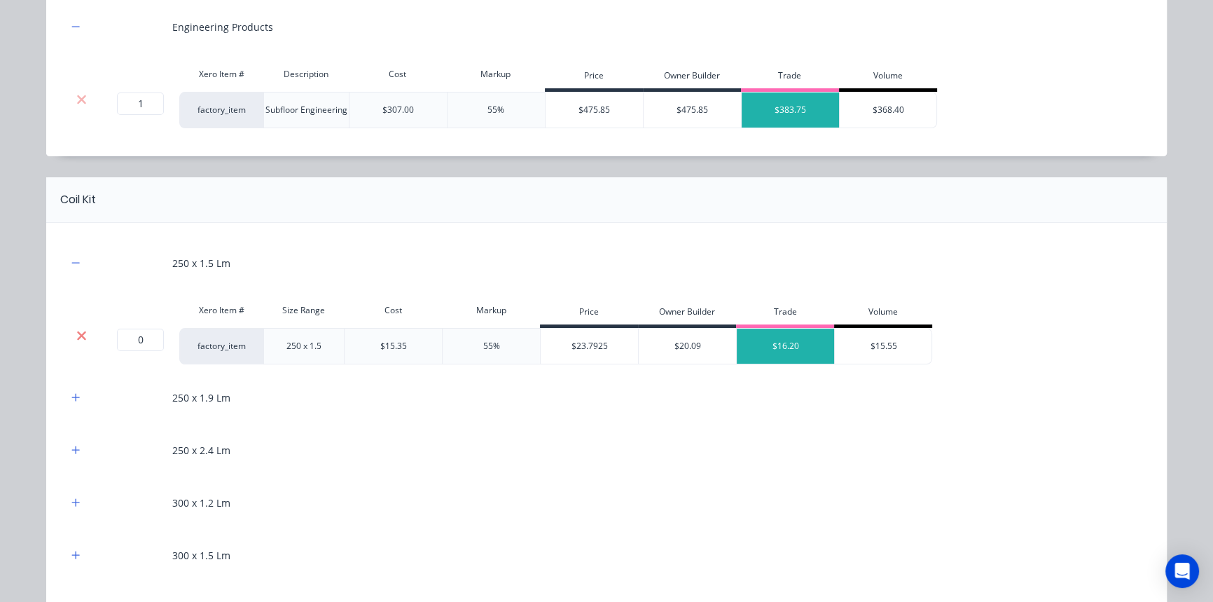
click at [76, 334] on icon at bounding box center [81, 335] width 11 height 14
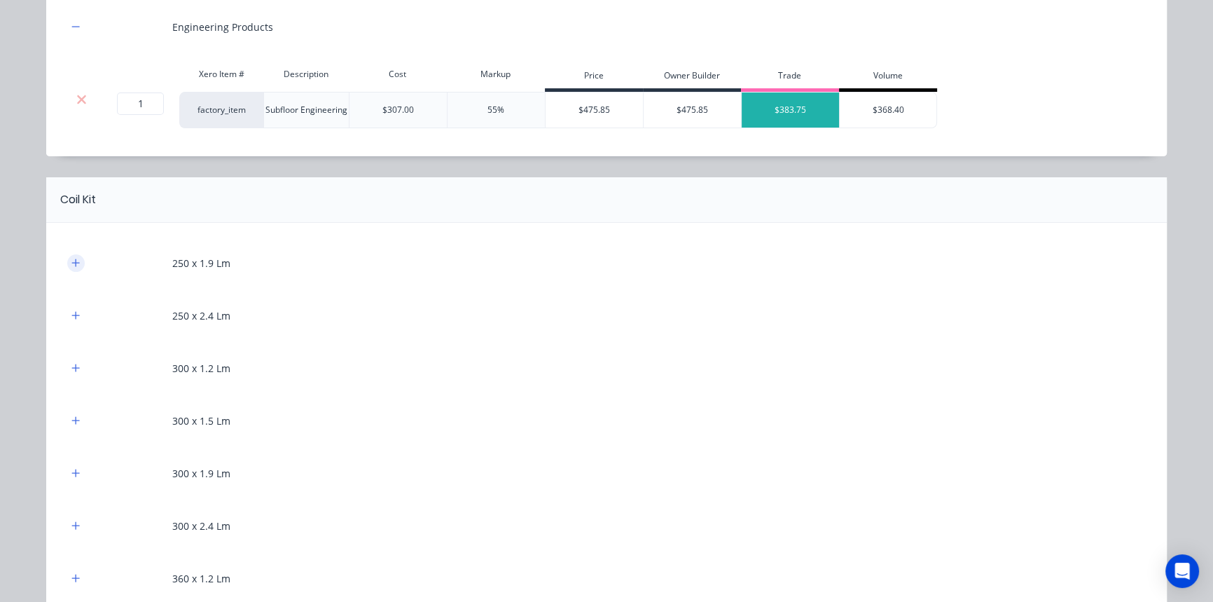
click at [67, 254] on button "button" at bounding box center [76, 263] width 18 height 18
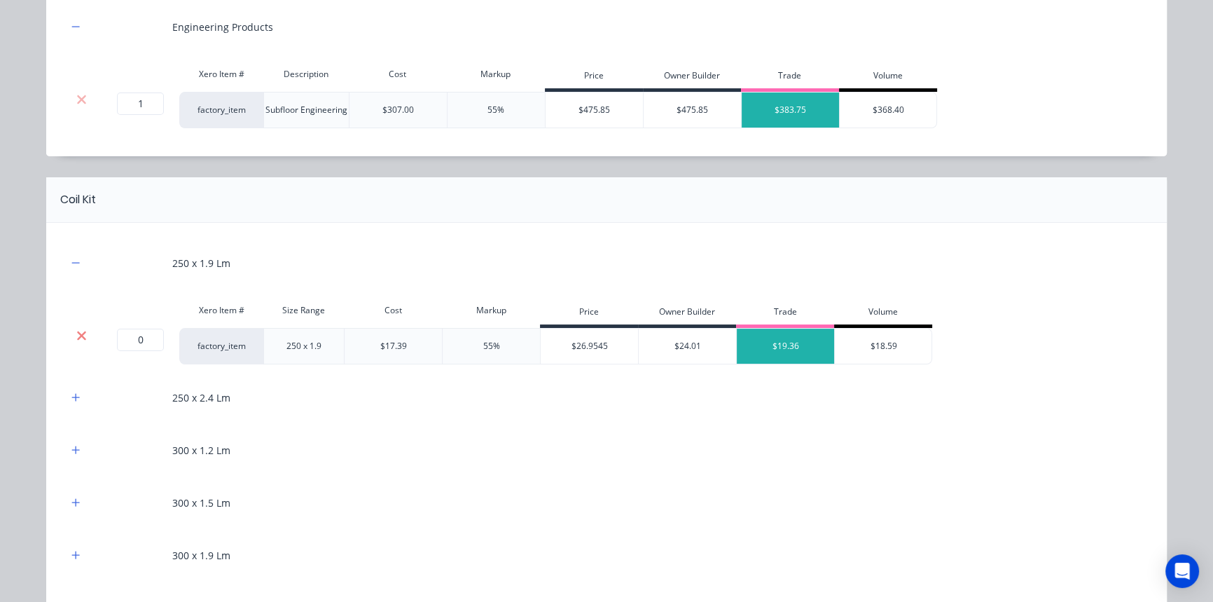
click at [78, 328] on icon at bounding box center [81, 335] width 11 height 14
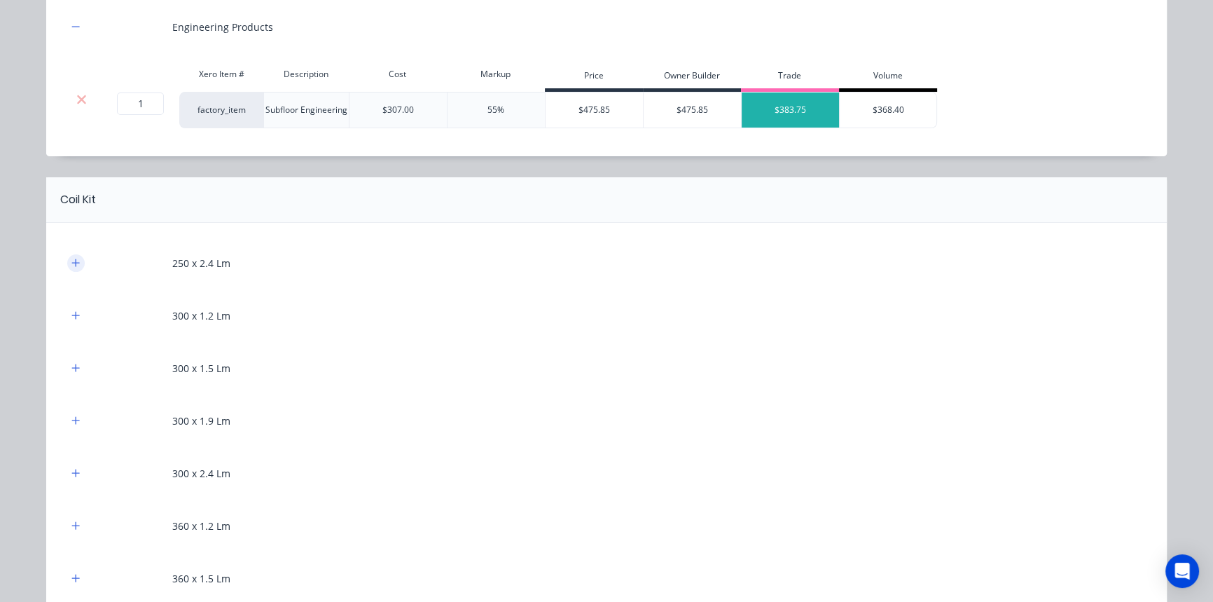
drag, startPoint x: 76, startPoint y: 252, endPoint x: 75, endPoint y: 265, distance: 12.6
click at [76, 256] on div "250 x 2.4 Lm" at bounding box center [606, 263] width 1079 height 39
click at [75, 265] on icon "button" at bounding box center [75, 263] width 8 height 10
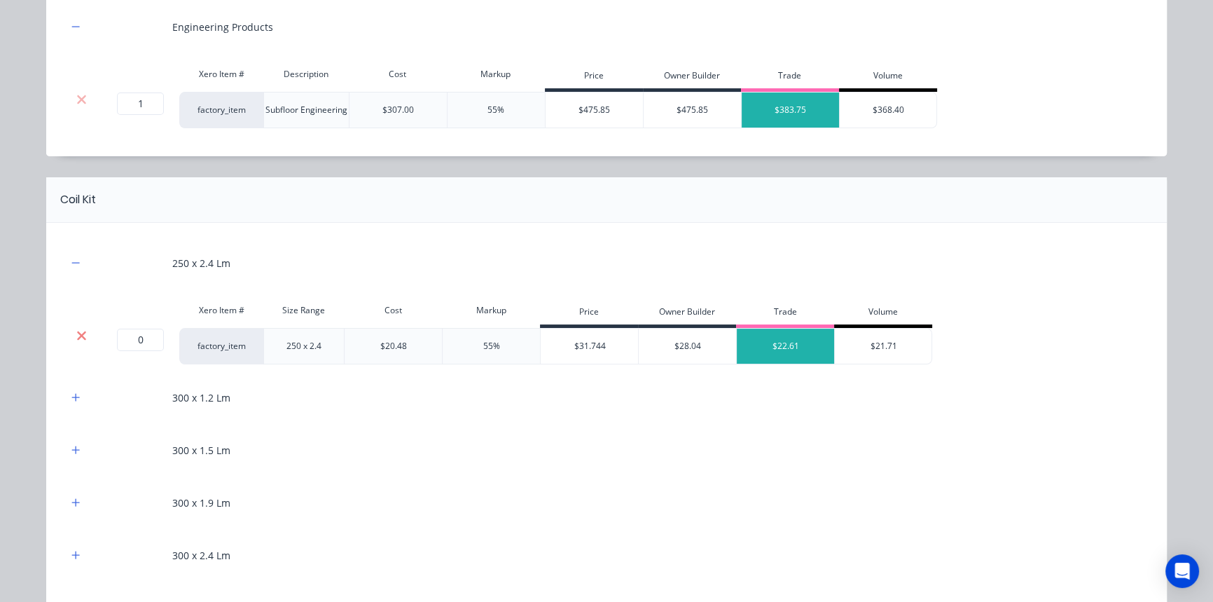
click at [78, 331] on icon at bounding box center [81, 335] width 9 height 9
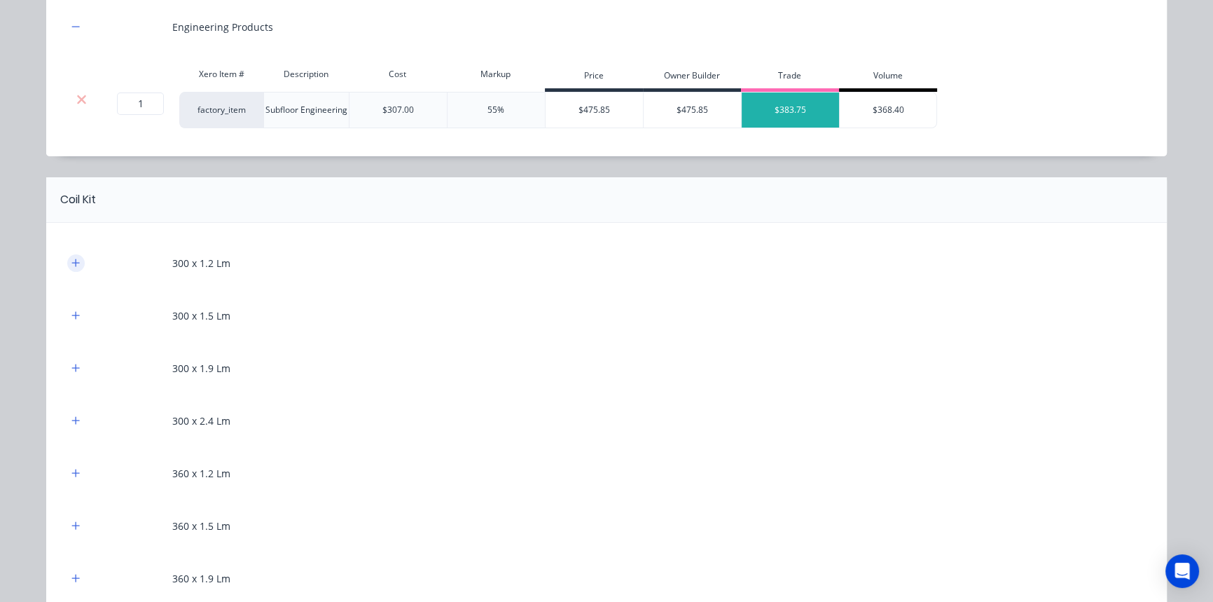
click at [73, 261] on icon "button" at bounding box center [75, 263] width 8 height 10
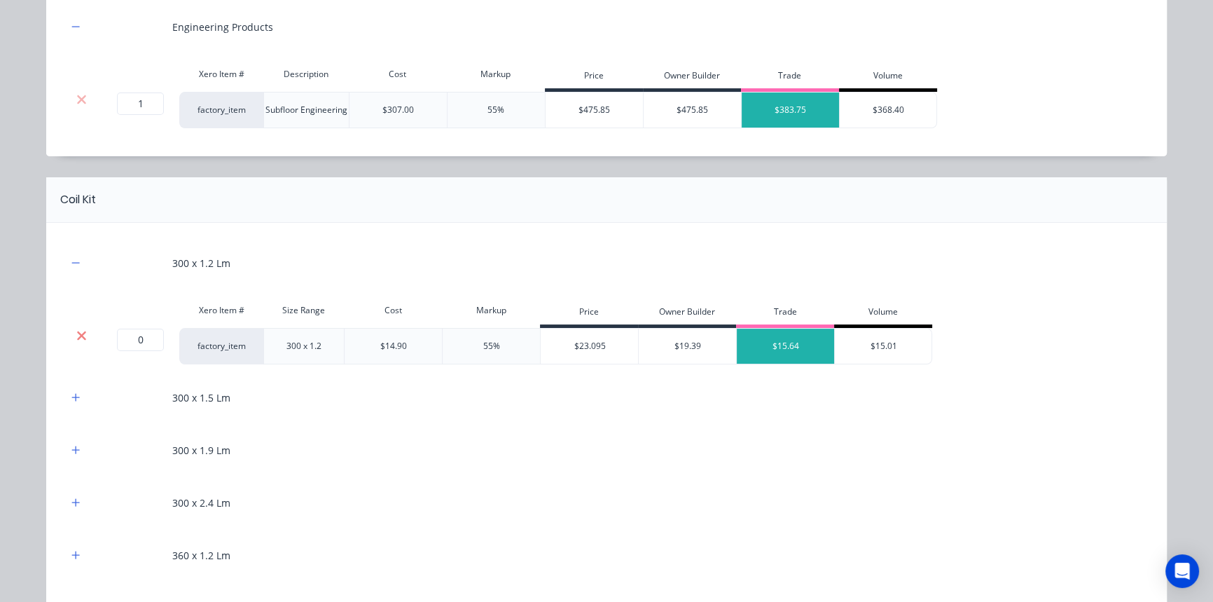
click at [76, 335] on icon at bounding box center [81, 335] width 11 height 14
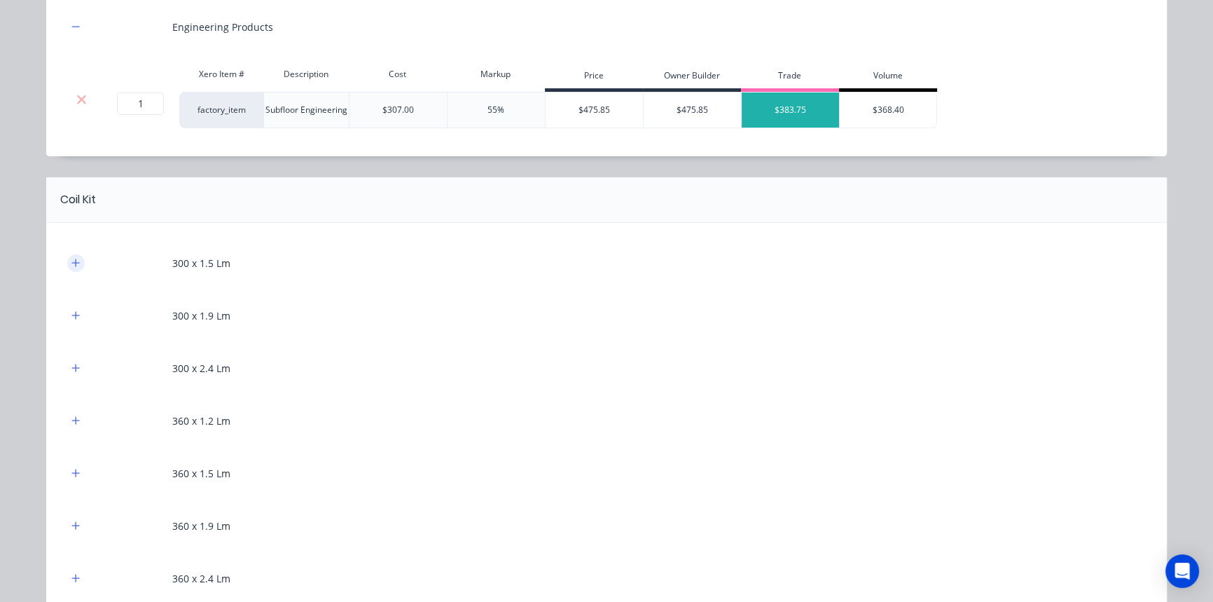
click at [71, 264] on icon "button" at bounding box center [75, 263] width 8 height 10
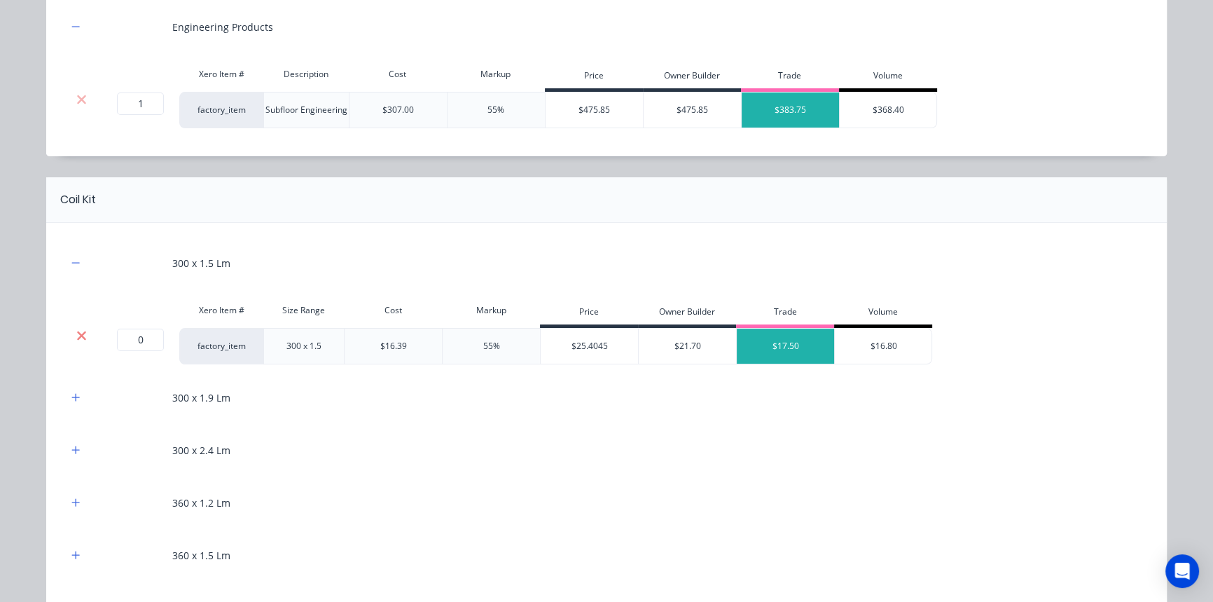
click at [76, 338] on icon at bounding box center [81, 335] width 11 height 14
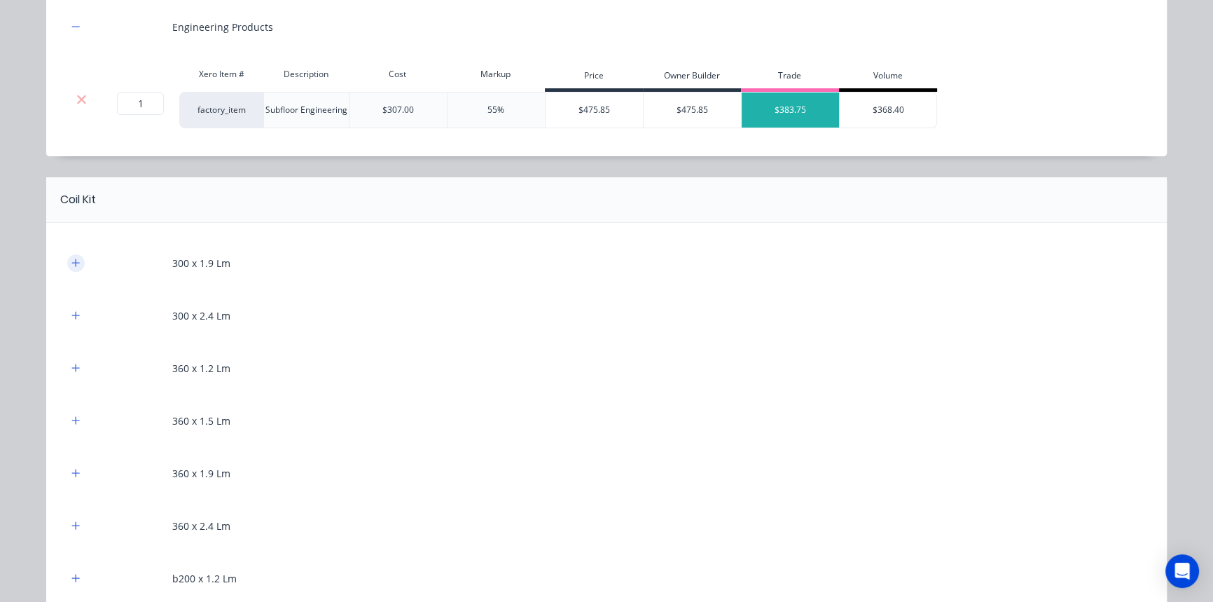
click at [76, 266] on button "button" at bounding box center [76, 263] width 18 height 18
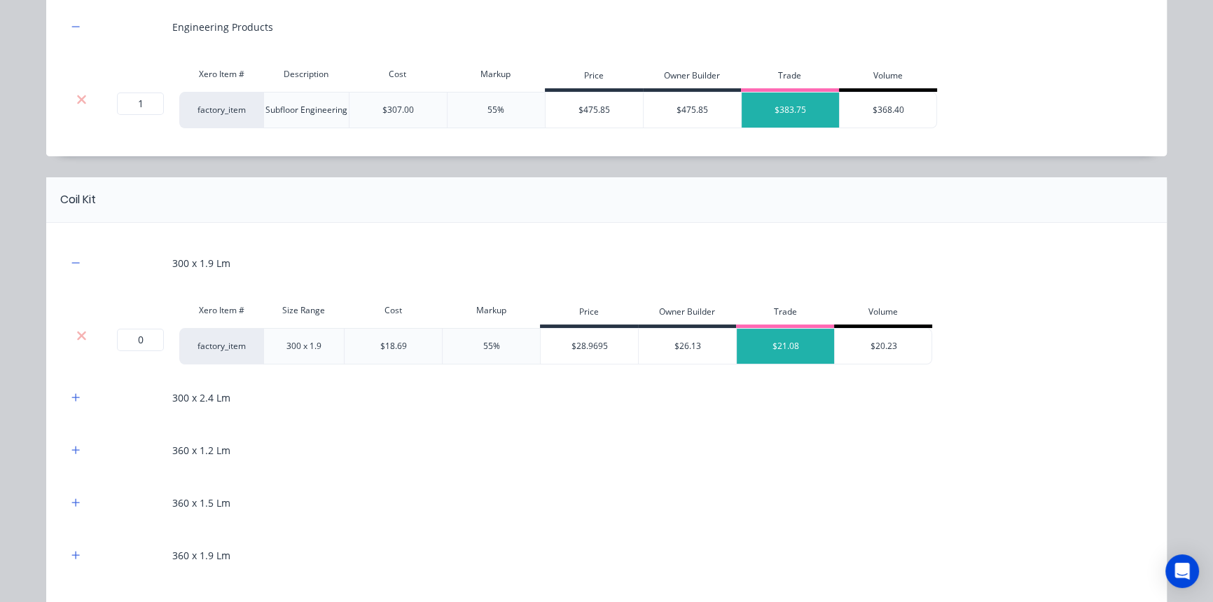
click at [81, 328] on div at bounding box center [81, 346] width 28 height 36
click at [76, 336] on icon at bounding box center [81, 335] width 11 height 14
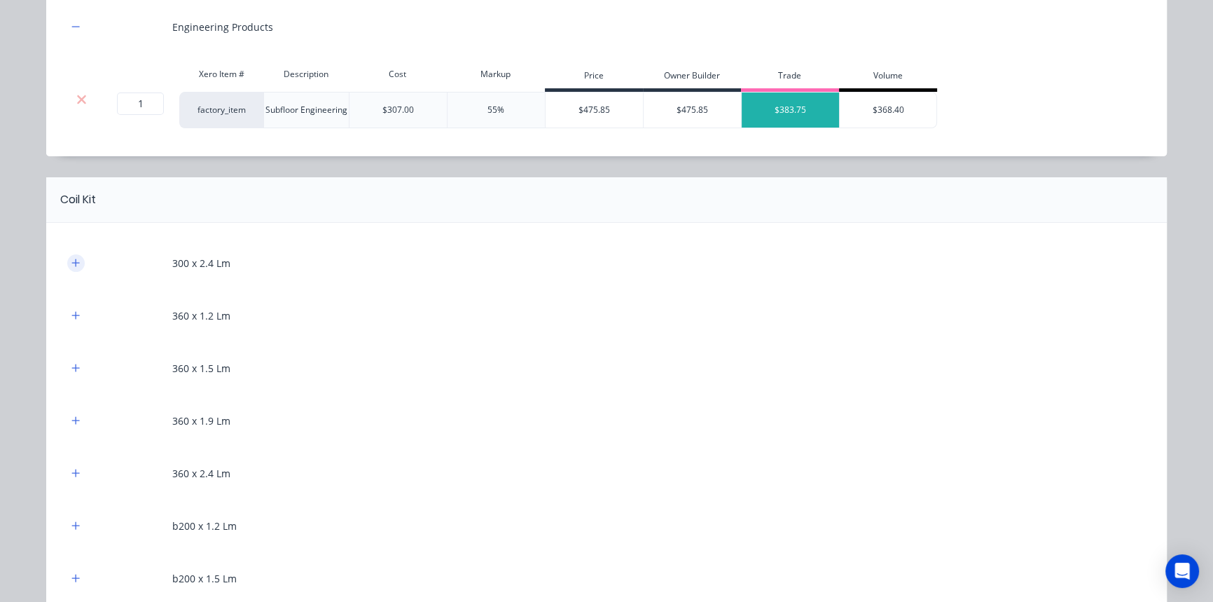
click at [76, 265] on button "button" at bounding box center [76, 263] width 18 height 18
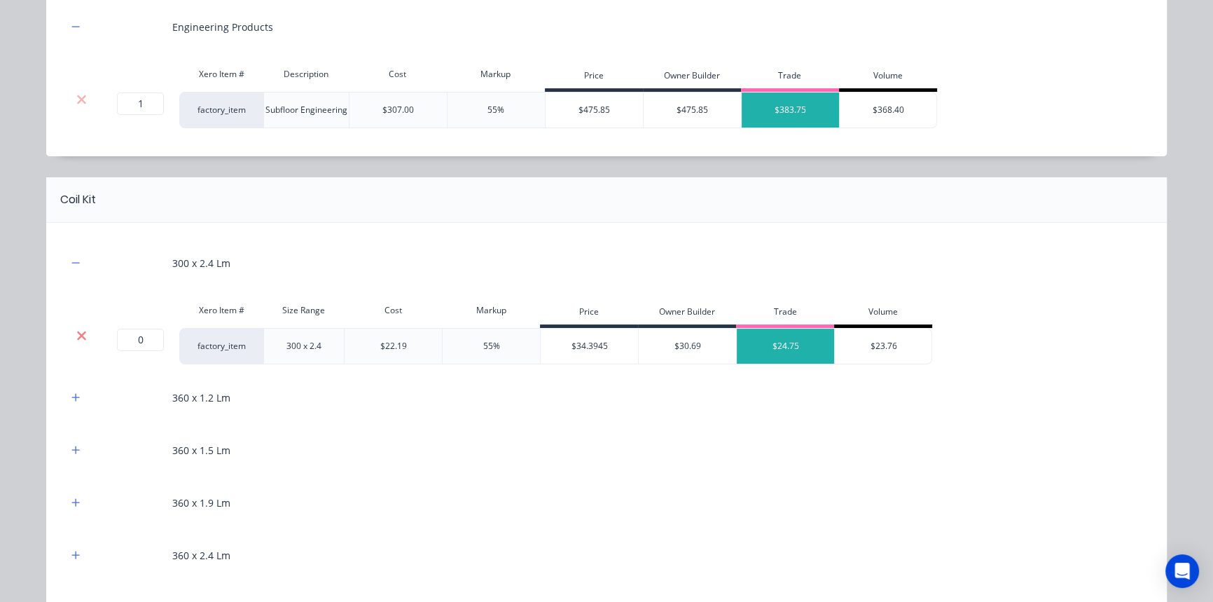
click at [76, 333] on icon at bounding box center [81, 335] width 11 height 14
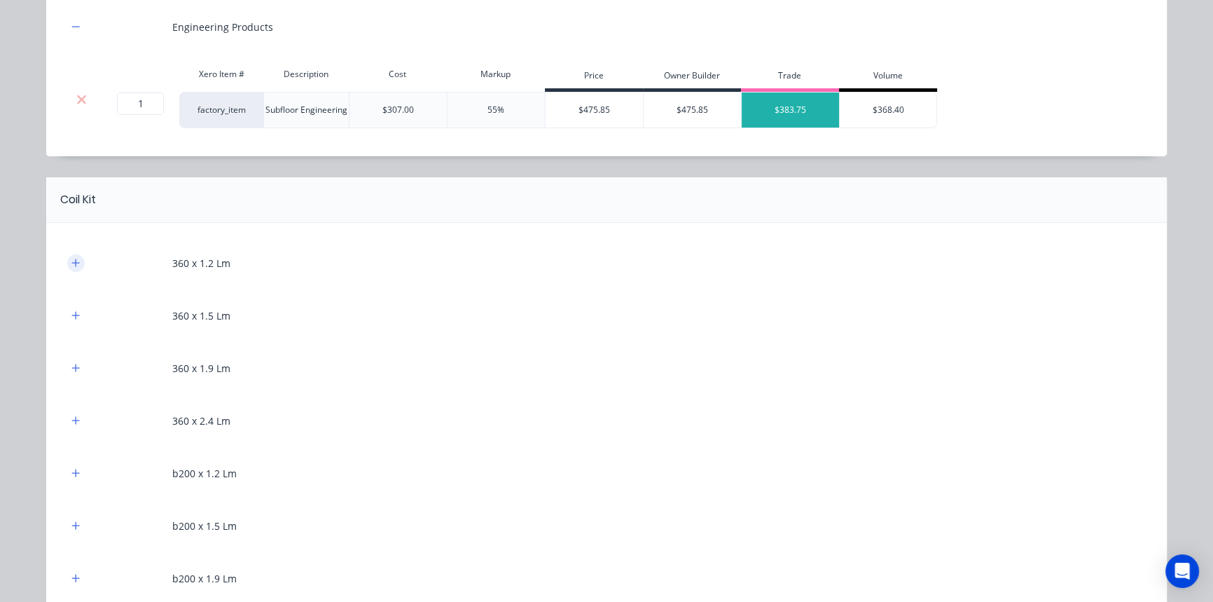
click at [75, 265] on icon "button" at bounding box center [75, 263] width 8 height 10
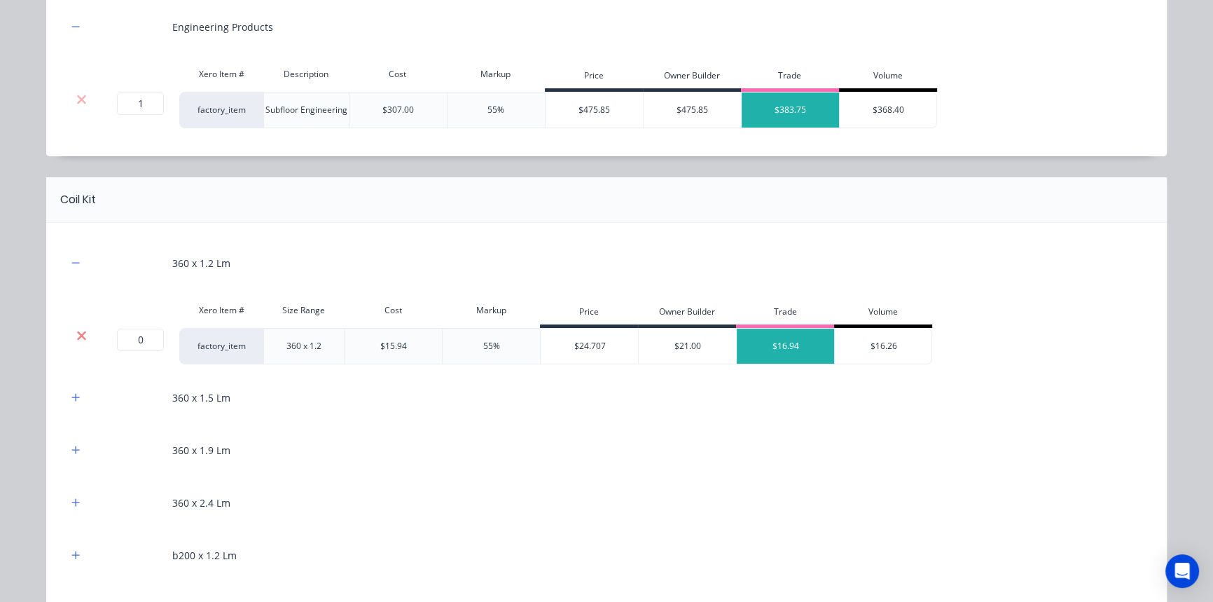
click at [78, 335] on icon at bounding box center [81, 335] width 11 height 14
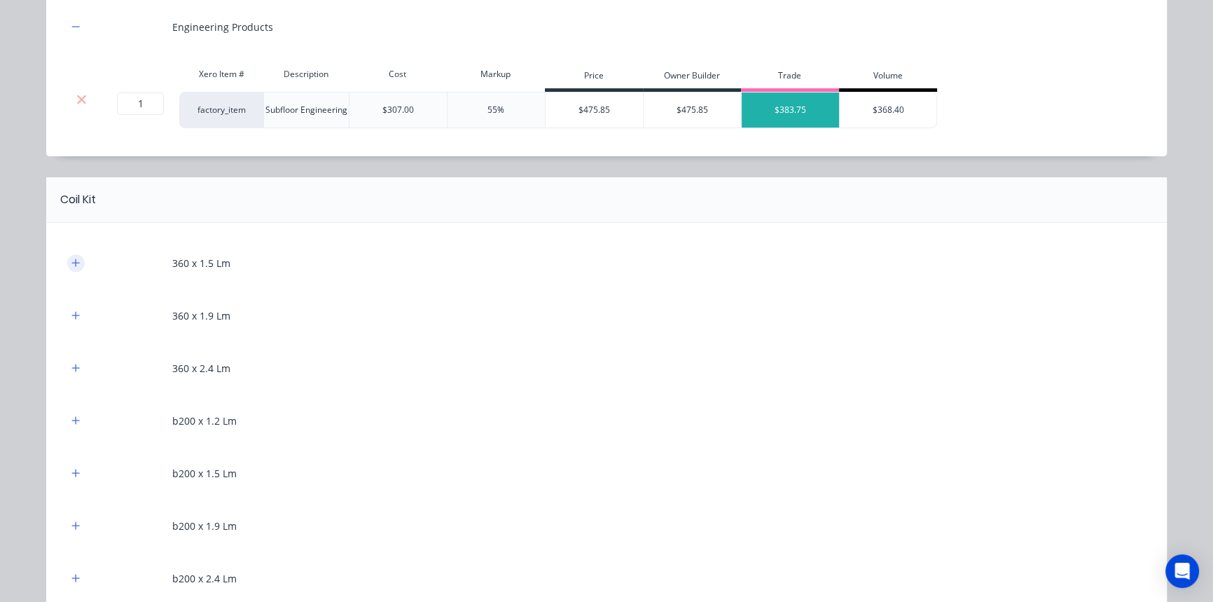
click at [74, 263] on icon "button" at bounding box center [75, 263] width 8 height 10
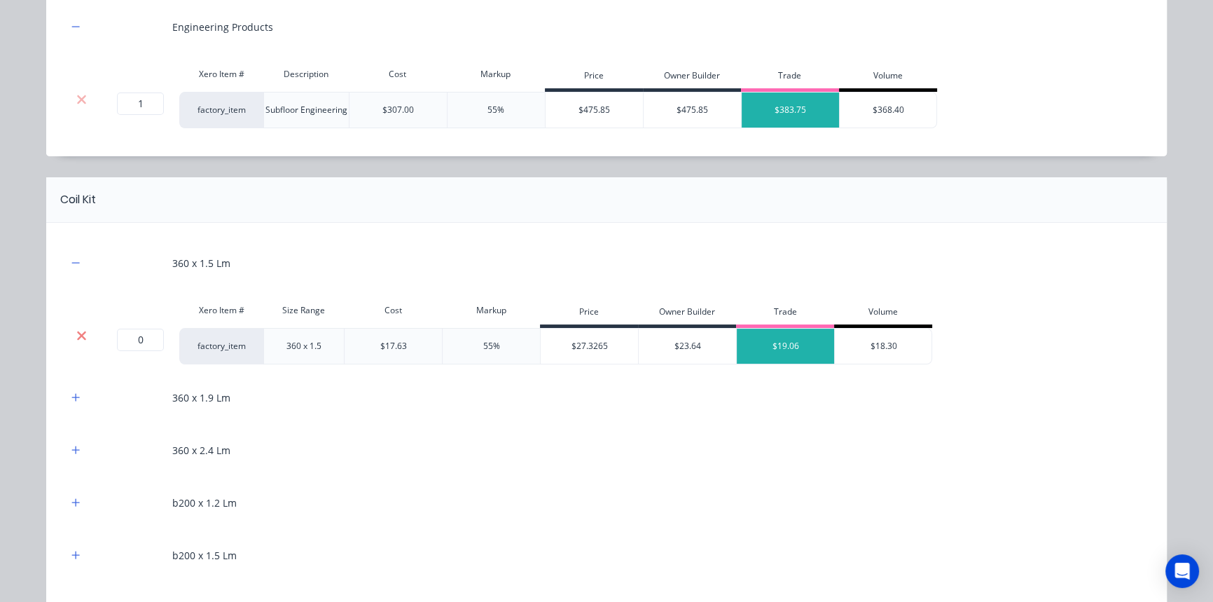
click at [77, 333] on icon at bounding box center [81, 335] width 9 height 9
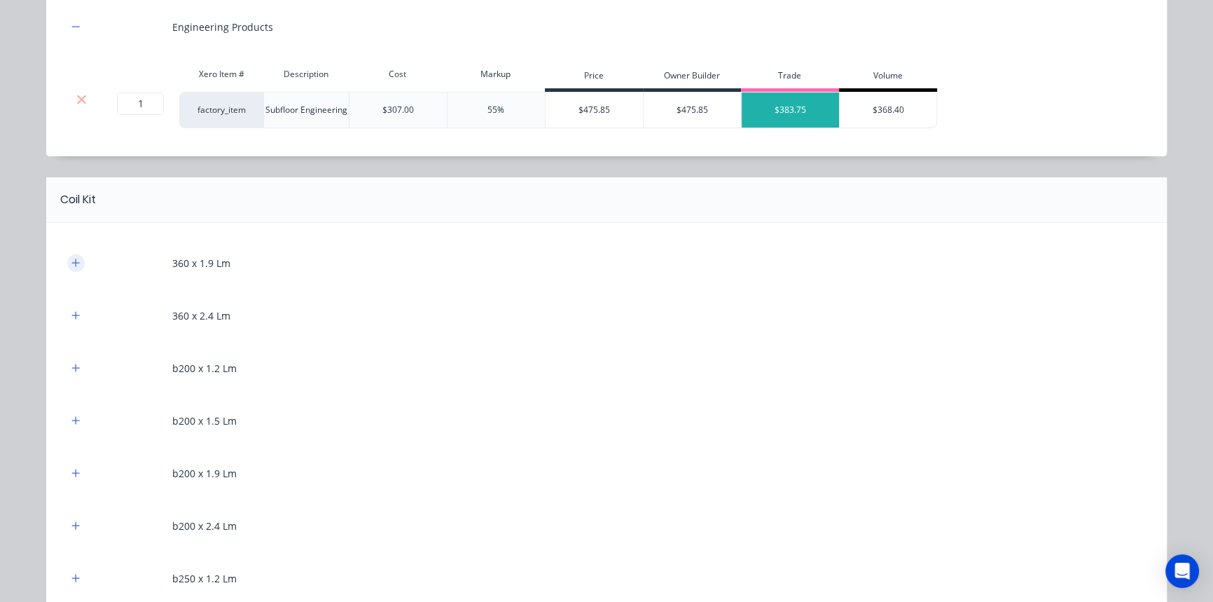
click at [75, 266] on icon "button" at bounding box center [75, 263] width 8 height 10
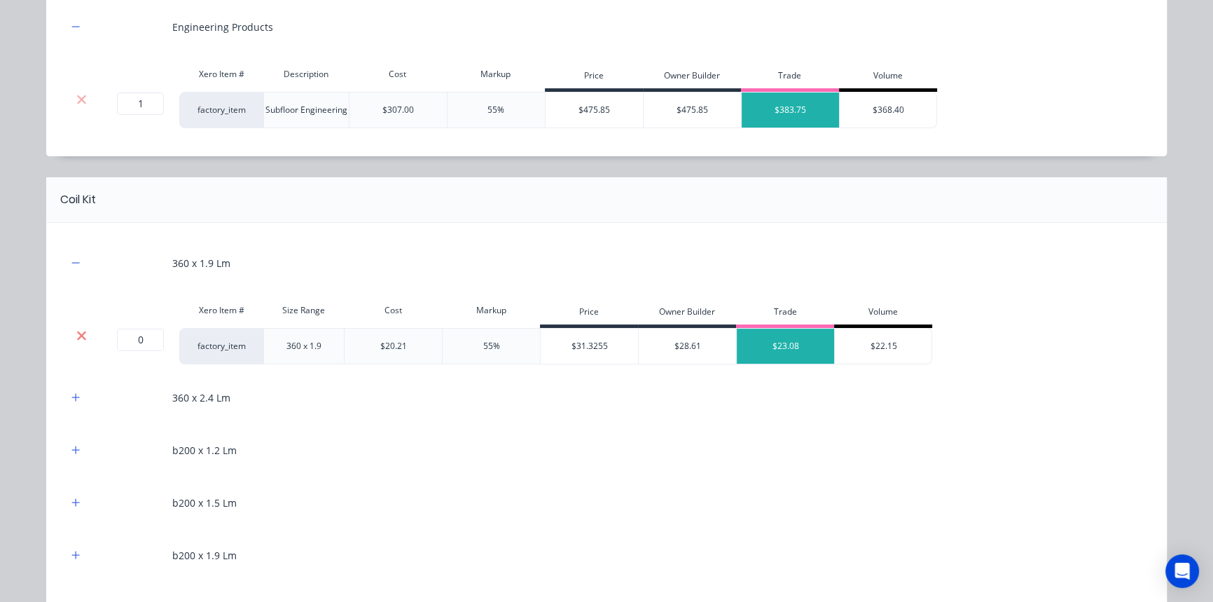
click at [76, 337] on icon at bounding box center [81, 335] width 11 height 14
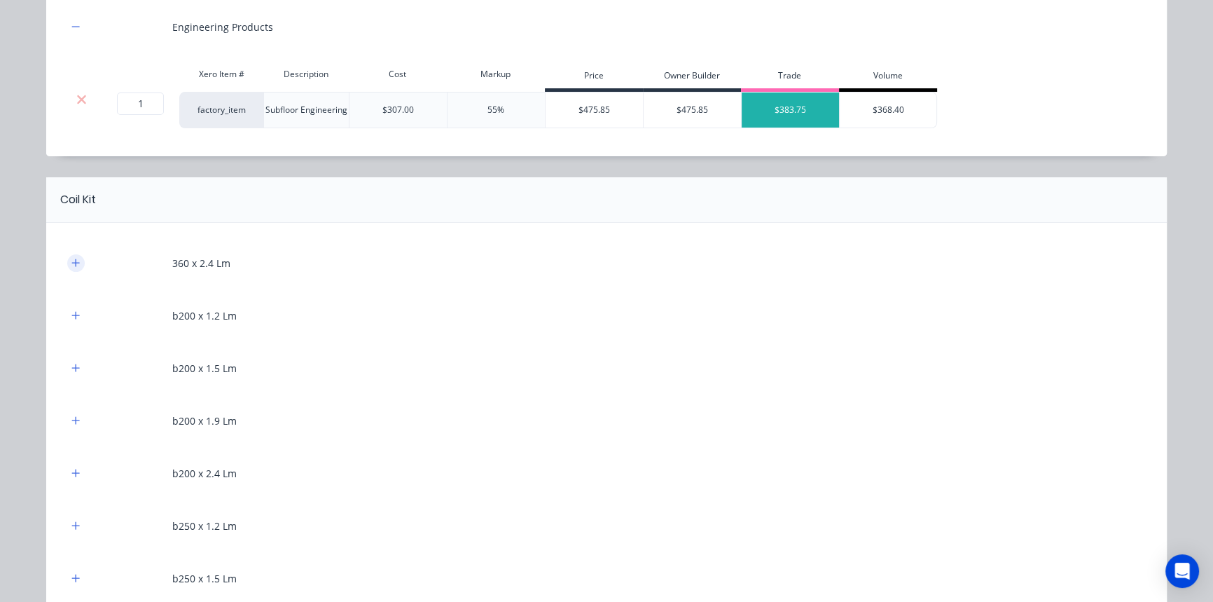
click at [71, 258] on icon "button" at bounding box center [75, 263] width 8 height 10
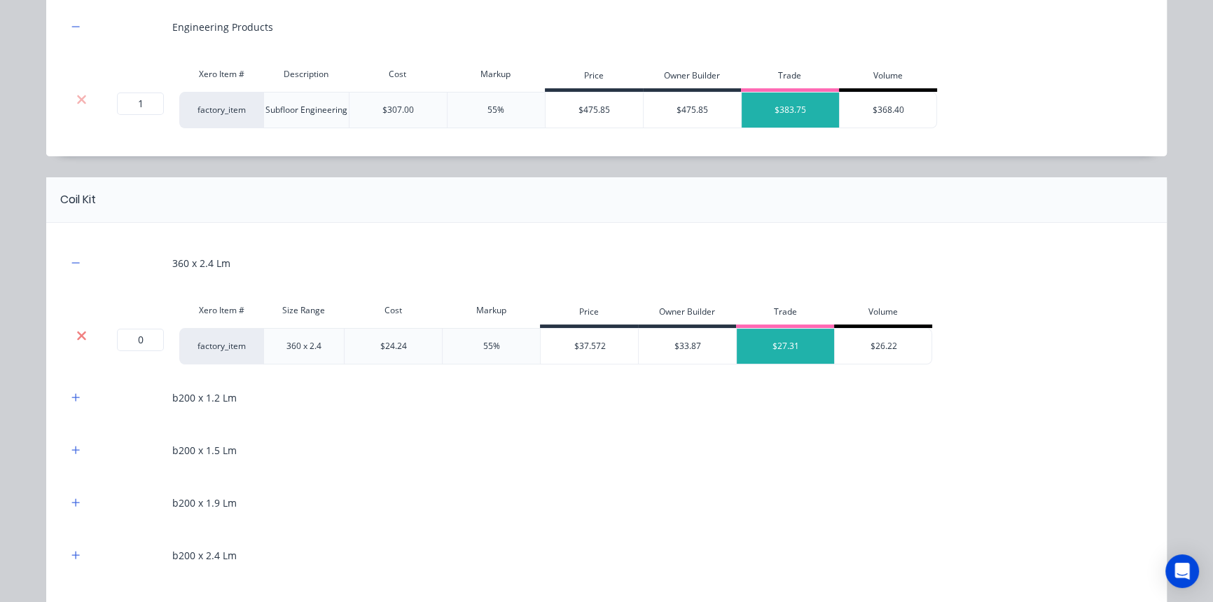
click at [77, 331] on icon at bounding box center [81, 335] width 9 height 9
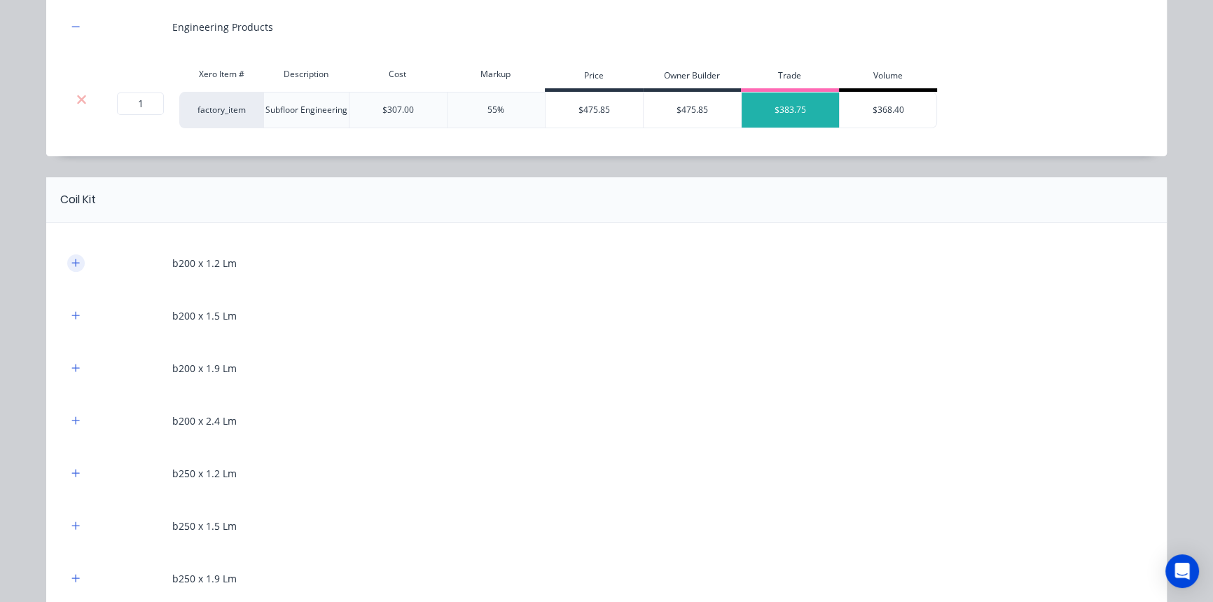
click at [67, 266] on button "button" at bounding box center [76, 263] width 18 height 18
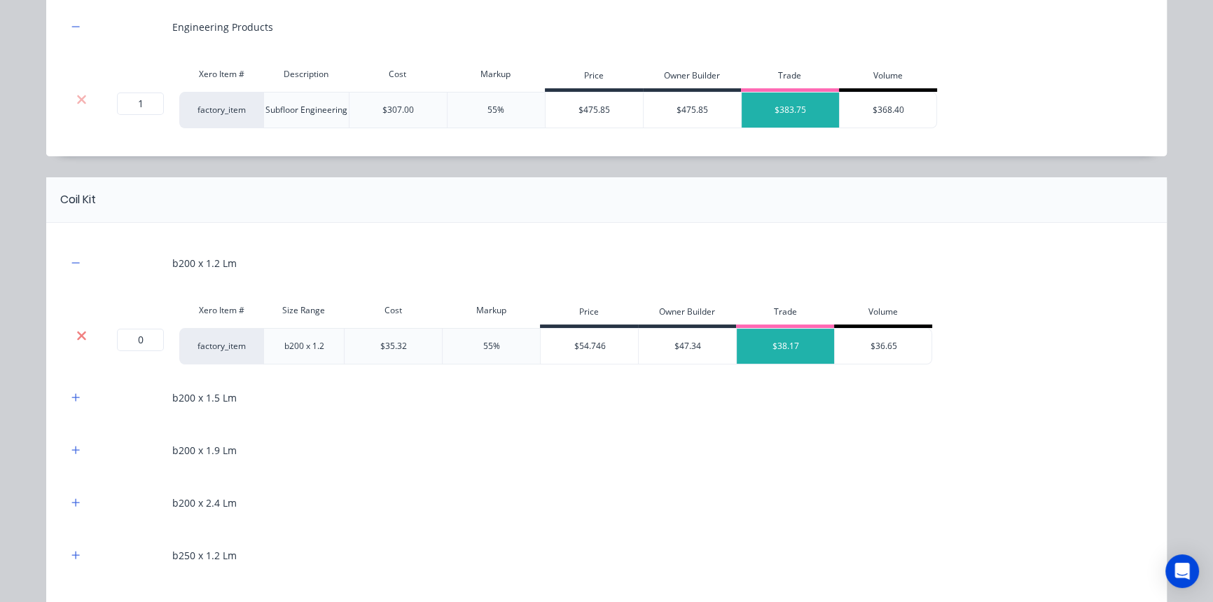
click at [78, 332] on icon at bounding box center [81, 335] width 9 height 9
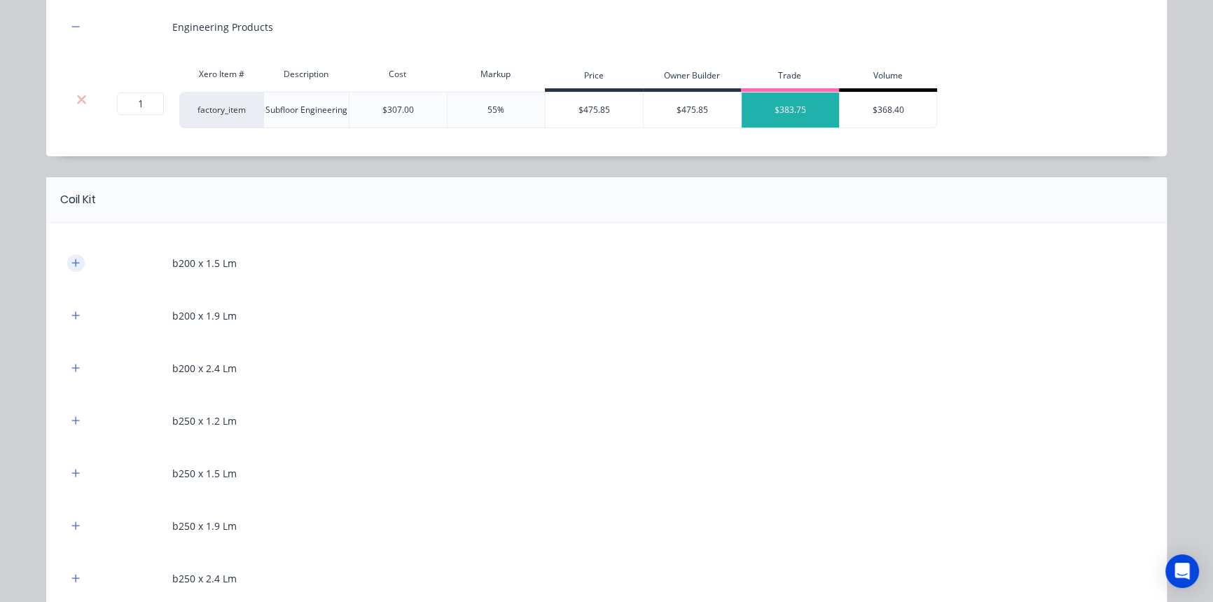
click at [75, 263] on icon "button" at bounding box center [75, 263] width 8 height 10
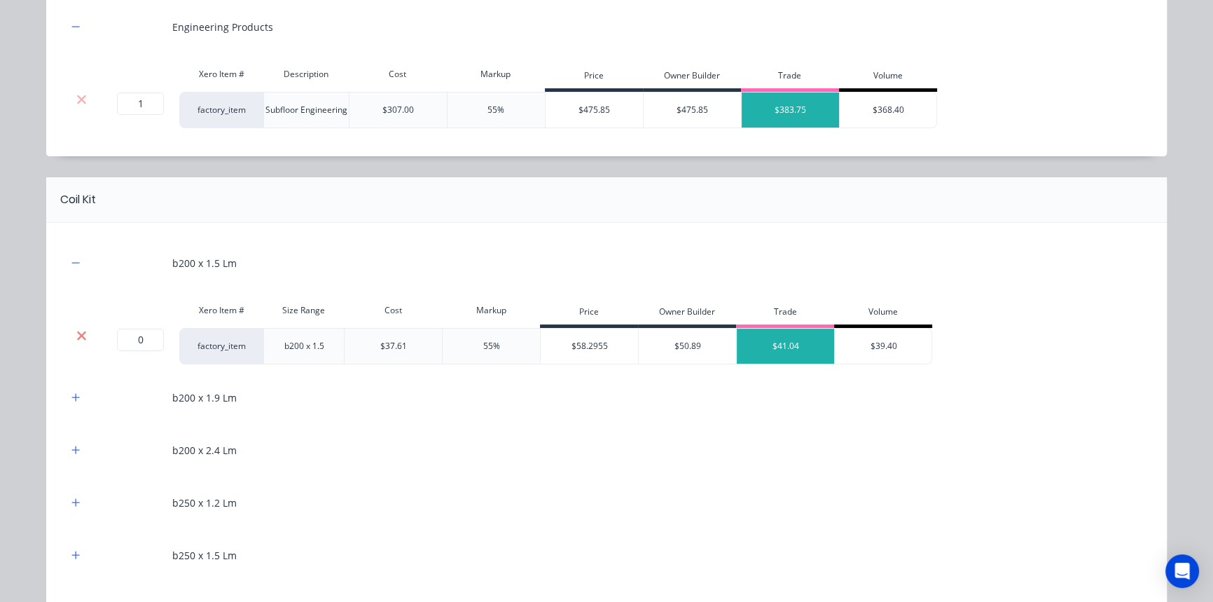
click at [81, 330] on icon at bounding box center [81, 335] width 11 height 14
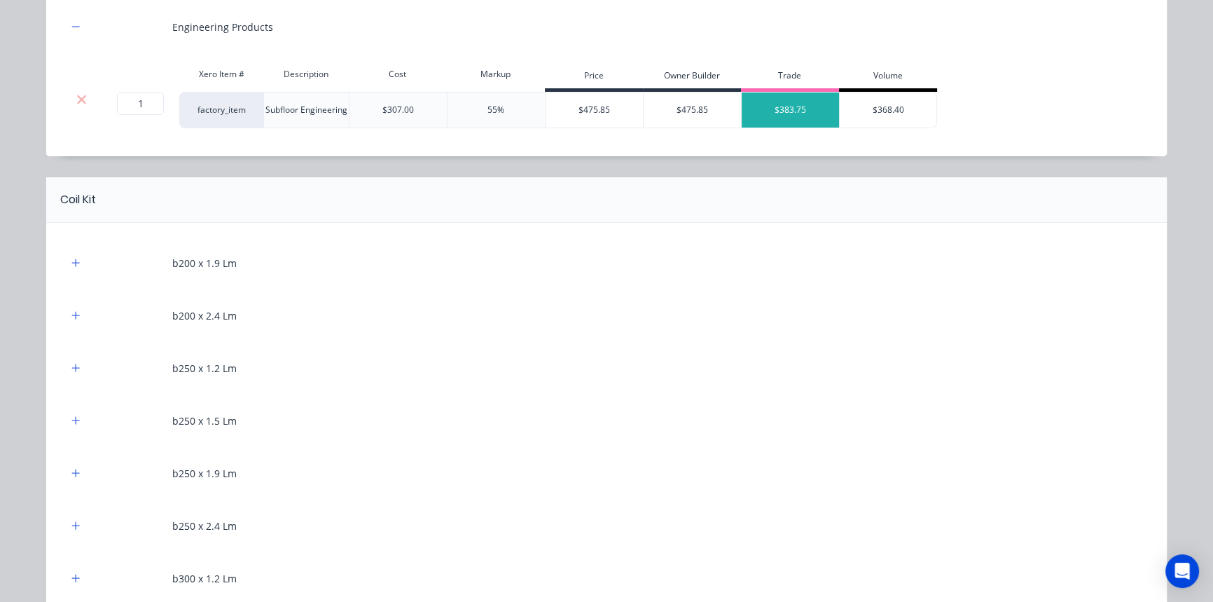
click at [73, 272] on div "b200 x 1.9 Lm" at bounding box center [606, 263] width 1079 height 39
click at [74, 261] on icon "button" at bounding box center [76, 262] width 8 height 8
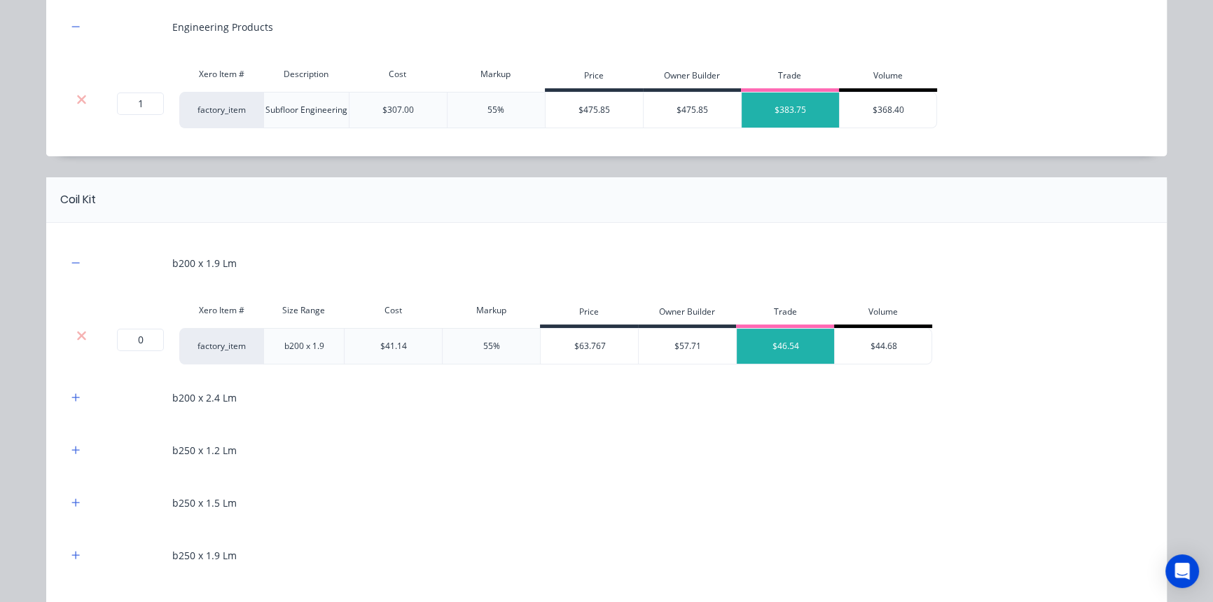
click at [78, 342] on div at bounding box center [81, 346] width 28 height 36
click at [77, 335] on icon at bounding box center [81, 335] width 9 height 9
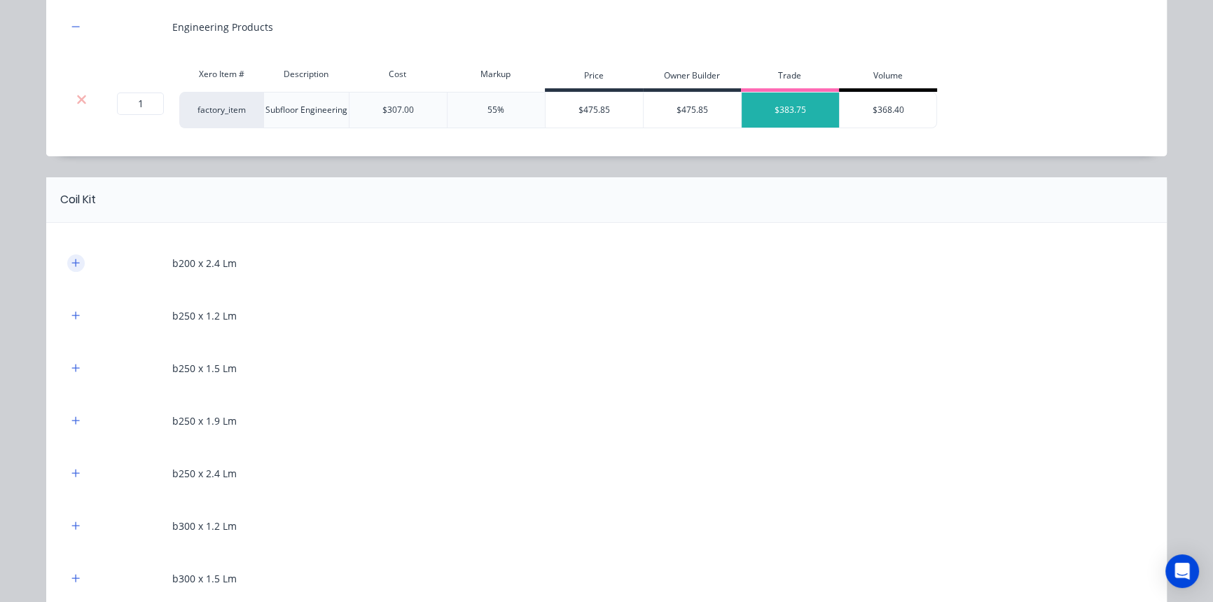
click at [76, 259] on button "button" at bounding box center [76, 263] width 18 height 18
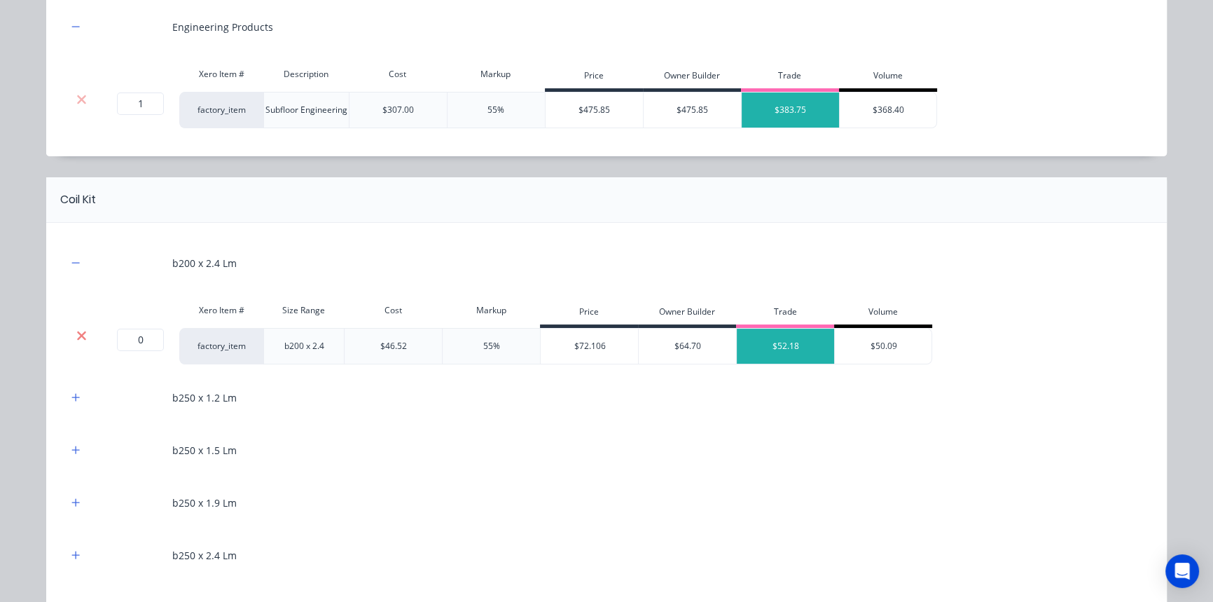
click at [78, 335] on icon at bounding box center [81, 335] width 9 height 9
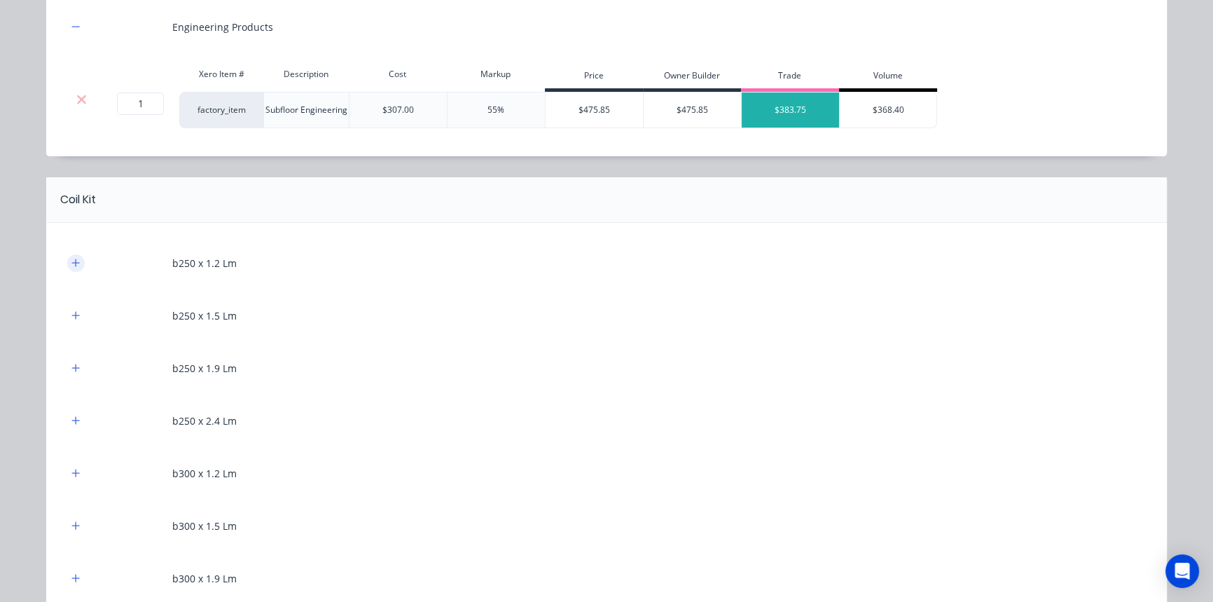
click at [73, 269] on button "button" at bounding box center [76, 263] width 18 height 18
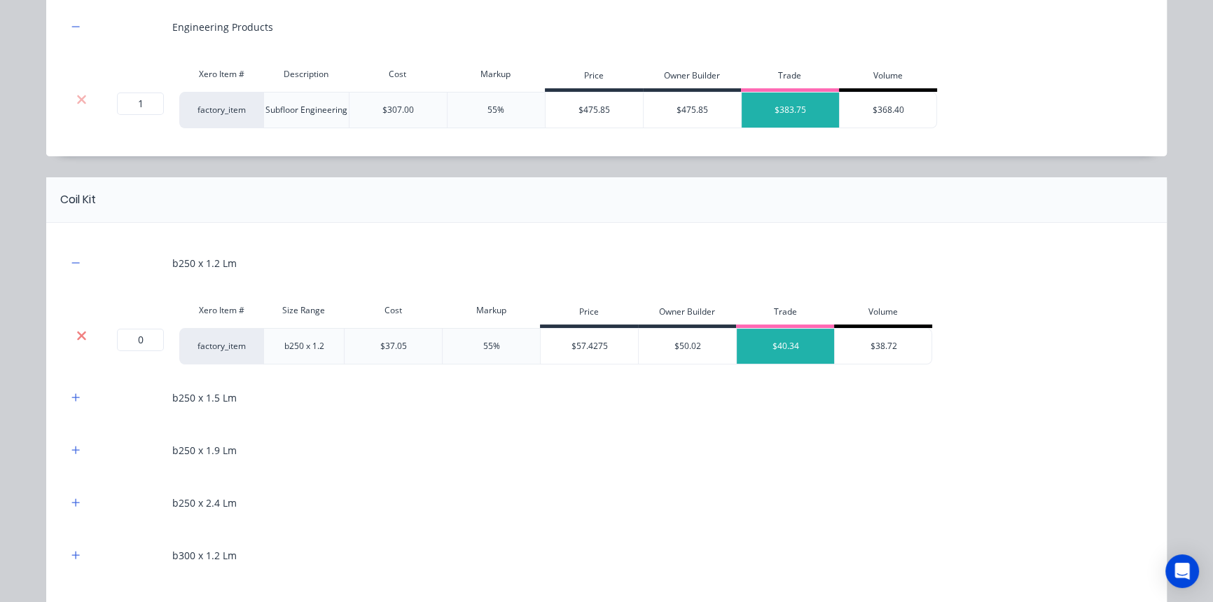
click at [79, 336] on icon at bounding box center [81, 335] width 9 height 9
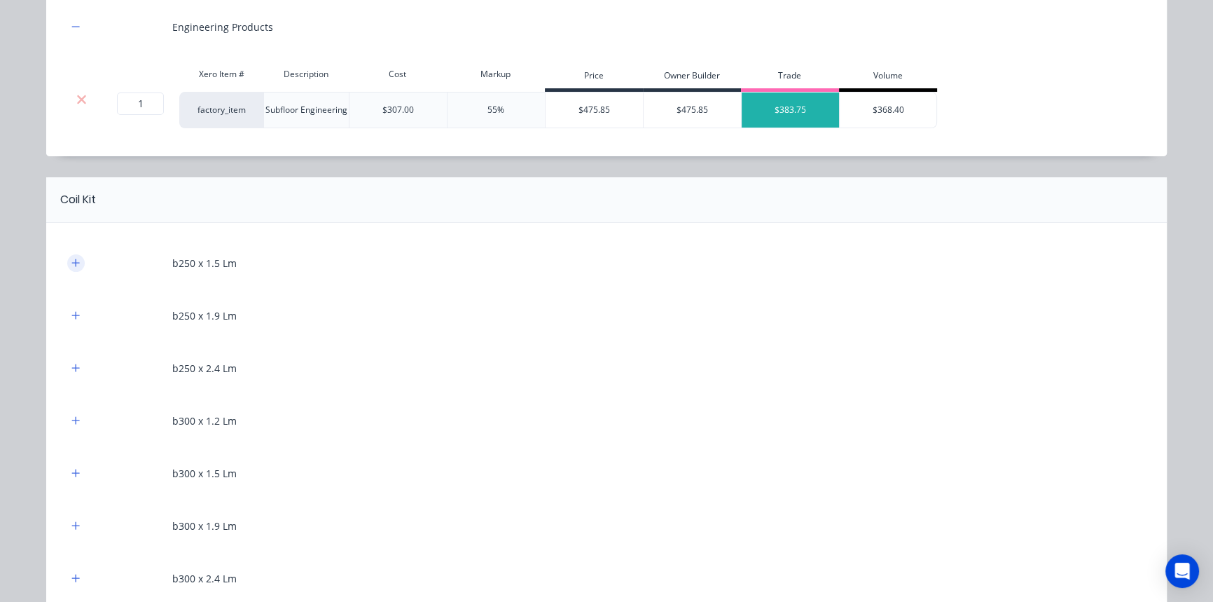
click at [74, 263] on icon "button" at bounding box center [75, 263] width 8 height 10
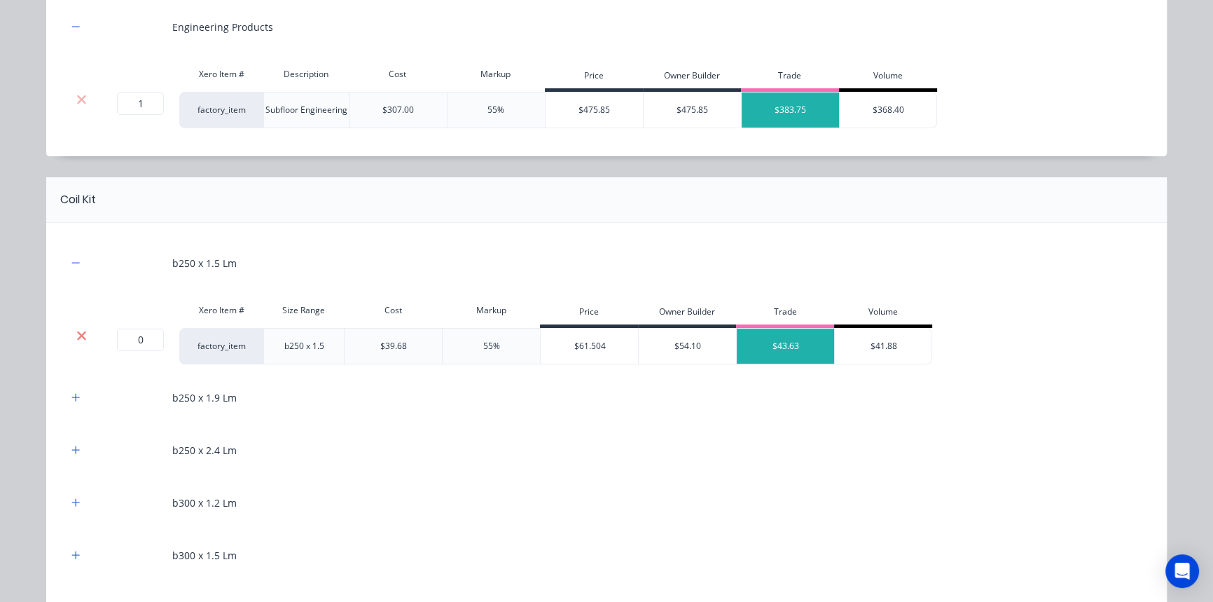
click at [77, 331] on icon at bounding box center [81, 335] width 9 height 9
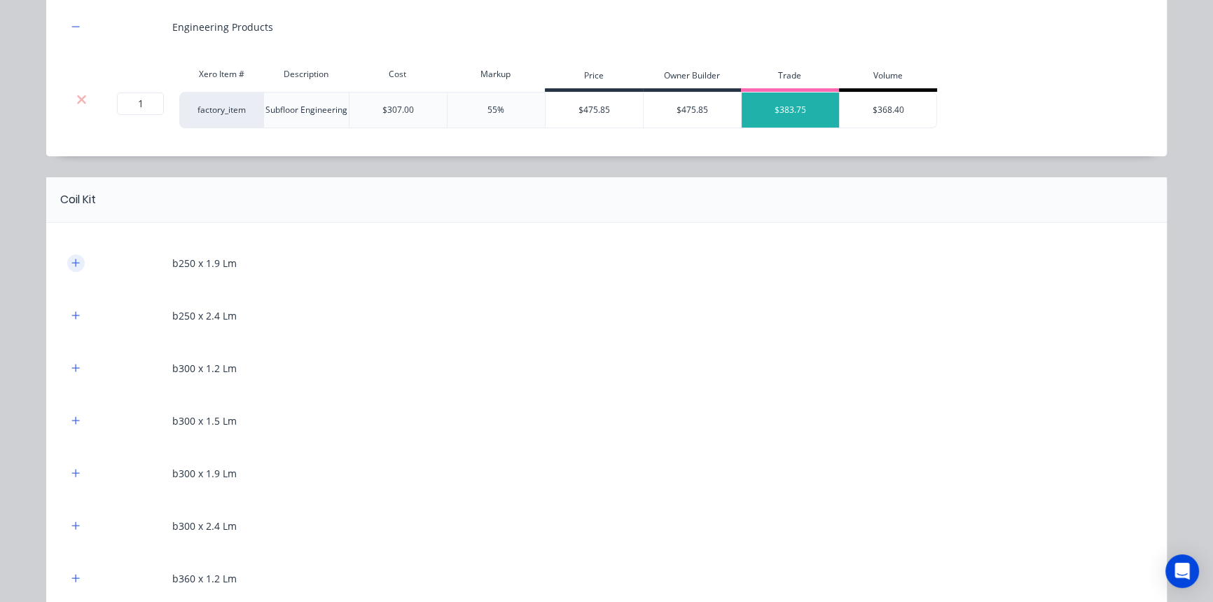
click at [67, 259] on button "button" at bounding box center [76, 263] width 18 height 18
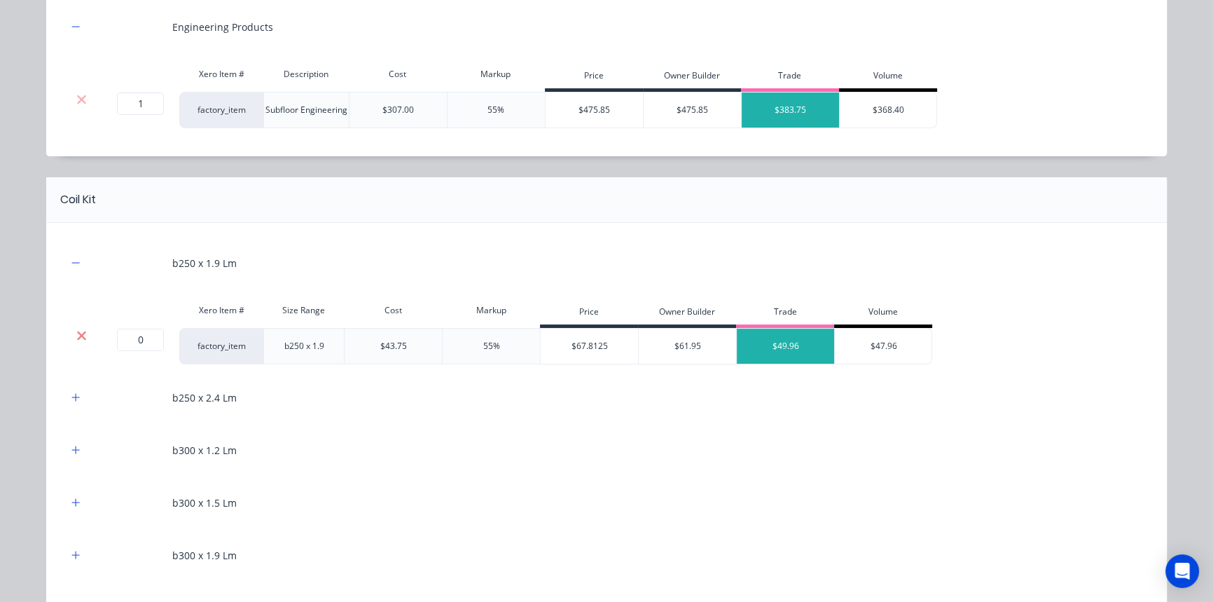
click at [77, 335] on icon at bounding box center [81, 335] width 9 height 9
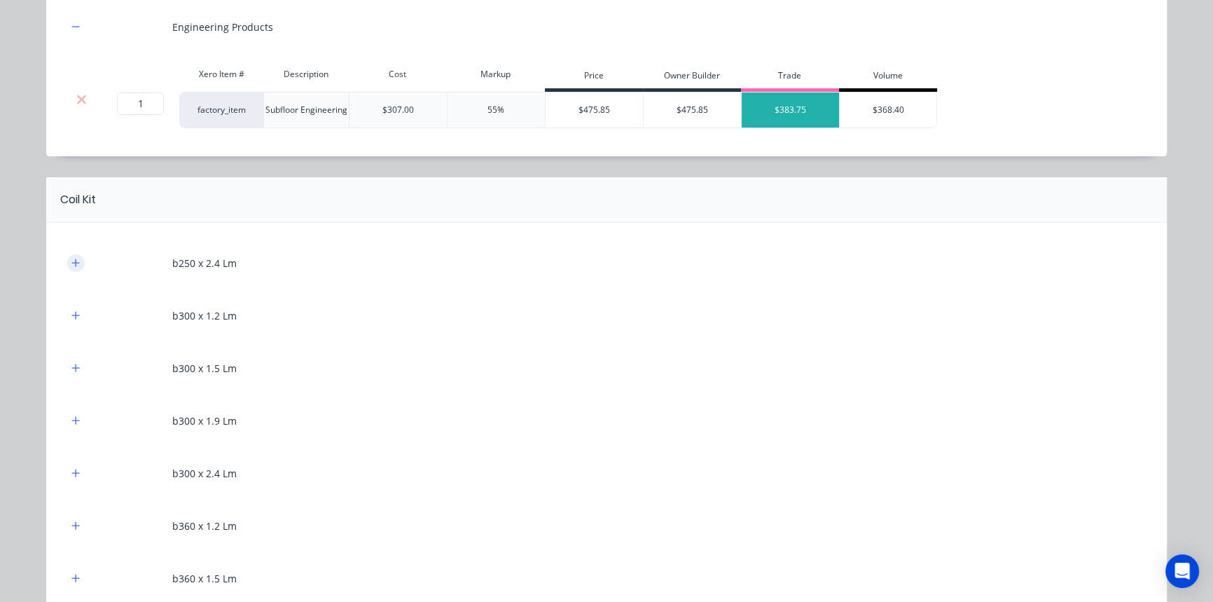
click at [72, 261] on icon "button" at bounding box center [76, 262] width 8 height 8
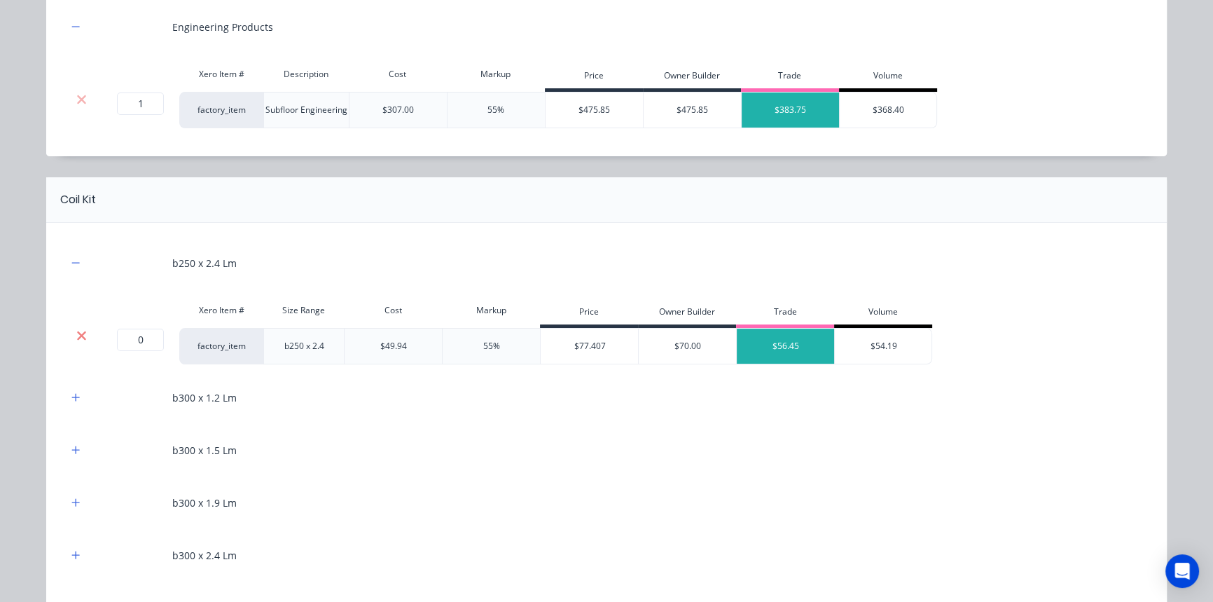
click at [81, 333] on icon at bounding box center [81, 335] width 11 height 14
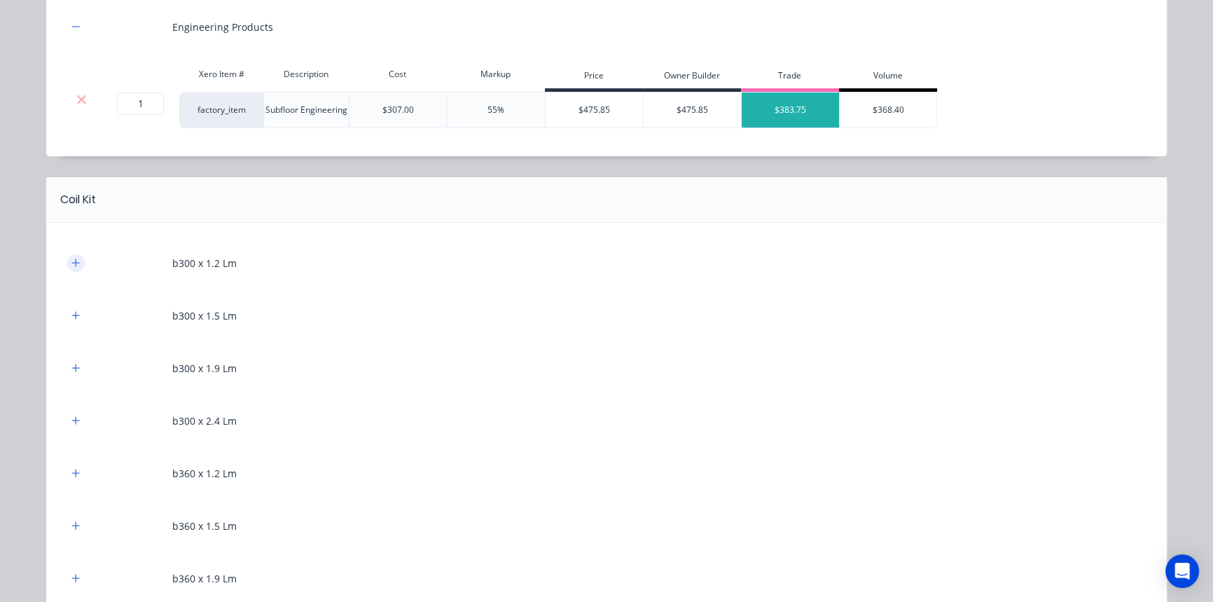
click at [74, 260] on icon "button" at bounding box center [75, 263] width 8 height 10
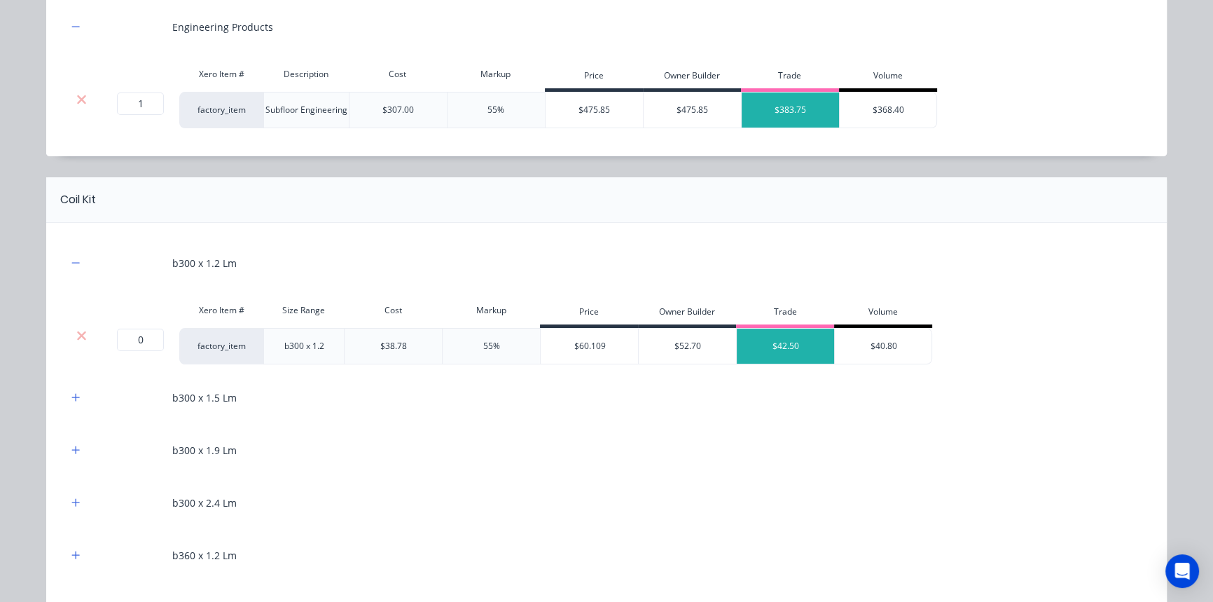
click at [81, 331] on icon at bounding box center [81, 335] width 11 height 14
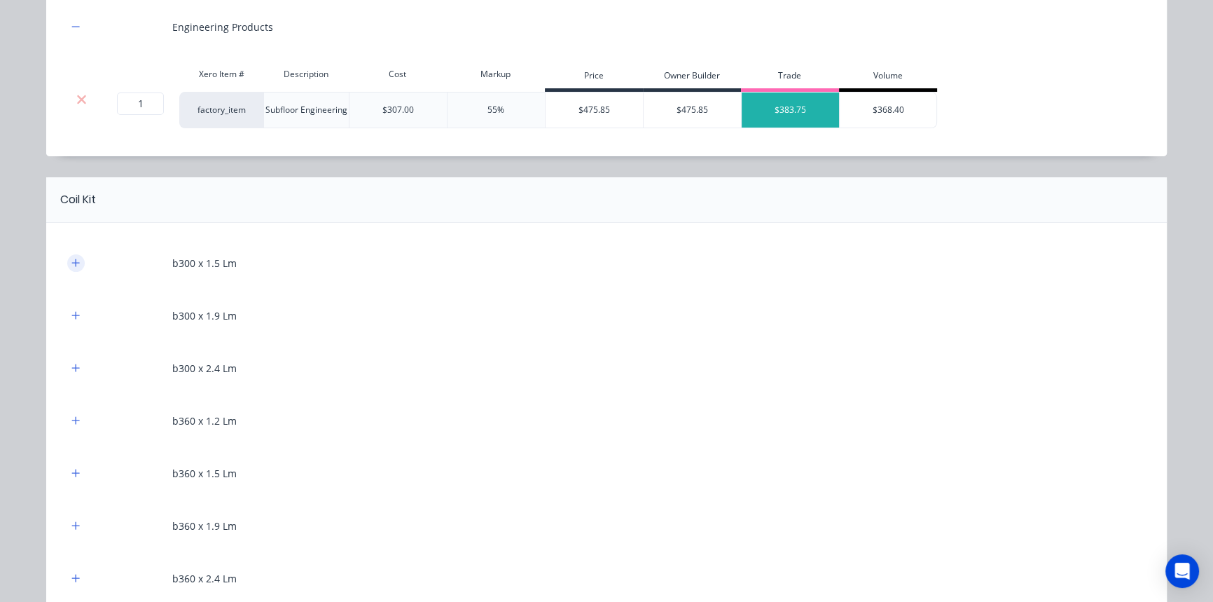
click at [74, 264] on icon "button" at bounding box center [75, 263] width 8 height 10
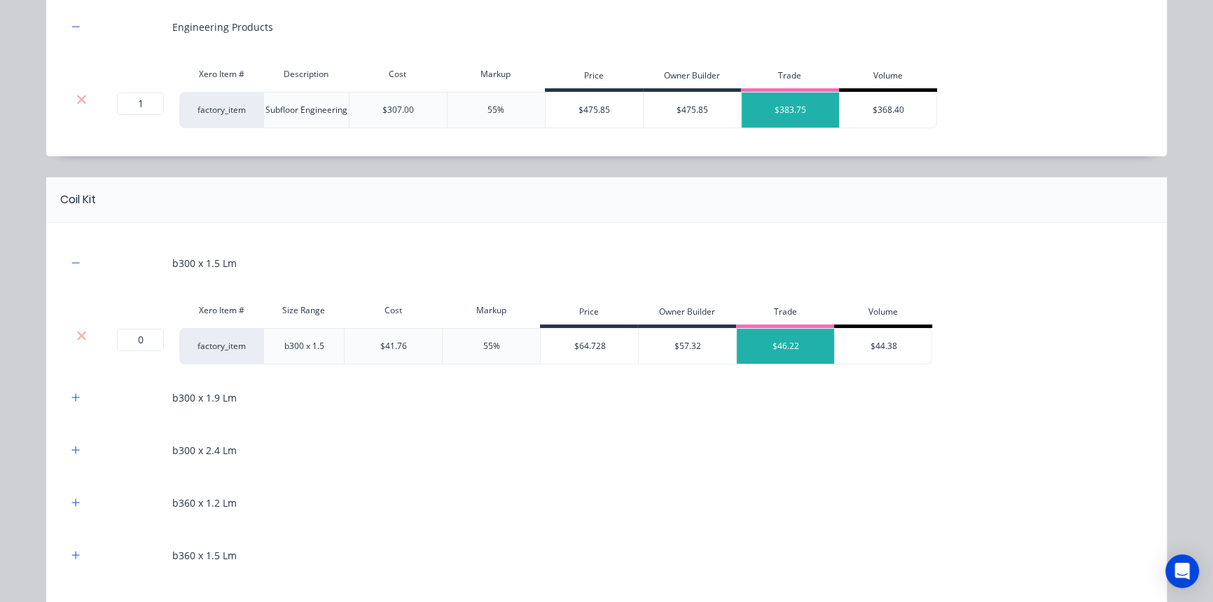
click at [83, 333] on div at bounding box center [81, 335] width 27 height 14
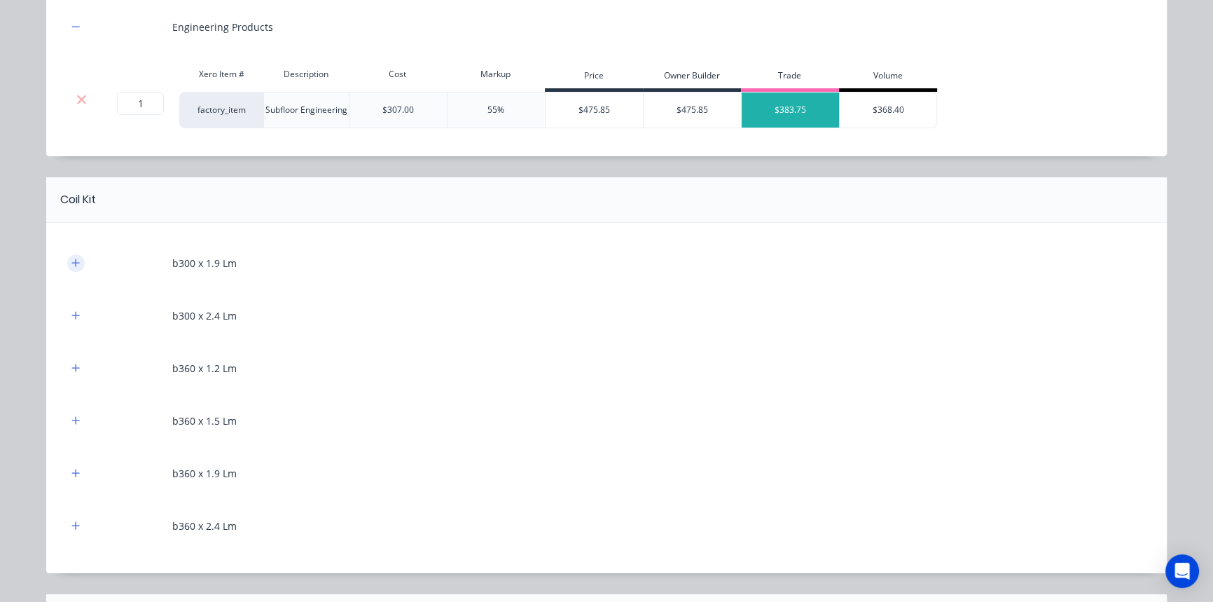
click at [75, 258] on icon "button" at bounding box center [75, 263] width 8 height 10
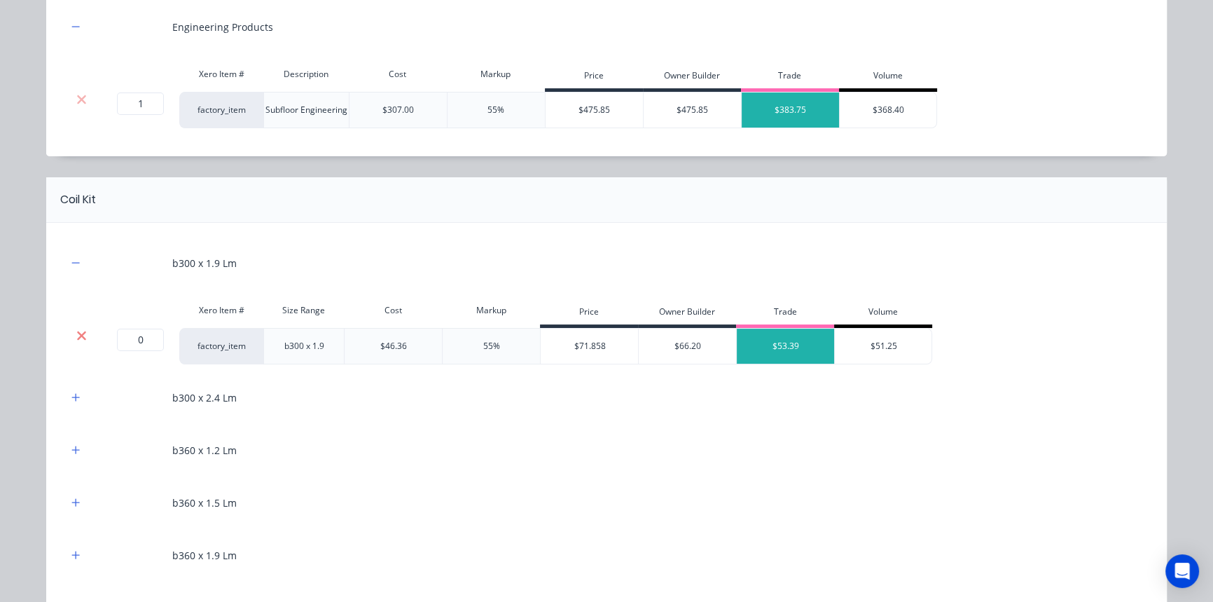
click at [77, 333] on icon at bounding box center [81, 335] width 9 height 9
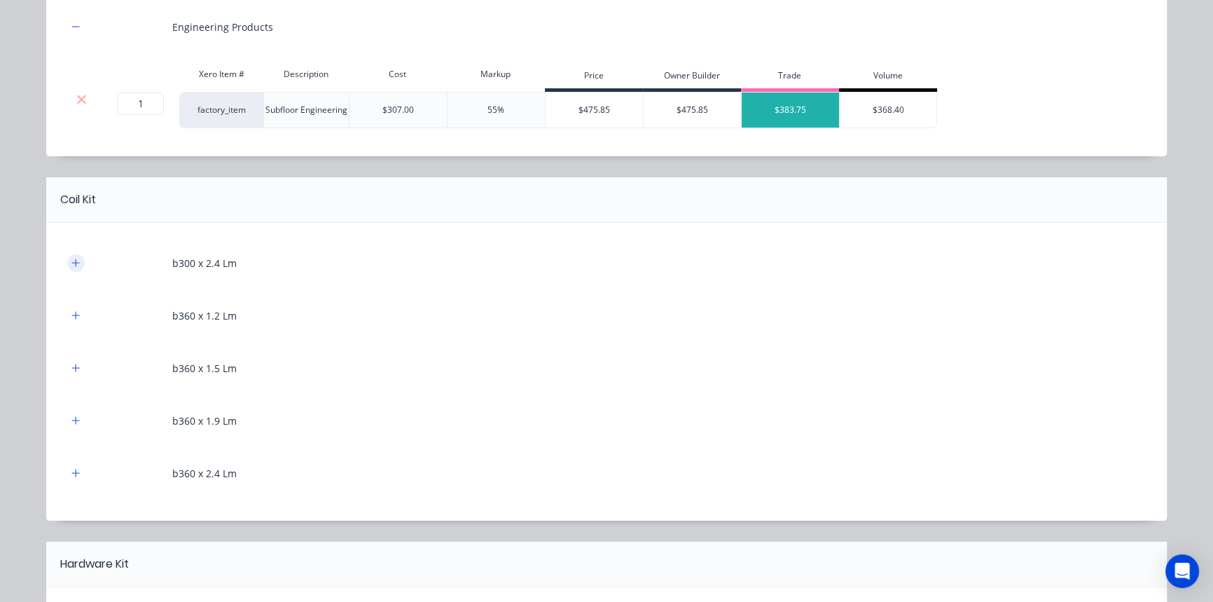
click at [71, 261] on icon "button" at bounding box center [75, 263] width 8 height 10
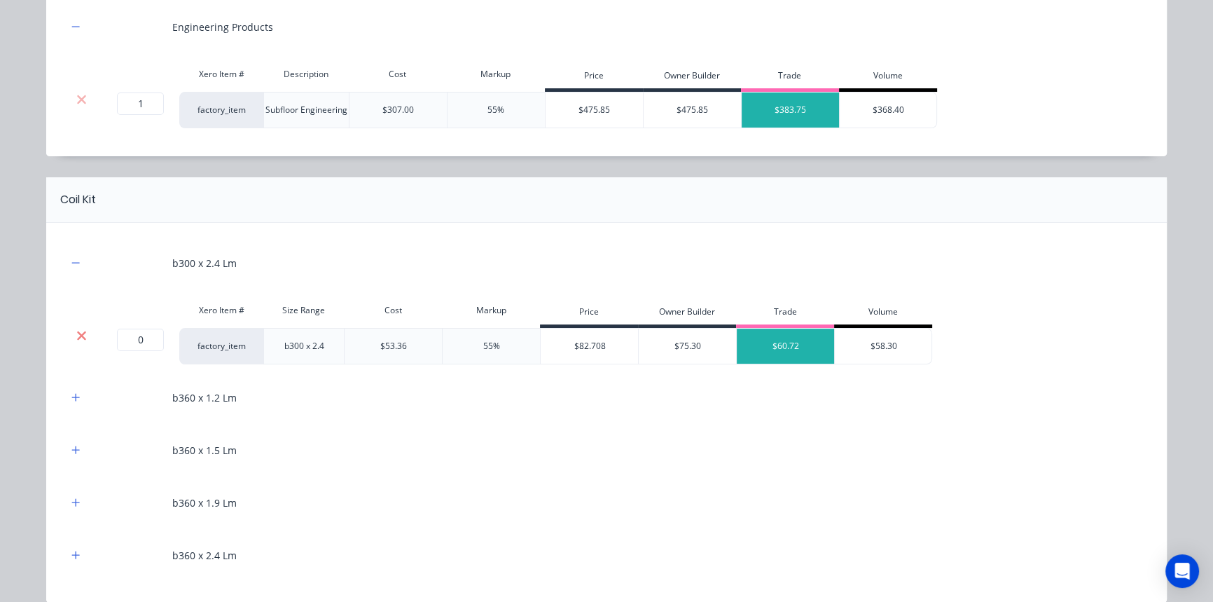
click at [76, 331] on icon at bounding box center [81, 335] width 11 height 14
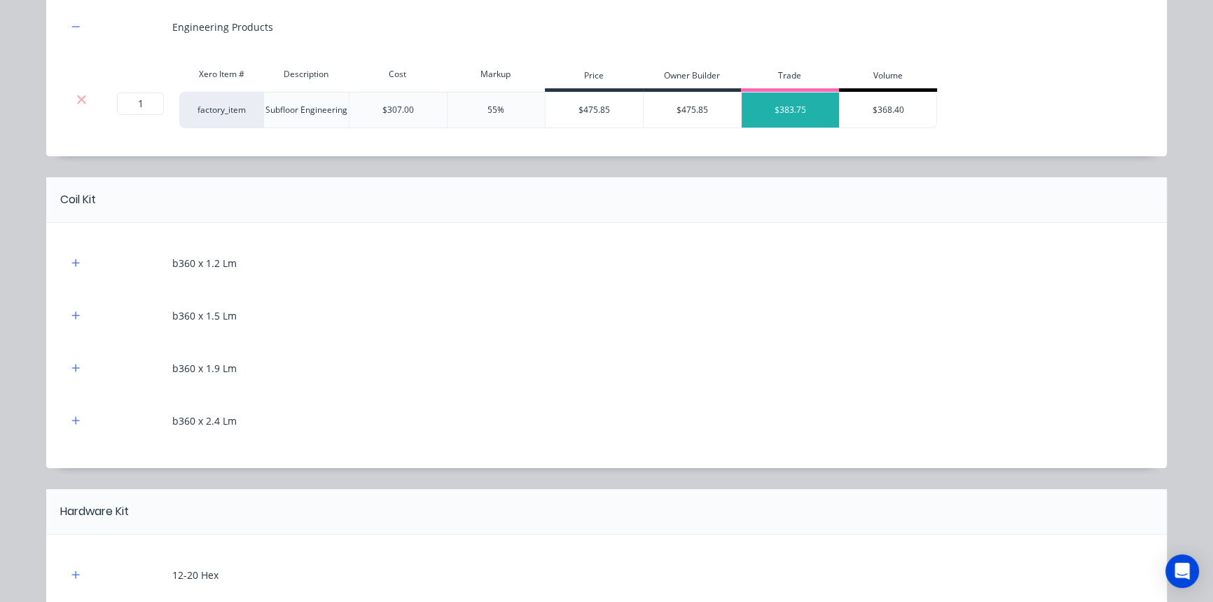
click at [67, 254] on div at bounding box center [76, 263] width 18 height 18
click at [67, 268] on button "button" at bounding box center [76, 263] width 18 height 18
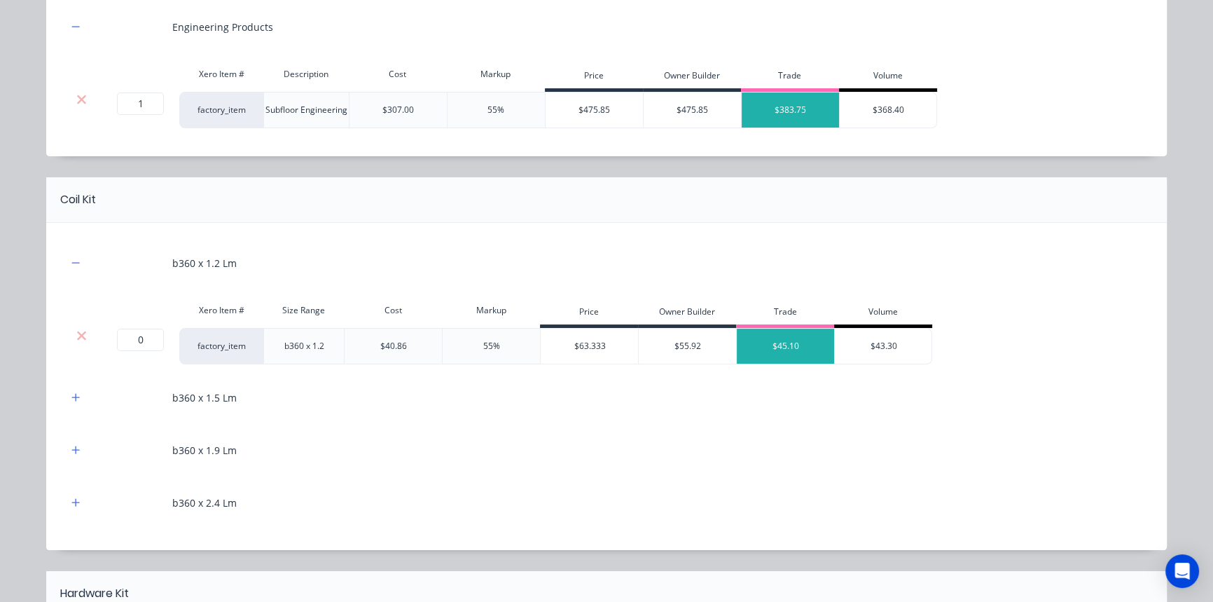
click at [82, 331] on div at bounding box center [81, 335] width 27 height 14
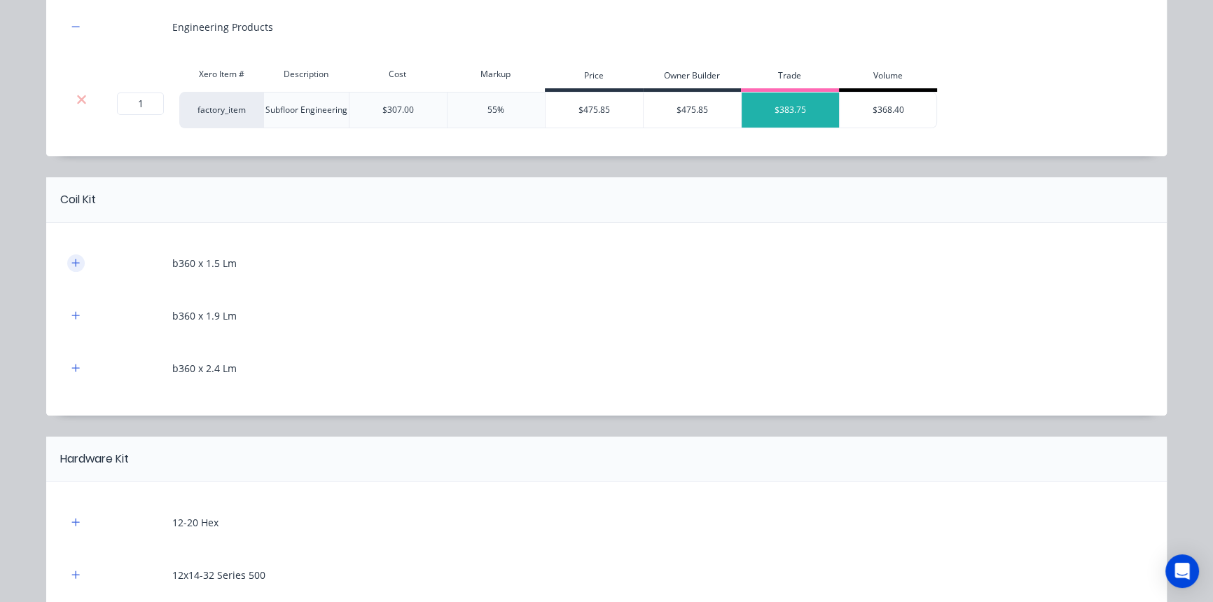
click at [71, 265] on icon "button" at bounding box center [75, 263] width 8 height 10
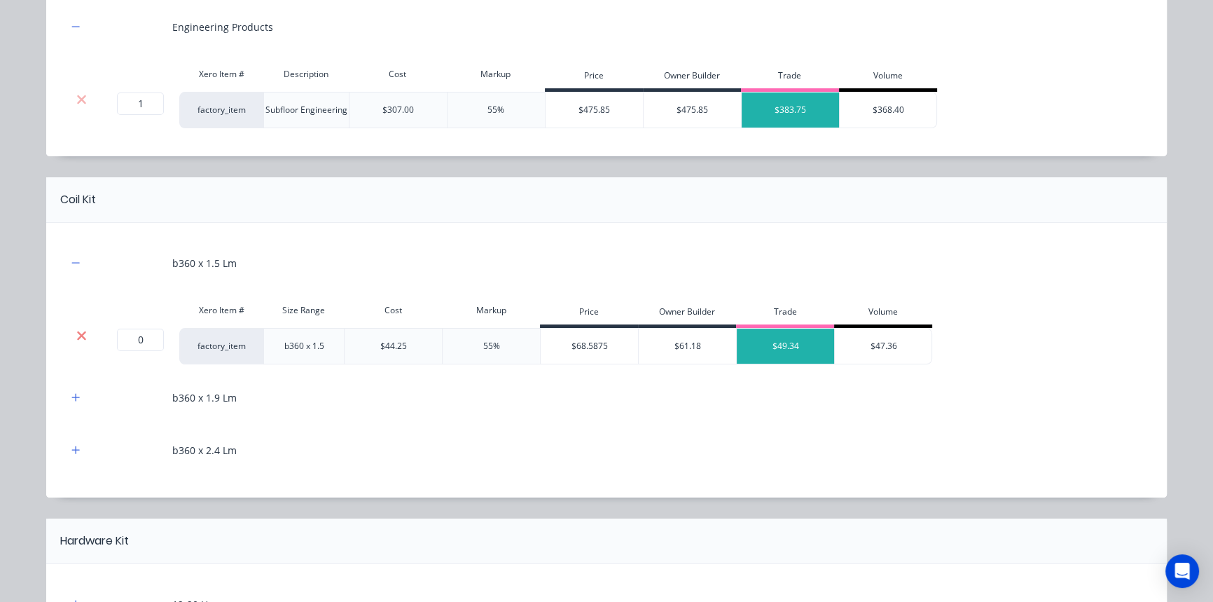
click at [76, 329] on icon at bounding box center [81, 335] width 11 height 14
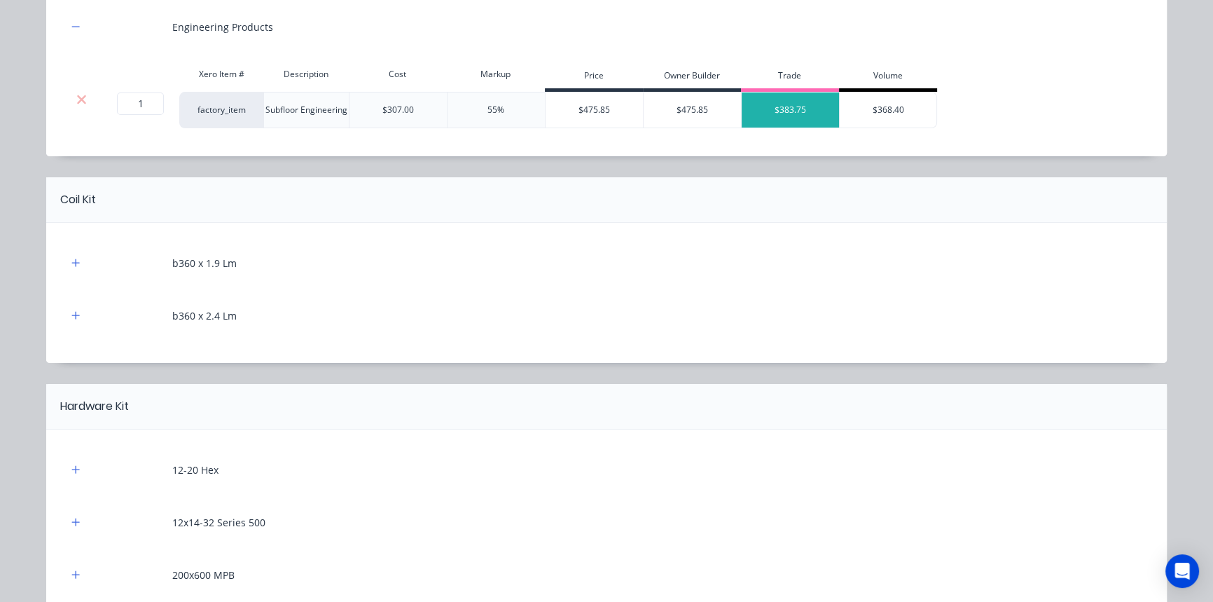
click at [67, 272] on div "b360 x 1.9 Lm" at bounding box center [606, 263] width 1079 height 39
click at [72, 260] on icon "button" at bounding box center [75, 263] width 8 height 10
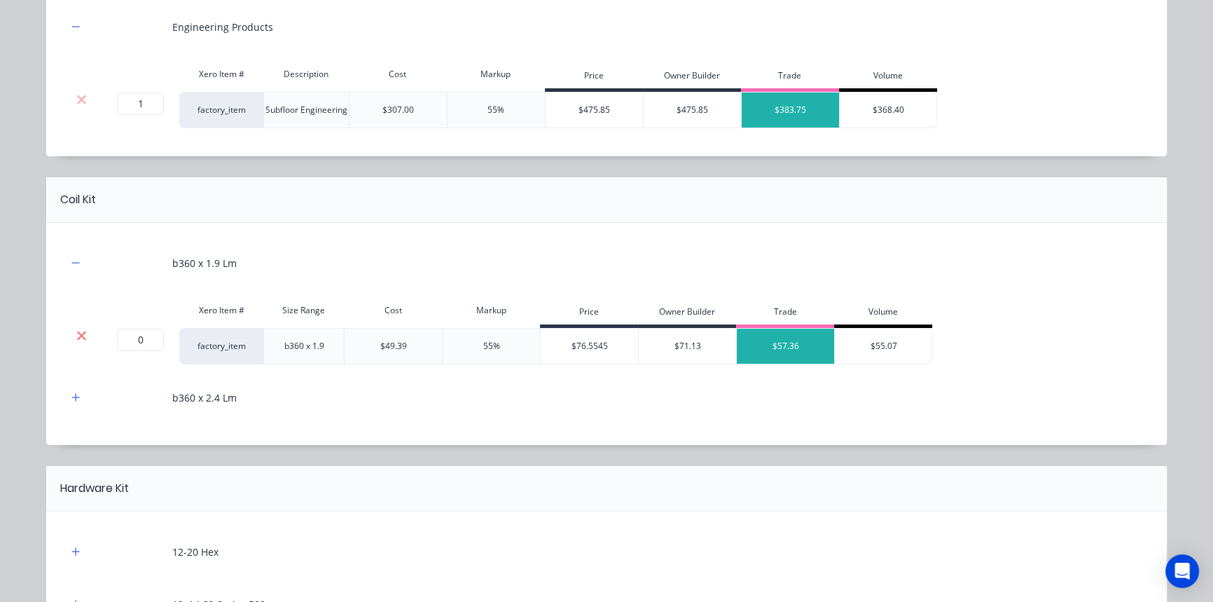
click at [76, 332] on icon at bounding box center [81, 335] width 11 height 14
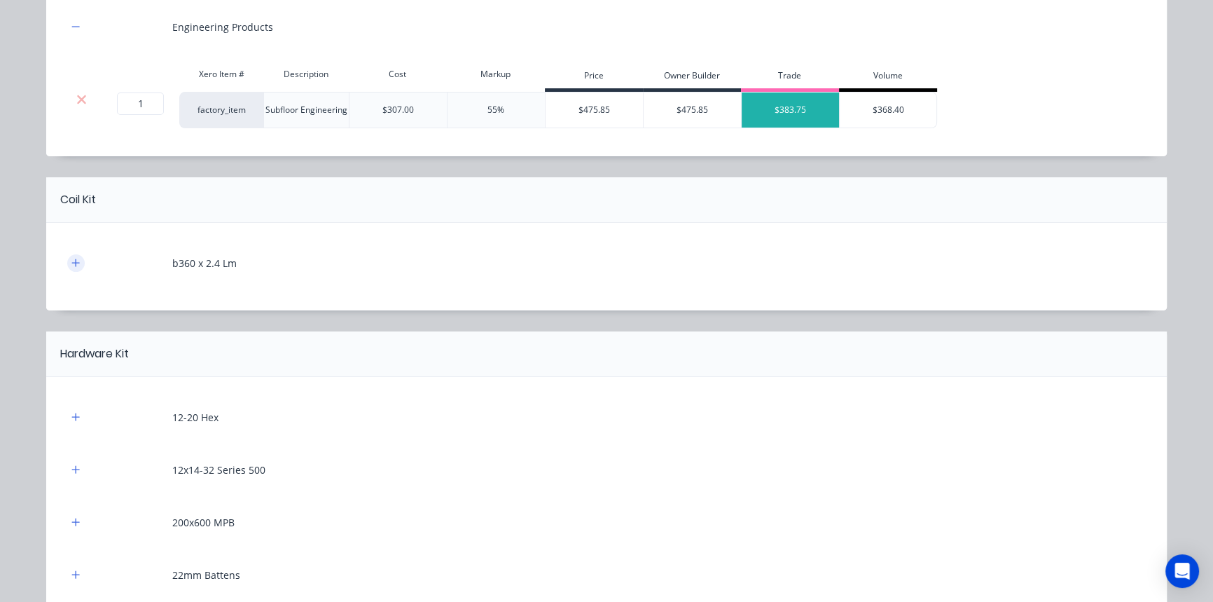
click at [67, 255] on button "button" at bounding box center [76, 263] width 18 height 18
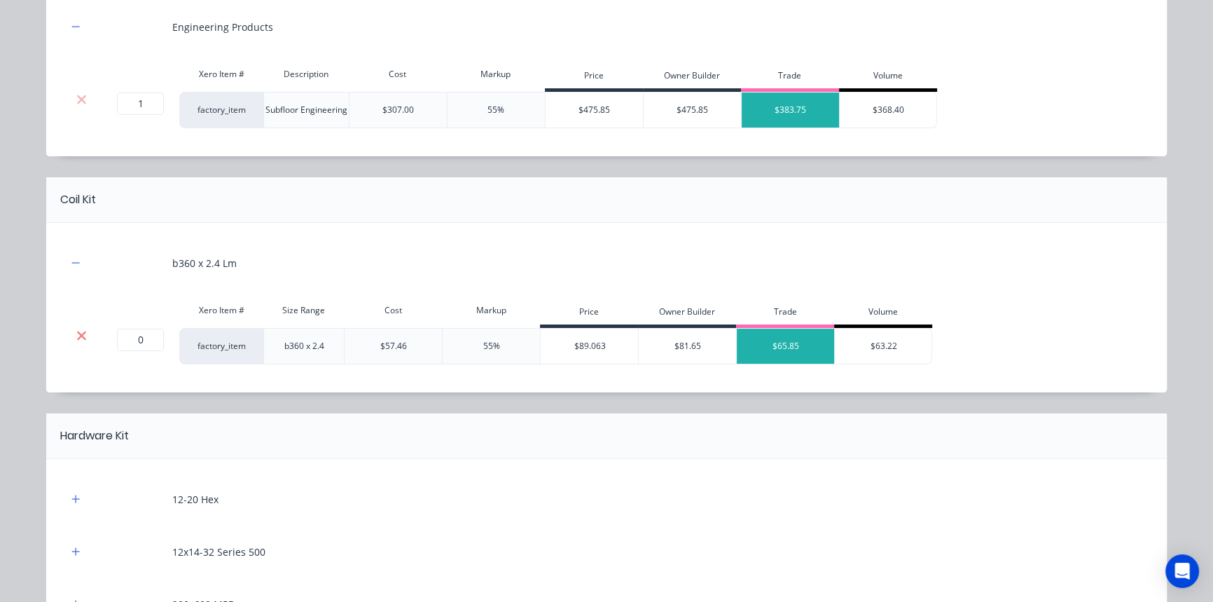
click at [76, 328] on icon at bounding box center [81, 335] width 11 height 14
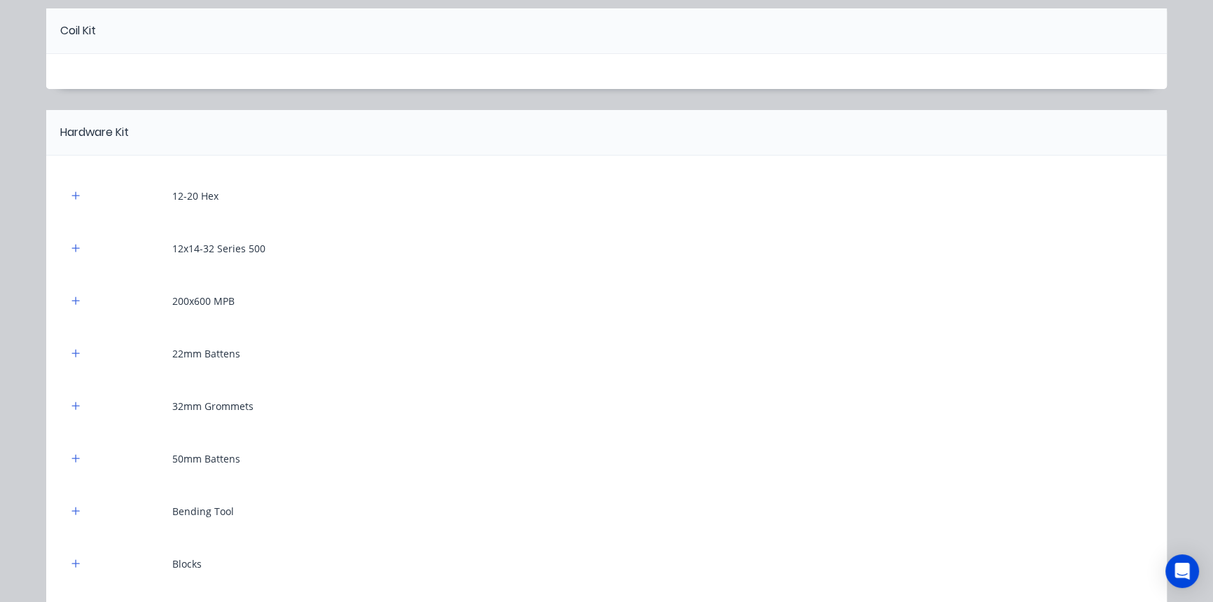
scroll to position [382, 0]
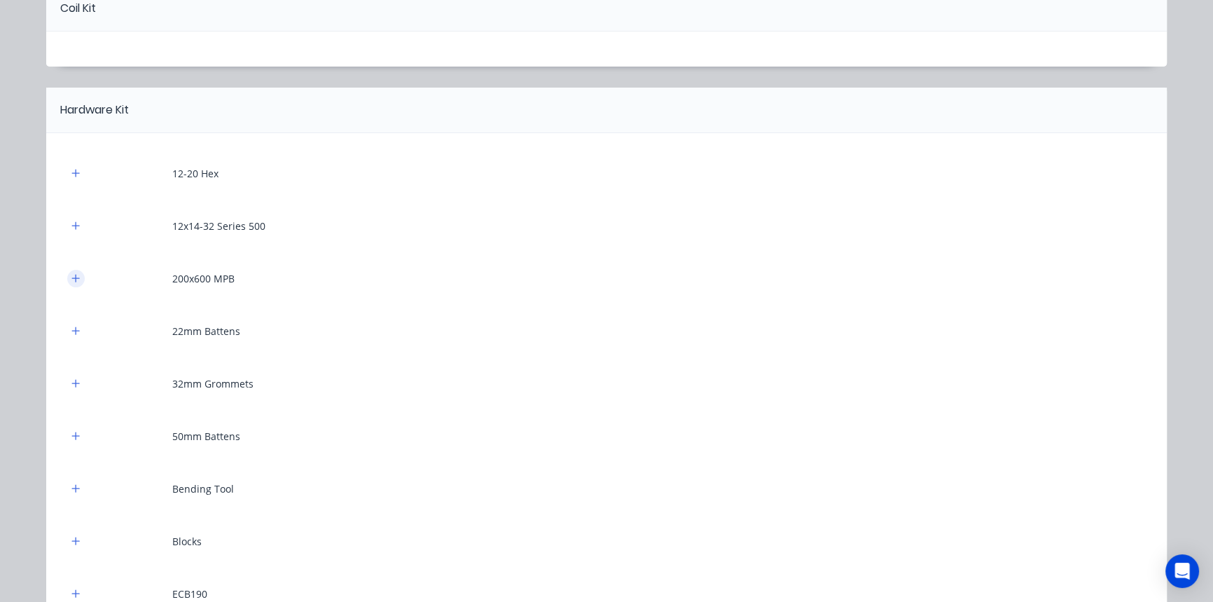
click at [72, 277] on icon "button" at bounding box center [76, 278] width 8 height 8
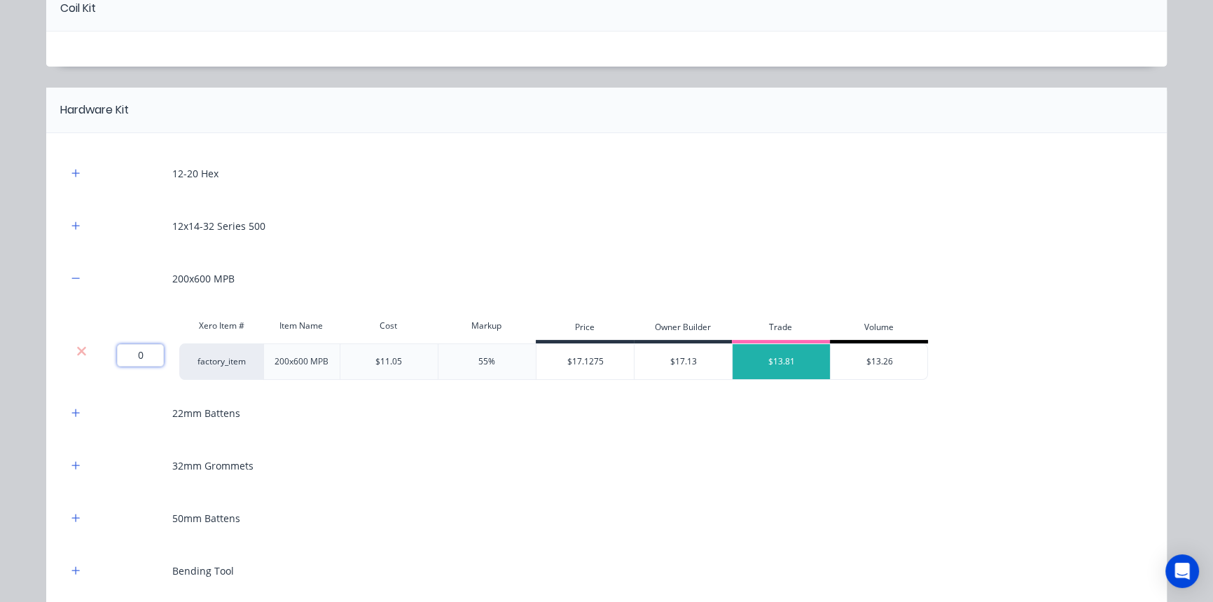
click at [128, 354] on input "0" at bounding box center [140, 355] width 47 height 22
type input "1"
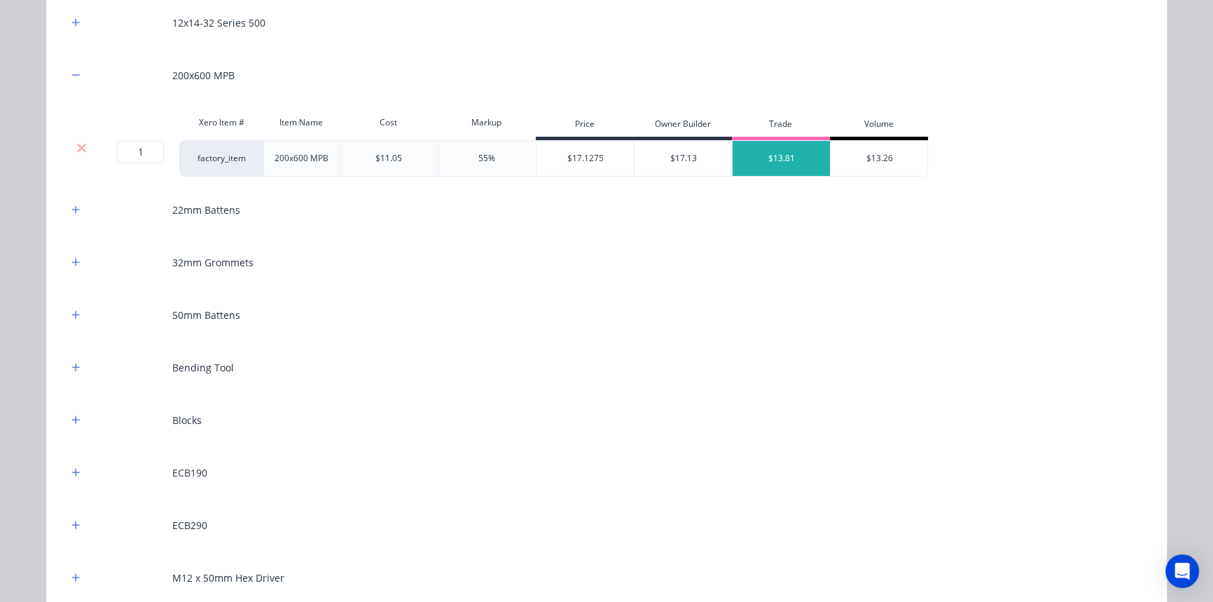
scroll to position [637, 0]
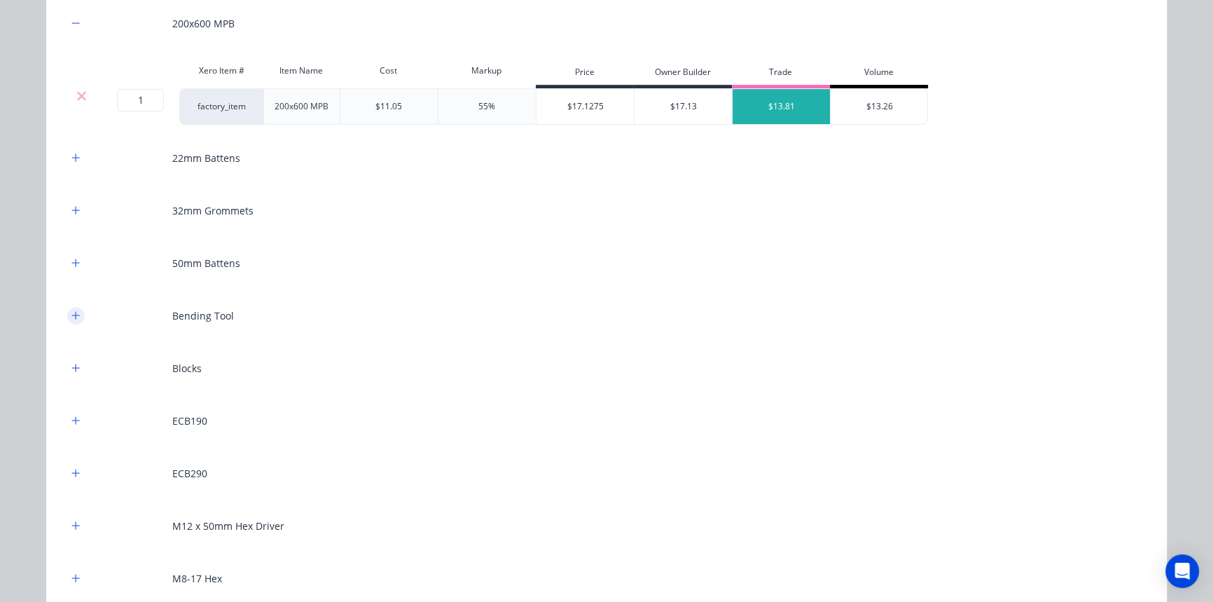
click at [78, 314] on button "button" at bounding box center [76, 316] width 18 height 18
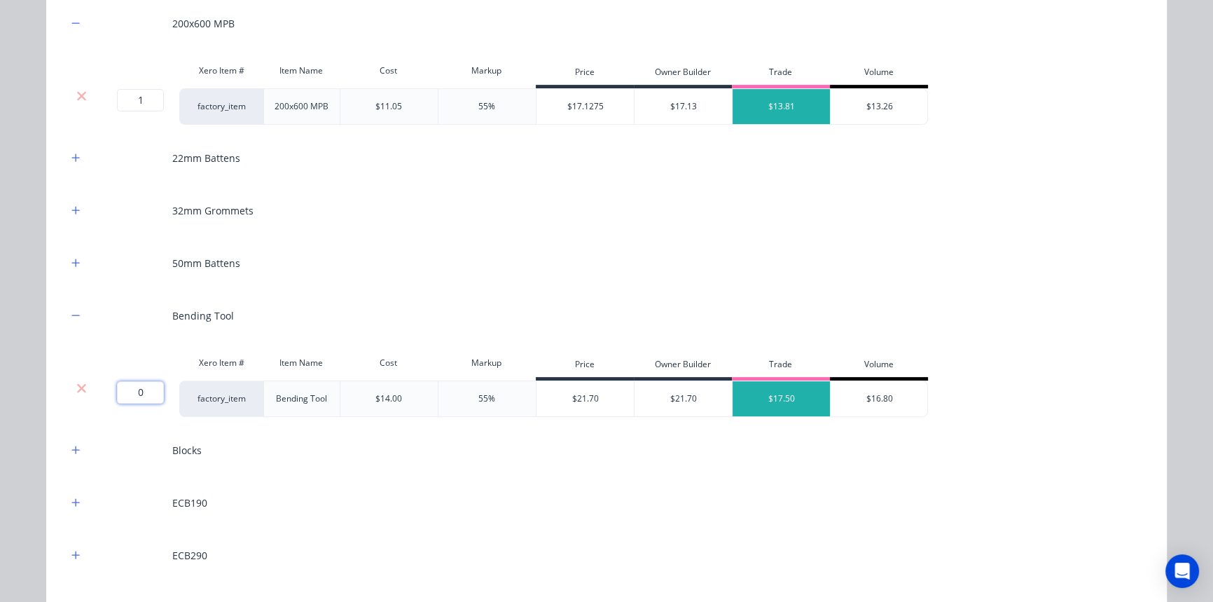
click at [120, 387] on input "0" at bounding box center [140, 392] width 47 height 22
type input "2"
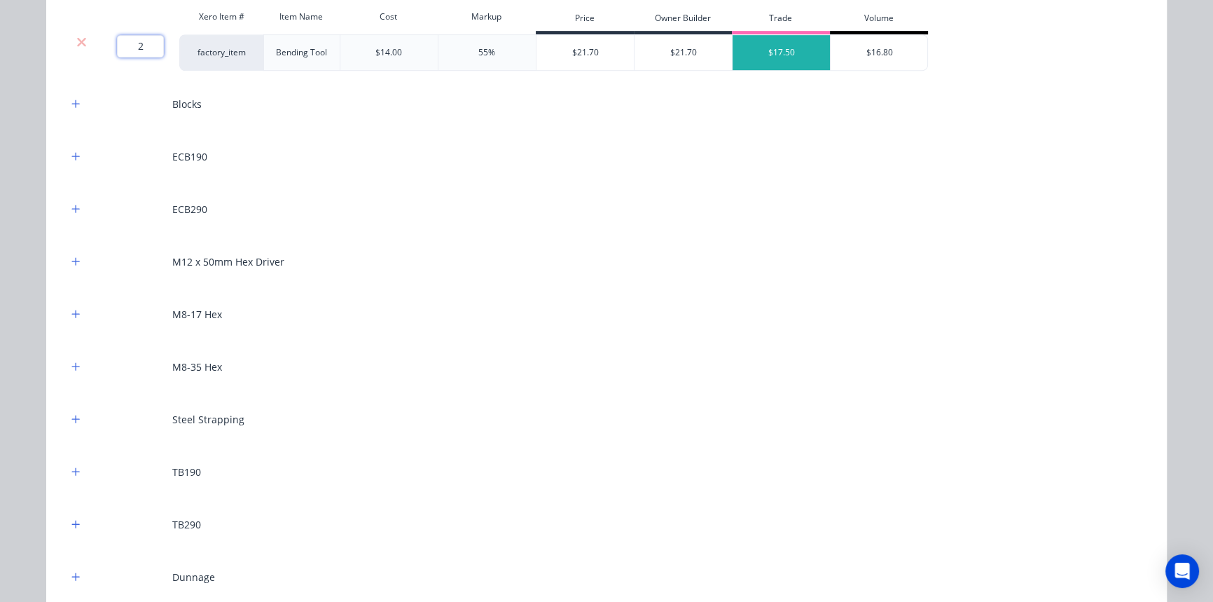
scroll to position [1018, 0]
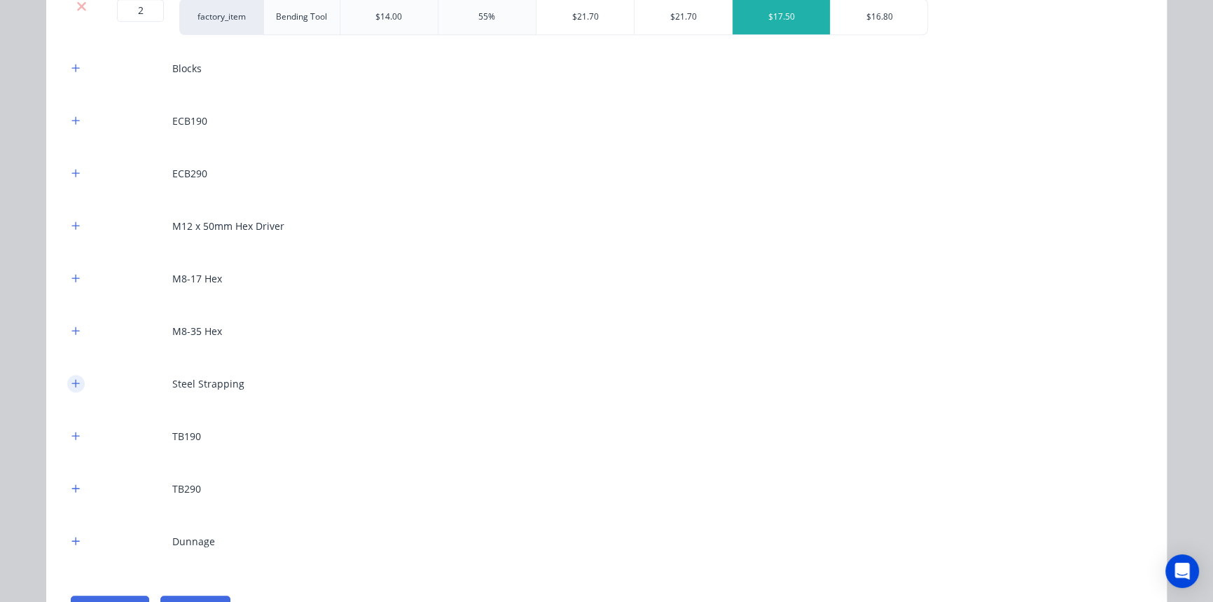
click at [76, 379] on button "button" at bounding box center [76, 384] width 18 height 18
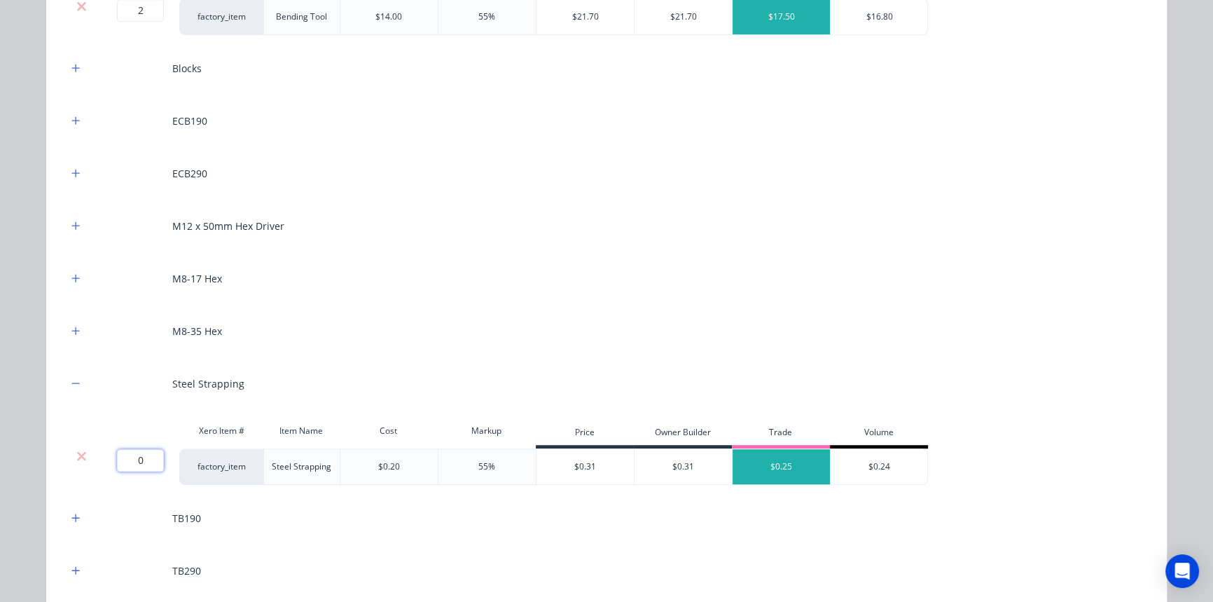
click at [141, 454] on input "0" at bounding box center [140, 460] width 47 height 22
type input "50"
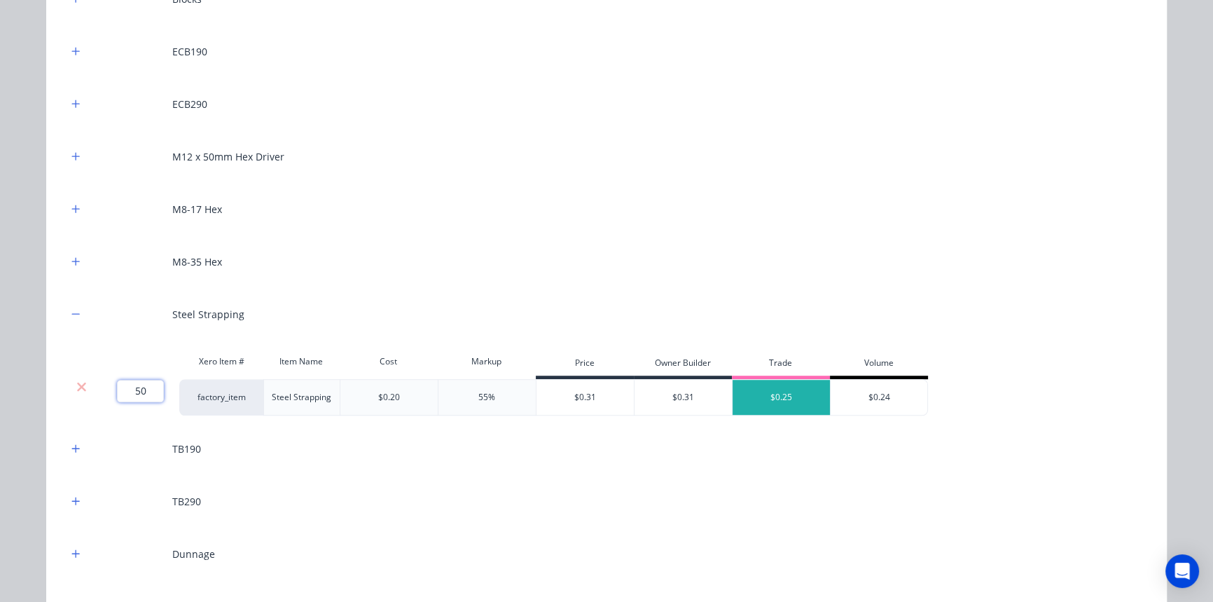
scroll to position [1191, 0]
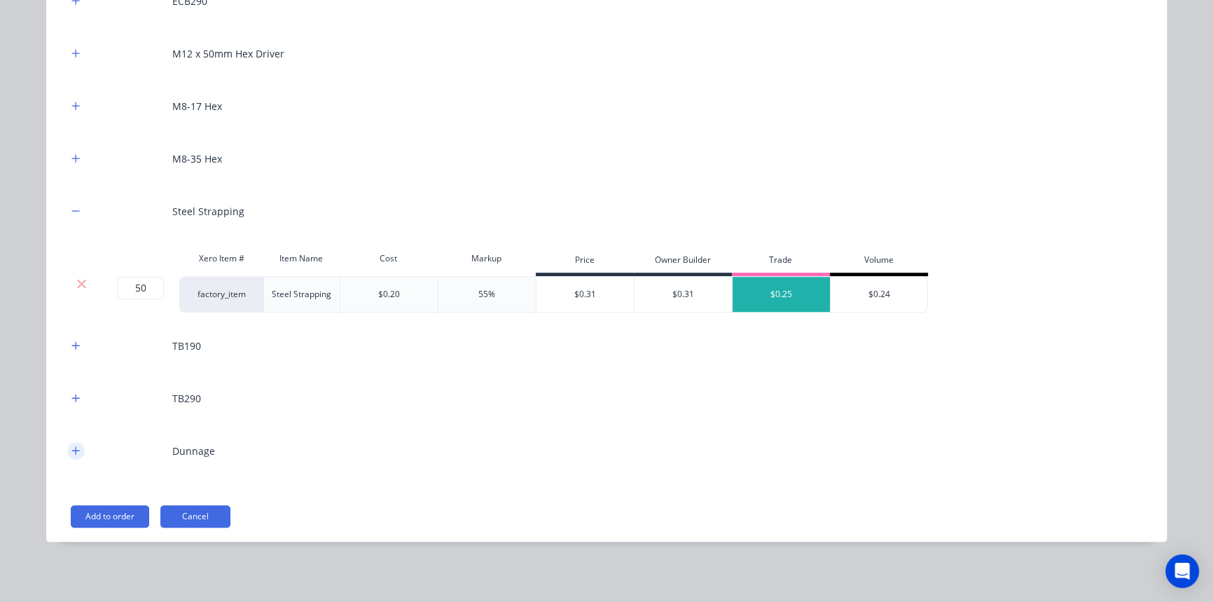
click at [76, 452] on button "button" at bounding box center [76, 451] width 18 height 18
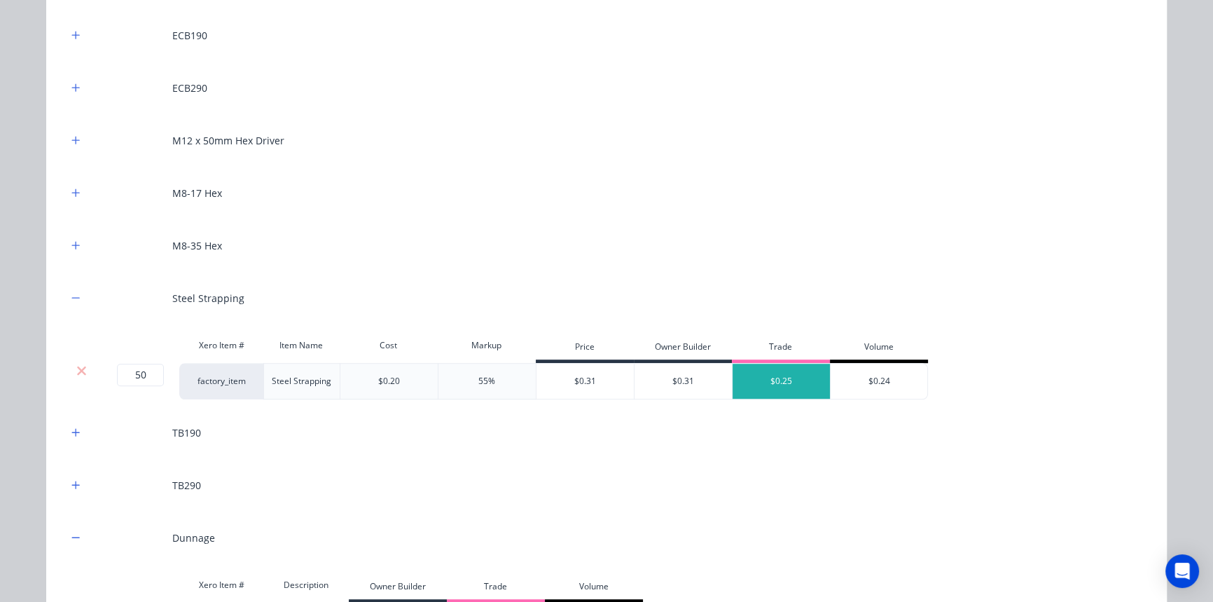
scroll to position [1063, 0]
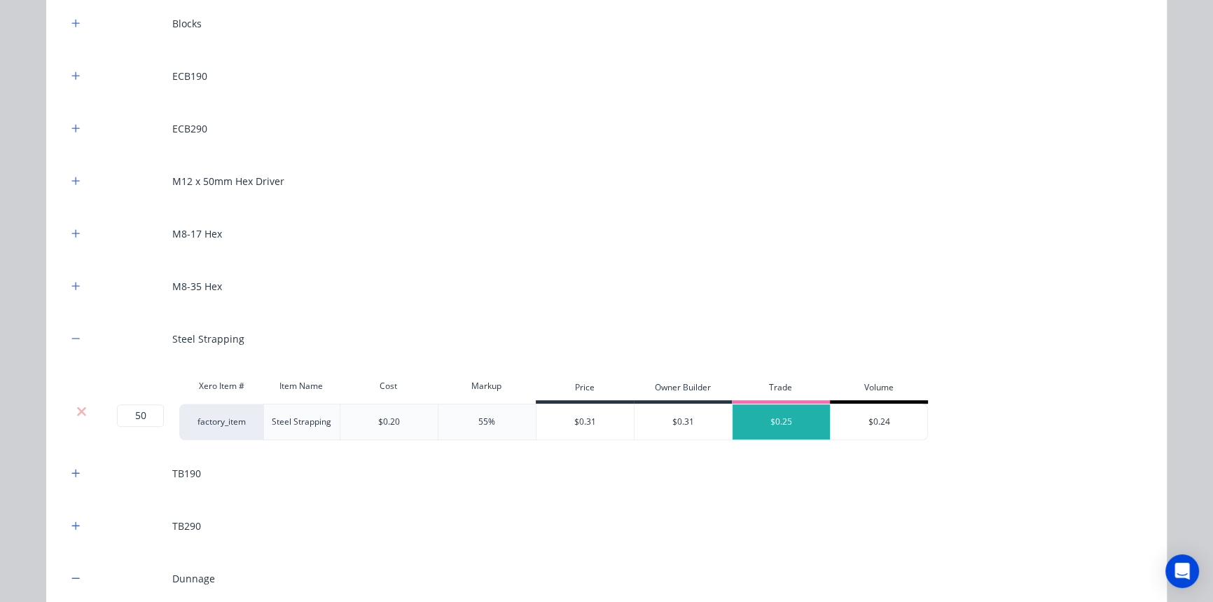
click at [76, 169] on div "M12 x 50mm Hex Driver" at bounding box center [606, 181] width 1079 height 39
click at [73, 180] on icon "button" at bounding box center [76, 180] width 8 height 8
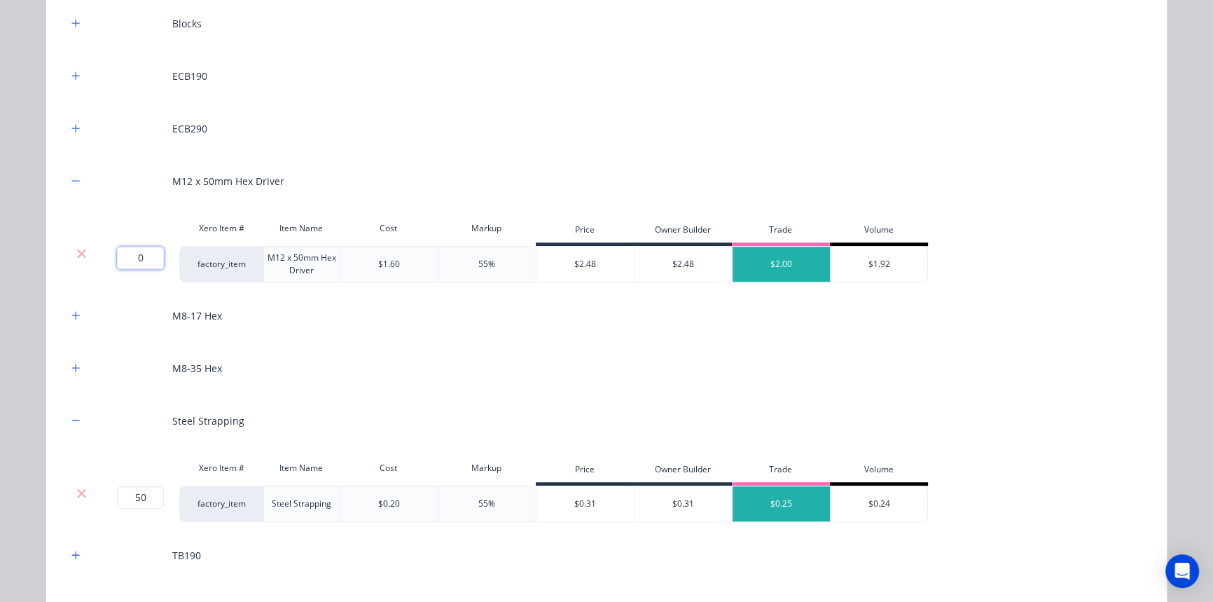
click at [135, 251] on input "0" at bounding box center [140, 258] width 47 height 22
type input "2"
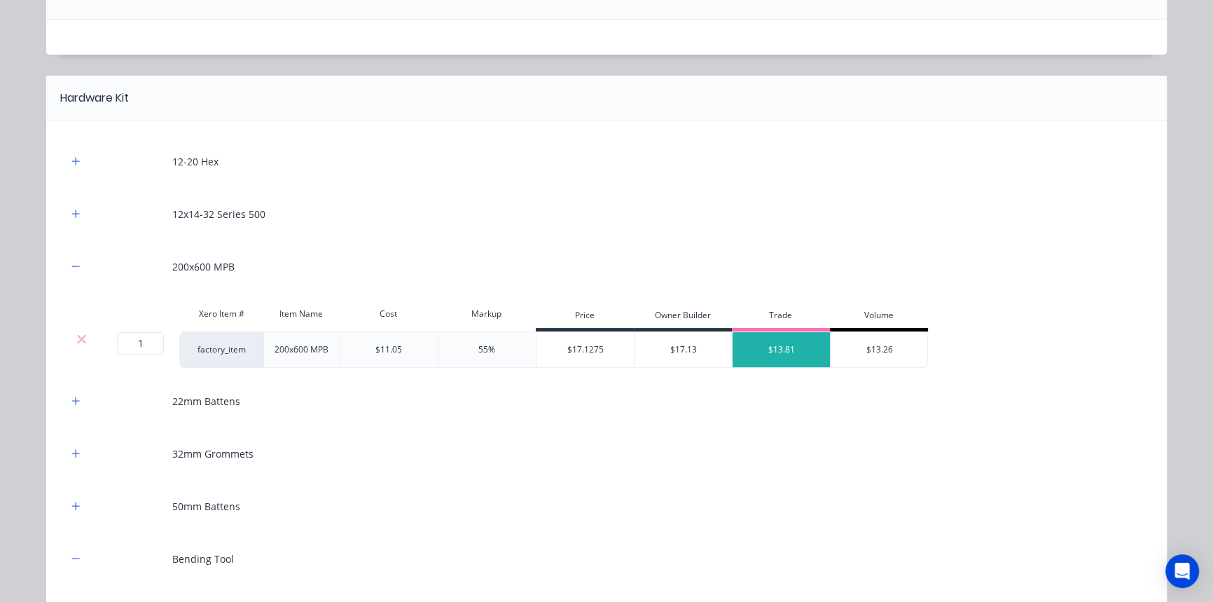
scroll to position [363, 0]
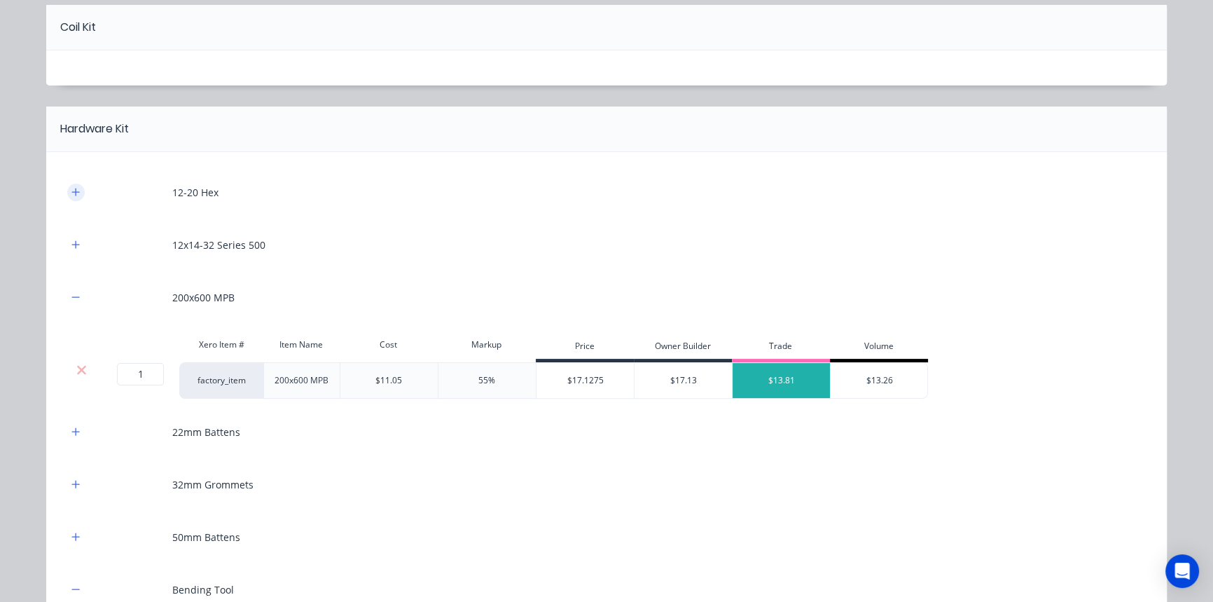
click at [71, 194] on icon "button" at bounding box center [75, 192] width 8 height 10
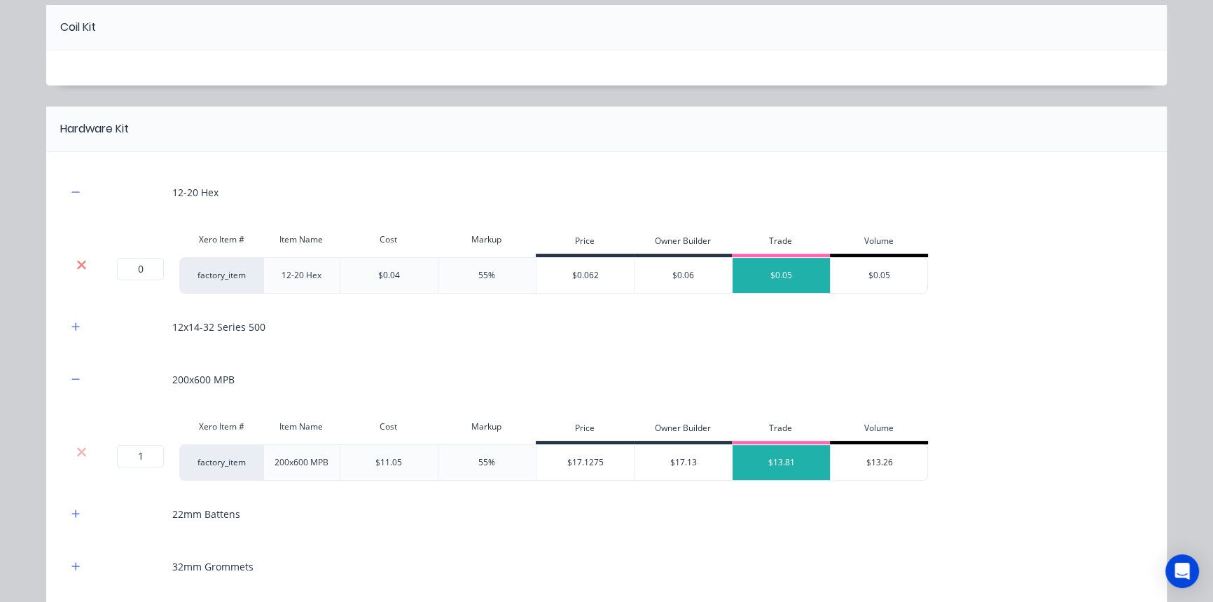
click at [76, 264] on icon at bounding box center [81, 265] width 11 height 14
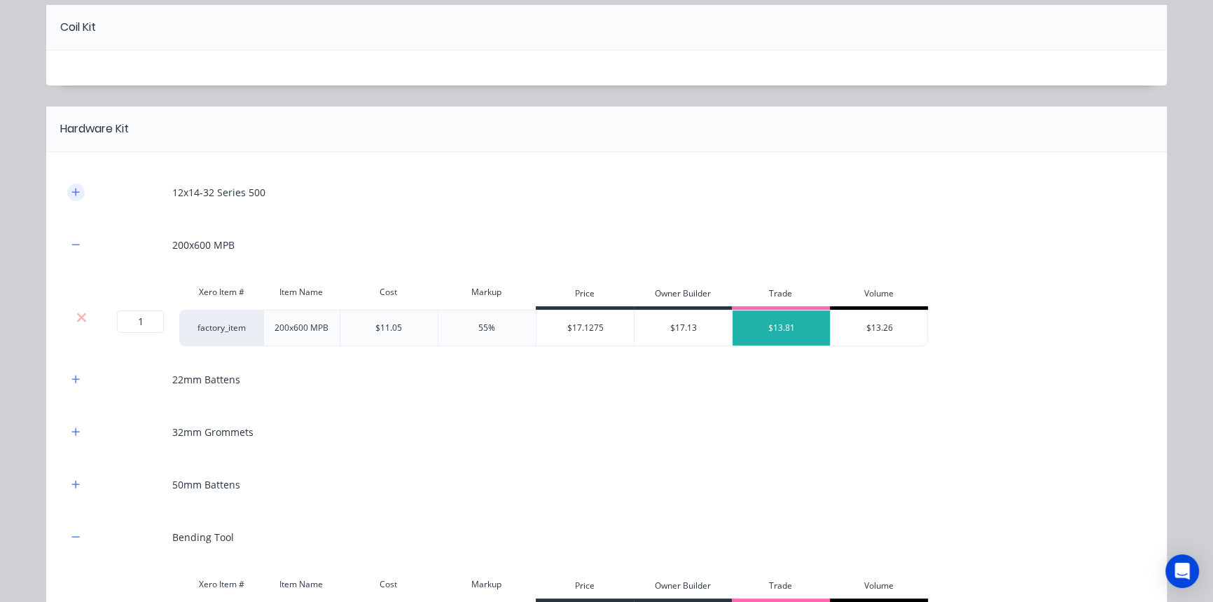
click at [75, 190] on icon "button" at bounding box center [75, 192] width 8 height 10
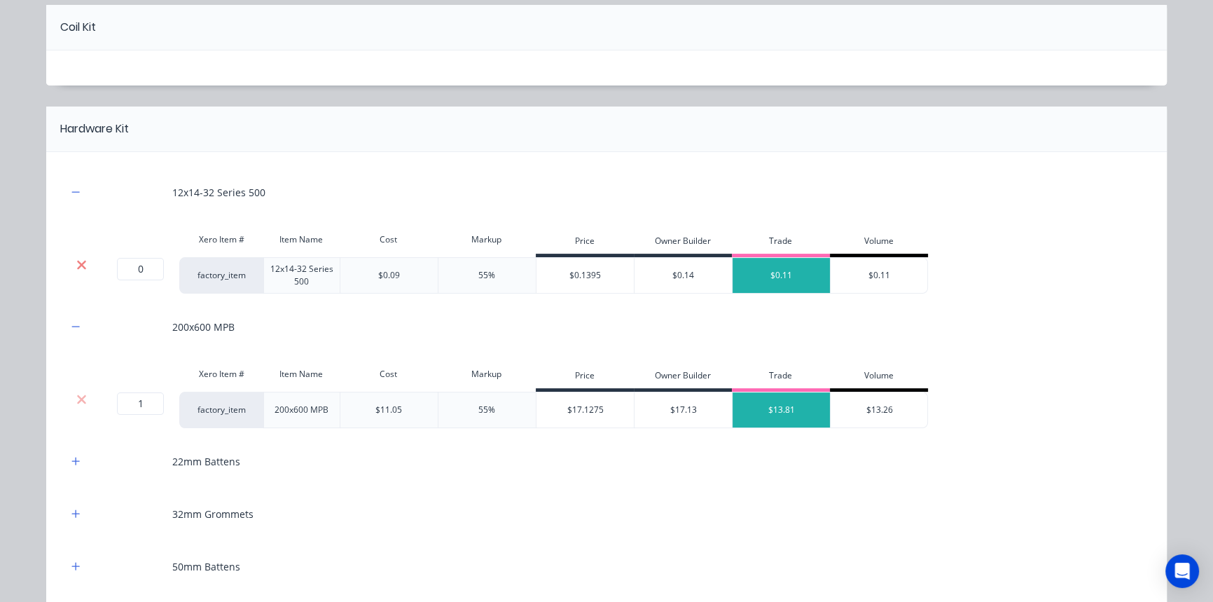
click at [77, 264] on icon at bounding box center [81, 264] width 9 height 9
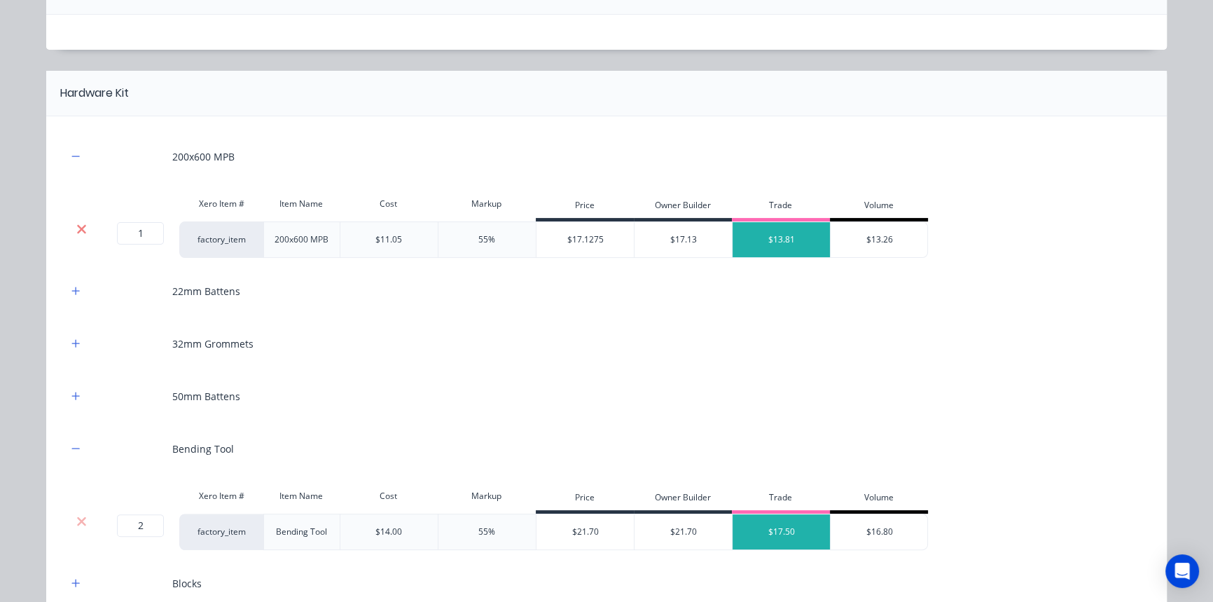
scroll to position [490, 0]
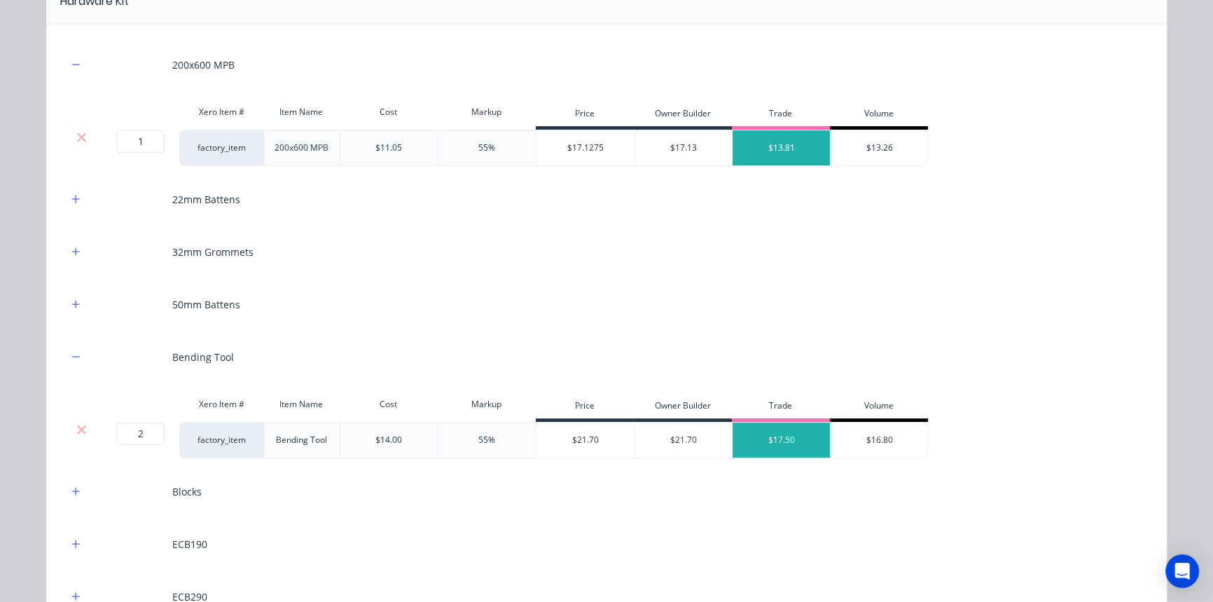
drag, startPoint x: 71, startPoint y: 197, endPoint x: 71, endPoint y: 207, distance: 10.5
click at [72, 197] on icon "button" at bounding box center [76, 199] width 8 height 8
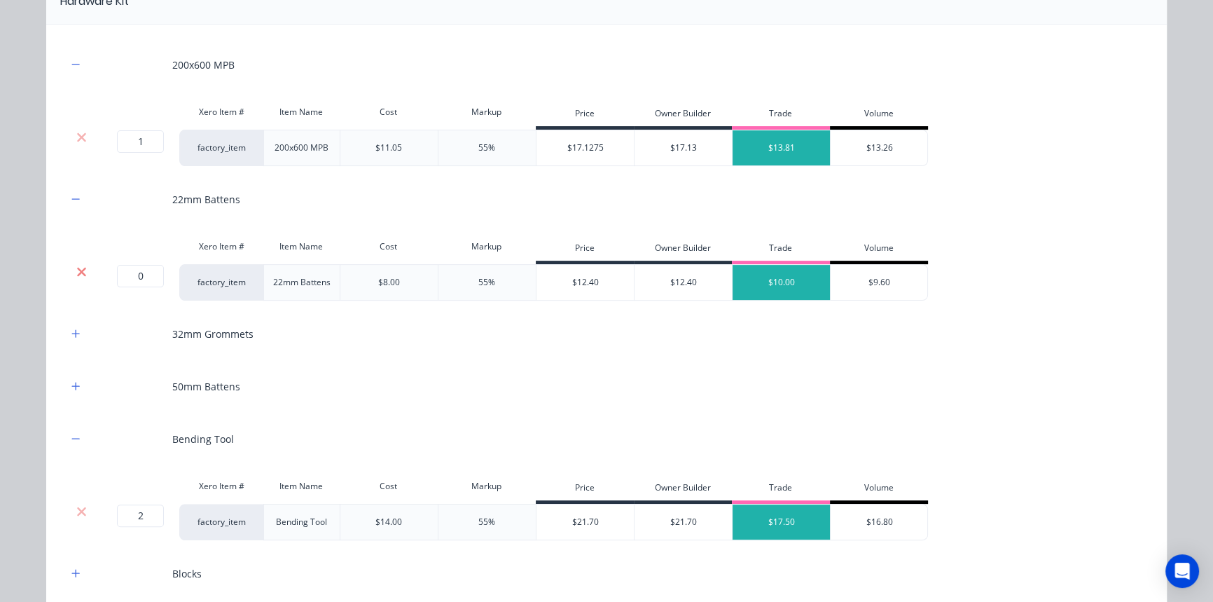
click at [77, 272] on icon at bounding box center [81, 271] width 9 height 9
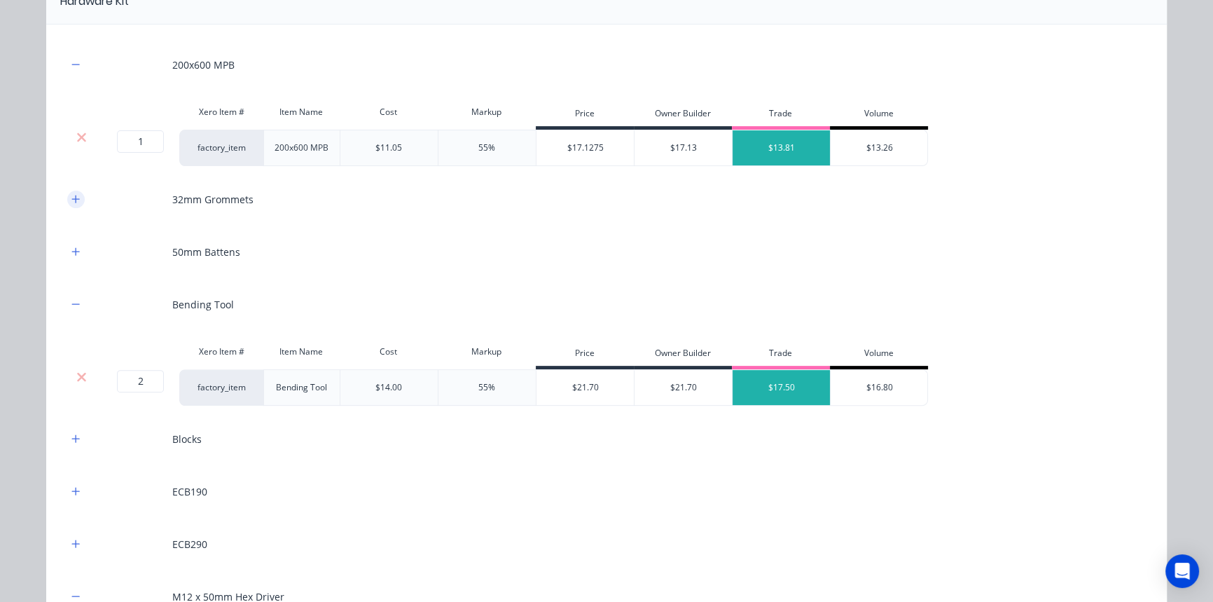
click at [76, 202] on button "button" at bounding box center [76, 200] width 18 height 18
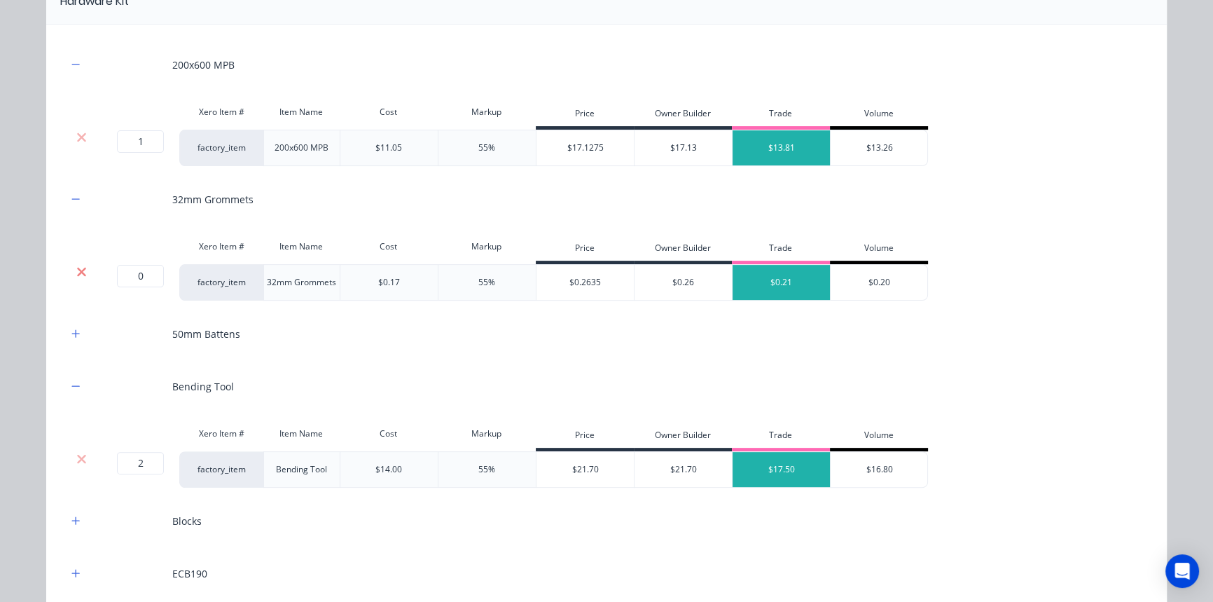
click at [77, 275] on icon at bounding box center [81, 272] width 11 height 14
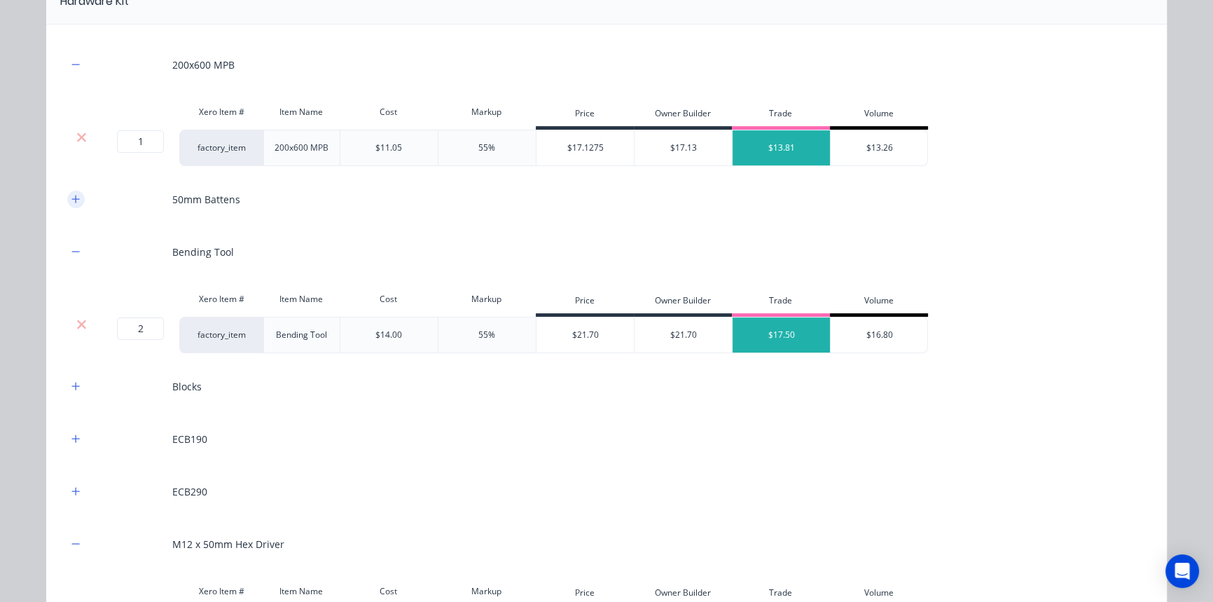
click at [76, 201] on button "button" at bounding box center [76, 200] width 18 height 18
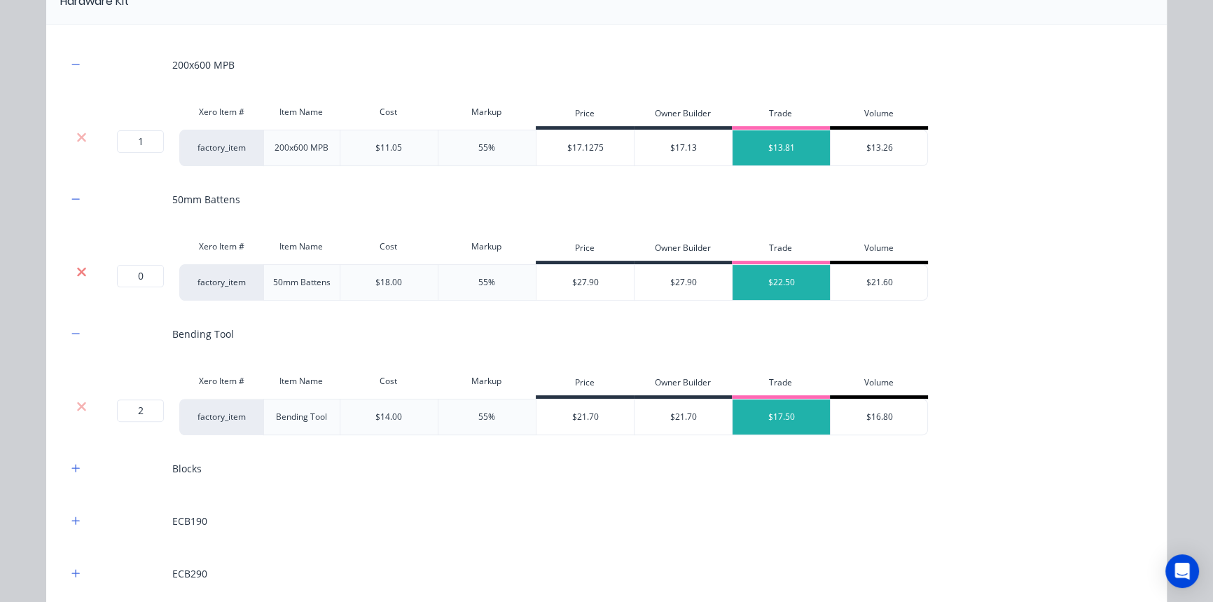
click at [78, 270] on icon at bounding box center [81, 272] width 11 height 14
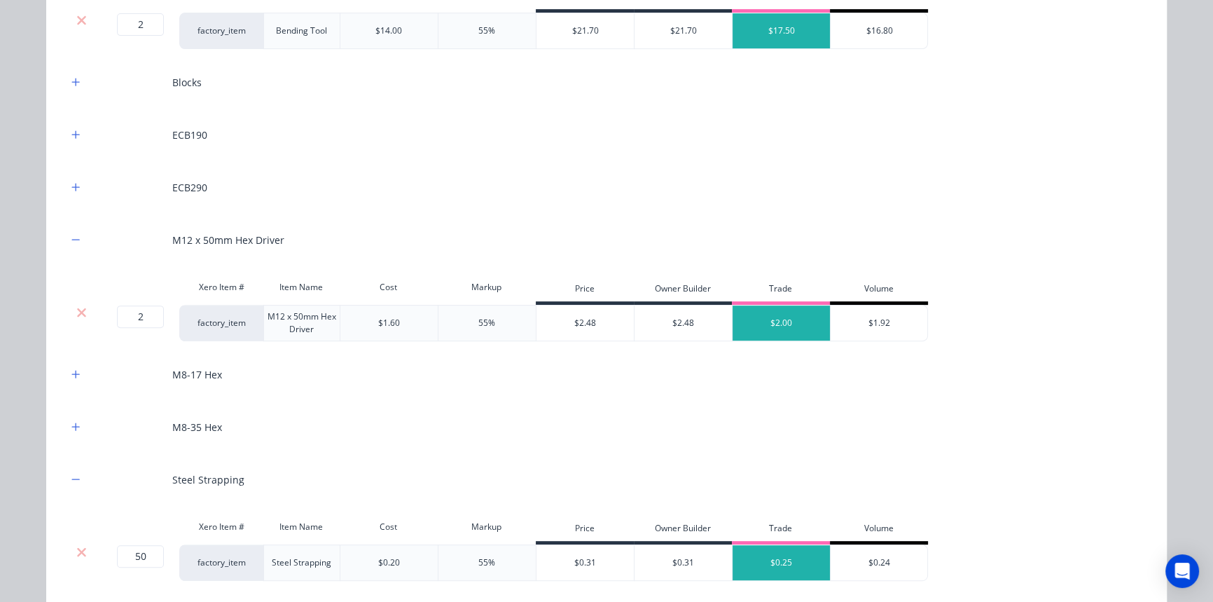
scroll to position [744, 0]
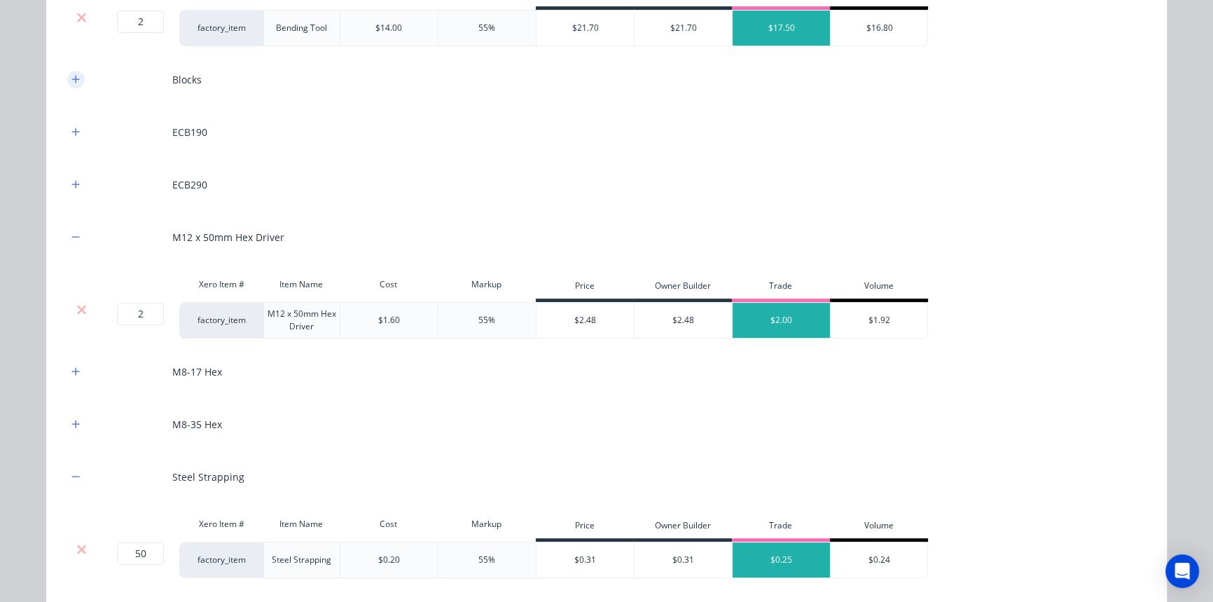
click at [67, 80] on button "button" at bounding box center [76, 80] width 18 height 18
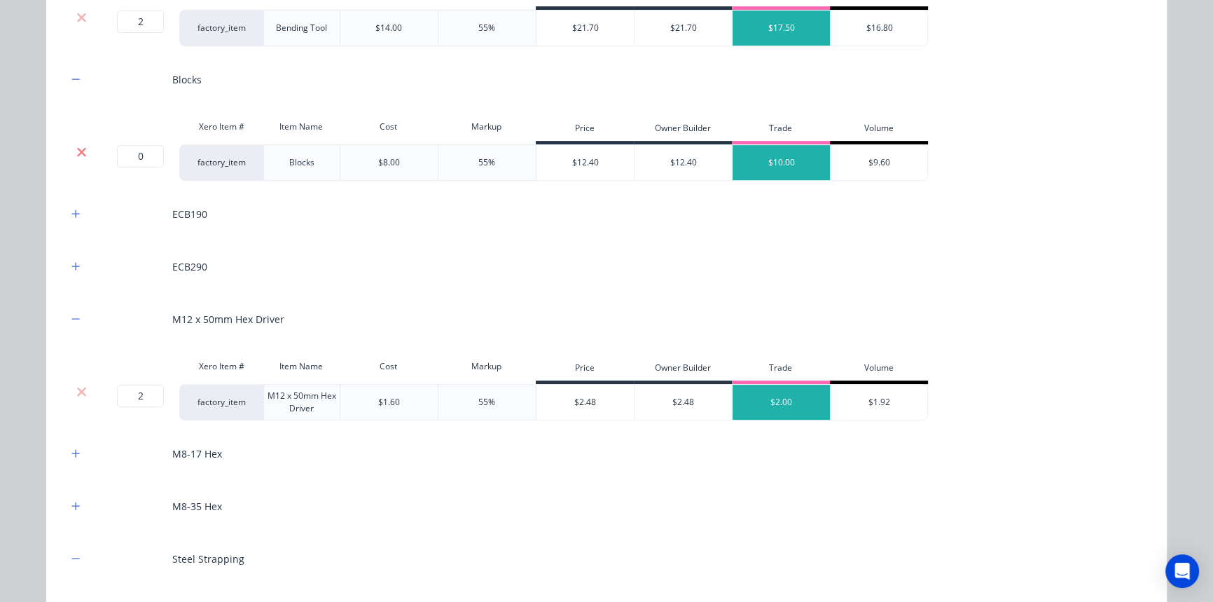
click at [77, 151] on icon at bounding box center [81, 151] width 9 height 9
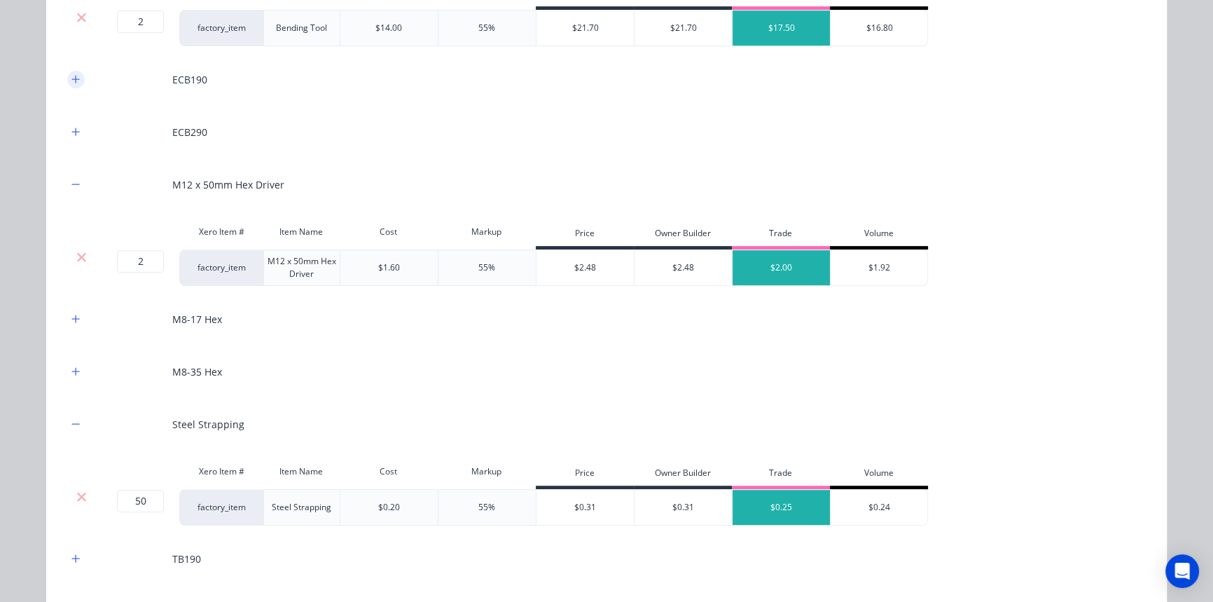
click at [74, 85] on button "button" at bounding box center [76, 80] width 18 height 18
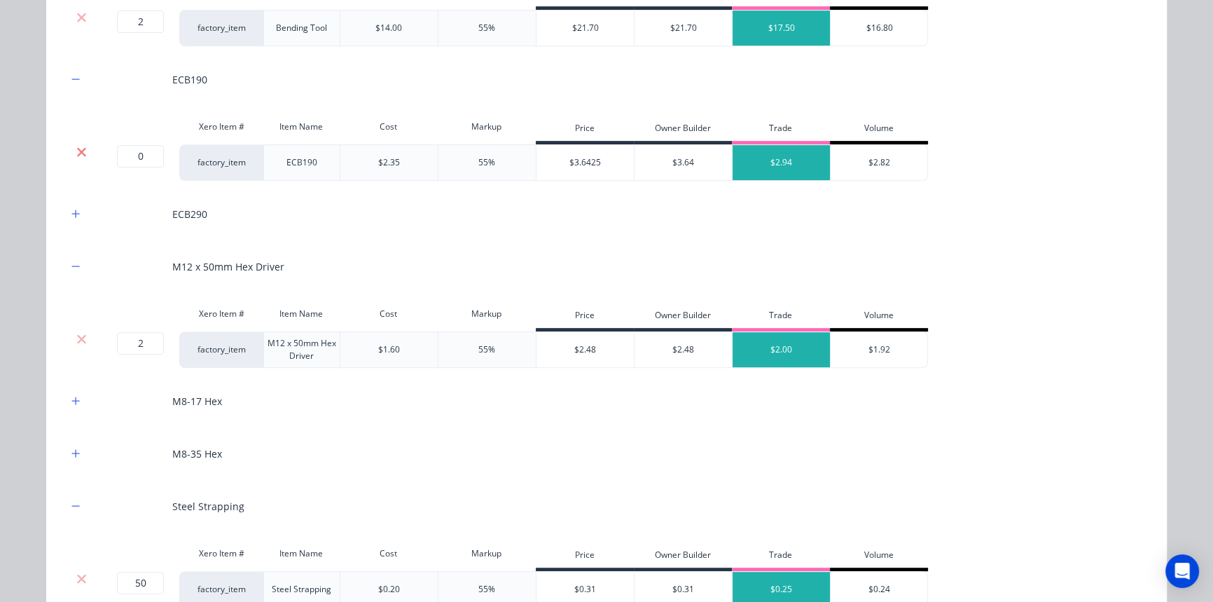
click at [77, 152] on icon at bounding box center [81, 151] width 9 height 9
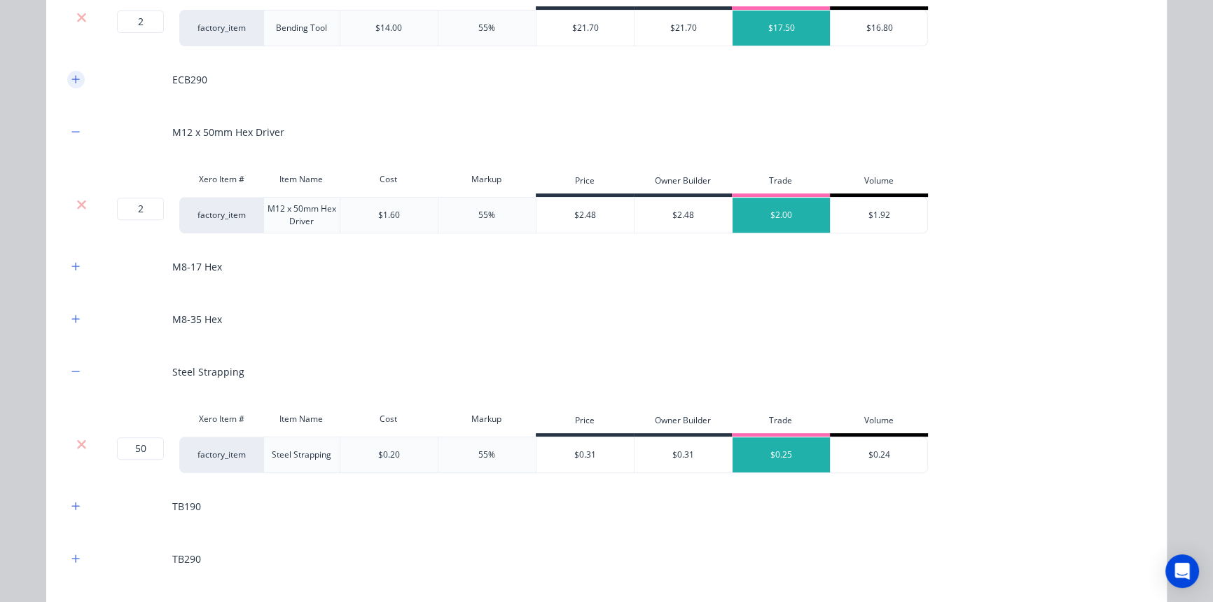
click at [74, 78] on icon "button" at bounding box center [75, 79] width 8 height 10
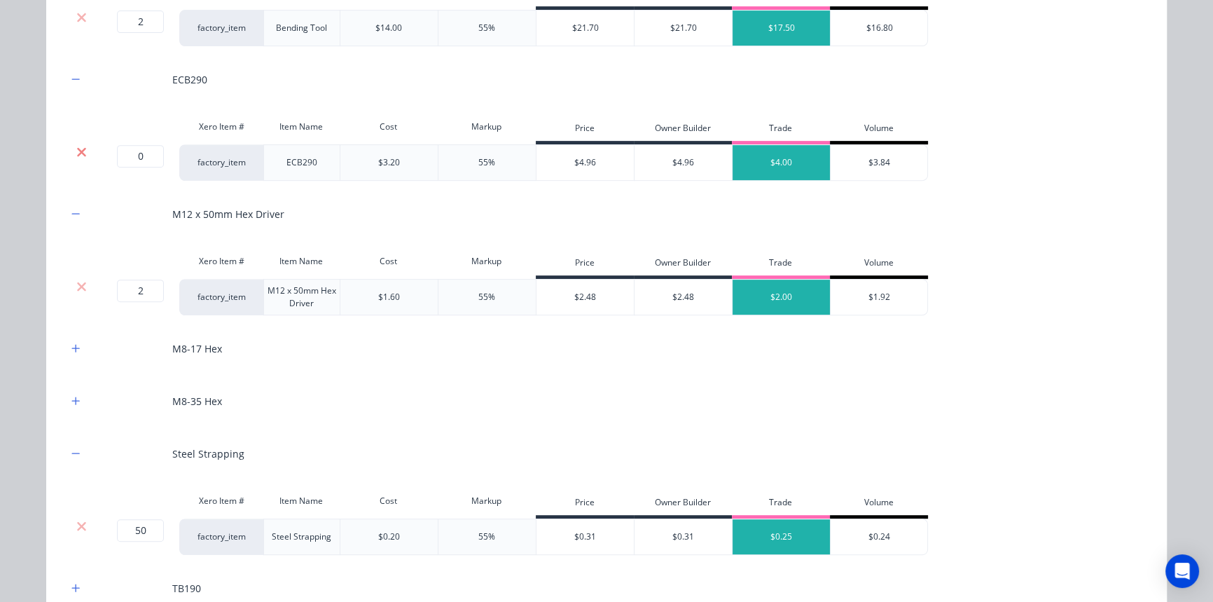
click at [81, 150] on icon at bounding box center [81, 152] width 11 height 14
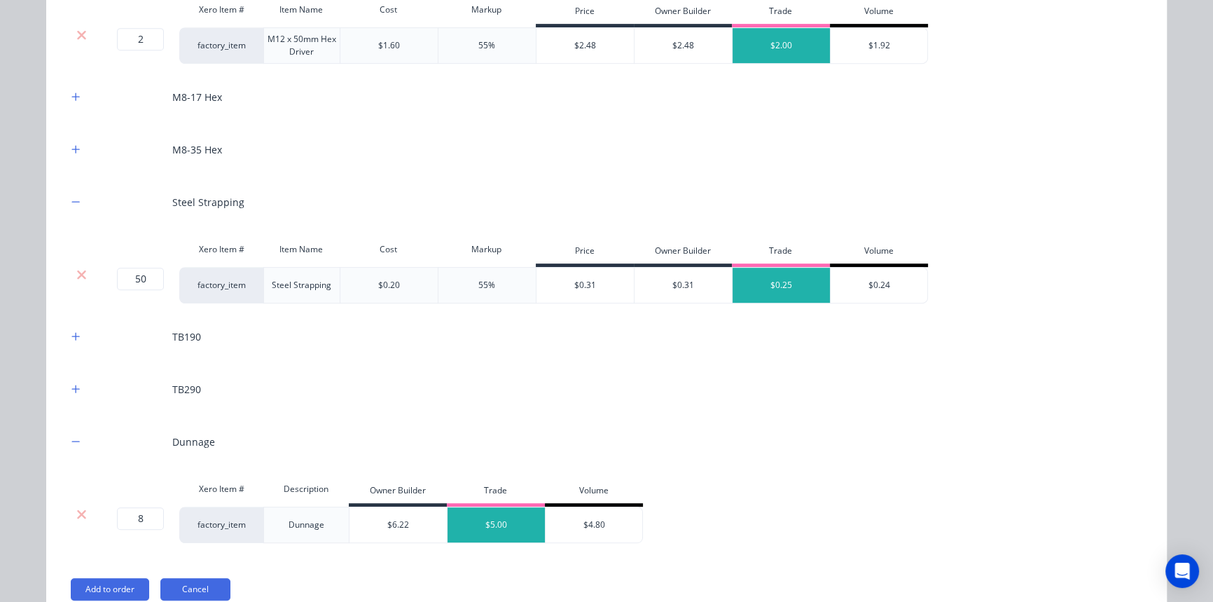
scroll to position [872, 0]
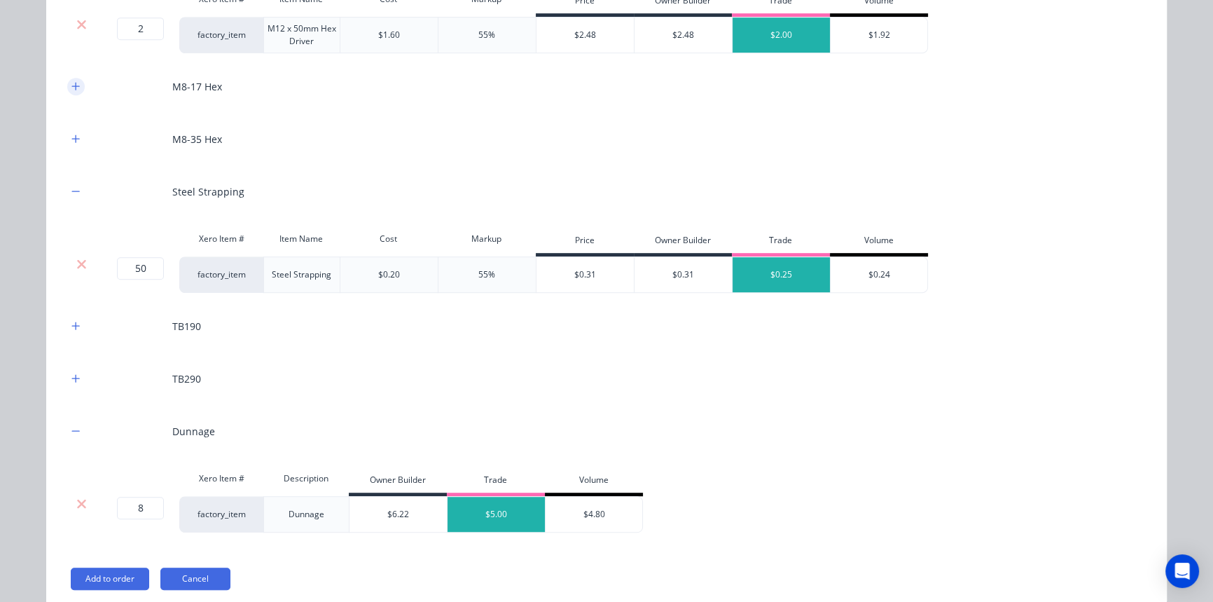
click at [72, 88] on icon "button" at bounding box center [75, 86] width 8 height 10
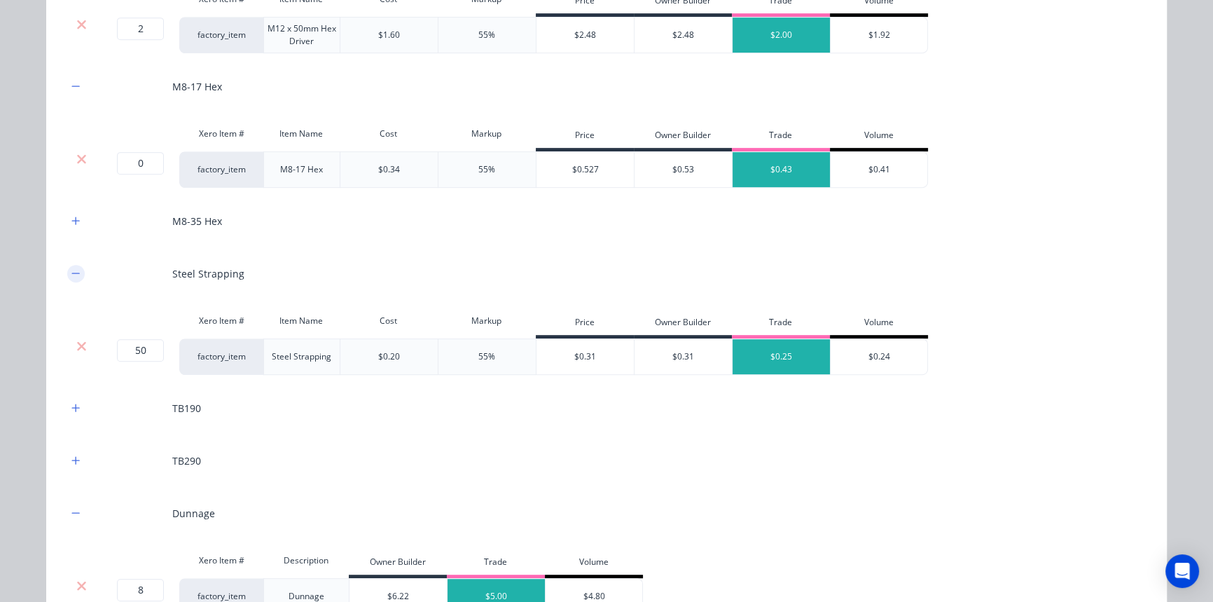
drag, startPoint x: 72, startPoint y: 161, endPoint x: 72, endPoint y: 134, distance: 27.3
click at [77, 160] on icon at bounding box center [81, 158] width 9 height 9
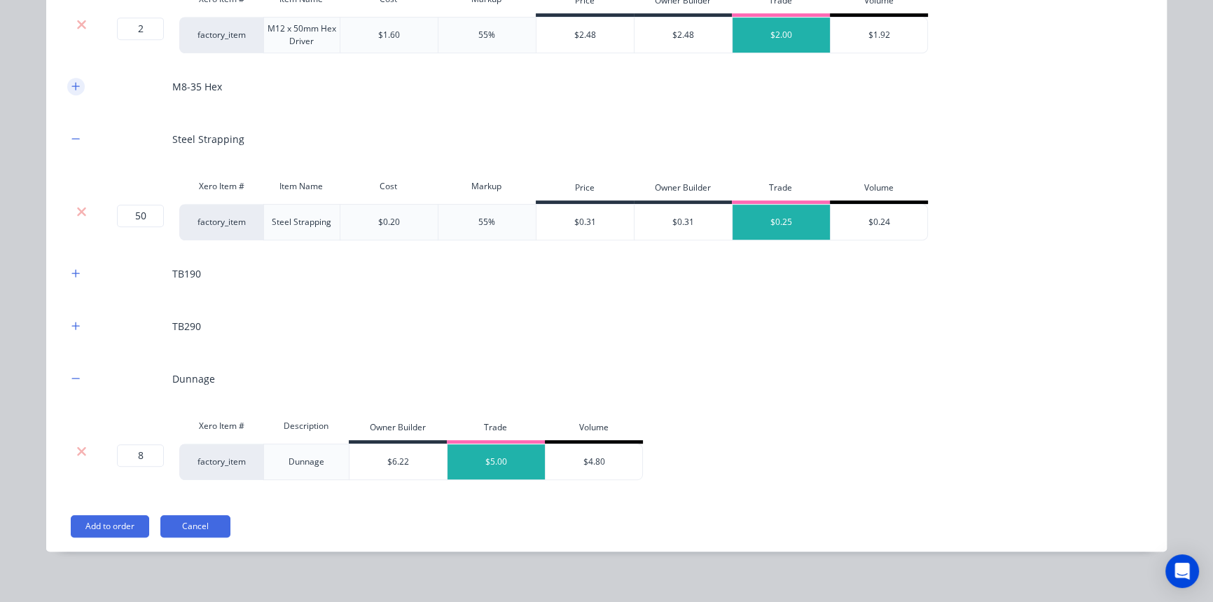
click at [72, 88] on icon "button" at bounding box center [75, 86] width 8 height 10
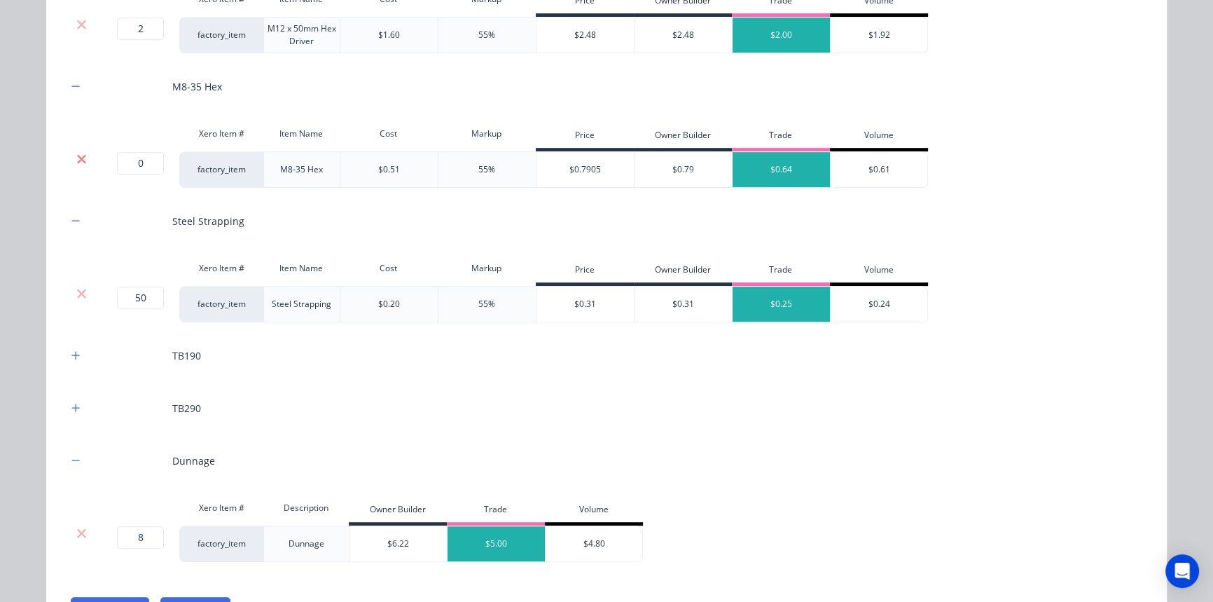
click at [77, 158] on icon at bounding box center [81, 158] width 9 height 9
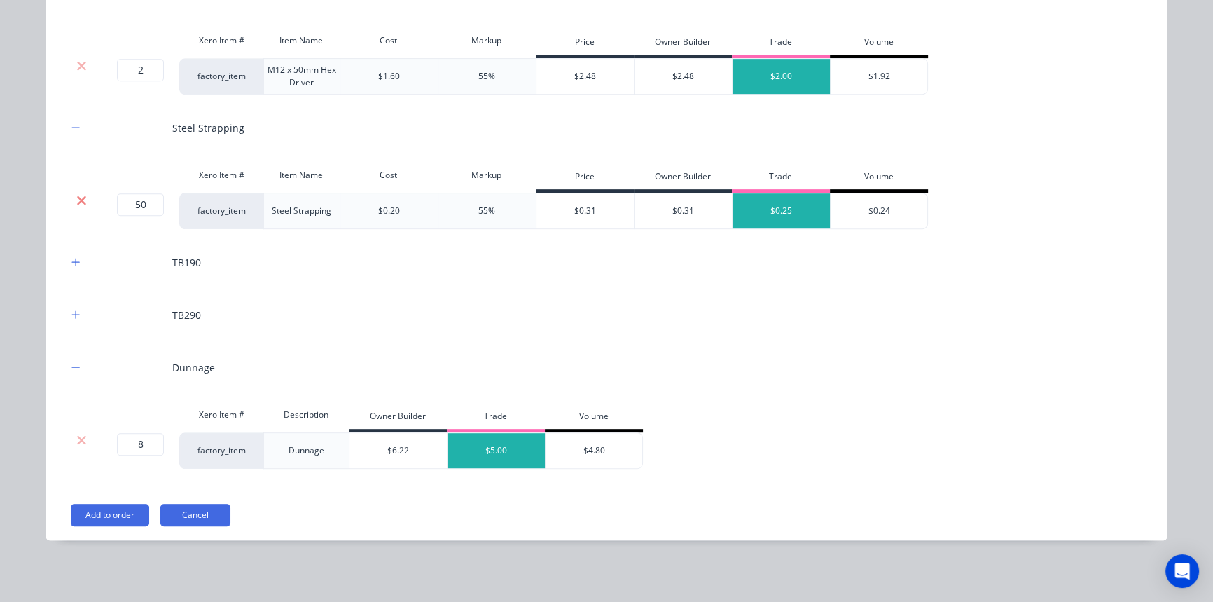
scroll to position [829, 0]
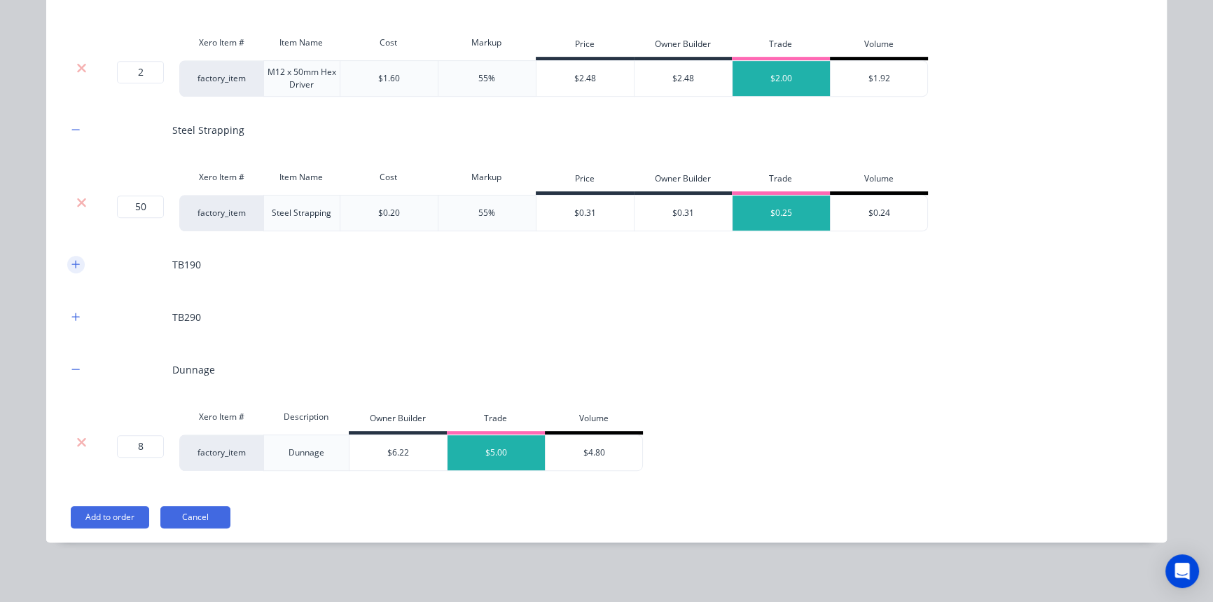
click at [71, 264] on icon "button" at bounding box center [75, 264] width 8 height 10
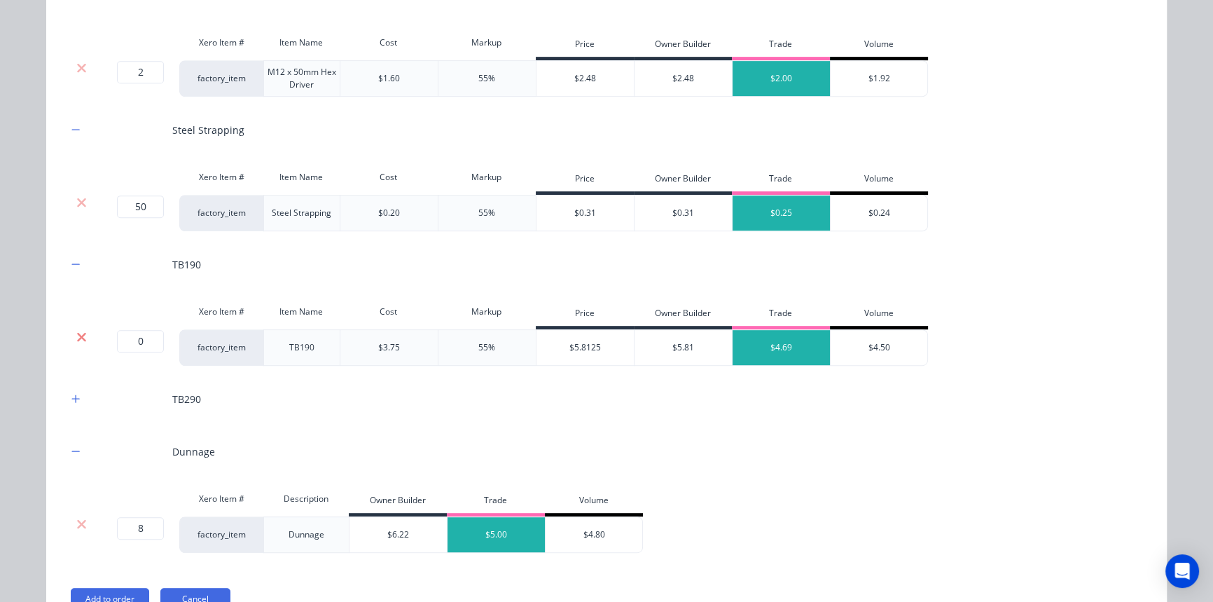
click at [77, 335] on icon at bounding box center [81, 336] width 9 height 9
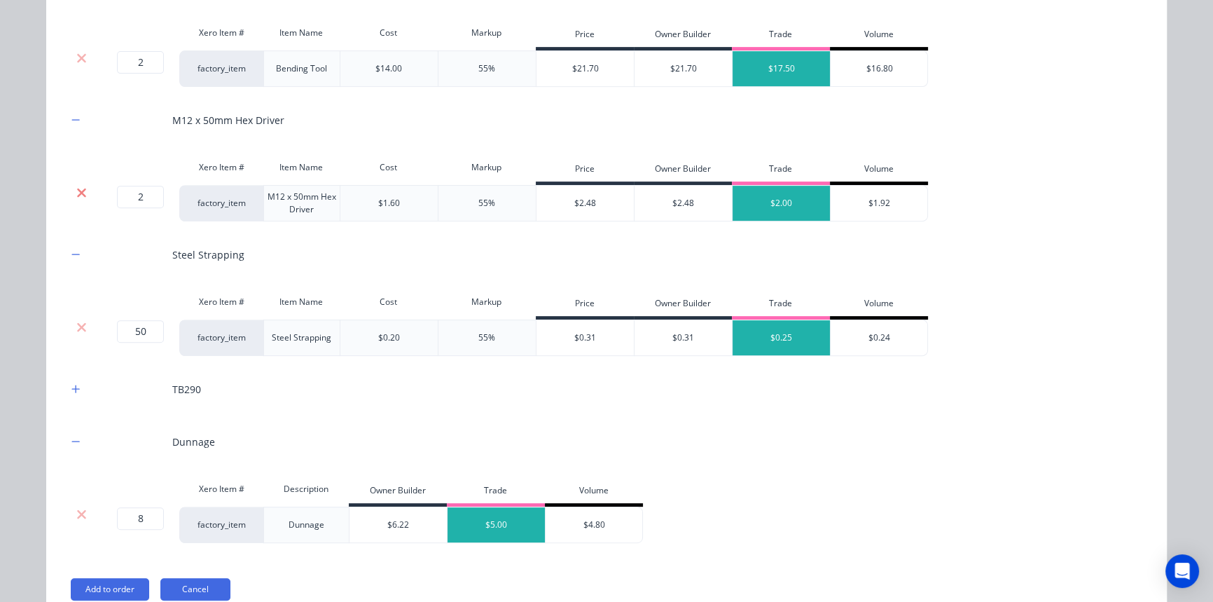
scroll to position [777, 0]
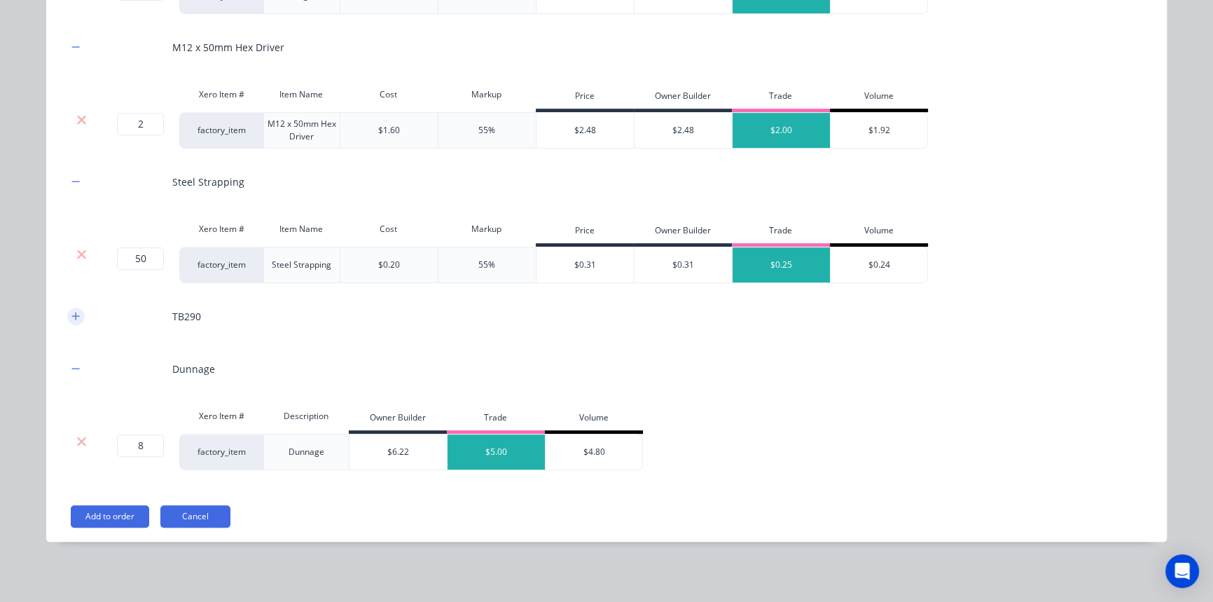
click at [74, 318] on icon "button" at bounding box center [75, 316] width 8 height 10
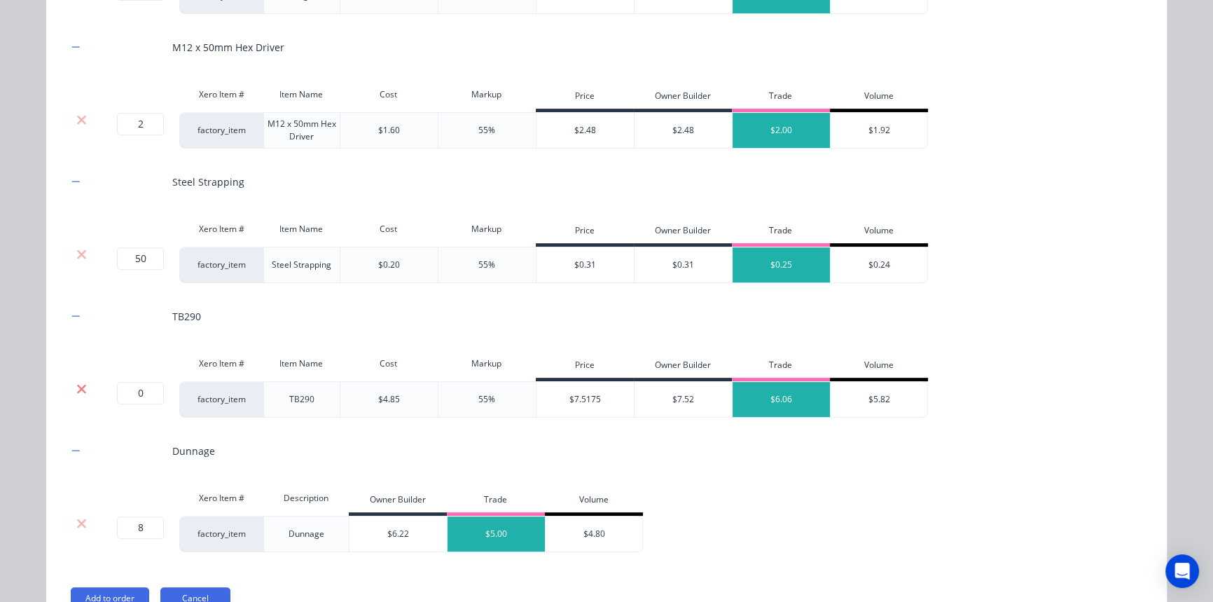
click at [78, 387] on icon at bounding box center [81, 389] width 11 height 14
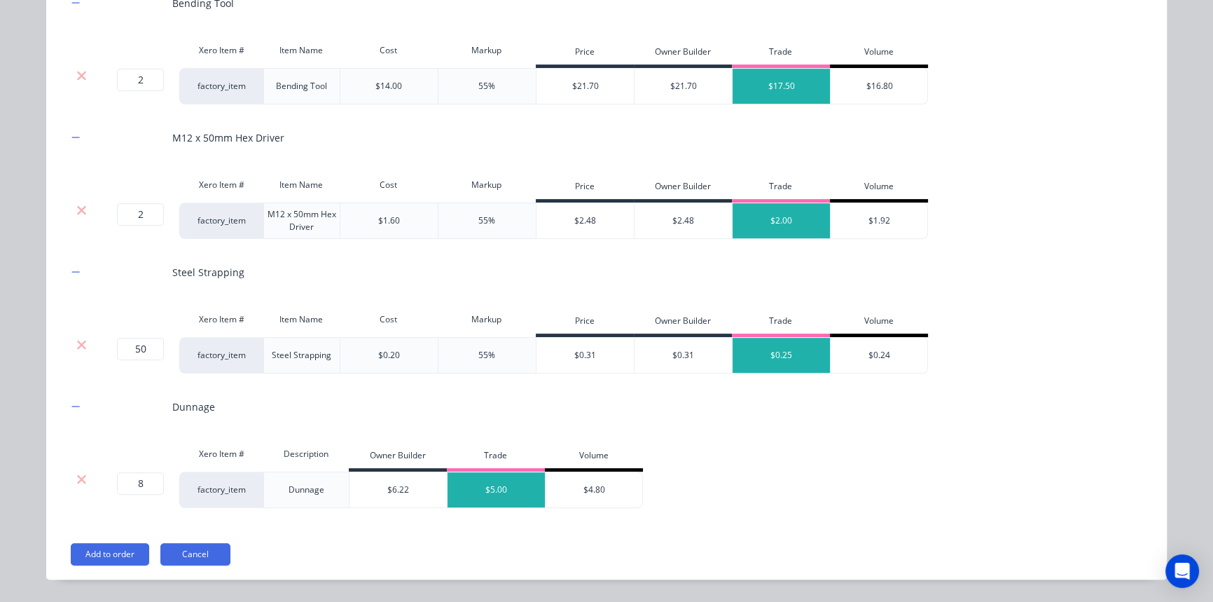
scroll to position [723, 0]
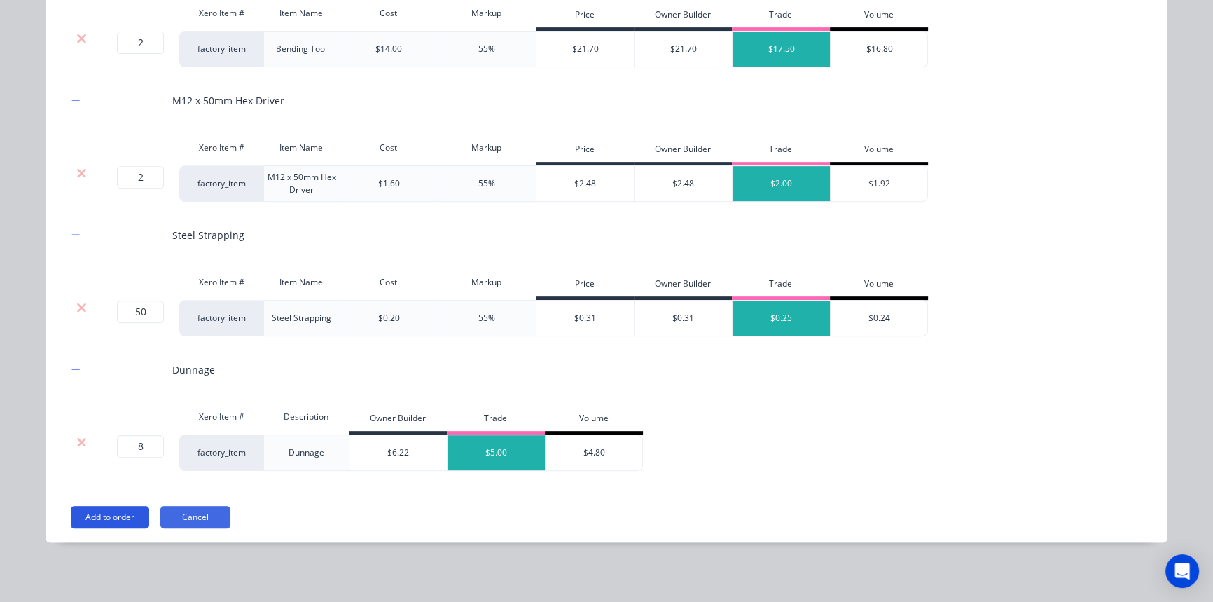
click at [118, 512] on button "Add to order" at bounding box center [110, 517] width 78 height 22
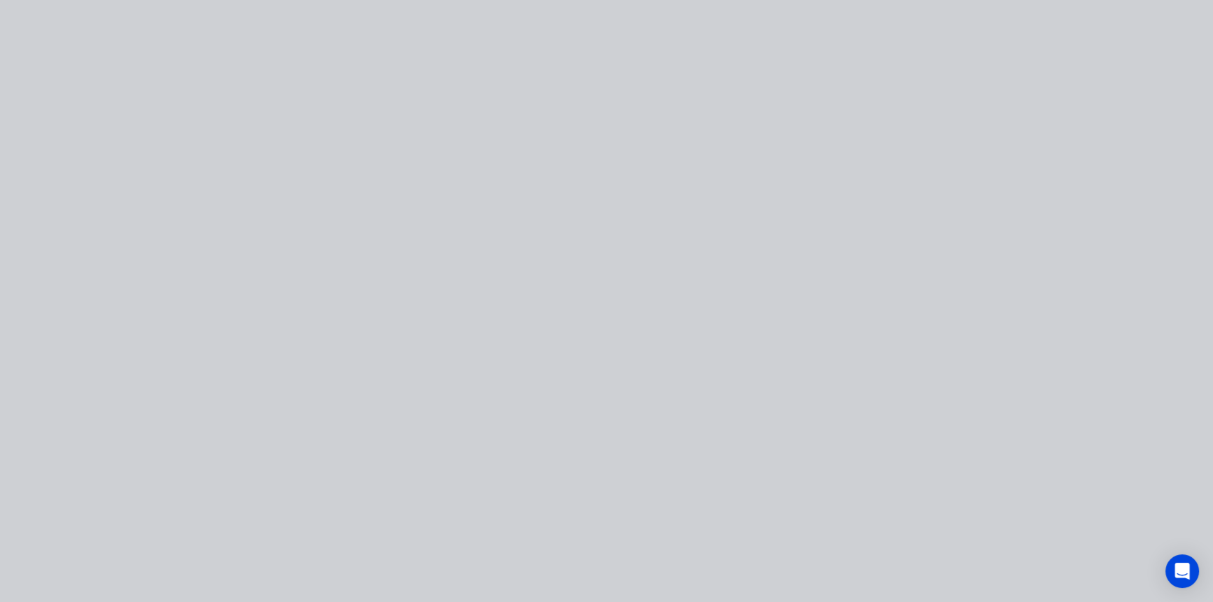
scroll to position [0, 0]
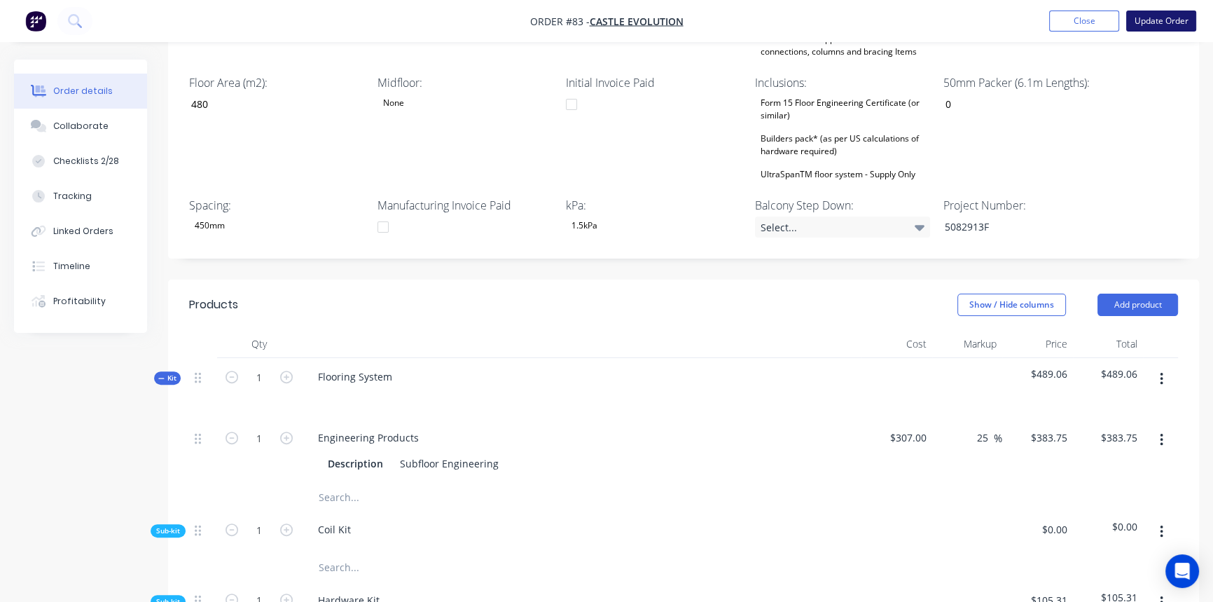
click at [1172, 14] on button "Update Order" at bounding box center [1161, 21] width 70 height 21
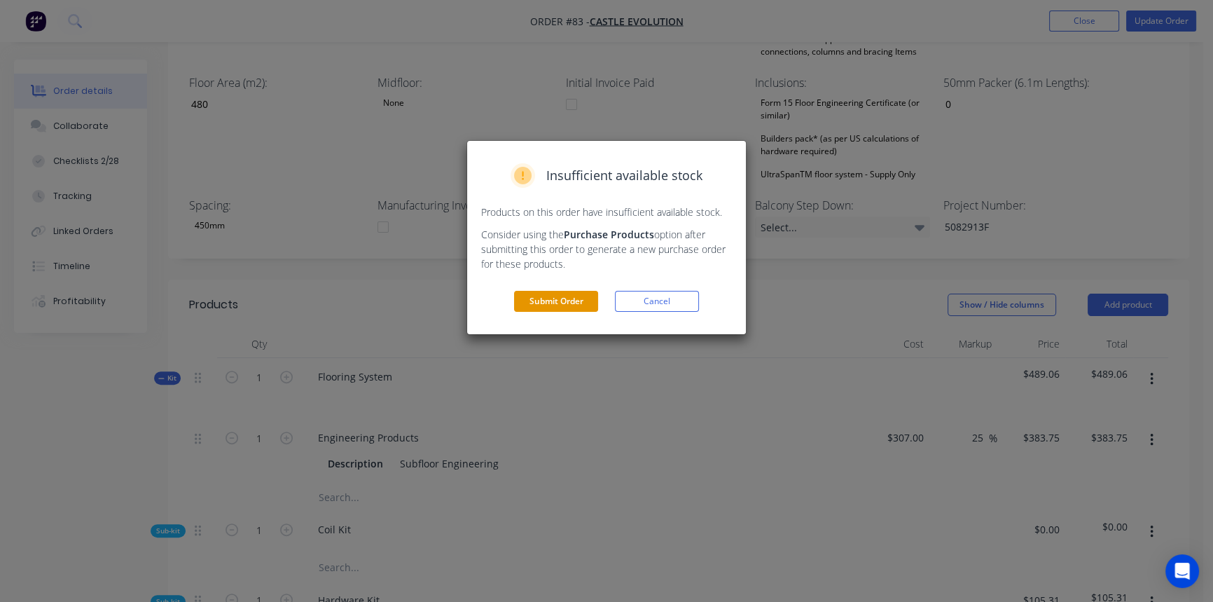
click at [543, 306] on button "Submit Order" at bounding box center [556, 301] width 84 height 21
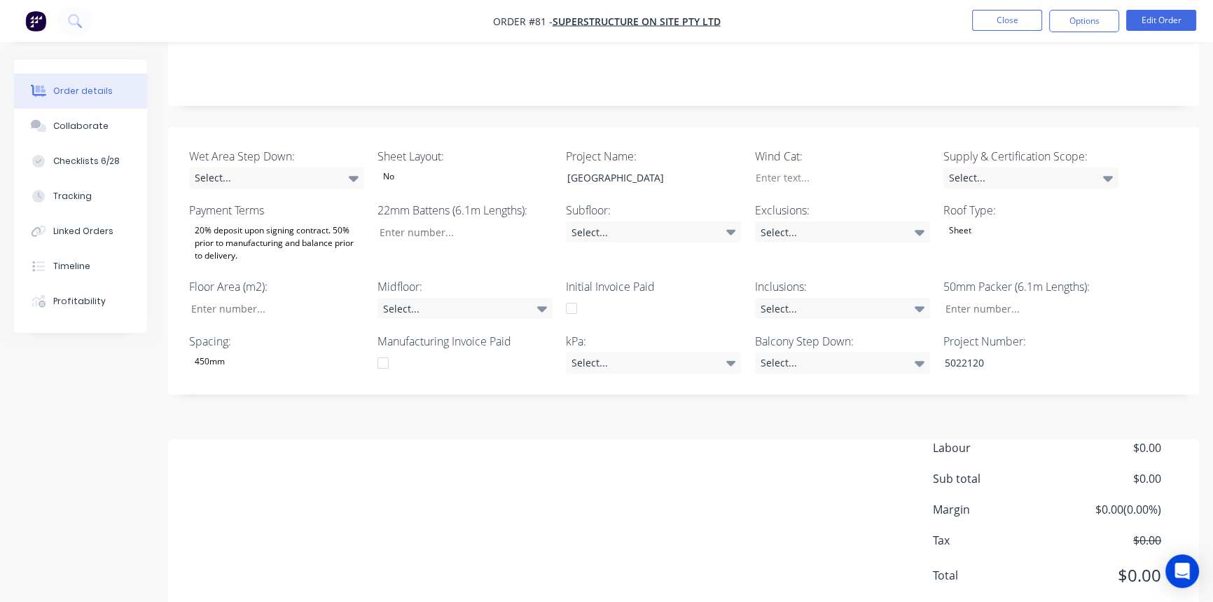
scroll to position [254, 0]
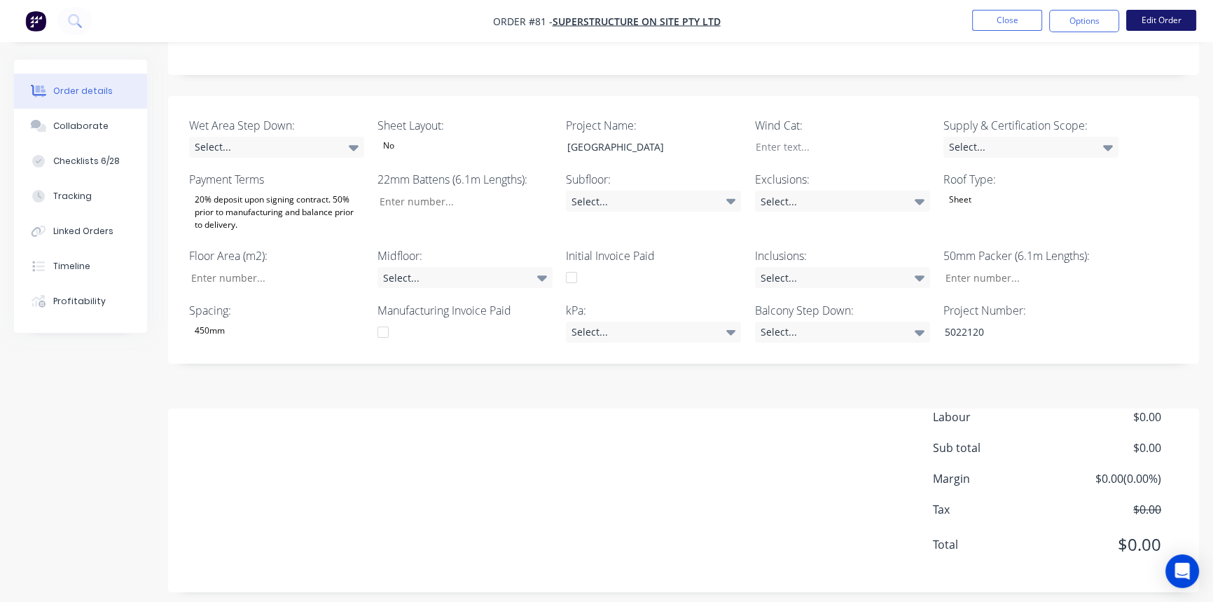
click at [1145, 15] on button "Edit Order" at bounding box center [1161, 20] width 70 height 21
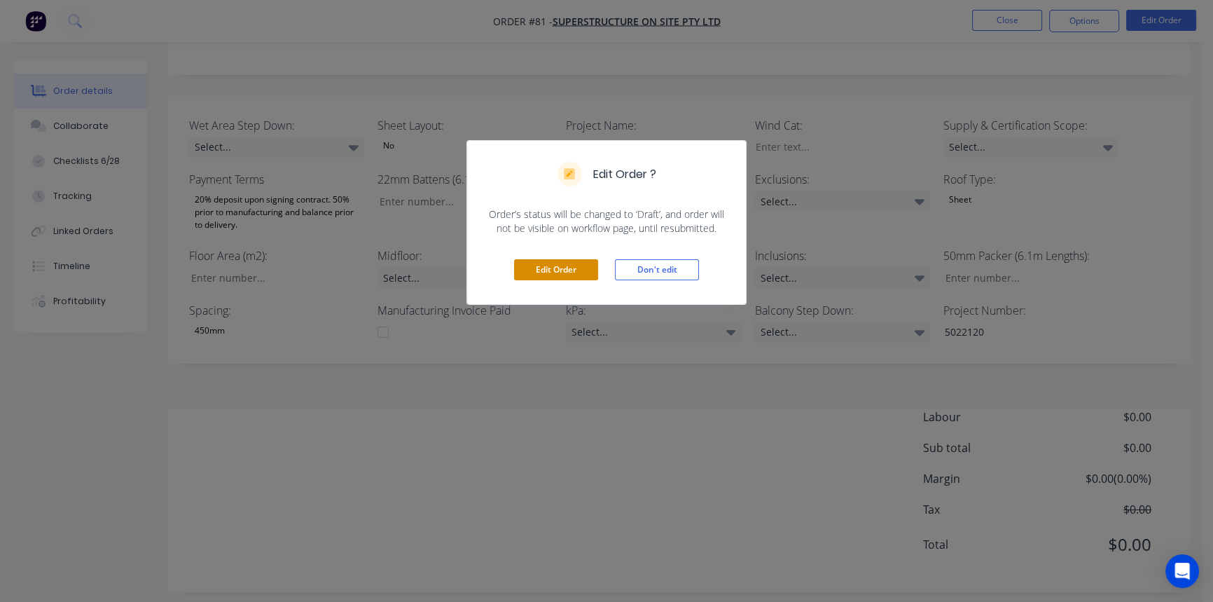
click at [549, 270] on button "Edit Order" at bounding box center [556, 269] width 84 height 21
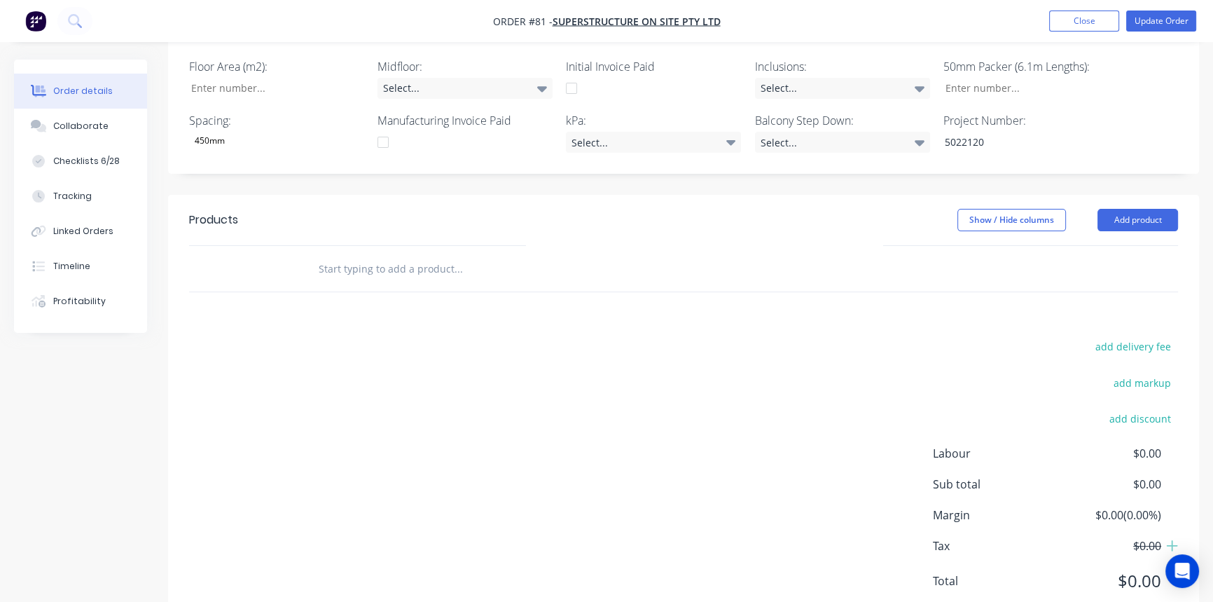
scroll to position [492, 0]
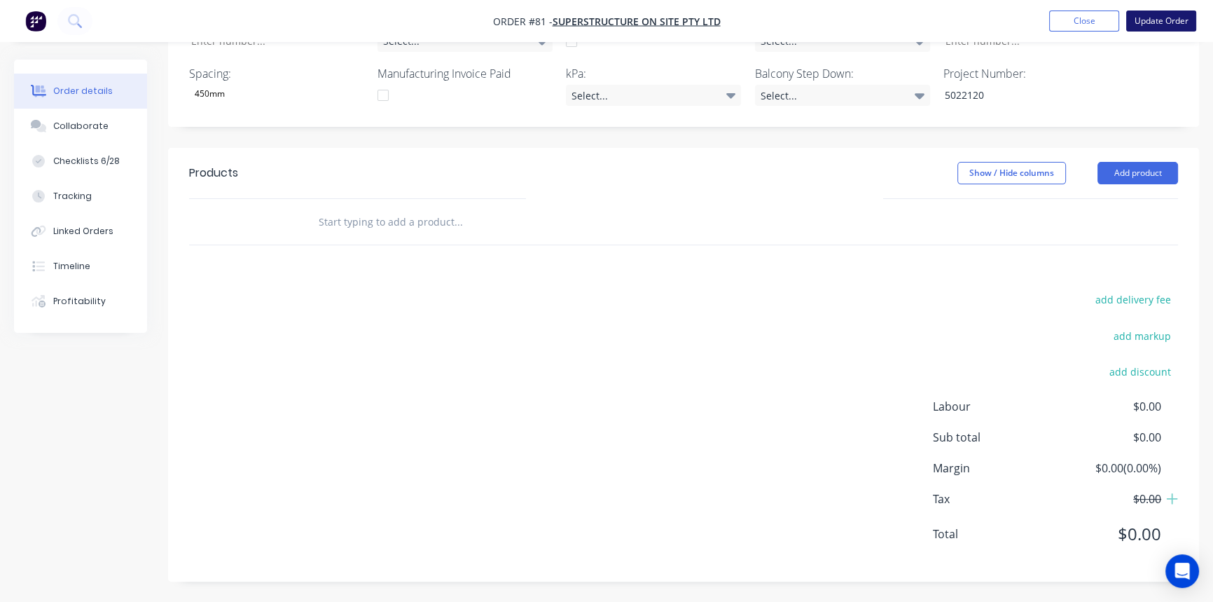
click at [1167, 26] on button "Update Order" at bounding box center [1161, 21] width 70 height 21
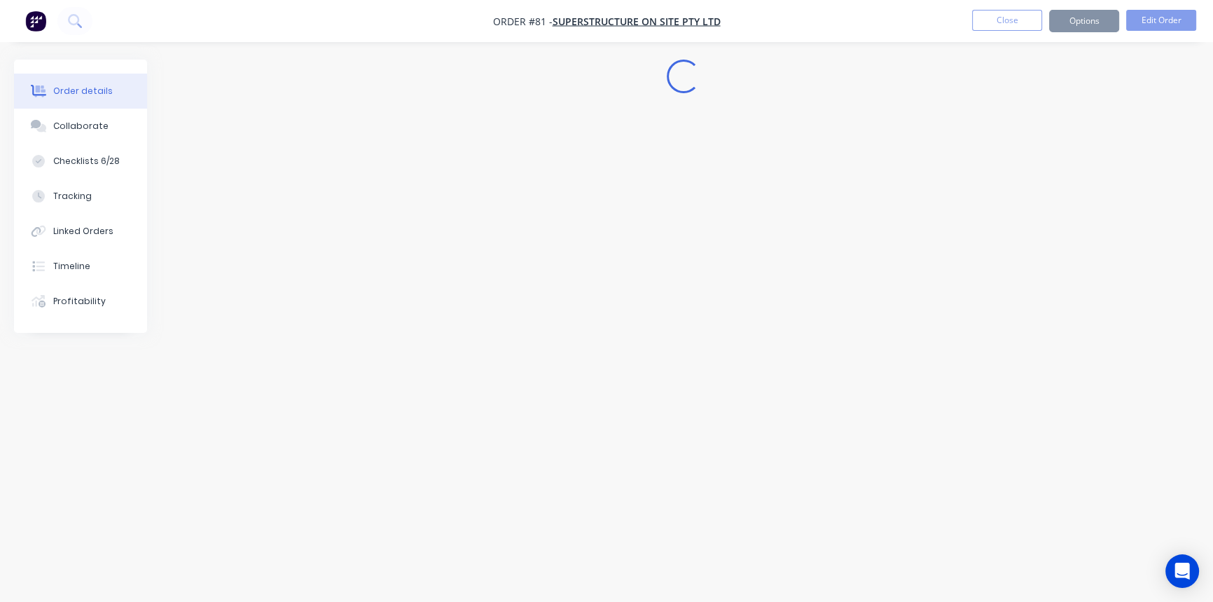
scroll to position [0, 0]
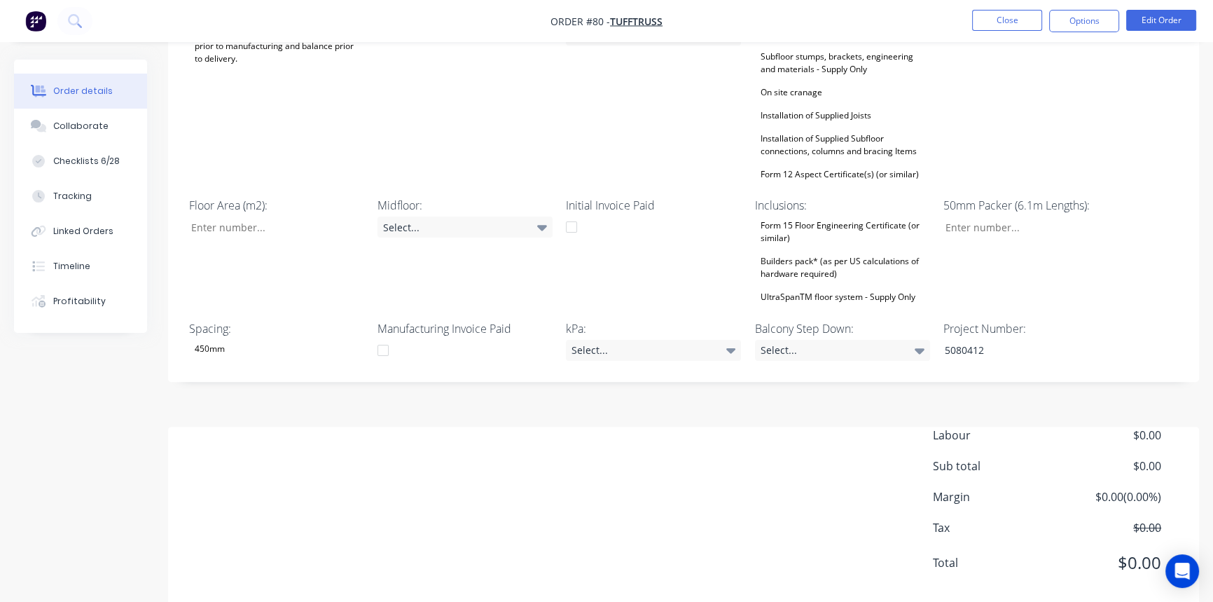
scroll to position [474, 0]
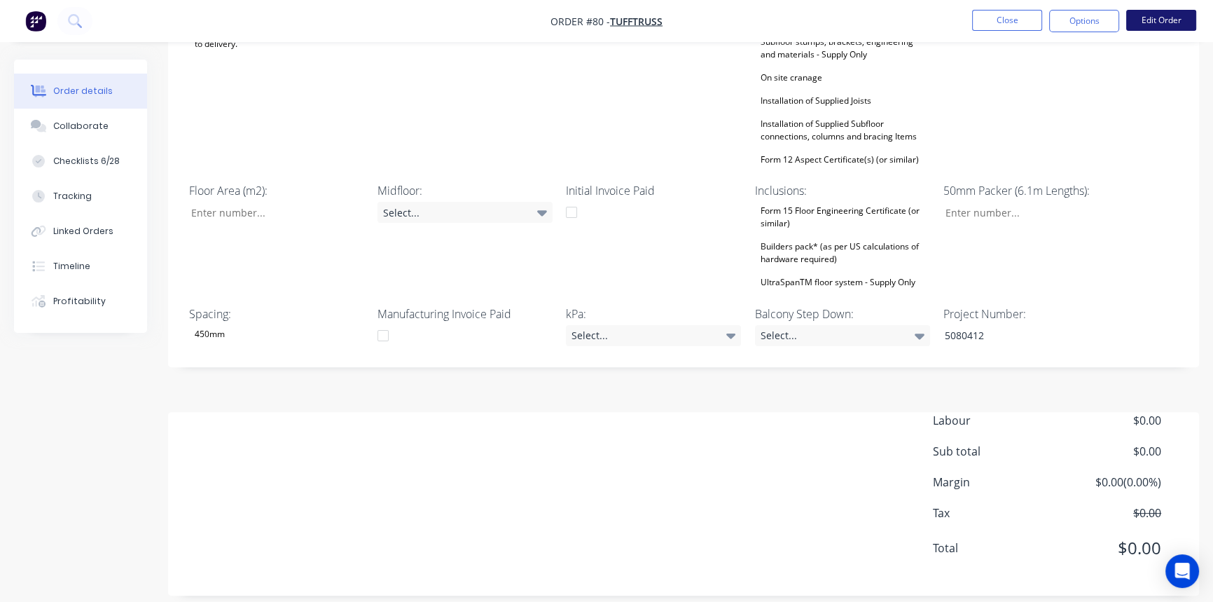
click at [1166, 18] on button "Edit Order" at bounding box center [1161, 20] width 70 height 21
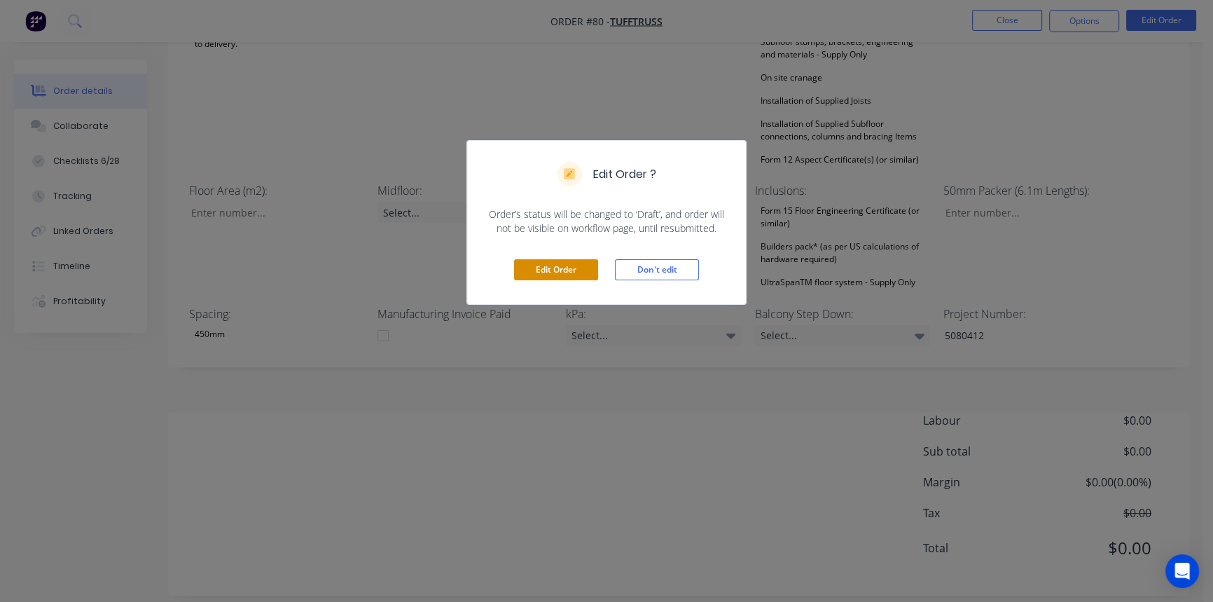
click at [575, 270] on button "Edit Order" at bounding box center [556, 269] width 84 height 21
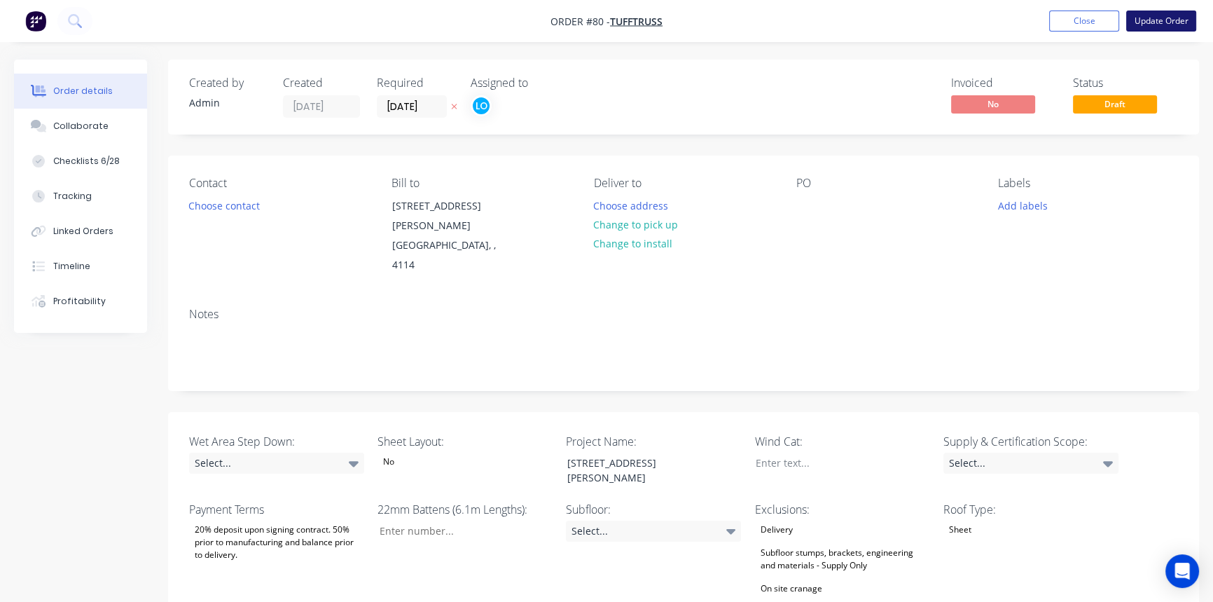
click at [1184, 14] on button "Update Order" at bounding box center [1161, 21] width 70 height 21
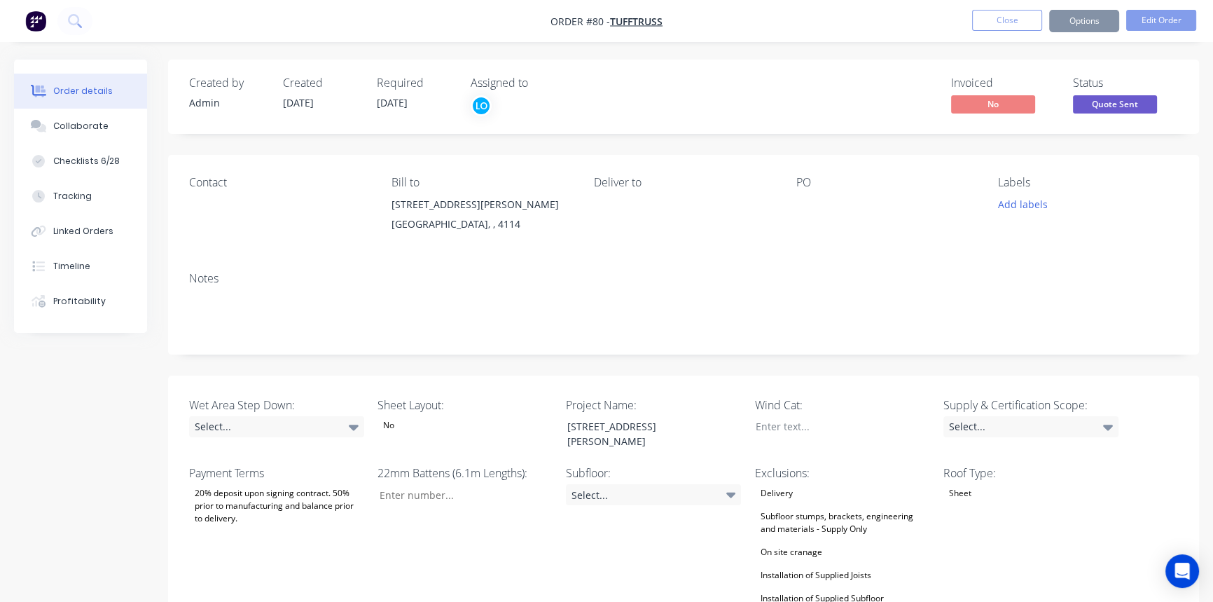
click at [799, 132] on div "Created by Admin Created [DATE] Required [DATE] Assigned to LO Invoiced No Stat…" at bounding box center [683, 97] width 1031 height 74
